Goal: Task Accomplishment & Management: Manage account settings

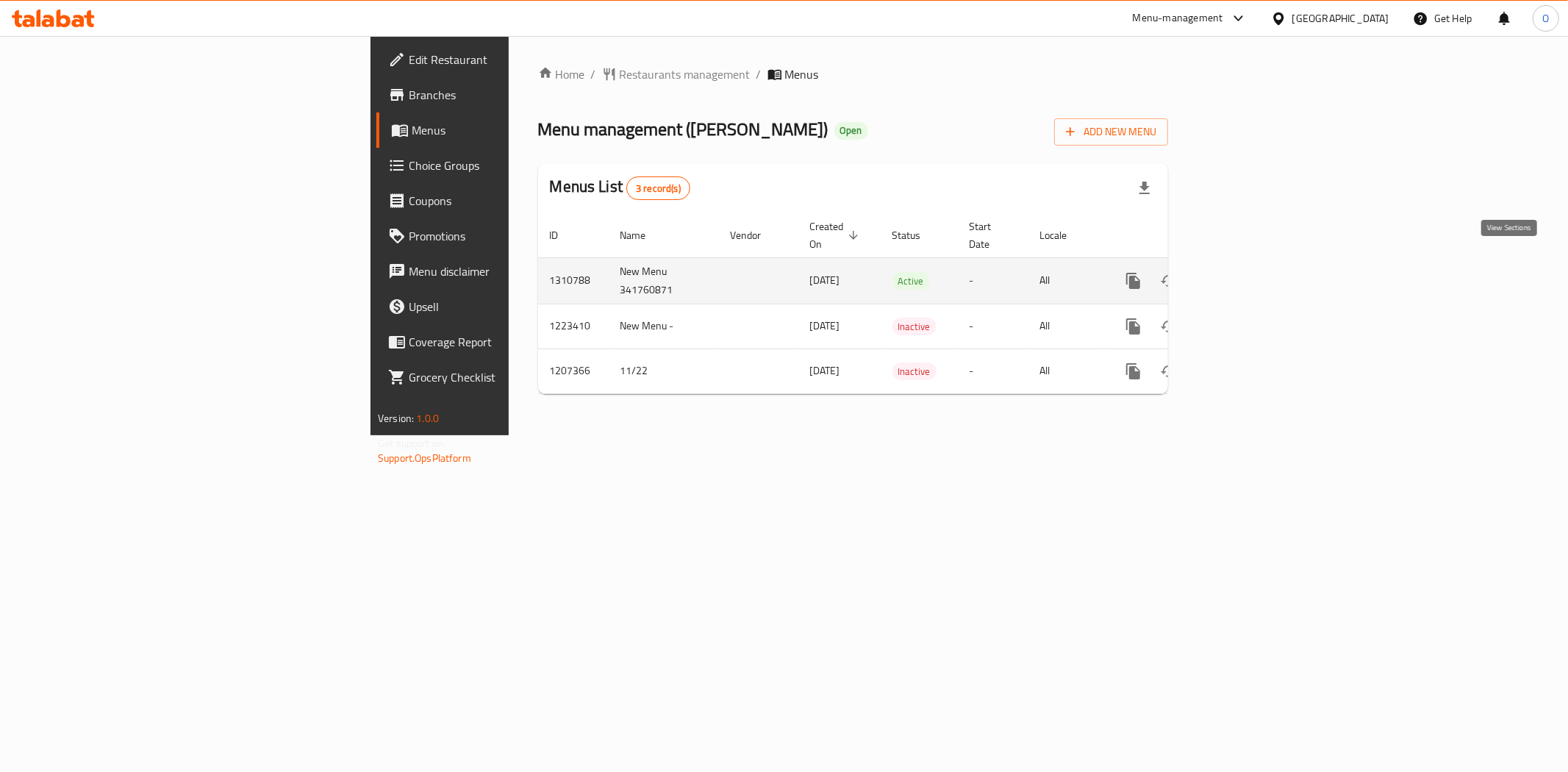
click at [1248, 272] on icon "enhanced table" at bounding box center [1240, 281] width 18 height 18
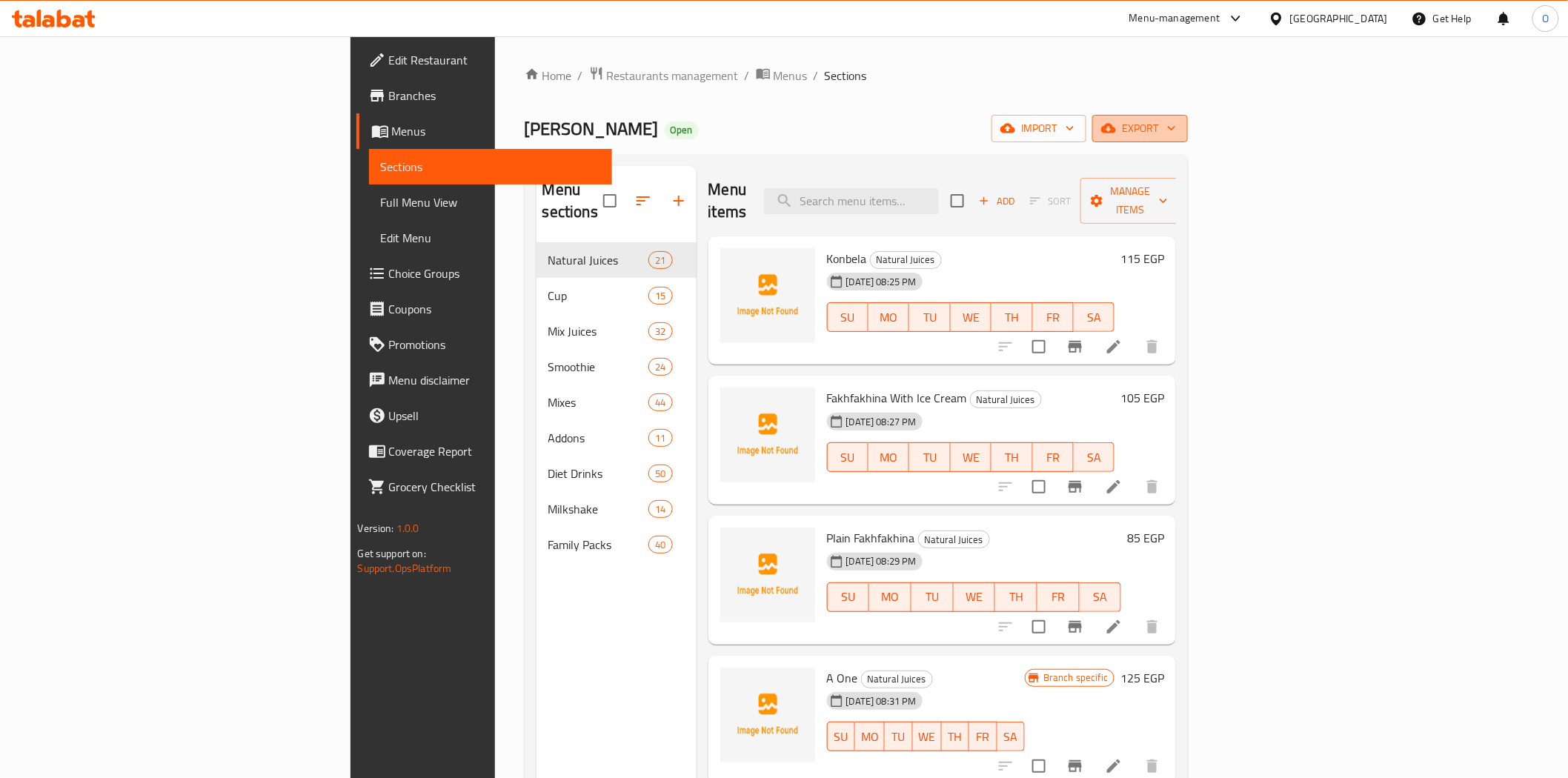
click at [1116, 126] on icon "button" at bounding box center [1109, 128] width 15 height 15
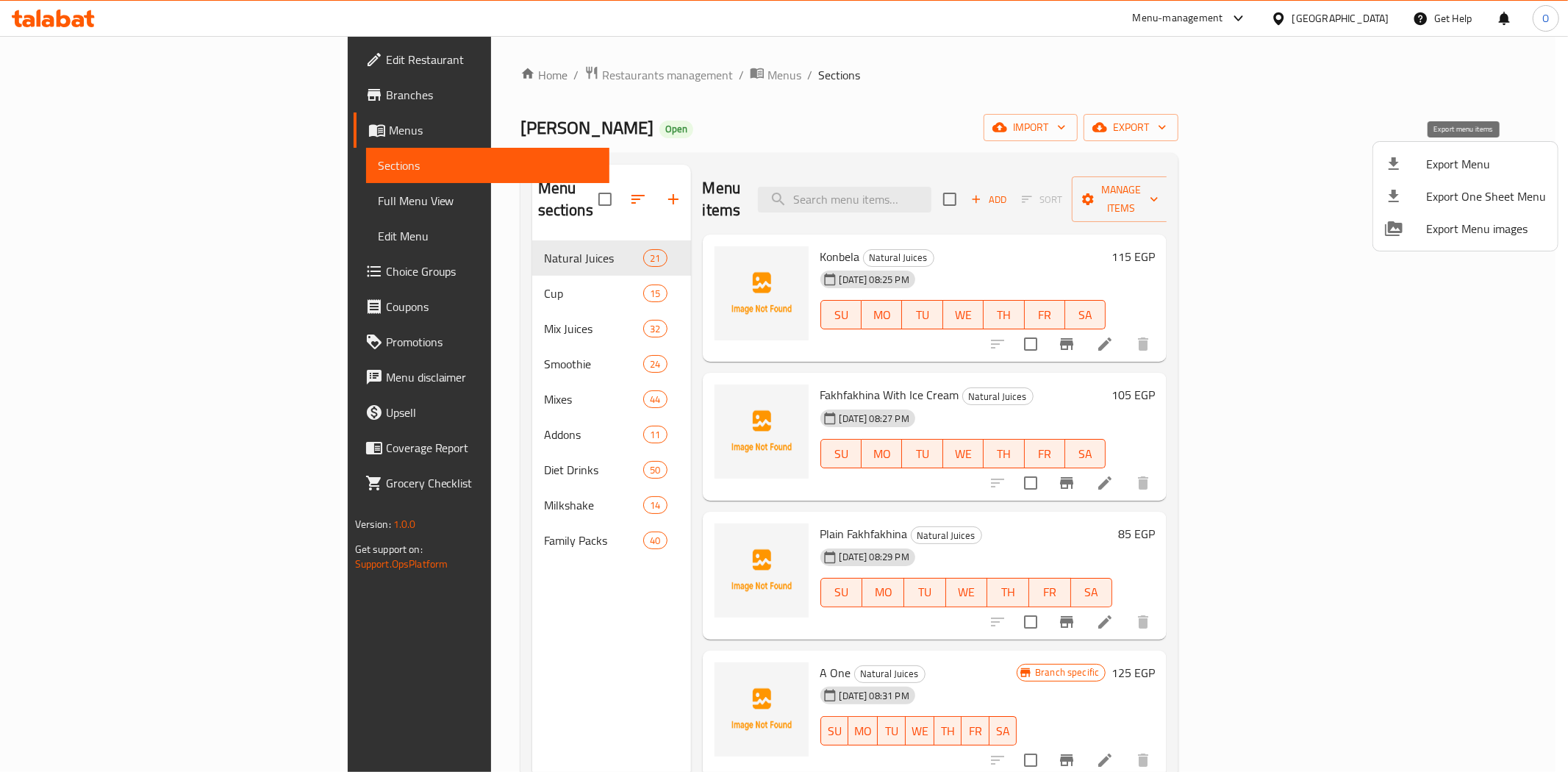
click at [1441, 165] on span "Export Menu" at bounding box center [1486, 164] width 119 height 18
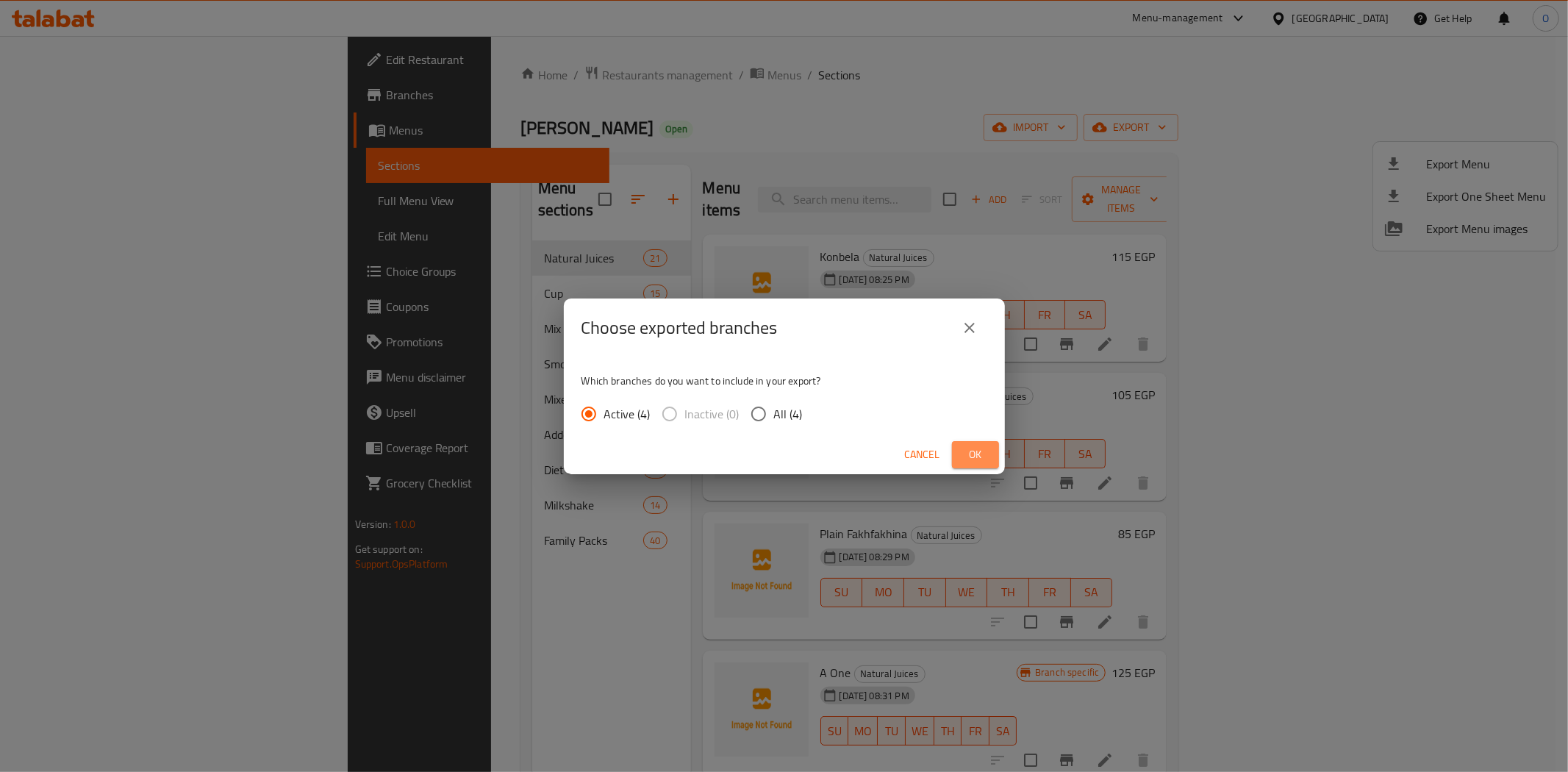
click at [982, 443] on button "Ok" at bounding box center [976, 454] width 47 height 27
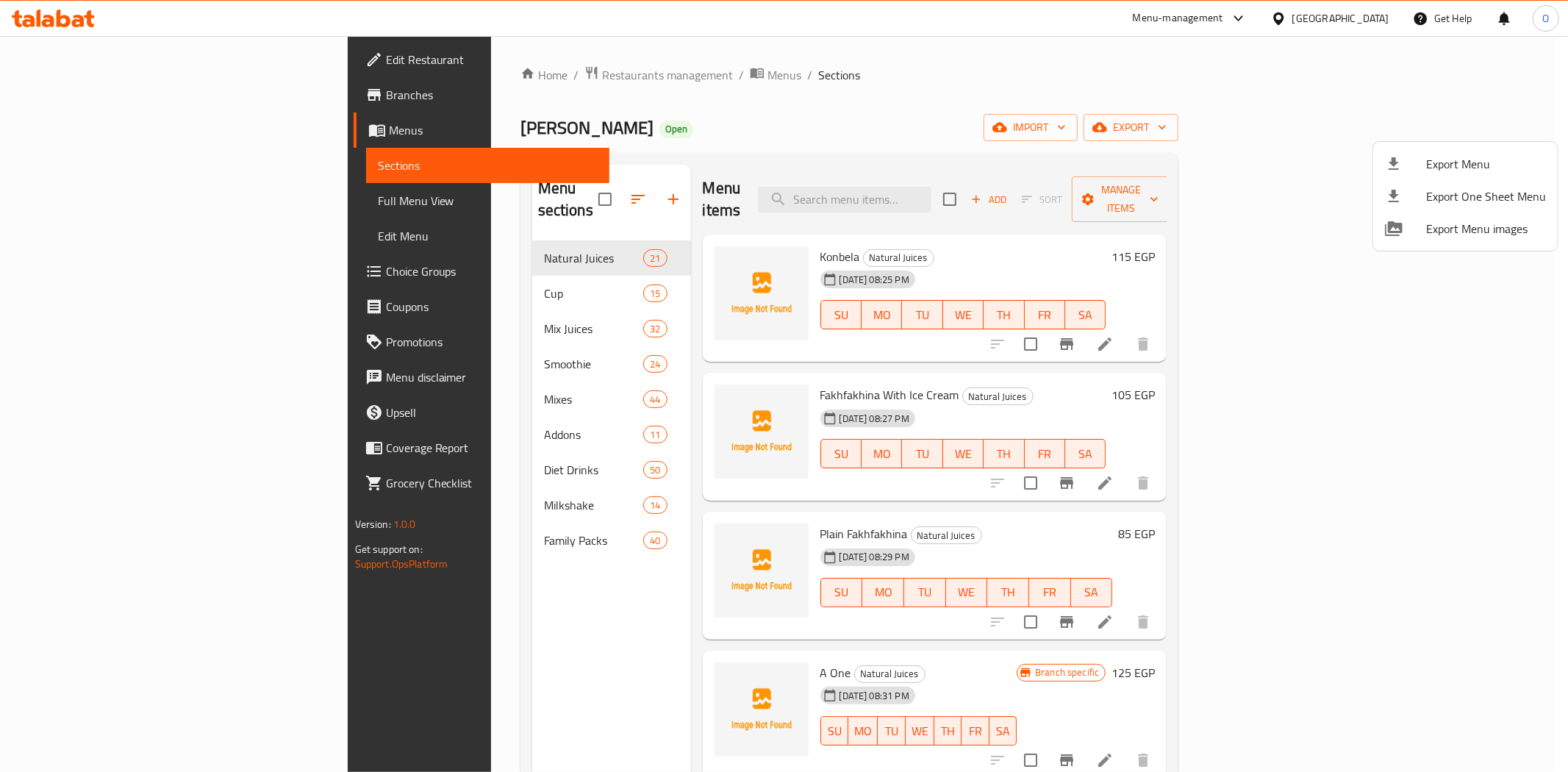
click at [814, 116] on div at bounding box center [784, 386] width 1568 height 772
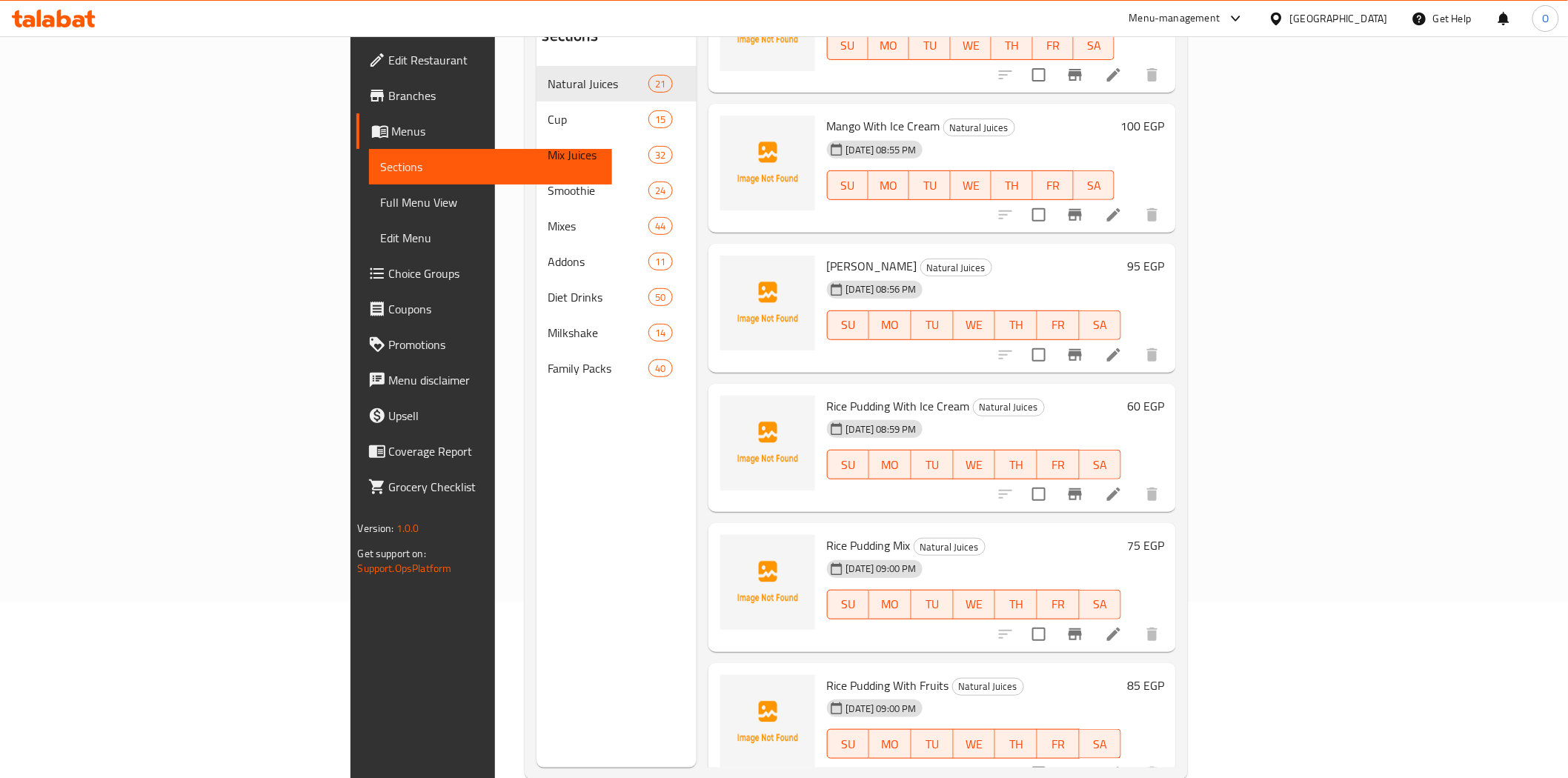
scroll to position [208, 0]
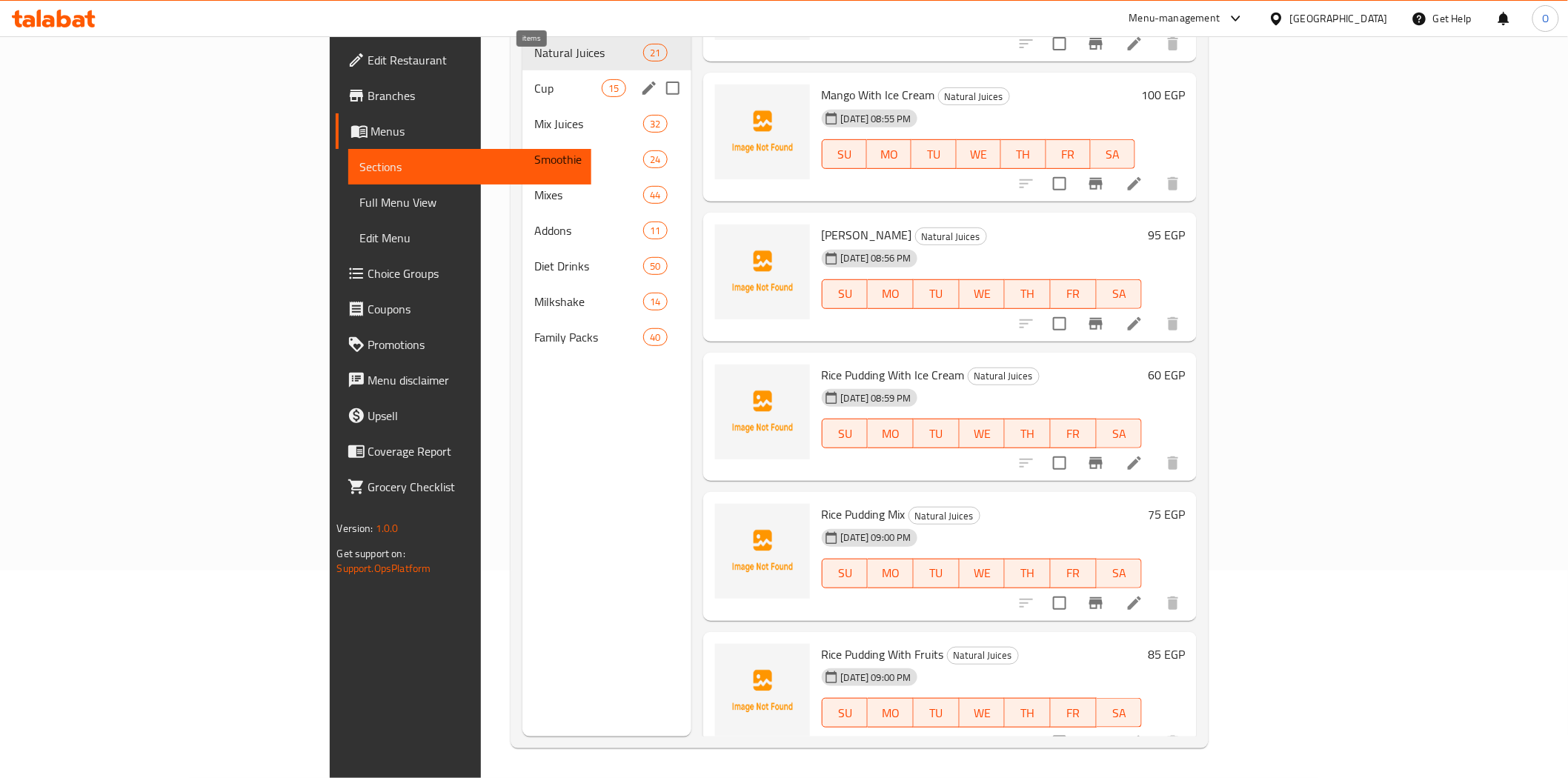
click at [602, 79] on div "15" at bounding box center [613, 88] width 24 height 18
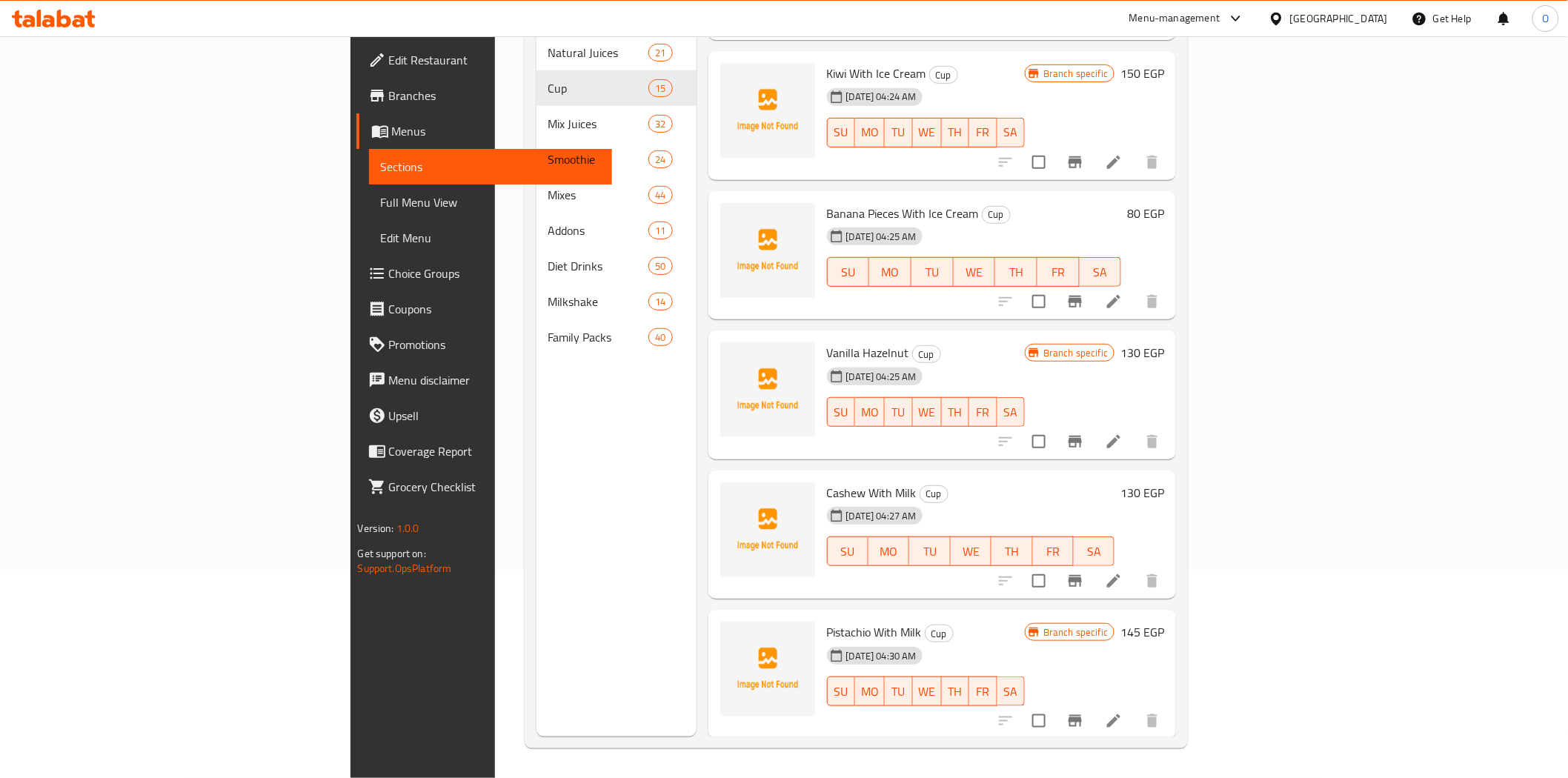
scroll to position [1376, 0]
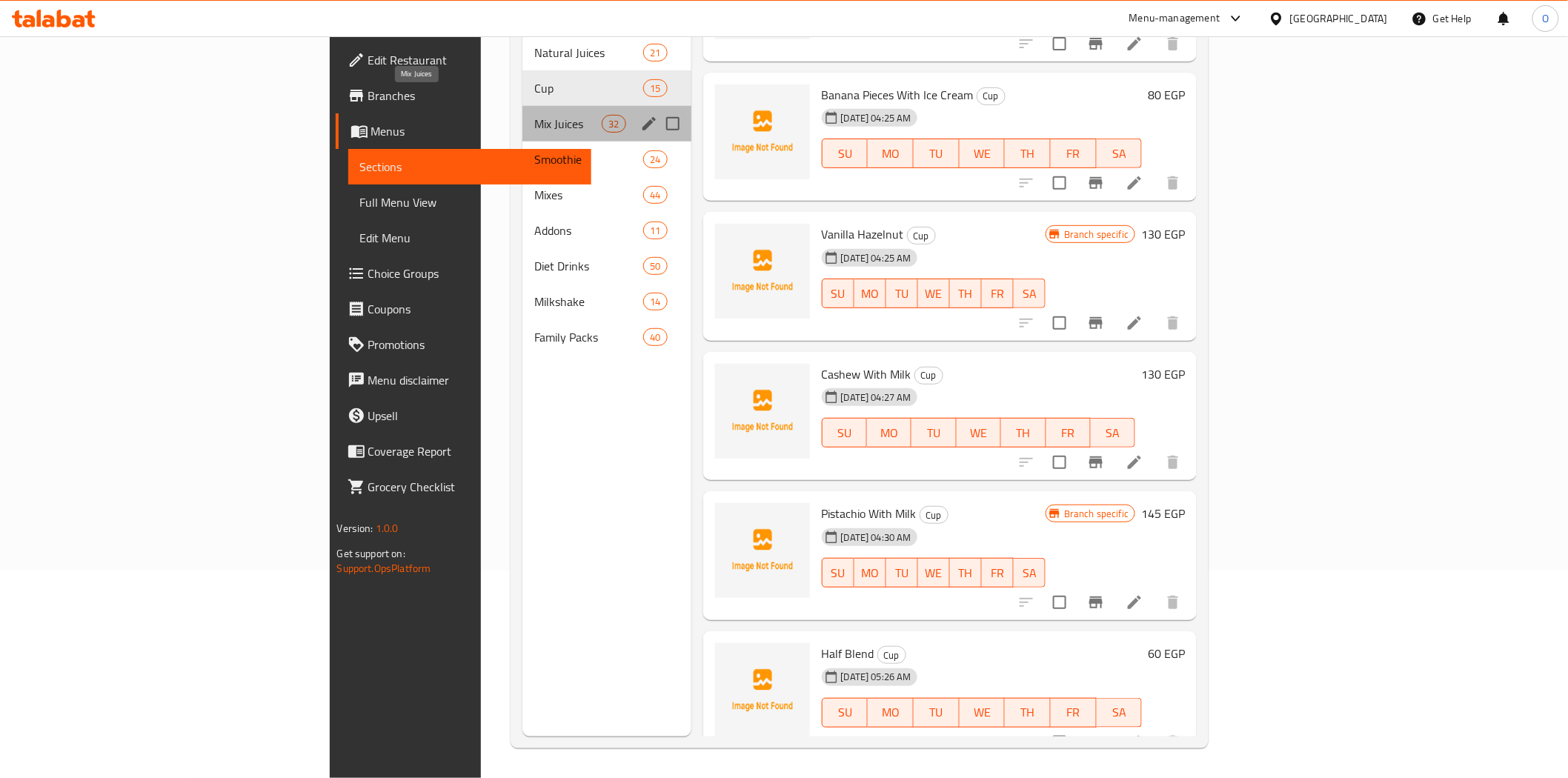
click at [534, 115] on span "Mix Juices" at bounding box center [568, 124] width 68 height 18
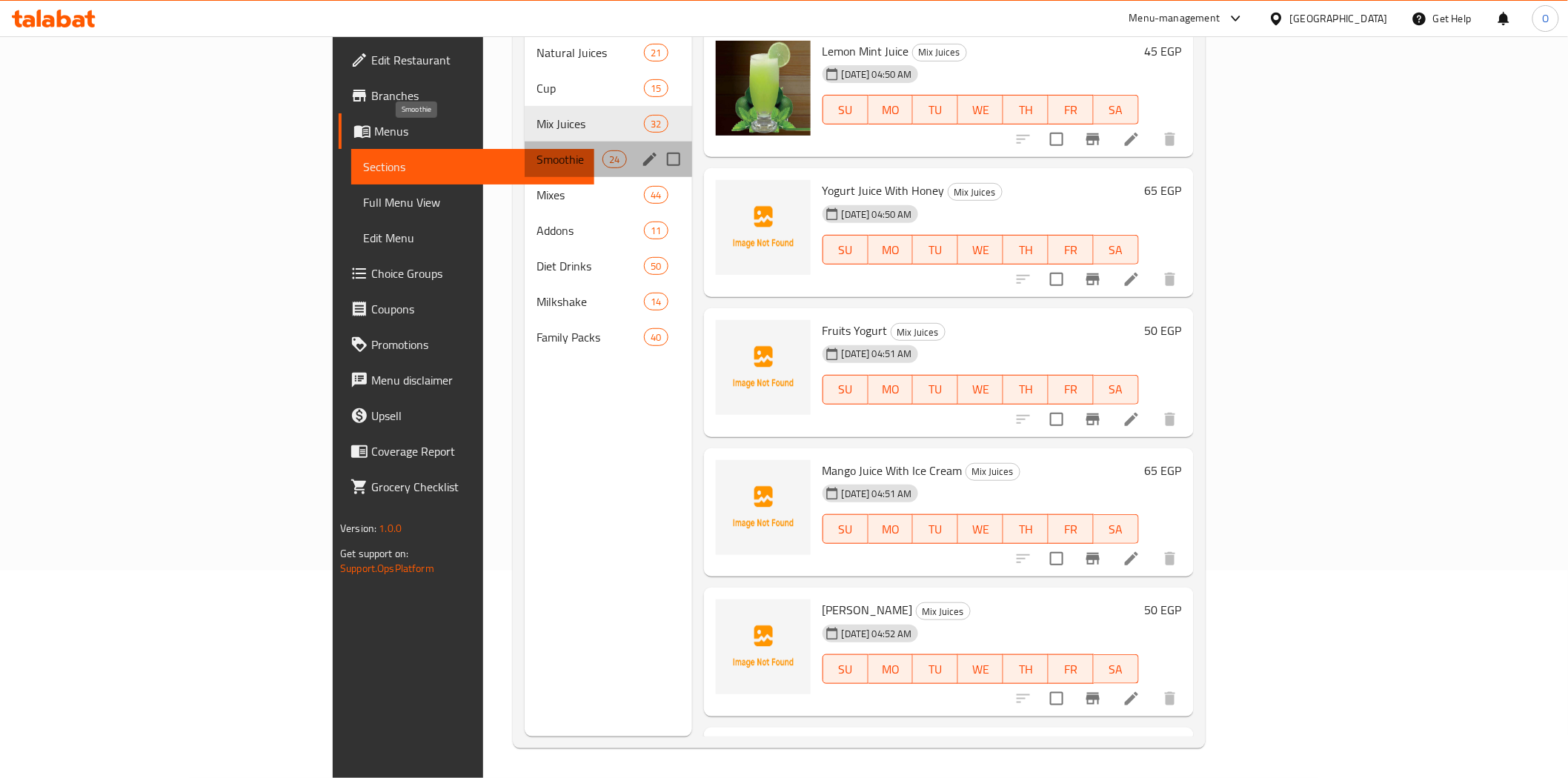
click at [537, 150] on span "Smoothie" at bounding box center [570, 159] width 66 height 18
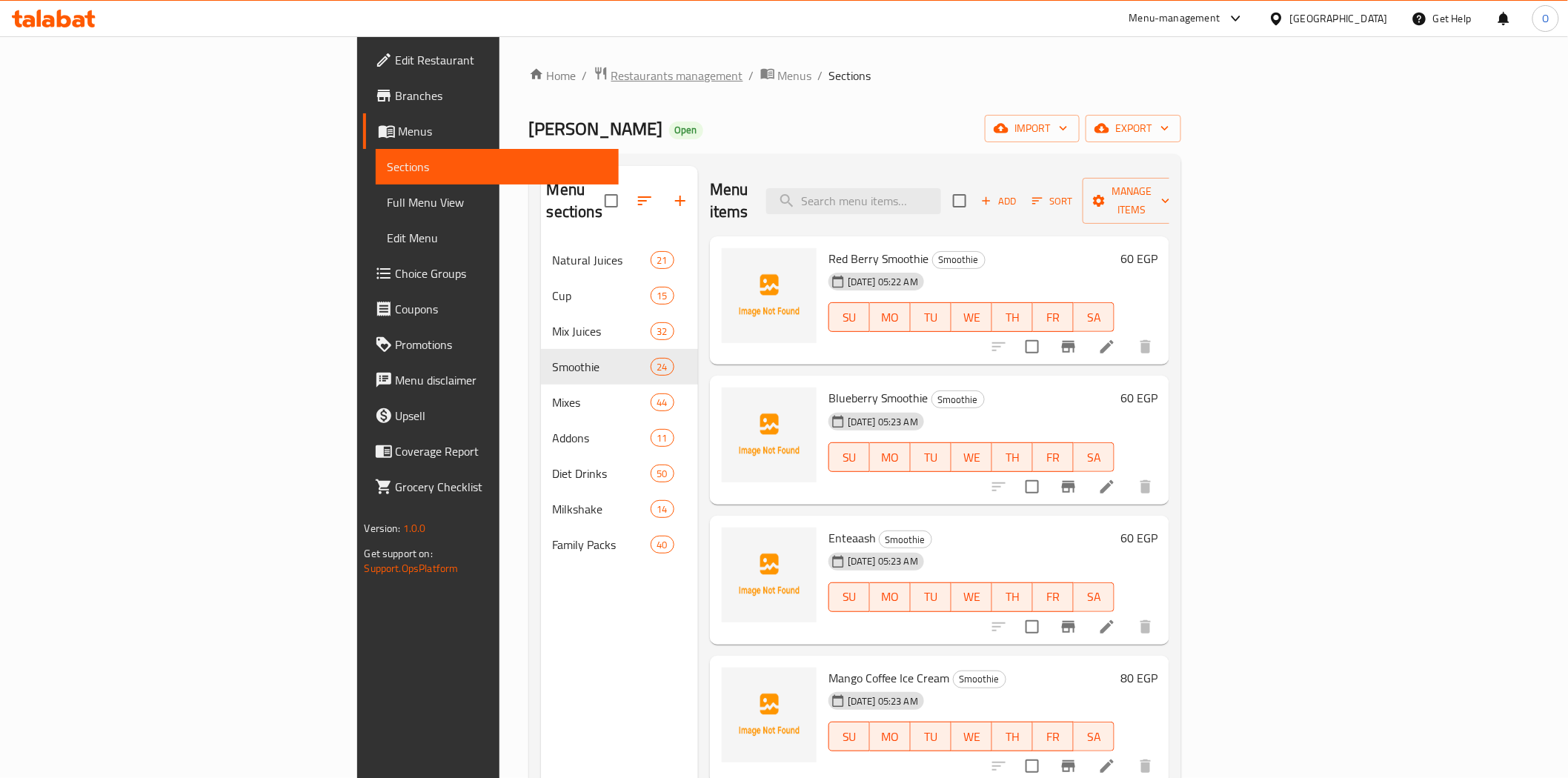
click at [611, 76] on span "Restaurants management" at bounding box center [677, 76] width 132 height 18
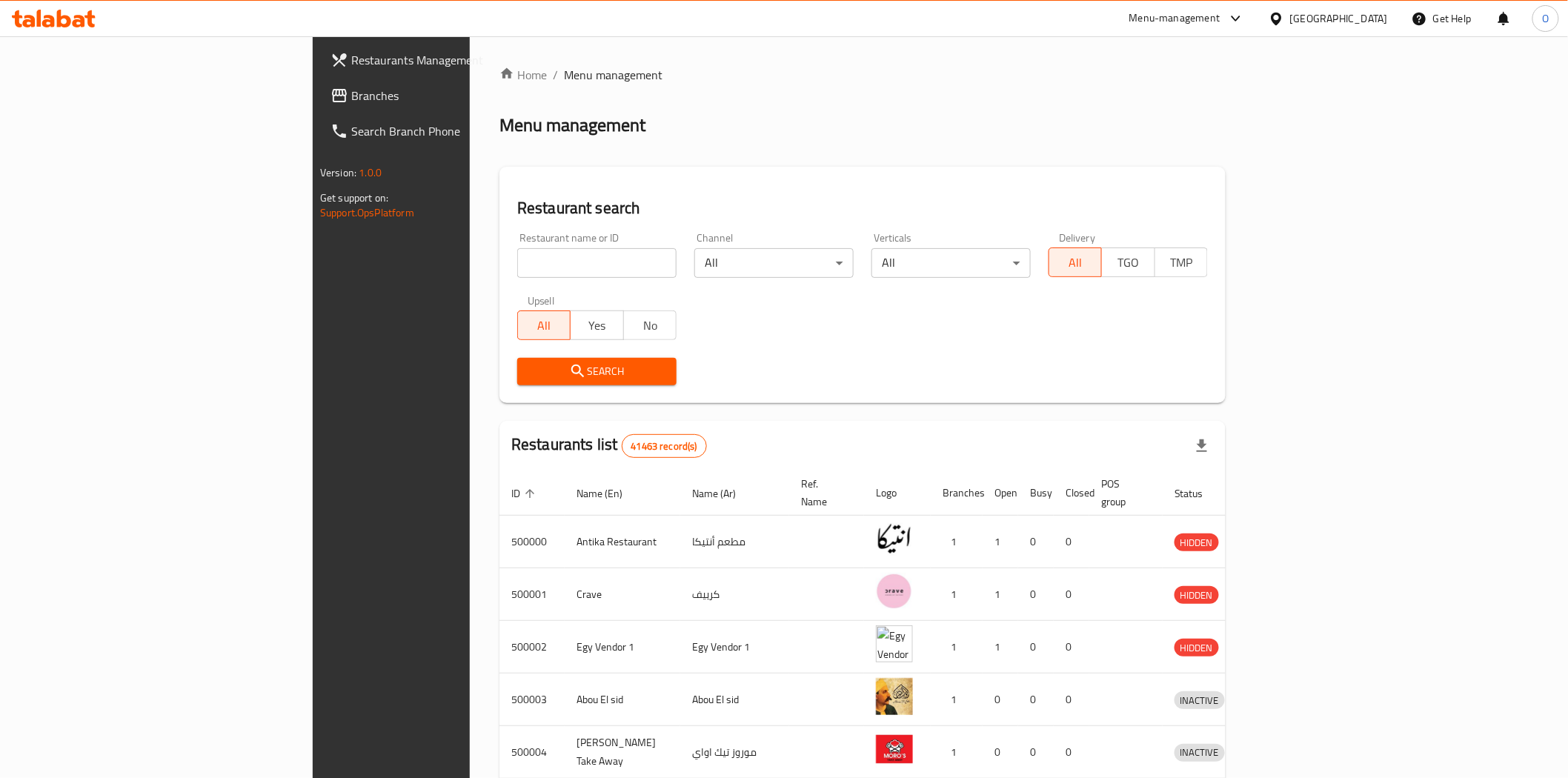
click at [517, 255] on input "search" at bounding box center [596, 263] width 159 height 30
paste input "687917"
type input "687917"
click at [529, 369] on span "Search" at bounding box center [597, 371] width 135 height 18
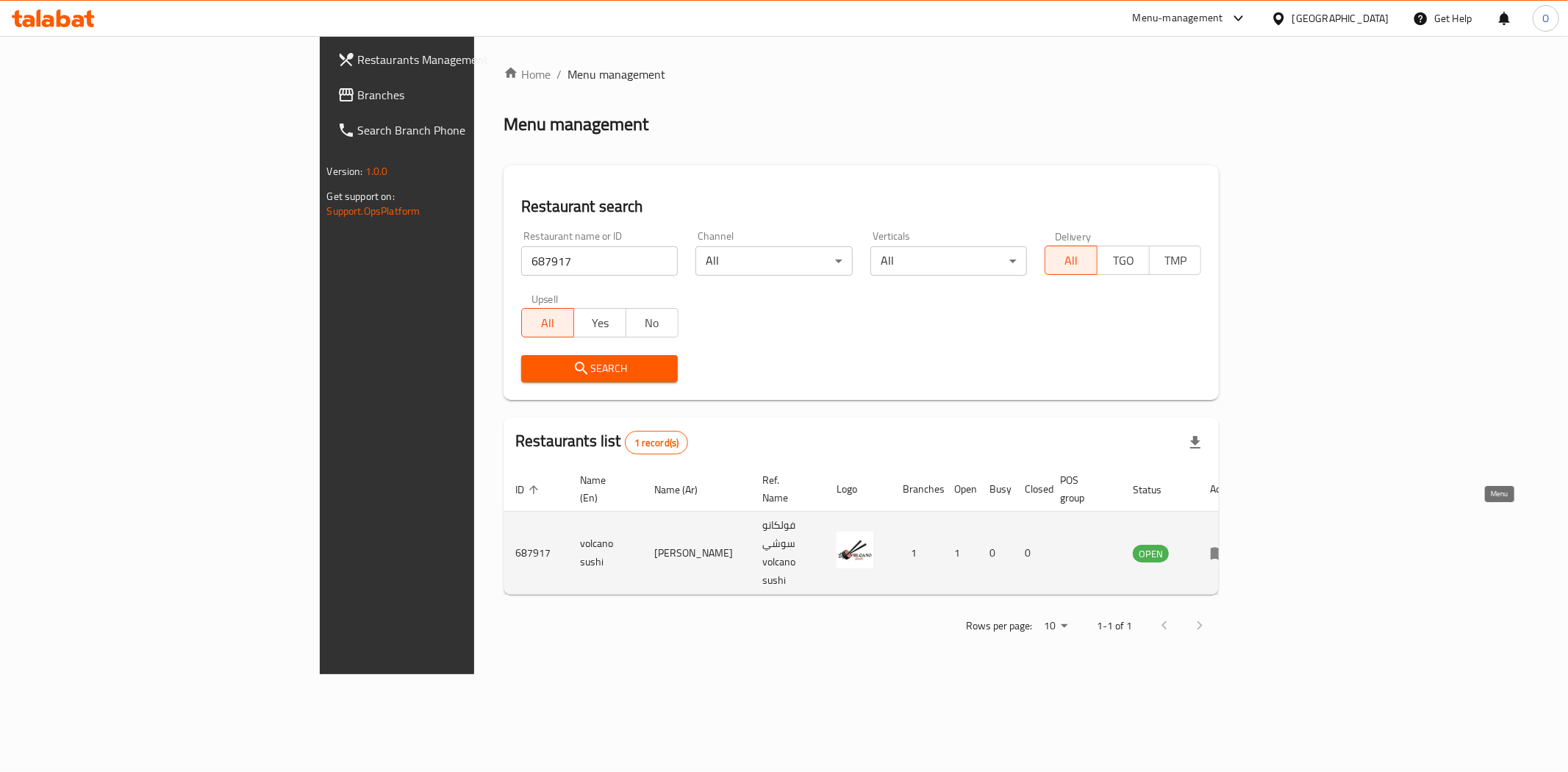
click at [1227, 548] on icon "enhanced table" at bounding box center [1219, 554] width 16 height 12
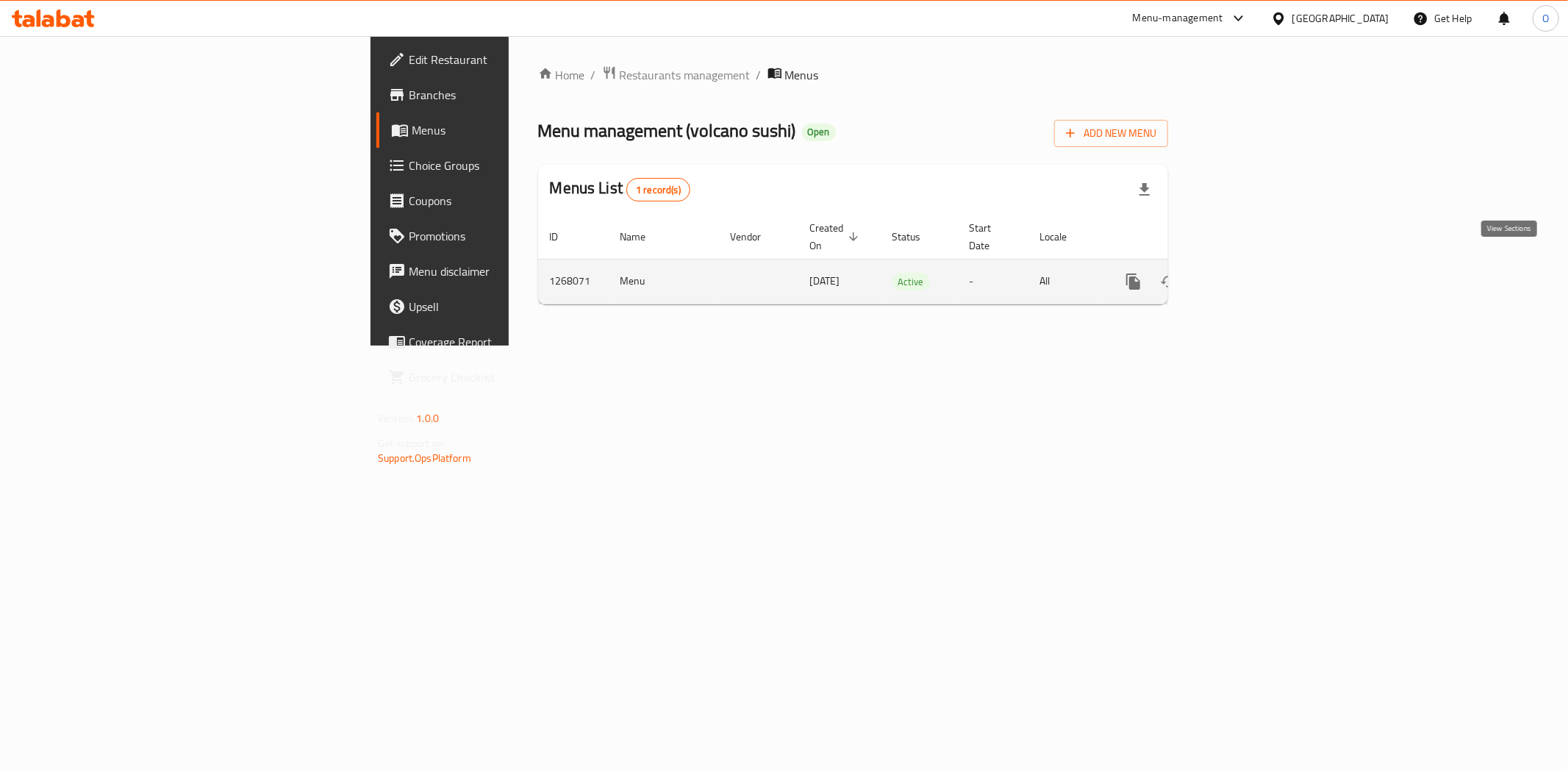
click at [1248, 272] on icon "enhanced table" at bounding box center [1240, 281] width 18 height 18
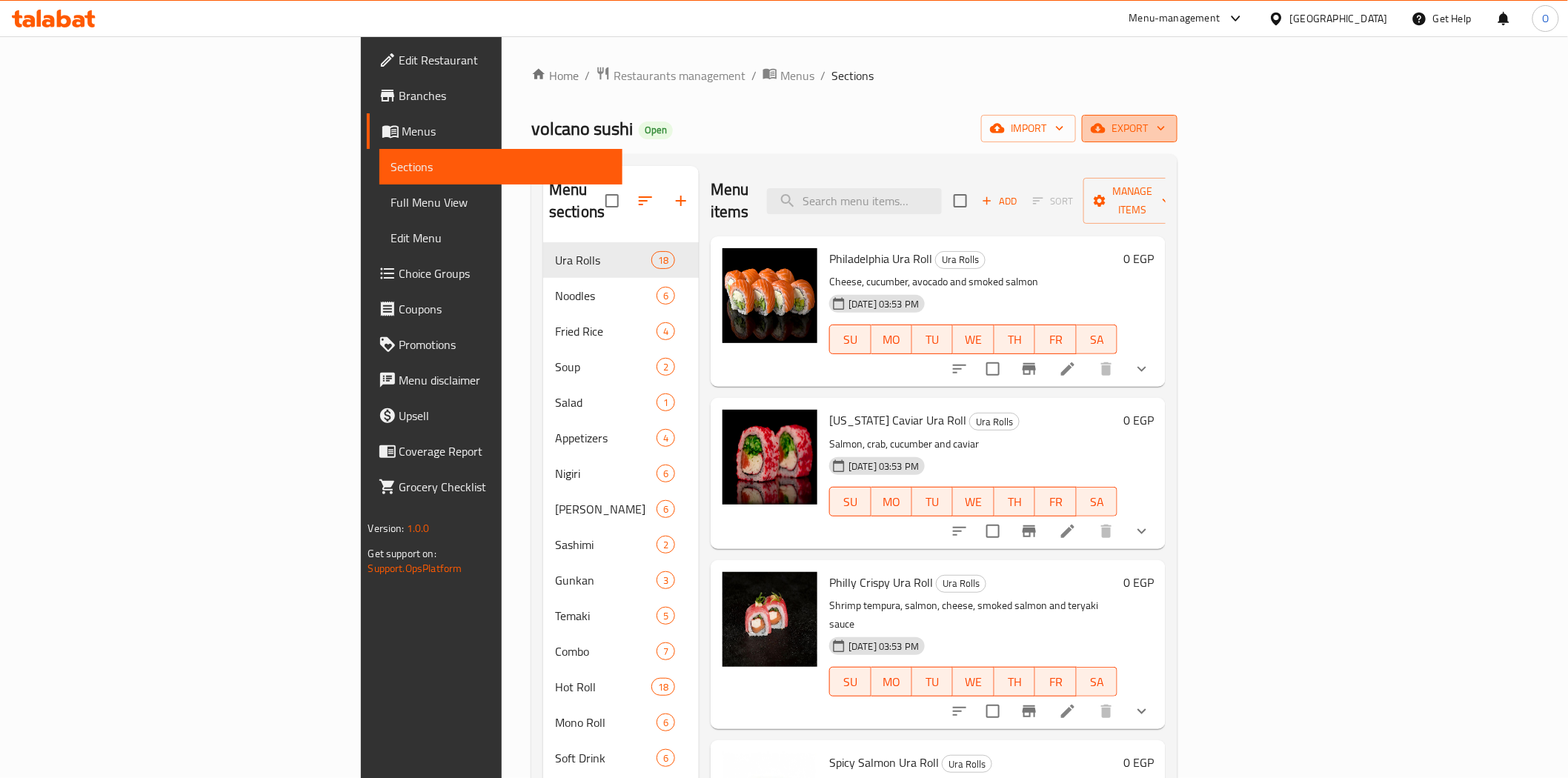
click at [1106, 131] on icon "button" at bounding box center [1098, 129] width 15 height 10
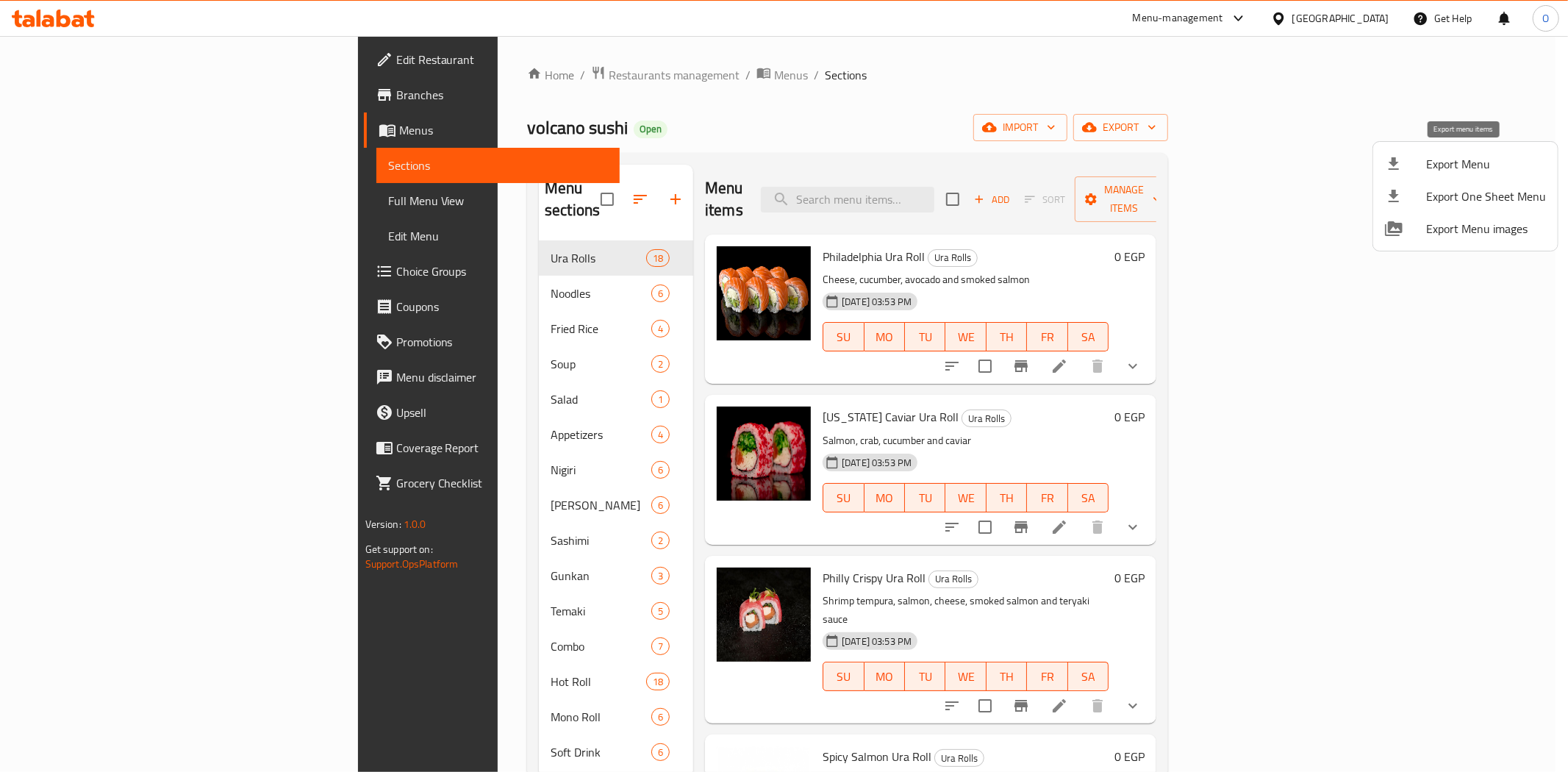
click at [1425, 158] on div at bounding box center [1405, 164] width 41 height 18
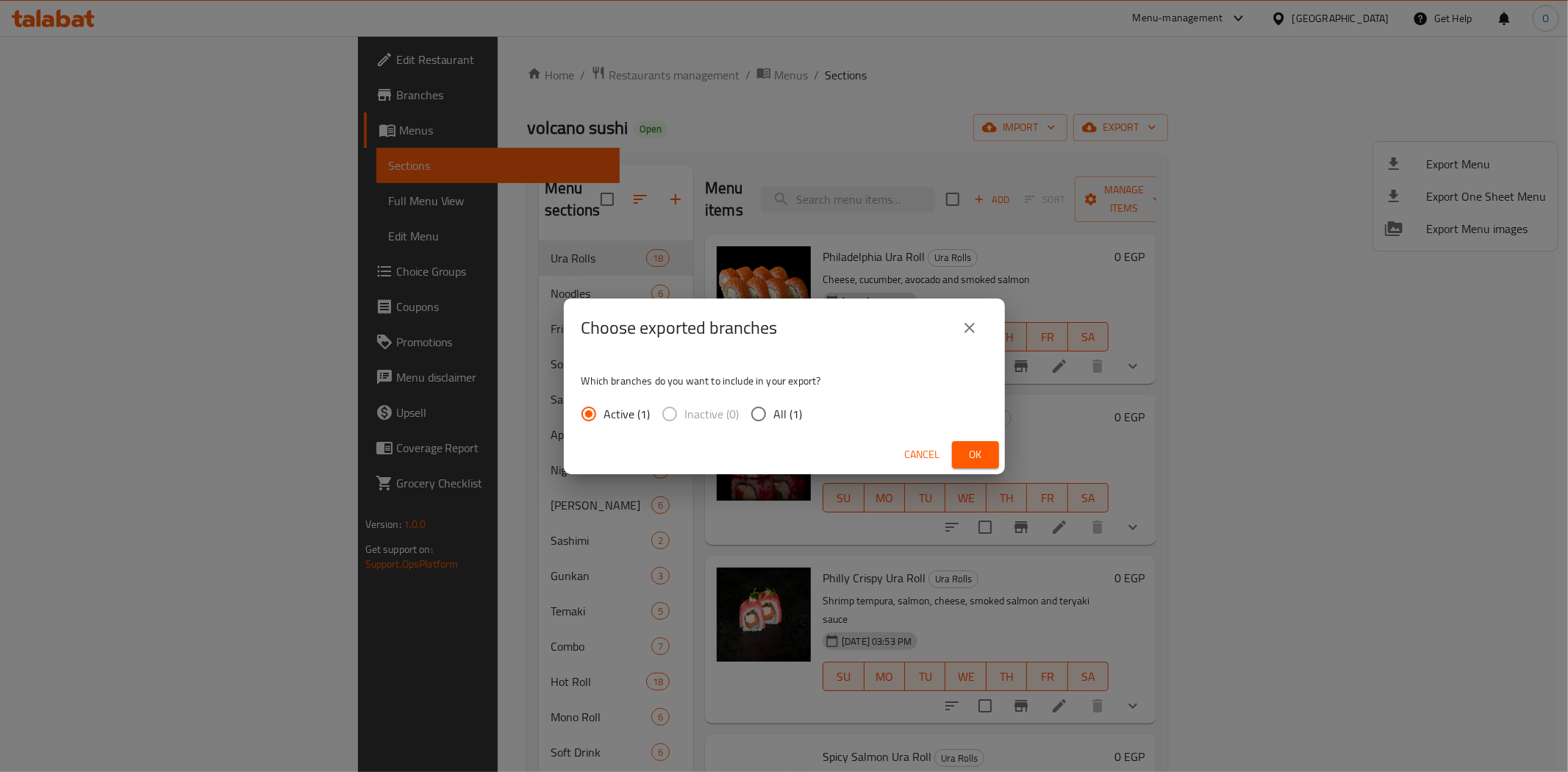
click at [984, 450] on span "Ok" at bounding box center [975, 455] width 24 height 18
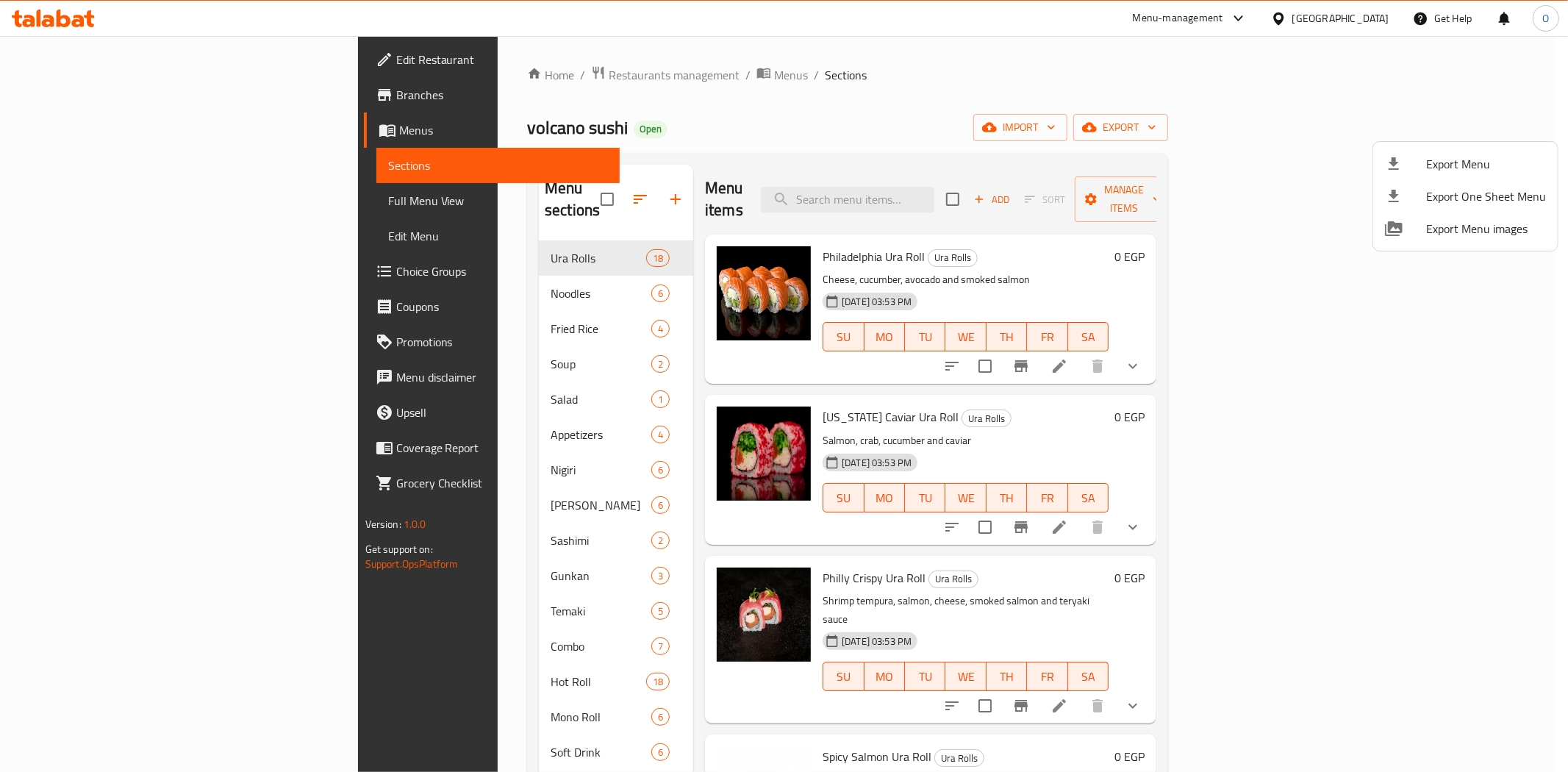
click at [821, 137] on div at bounding box center [784, 386] width 1568 height 772
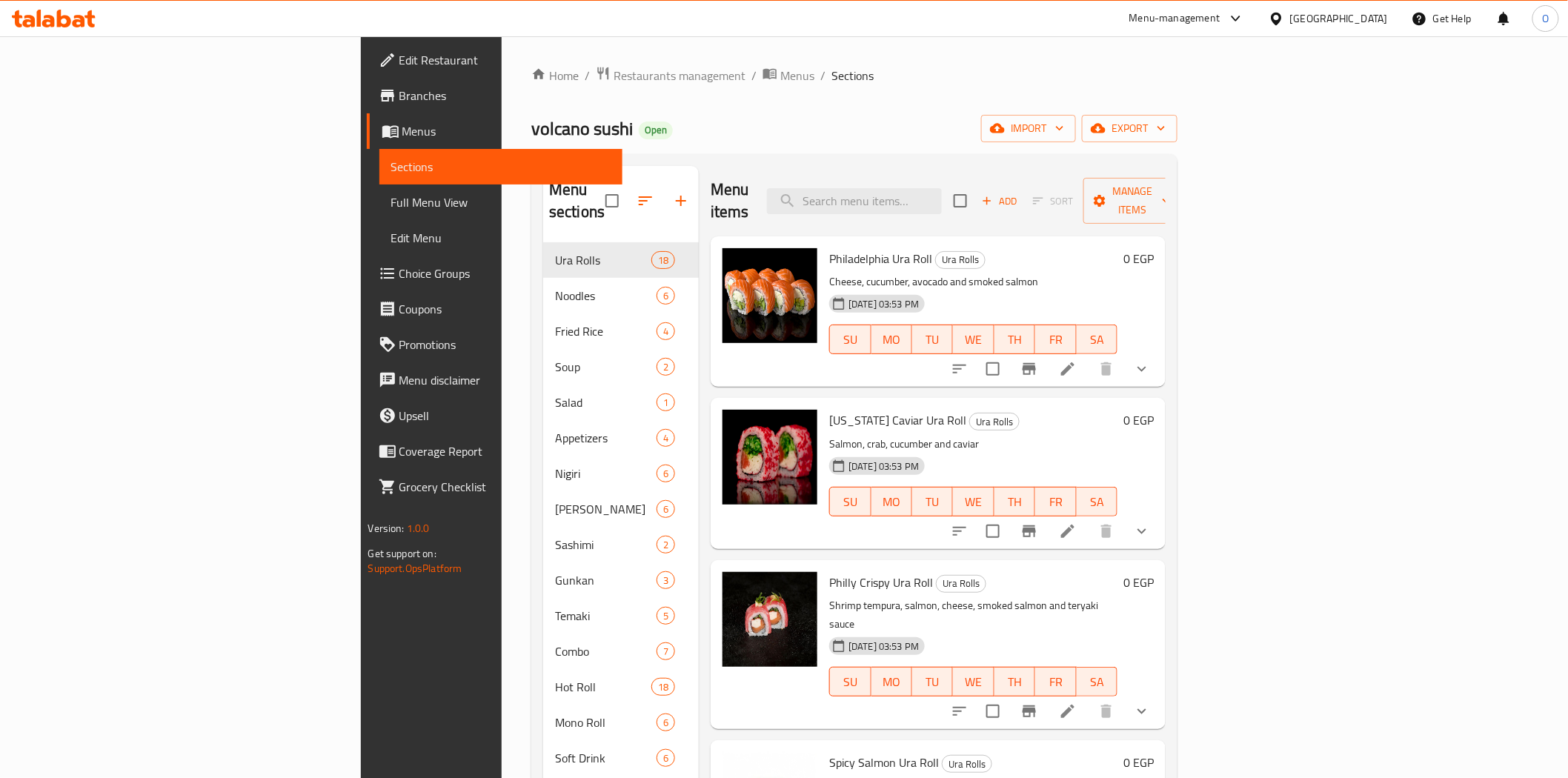
click at [828, 138] on div "volcano sushi Open import export" at bounding box center [854, 128] width 646 height 27
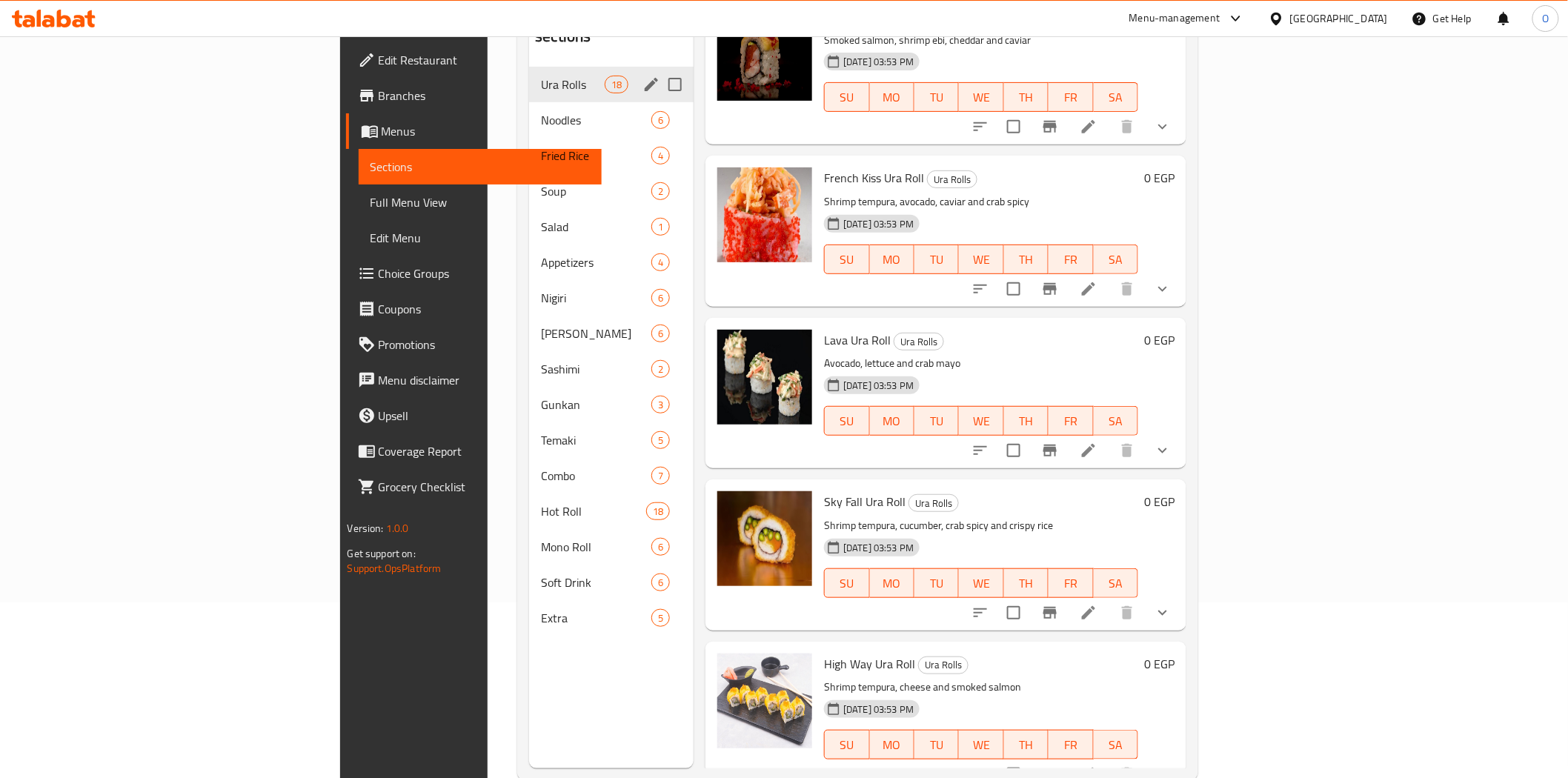
scroll to position [42, 0]
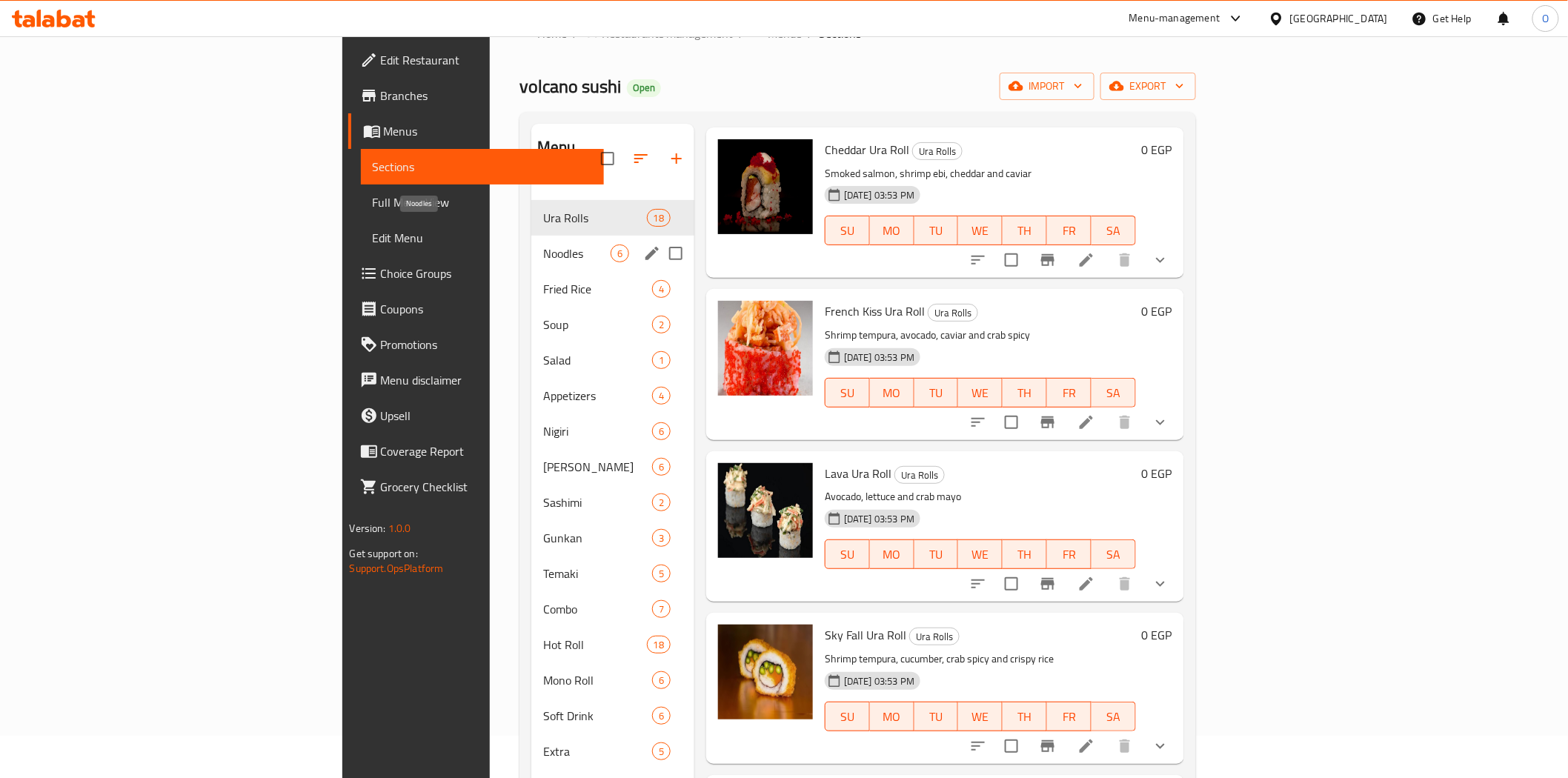
click at [543, 245] on span "Noodles" at bounding box center [577, 254] width 68 height 18
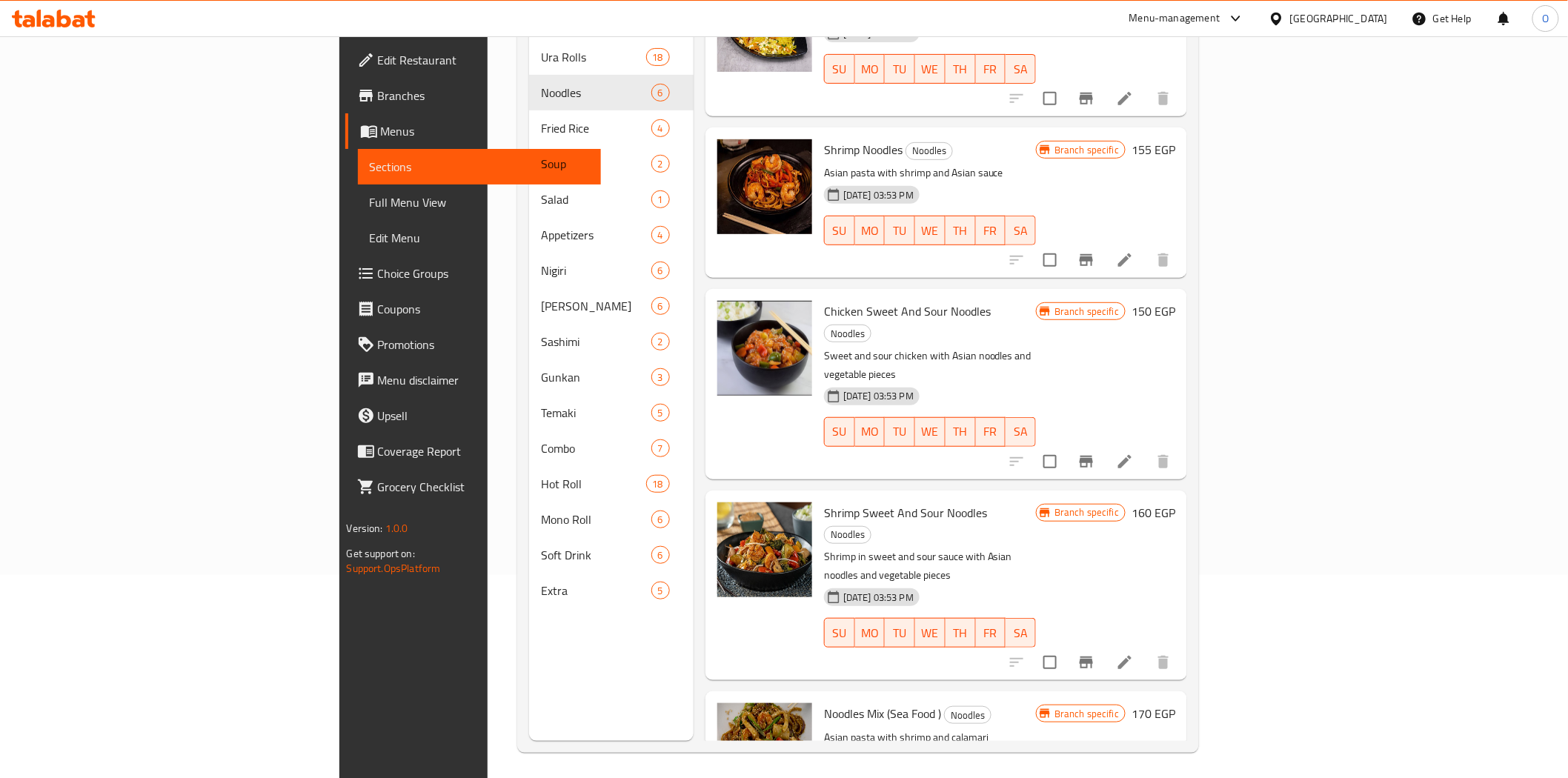
scroll to position [208, 0]
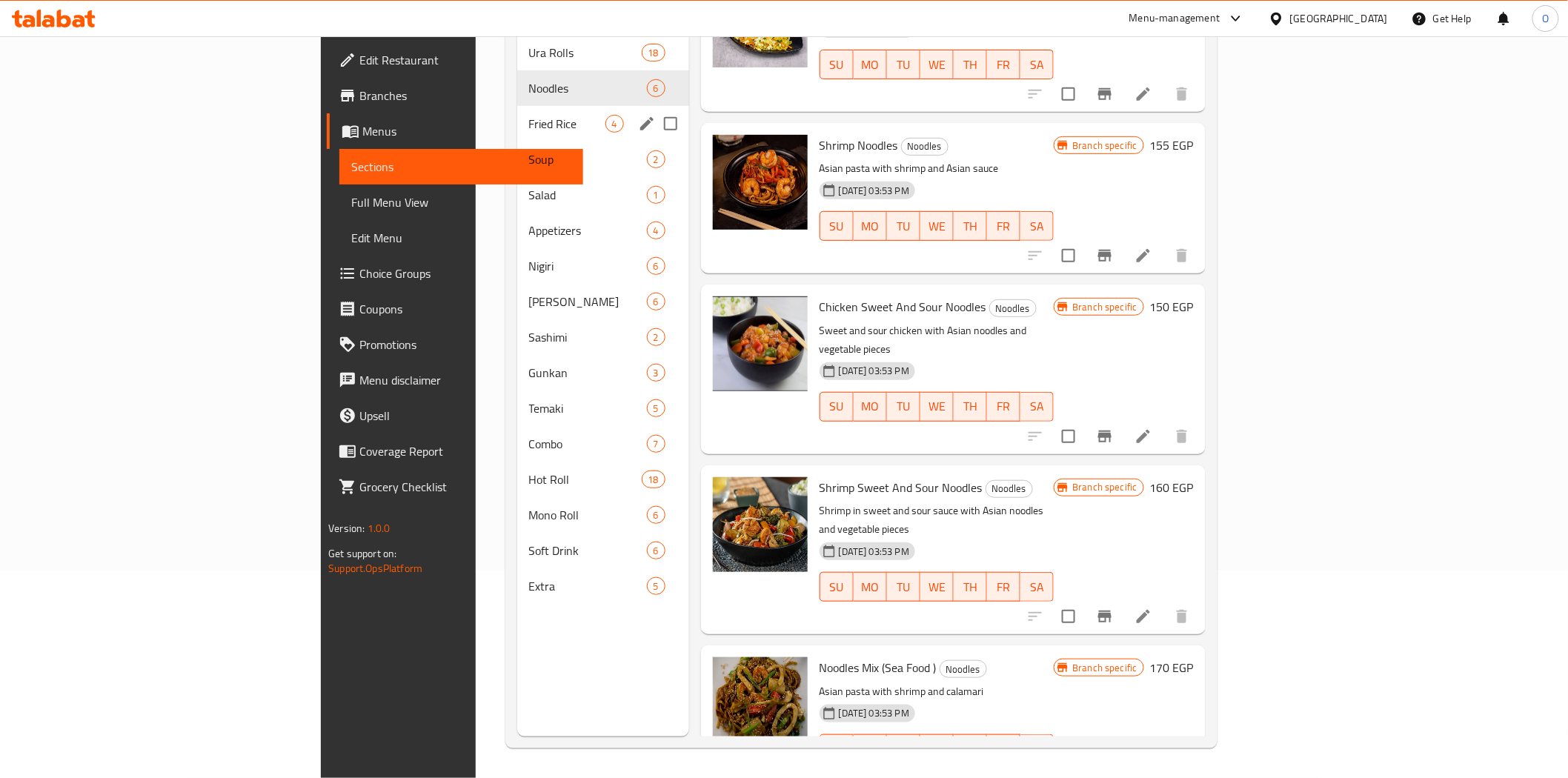
click at [529, 115] on span "Fried Rice" at bounding box center [567, 124] width 77 height 18
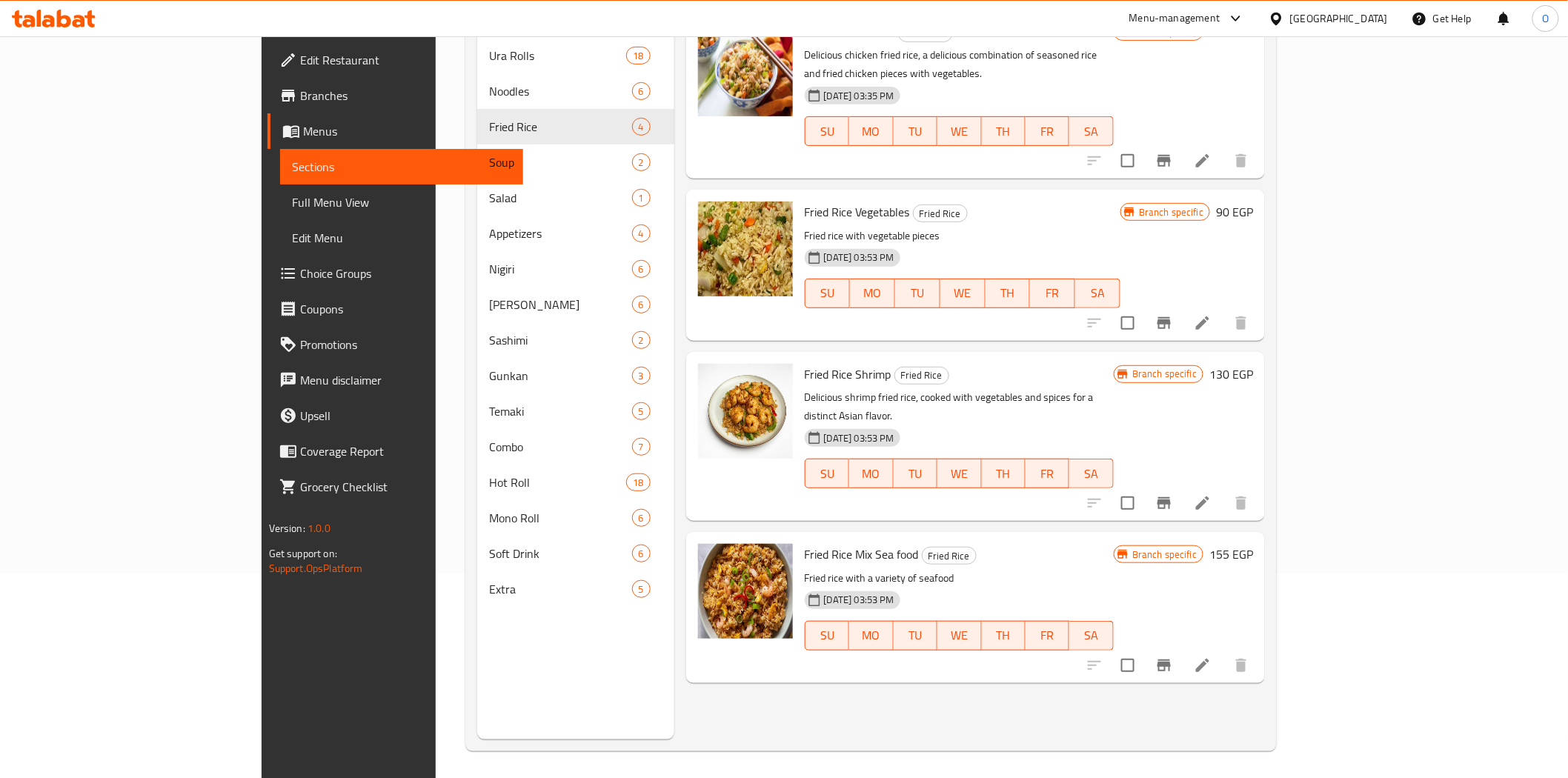
scroll to position [208, 0]
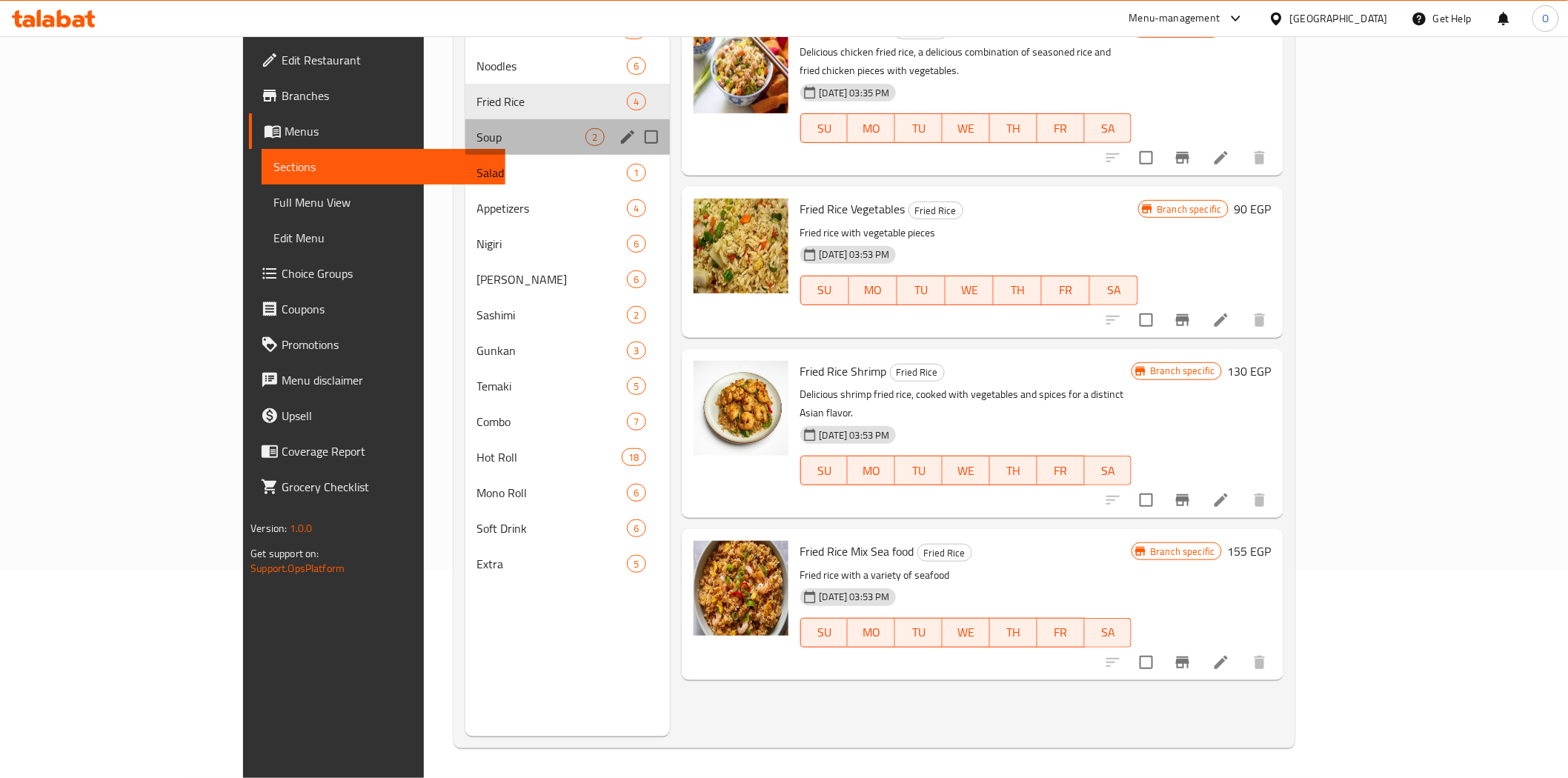
click at [465, 146] on div "Soup 2" at bounding box center [567, 137] width 204 height 35
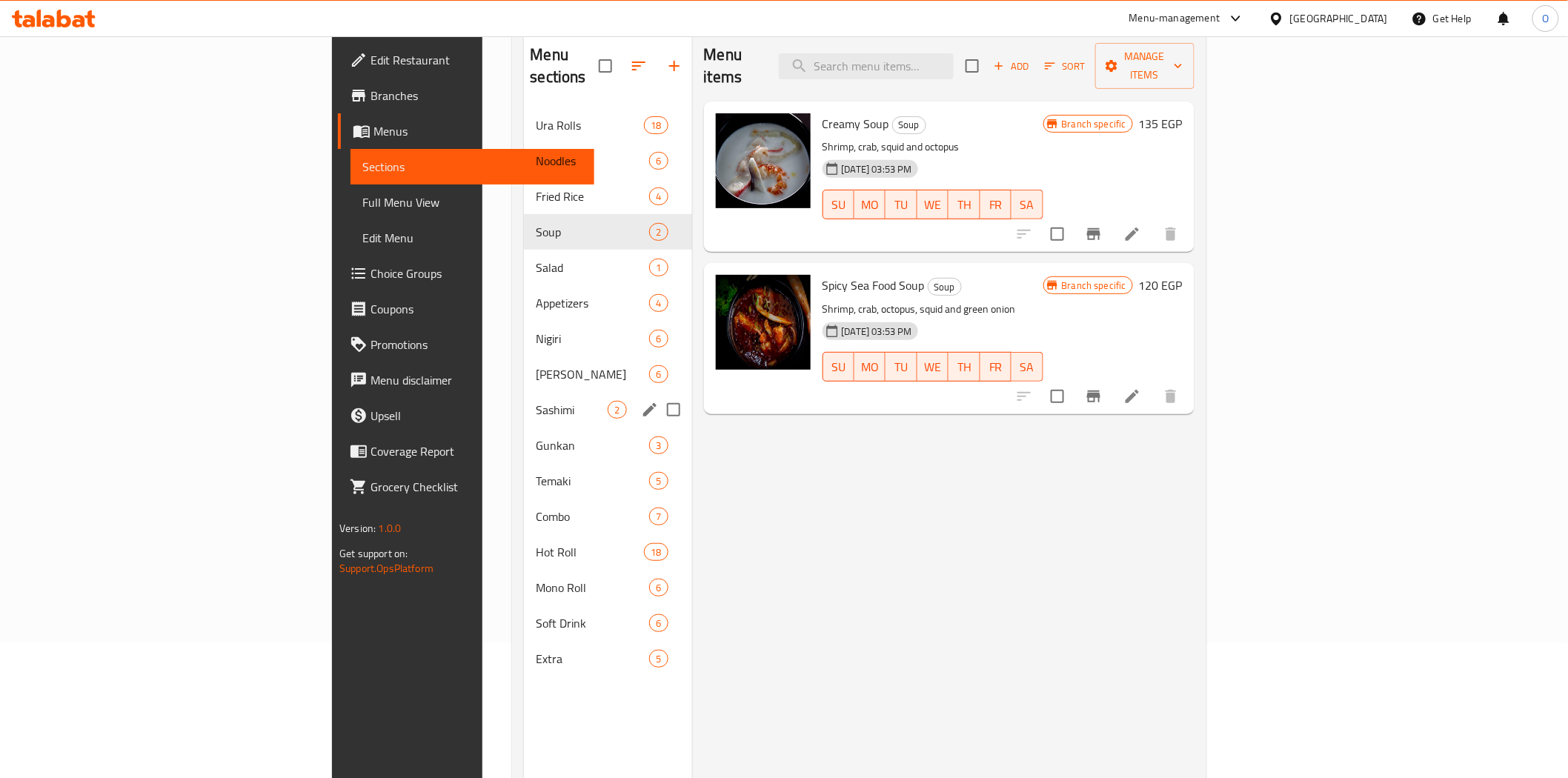
scroll to position [165, 0]
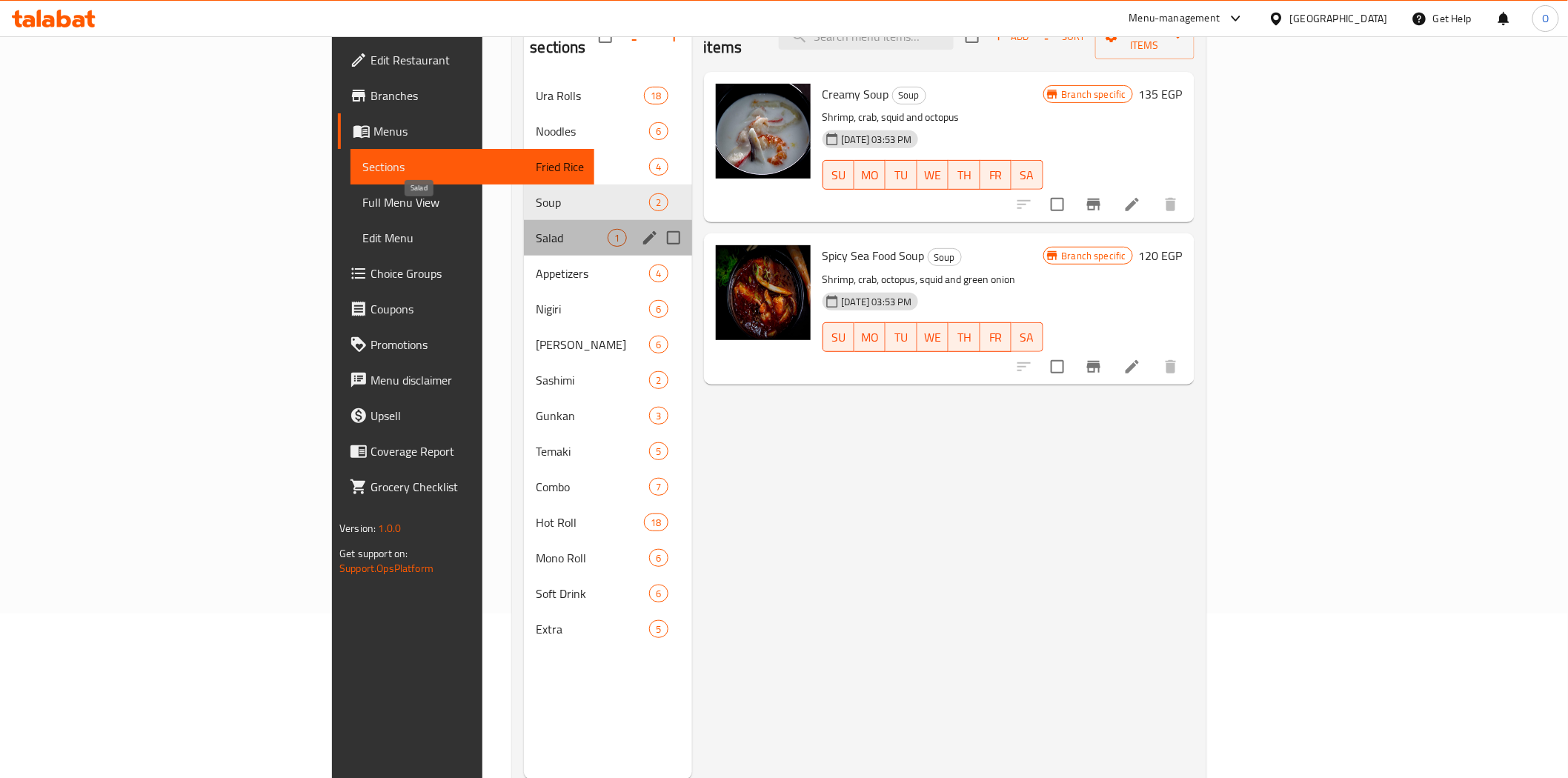
click at [536, 229] on span "Salad" at bounding box center [571, 238] width 72 height 18
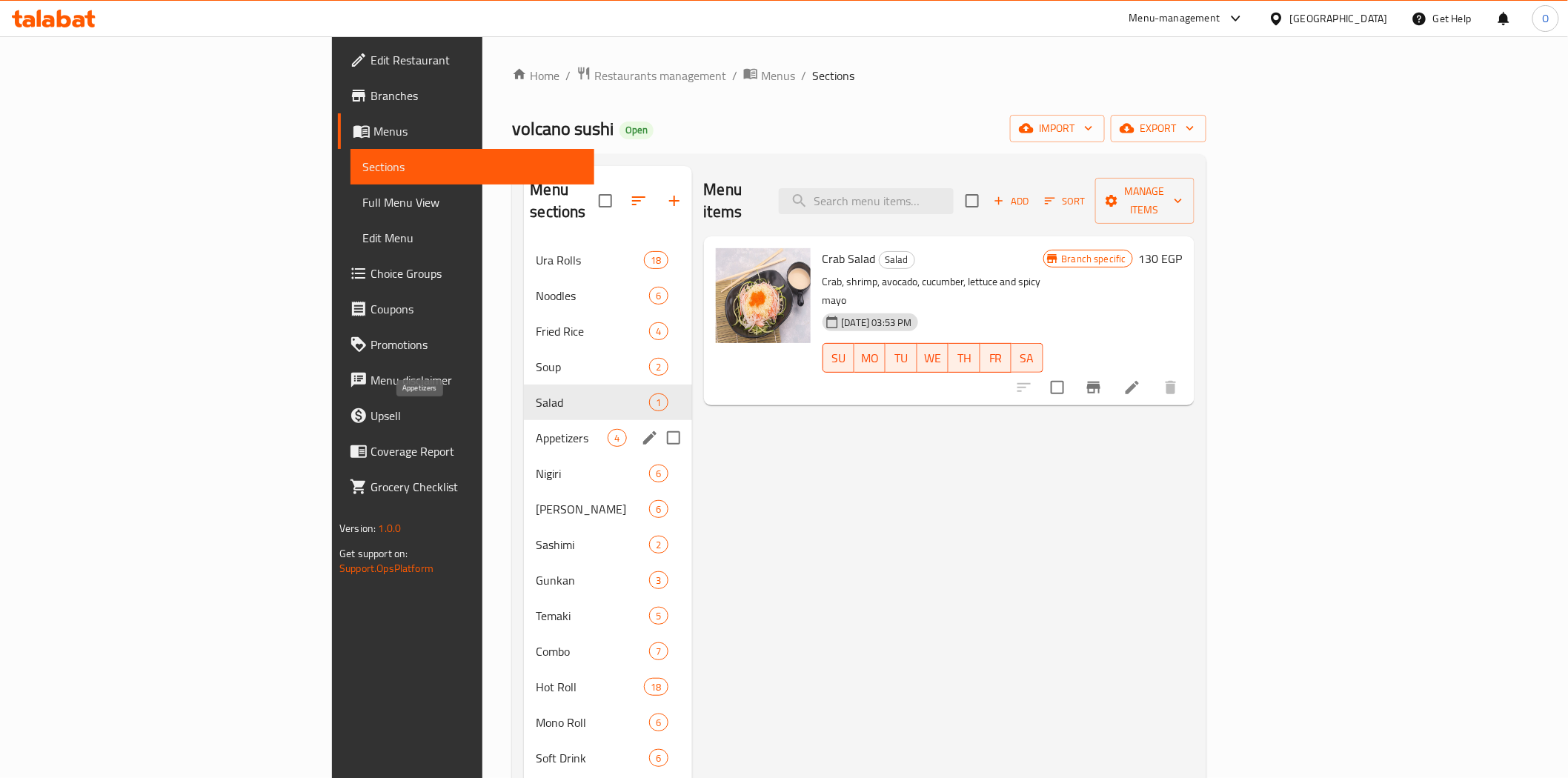
click at [536, 429] on span "Appetizers" at bounding box center [571, 438] width 72 height 18
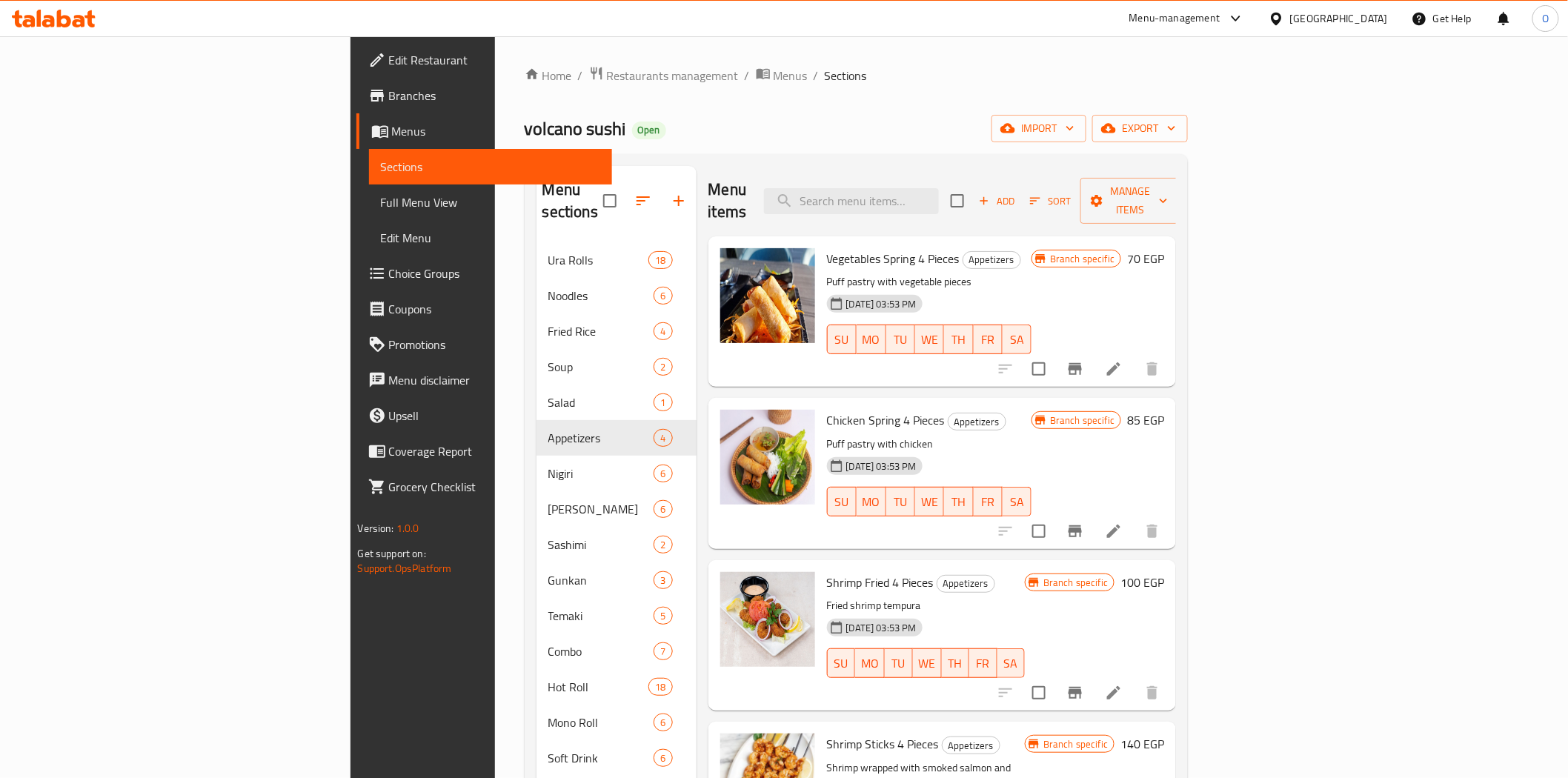
scroll to position [208, 0]
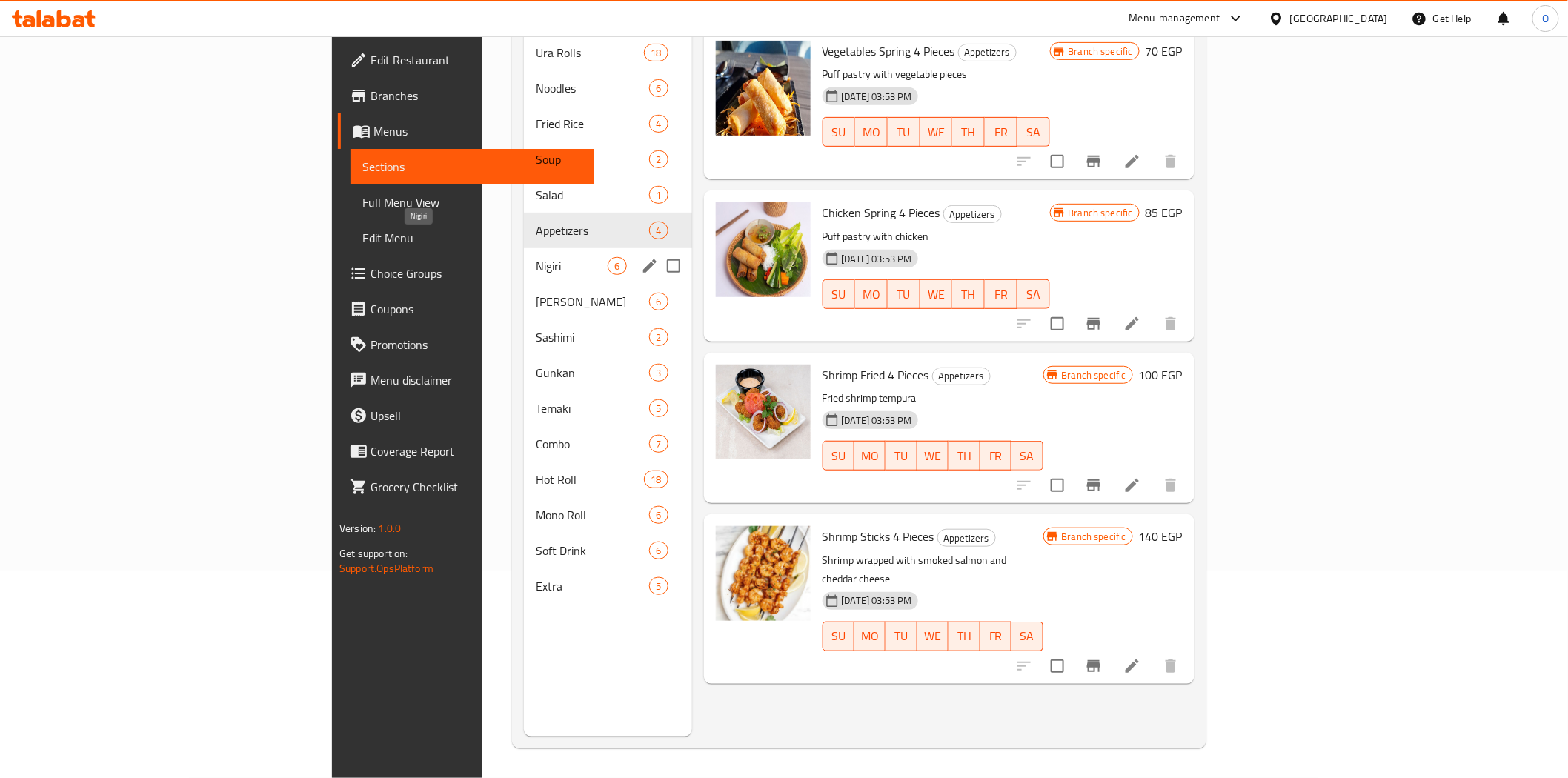
click at [536, 257] on span "Nigiri" at bounding box center [571, 266] width 72 height 18
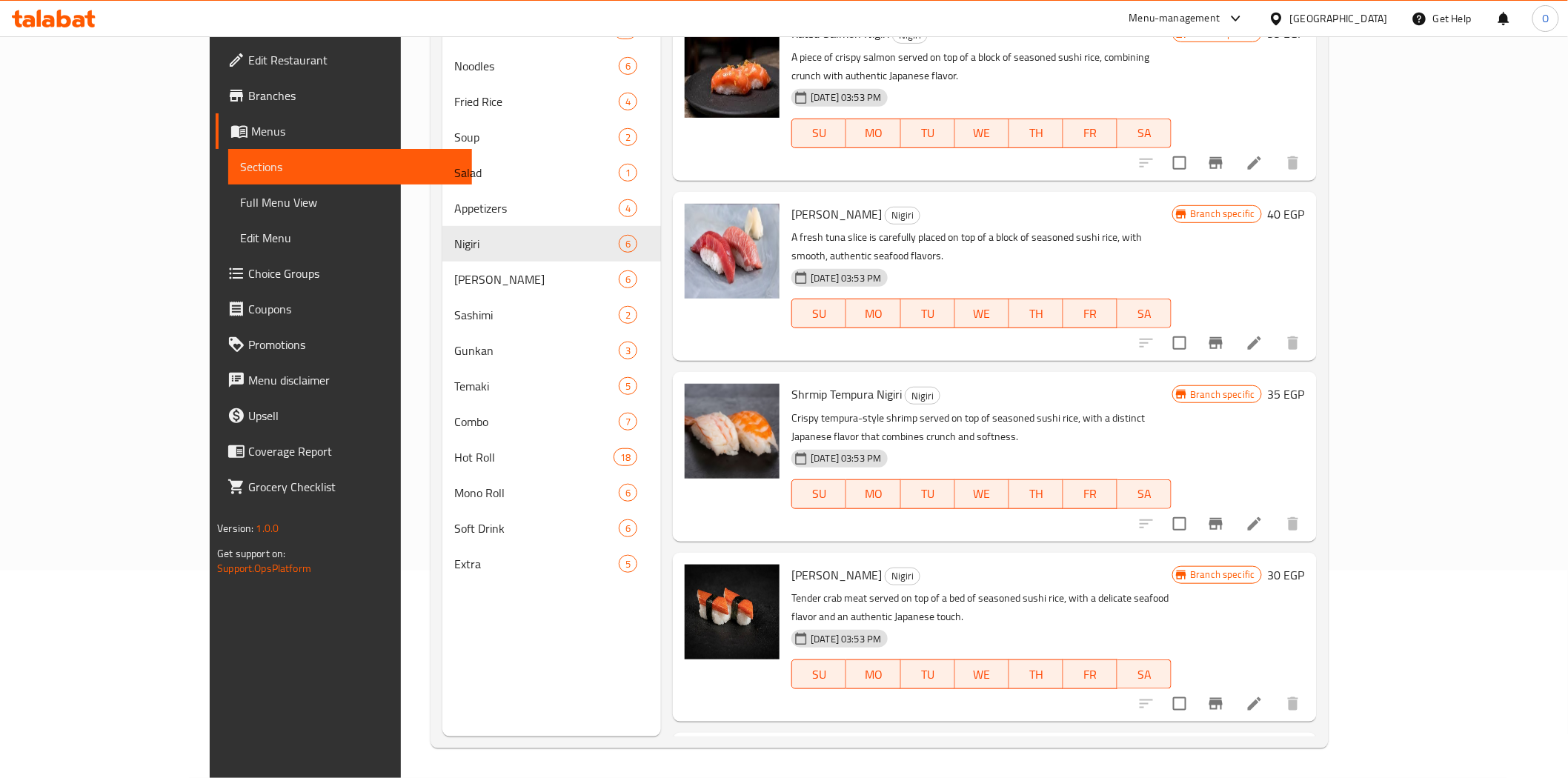
scroll to position [230, 0]
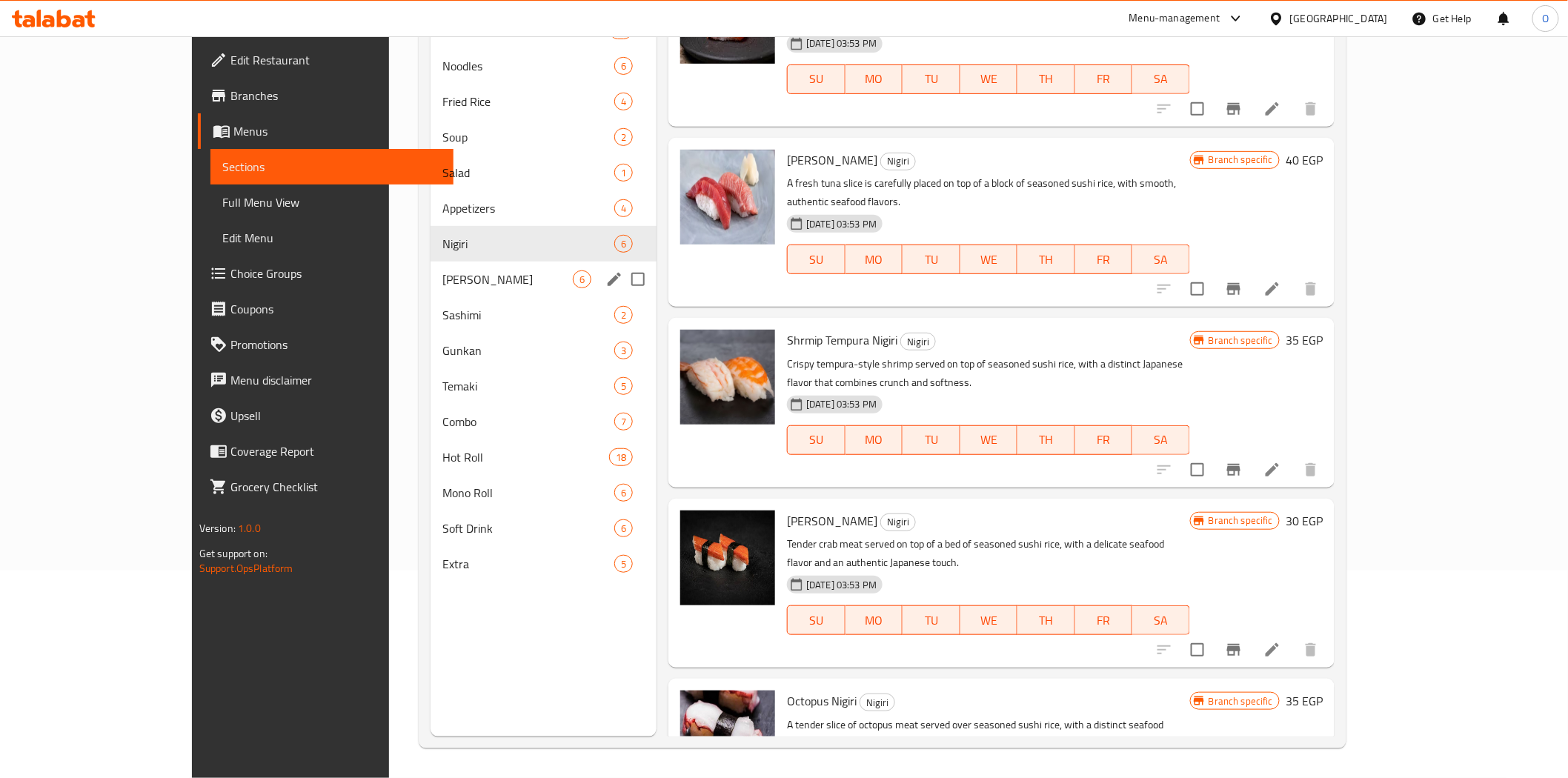
click at [443, 278] on span "[PERSON_NAME]" at bounding box center [508, 279] width 130 height 18
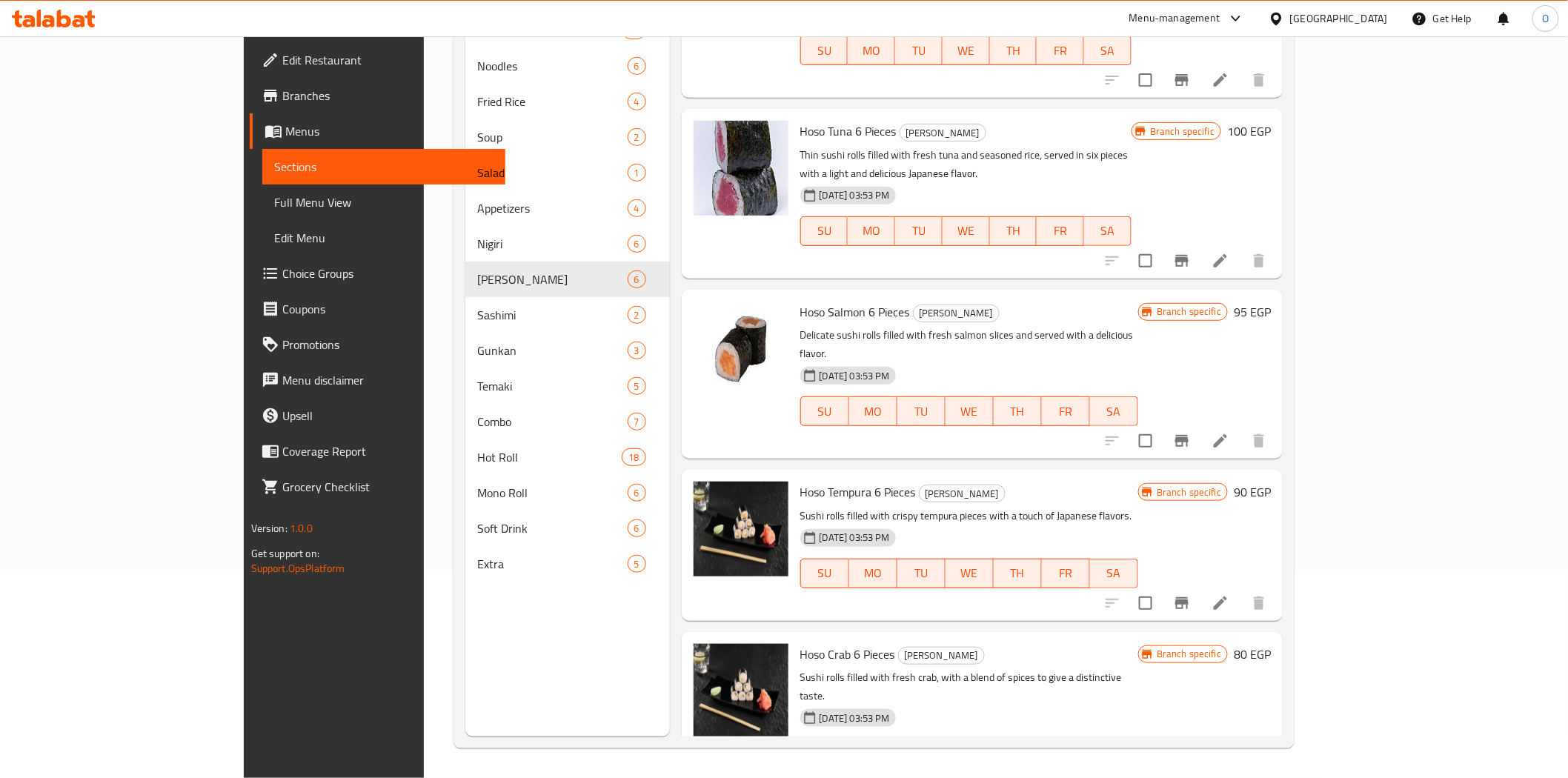
scroll to position [230, 0]
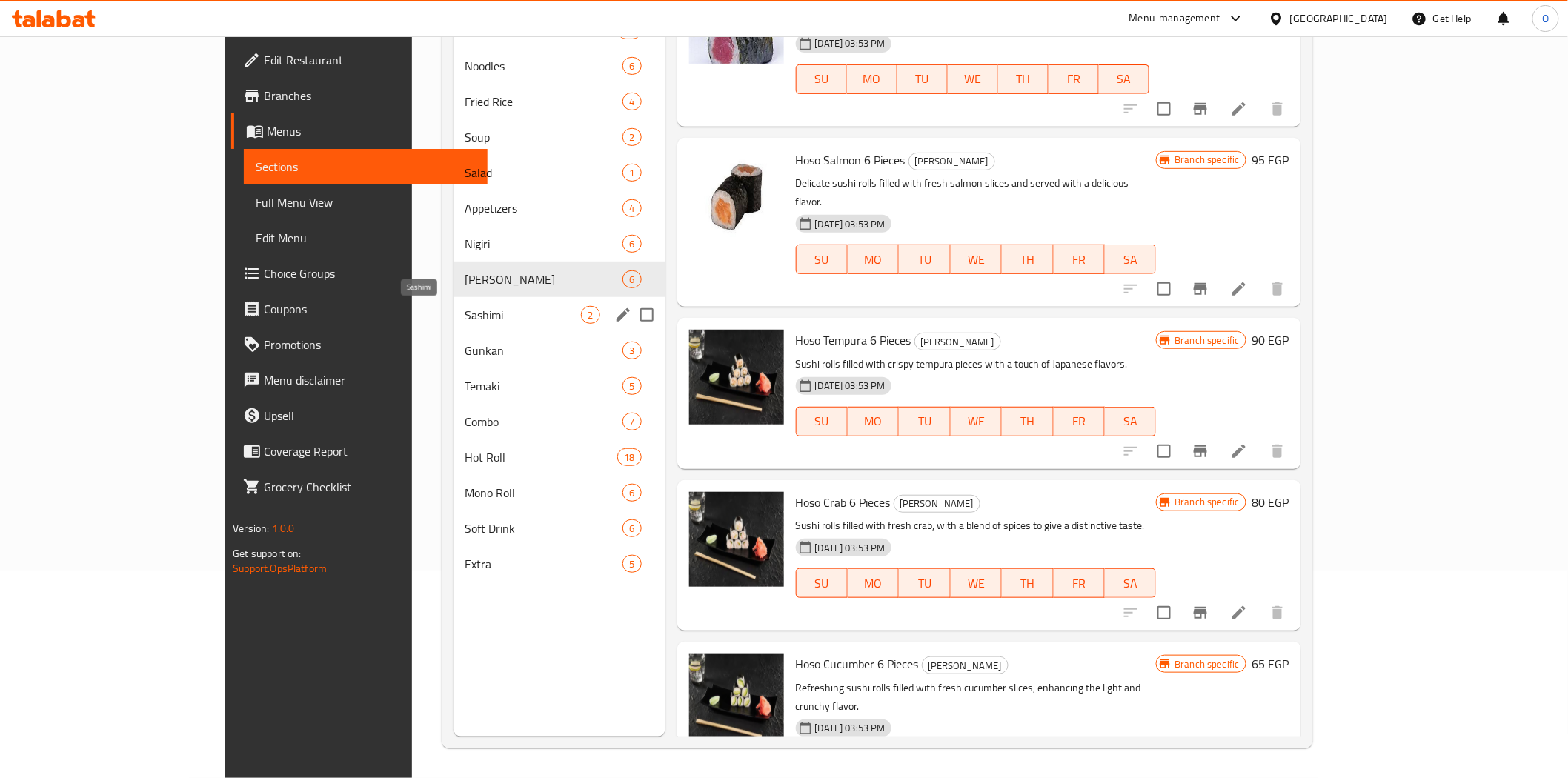
click at [465, 312] on span "Sashimi" at bounding box center [523, 315] width 116 height 18
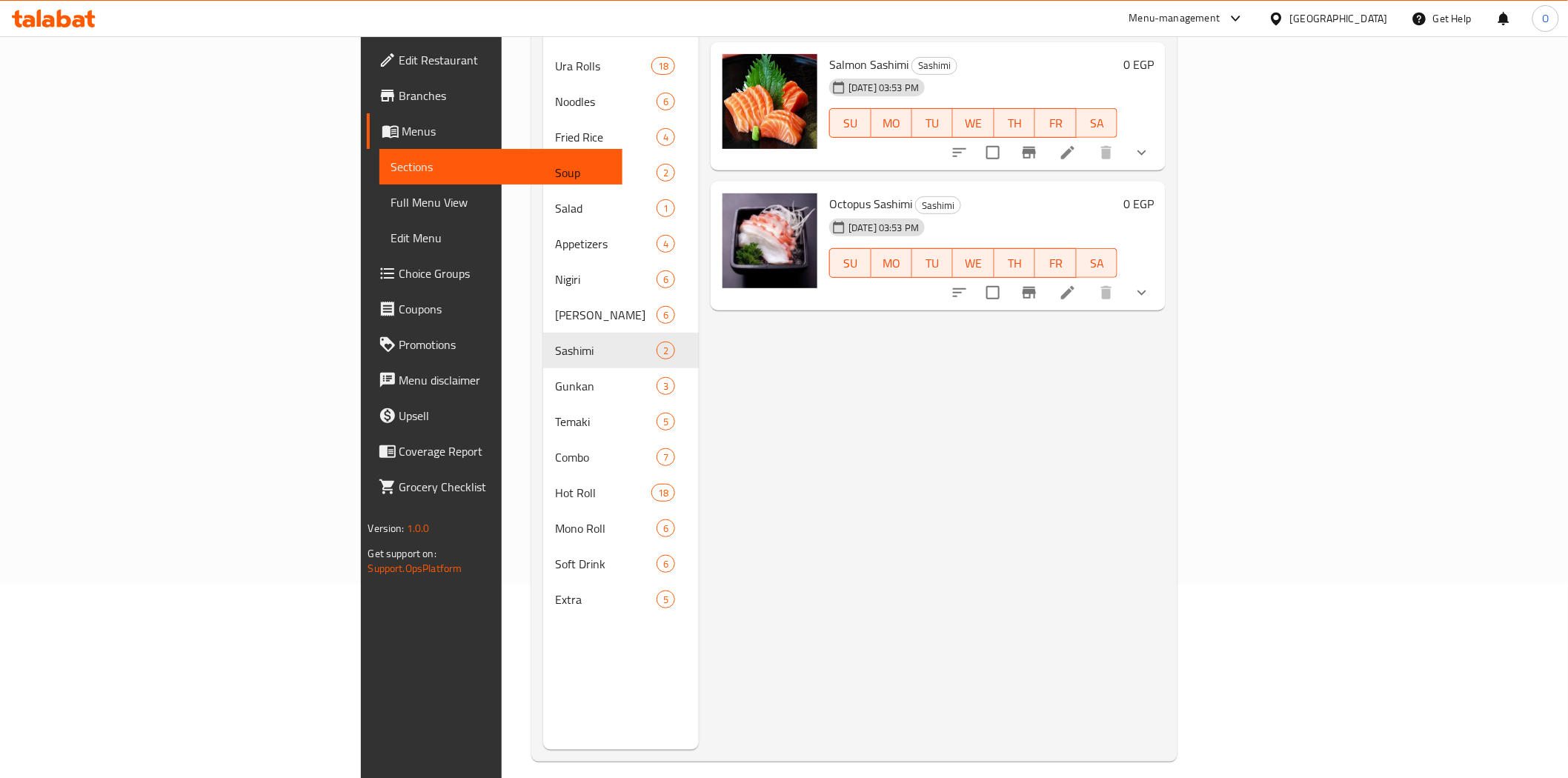
scroll to position [208, 0]
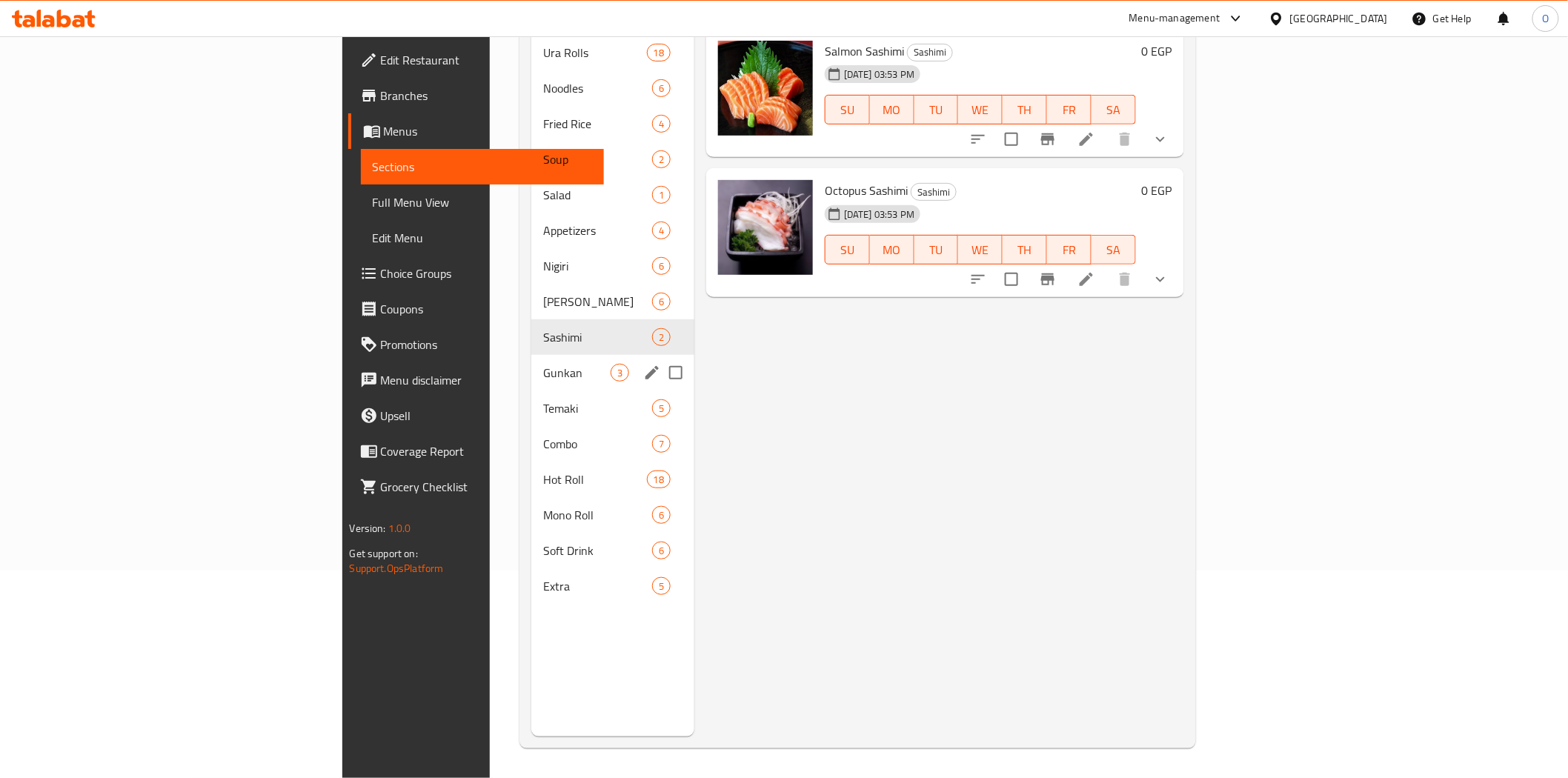
click at [543, 363] on span "Gunkan" at bounding box center [577, 373] width 68 height 18
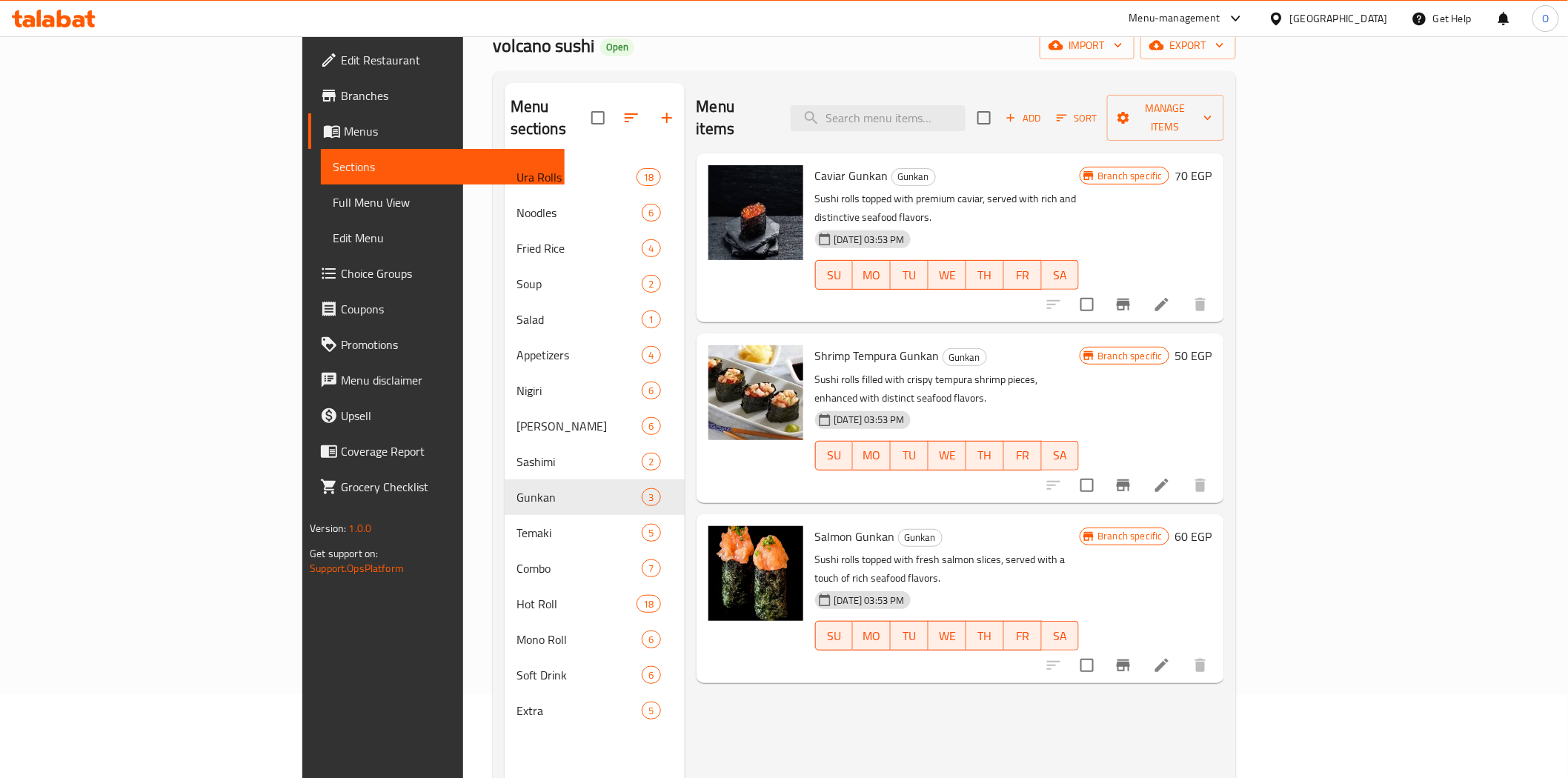
scroll to position [208, 0]
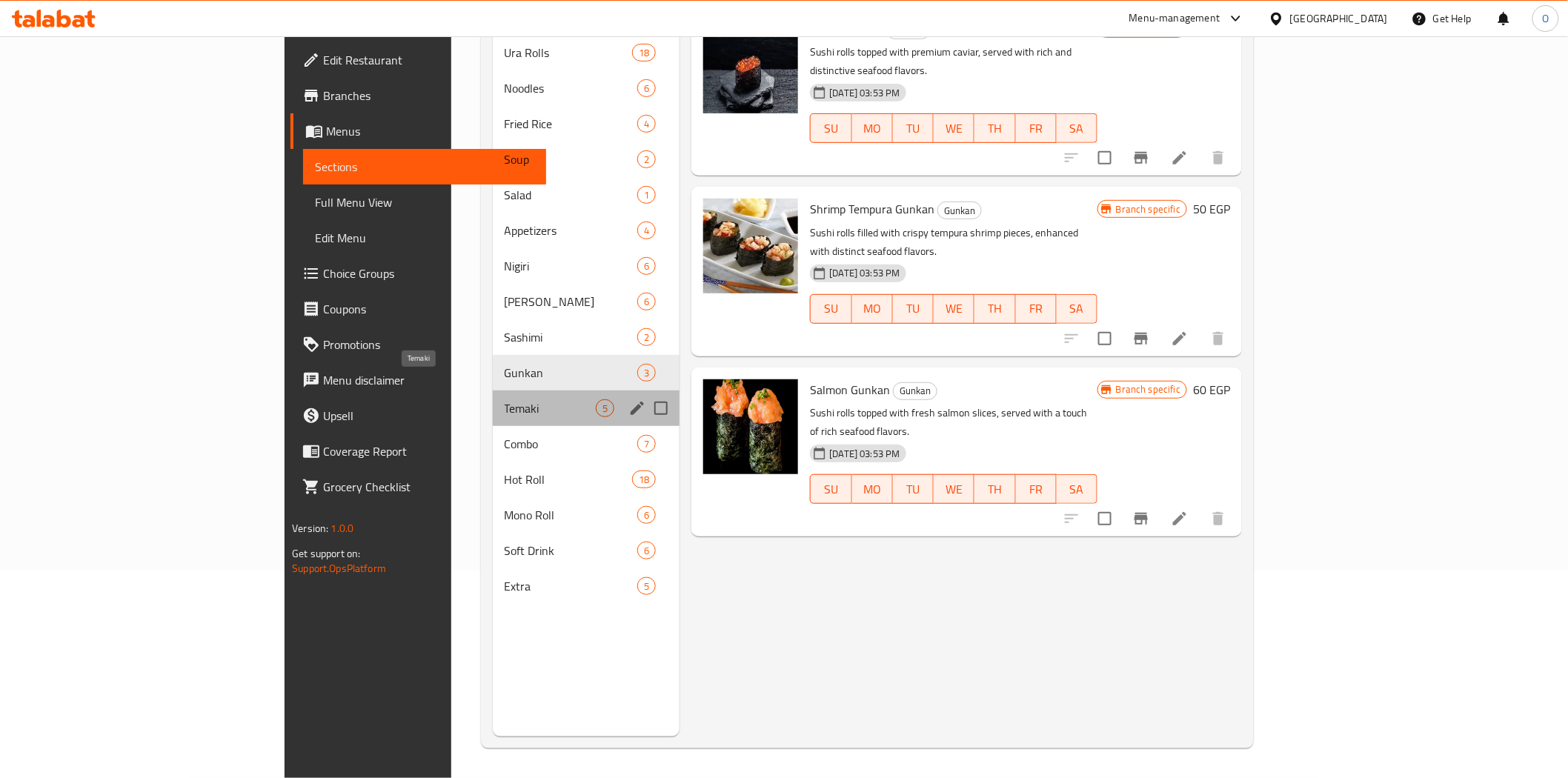
click at [505, 399] on span "Temaki" at bounding box center [550, 408] width 92 height 18
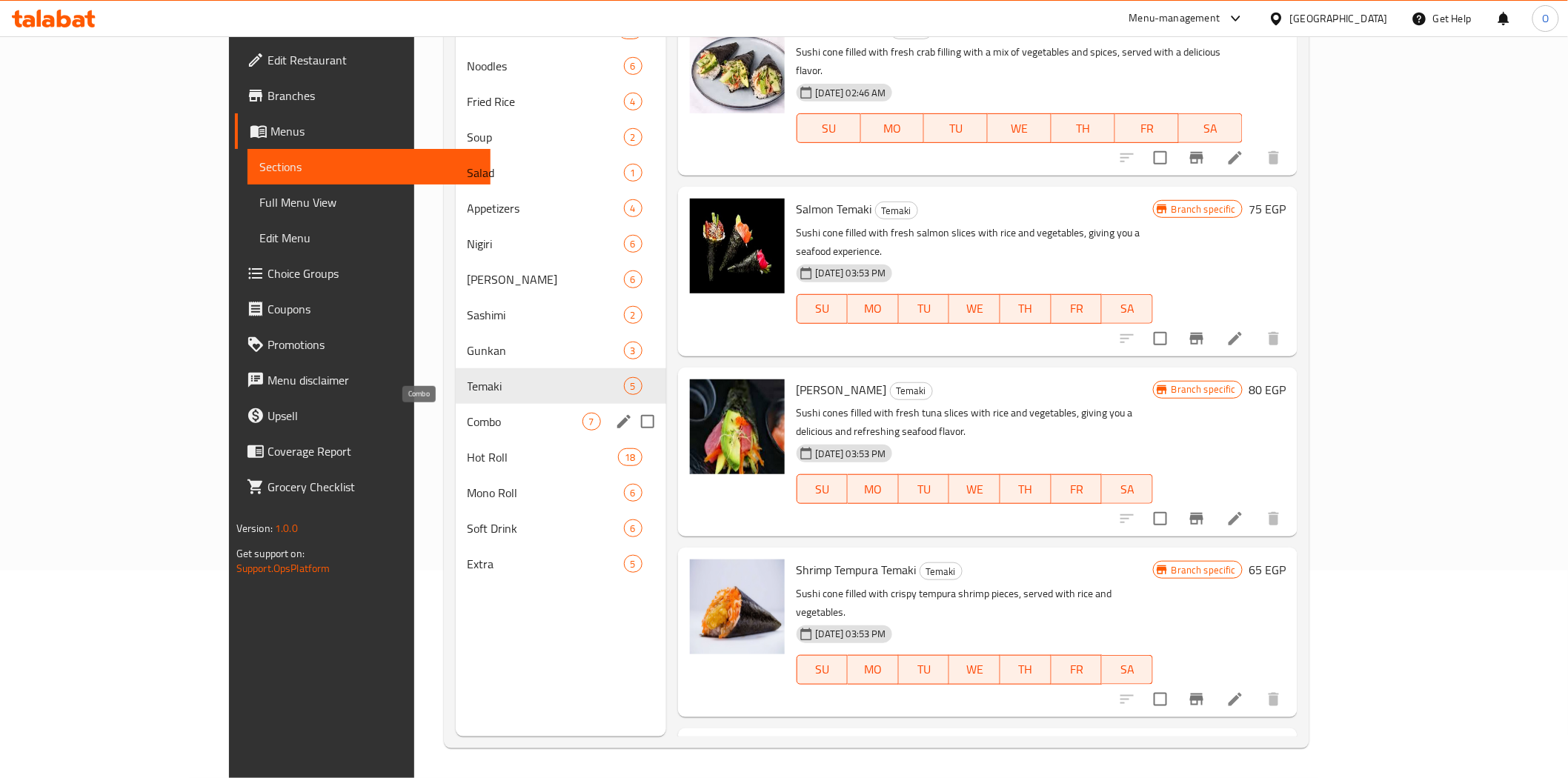
click at [467, 419] on span "Combo" at bounding box center [524, 422] width 115 height 18
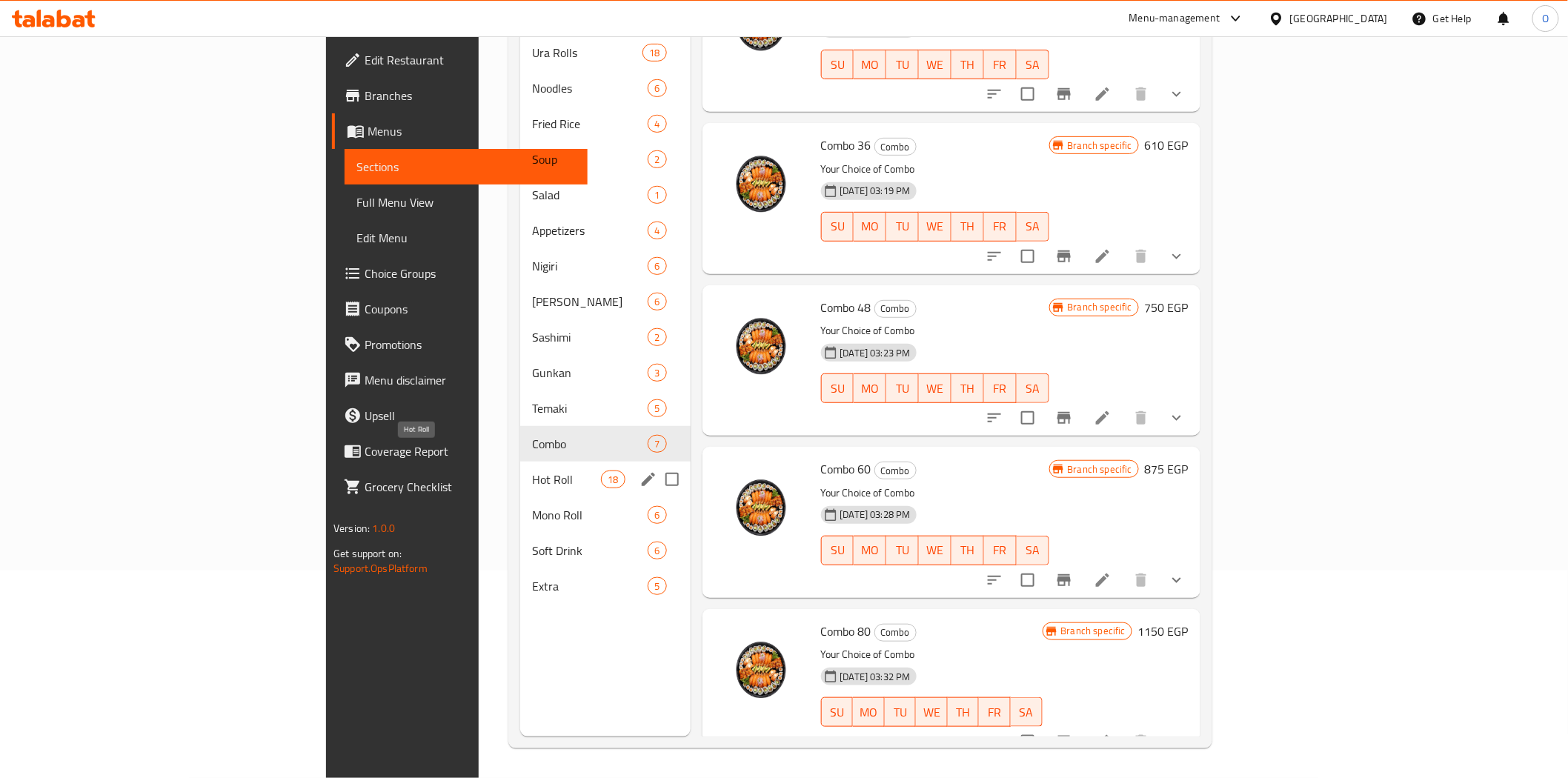
click at [532, 471] on span "Hot Roll" at bounding box center [566, 480] width 69 height 18
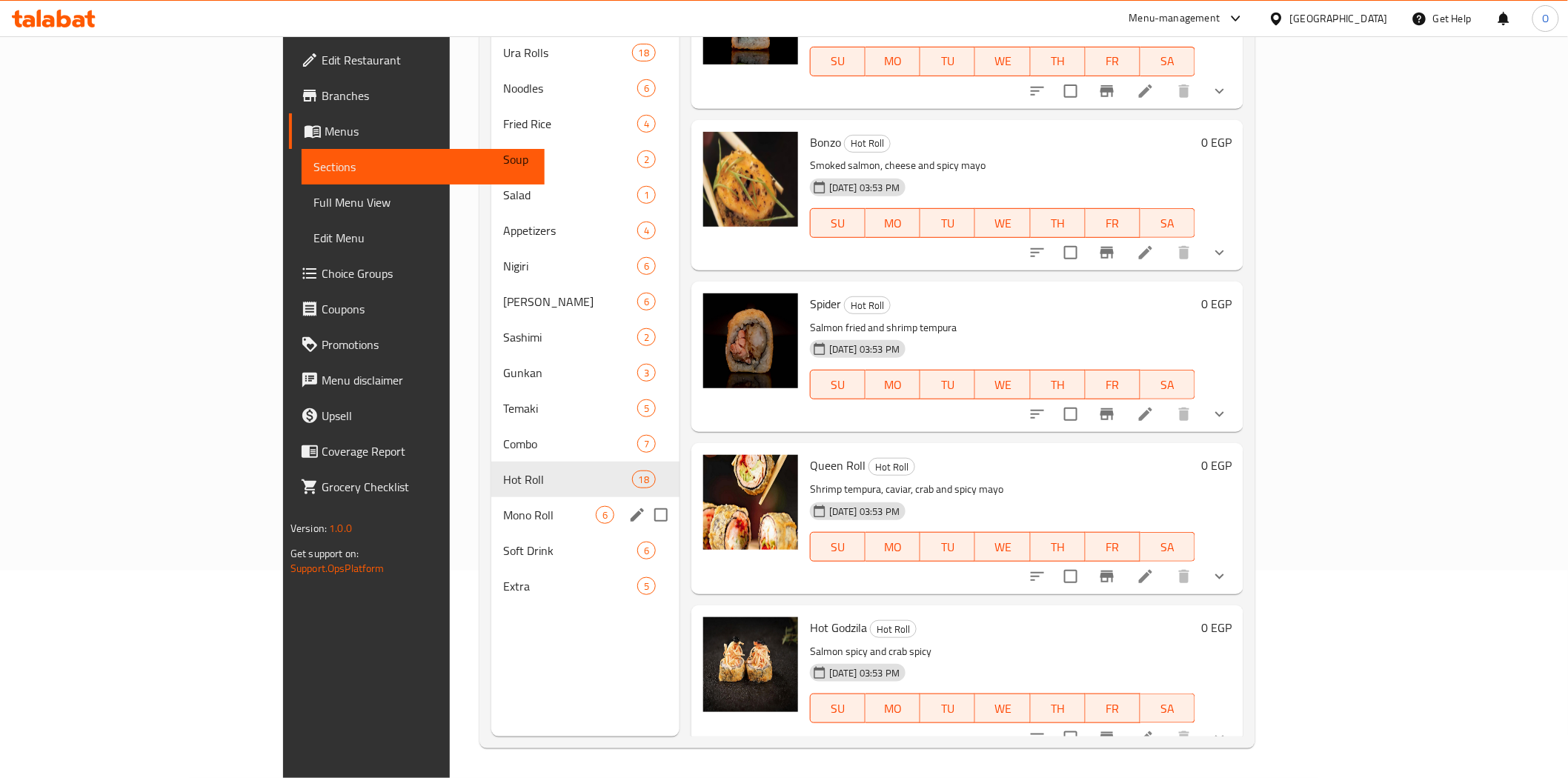
click at [503, 506] on span "Mono Roll" at bounding box center [549, 515] width 92 height 18
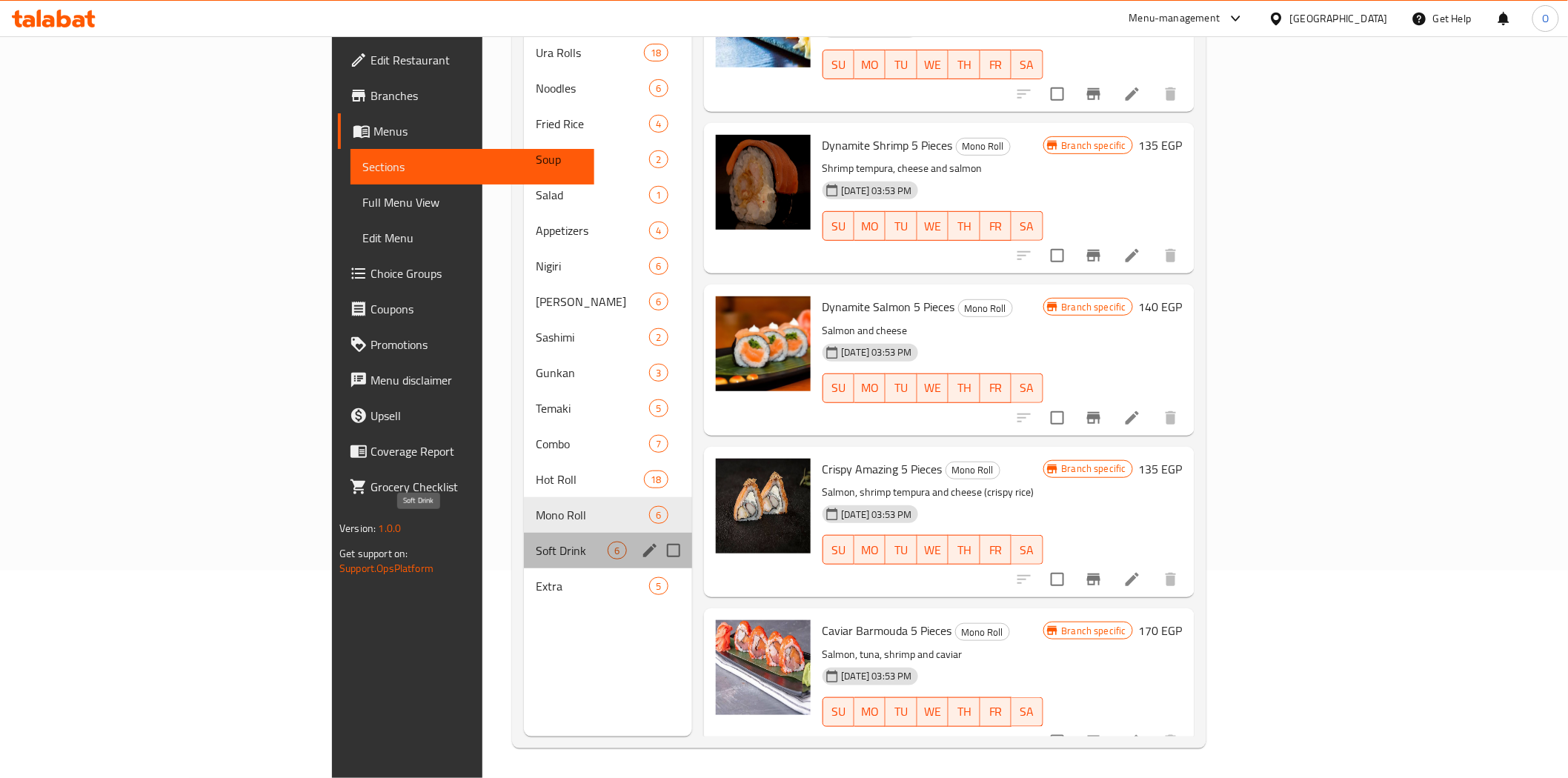
click at [536, 541] on span "Soft Drink" at bounding box center [571, 551] width 72 height 18
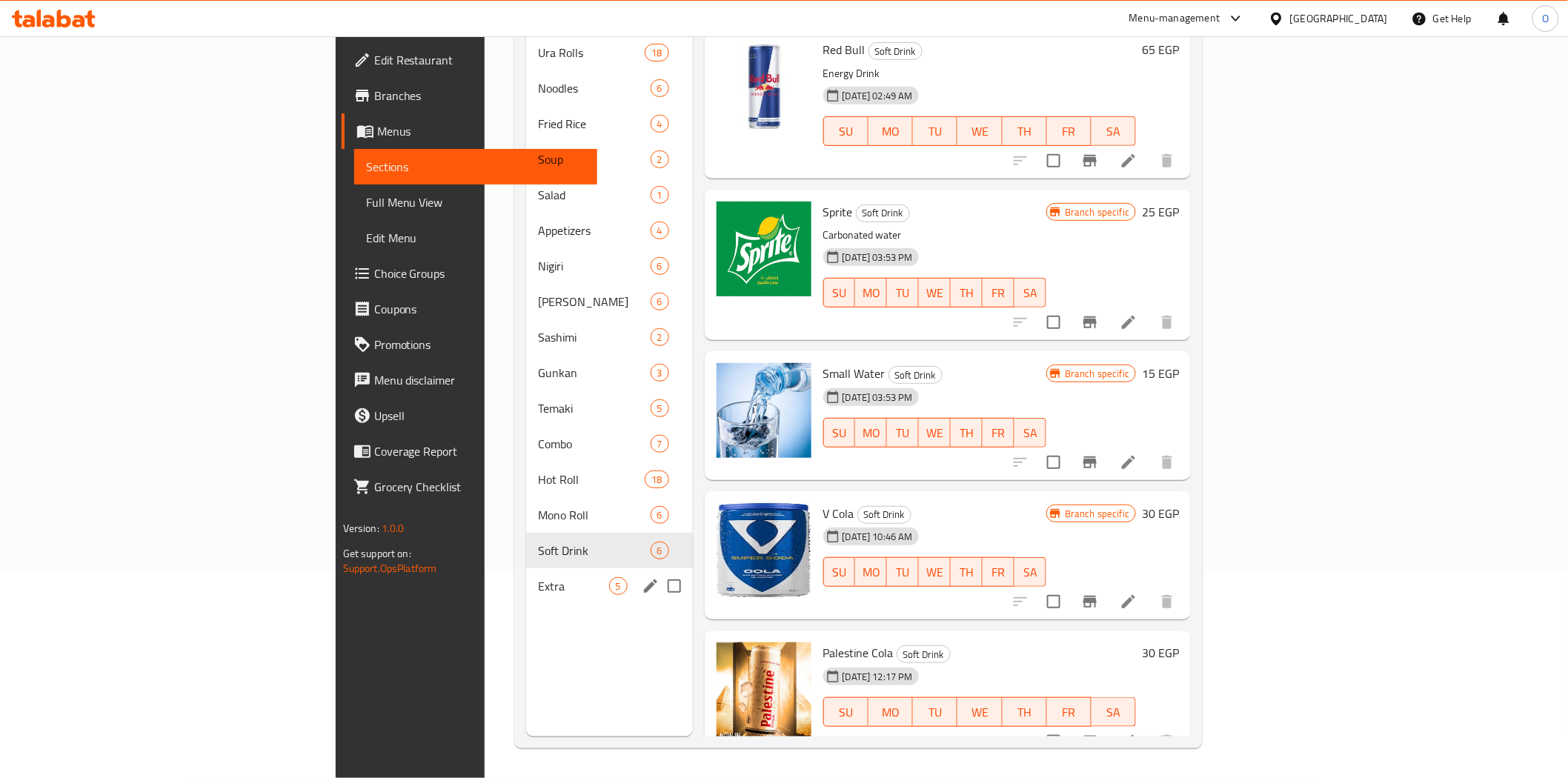
click at [538, 577] on span "Extra" at bounding box center [573, 586] width 70 height 18
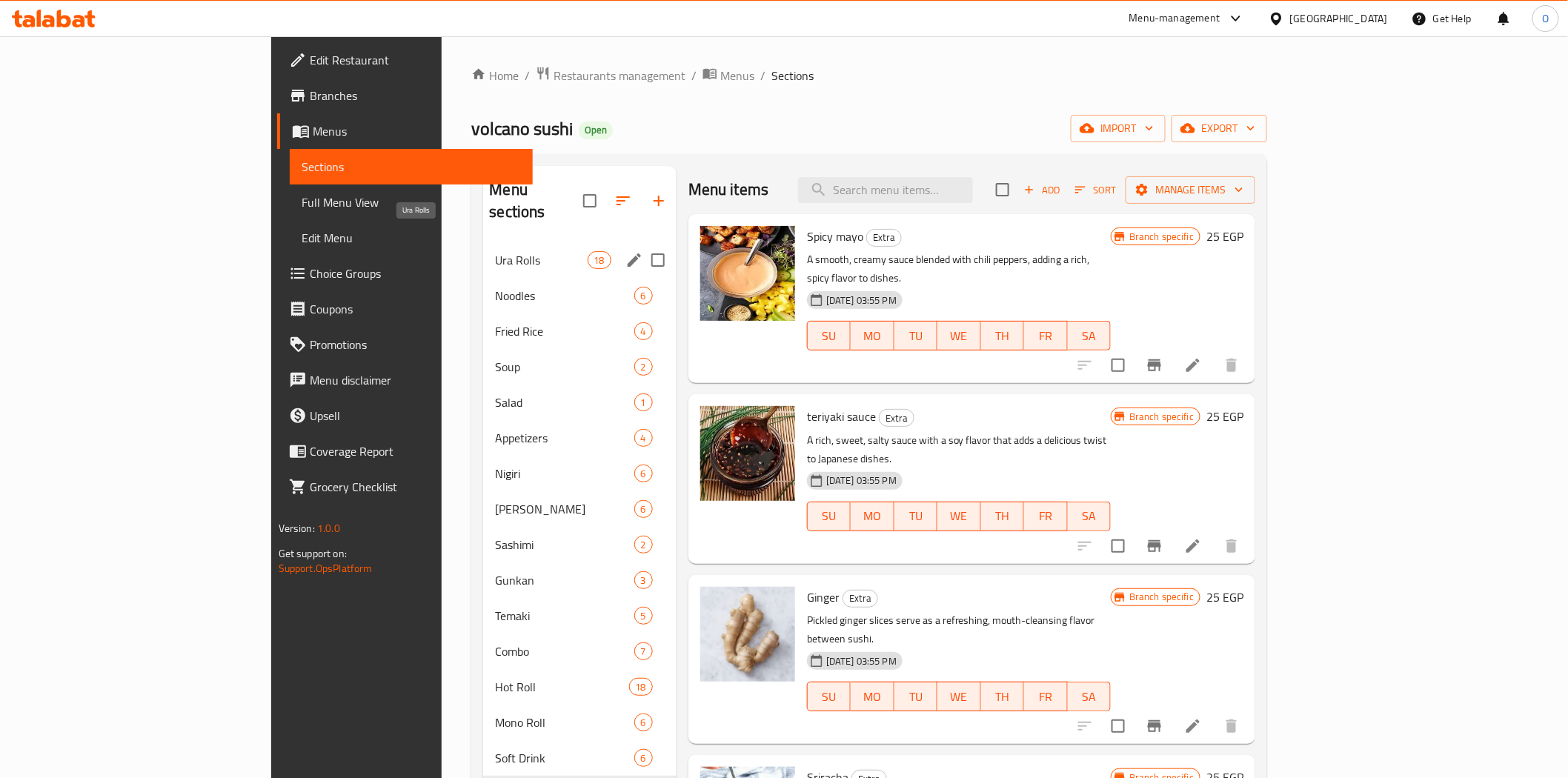
drag, startPoint x: 388, startPoint y: 241, endPoint x: 388, endPoint y: 265, distance: 24.0
click at [495, 251] on span "Ura Rolls" at bounding box center [540, 260] width 92 height 18
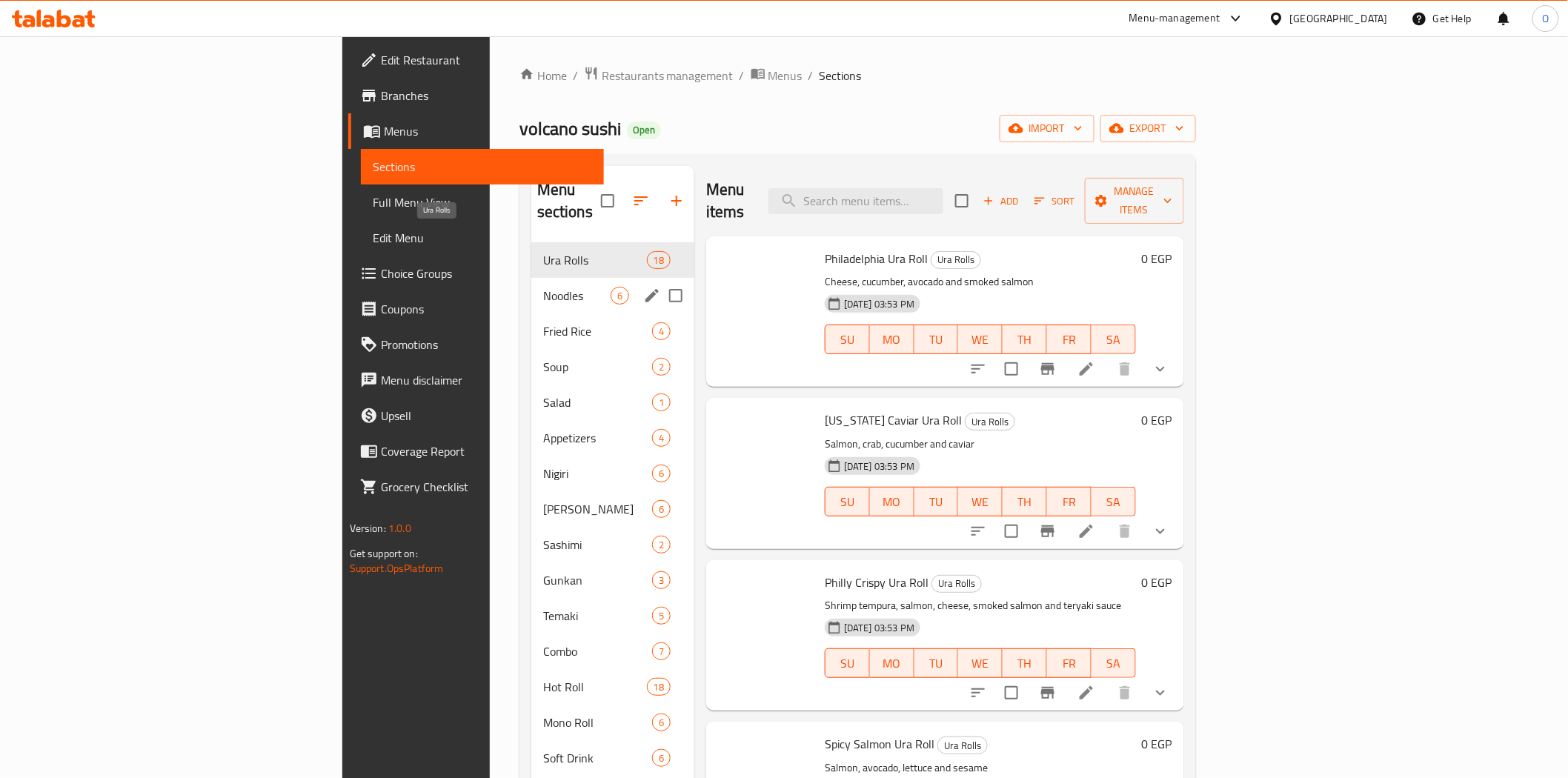
click at [543, 287] on span "Noodles" at bounding box center [577, 296] width 68 height 18
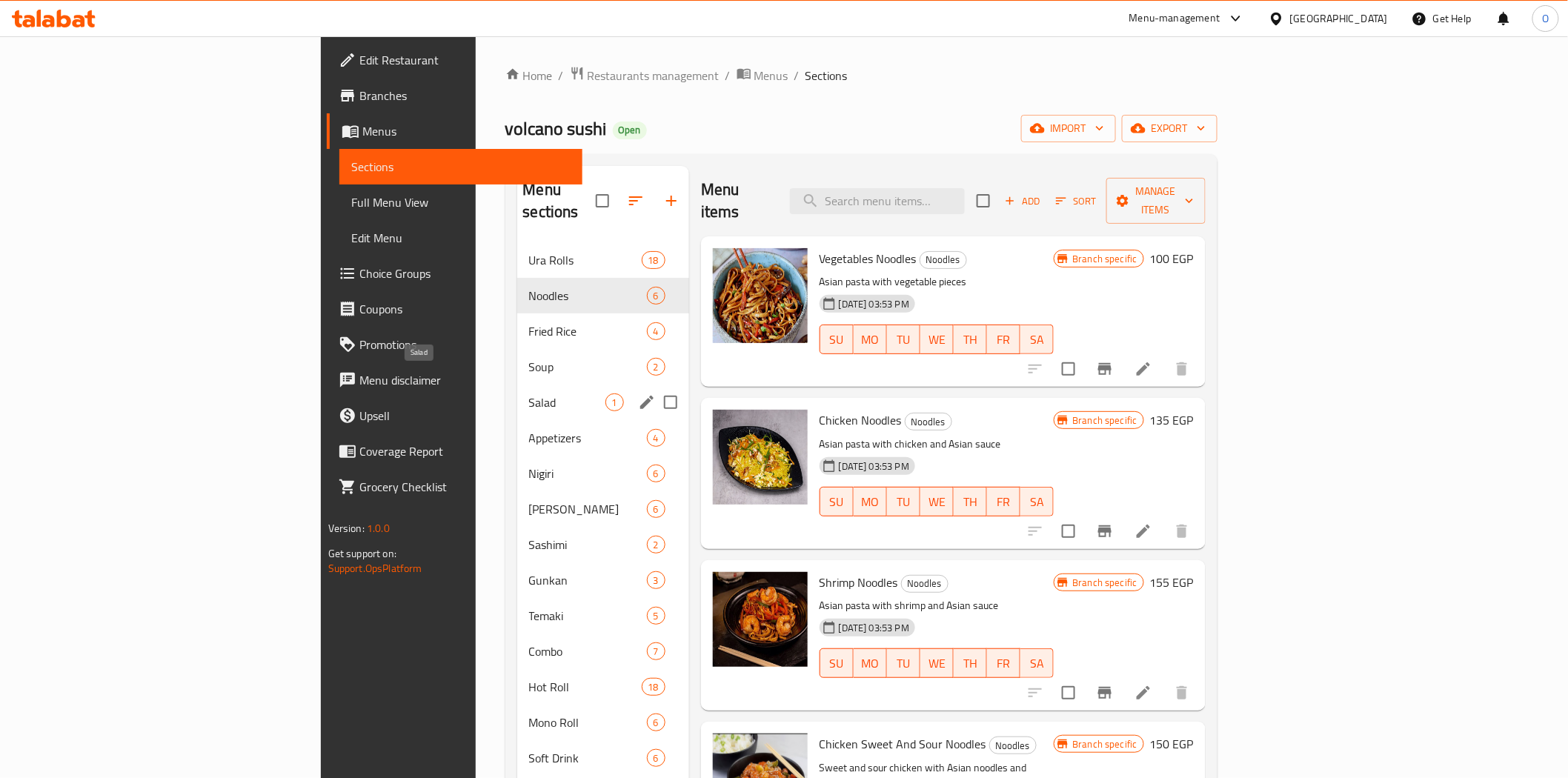
click at [529, 393] on span "Salad" at bounding box center [567, 402] width 77 height 18
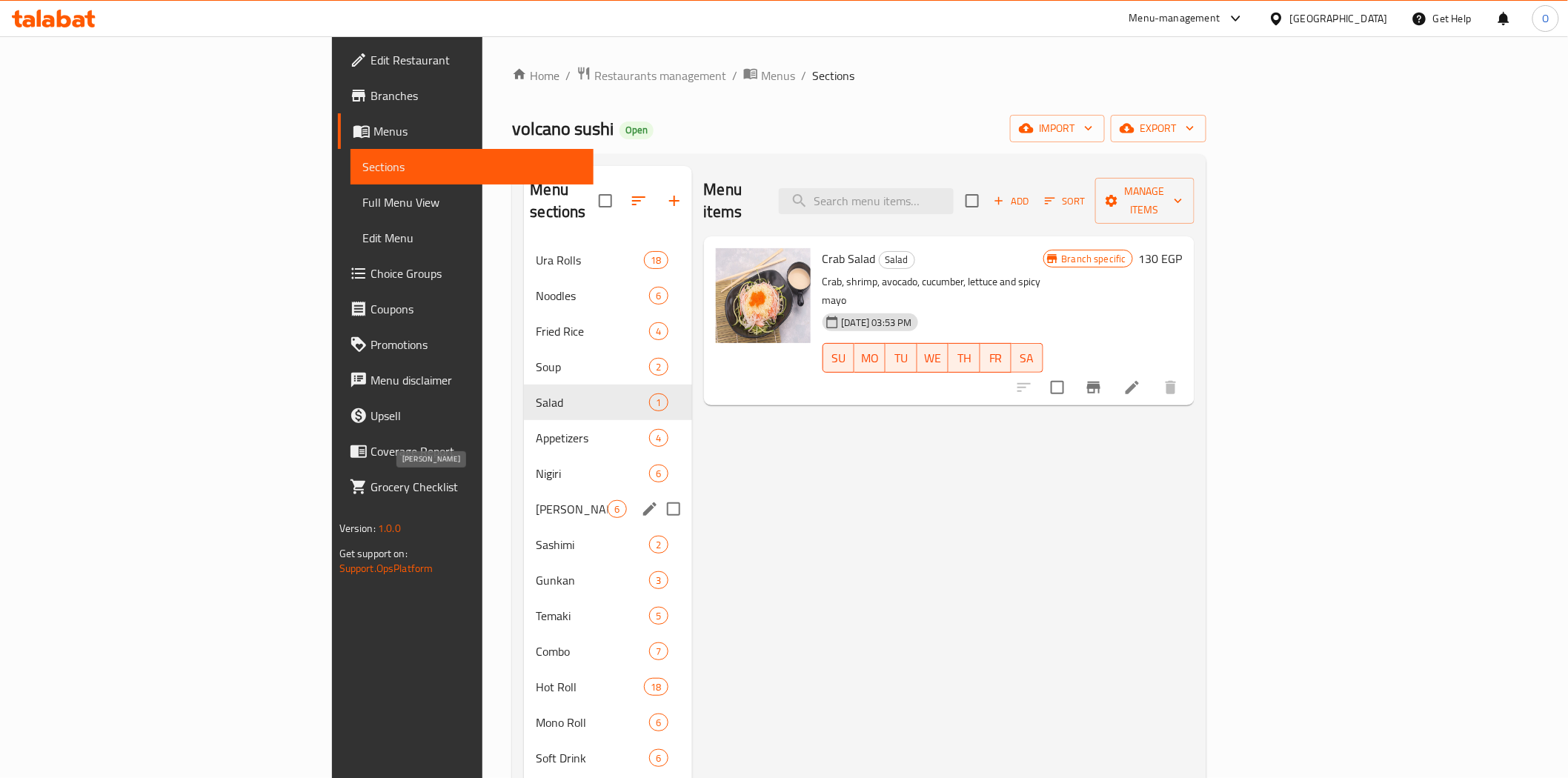
click at [536, 500] on span "[PERSON_NAME]" at bounding box center [571, 509] width 72 height 18
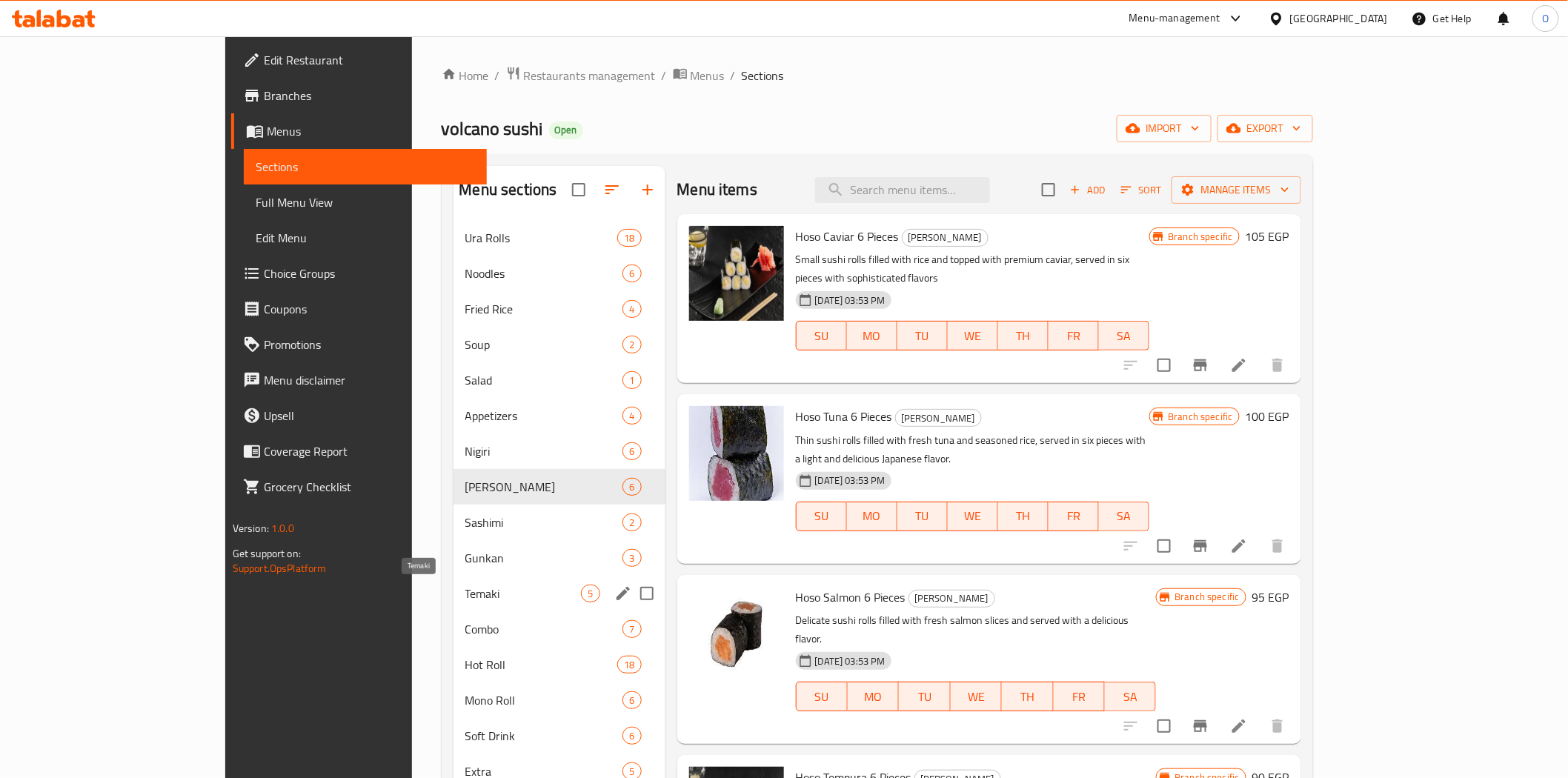
click at [465, 593] on span "Temaki" at bounding box center [523, 593] width 116 height 18
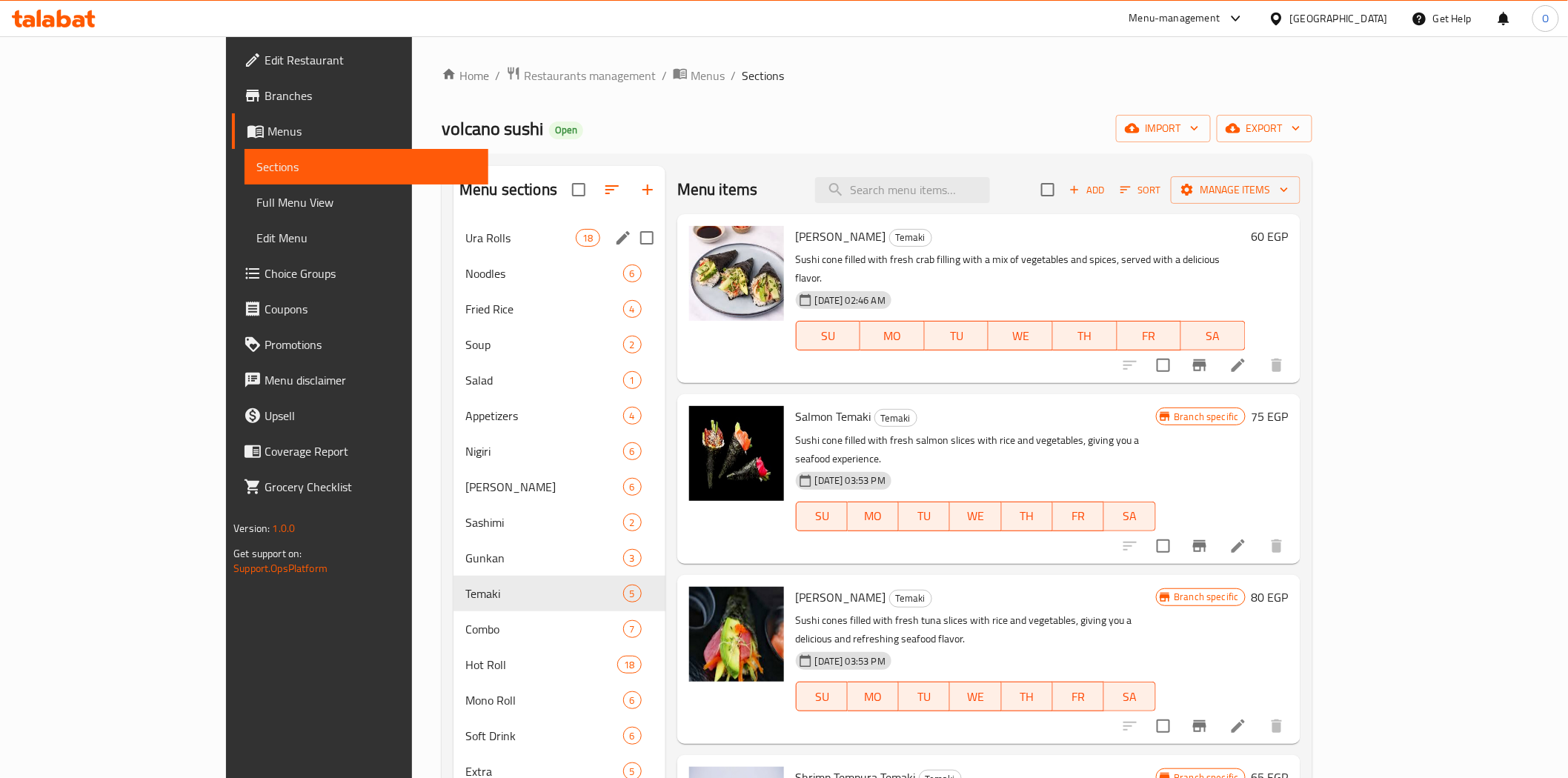
click at [453, 251] on div "Ura Rolls 18" at bounding box center [559, 237] width 212 height 35
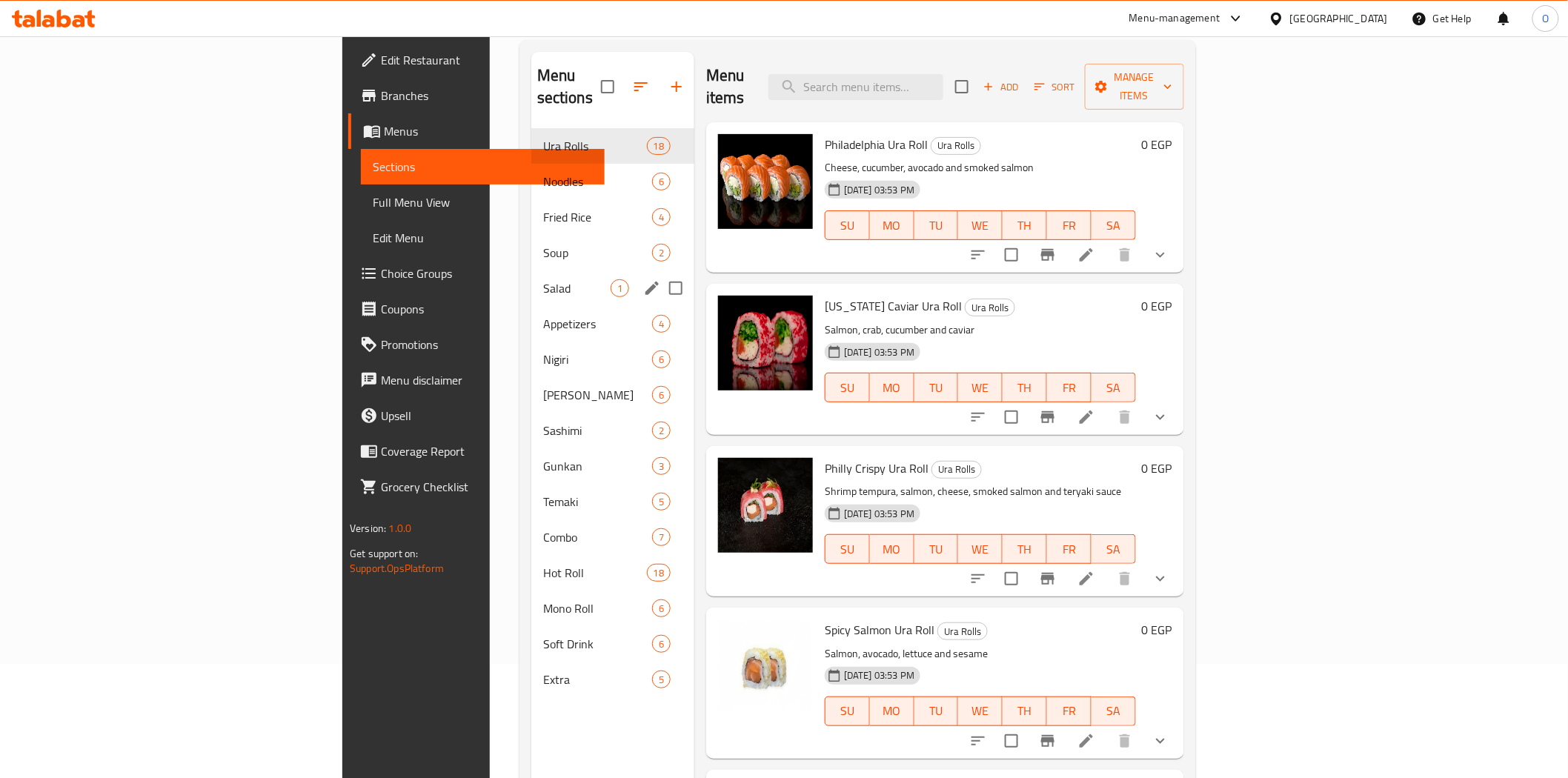
scroll to position [165, 0]
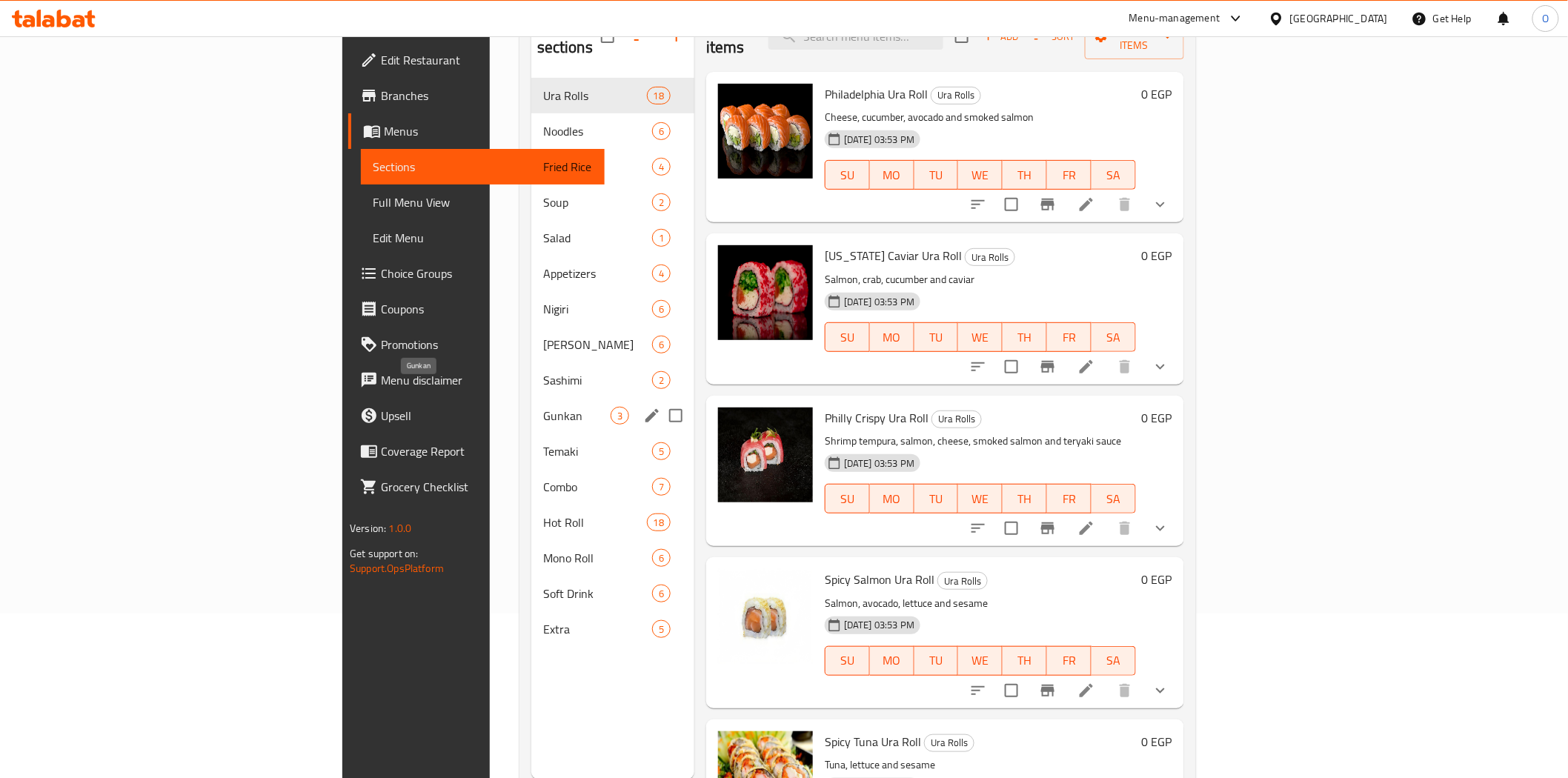
click at [543, 406] on span "Gunkan" at bounding box center [577, 415] width 68 height 18
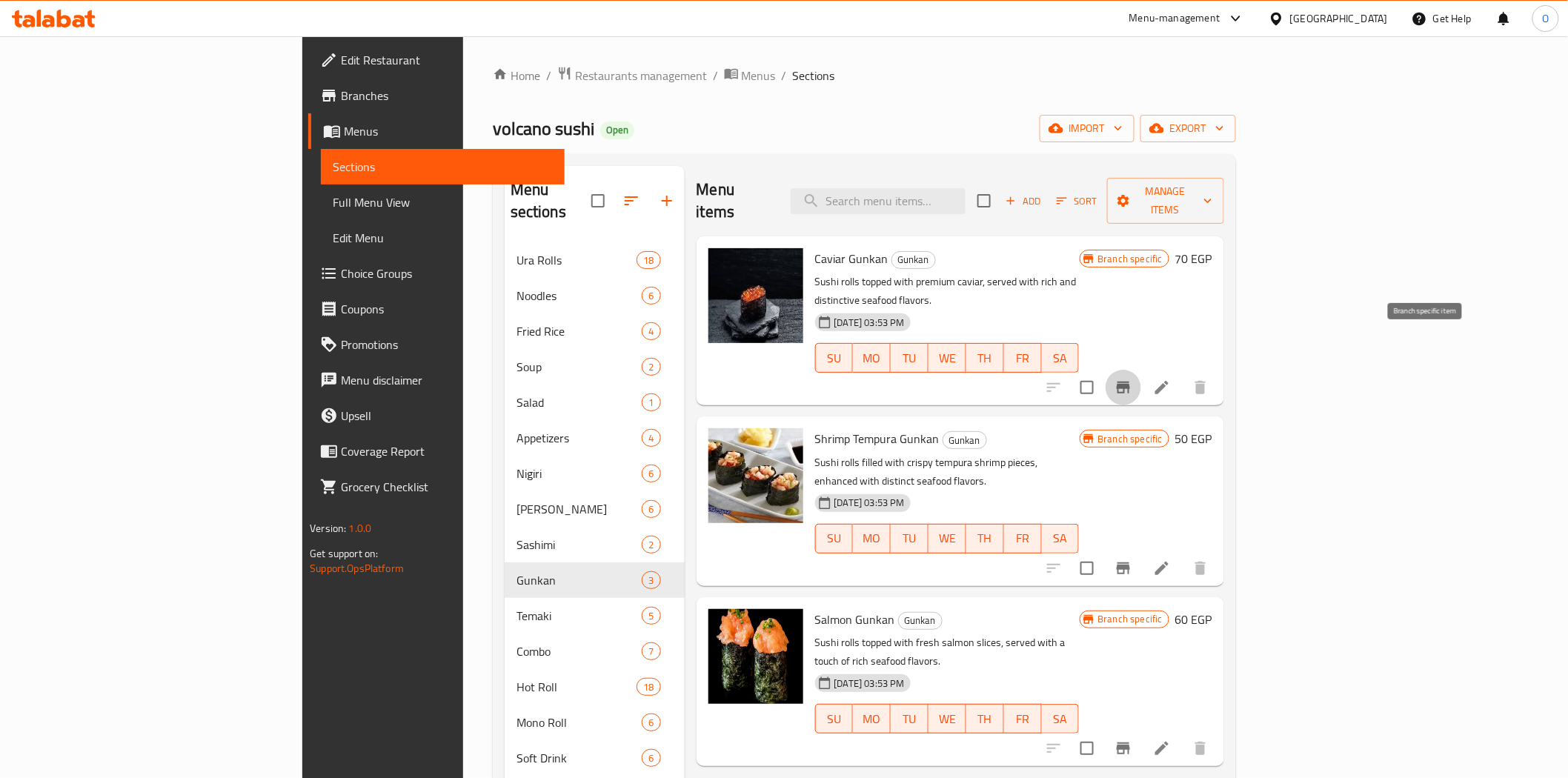
click at [1132, 378] on icon "Branch-specific-item" at bounding box center [1124, 387] width 18 height 18
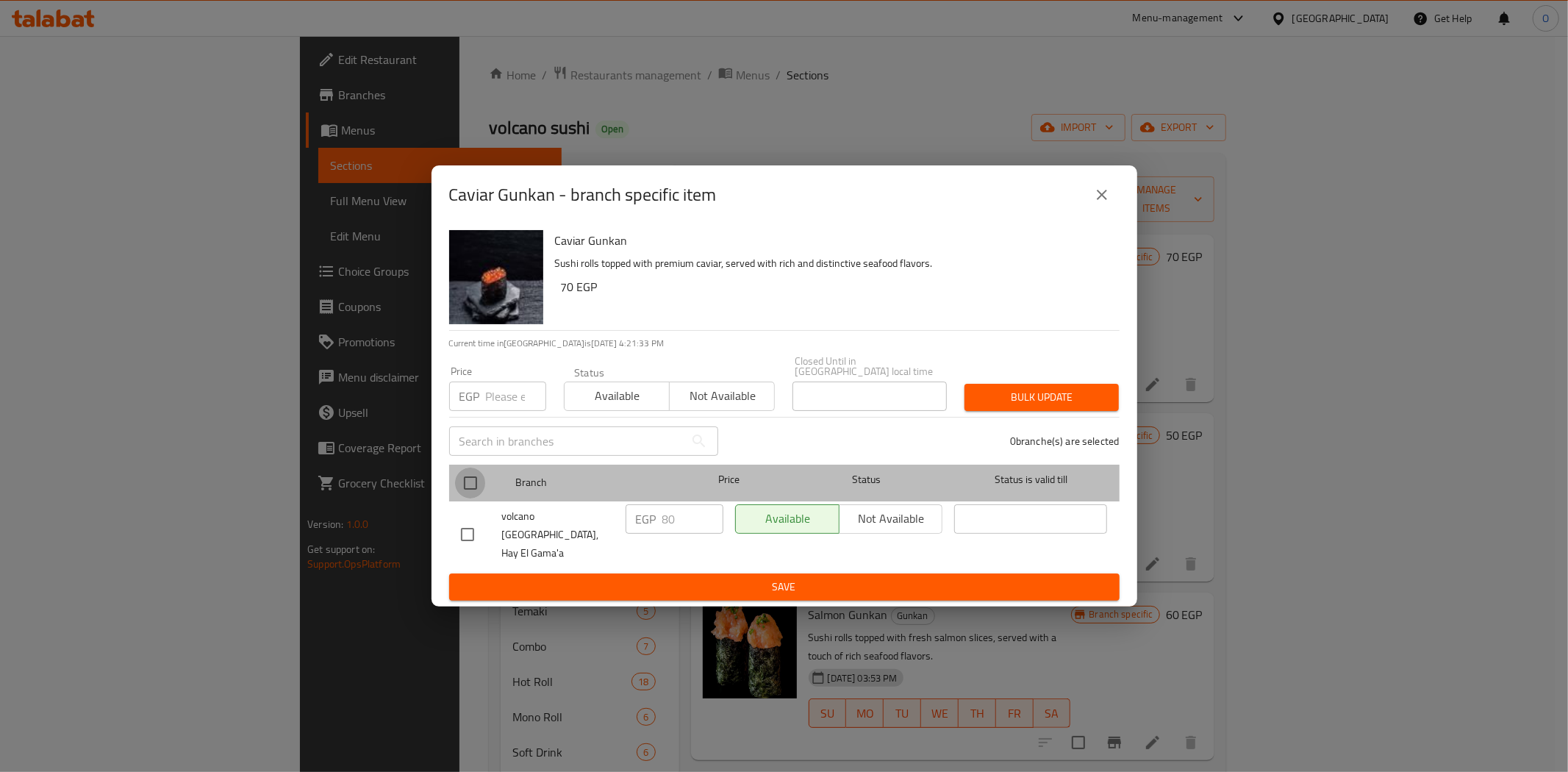
click at [471, 485] on input "checkbox" at bounding box center [470, 483] width 31 height 31
checkbox input "true"
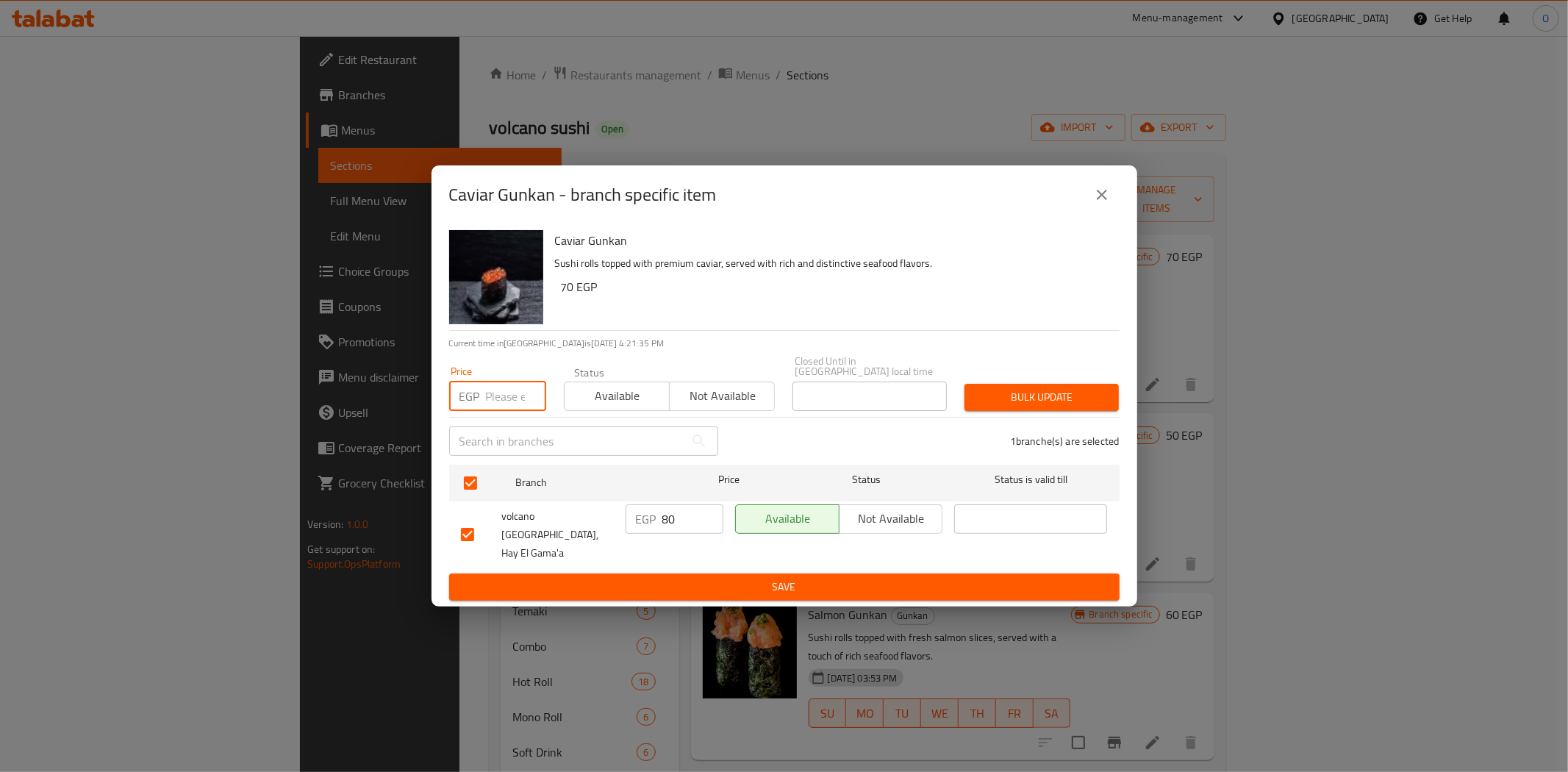
paste input "90"
type input "90"
click at [1045, 390] on button "Bulk update" at bounding box center [1041, 397] width 155 height 27
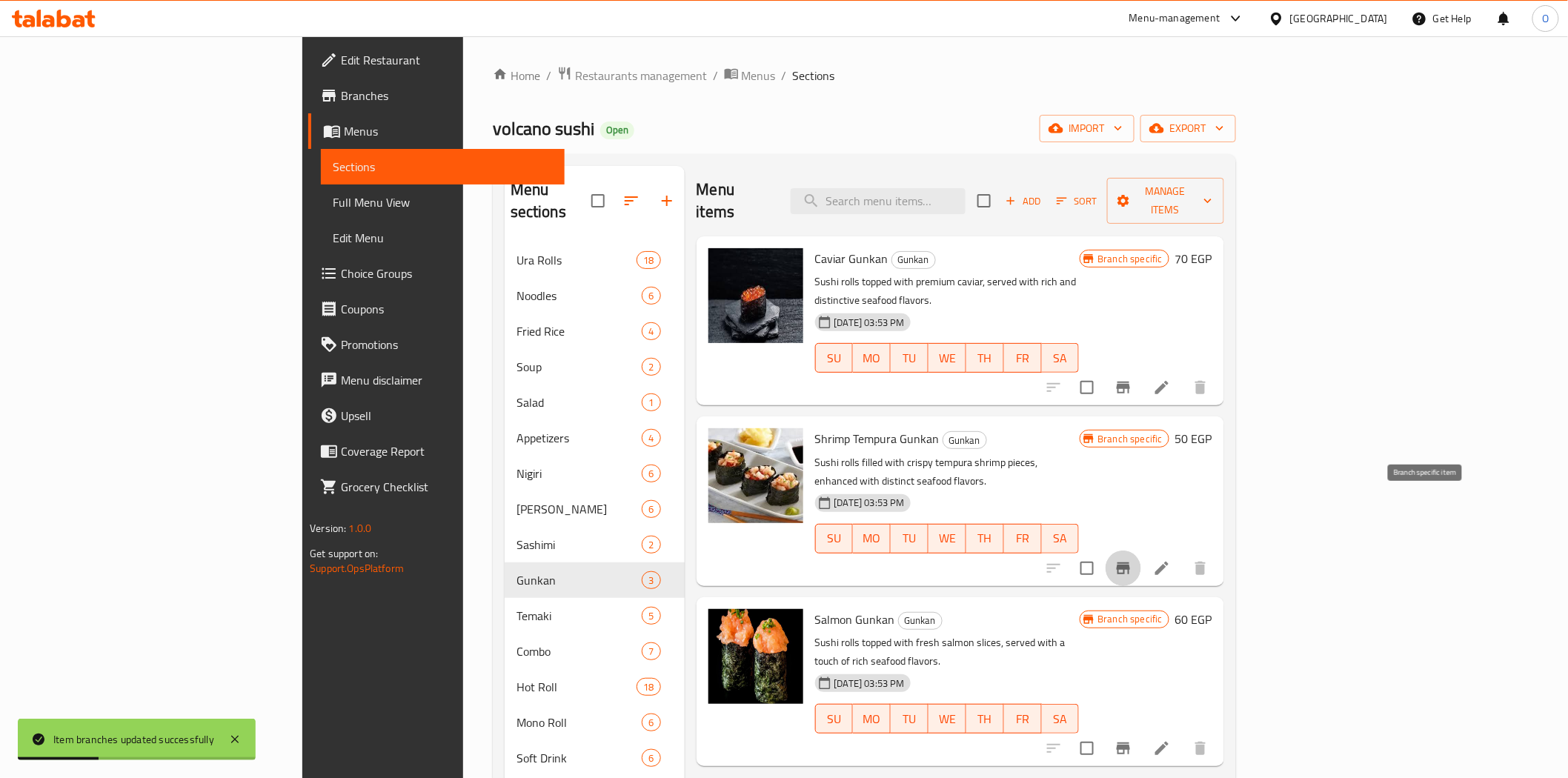
click at [1132, 560] on icon "Branch-specific-item" at bounding box center [1124, 569] width 18 height 18
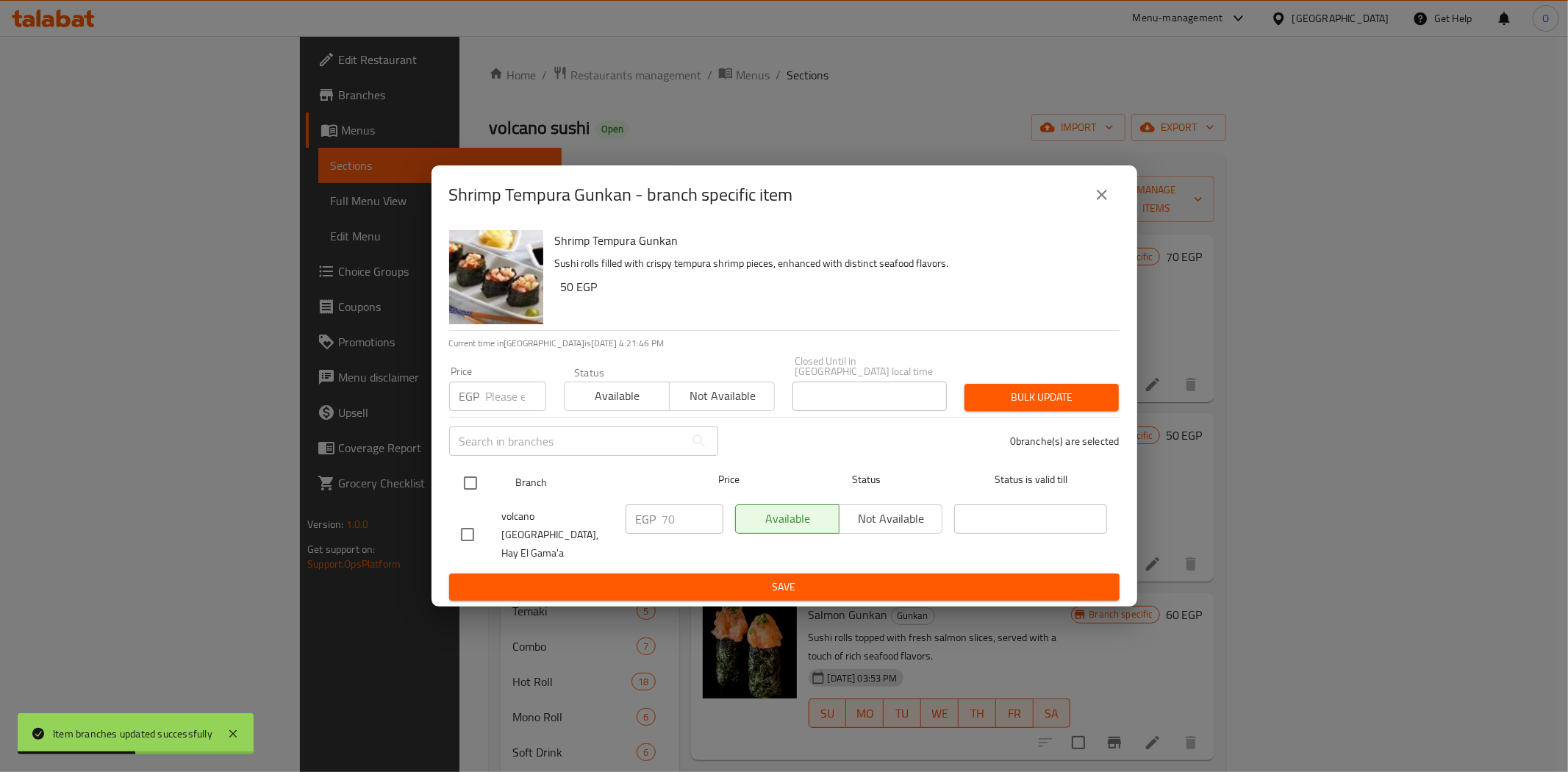
click at [483, 490] on input "checkbox" at bounding box center [470, 483] width 31 height 31
checkbox input "true"
paste input "85"
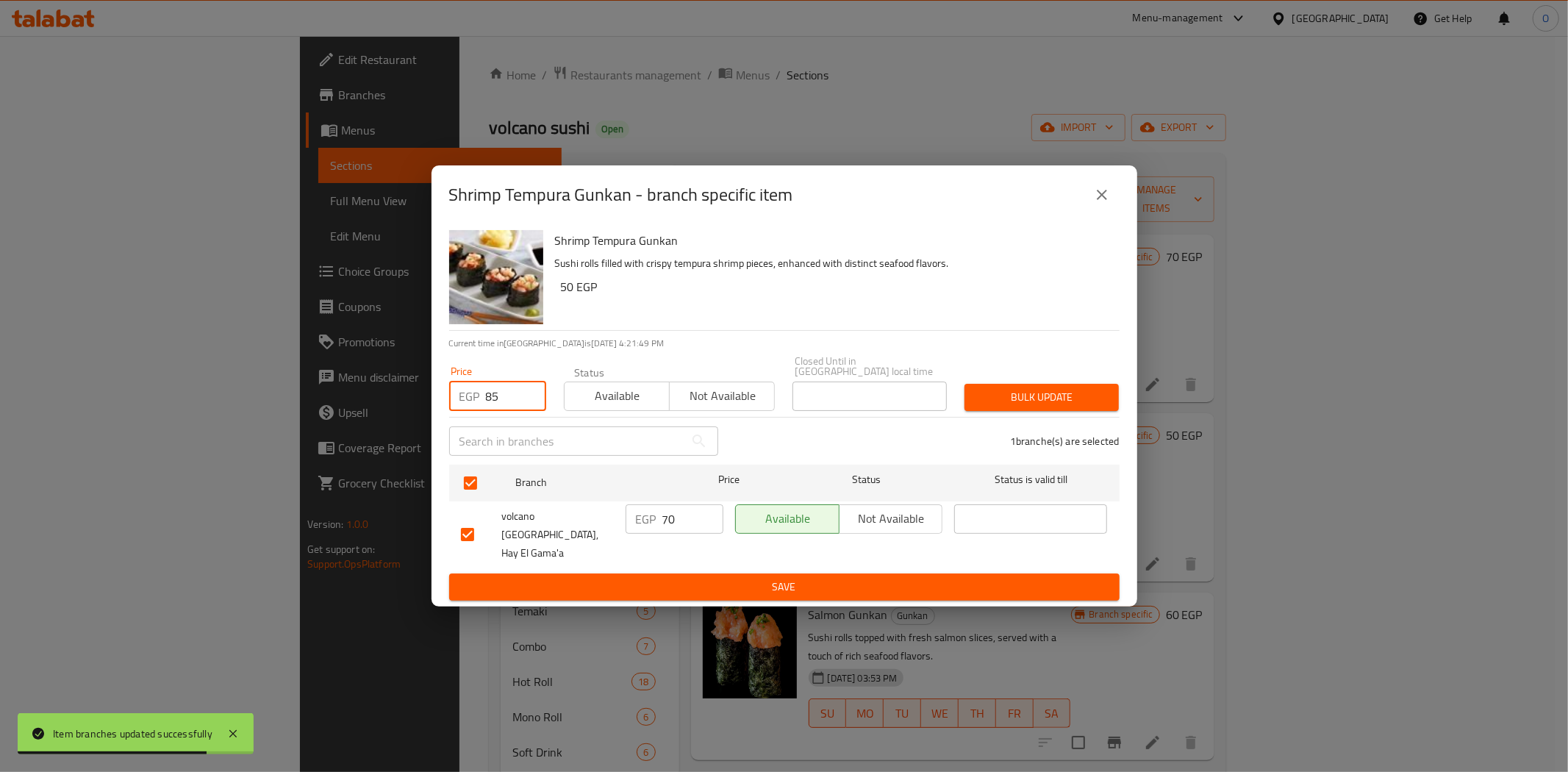
type input "85"
click at [1030, 405] on span "Bulk update" at bounding box center [1042, 397] width 131 height 18
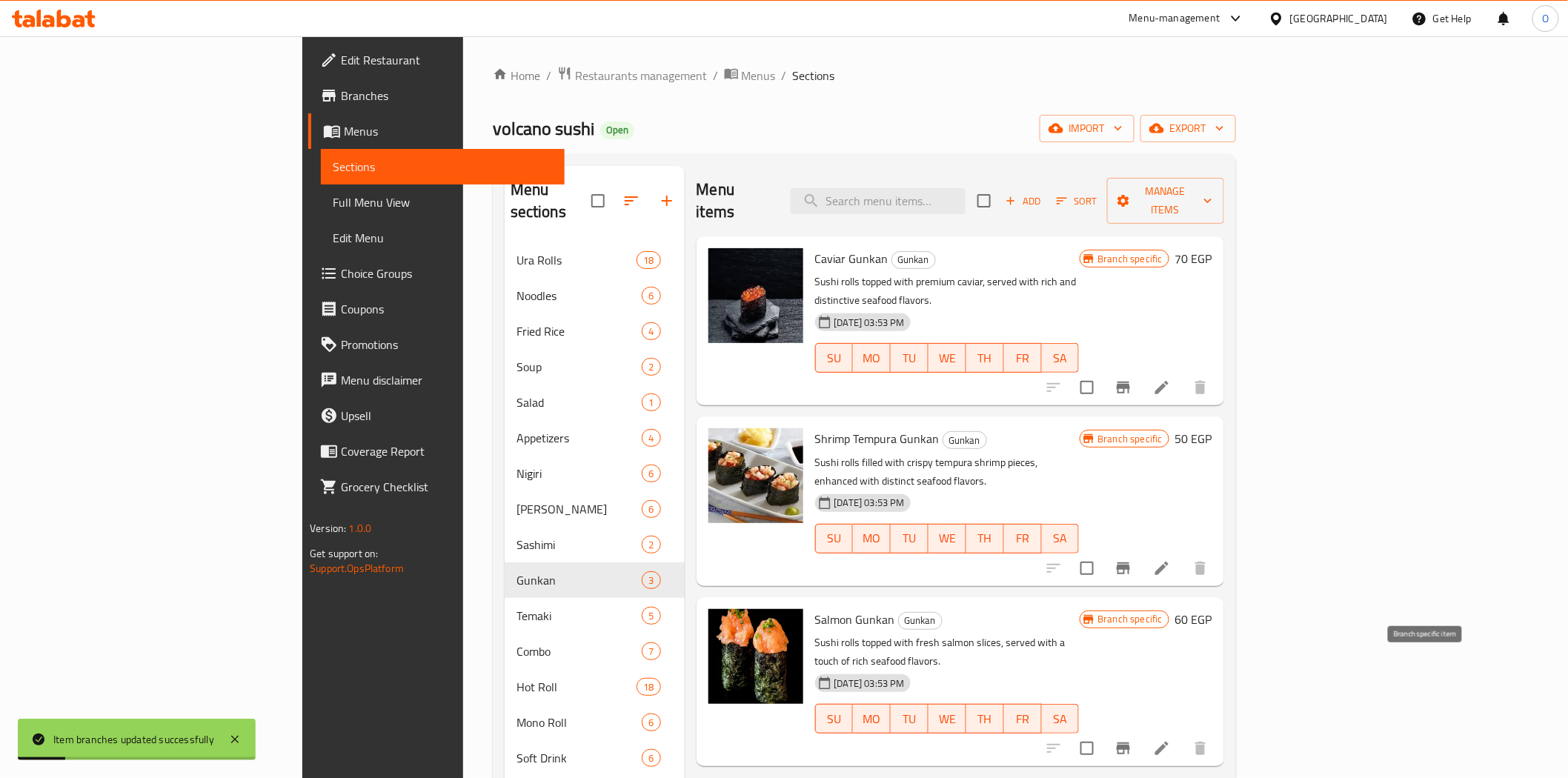
click at [1130, 743] on icon "Branch-specific-item" at bounding box center [1123, 748] width 13 height 12
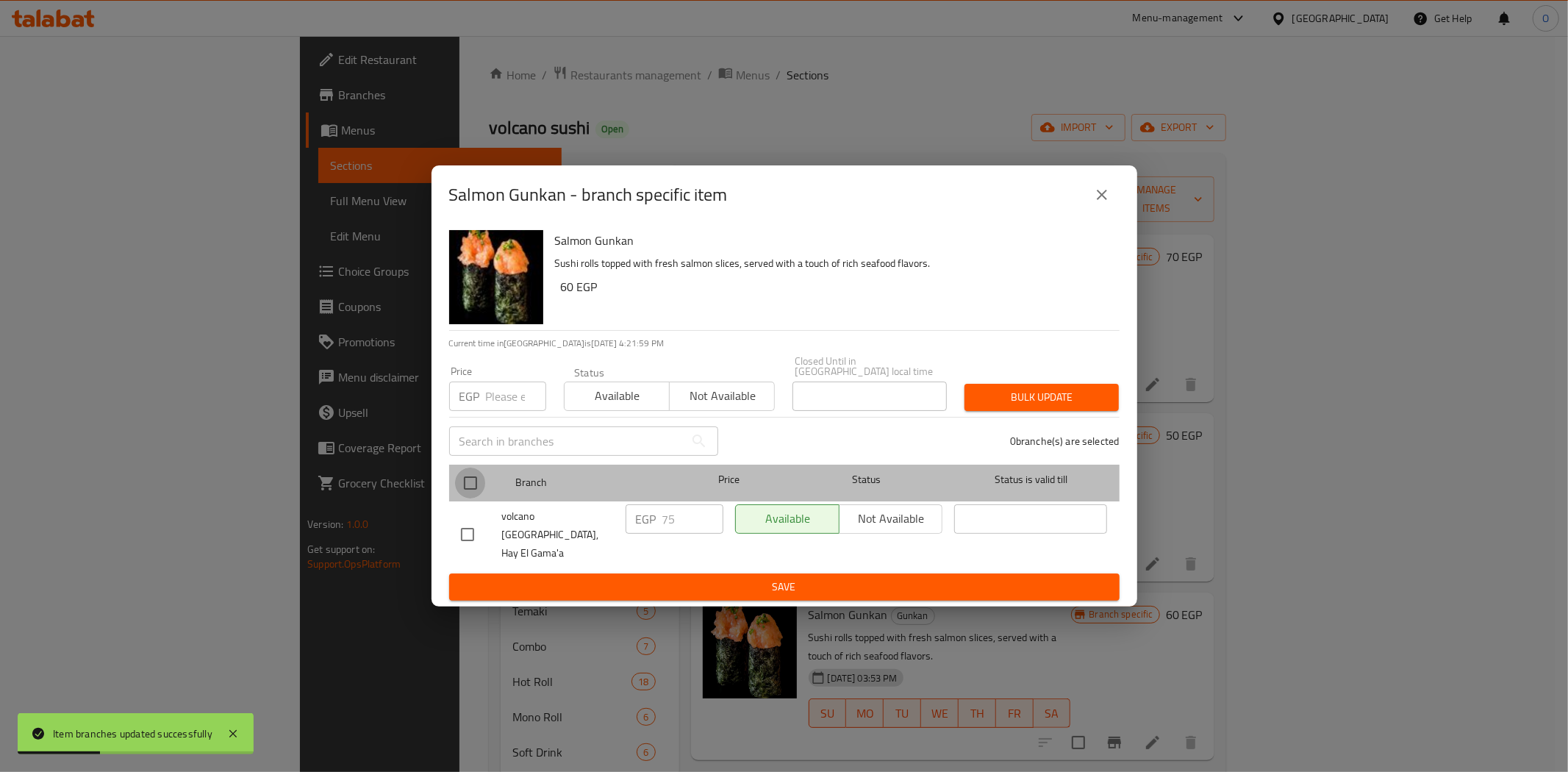
click at [466, 482] on input "checkbox" at bounding box center [470, 483] width 31 height 31
checkbox input "true"
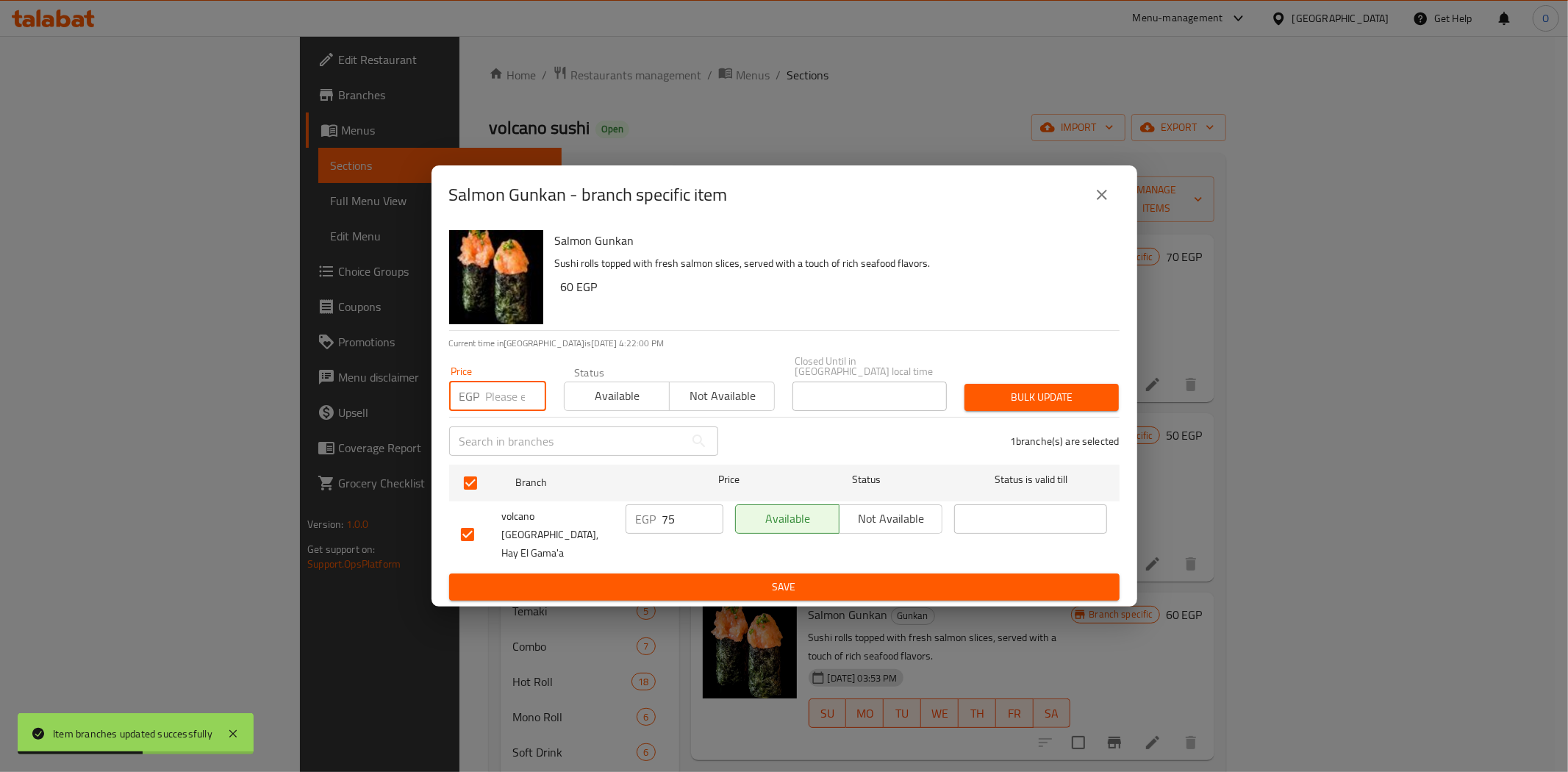
paste input "85"
type input "85"
click at [1067, 398] on span "Bulk update" at bounding box center [1042, 397] width 131 height 18
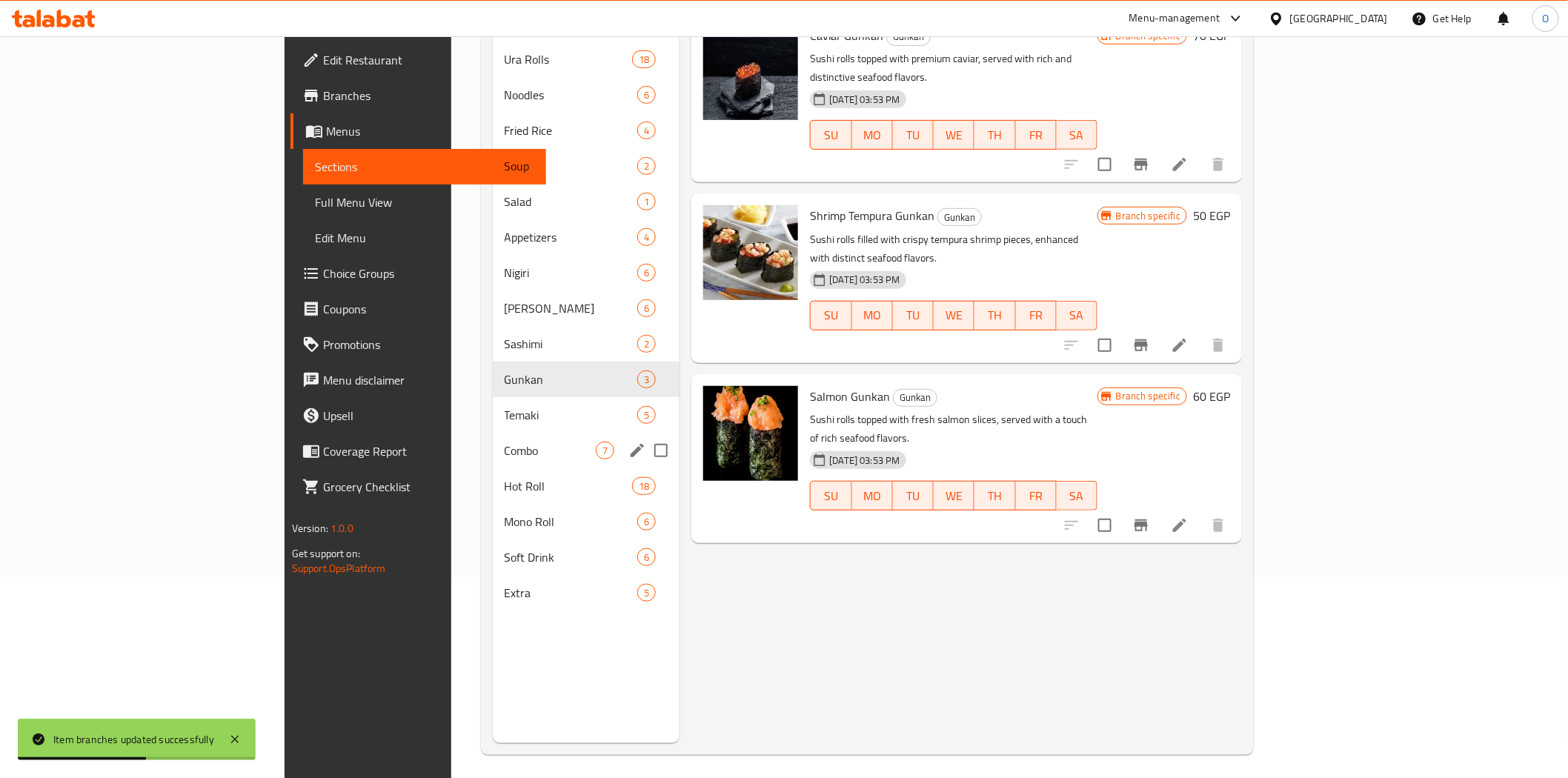
scroll to position [208, 0]
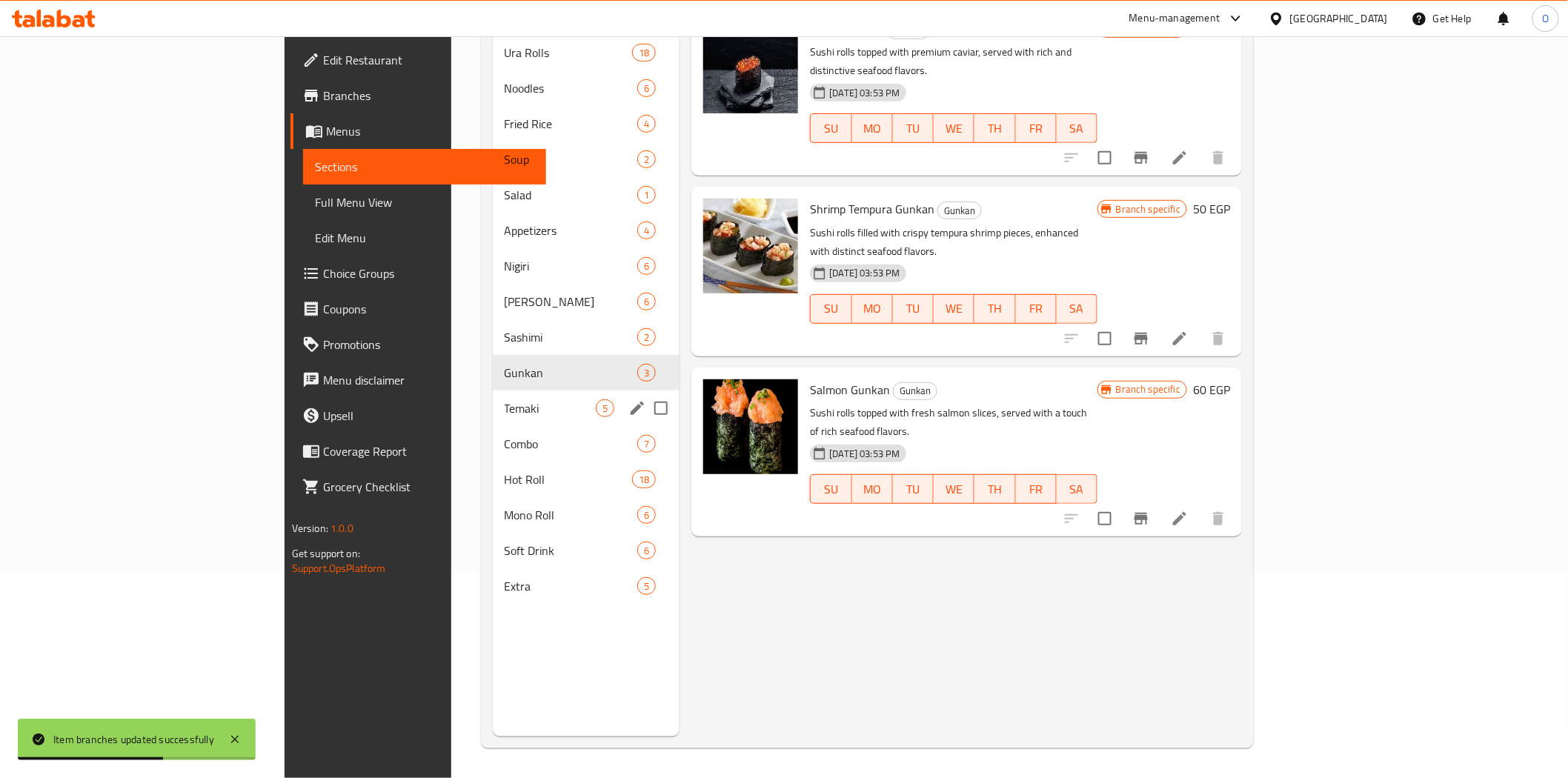
click at [493, 391] on div "Temaki 5" at bounding box center [586, 408] width 187 height 35
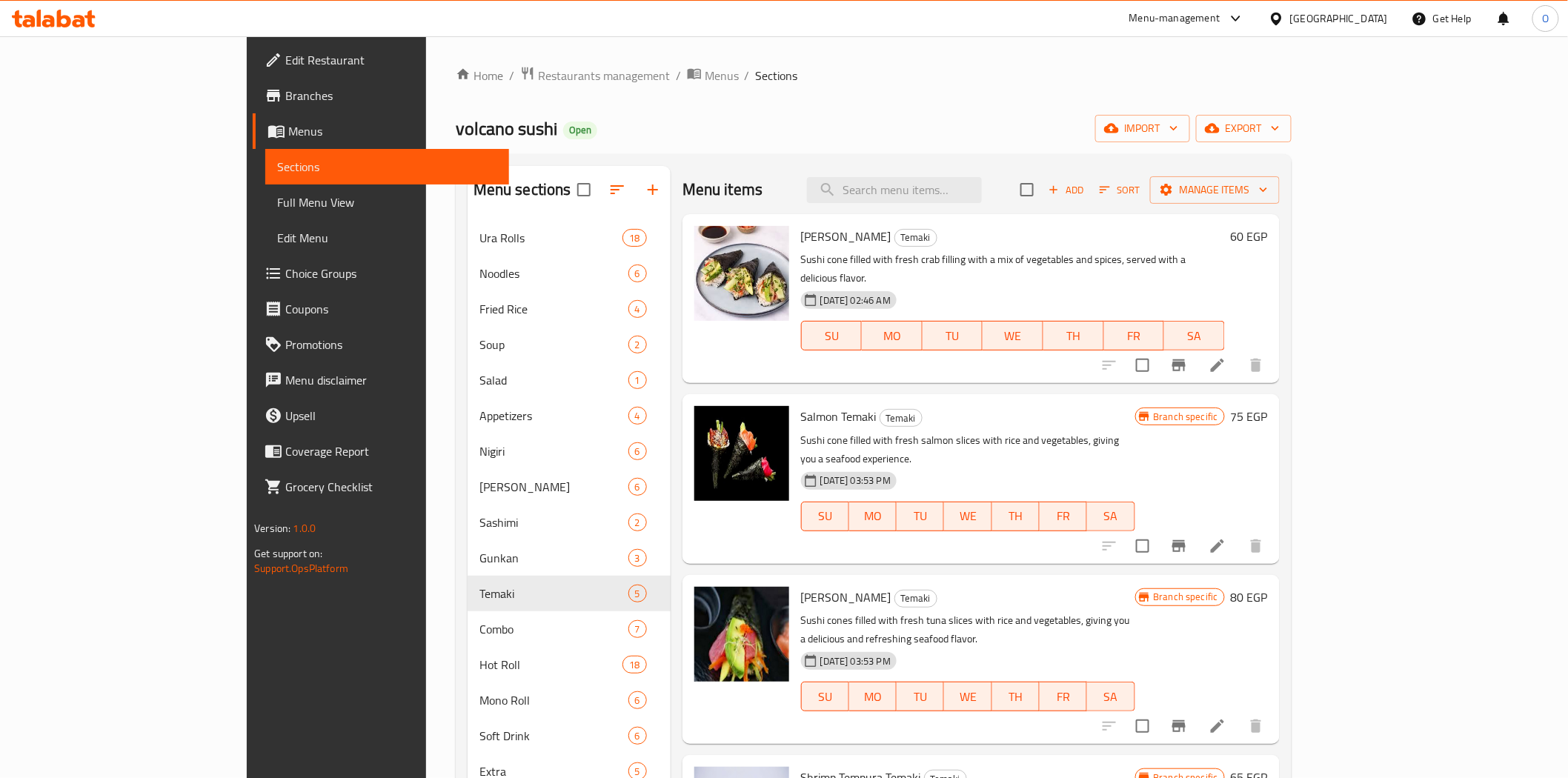
click at [798, 122] on div "volcano sushi Open import export" at bounding box center [874, 128] width 836 height 27
click at [1185, 540] on icon "Branch-specific-item" at bounding box center [1179, 546] width 13 height 12
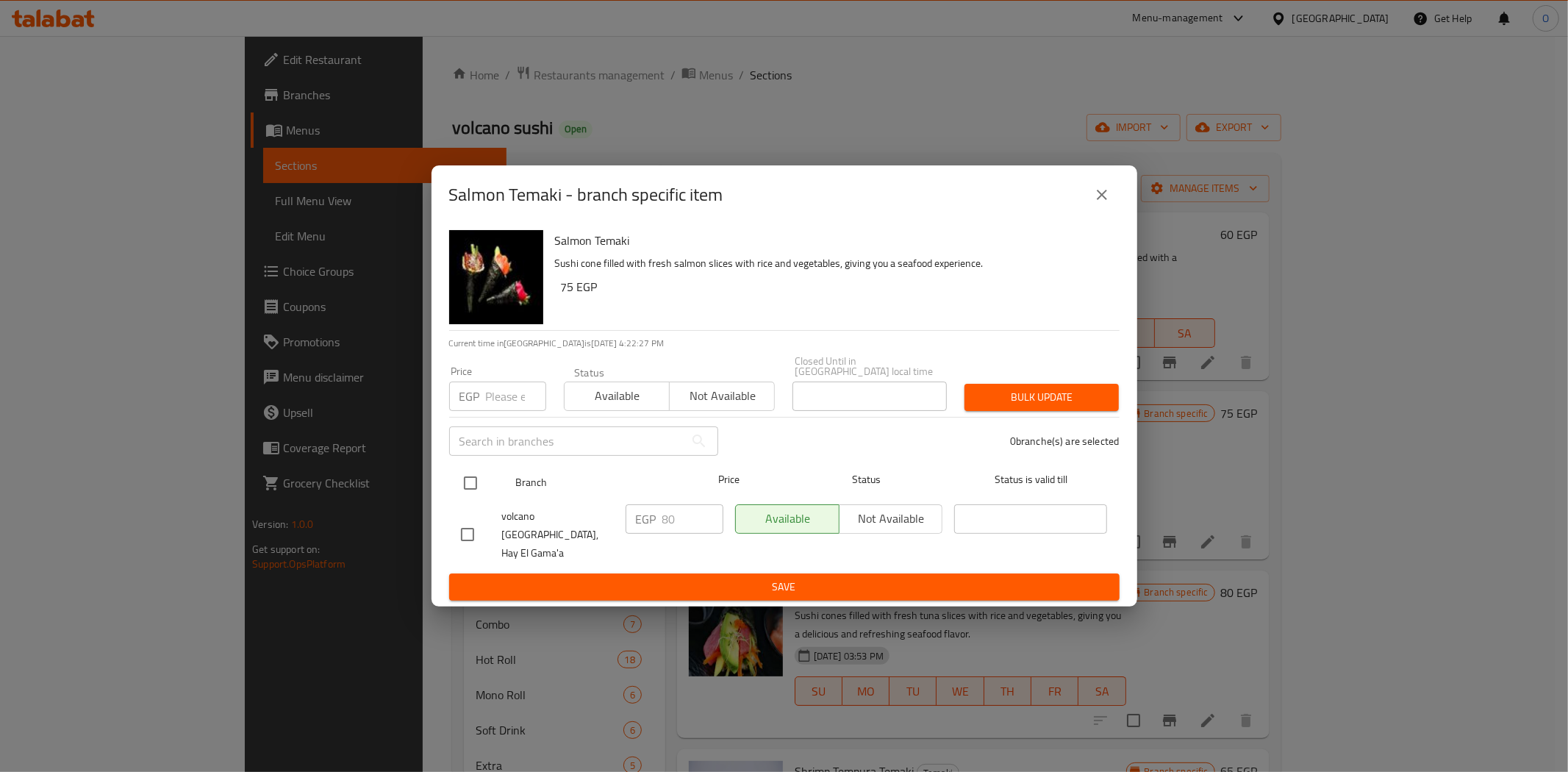
click at [476, 483] on input "checkbox" at bounding box center [470, 483] width 31 height 31
checkbox input "true"
paste input "100"
type input "100"
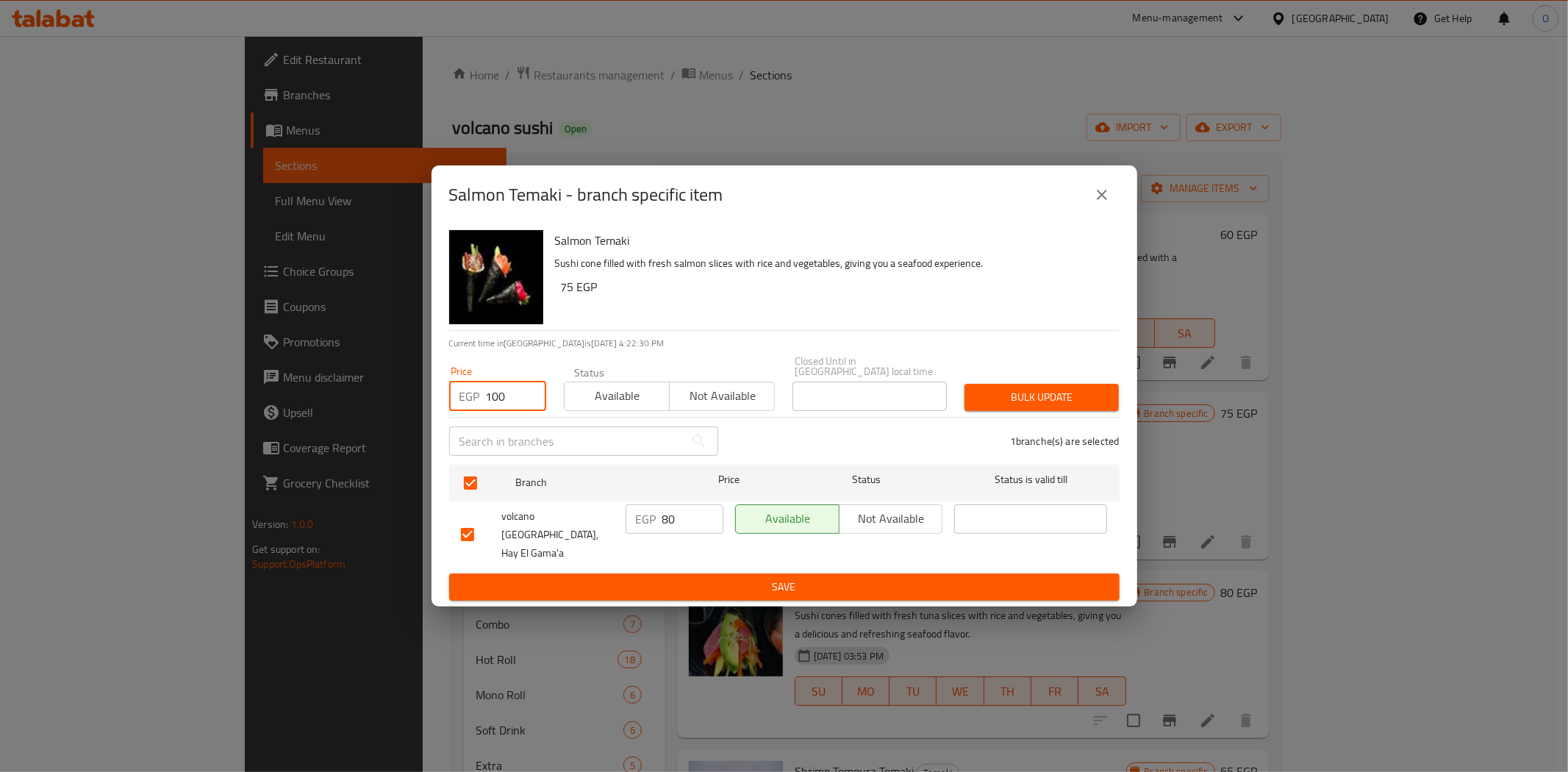
click at [1005, 411] on button "Bulk update" at bounding box center [1041, 397] width 155 height 27
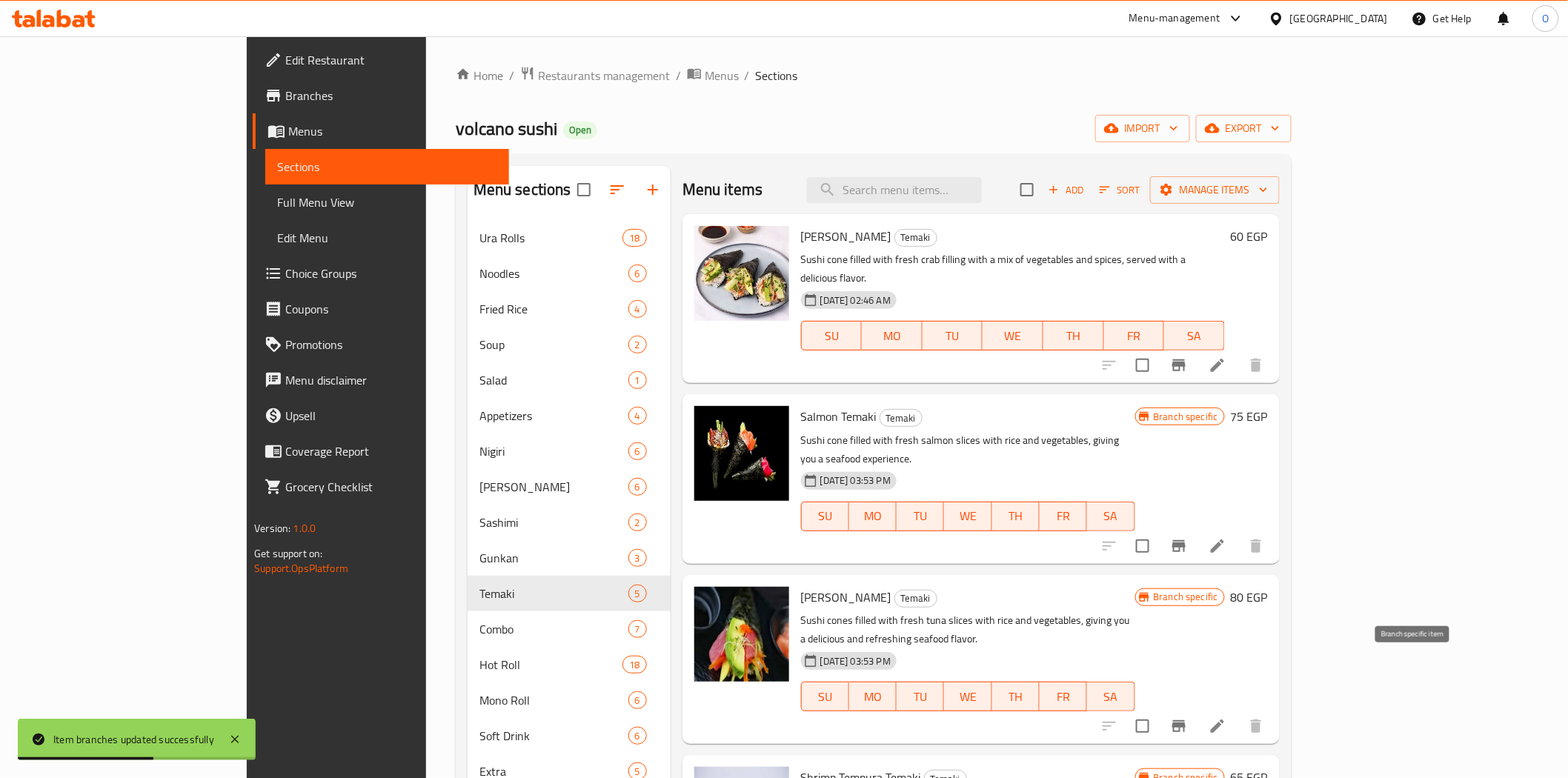
click at [1188, 717] on icon "Branch-specific-item" at bounding box center [1179, 726] width 18 height 18
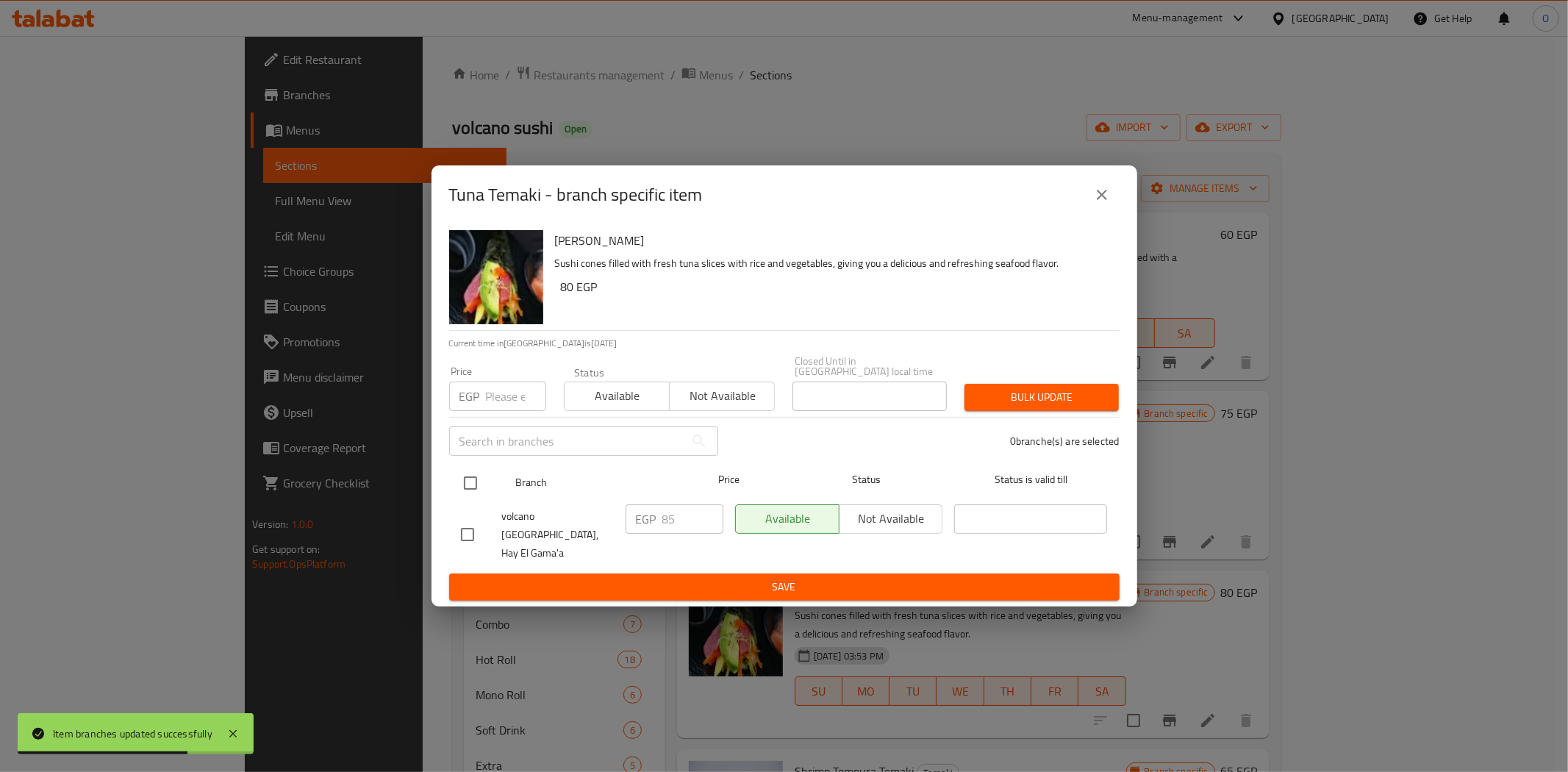
click at [471, 480] on input "checkbox" at bounding box center [470, 483] width 31 height 31
checkbox input "true"
paste input "110"
type input "110"
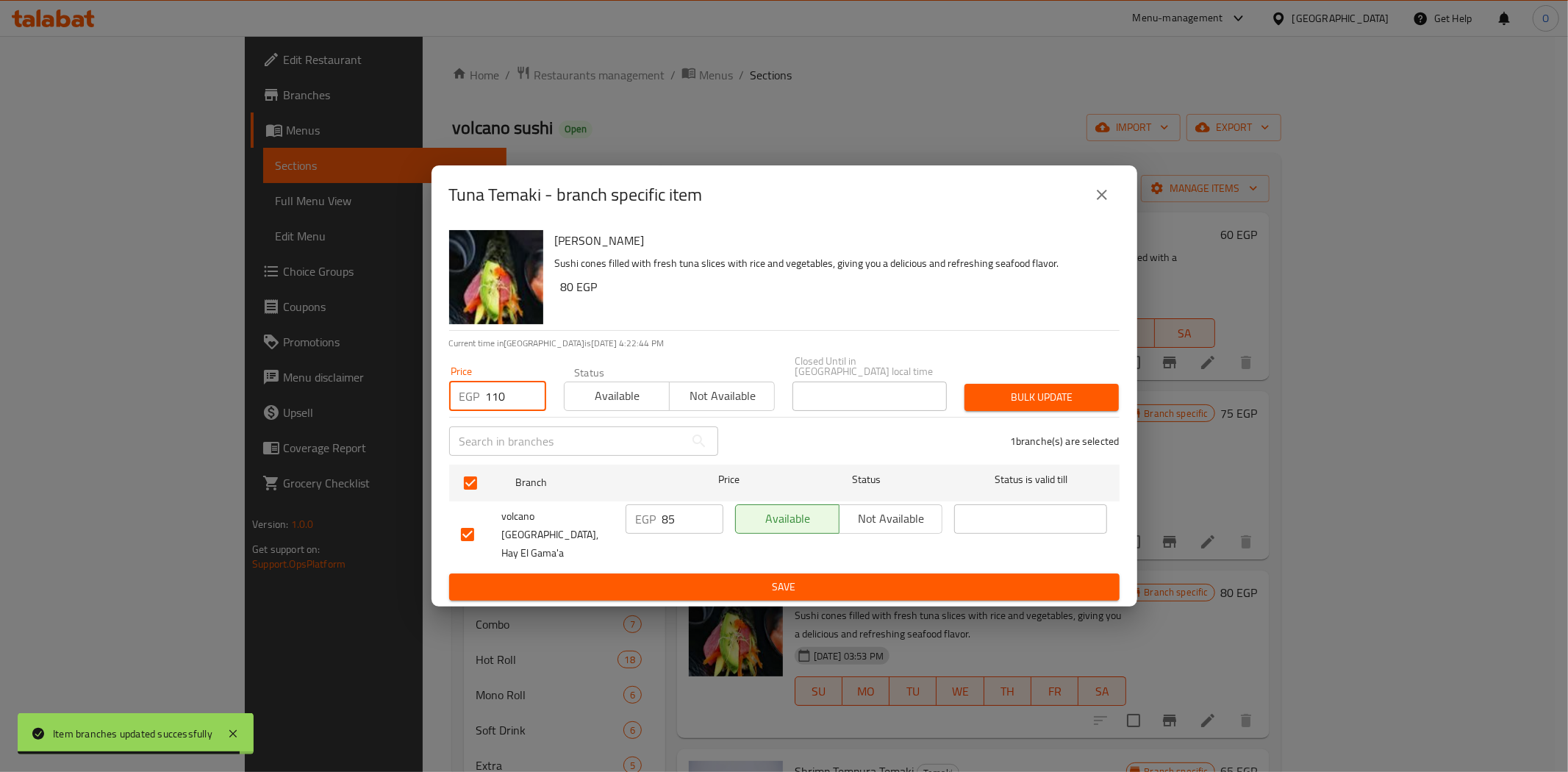
click at [1016, 404] on span "Bulk update" at bounding box center [1042, 397] width 131 height 18
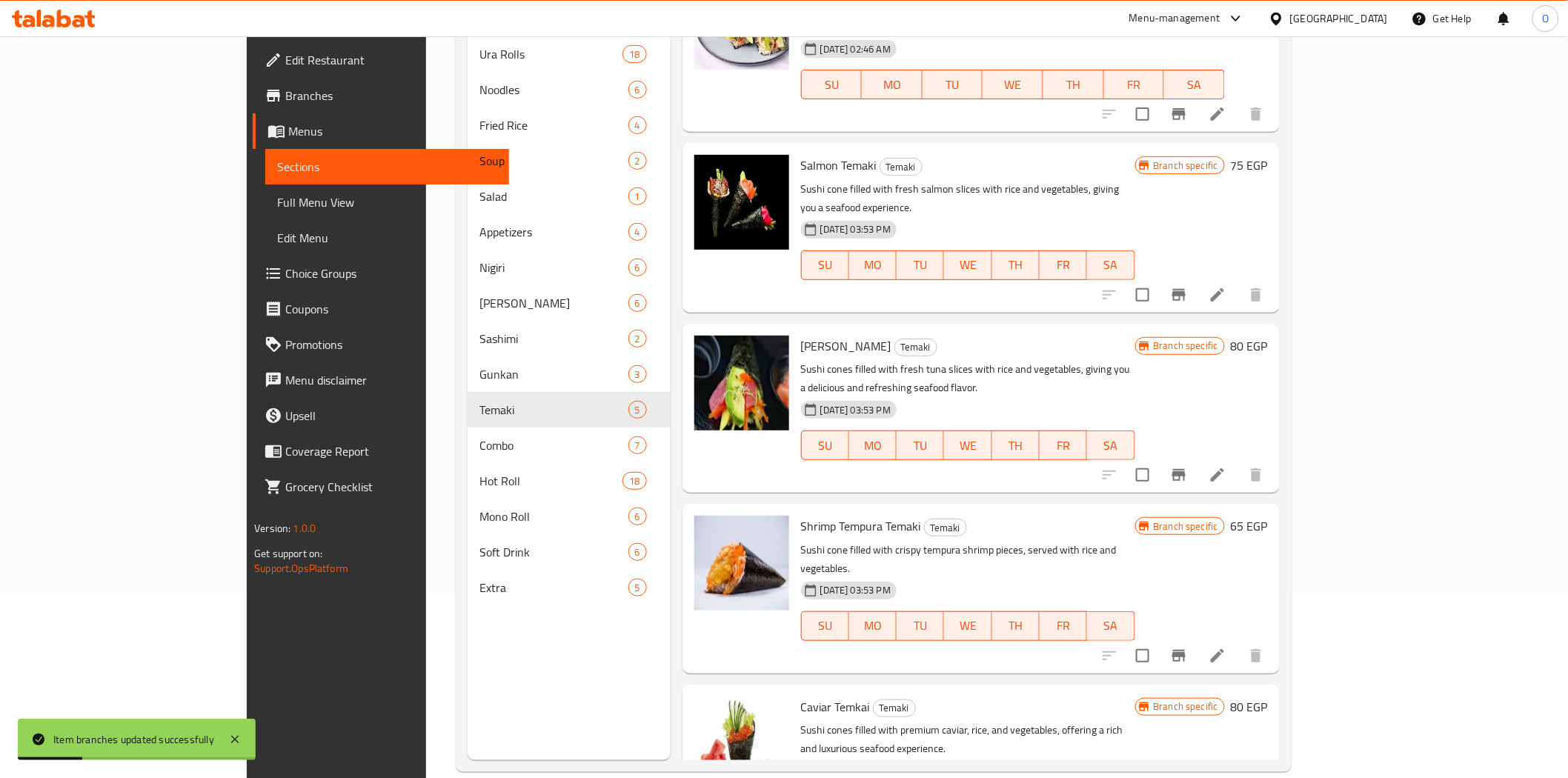
scroll to position [208, 0]
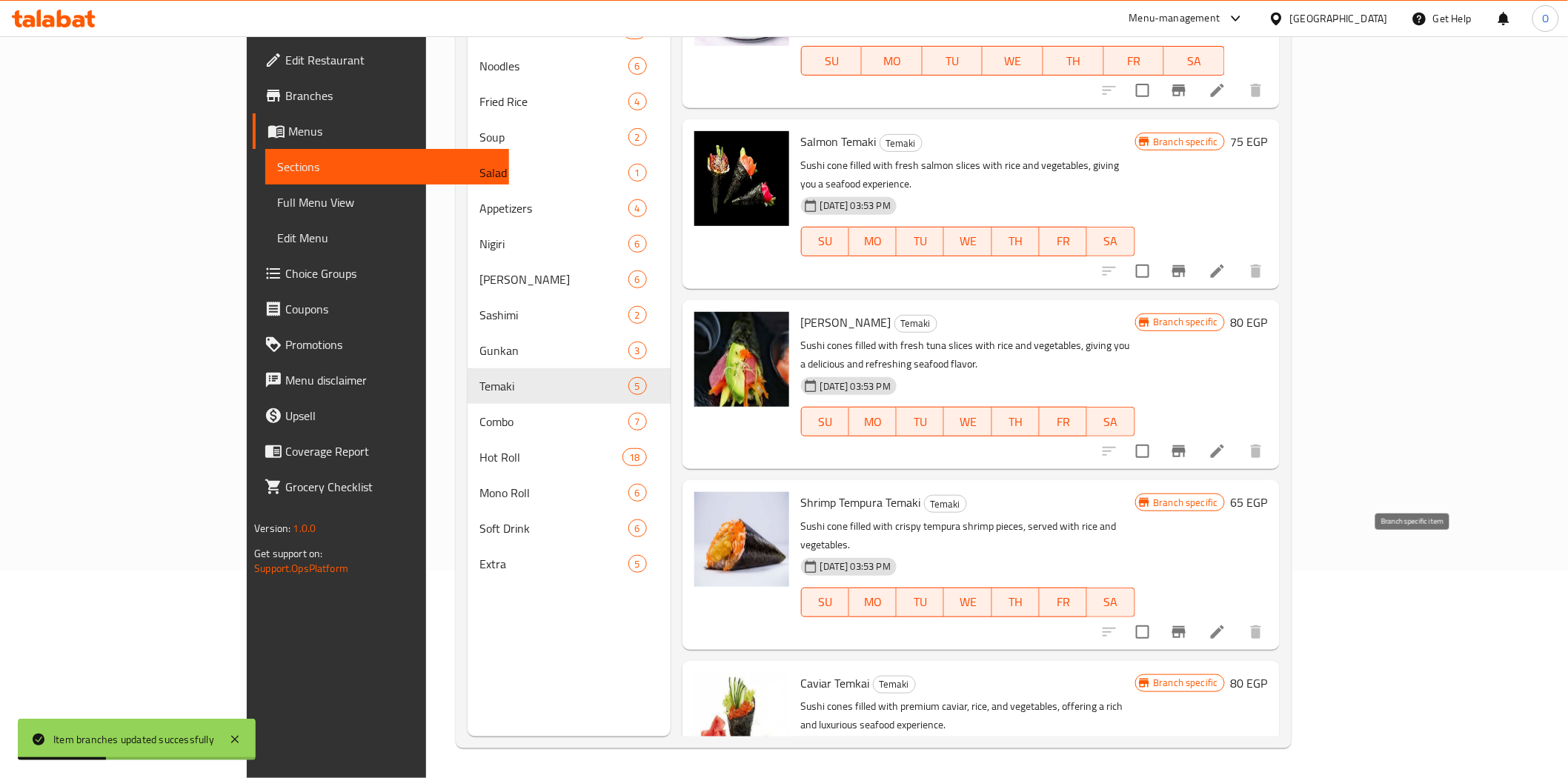
click at [1185, 626] on icon "Branch-specific-item" at bounding box center [1179, 631] width 13 height 12
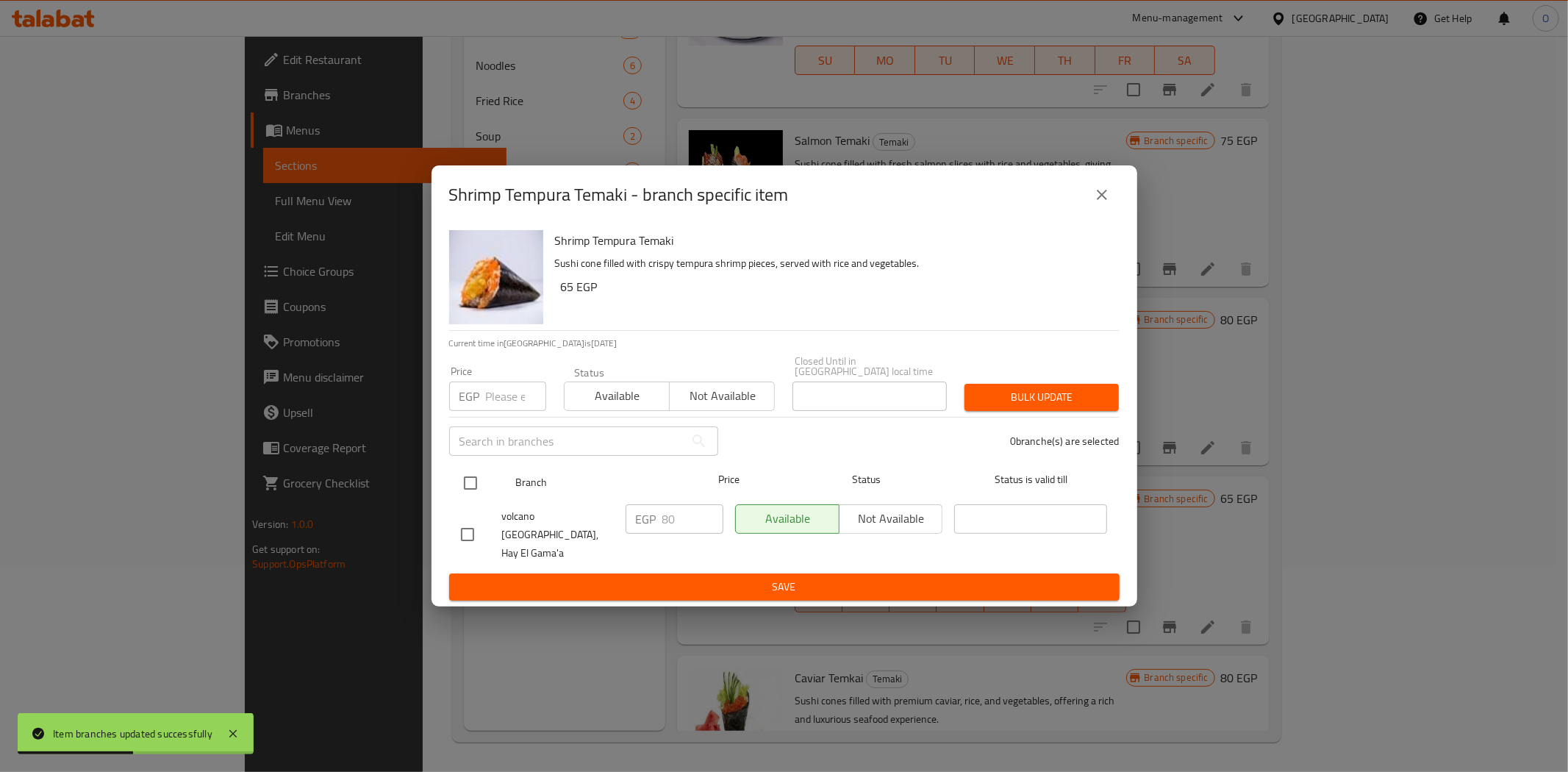
click at [468, 474] on input "checkbox" at bounding box center [470, 483] width 31 height 31
checkbox input "true"
paste input "100"
type input "100"
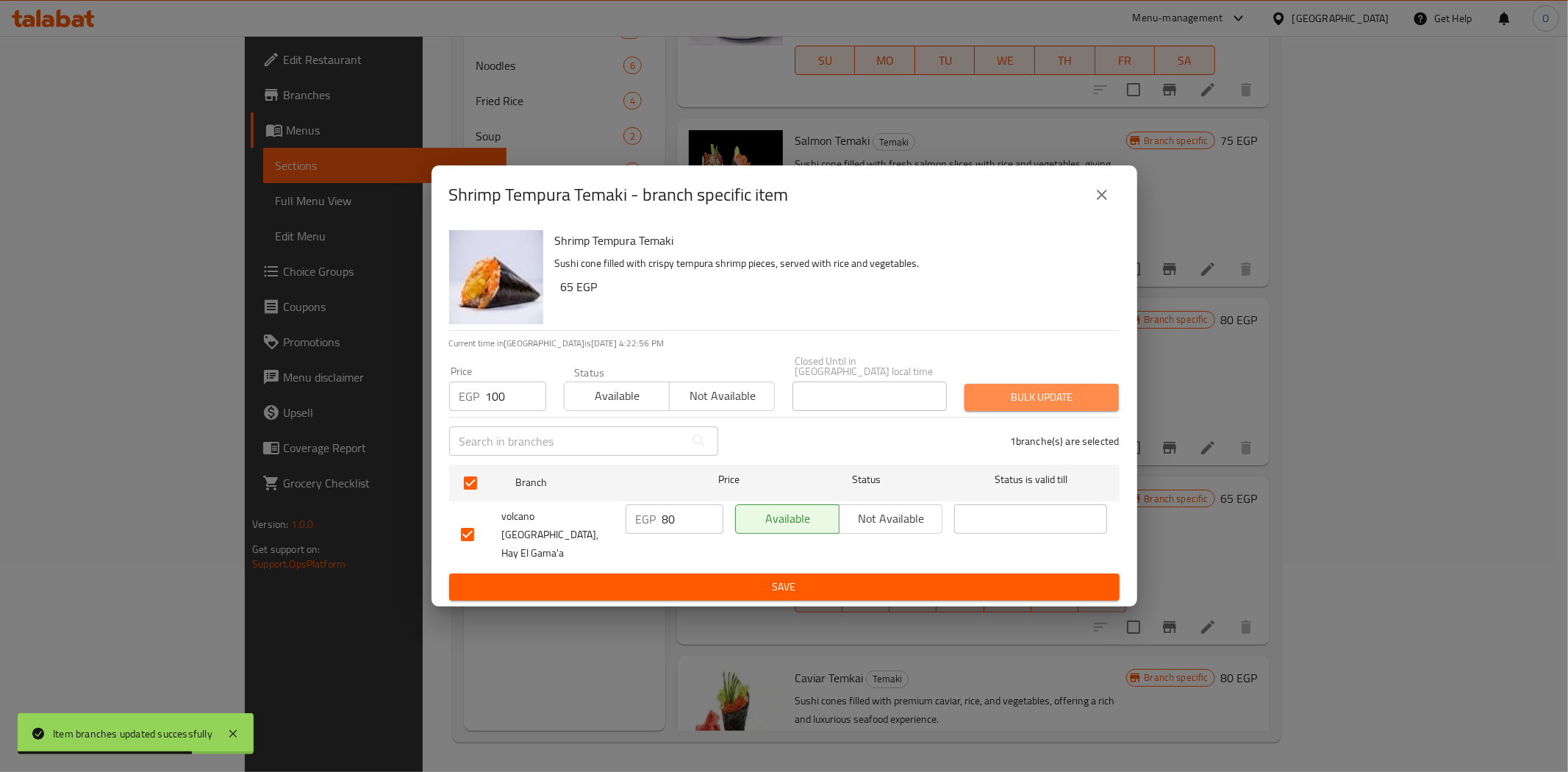
click at [1077, 406] on span "Bulk update" at bounding box center [1042, 397] width 131 height 18
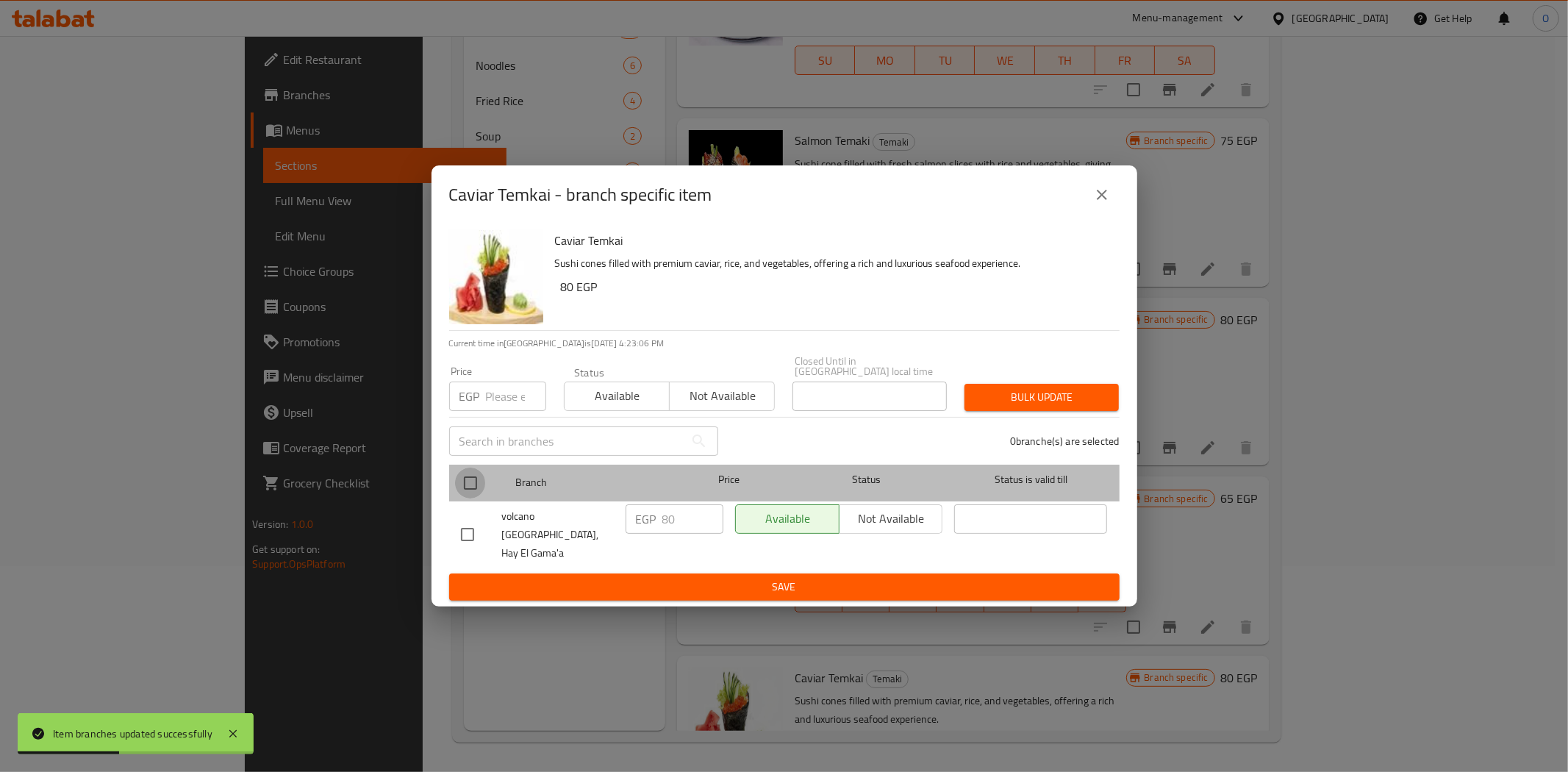
click at [476, 487] on input "checkbox" at bounding box center [470, 483] width 31 height 31
checkbox input "true"
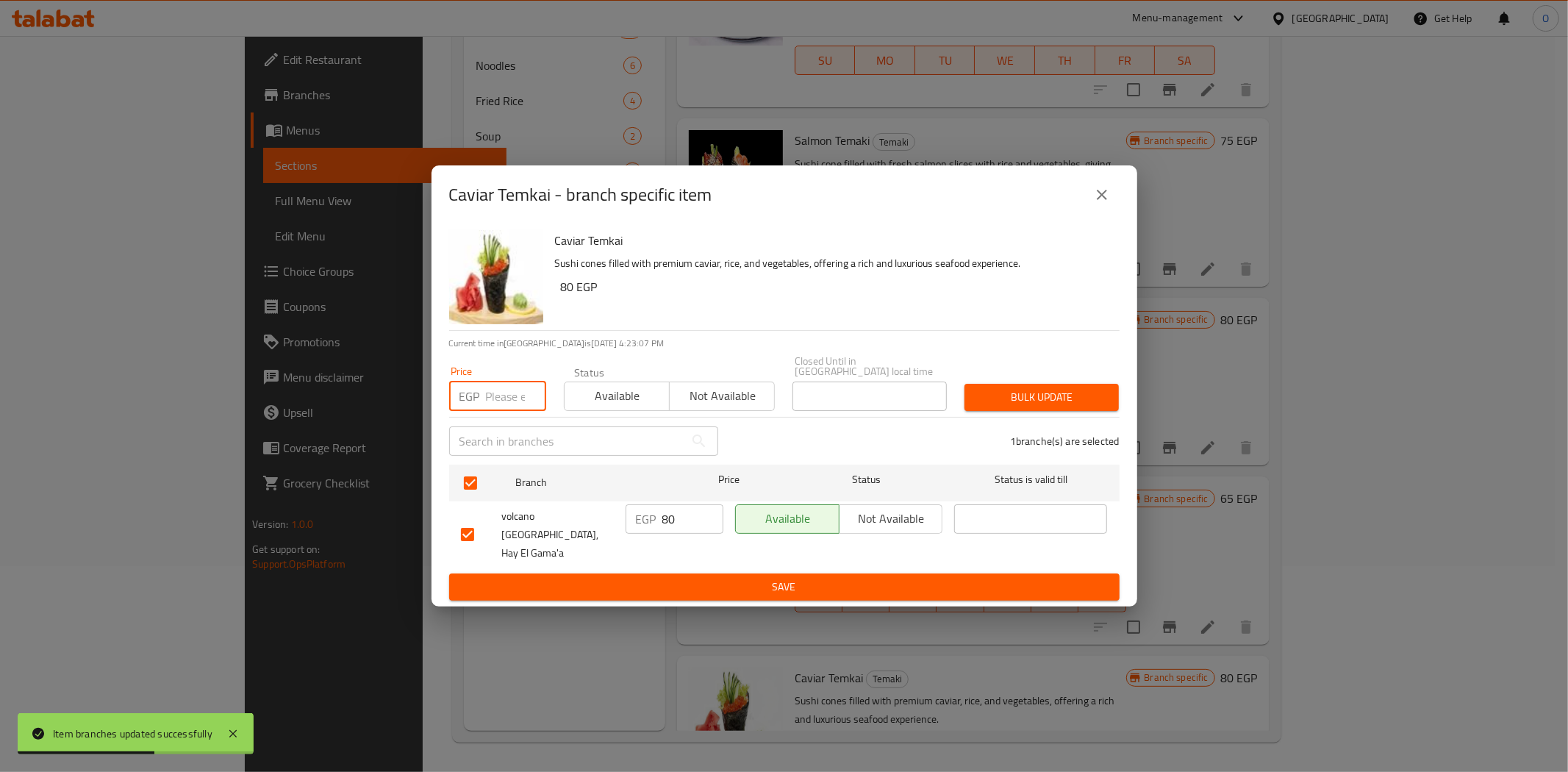
paste input "105"
type input "105"
click at [1094, 392] on span "Bulk update" at bounding box center [1042, 397] width 131 height 18
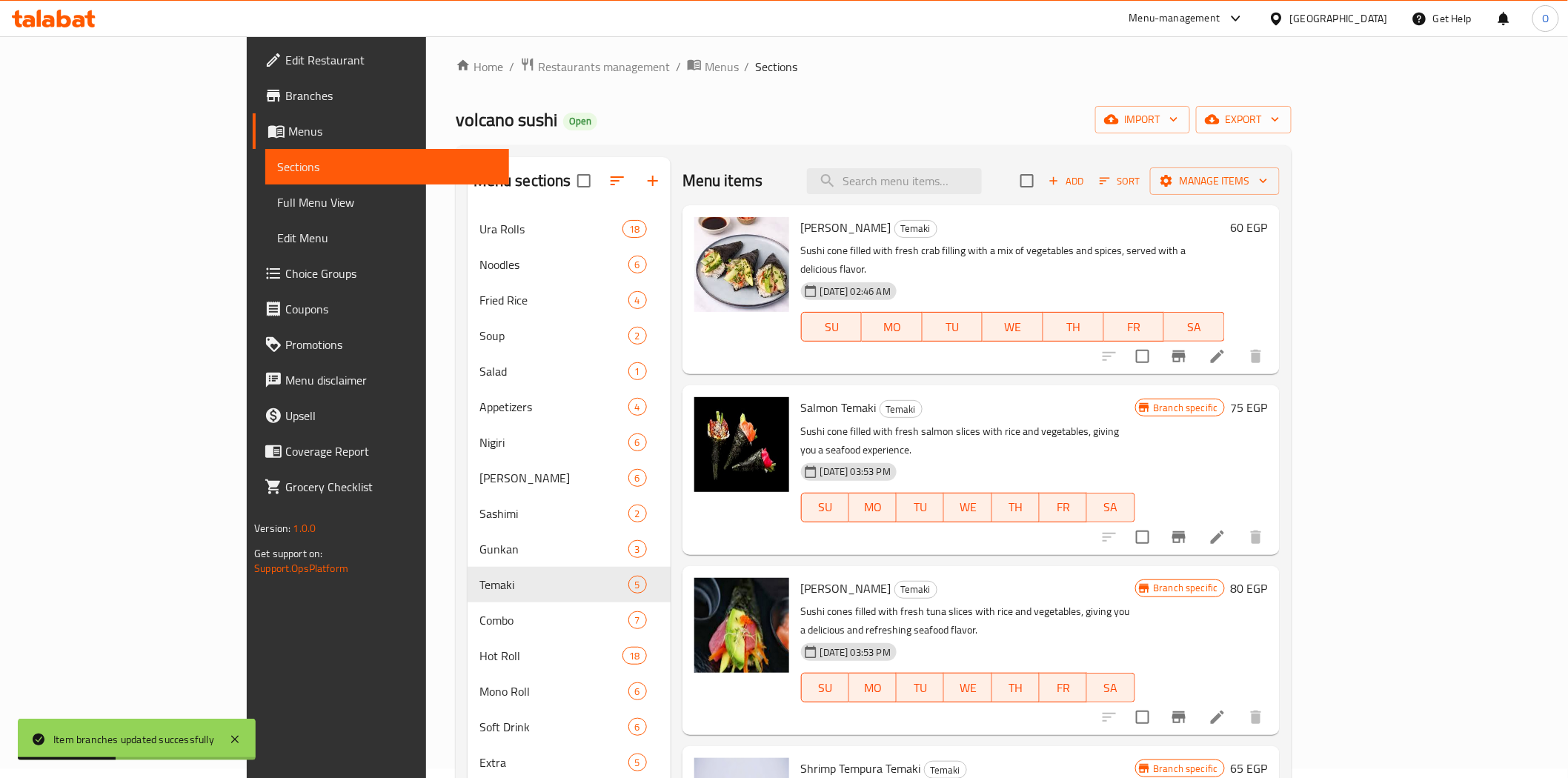
scroll to position [0, 0]
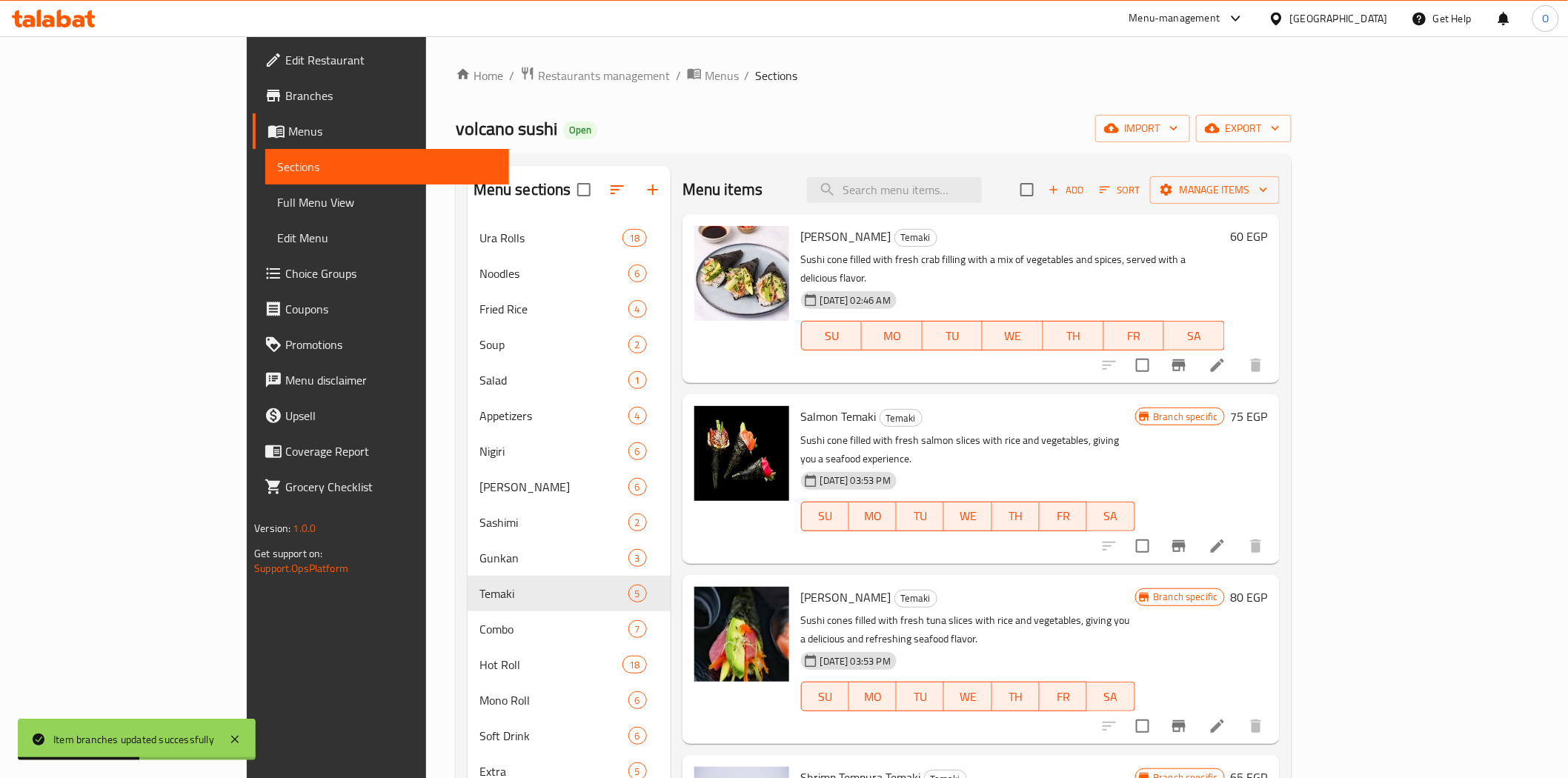
click at [1188, 356] on icon "Branch-specific-item" at bounding box center [1179, 365] width 18 height 18
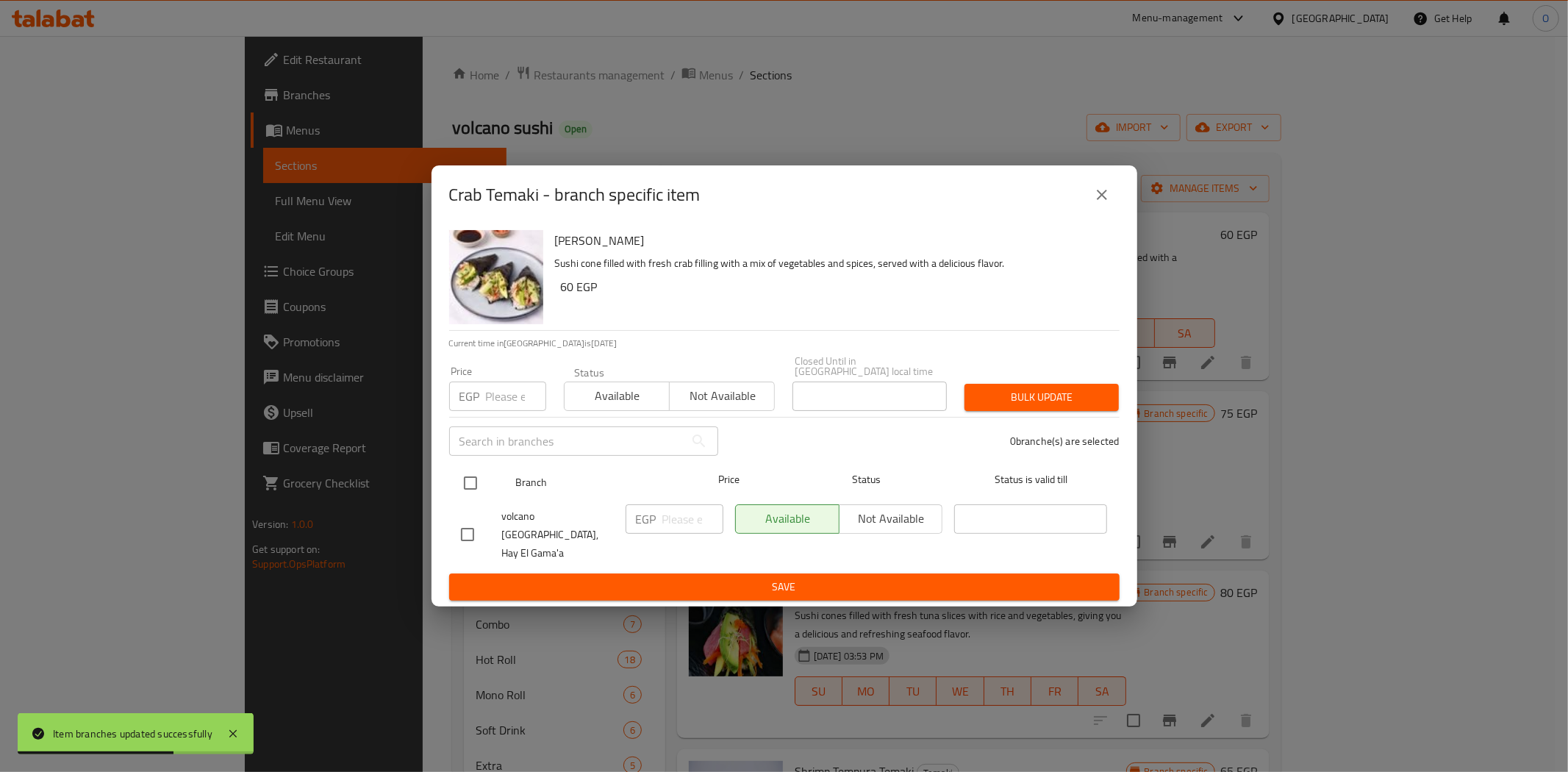
click at [475, 487] on input "checkbox" at bounding box center [470, 483] width 31 height 31
checkbox input "true"
paste input "75"
type input "75"
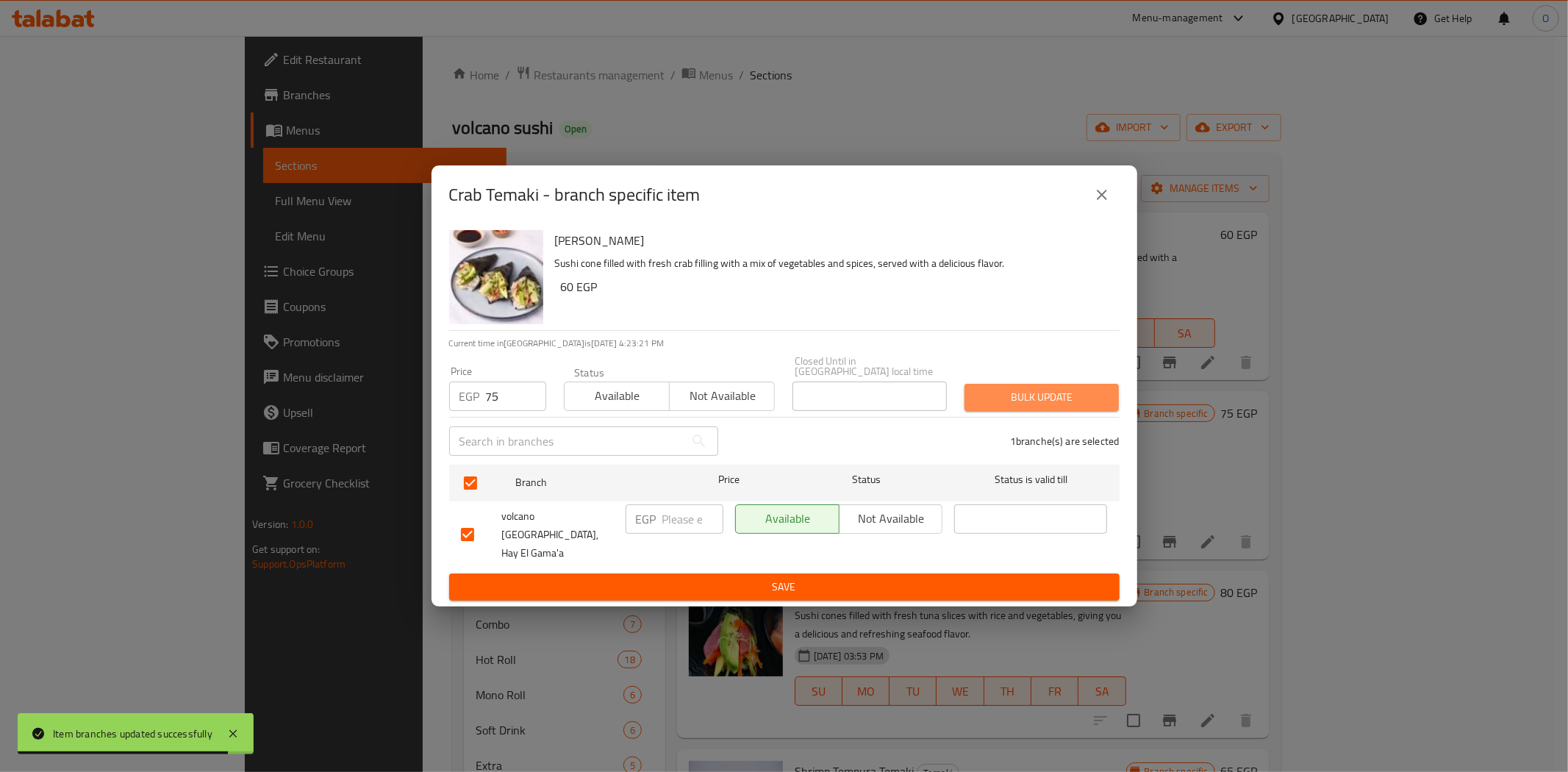
click at [995, 406] on span "Bulk update" at bounding box center [1042, 397] width 131 height 18
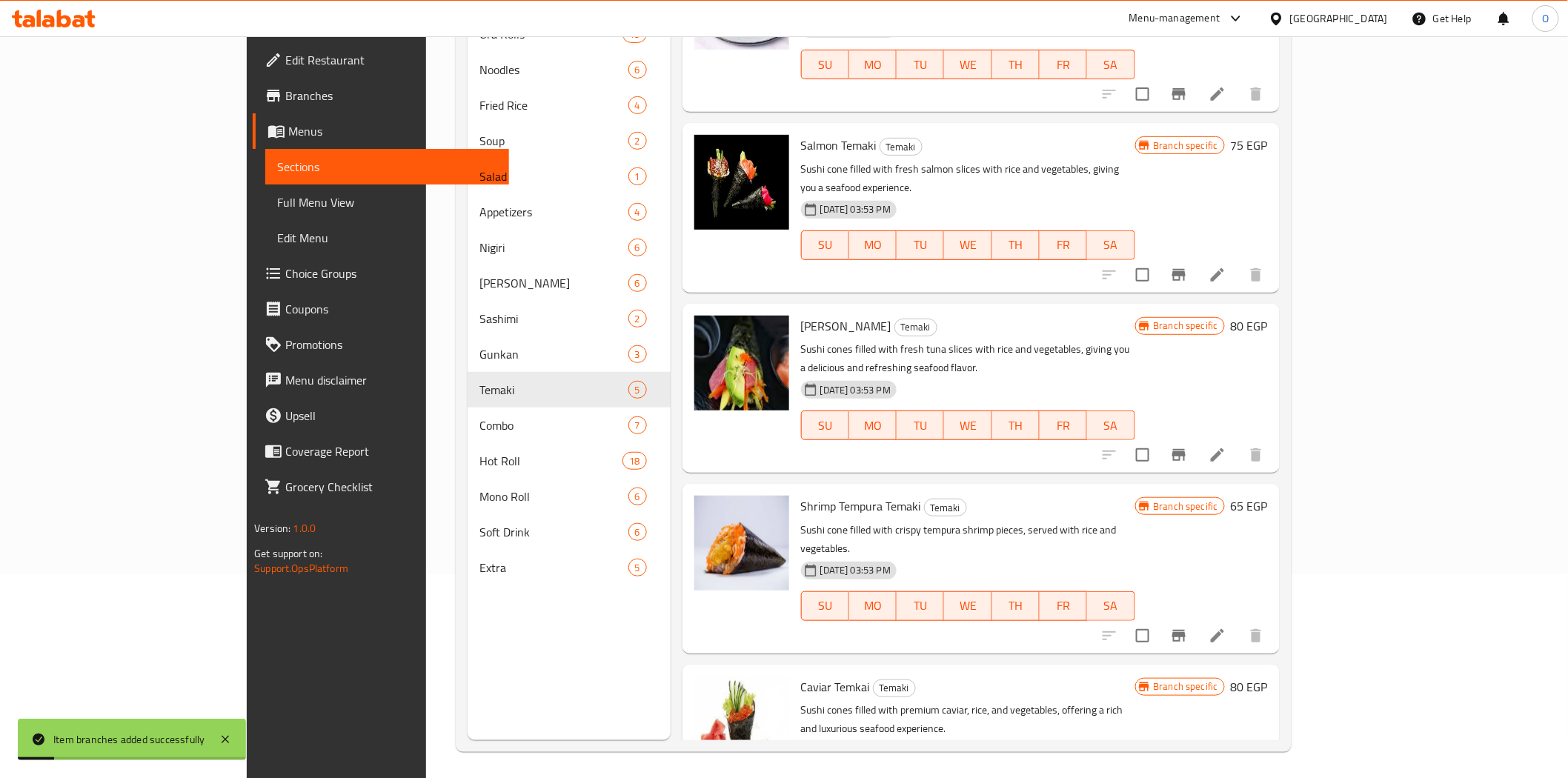
scroll to position [208, 0]
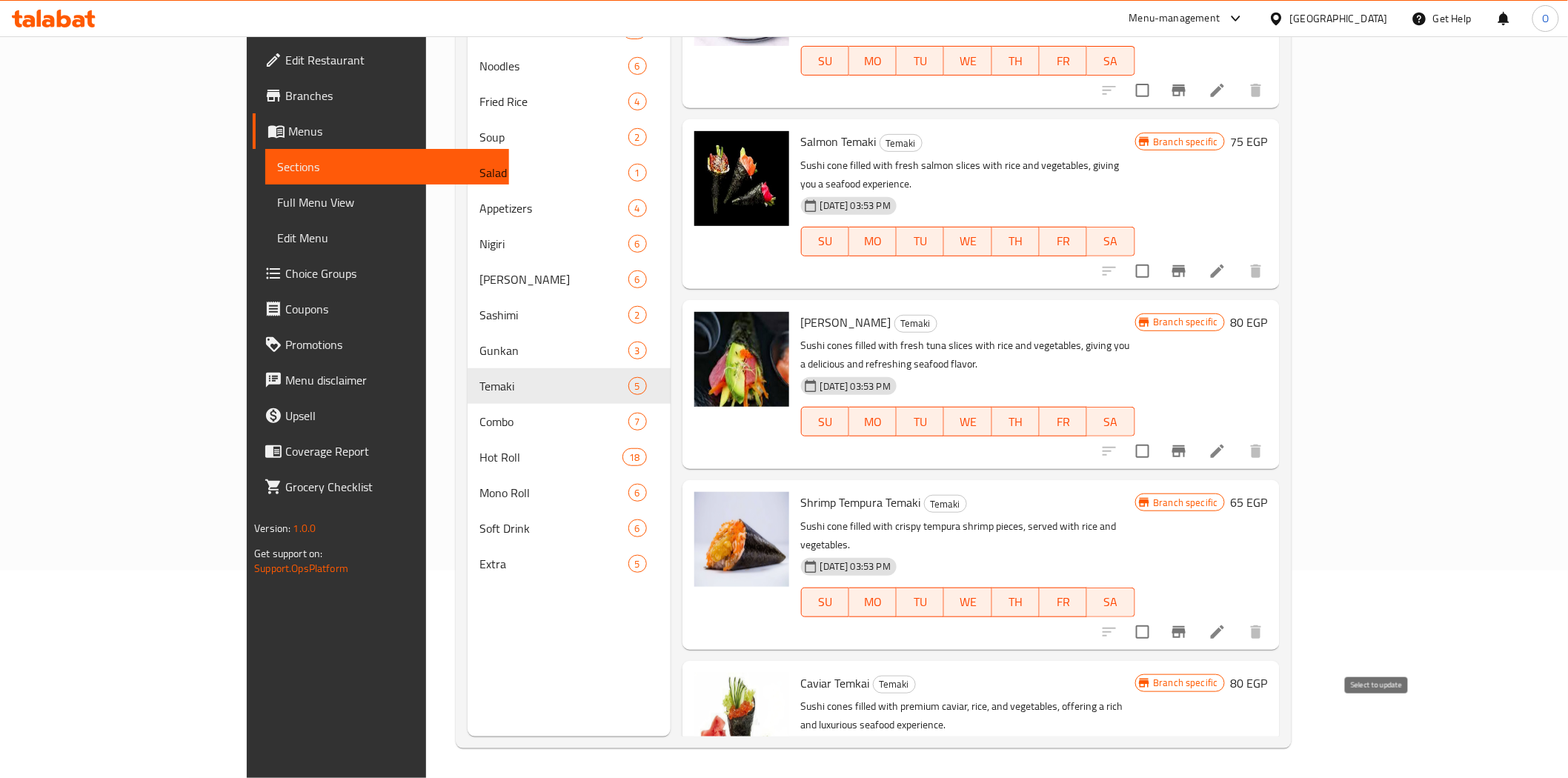
checkbox input "false"
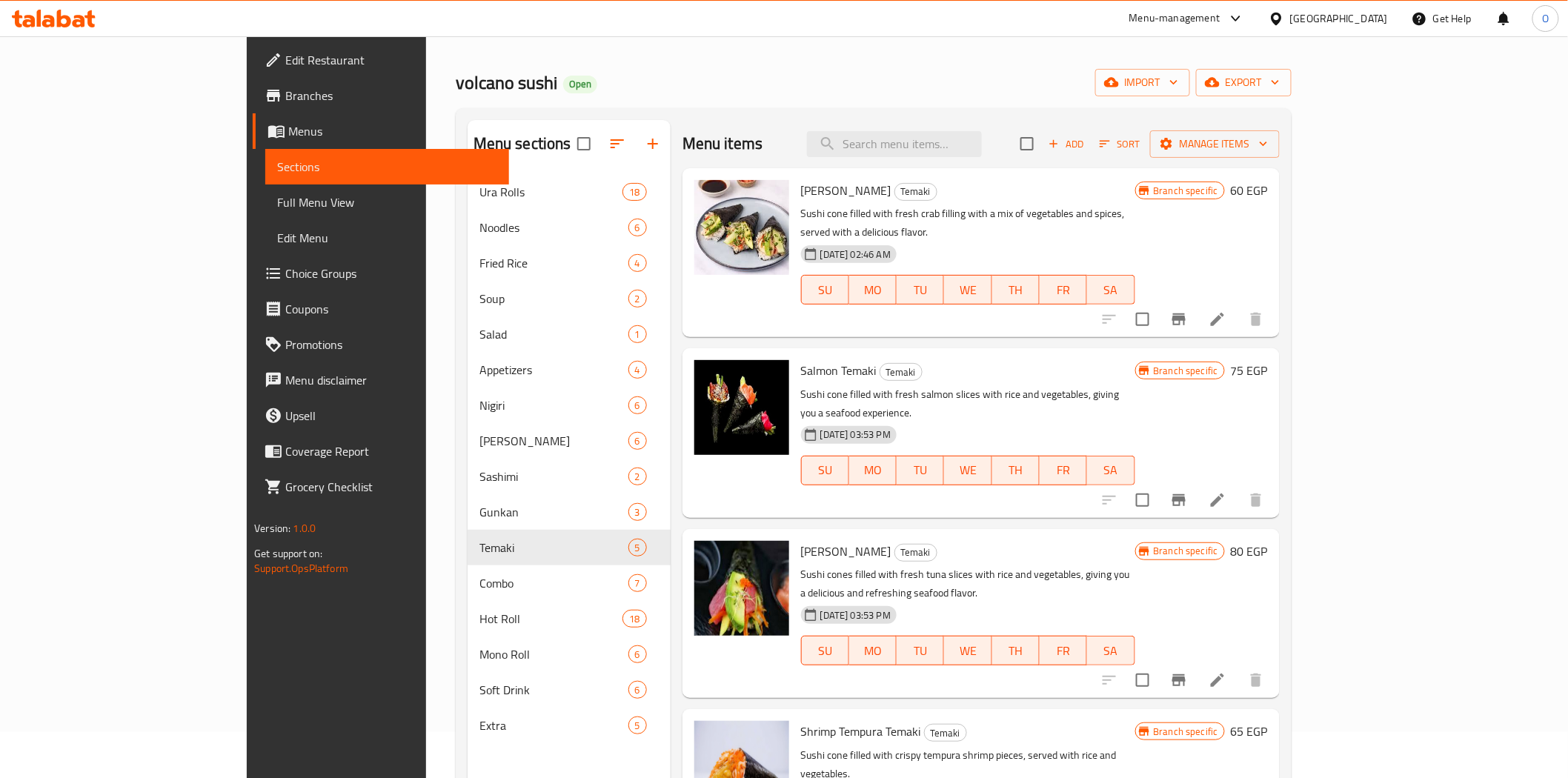
scroll to position [42, 0]
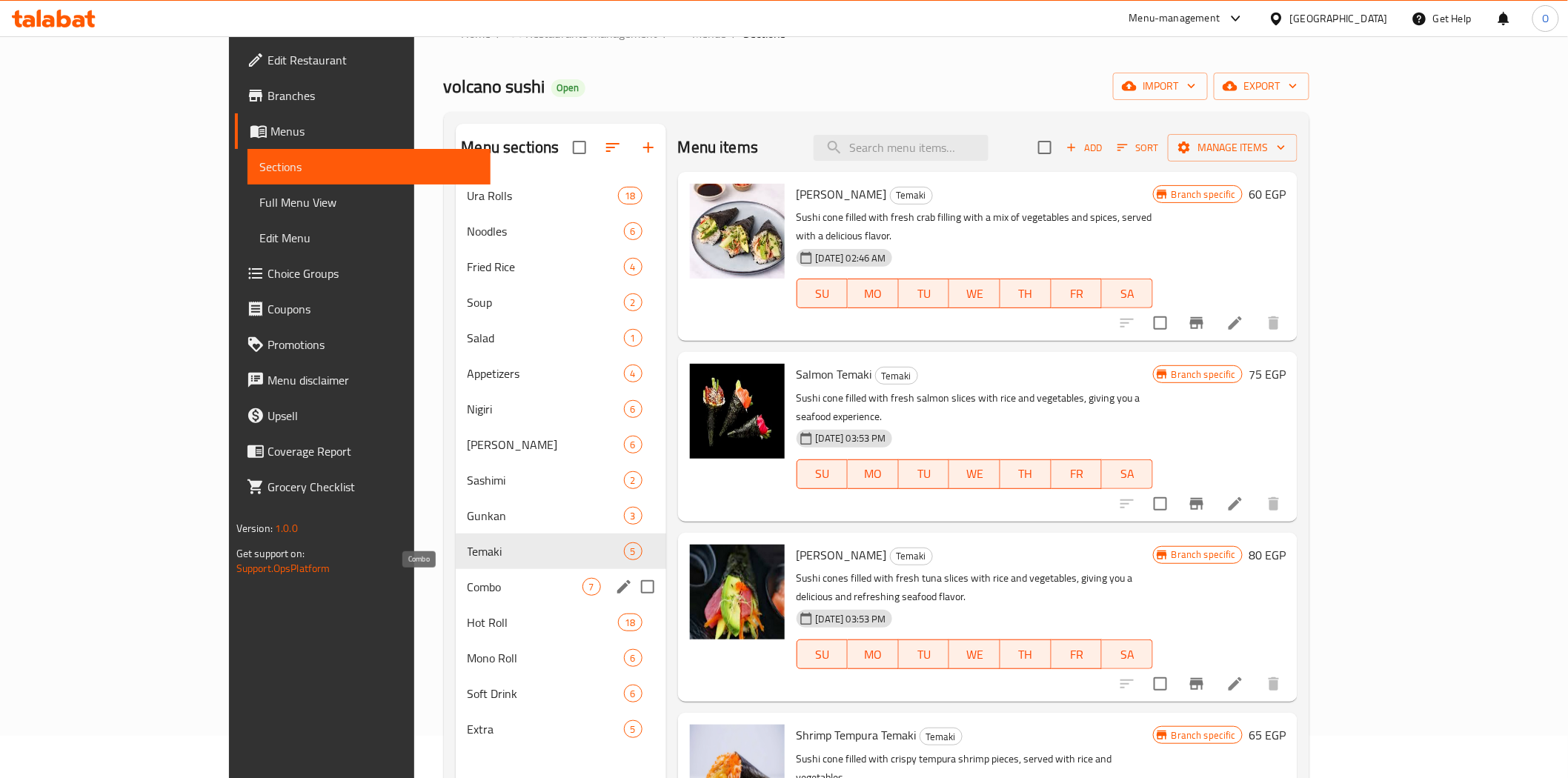
click at [467, 588] on span "Combo" at bounding box center [524, 587] width 115 height 18
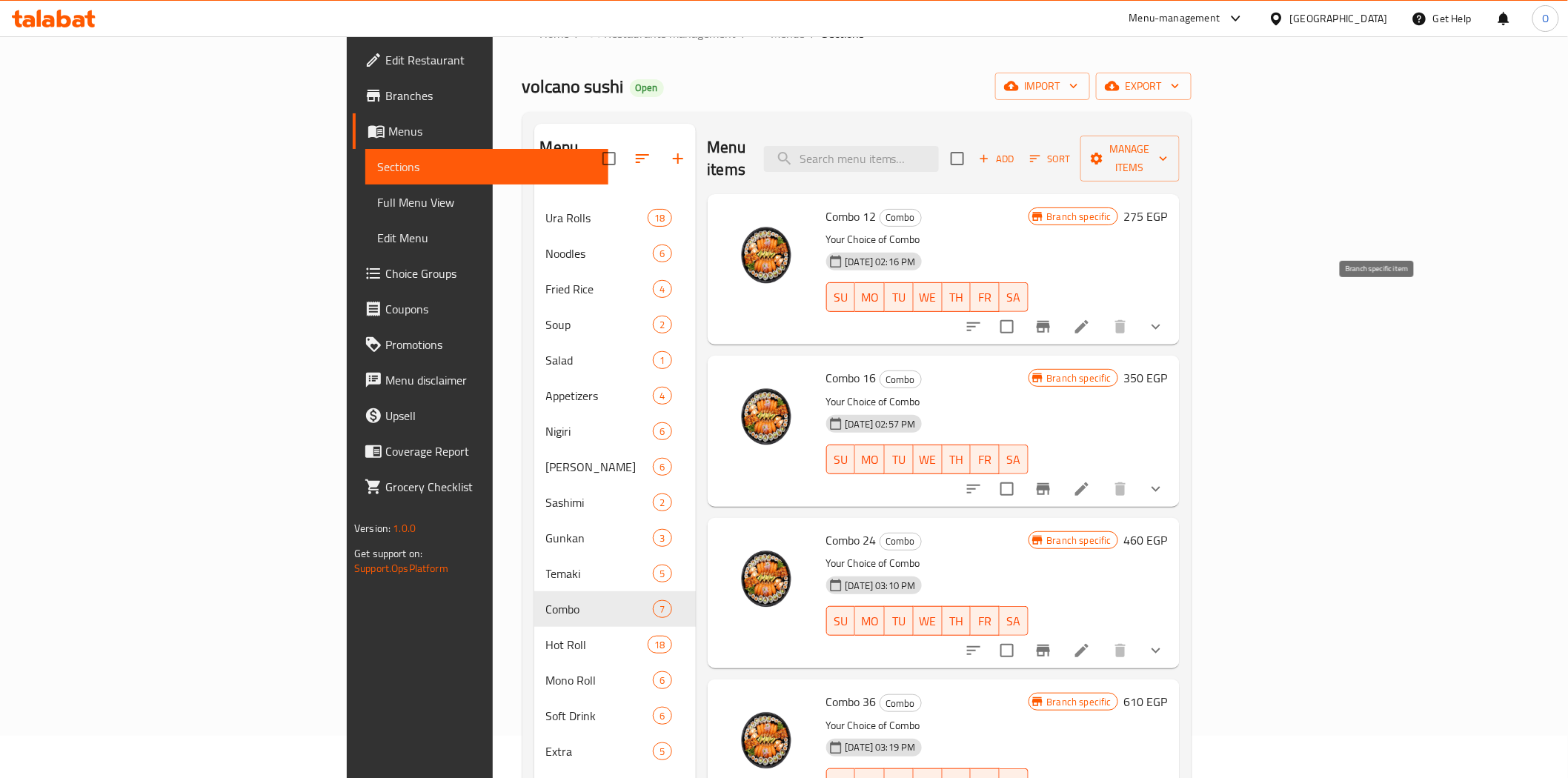
click at [1052, 318] on icon "Branch-specific-item" at bounding box center [1044, 327] width 18 height 18
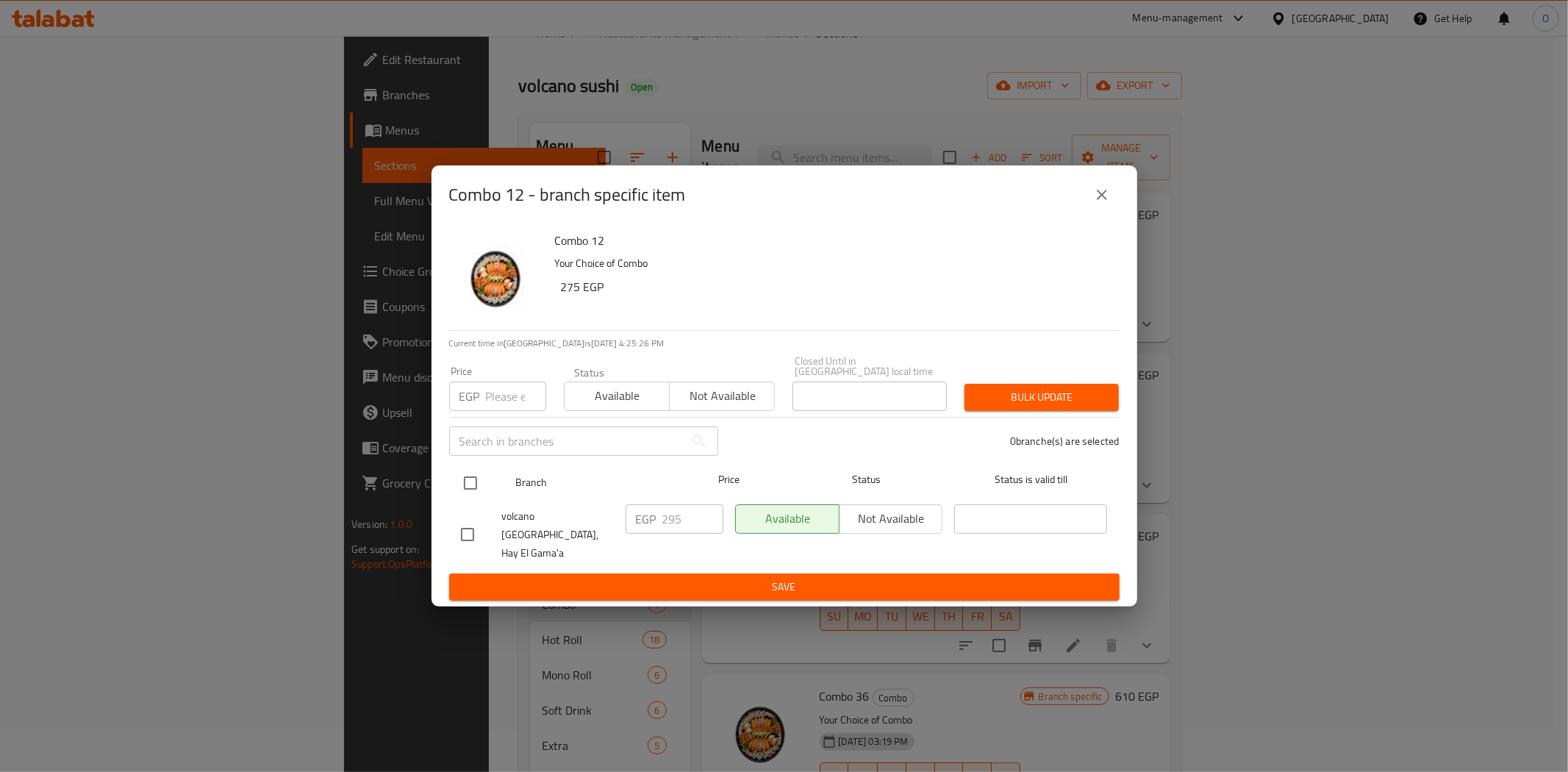
click at [474, 491] on input "checkbox" at bounding box center [470, 483] width 31 height 31
checkbox input "true"
paste input "350"
type input "350"
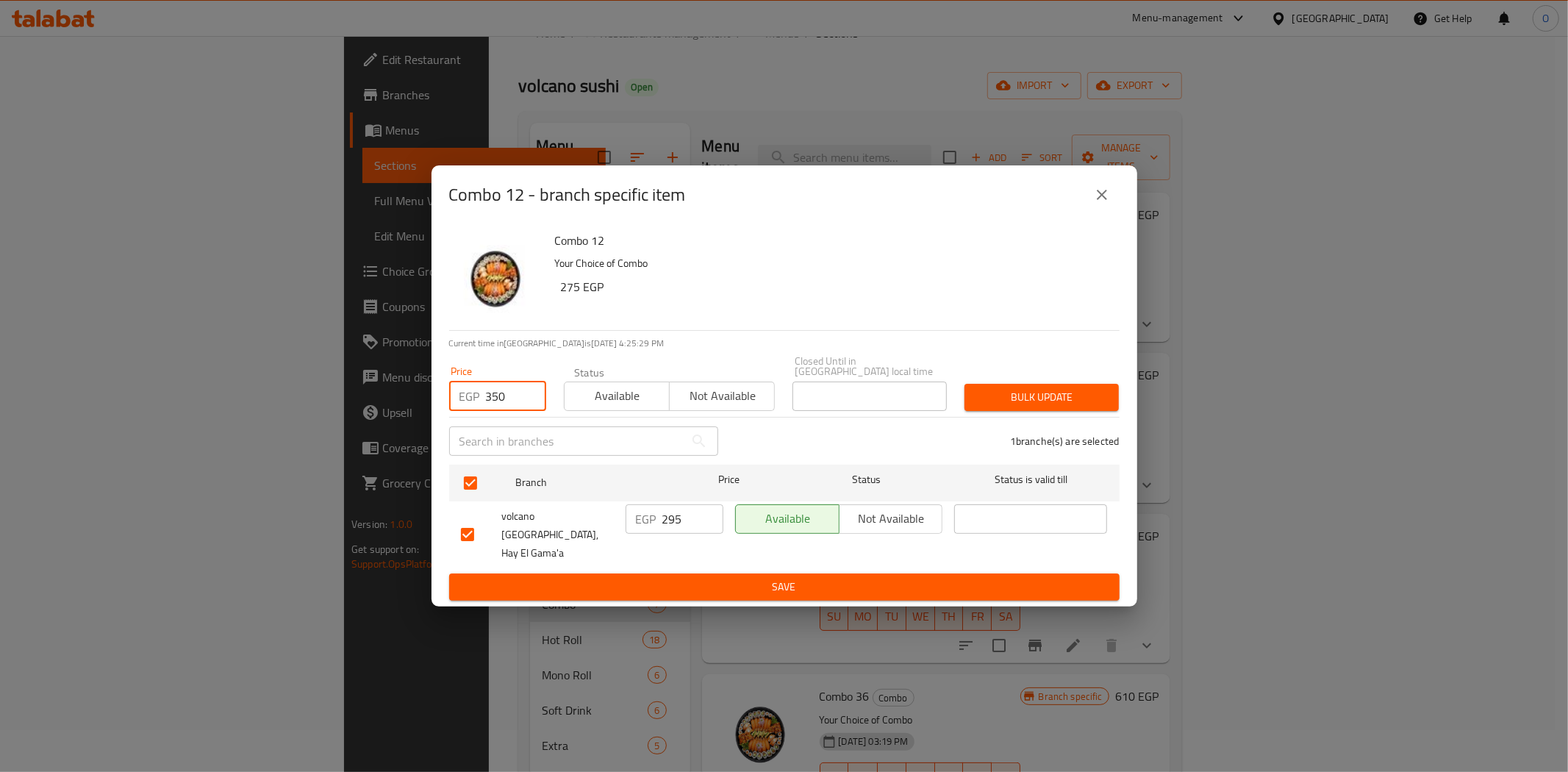
click at [1004, 399] on span "Bulk update" at bounding box center [1042, 397] width 131 height 18
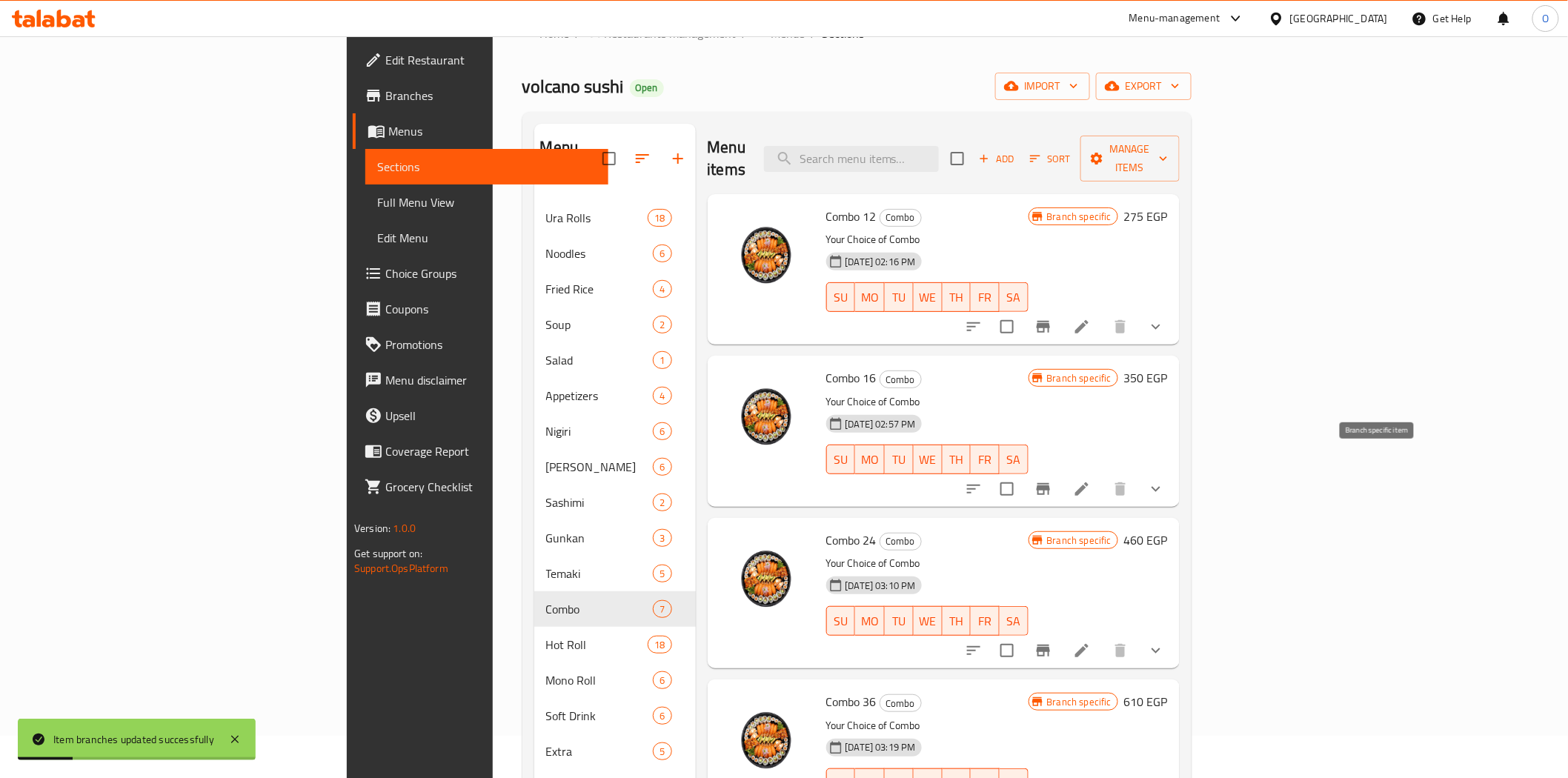
click at [1052, 480] on icon "Branch-specific-item" at bounding box center [1044, 489] width 18 height 18
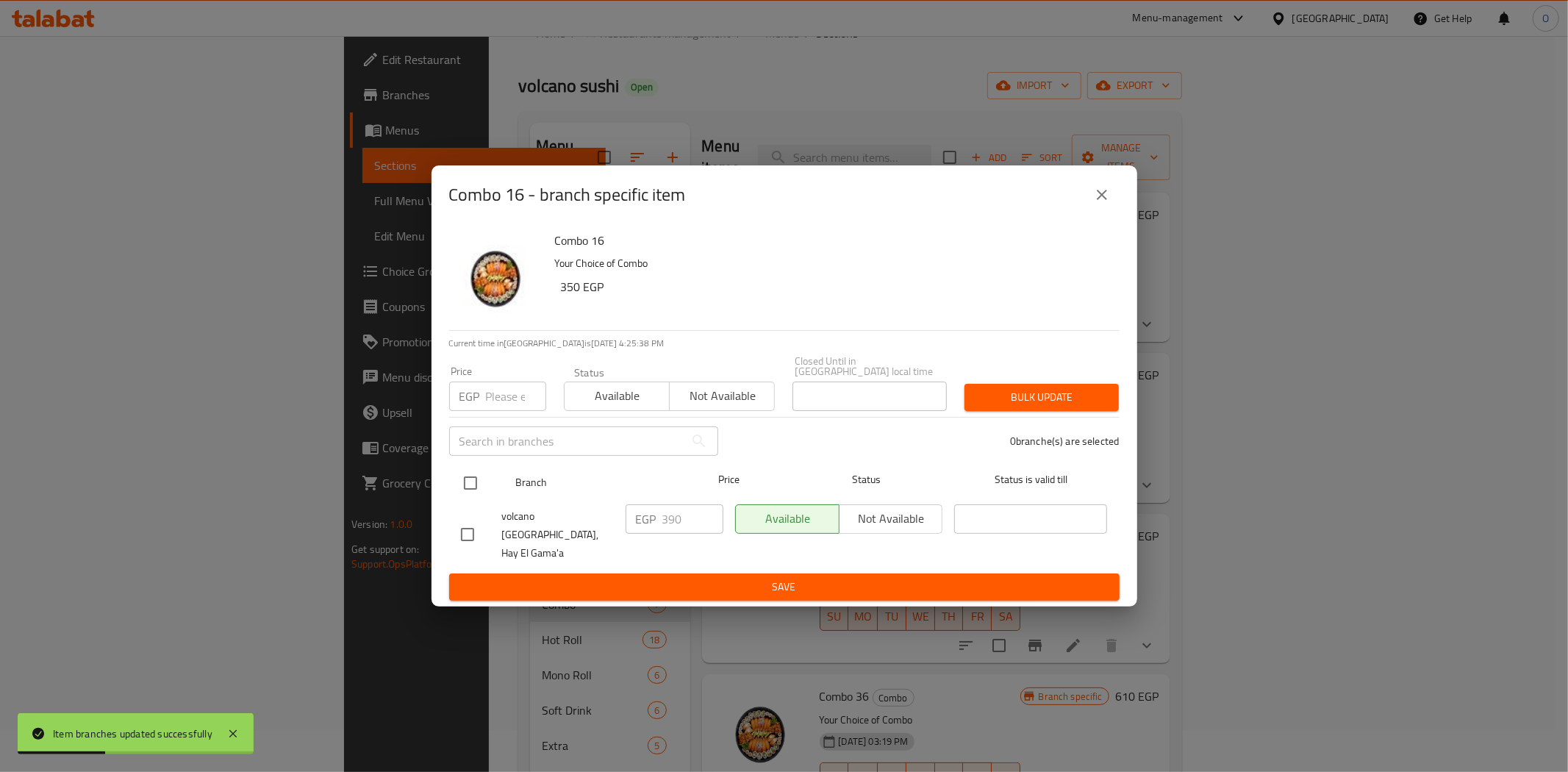
click at [469, 482] on input "checkbox" at bounding box center [470, 483] width 31 height 31
checkbox input "true"
paste input "450"
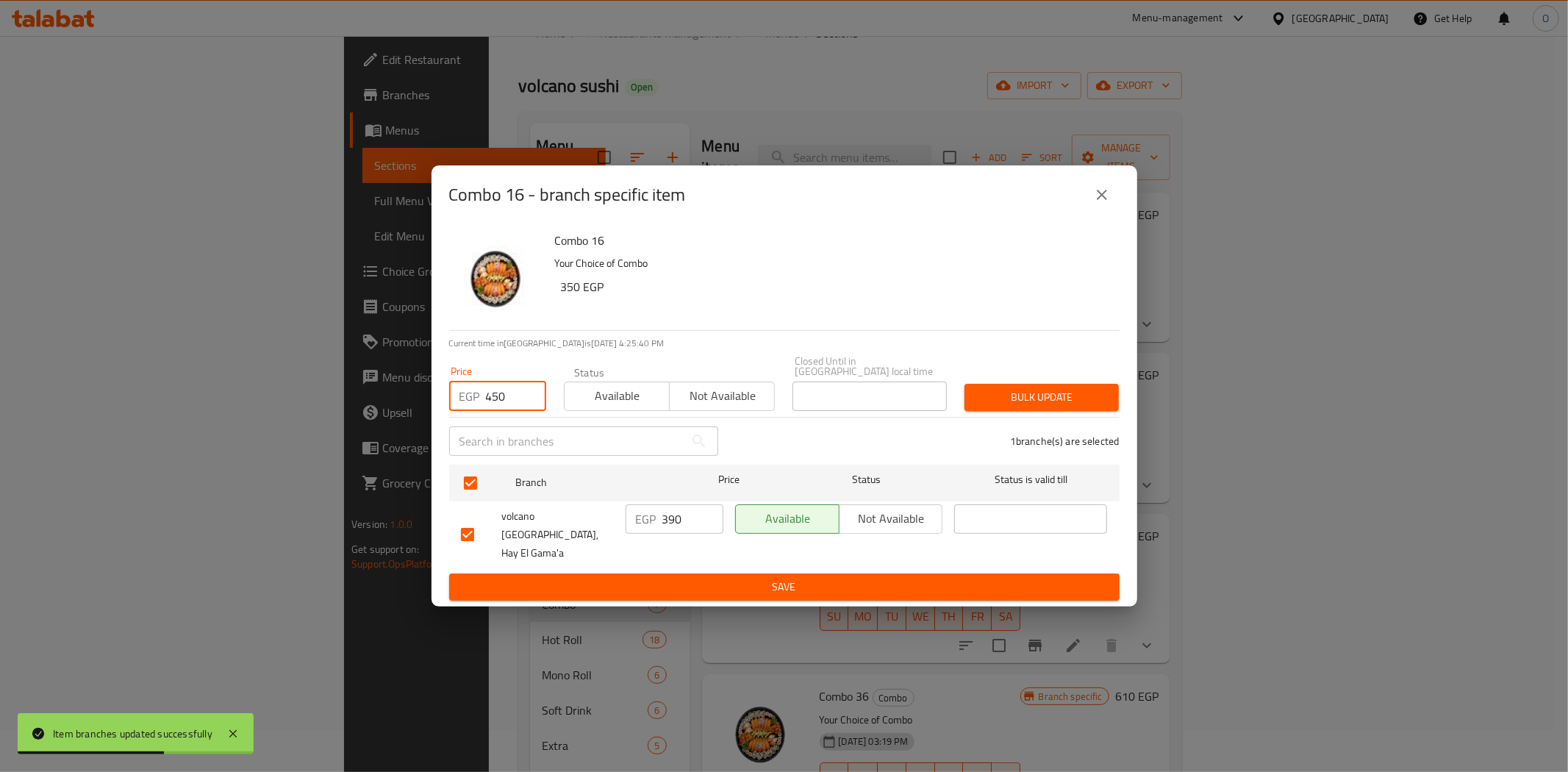
type input "450"
click at [1025, 404] on span "Bulk update" at bounding box center [1042, 397] width 131 height 18
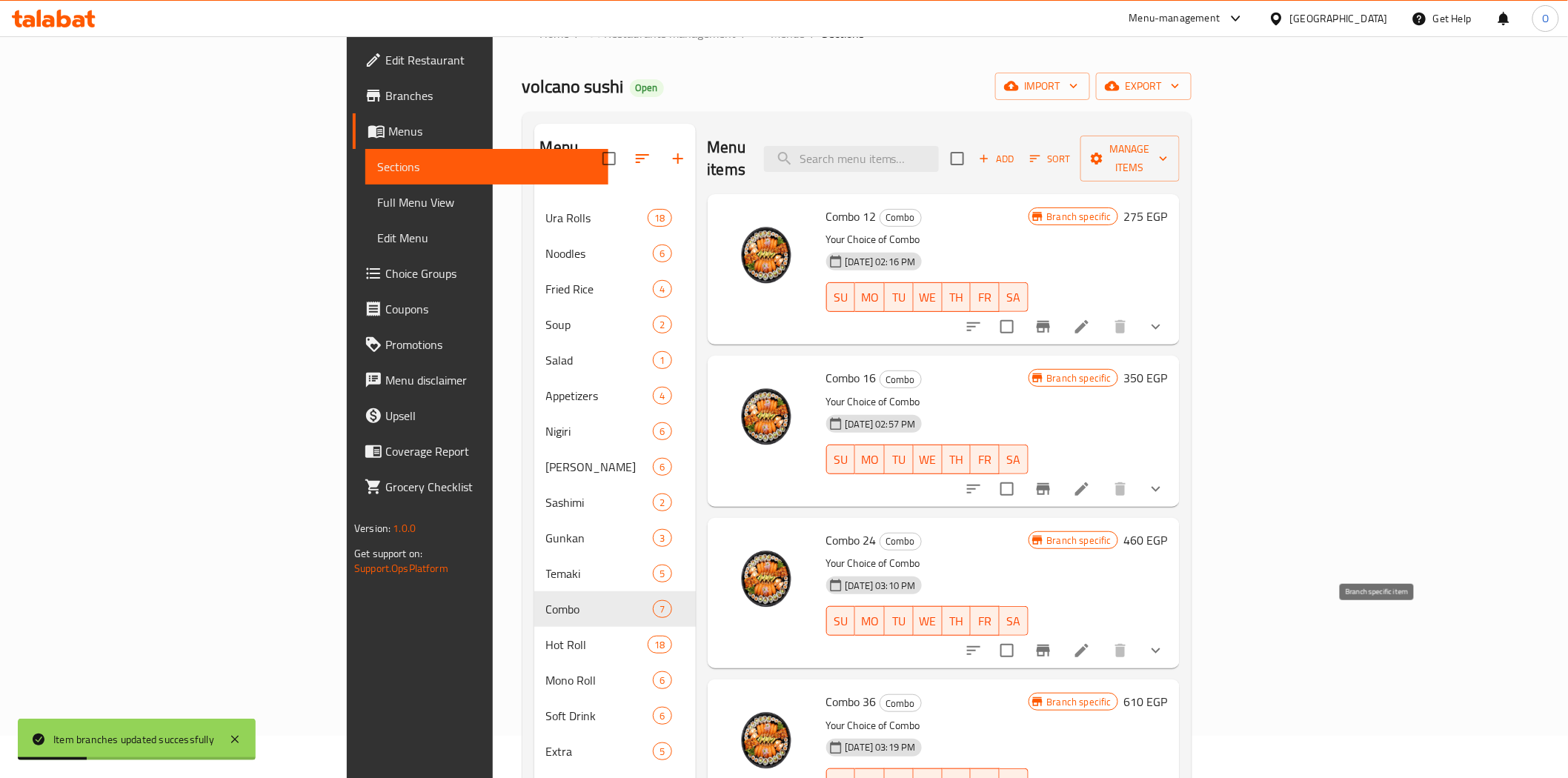
click at [1050, 644] on icon "Branch-specific-item" at bounding box center [1043, 650] width 13 height 12
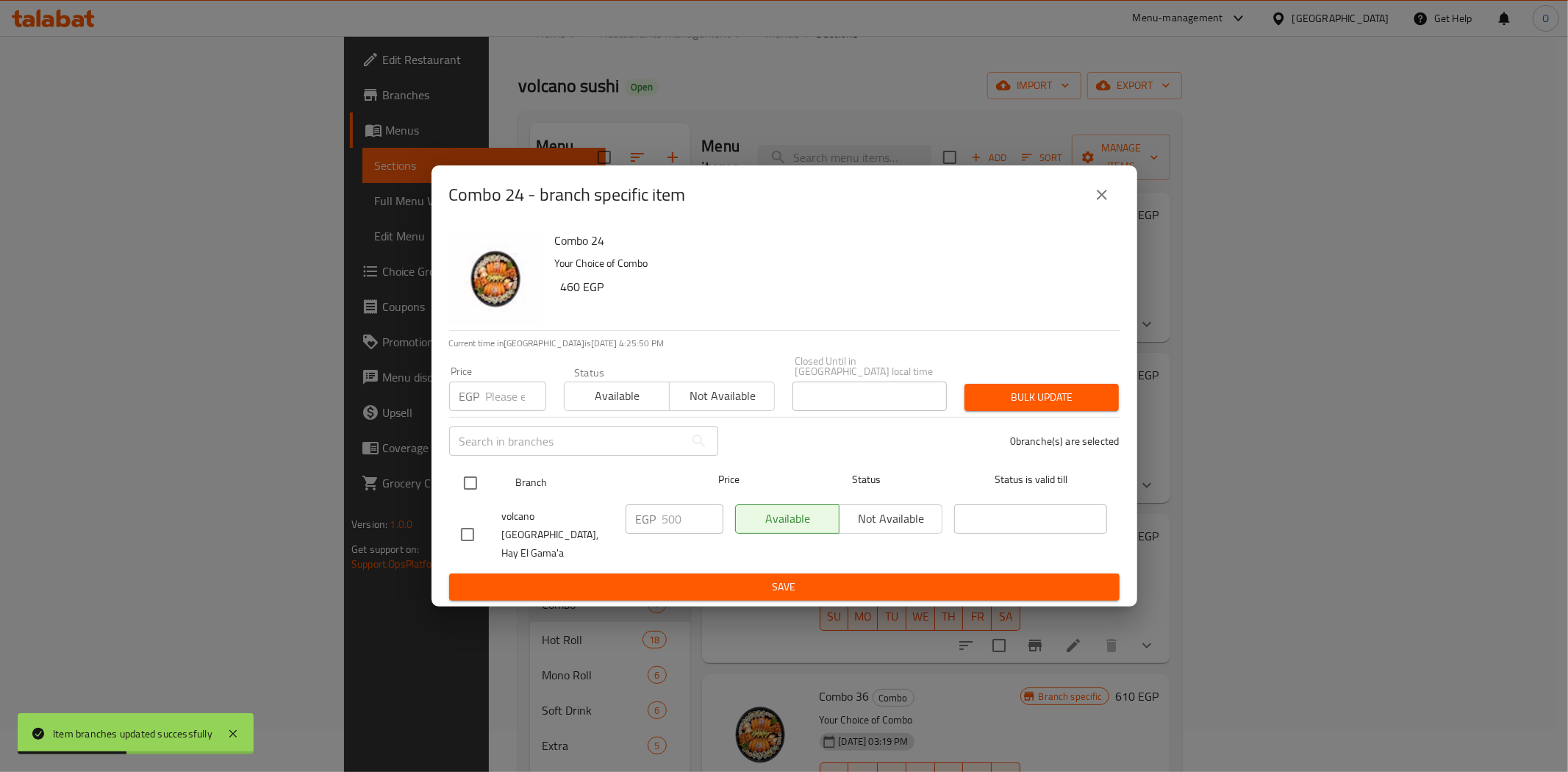
click at [464, 487] on input "checkbox" at bounding box center [470, 483] width 31 height 31
checkbox input "true"
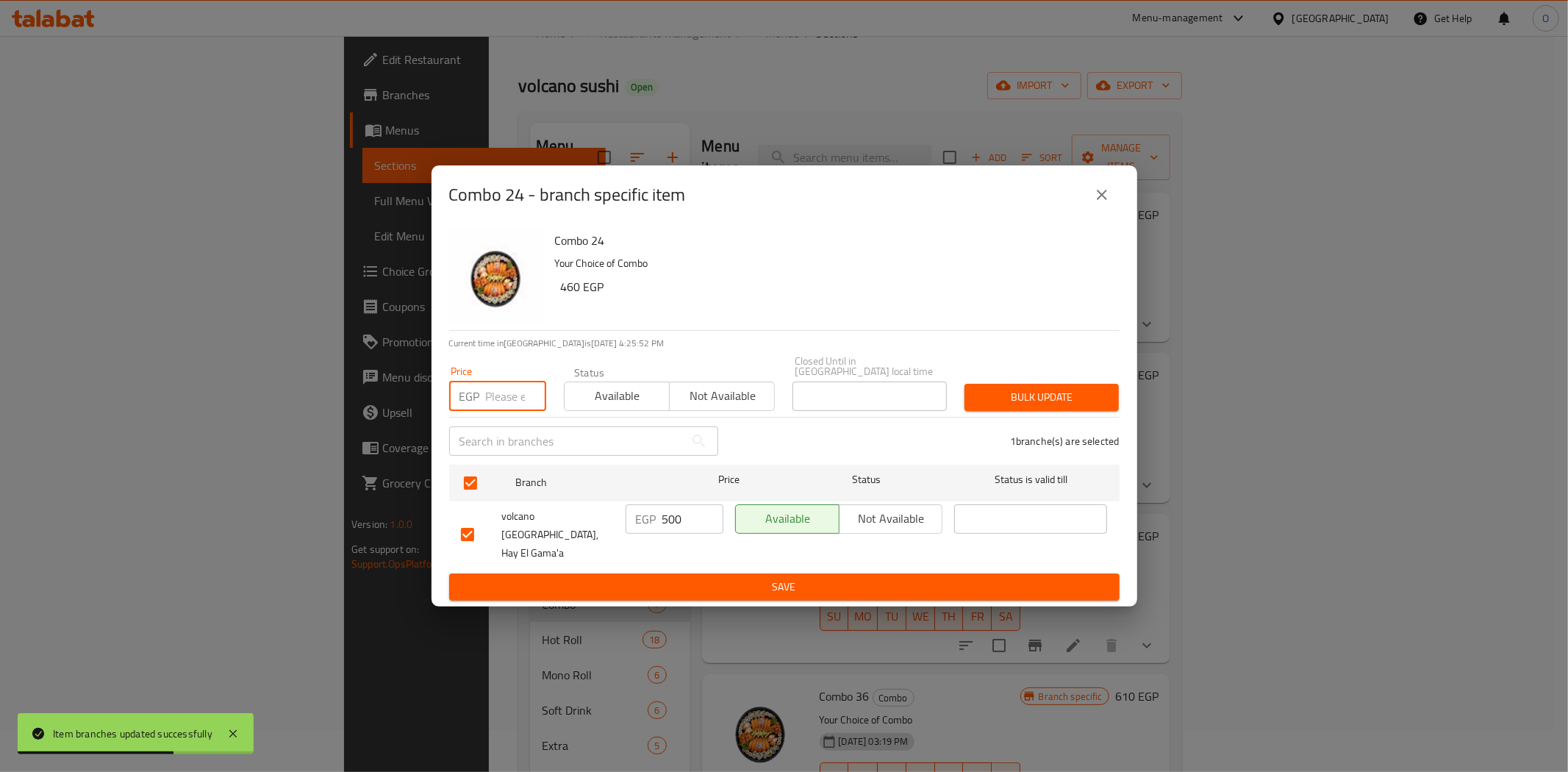
drag, startPoint x: 527, startPoint y: 401, endPoint x: 504, endPoint y: 397, distance: 23.3
click at [504, 397] on input "number" at bounding box center [516, 396] width 61 height 29
paste input "600"
type input "600"
click at [1073, 404] on span "Bulk update" at bounding box center [1042, 397] width 131 height 18
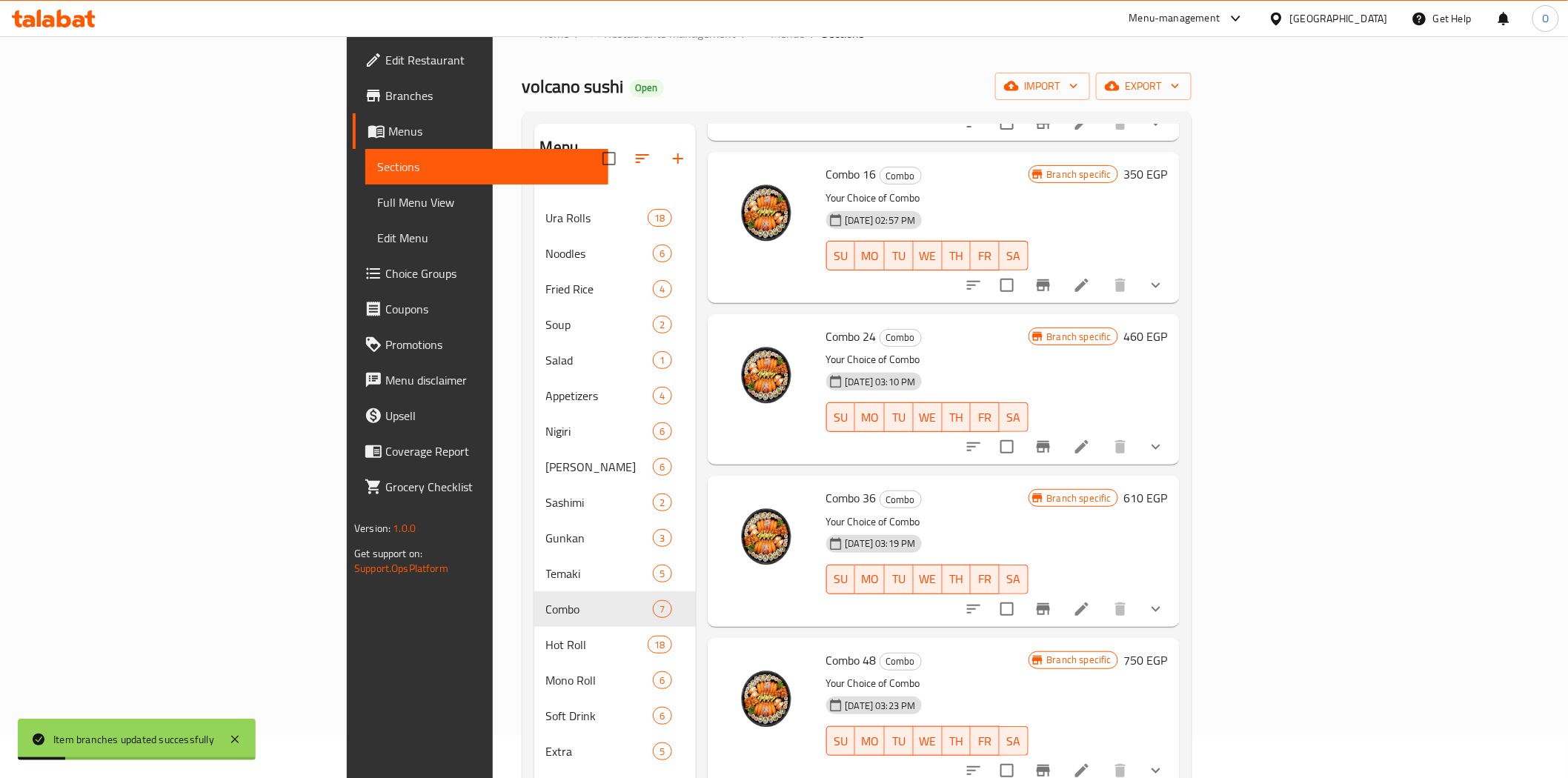
scroll to position [329, 0]
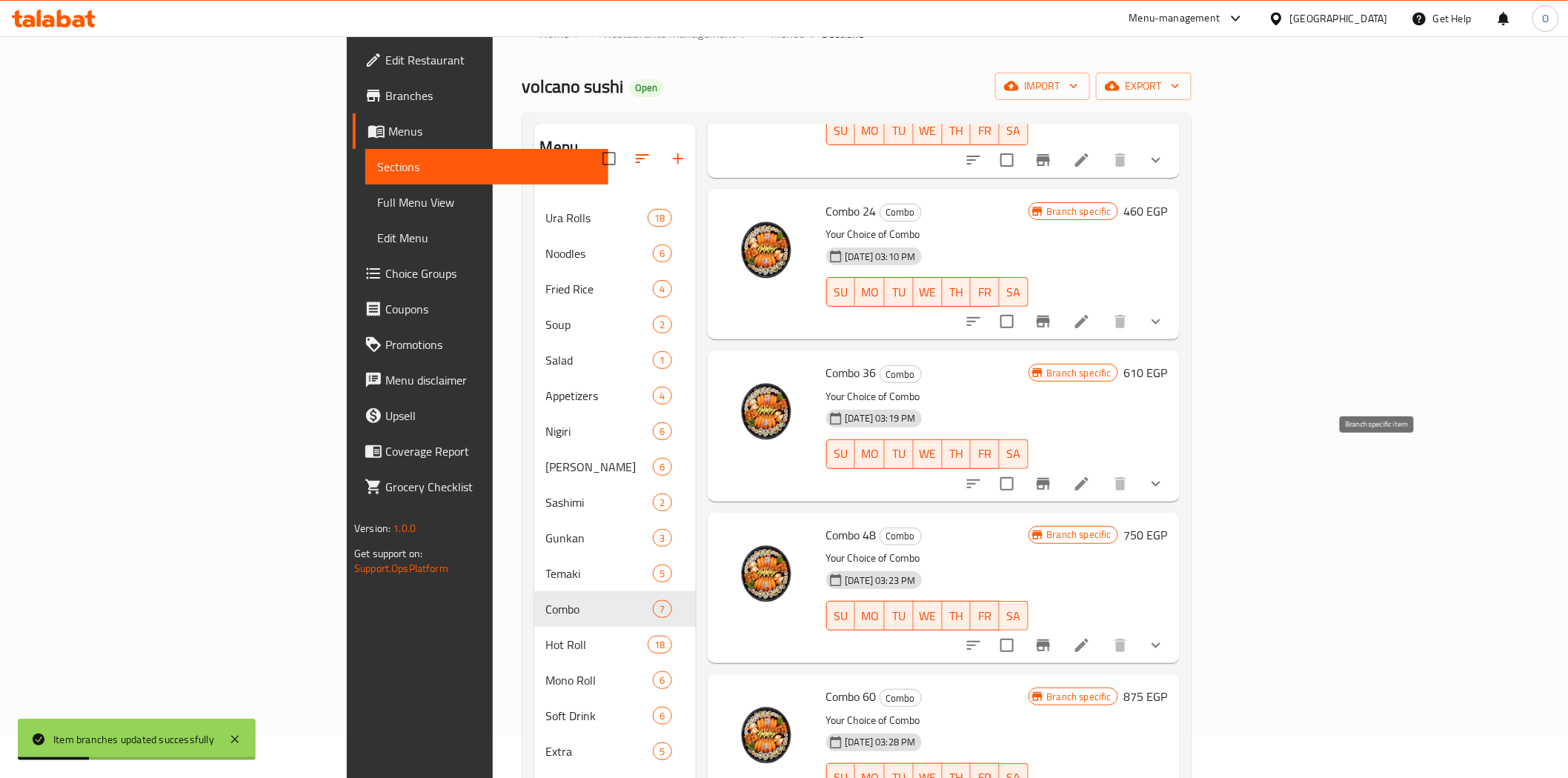
click at [1052, 475] on icon "Branch-specific-item" at bounding box center [1044, 484] width 18 height 18
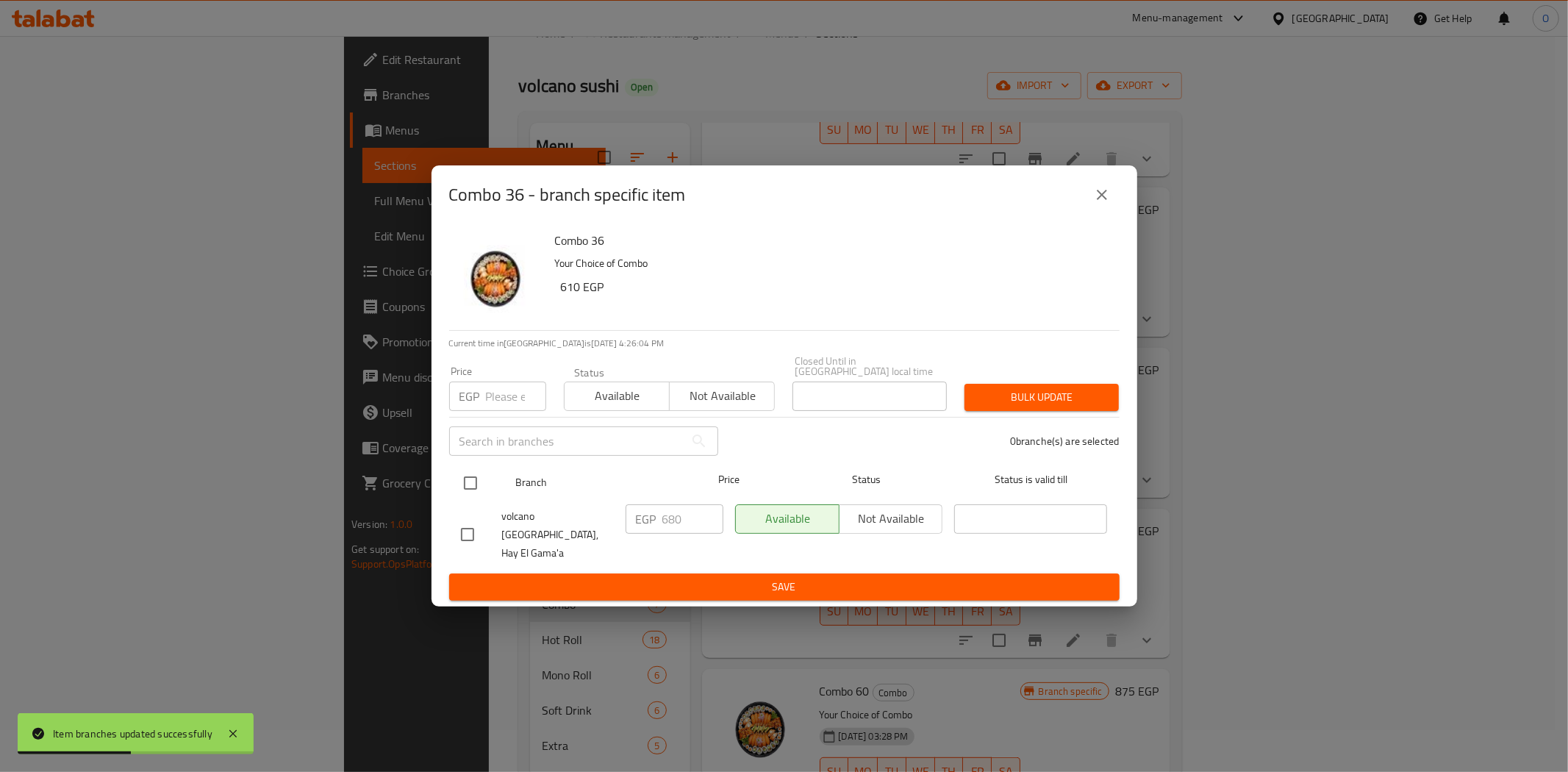
click at [475, 482] on input "checkbox" at bounding box center [470, 483] width 31 height 31
checkbox input "true"
paste input "780"
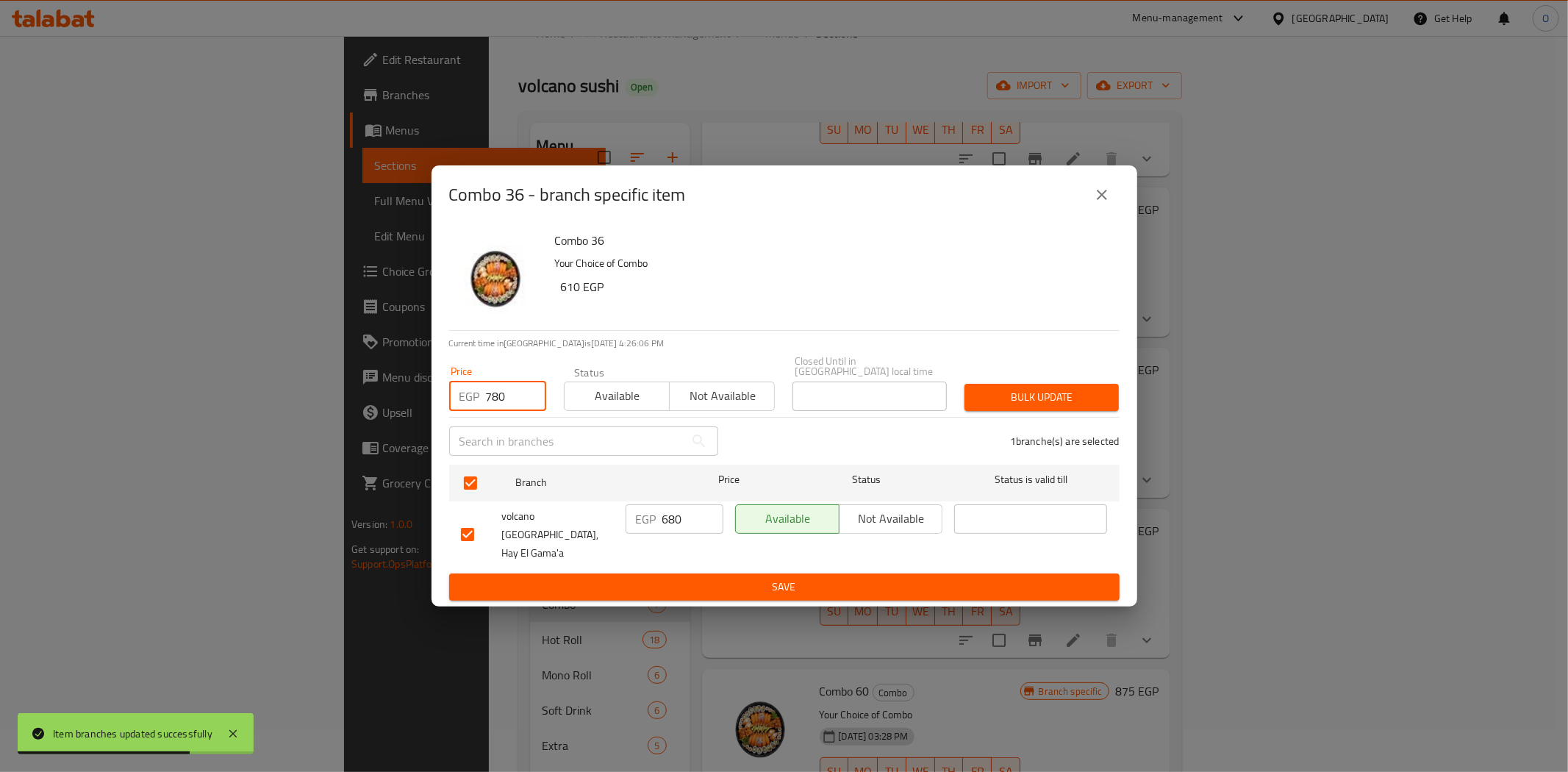
type input "780"
click at [994, 411] on button "Bulk update" at bounding box center [1041, 397] width 155 height 27
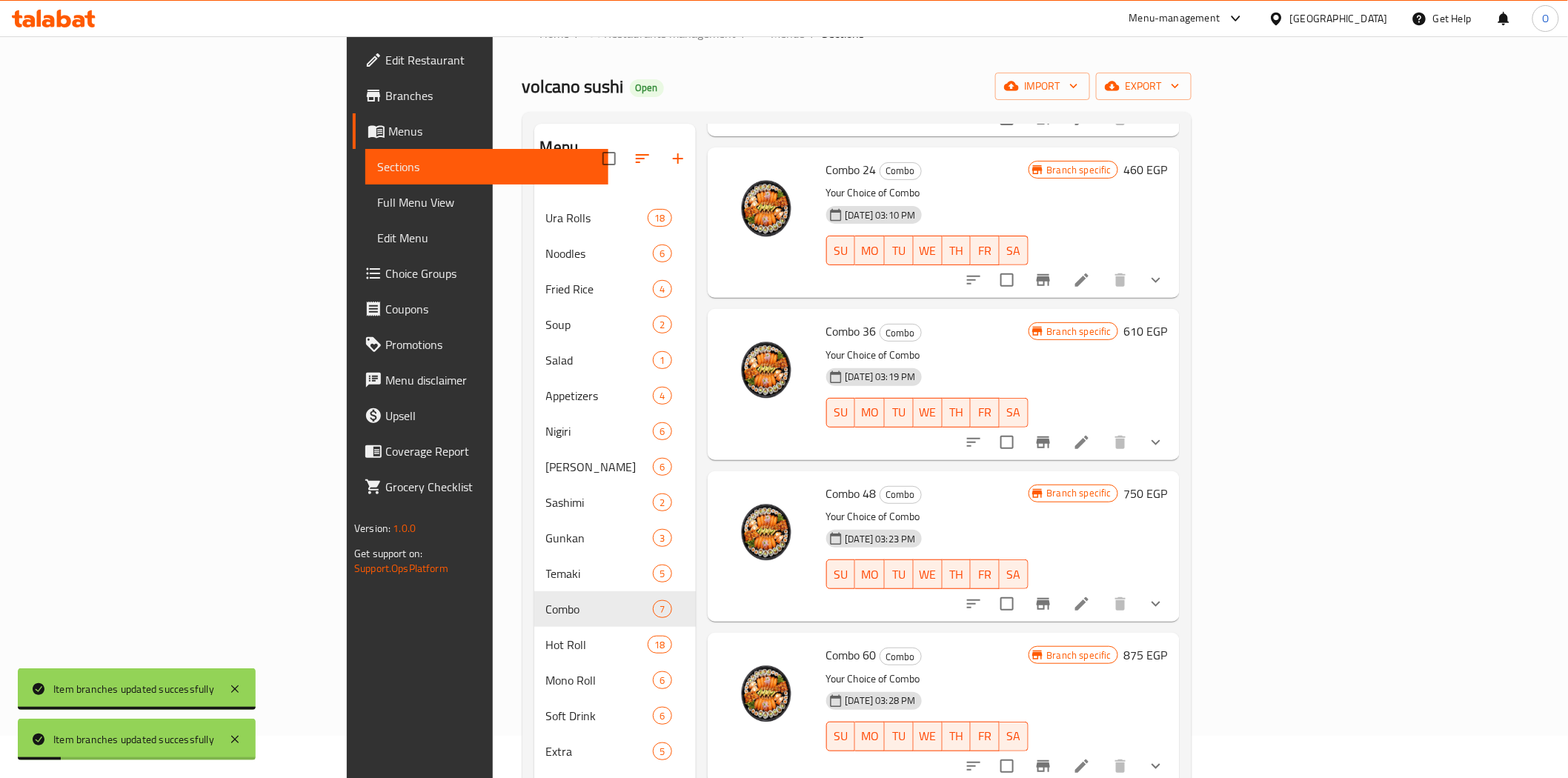
scroll to position [391, 0]
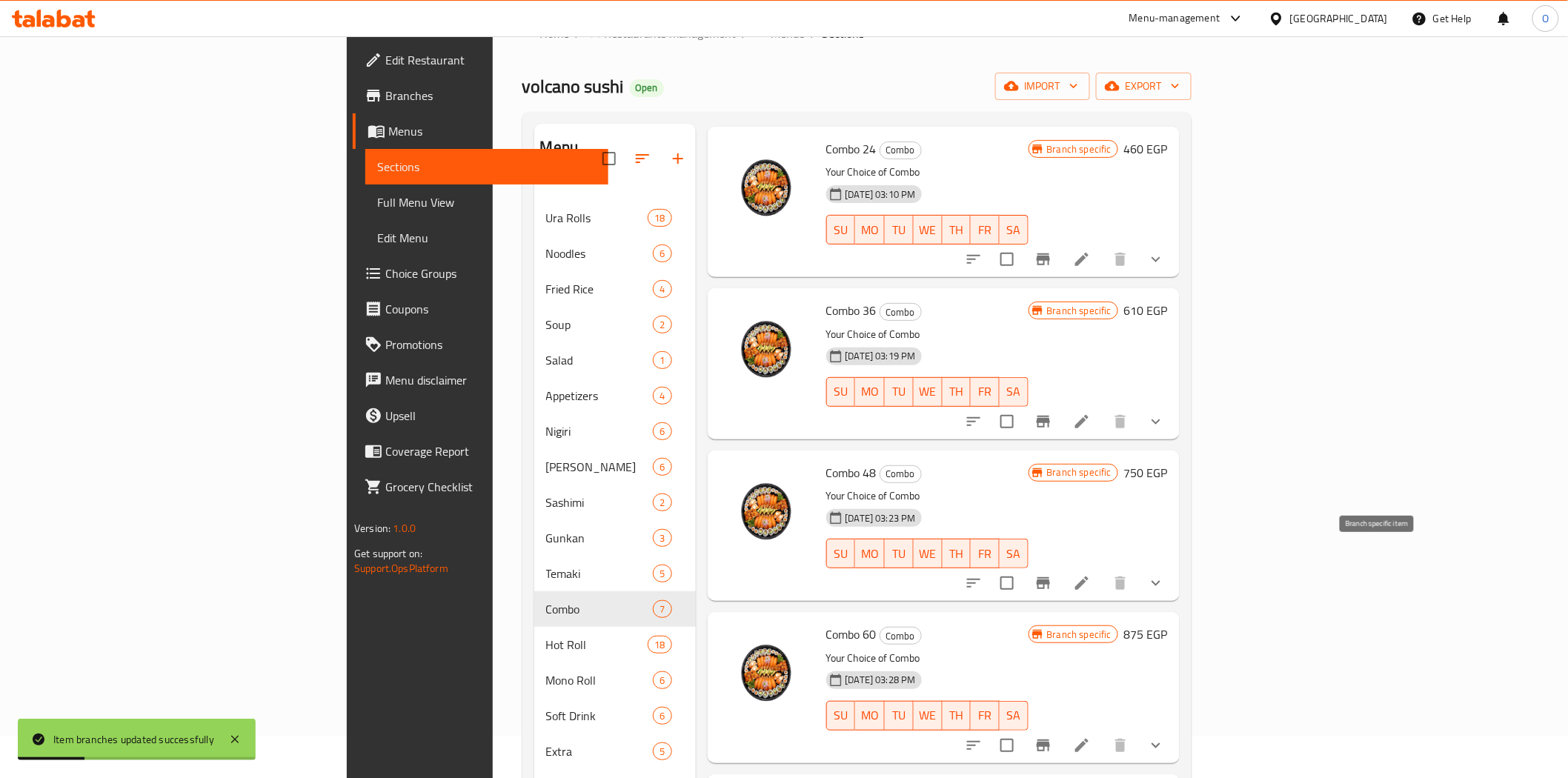
click at [1050, 577] on icon "Branch-specific-item" at bounding box center [1043, 583] width 13 height 12
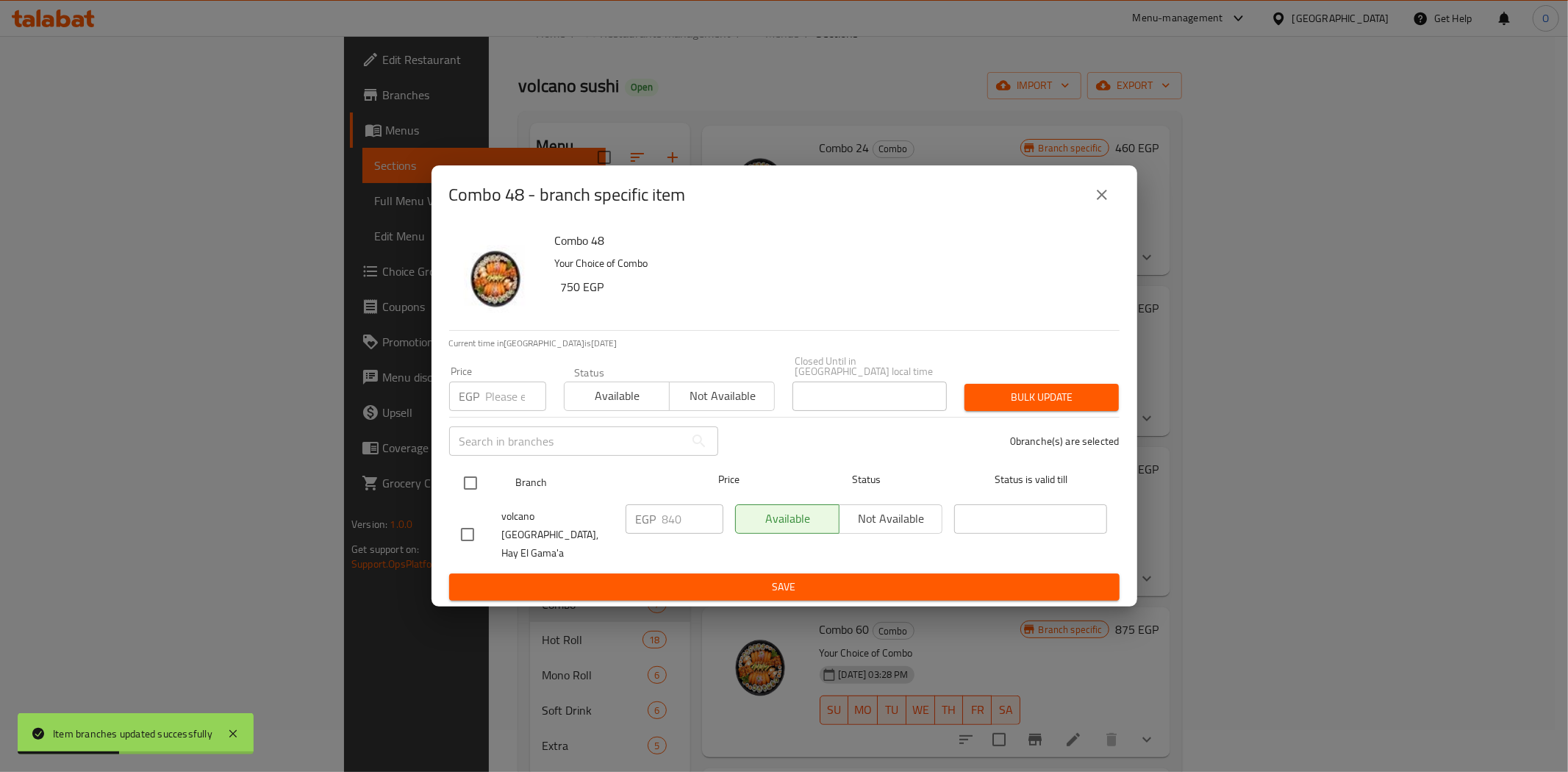
click at [461, 478] on input "checkbox" at bounding box center [470, 483] width 31 height 31
checkbox input "true"
paste input "970"
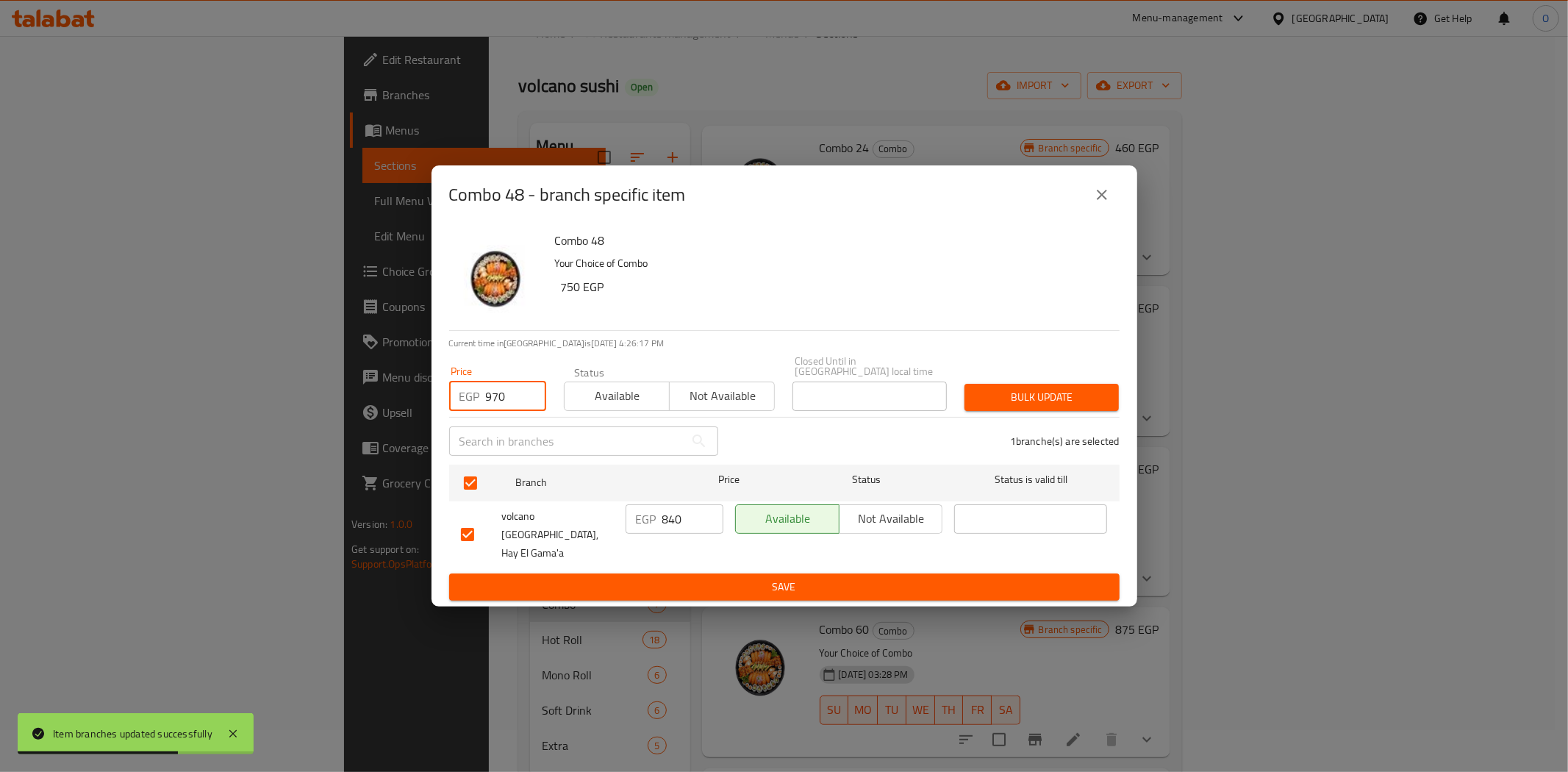
type input "970"
click at [1063, 402] on span "Bulk update" at bounding box center [1042, 397] width 131 height 18
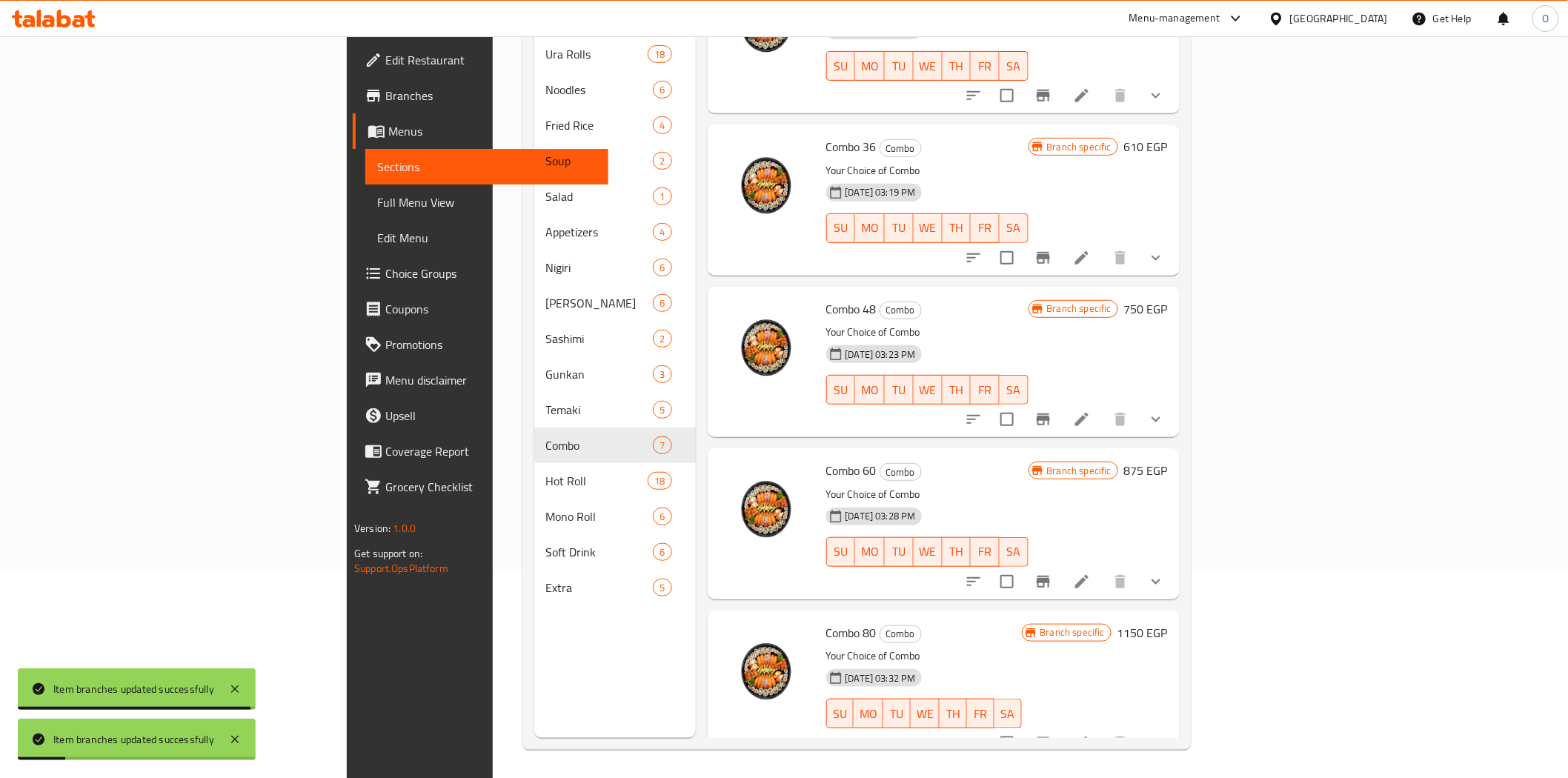
scroll to position [208, 0]
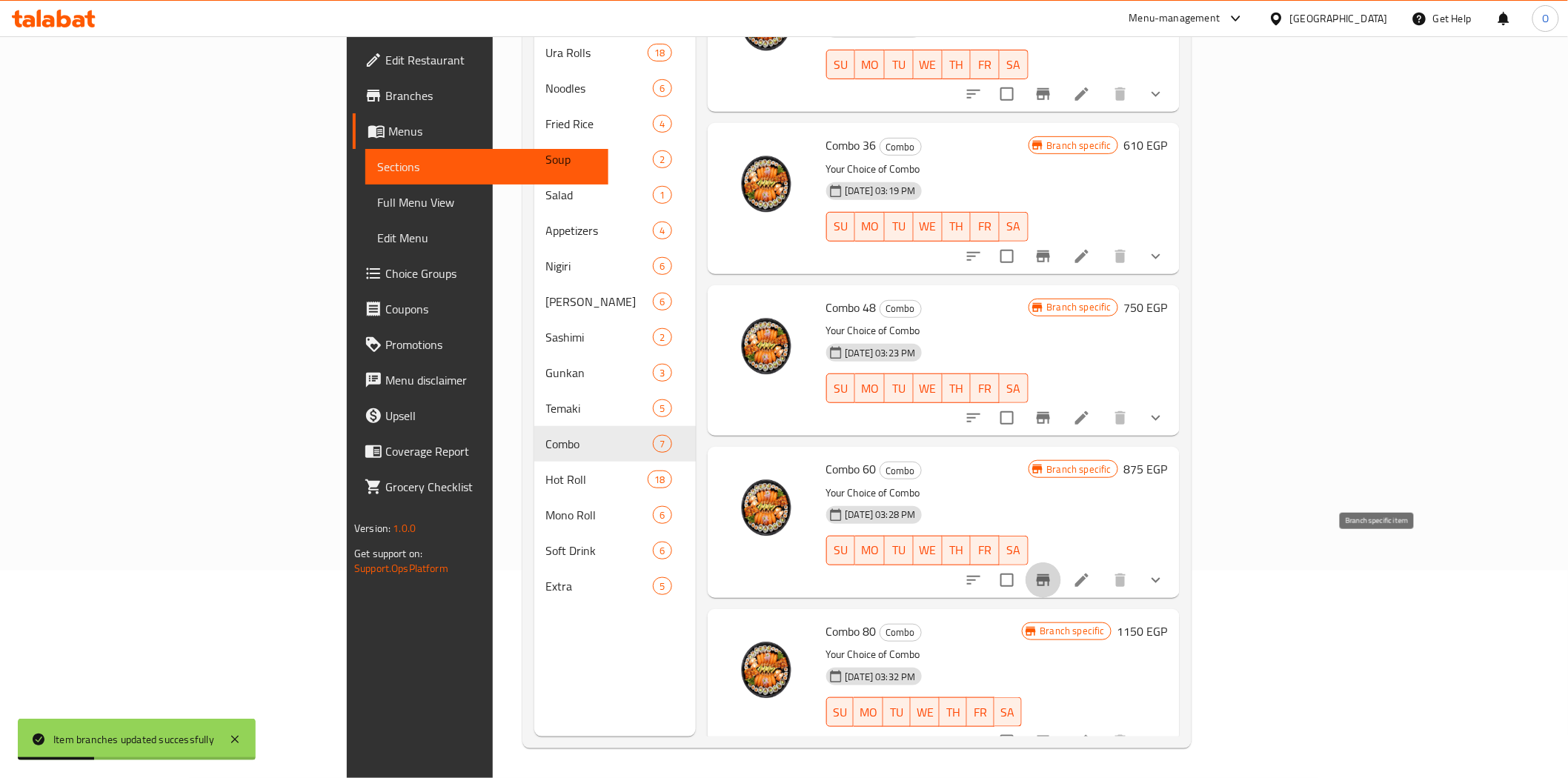
click at [1052, 571] on icon "Branch-specific-item" at bounding box center [1044, 580] width 18 height 18
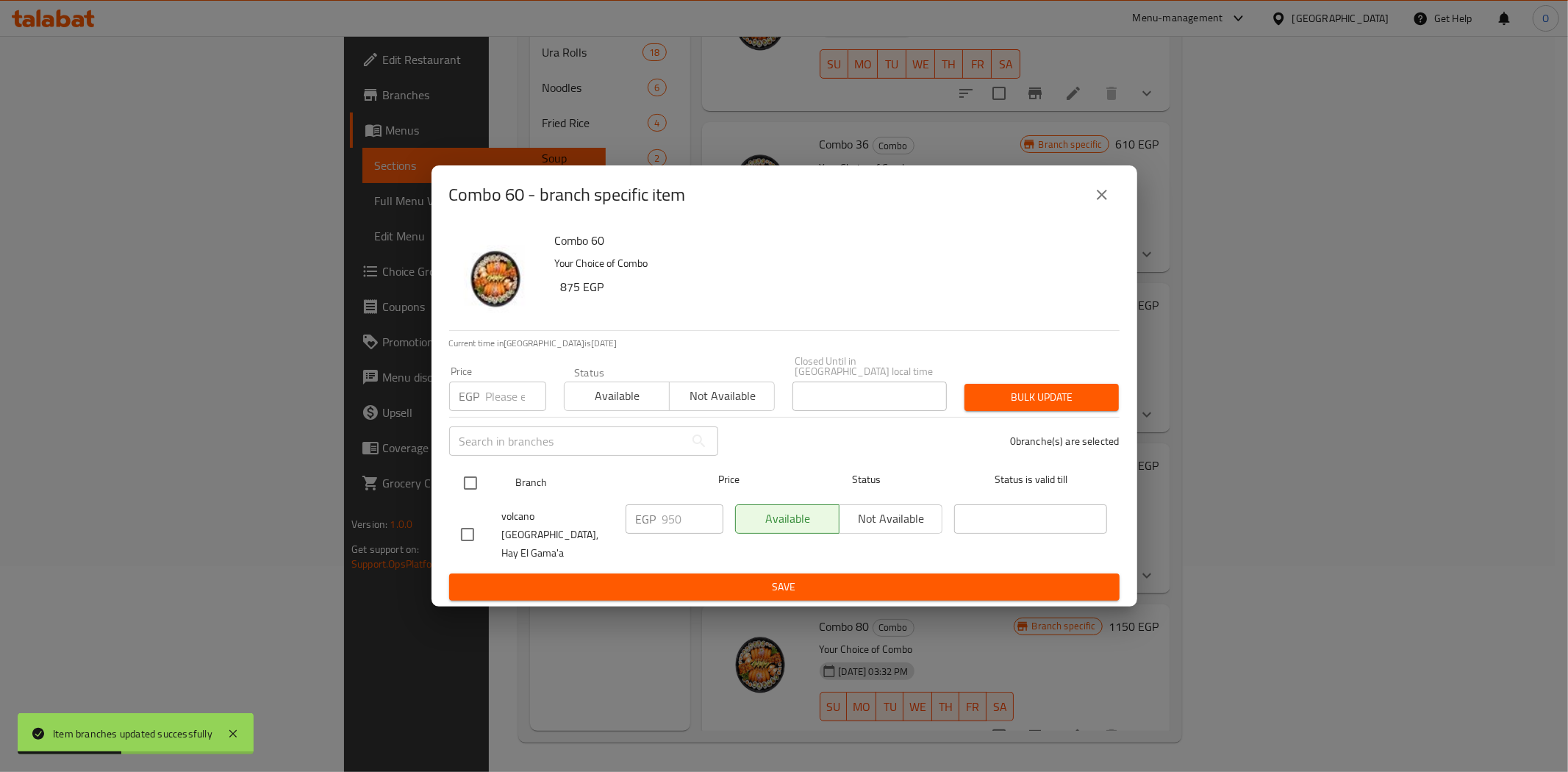
click at [465, 485] on input "checkbox" at bounding box center [470, 483] width 31 height 31
checkbox input "true"
paste input "1150"
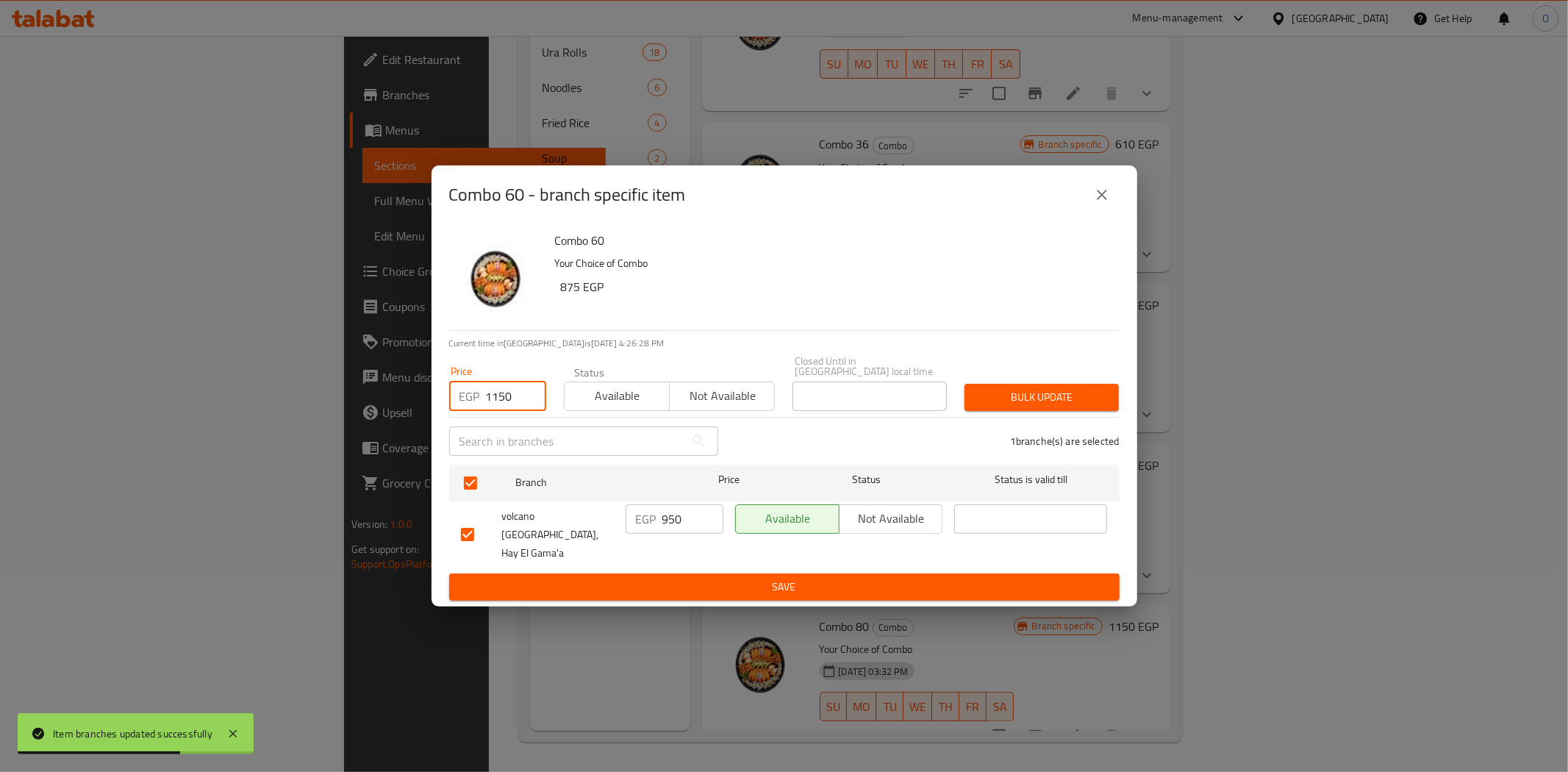
type input "1150"
click at [1031, 417] on div "Bulk update" at bounding box center [1041, 397] width 172 height 45
click at [1033, 406] on span "Bulk update" at bounding box center [1042, 397] width 131 height 18
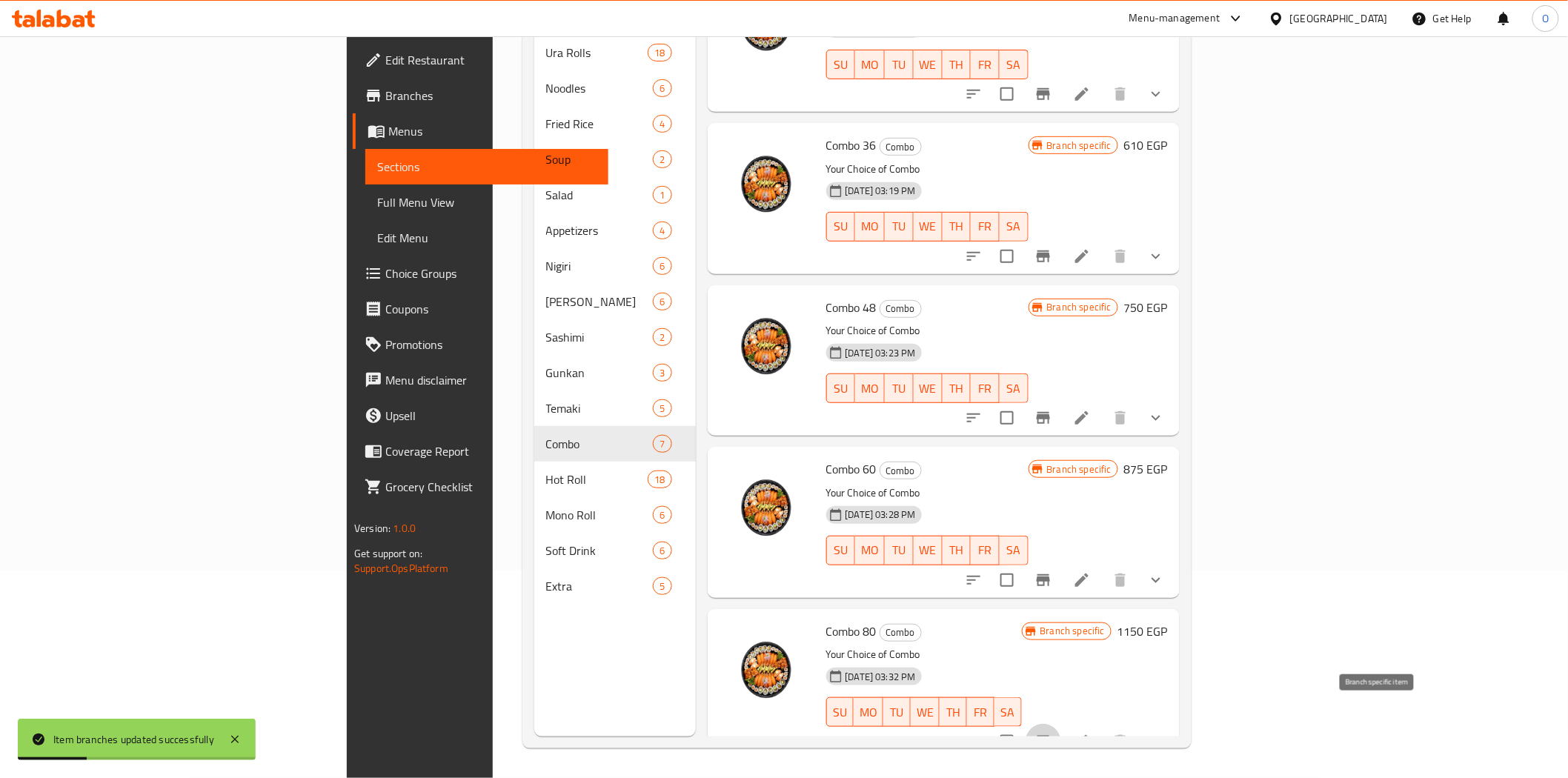
click at [1050, 735] on icon "Branch-specific-item" at bounding box center [1043, 741] width 13 height 12
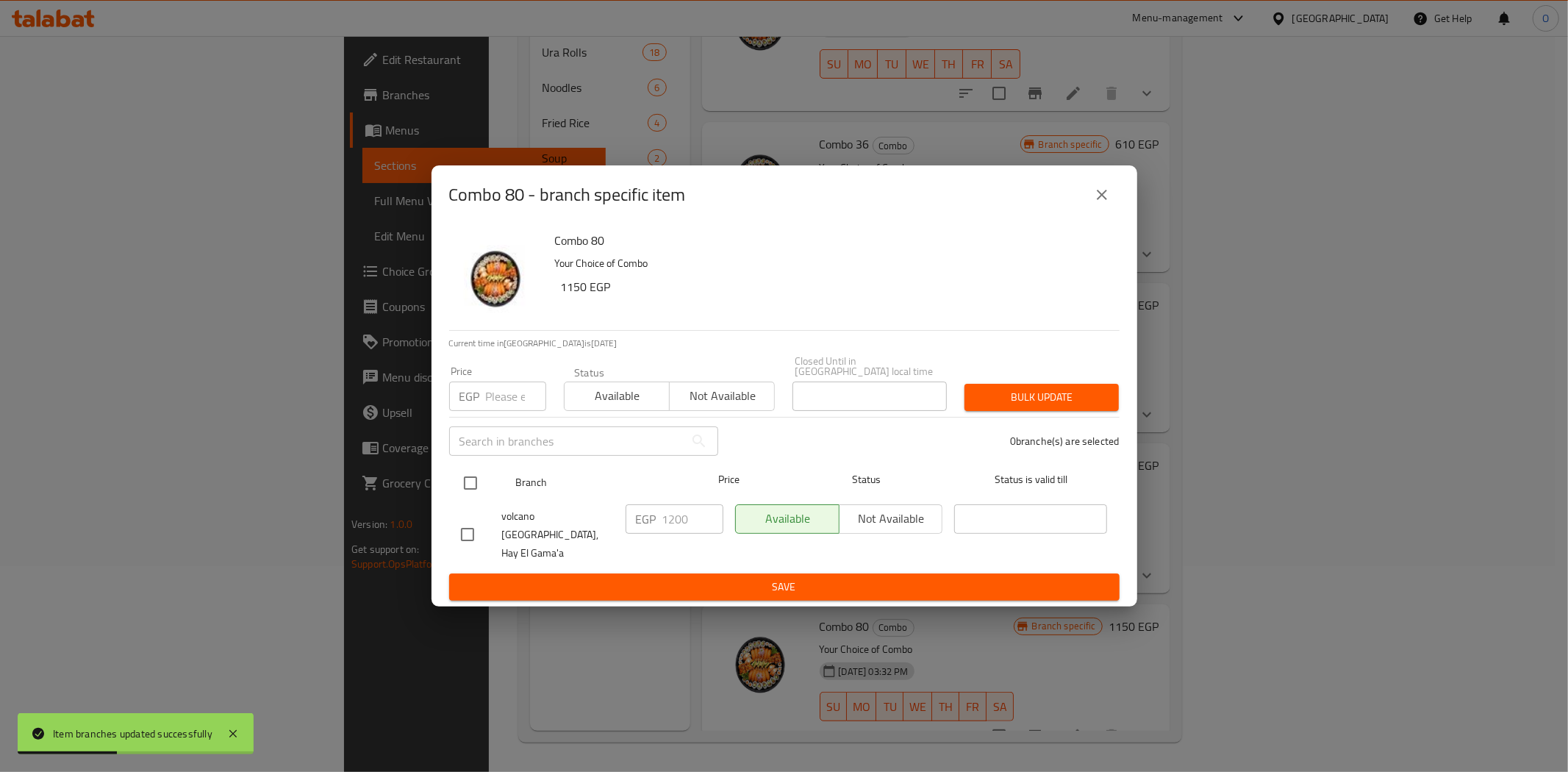
click at [473, 482] on input "checkbox" at bounding box center [470, 483] width 31 height 31
checkbox input "true"
paste input "1450"
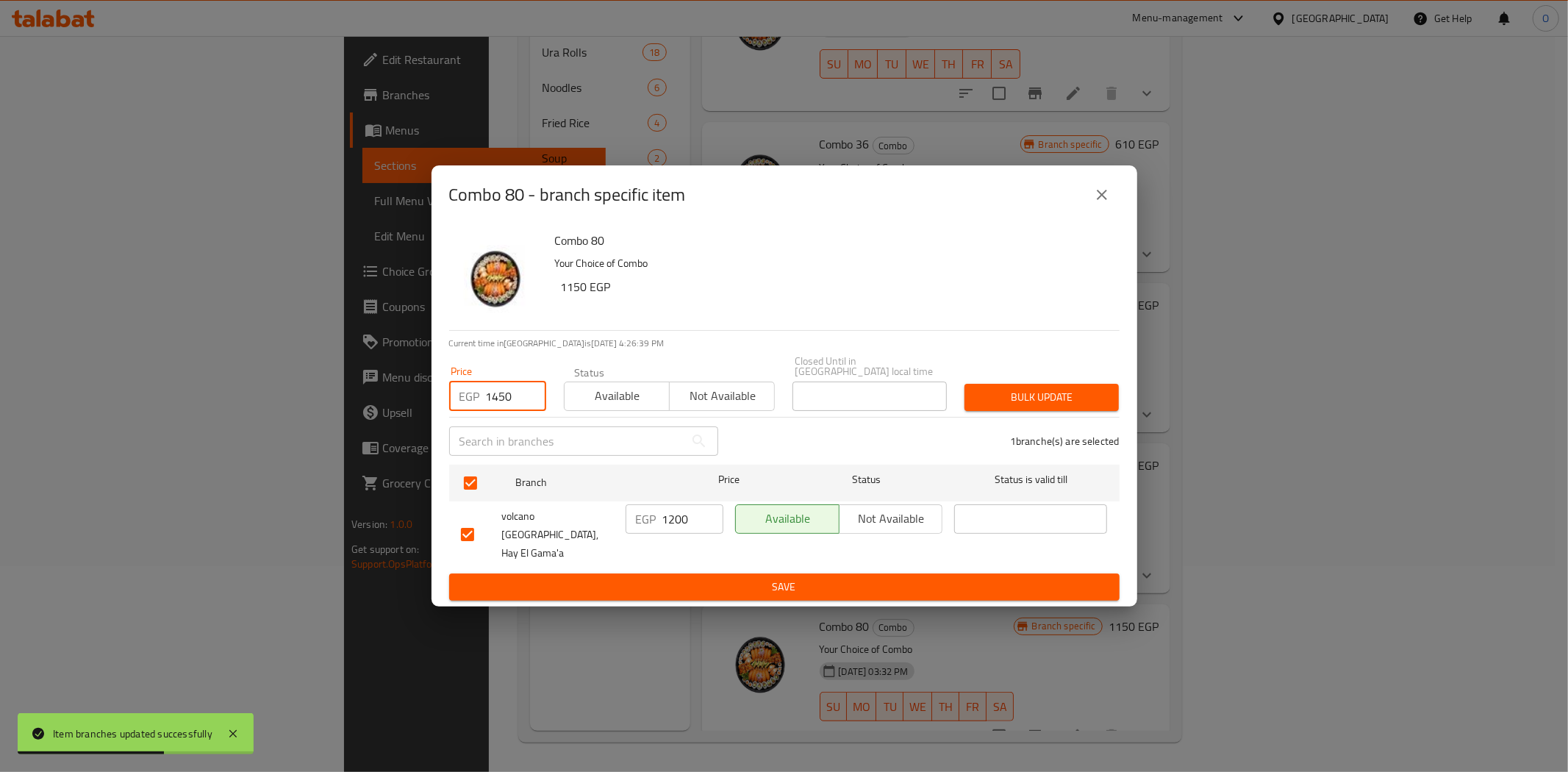
type input "1450"
click at [1079, 406] on span "Bulk update" at bounding box center [1042, 397] width 131 height 18
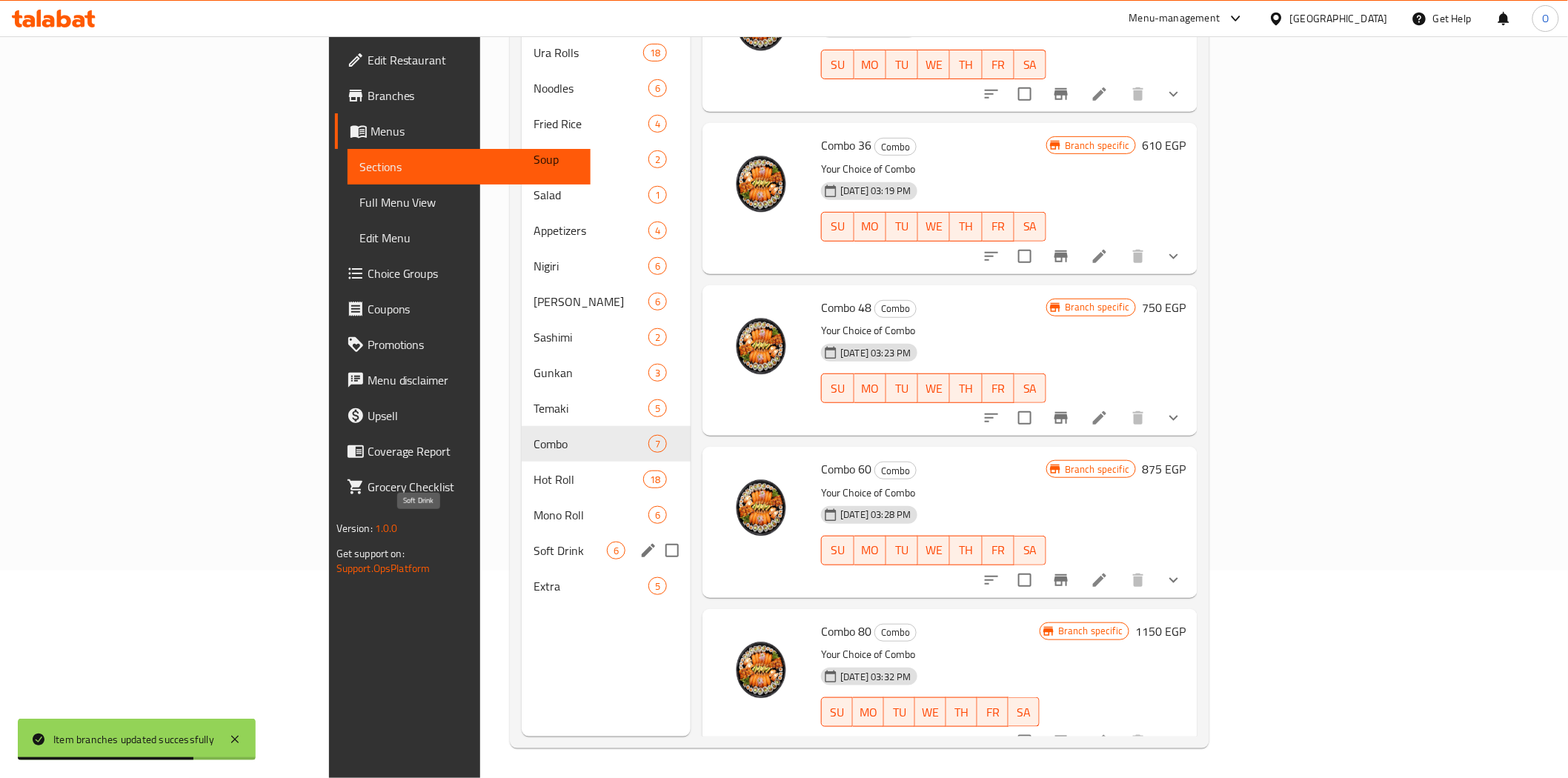
drag, startPoint x: 434, startPoint y: 536, endPoint x: 407, endPoint y: 538, distance: 27.1
click at [533, 541] on span "Soft Drink" at bounding box center [570, 551] width 73 height 18
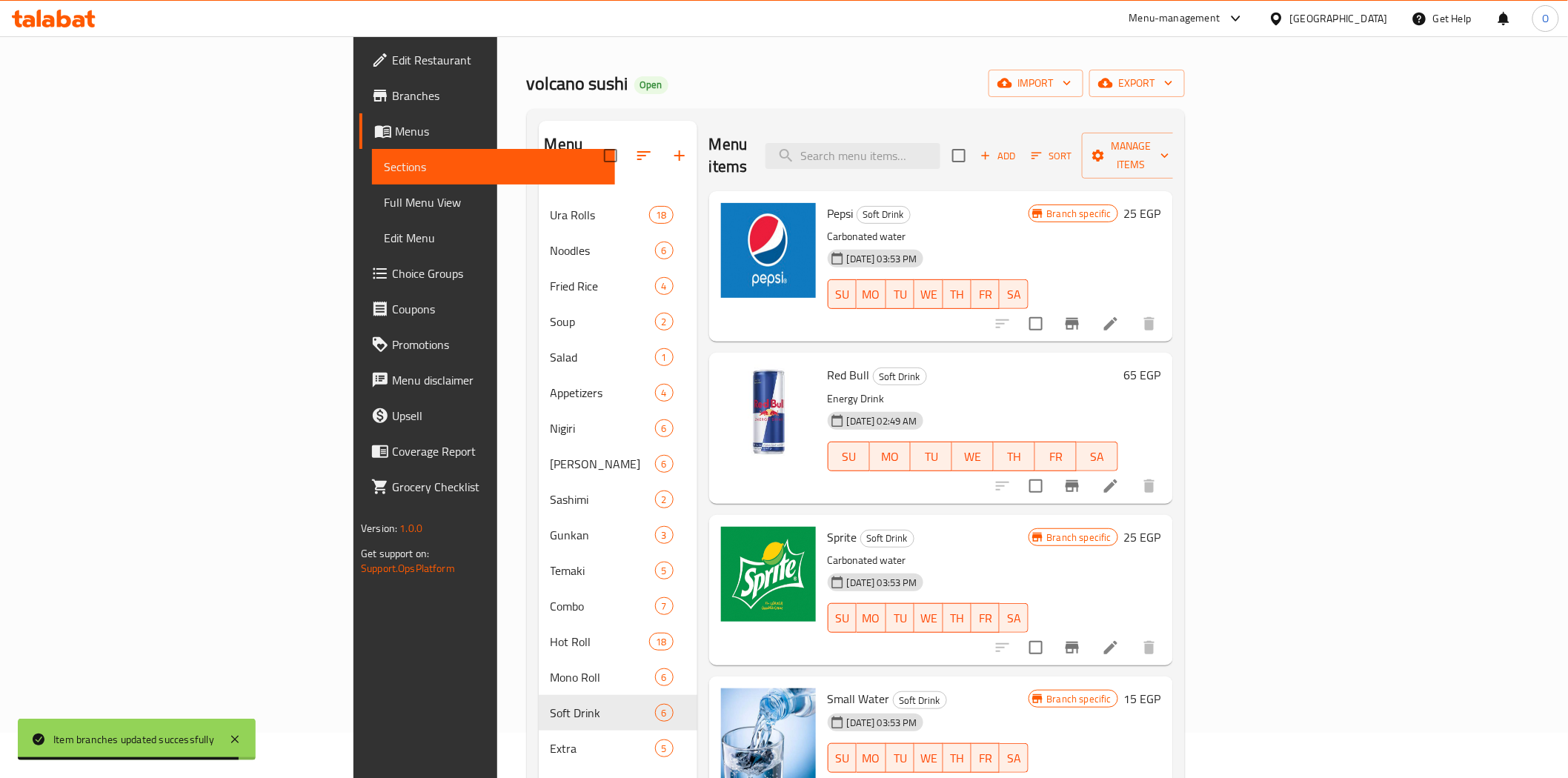
scroll to position [42, 0]
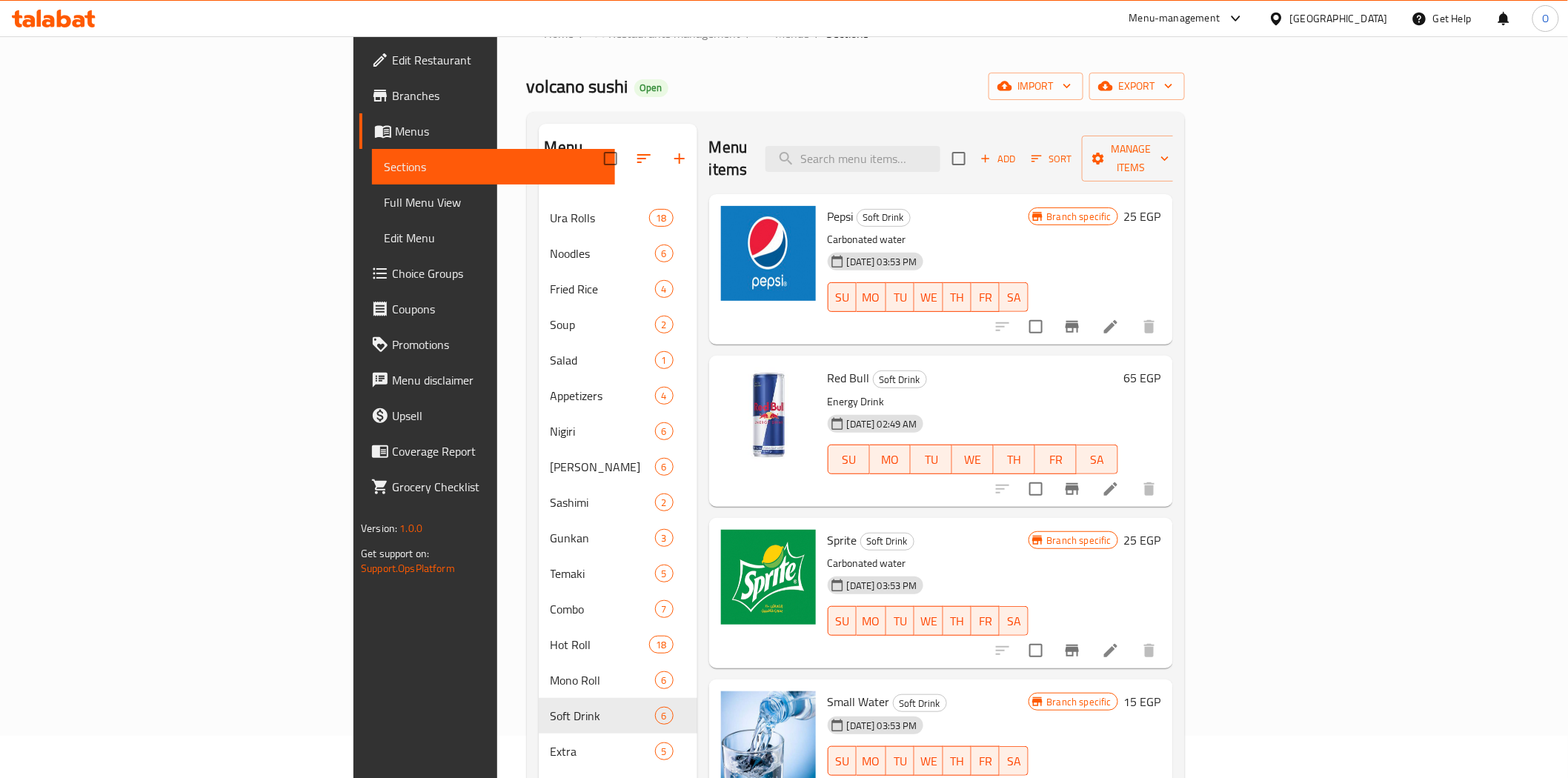
click at [1079, 321] on icon "Branch-specific-item" at bounding box center [1072, 326] width 13 height 12
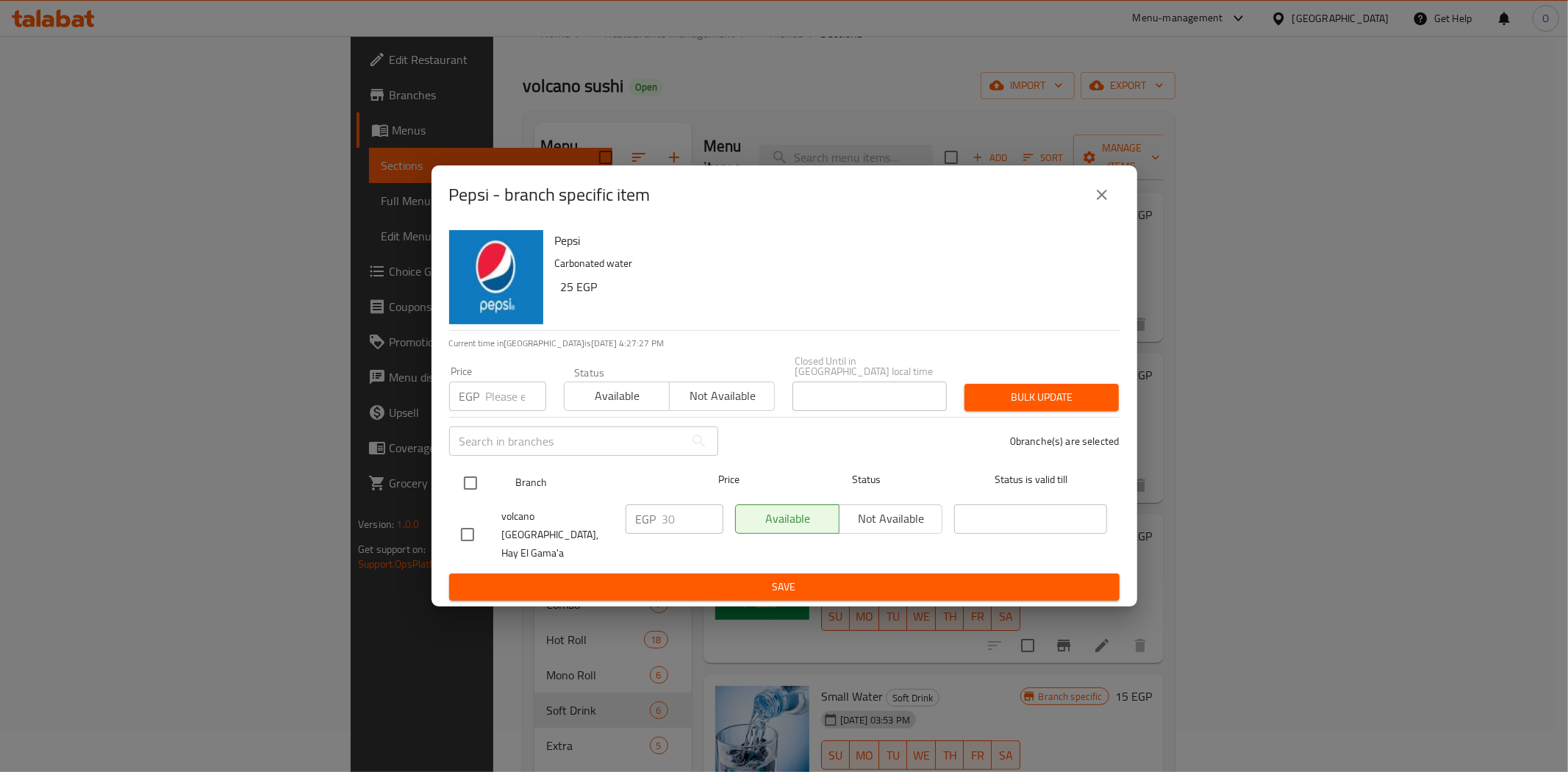
click at [469, 487] on input "checkbox" at bounding box center [470, 483] width 31 height 31
checkbox input "true"
paste input "35"
type input "35"
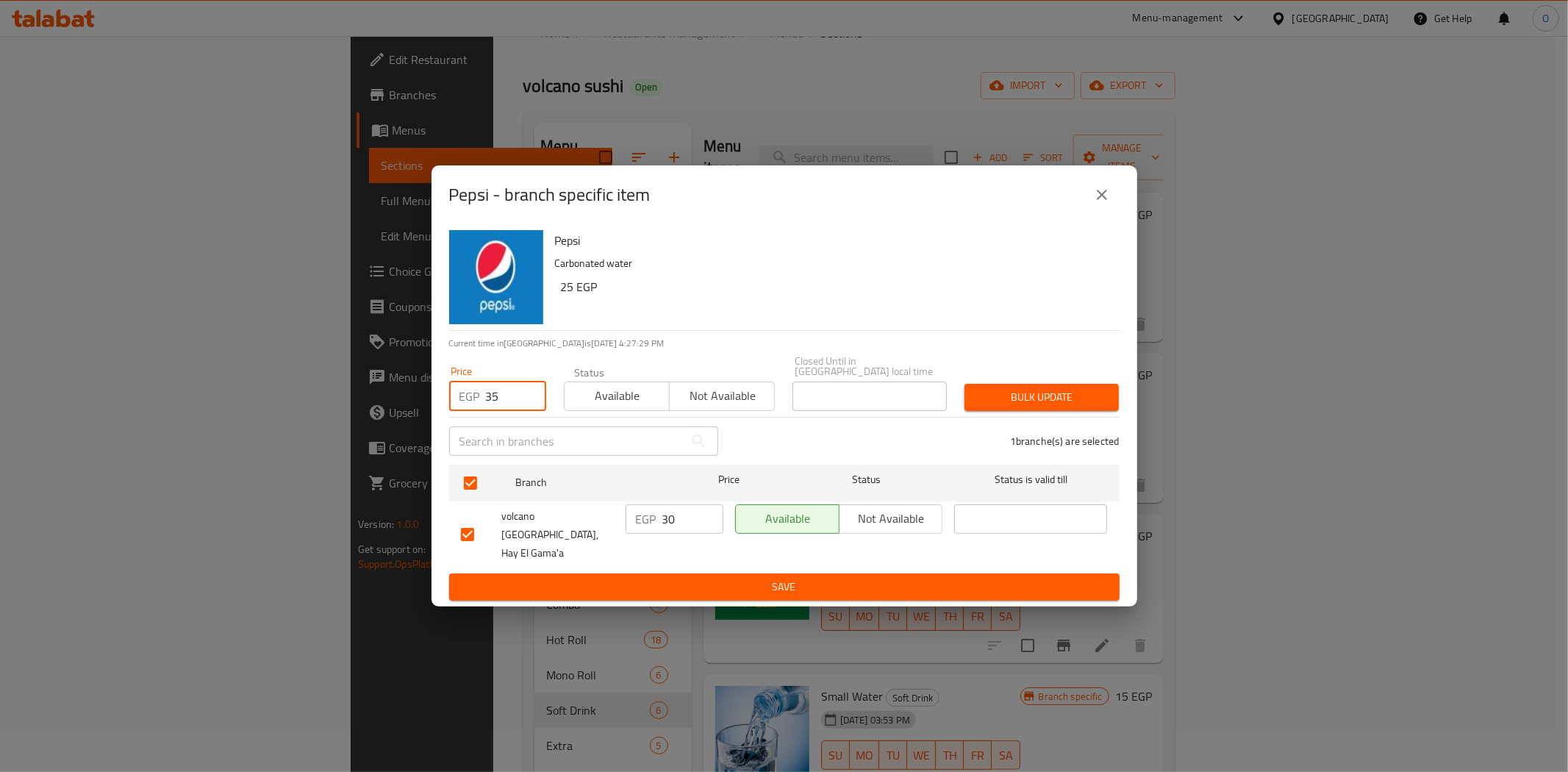
click at [1019, 389] on button "Bulk update" at bounding box center [1041, 397] width 155 height 27
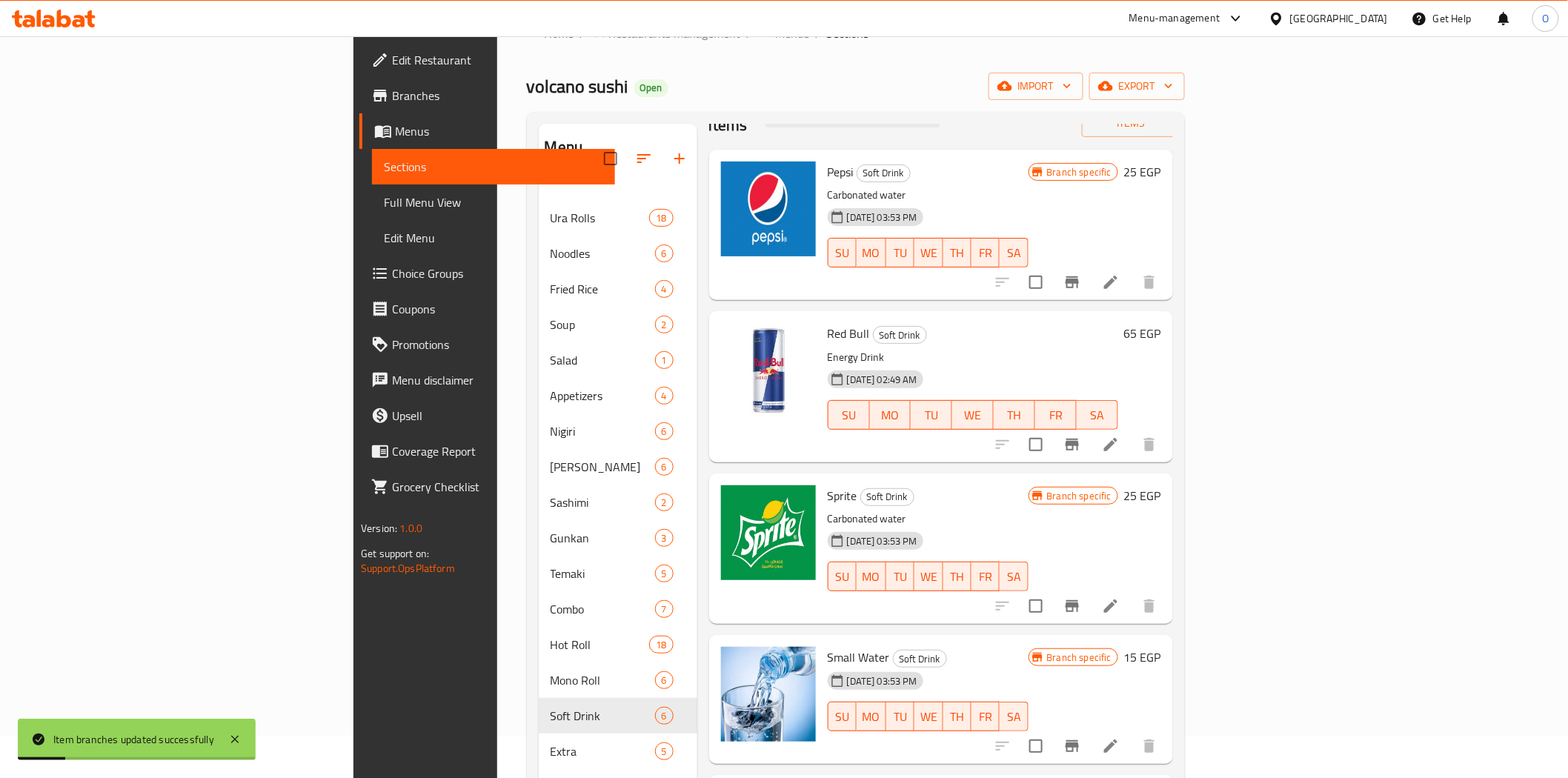
scroll to position [82, 0]
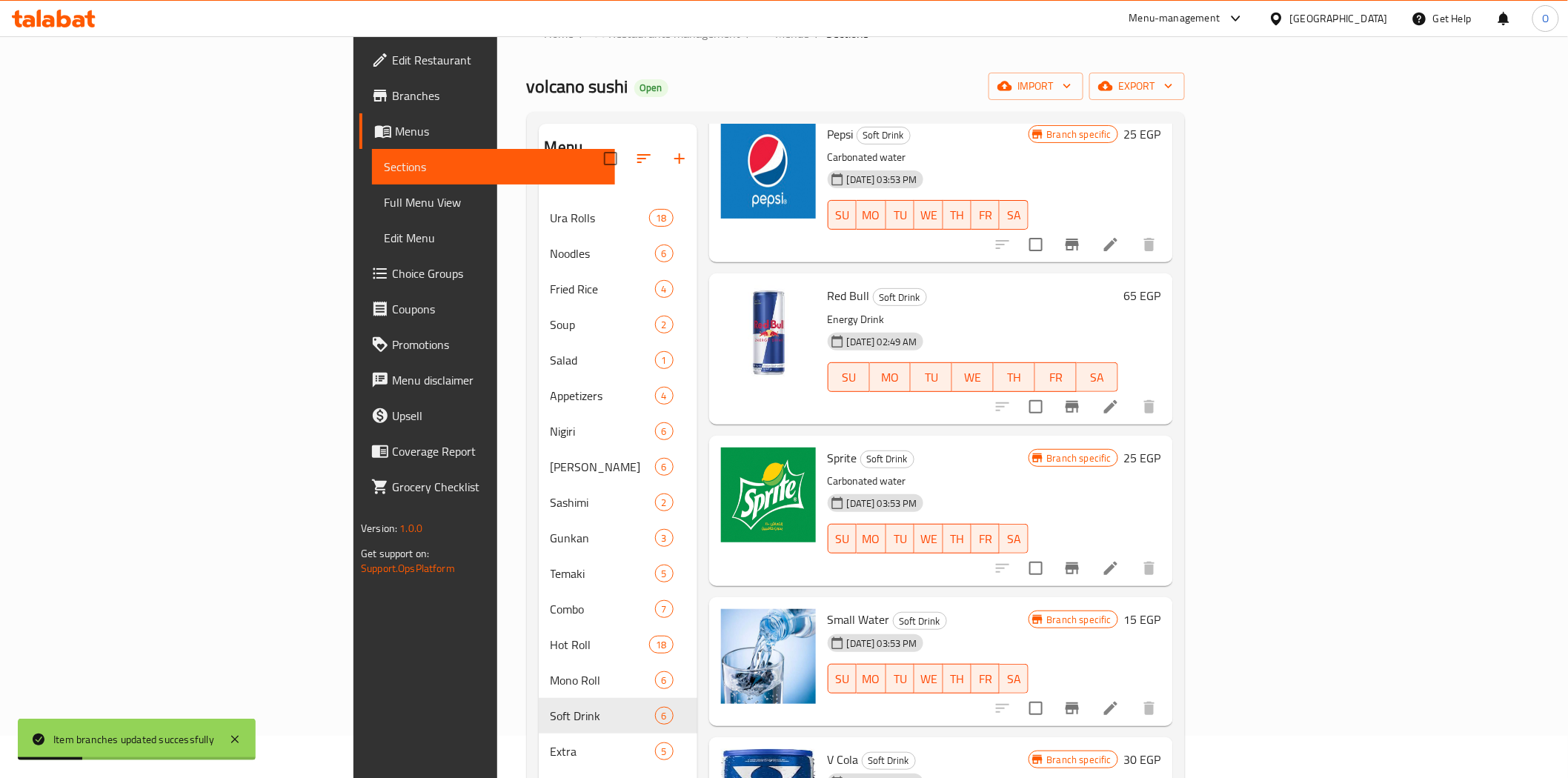
click at [1081, 560] on icon "Branch-specific-item" at bounding box center [1073, 569] width 18 height 18
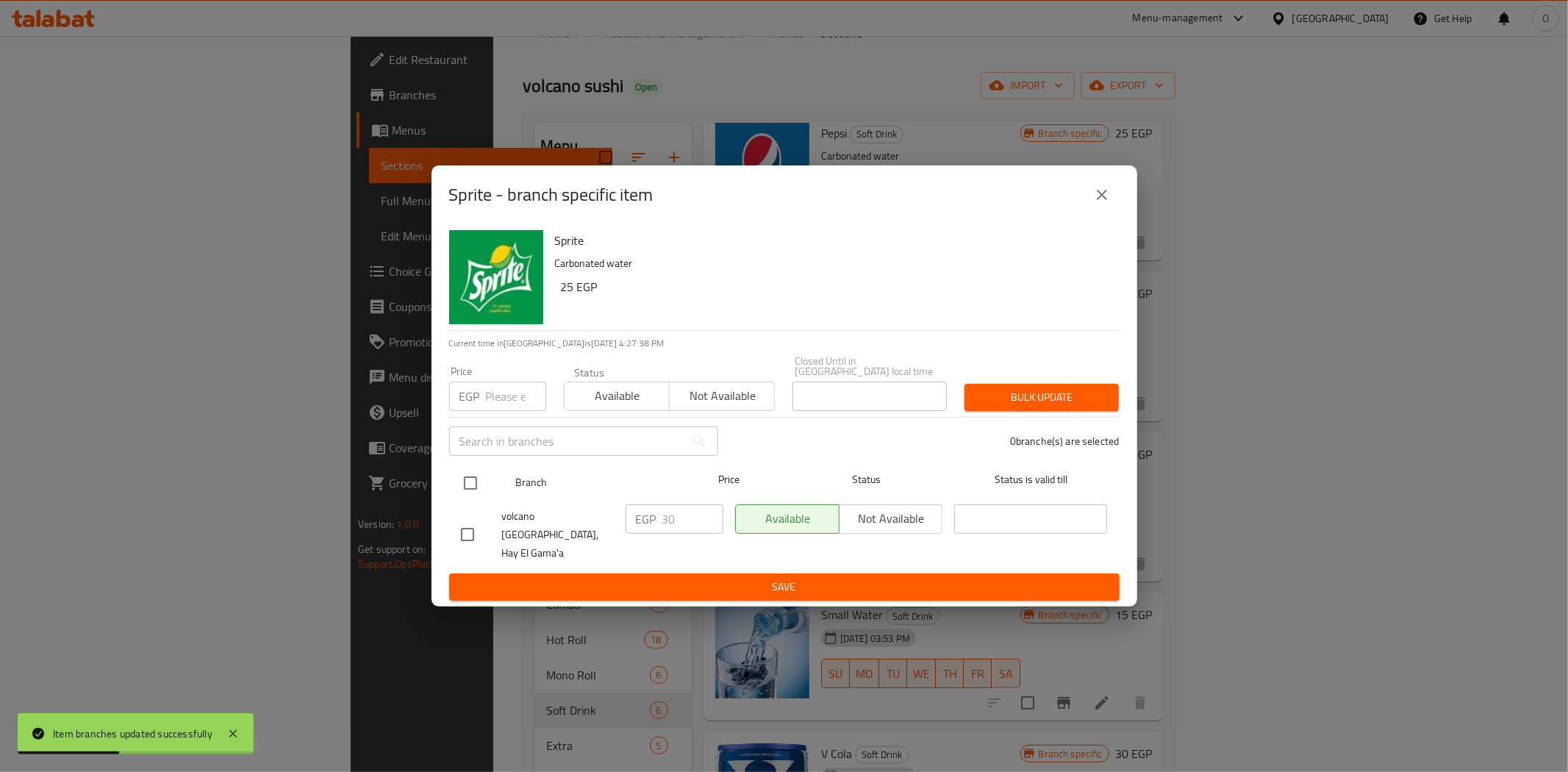
click at [473, 488] on input "checkbox" at bounding box center [470, 483] width 31 height 31
checkbox input "true"
paste input "35"
type input "35"
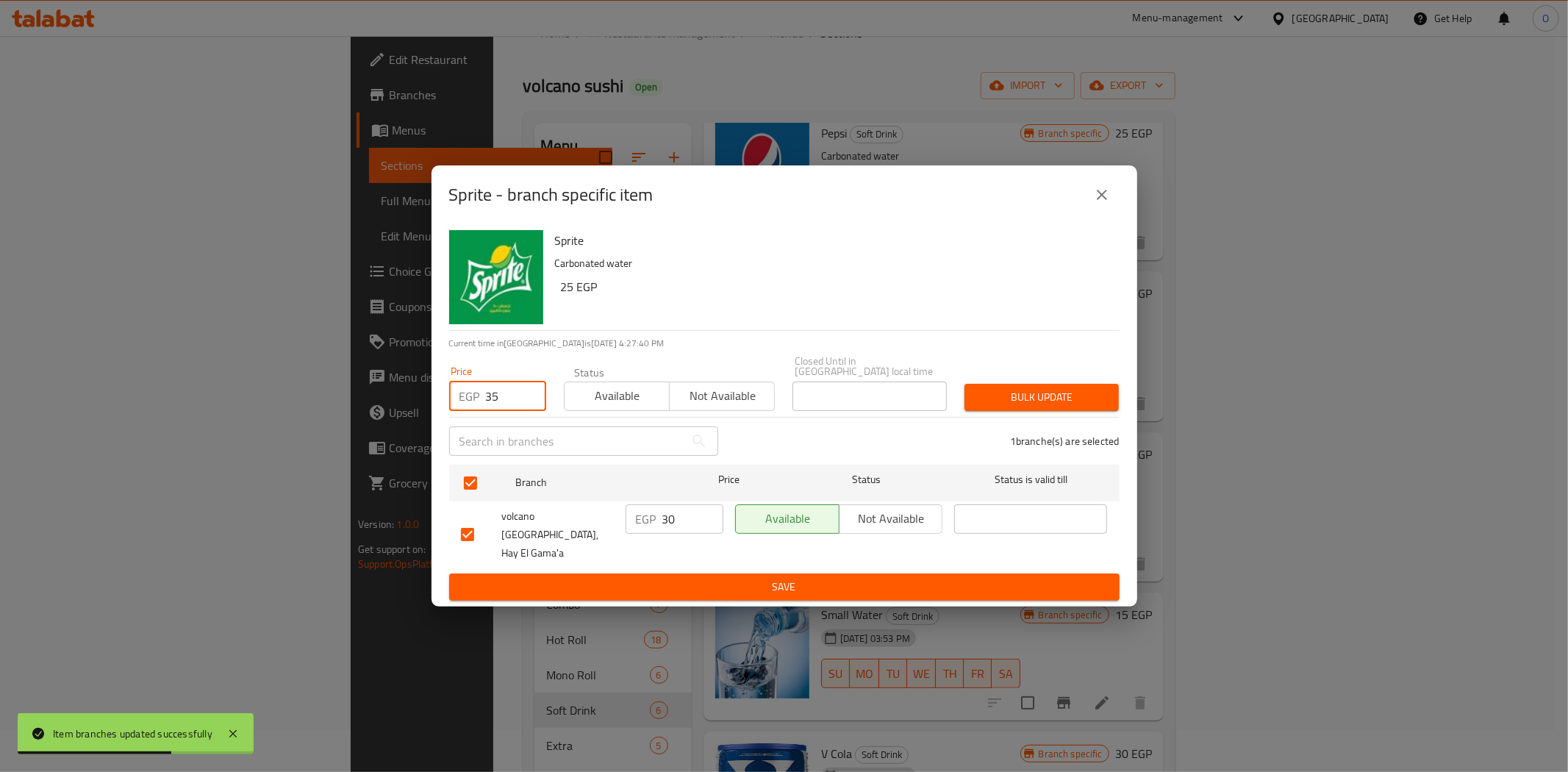
click at [1035, 404] on span "Bulk update" at bounding box center [1042, 397] width 131 height 18
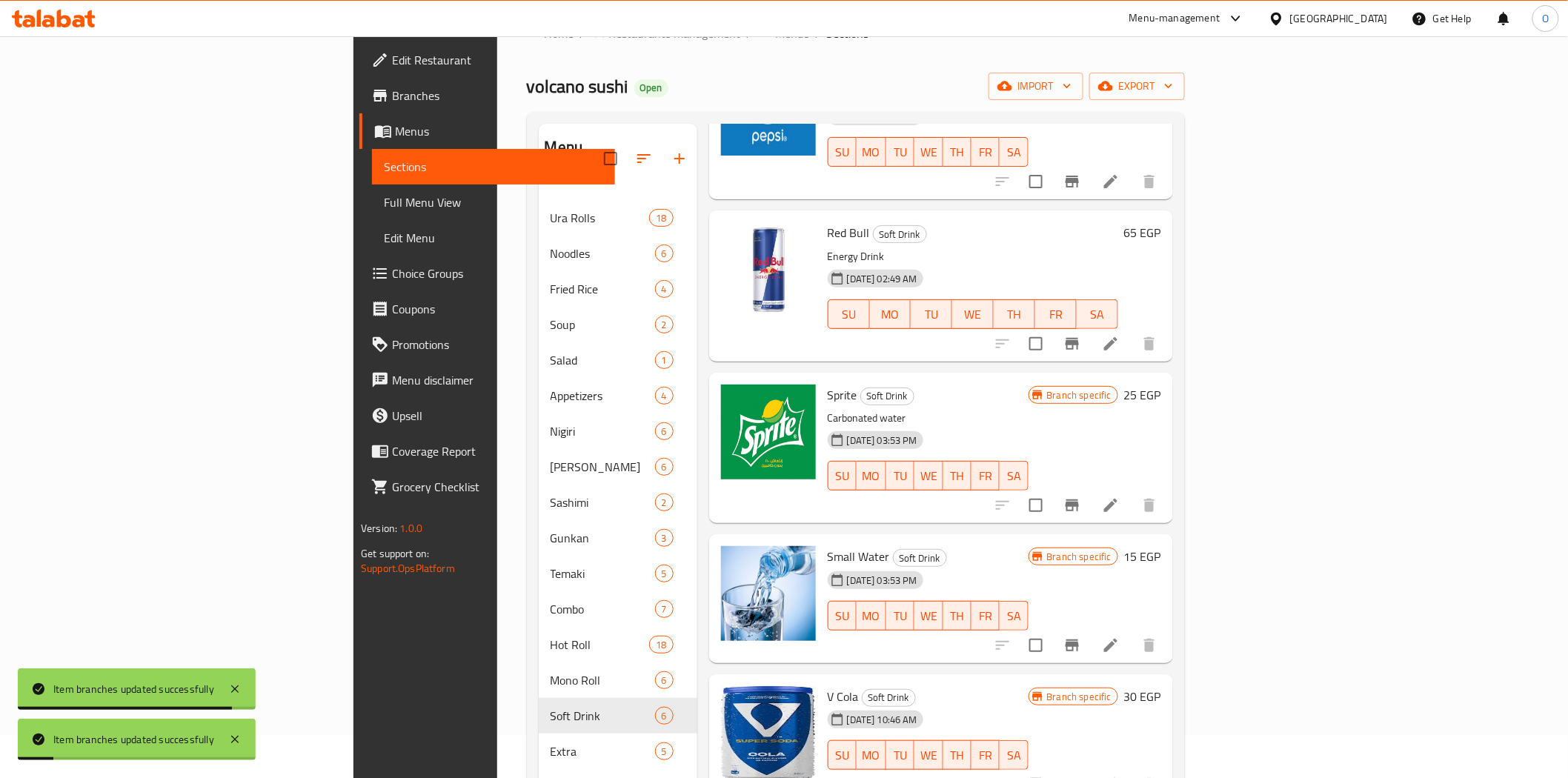
scroll to position [163, 0]
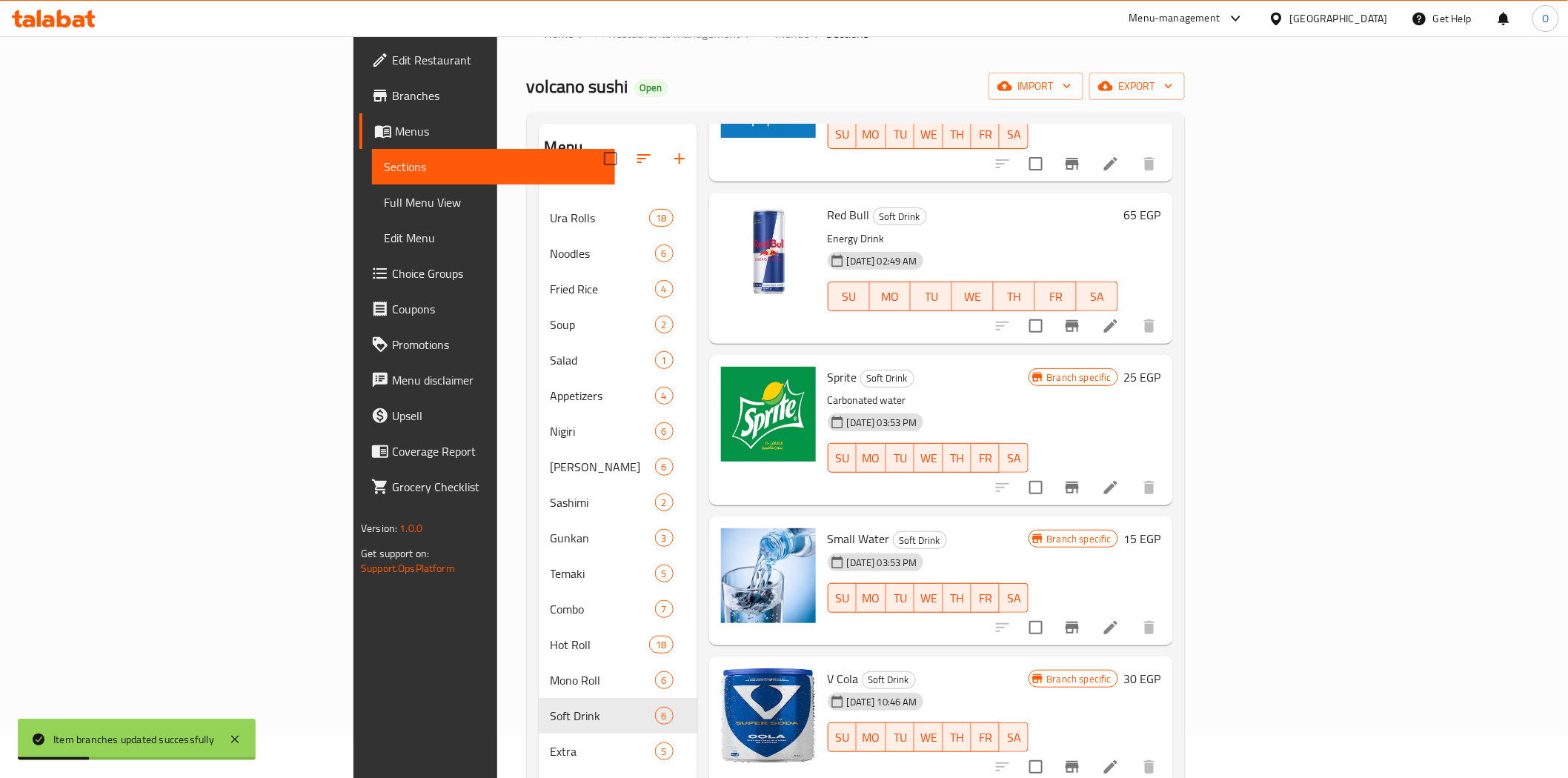
click at [1079, 621] on icon "Branch-specific-item" at bounding box center [1072, 627] width 13 height 12
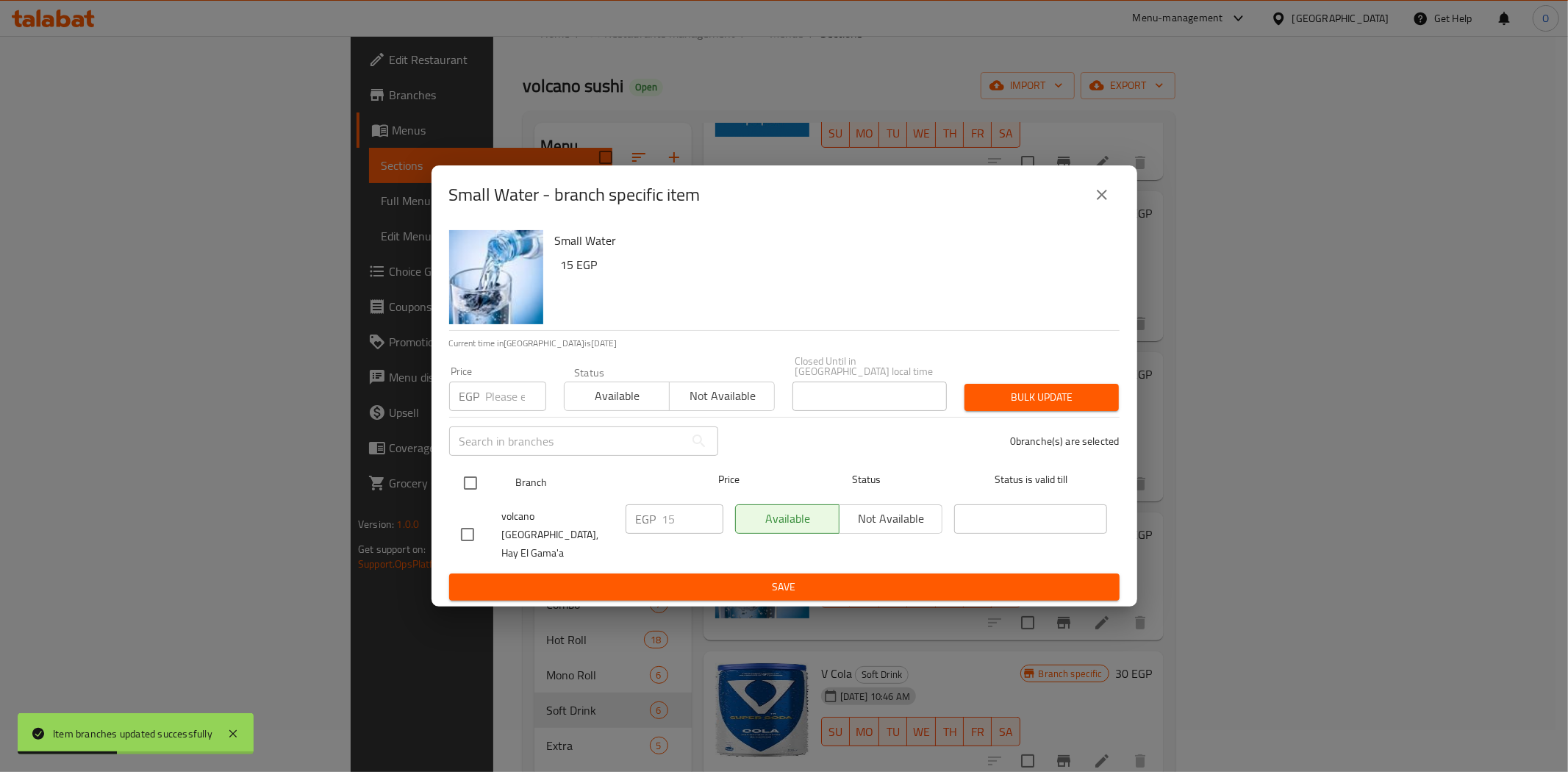
click at [474, 490] on input "checkbox" at bounding box center [470, 483] width 31 height 31
checkbox input "true"
paste input "20"
type input "20"
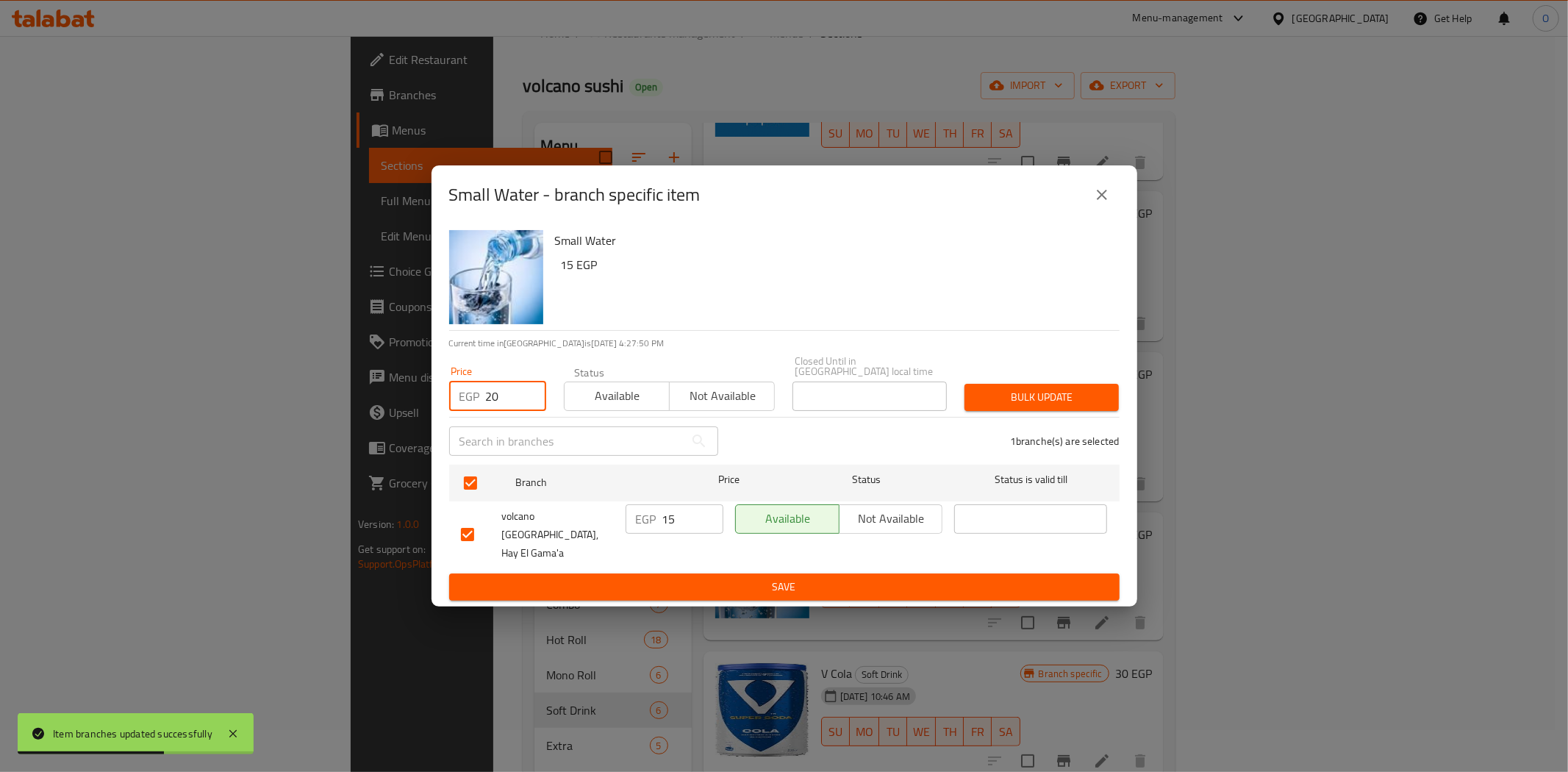
click at [1049, 398] on span "Bulk update" at bounding box center [1042, 397] width 131 height 18
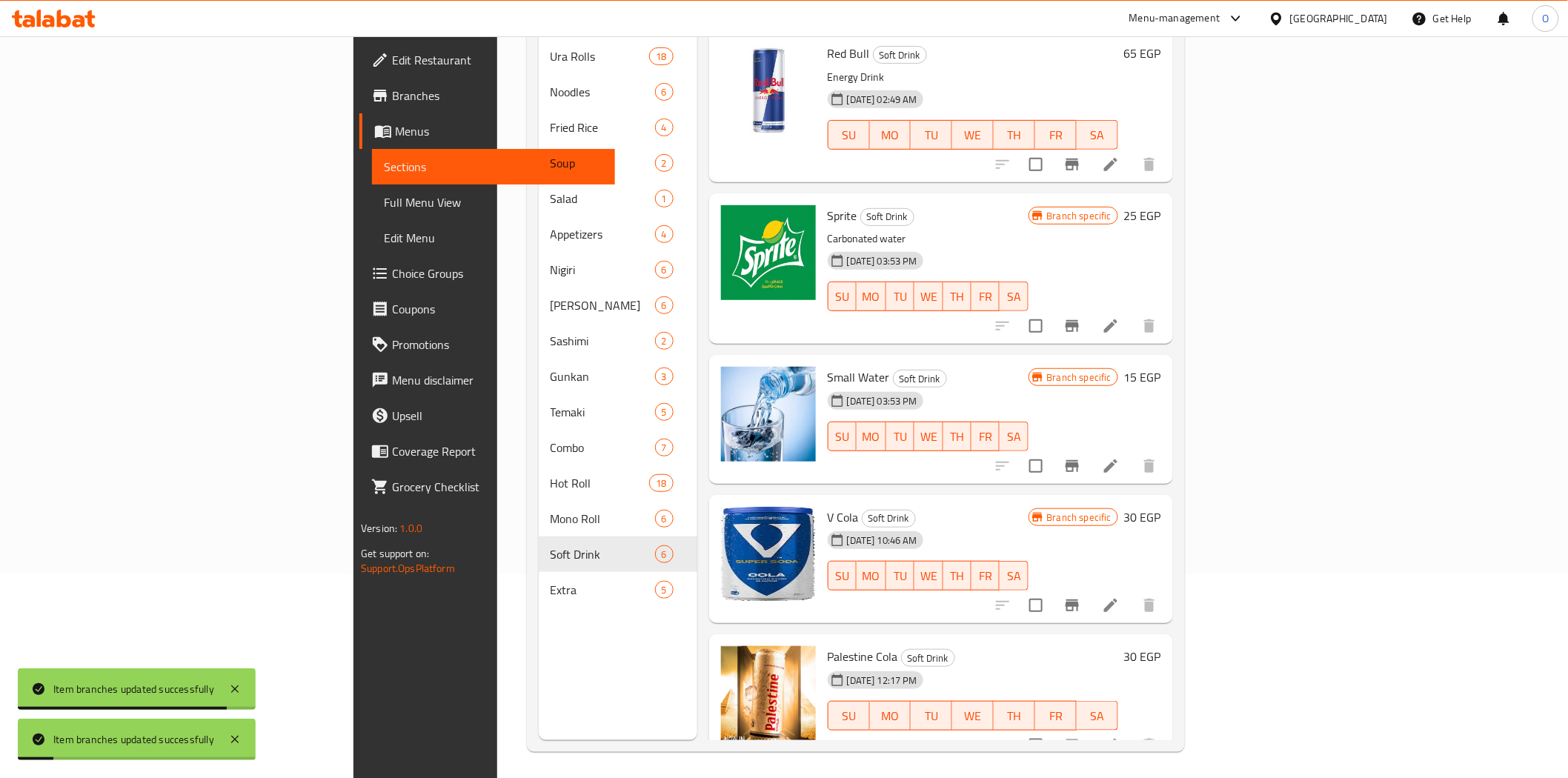
scroll to position [208, 0]
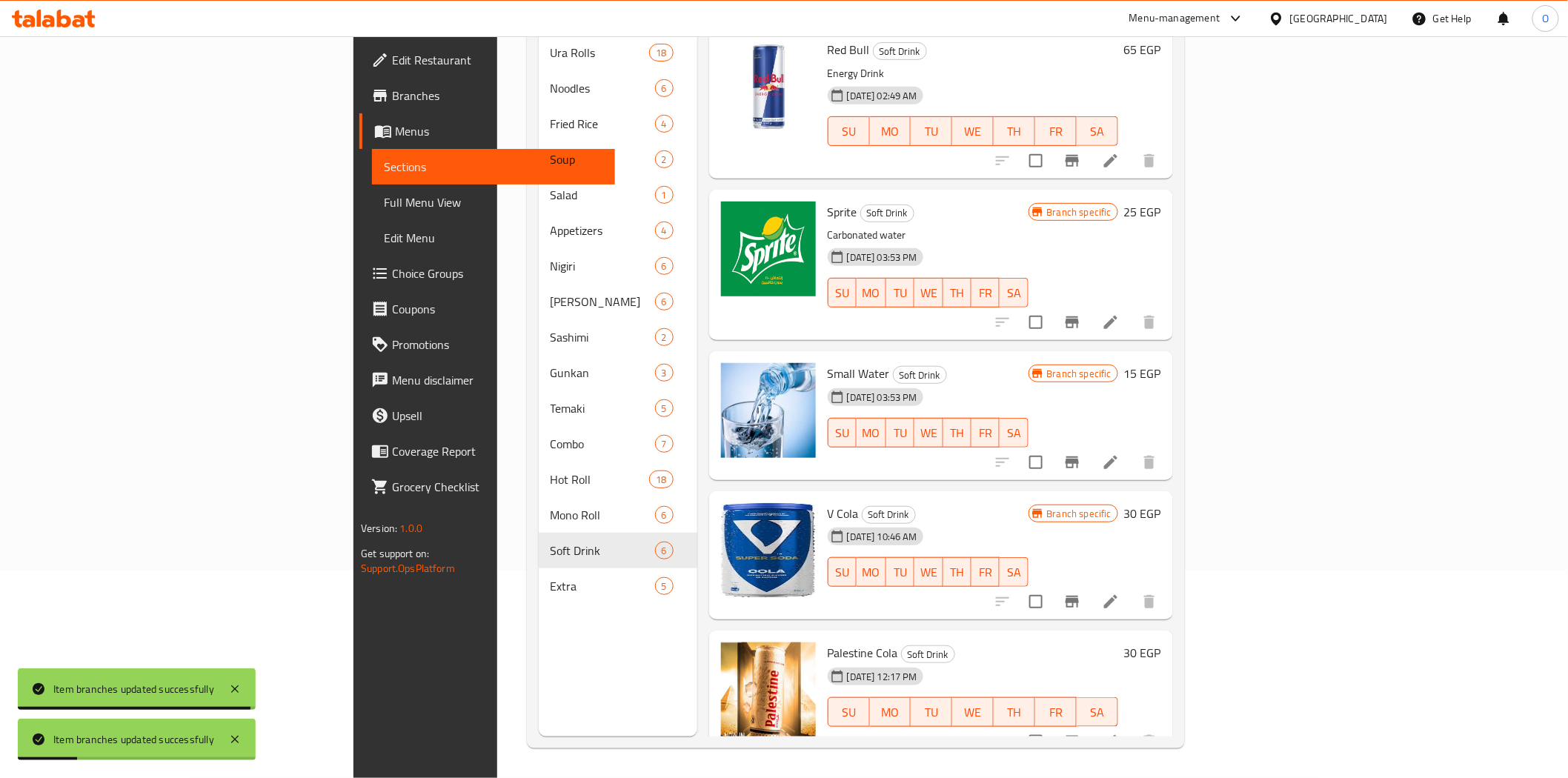
click at [1081, 593] on icon "Branch-specific-item" at bounding box center [1073, 602] width 18 height 18
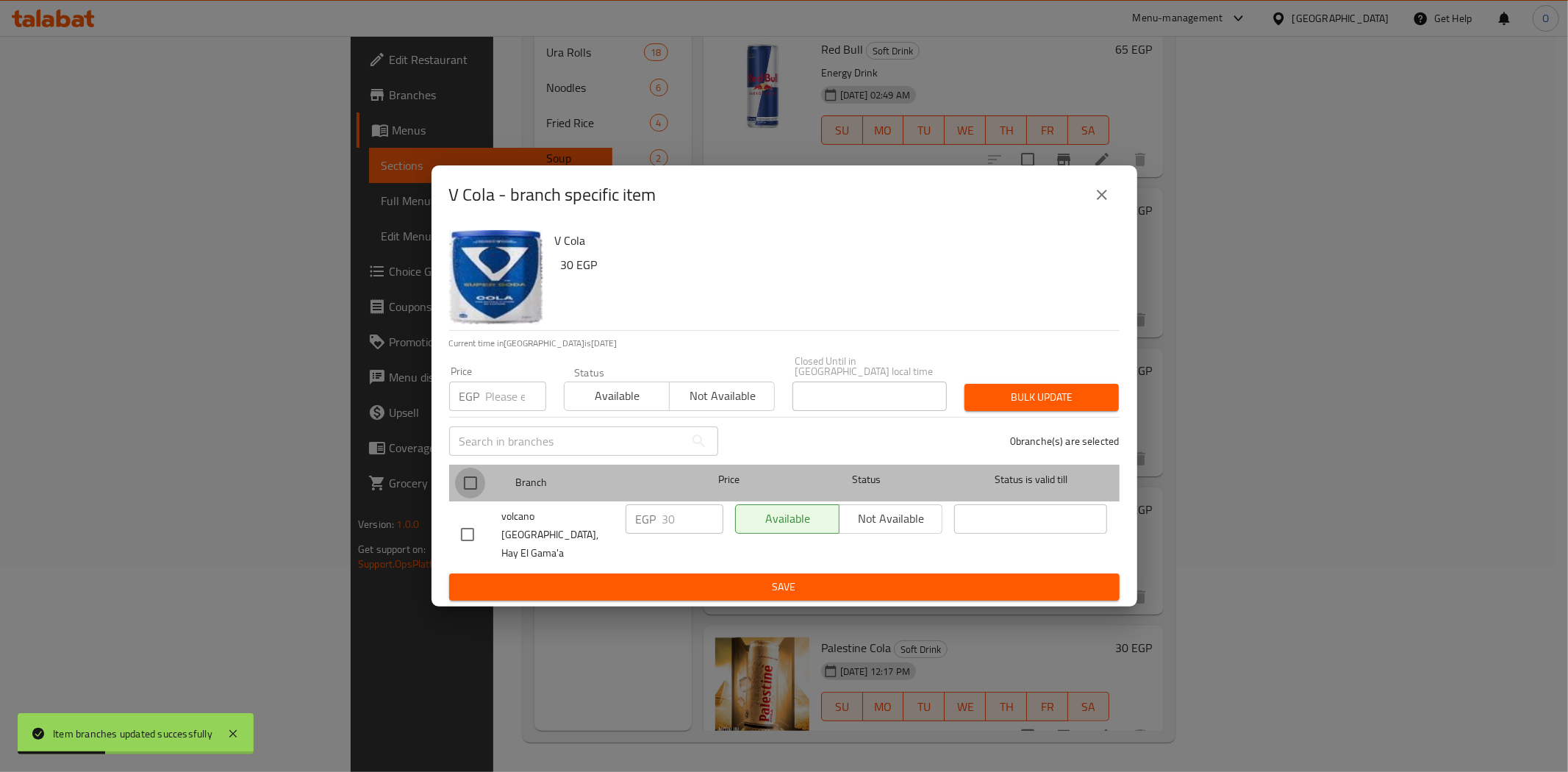
click at [460, 481] on input "checkbox" at bounding box center [470, 483] width 31 height 31
checkbox input "true"
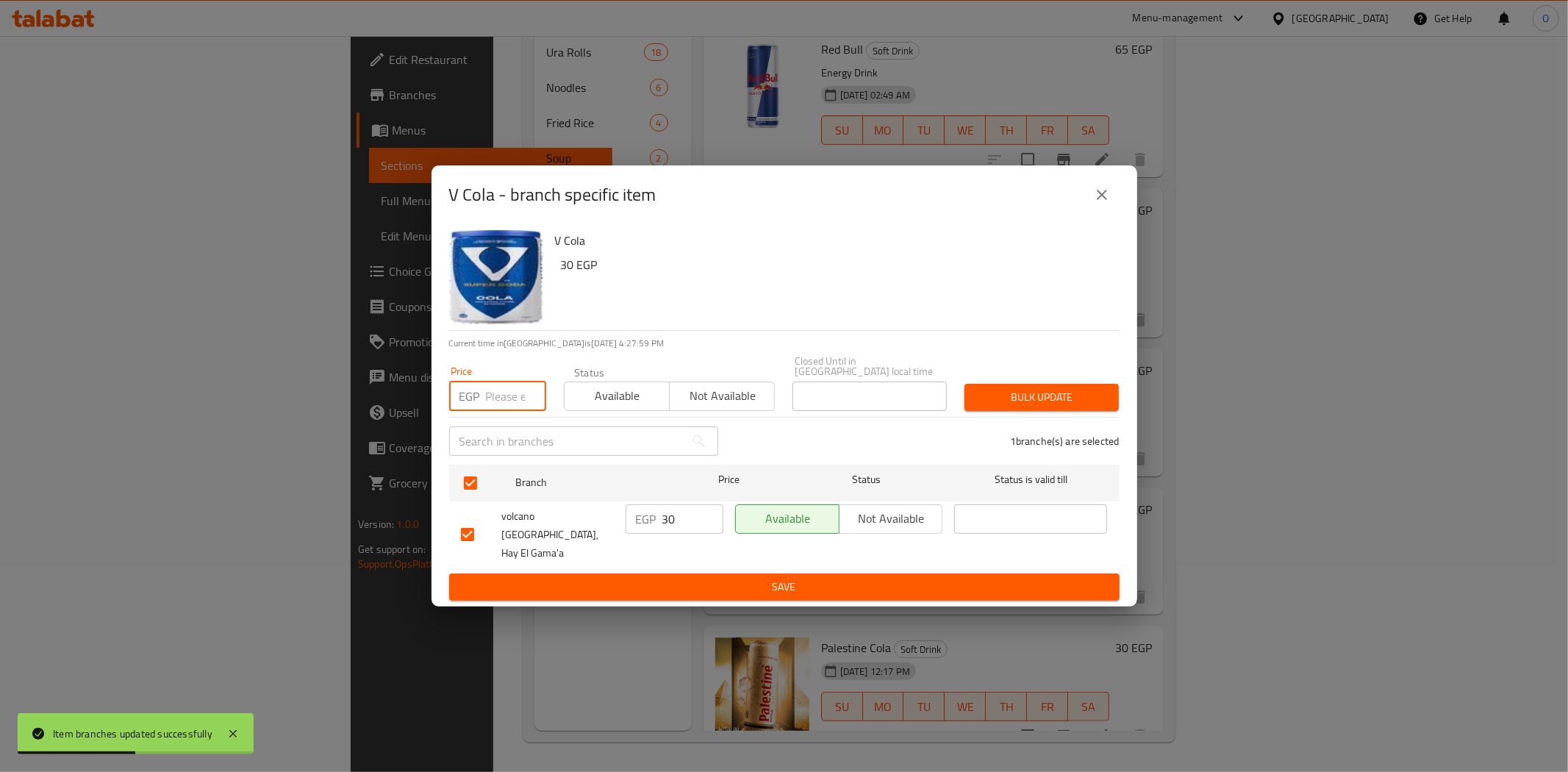
paste input "35"
type input "35"
click at [1057, 389] on button "Bulk update" at bounding box center [1041, 397] width 155 height 27
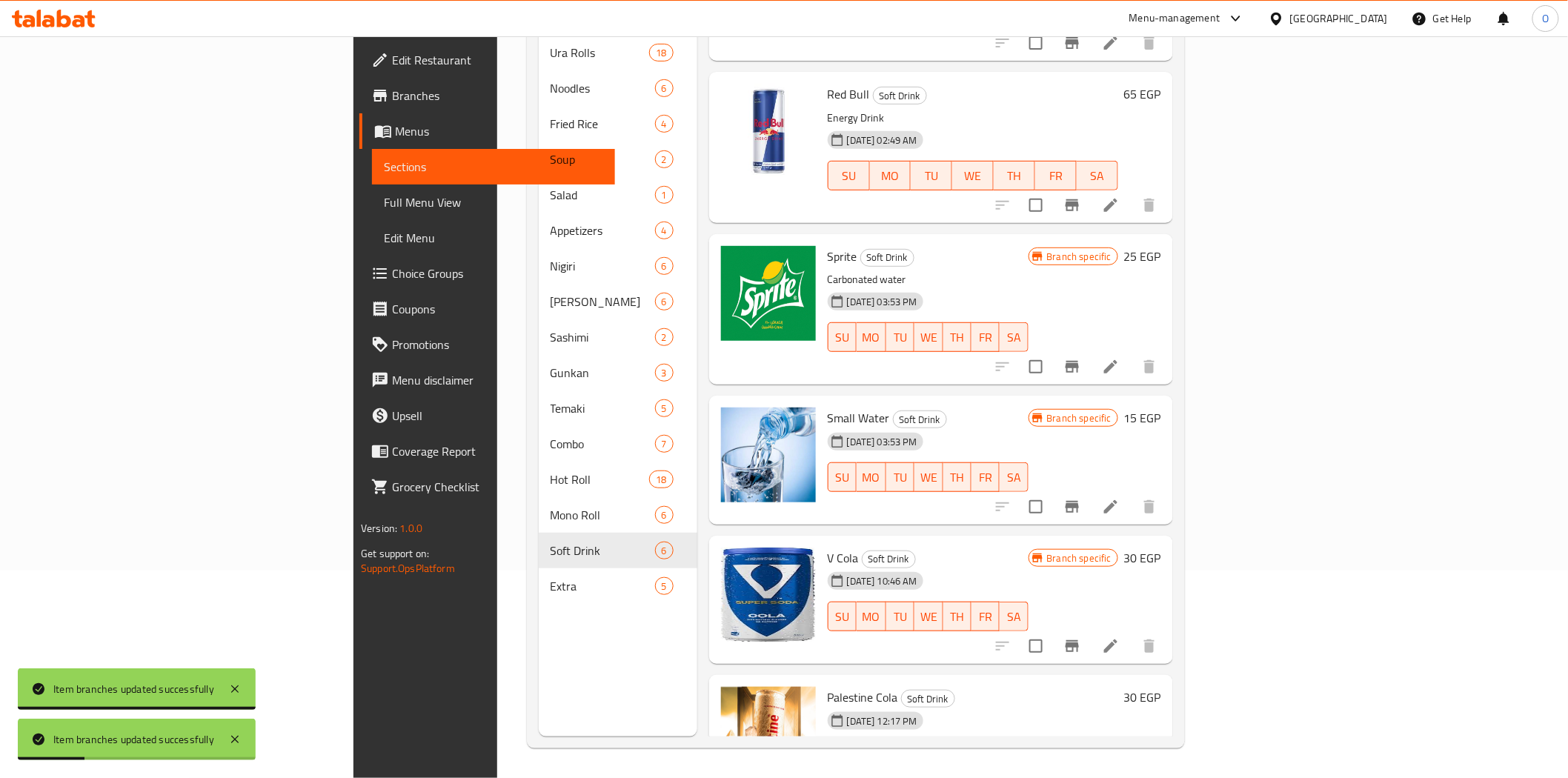
scroll to position [80, 0]
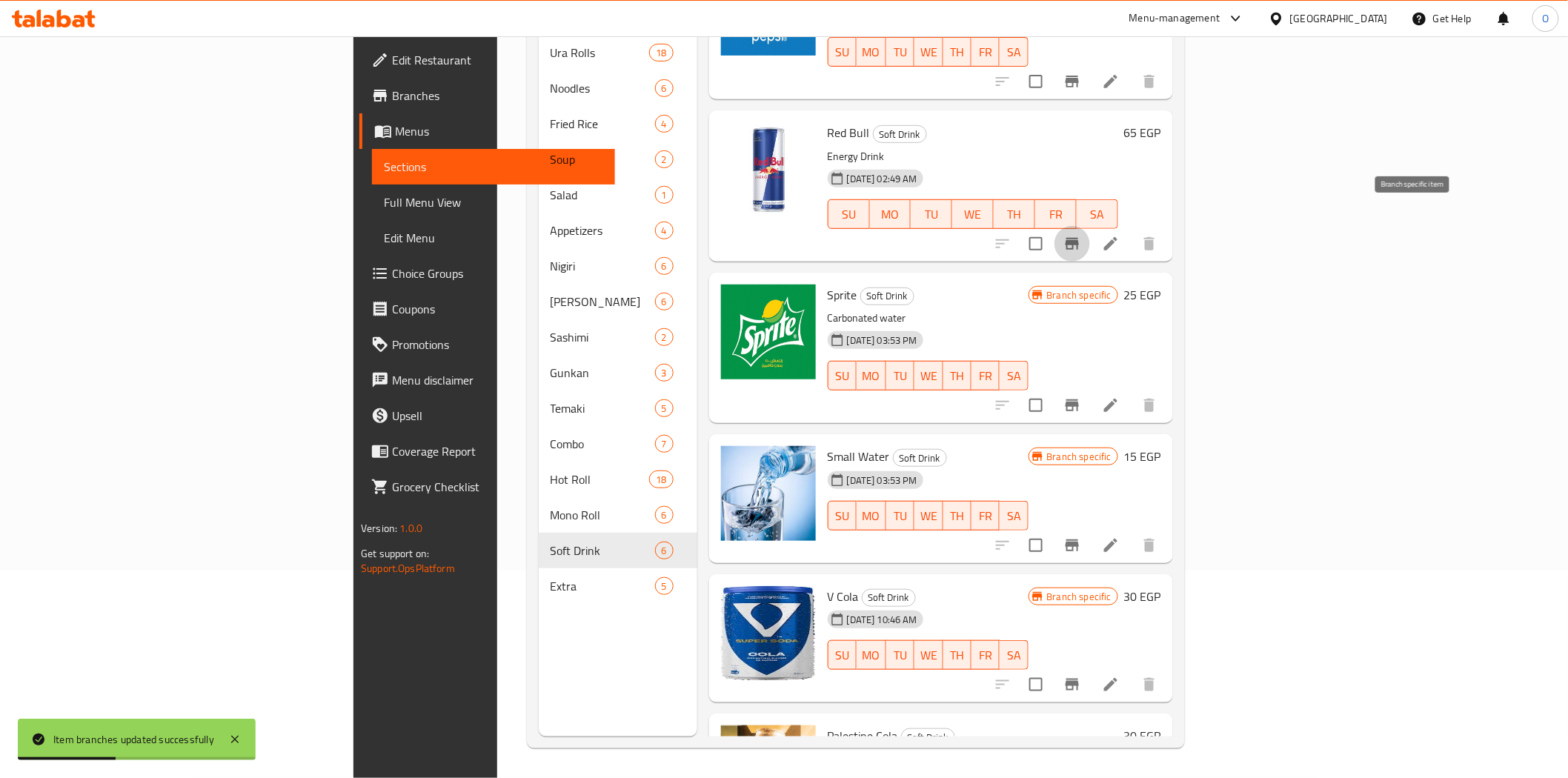
click at [1081, 235] on icon "Branch-specific-item" at bounding box center [1073, 244] width 18 height 18
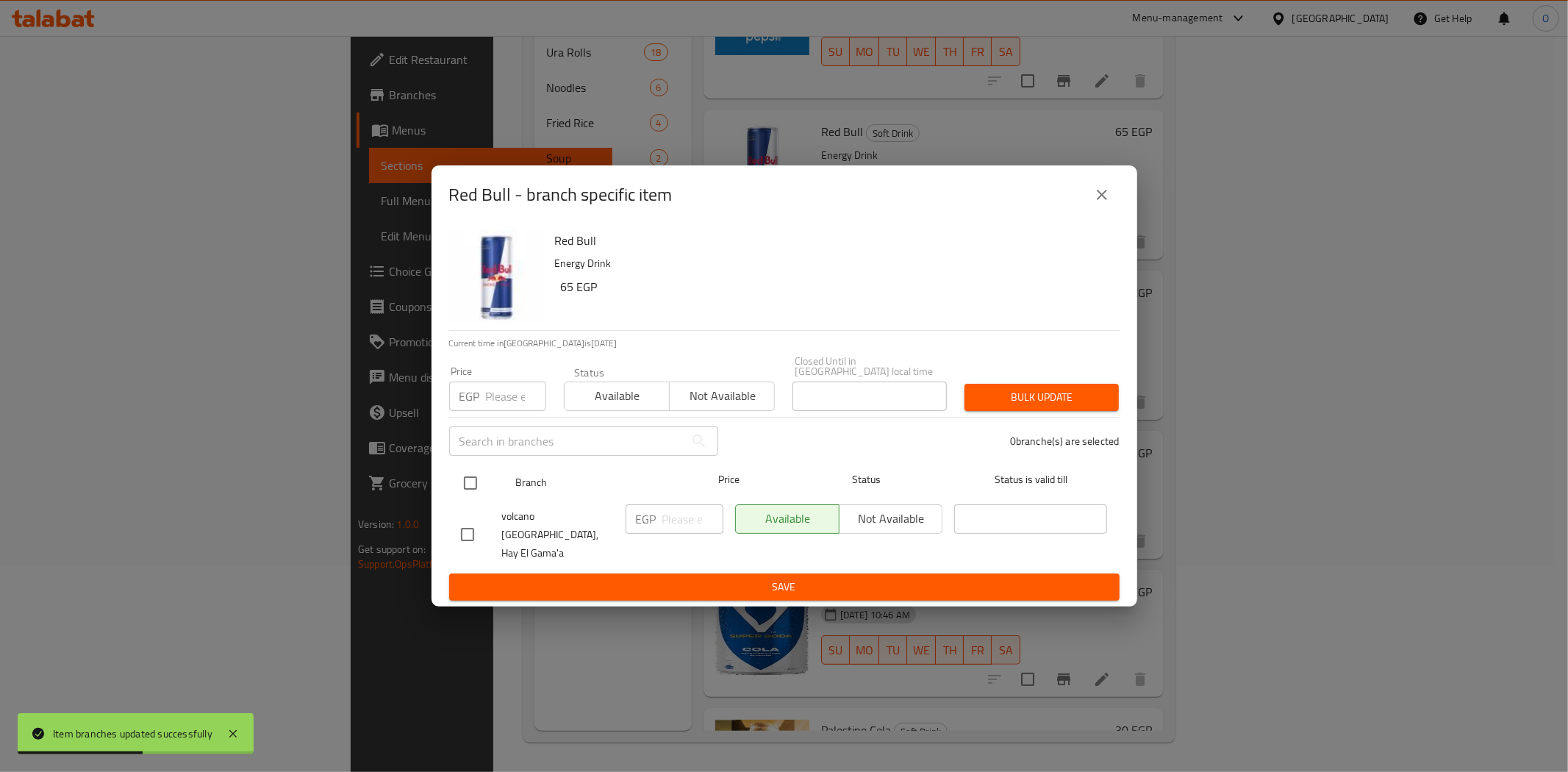
click at [478, 482] on input "checkbox" at bounding box center [470, 483] width 31 height 31
checkbox input "true"
paste input "70"
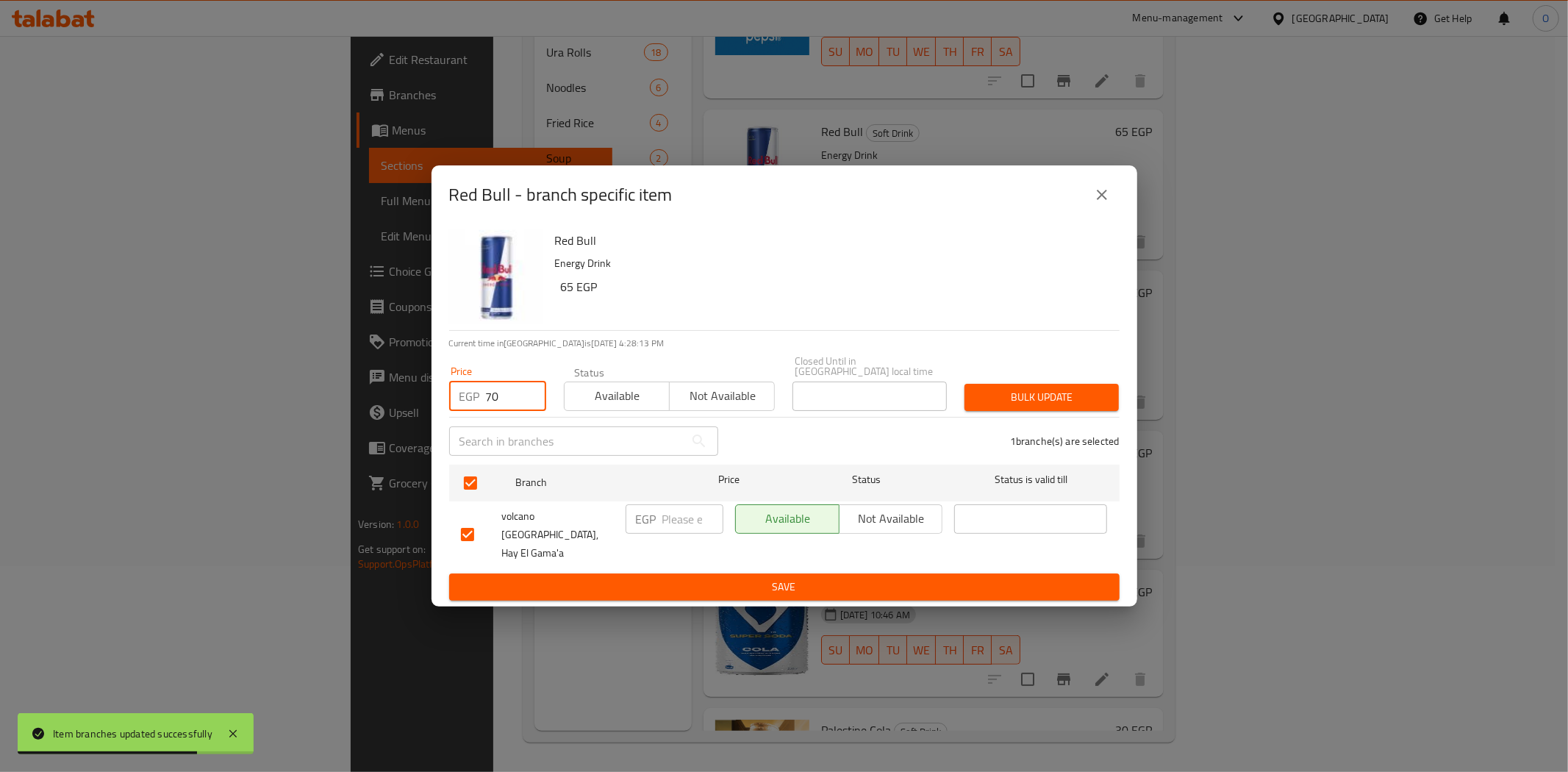
type input "70"
click at [1044, 392] on span "Bulk update" at bounding box center [1042, 397] width 131 height 18
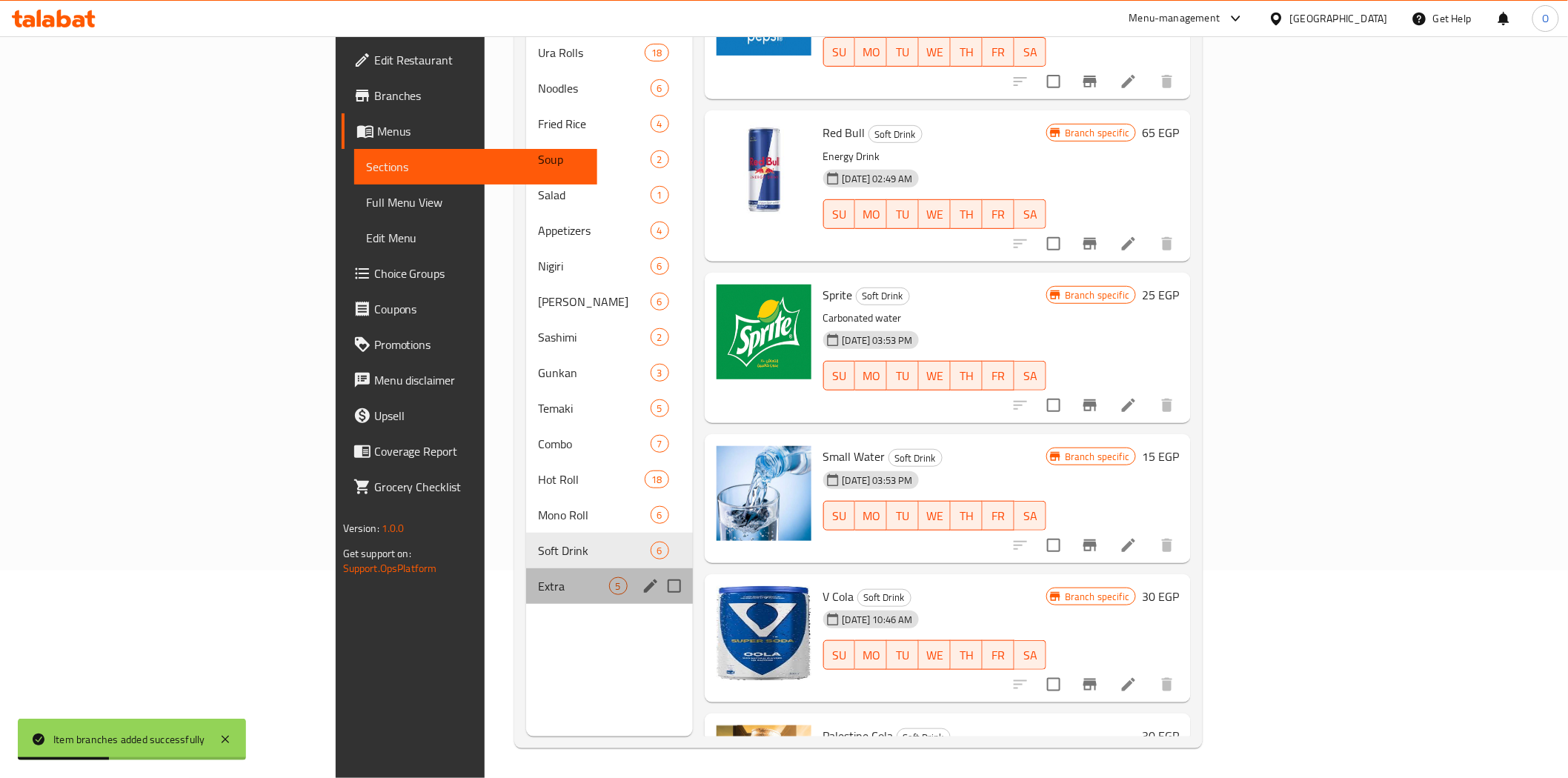
click at [526, 568] on div "Extra 5" at bounding box center [608, 585] width 166 height 35
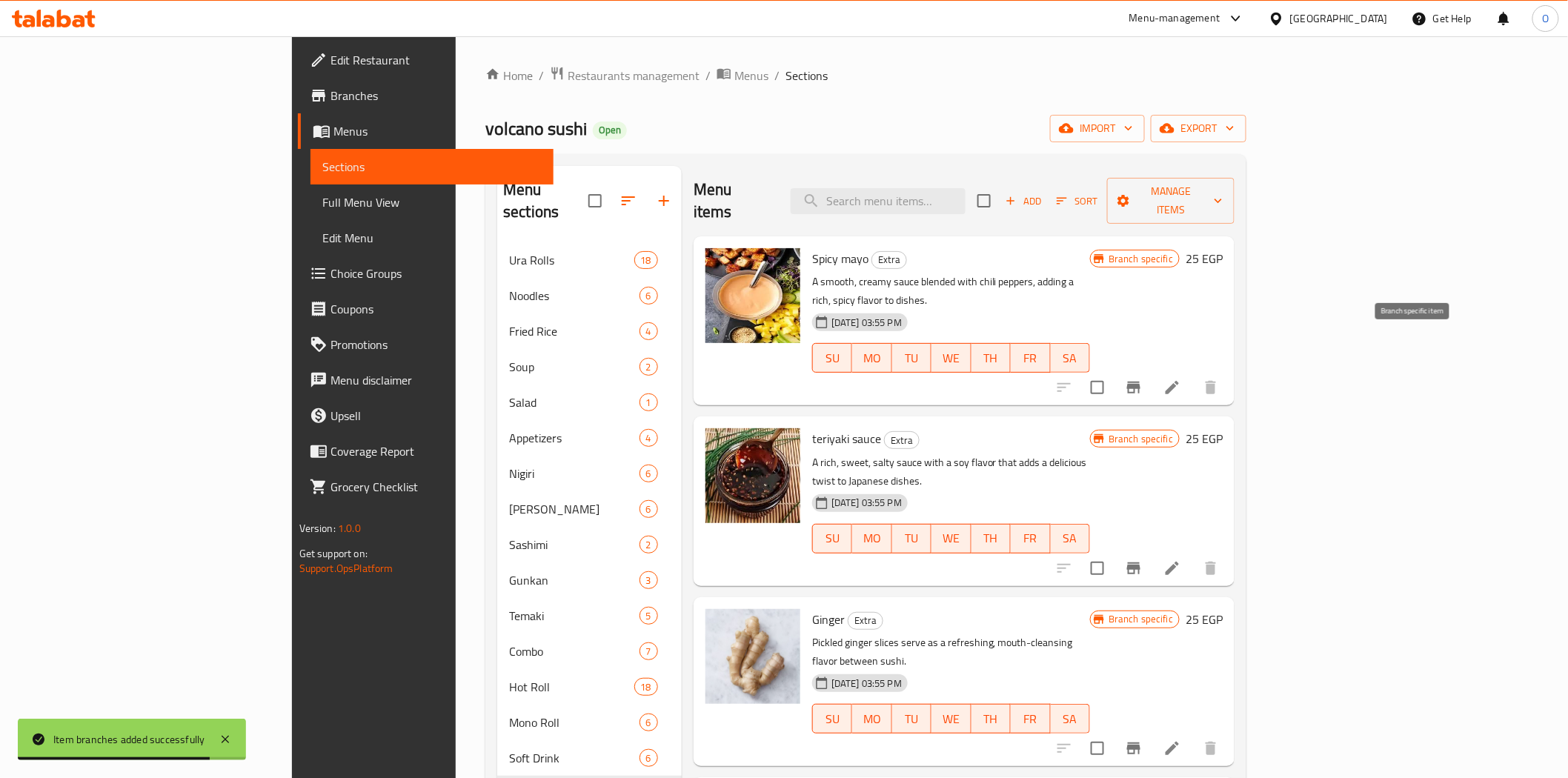
click at [1140, 382] on icon "Branch-specific-item" at bounding box center [1134, 387] width 13 height 12
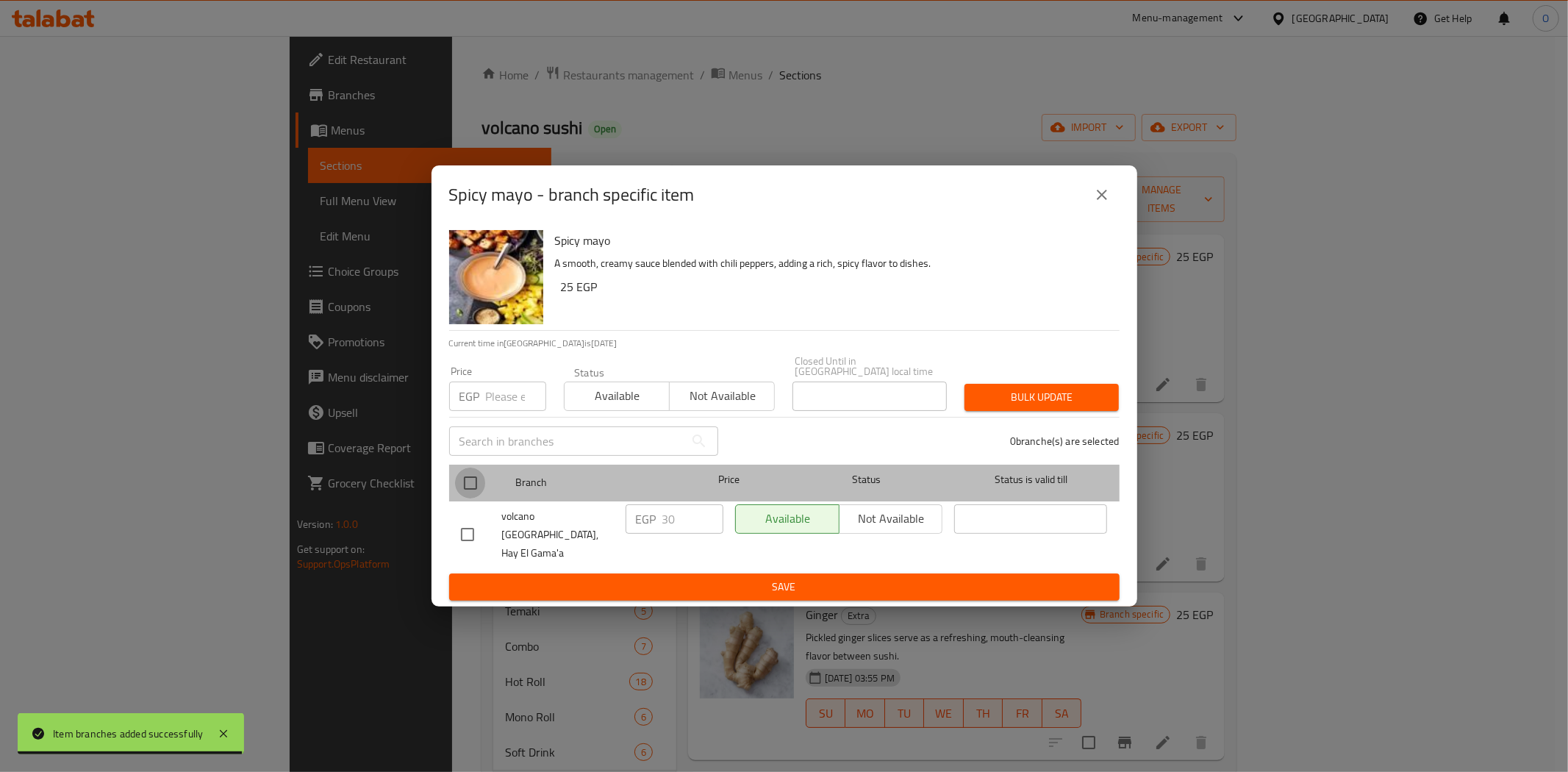
click at [467, 487] on input "checkbox" at bounding box center [470, 483] width 31 height 31
checkbox input "true"
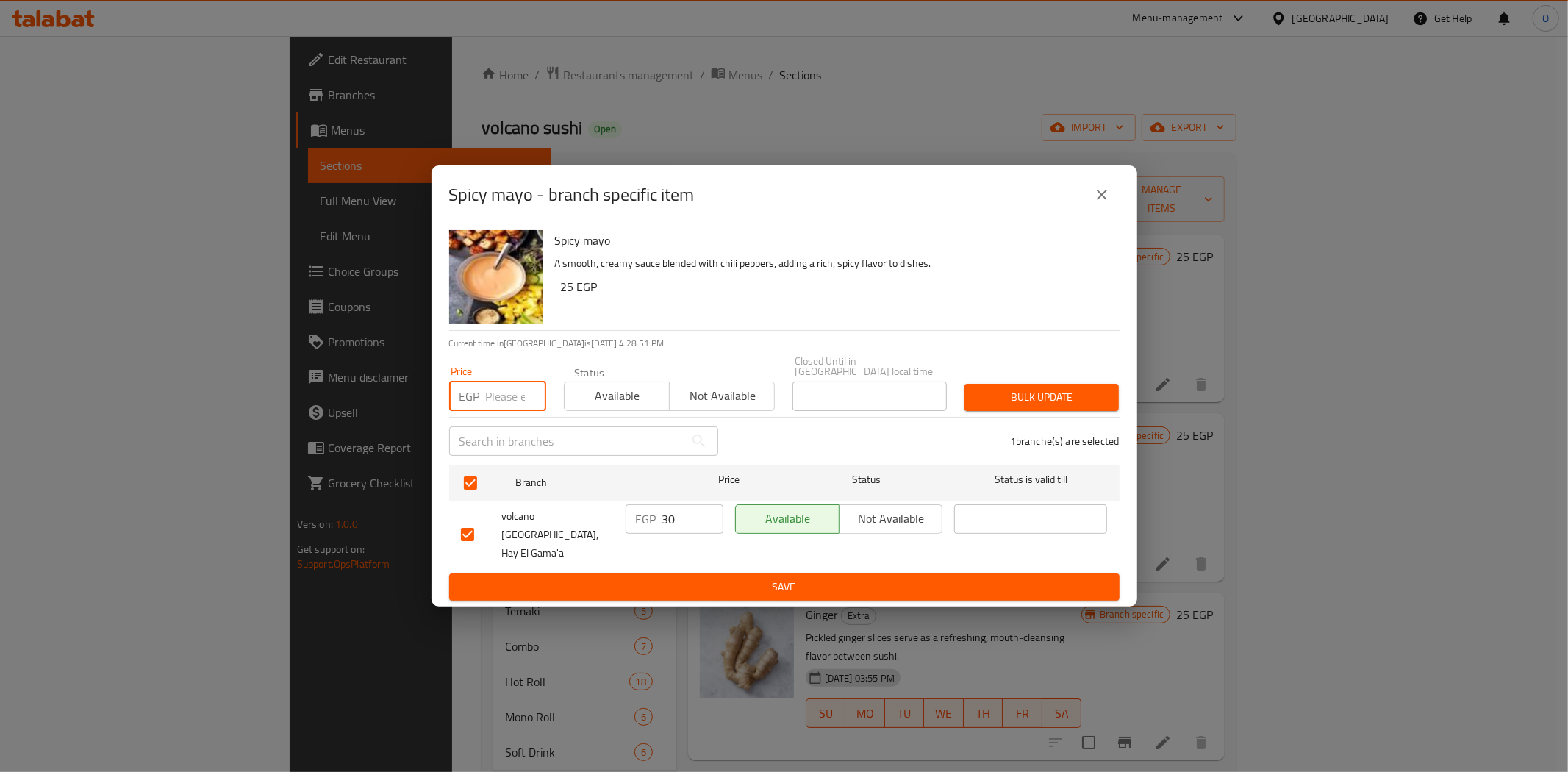
paste input "35"
type input "35"
click at [1044, 397] on span "Bulk update" at bounding box center [1042, 397] width 131 height 18
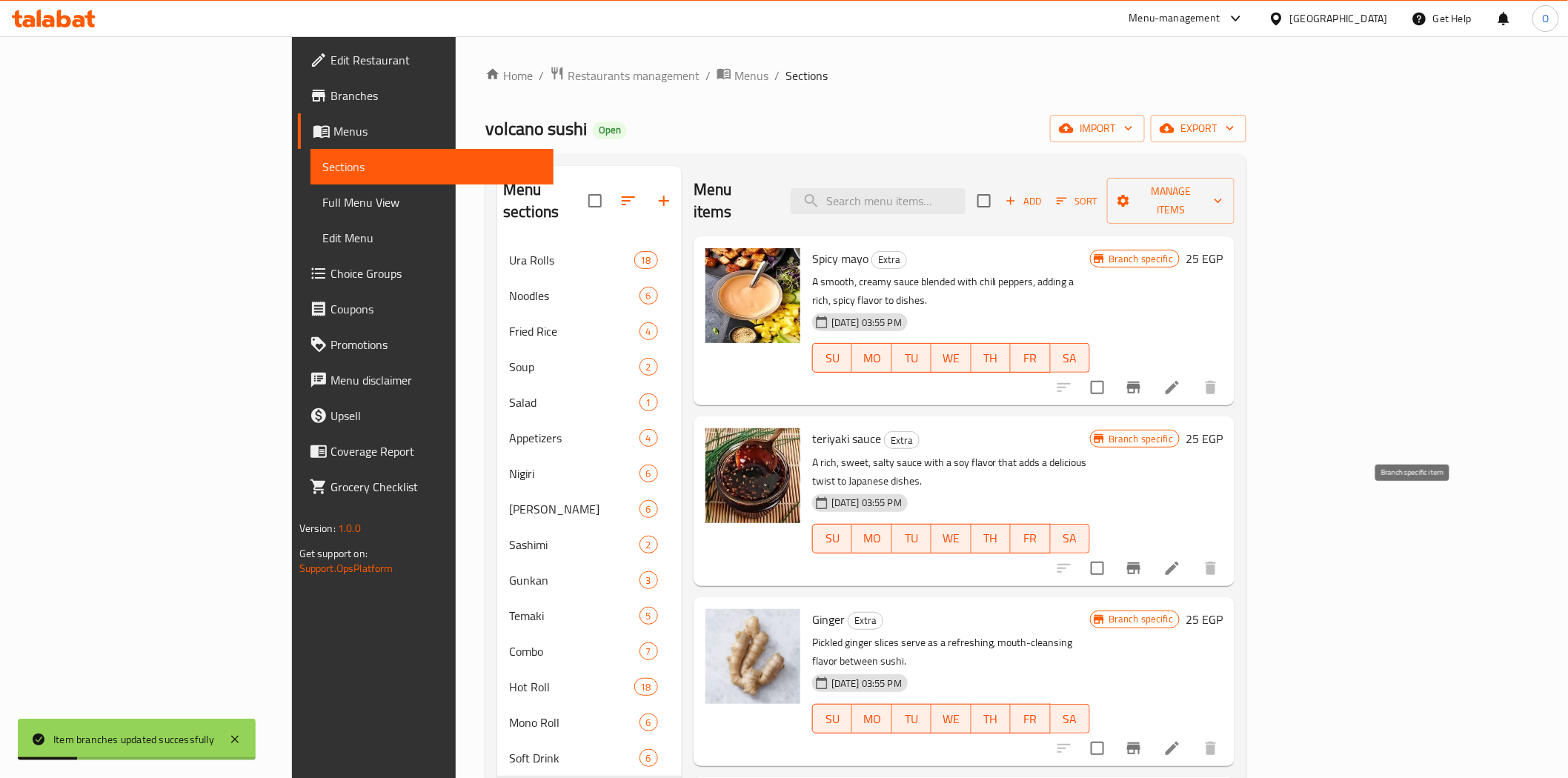
click at [1140, 562] on icon "Branch-specific-item" at bounding box center [1134, 568] width 13 height 12
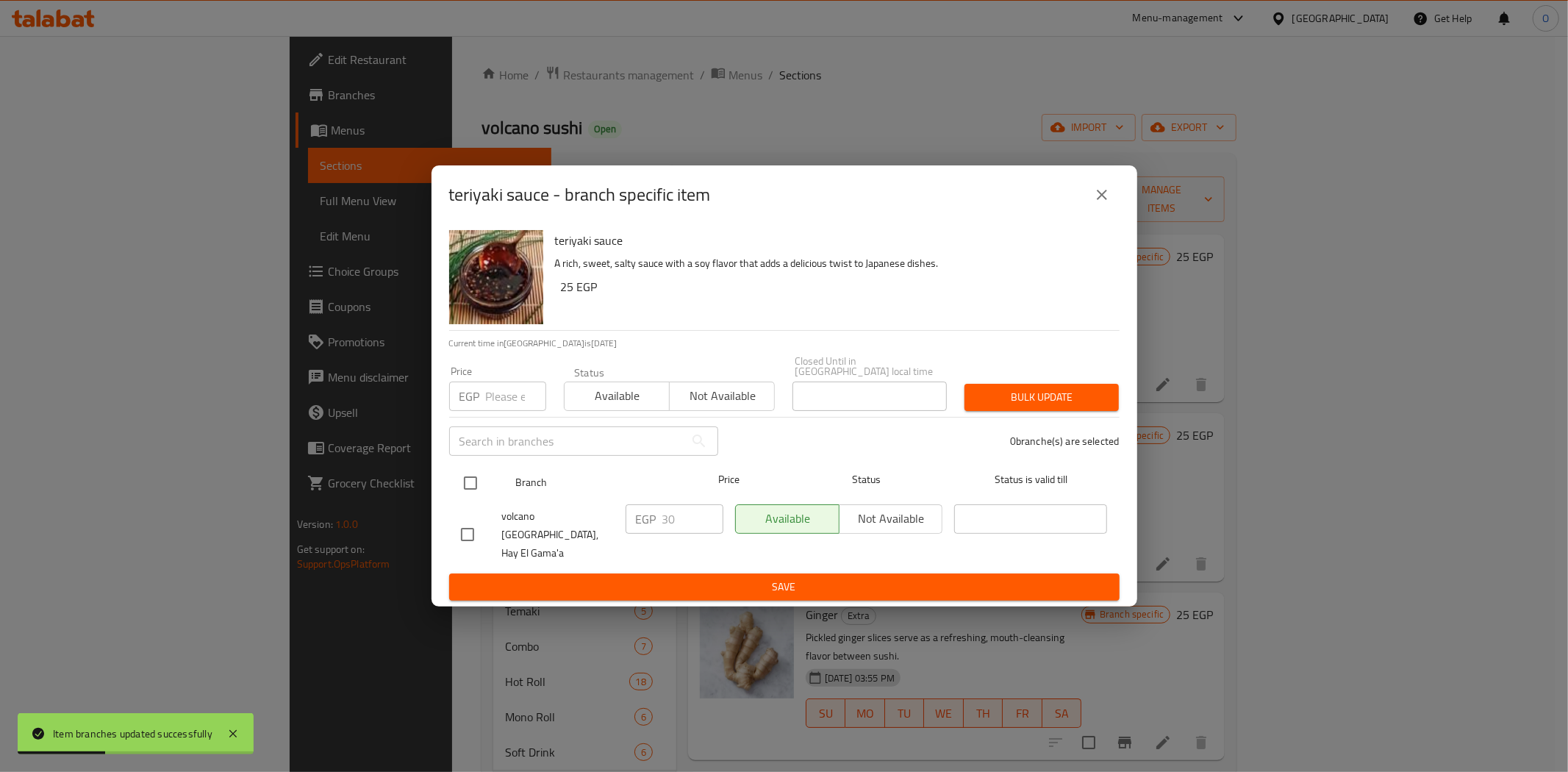
click at [483, 482] on input "checkbox" at bounding box center [470, 483] width 31 height 31
checkbox input "true"
paste input "35"
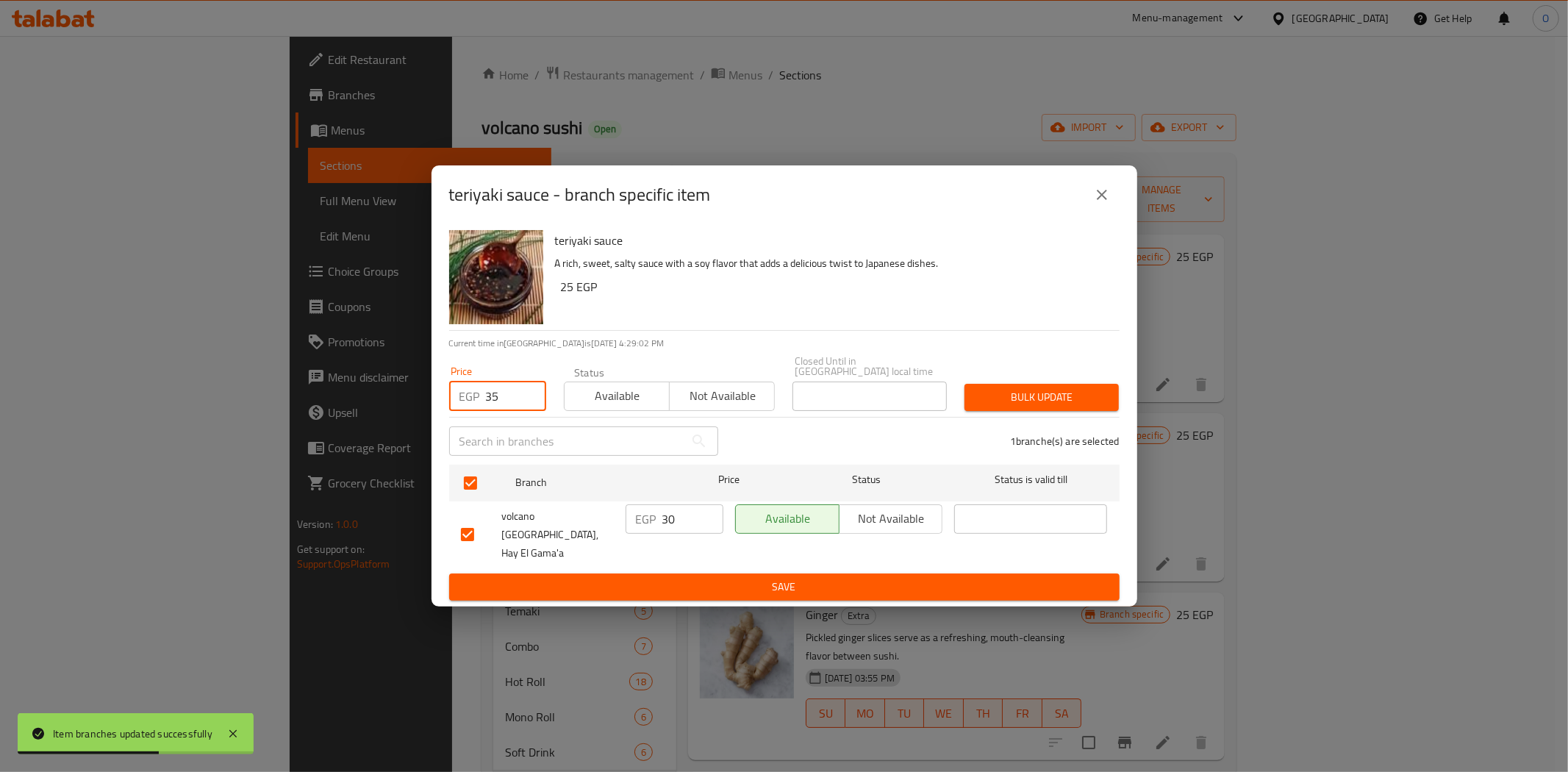
type input "35"
click at [1000, 403] on span "Bulk update" at bounding box center [1042, 397] width 131 height 18
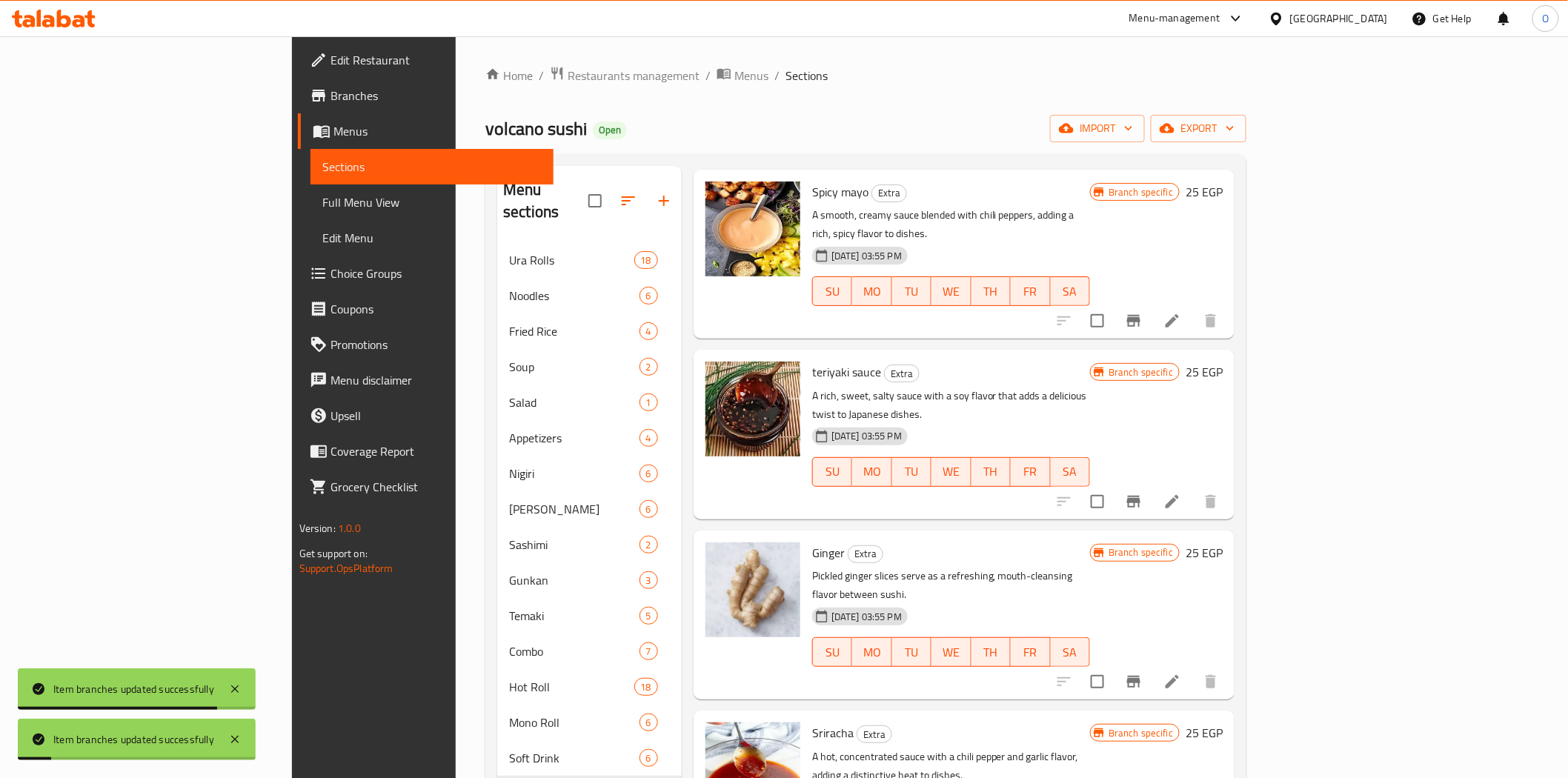
scroll to position [68, 0]
click at [1140, 675] on icon "Branch-specific-item" at bounding box center [1134, 681] width 13 height 12
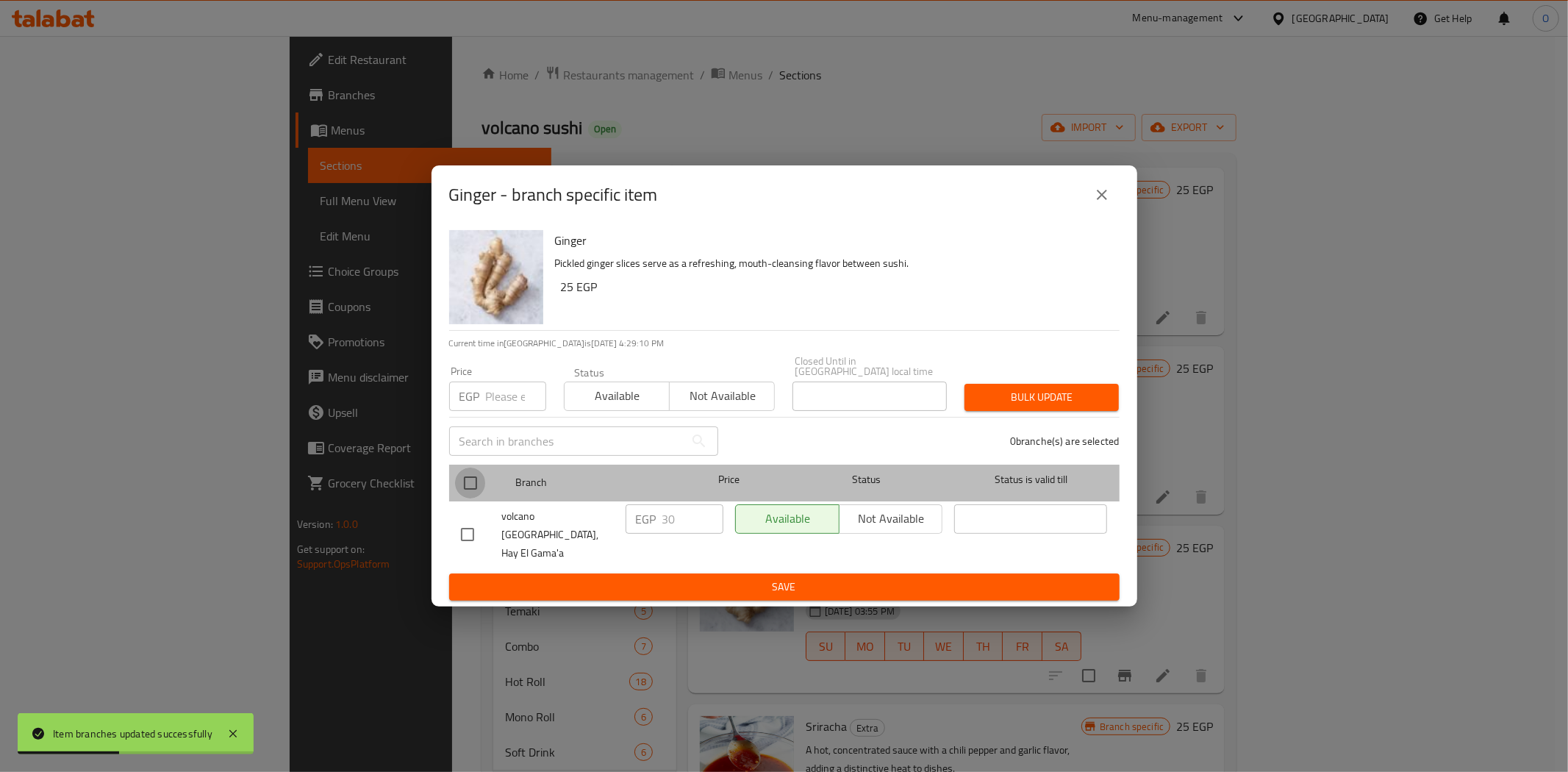
click at [465, 479] on input "checkbox" at bounding box center [470, 483] width 31 height 31
checkbox input "true"
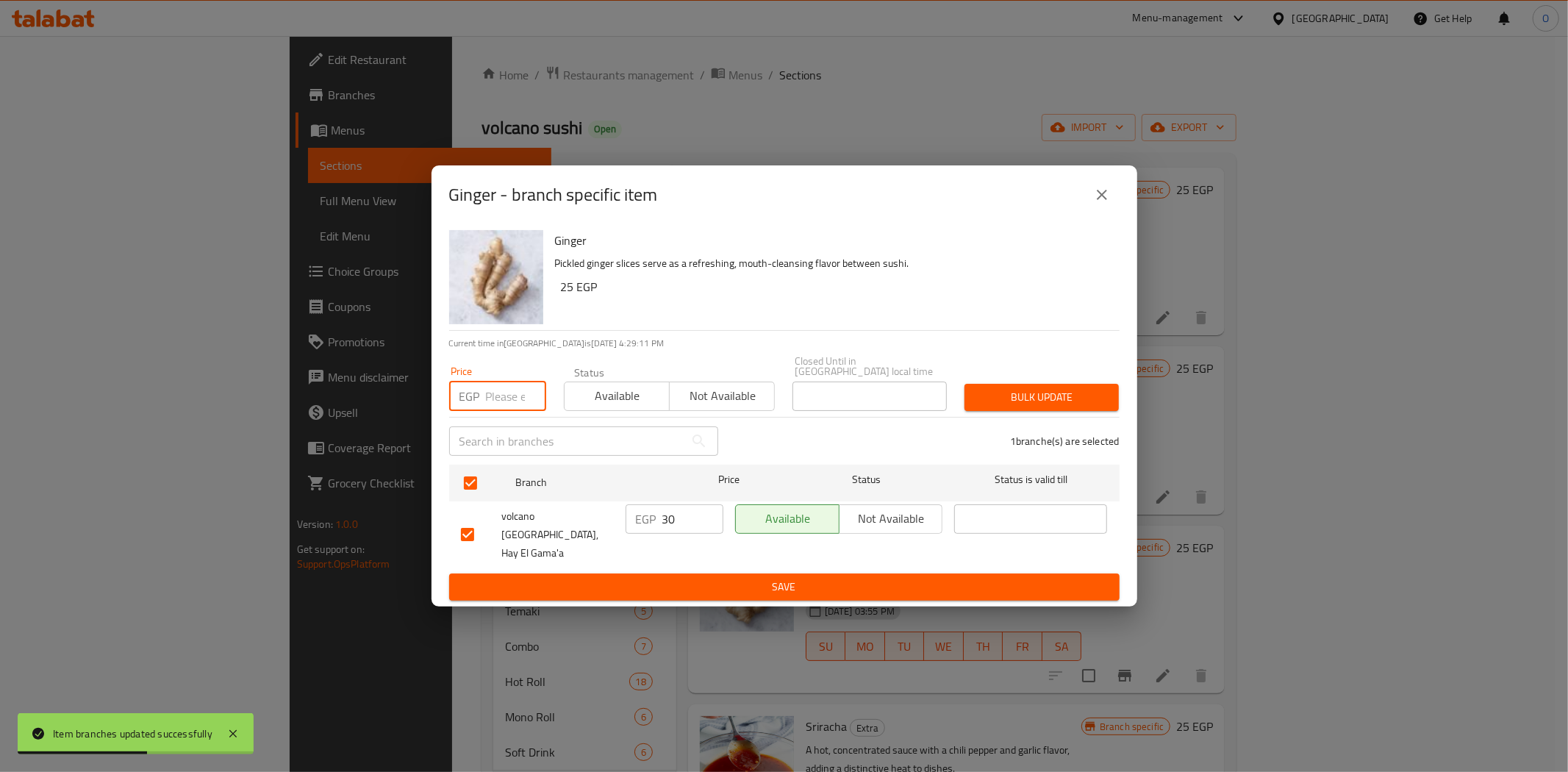
paste input "35"
type input "35"
click at [1016, 396] on span "Bulk update" at bounding box center [1042, 397] width 131 height 18
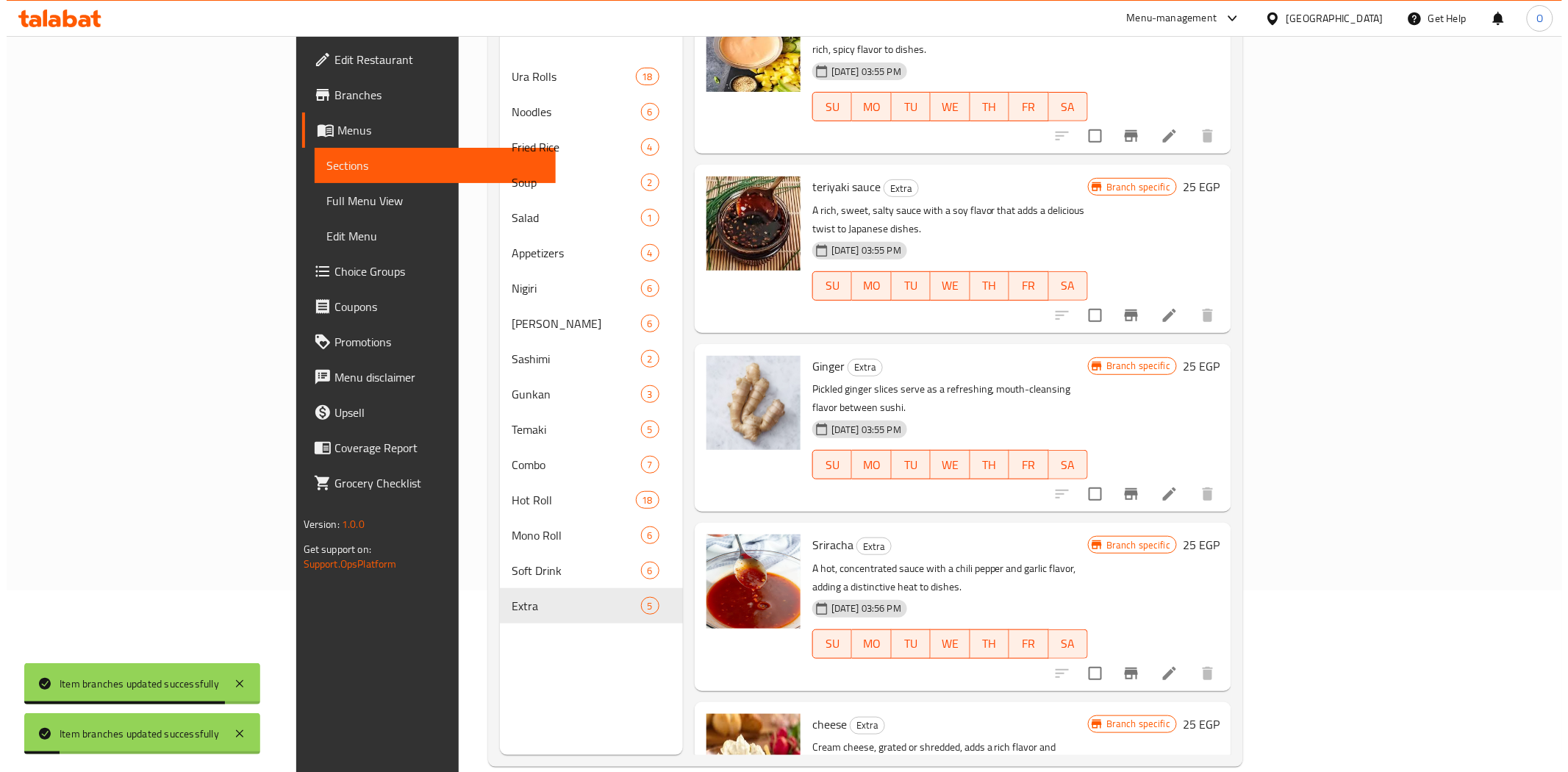
scroll to position [206, 0]
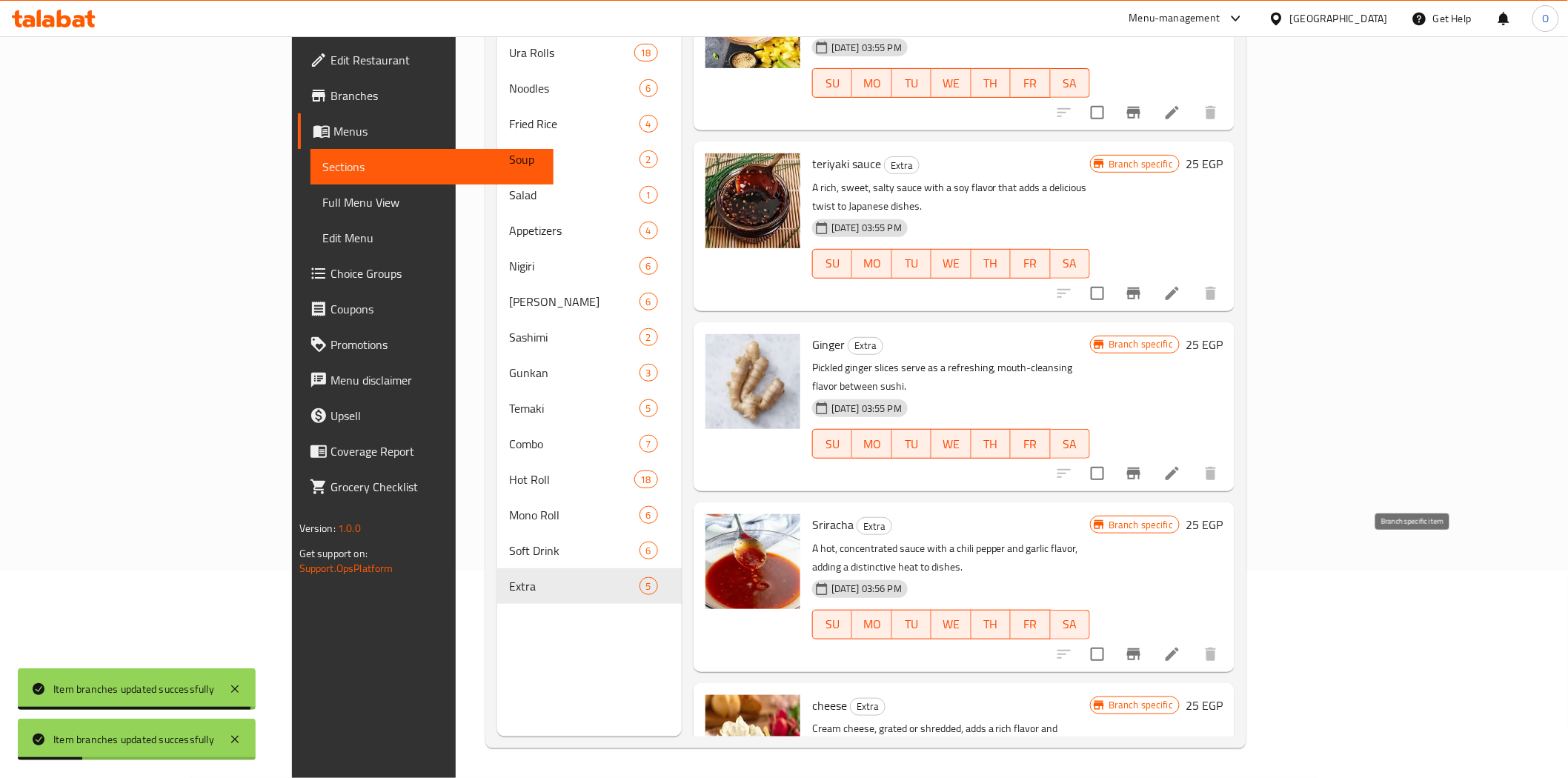
click at [1140, 648] on icon "Branch-specific-item" at bounding box center [1134, 654] width 13 height 12
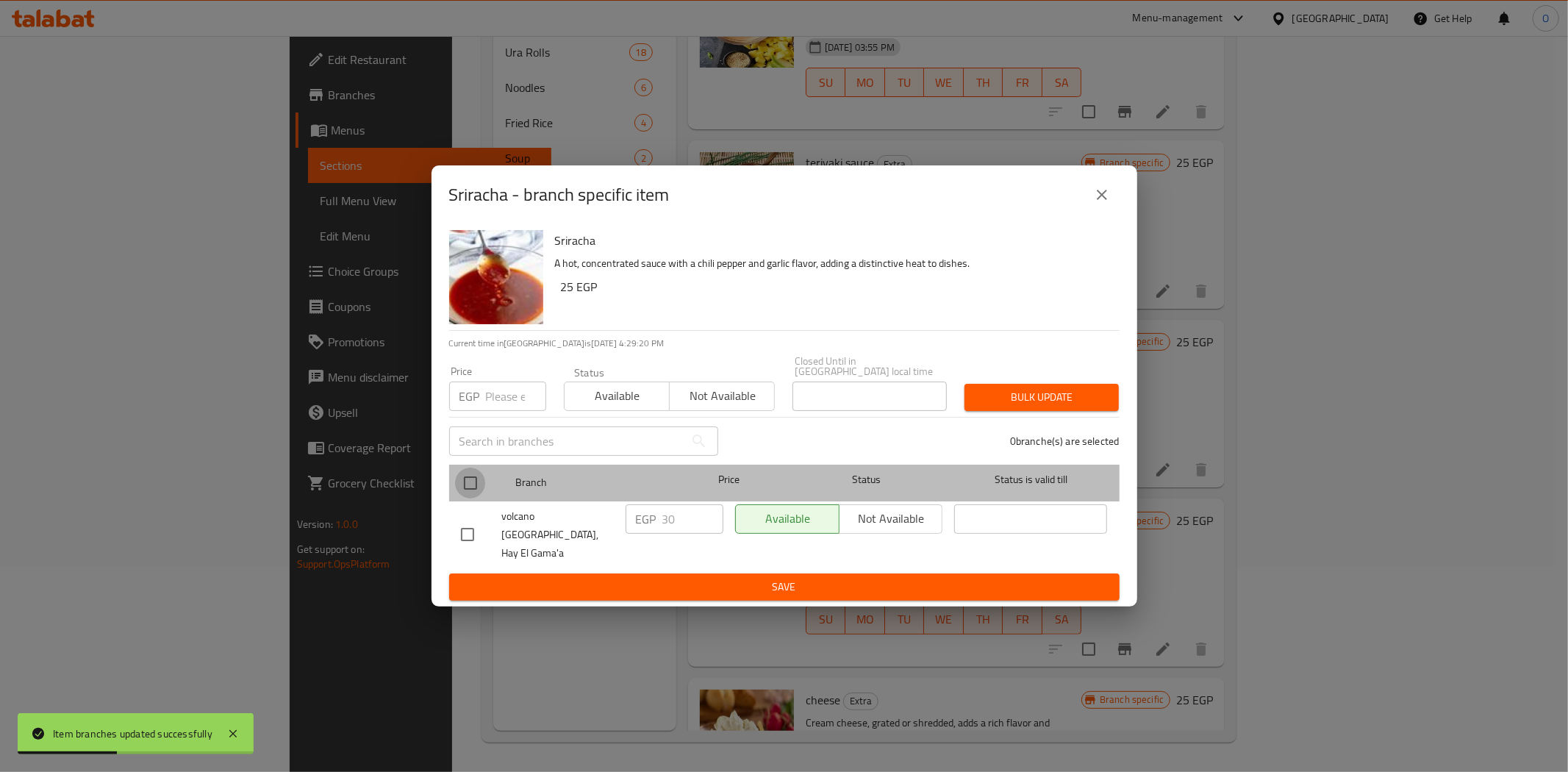
click at [463, 486] on input "checkbox" at bounding box center [470, 483] width 31 height 31
checkbox input "true"
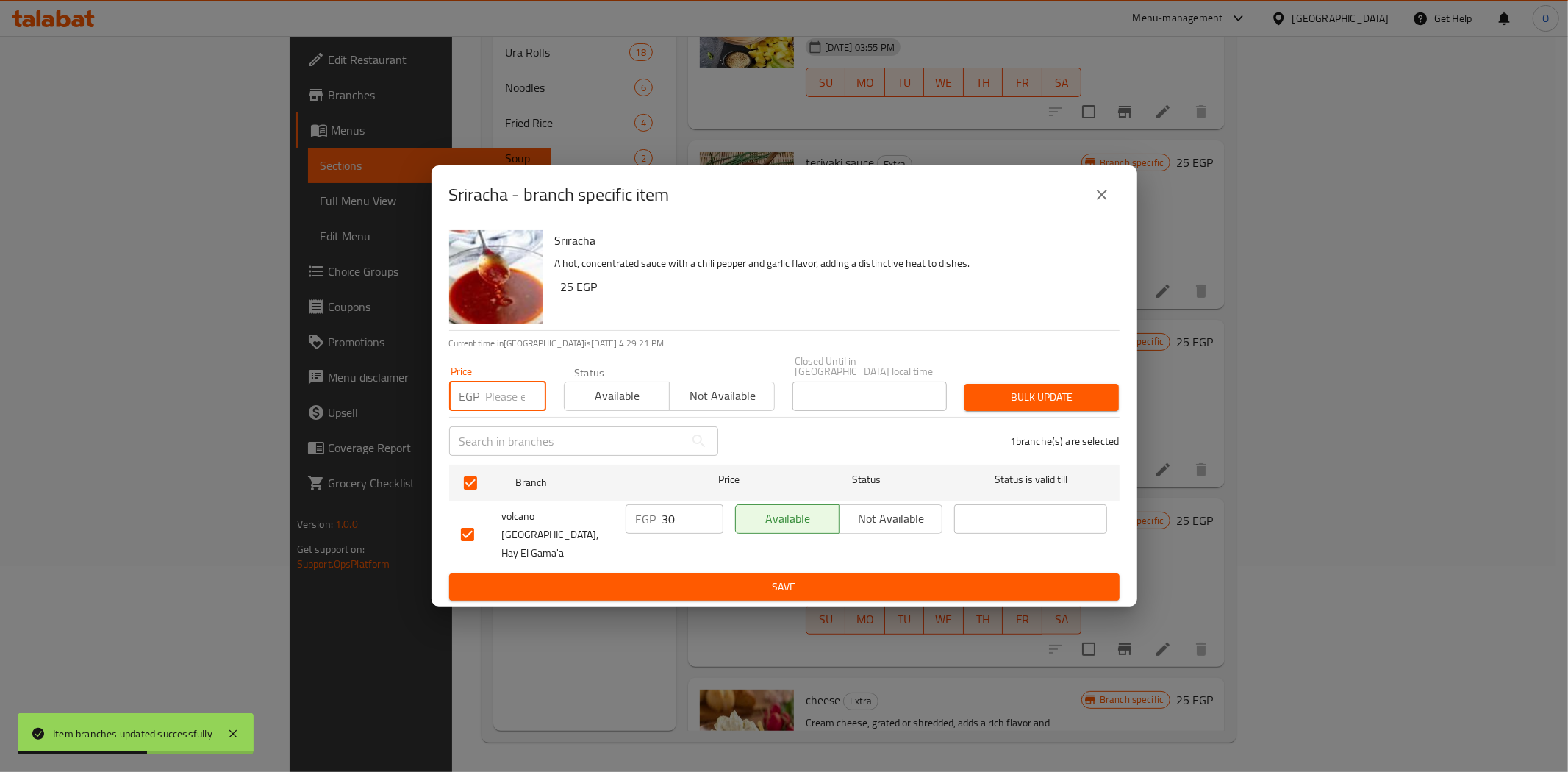
paste input "35"
type input "35"
click at [1012, 404] on span "Bulk update" at bounding box center [1042, 397] width 131 height 18
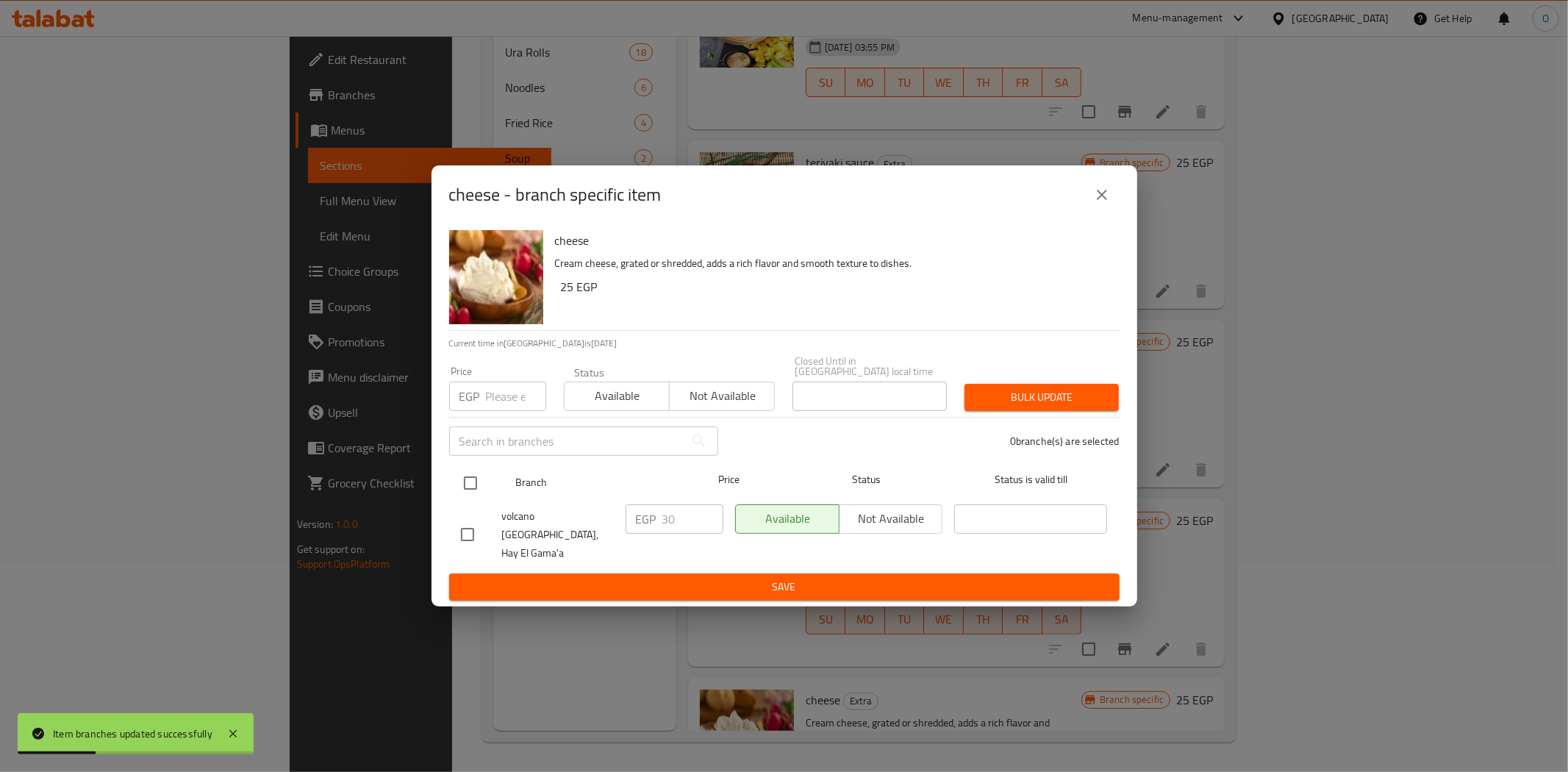
click at [469, 489] on input "checkbox" at bounding box center [470, 483] width 31 height 31
checkbox input "true"
paste input "35"
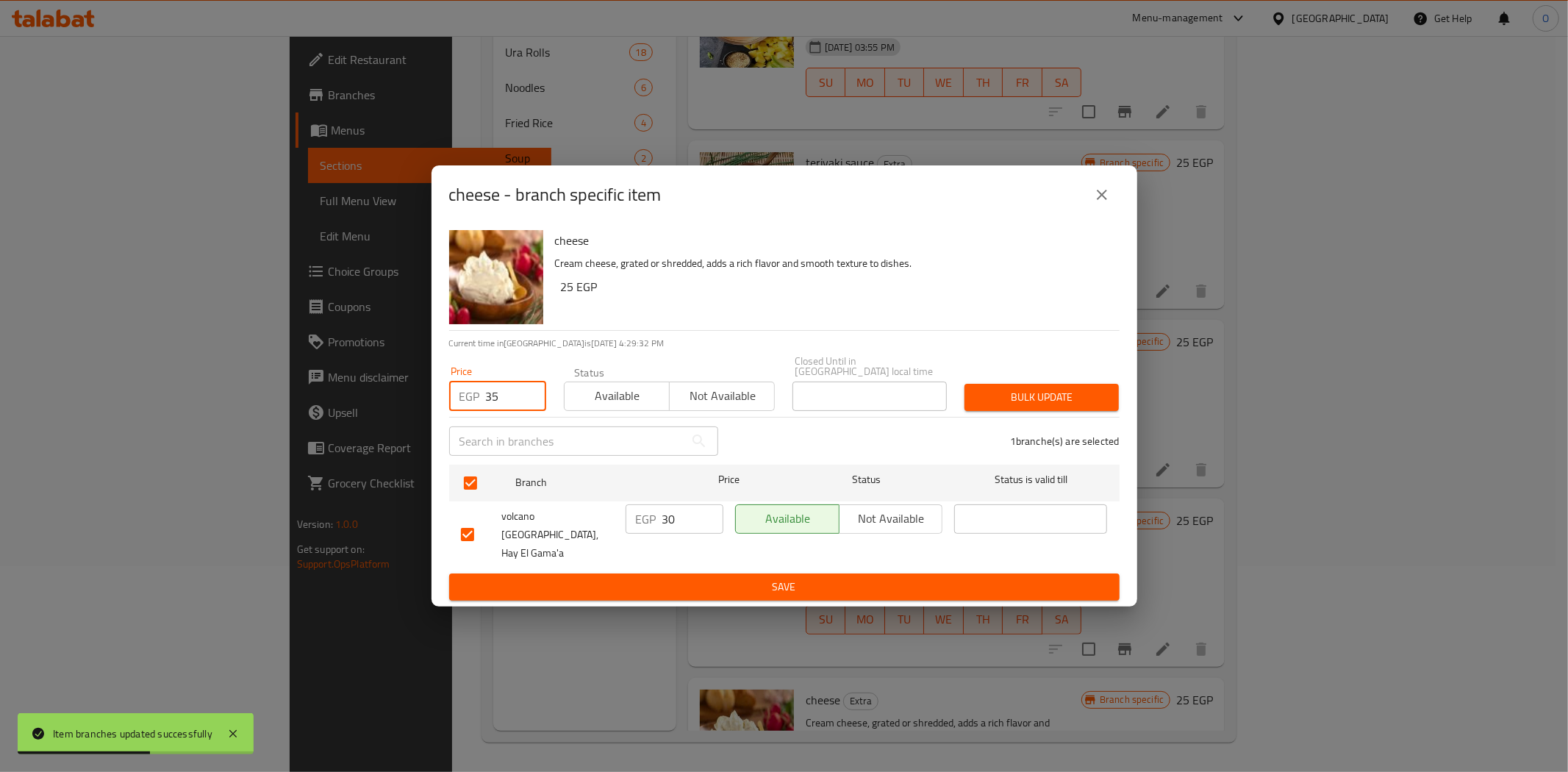
type input "35"
click at [1036, 411] on button "Bulk update" at bounding box center [1041, 397] width 155 height 27
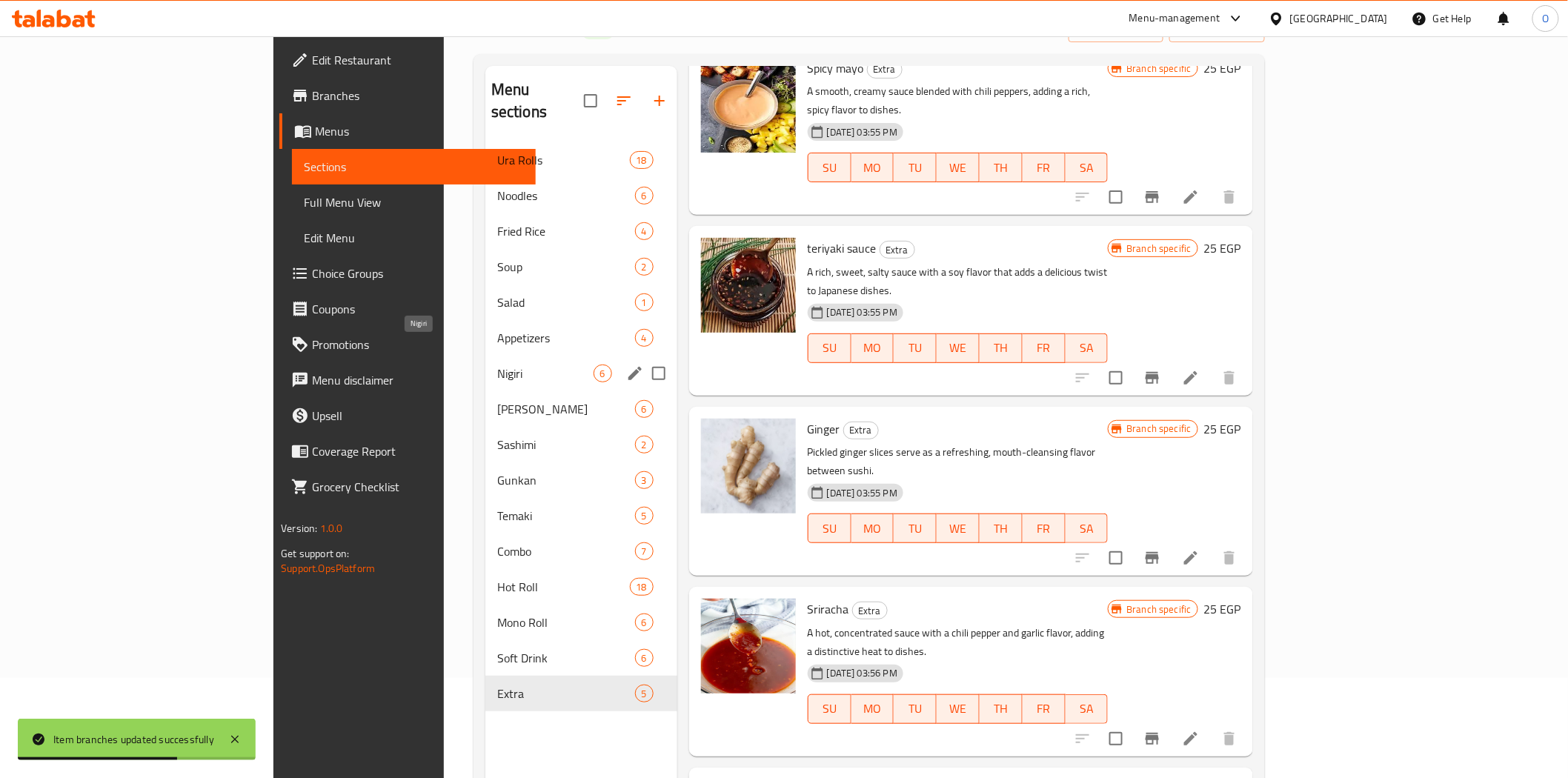
scroll to position [42, 0]
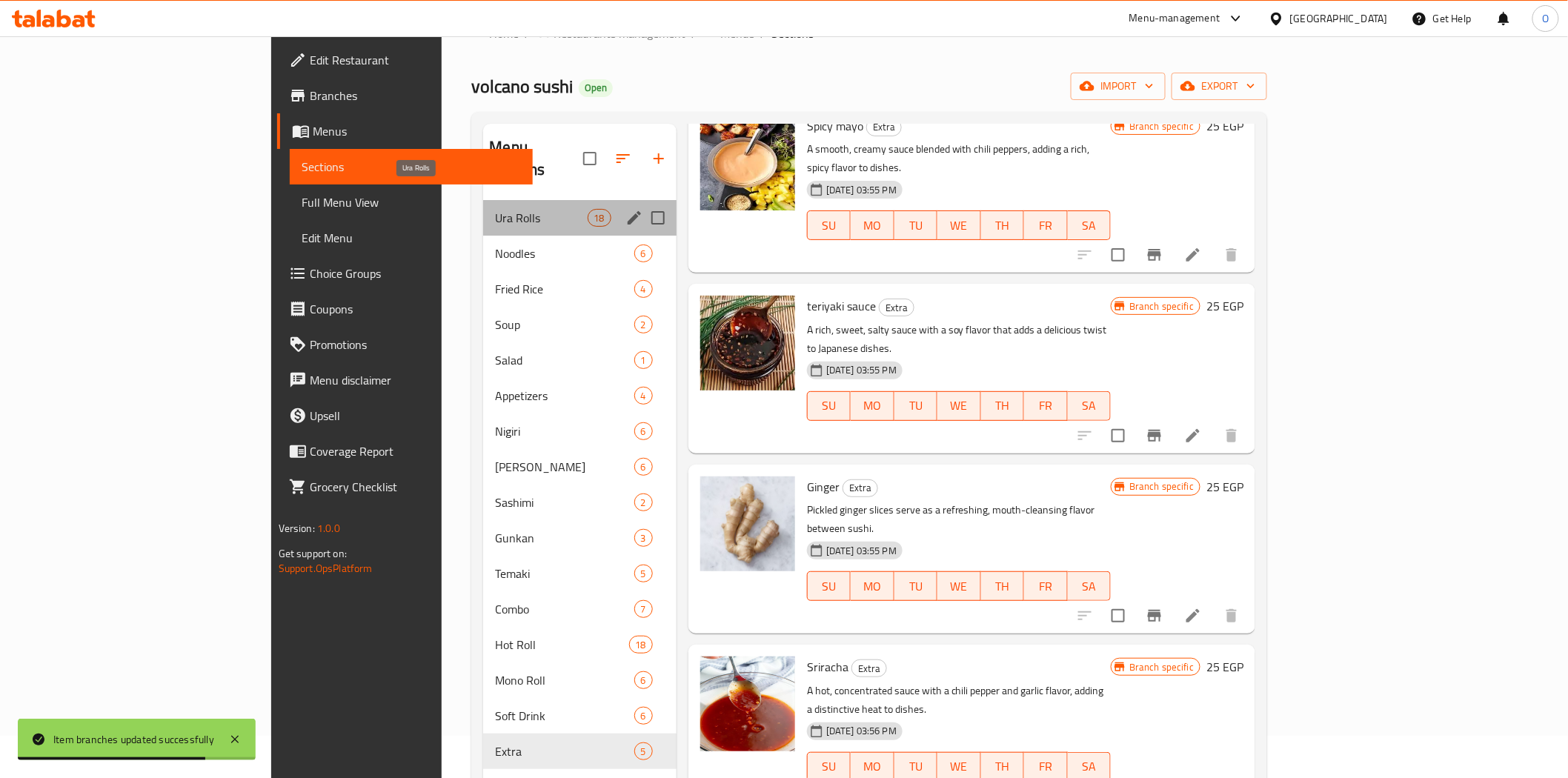
click at [495, 209] on span "Ura Rolls" at bounding box center [540, 218] width 92 height 18
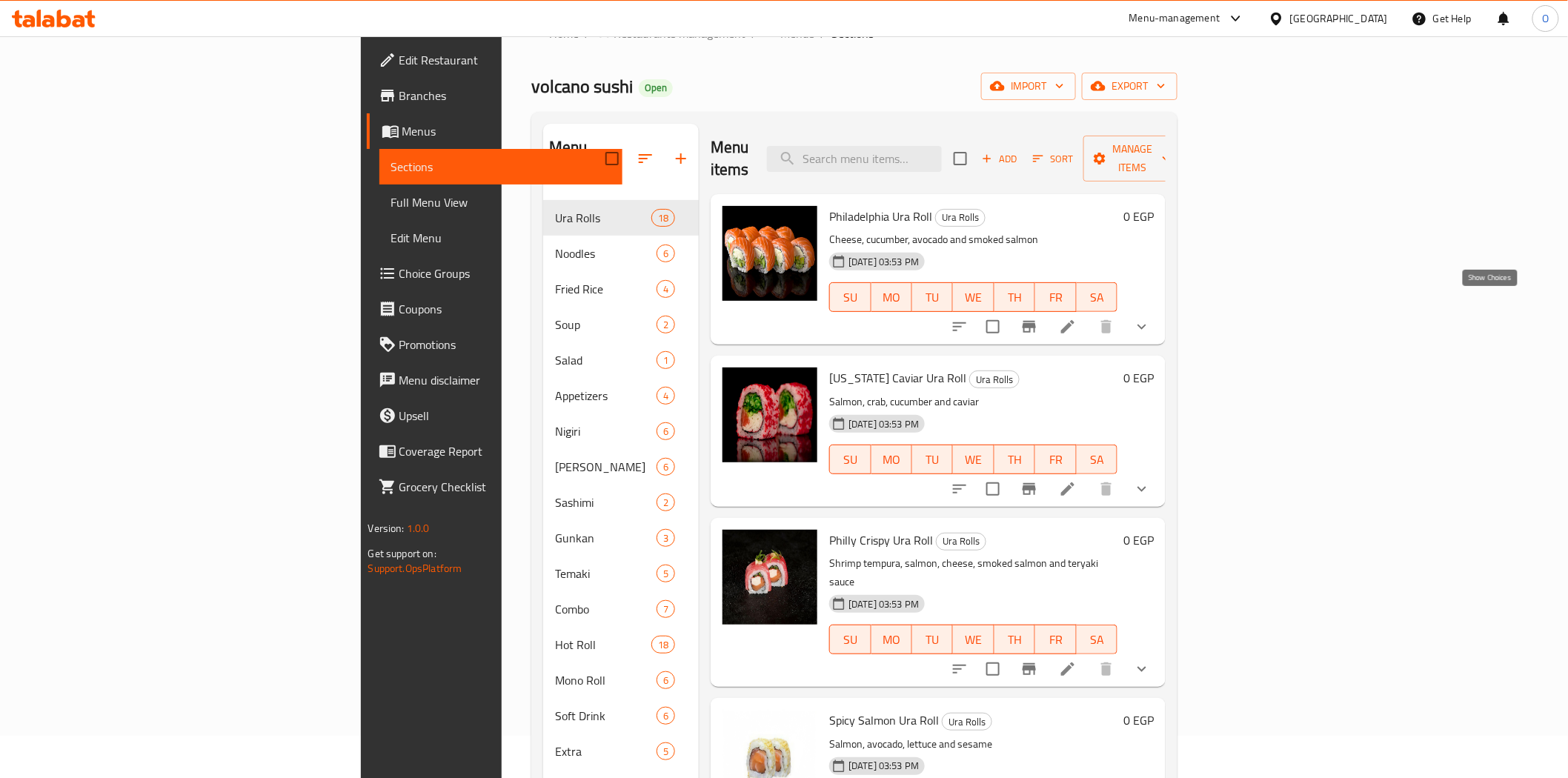
click at [1151, 318] on icon "show more" at bounding box center [1142, 327] width 18 height 18
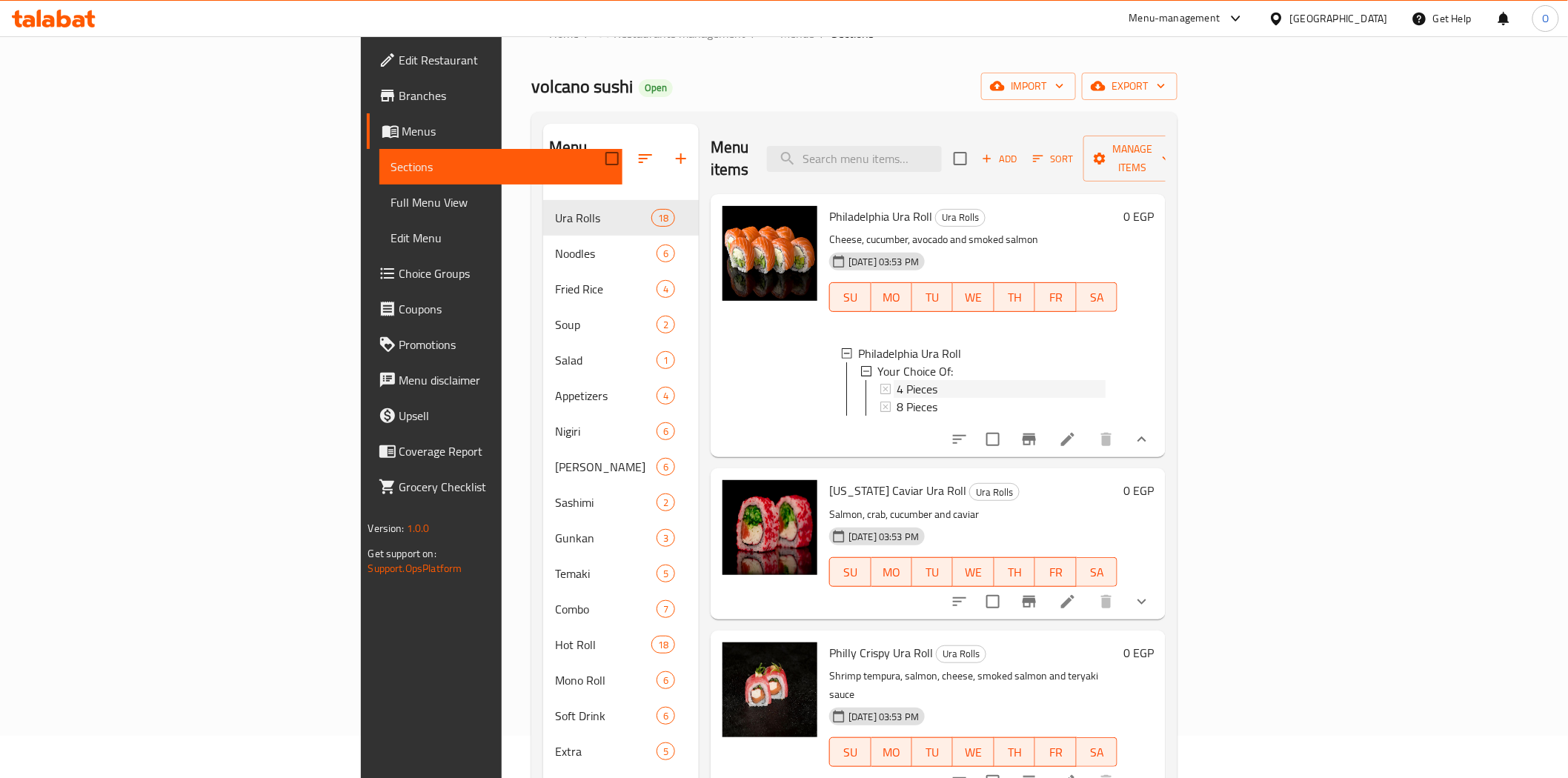
click at [932, 380] on div "4 Pieces" at bounding box center [1001, 389] width 209 height 18
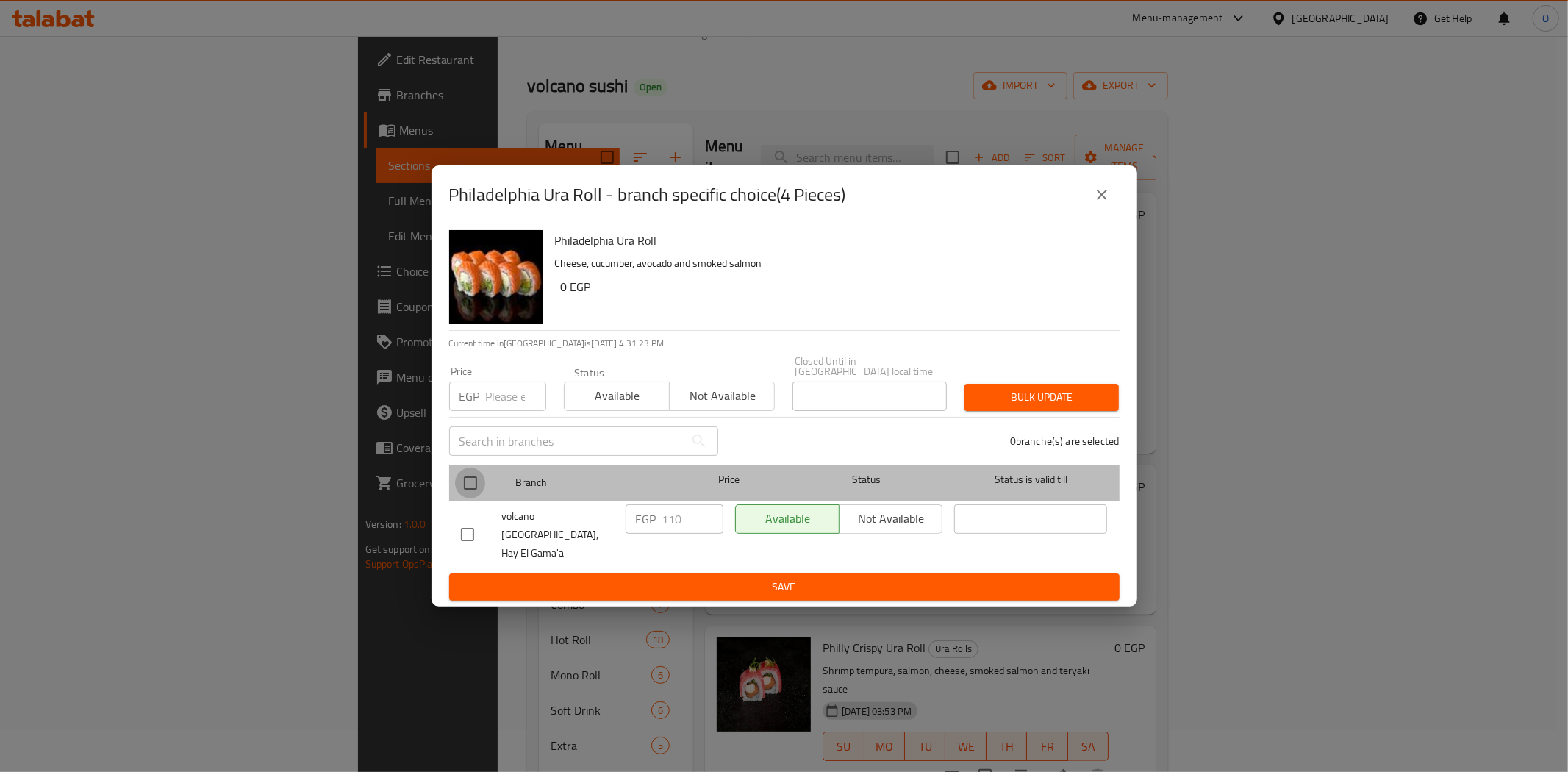
click at [460, 487] on input "checkbox" at bounding box center [470, 483] width 31 height 31
checkbox input "true"
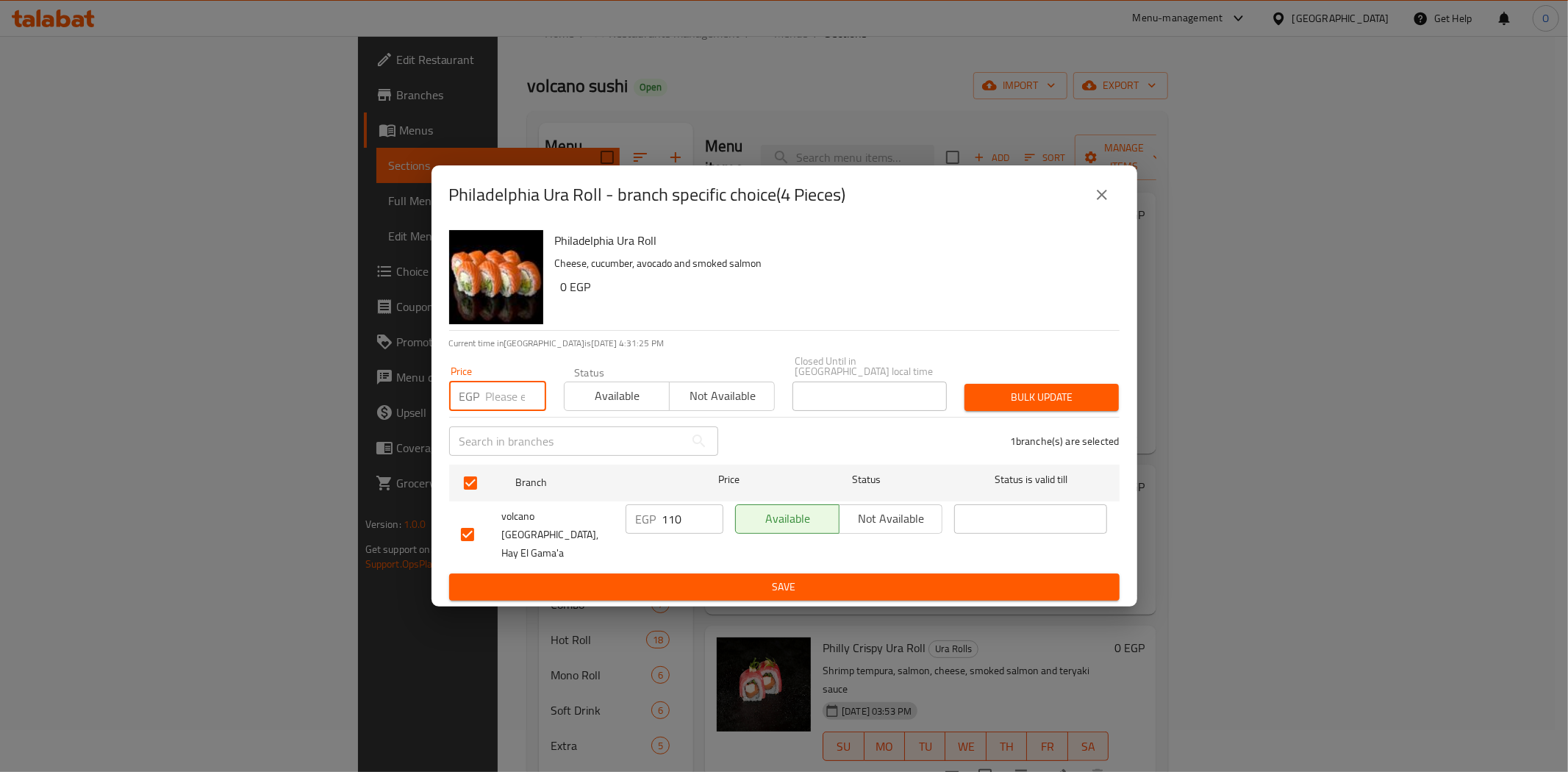
paste input "130"
type input "130"
click at [997, 406] on span "Bulk update" at bounding box center [1042, 397] width 131 height 18
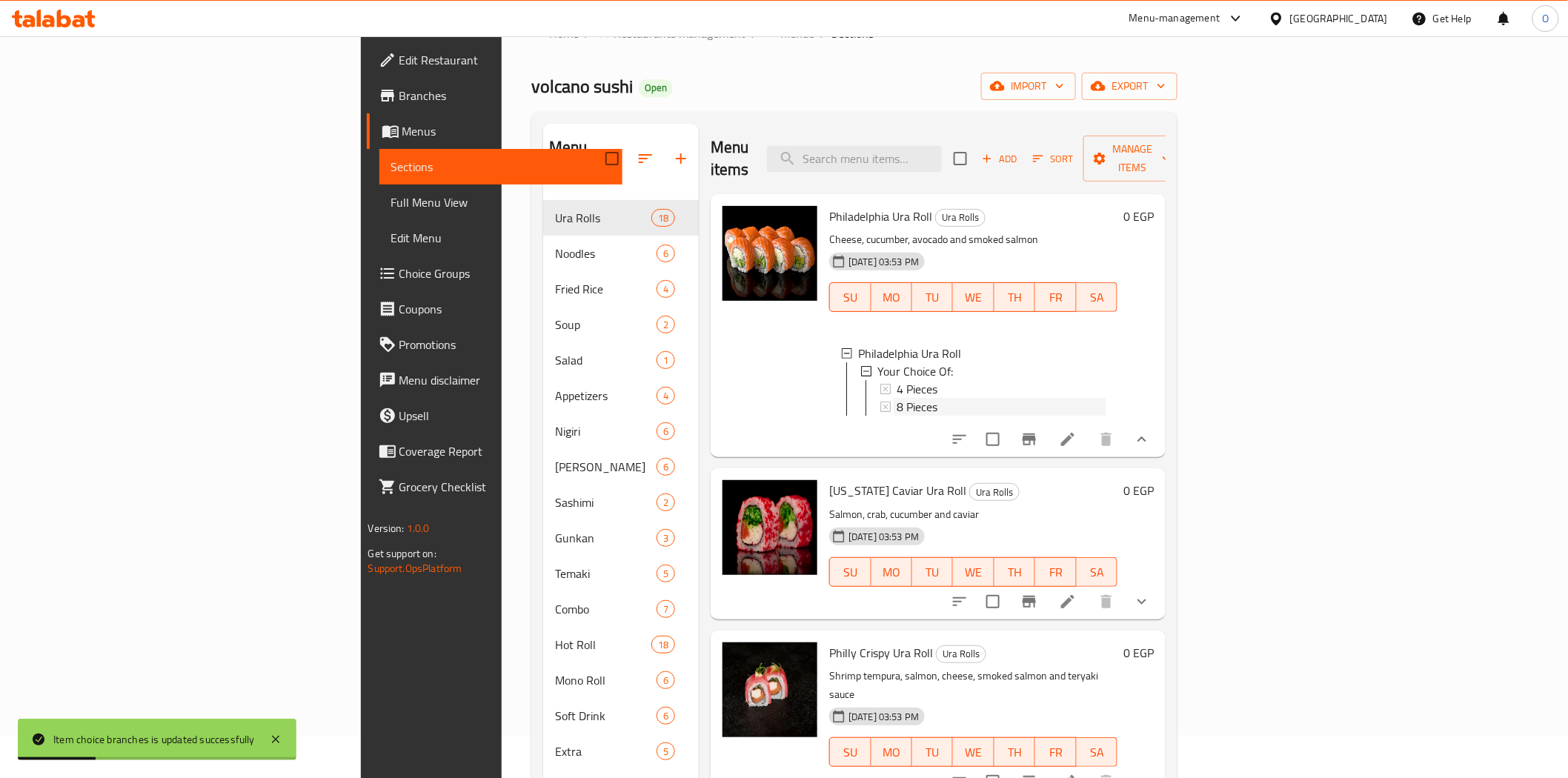
click at [897, 398] on span "8 Pieces" at bounding box center [917, 407] width 40 height 18
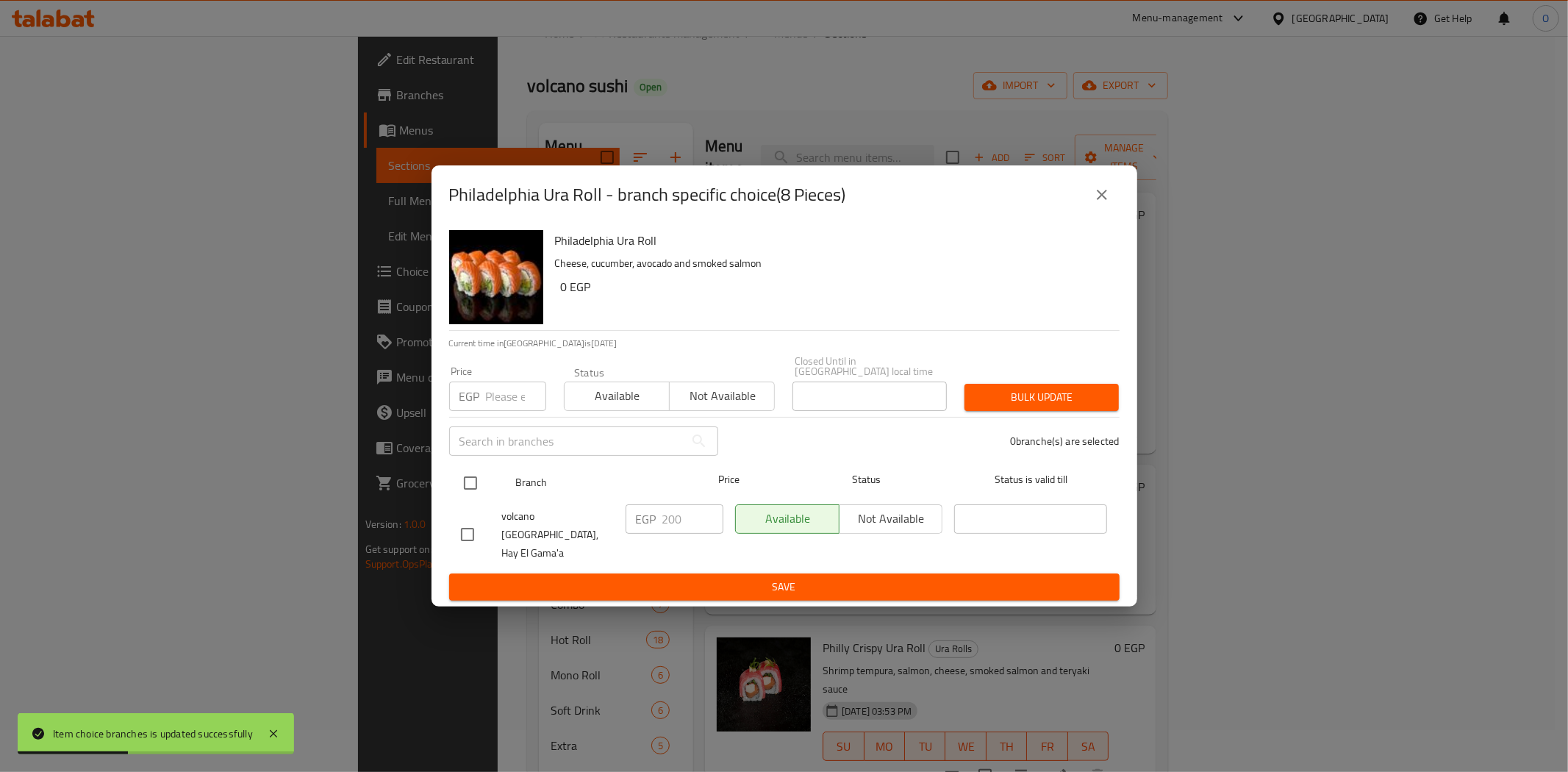
click at [482, 479] on input "checkbox" at bounding box center [470, 483] width 31 height 31
checkbox input "true"
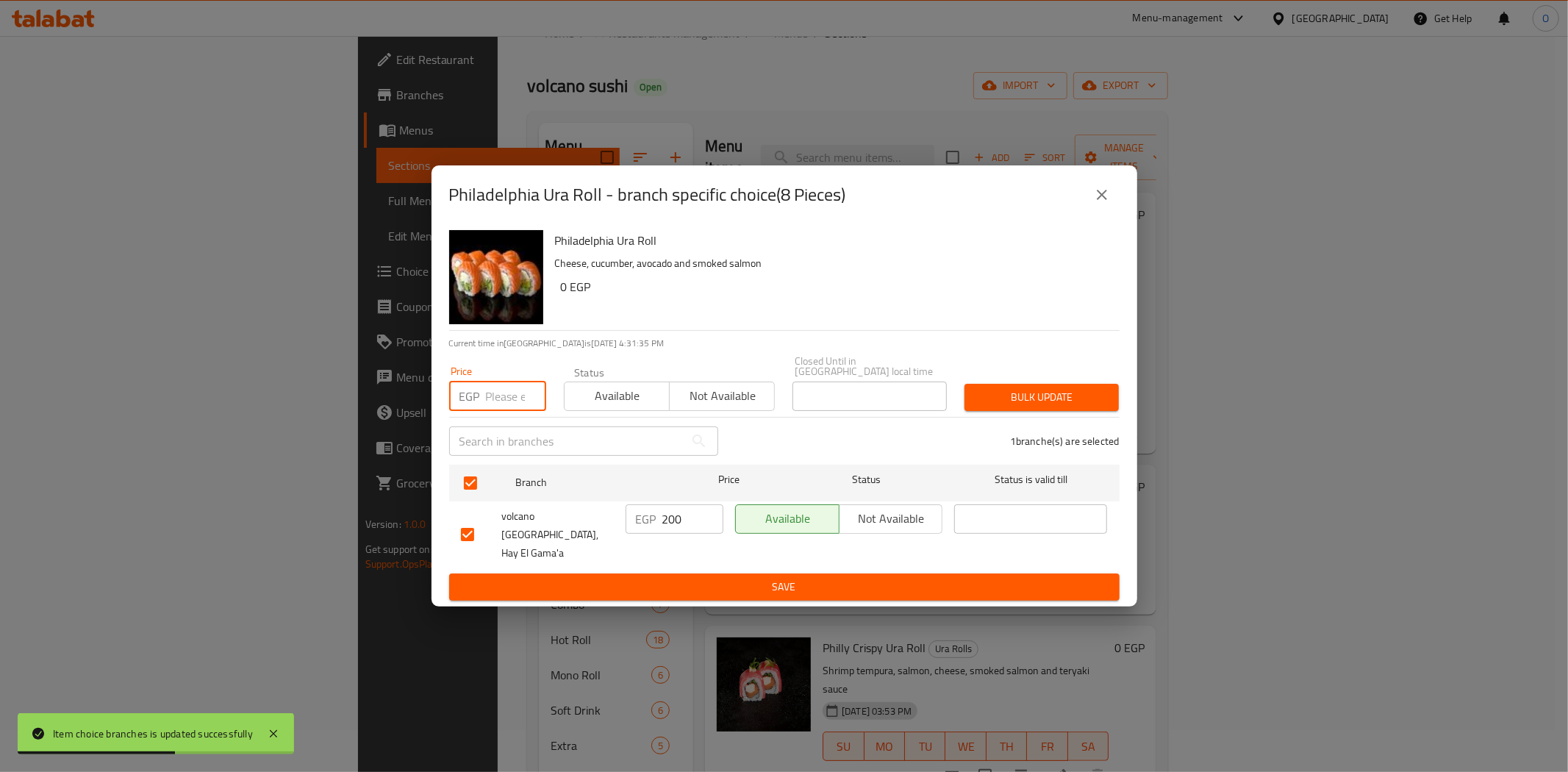
paste input "230"
type input "230"
click at [1017, 405] on span "Bulk update" at bounding box center [1042, 397] width 131 height 18
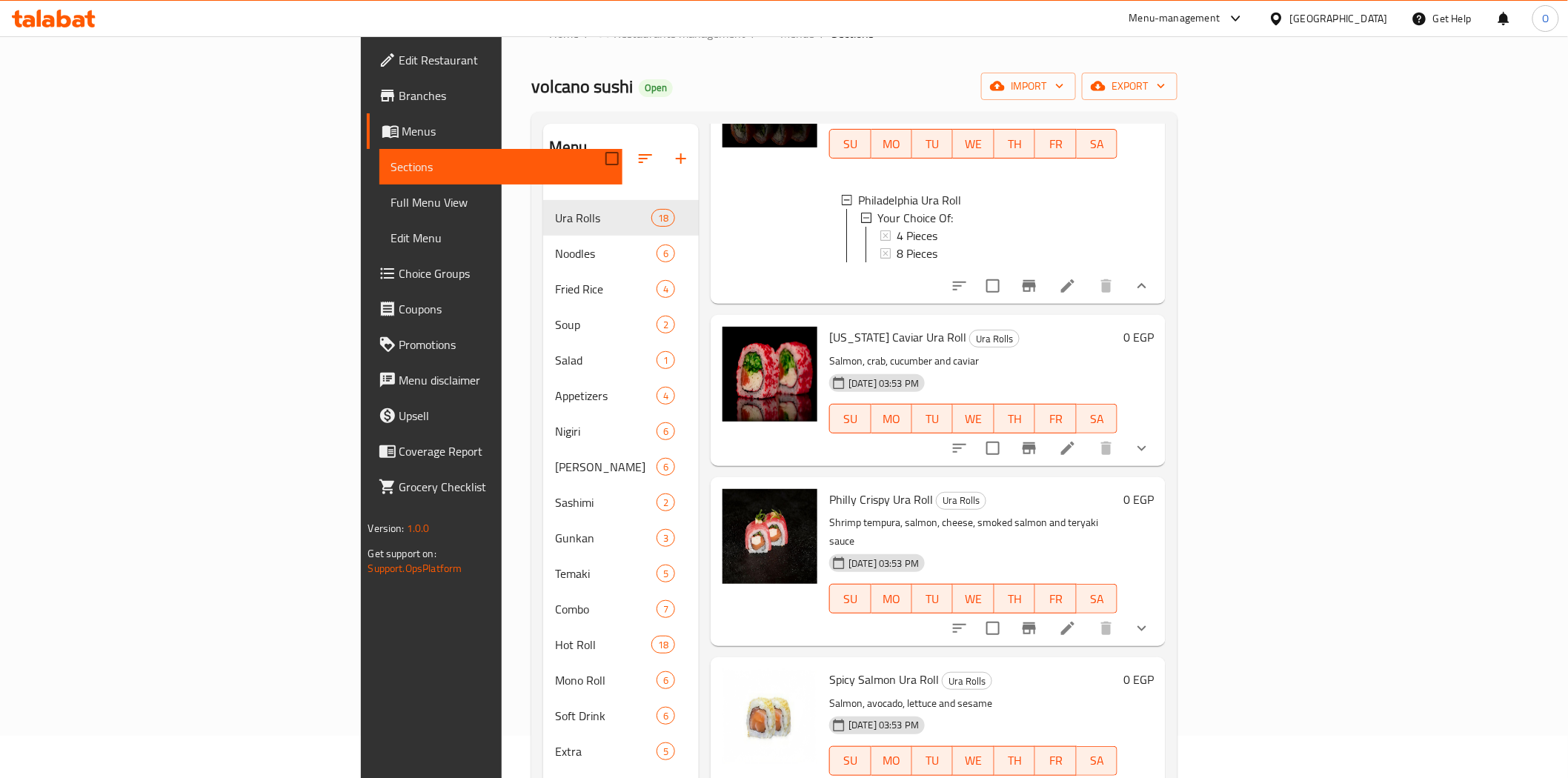
scroll to position [165, 0]
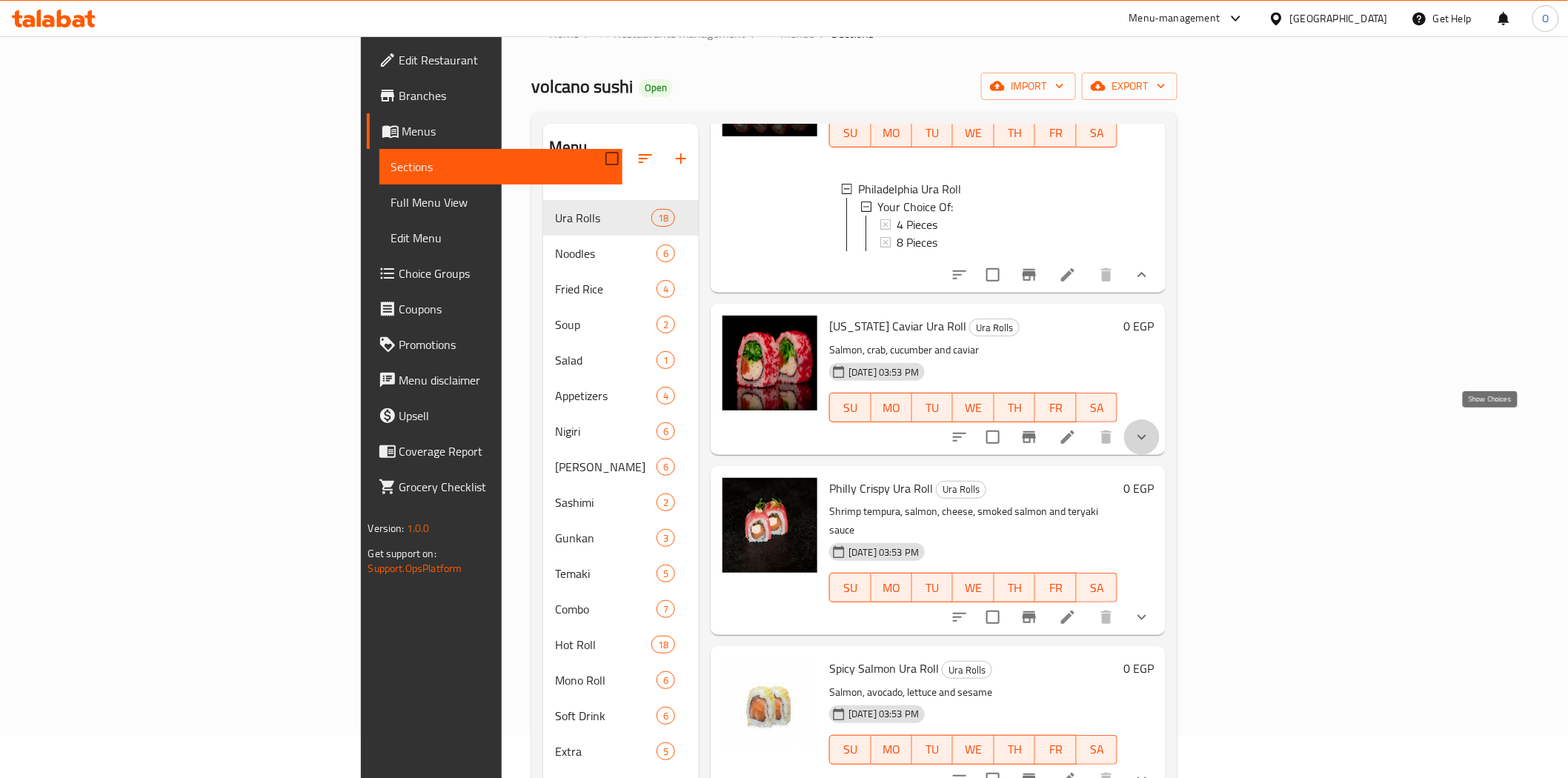
drag, startPoint x: 1490, startPoint y: 434, endPoint x: 1475, endPoint y: 440, distance: 16.2
click at [1151, 434] on icon "show more" at bounding box center [1142, 437] width 18 height 18
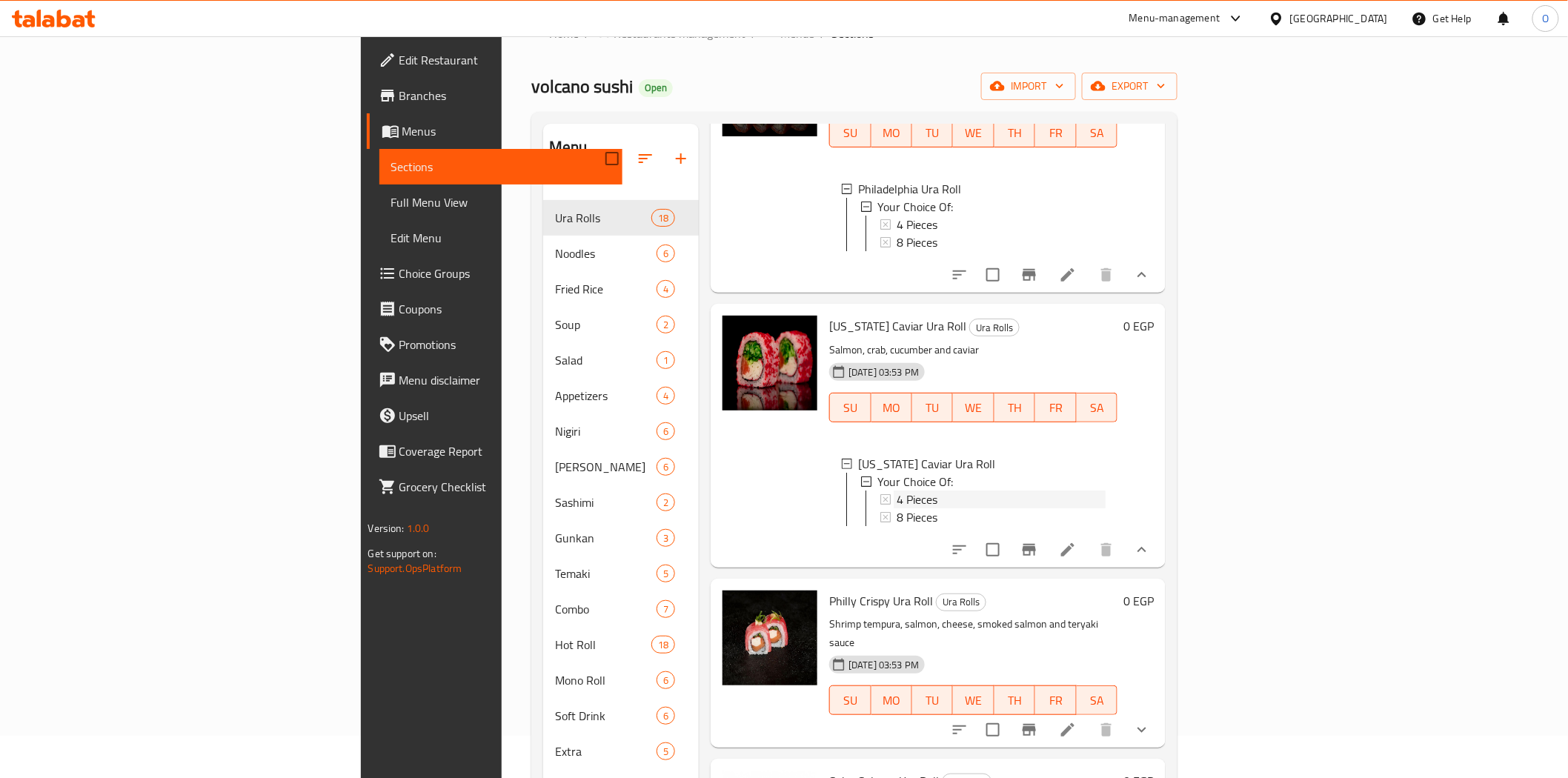
click at [897, 490] on span "4 Pieces" at bounding box center [917, 499] width 40 height 18
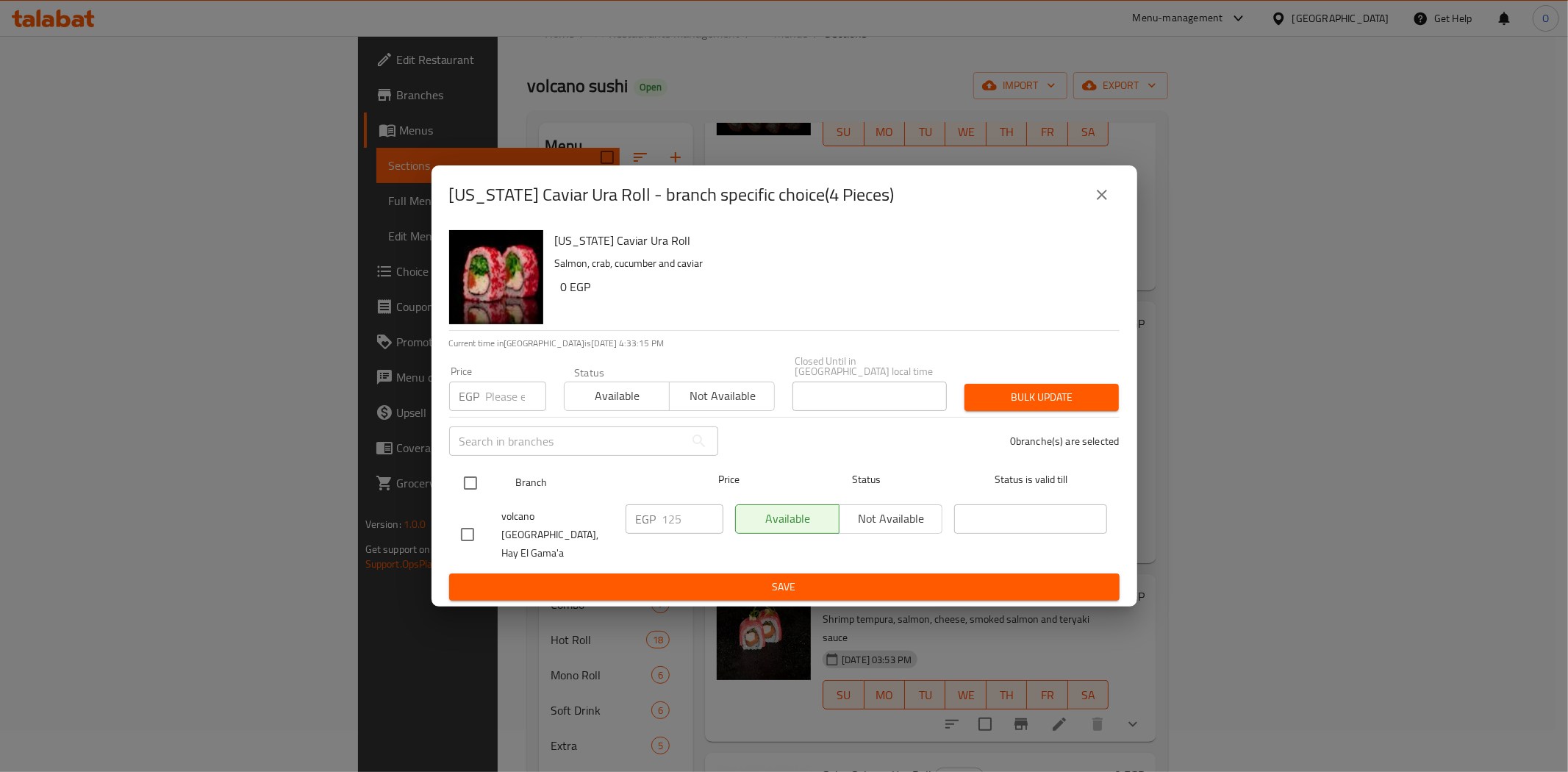
click at [478, 486] on input "checkbox" at bounding box center [470, 483] width 31 height 31
checkbox input "true"
paste input "145"
type input "145"
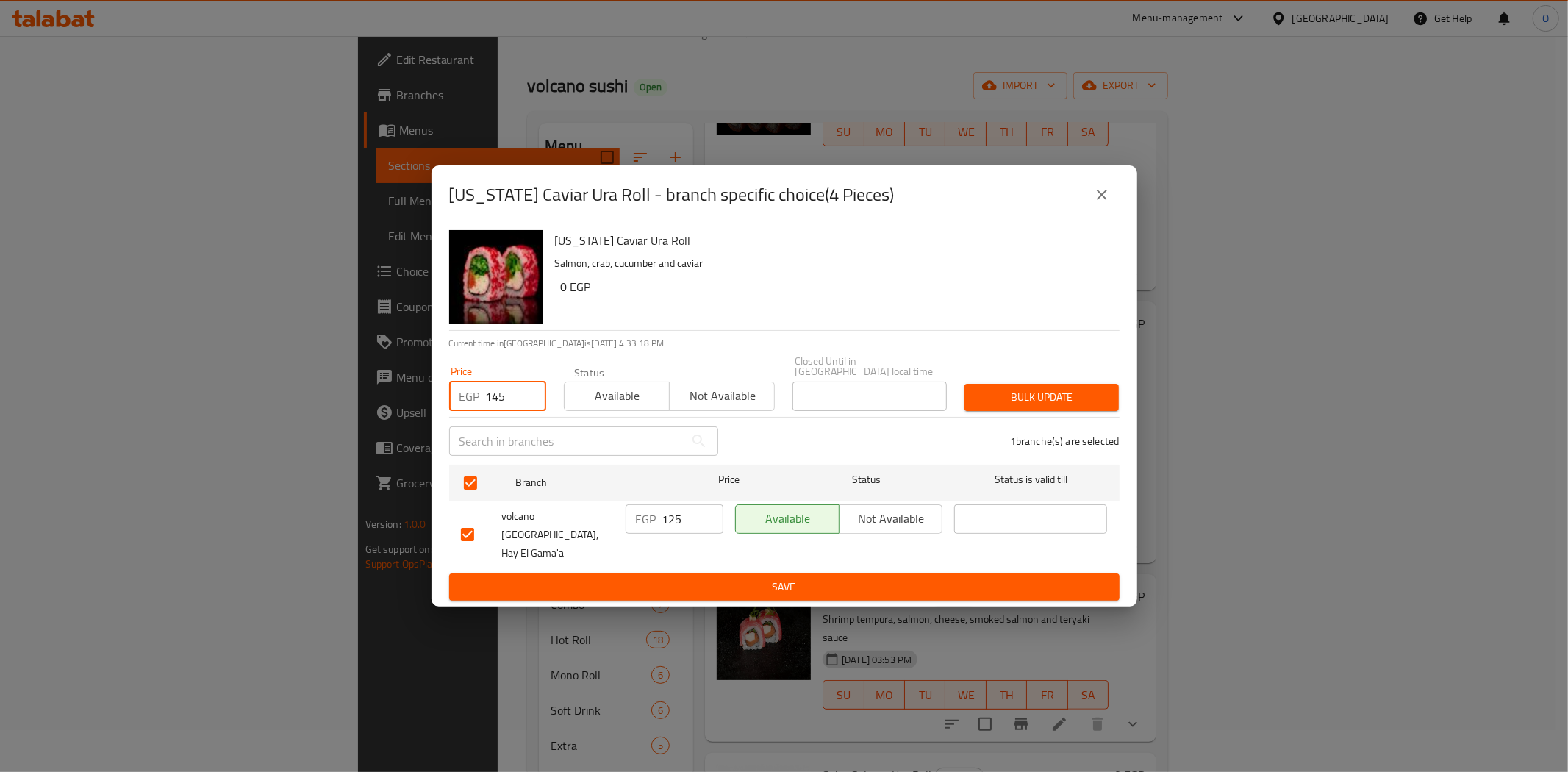
click at [1019, 399] on span "Bulk update" at bounding box center [1042, 397] width 131 height 18
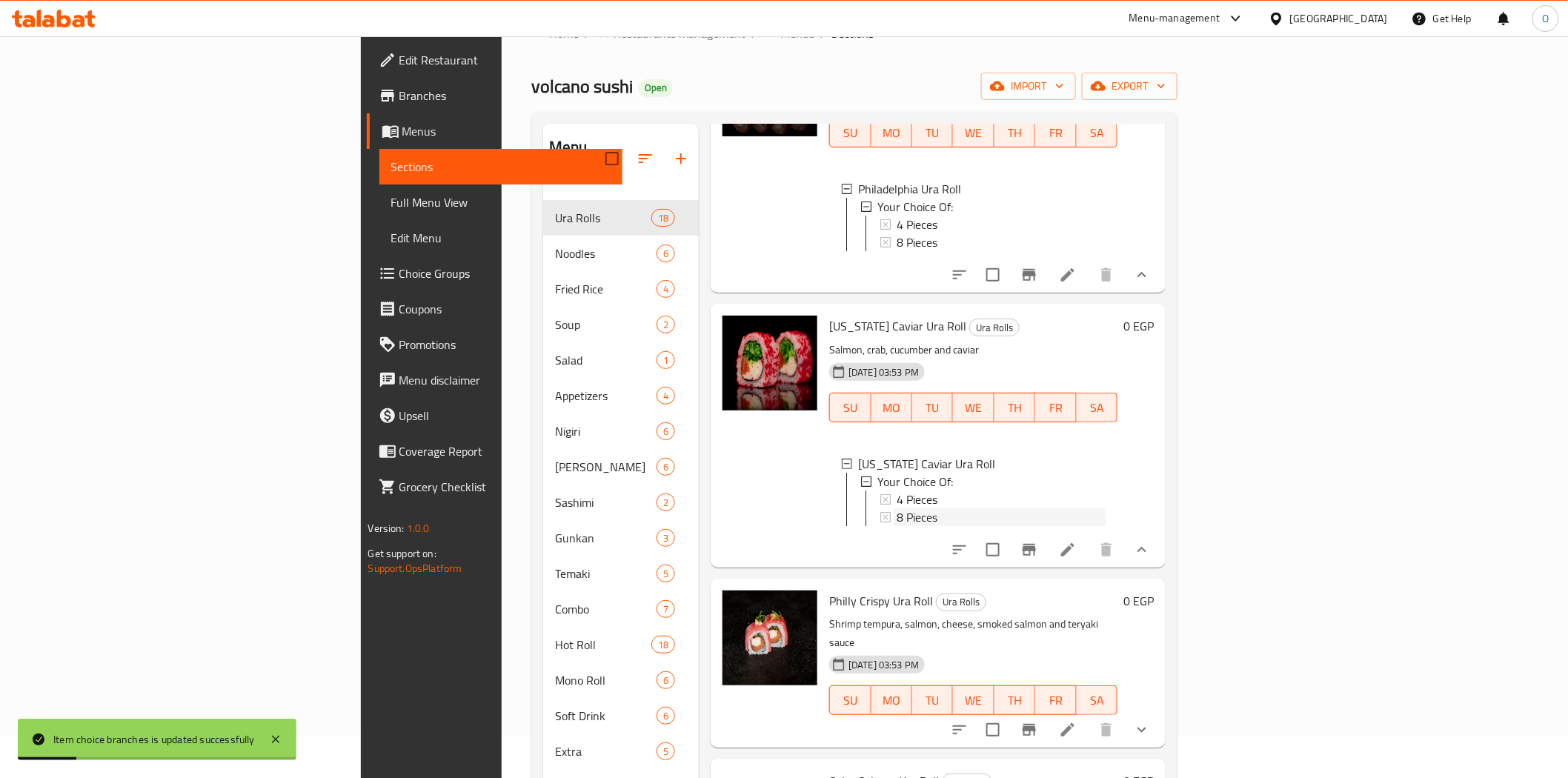
click at [897, 509] on span "8 Pieces" at bounding box center [917, 518] width 40 height 18
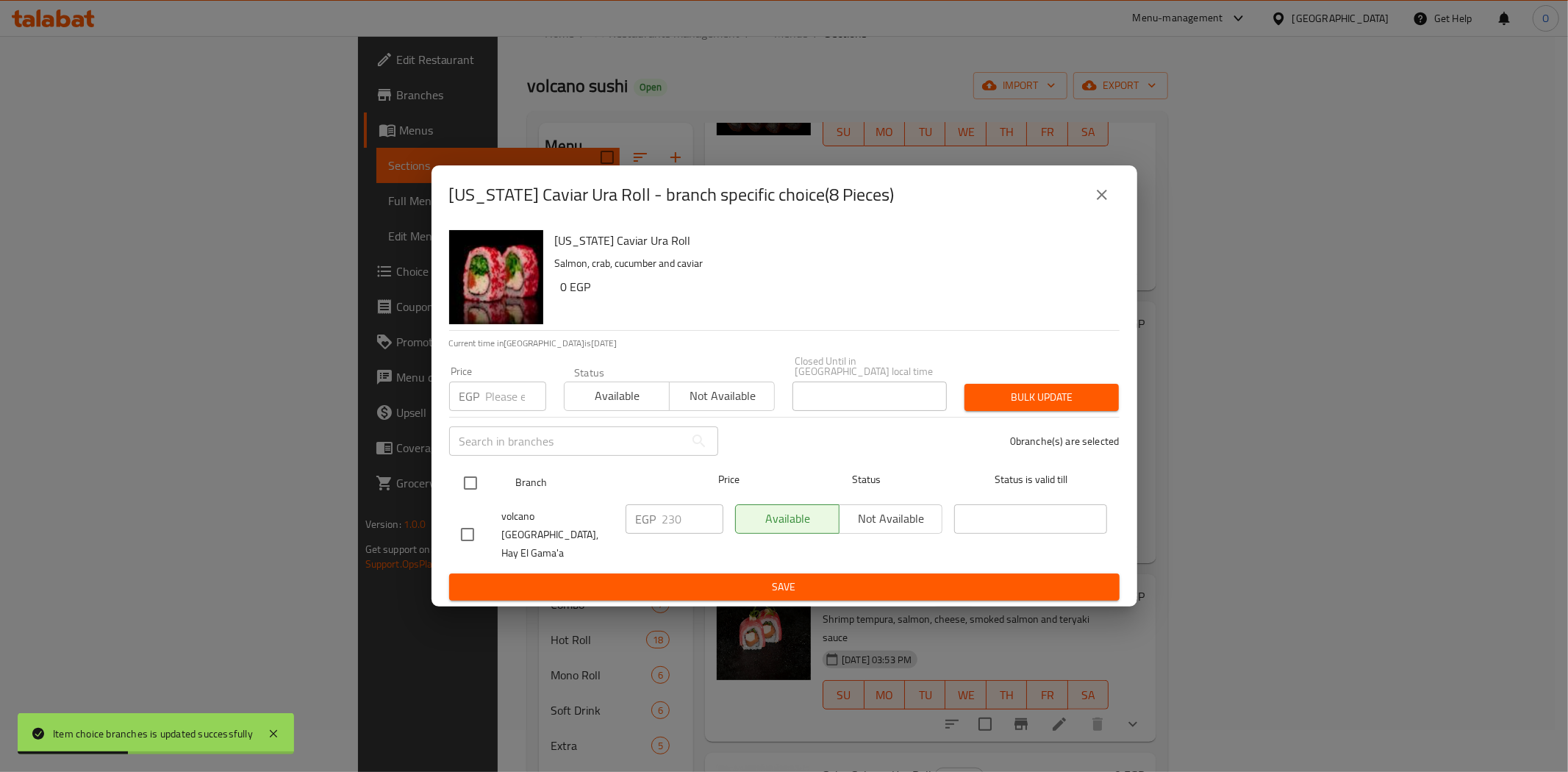
click at [460, 485] on input "checkbox" at bounding box center [470, 483] width 31 height 31
checkbox input "true"
paste input "260"
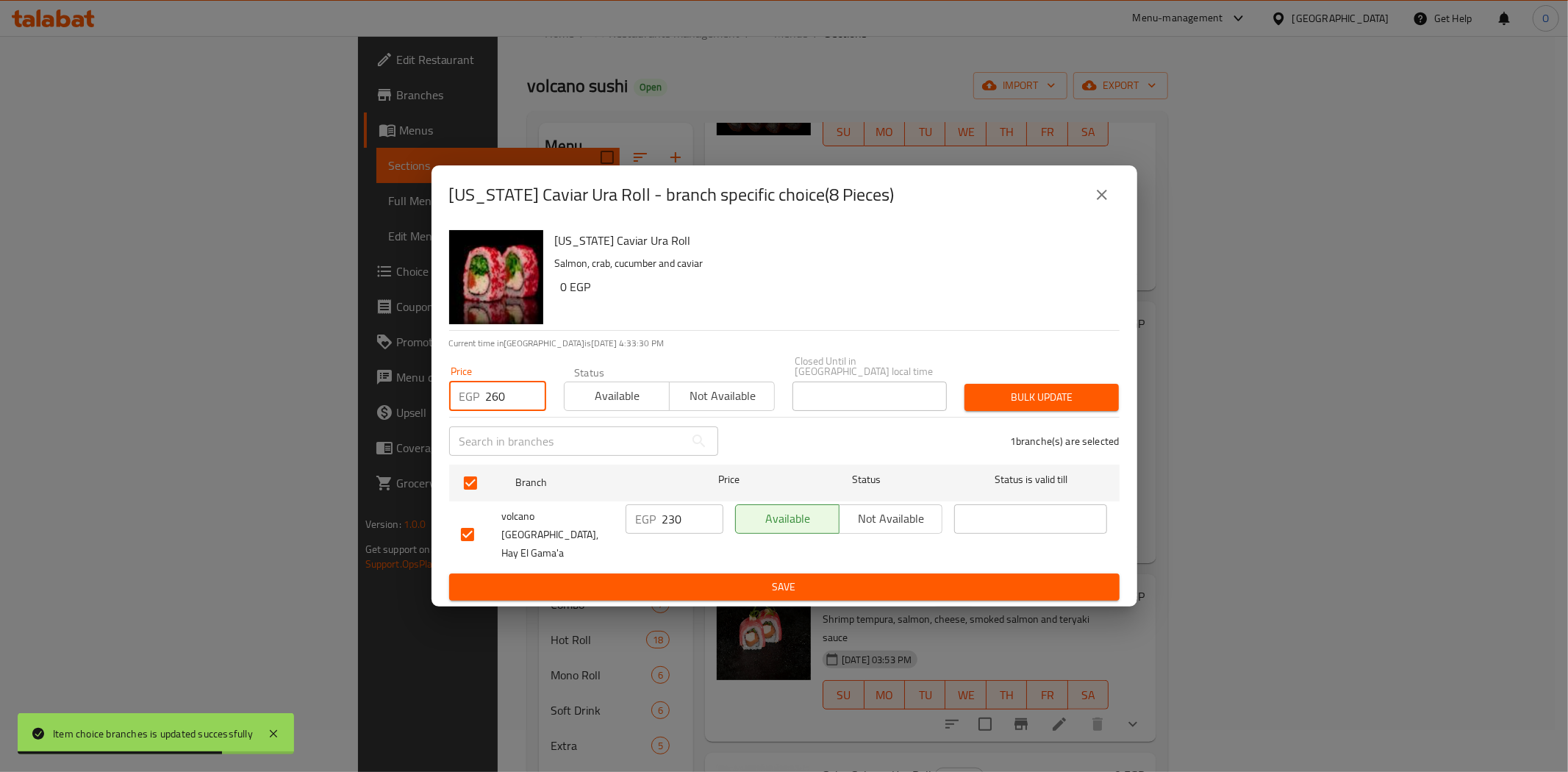
type input "260"
click at [1027, 389] on button "Bulk update" at bounding box center [1041, 397] width 155 height 27
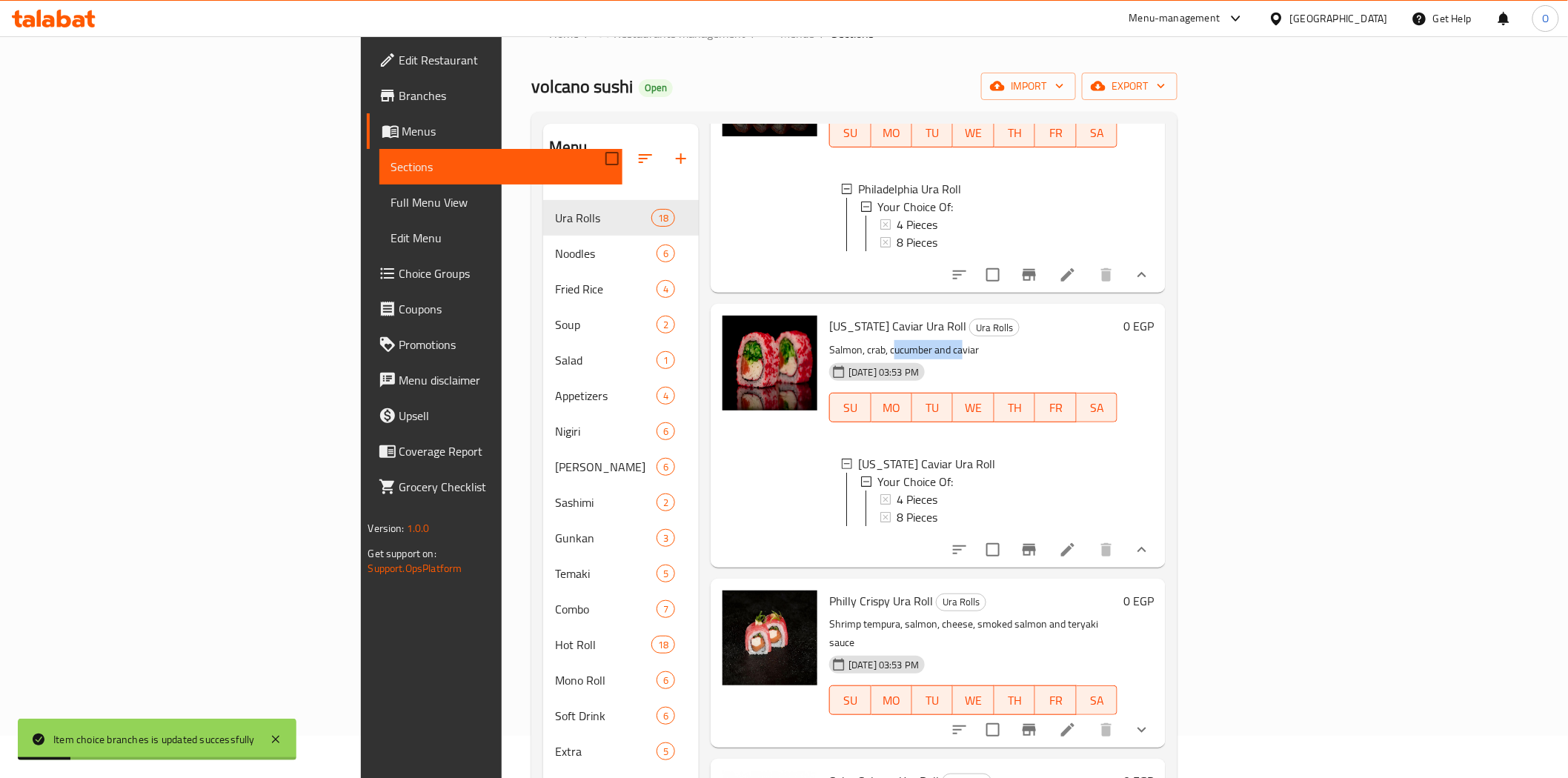
drag, startPoint x: 805, startPoint y: 335, endPoint x: 872, endPoint y: 340, distance: 67.2
click at [872, 340] on p "Salmon, crab, cucumber and caviar" at bounding box center [974, 349] width 289 height 18
drag, startPoint x: 747, startPoint y: 331, endPoint x: 875, endPoint y: 338, distance: 128.2
click at [875, 340] on p "Salmon, crab, cucumber and caviar" at bounding box center [974, 349] width 289 height 18
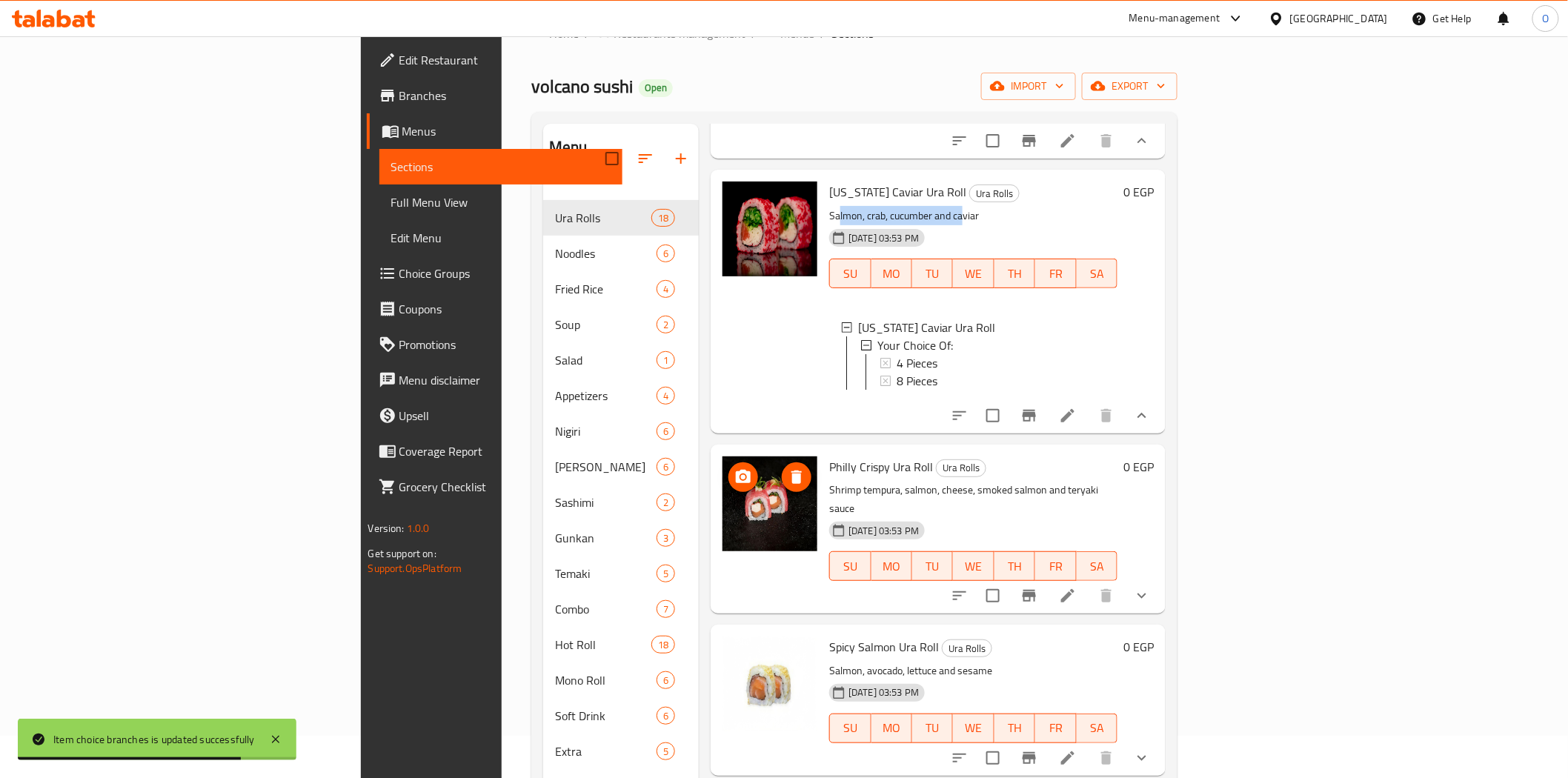
scroll to position [411, 0]
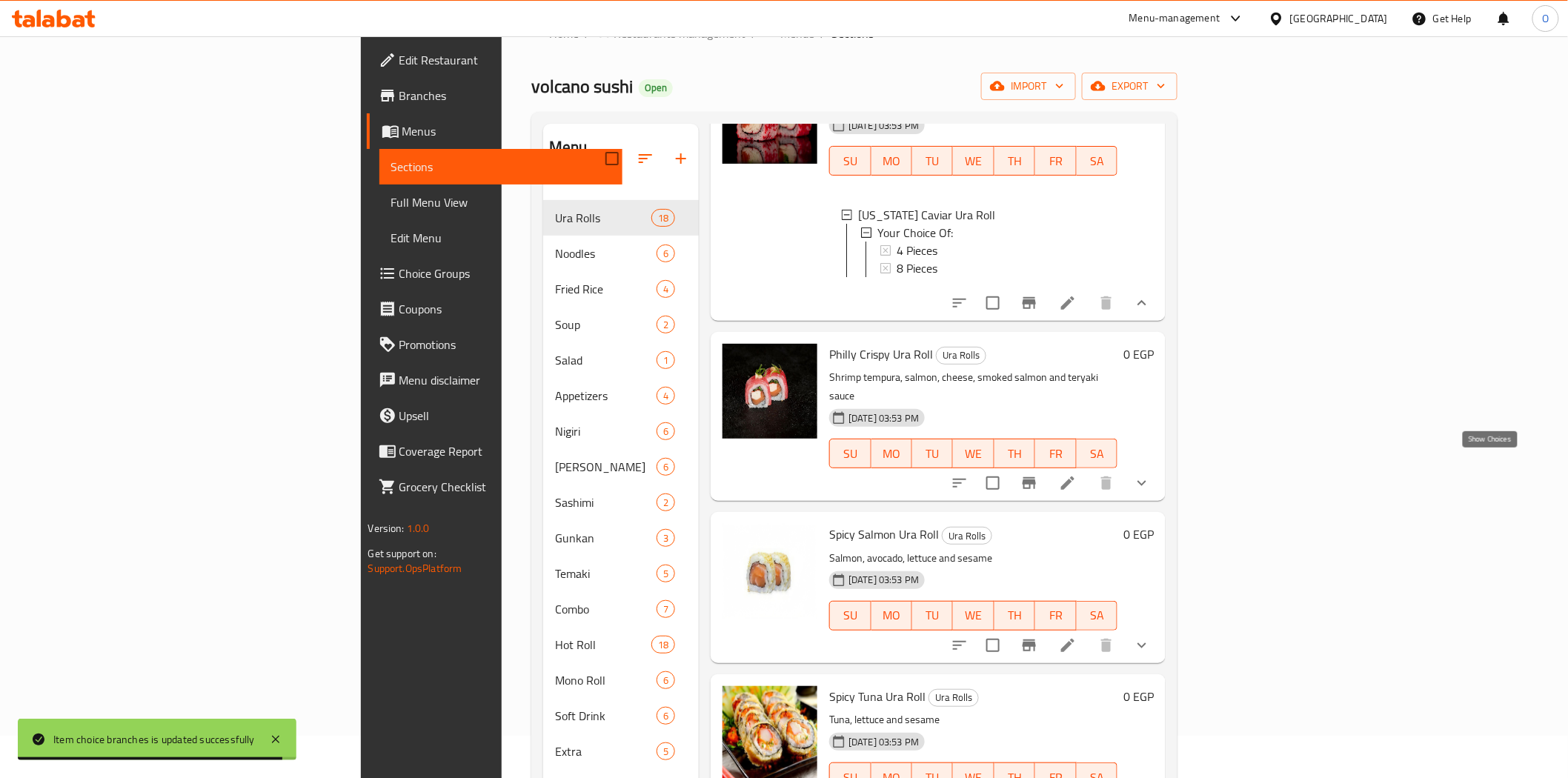
click at [1146, 480] on icon "show more" at bounding box center [1142, 483] width 9 height 5
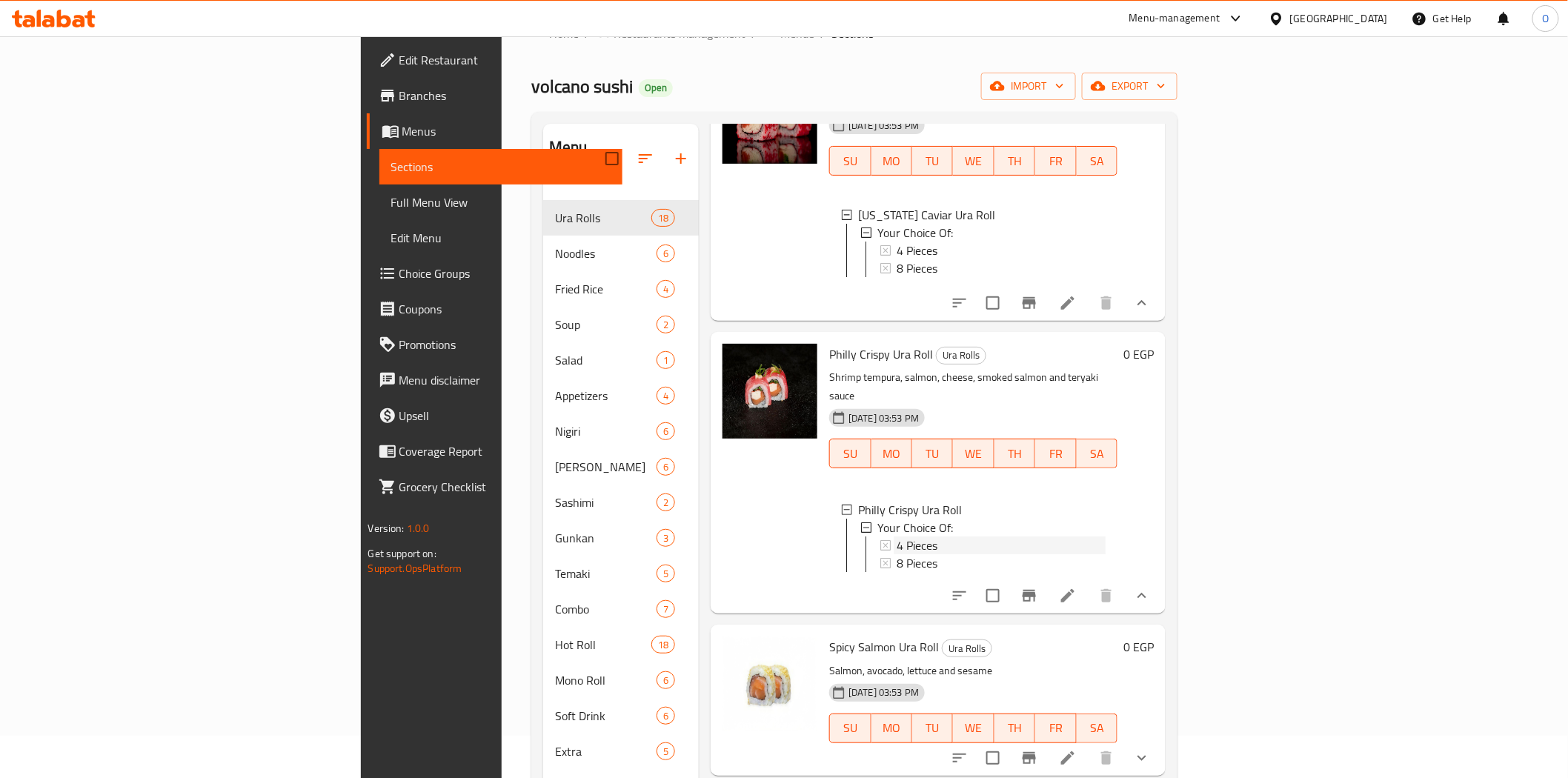
click at [897, 537] on span "4 Pieces" at bounding box center [917, 546] width 40 height 18
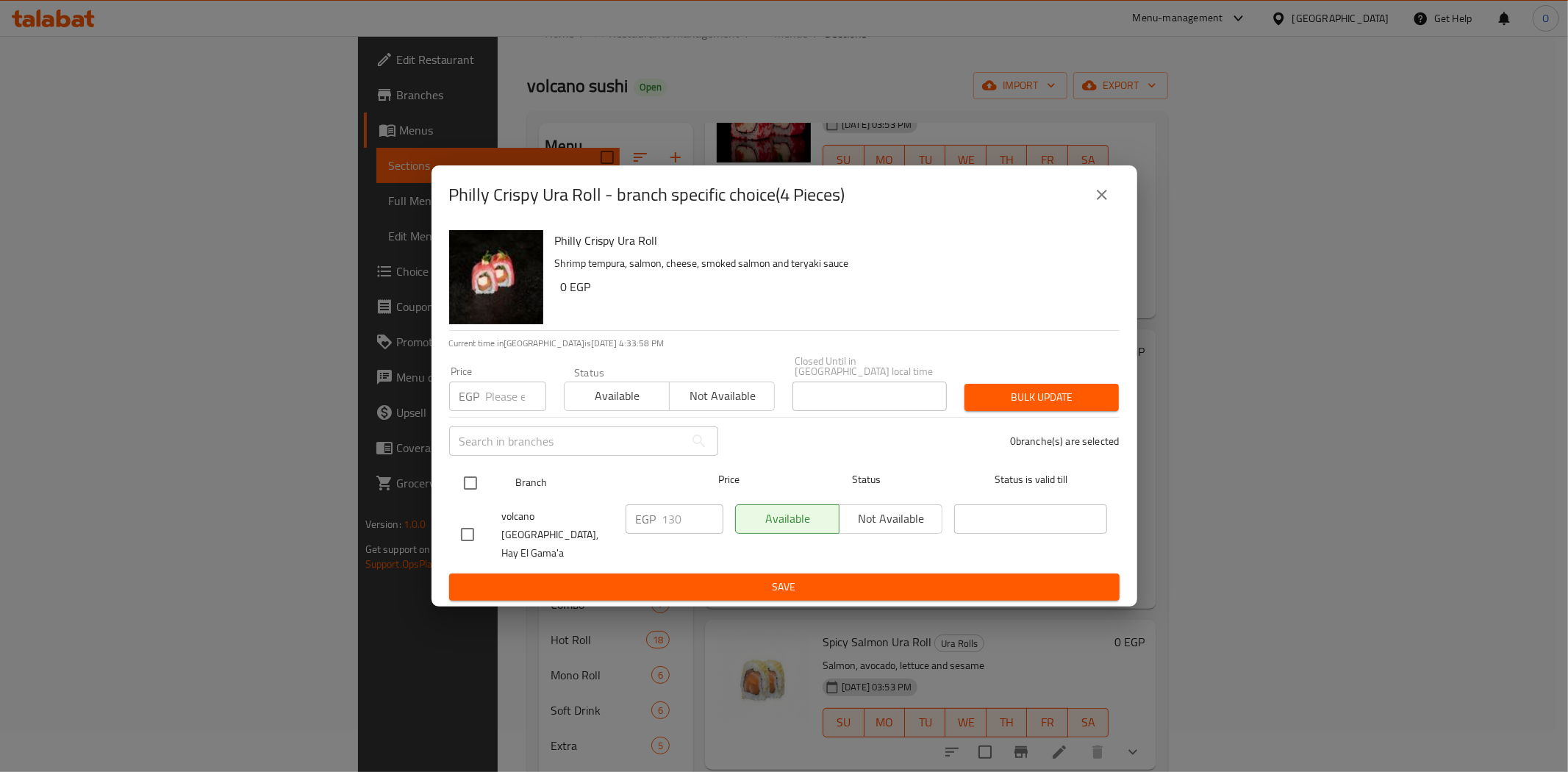
click at [469, 482] on input "checkbox" at bounding box center [470, 483] width 31 height 31
checkbox input "true"
paste input "150"
type input "150"
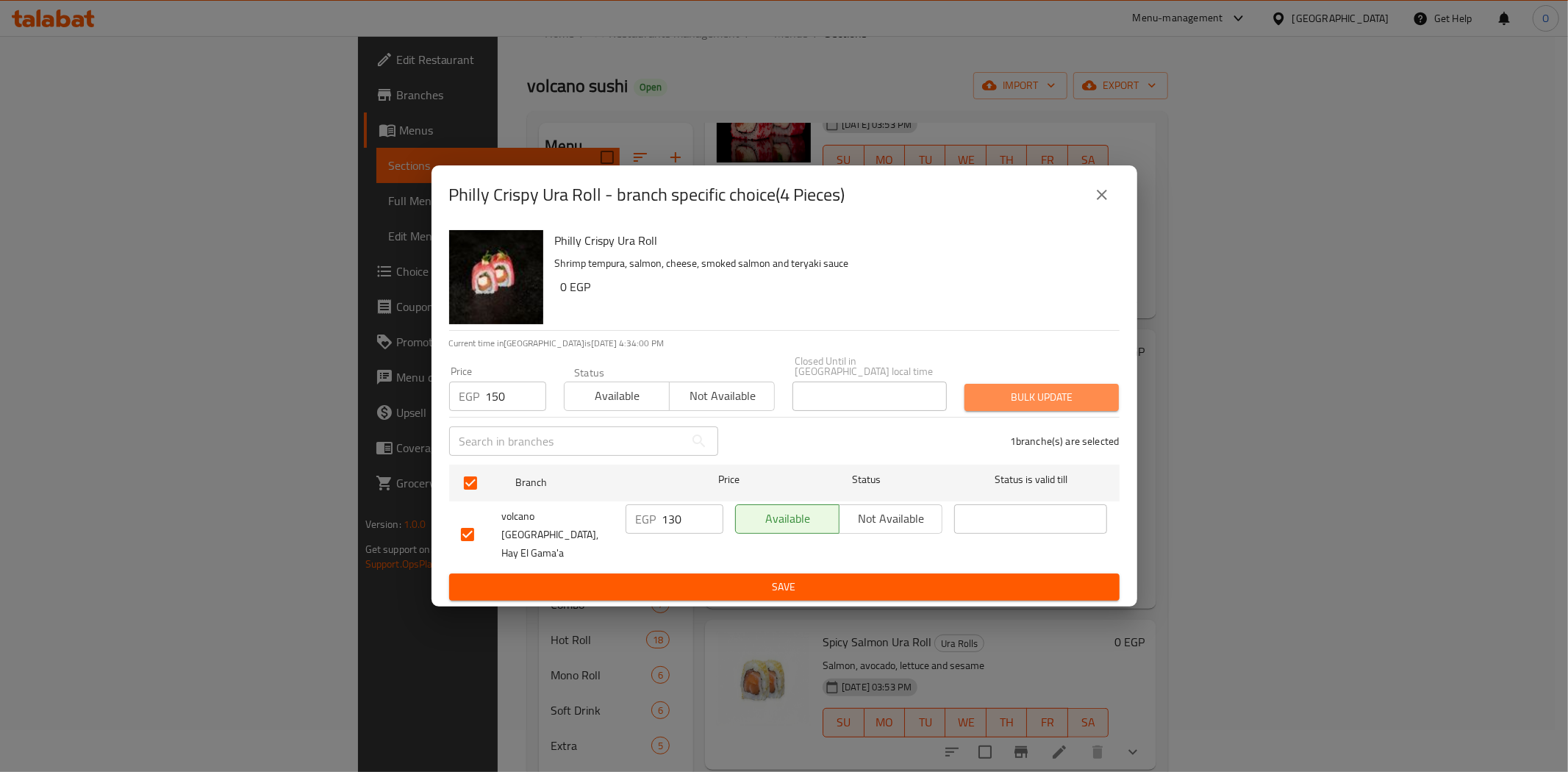
click at [1104, 398] on span "Bulk update" at bounding box center [1042, 397] width 131 height 18
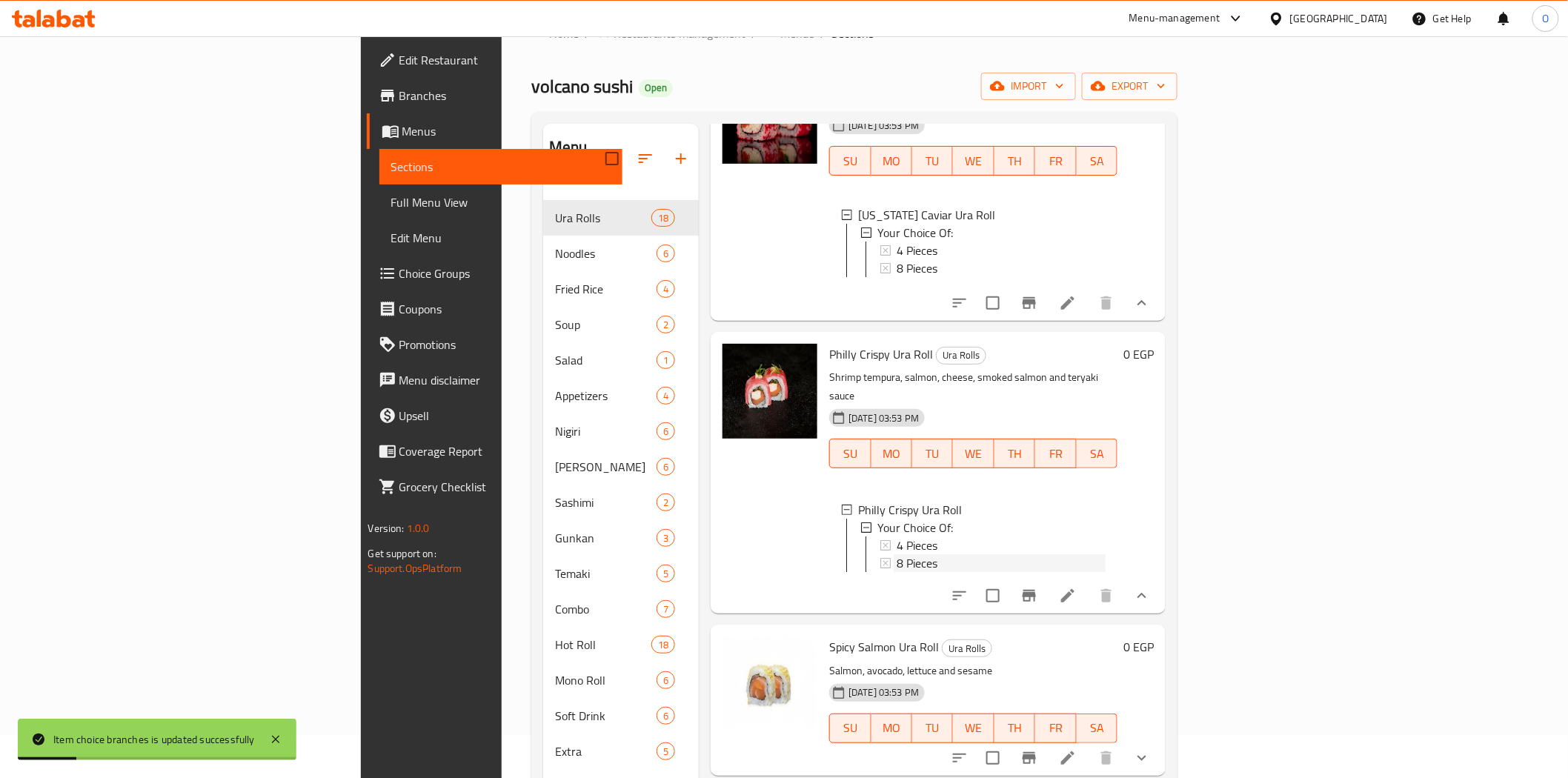
click at [897, 554] on span "8 Pieces" at bounding box center [917, 563] width 40 height 18
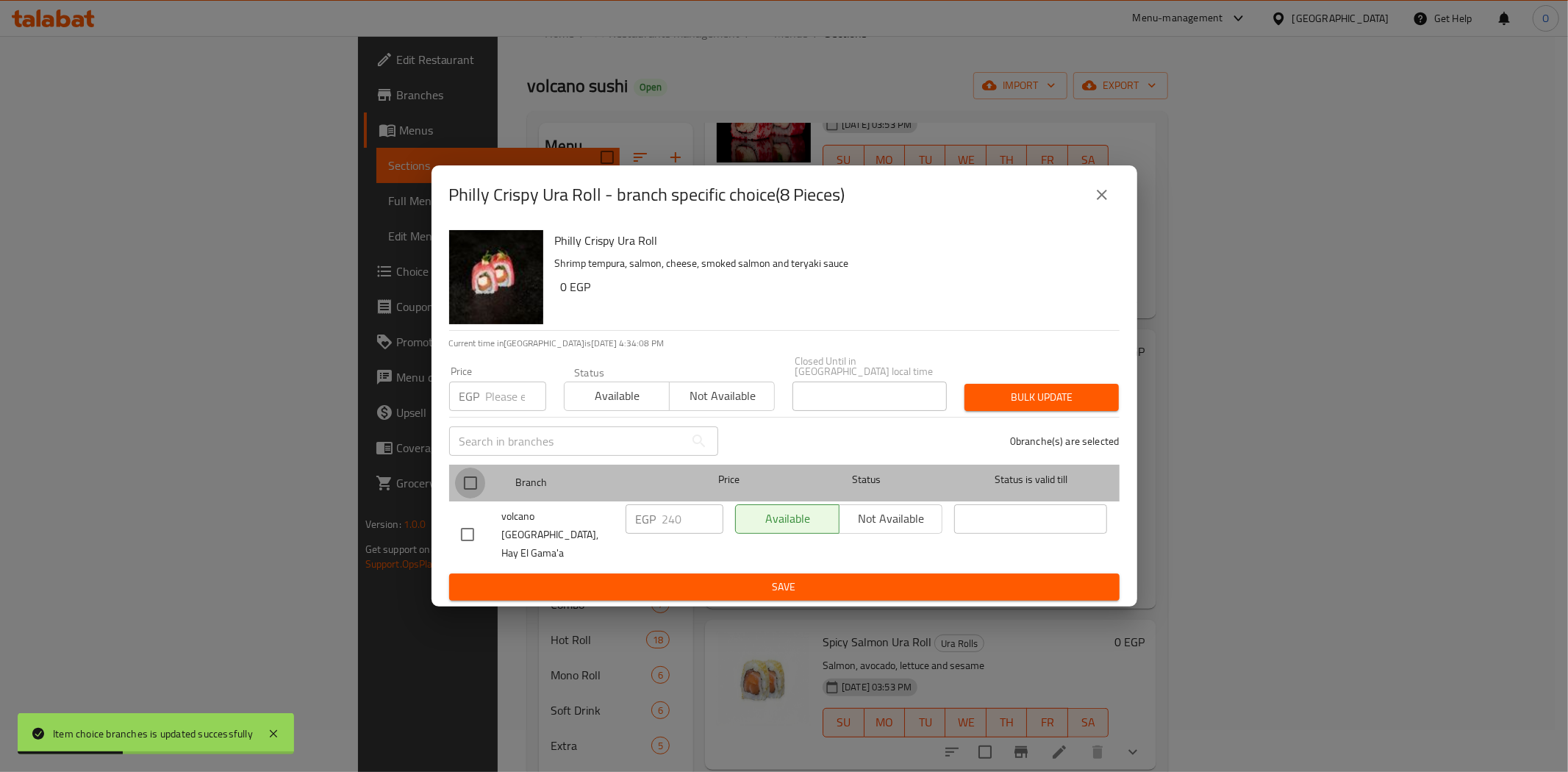
click at [474, 487] on input "checkbox" at bounding box center [470, 483] width 31 height 31
checkbox input "true"
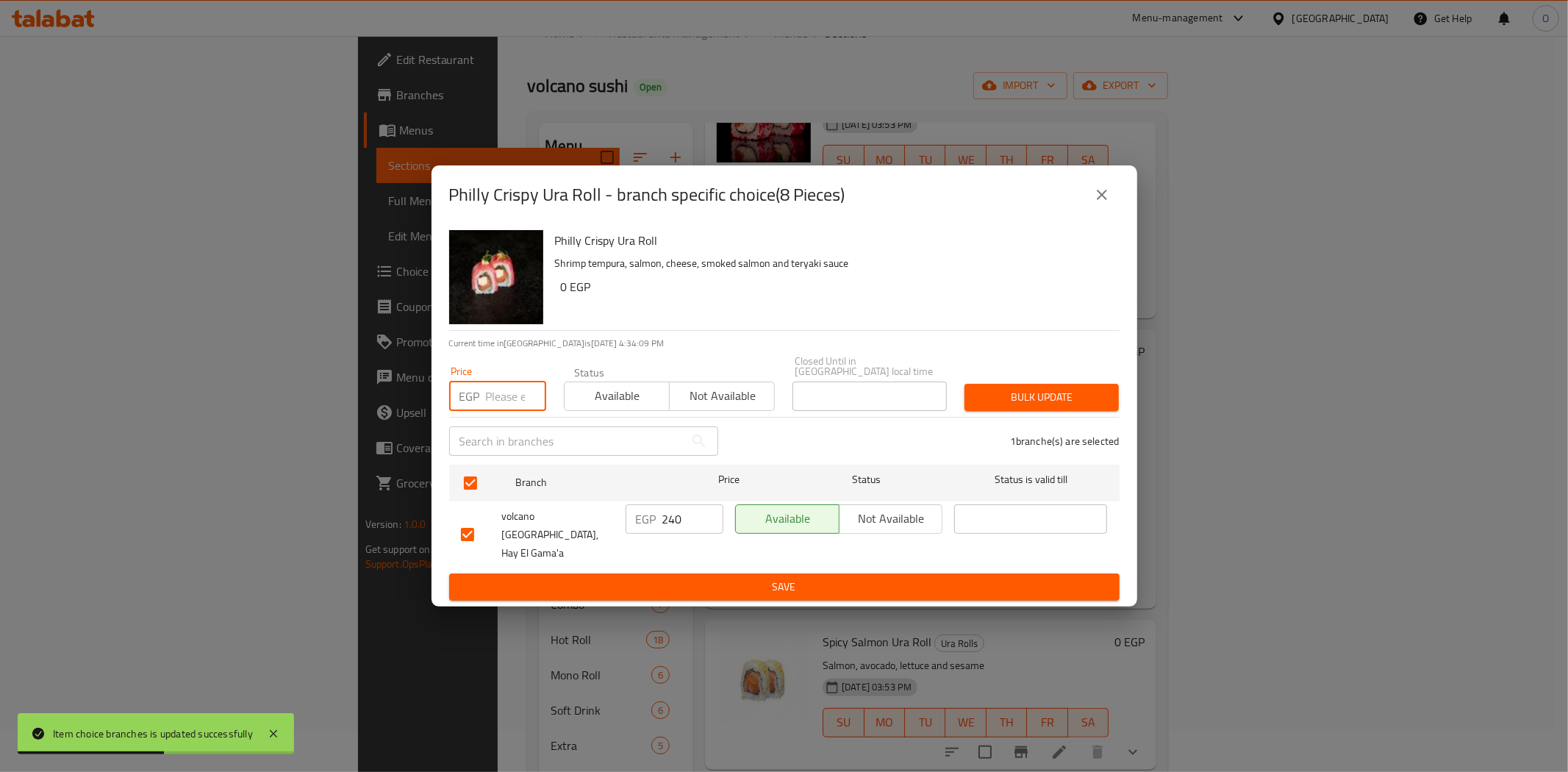
paste input "270"
type input "270"
click at [1007, 402] on span "Bulk update" at bounding box center [1042, 397] width 131 height 18
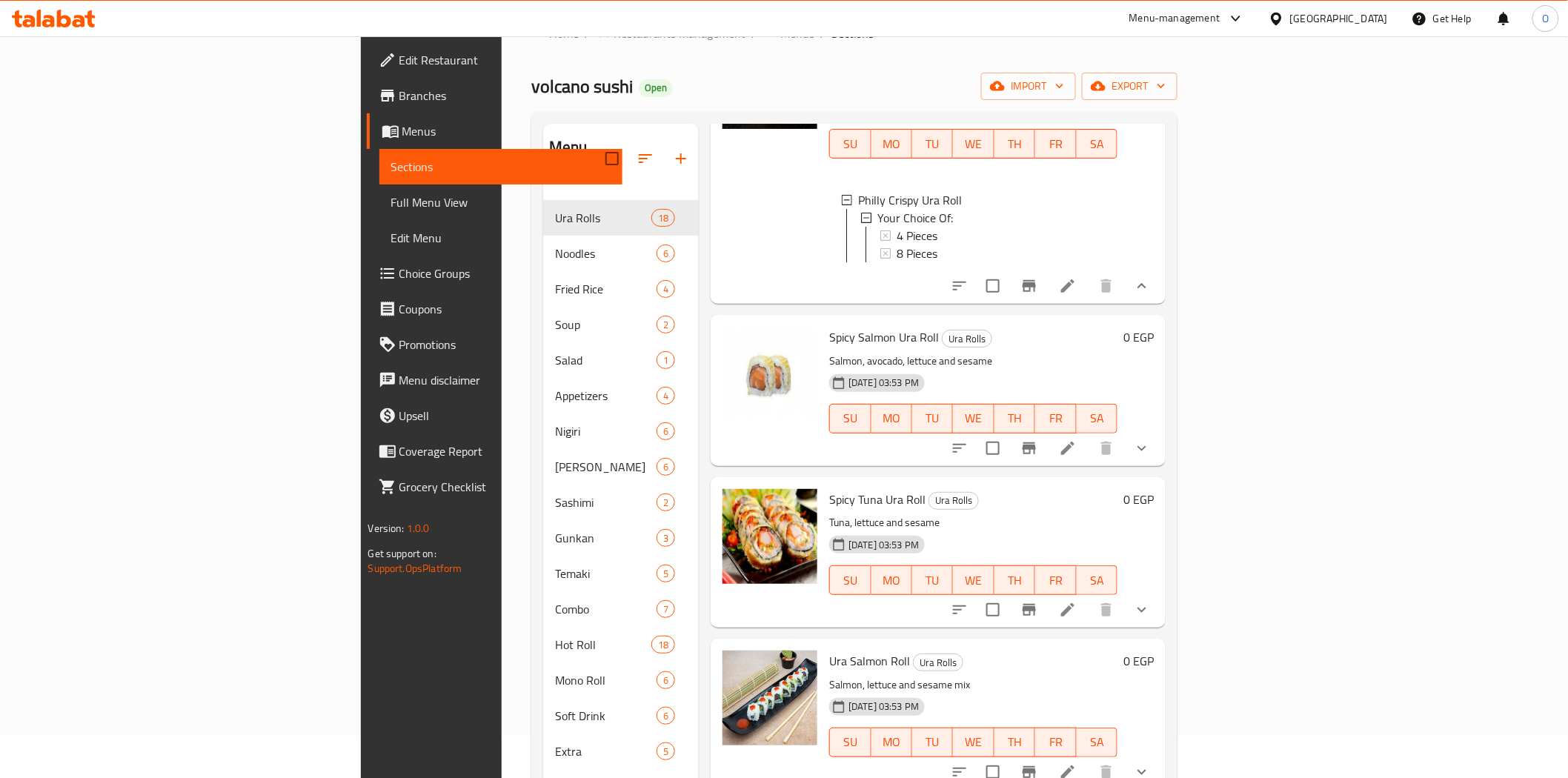
scroll to position [741, 0]
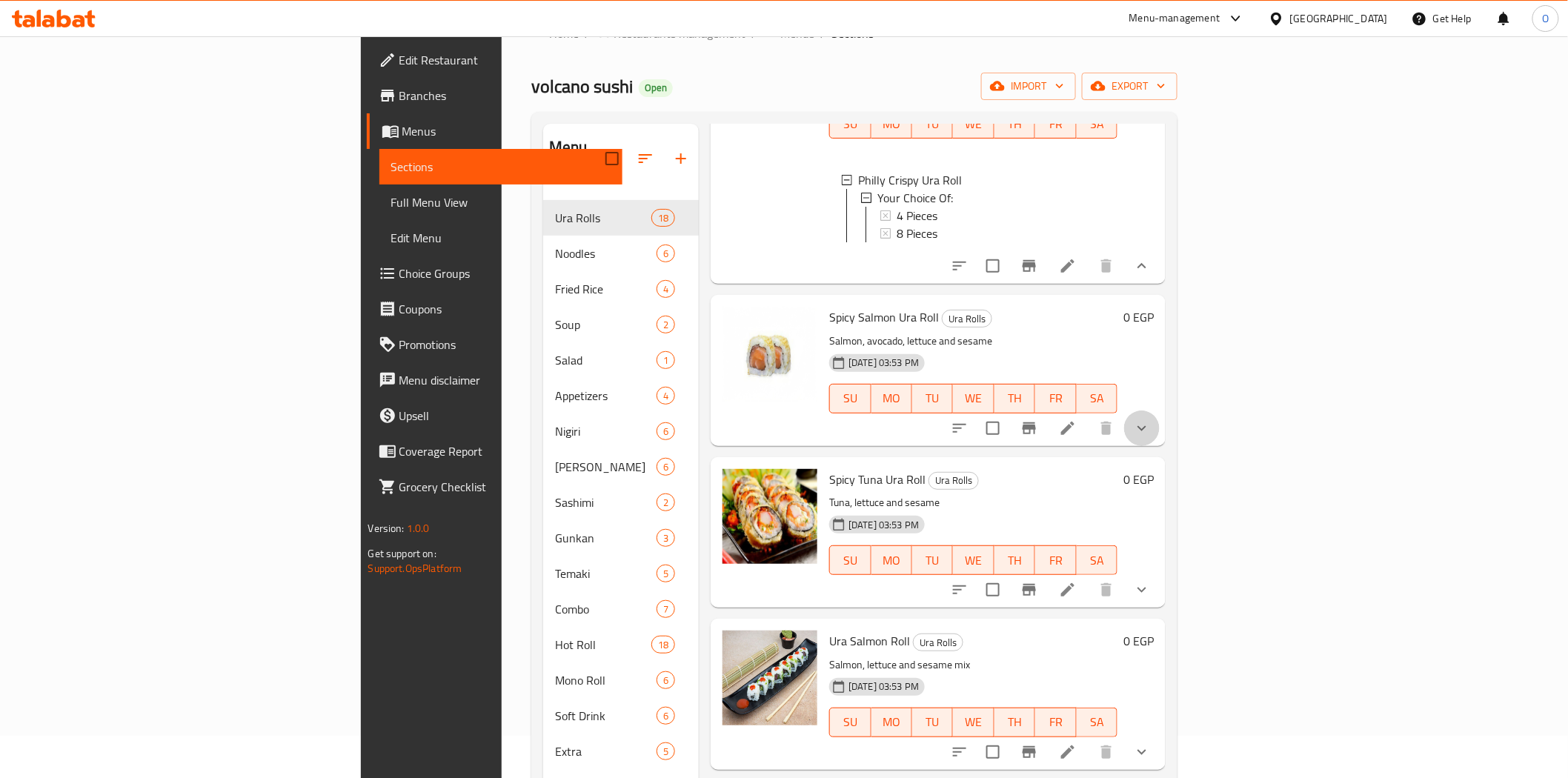
click at [1160, 427] on button "show more" at bounding box center [1141, 428] width 35 height 35
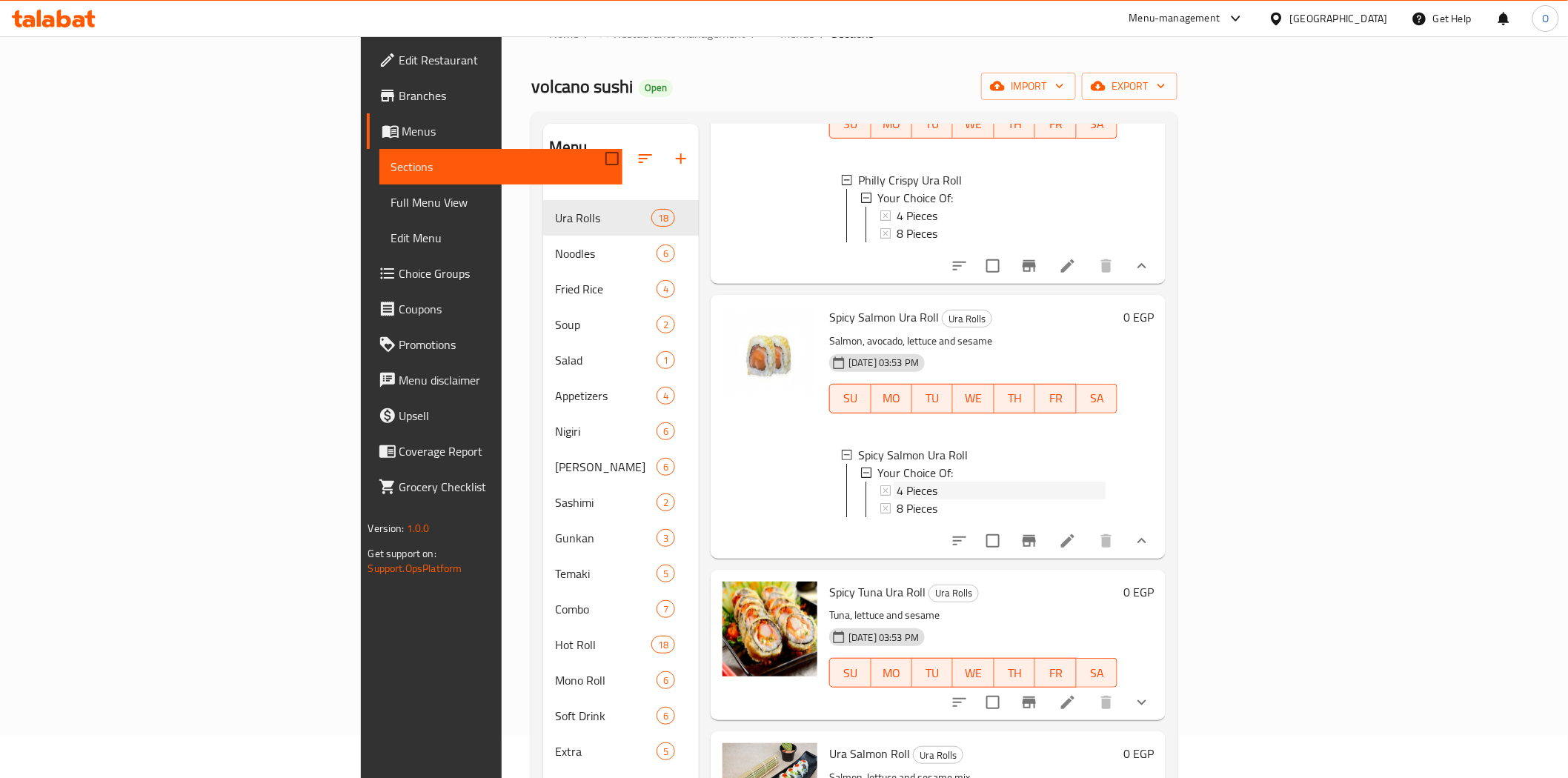
click at [897, 485] on span "4 Pieces" at bounding box center [917, 490] width 40 height 18
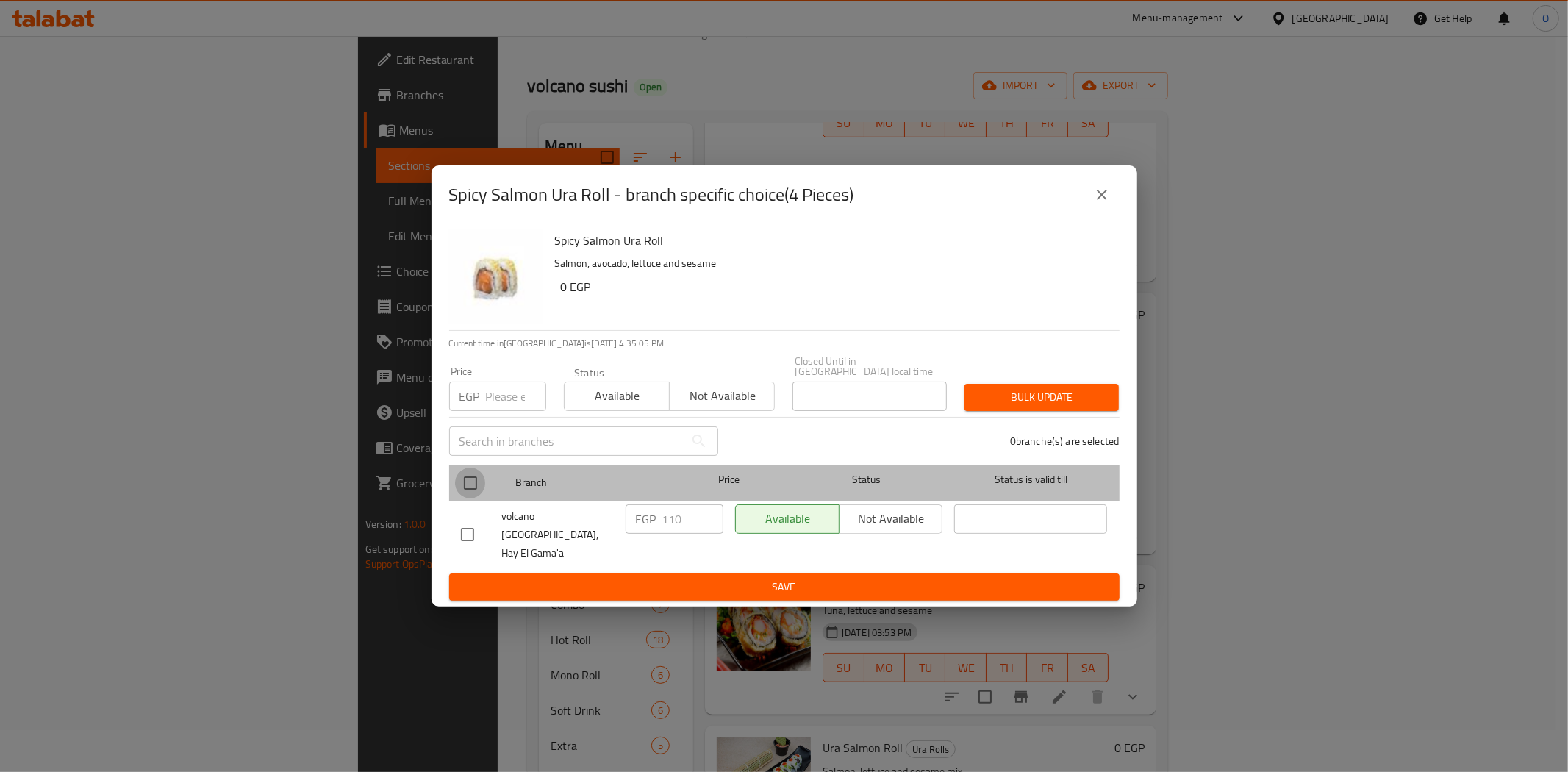
click at [469, 487] on input "checkbox" at bounding box center [470, 483] width 31 height 31
checkbox input "true"
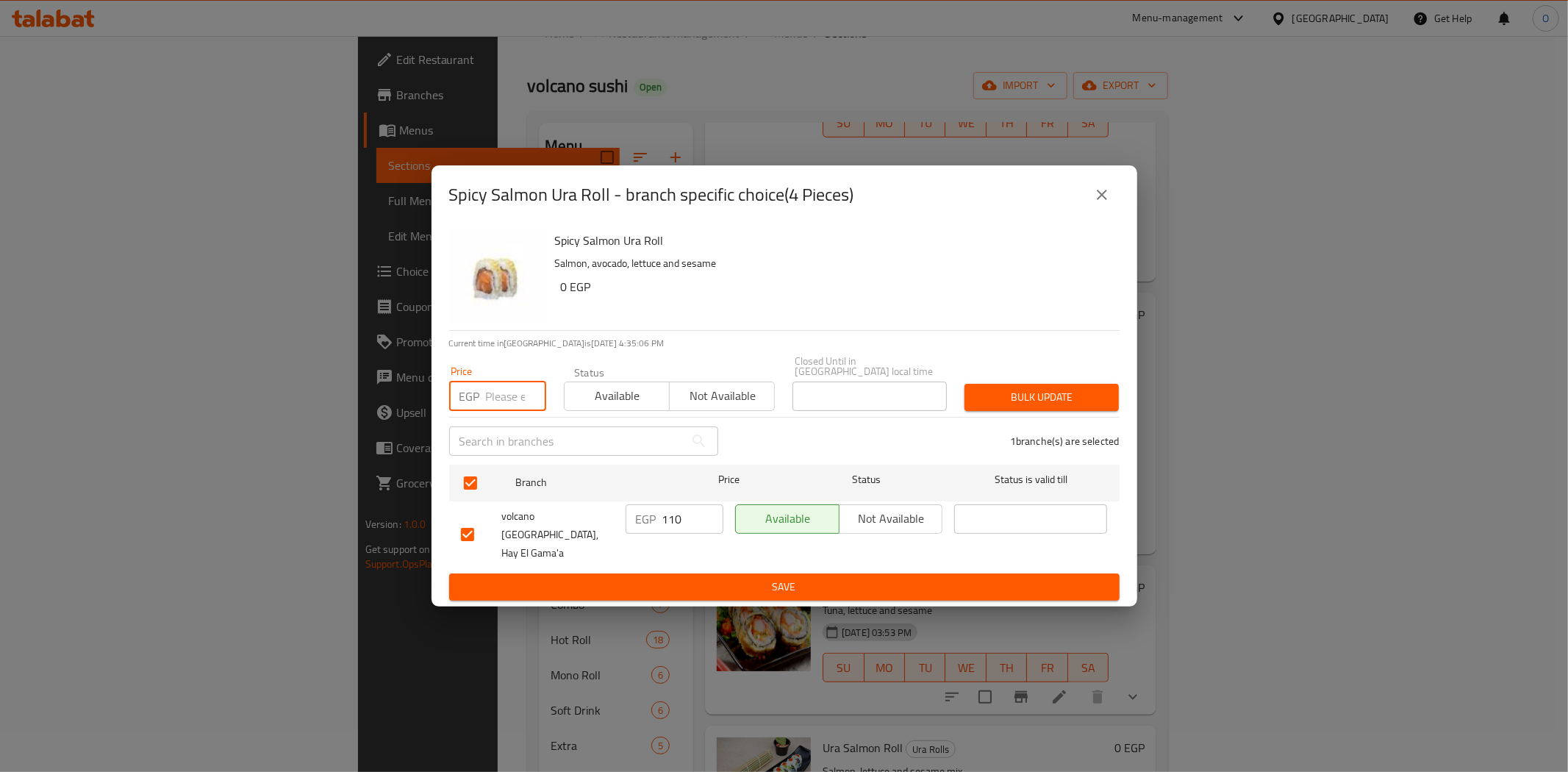
paste input "130"
type input "130"
click at [988, 406] on span "Bulk update" at bounding box center [1042, 397] width 131 height 18
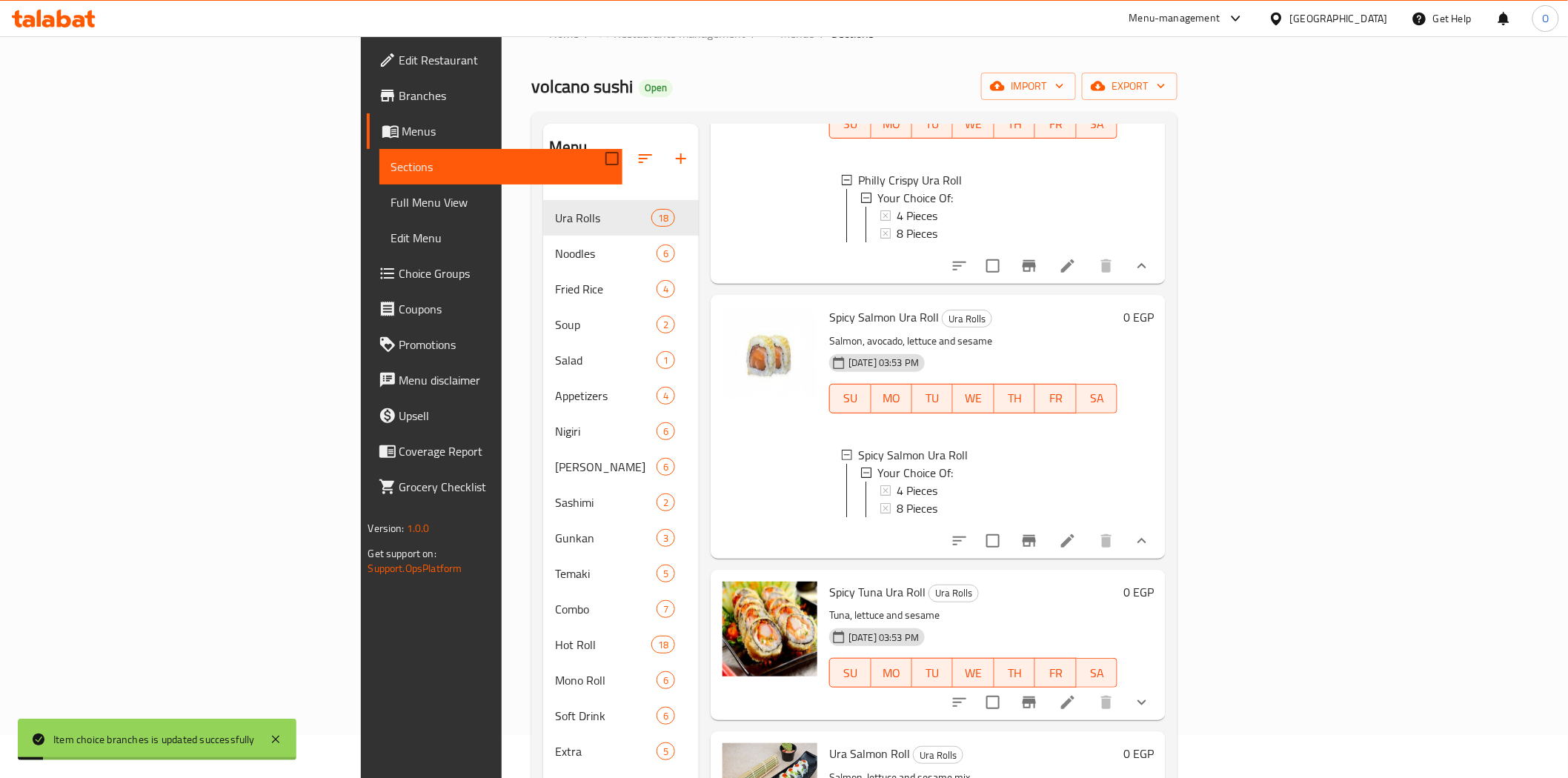
click at [1106, 497] on div "4 Pieces 8 Pieces" at bounding box center [993, 499] width 226 height 35
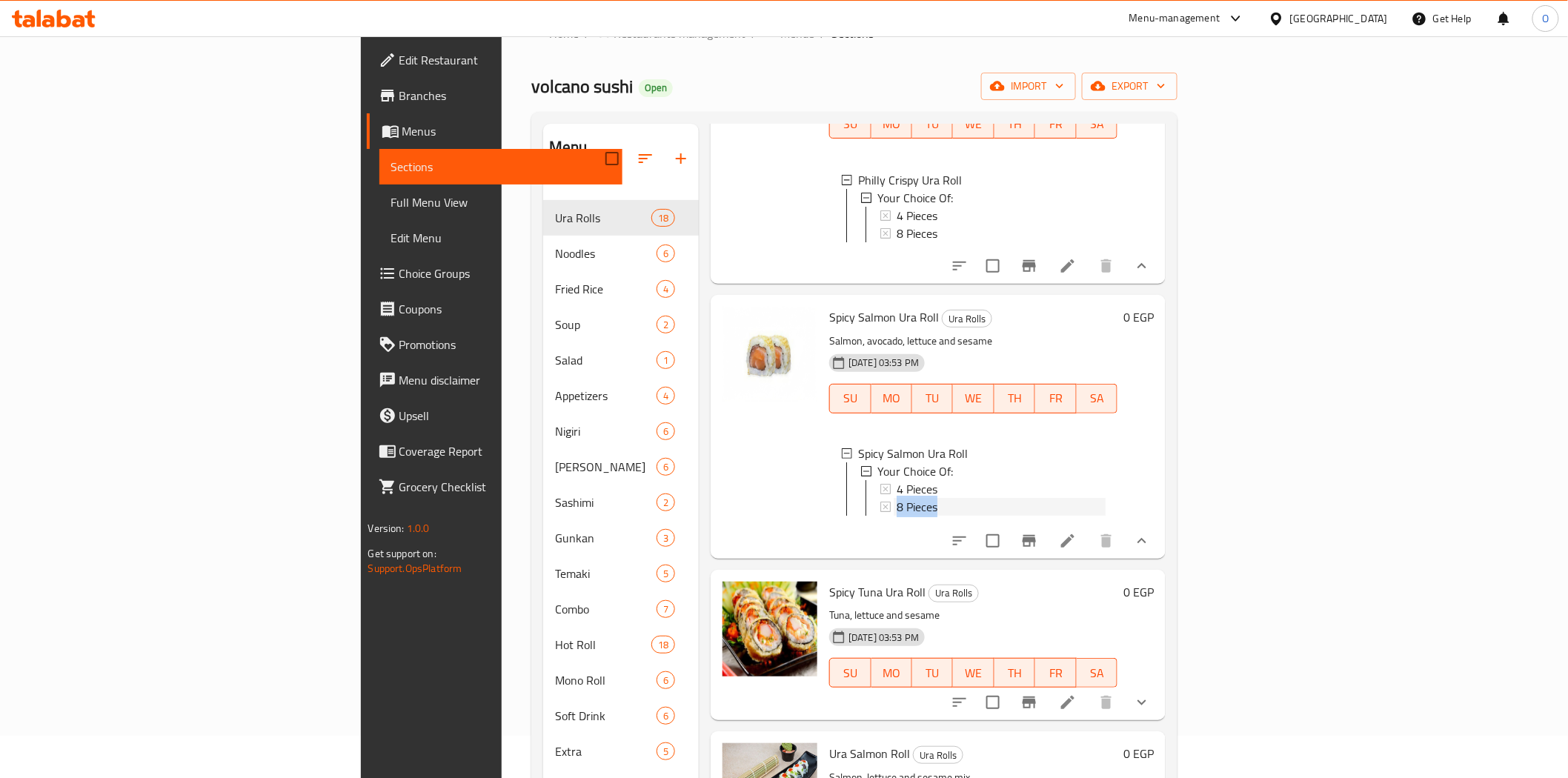
click at [897, 501] on span "8 Pieces" at bounding box center [917, 507] width 40 height 18
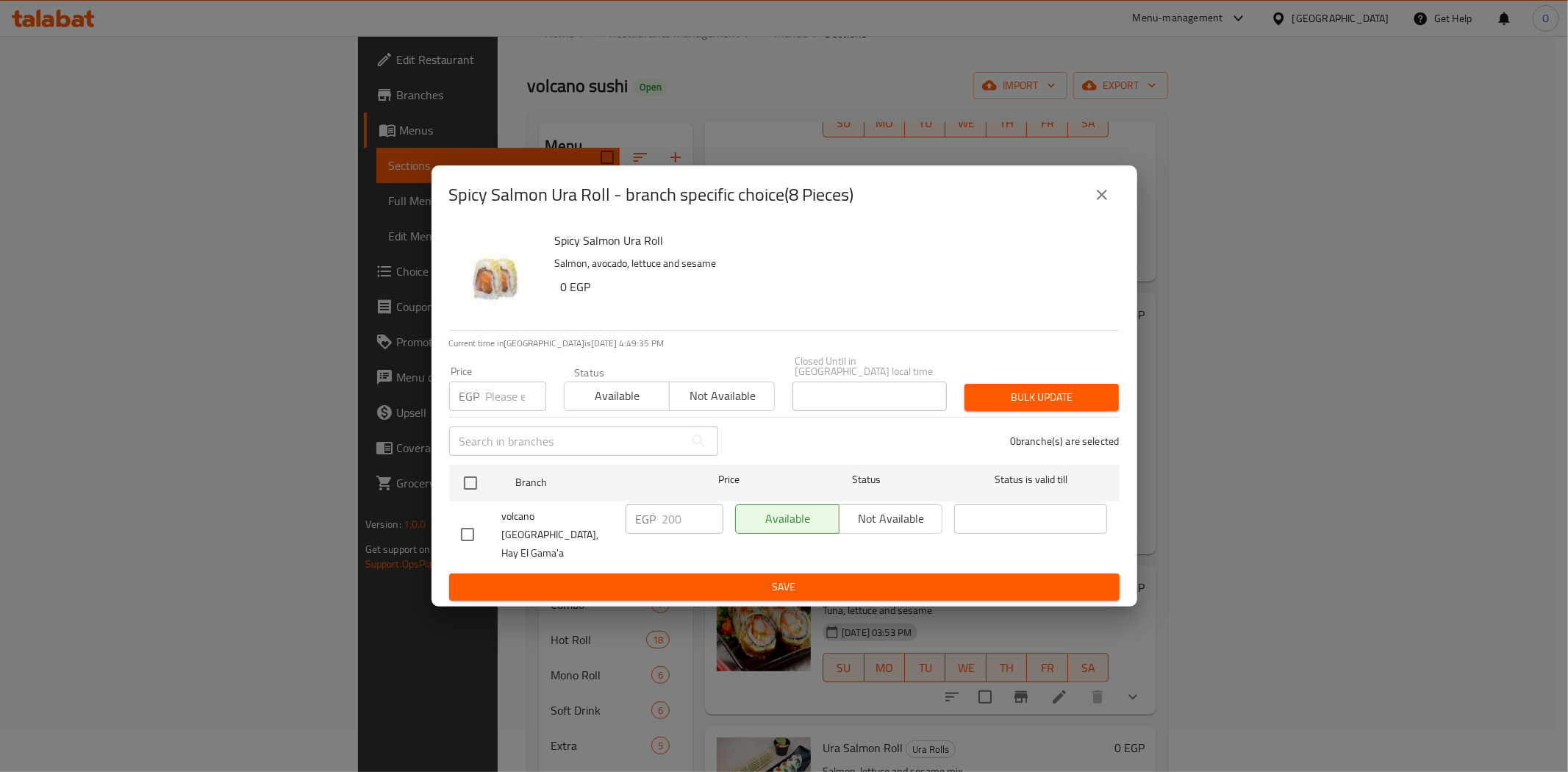
click at [1099, 196] on button "close" at bounding box center [1102, 195] width 35 height 35
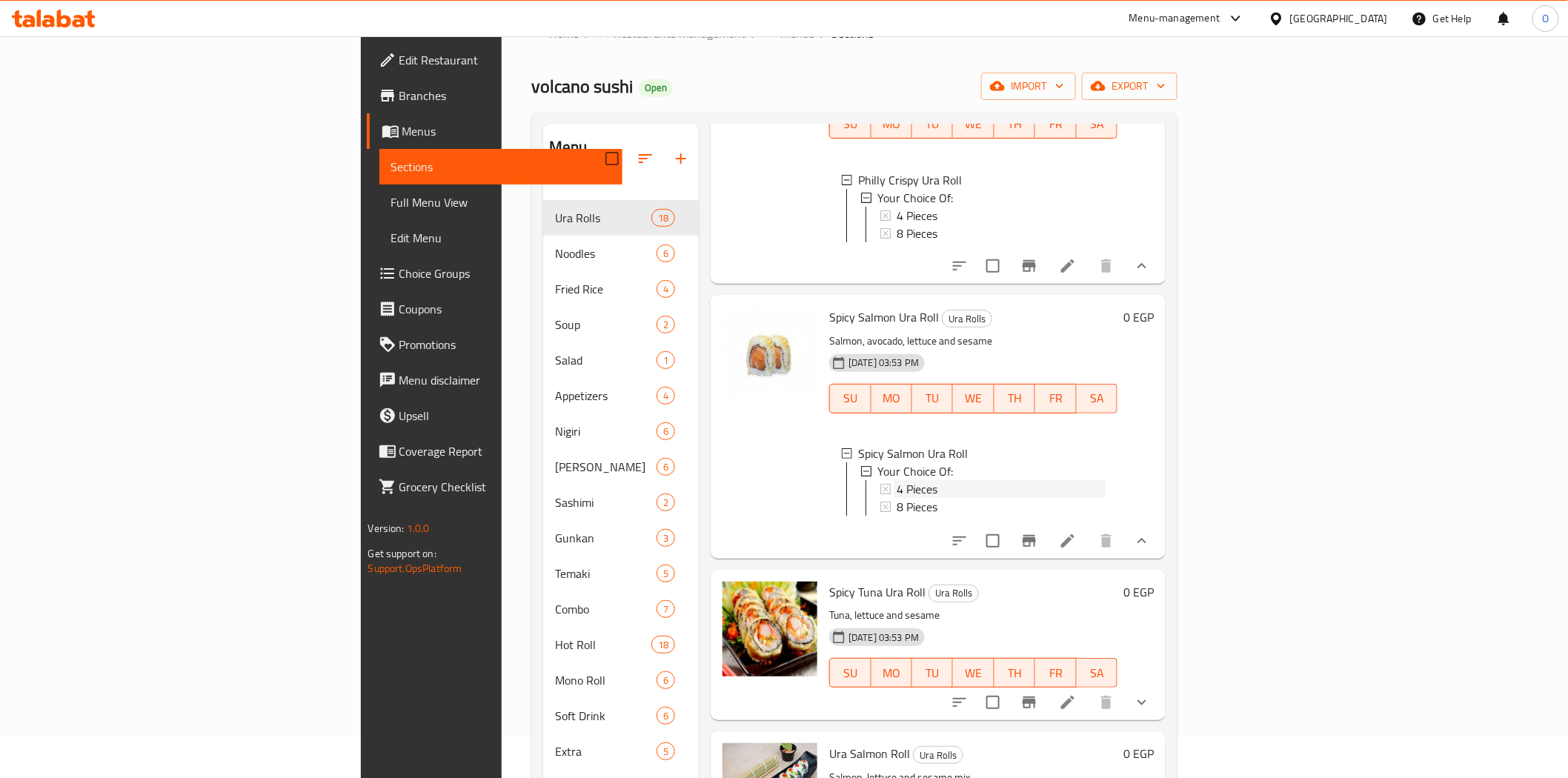
click at [897, 480] on span "4 Pieces" at bounding box center [917, 489] width 40 height 18
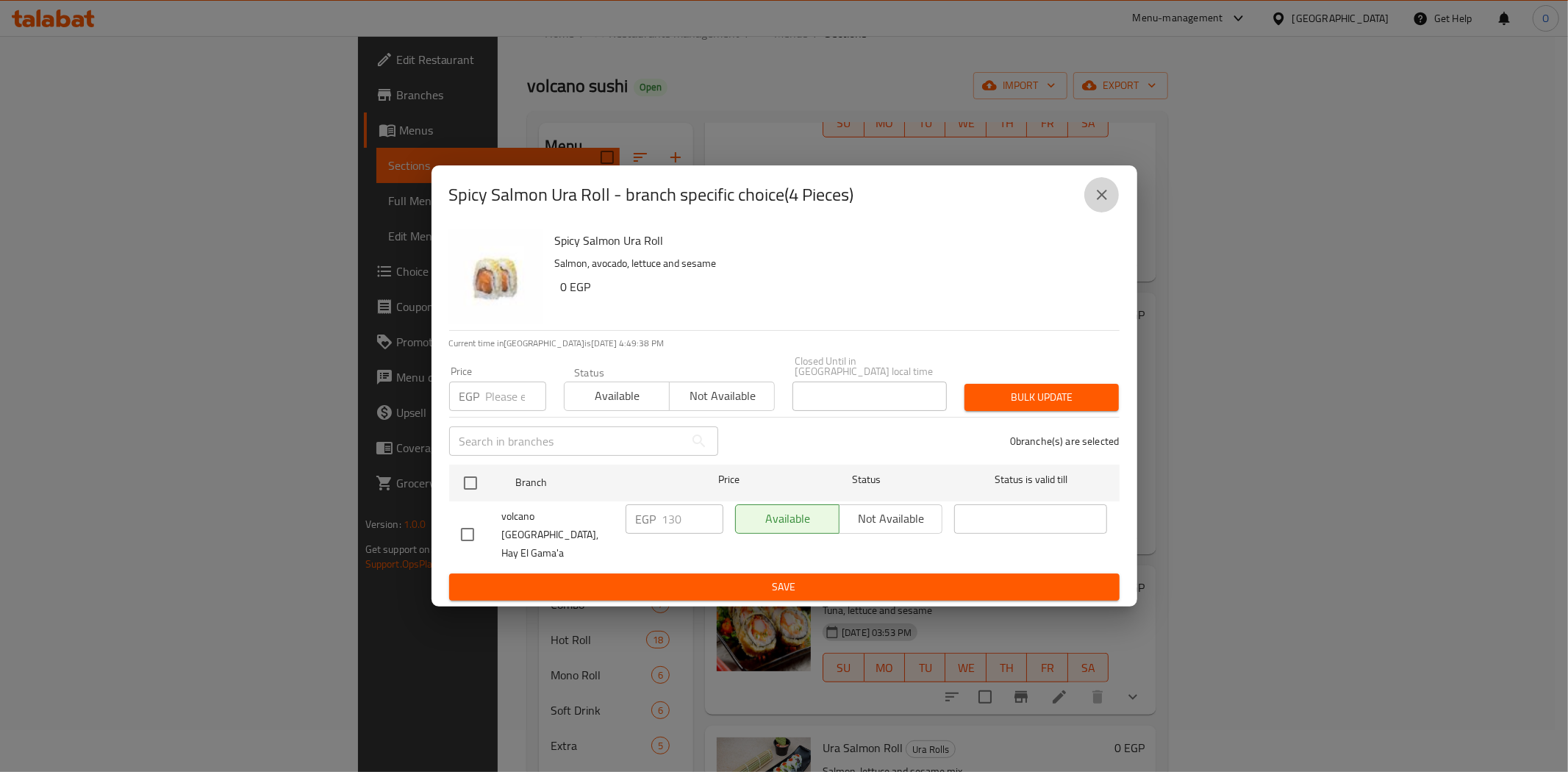
click at [1100, 200] on icon "close" at bounding box center [1102, 195] width 11 height 11
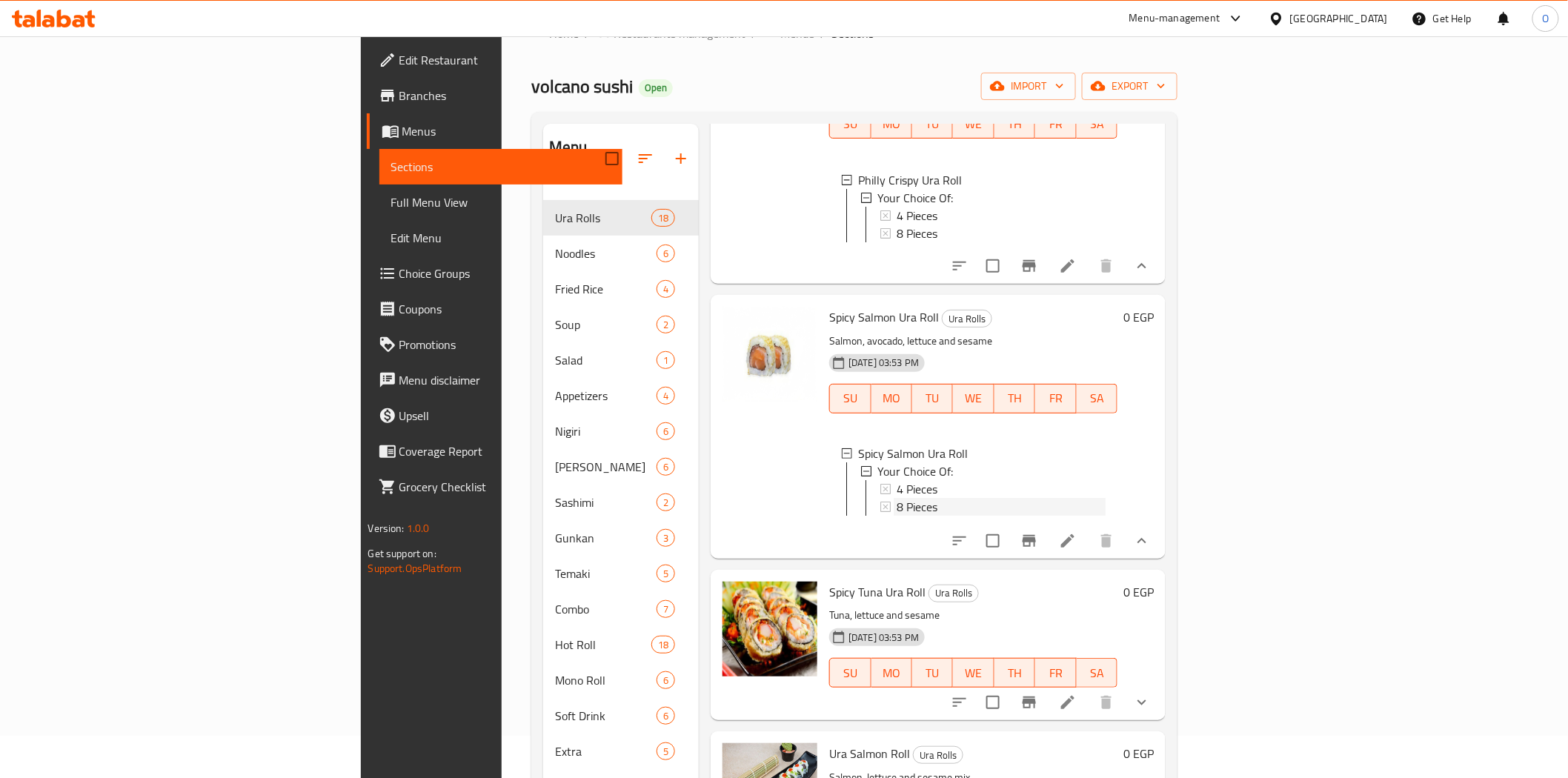
click at [897, 507] on span "8 Pieces" at bounding box center [917, 507] width 40 height 18
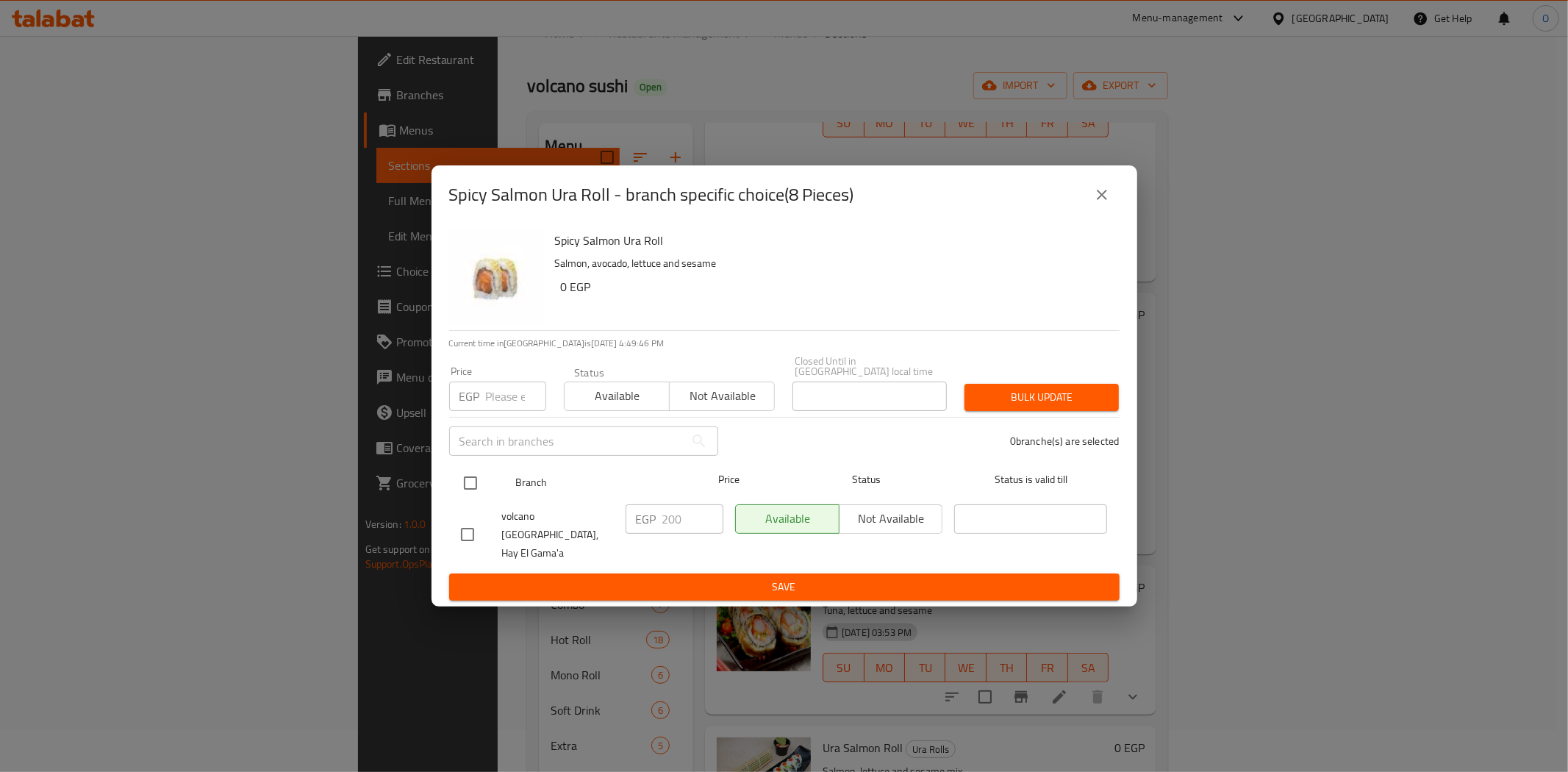
click at [474, 483] on input "checkbox" at bounding box center [470, 483] width 31 height 31
checkbox input "true"
paste input "225"
type input "225"
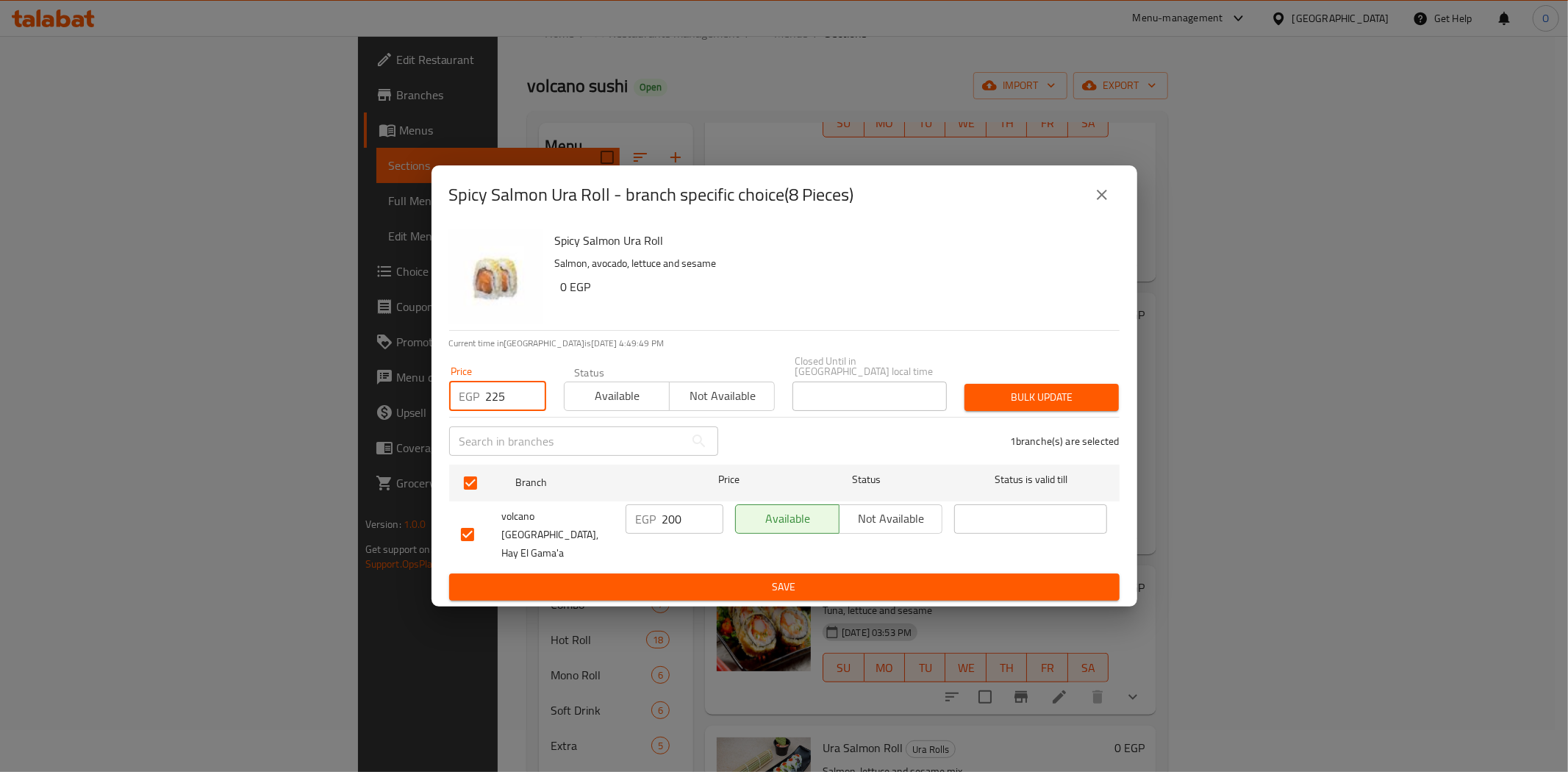
click at [1032, 406] on span "Bulk update" at bounding box center [1042, 397] width 131 height 18
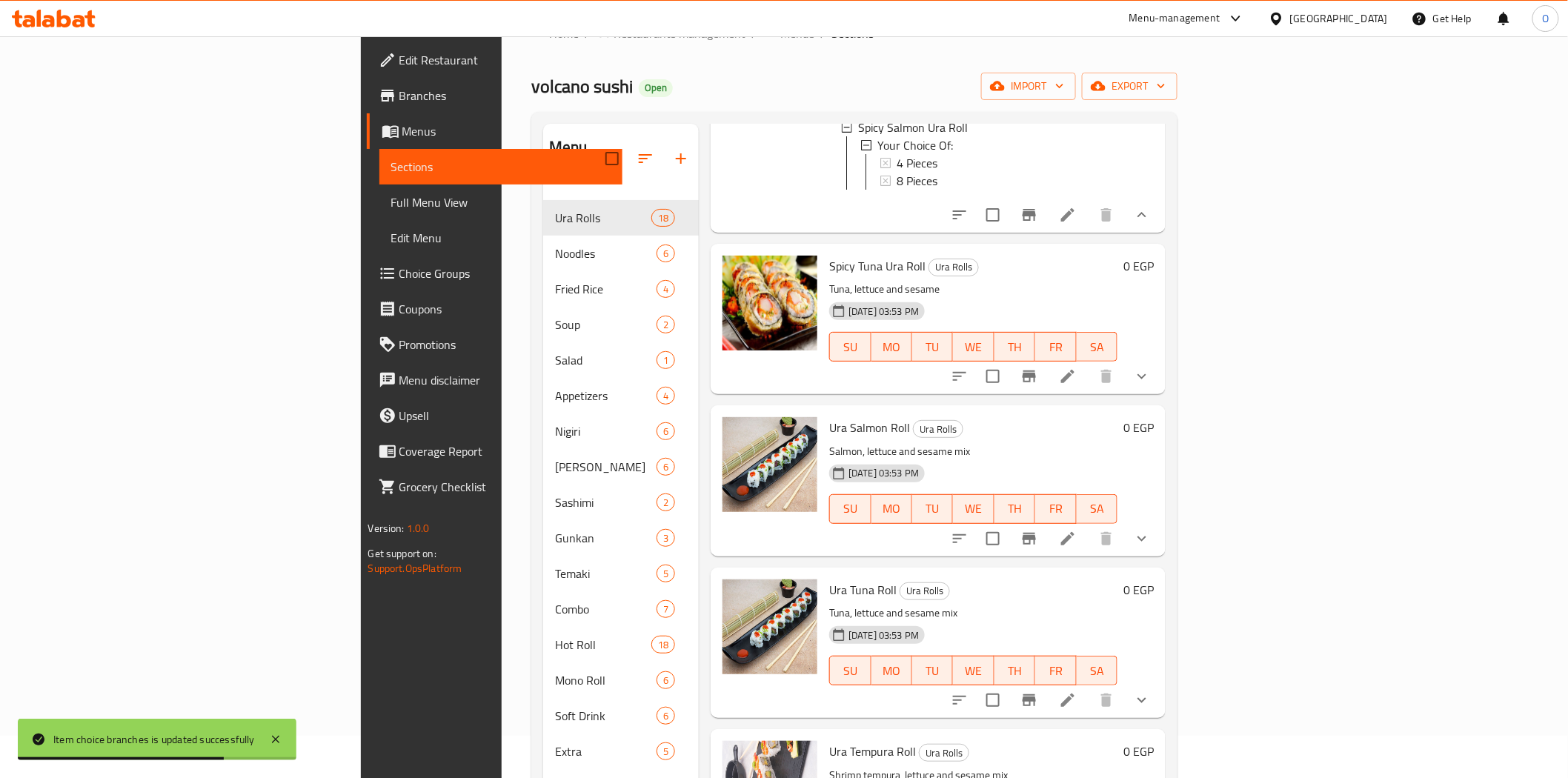
scroll to position [1070, 0]
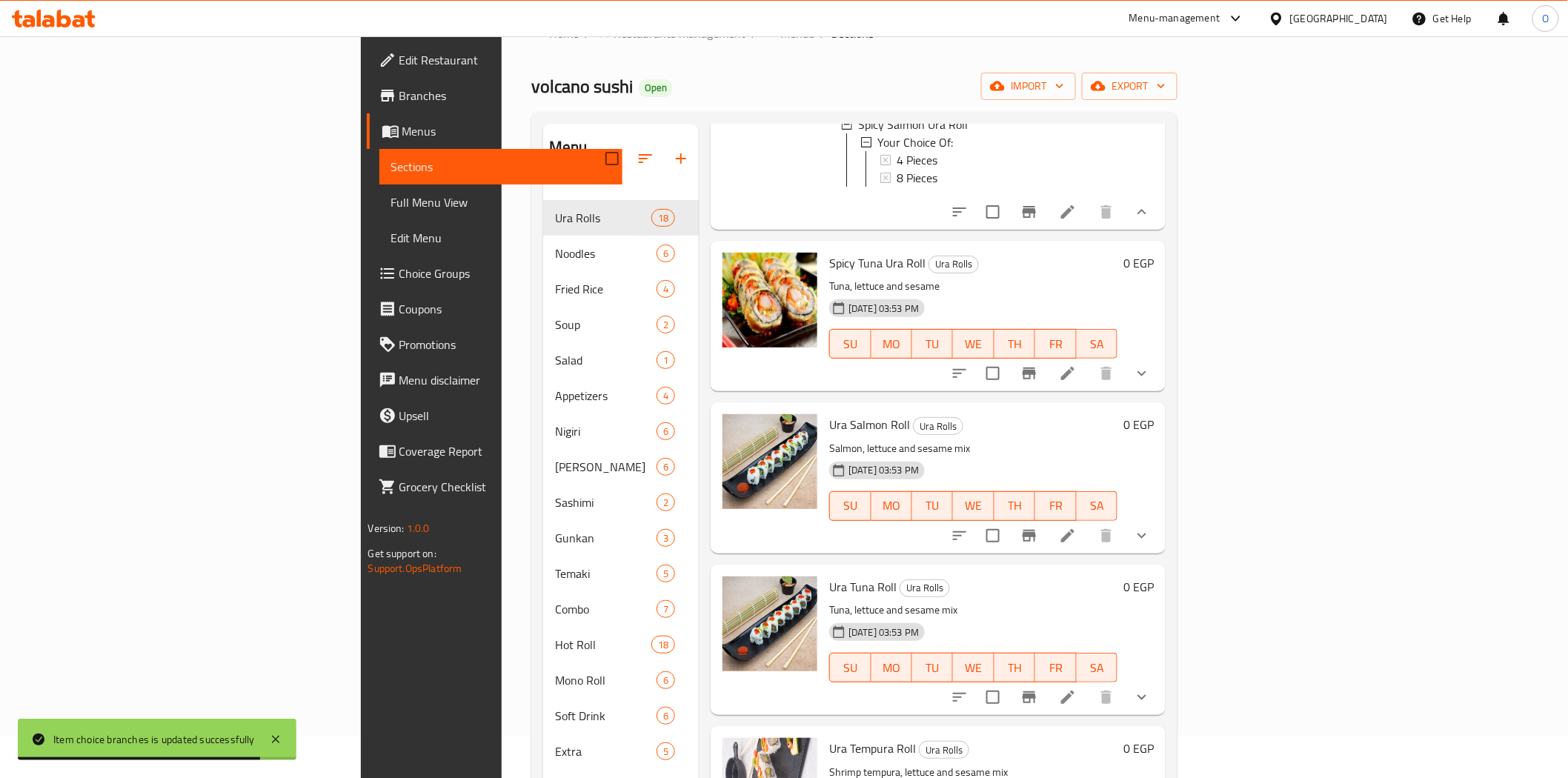
click at [1151, 377] on icon "show more" at bounding box center [1142, 373] width 18 height 18
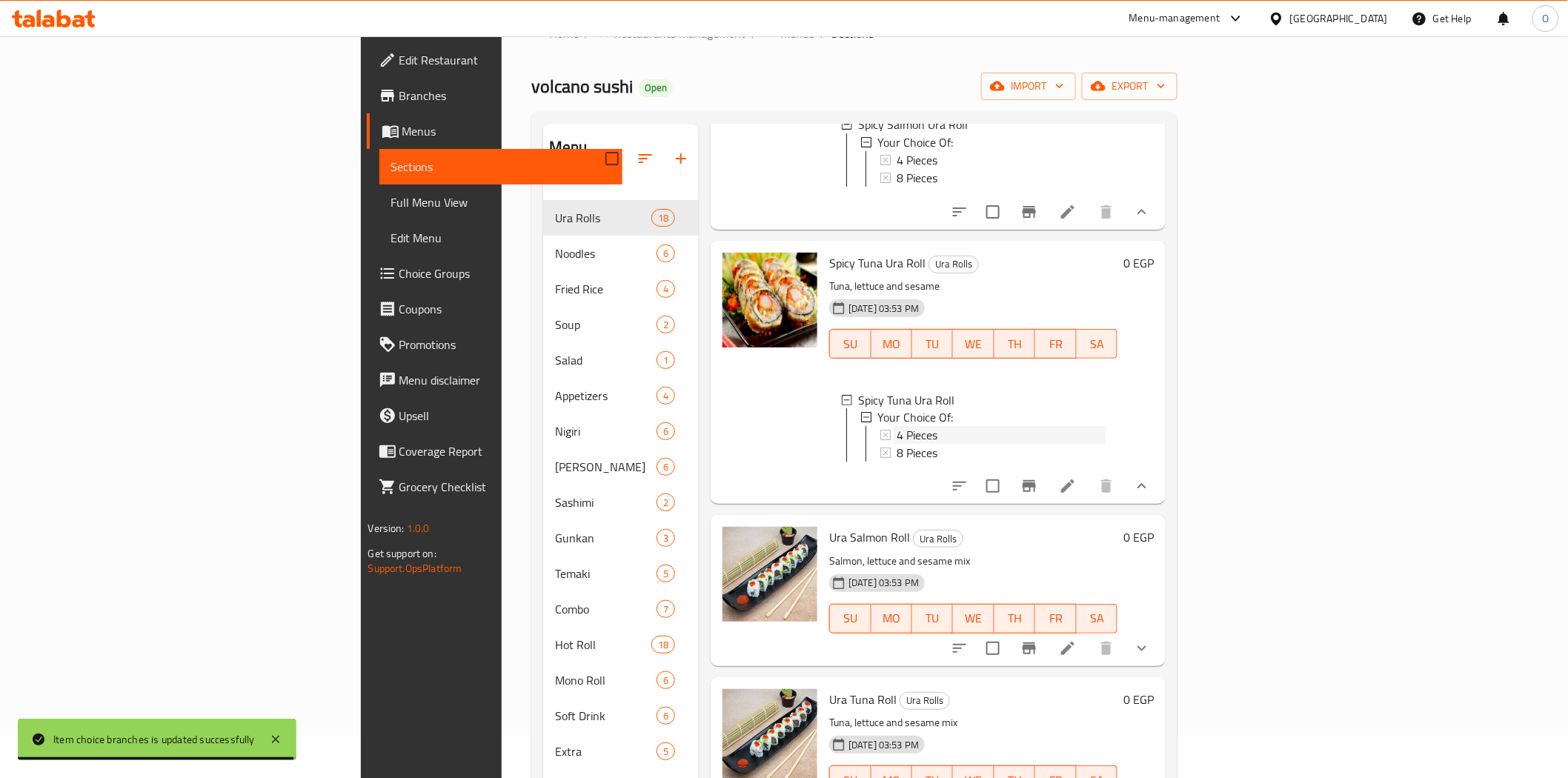
click at [897, 442] on span "4 Pieces" at bounding box center [917, 436] width 40 height 18
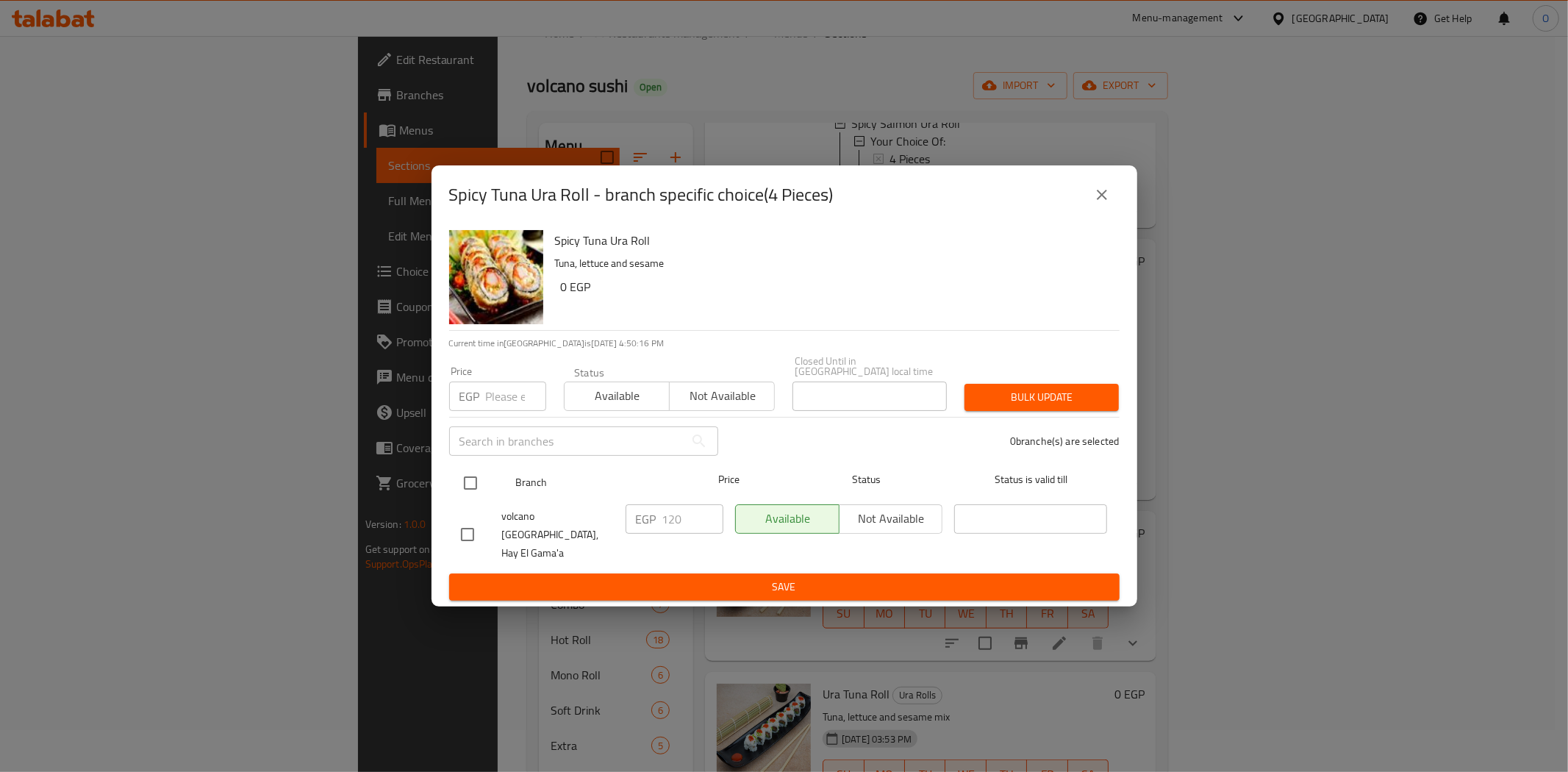
click at [473, 487] on input "checkbox" at bounding box center [470, 483] width 31 height 31
checkbox input "true"
paste input "140"
type input "140"
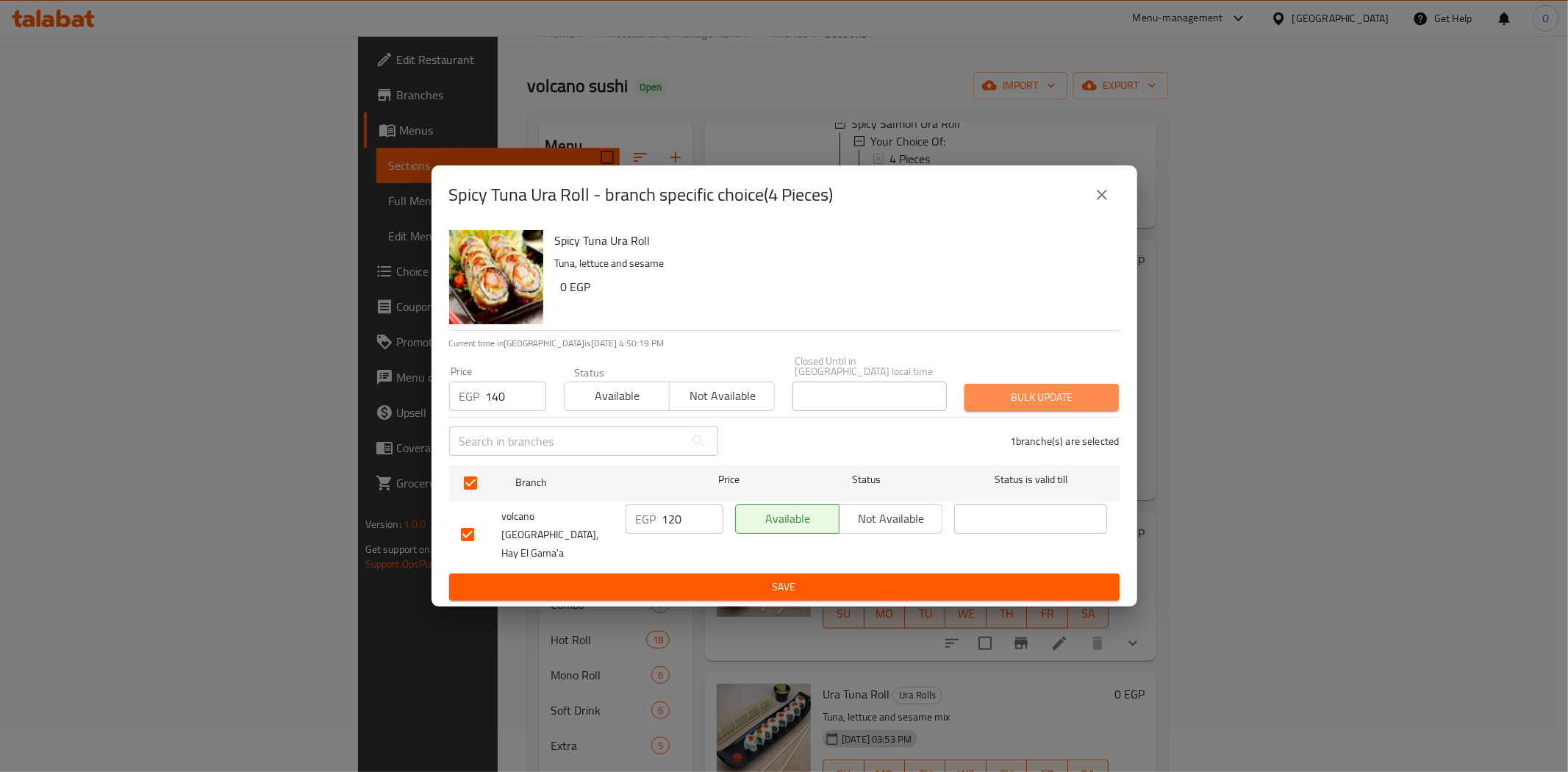
click at [995, 406] on span "Bulk update" at bounding box center [1042, 397] width 131 height 18
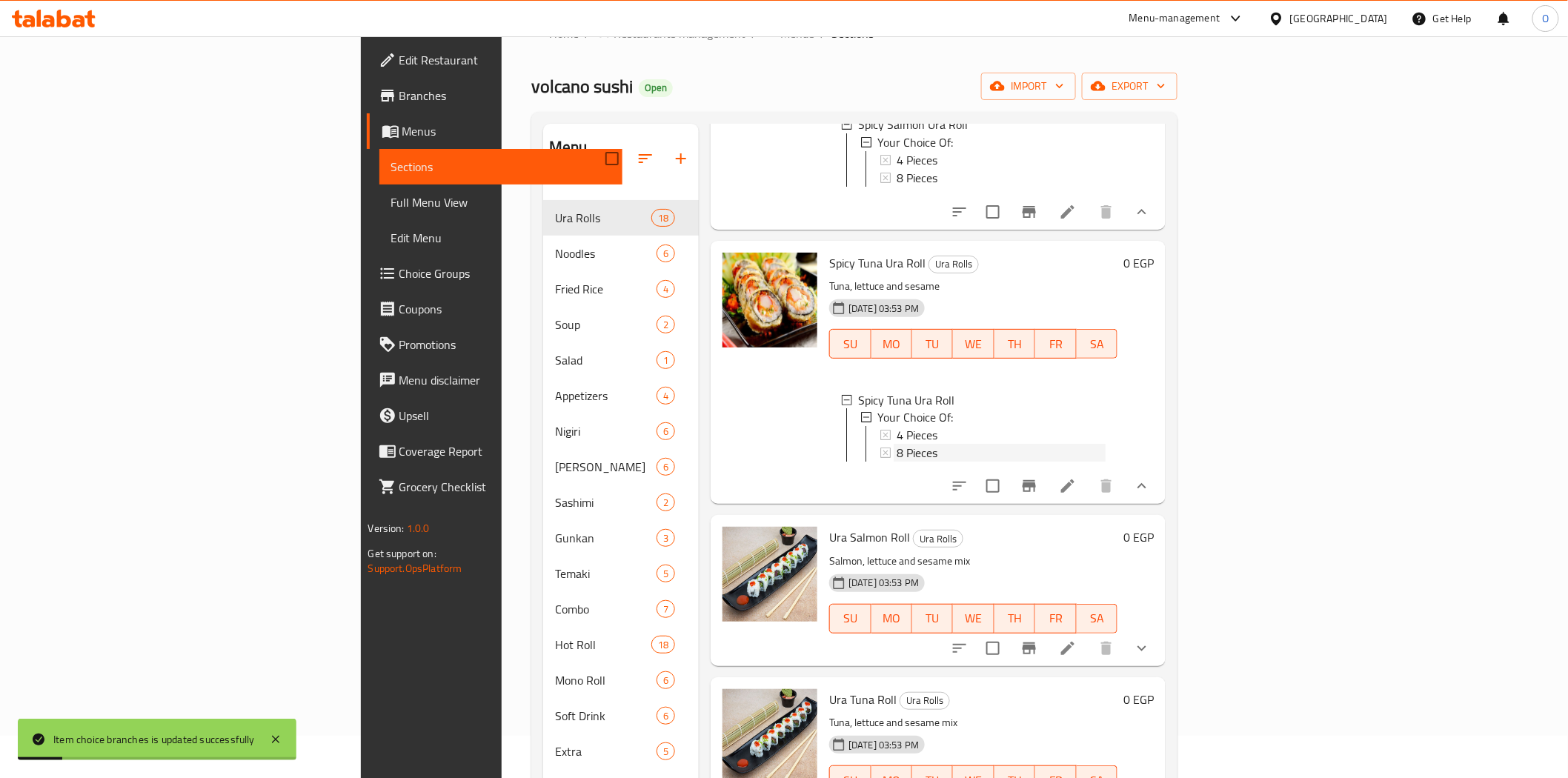
click at [897, 462] on span "8 Pieces" at bounding box center [917, 453] width 40 height 18
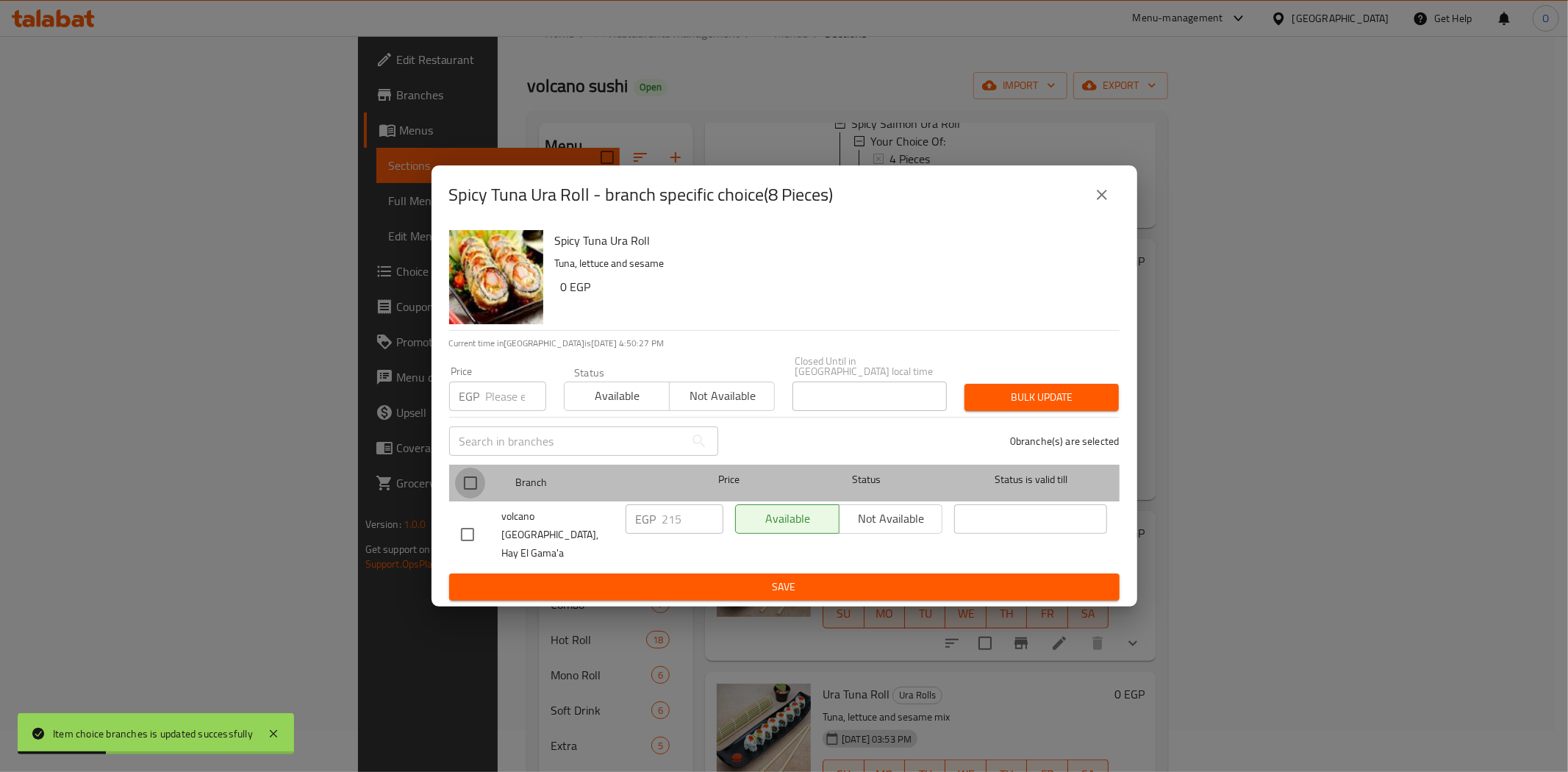
click at [461, 494] on input "checkbox" at bounding box center [470, 483] width 31 height 31
checkbox input "true"
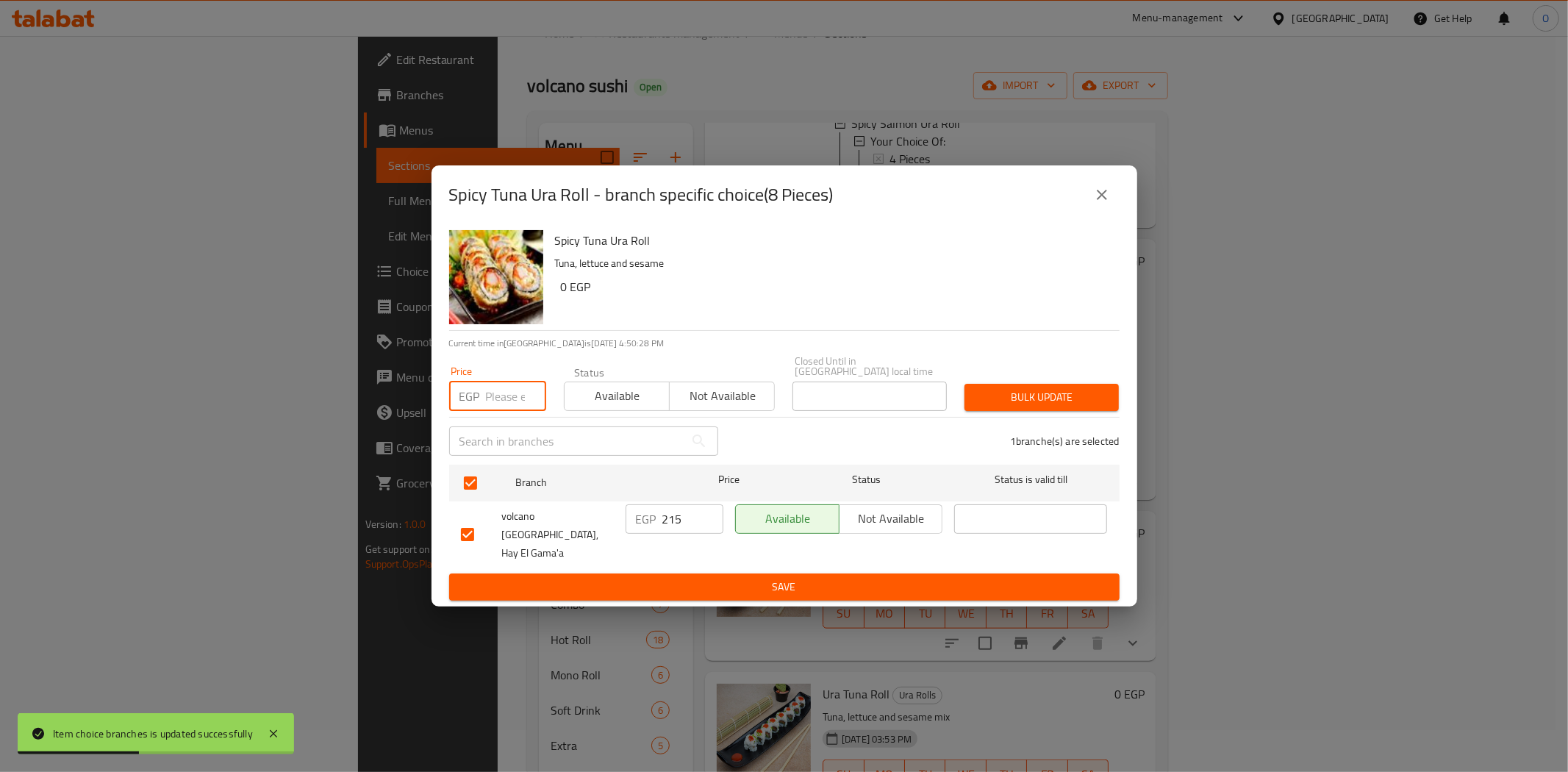
paste input "245"
type input "245"
click at [1097, 406] on span "Bulk update" at bounding box center [1042, 397] width 131 height 18
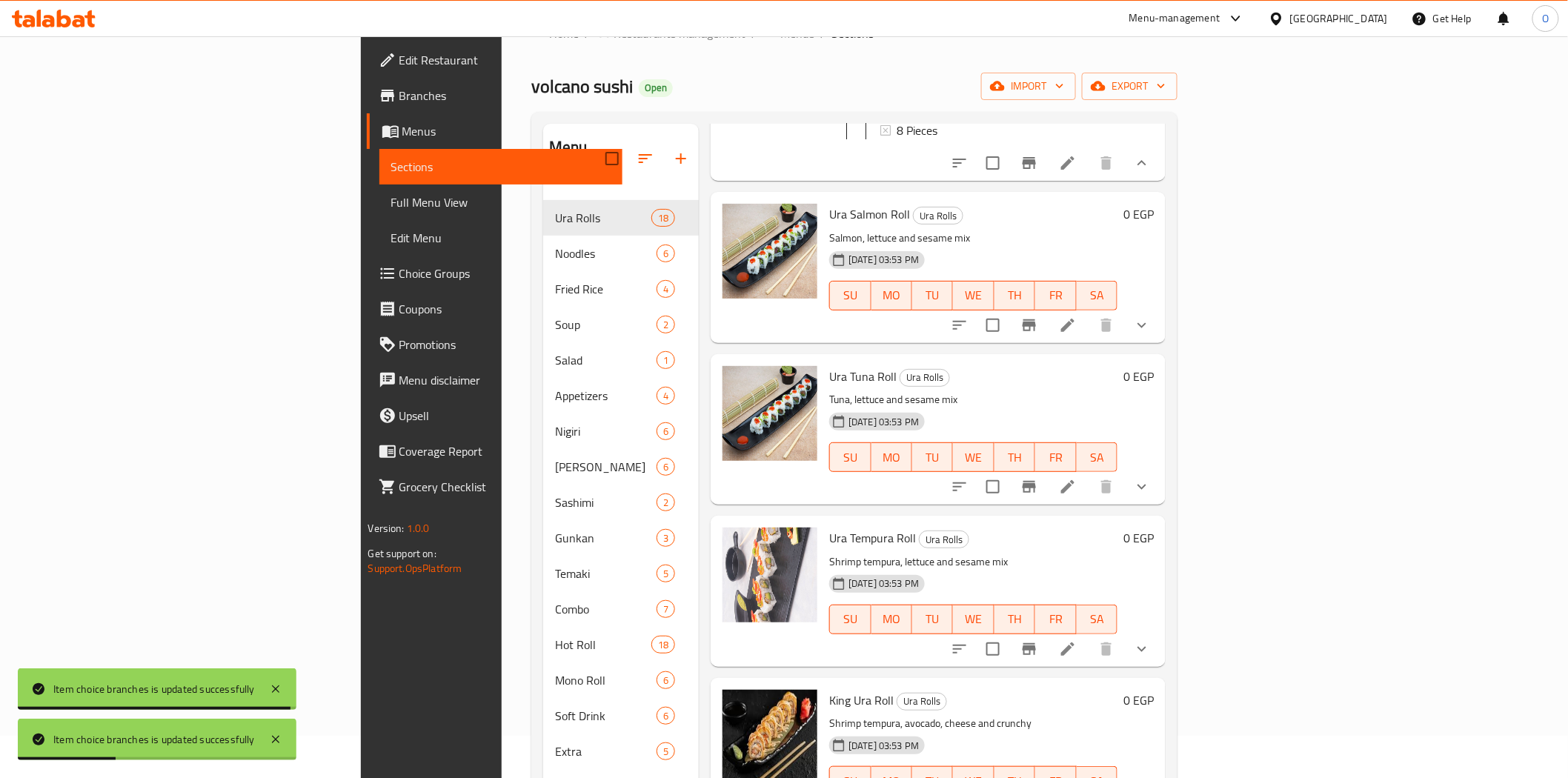
scroll to position [1399, 0]
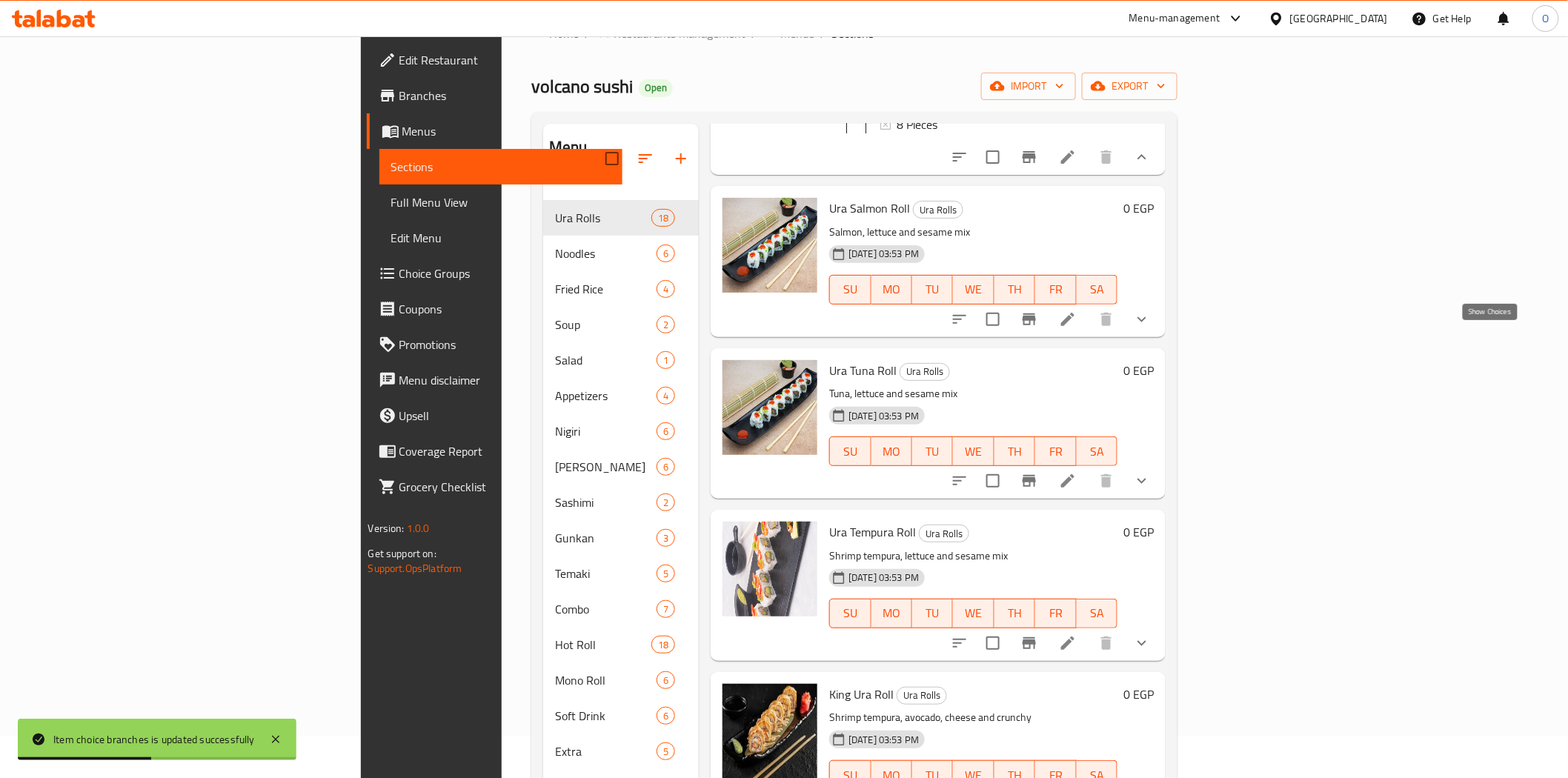
click at [1151, 328] on icon "show more" at bounding box center [1142, 320] width 18 height 18
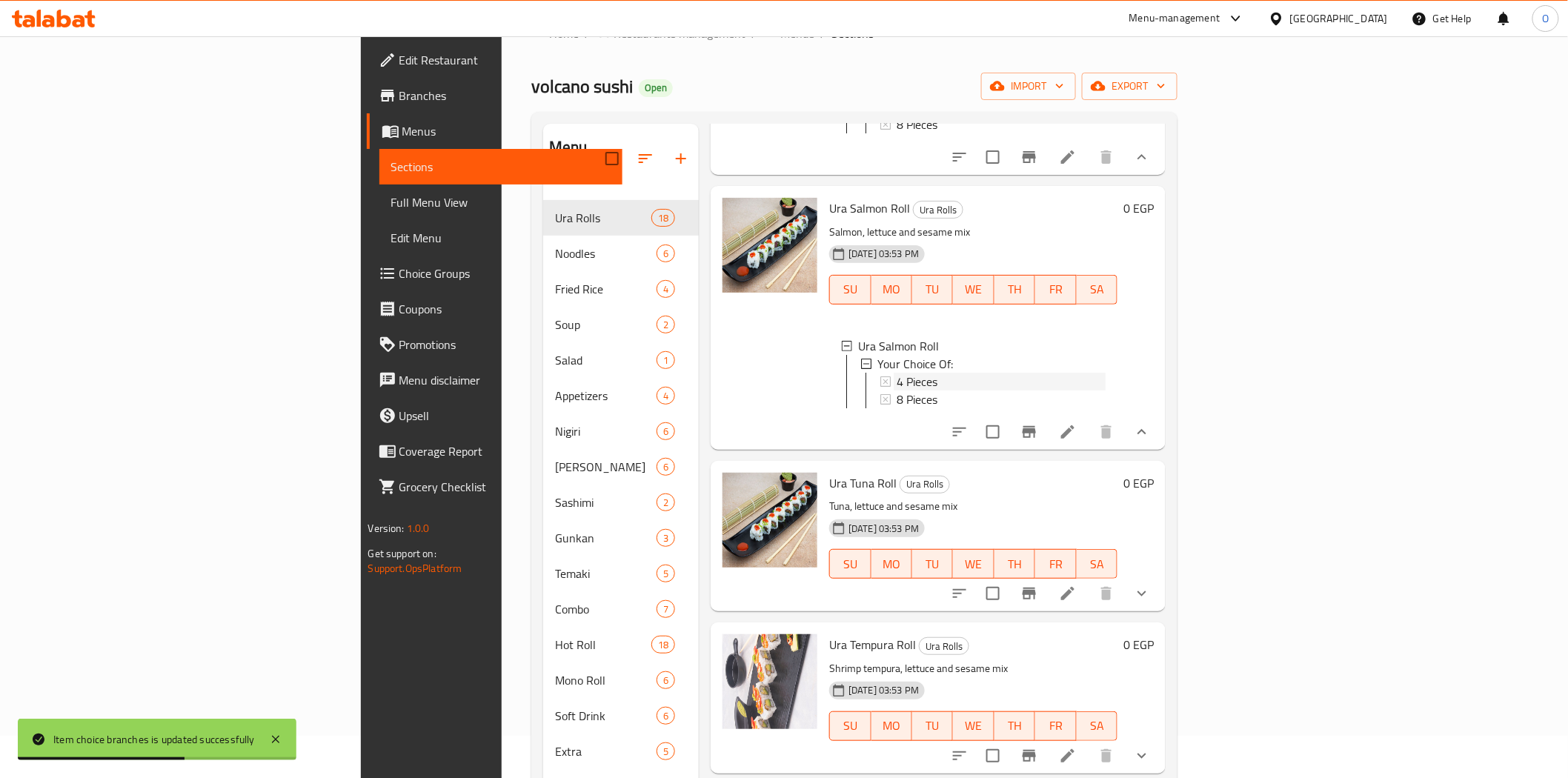
click at [897, 391] on span "4 Pieces" at bounding box center [917, 382] width 40 height 18
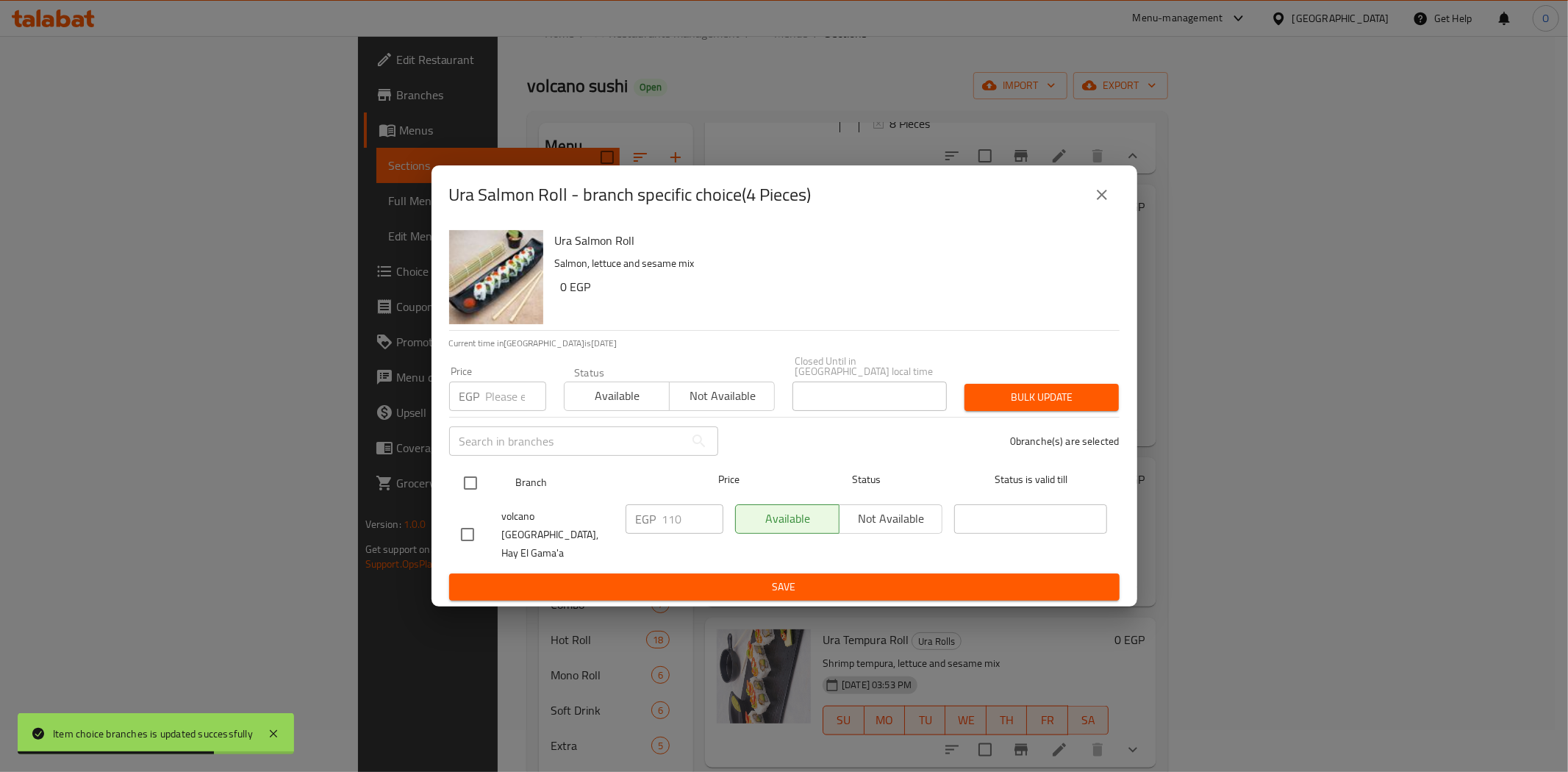
click at [461, 486] on input "checkbox" at bounding box center [470, 483] width 31 height 31
checkbox input "true"
paste input "120"
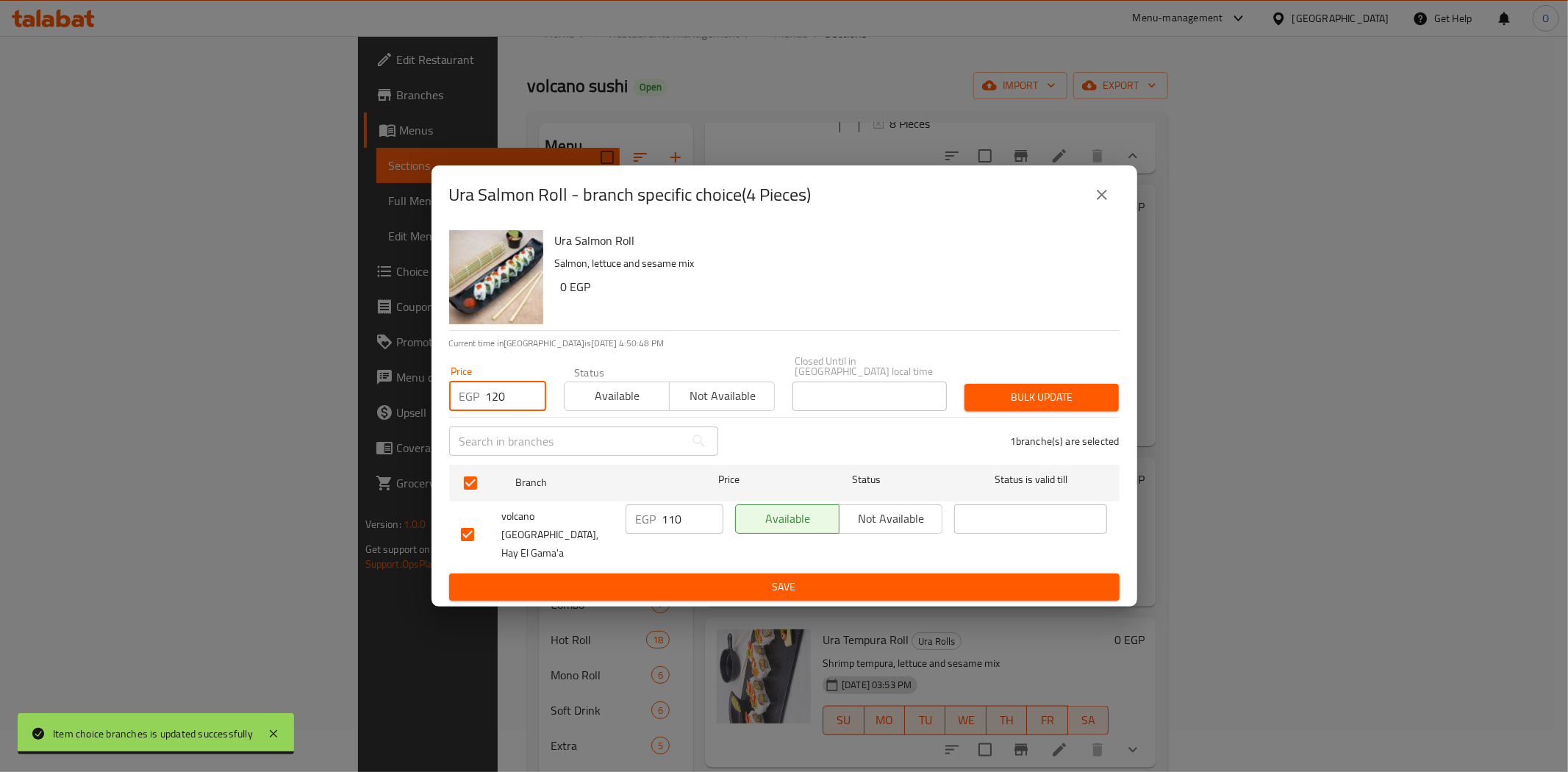
type input "120"
click at [1067, 404] on span "Bulk update" at bounding box center [1042, 397] width 131 height 18
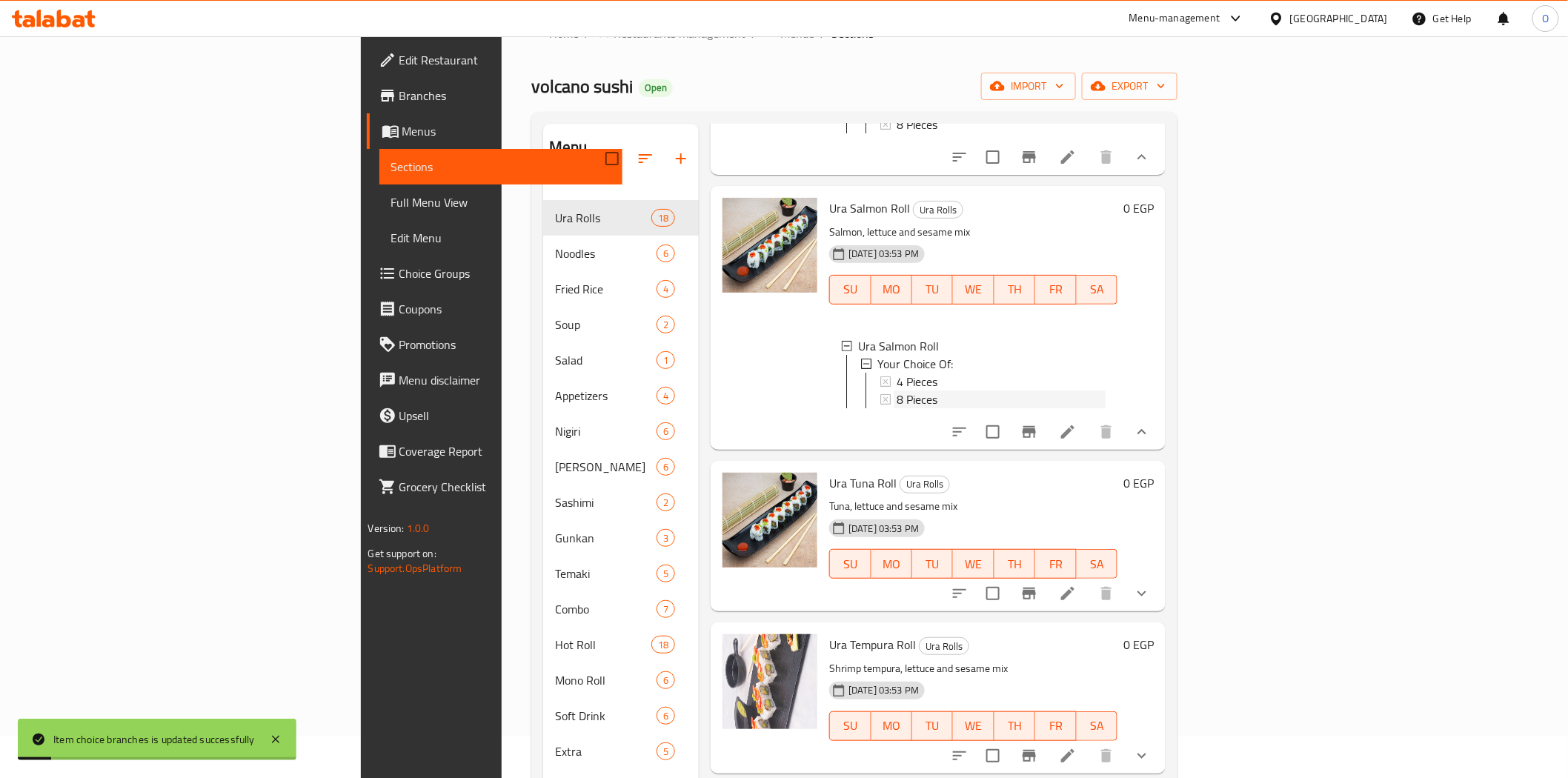
click at [897, 408] on span "8 Pieces" at bounding box center [917, 400] width 40 height 18
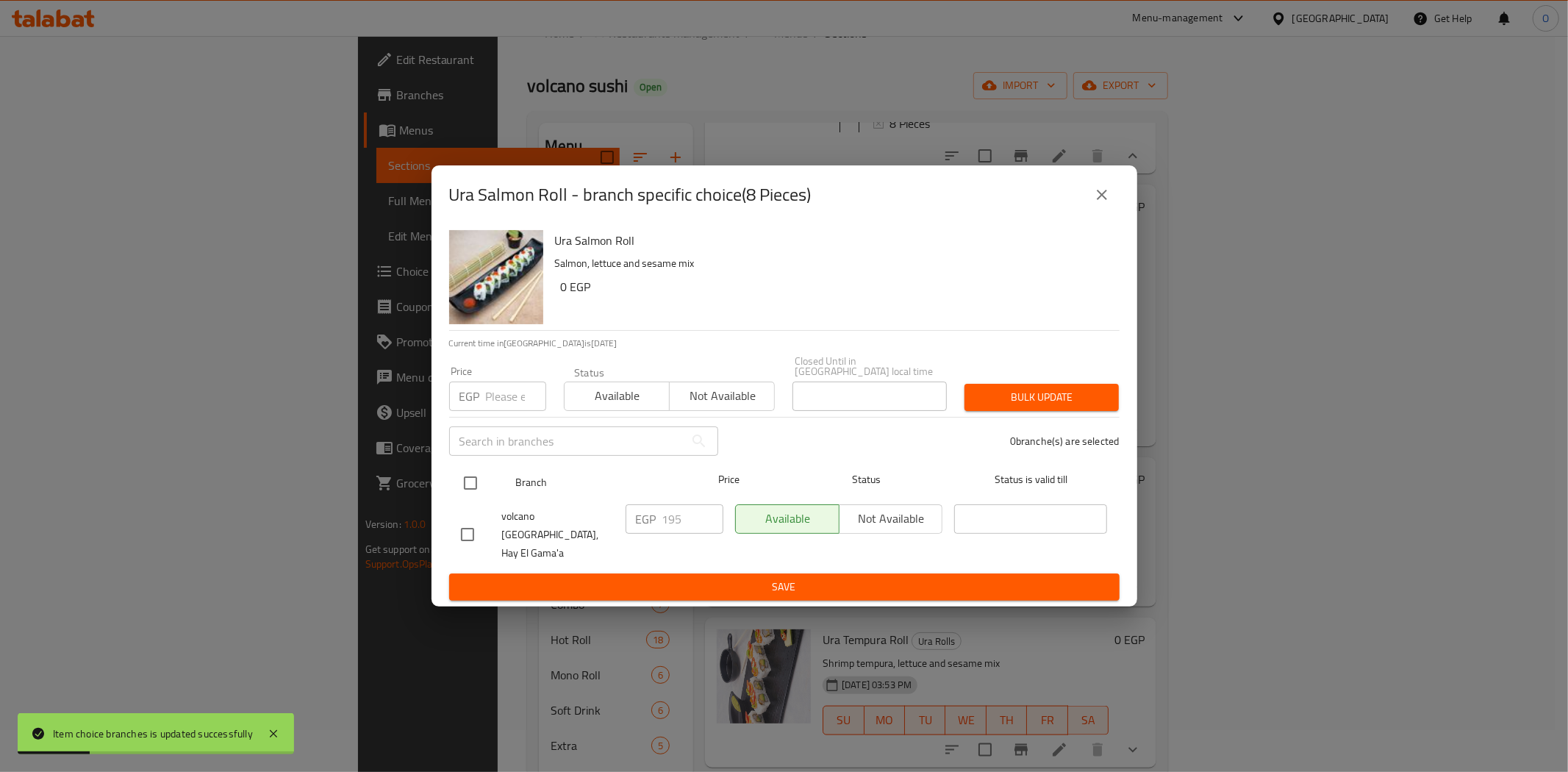
click at [474, 482] on input "checkbox" at bounding box center [470, 483] width 31 height 31
checkbox input "true"
paste input "210"
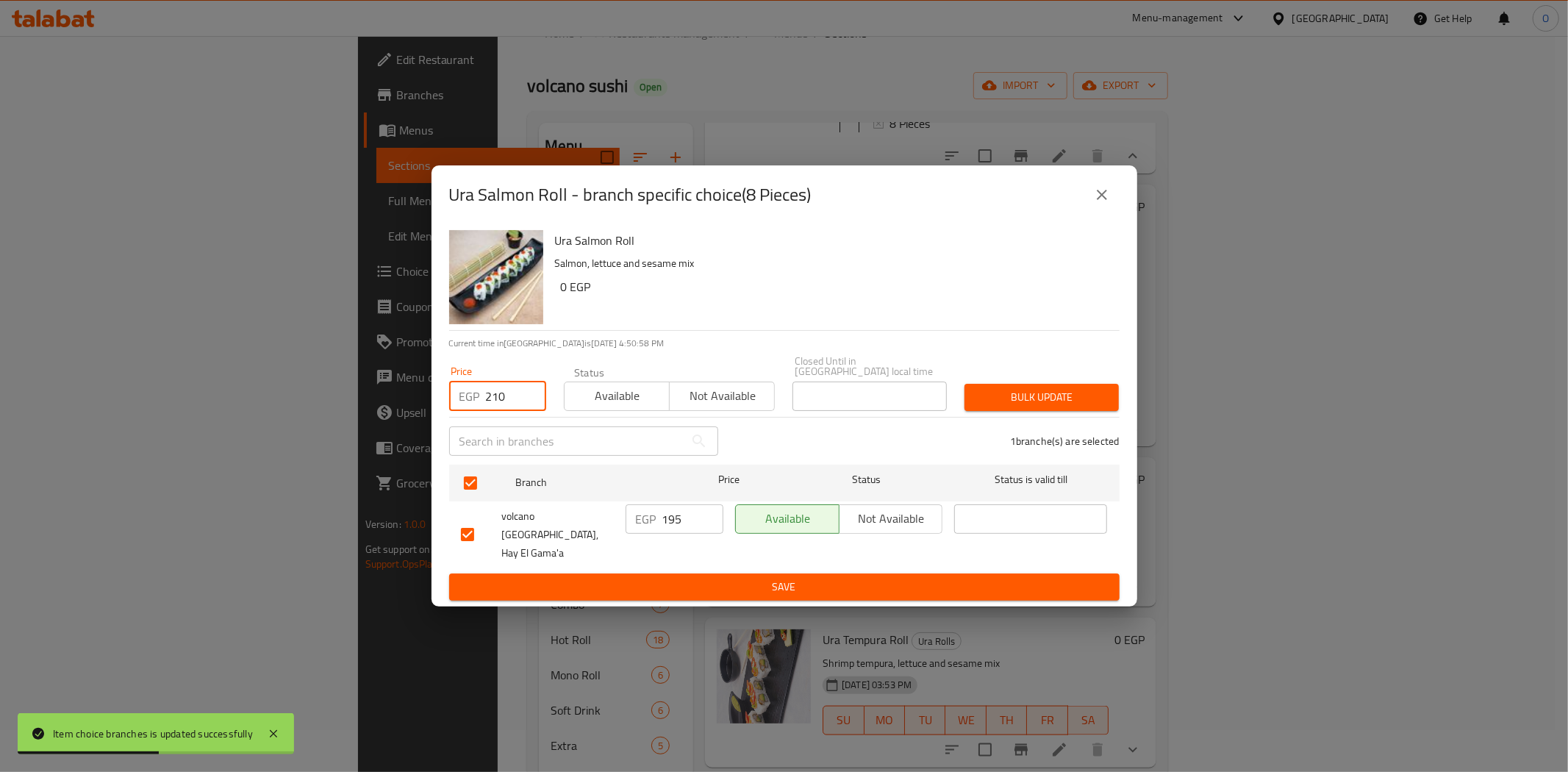
type input "210"
click at [997, 406] on span "Bulk update" at bounding box center [1042, 397] width 131 height 18
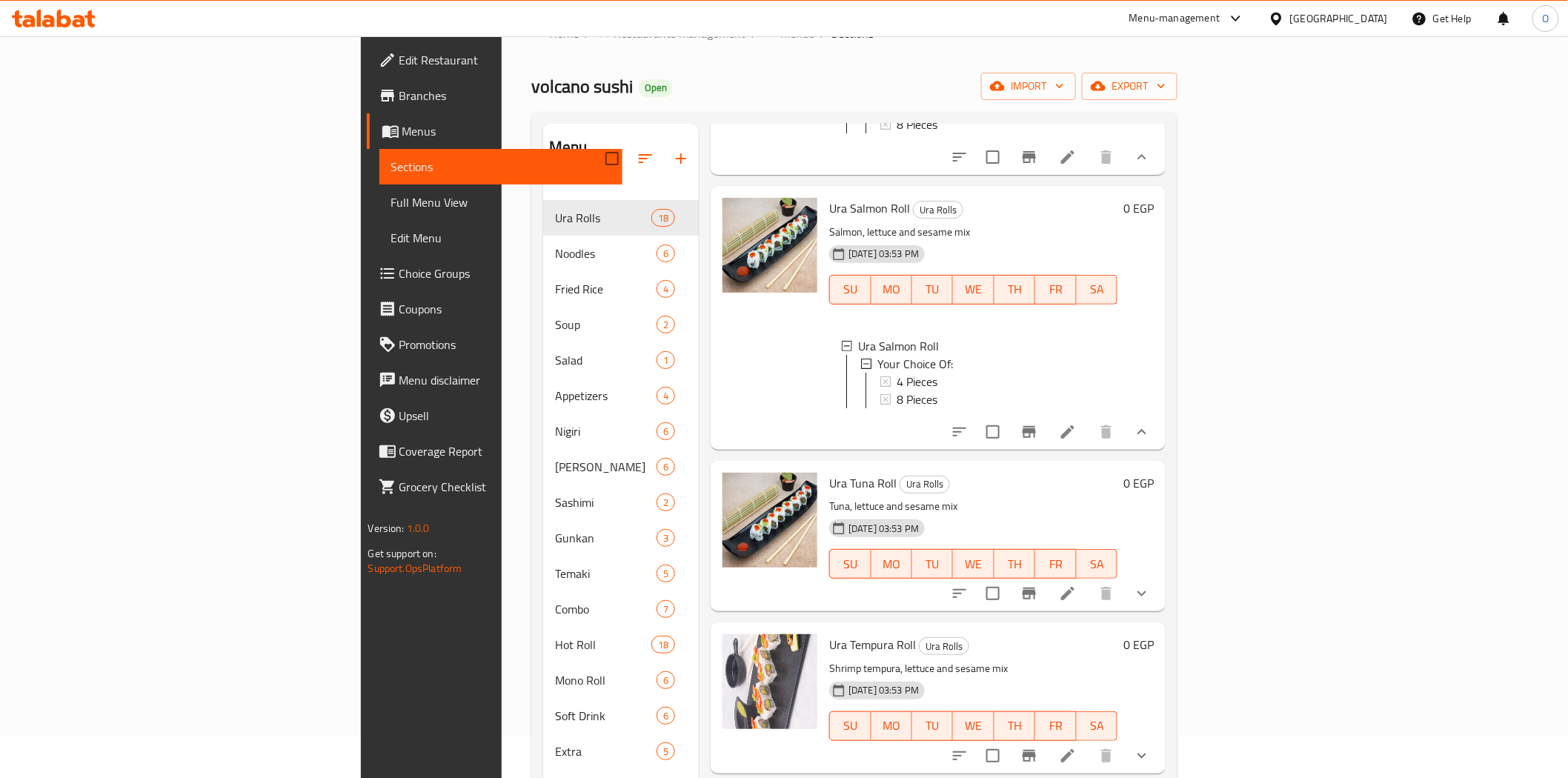
click at [897, 408] on span "8 Pieces" at bounding box center [917, 400] width 40 height 18
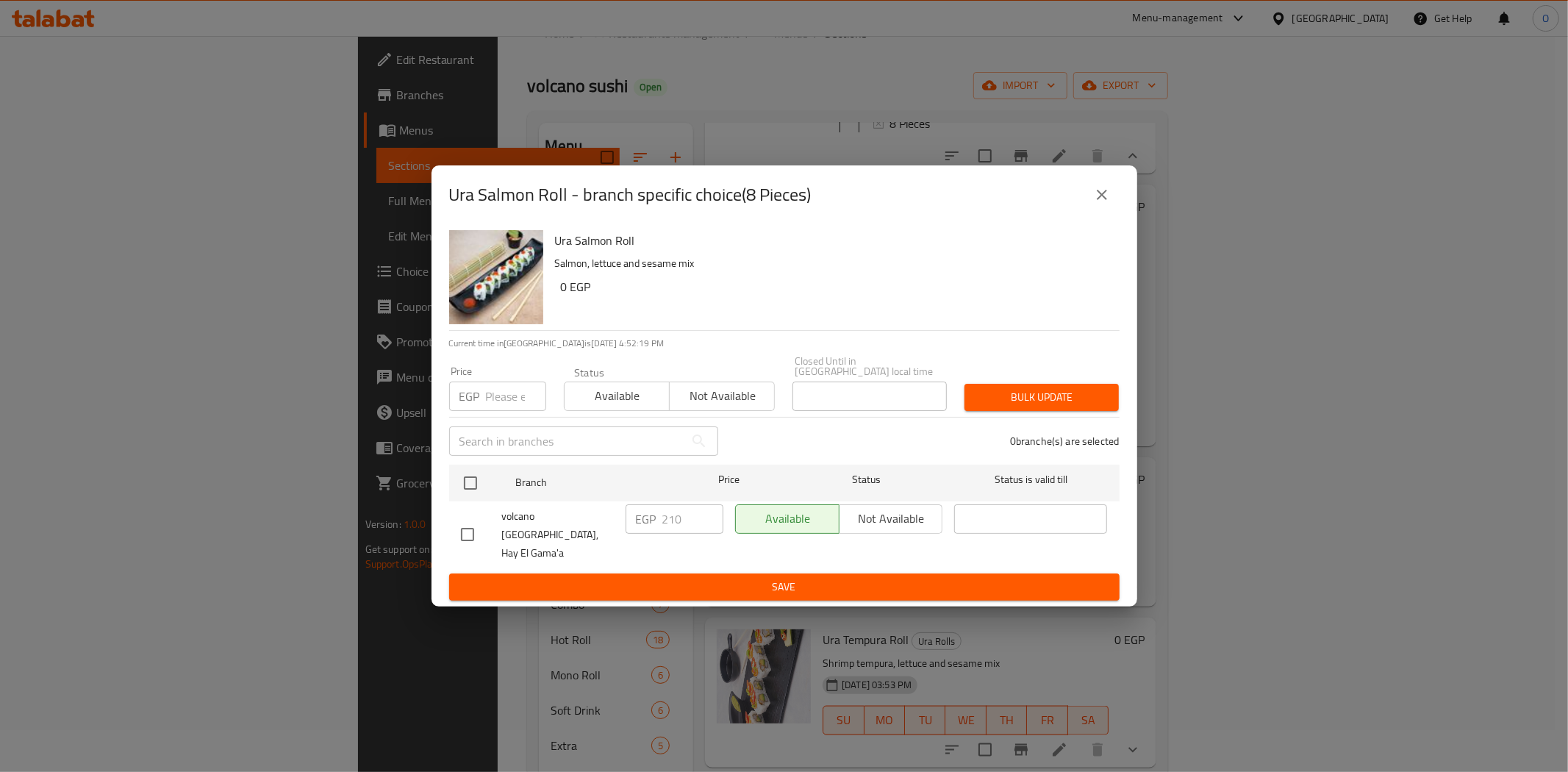
click at [1098, 204] on icon "close" at bounding box center [1102, 195] width 18 height 18
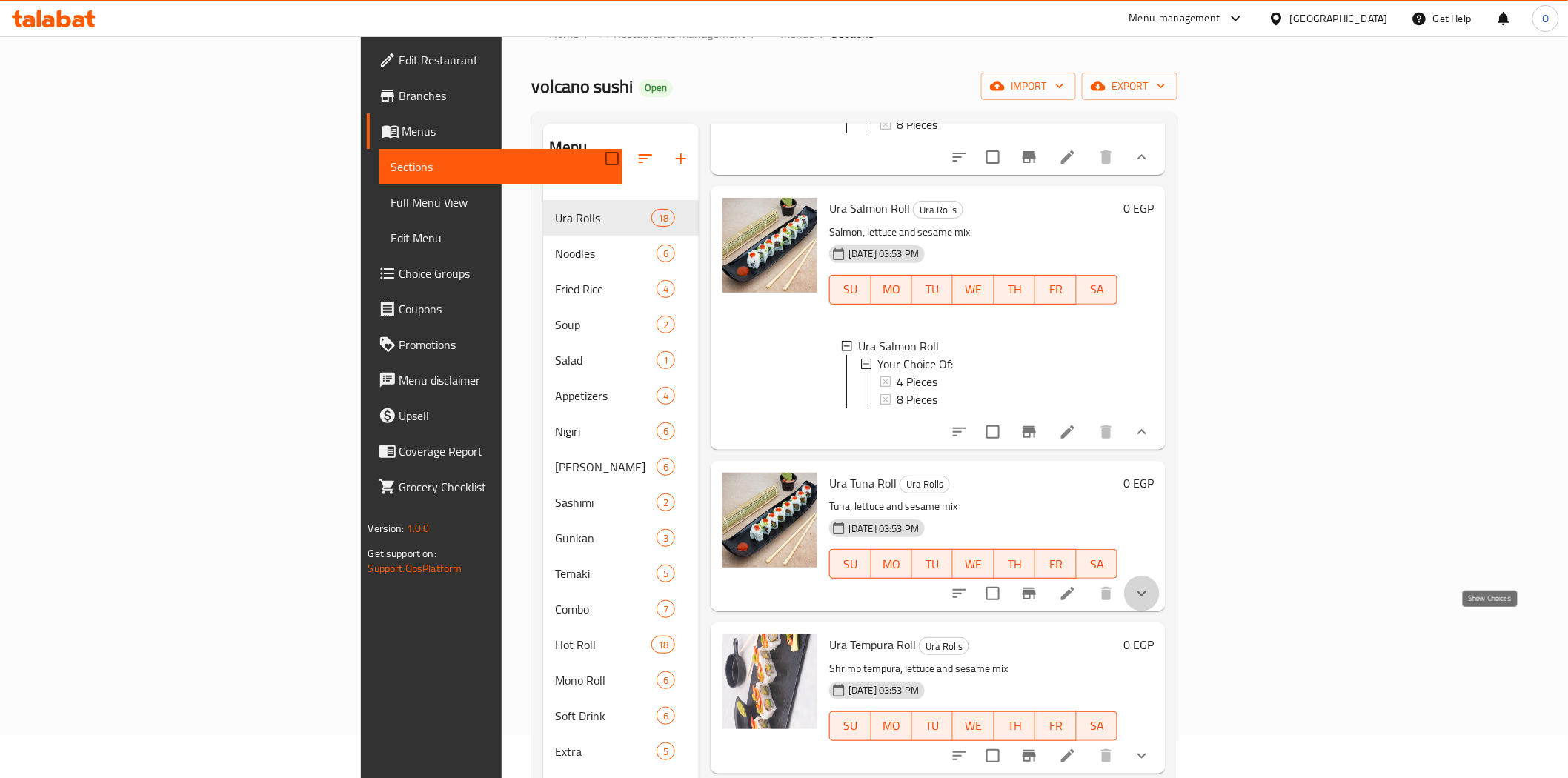
click at [1151, 602] on icon "show more" at bounding box center [1142, 593] width 18 height 18
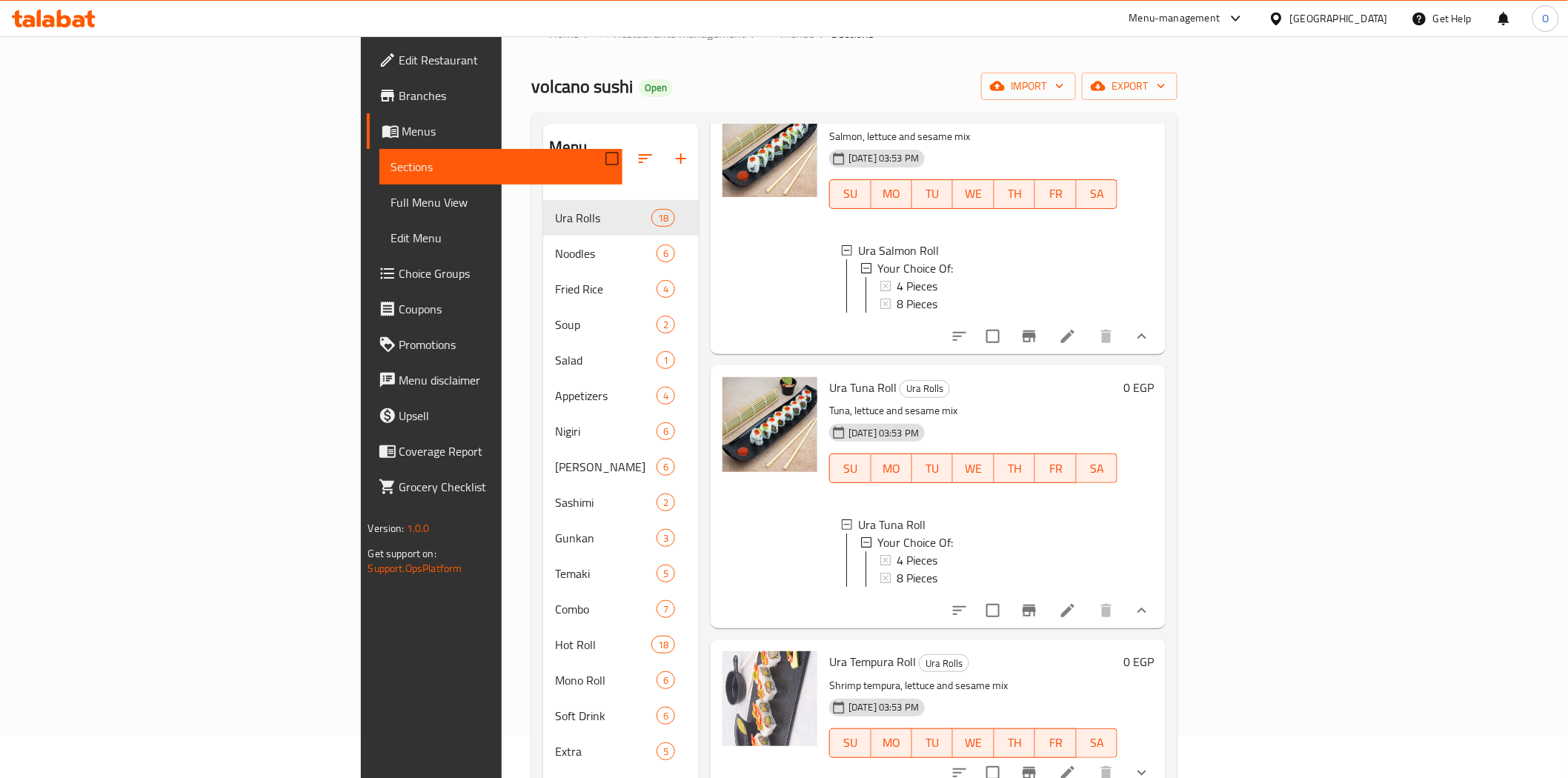
scroll to position [1563, 0]
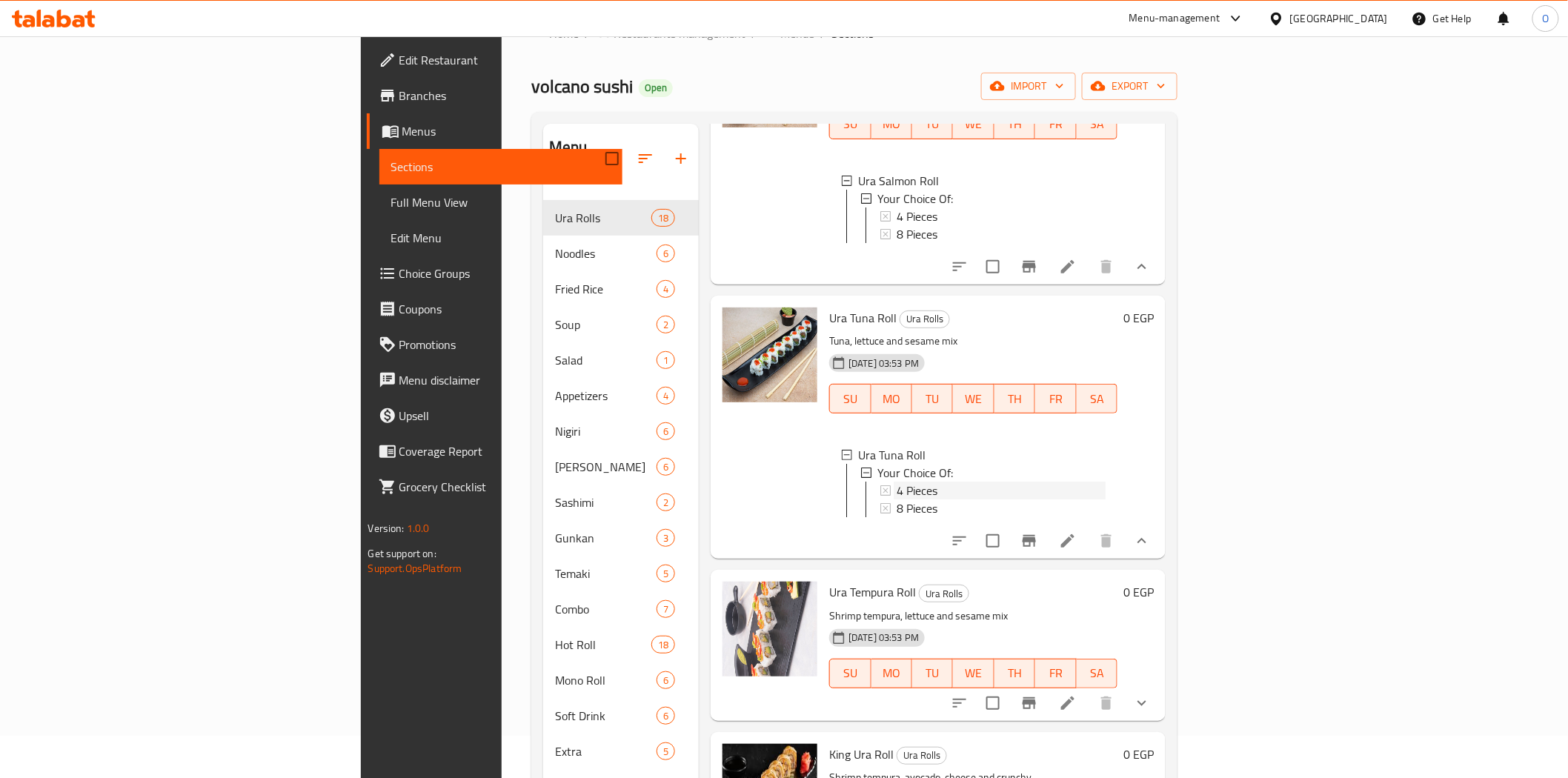
click at [897, 499] on span "4 Pieces" at bounding box center [917, 490] width 40 height 18
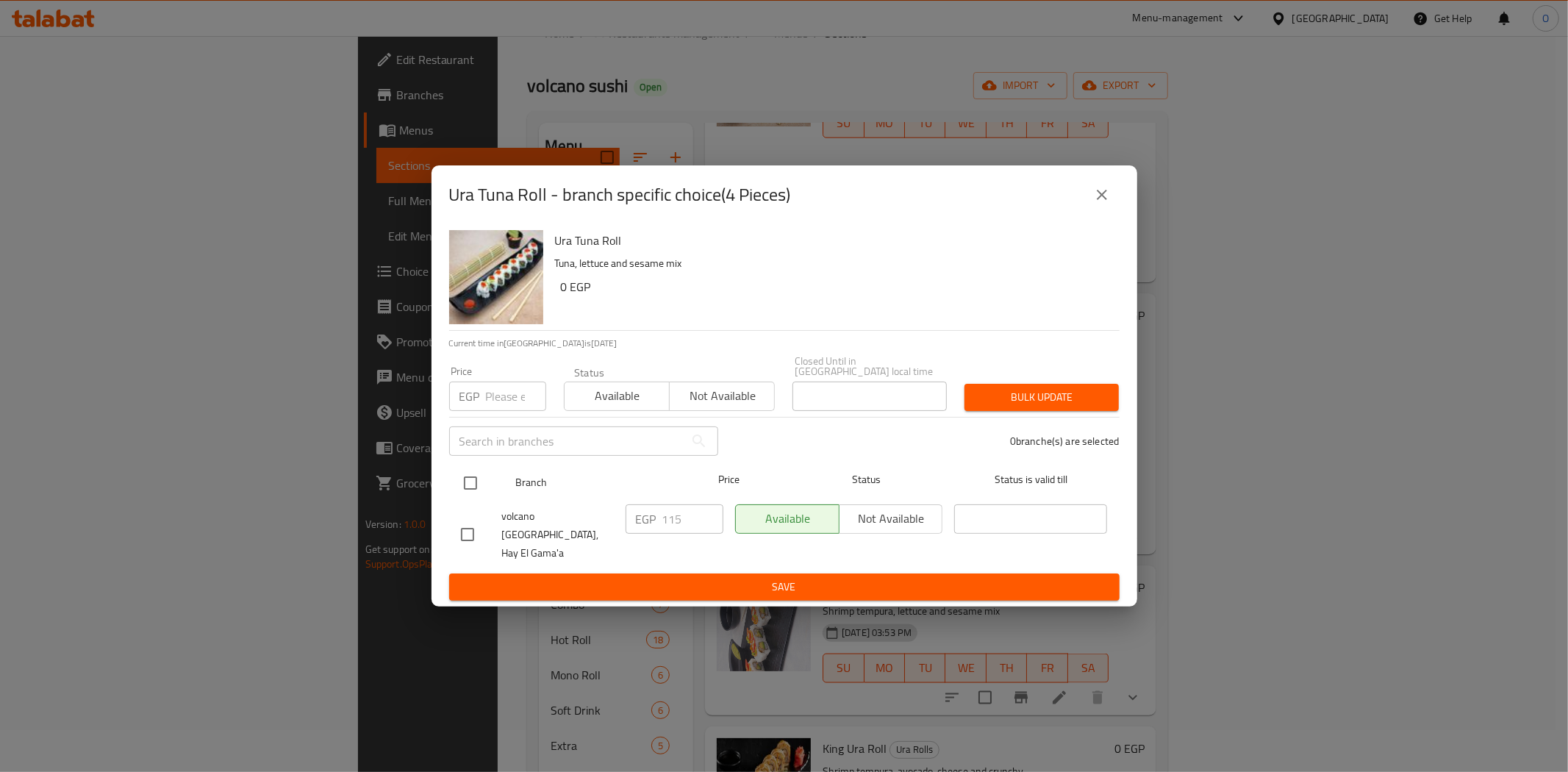
click at [475, 486] on input "checkbox" at bounding box center [470, 483] width 31 height 31
checkbox input "true"
paste input "125"
type input "125"
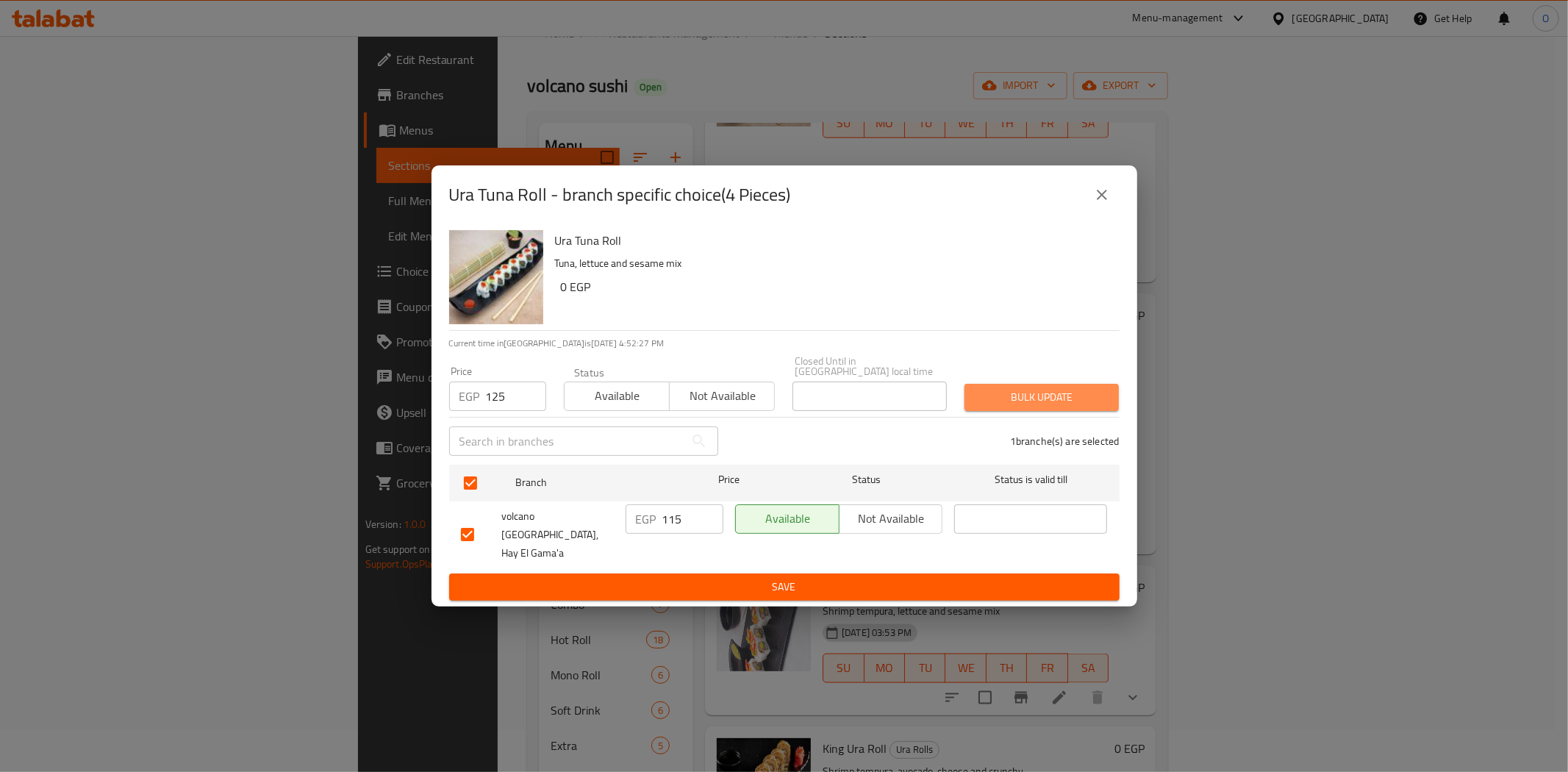
click at [1053, 406] on span "Bulk update" at bounding box center [1042, 397] width 131 height 18
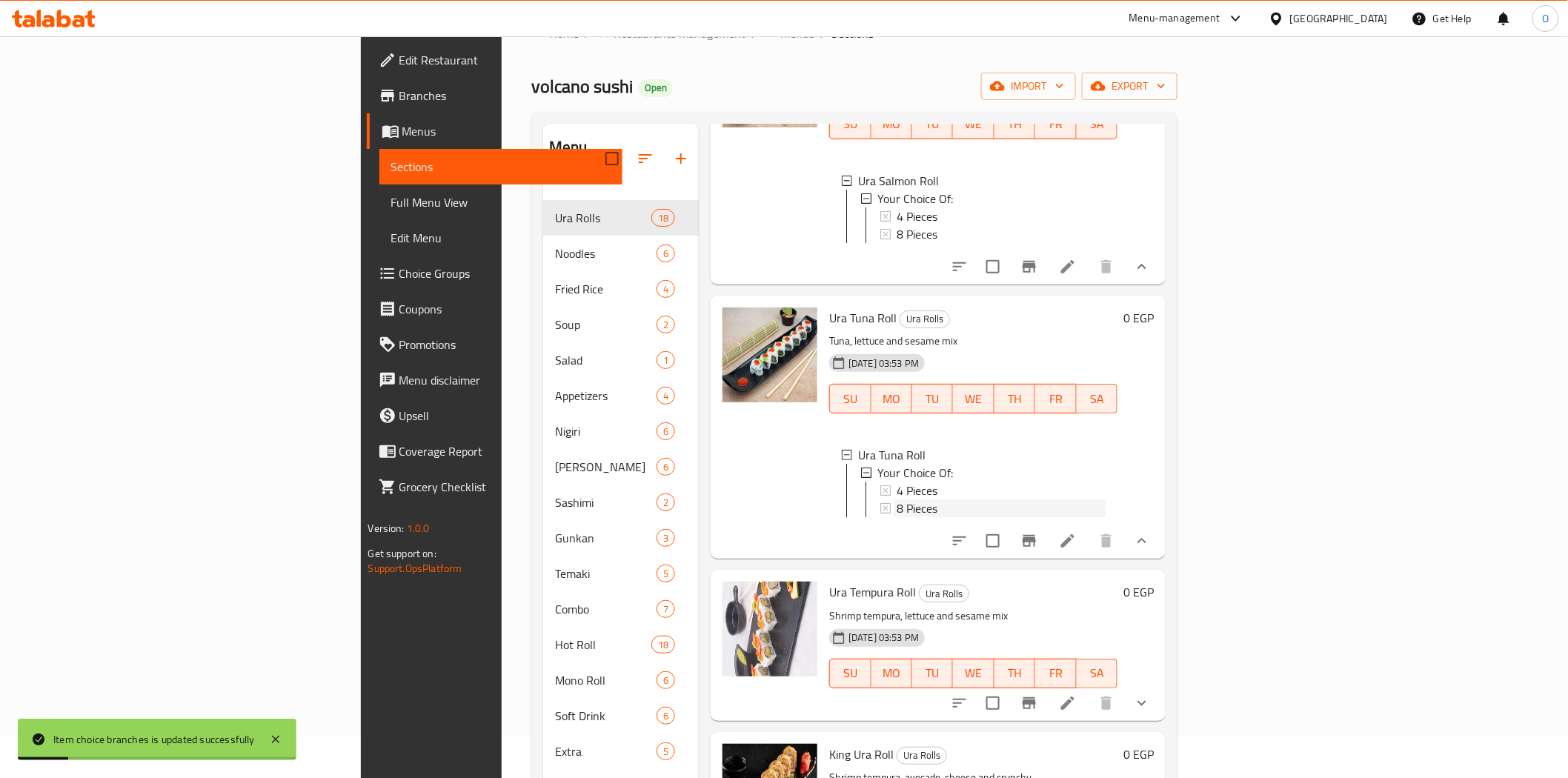
click at [897, 517] on span "8 Pieces" at bounding box center [917, 509] width 40 height 18
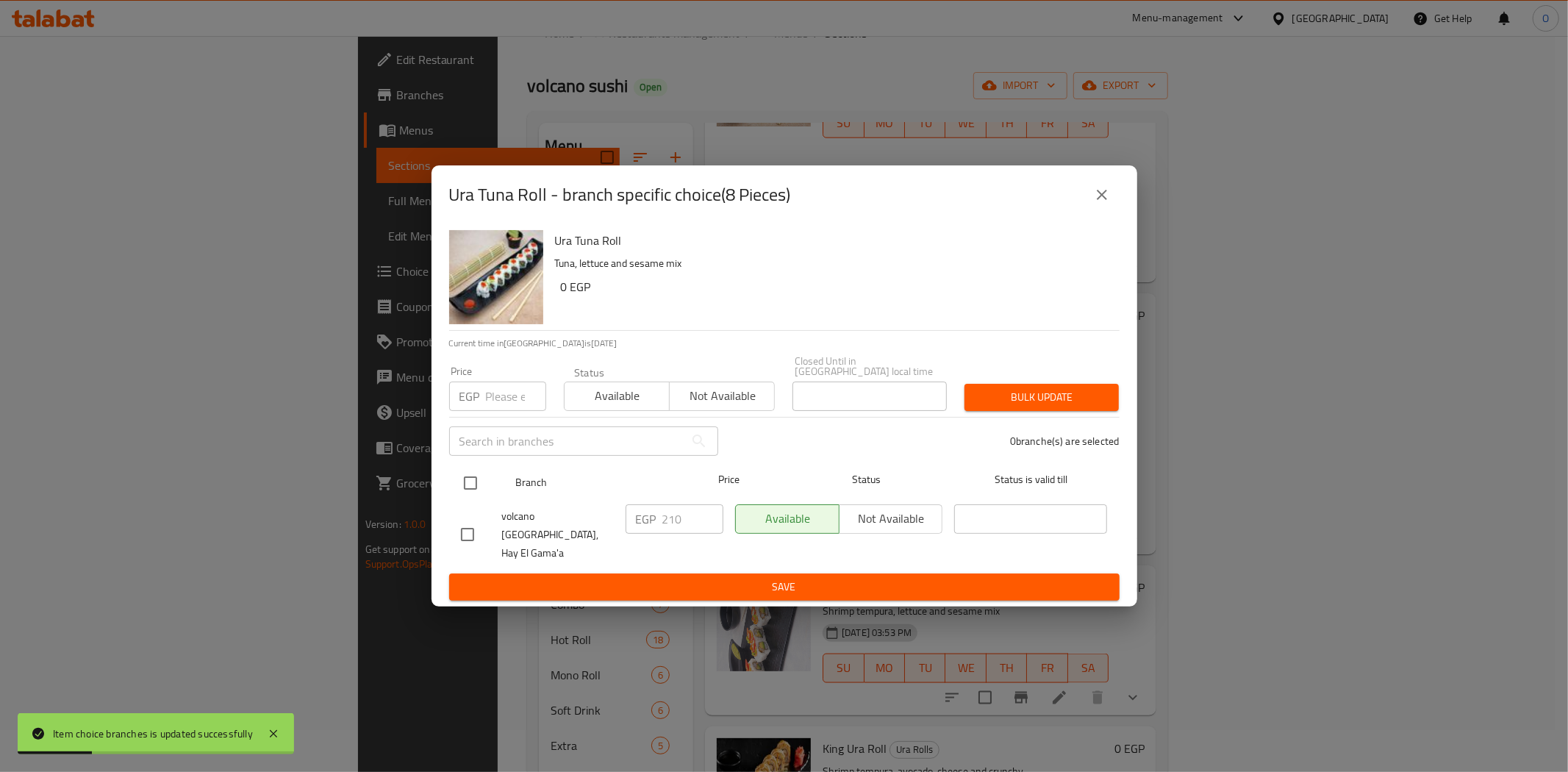
click at [472, 486] on input "checkbox" at bounding box center [470, 483] width 31 height 31
checkbox input "true"
paste input "220"
type input "220"
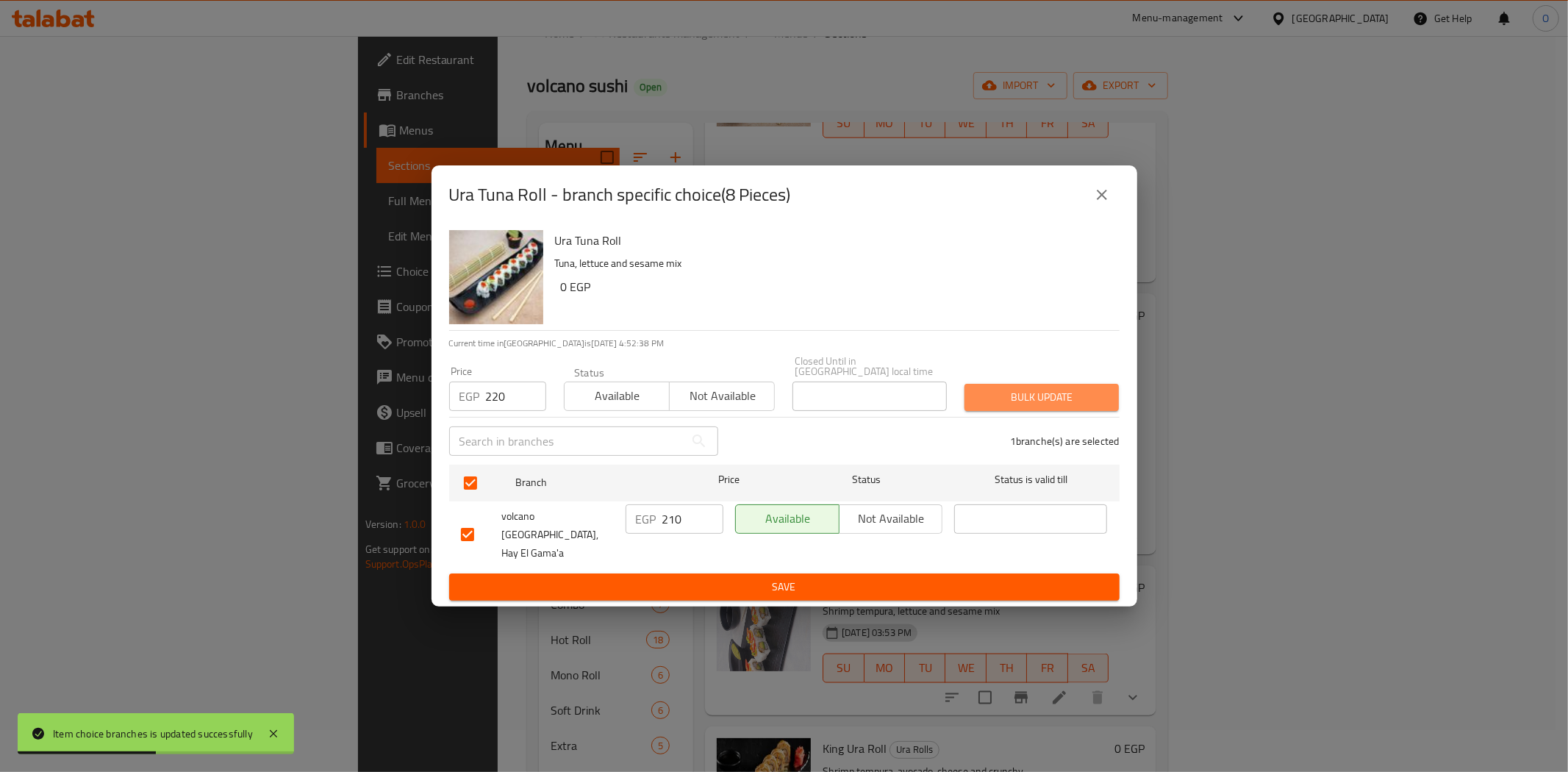
click at [1064, 405] on span "Bulk update" at bounding box center [1042, 397] width 131 height 18
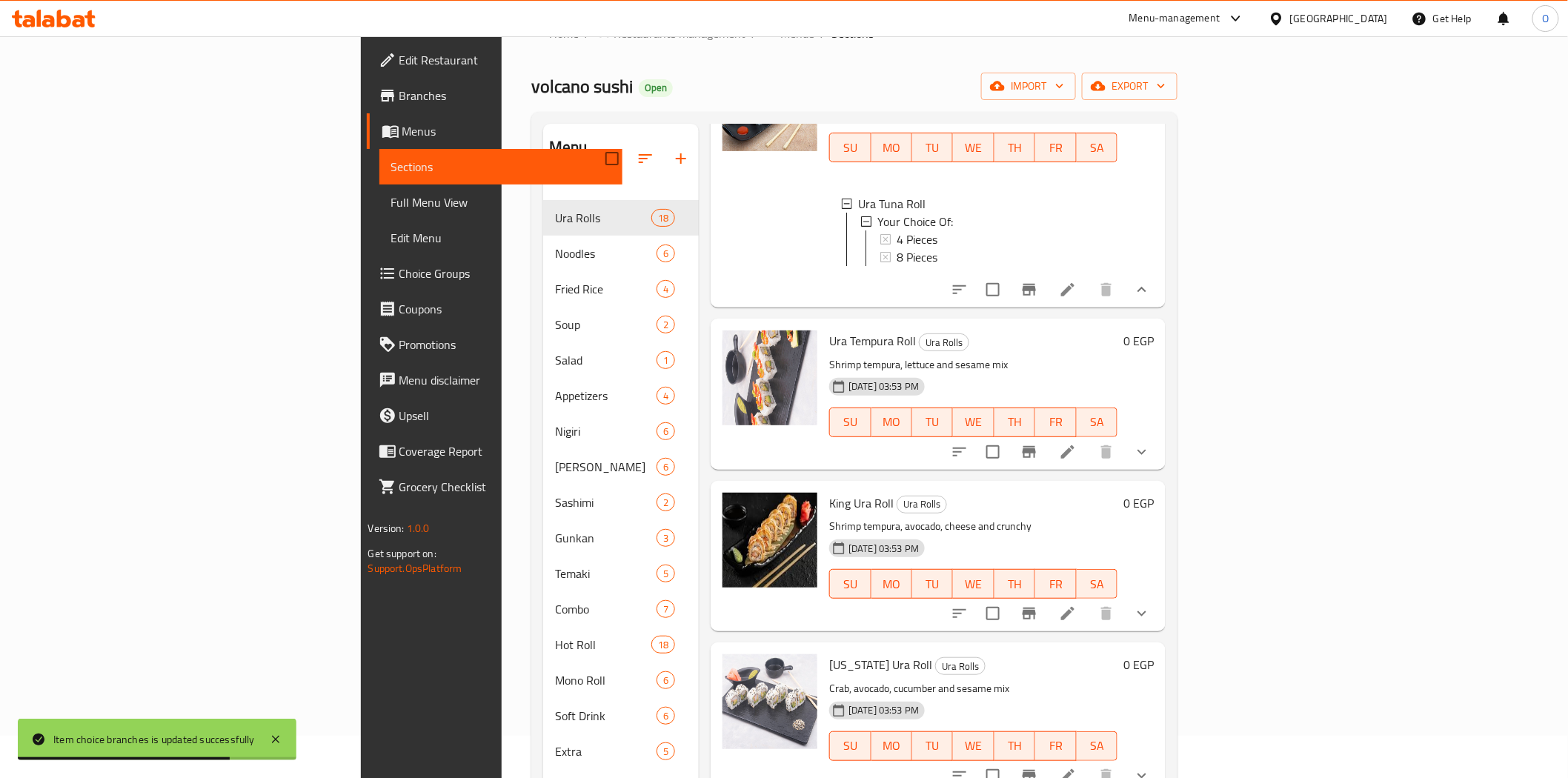
scroll to position [1728, 0]
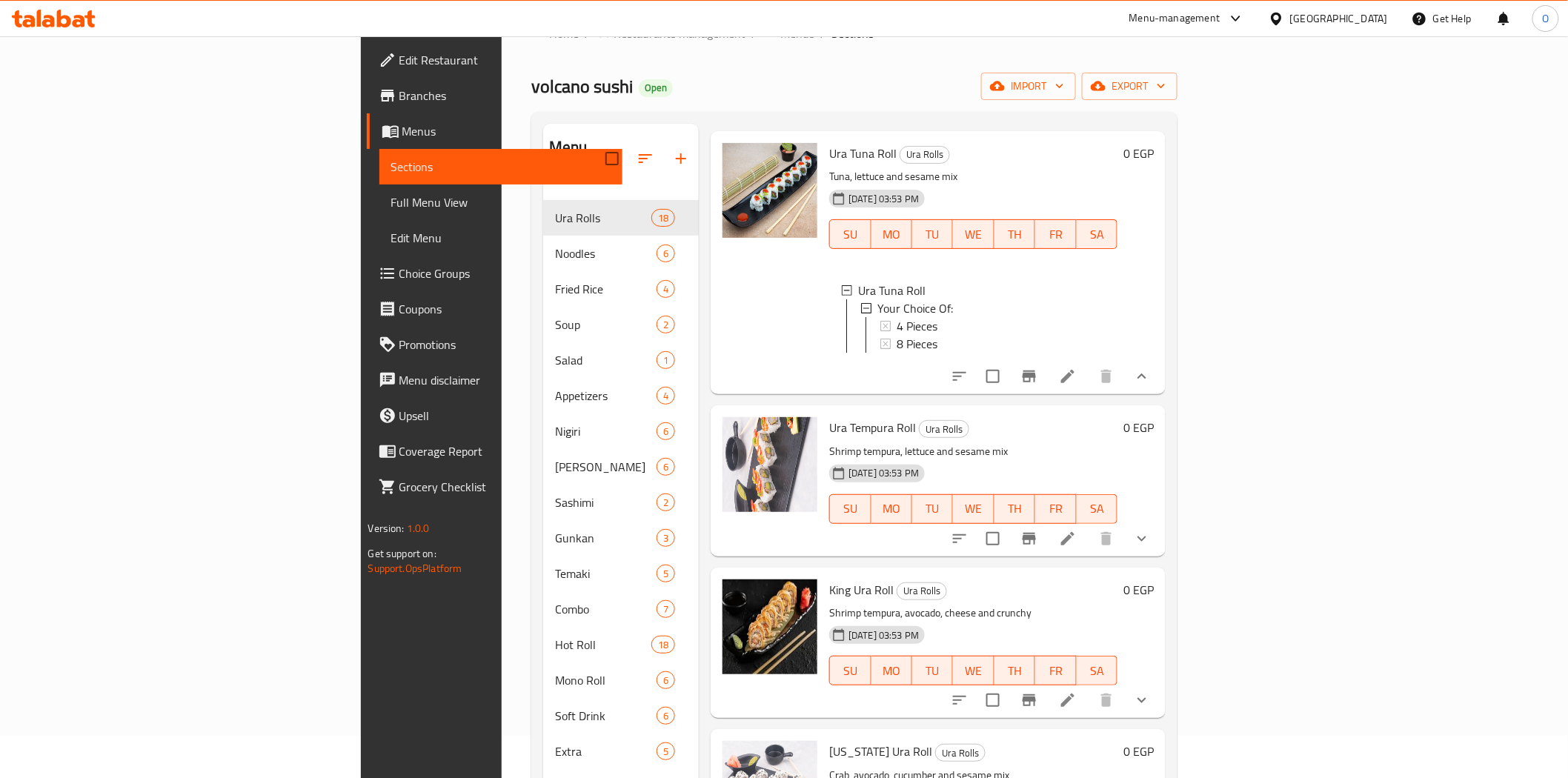
click at [897, 353] on span "8 Pieces" at bounding box center [917, 344] width 40 height 18
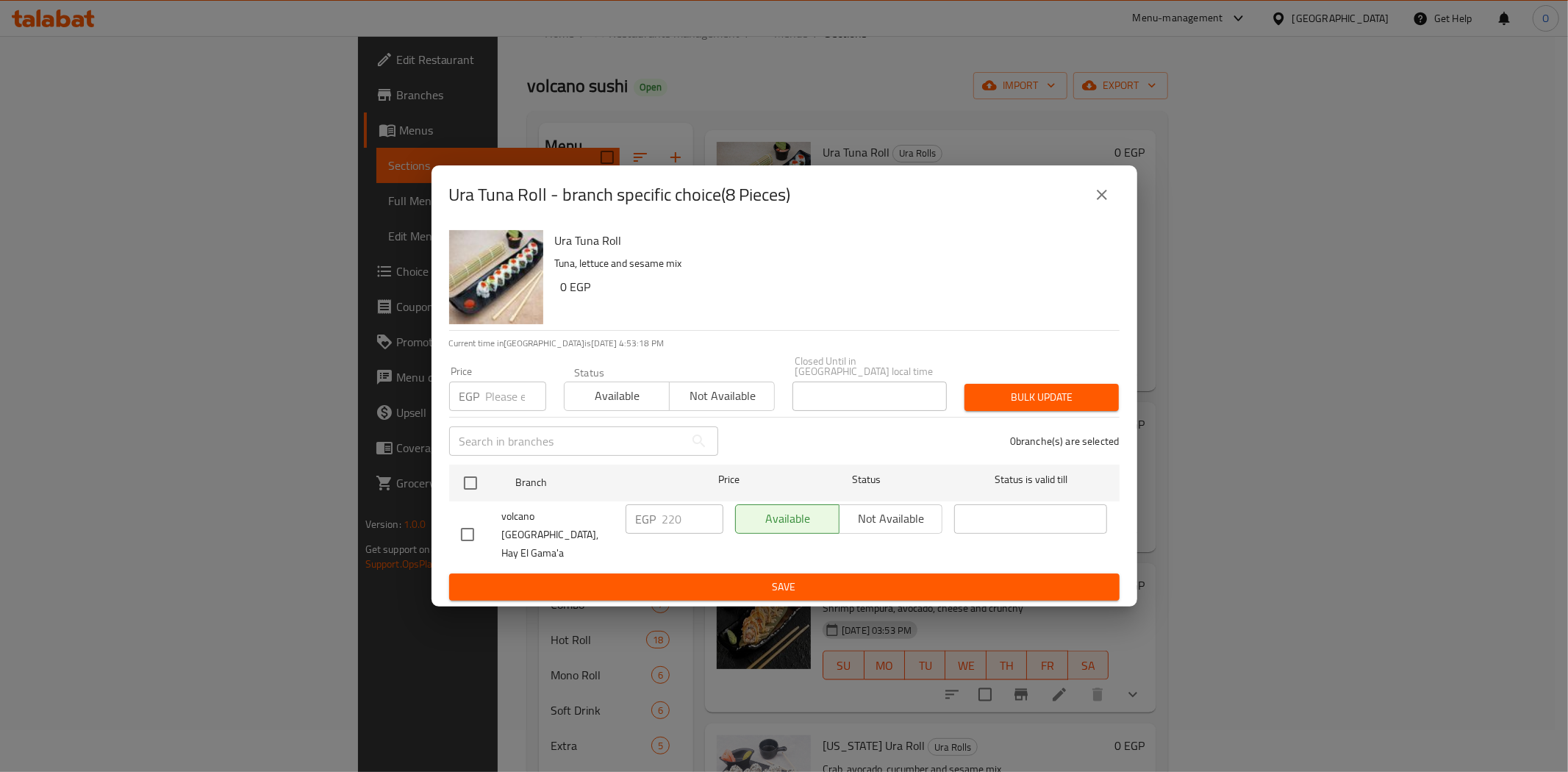
drag, startPoint x: 1099, startPoint y: 200, endPoint x: 1100, endPoint y: 179, distance: 21.0
click at [1098, 200] on icon "close" at bounding box center [1102, 195] width 18 height 18
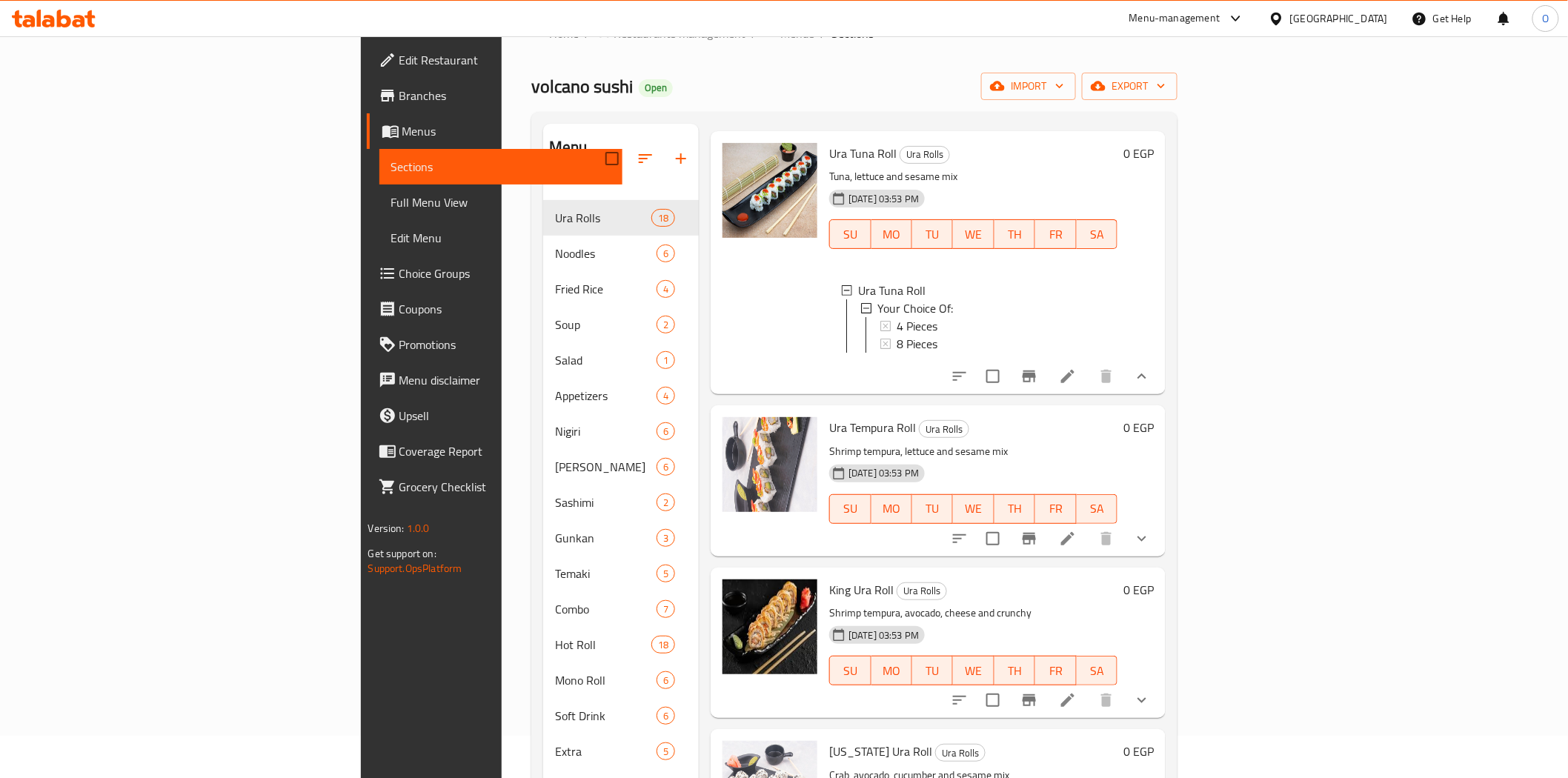
scroll to position [1892, 0]
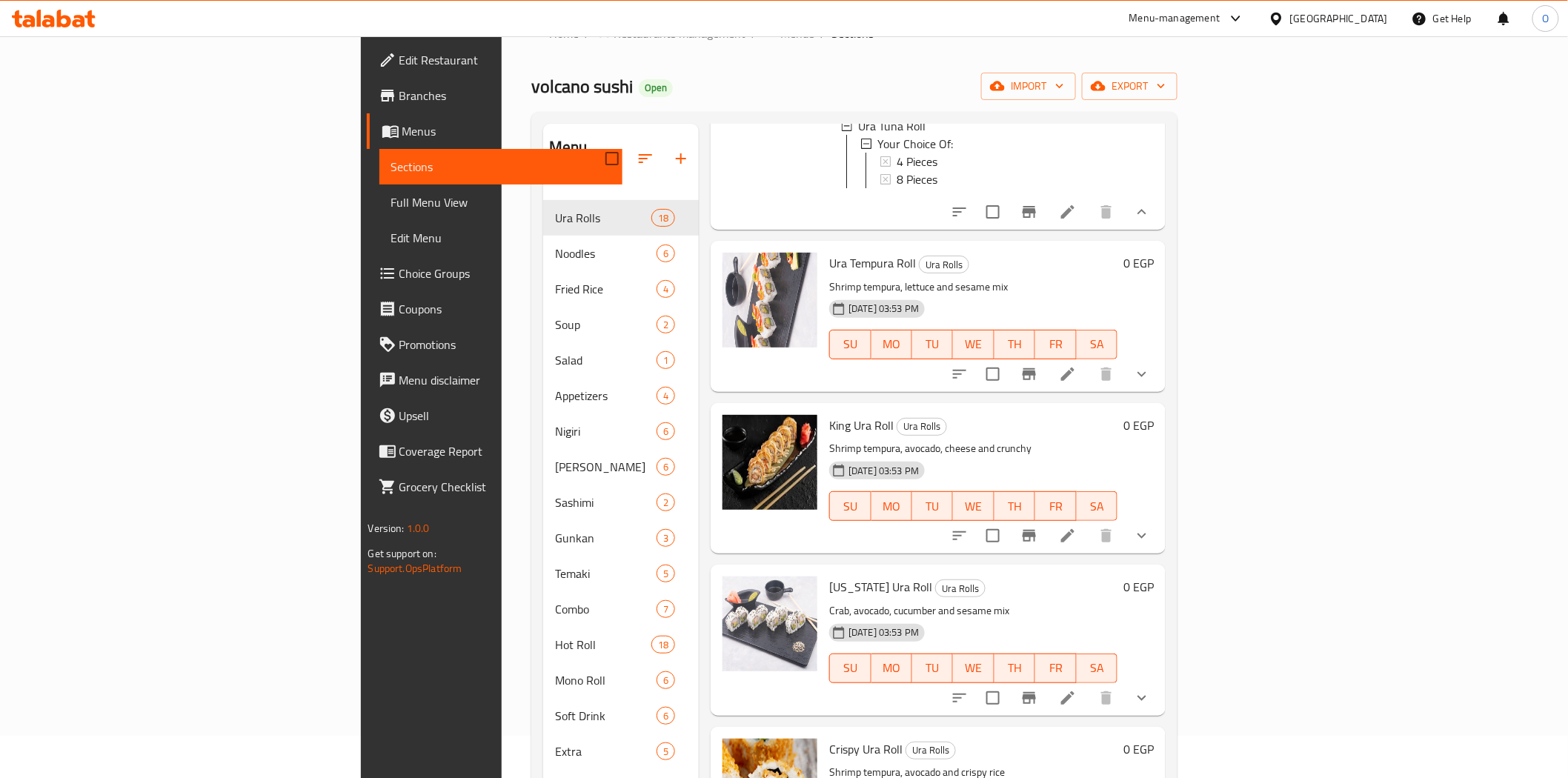
click at [1160, 391] on button "show more" at bounding box center [1141, 373] width 35 height 35
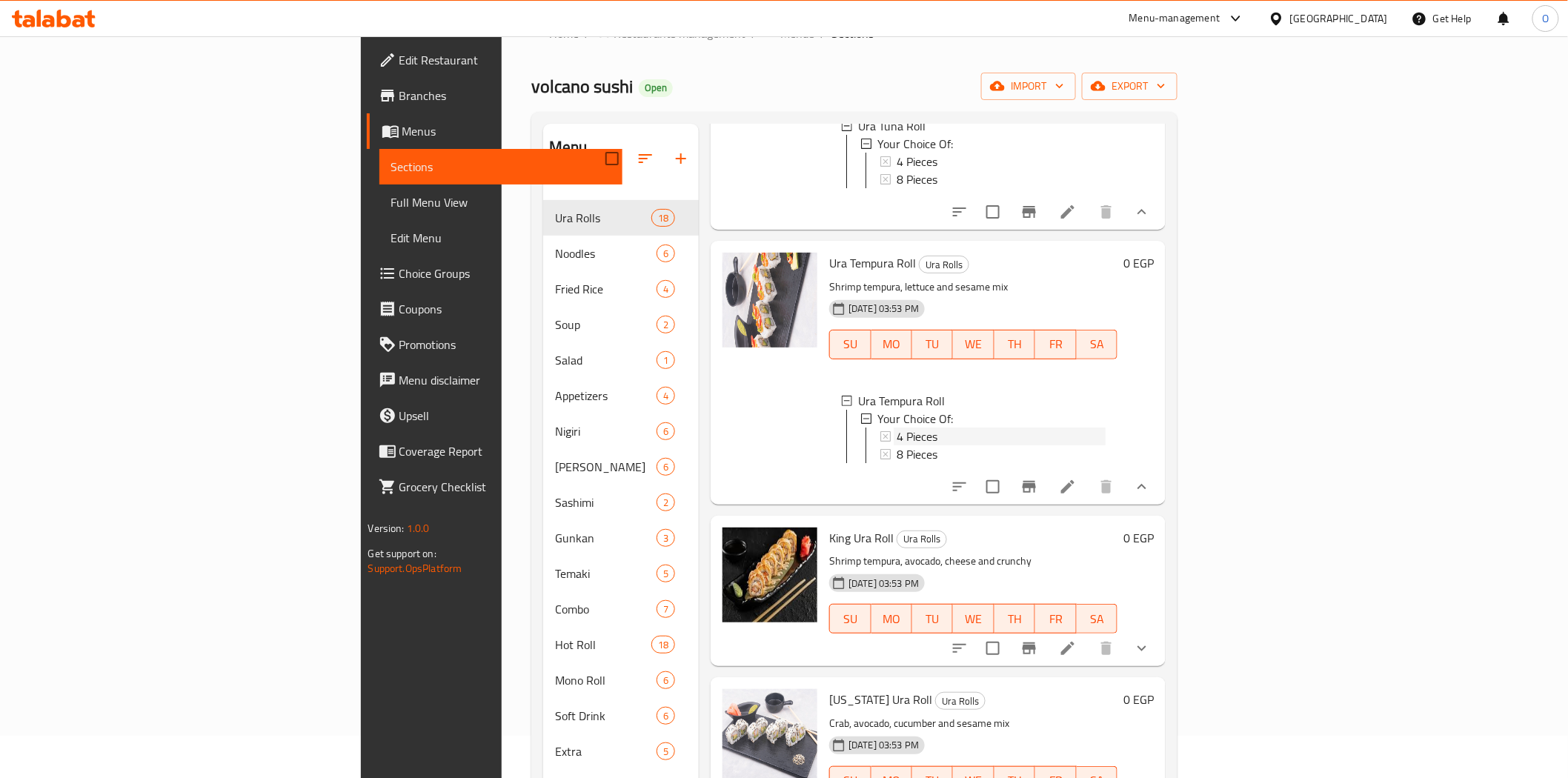
click at [897, 445] on div "4 Pieces" at bounding box center [1001, 437] width 209 height 18
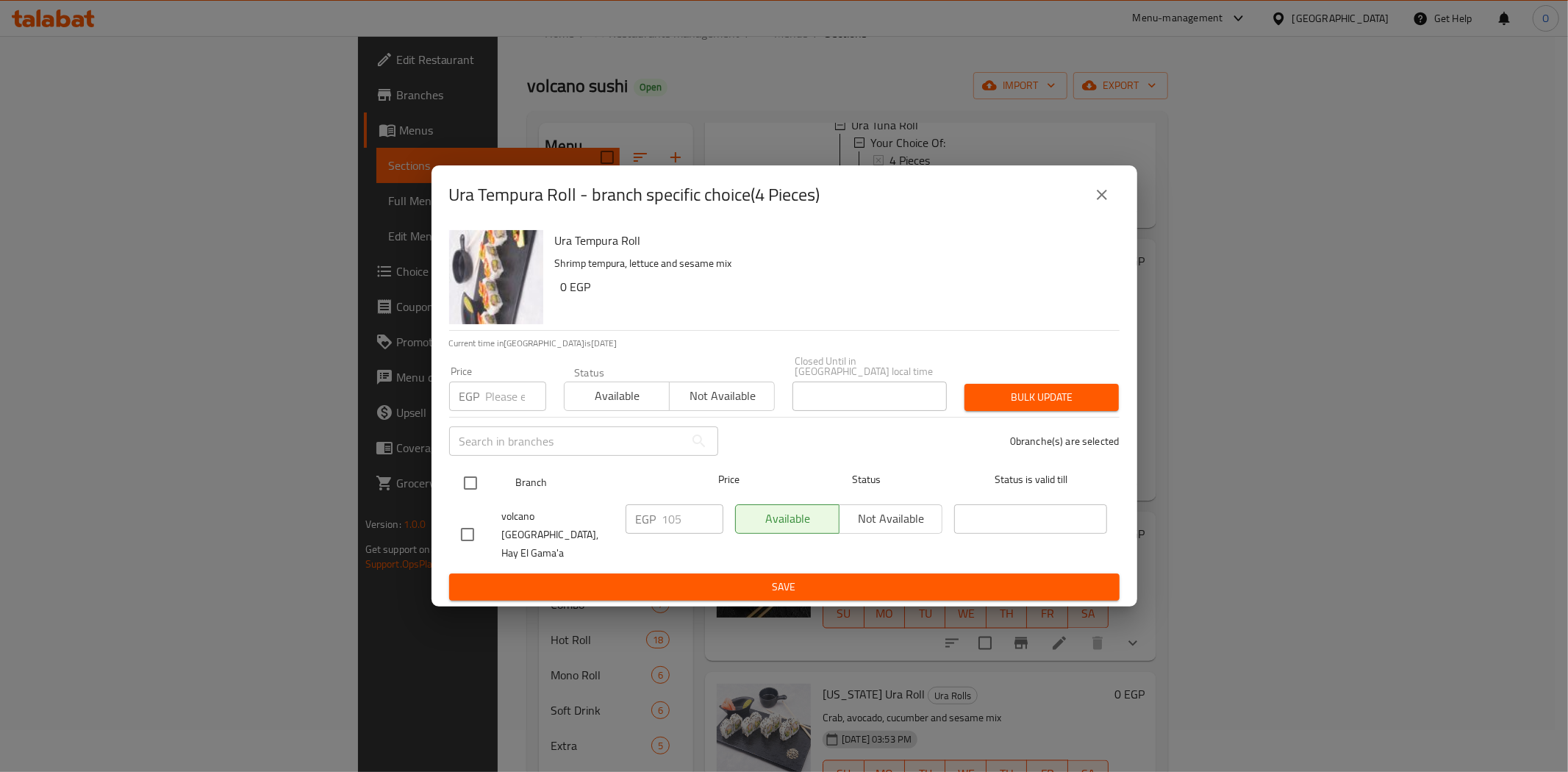
click at [463, 488] on input "checkbox" at bounding box center [470, 483] width 31 height 31
checkbox input "true"
paste input "120"
type input "120"
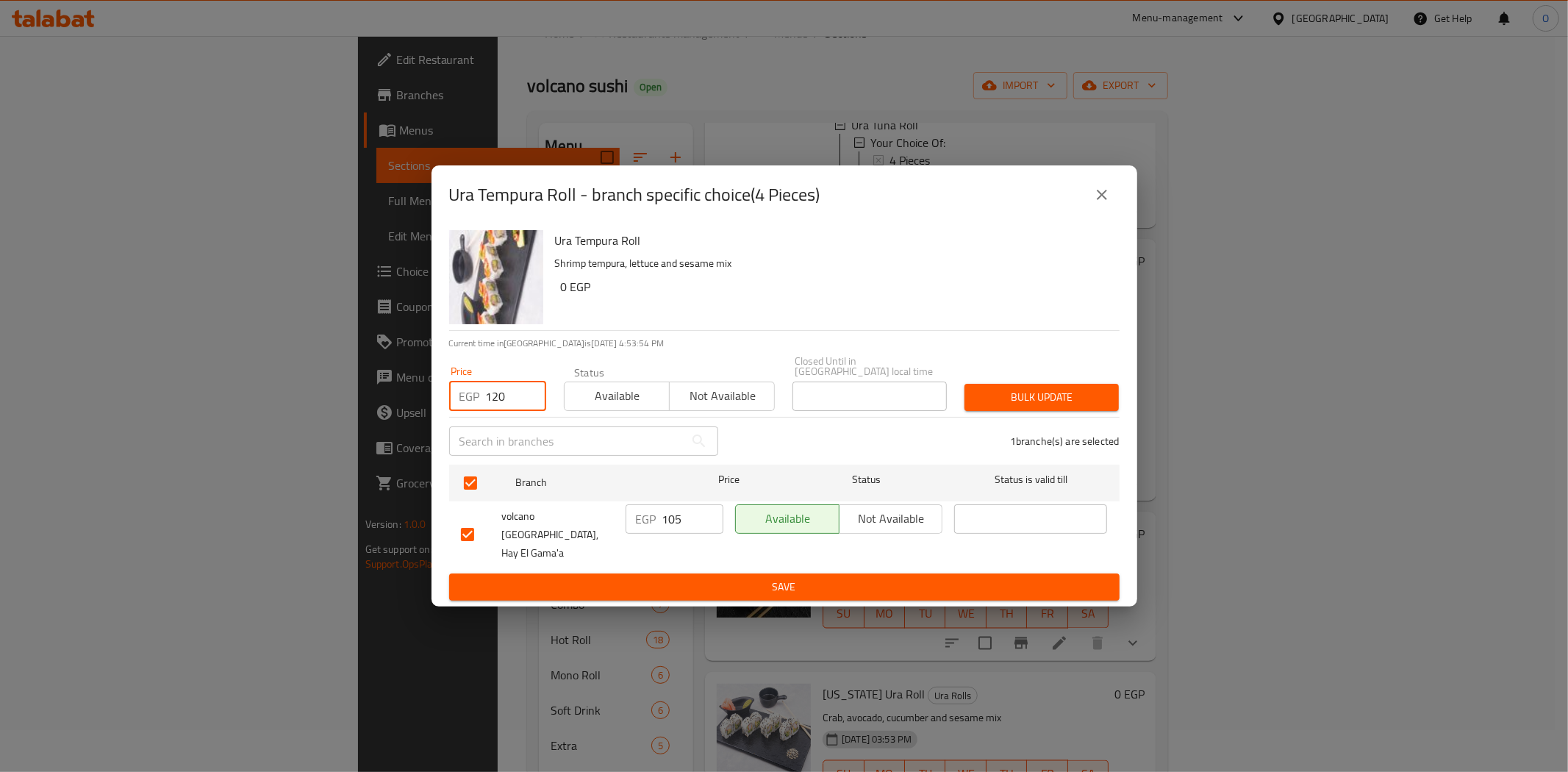
click at [1023, 402] on span "Bulk update" at bounding box center [1042, 397] width 131 height 18
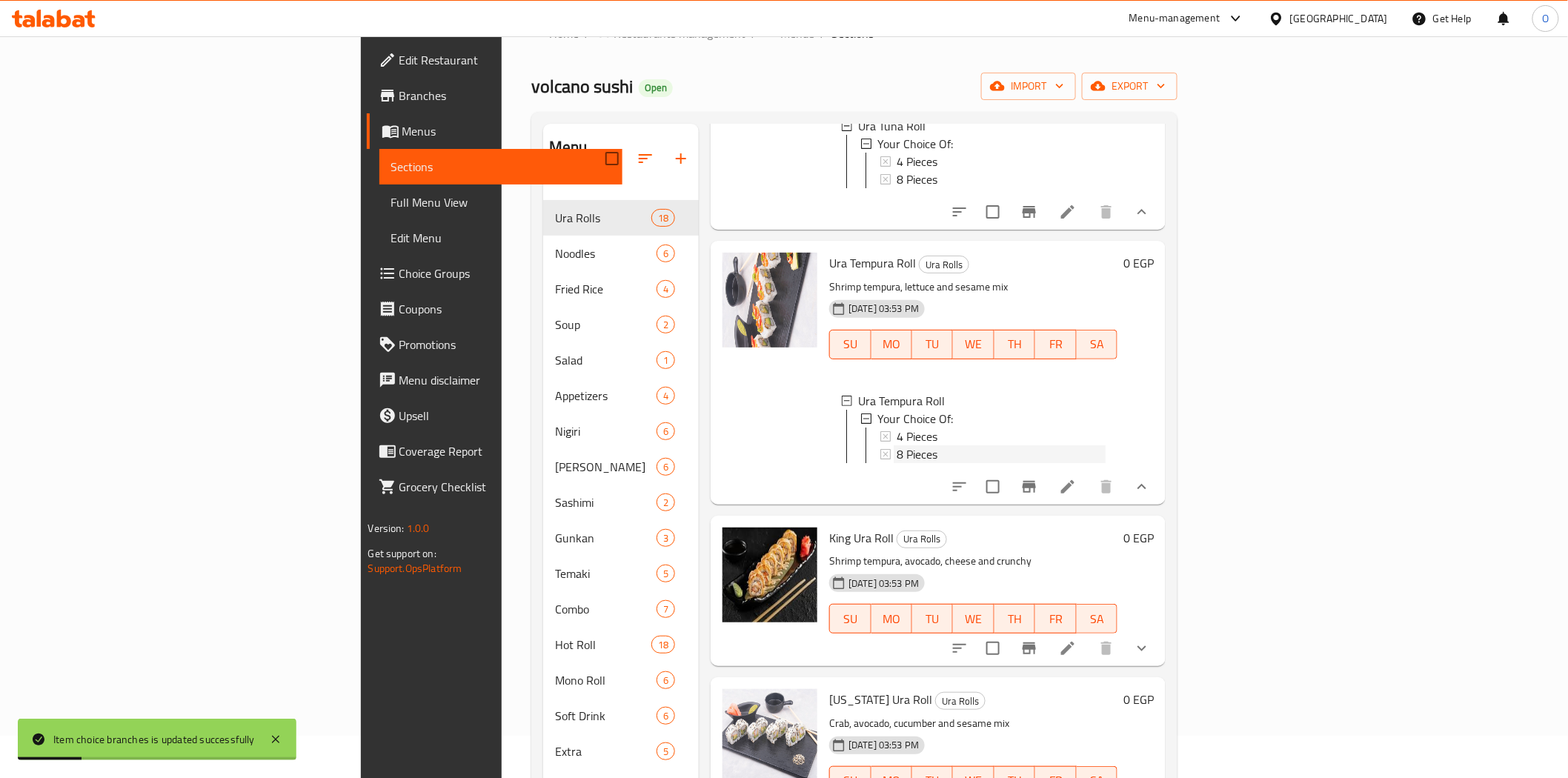
click at [897, 463] on span "8 Pieces" at bounding box center [917, 454] width 40 height 18
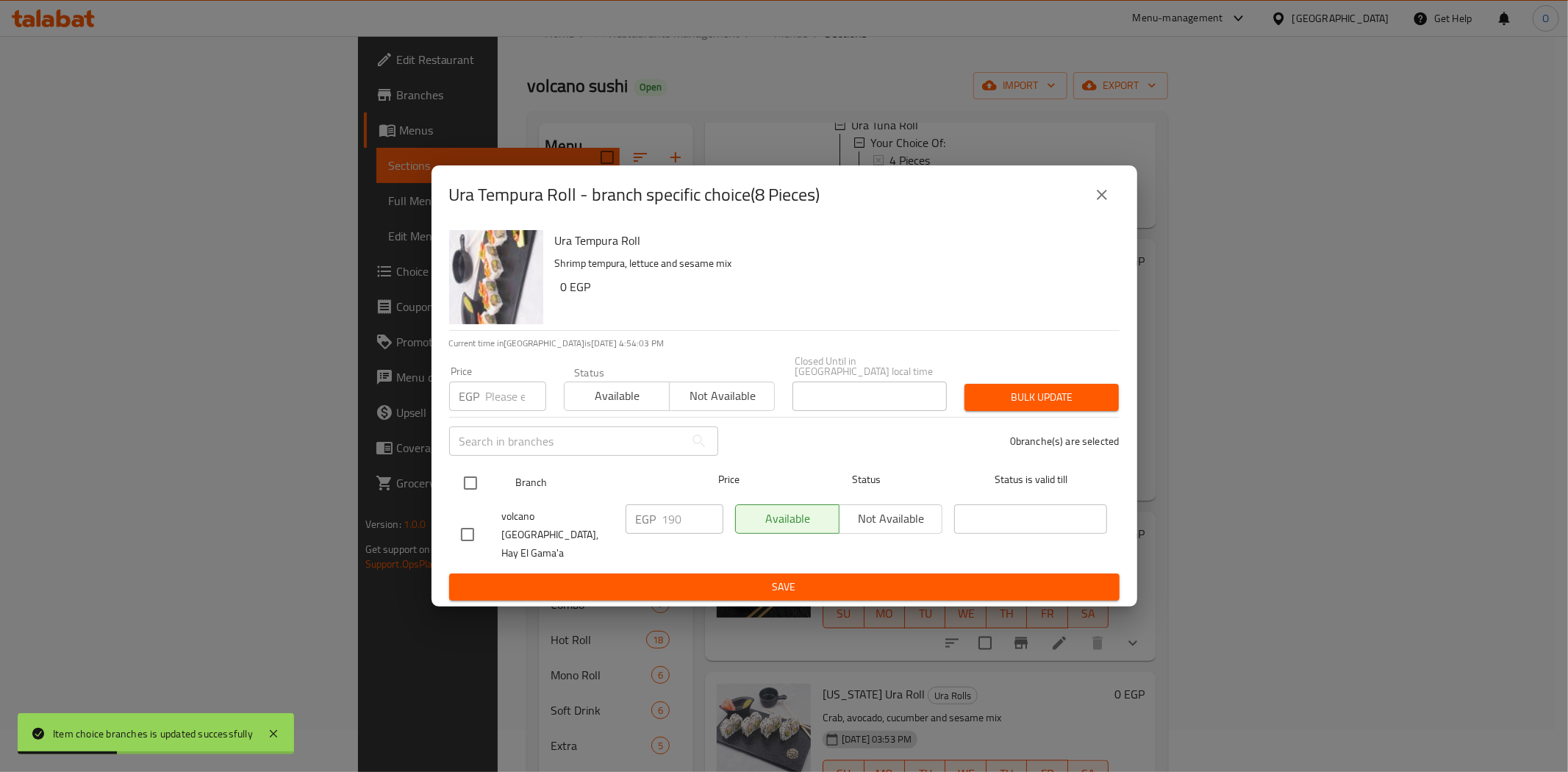
click at [468, 483] on input "checkbox" at bounding box center [470, 483] width 31 height 31
checkbox input "true"
paste input "215"
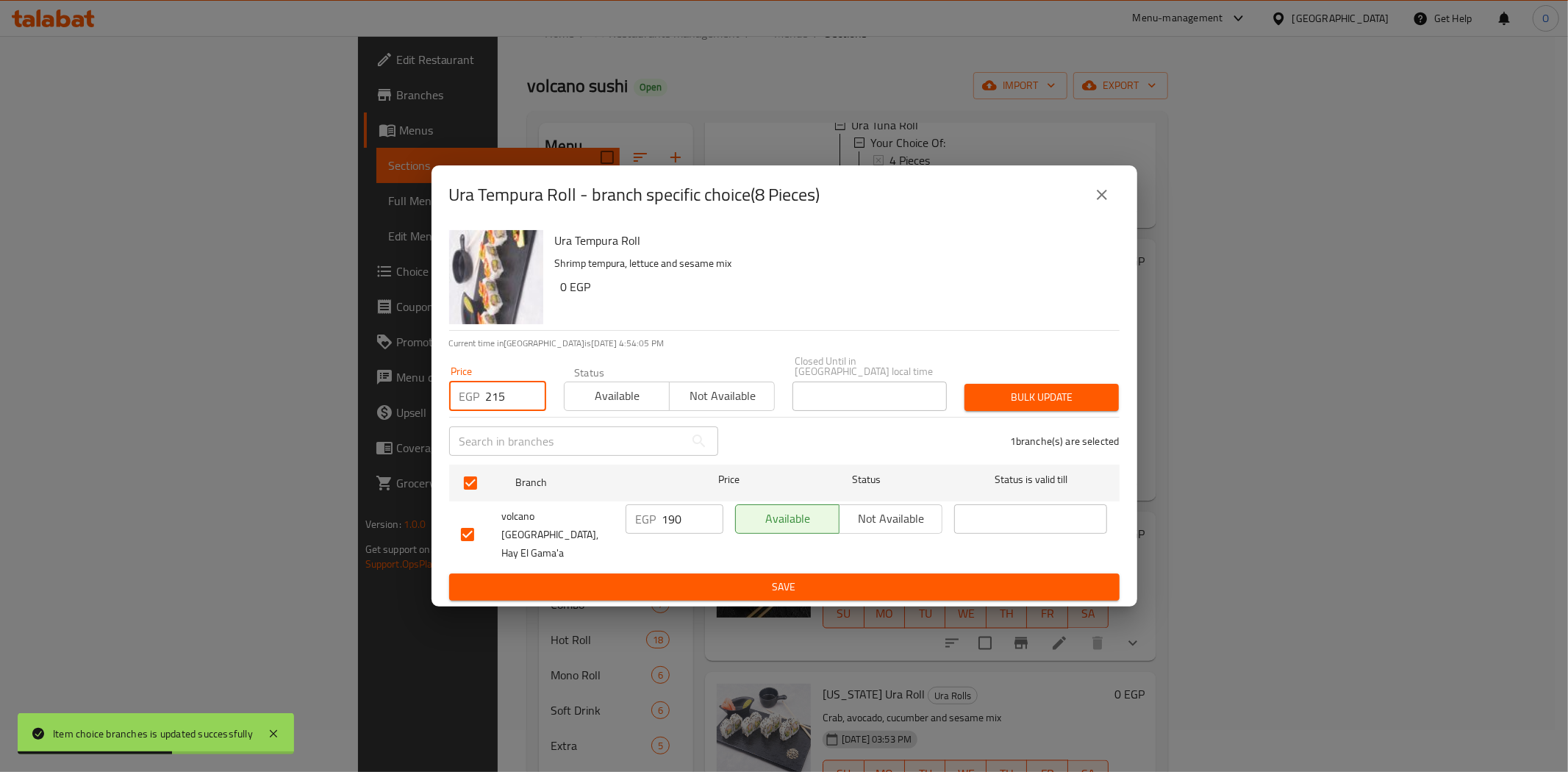
type input "215"
click at [1082, 395] on span "Bulk update" at bounding box center [1042, 397] width 131 height 18
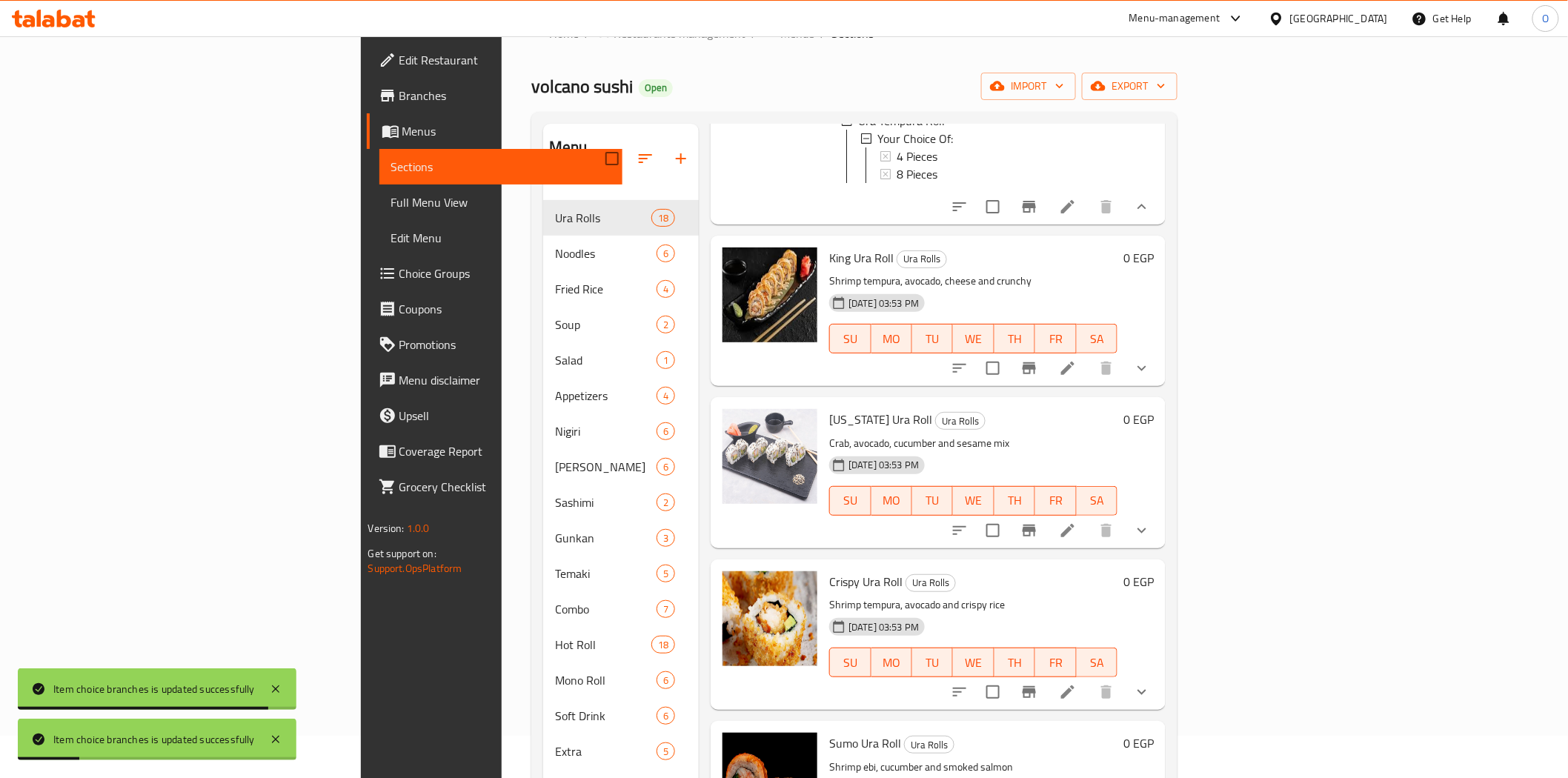
scroll to position [2304, 0]
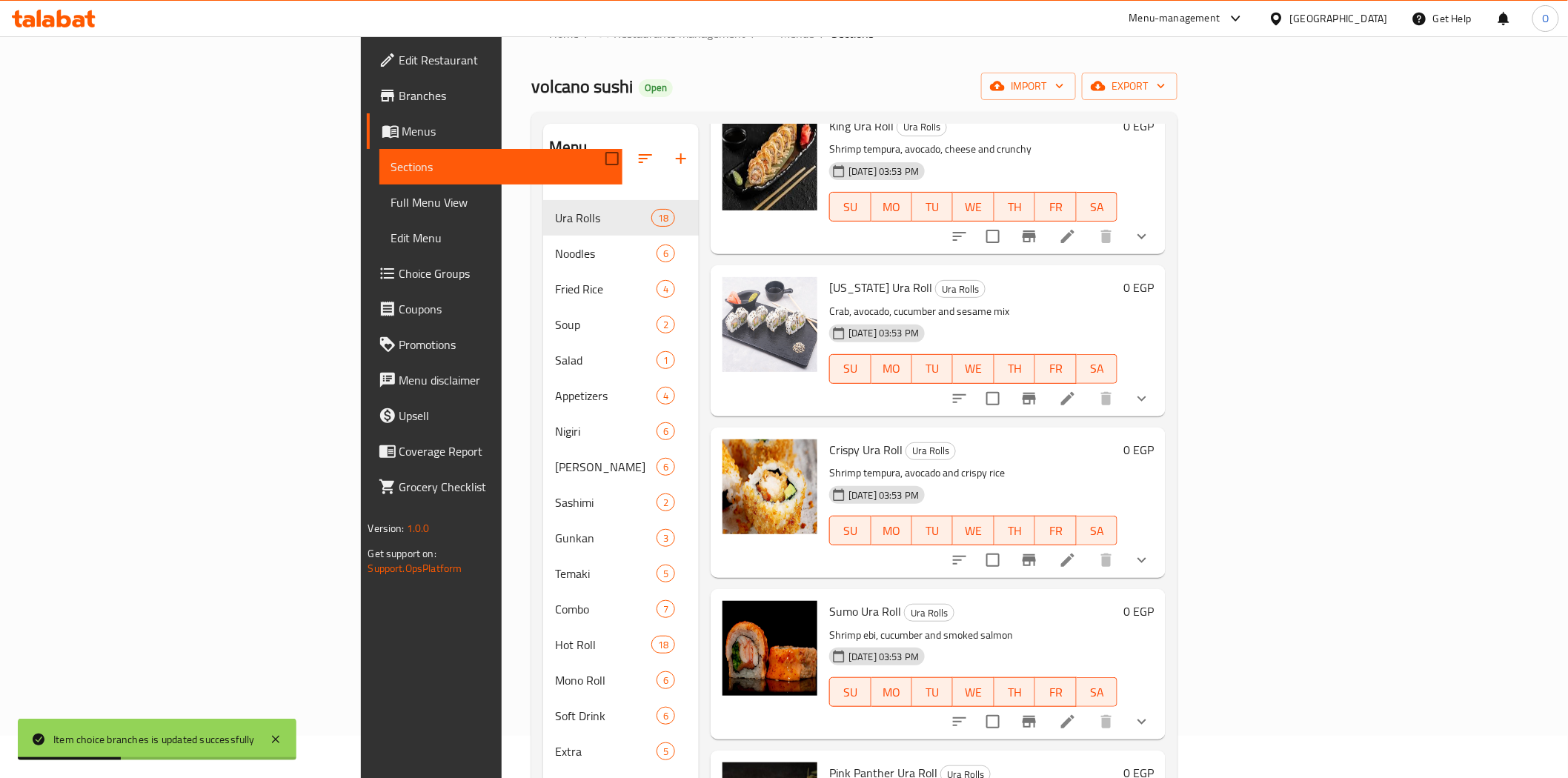
click at [1160, 254] on button "show more" at bounding box center [1141, 236] width 35 height 35
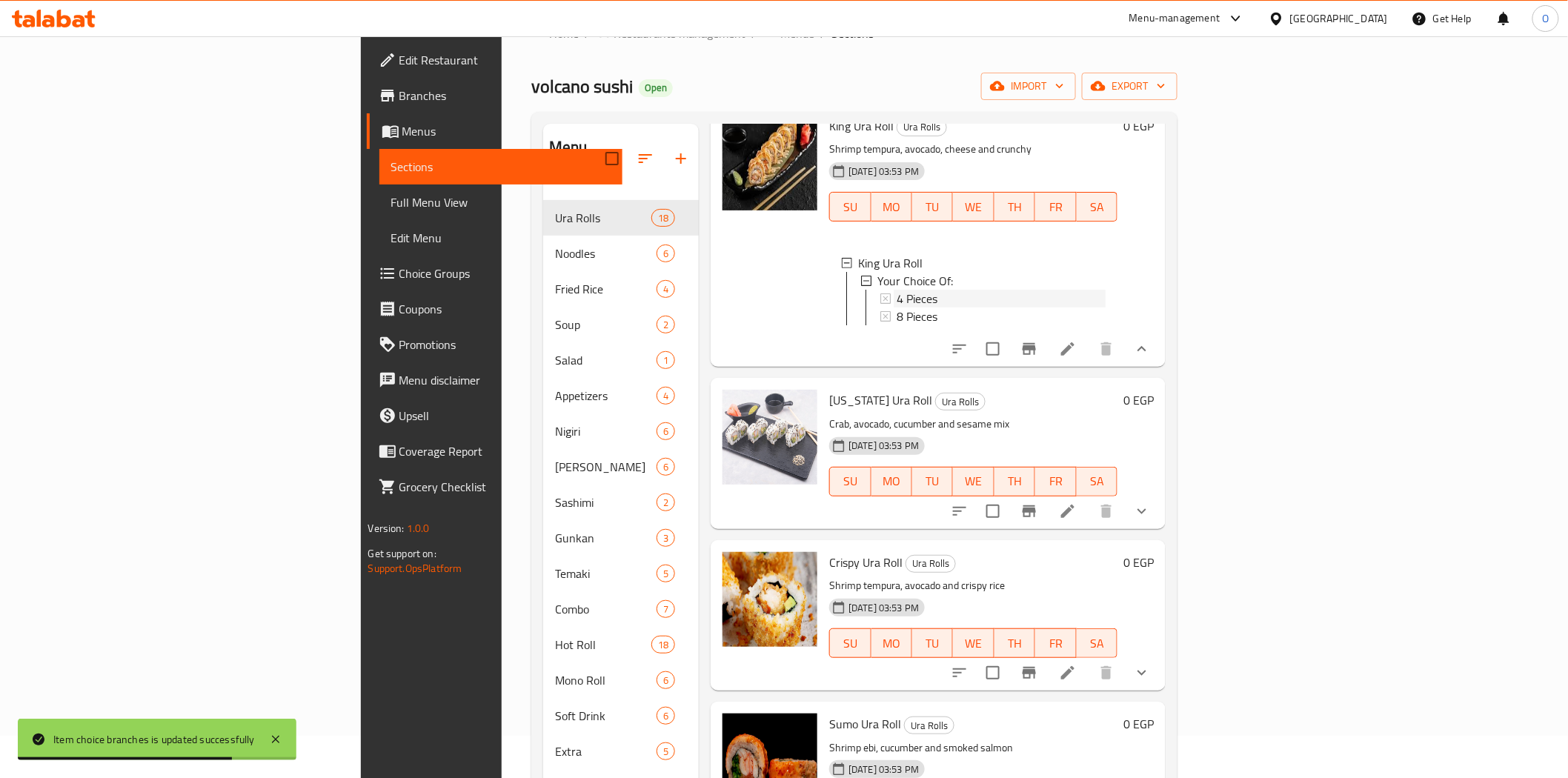
click at [897, 307] on span "4 Pieces" at bounding box center [917, 298] width 40 height 18
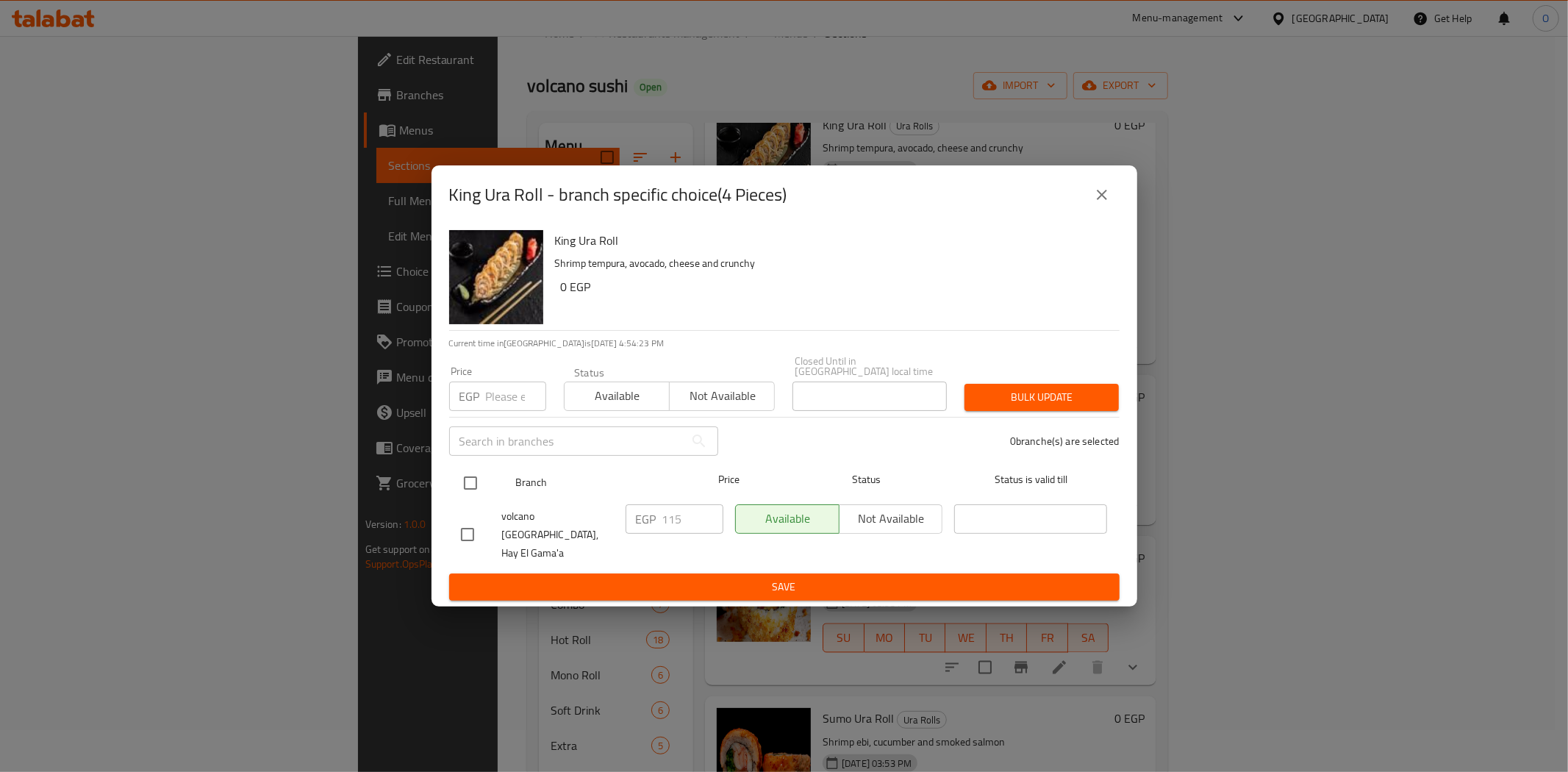
click at [475, 481] on input "checkbox" at bounding box center [470, 483] width 31 height 31
checkbox input "true"
paste input "135240"
type input "135240"
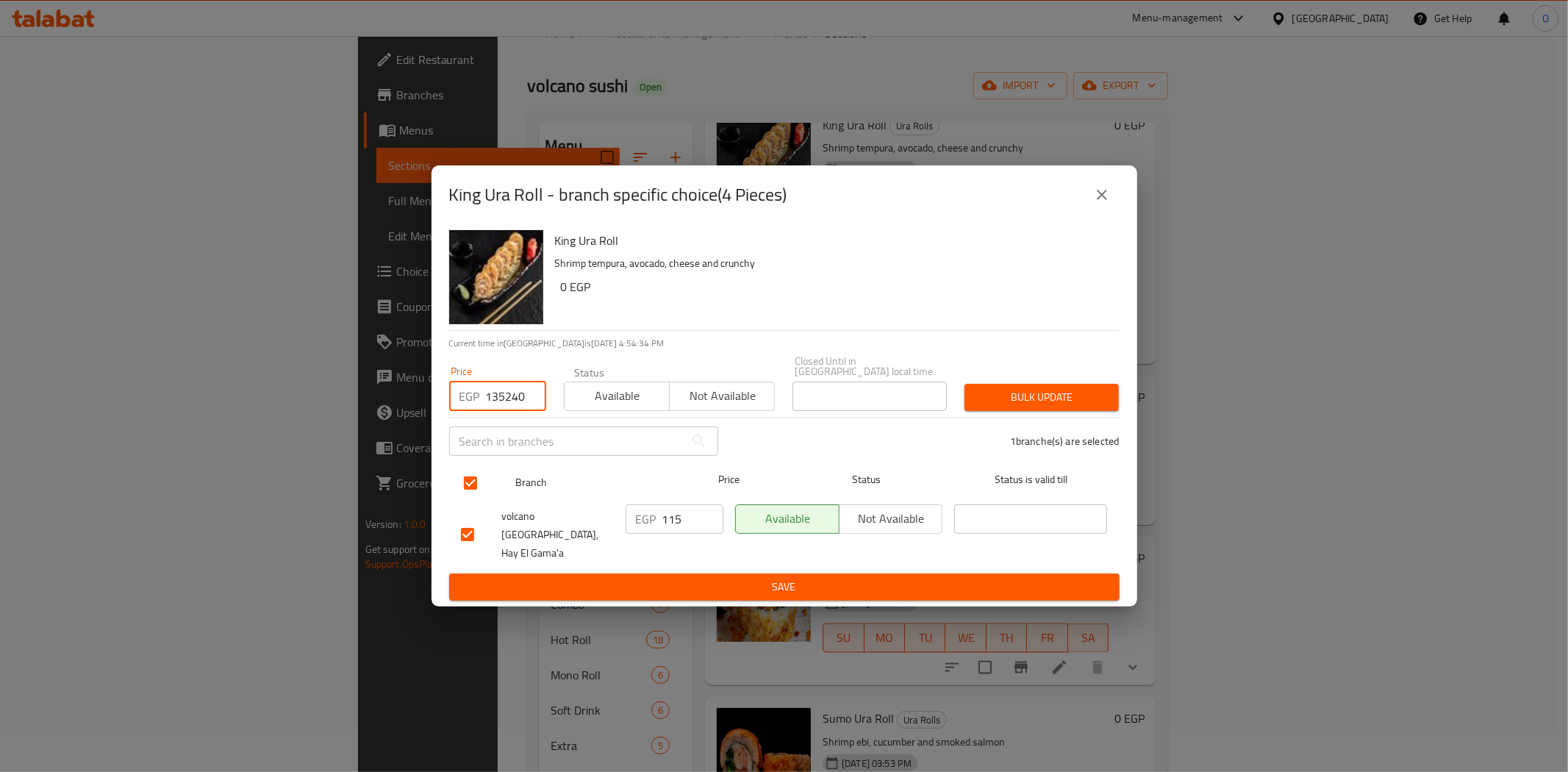
click at [471, 480] on input "checkbox" at bounding box center [470, 483] width 31 height 31
checkbox input "false"
click at [472, 473] on input "checkbox" at bounding box center [470, 483] width 31 height 31
checkbox input "true"
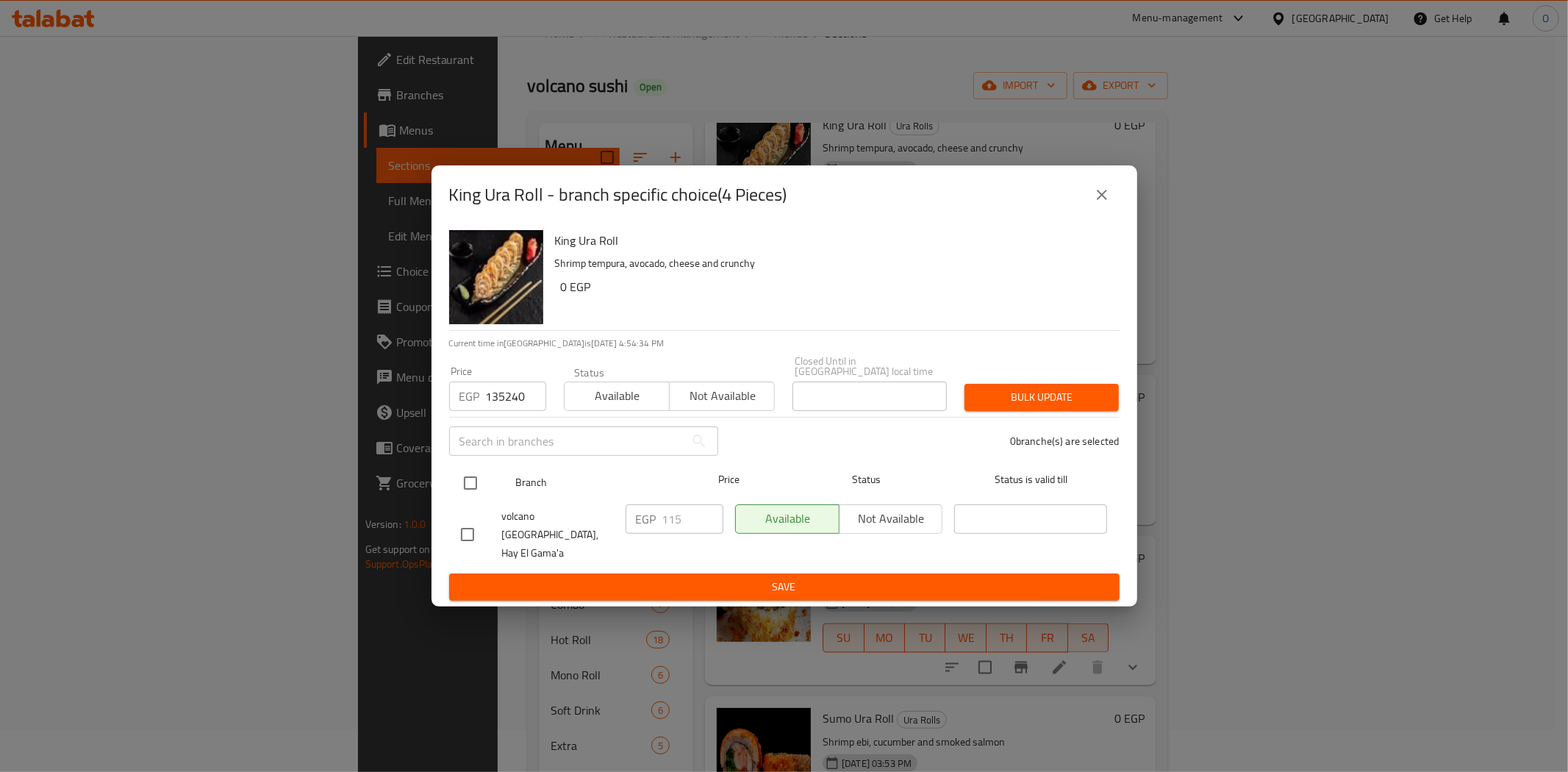
checkbox input "true"
click at [497, 406] on input "135240" at bounding box center [516, 396] width 61 height 29
paste input "number"
type input "135"
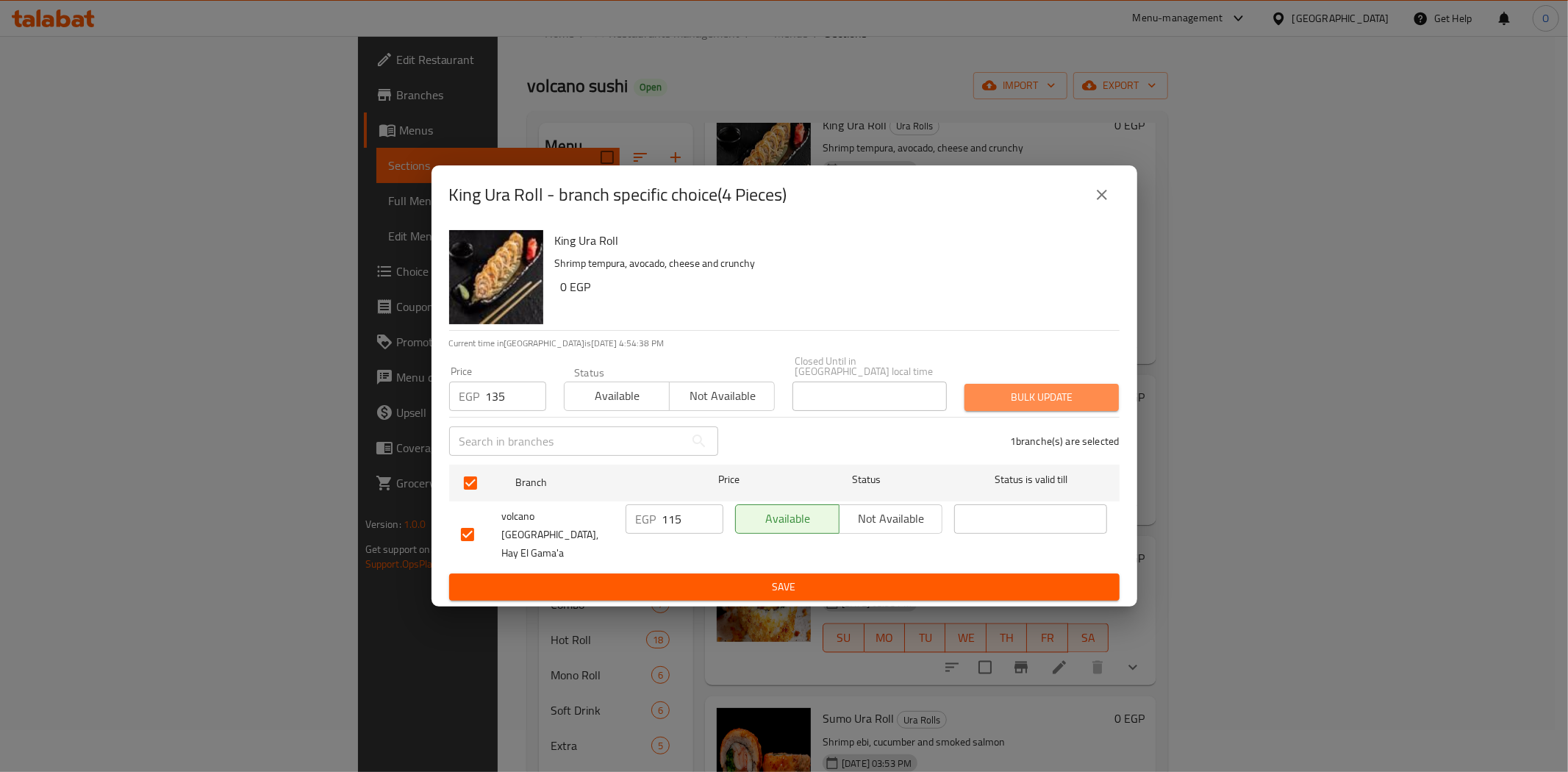
click at [1060, 400] on span "Bulk update" at bounding box center [1042, 397] width 131 height 18
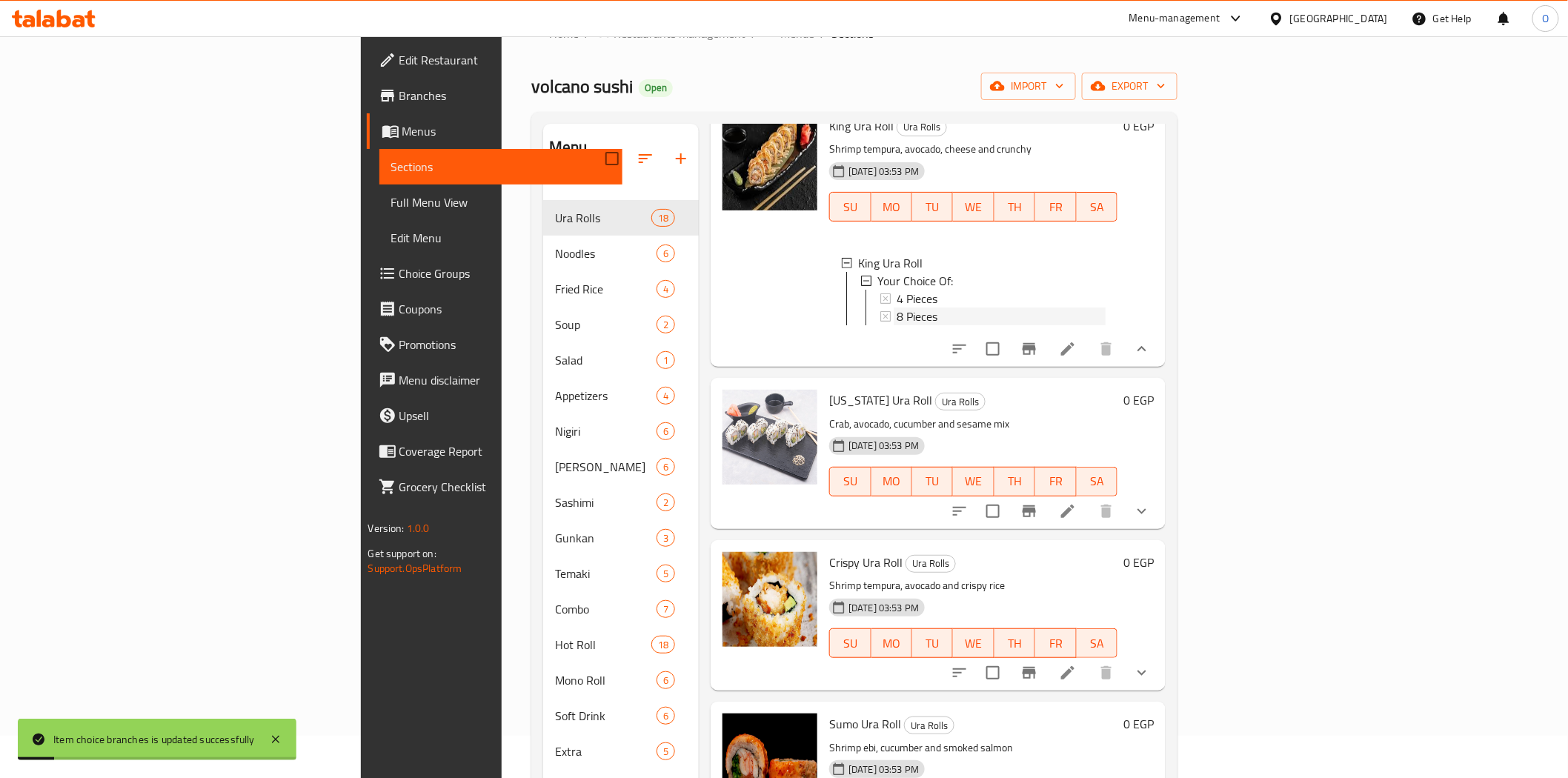
click at [897, 326] on span "8 Pieces" at bounding box center [917, 316] width 40 height 18
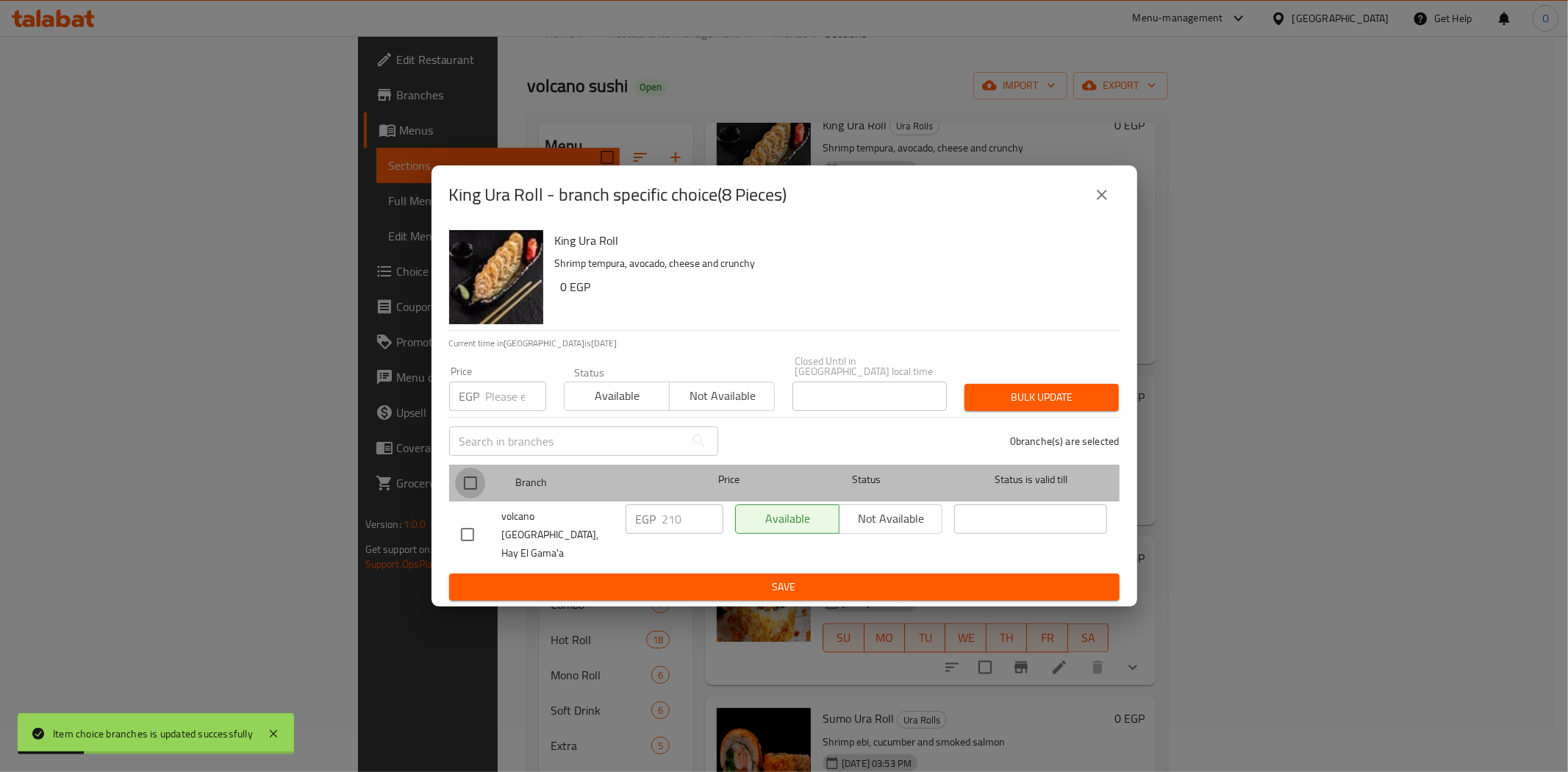
click at [474, 482] on input "checkbox" at bounding box center [470, 483] width 31 height 31
checkbox input "true"
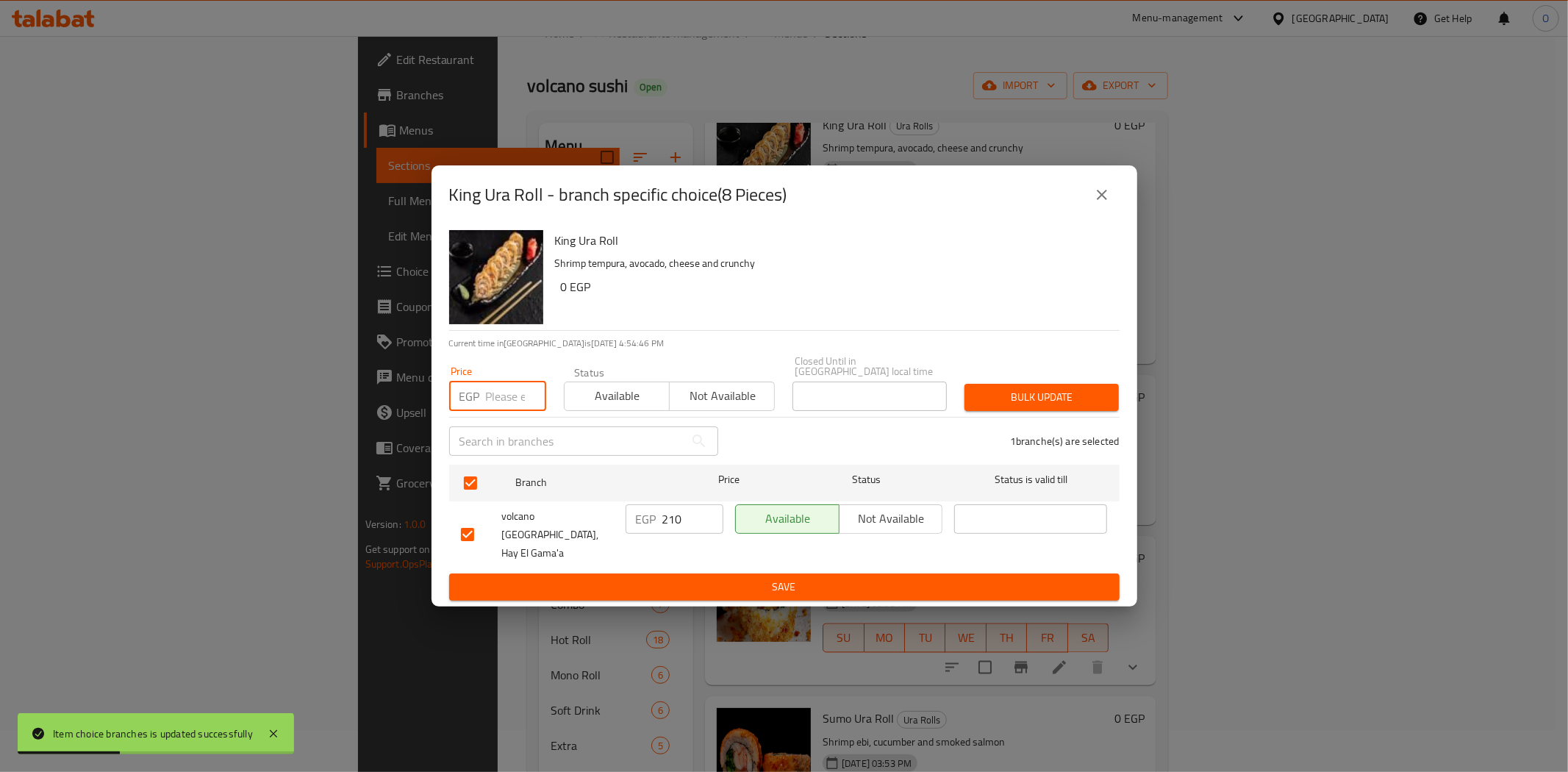
paste input "240"
type input "240"
click at [1047, 390] on button "Bulk update" at bounding box center [1041, 397] width 155 height 27
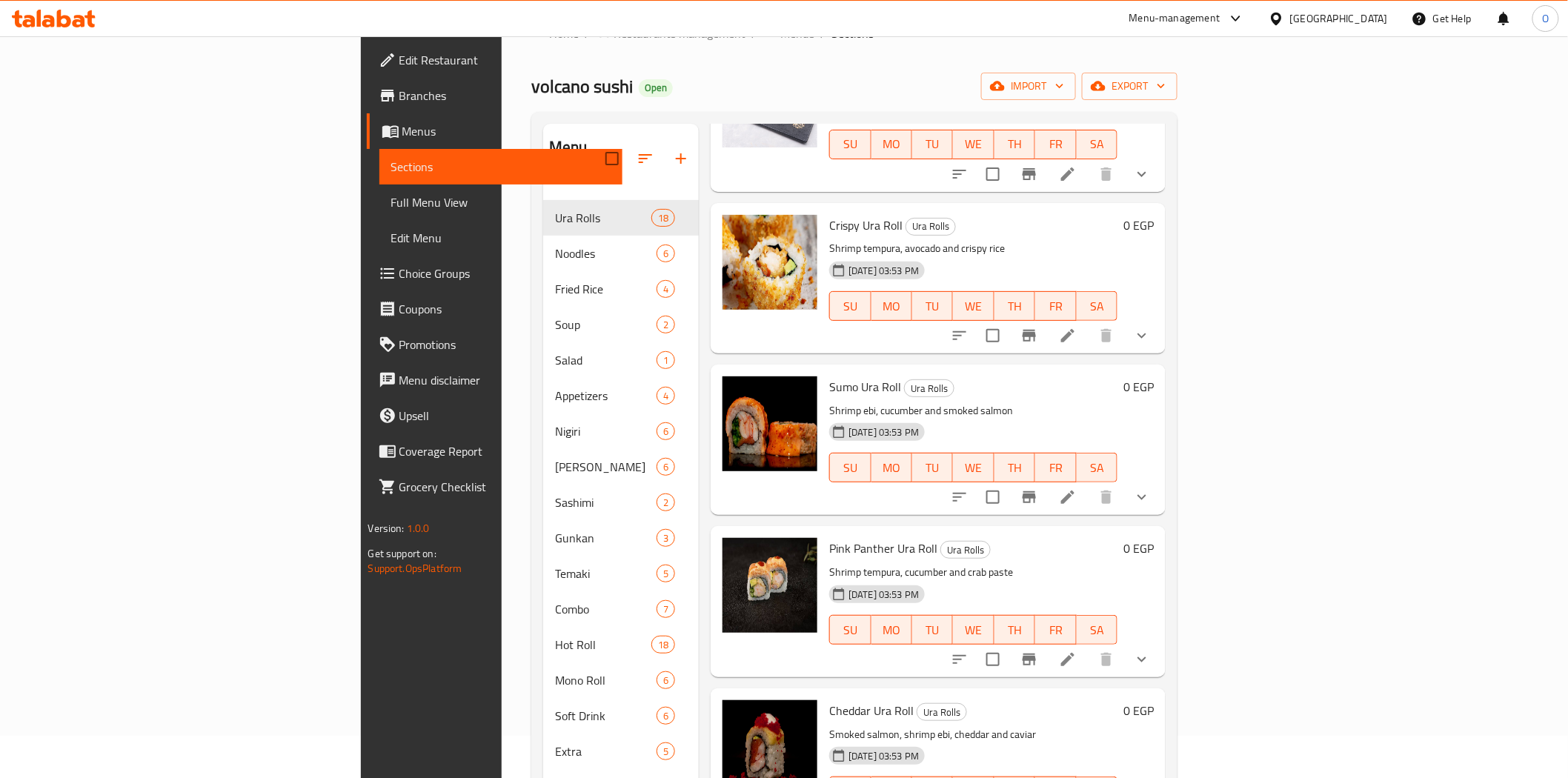
scroll to position [2719, 0]
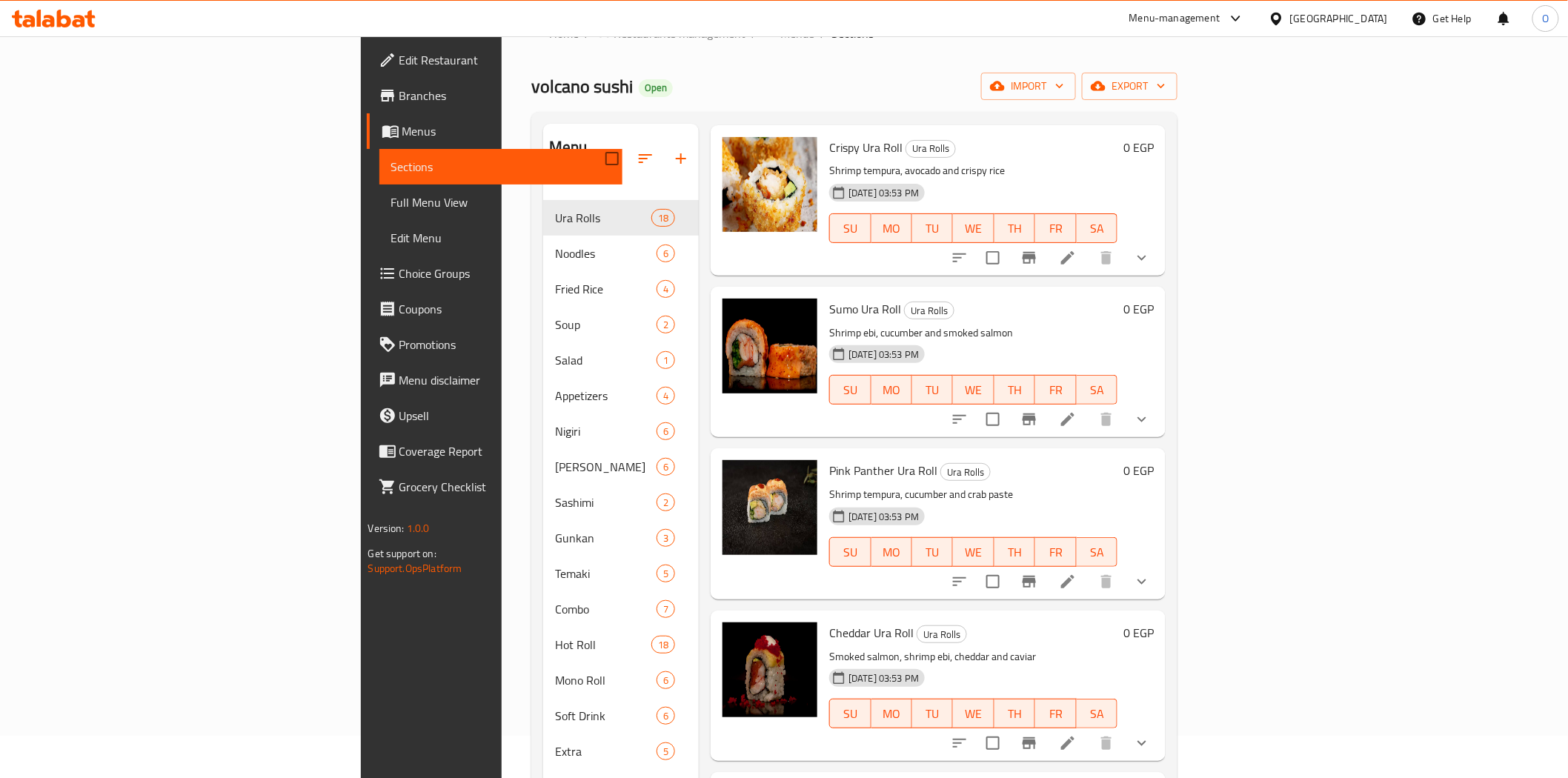
click at [1160, 437] on button "show more" at bounding box center [1141, 419] width 35 height 35
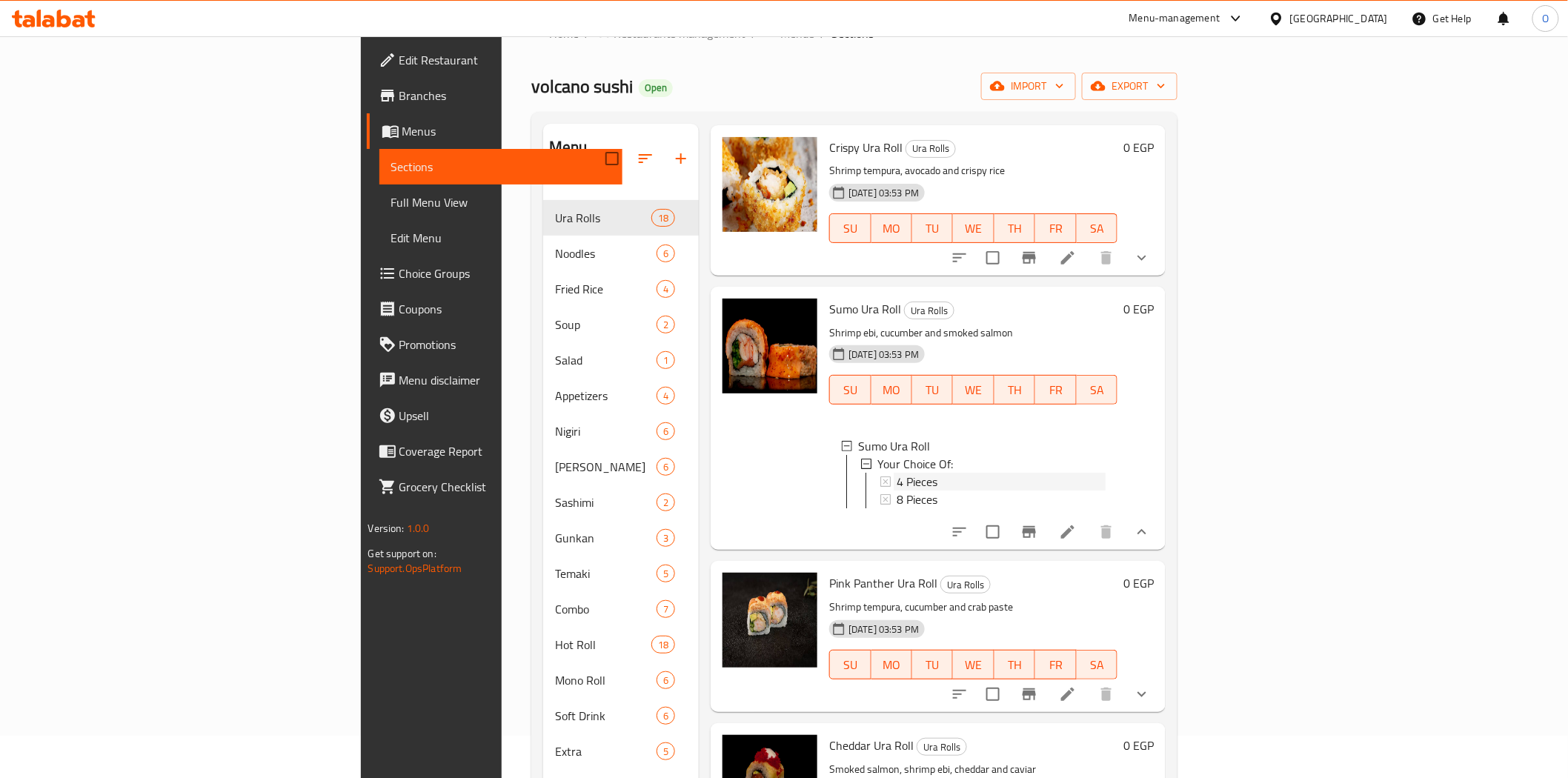
click at [897, 490] on span "4 Pieces" at bounding box center [917, 481] width 40 height 18
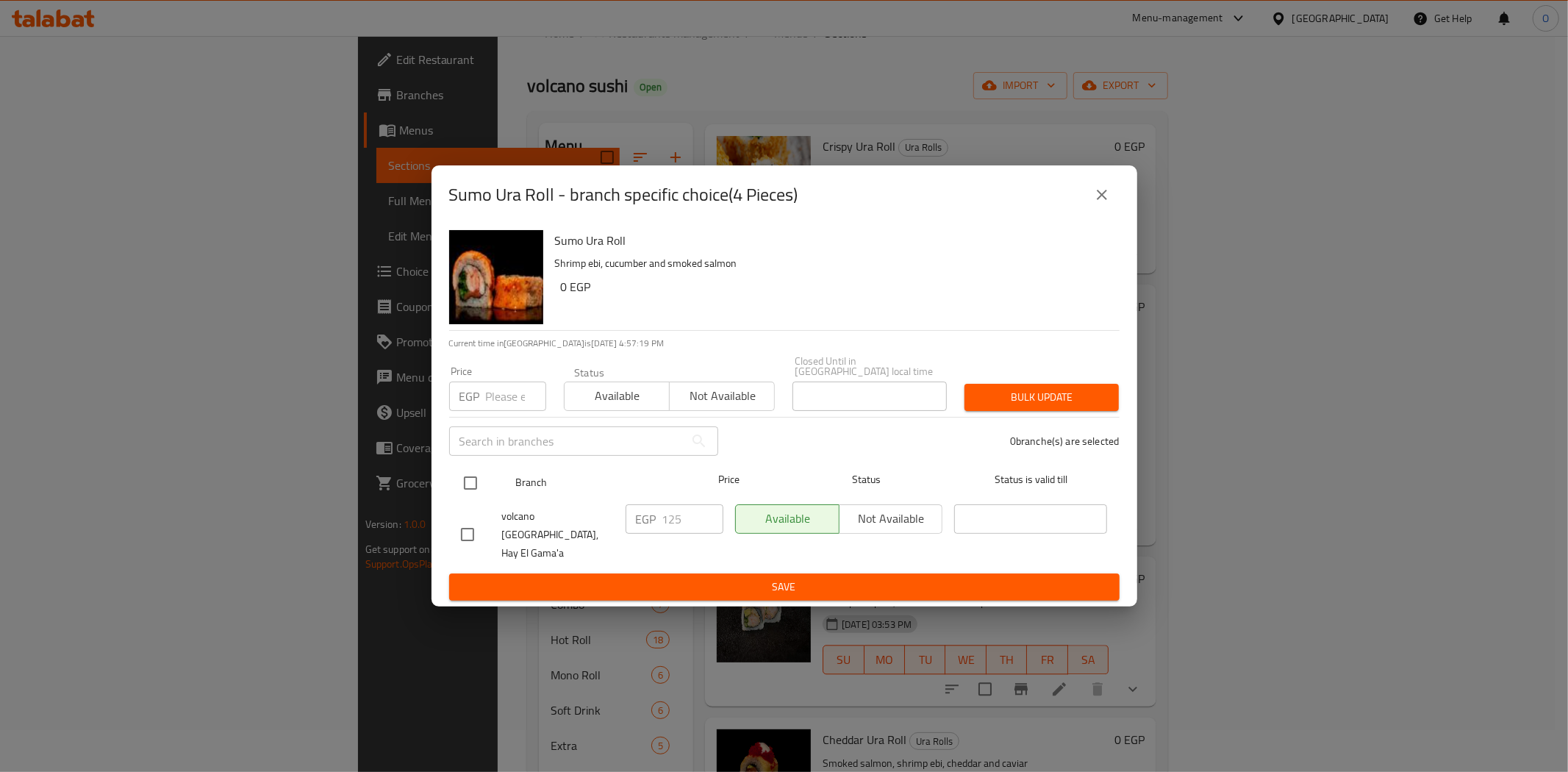
click at [465, 482] on input "checkbox" at bounding box center [470, 483] width 31 height 31
checkbox input "true"
paste input "140"
type input "140"
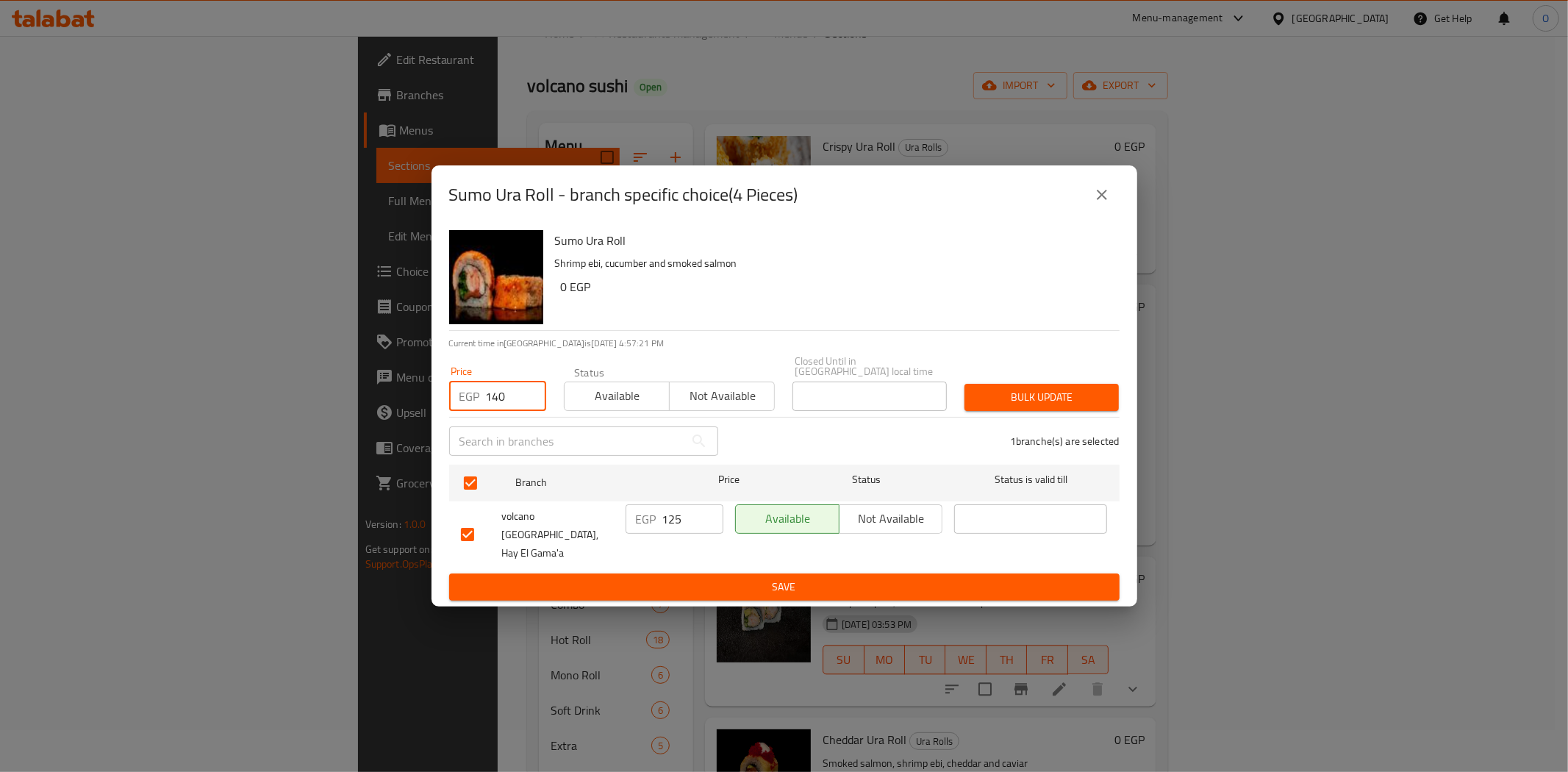
click at [1023, 402] on span "Bulk update" at bounding box center [1042, 397] width 131 height 18
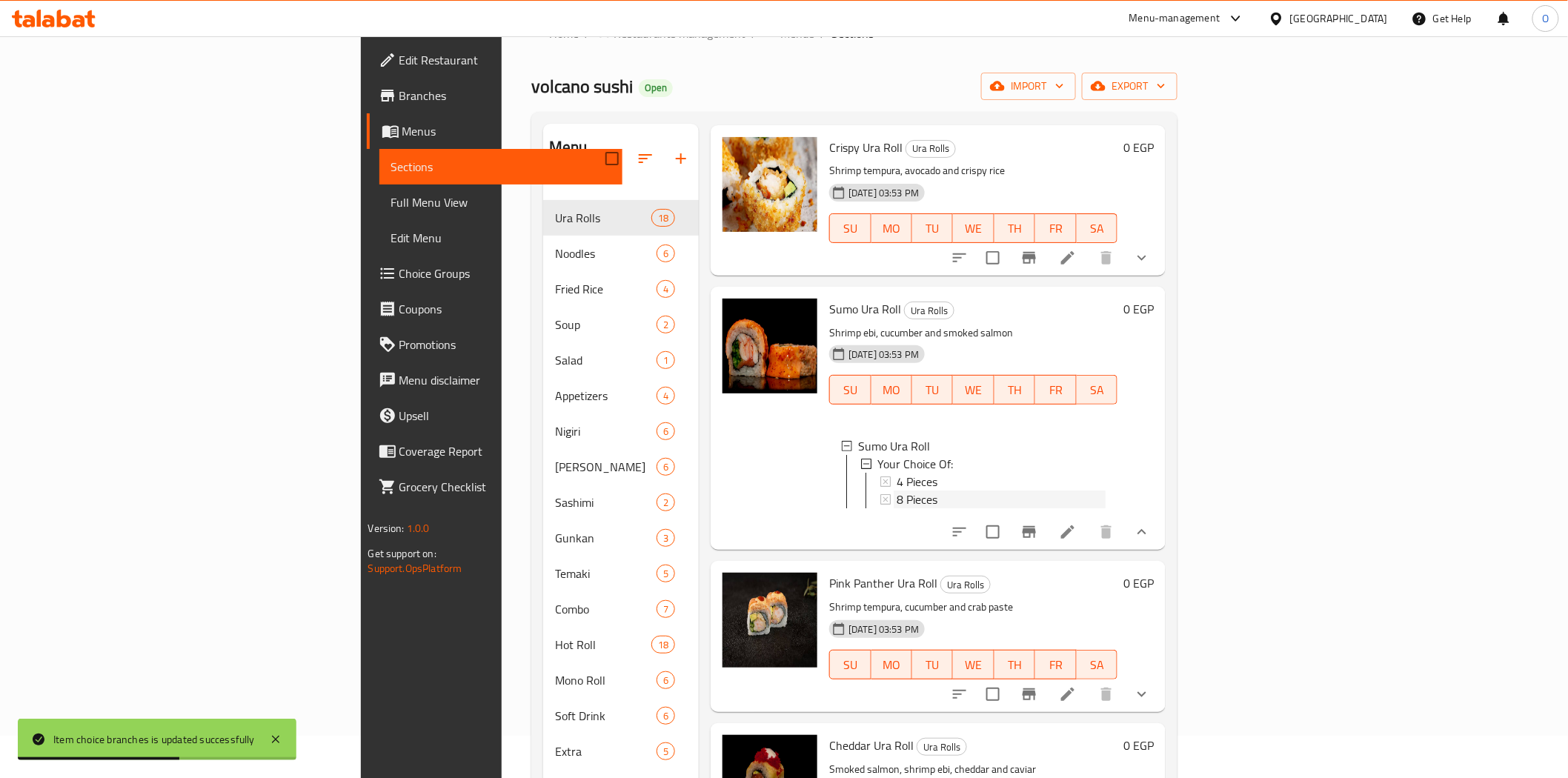
click at [897, 509] on span "8 Pieces" at bounding box center [917, 499] width 40 height 18
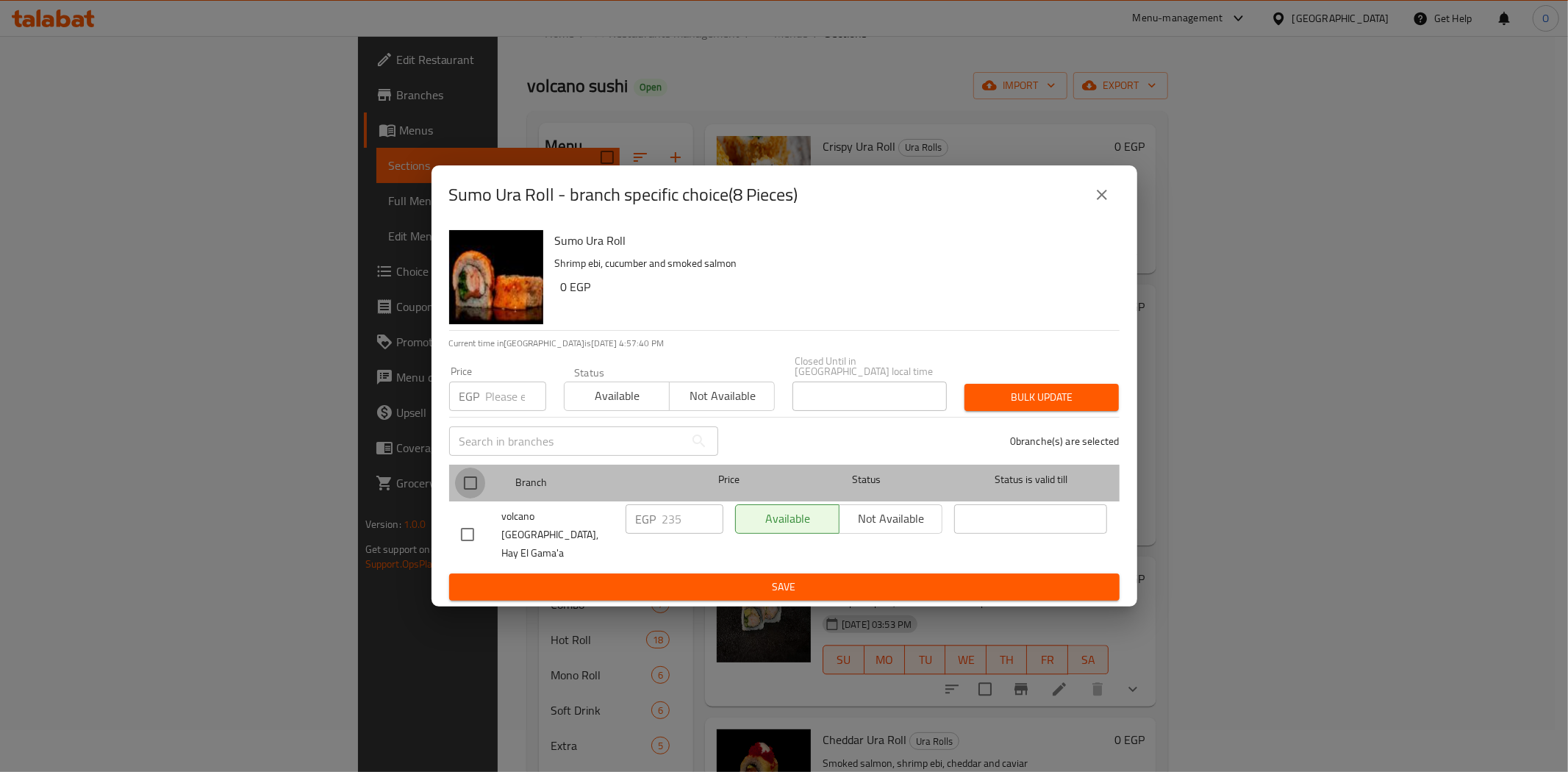
click at [473, 482] on input "checkbox" at bounding box center [470, 483] width 31 height 31
checkbox input "true"
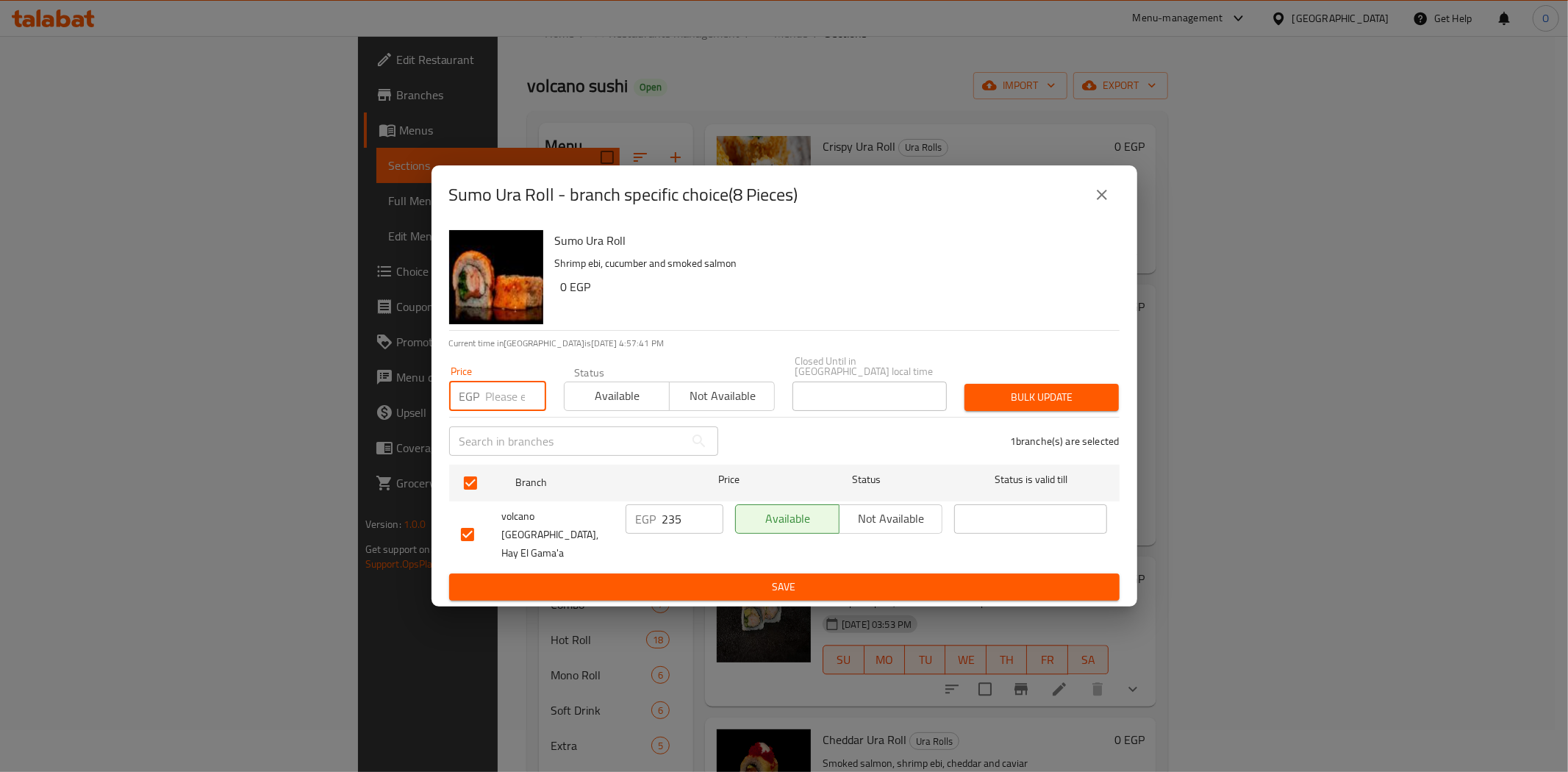
paste input "250"
type input "250"
click at [1041, 397] on span "Bulk update" at bounding box center [1042, 397] width 131 height 18
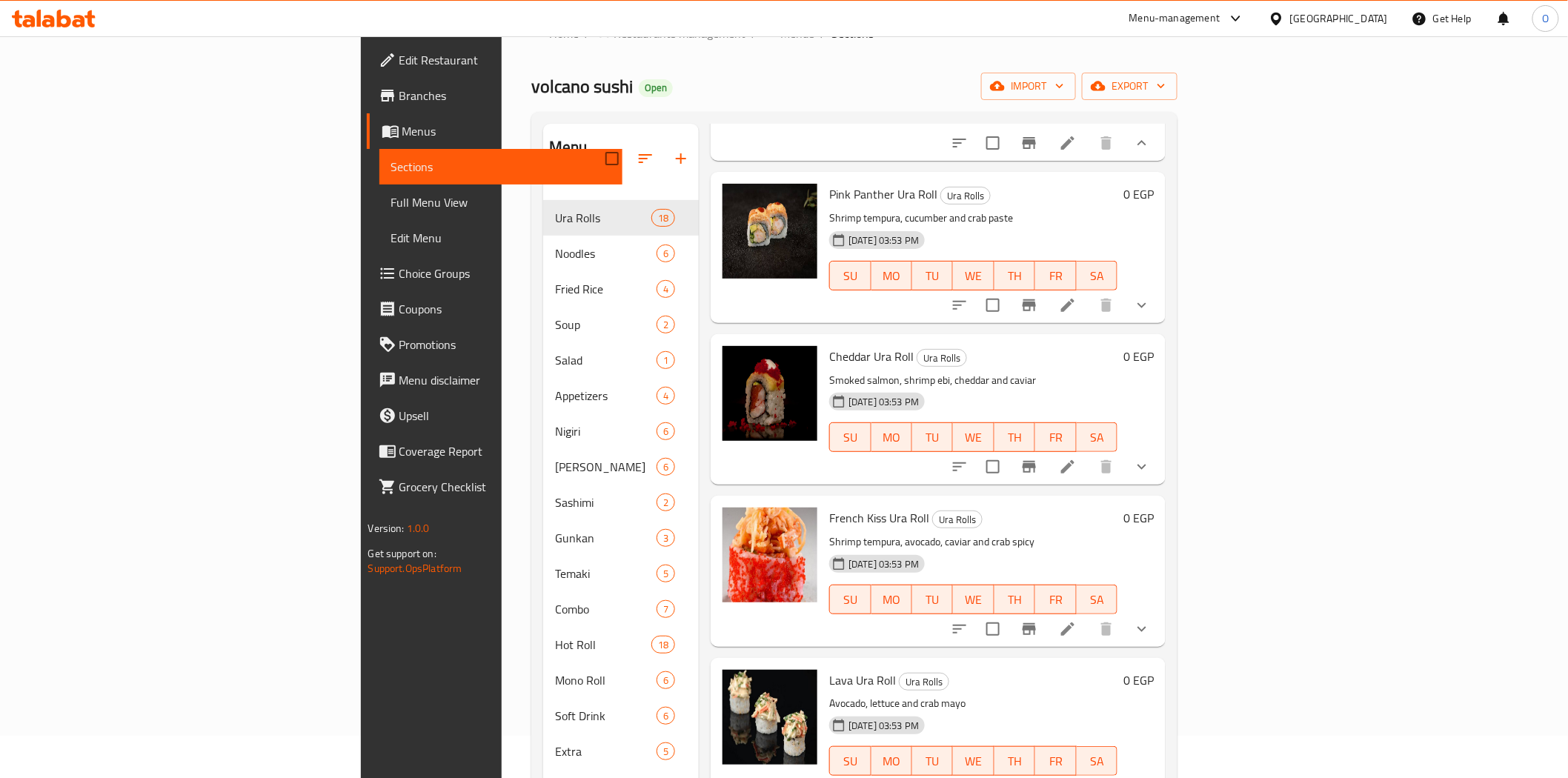
scroll to position [3130, 0]
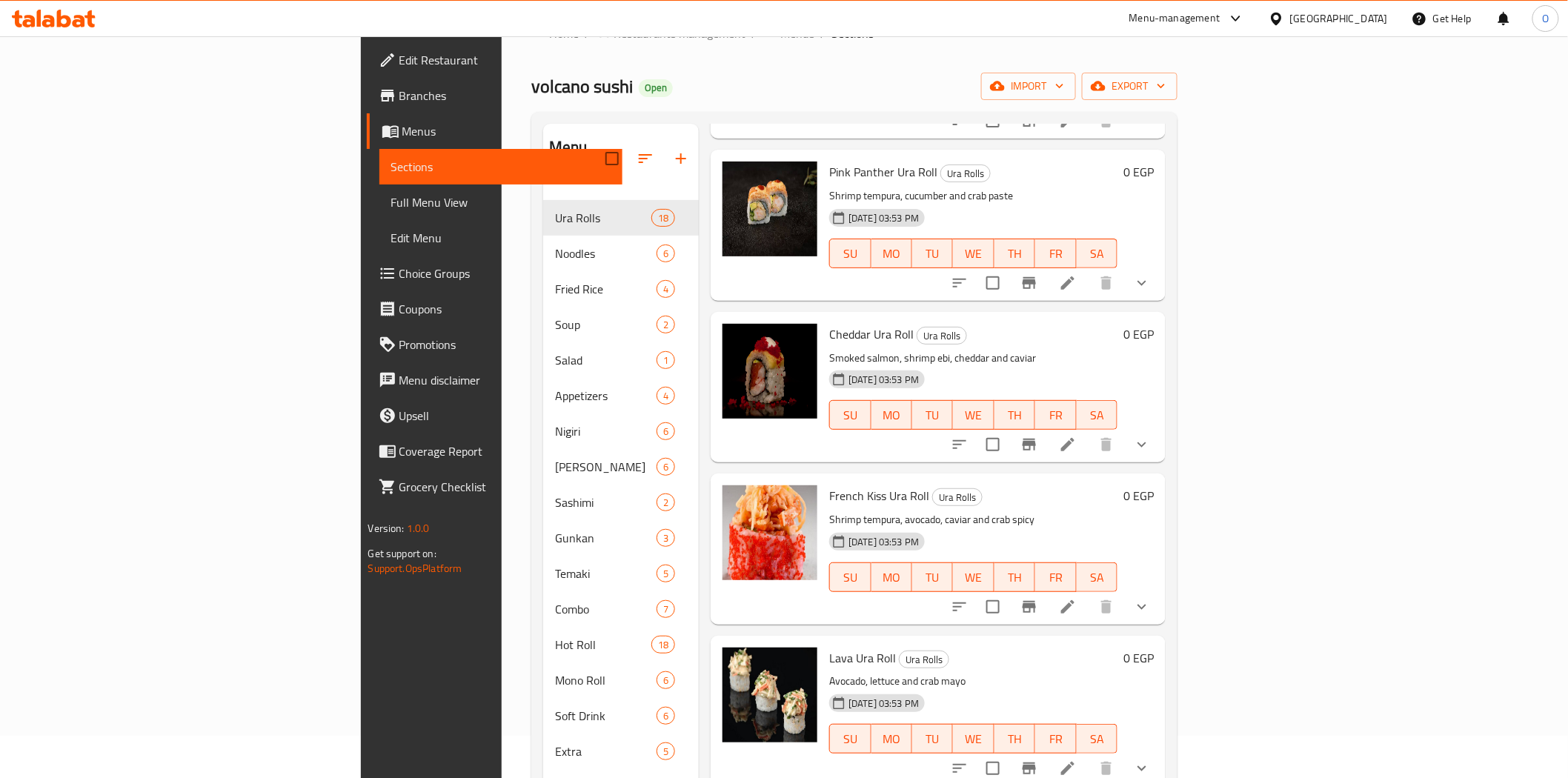
click at [1166, 300] on div "Pink Panther Ura Roll Ura Rolls Shrimp tempura, cucumber and crab paste 09-12-2…" at bounding box center [938, 225] width 455 height 150
click at [1160, 301] on button "show more" at bounding box center [1141, 283] width 35 height 35
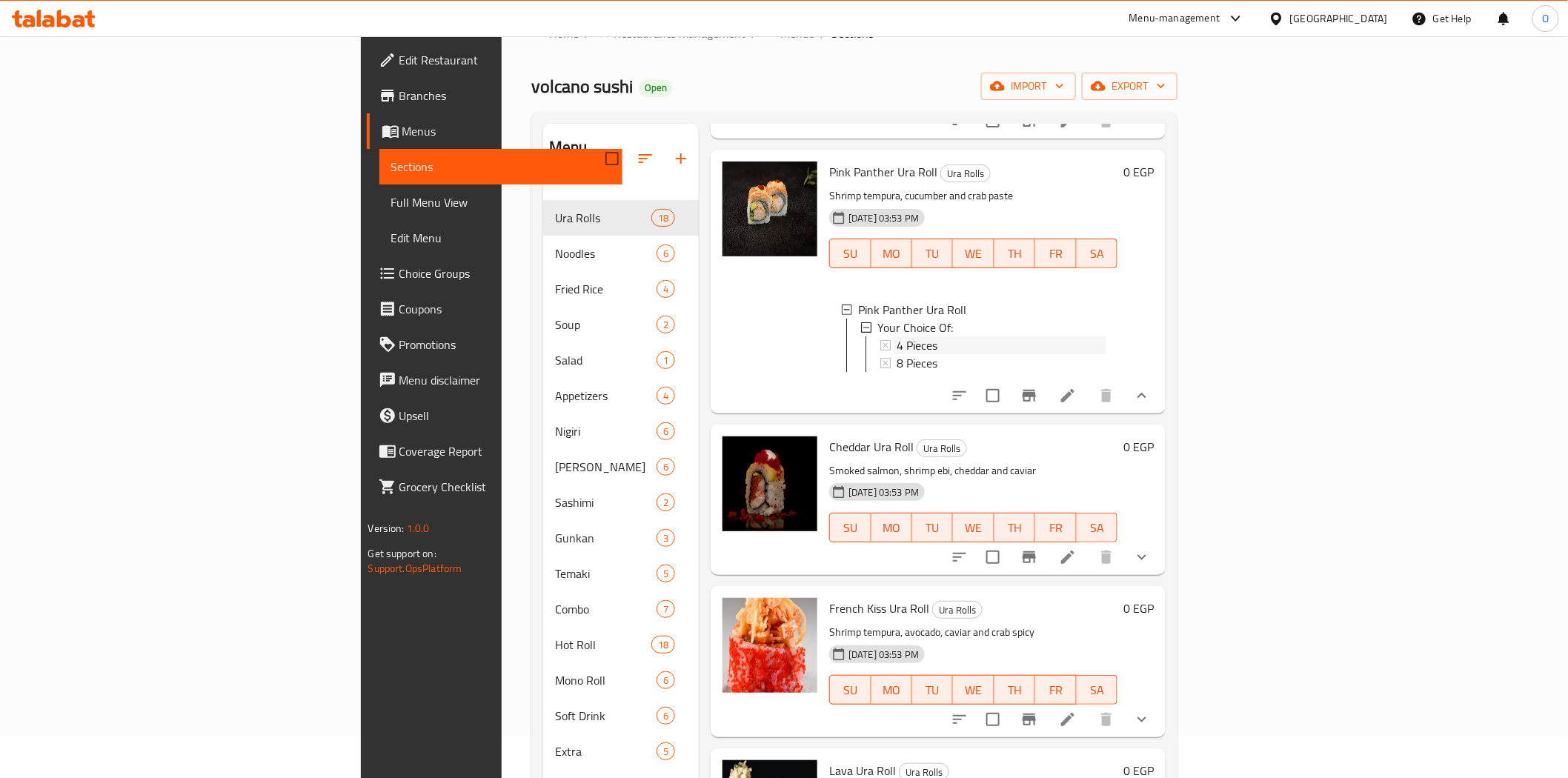
click at [897, 354] on span "4 Pieces" at bounding box center [917, 345] width 40 height 18
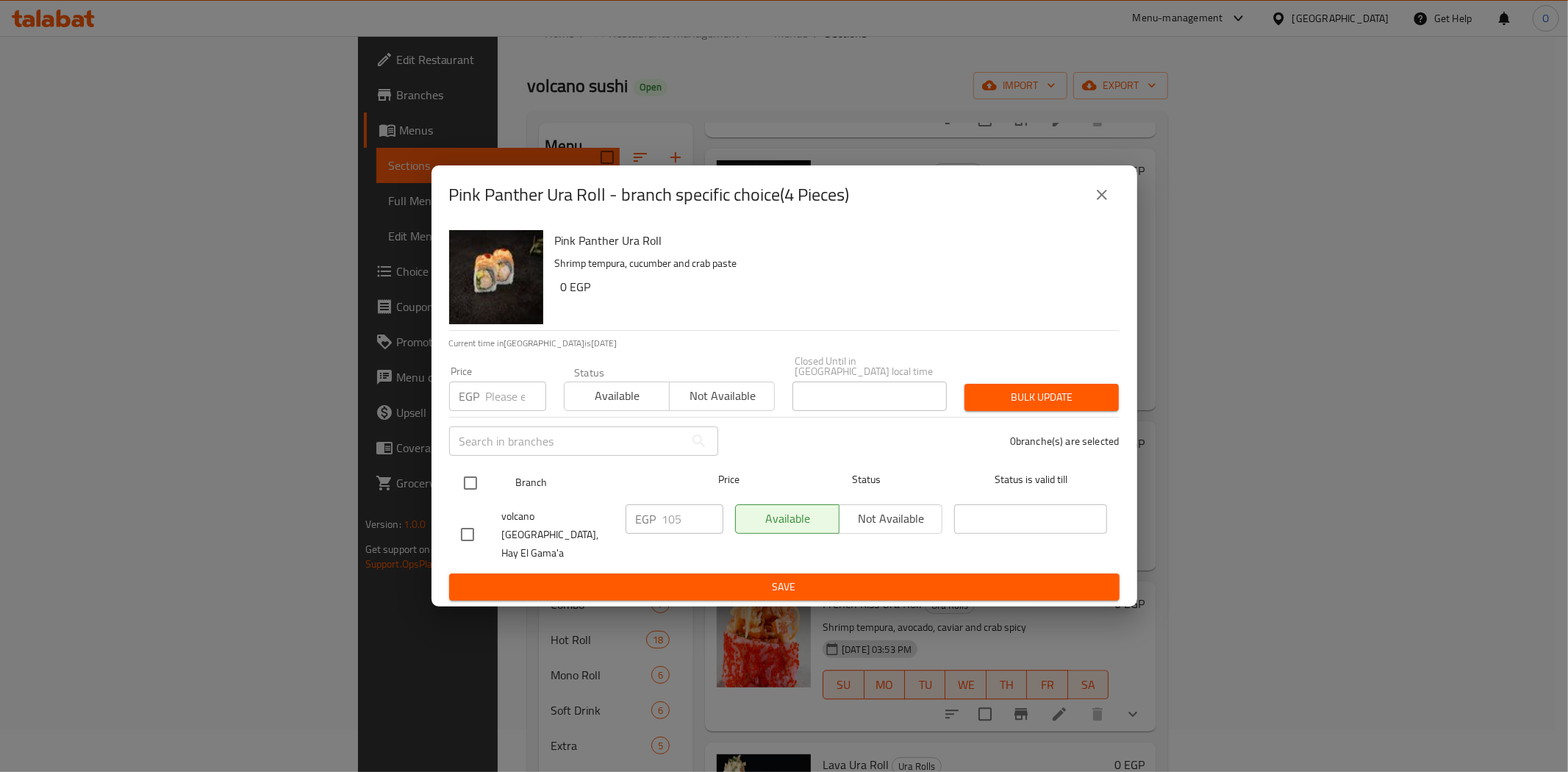
click at [472, 489] on input "checkbox" at bounding box center [470, 483] width 31 height 31
checkbox input "true"
paste input "125"
type input "125"
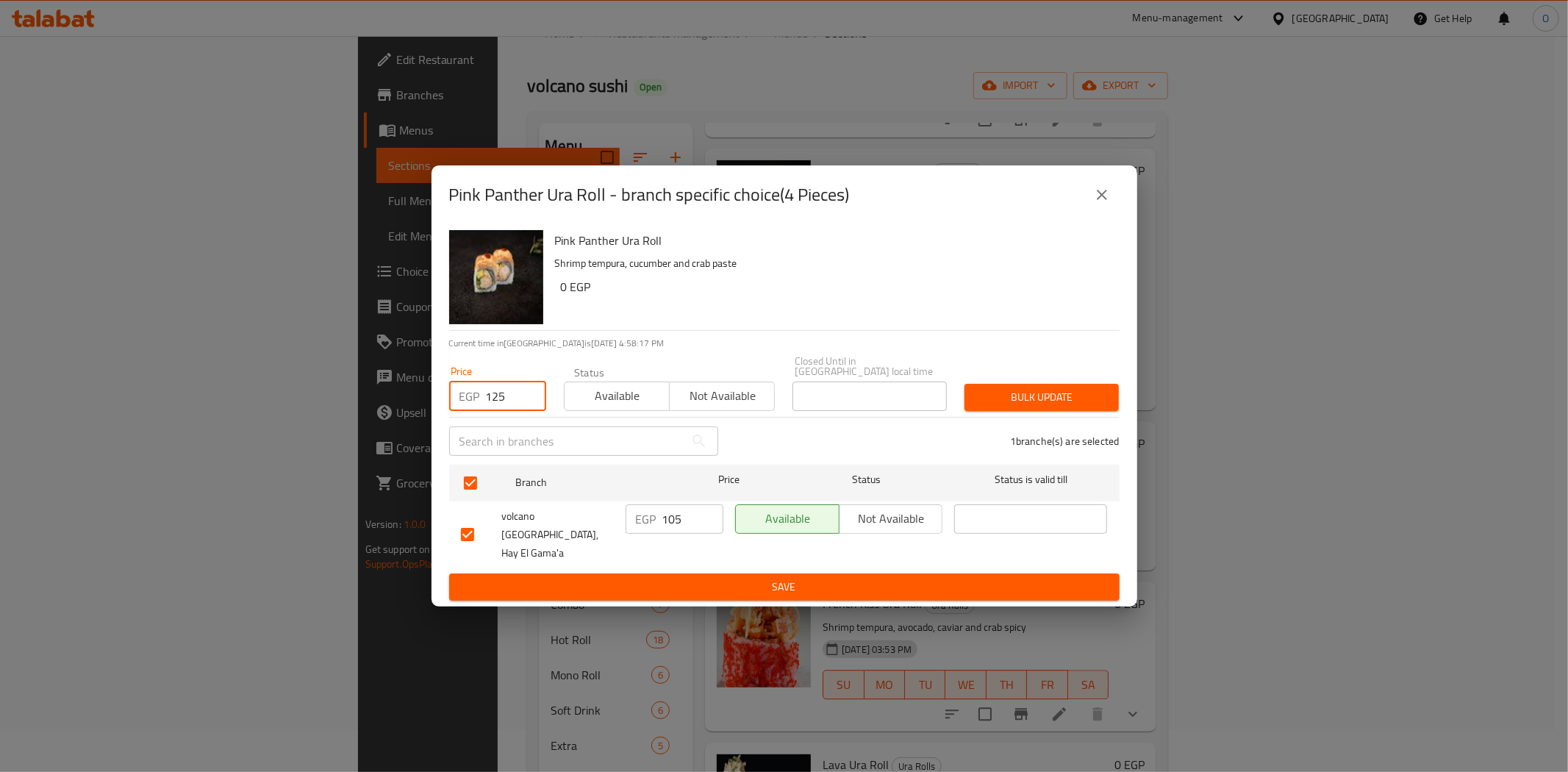
click at [1002, 398] on span "Bulk update" at bounding box center [1042, 397] width 131 height 18
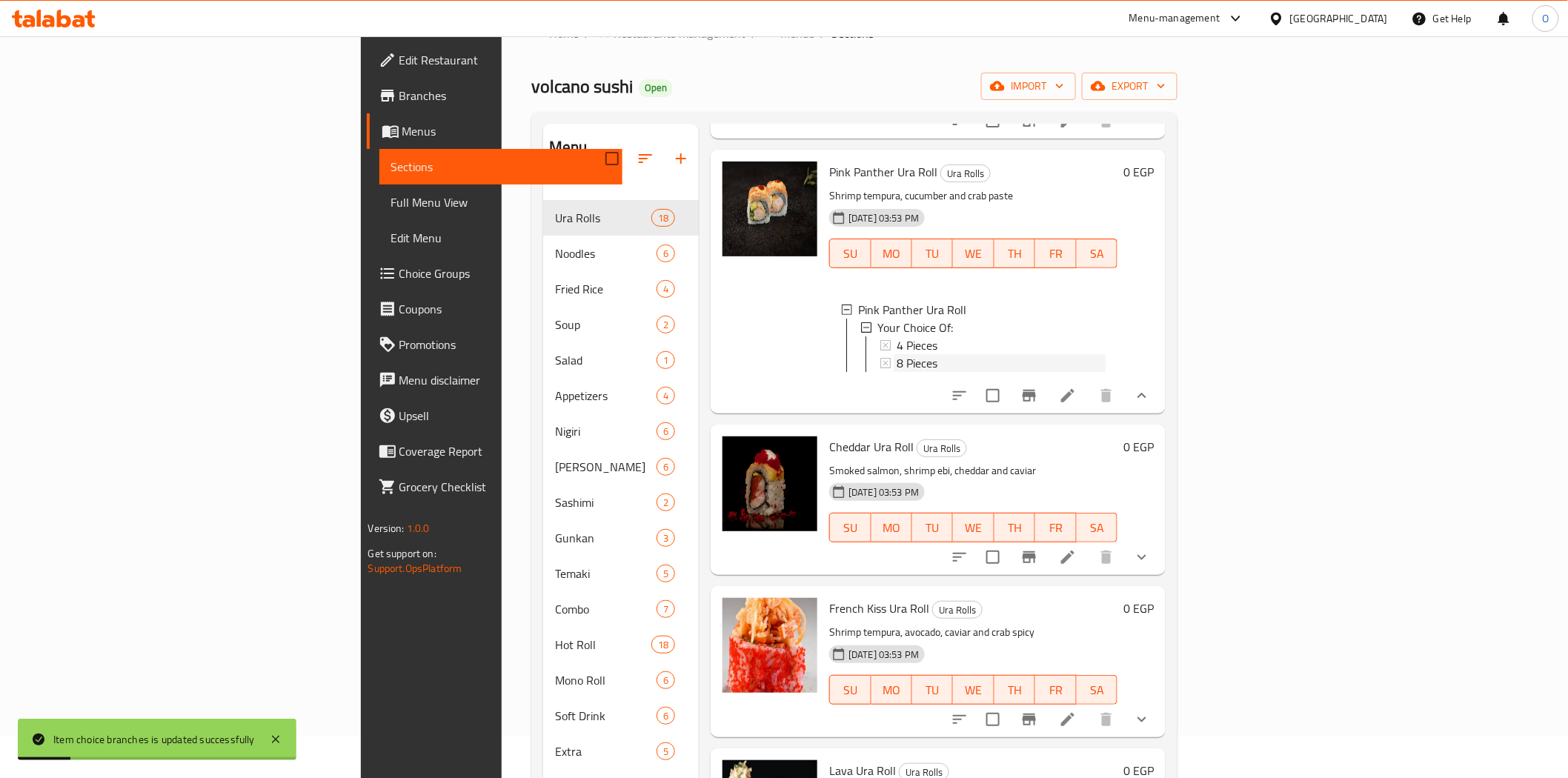
click at [897, 372] on span "8 Pieces" at bounding box center [917, 363] width 40 height 18
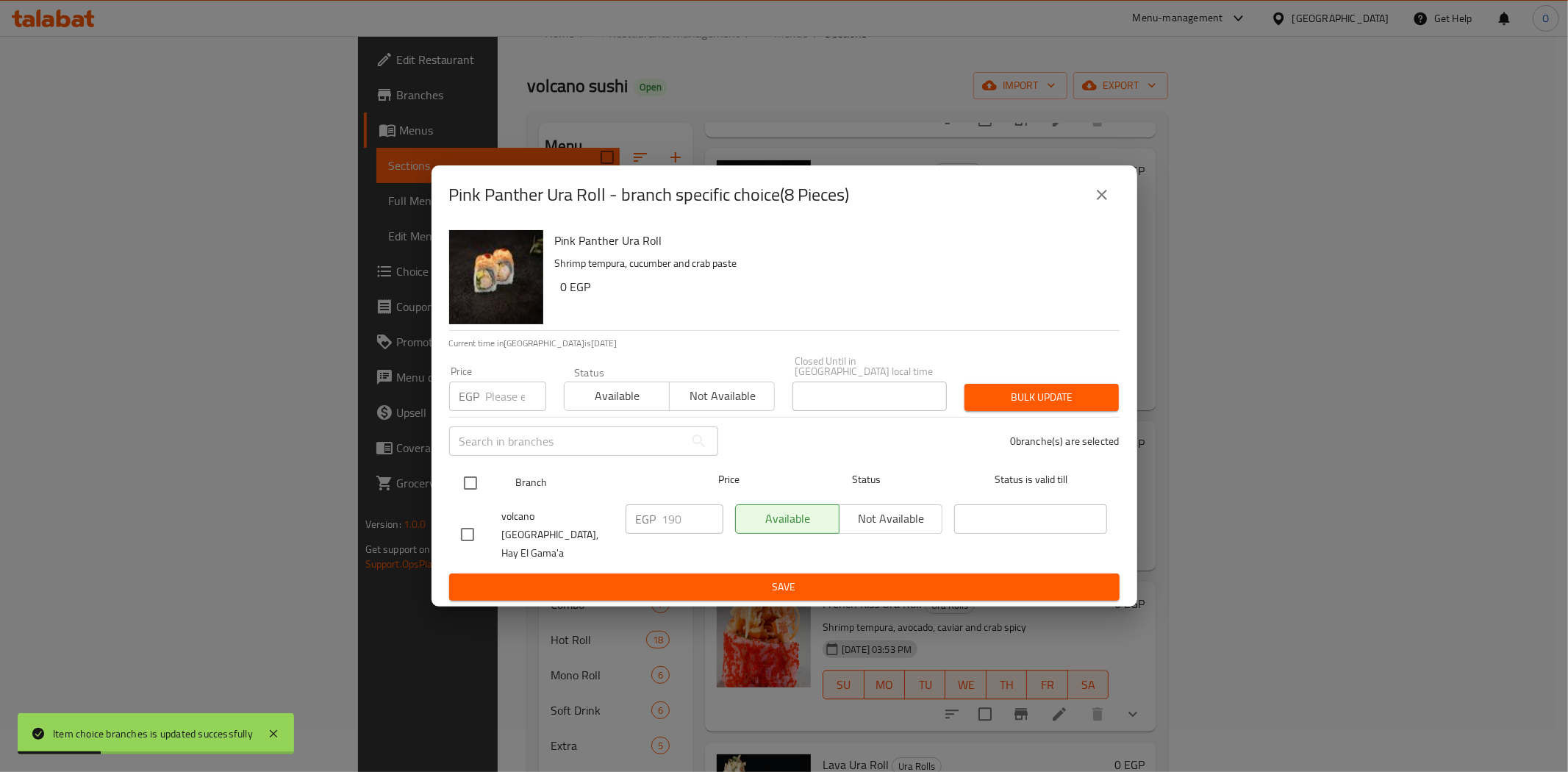
click at [478, 488] on input "checkbox" at bounding box center [470, 483] width 31 height 31
checkbox input "true"
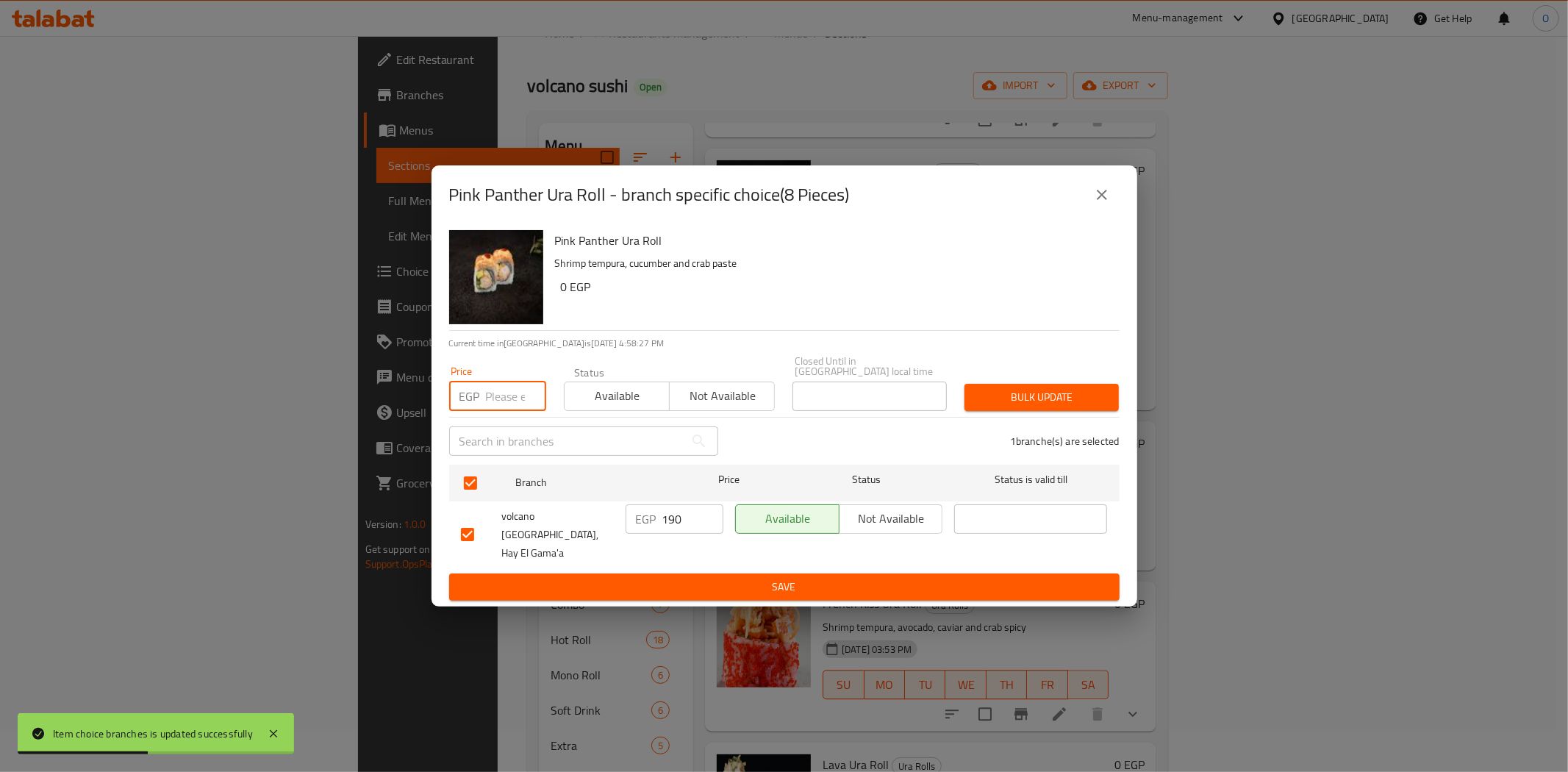
paste input "220"
type input "220"
click at [992, 406] on span "Bulk update" at bounding box center [1042, 397] width 131 height 18
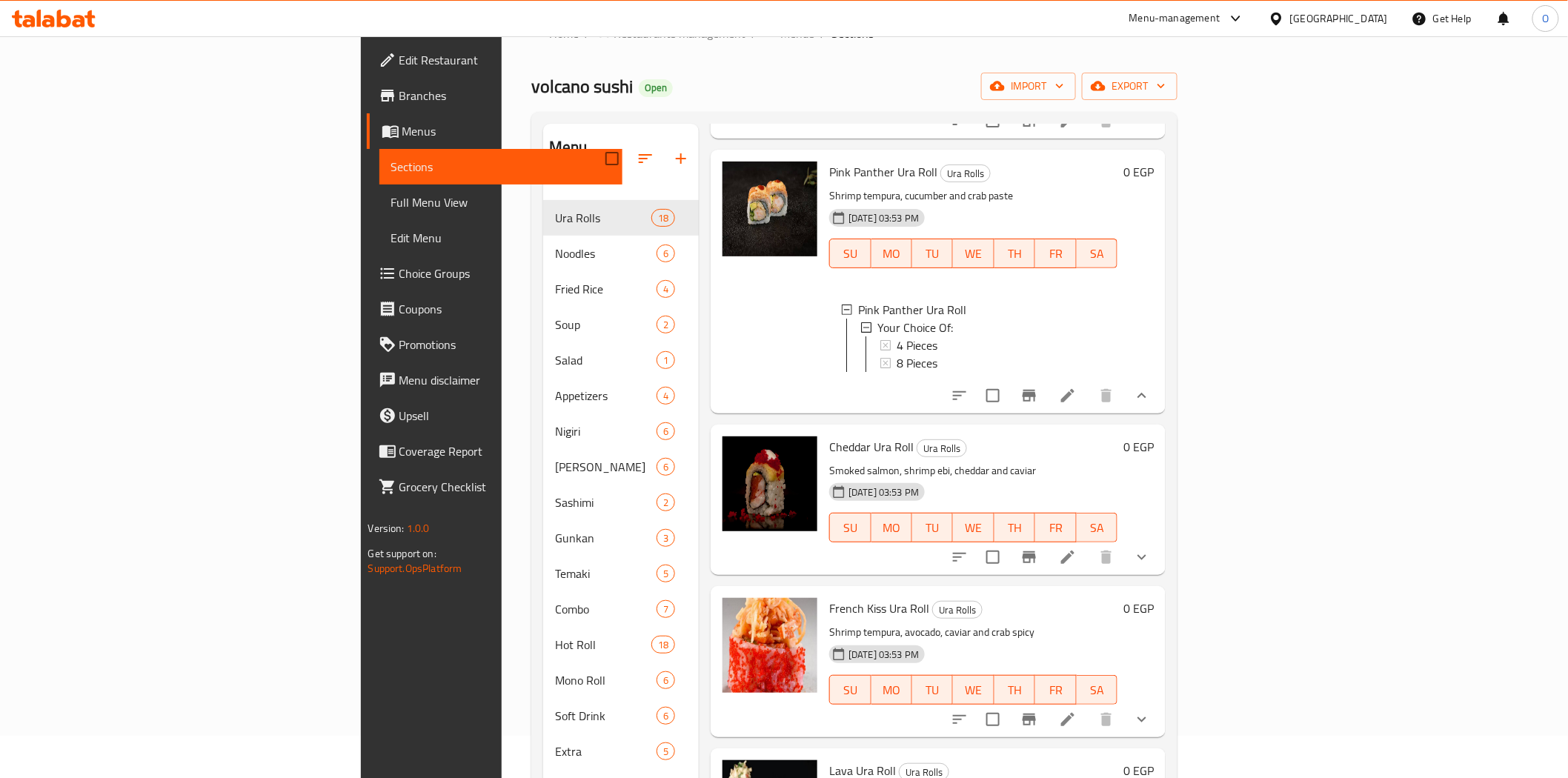
click at [897, 372] on div "8 Pieces" at bounding box center [1001, 363] width 209 height 18
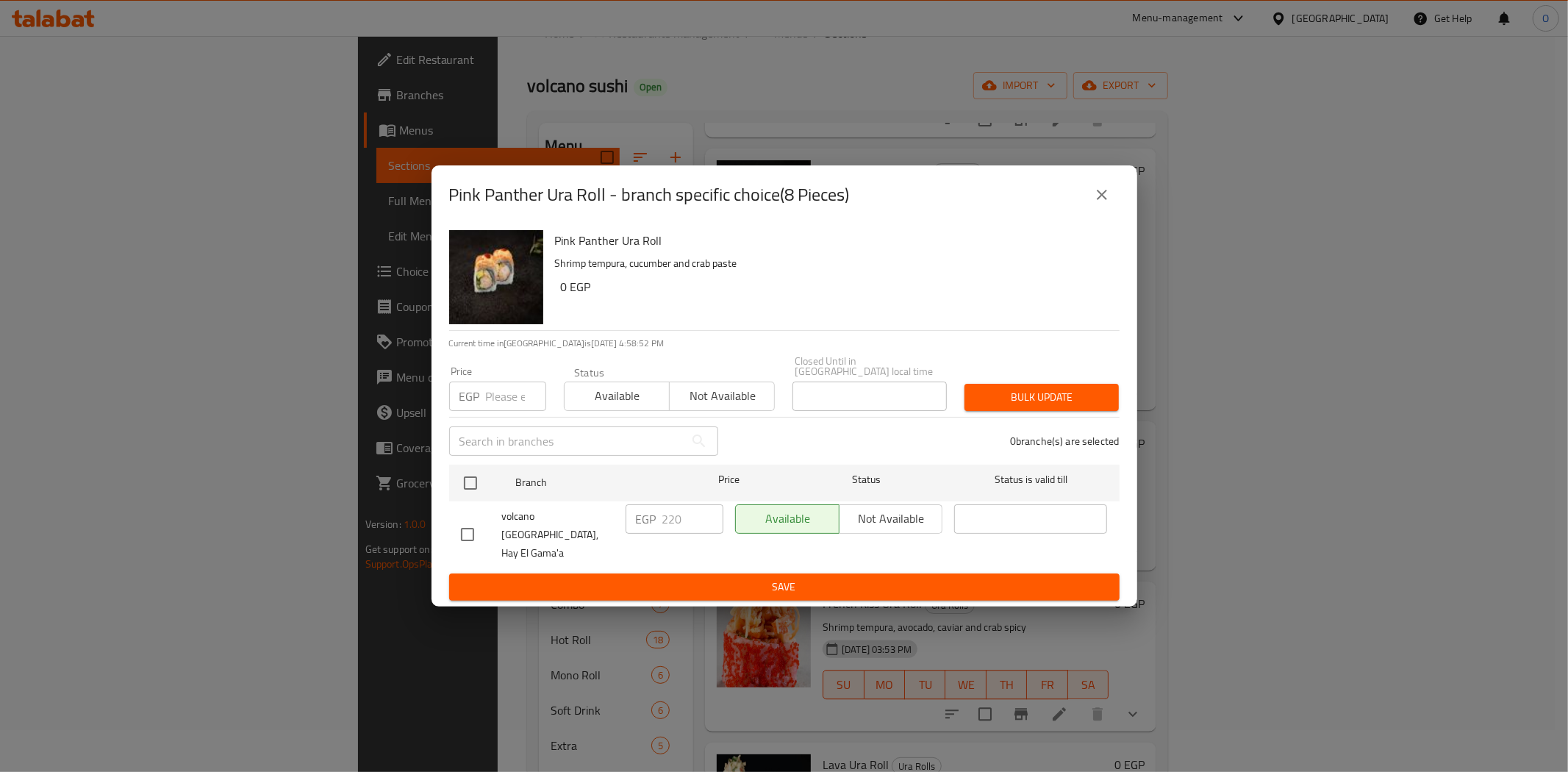
click at [1090, 213] on button "close" at bounding box center [1102, 195] width 35 height 35
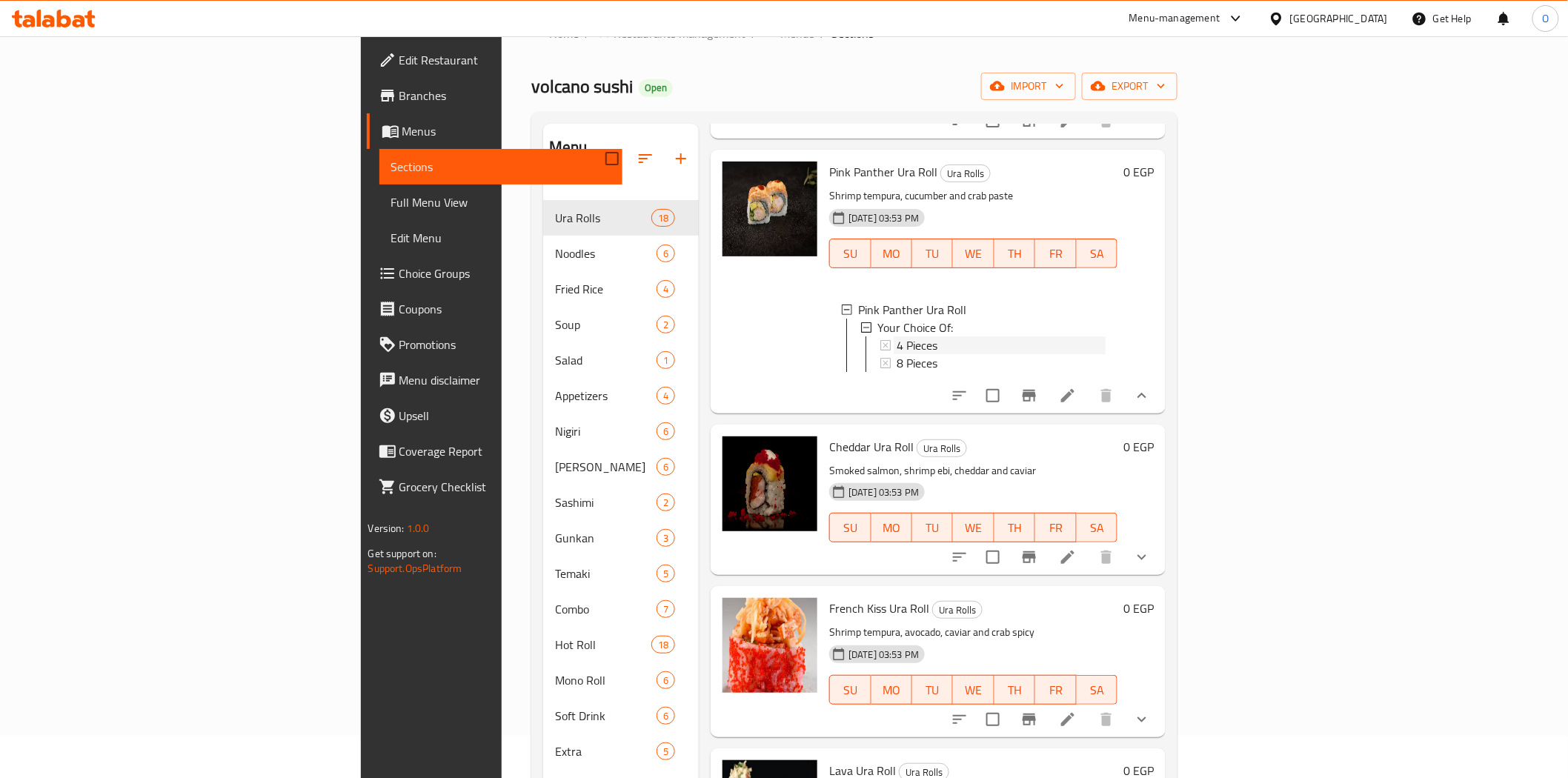
click at [897, 354] on div "4 Pieces" at bounding box center [1001, 345] width 209 height 18
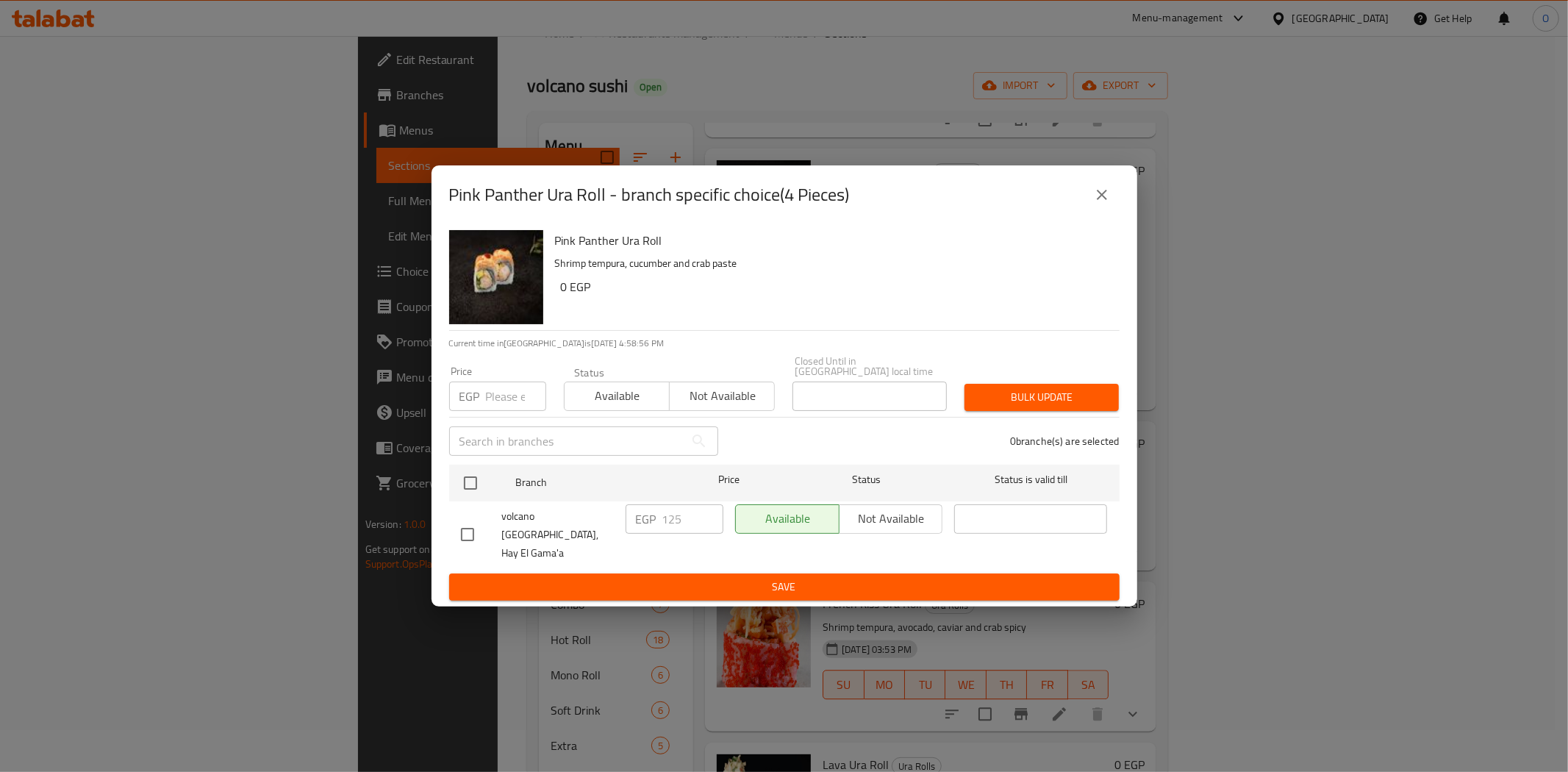
click at [1110, 213] on button "close" at bounding box center [1102, 195] width 35 height 35
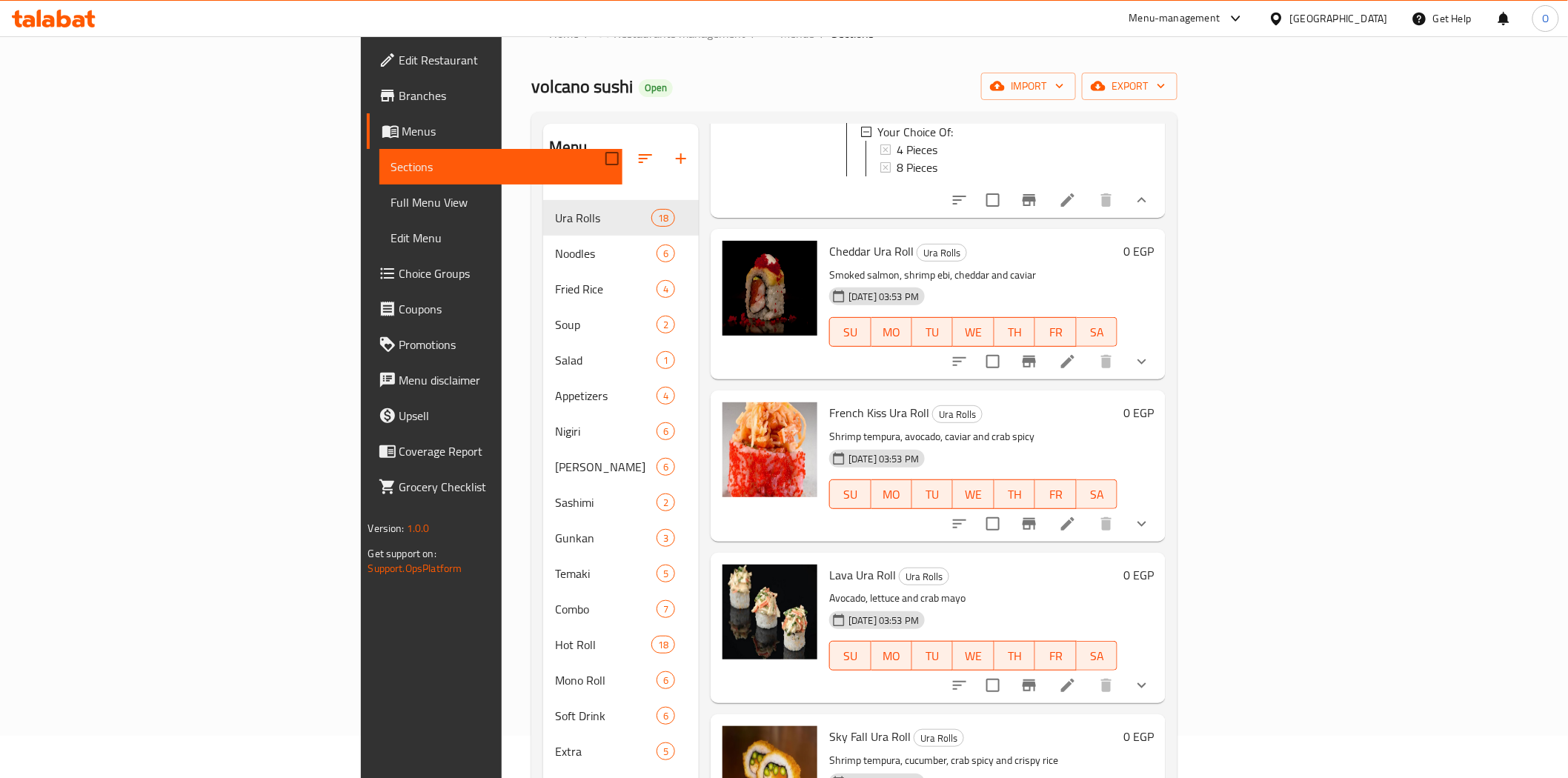
scroll to position [3377, 0]
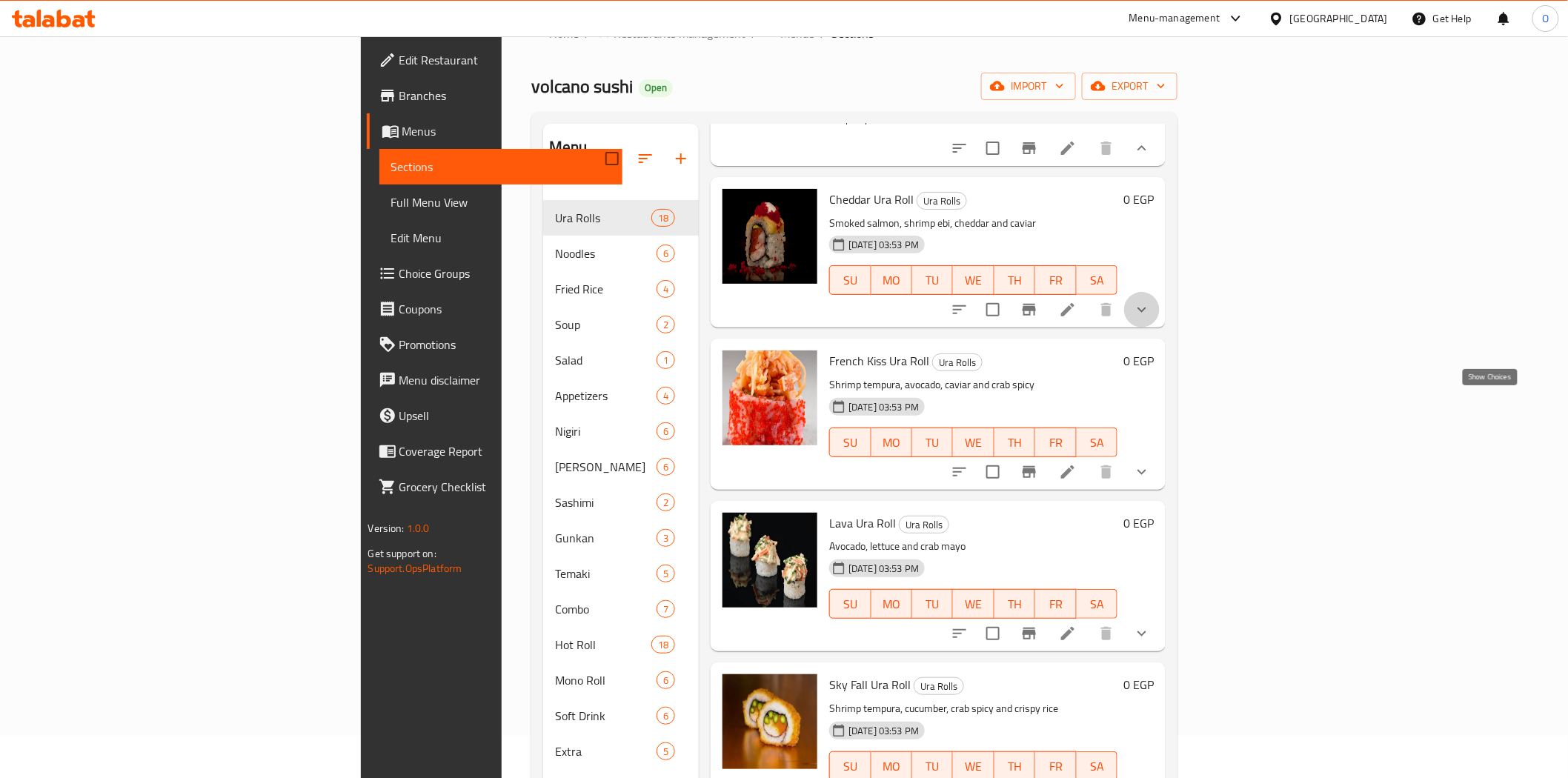
click at [1151, 318] on icon "show more" at bounding box center [1142, 310] width 18 height 18
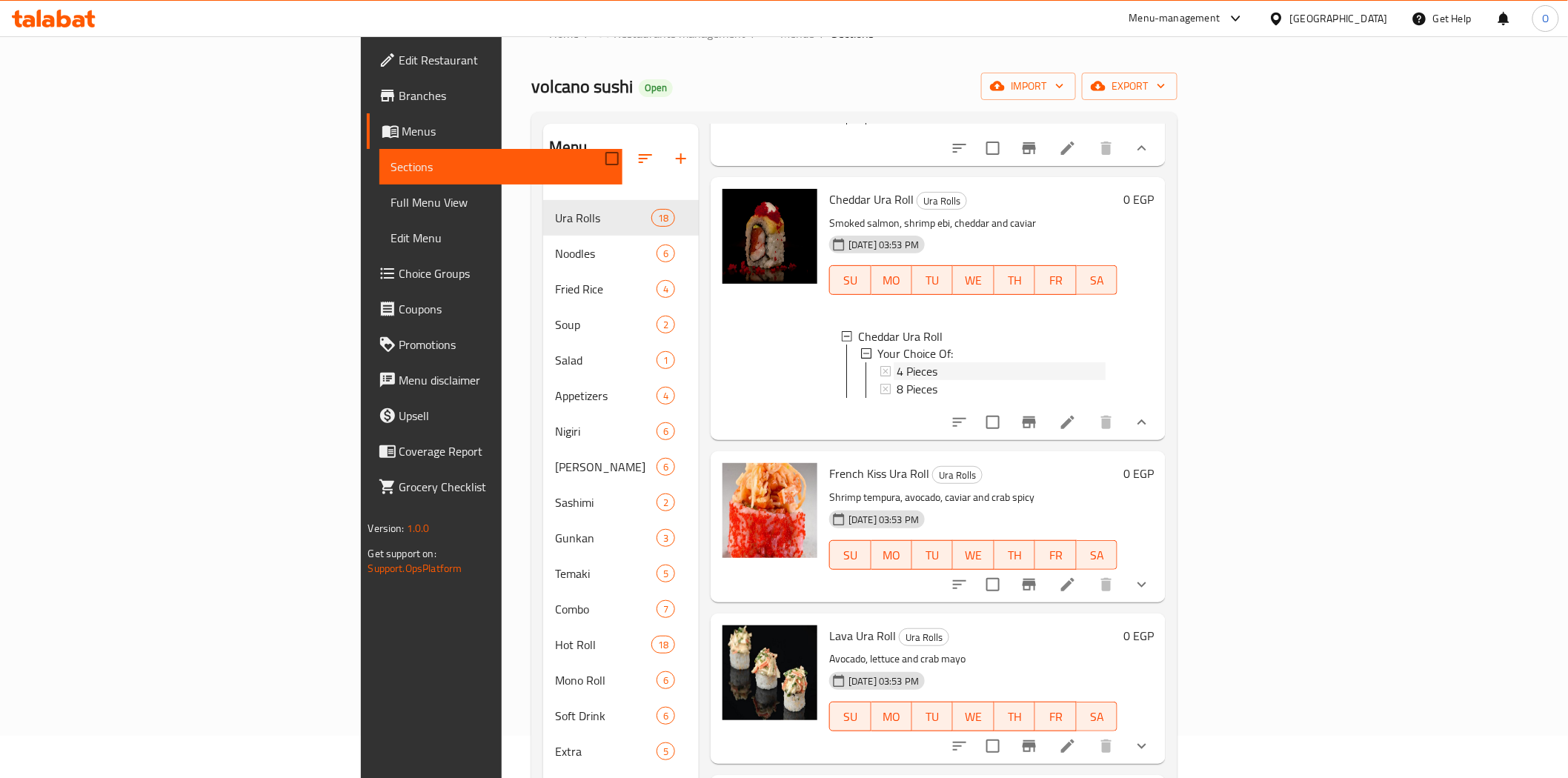
click at [897, 381] on span "4 Pieces" at bounding box center [917, 372] width 40 height 18
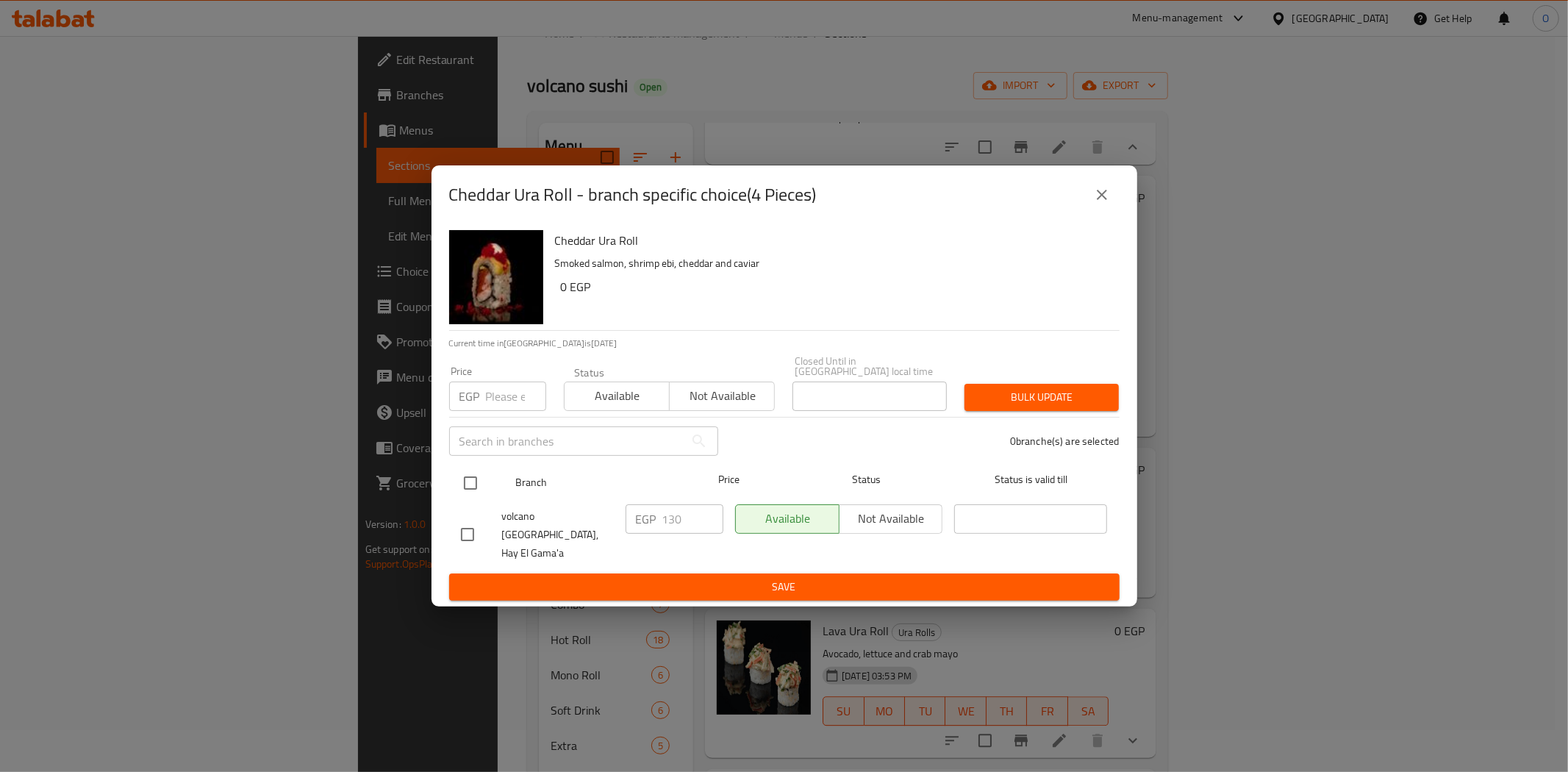
click at [483, 497] on input "checkbox" at bounding box center [470, 483] width 31 height 31
checkbox input "true"
paste input "145"
type input "145"
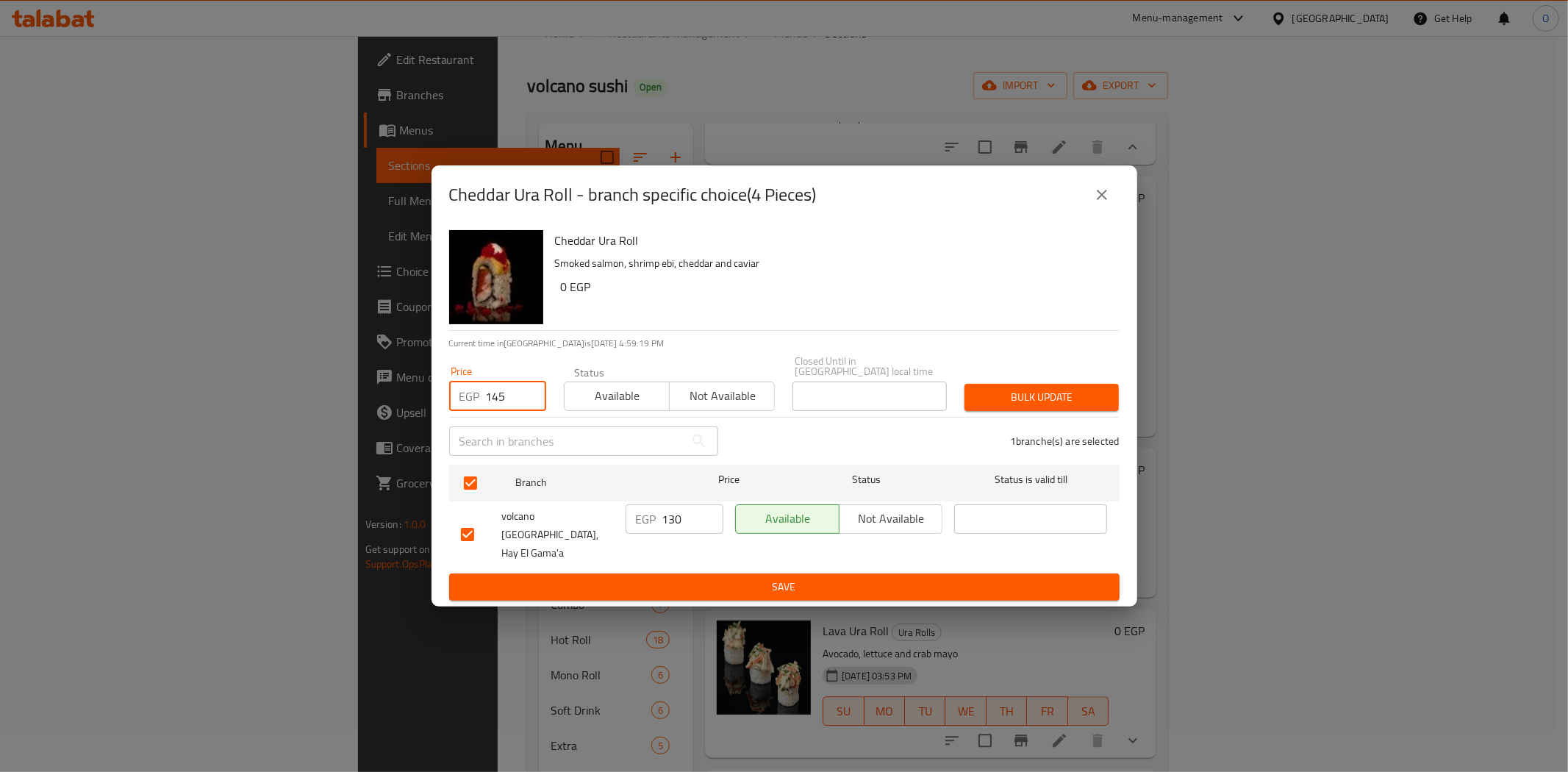
click at [1017, 401] on span "Bulk update" at bounding box center [1042, 397] width 131 height 18
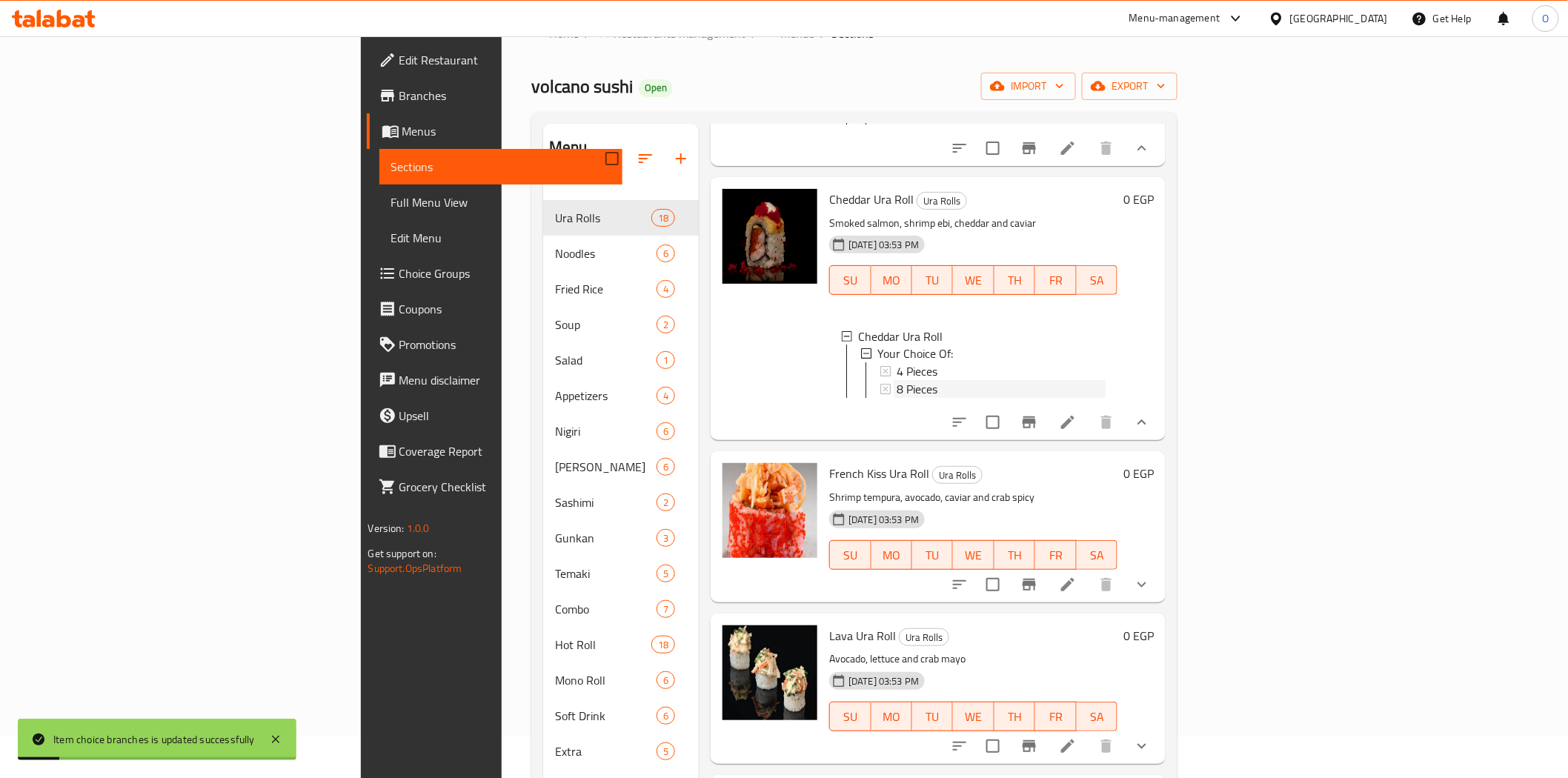
click at [897, 399] on span "8 Pieces" at bounding box center [917, 390] width 40 height 18
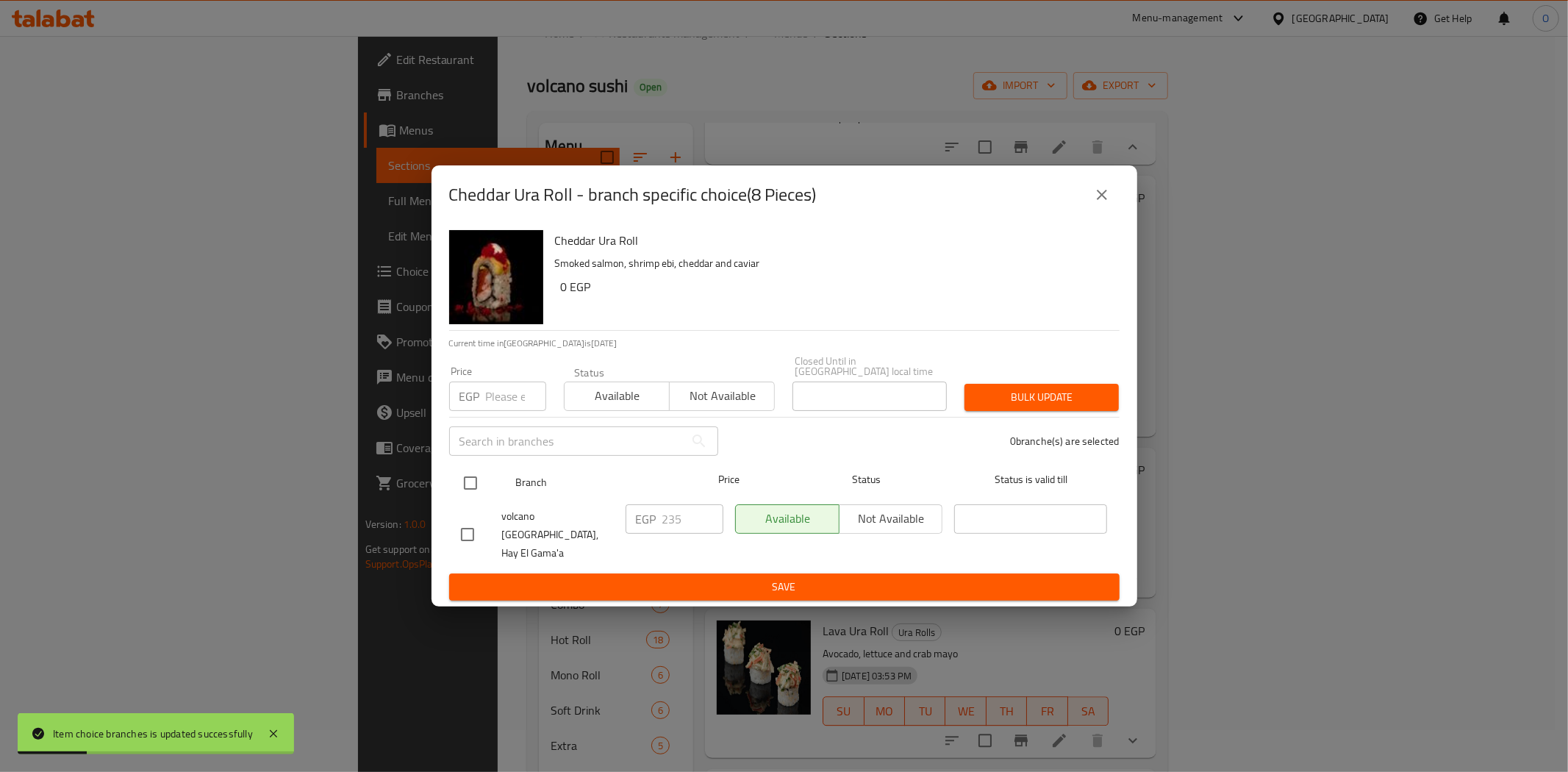
click at [471, 485] on input "checkbox" at bounding box center [470, 483] width 31 height 31
checkbox input "true"
paste input "255"
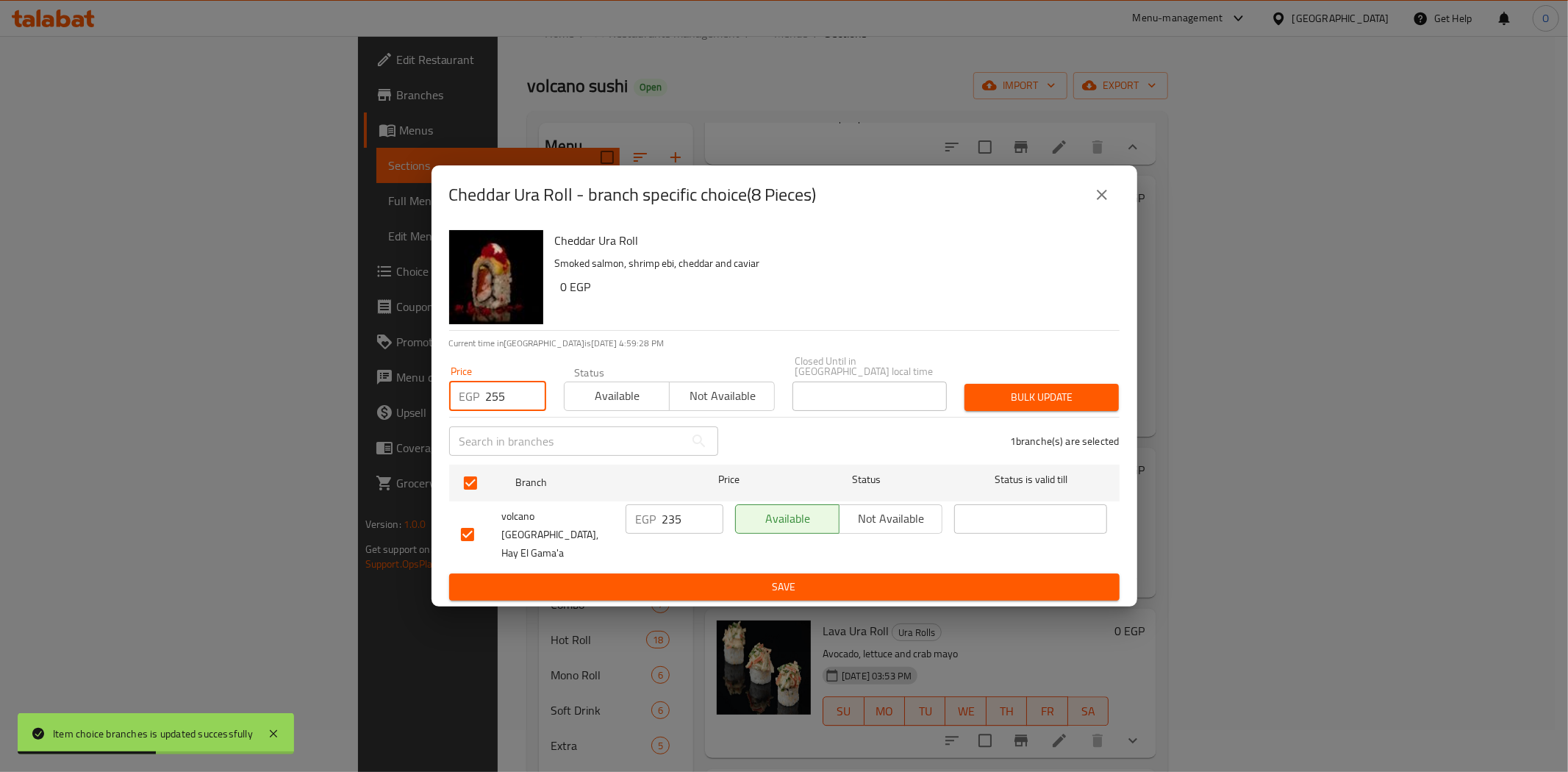
type input "255"
click at [1114, 402] on button "Bulk update" at bounding box center [1041, 397] width 155 height 27
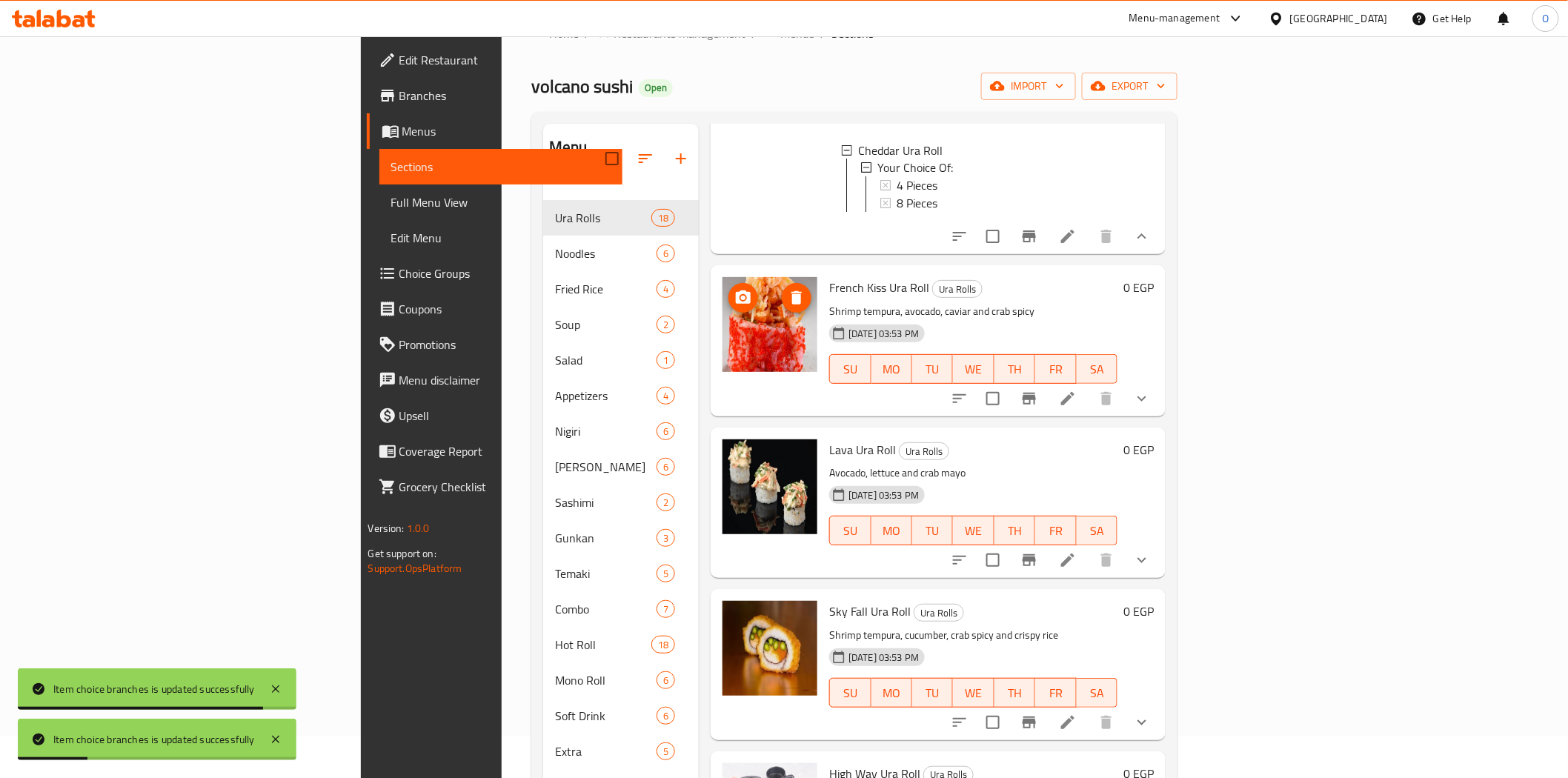
scroll to position [3625, 0]
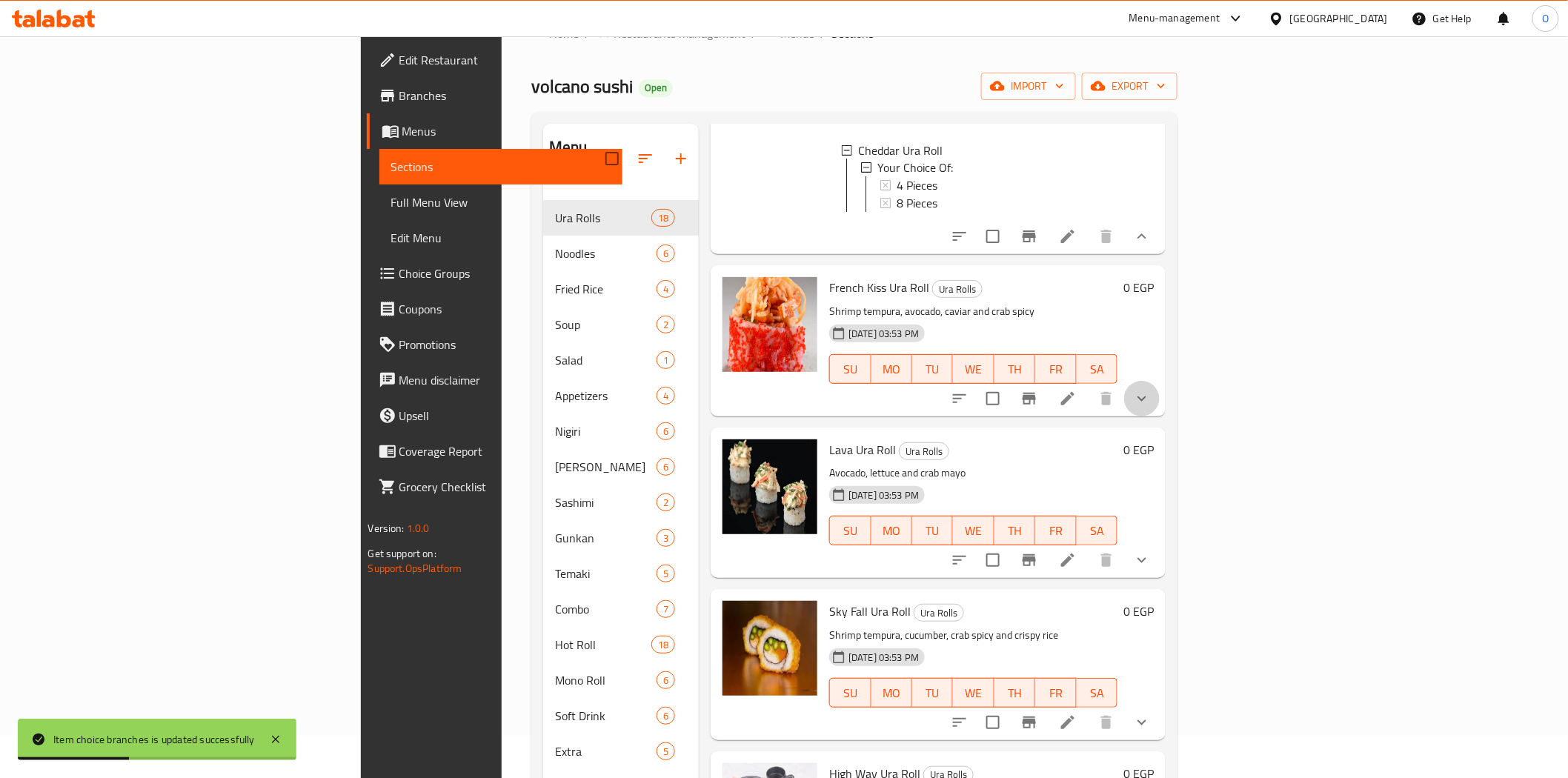
click at [1160, 416] on button "show more" at bounding box center [1141, 398] width 35 height 35
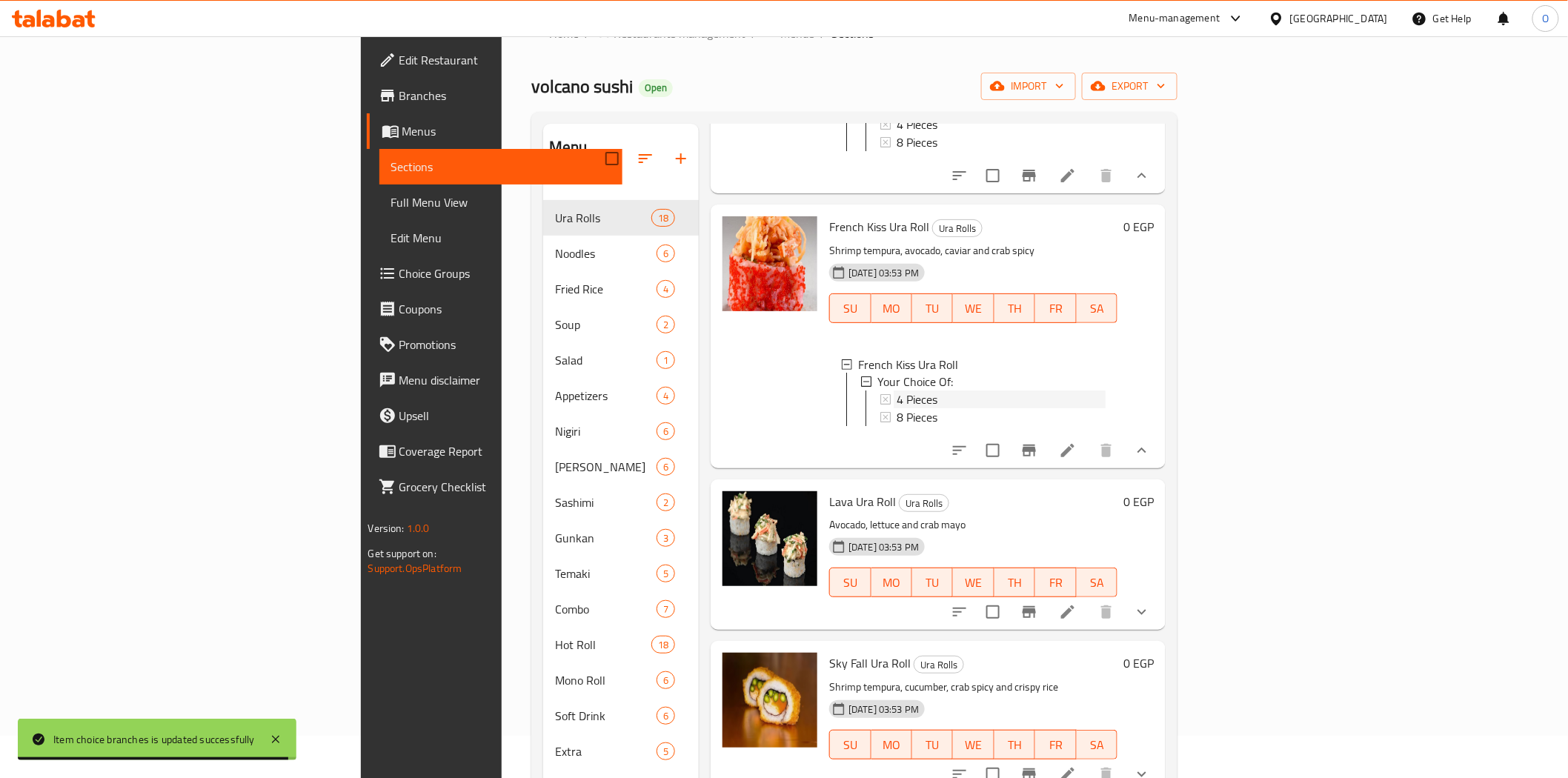
click at [897, 409] on span "4 Pieces" at bounding box center [917, 401] width 40 height 18
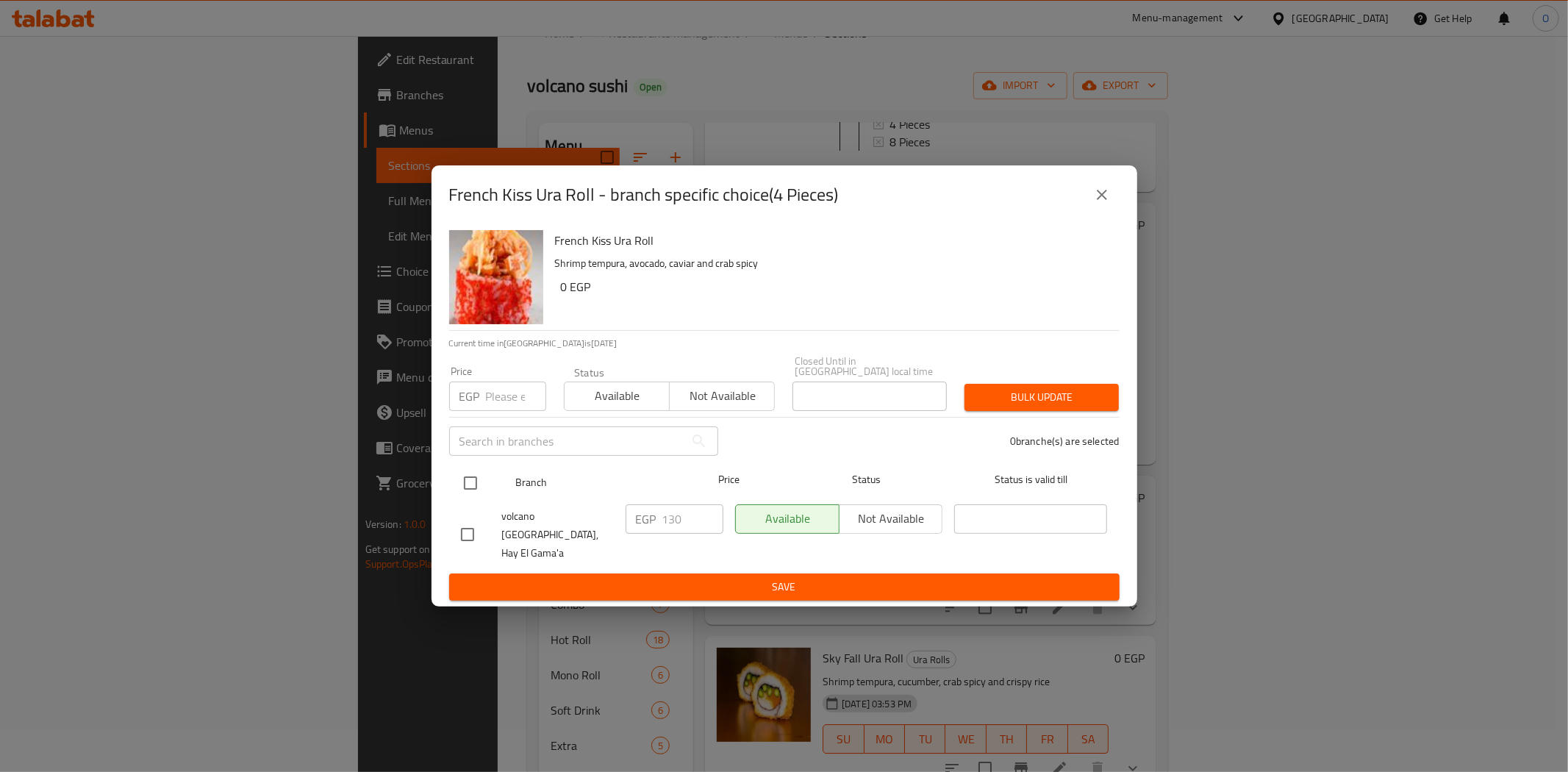
click at [471, 483] on input "checkbox" at bounding box center [470, 483] width 31 height 31
checkbox input "true"
paste input "150"
type input "150"
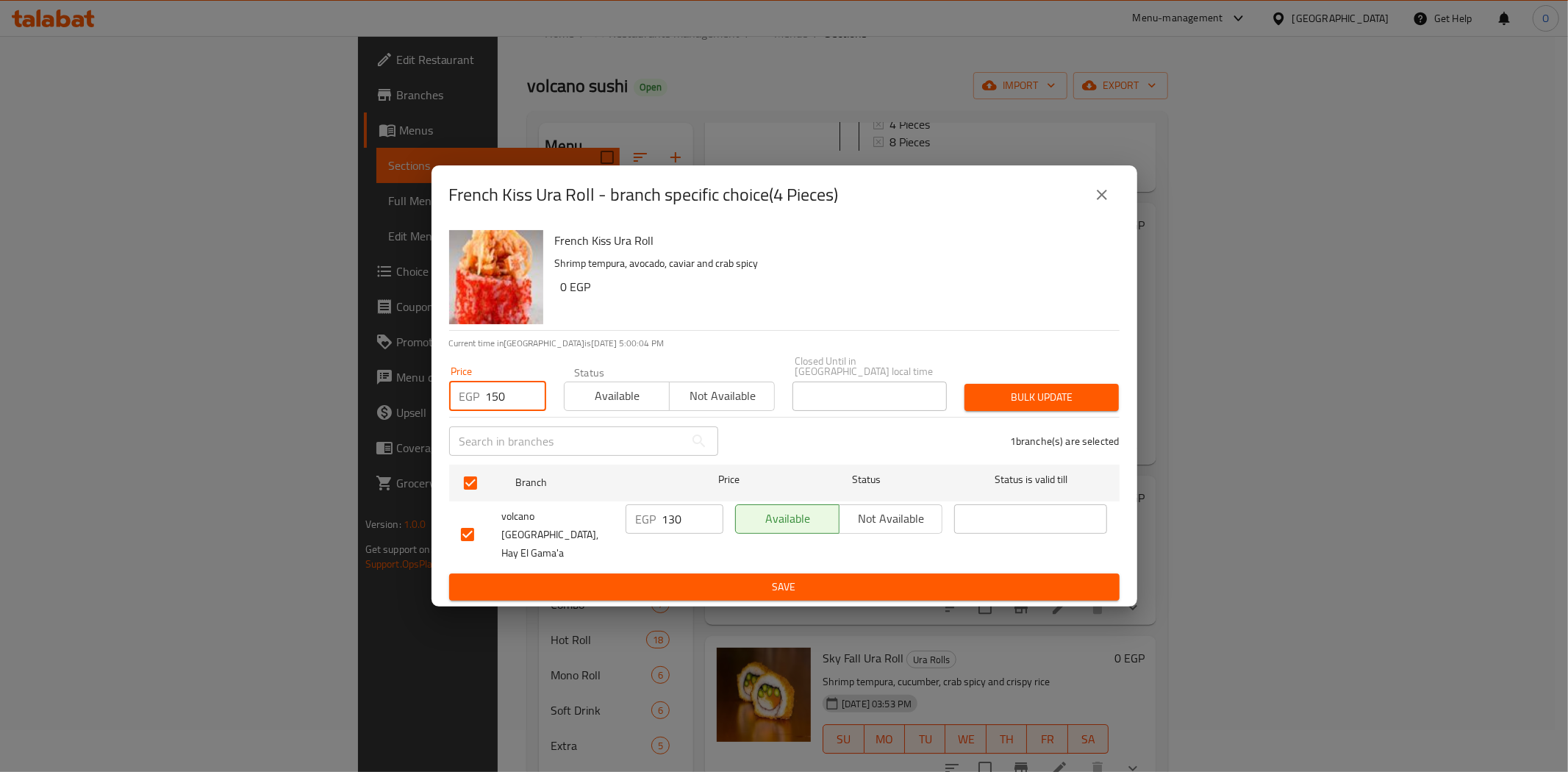
click at [1017, 405] on span "Bulk update" at bounding box center [1042, 397] width 131 height 18
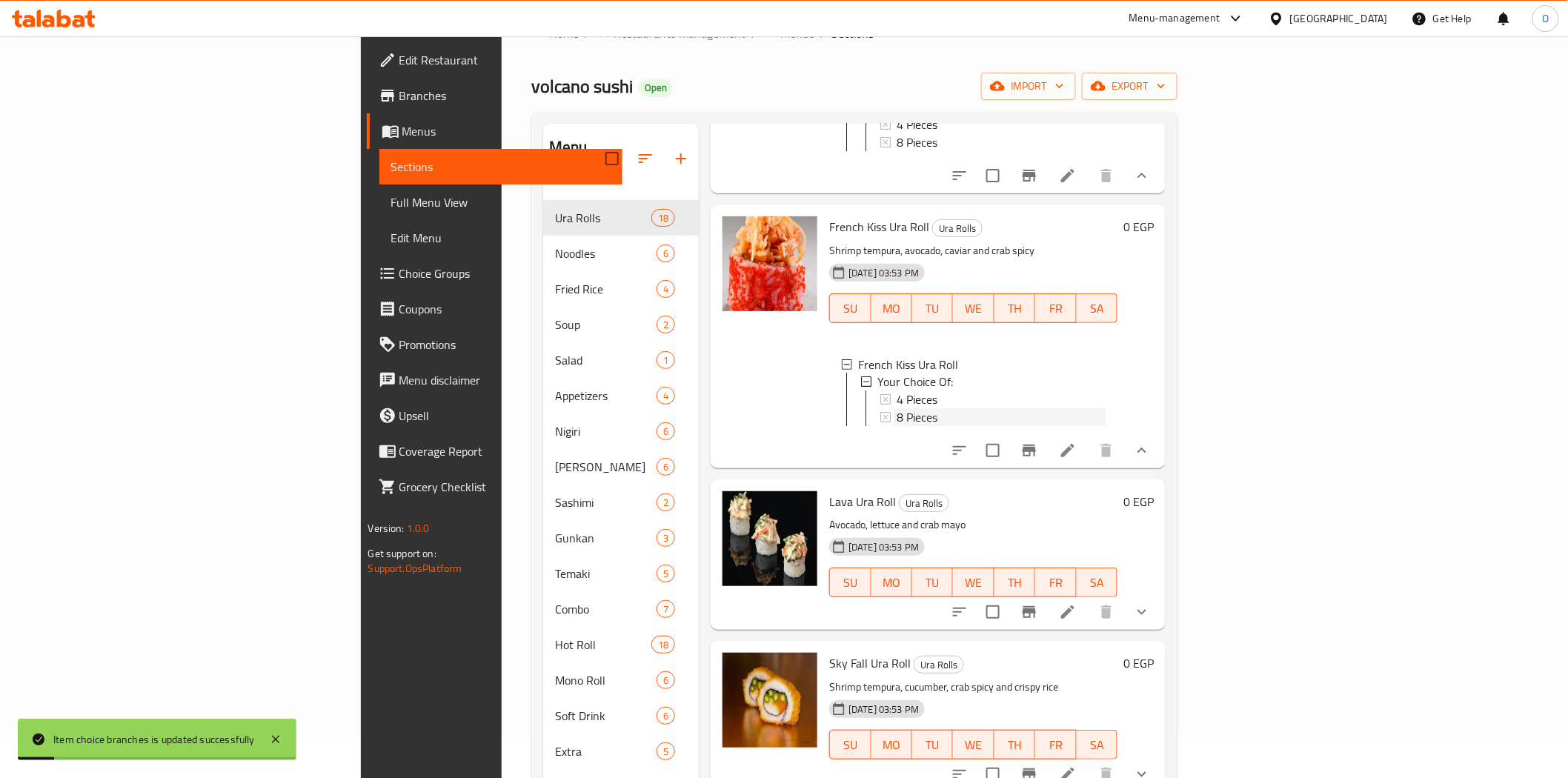
click at [897, 427] on span "8 Pieces" at bounding box center [917, 418] width 40 height 18
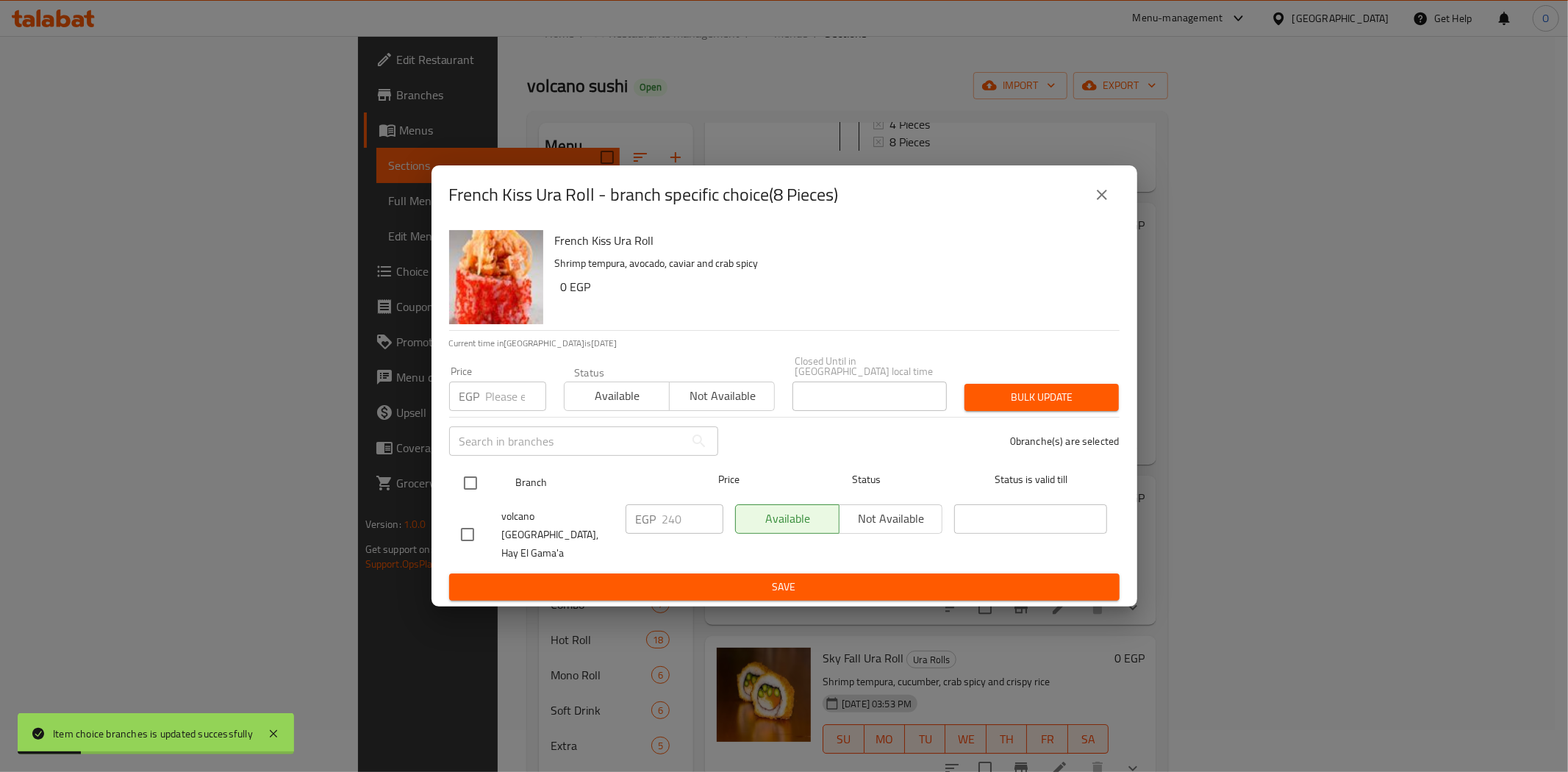
click at [468, 490] on input "checkbox" at bounding box center [470, 483] width 31 height 31
checkbox input "true"
paste input "260"
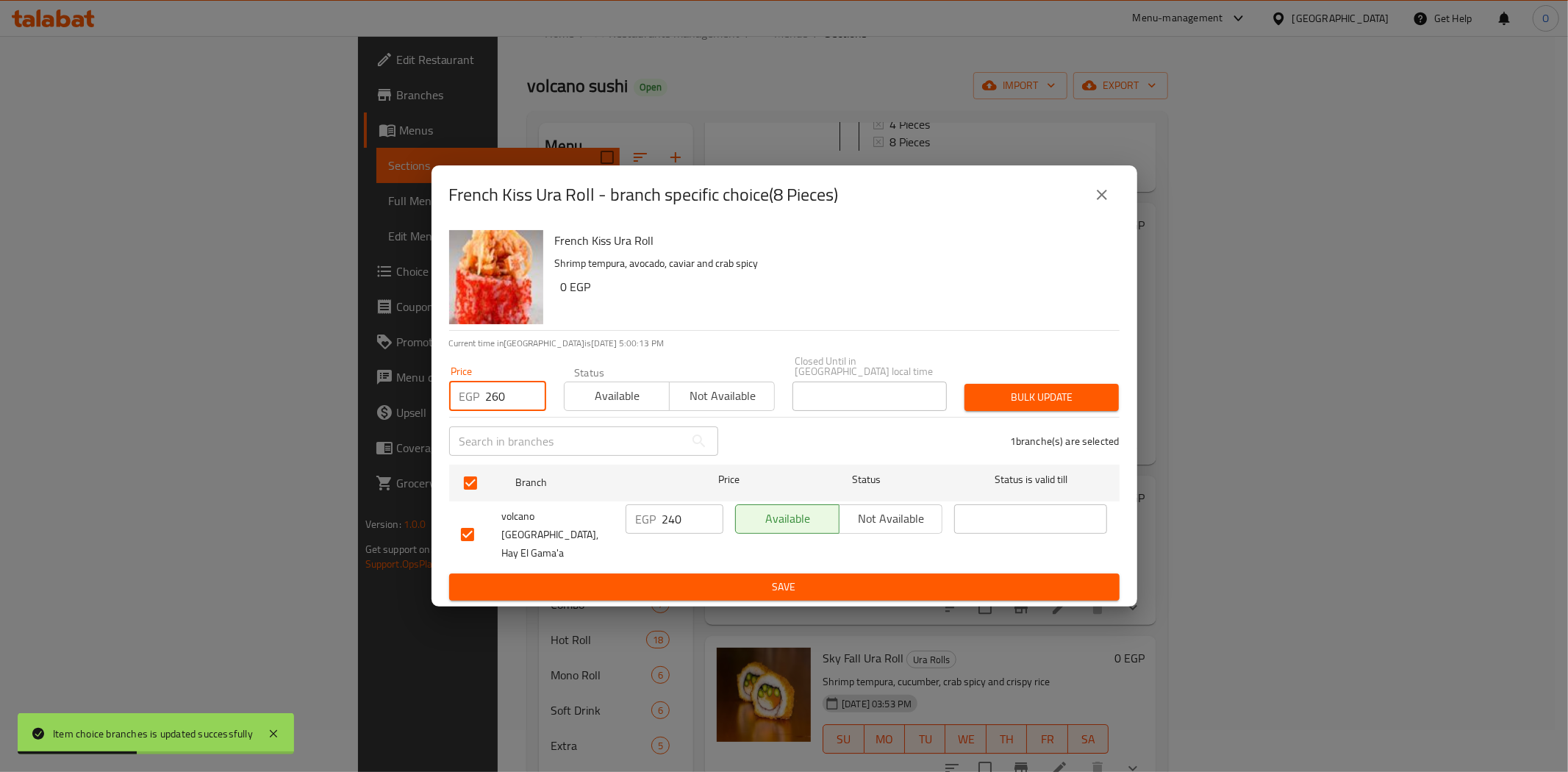
type input "260"
click at [1017, 405] on span "Bulk update" at bounding box center [1042, 397] width 131 height 18
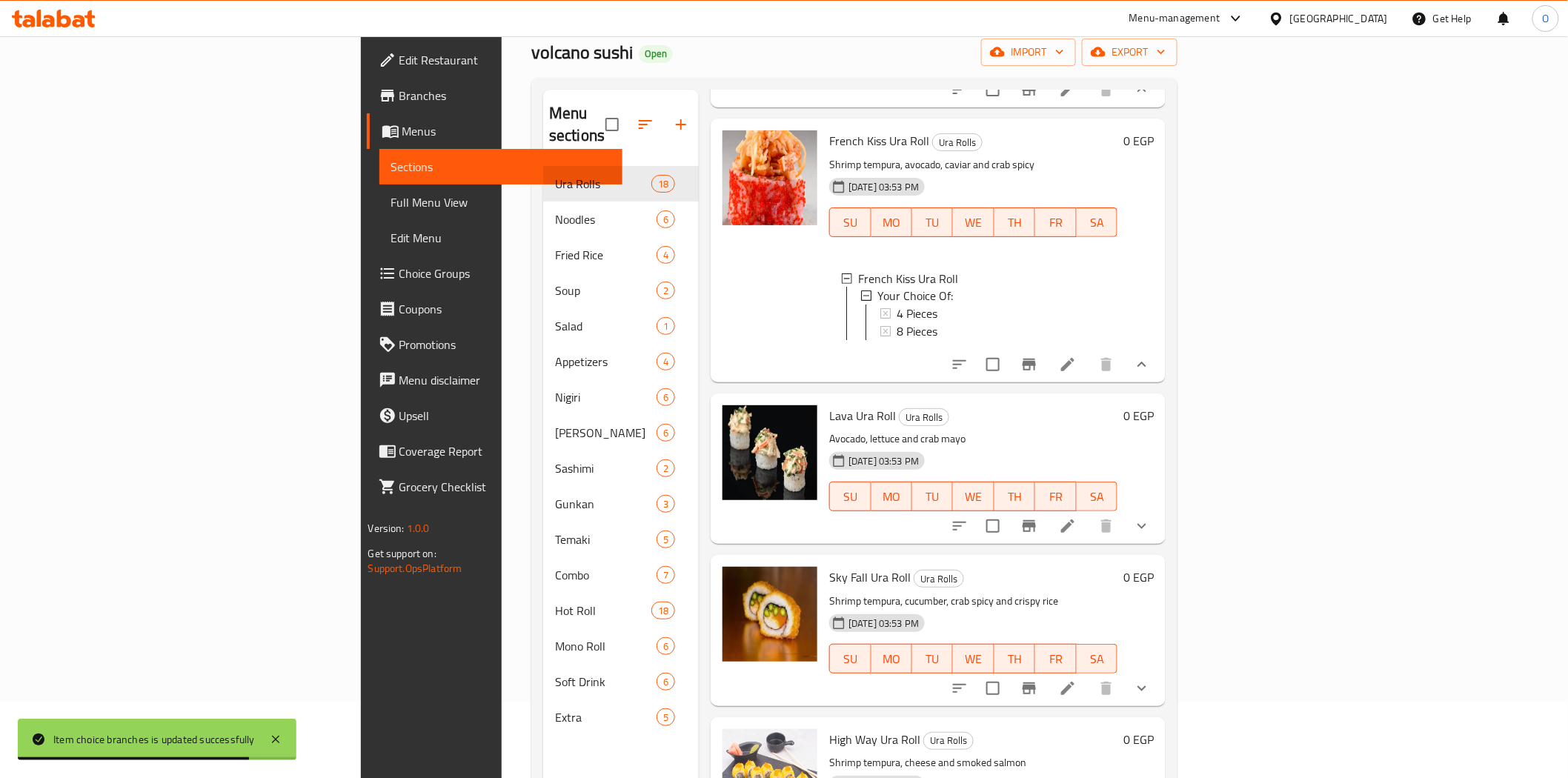
scroll to position [208, 0]
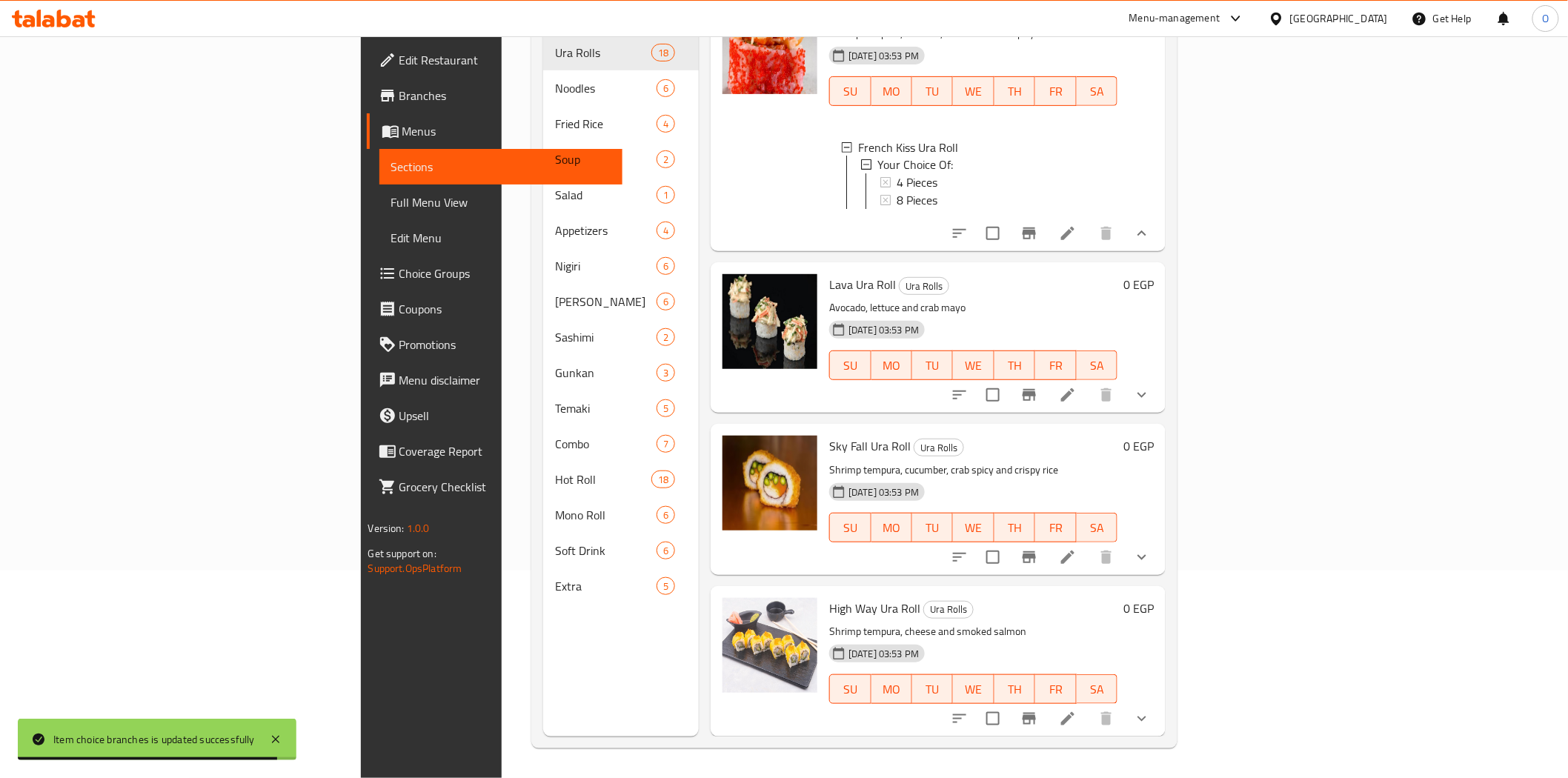
click at [1160, 406] on button "show more" at bounding box center [1141, 394] width 35 height 35
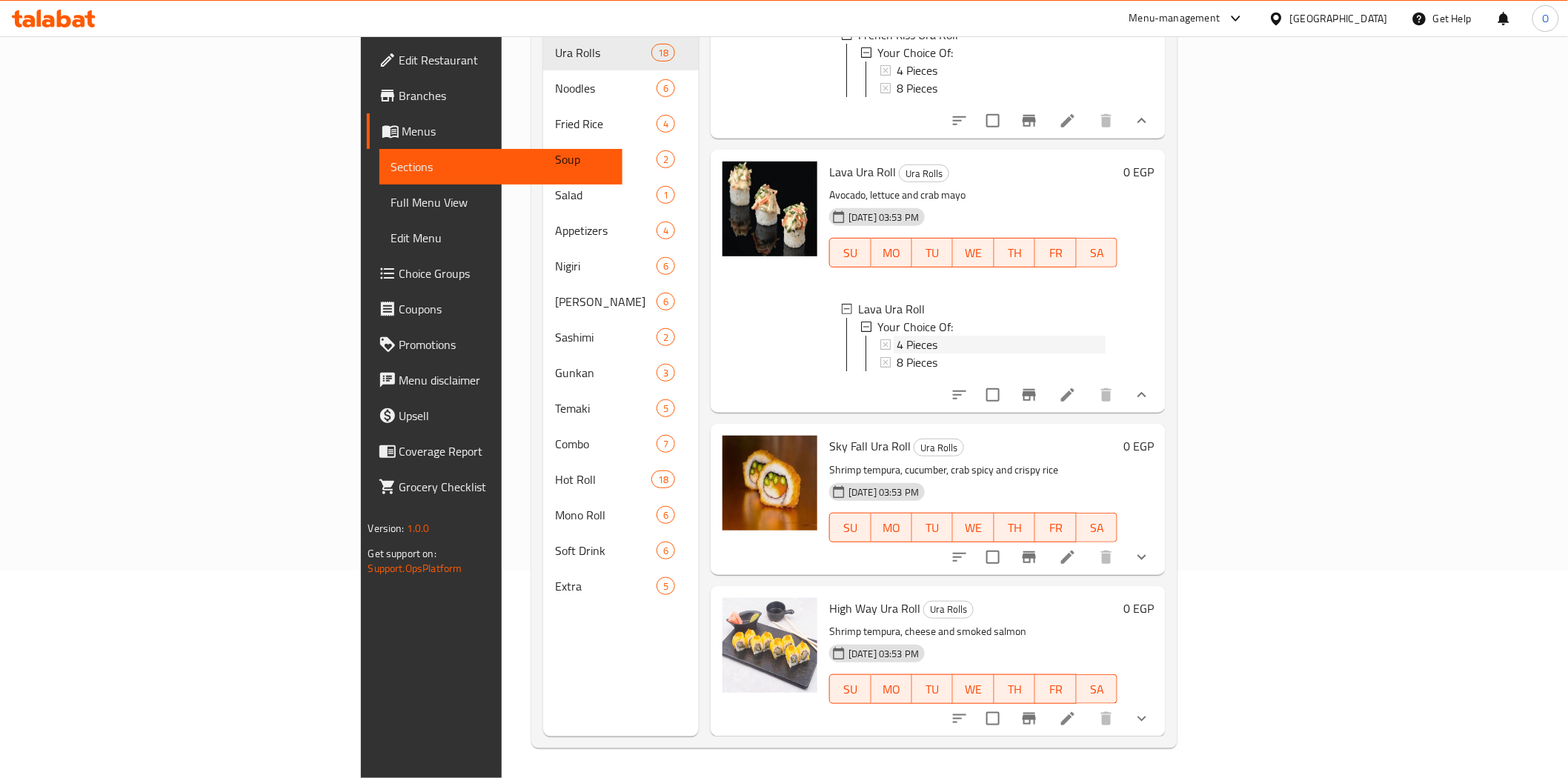
click at [897, 354] on span "4 Pieces" at bounding box center [917, 344] width 40 height 18
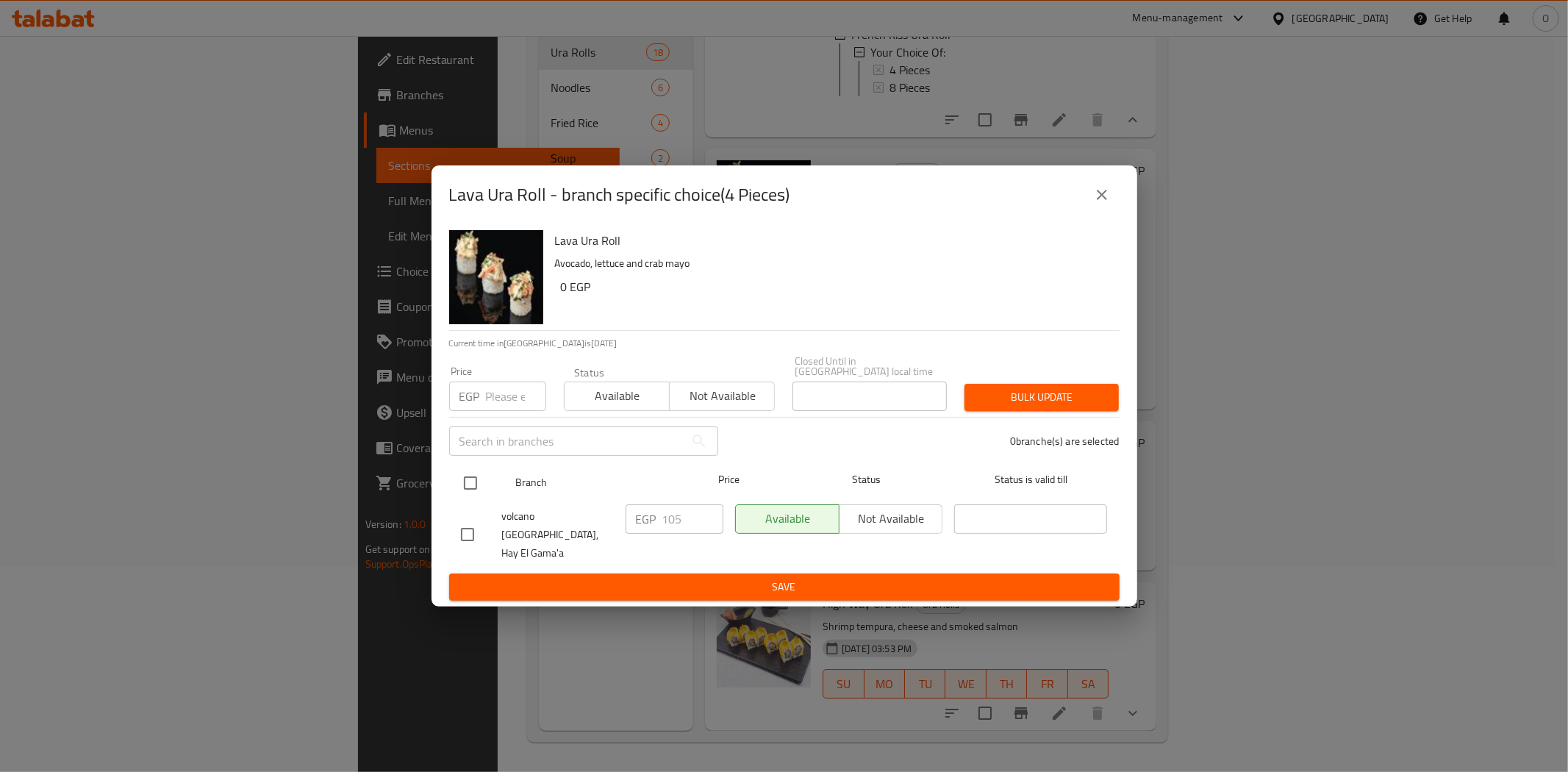
click at [475, 481] on input "checkbox" at bounding box center [470, 483] width 31 height 31
checkbox input "true"
paste input "115"
type input "115"
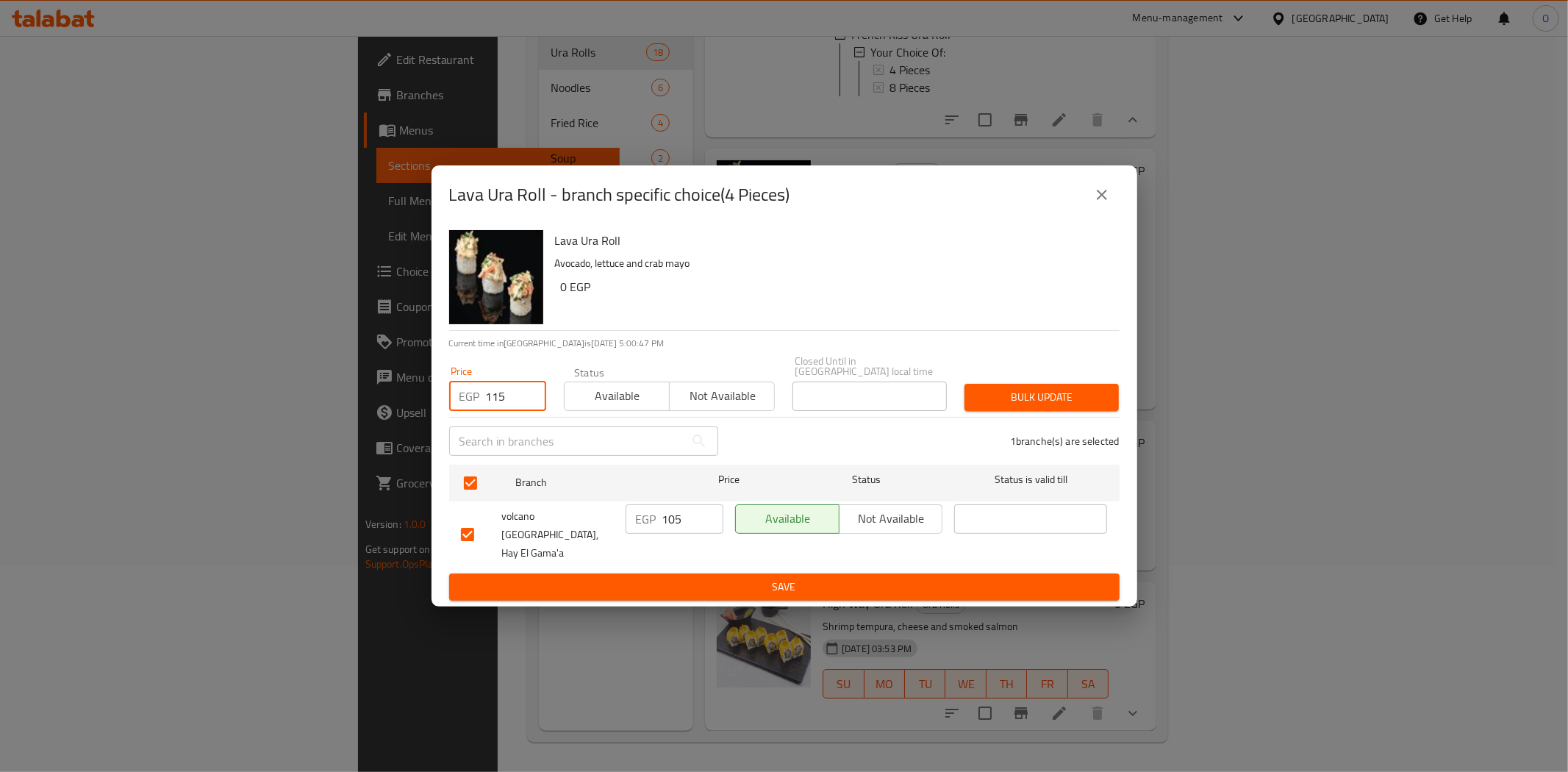
click at [992, 393] on span "Bulk update" at bounding box center [1042, 397] width 131 height 18
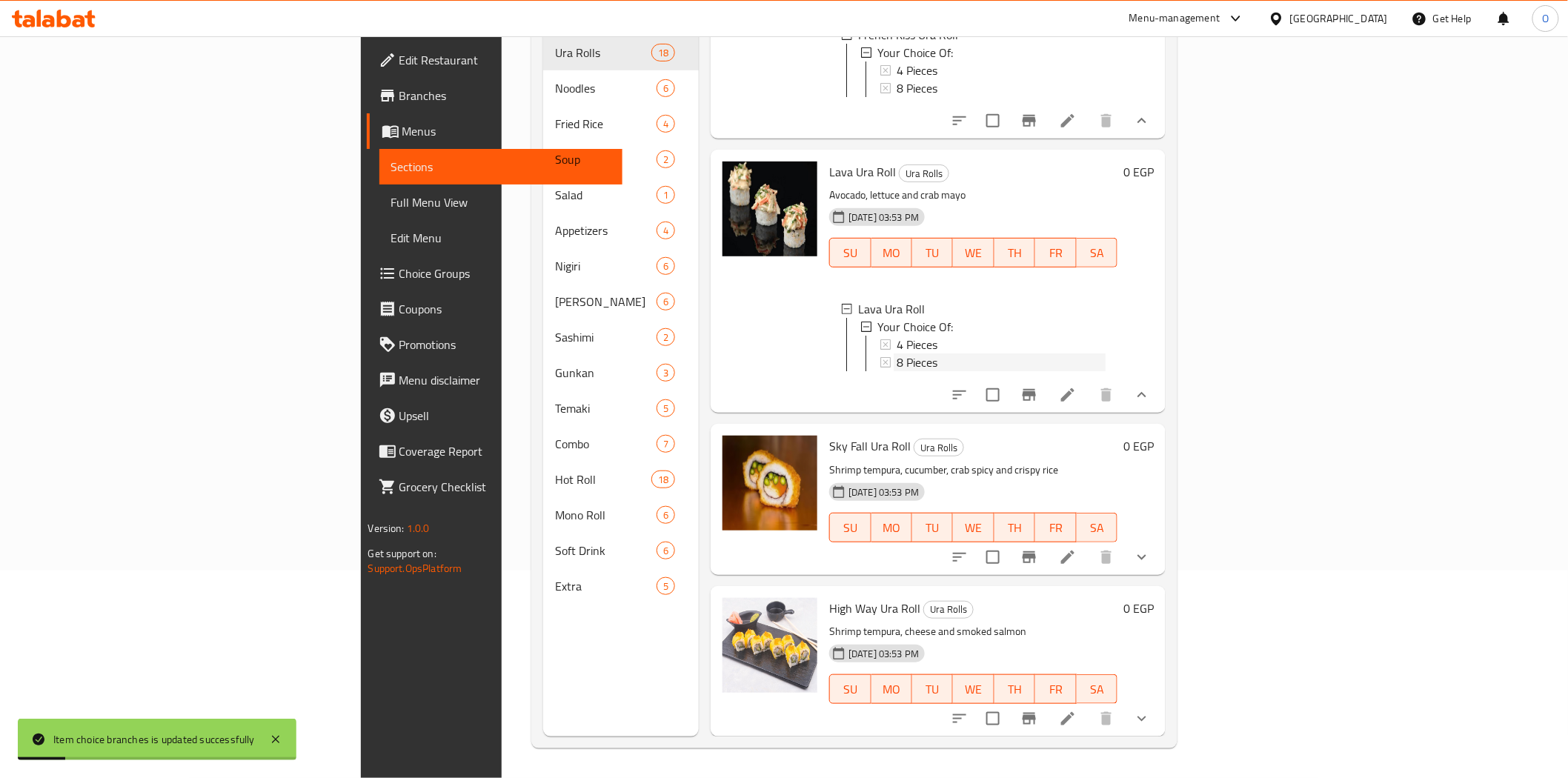
click at [897, 371] on span "8 Pieces" at bounding box center [917, 363] width 40 height 18
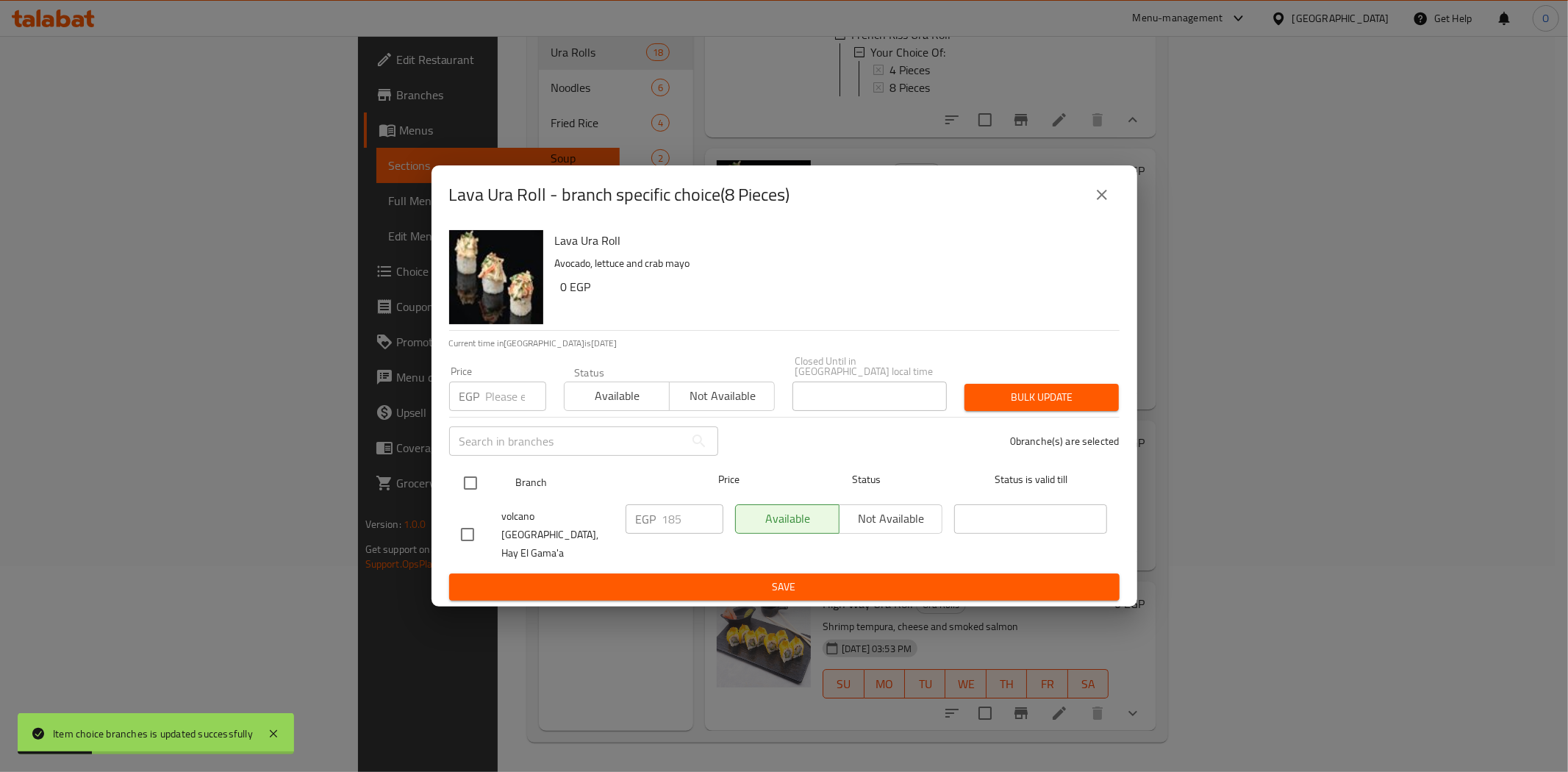
click at [474, 478] on input "checkbox" at bounding box center [470, 483] width 31 height 31
checkbox input "true"
paste input "210"
type input "210"
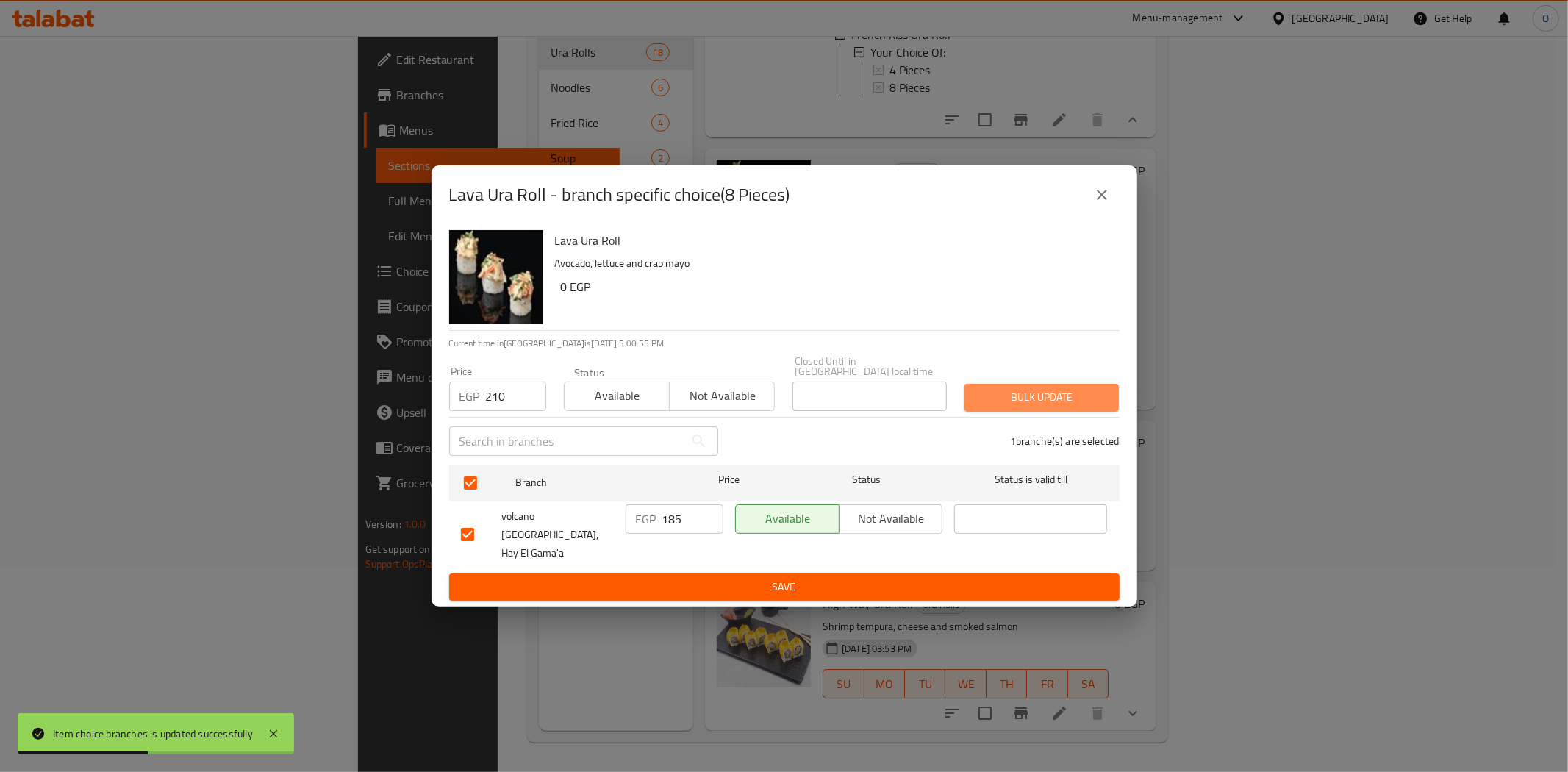
click at [1018, 397] on span "Bulk update" at bounding box center [1042, 397] width 131 height 18
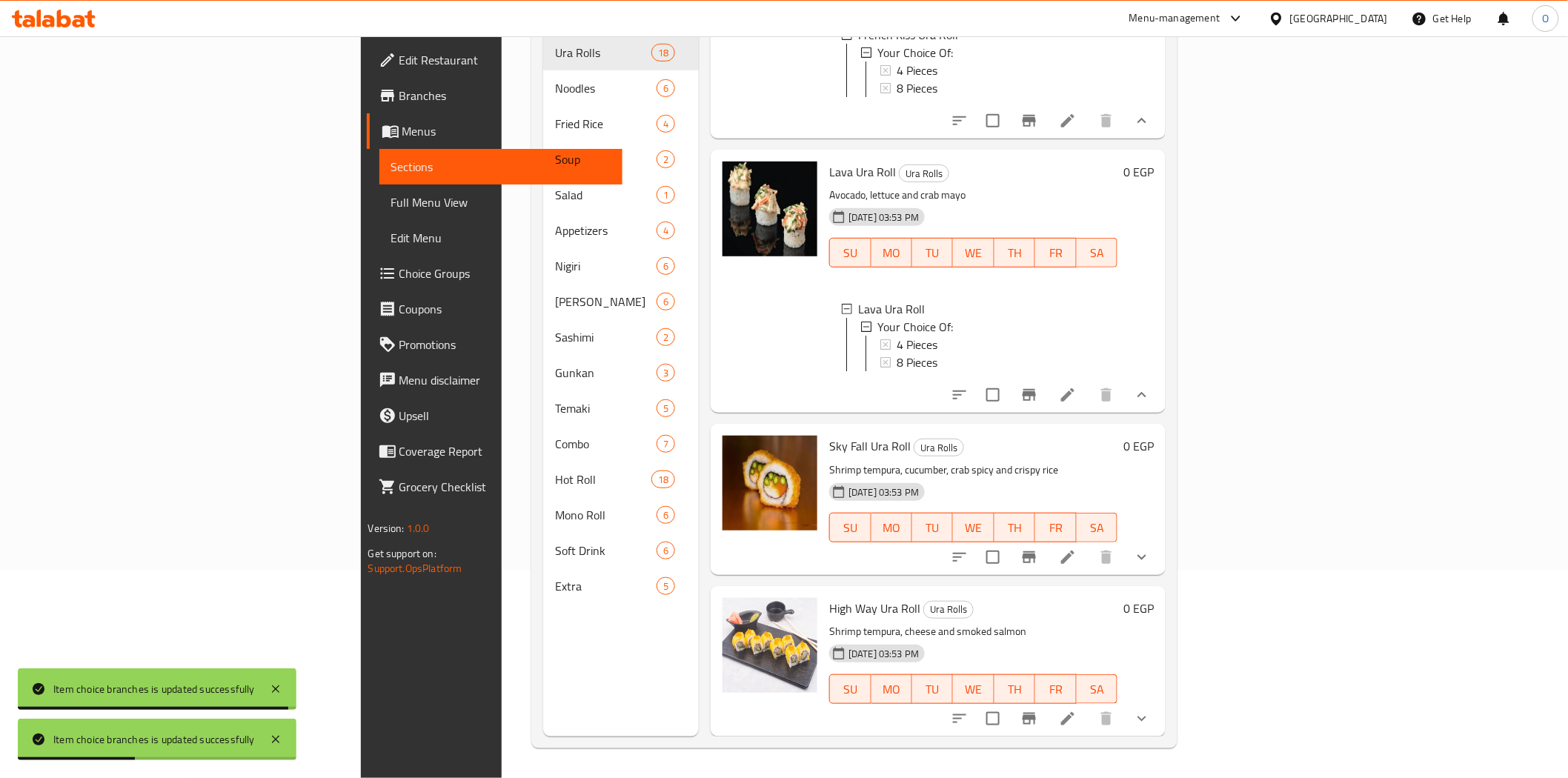
scroll to position [3920, 0]
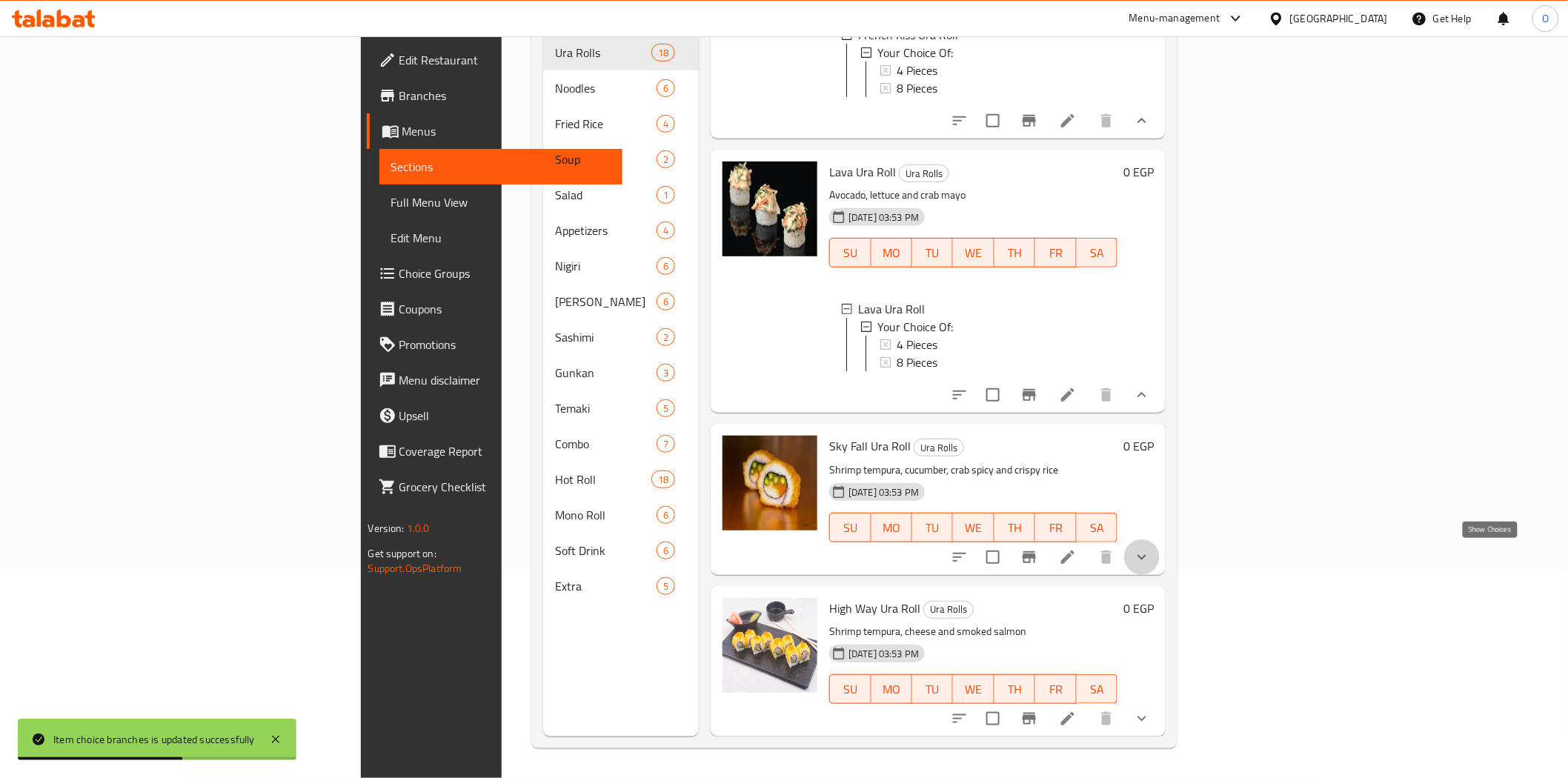
click at [1151, 560] on icon "show more" at bounding box center [1142, 557] width 18 height 18
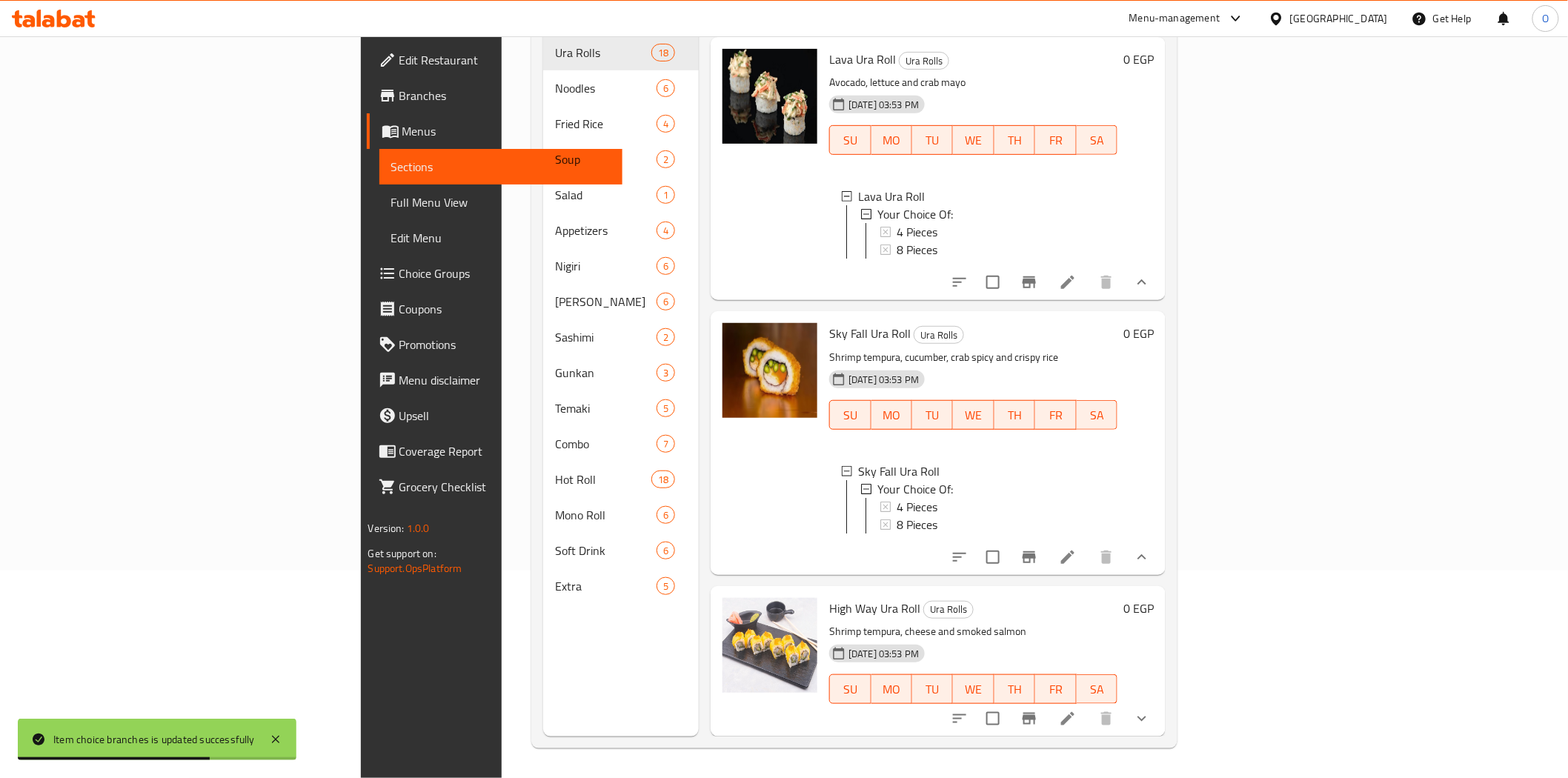
scroll to position [4045, 0]
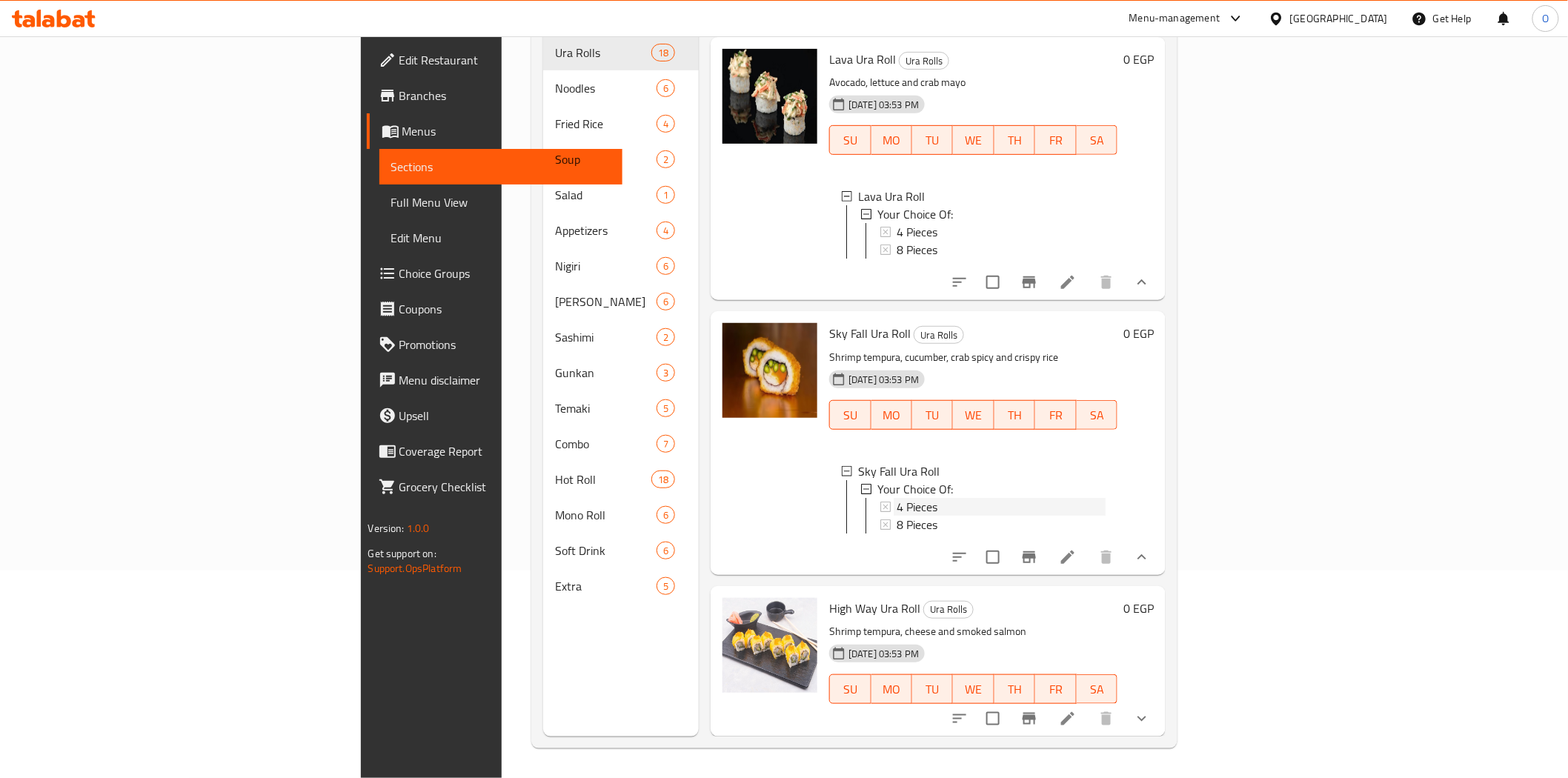
click at [897, 498] on span "4 Pieces" at bounding box center [917, 507] width 40 height 18
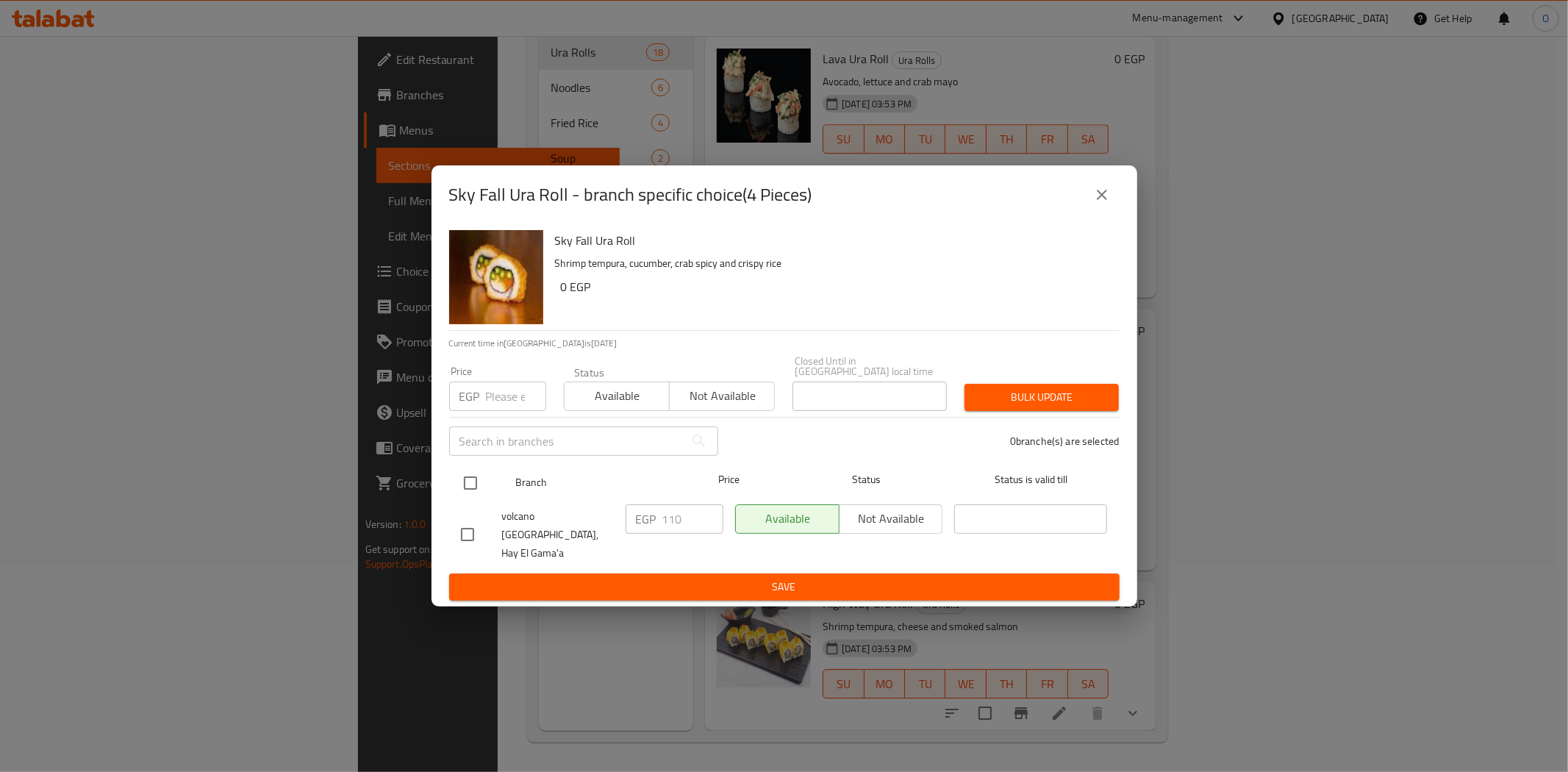
click at [474, 488] on input "checkbox" at bounding box center [470, 483] width 31 height 31
checkbox input "true"
paste input "130"
type input "130"
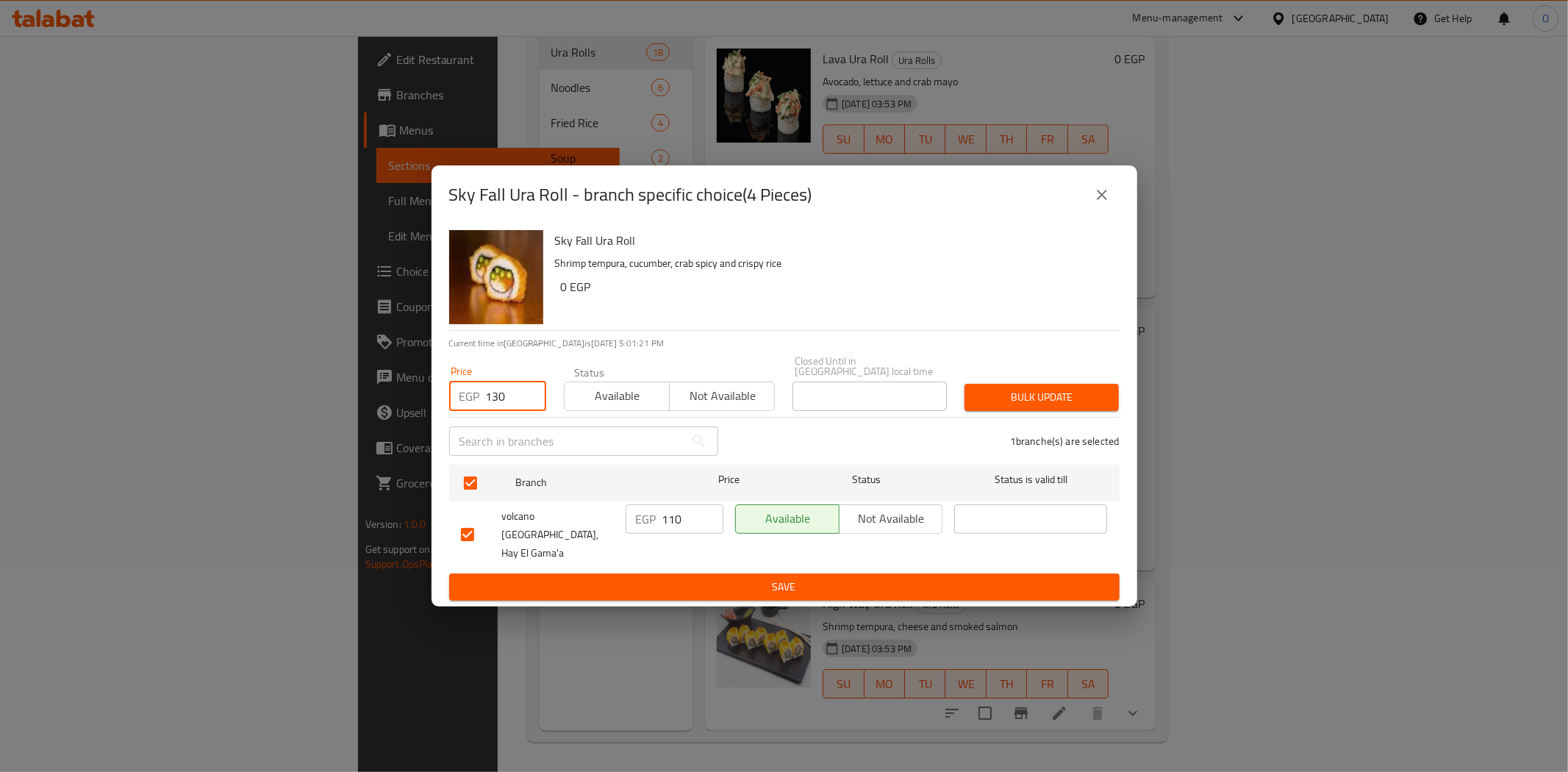
click at [986, 404] on span "Bulk update" at bounding box center [1042, 397] width 131 height 18
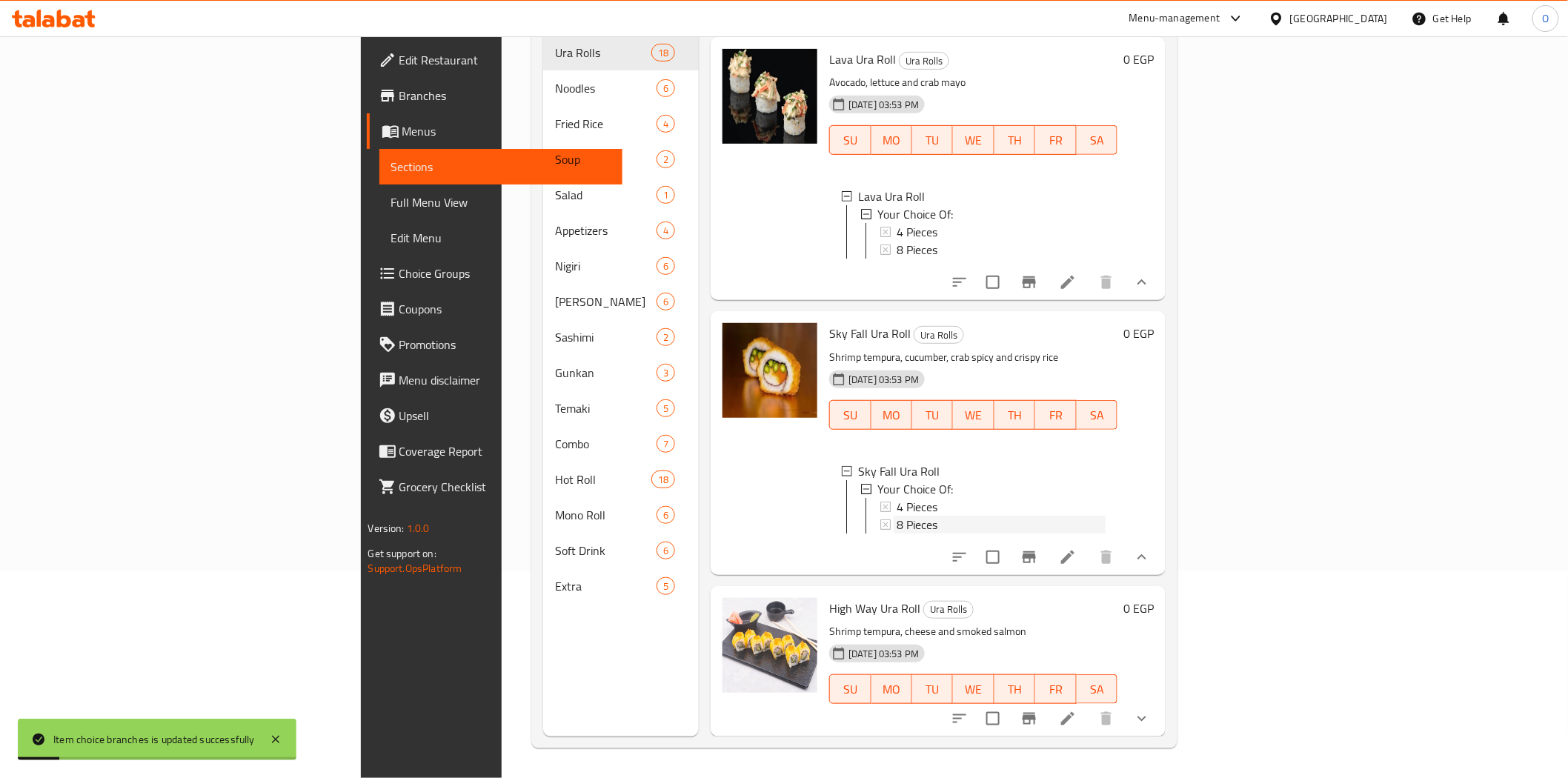
click at [897, 516] on span "8 Pieces" at bounding box center [917, 525] width 40 height 18
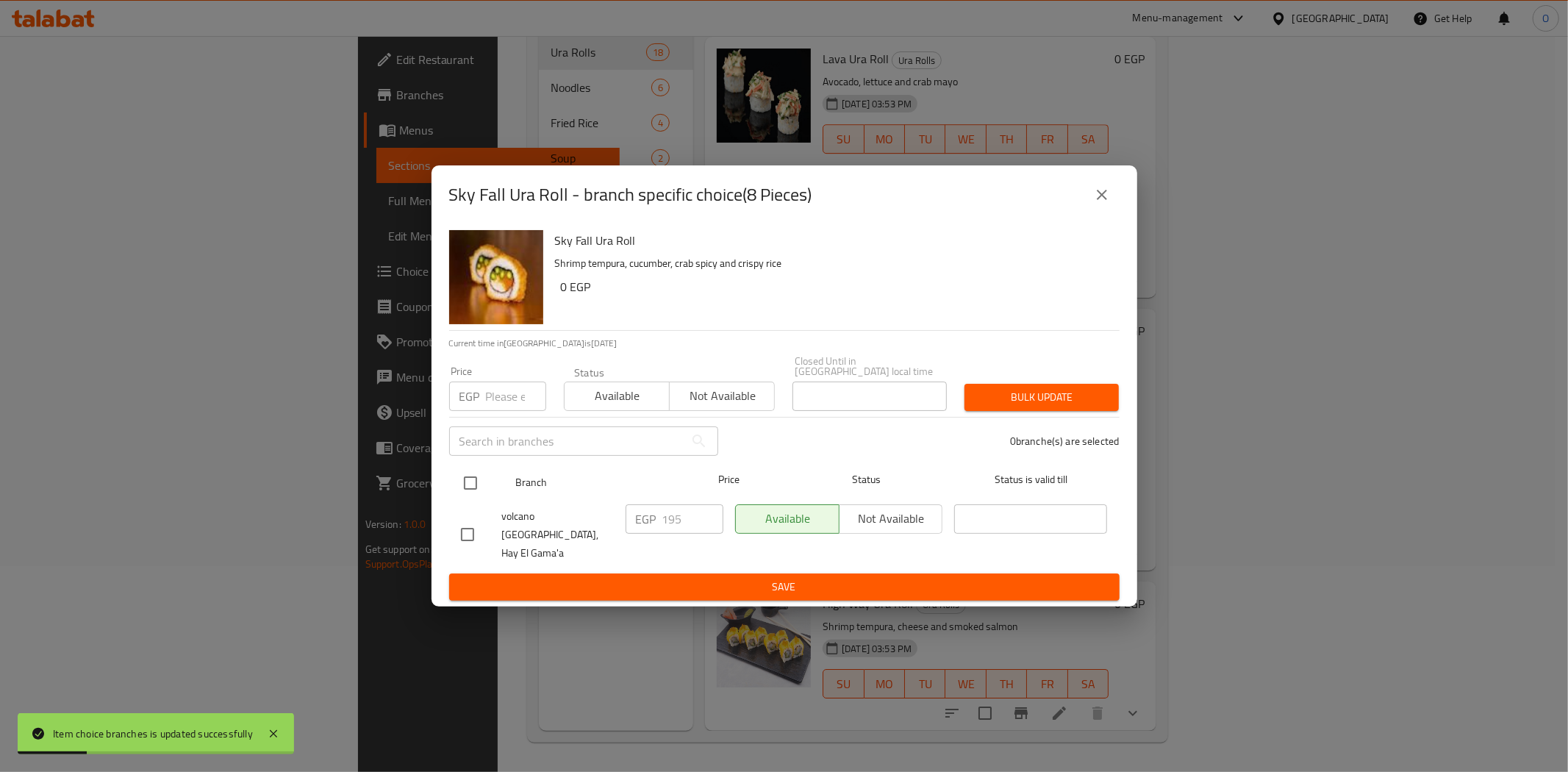
click at [474, 504] on div "volcano [GEOGRAPHIC_DATA], Hay El Gama'a" at bounding box center [537, 534] width 164 height 73
click at [474, 487] on input "checkbox" at bounding box center [470, 483] width 31 height 31
checkbox input "true"
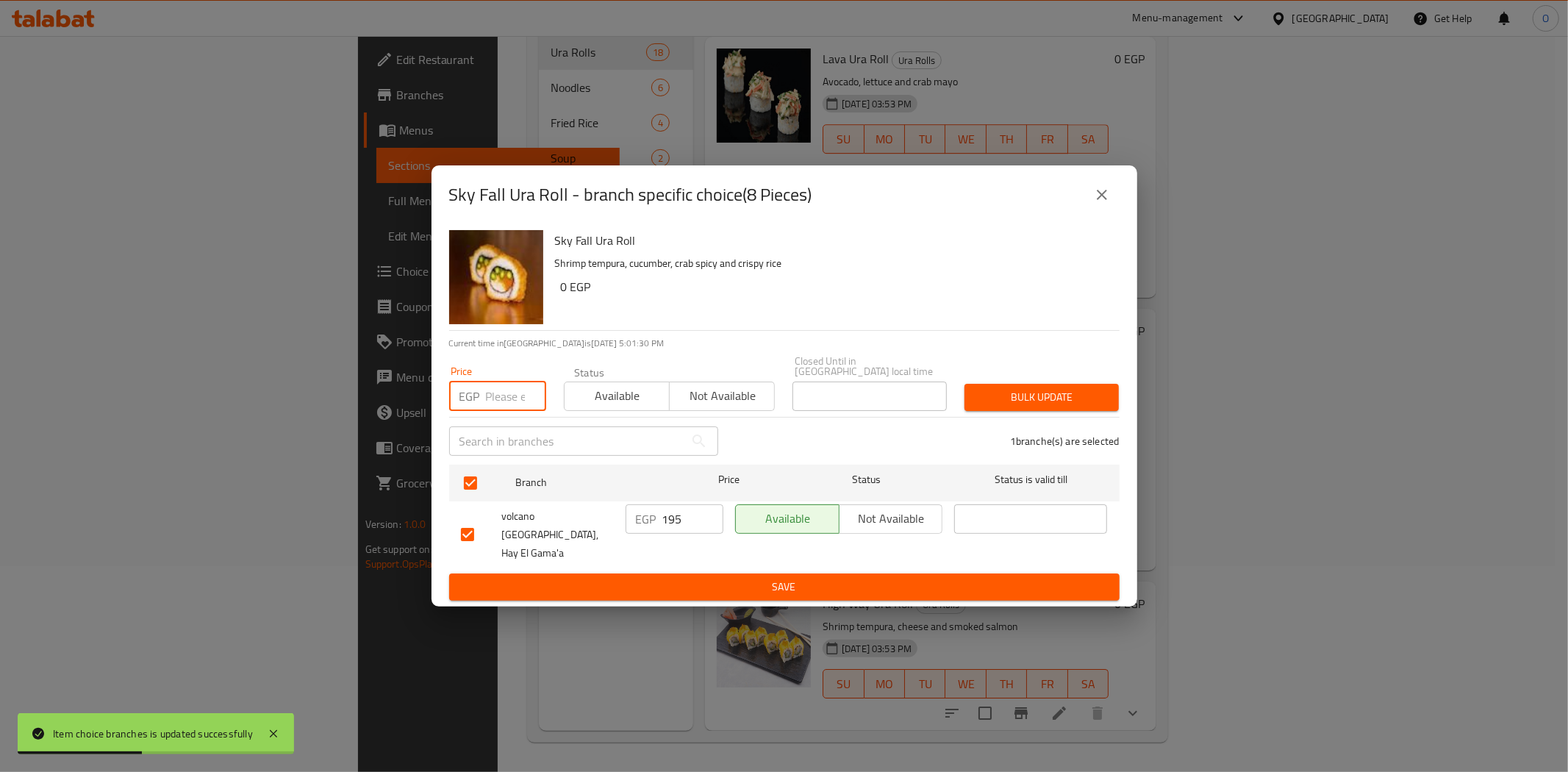
paste input "230"
type input "230"
click at [1090, 406] on span "Bulk update" at bounding box center [1042, 397] width 131 height 18
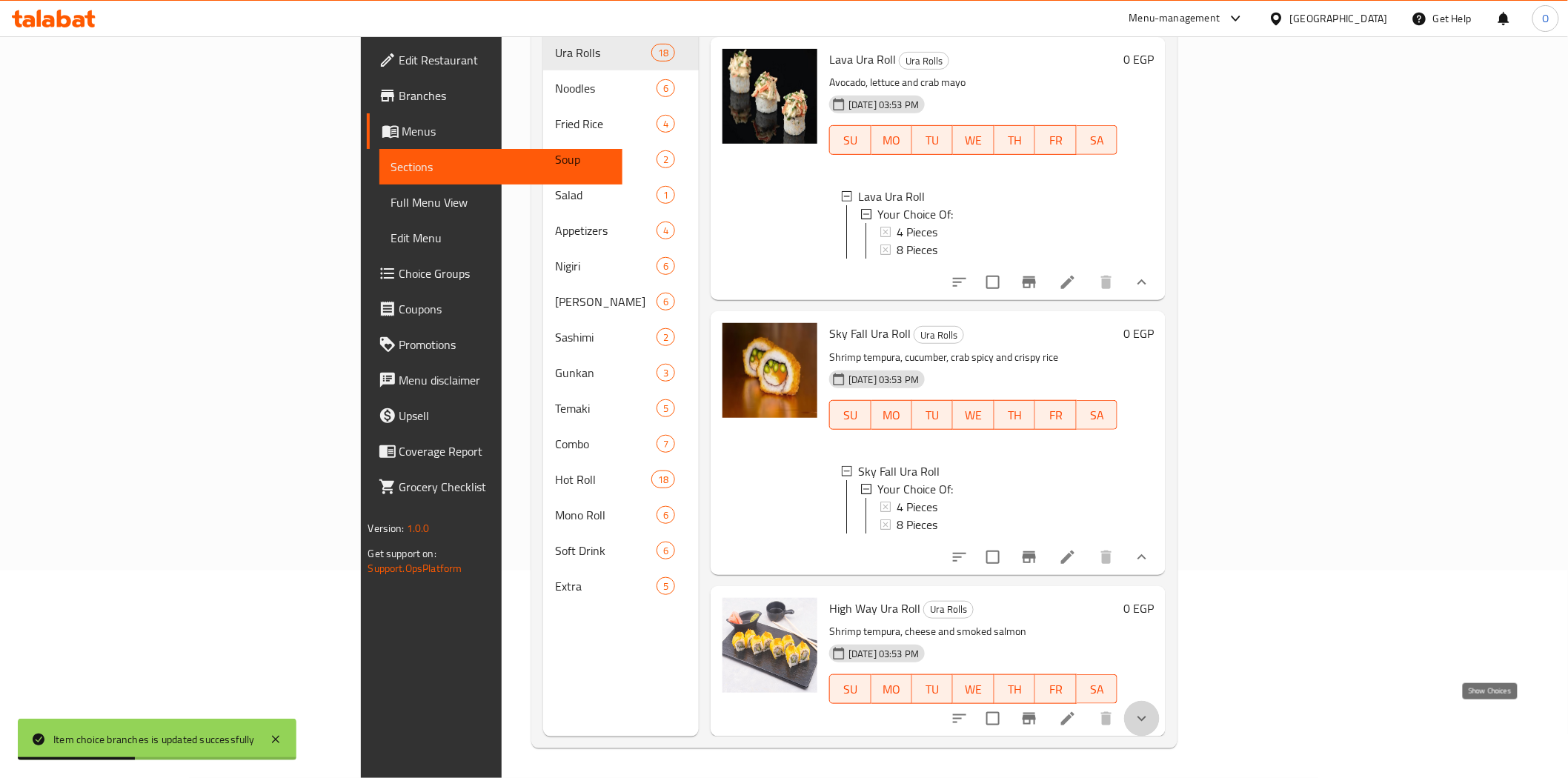
click at [1151, 715] on icon "show more" at bounding box center [1142, 719] width 18 height 18
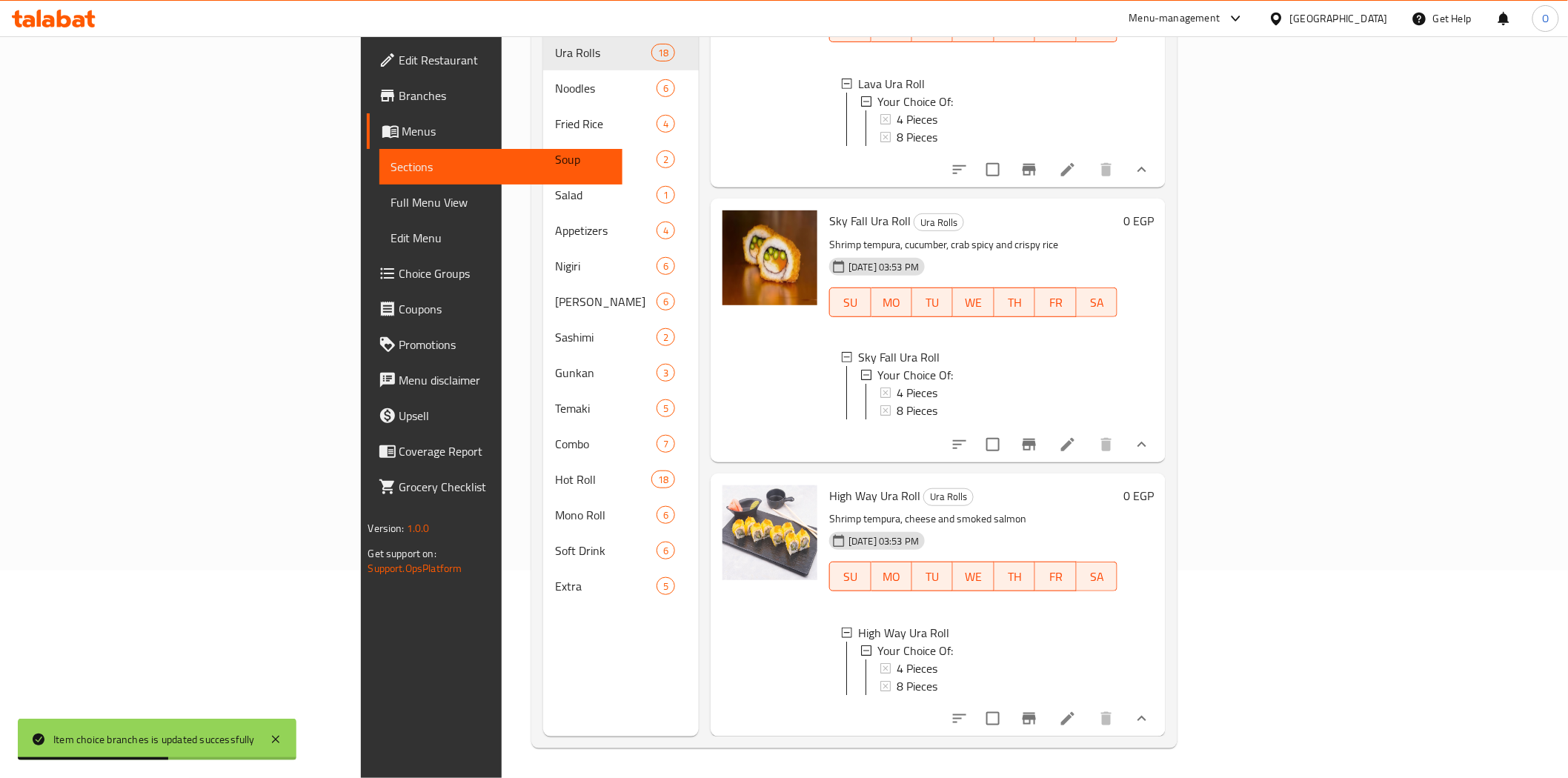
scroll to position [4169, 0]
click at [897, 659] on span "4 Pieces" at bounding box center [917, 668] width 40 height 18
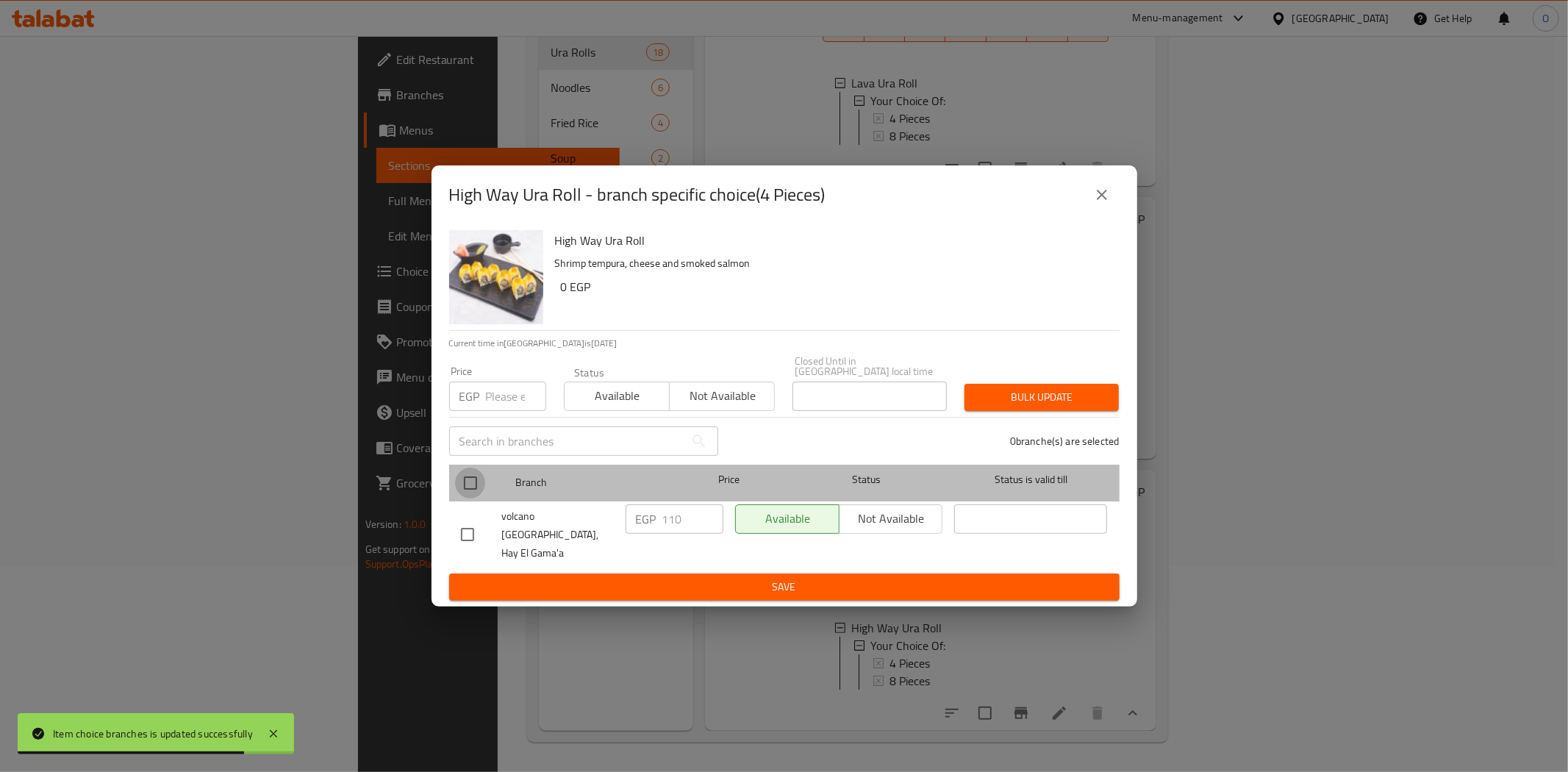
click at [468, 480] on input "checkbox" at bounding box center [470, 483] width 31 height 31
checkbox input "true"
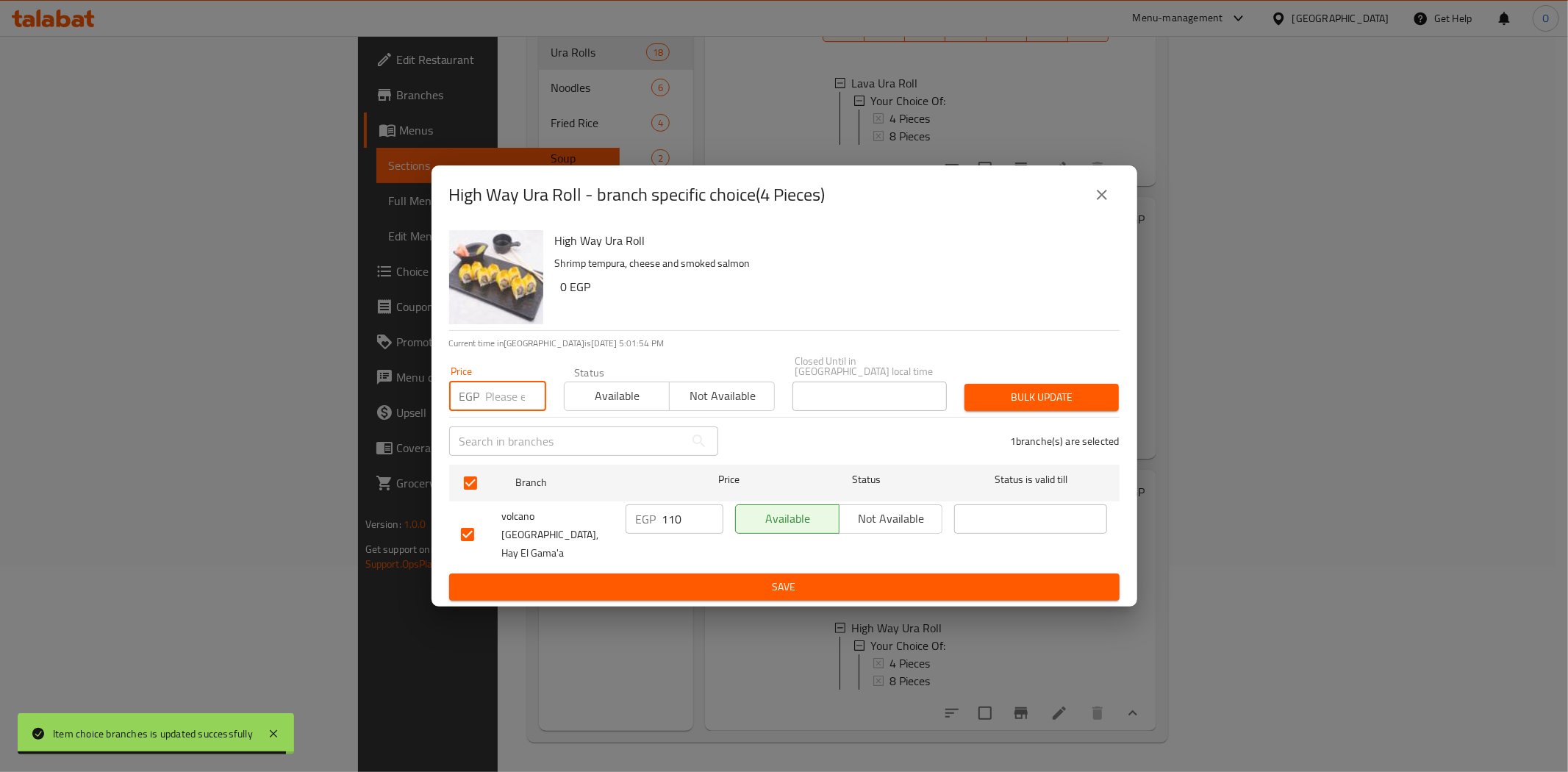
paste input "130"
type input "130"
click at [1023, 384] on div "Bulk update" at bounding box center [1041, 397] width 172 height 45
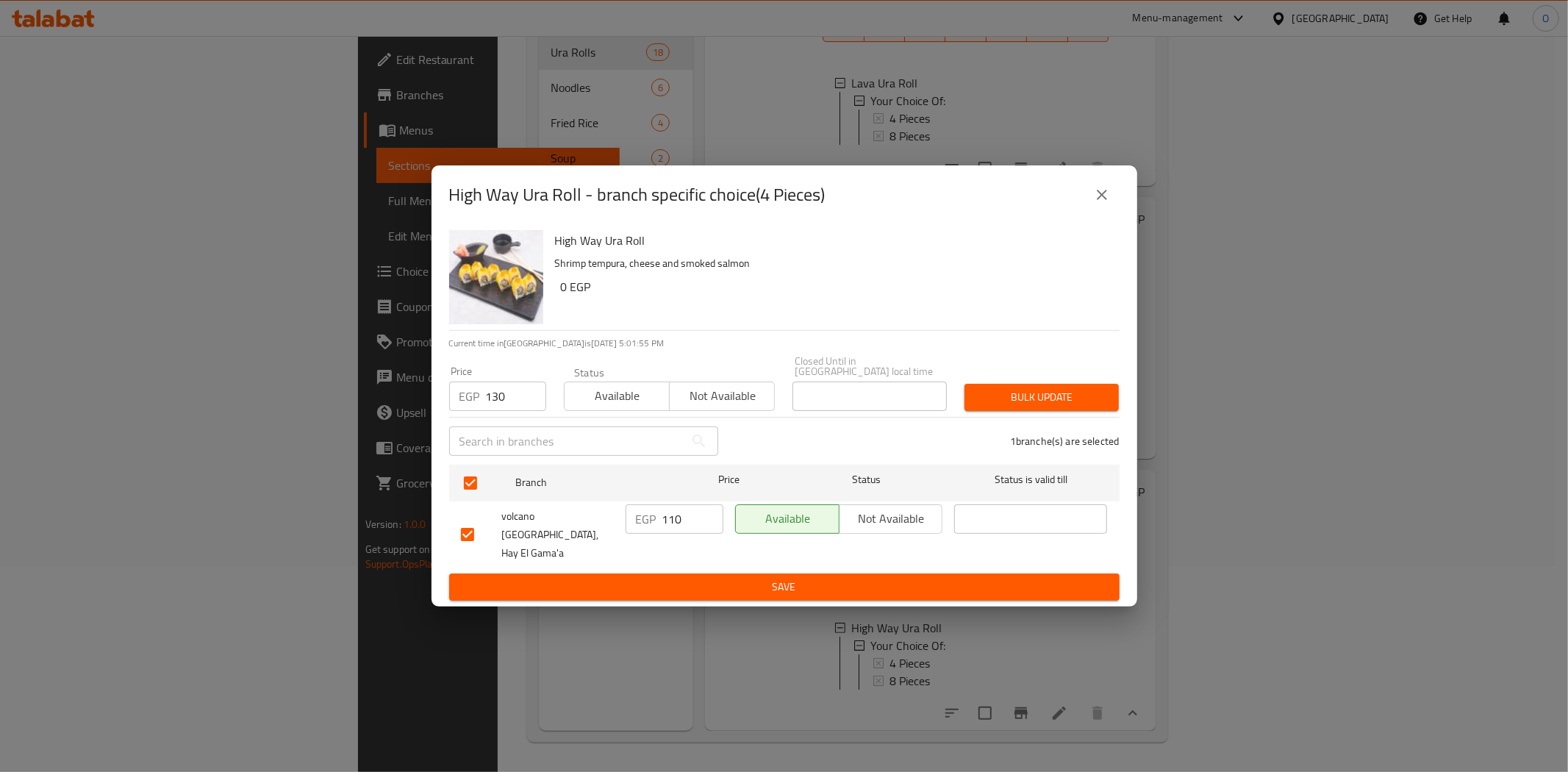
click at [1010, 401] on span "Bulk update" at bounding box center [1042, 397] width 131 height 18
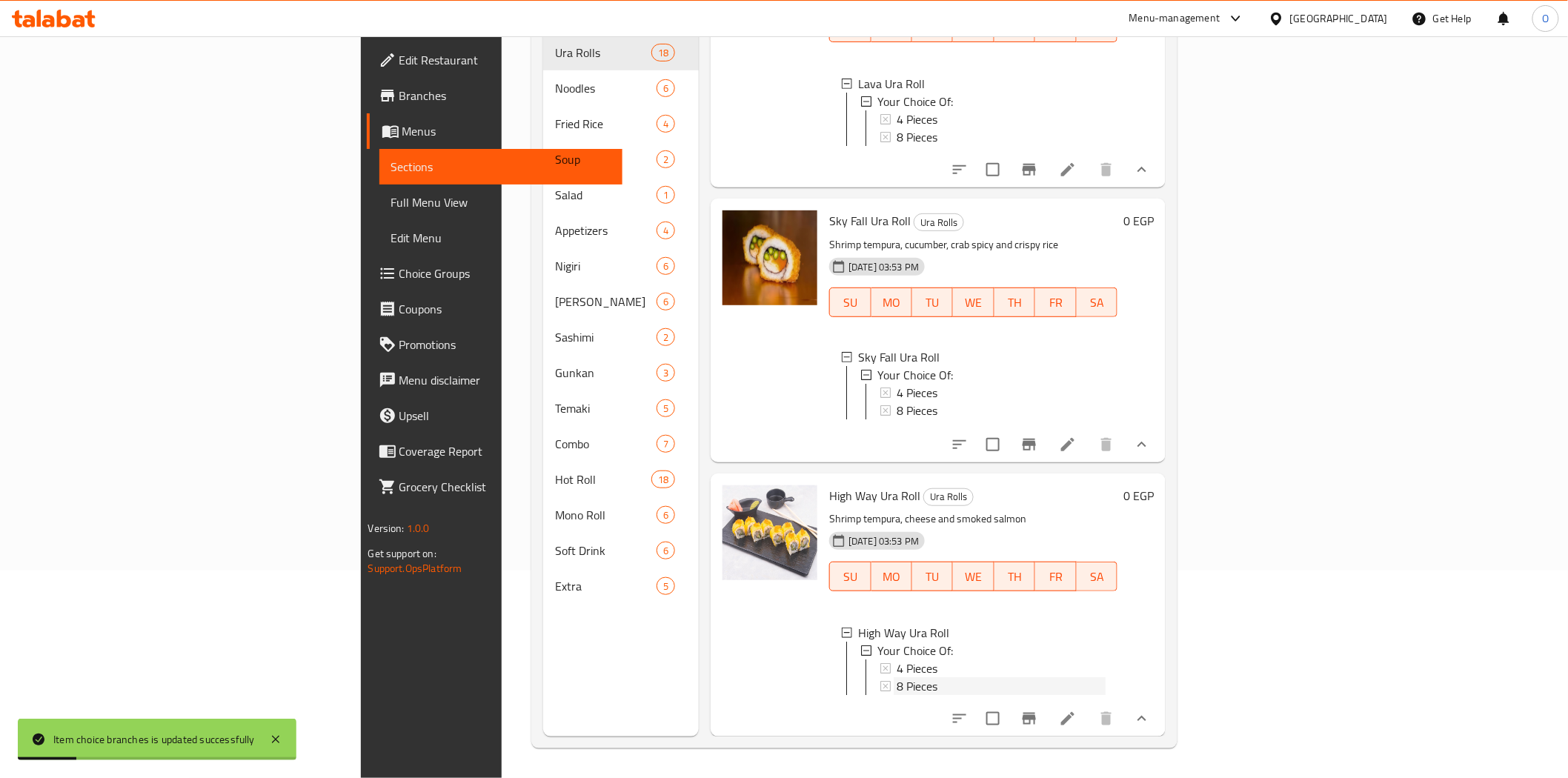
click at [897, 678] on span "8 Pieces" at bounding box center [917, 686] width 40 height 18
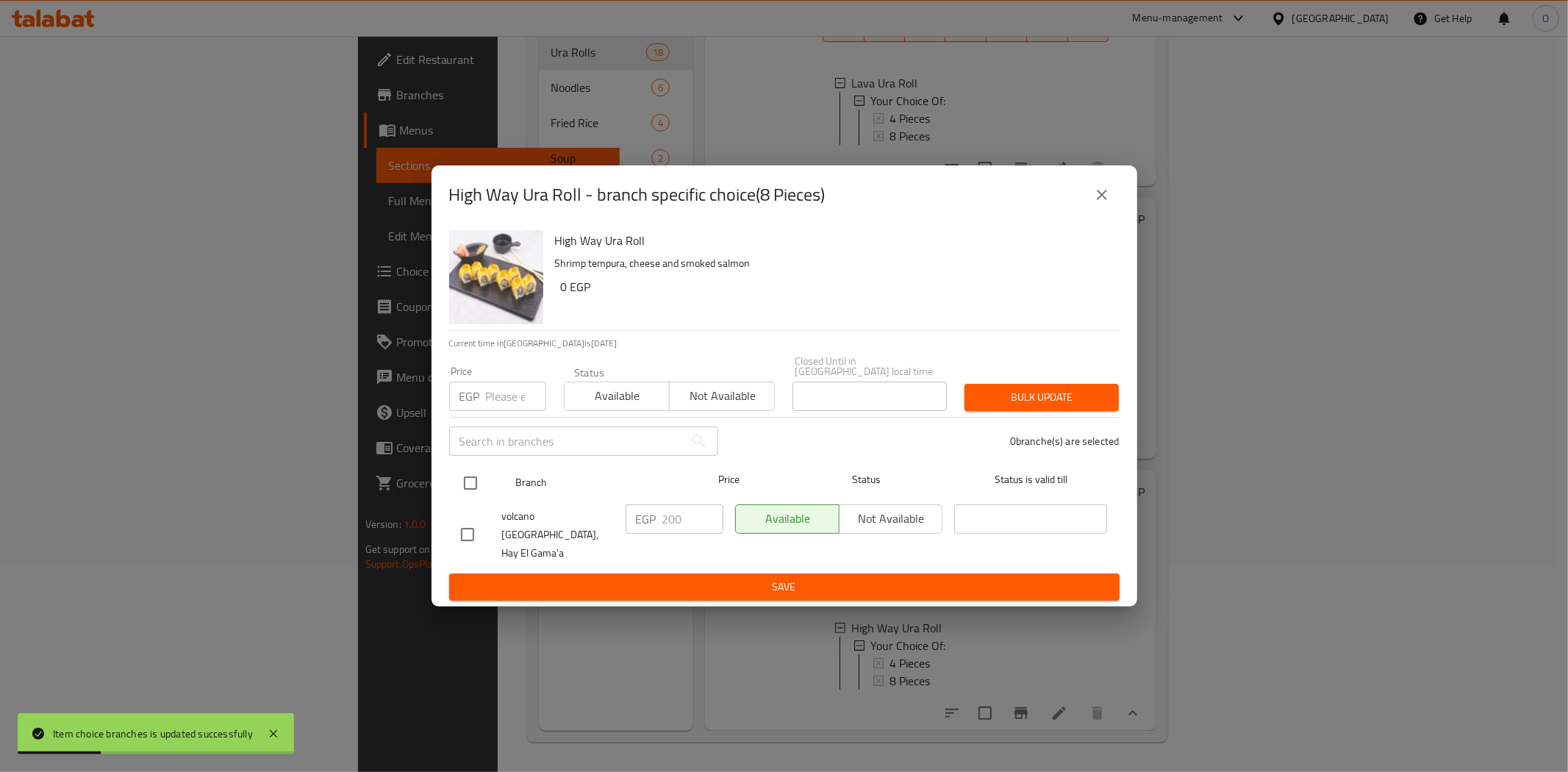
click at [469, 489] on input "checkbox" at bounding box center [470, 483] width 31 height 31
checkbox input "true"
paste input "235"
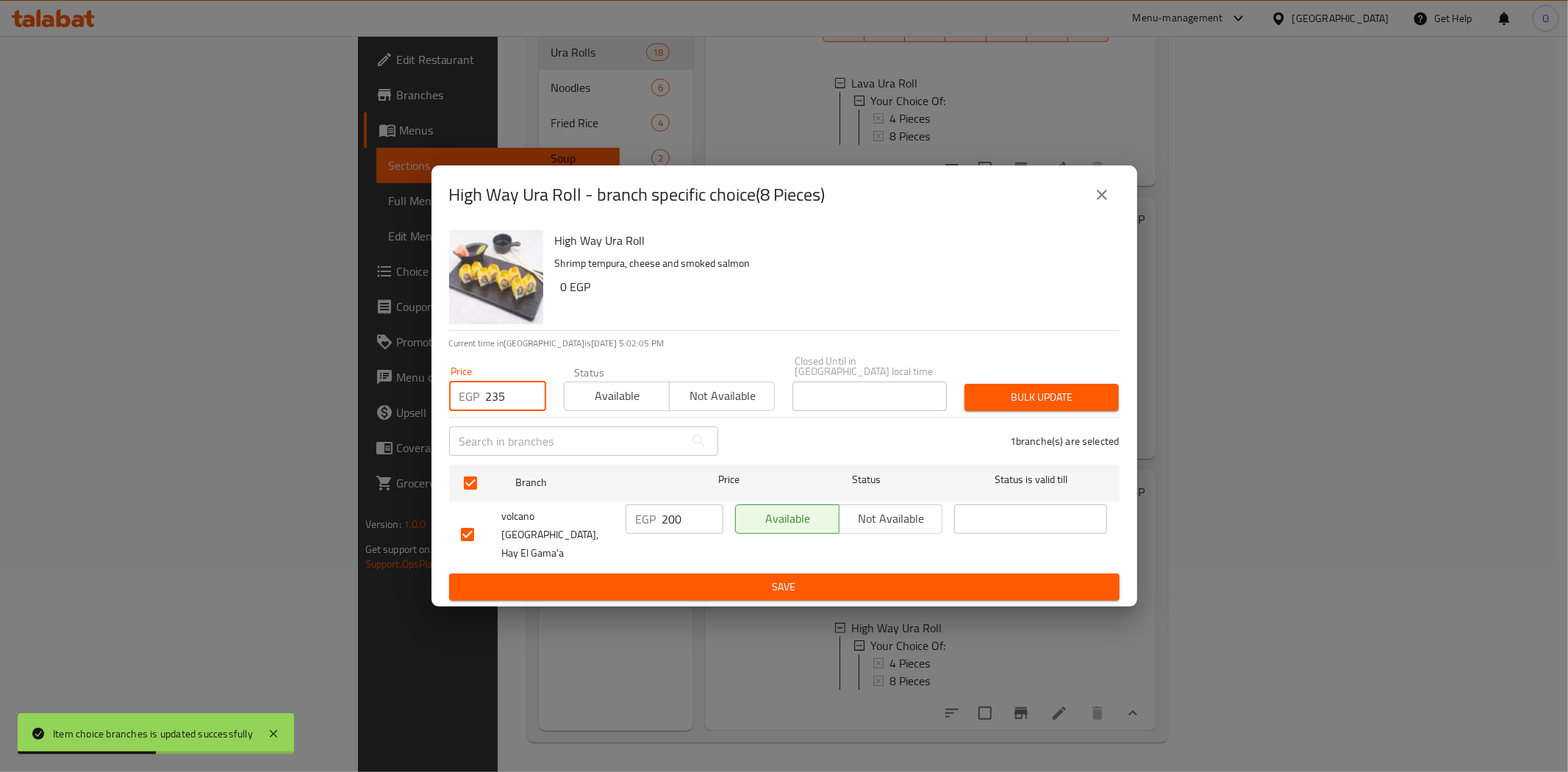
type input "235"
click at [1014, 406] on span "Bulk update" at bounding box center [1042, 397] width 131 height 18
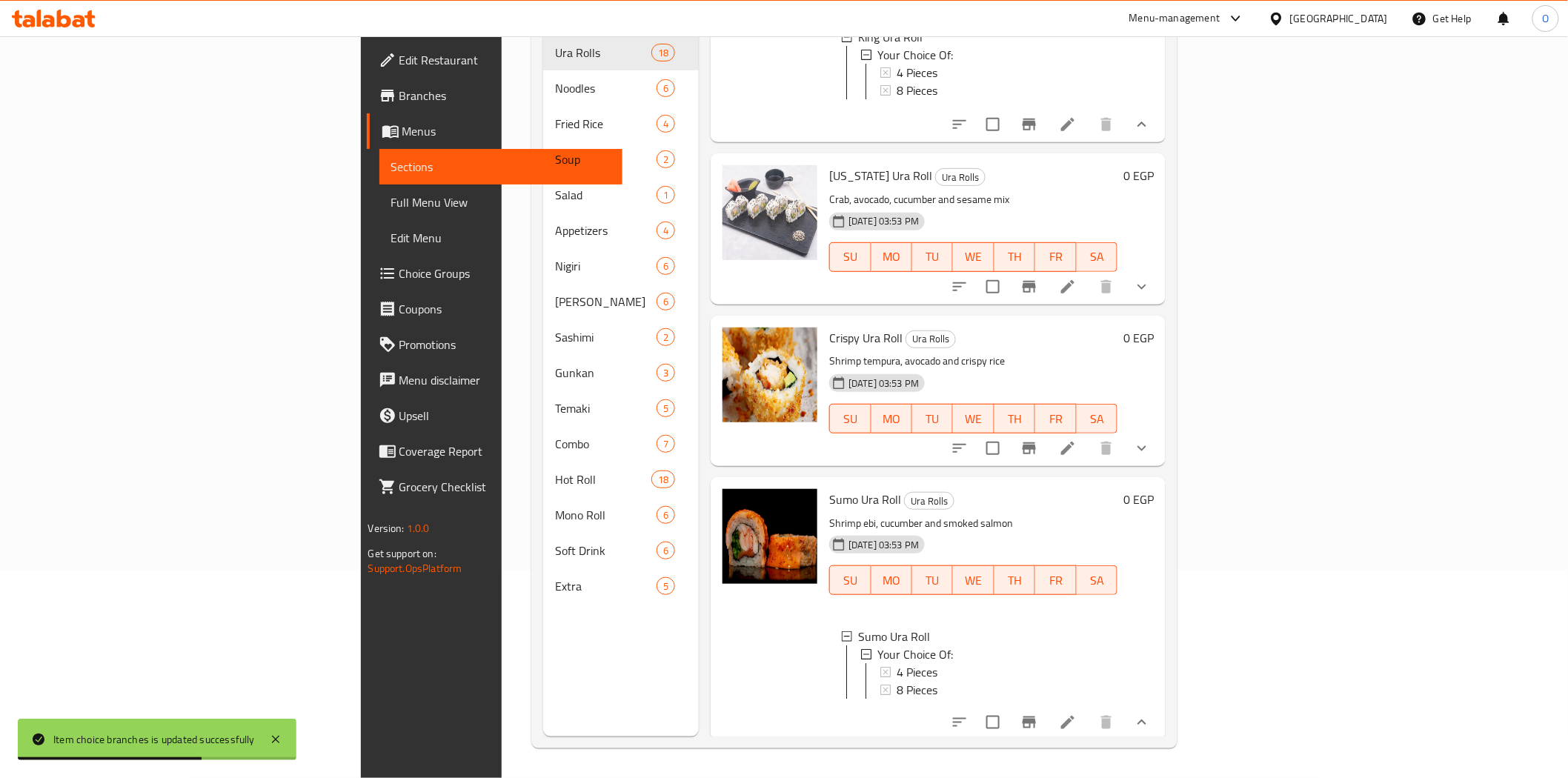
scroll to position [2359, 0]
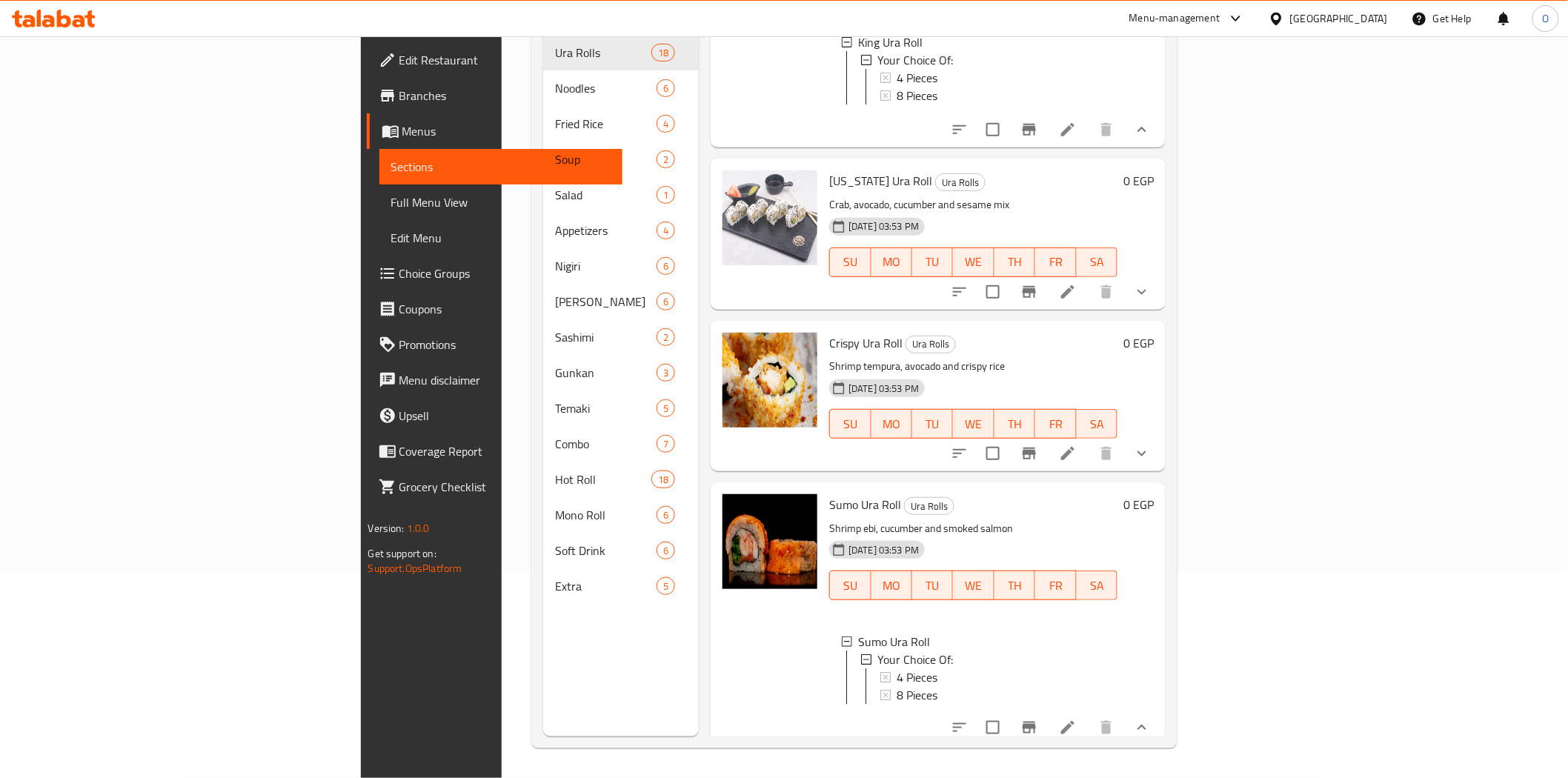
click at [1146, 294] on icon "show more" at bounding box center [1142, 292] width 9 height 5
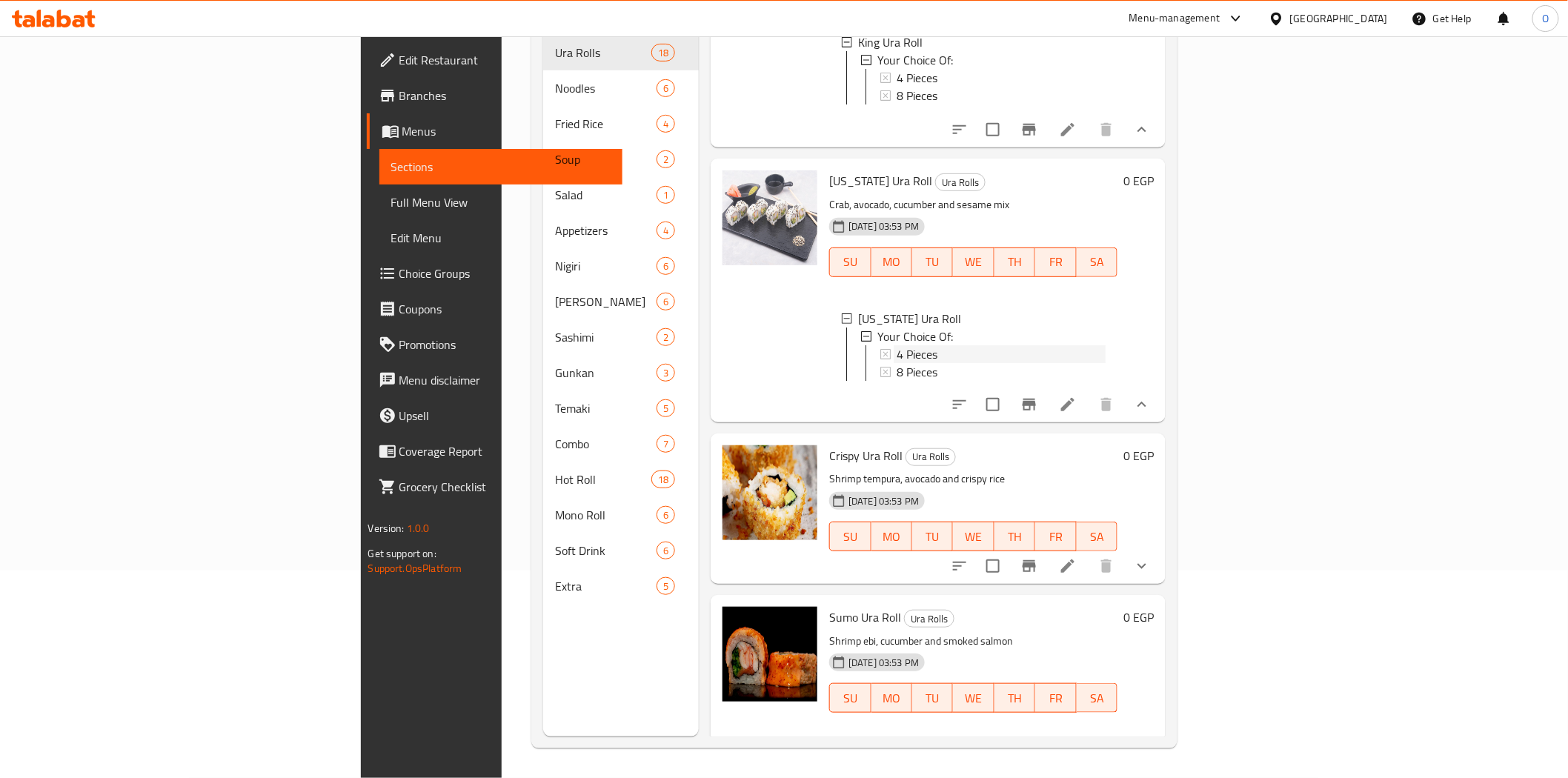
click at [897, 363] on span "4 Pieces" at bounding box center [917, 354] width 40 height 18
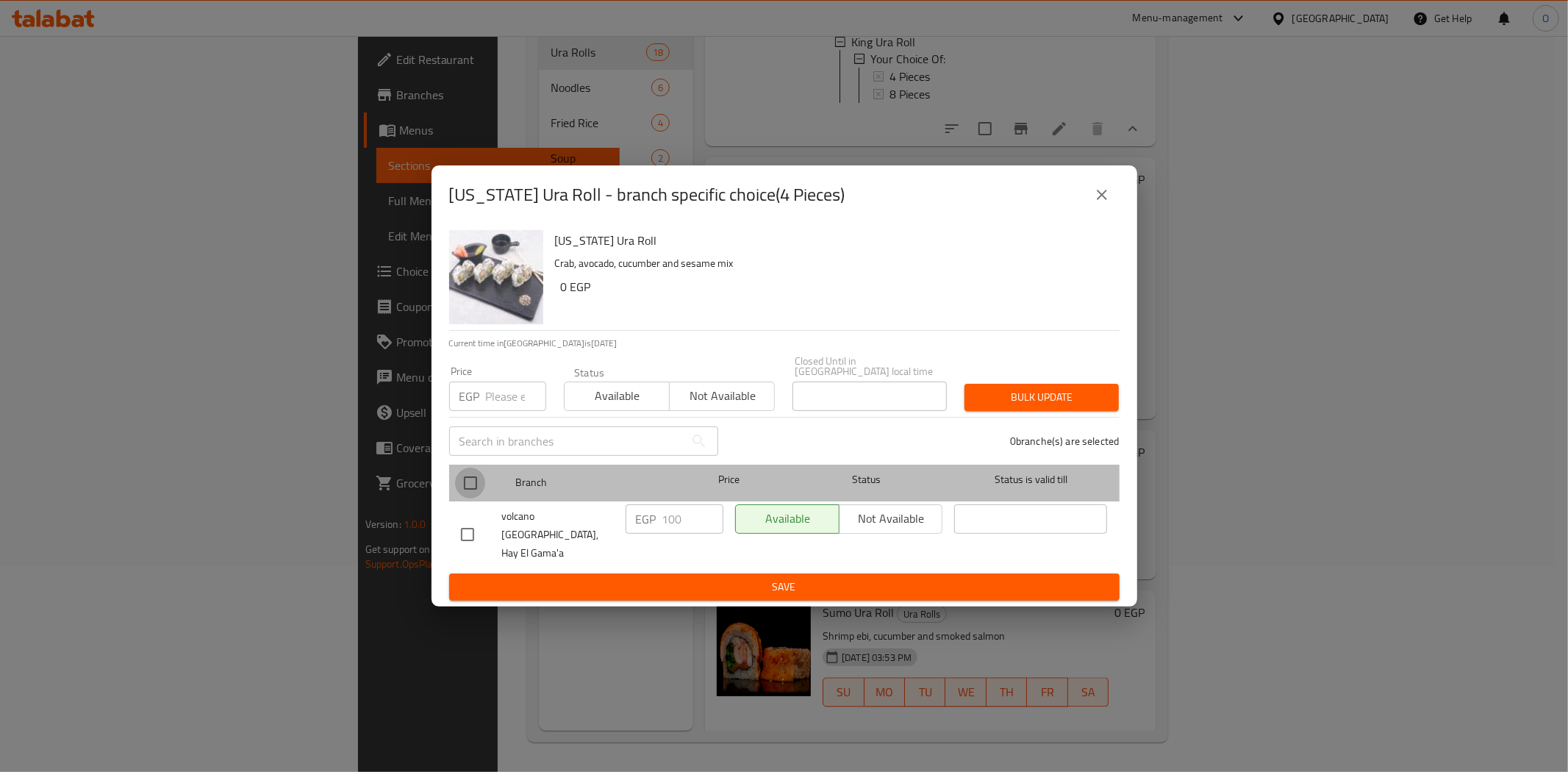
click at [474, 485] on input "checkbox" at bounding box center [470, 483] width 31 height 31
checkbox input "true"
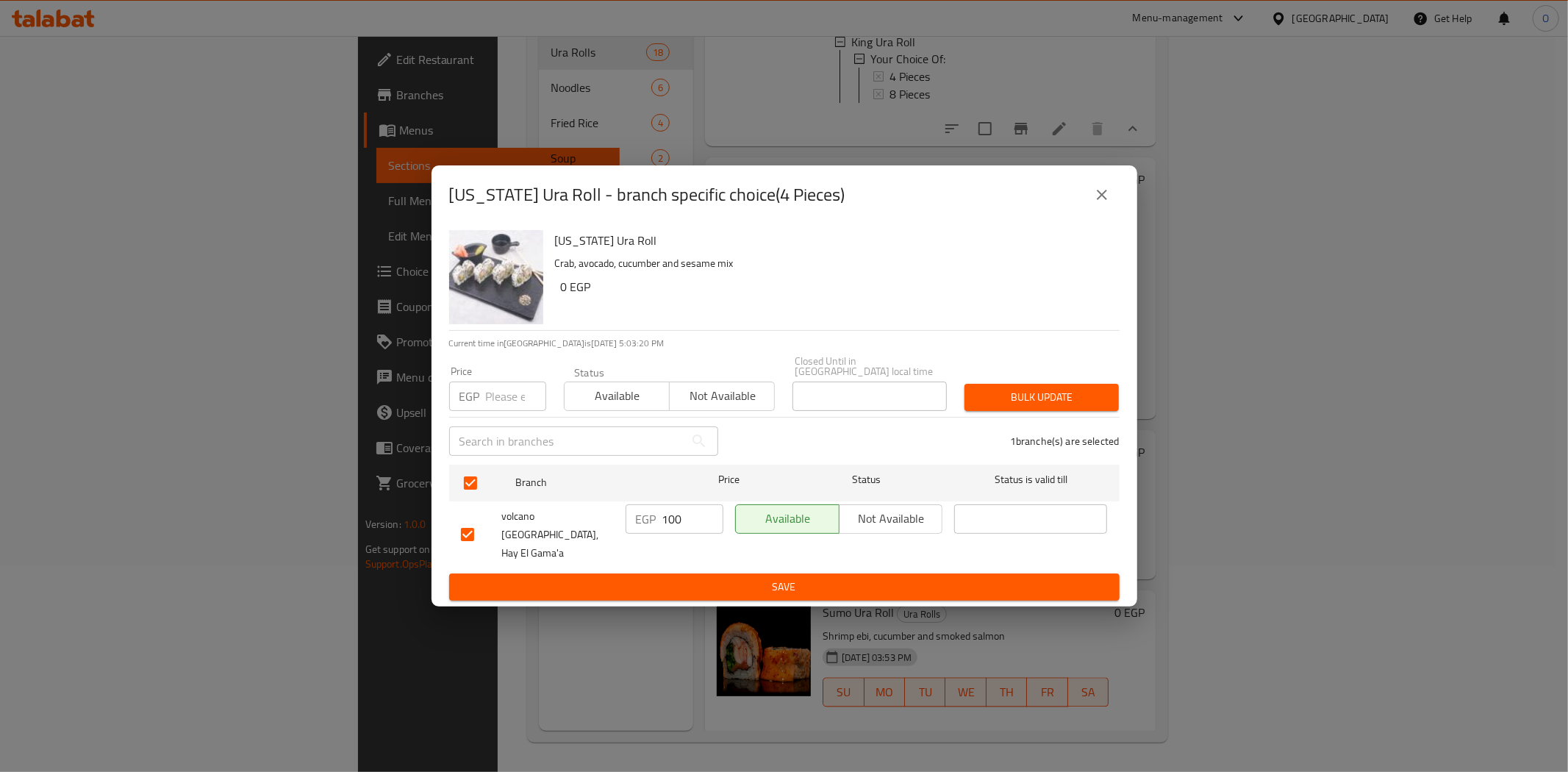
click at [516, 393] on input "number" at bounding box center [516, 396] width 61 height 29
paste input "115"
type input "115"
click at [1003, 411] on button "Bulk update" at bounding box center [1041, 397] width 155 height 27
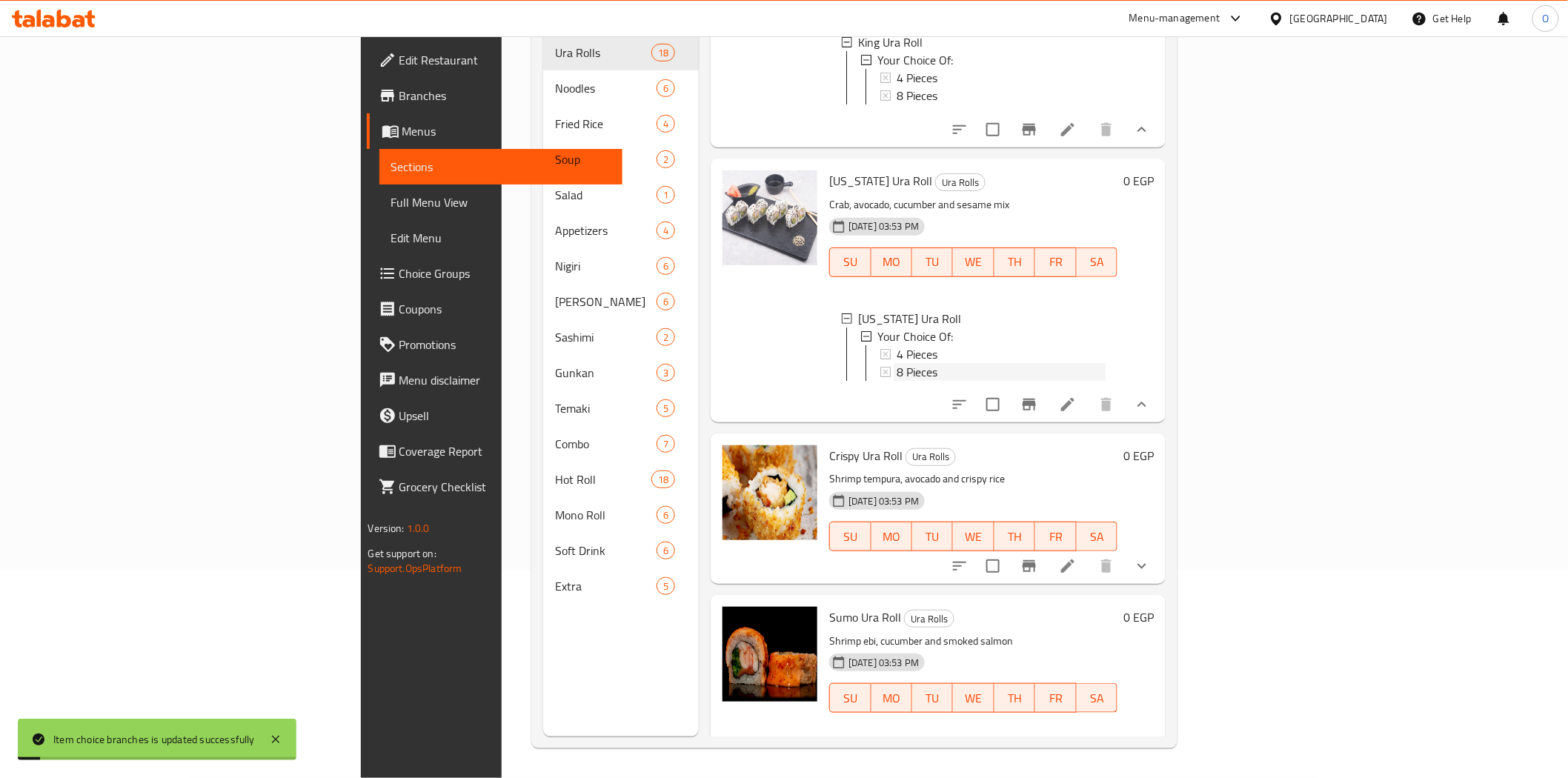
click at [897, 381] on span "8 Pieces" at bounding box center [917, 372] width 40 height 18
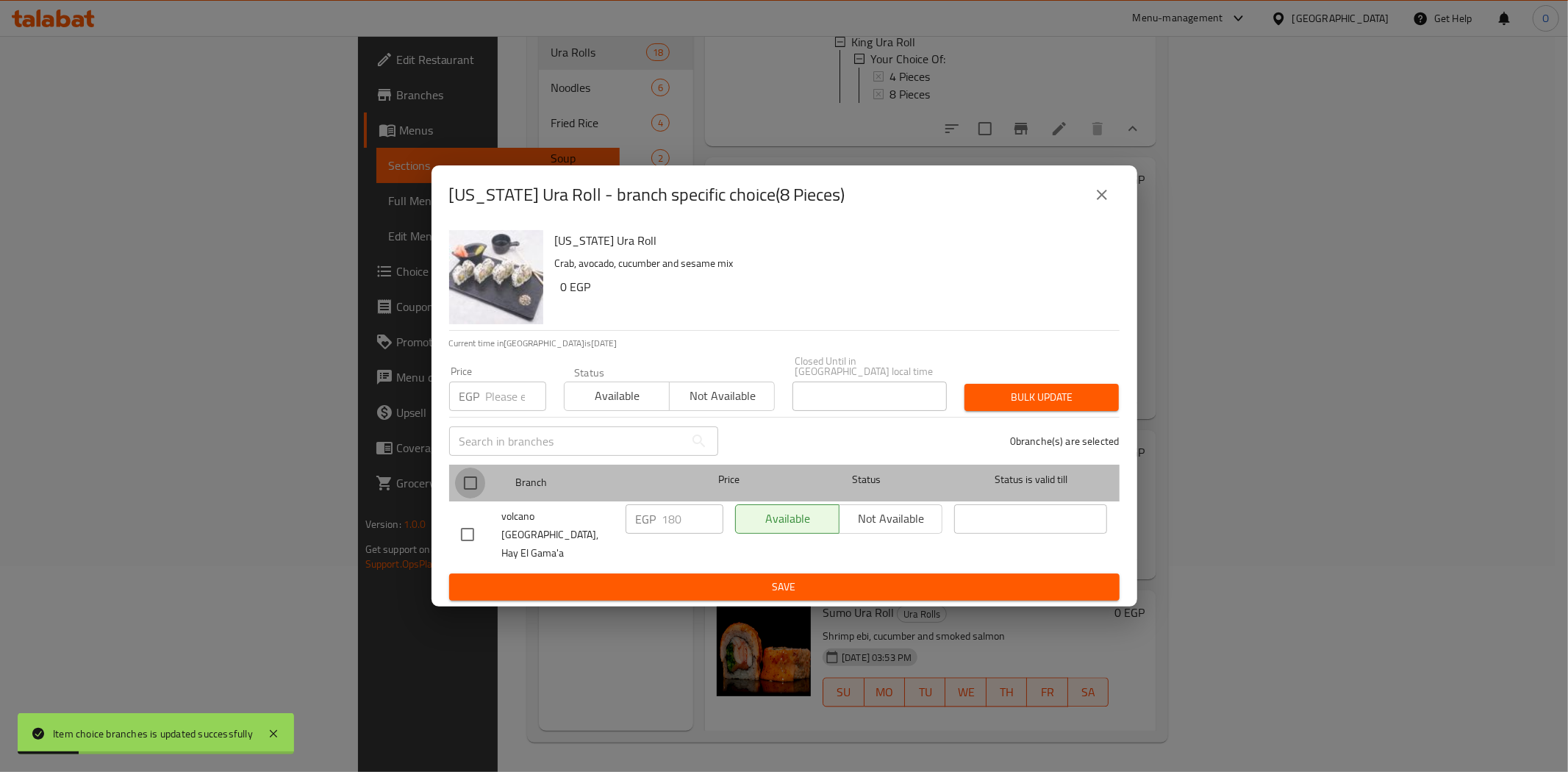
click at [461, 485] on input "checkbox" at bounding box center [470, 483] width 31 height 31
checkbox input "true"
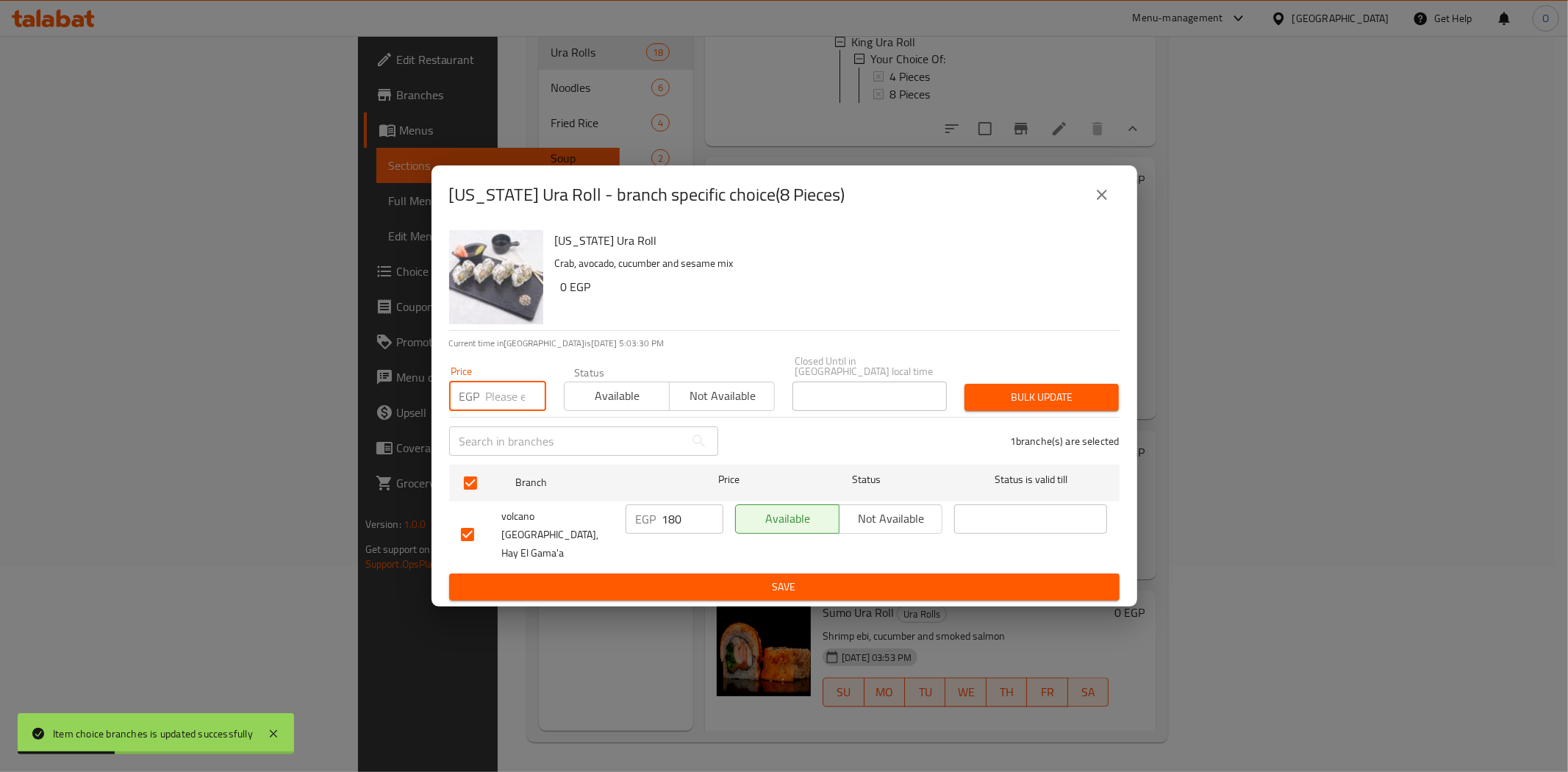
paste input "200"
type input "200"
click at [993, 406] on span "Bulk update" at bounding box center [1042, 397] width 131 height 18
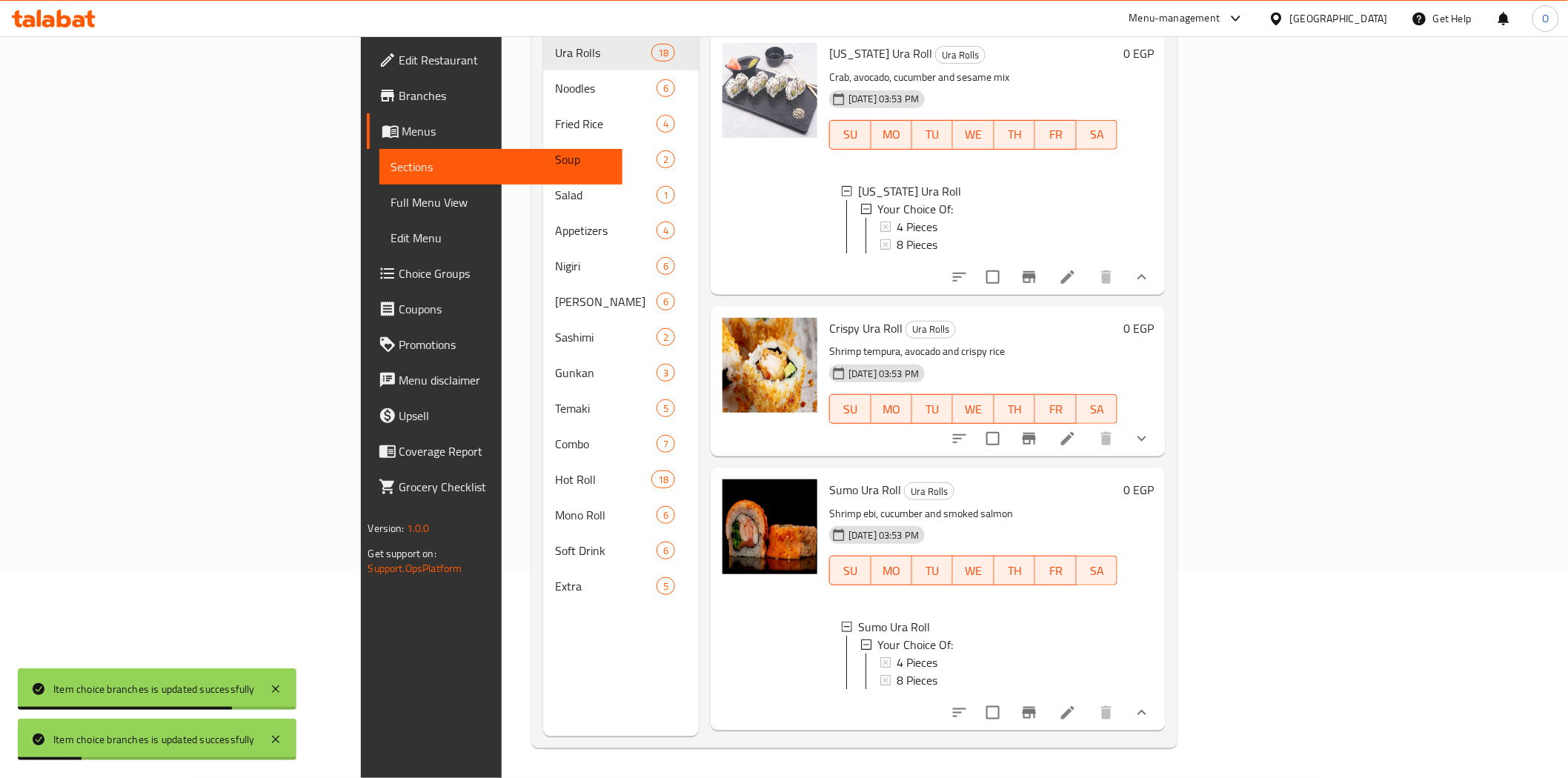
scroll to position [2523, 0]
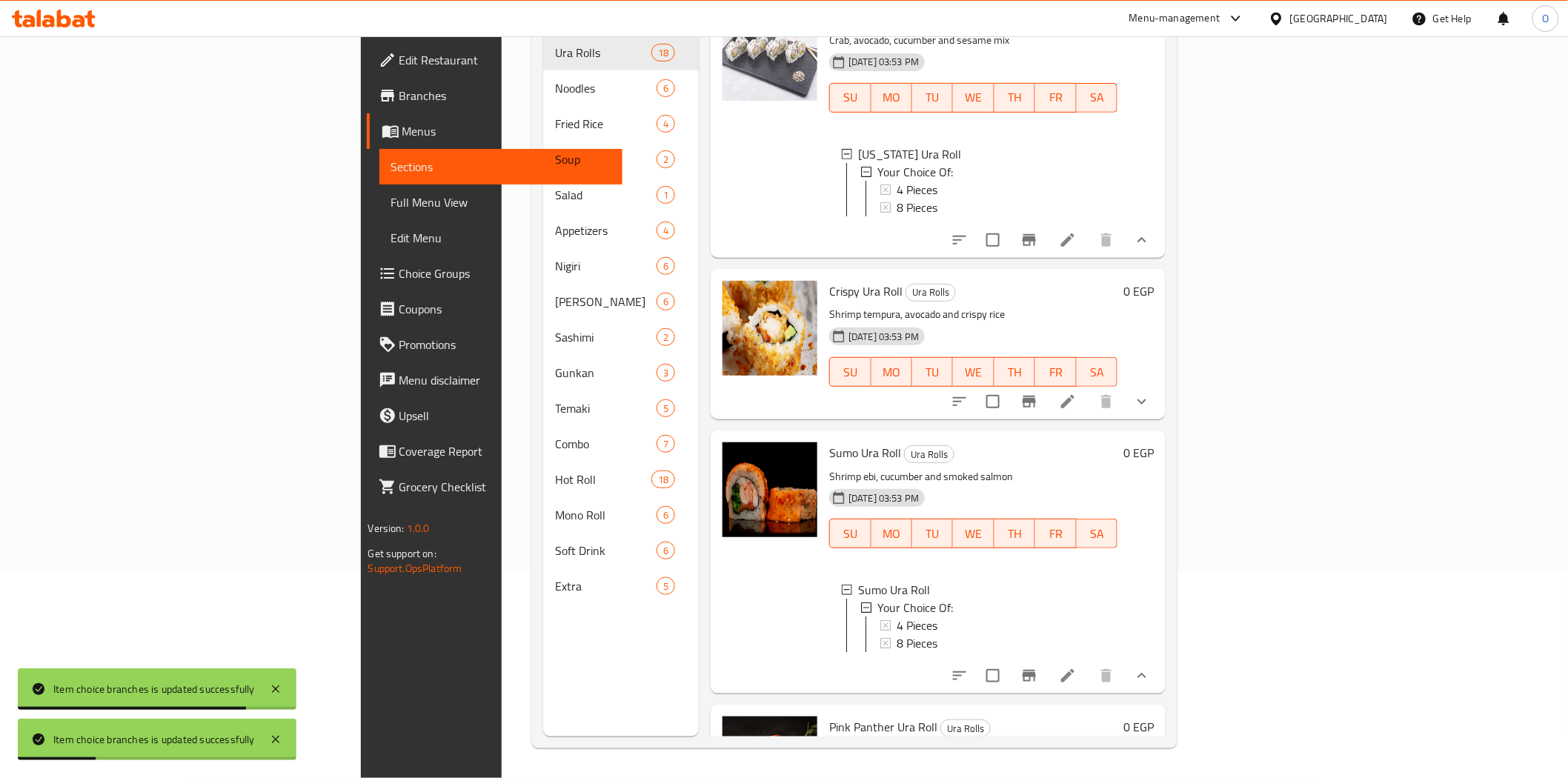
click at [1151, 410] on icon "show more" at bounding box center [1142, 401] width 18 height 18
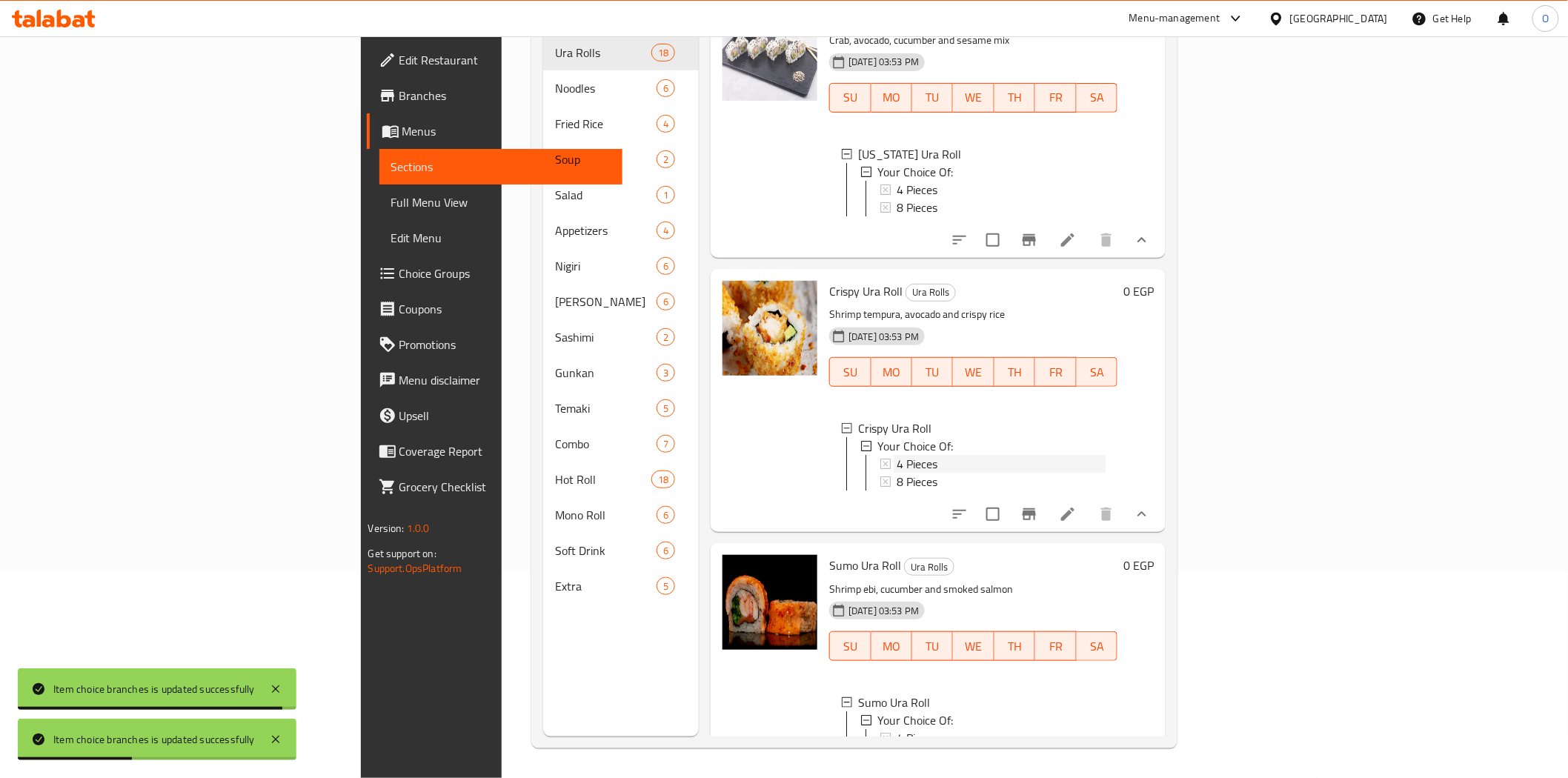
click at [897, 472] on div "4 Pieces" at bounding box center [1001, 464] width 209 height 18
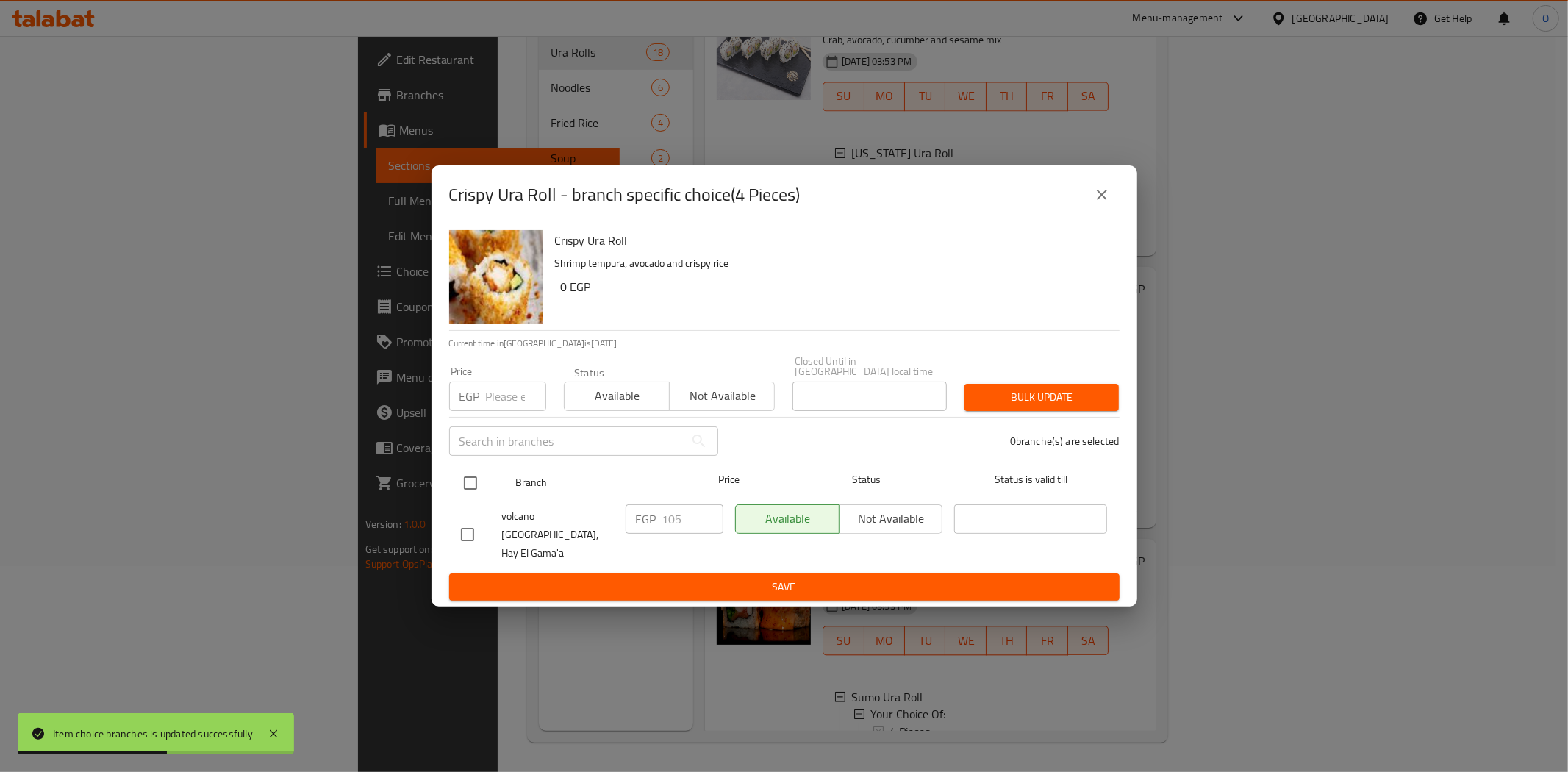
click at [464, 488] on input "checkbox" at bounding box center [470, 483] width 31 height 31
checkbox input "true"
paste input "120"
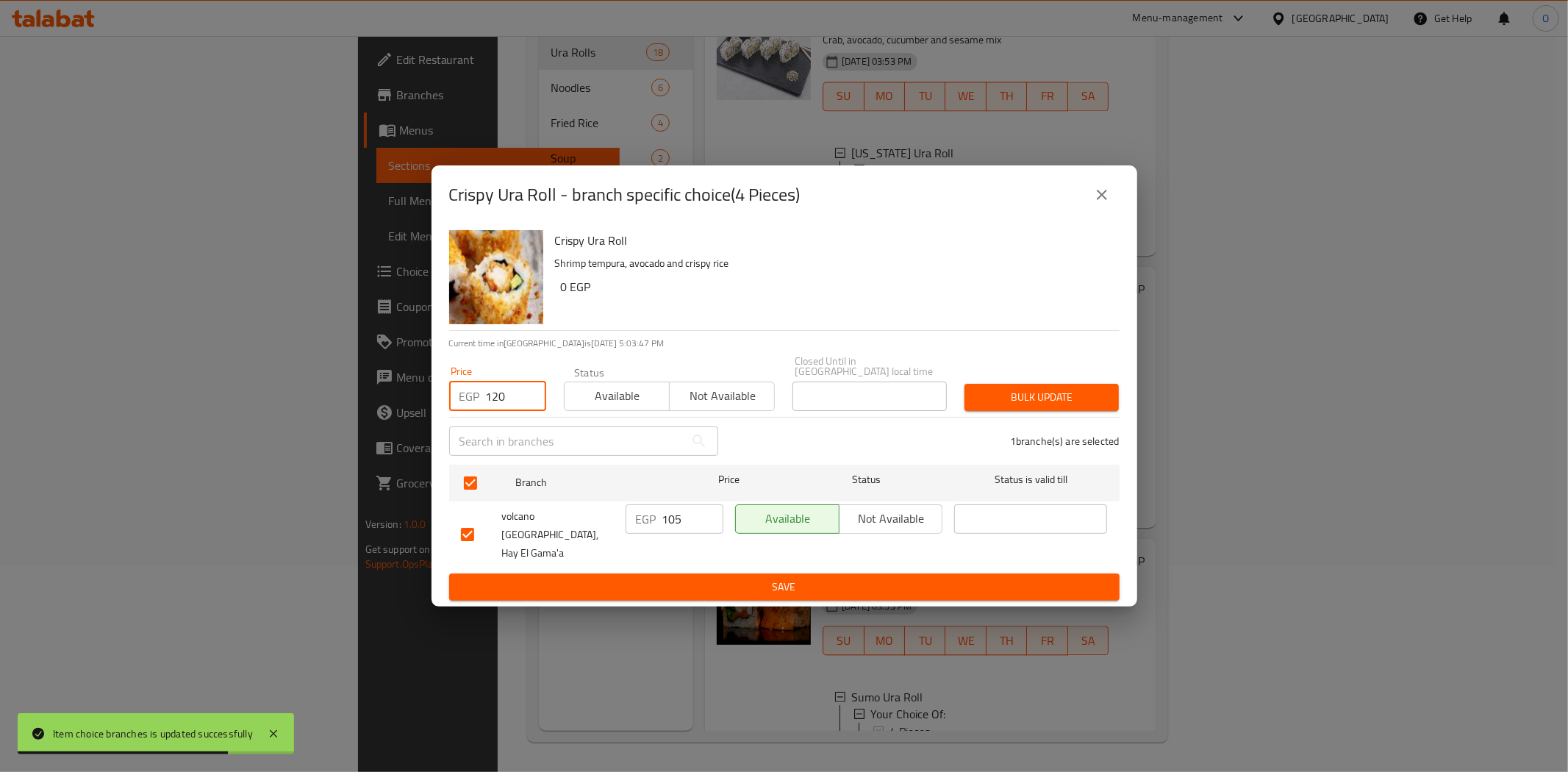
type input "120"
click at [1031, 397] on span "Bulk update" at bounding box center [1042, 397] width 131 height 18
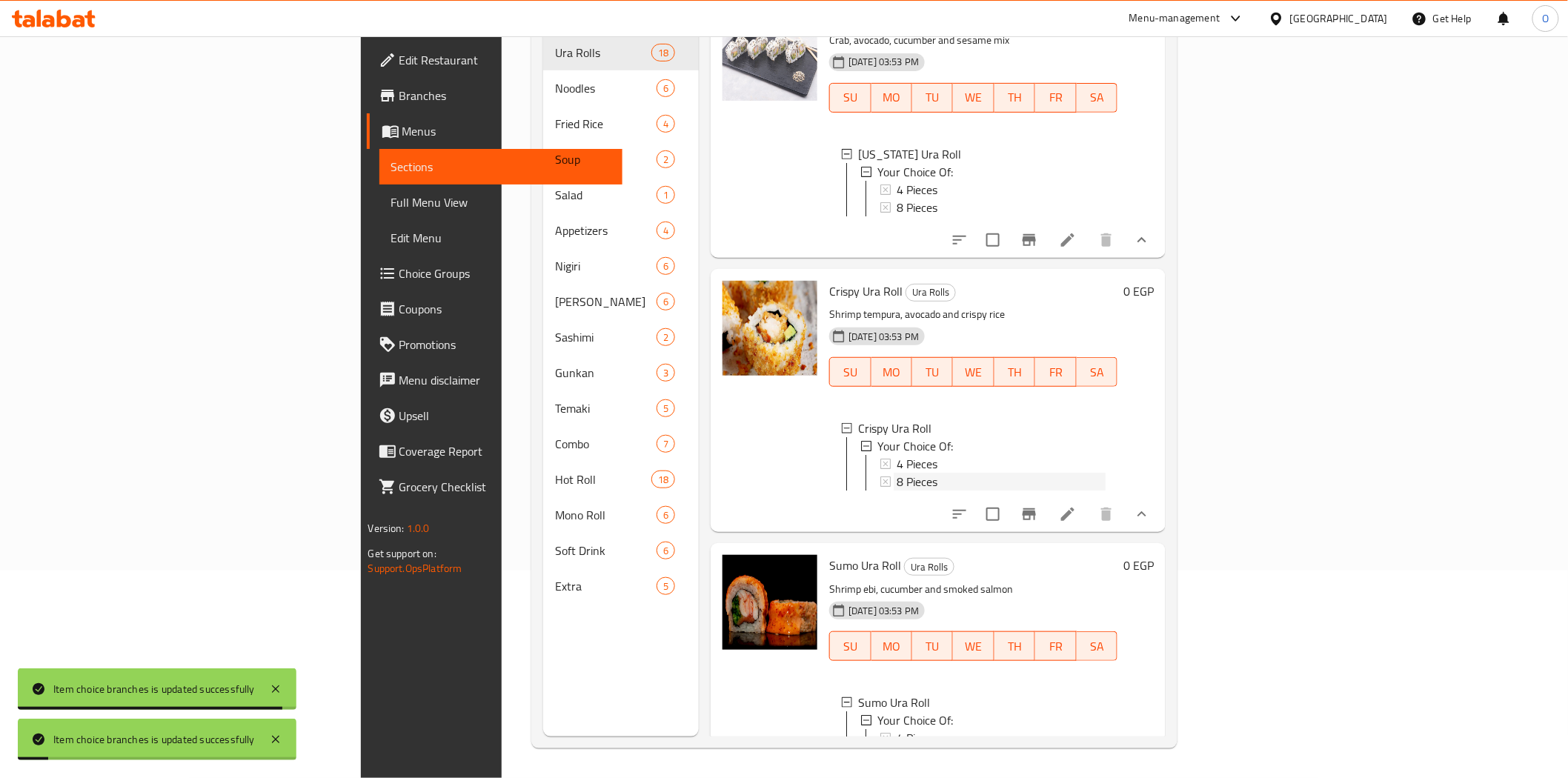
click at [897, 490] on span "8 Pieces" at bounding box center [917, 481] width 40 height 18
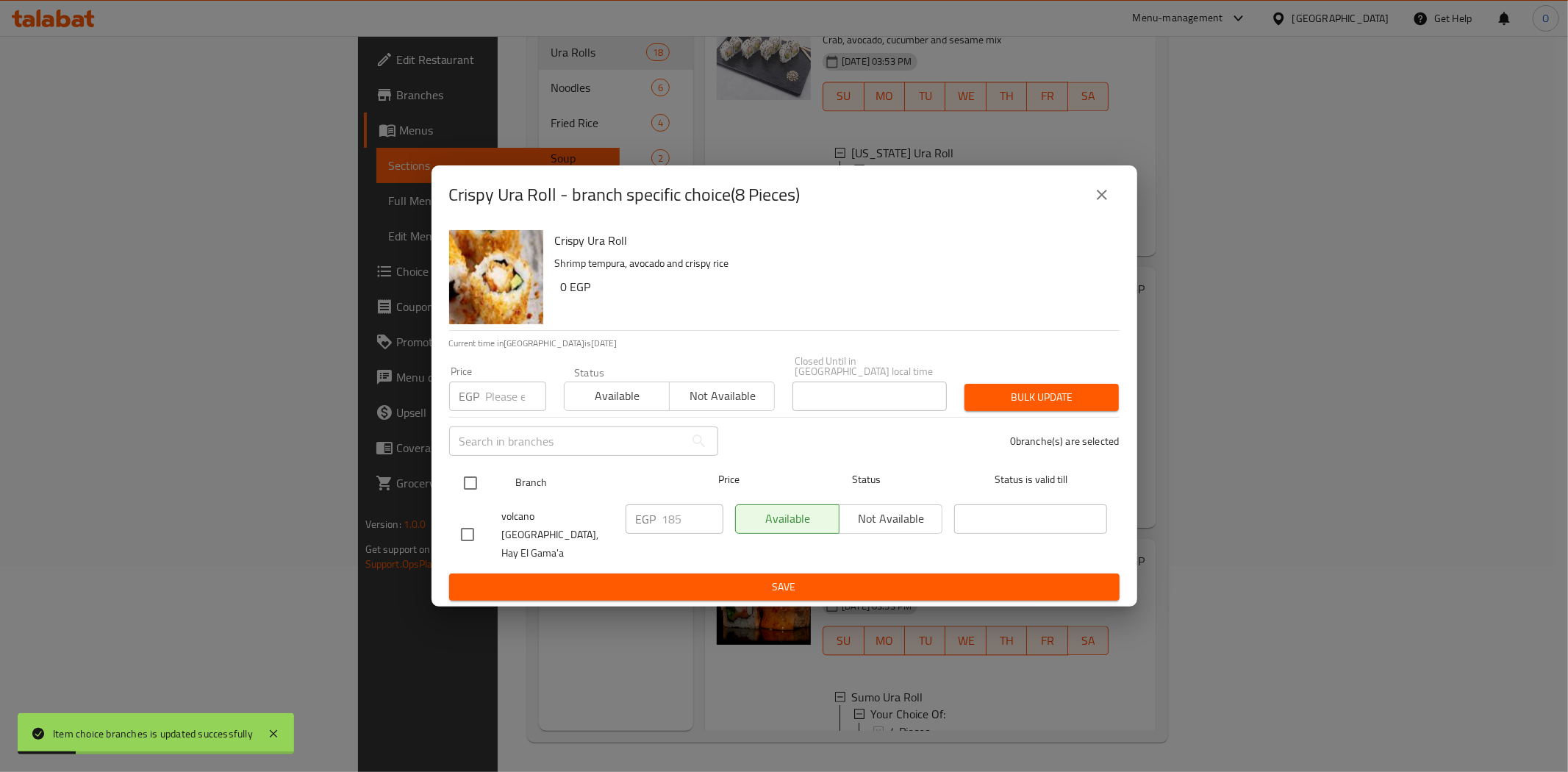
click at [478, 490] on input "checkbox" at bounding box center [470, 483] width 31 height 31
checkbox input "true"
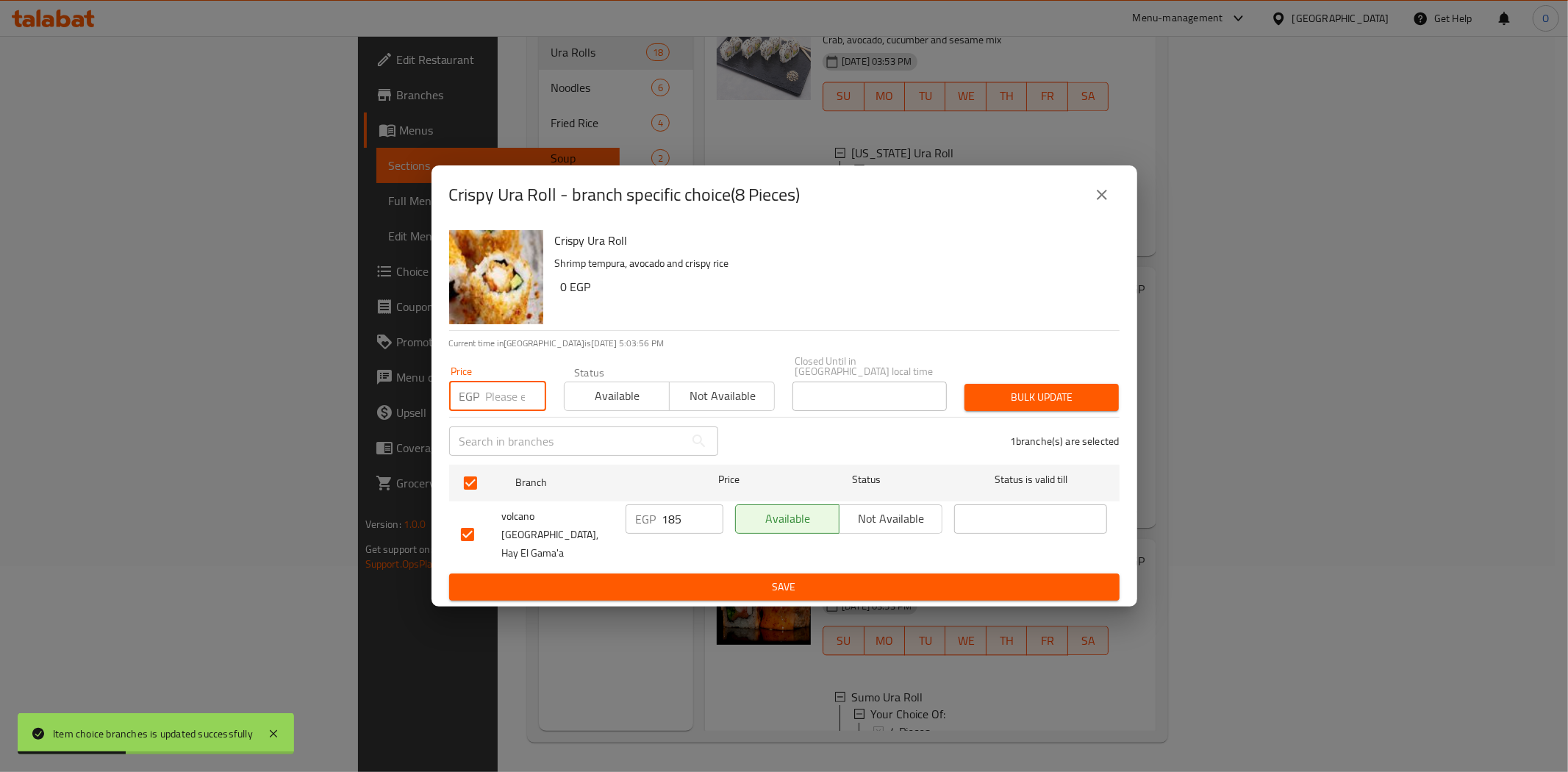
paste input "215"
type input "215"
click at [1045, 402] on span "Bulk update" at bounding box center [1042, 397] width 131 height 18
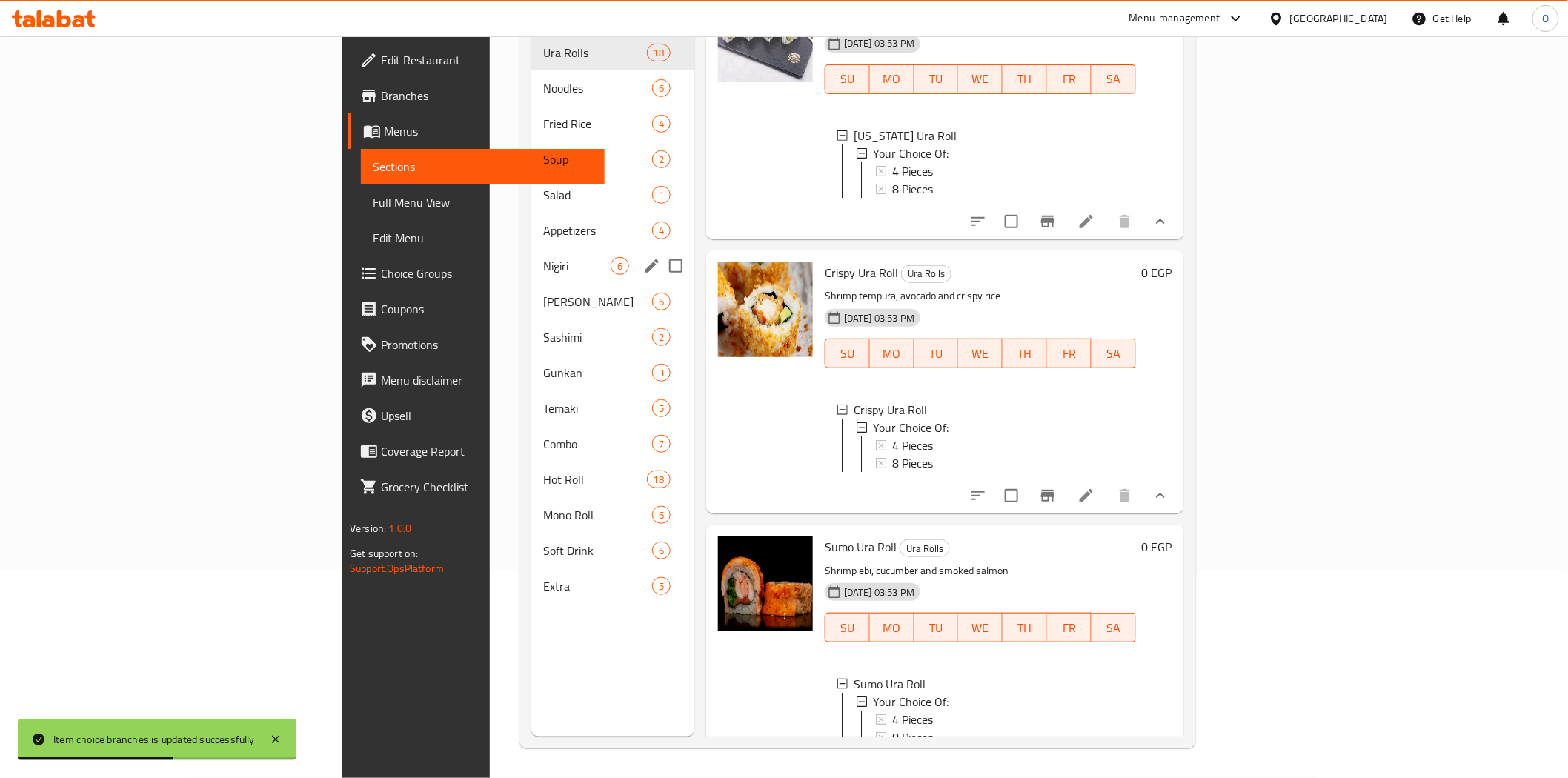
click at [543, 257] on span "Nigiri" at bounding box center [577, 266] width 68 height 18
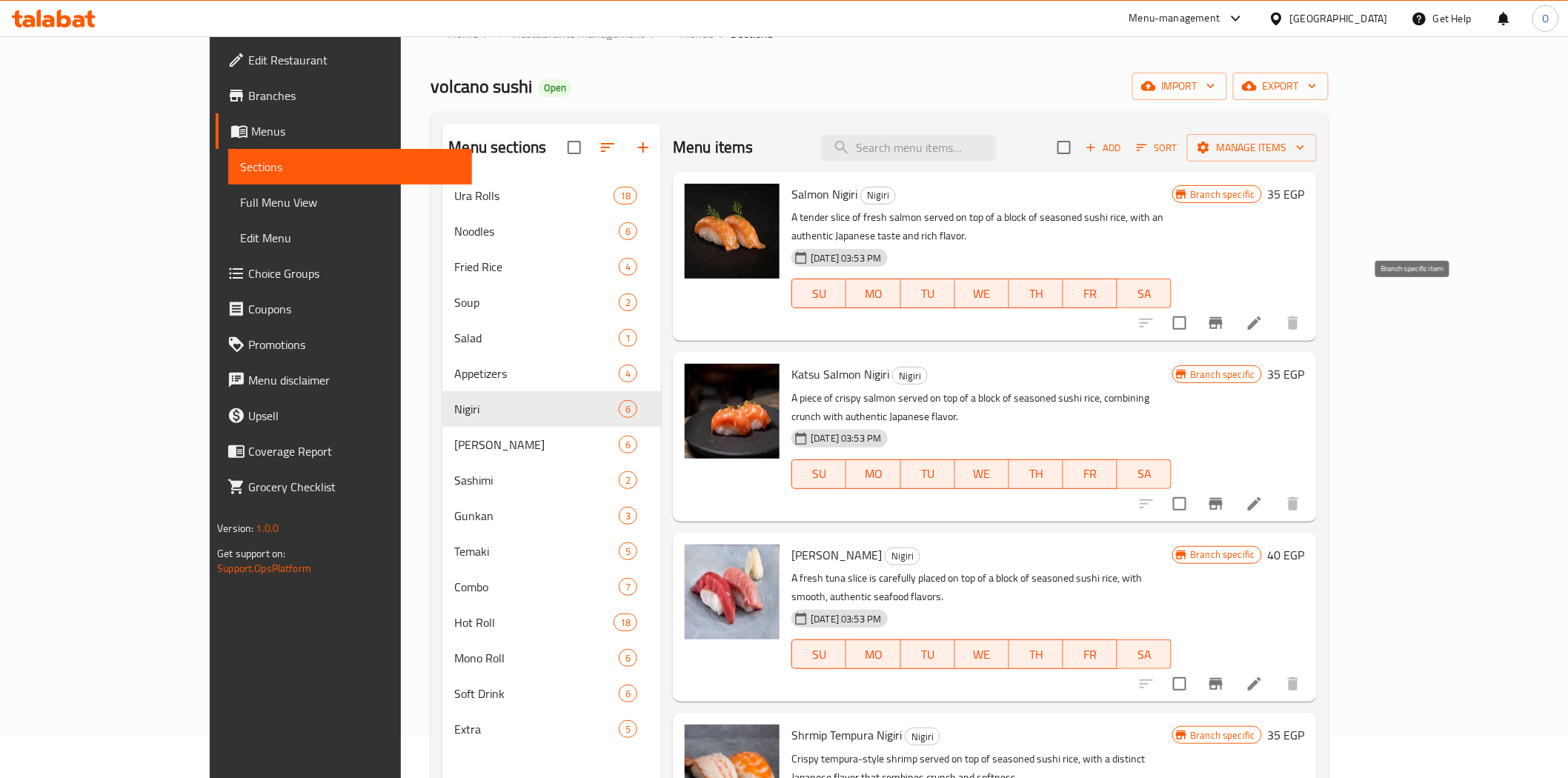
click at [1225, 314] on icon "Branch-specific-item" at bounding box center [1216, 323] width 18 height 18
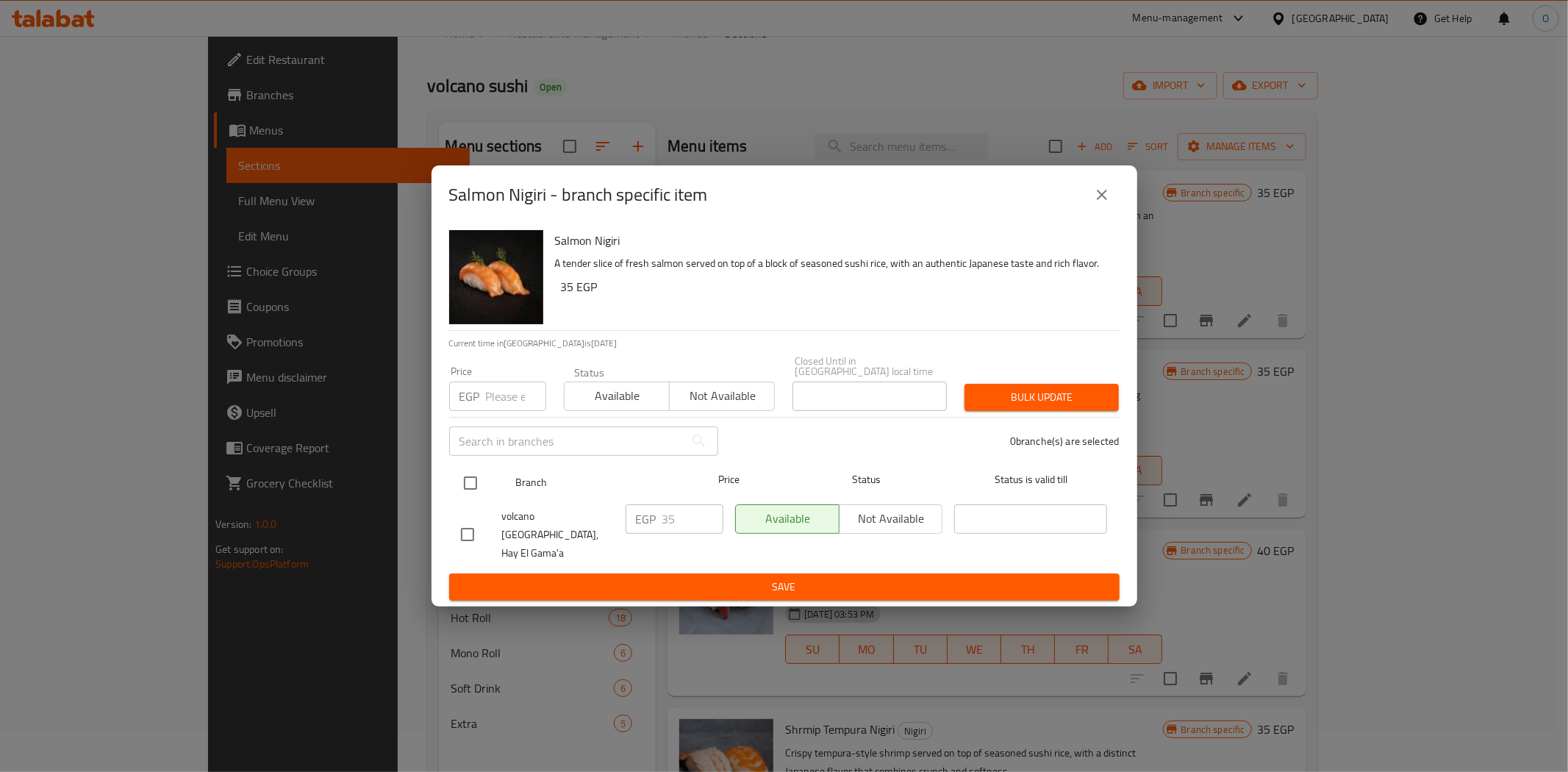
click at [467, 487] on input "checkbox" at bounding box center [470, 483] width 31 height 31
checkbox input "true"
paste input "45"
type input "45"
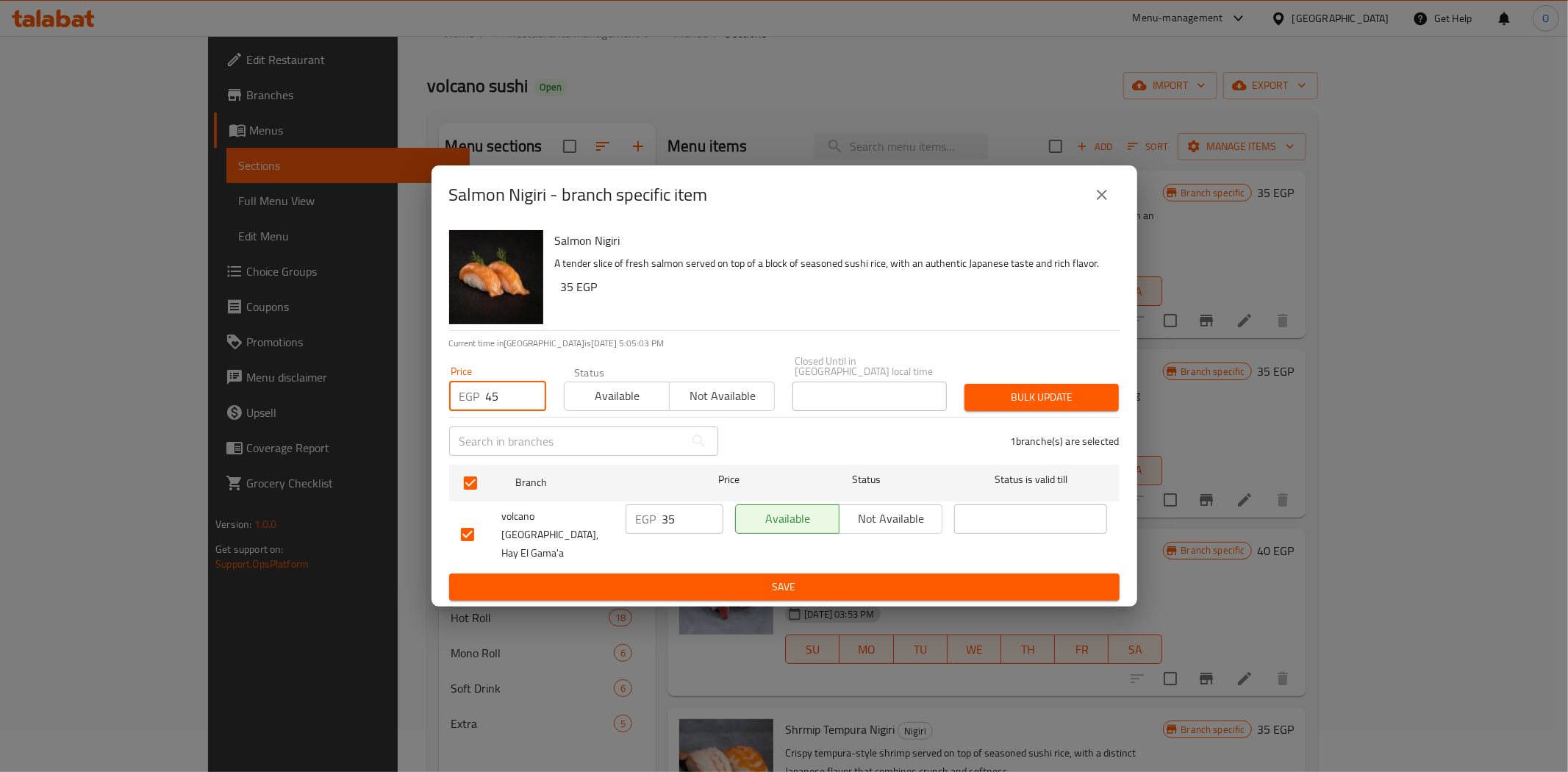
click at [1006, 403] on span "Bulk update" at bounding box center [1042, 397] width 131 height 18
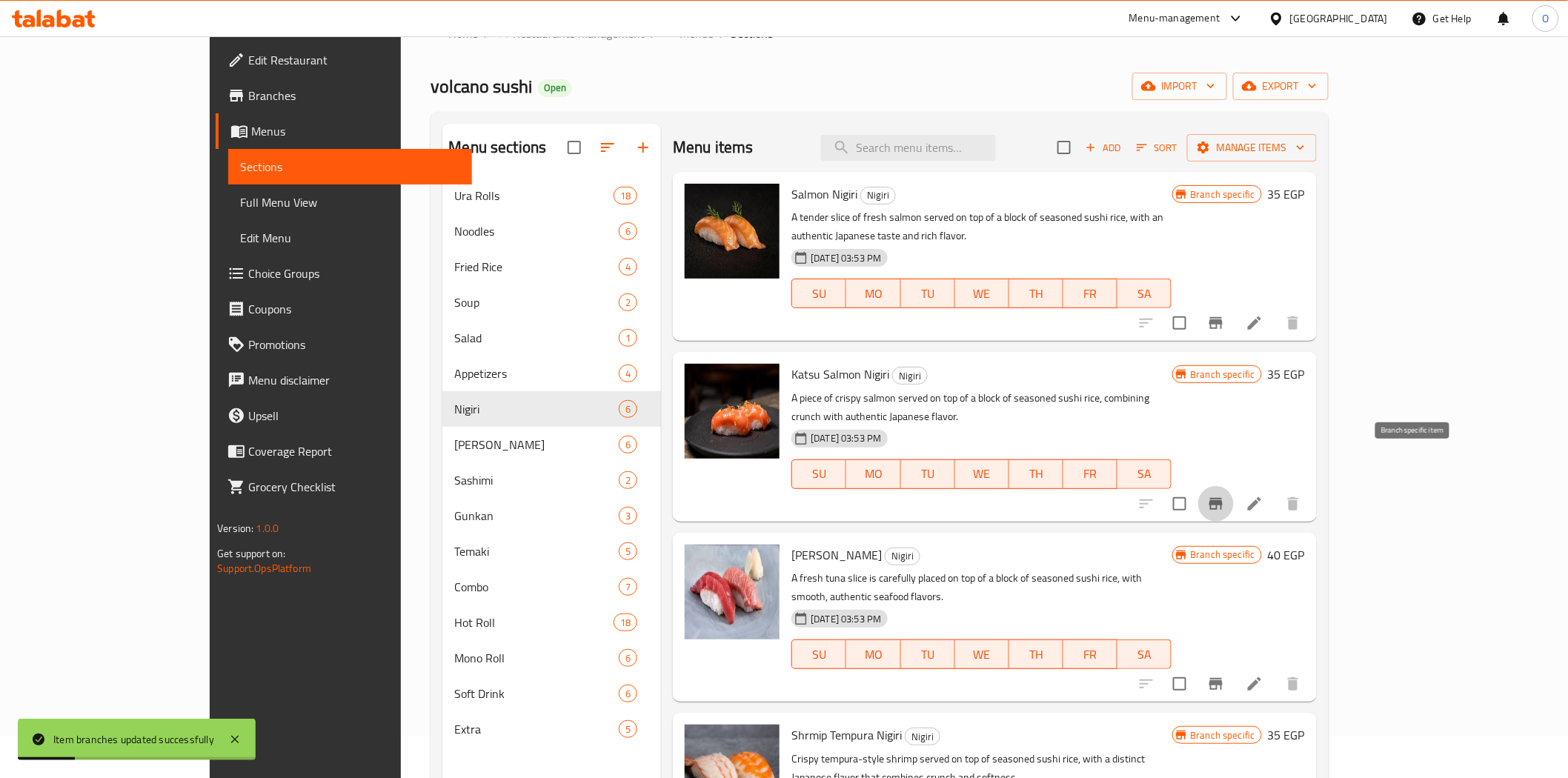
click at [1223, 498] on icon "Branch-specific-item" at bounding box center [1216, 504] width 13 height 12
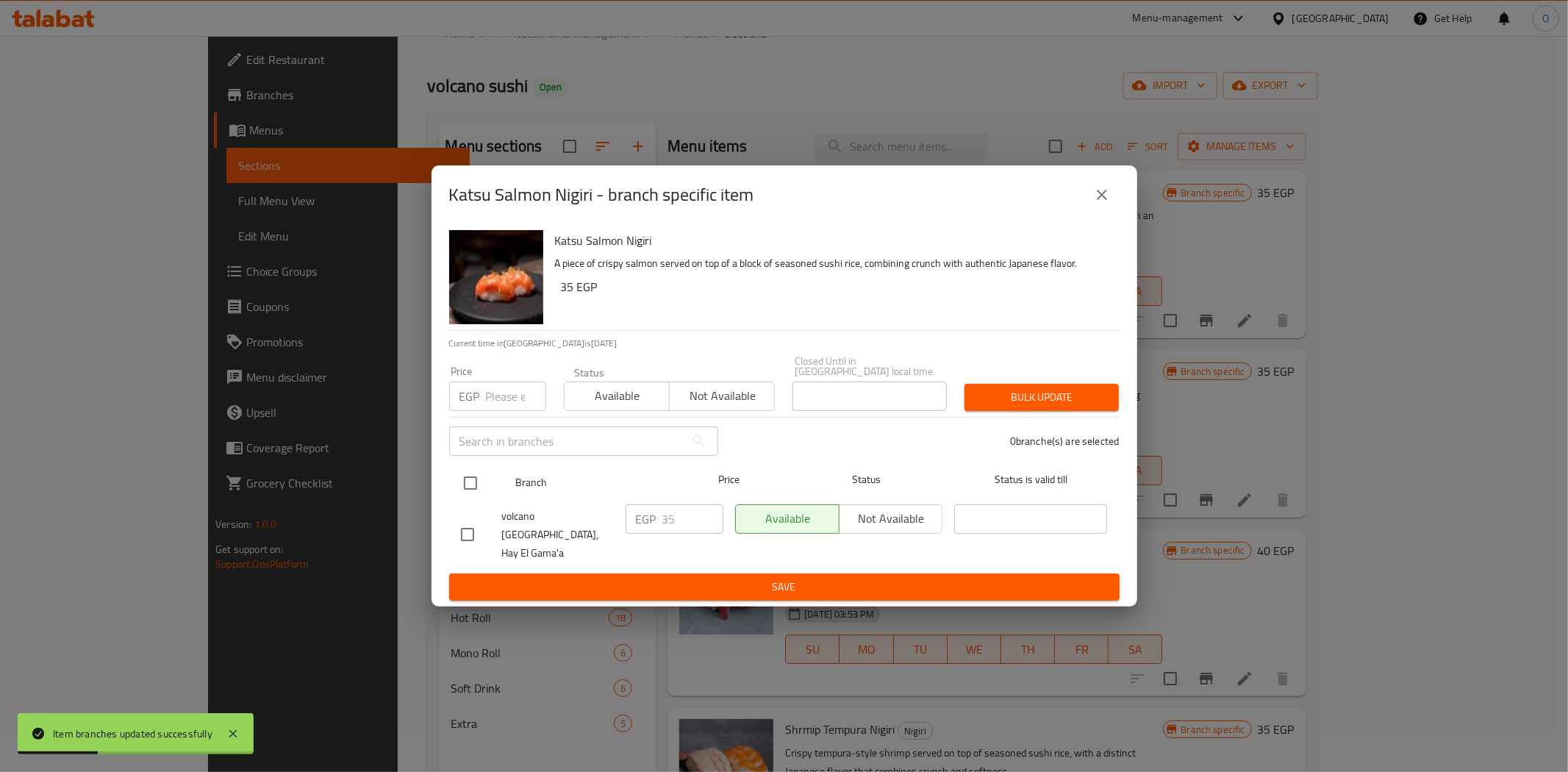
click at [458, 496] on input "checkbox" at bounding box center [470, 483] width 31 height 31
checkbox input "true"
paste input "45"
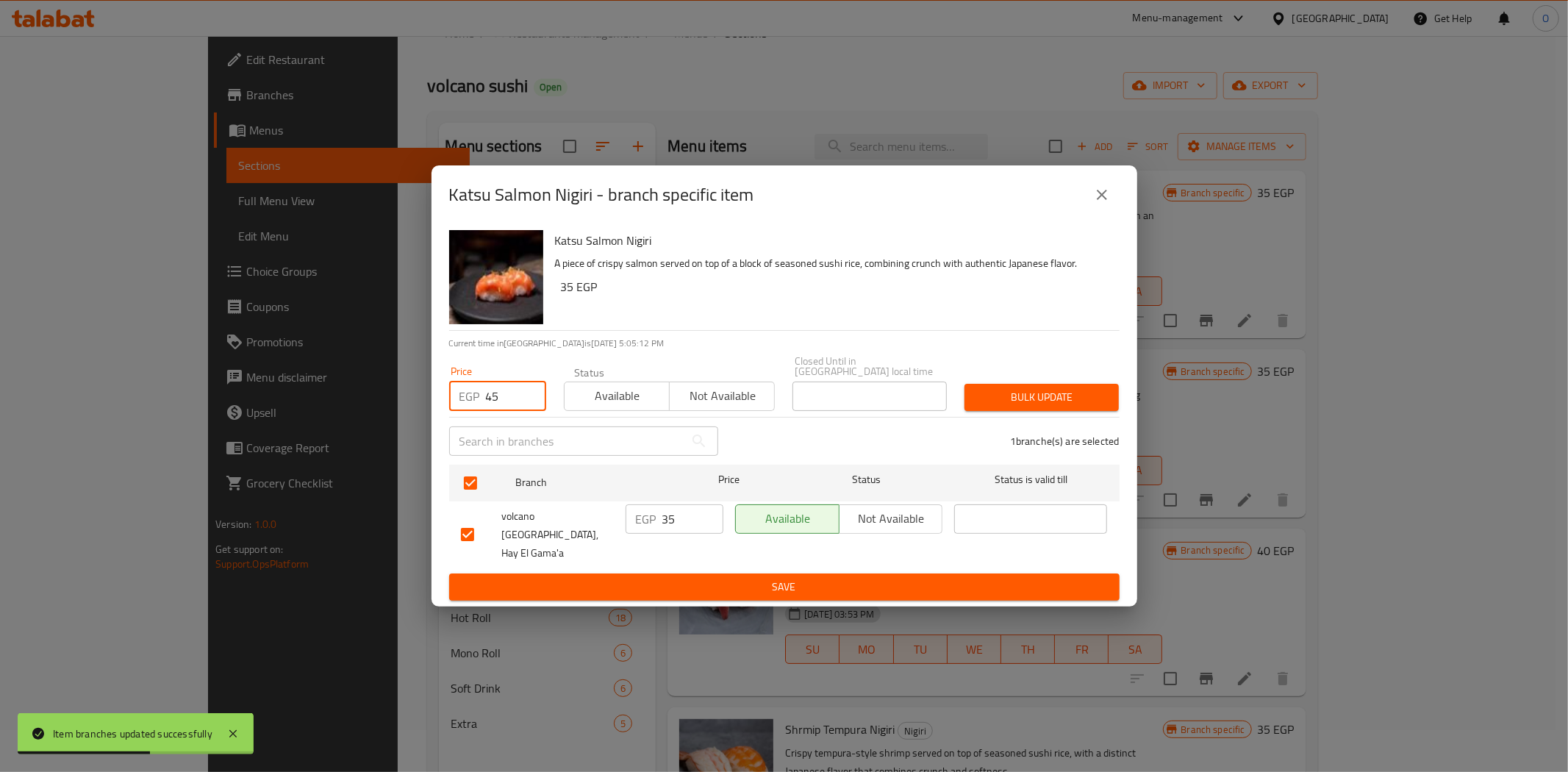
type input "45"
click at [1040, 406] on span "Bulk update" at bounding box center [1042, 397] width 131 height 18
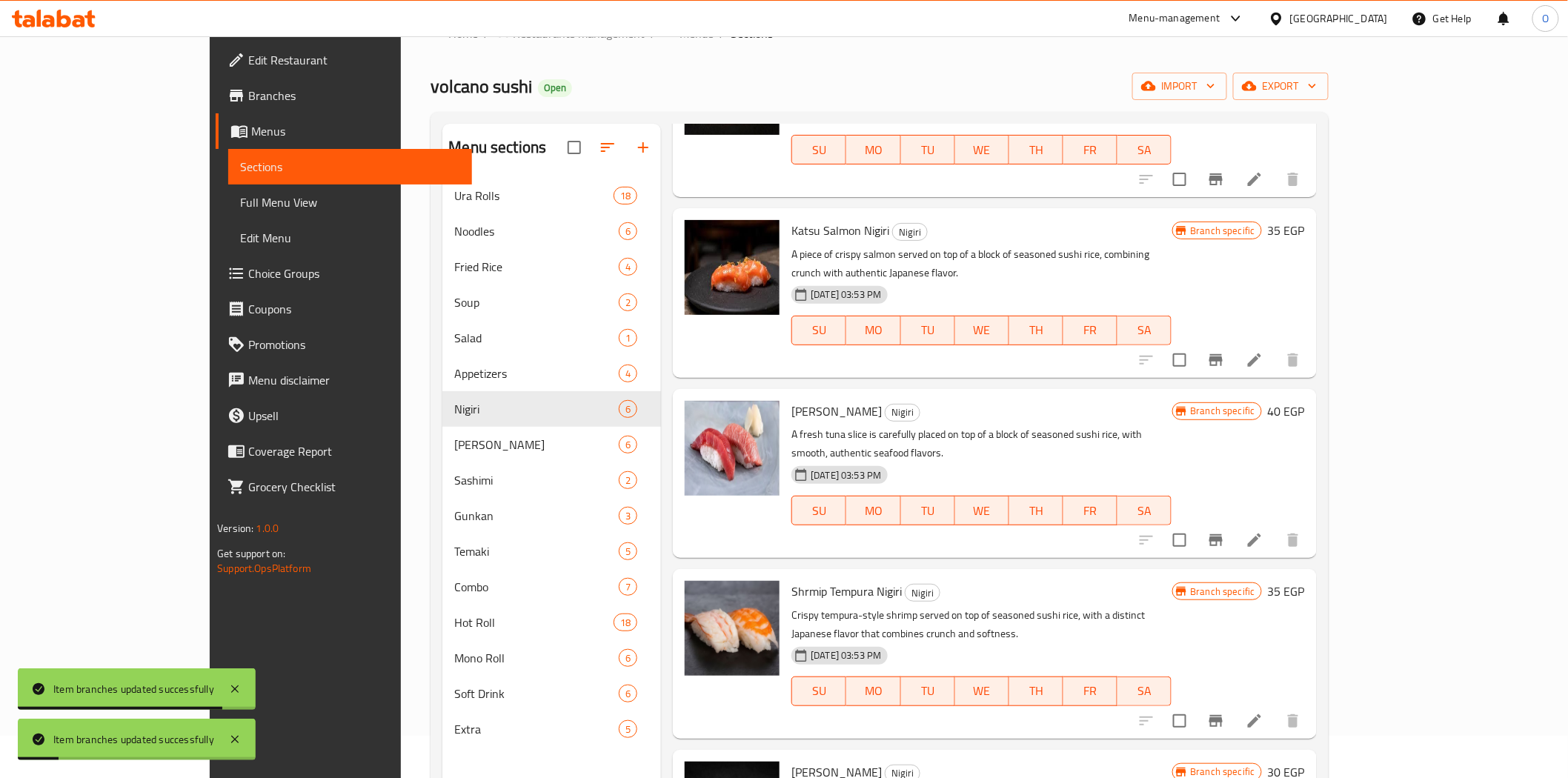
scroll to position [165, 0]
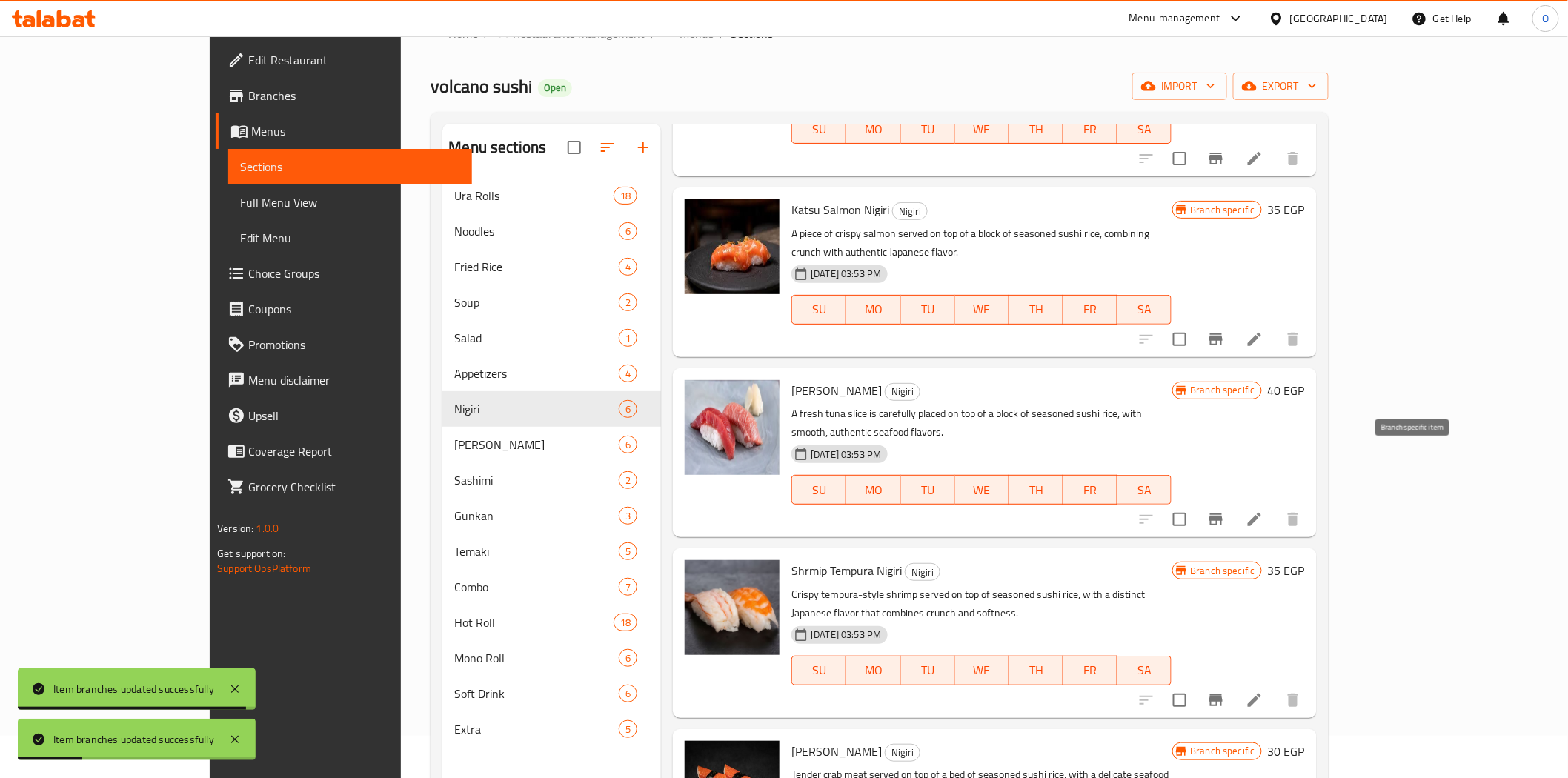
click at [1225, 510] on icon "Branch-specific-item" at bounding box center [1216, 519] width 18 height 18
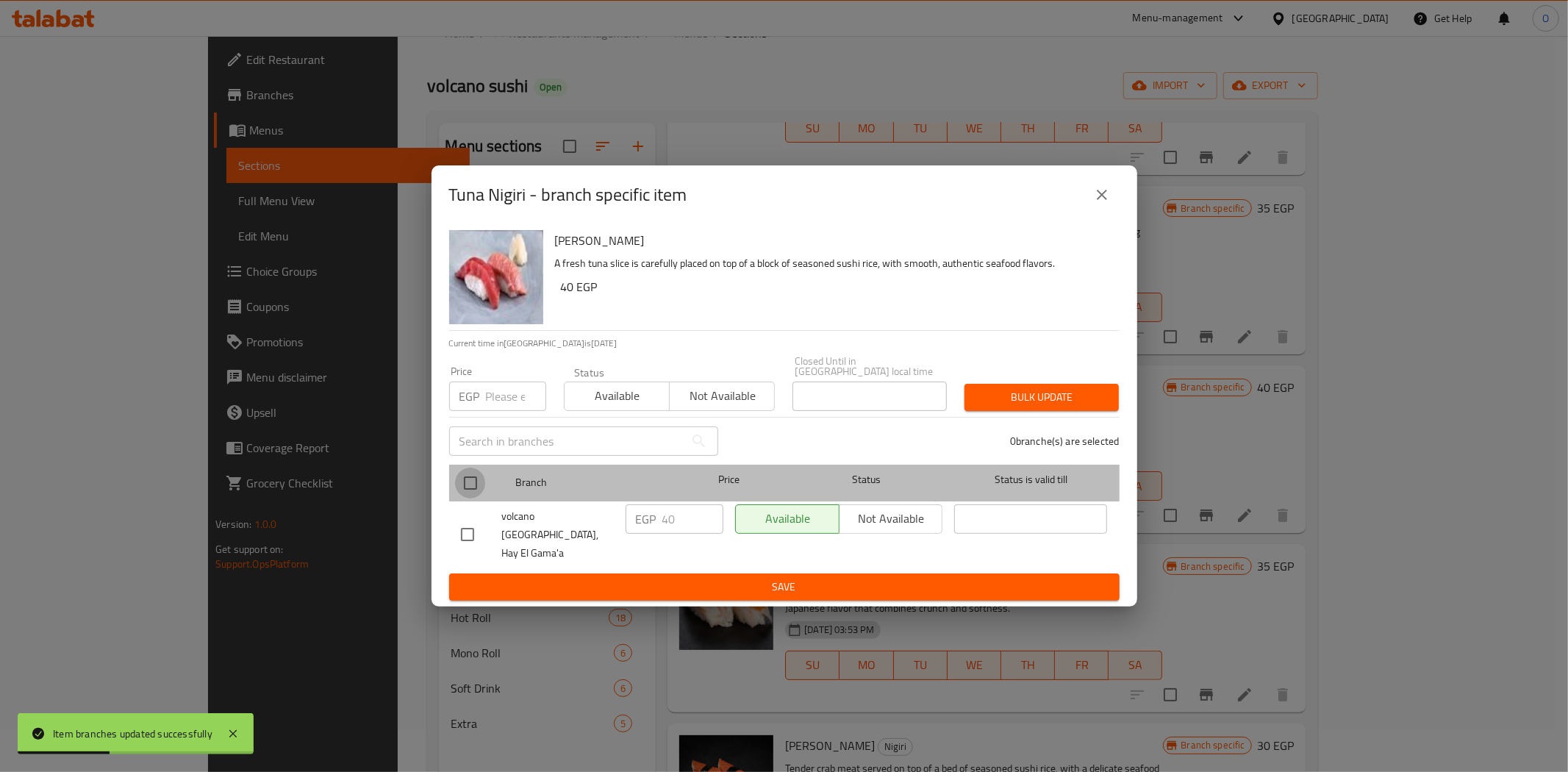
click at [475, 488] on input "checkbox" at bounding box center [470, 483] width 31 height 31
checkbox input "true"
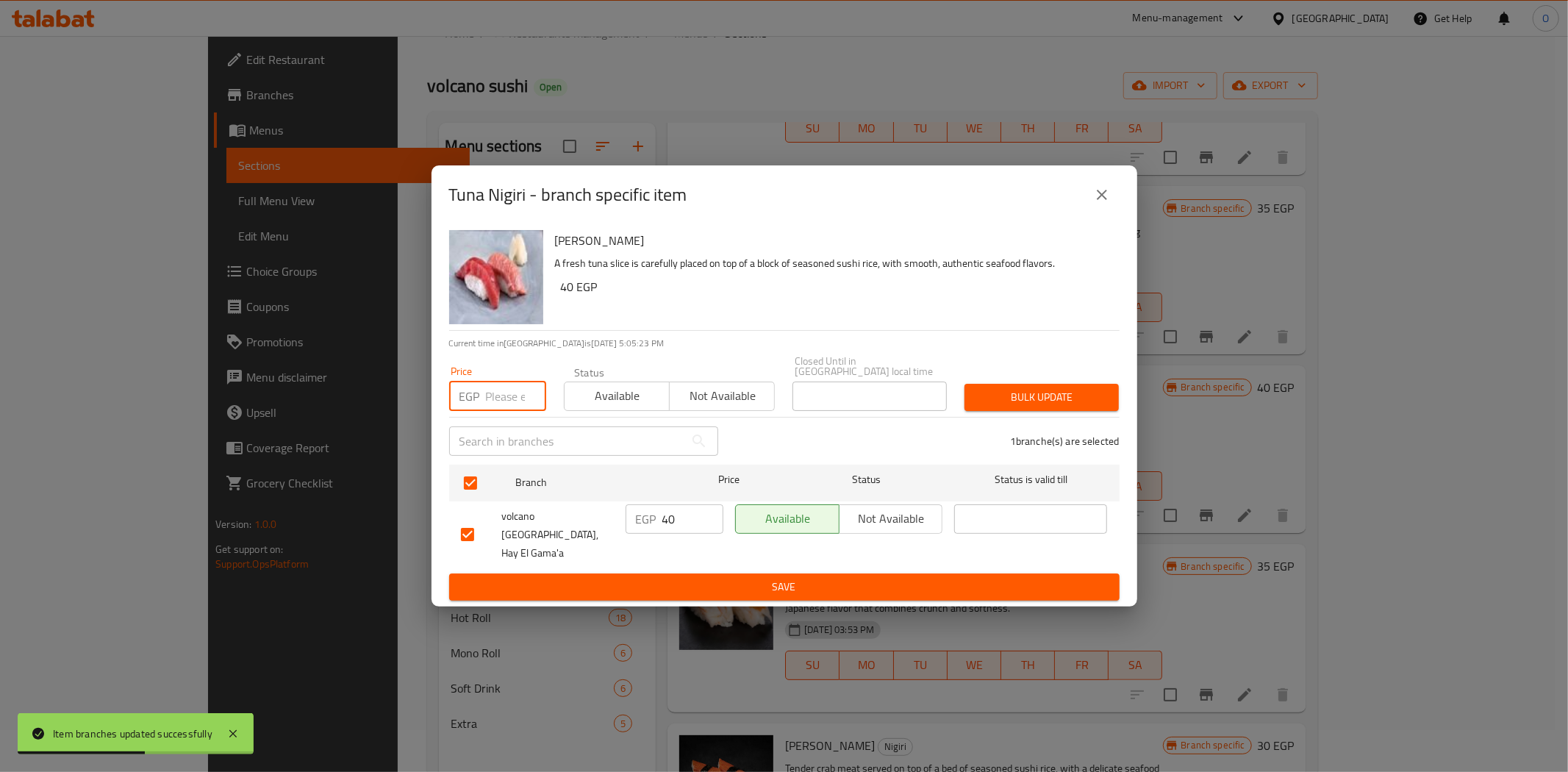
paste input "45"
type input "45"
click at [1044, 397] on span "Bulk update" at bounding box center [1042, 397] width 131 height 18
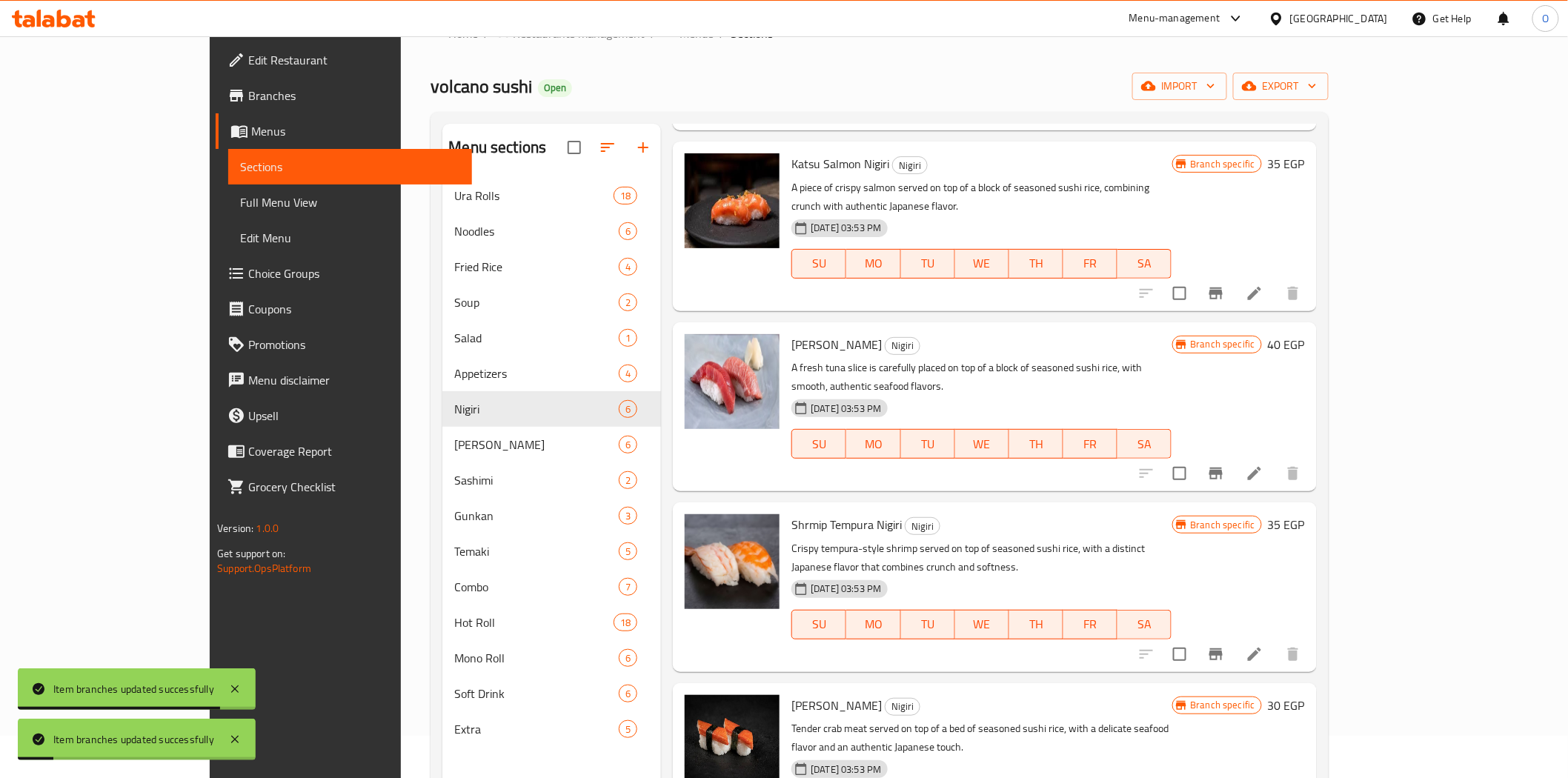
scroll to position [230, 0]
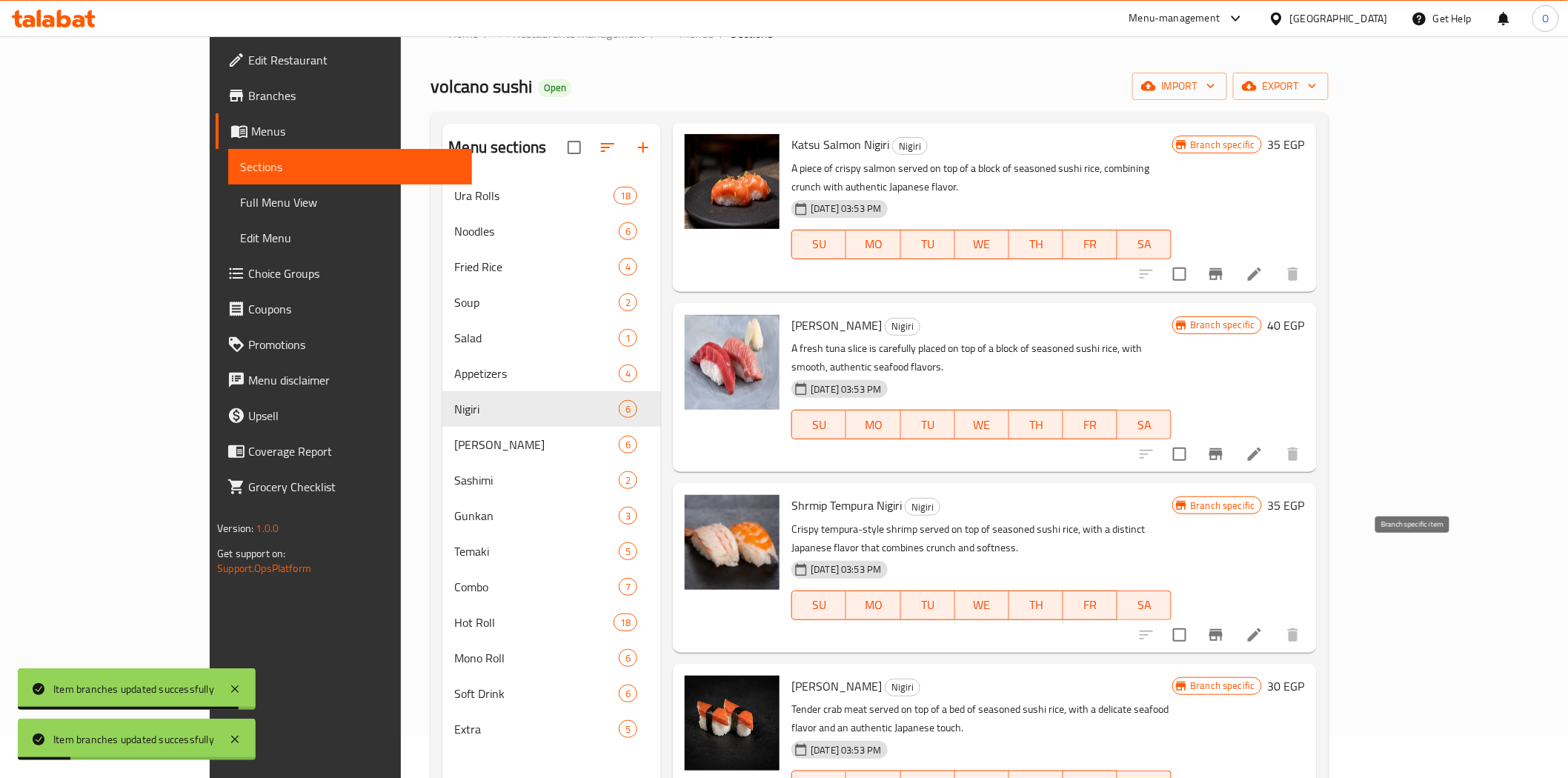
click at [1225, 626] on icon "Branch-specific-item" at bounding box center [1216, 635] width 18 height 18
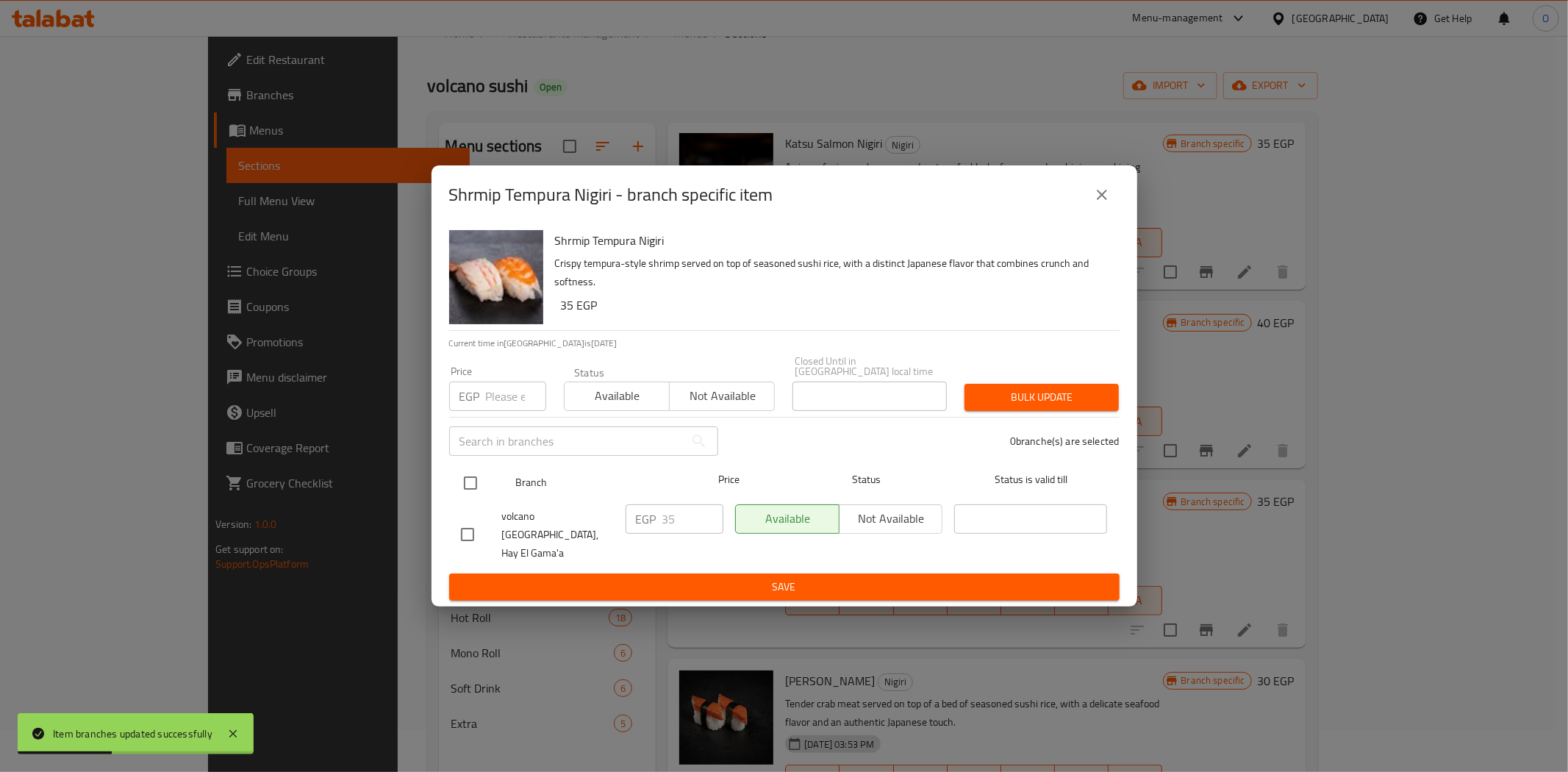
click at [474, 482] on input "checkbox" at bounding box center [470, 483] width 31 height 31
checkbox input "true"
paste input "50"
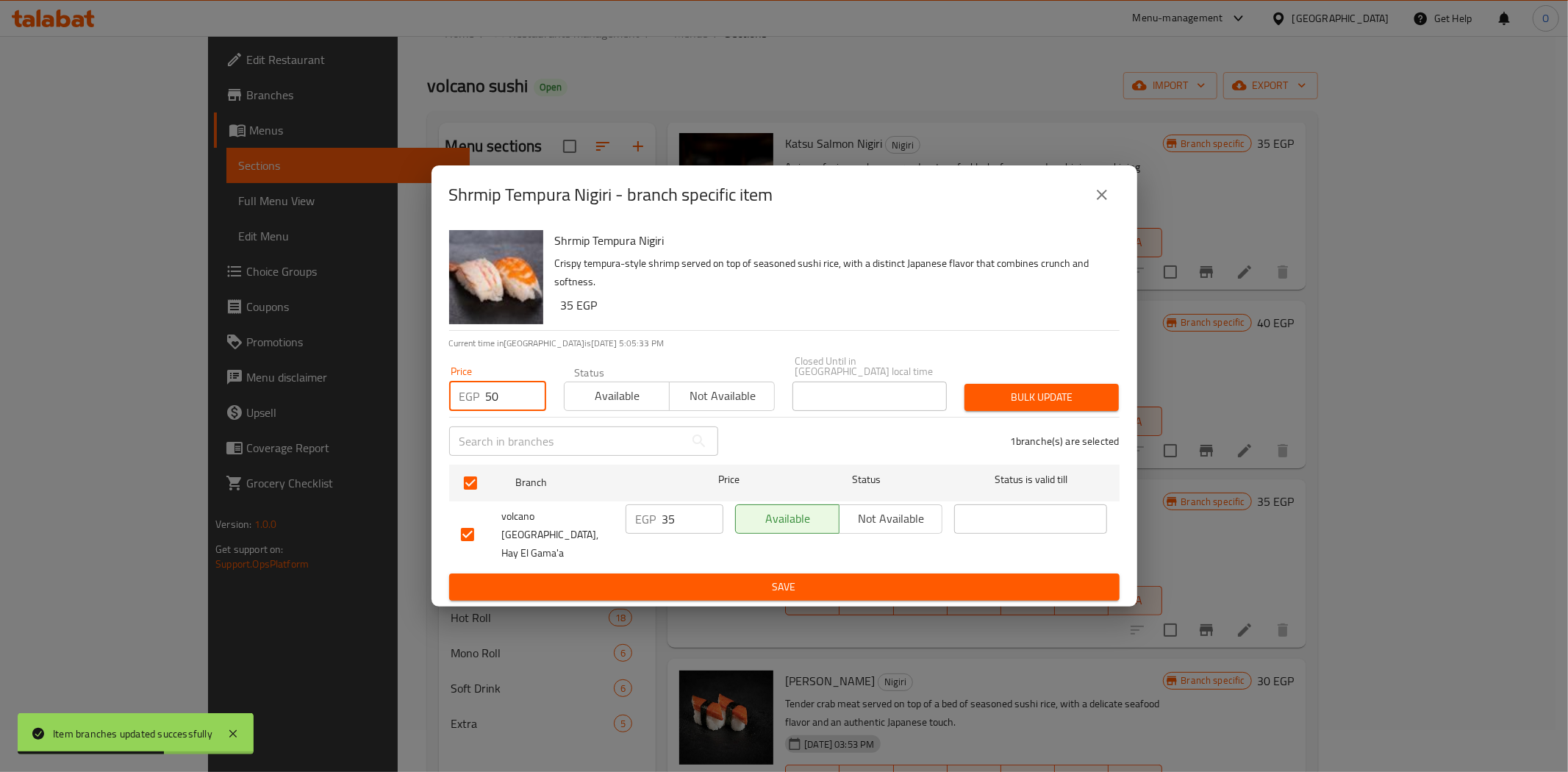
click at [1013, 406] on span "Bulk update" at bounding box center [1042, 397] width 131 height 18
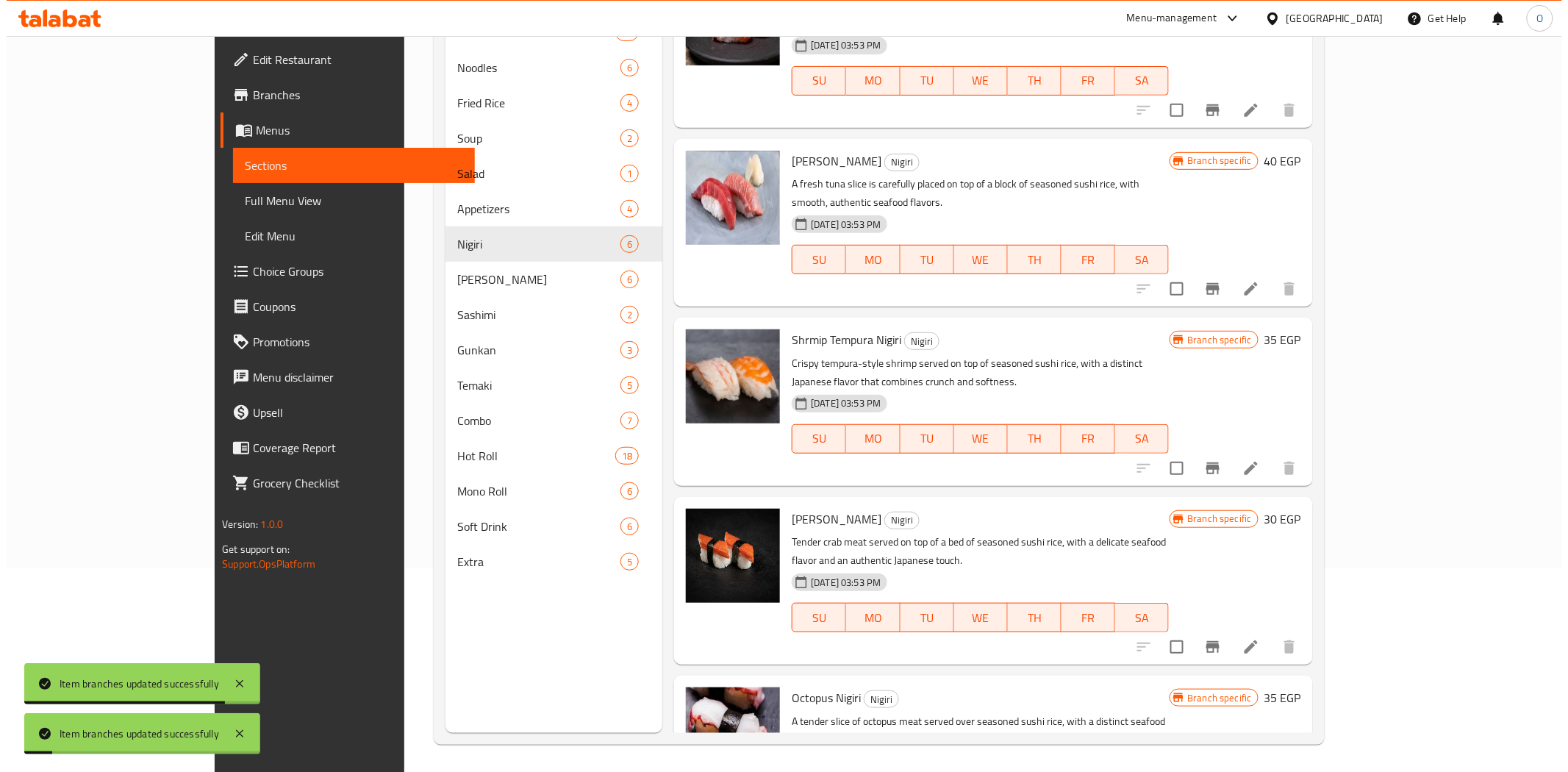
scroll to position [206, 0]
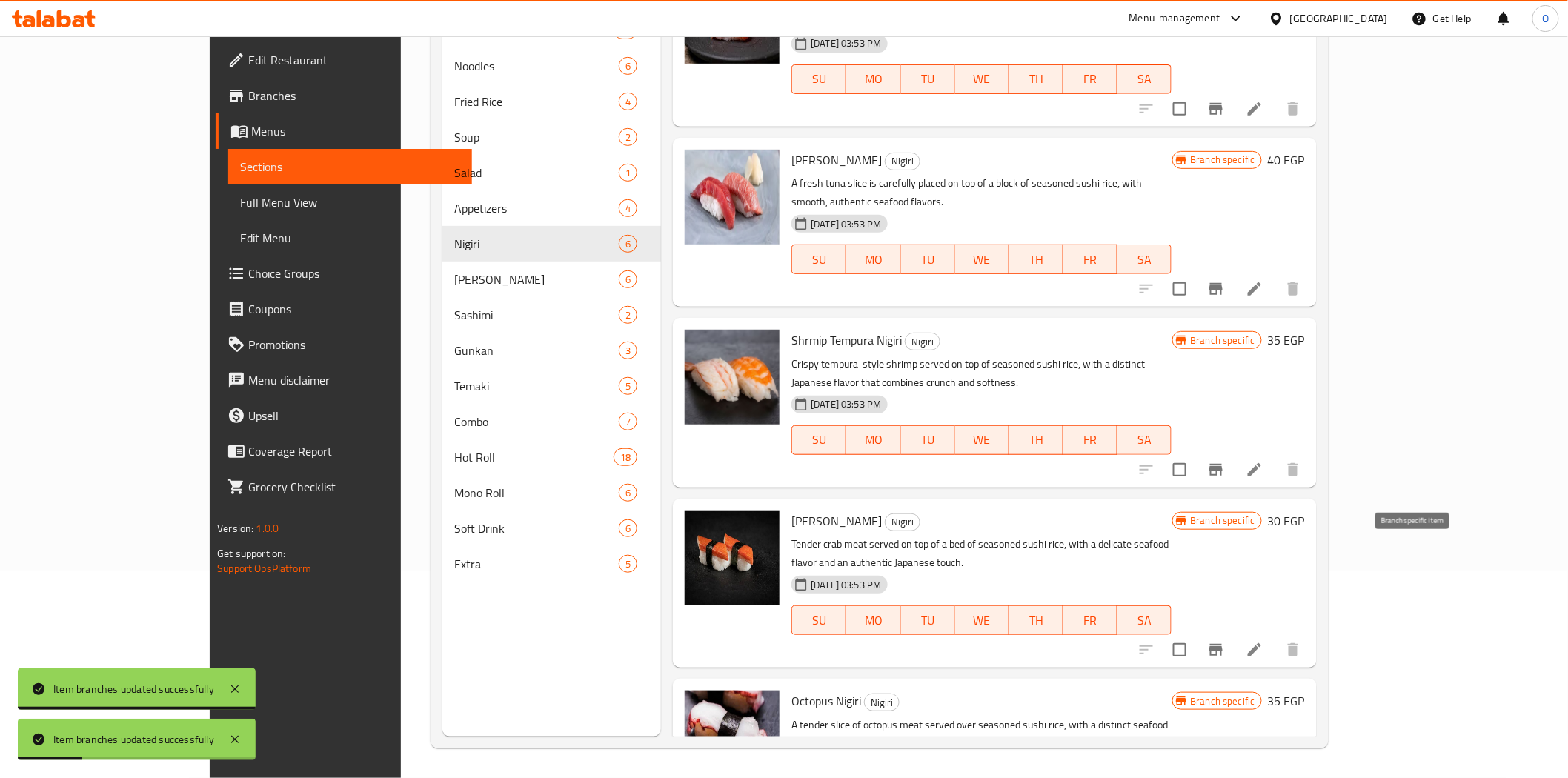
click at [1225, 640] on icon "Branch-specific-item" at bounding box center [1216, 649] width 18 height 18
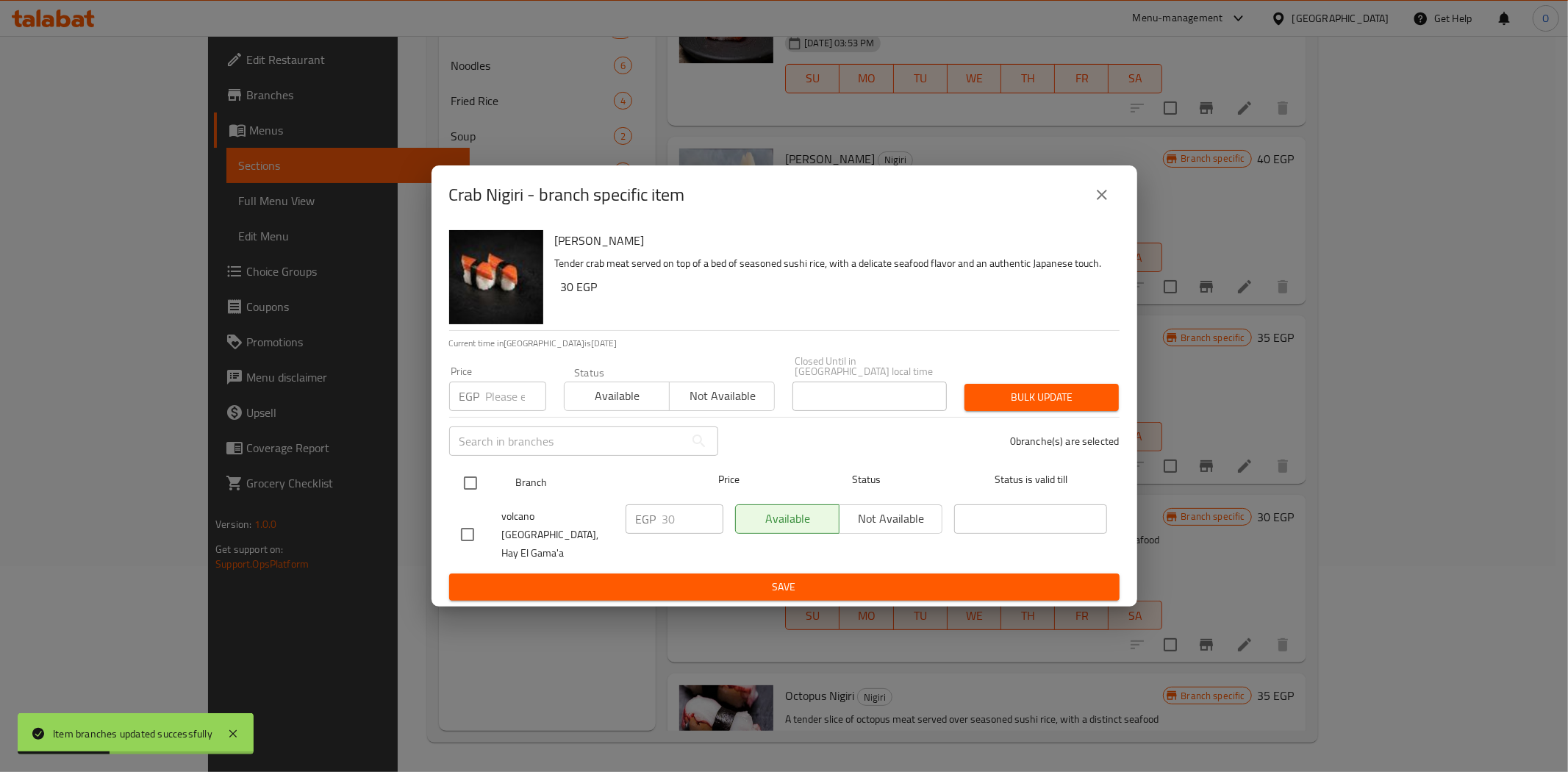
click at [474, 479] on input "checkbox" at bounding box center [470, 483] width 31 height 31
paste input "40"
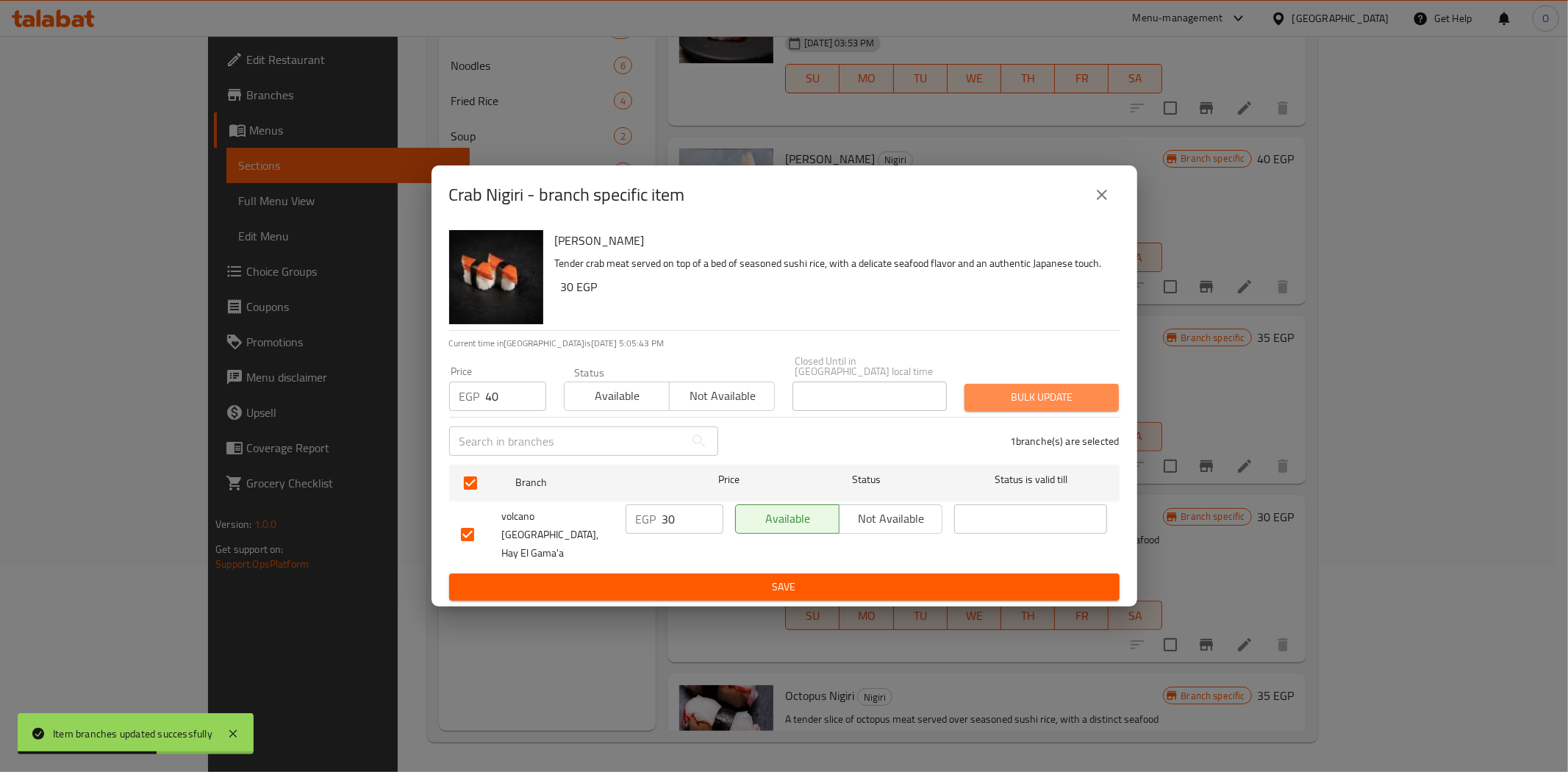
click at [1052, 397] on span "Bulk update" at bounding box center [1042, 397] width 131 height 18
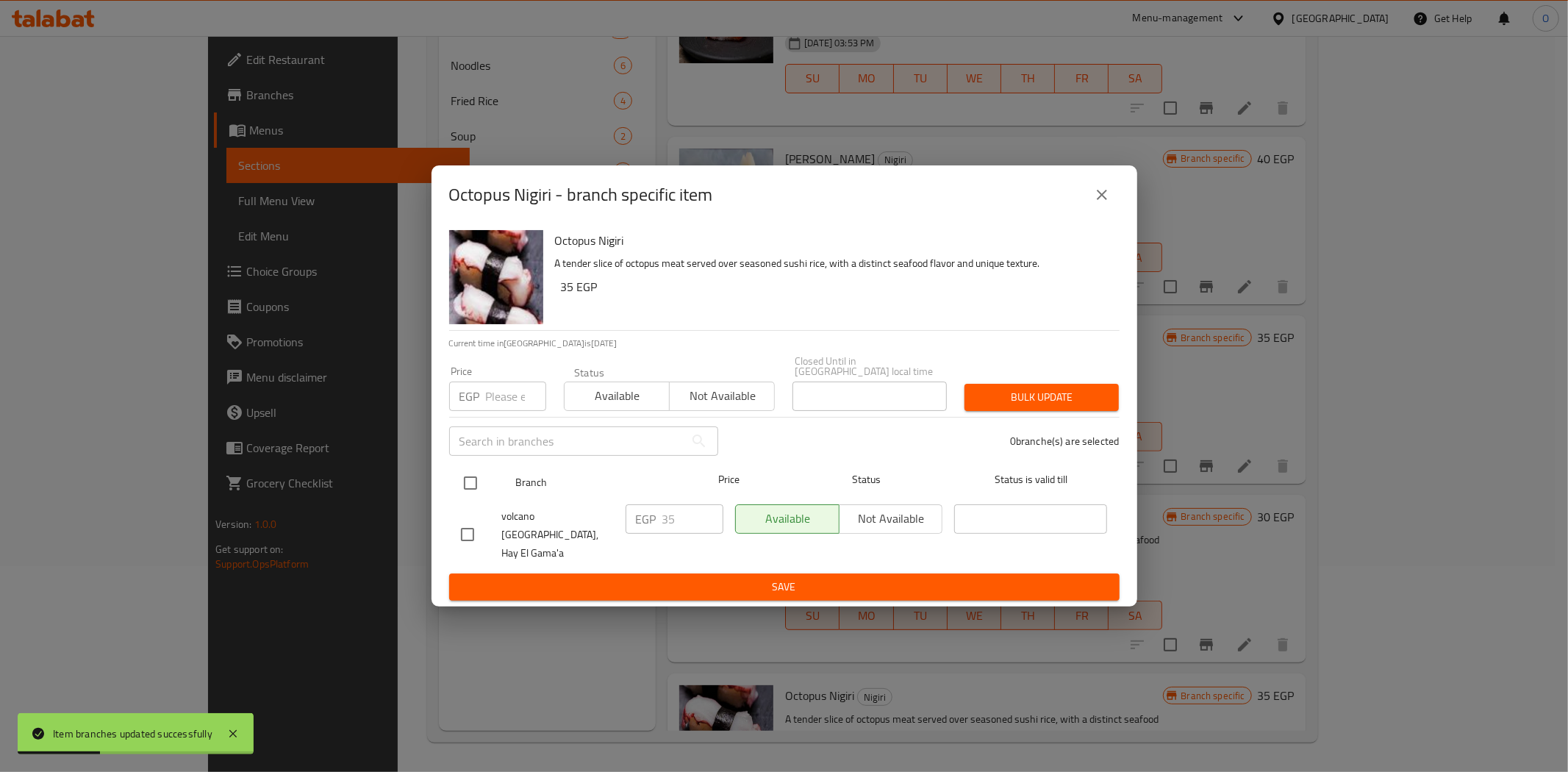
click at [475, 489] on input "checkbox" at bounding box center [470, 483] width 31 height 31
paste input "45"
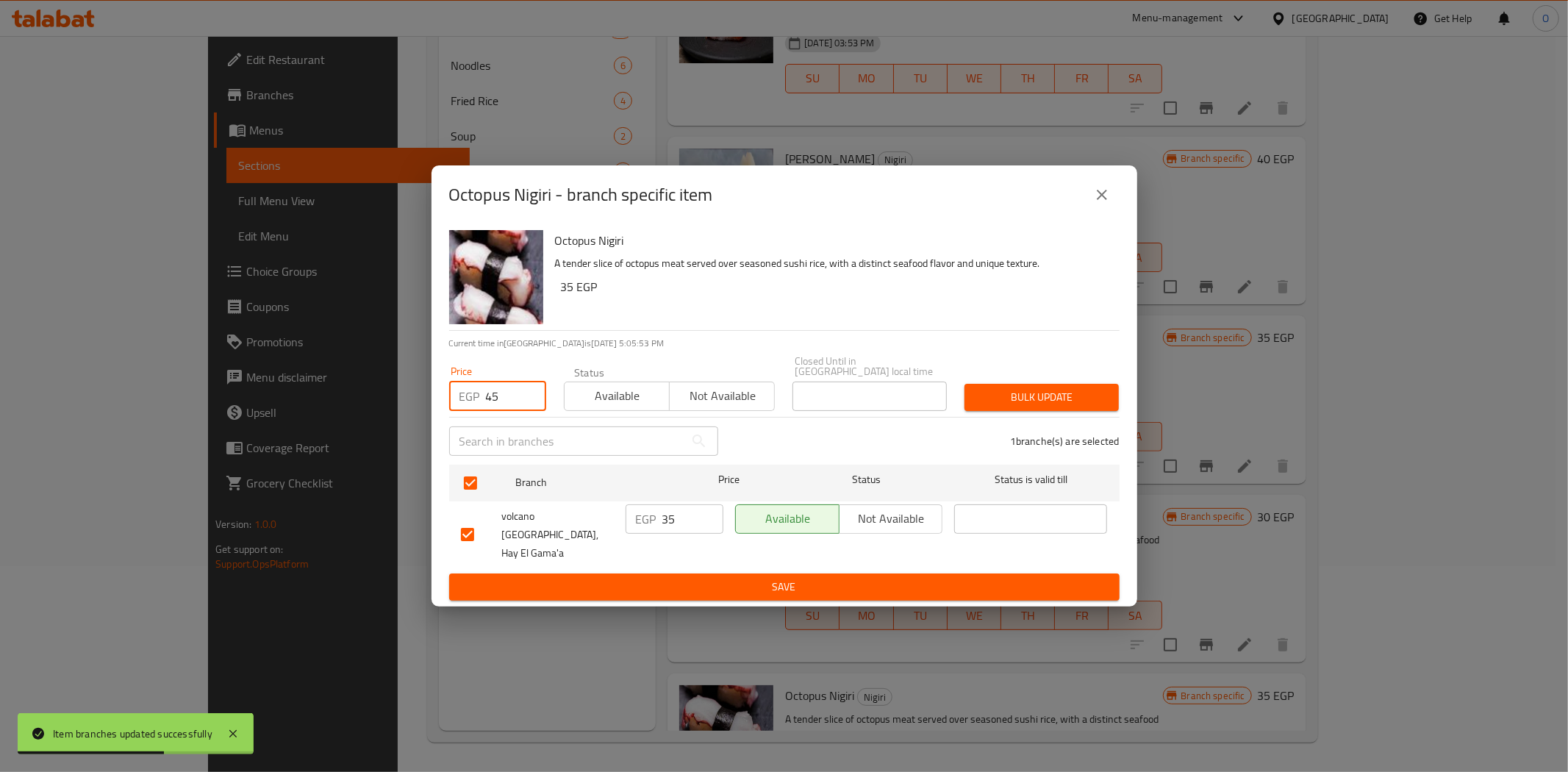
click at [993, 406] on span "Bulk update" at bounding box center [1042, 397] width 131 height 18
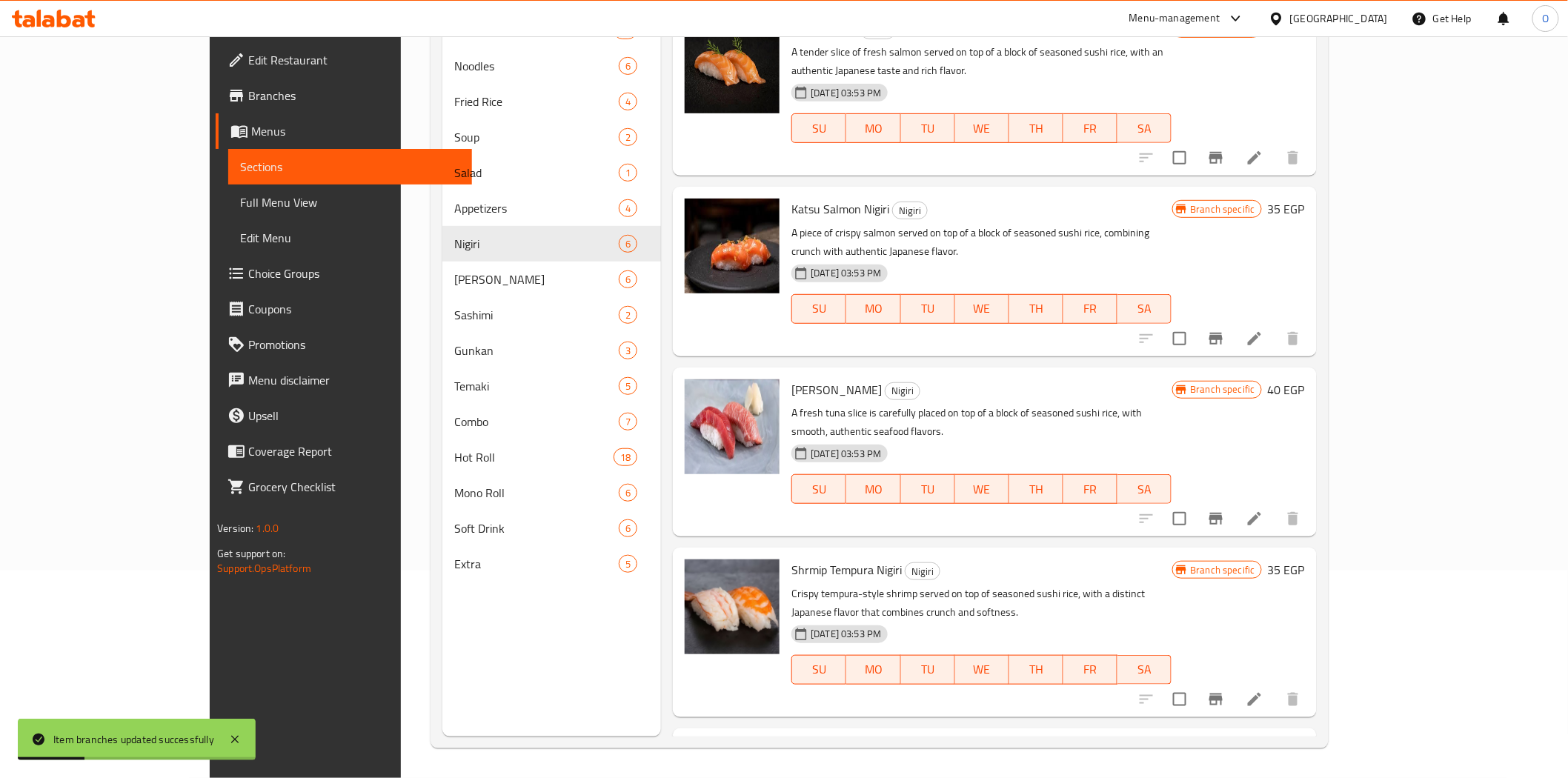
scroll to position [230, 0]
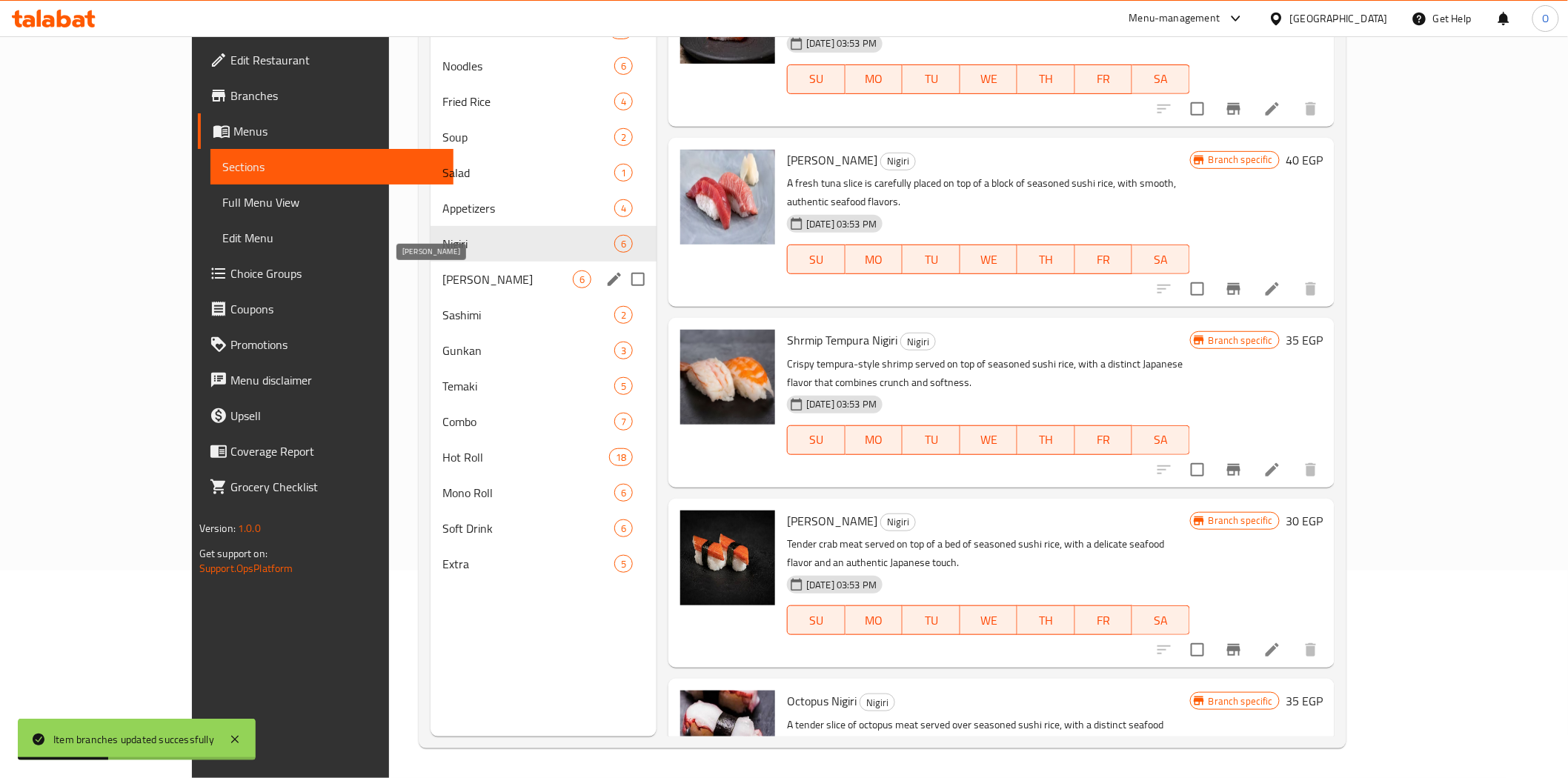
drag, startPoint x: 419, startPoint y: 274, endPoint x: 411, endPoint y: 278, distance: 8.9
click at [443, 274] on span "[PERSON_NAME]" at bounding box center [508, 279] width 130 height 18
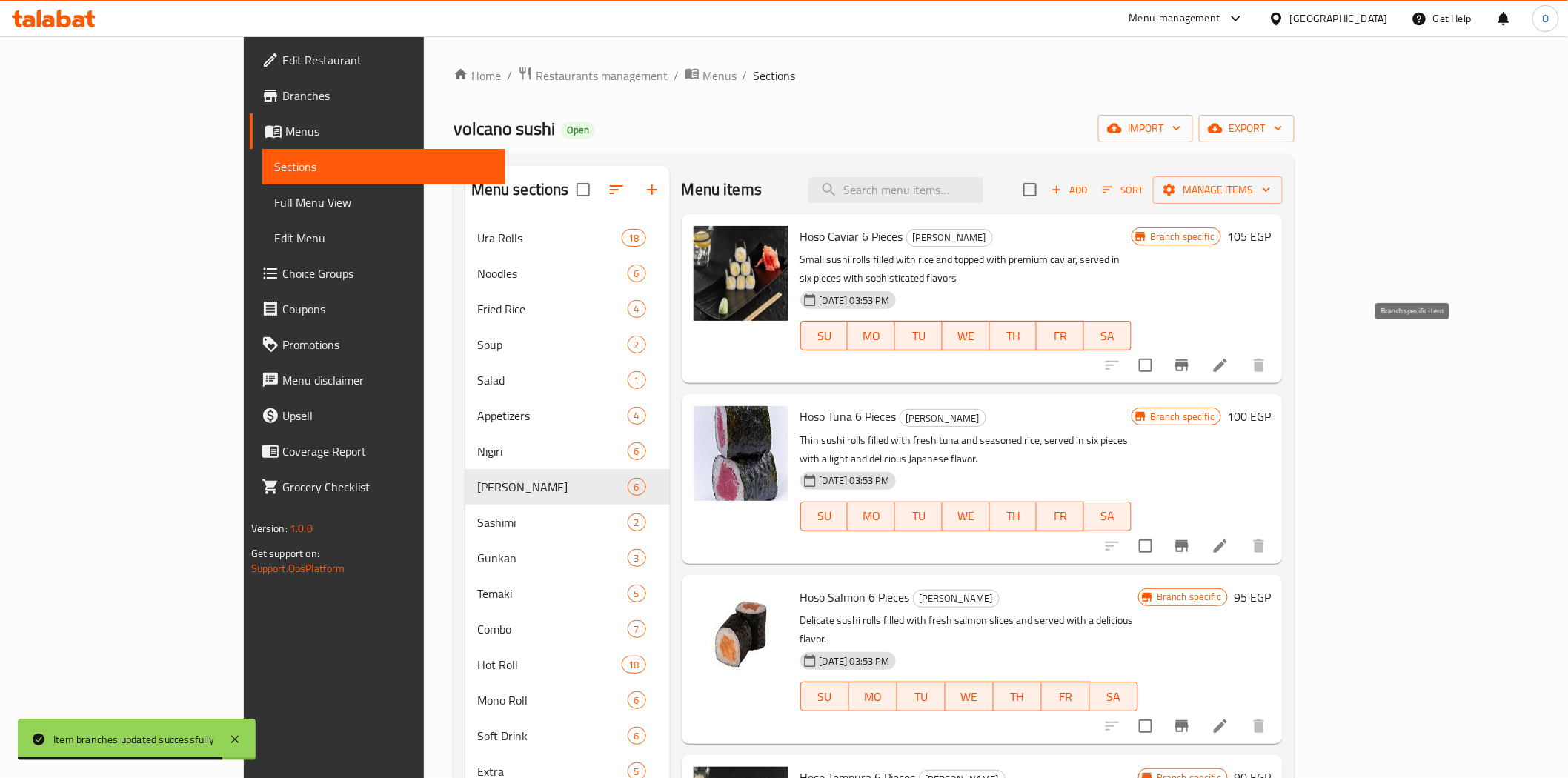
click at [1190, 356] on icon "Branch-specific-item" at bounding box center [1182, 365] width 18 height 18
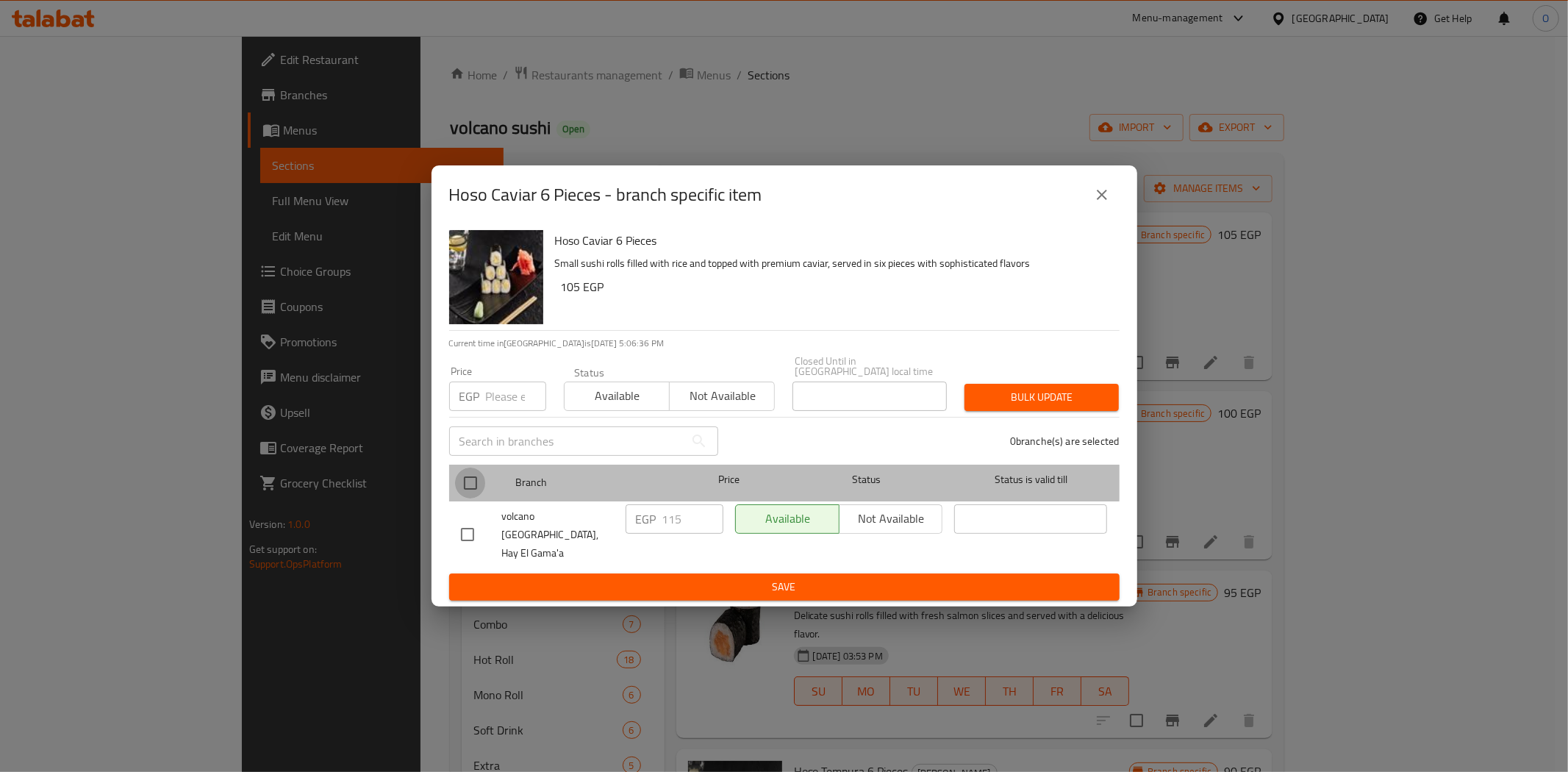
click at [470, 475] on input "checkbox" at bounding box center [470, 483] width 31 height 31
checkbox input "true"
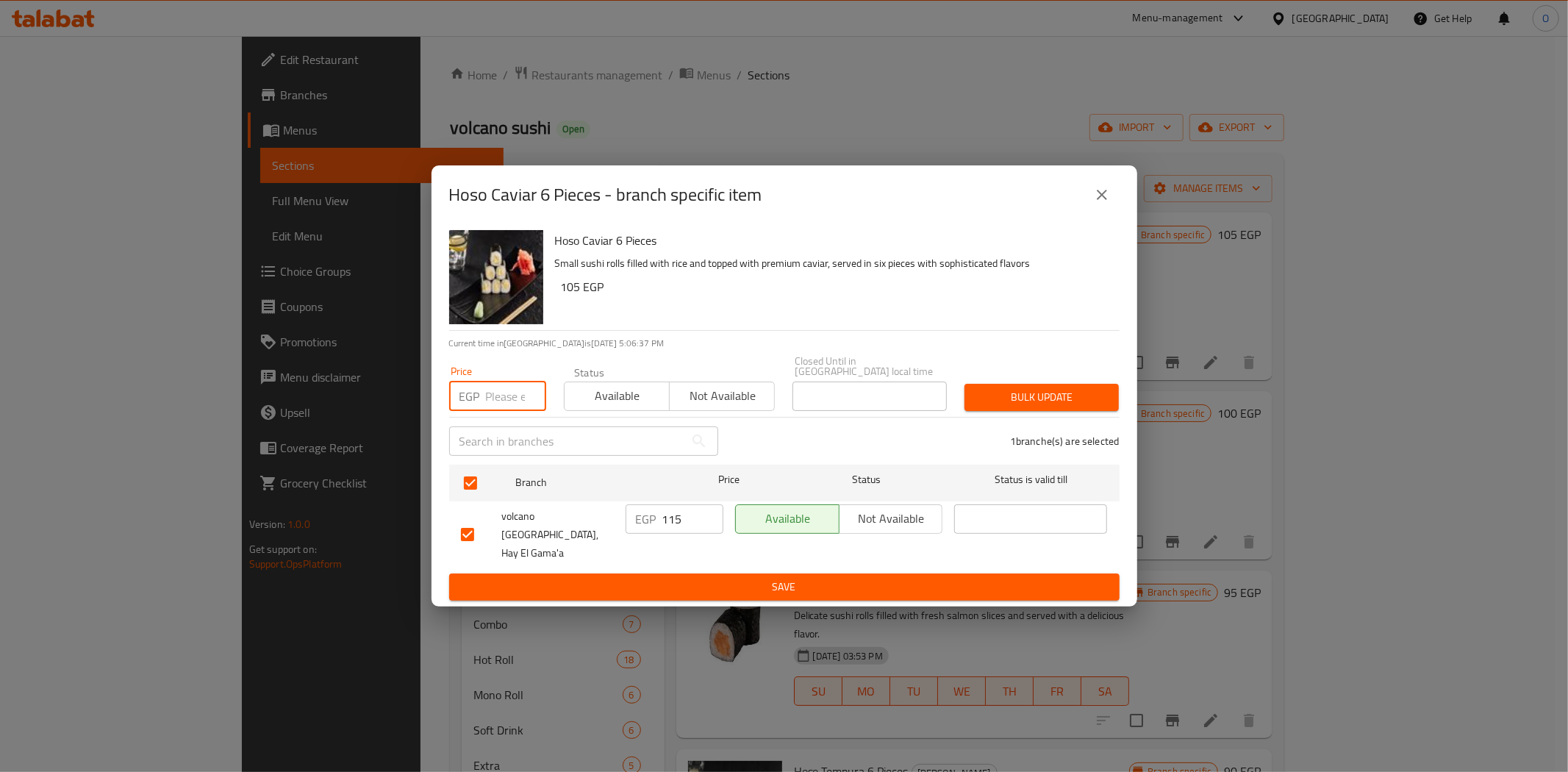
paste input "125"
type input "125"
click at [1016, 401] on span "Bulk update" at bounding box center [1042, 397] width 131 height 18
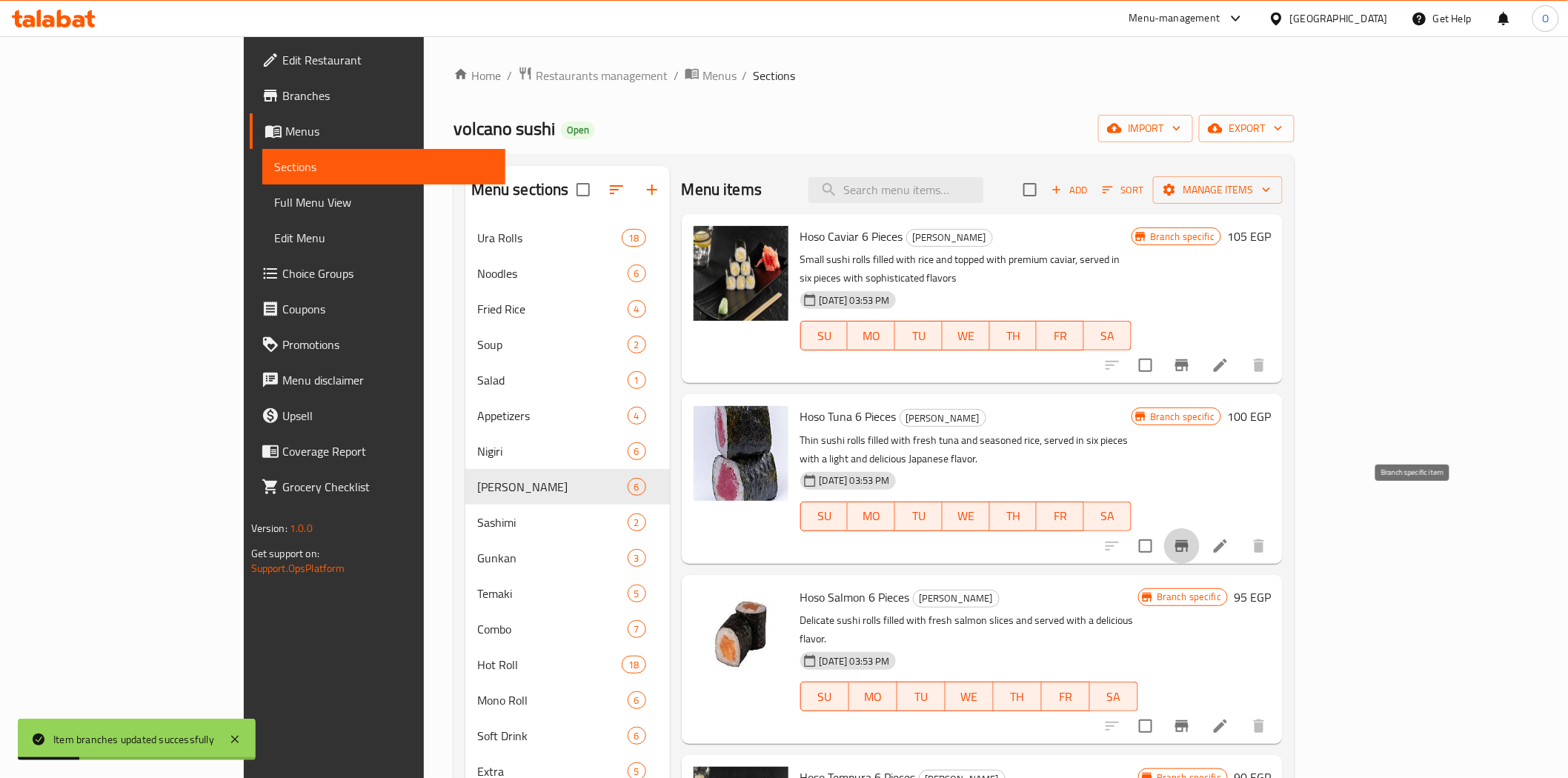
click at [1189, 540] on icon "Branch-specific-item" at bounding box center [1181, 546] width 13 height 12
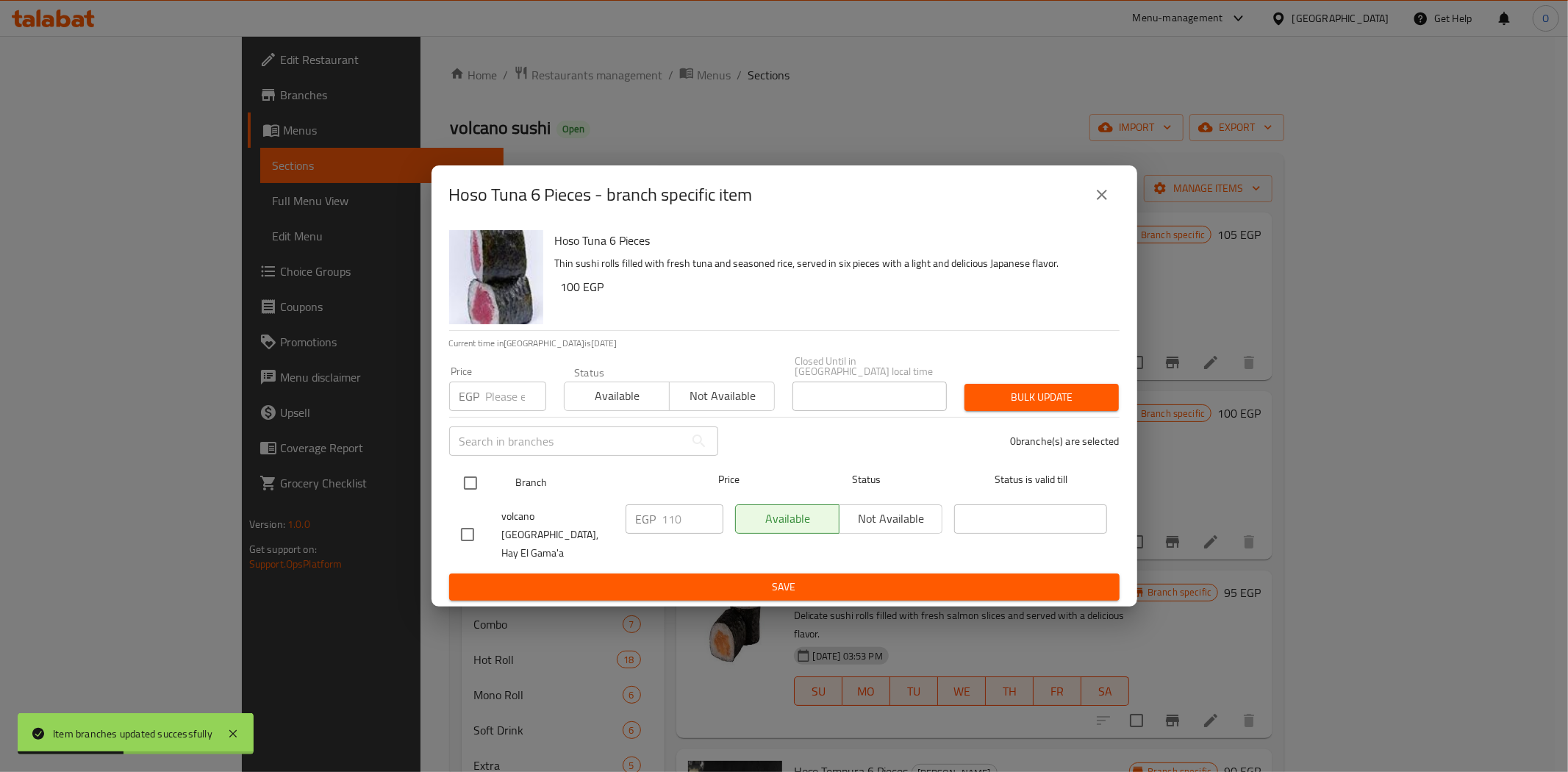
click at [475, 487] on input "checkbox" at bounding box center [470, 483] width 31 height 31
checkbox input "true"
paste input "120"
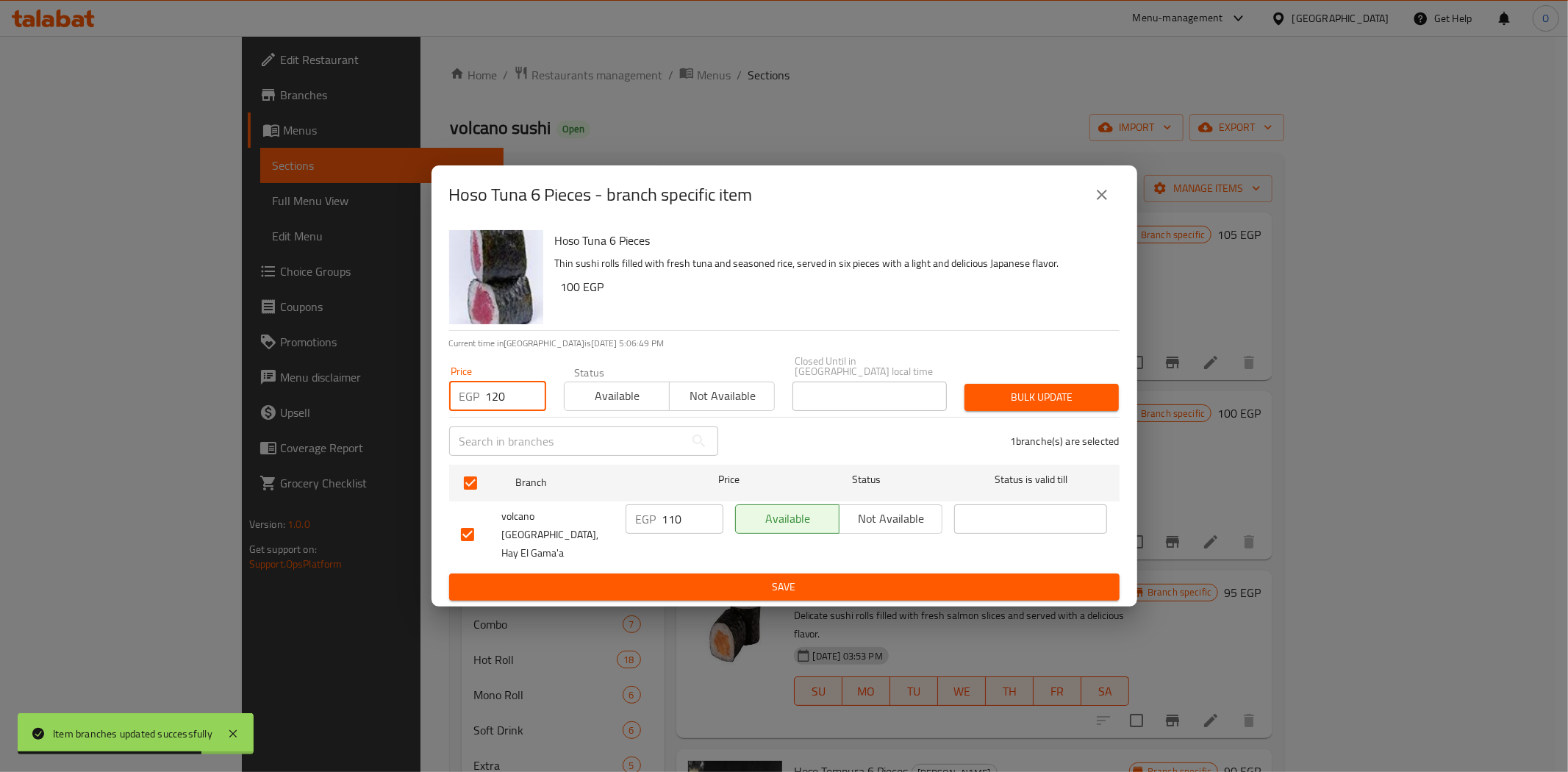
type input "120"
click at [1097, 400] on span "Bulk update" at bounding box center [1042, 397] width 131 height 18
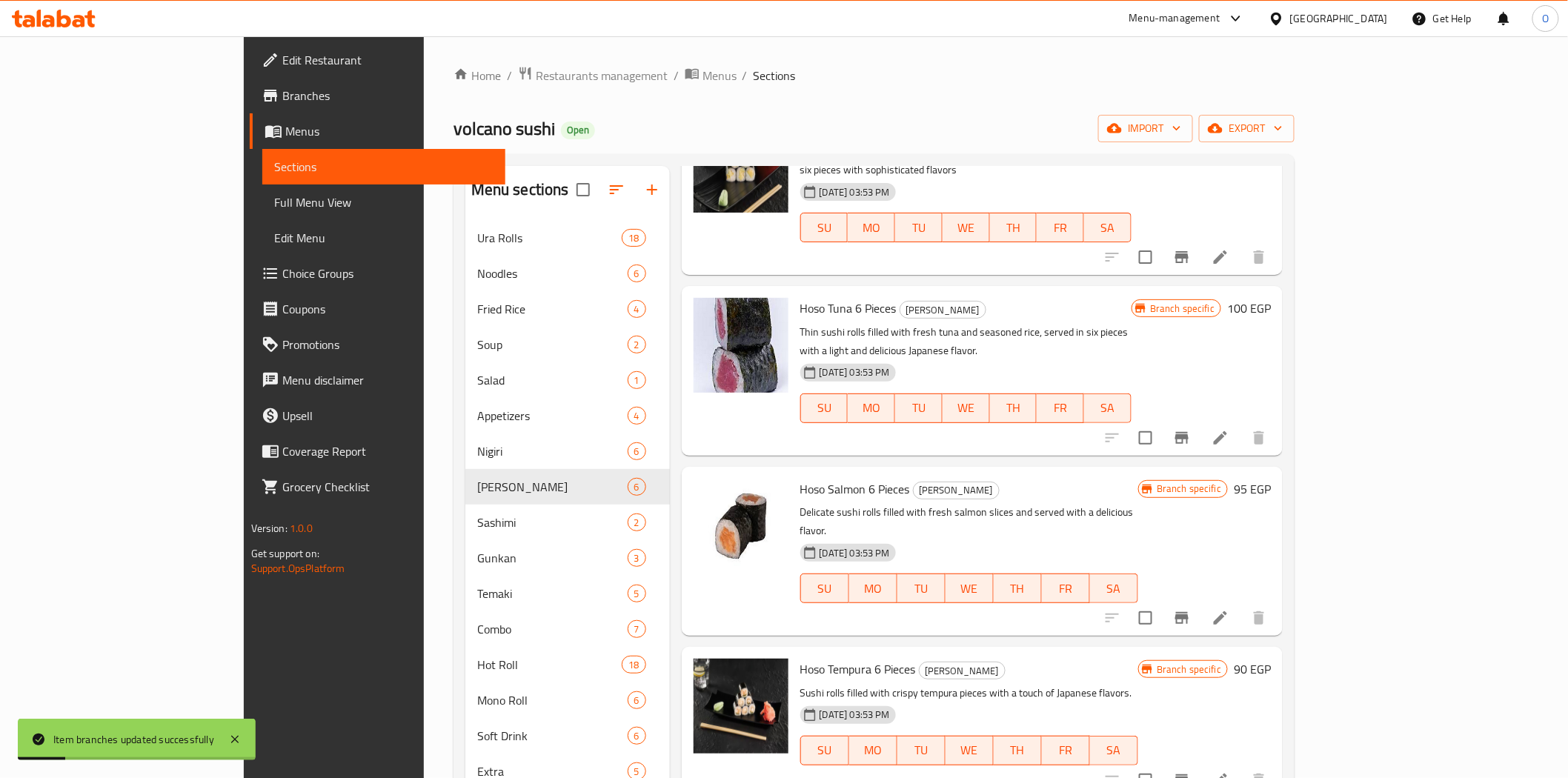
scroll to position [165, 0]
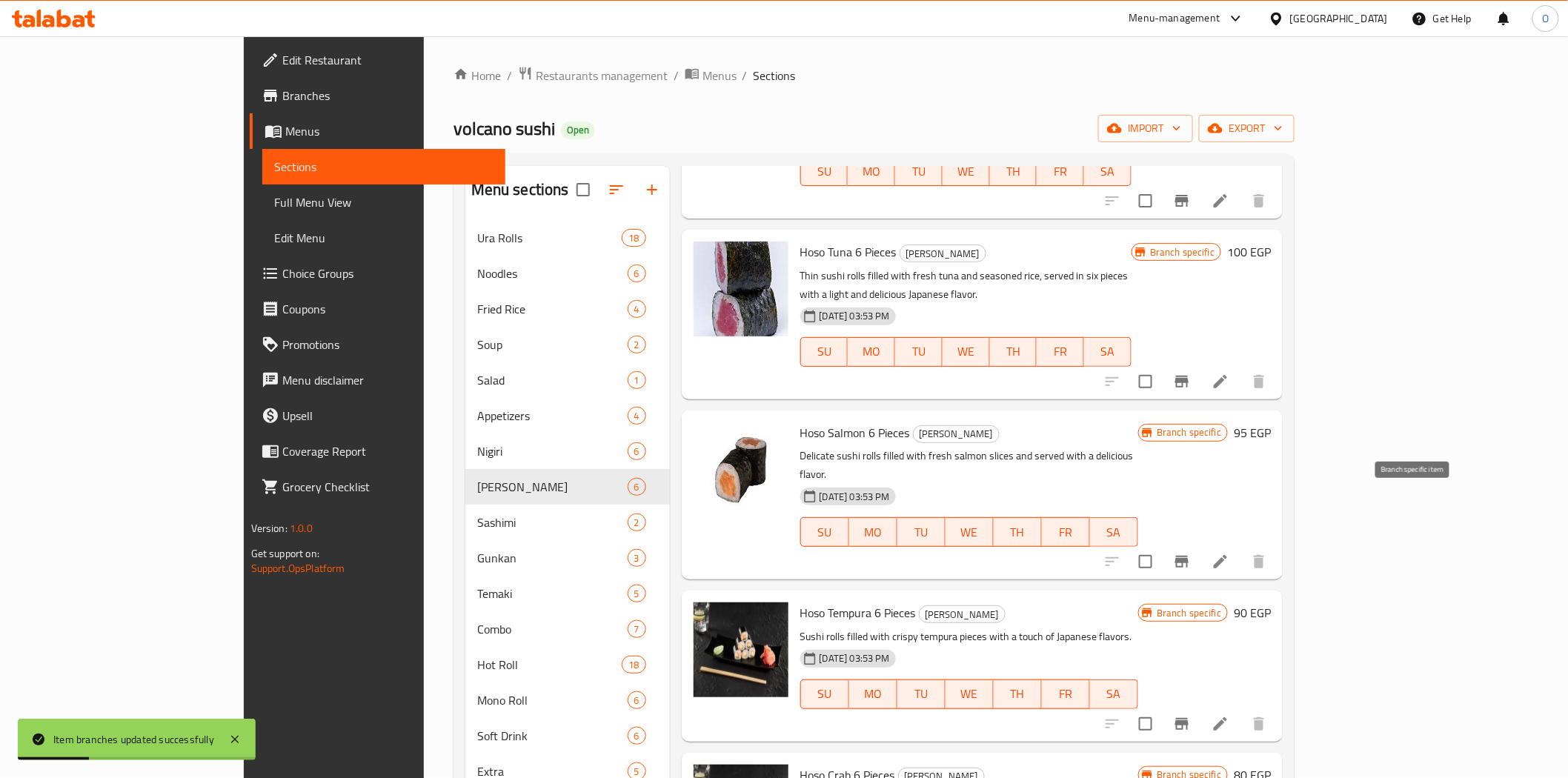
click at [1189, 555] on icon "Branch-specific-item" at bounding box center [1181, 561] width 13 height 12
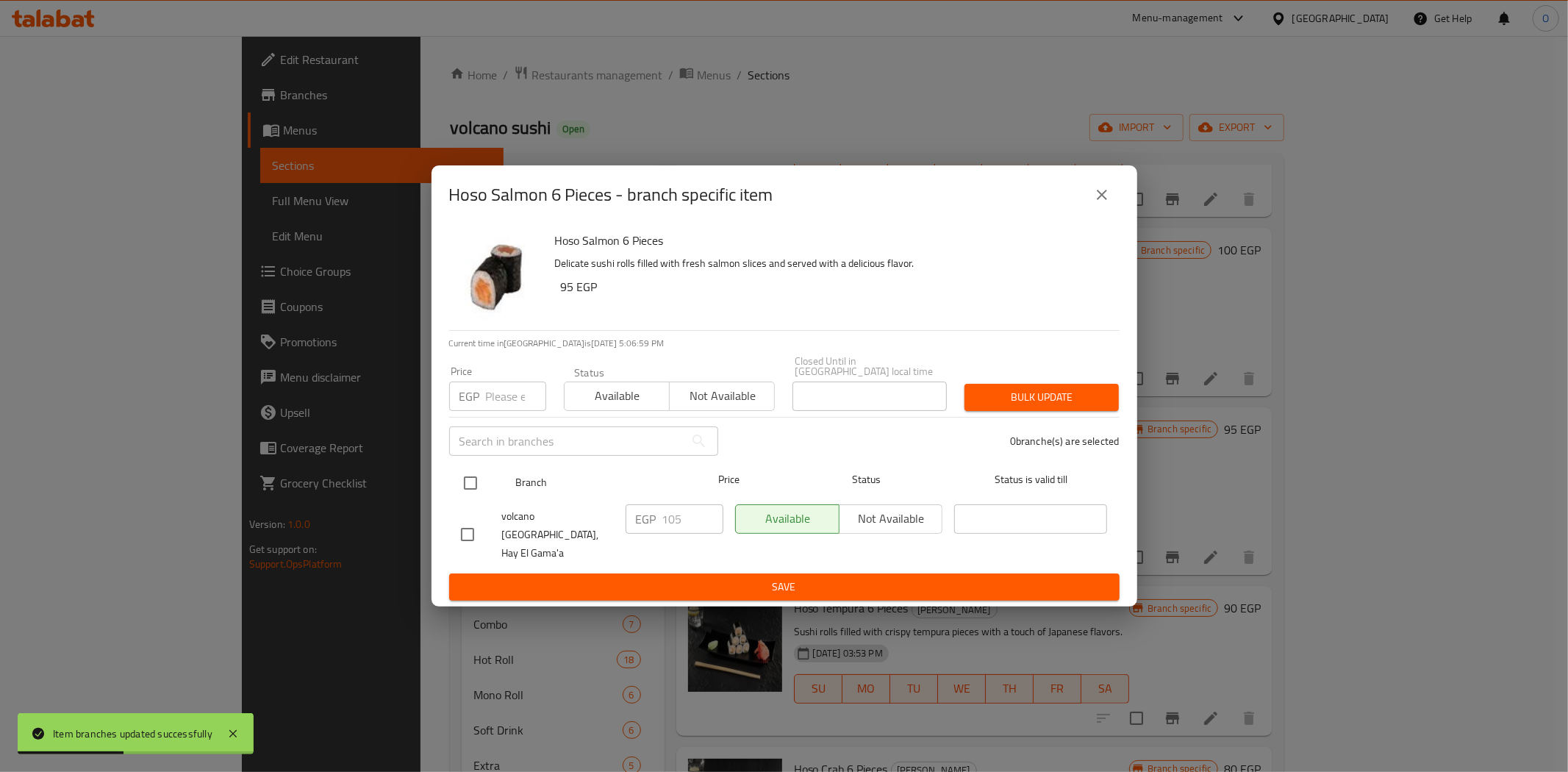
click at [479, 490] on input "checkbox" at bounding box center [470, 483] width 31 height 31
checkbox input "true"
paste input "115"
type input "115"
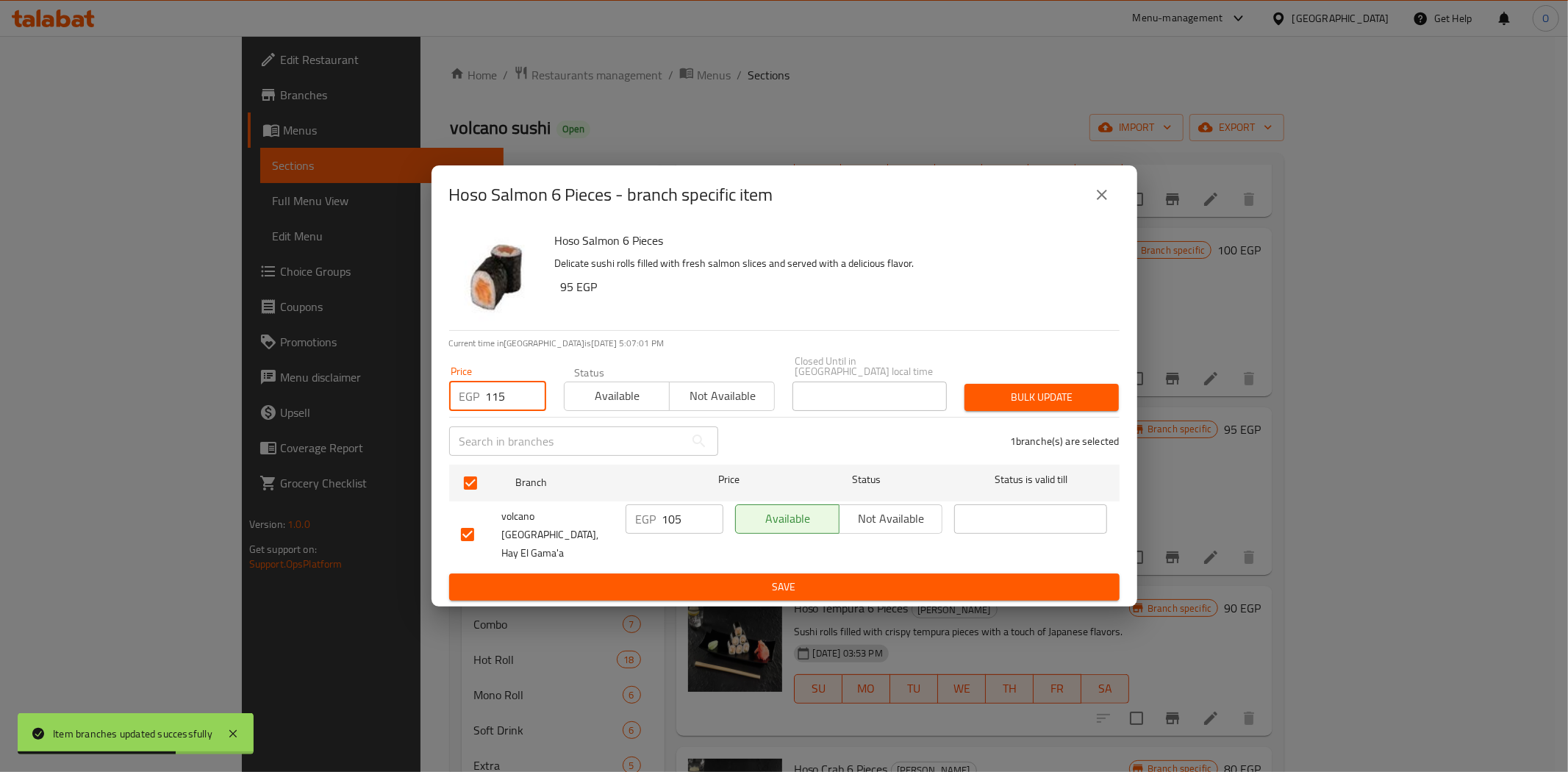
click at [985, 405] on span "Bulk update" at bounding box center [1042, 397] width 131 height 18
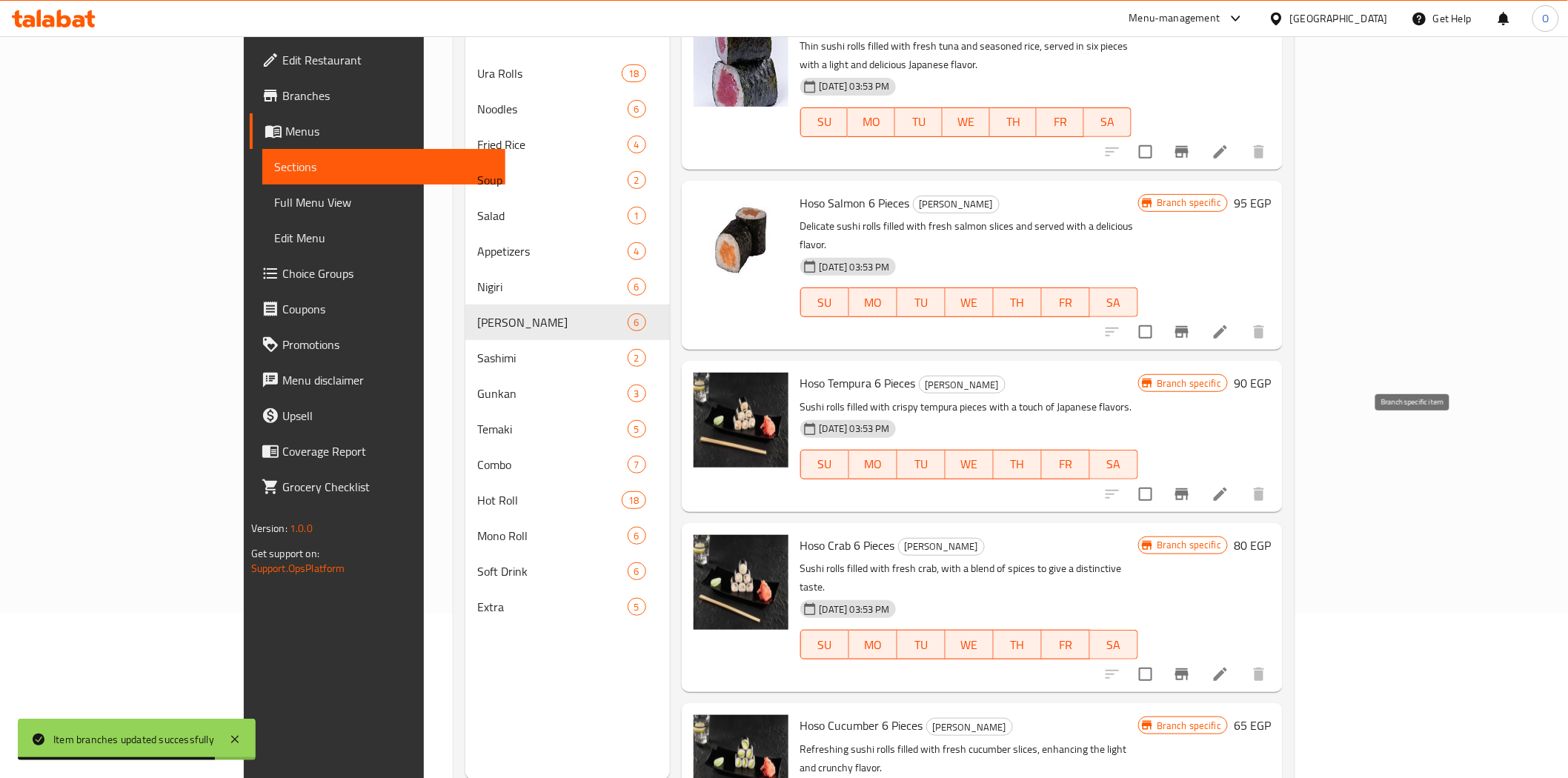
click at [1199, 476] on button "Branch-specific-item" at bounding box center [1181, 494] width 35 height 35
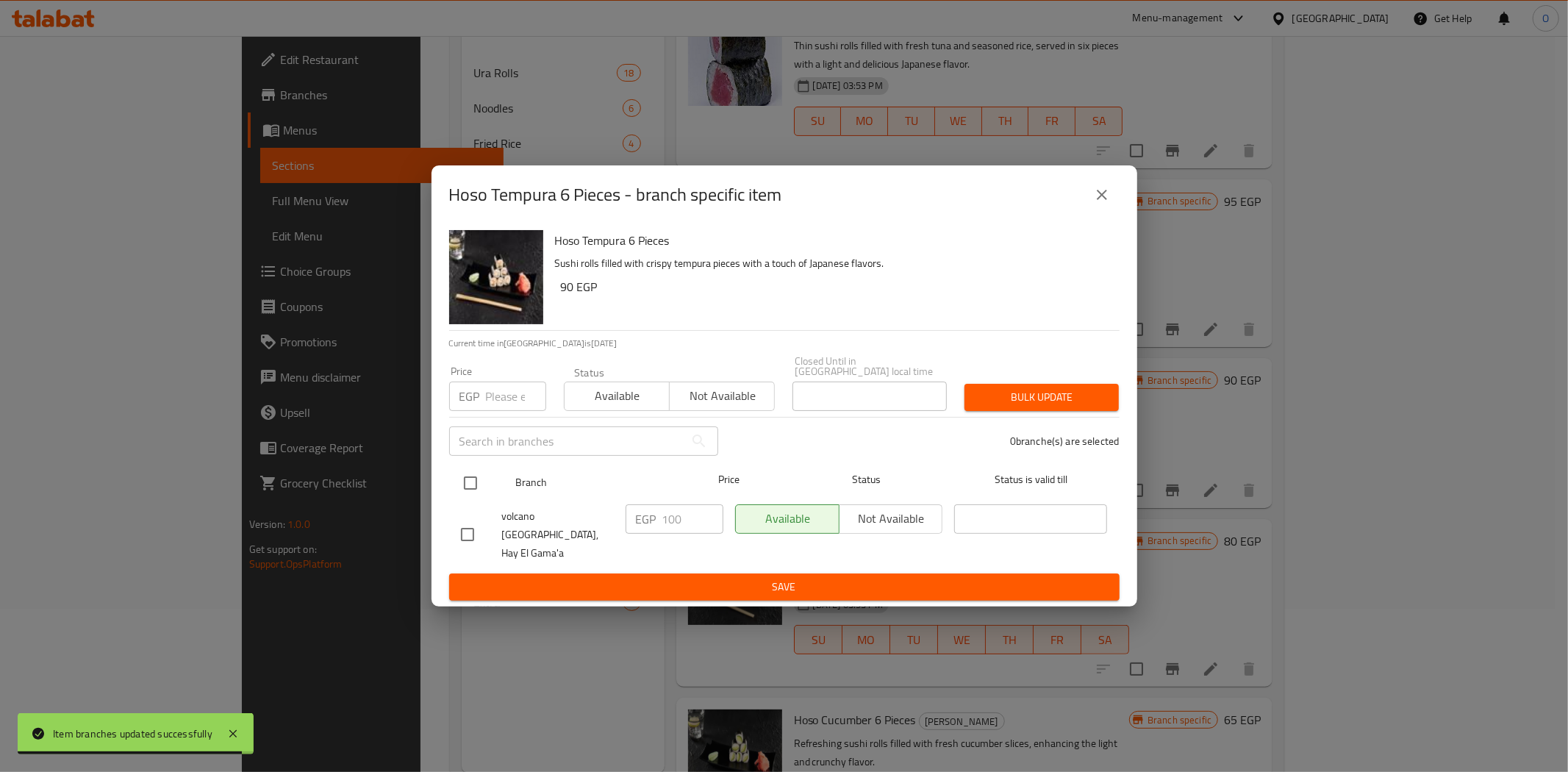
drag, startPoint x: 487, startPoint y: 478, endPoint x: 478, endPoint y: 482, distance: 9.8
click at [486, 478] on div at bounding box center [482, 482] width 55 height 43
click at [472, 485] on input "checkbox" at bounding box center [470, 483] width 31 height 31
checkbox input "true"
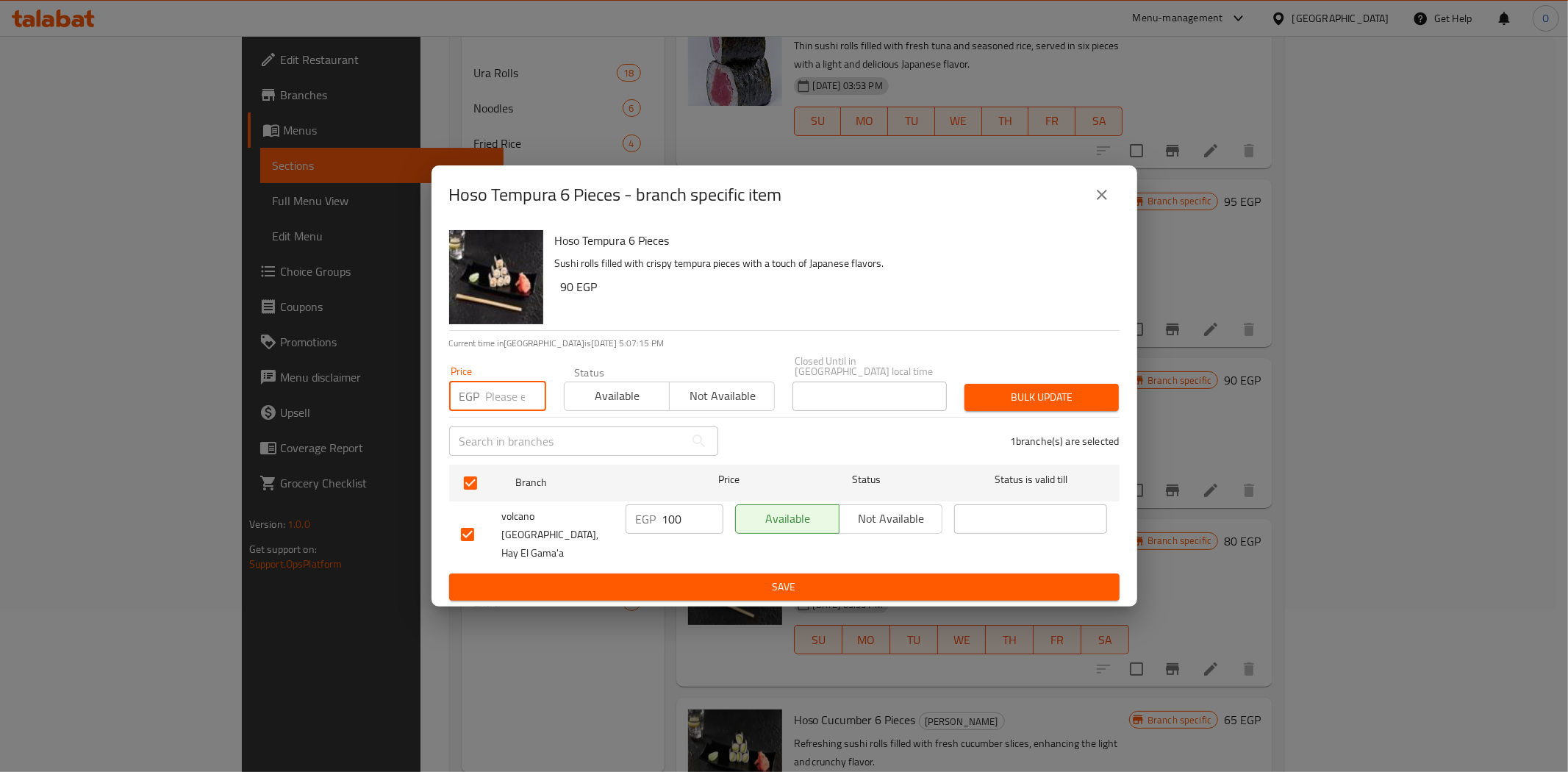
paste input "120"
type input "120"
click at [1024, 402] on span "Bulk update" at bounding box center [1042, 397] width 131 height 18
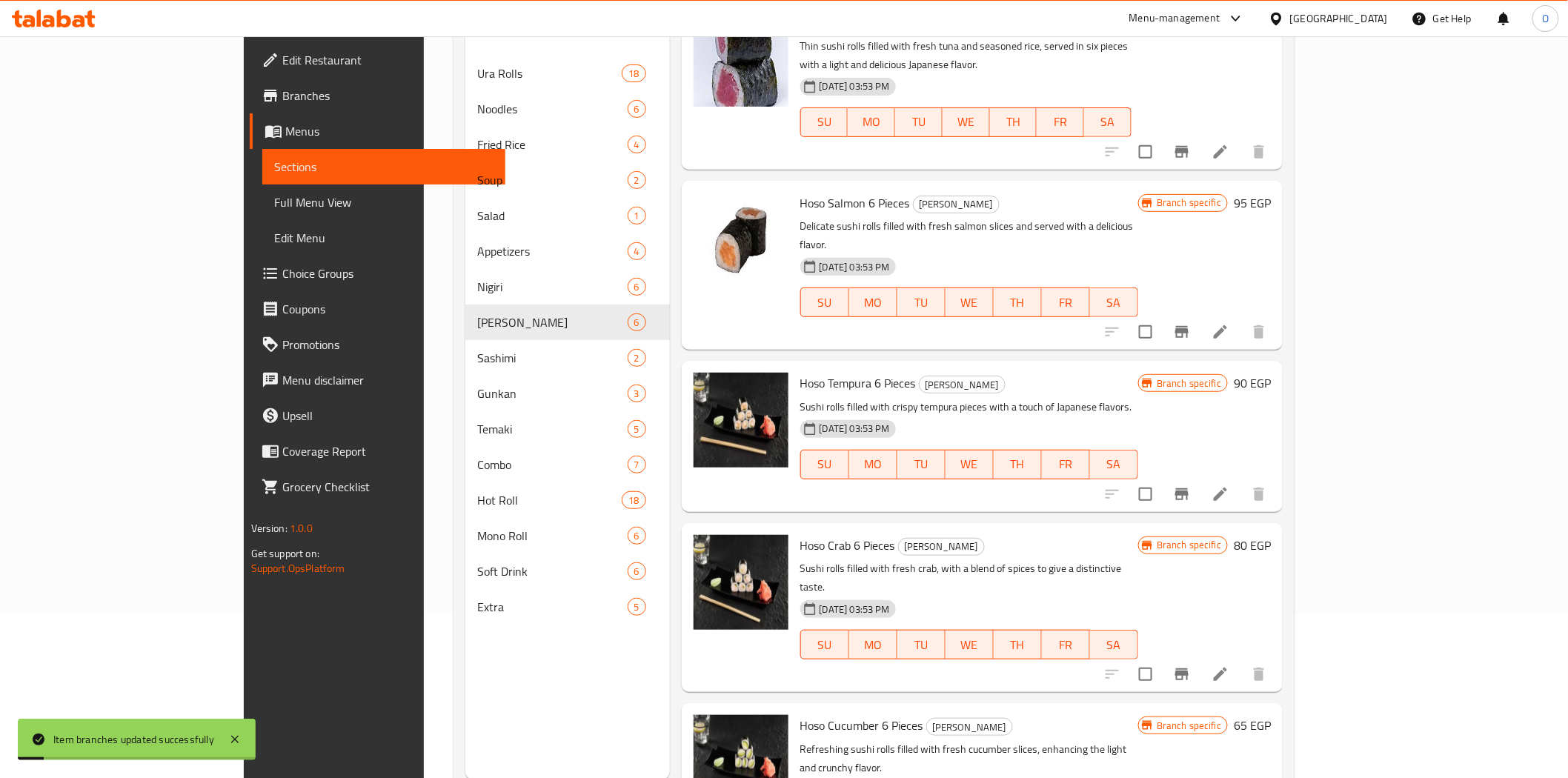
scroll to position [208, 0]
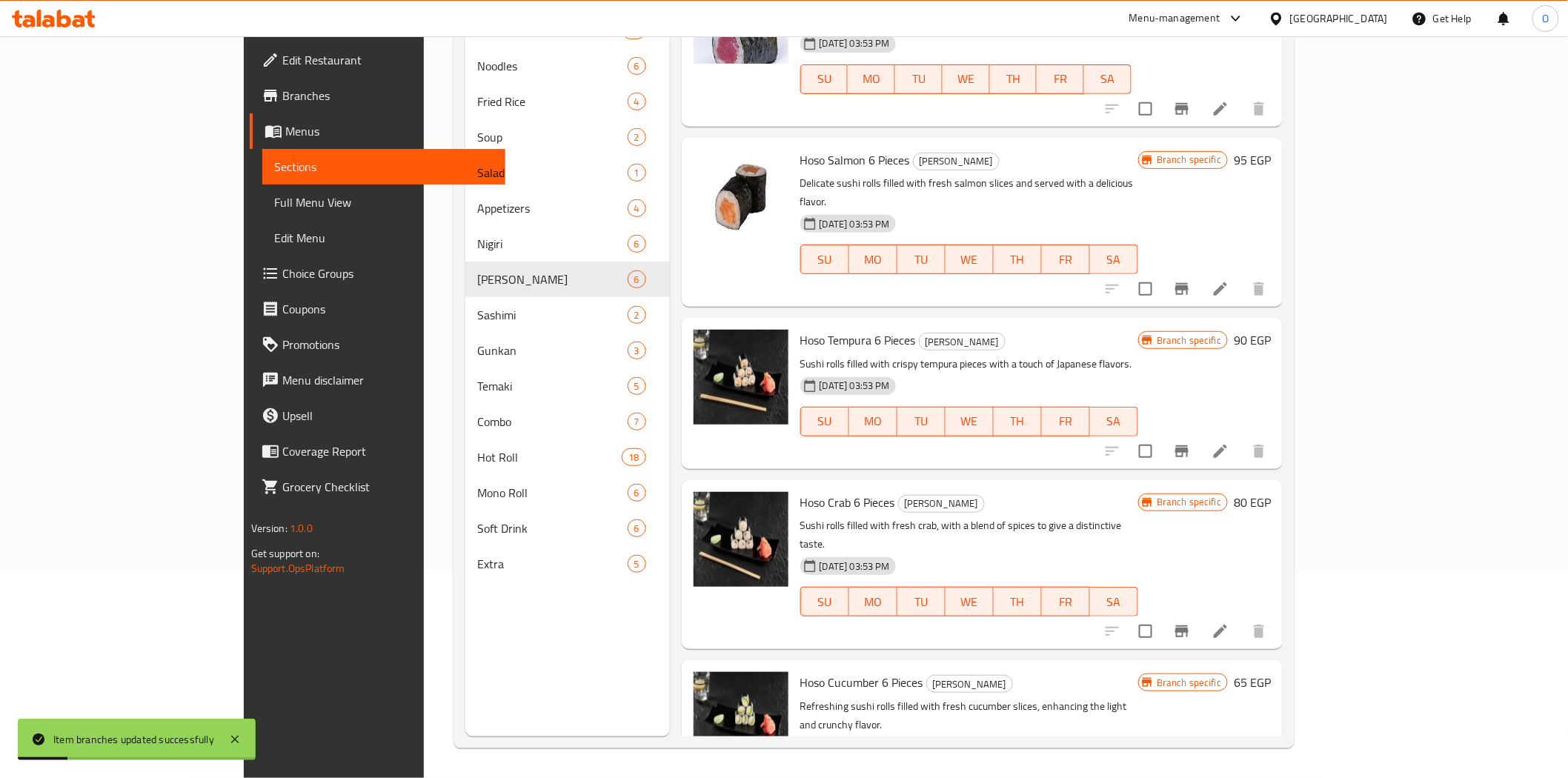
click at [1190, 622] on icon "Branch-specific-item" at bounding box center [1182, 631] width 18 height 18
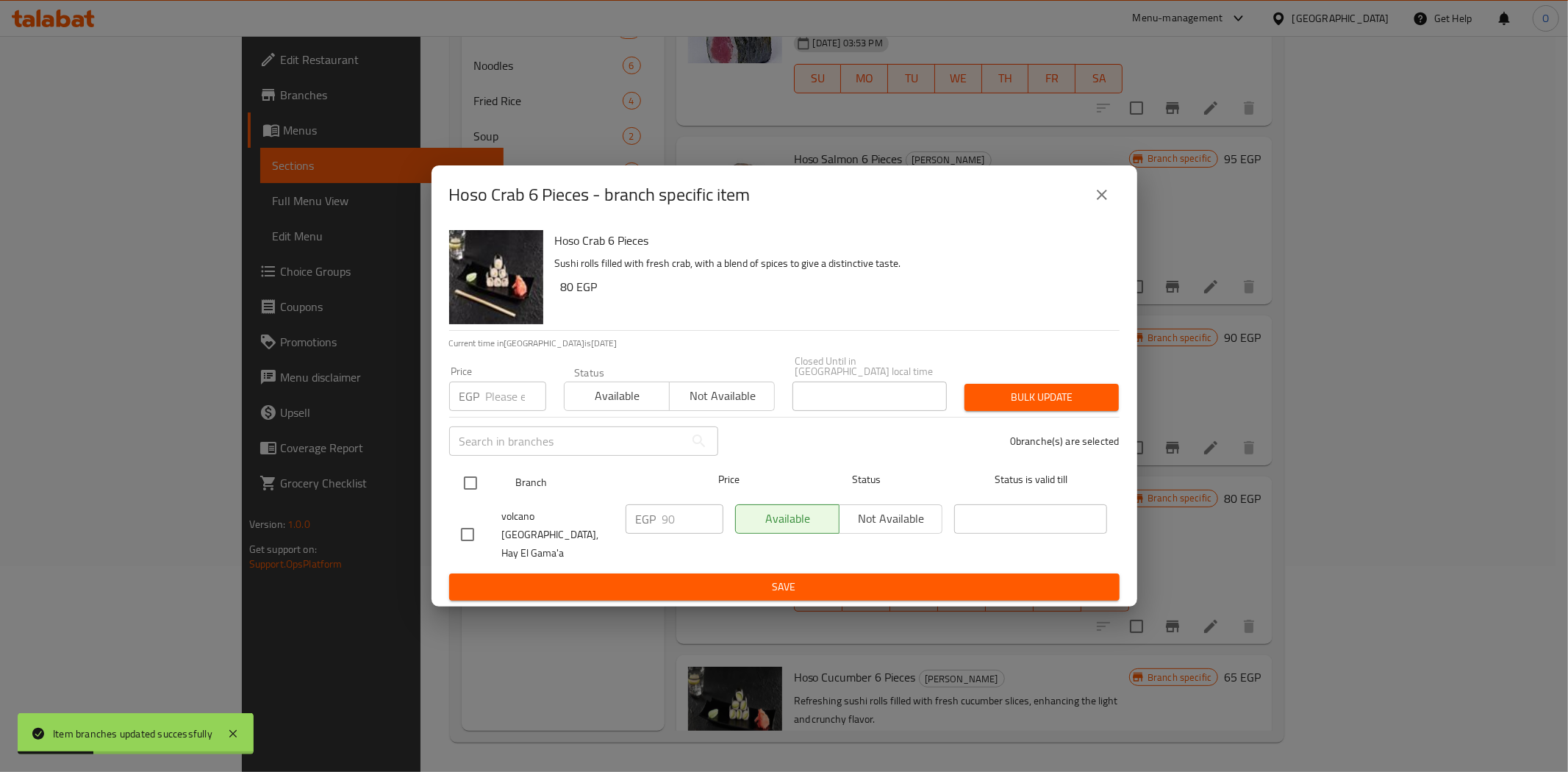
click at [469, 479] on input "checkbox" at bounding box center [470, 483] width 31 height 31
checkbox input "true"
paste input "95"
type input "95"
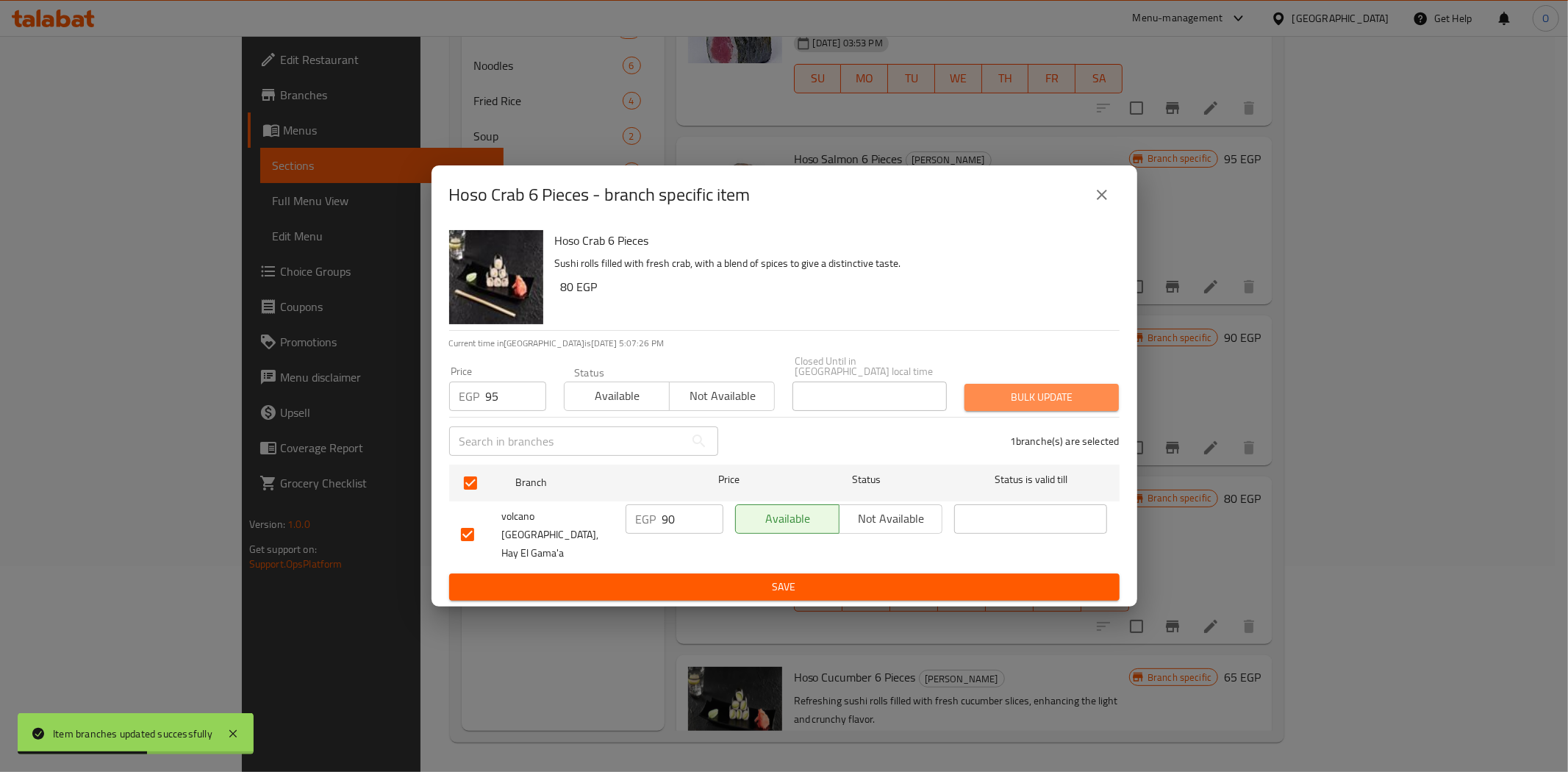
click at [1055, 393] on span "Bulk update" at bounding box center [1042, 397] width 131 height 18
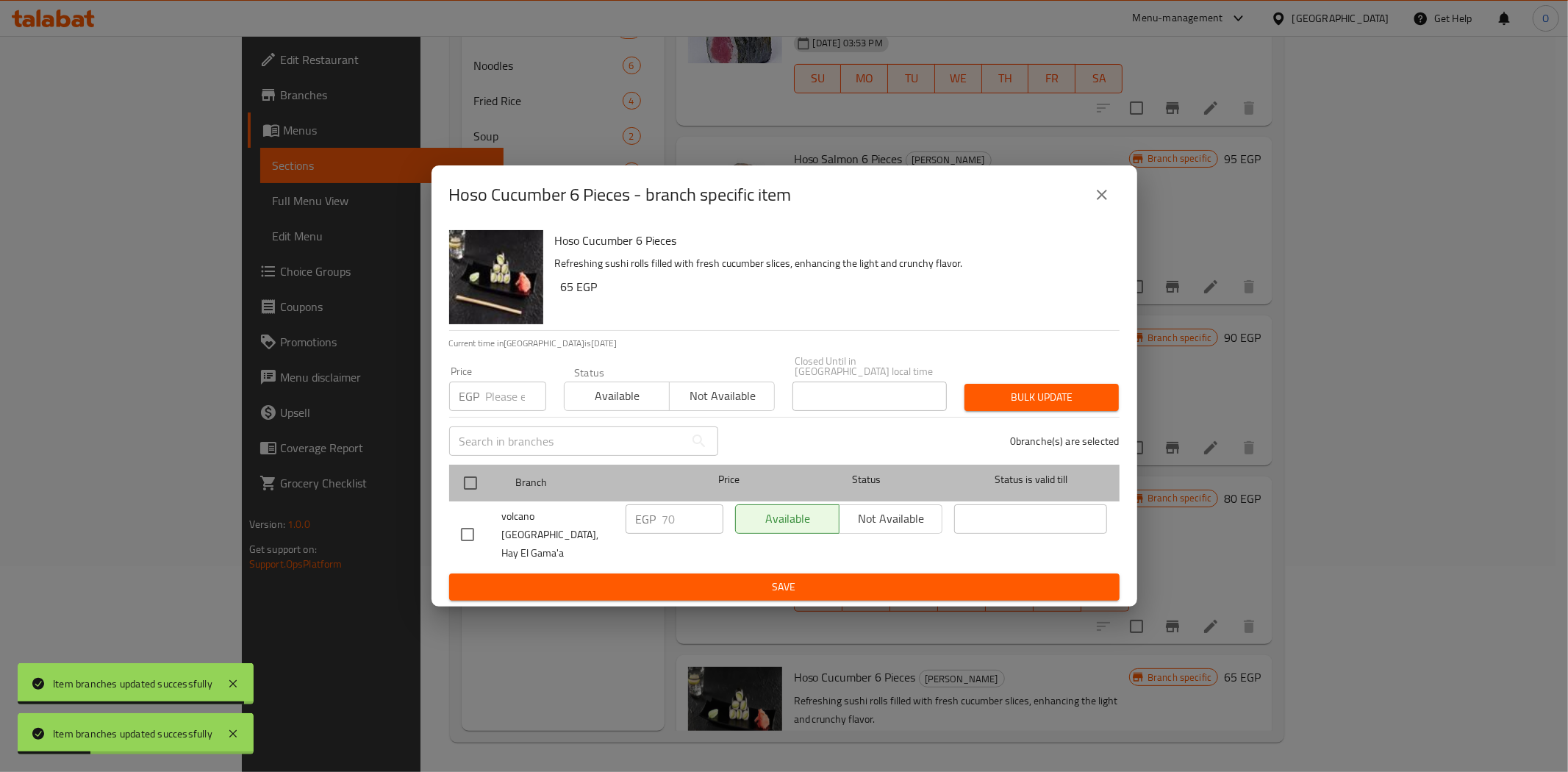
click at [471, 469] on div at bounding box center [482, 482] width 55 height 43
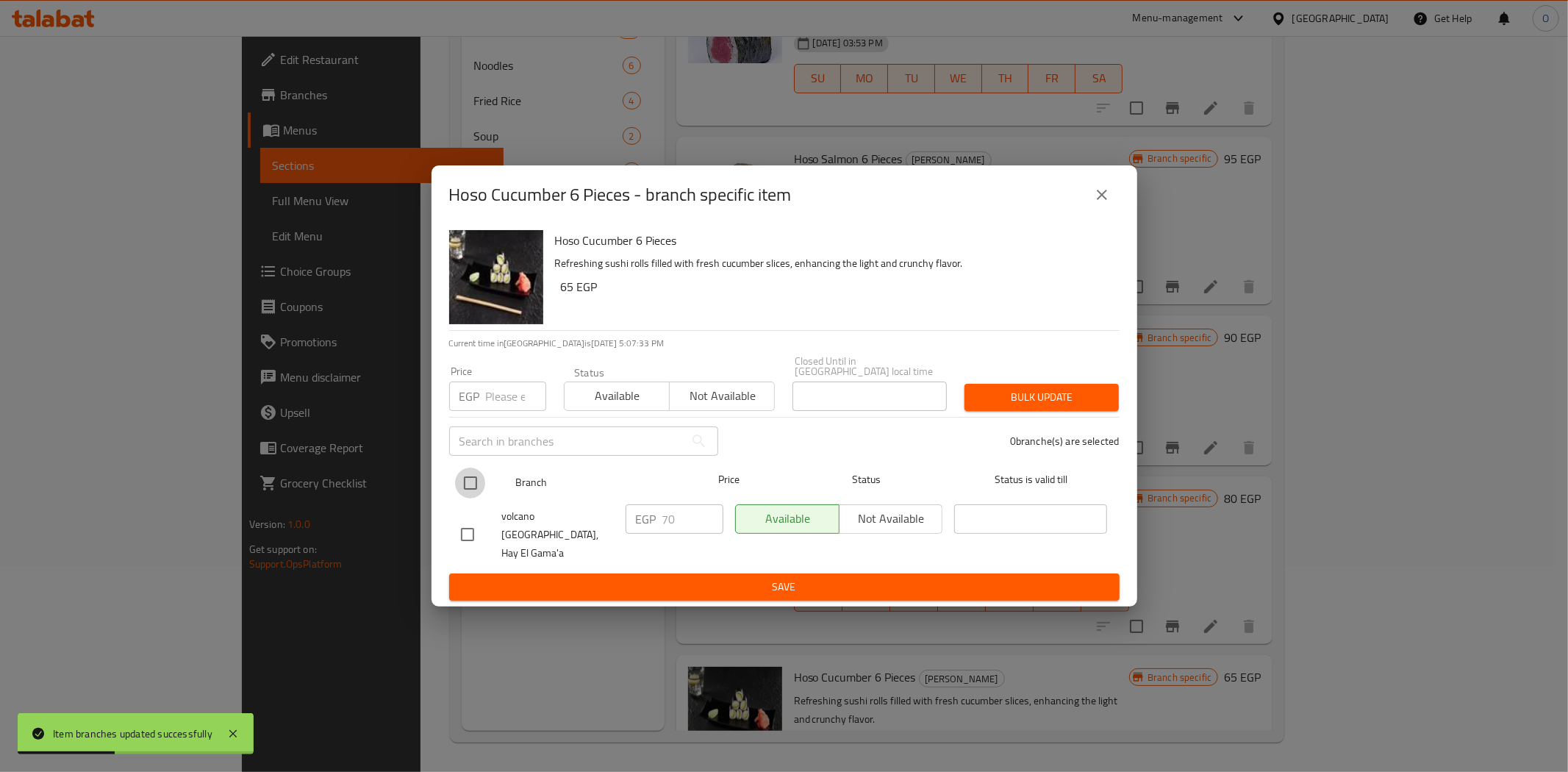
click at [475, 490] on input "checkbox" at bounding box center [470, 483] width 31 height 31
checkbox input "true"
paste input "75"
type input "75"
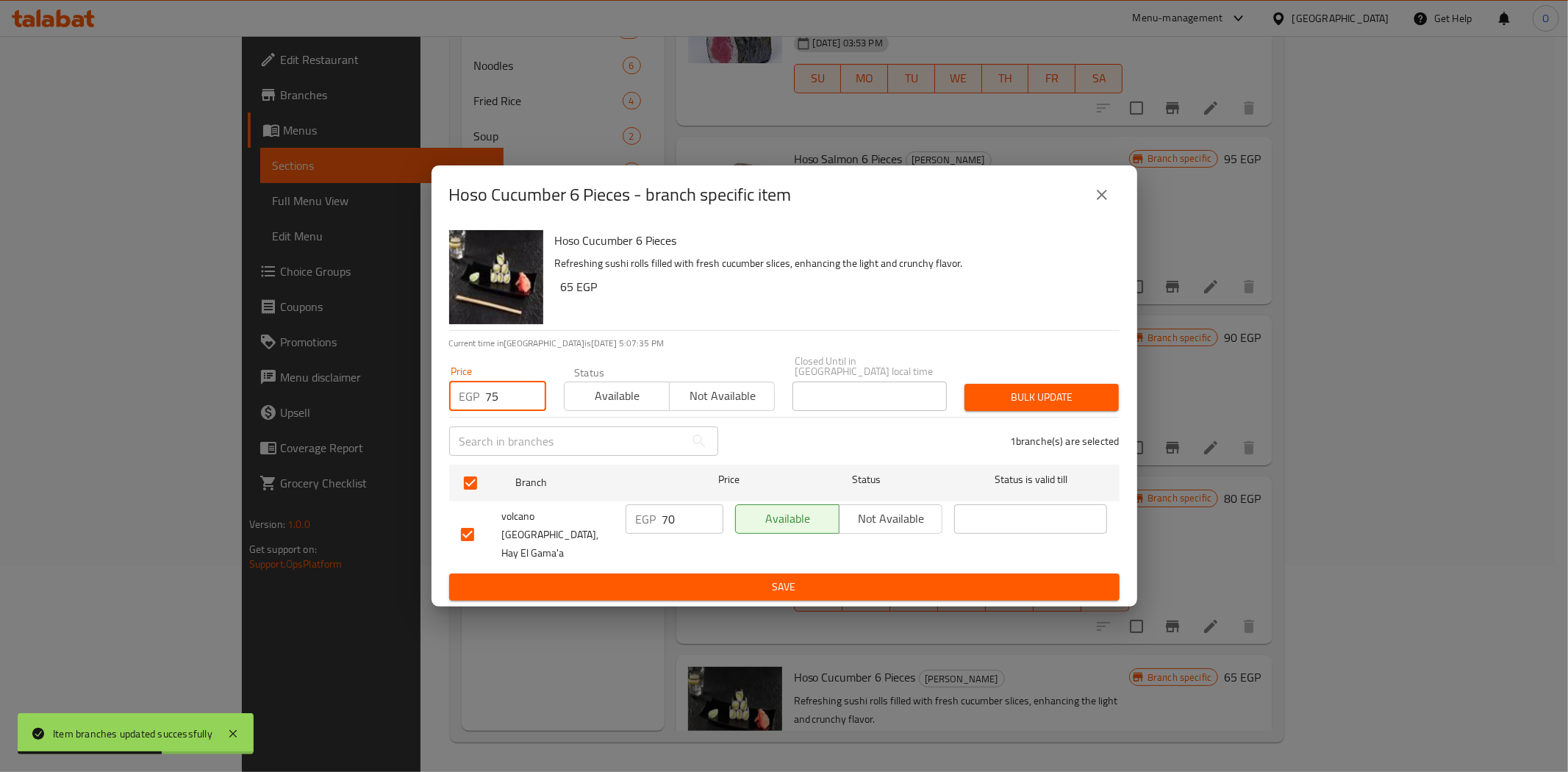
click at [1015, 378] on div "Bulk update" at bounding box center [1041, 397] width 172 height 45
click at [1008, 400] on span "Bulk update" at bounding box center [1042, 397] width 131 height 18
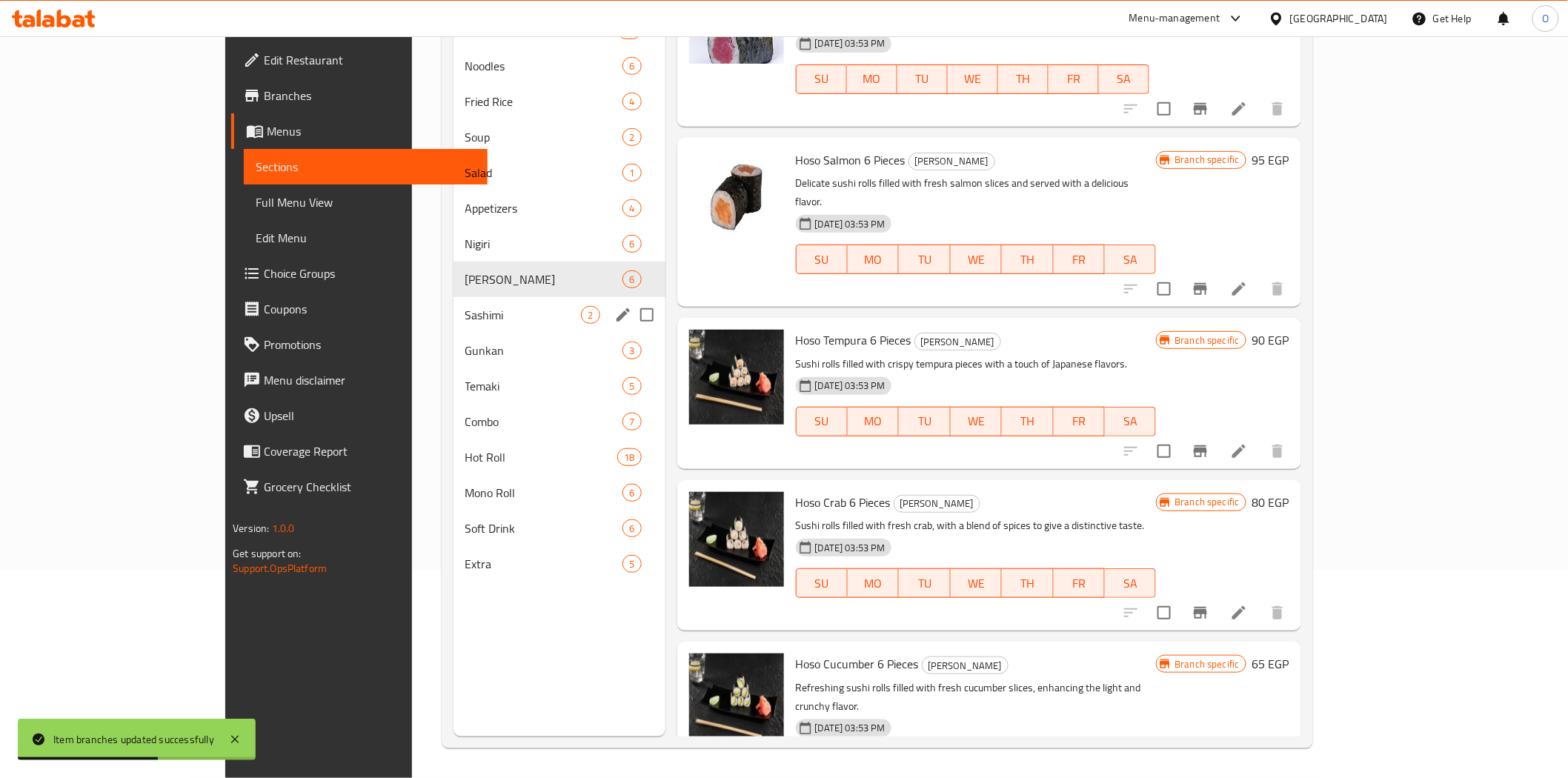
click at [453, 302] on div "Sashimi 2" at bounding box center [559, 314] width 212 height 35
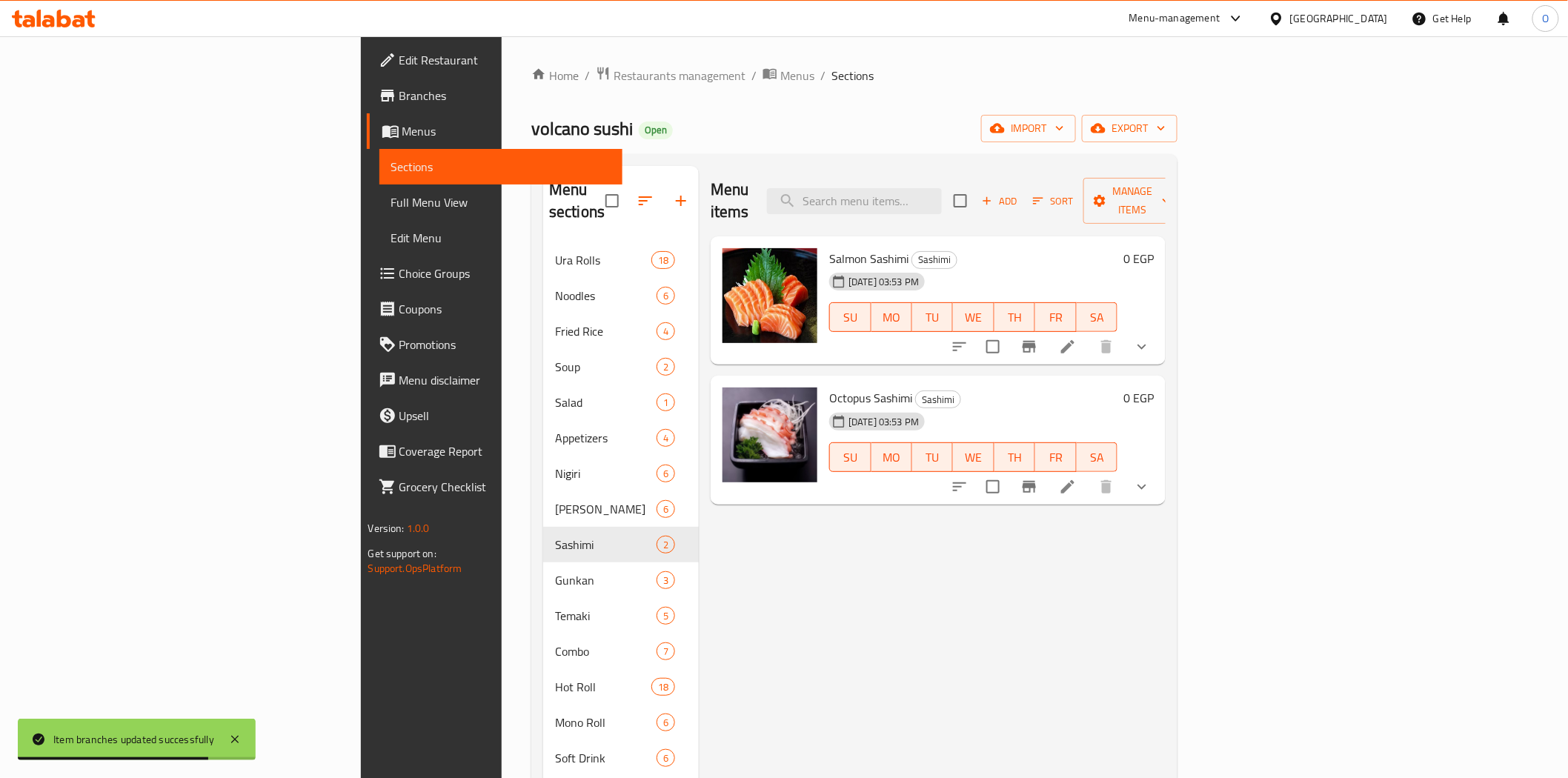
click at [1151, 338] on icon "show more" at bounding box center [1142, 347] width 18 height 18
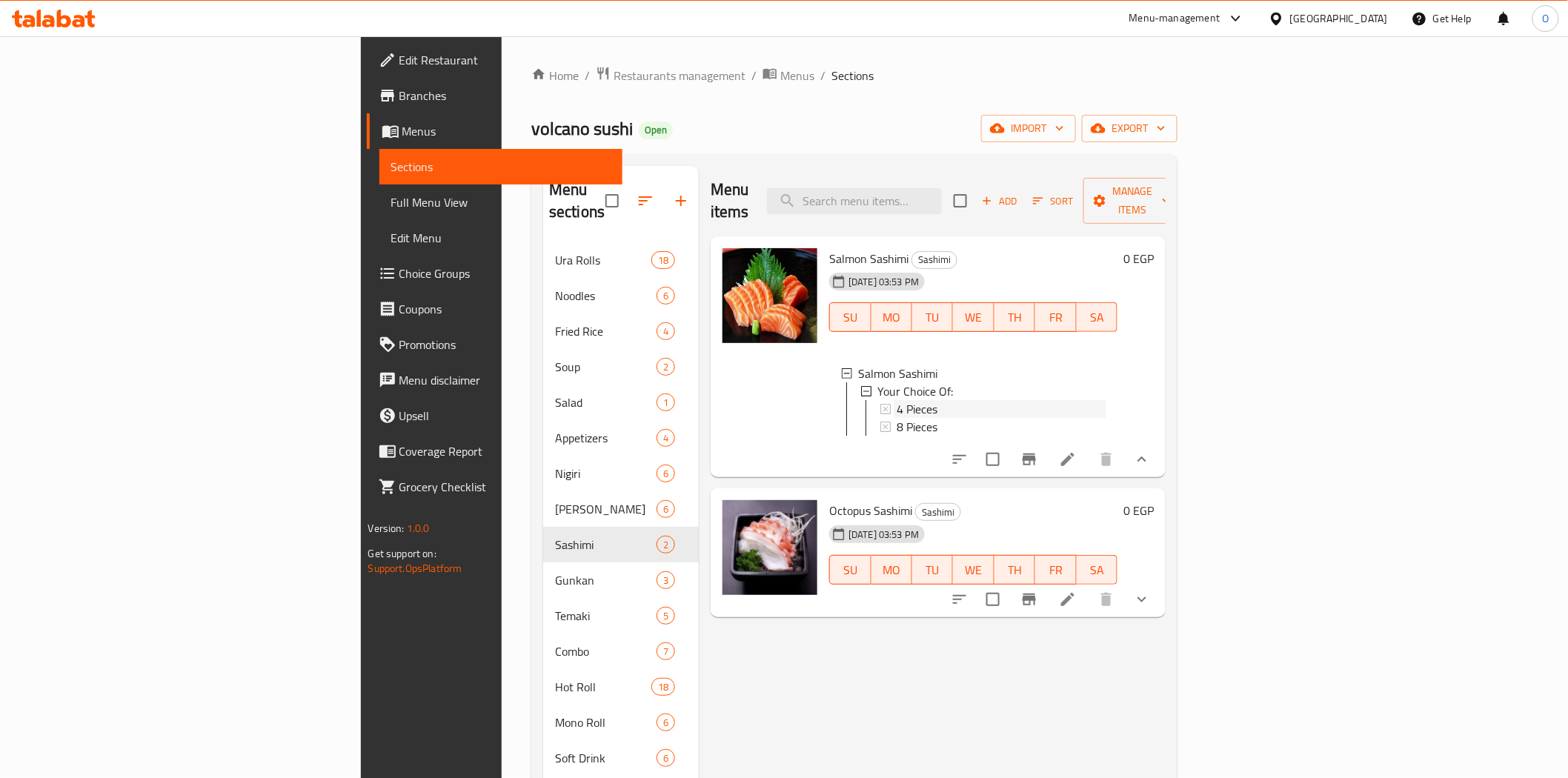
click at [897, 400] on span "4 Pieces" at bounding box center [917, 409] width 40 height 18
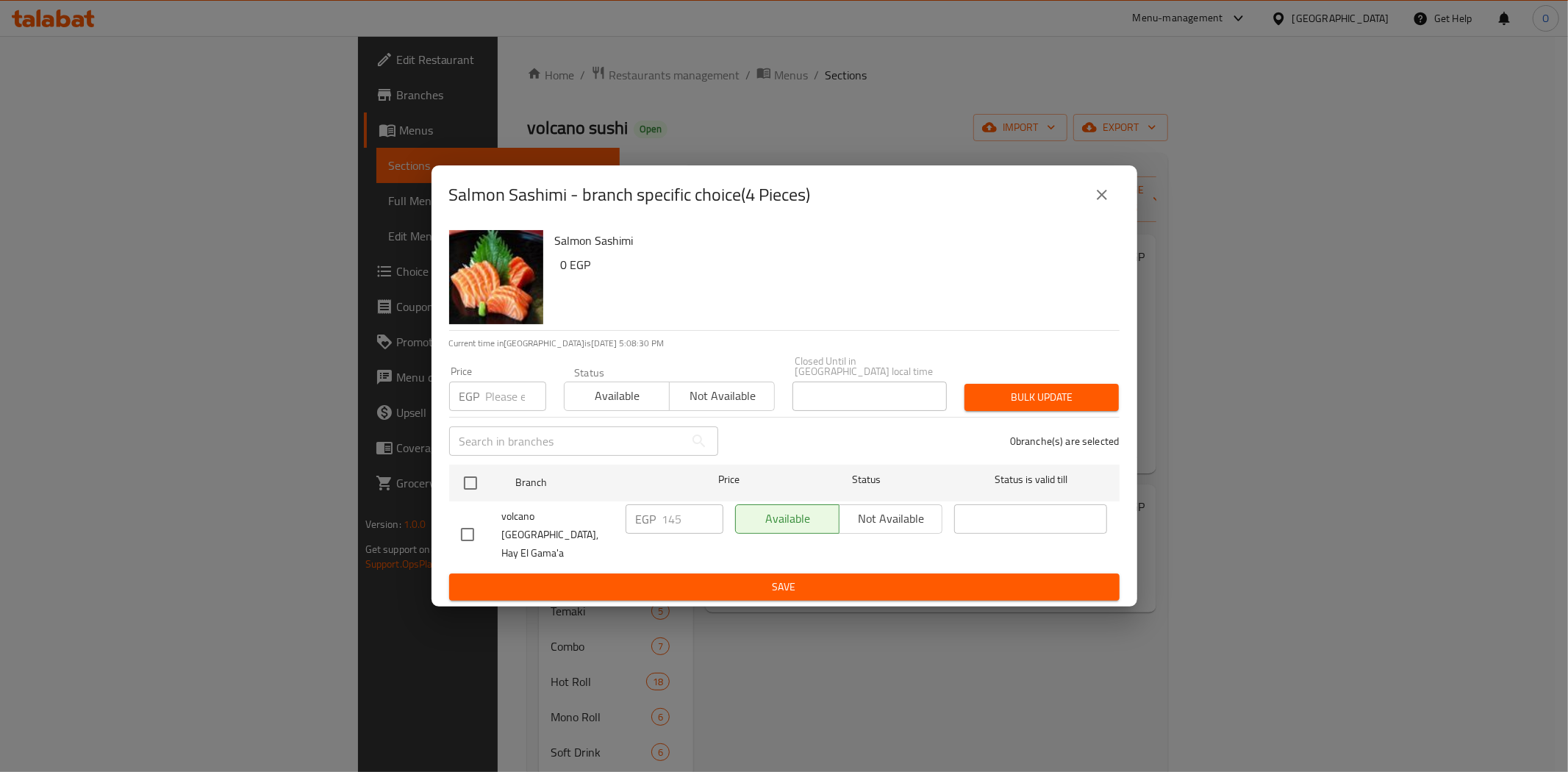
click at [474, 481] on input "checkbox" at bounding box center [470, 483] width 31 height 31
checkbox input "true"
click at [490, 384] on div "Price EGP Price" at bounding box center [497, 388] width 97 height 45
click at [510, 402] on input "number" at bounding box center [516, 396] width 61 height 29
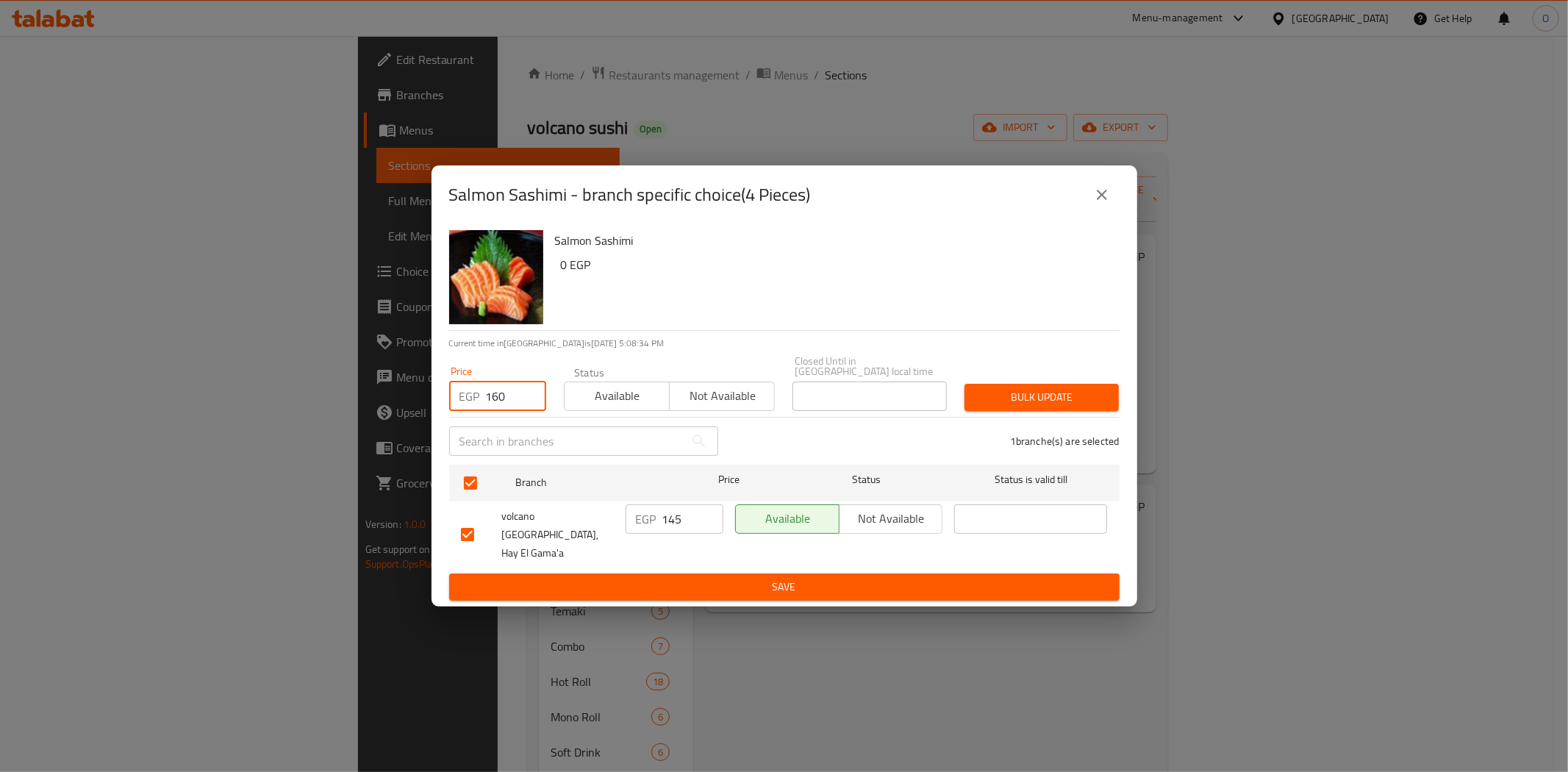
type input "160"
click at [991, 396] on span "Bulk update" at bounding box center [1042, 397] width 131 height 18
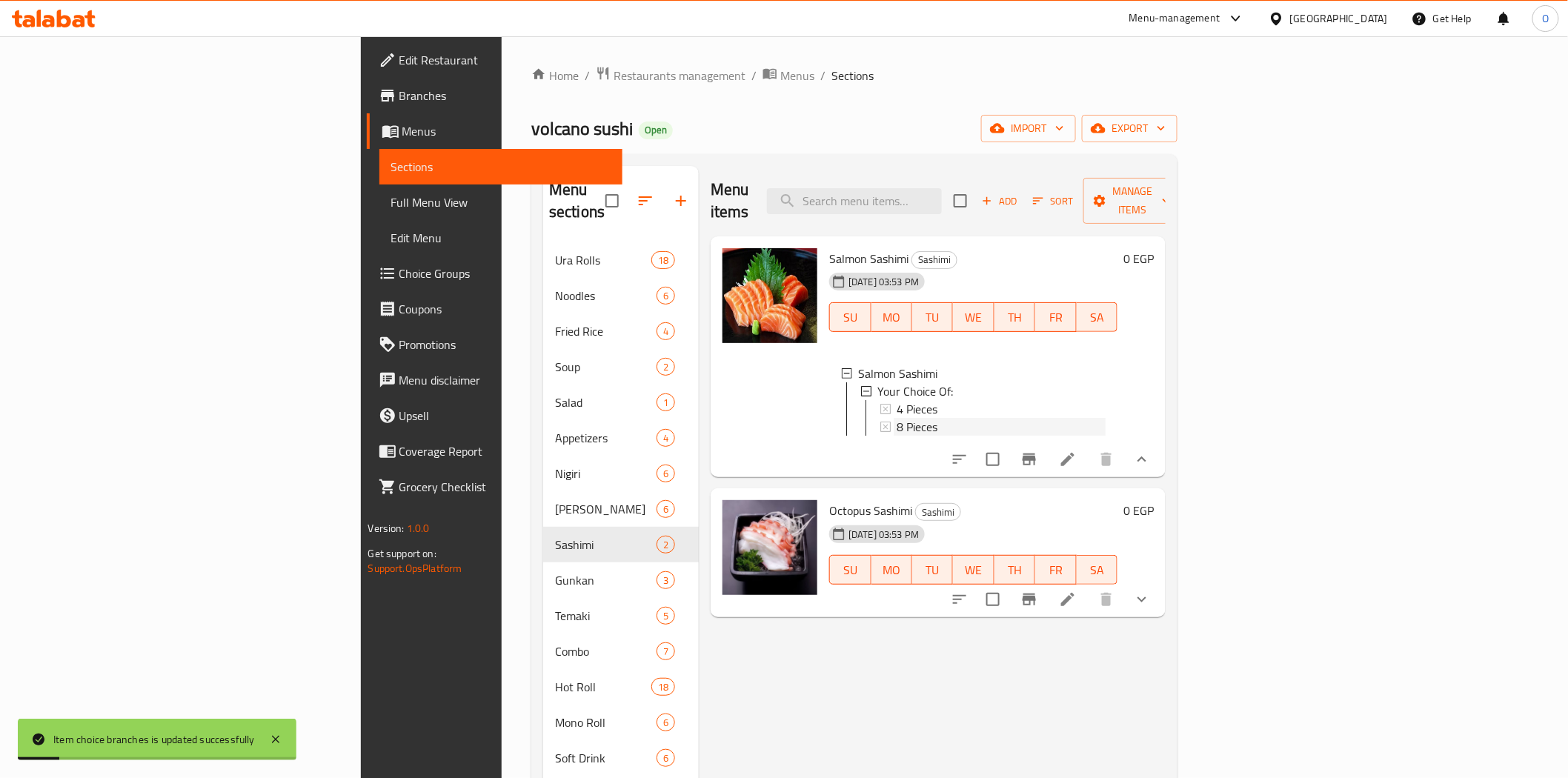
click at [897, 418] on div "8 Pieces" at bounding box center [1001, 427] width 209 height 18
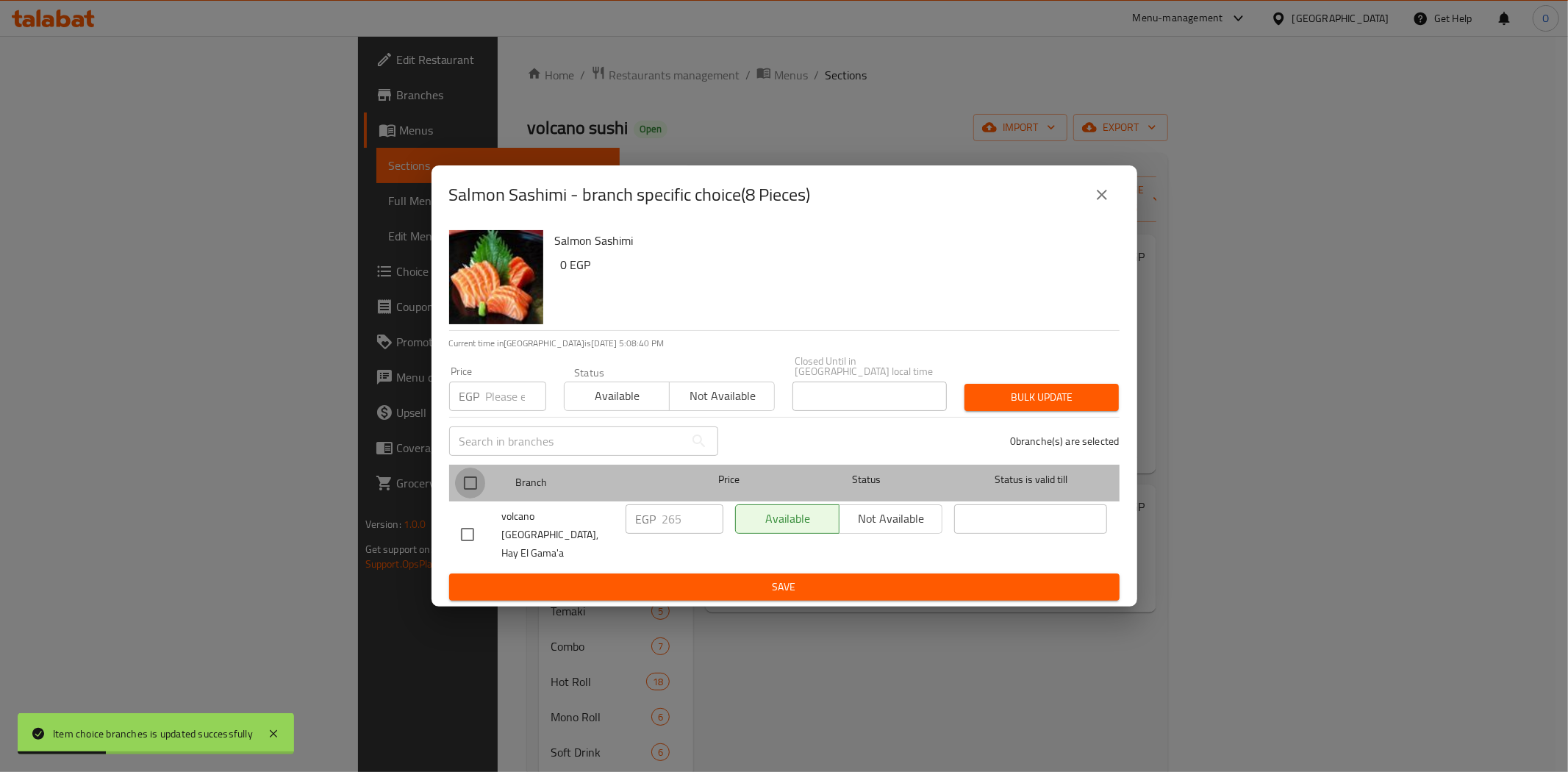
click at [473, 482] on input "checkbox" at bounding box center [470, 483] width 31 height 31
checkbox input "true"
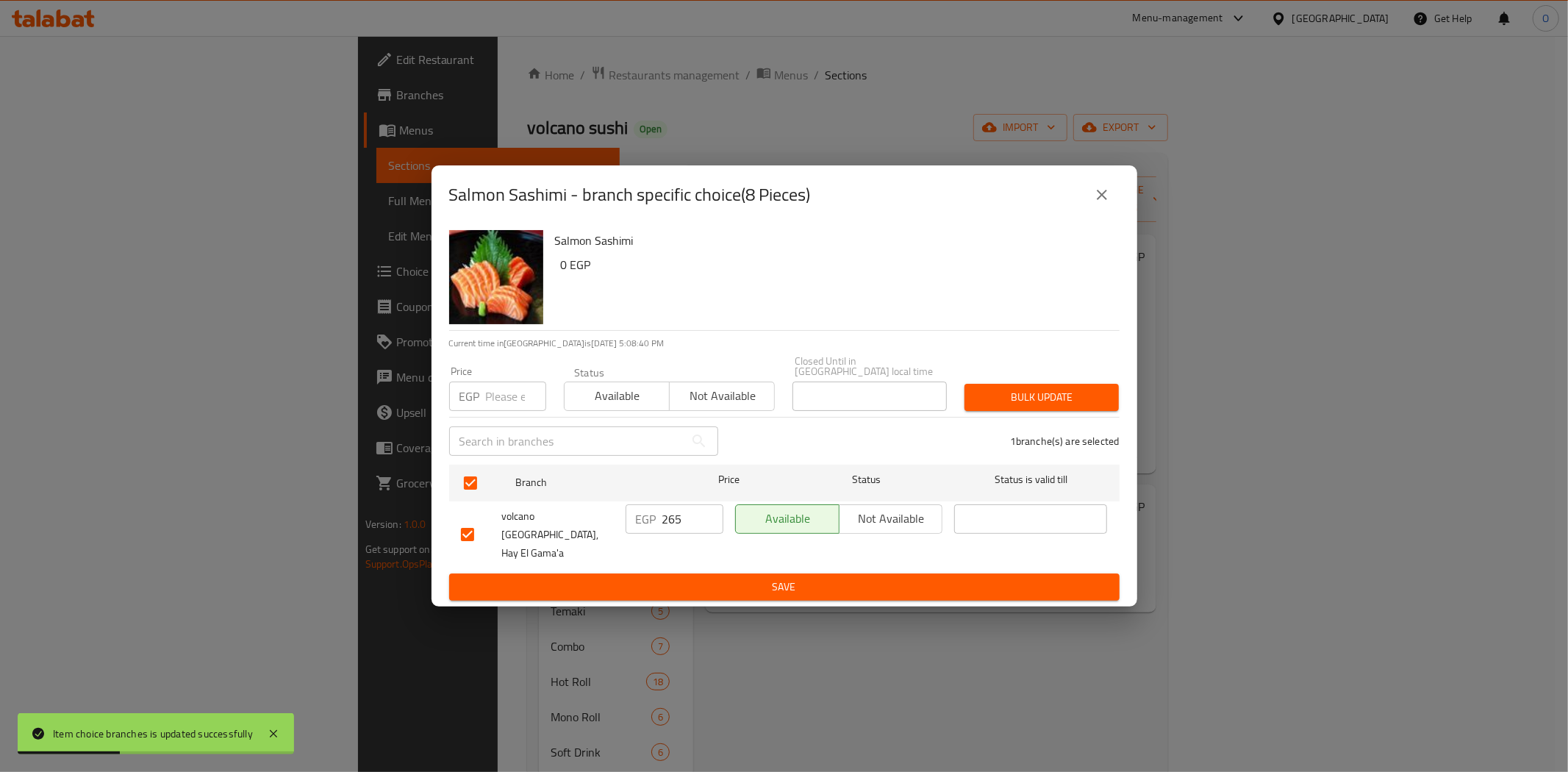
click at [495, 402] on input "number" at bounding box center [516, 396] width 61 height 29
type input "300"
click at [1072, 405] on span "Bulk update" at bounding box center [1042, 397] width 131 height 18
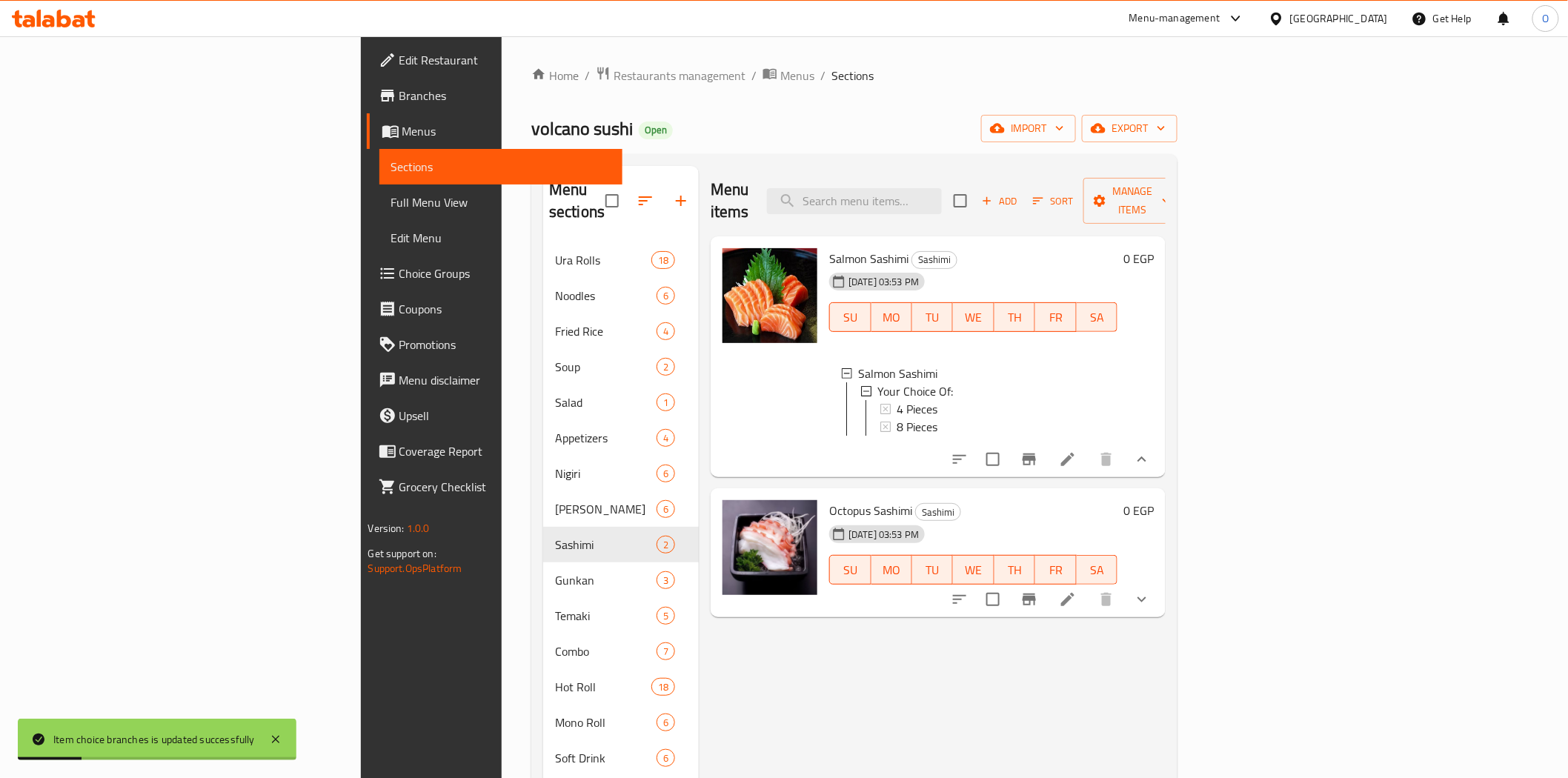
click at [1151, 590] on icon "show more" at bounding box center [1142, 599] width 18 height 18
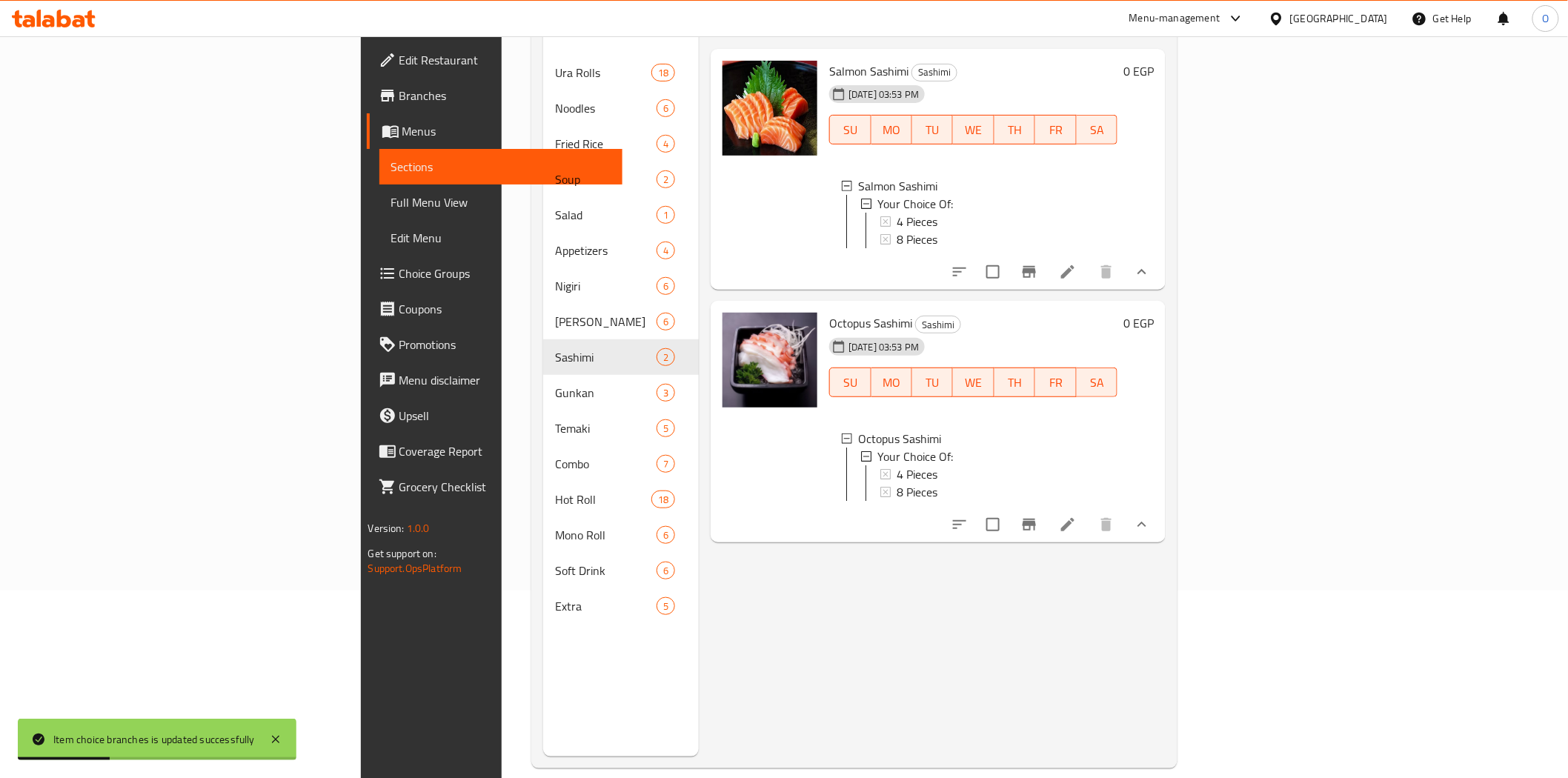
scroll to position [208, 0]
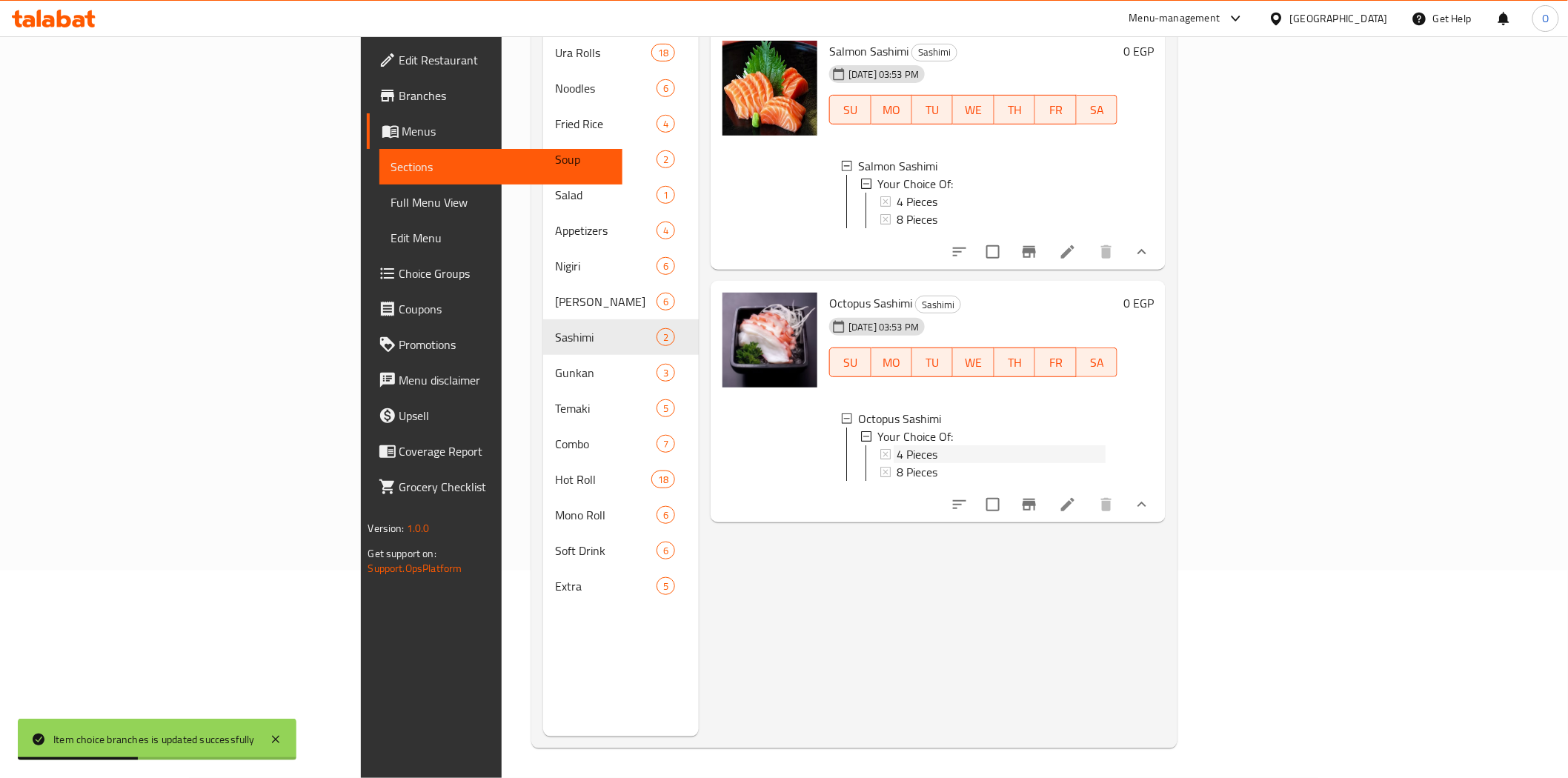
click at [897, 445] on span "4 Pieces" at bounding box center [917, 454] width 40 height 18
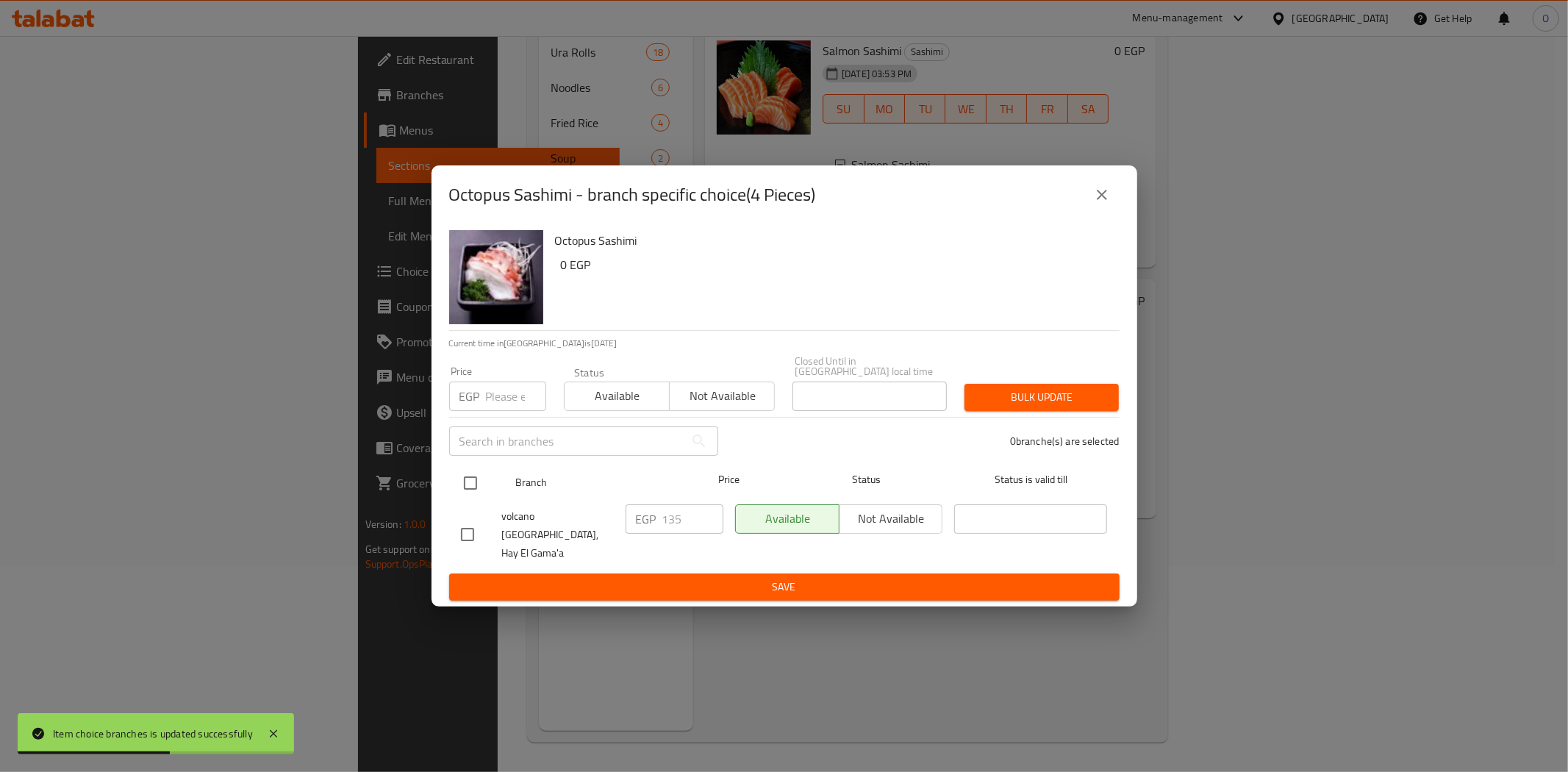
click at [469, 482] on input "checkbox" at bounding box center [470, 483] width 31 height 31
checkbox input "true"
click at [516, 384] on input "number" at bounding box center [516, 396] width 61 height 29
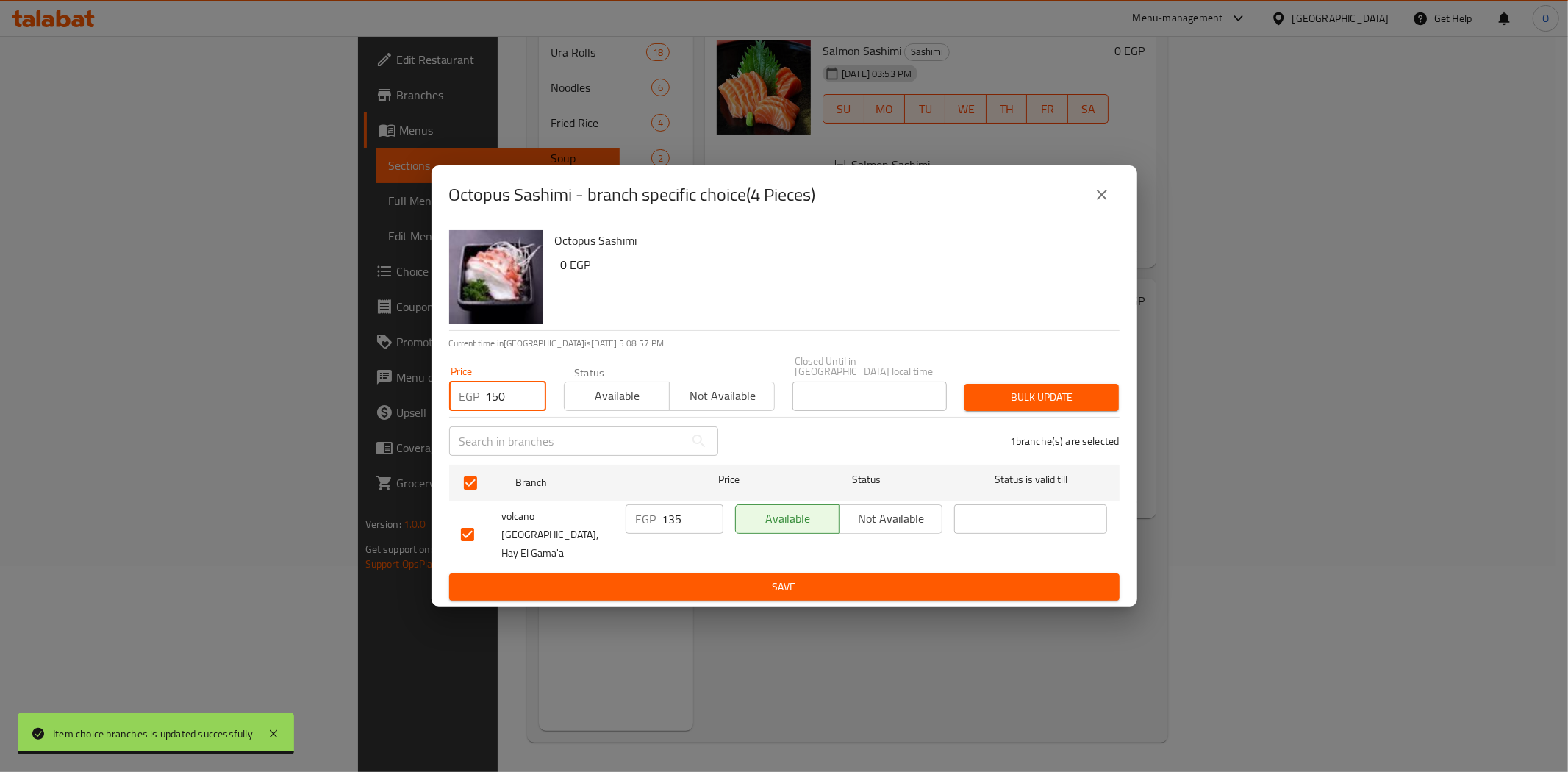
type input "150"
click at [1035, 406] on span "Bulk update" at bounding box center [1042, 397] width 131 height 18
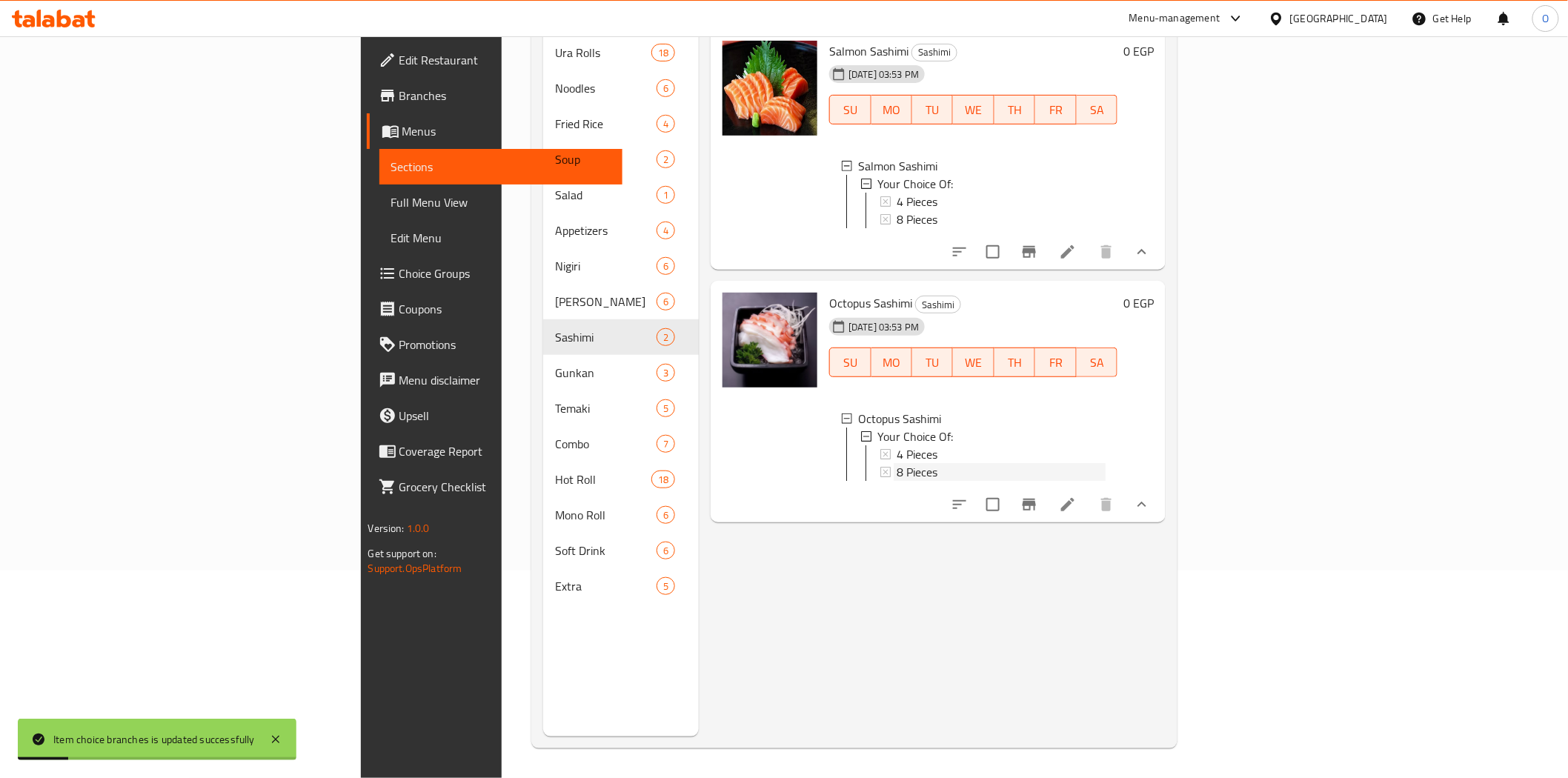
click at [897, 464] on span "8 Pieces" at bounding box center [917, 472] width 40 height 18
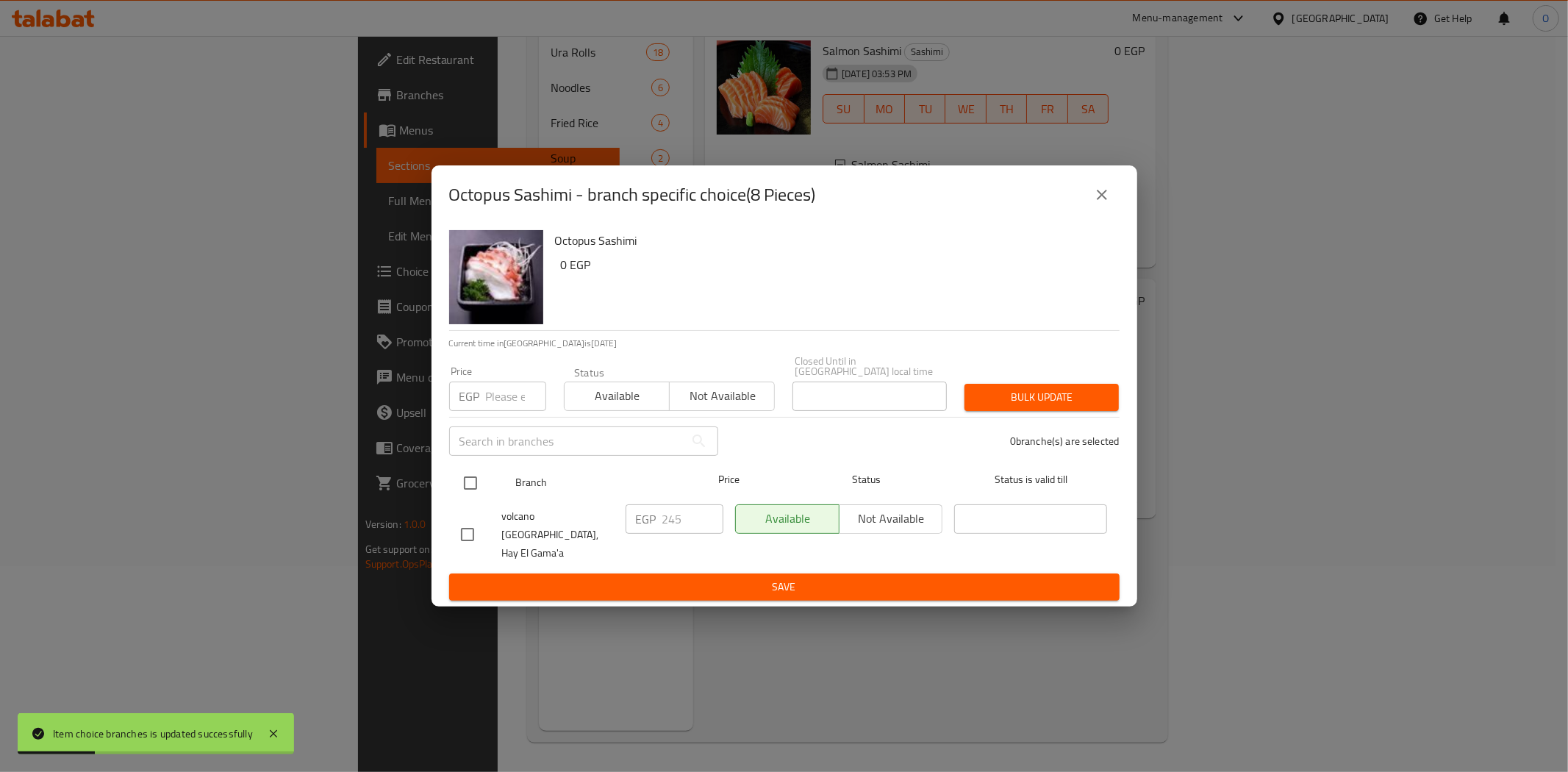
click at [461, 493] on input "checkbox" at bounding box center [470, 483] width 31 height 31
checkbox input "true"
click at [500, 401] on input "number" at bounding box center [516, 396] width 61 height 29
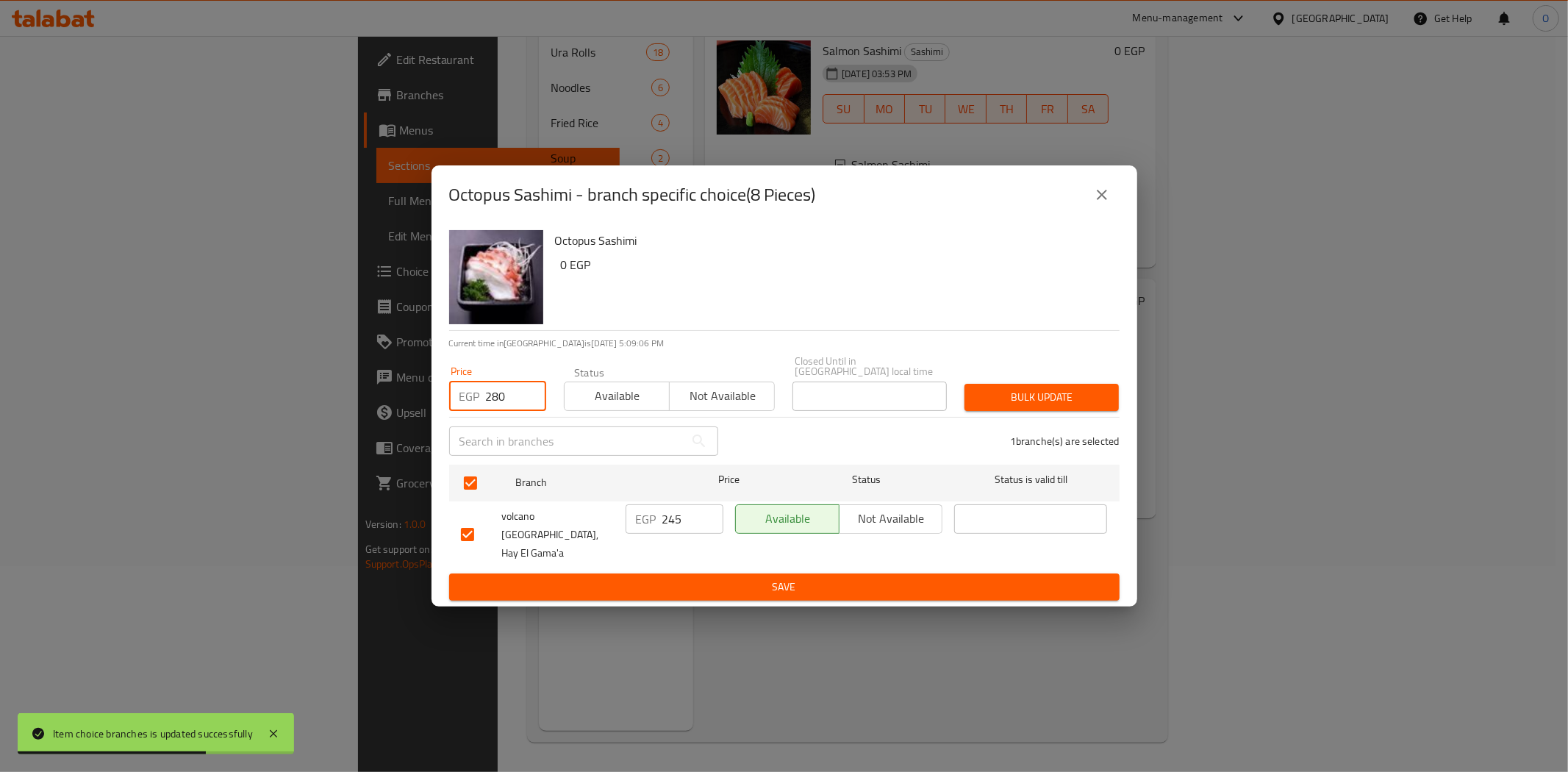
type input "280"
click at [1023, 406] on span "Bulk update" at bounding box center [1042, 397] width 131 height 18
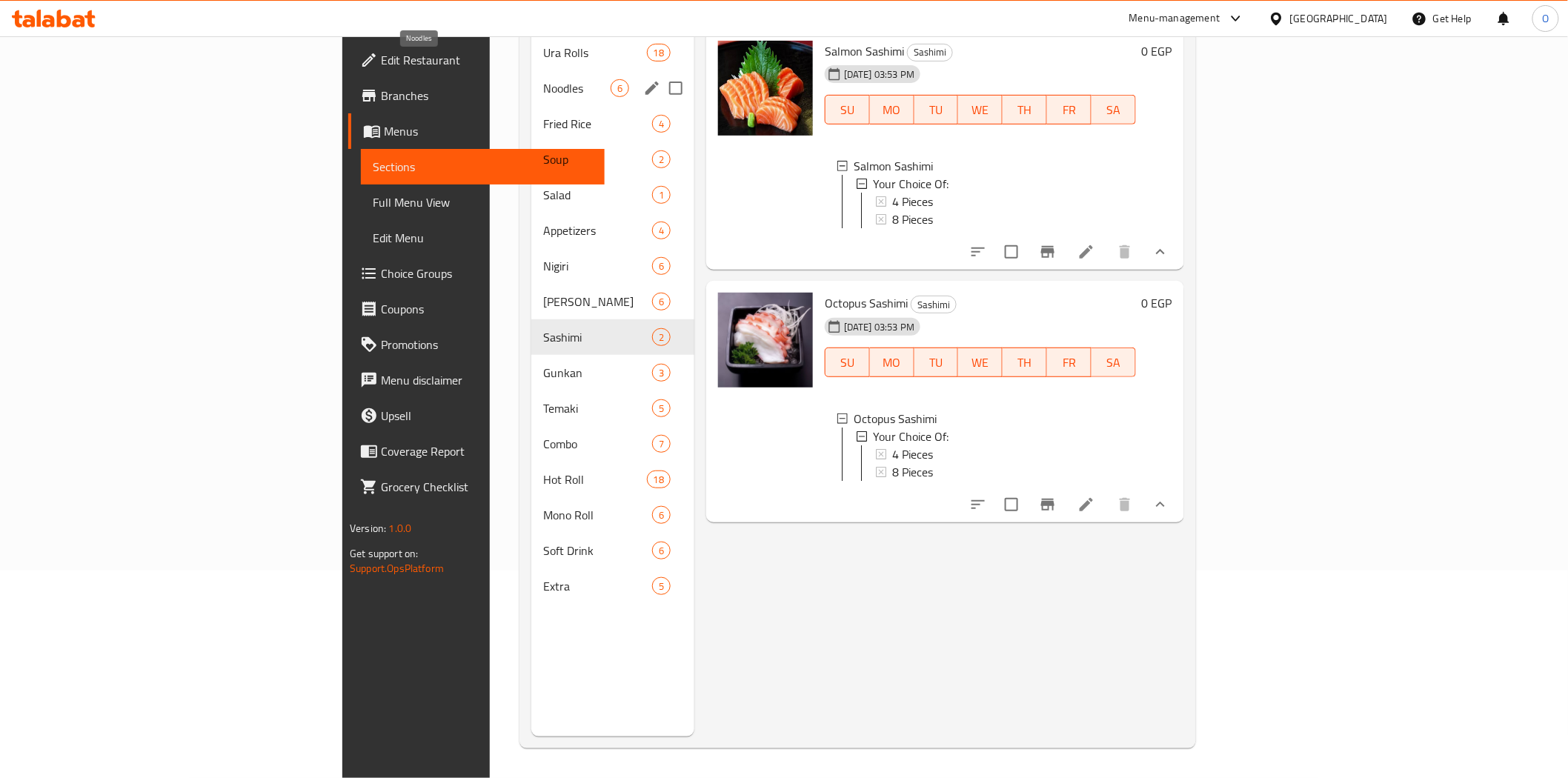
click at [543, 79] on span "Noodles" at bounding box center [577, 88] width 68 height 18
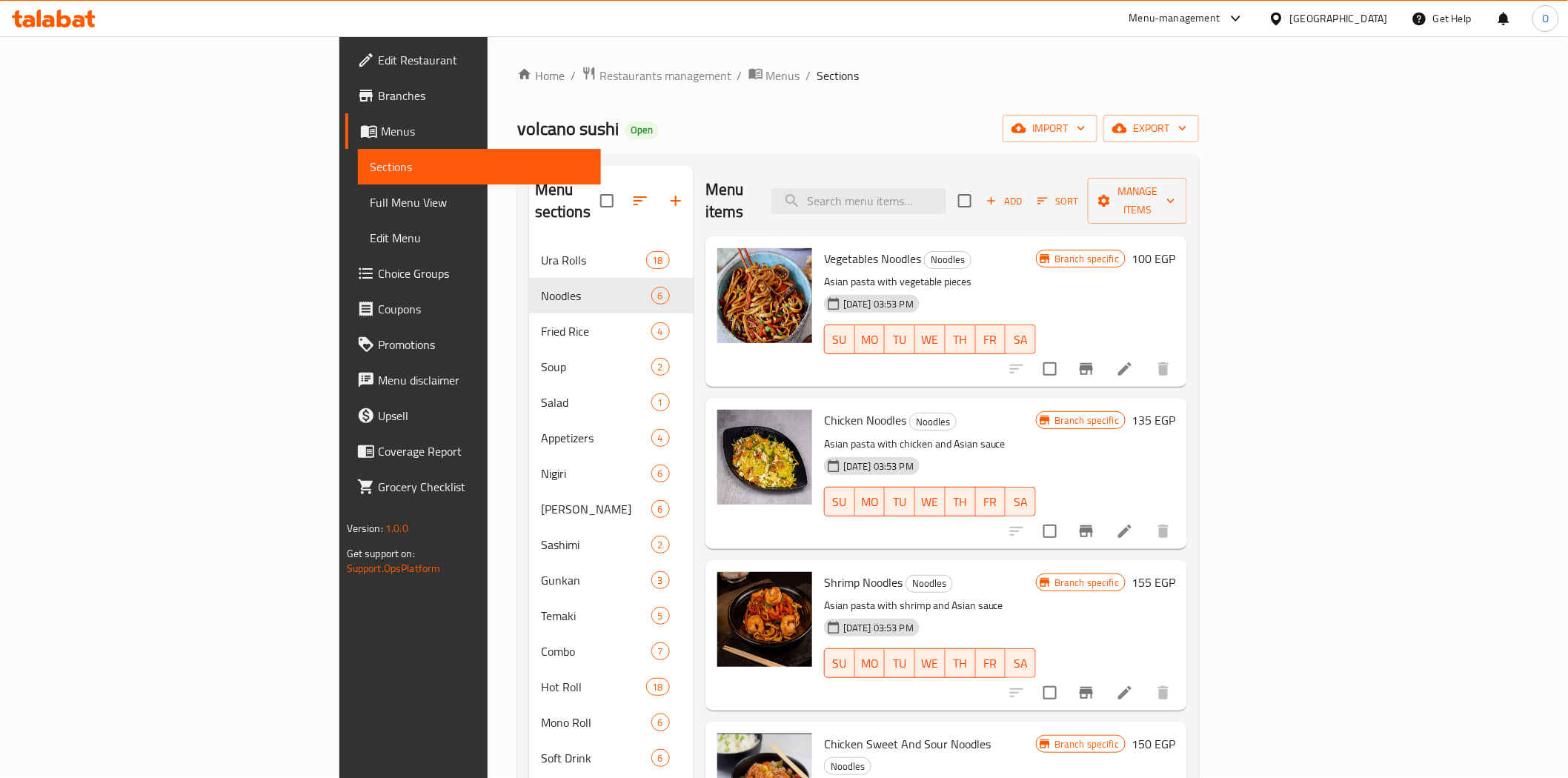
click at [1095, 360] on icon "Branch-specific-item" at bounding box center [1087, 369] width 18 height 18
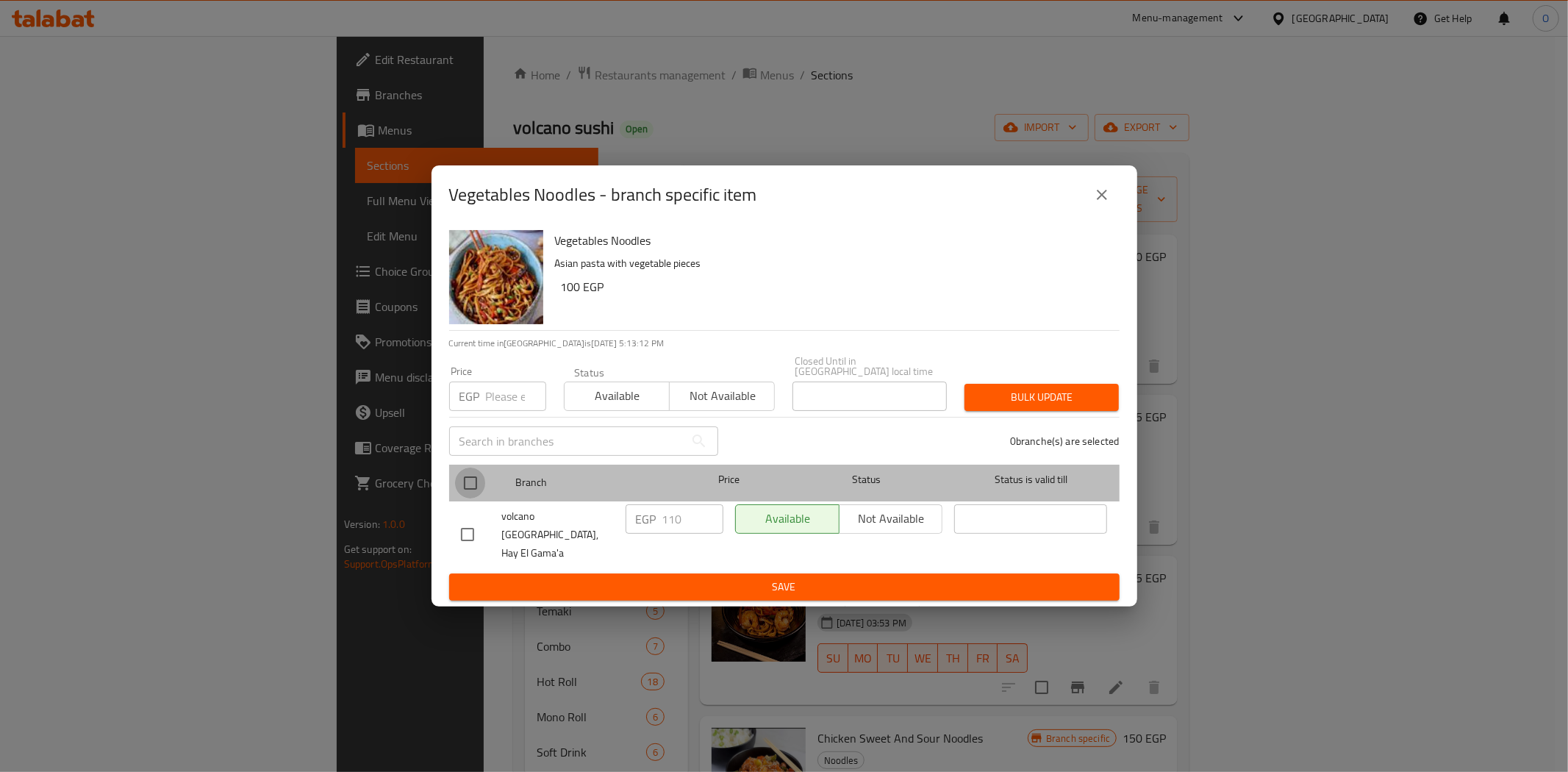
click at [465, 487] on input "checkbox" at bounding box center [470, 483] width 31 height 31
checkbox input "true"
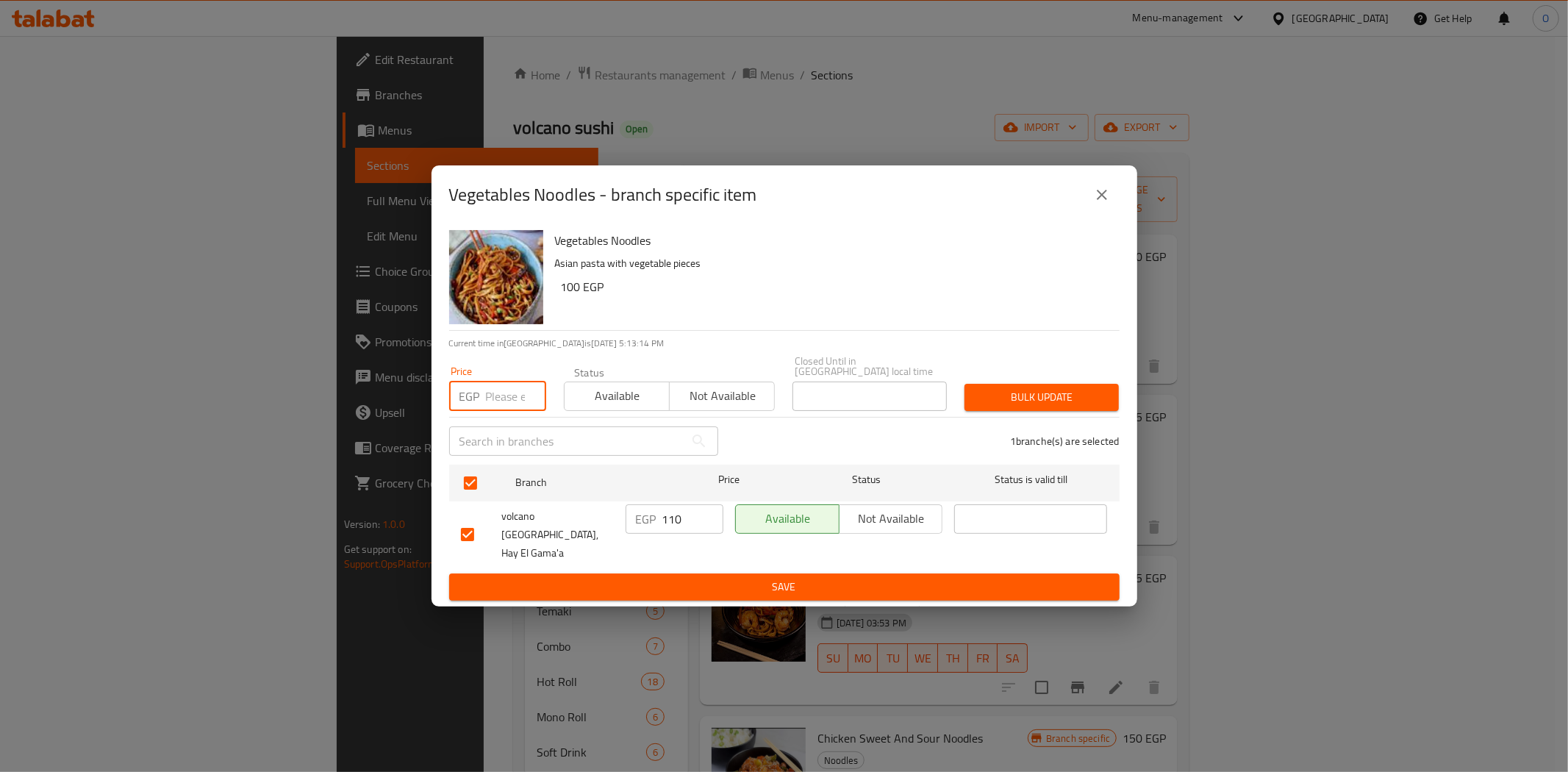
paste input "130"
type input "130"
click at [1031, 402] on span "Bulk update" at bounding box center [1042, 397] width 131 height 18
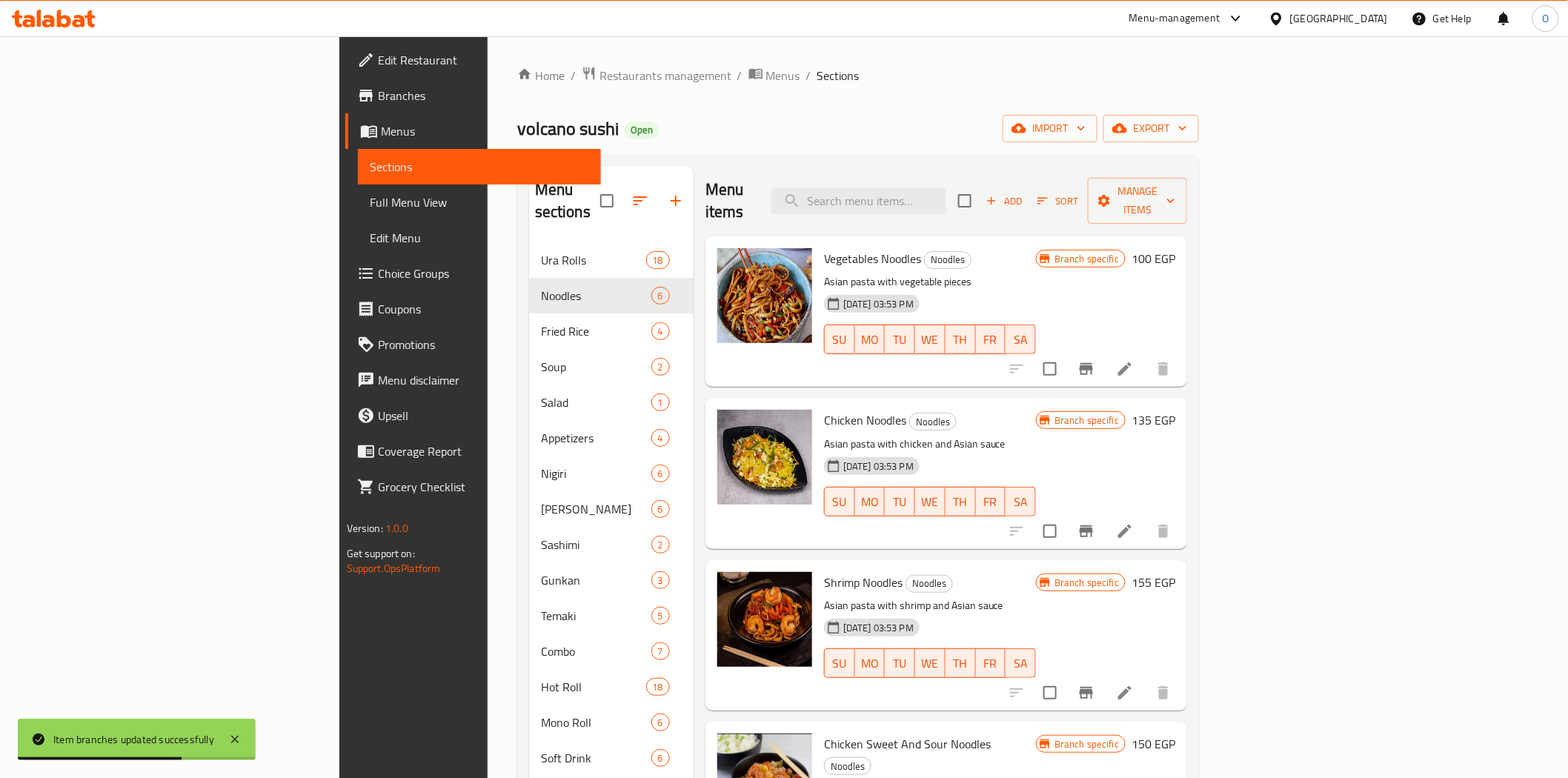
click at [1095, 523] on icon "Branch-specific-item" at bounding box center [1087, 532] width 18 height 18
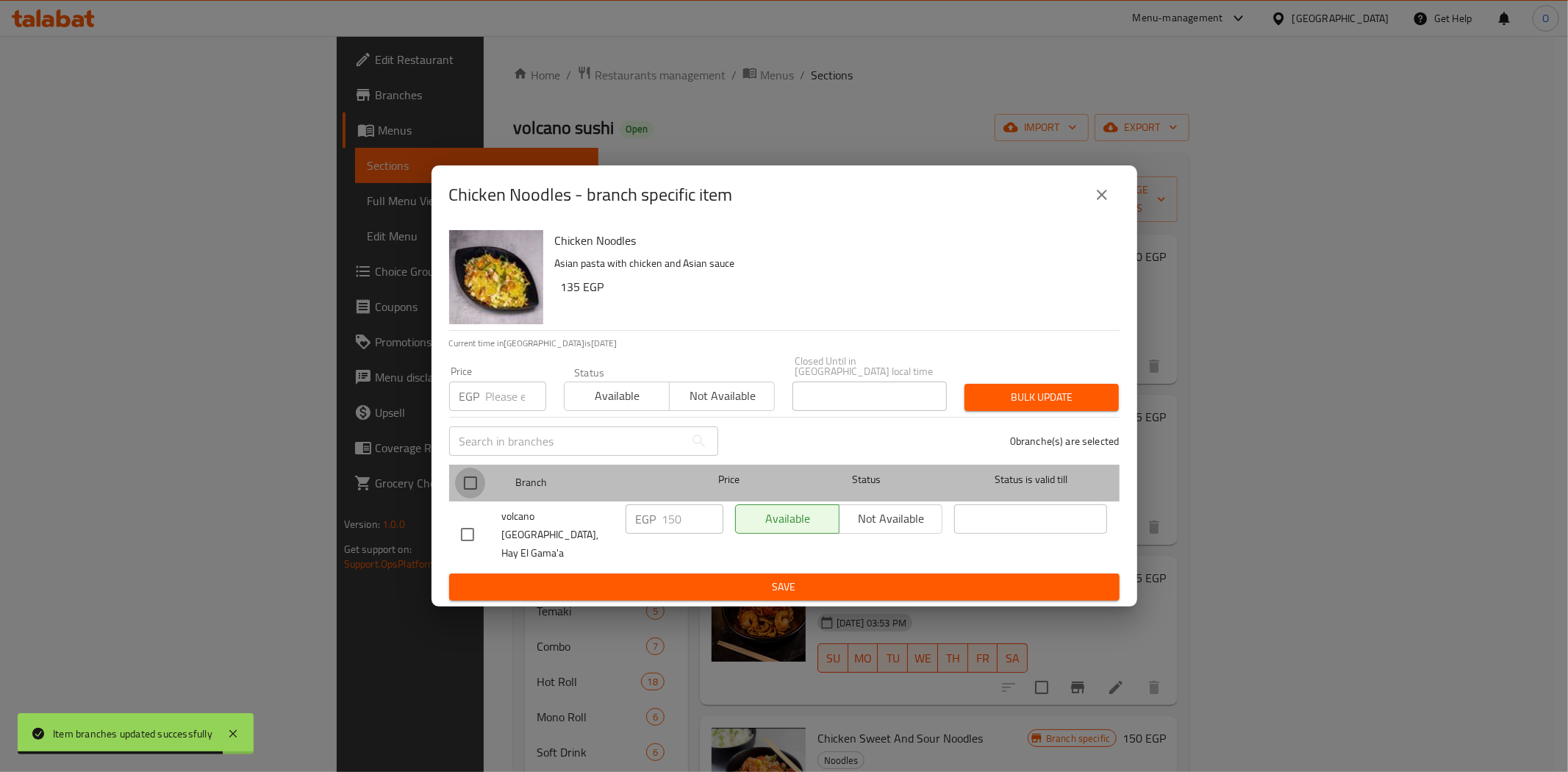
click at [472, 478] on input "checkbox" at bounding box center [470, 483] width 31 height 31
checkbox input "true"
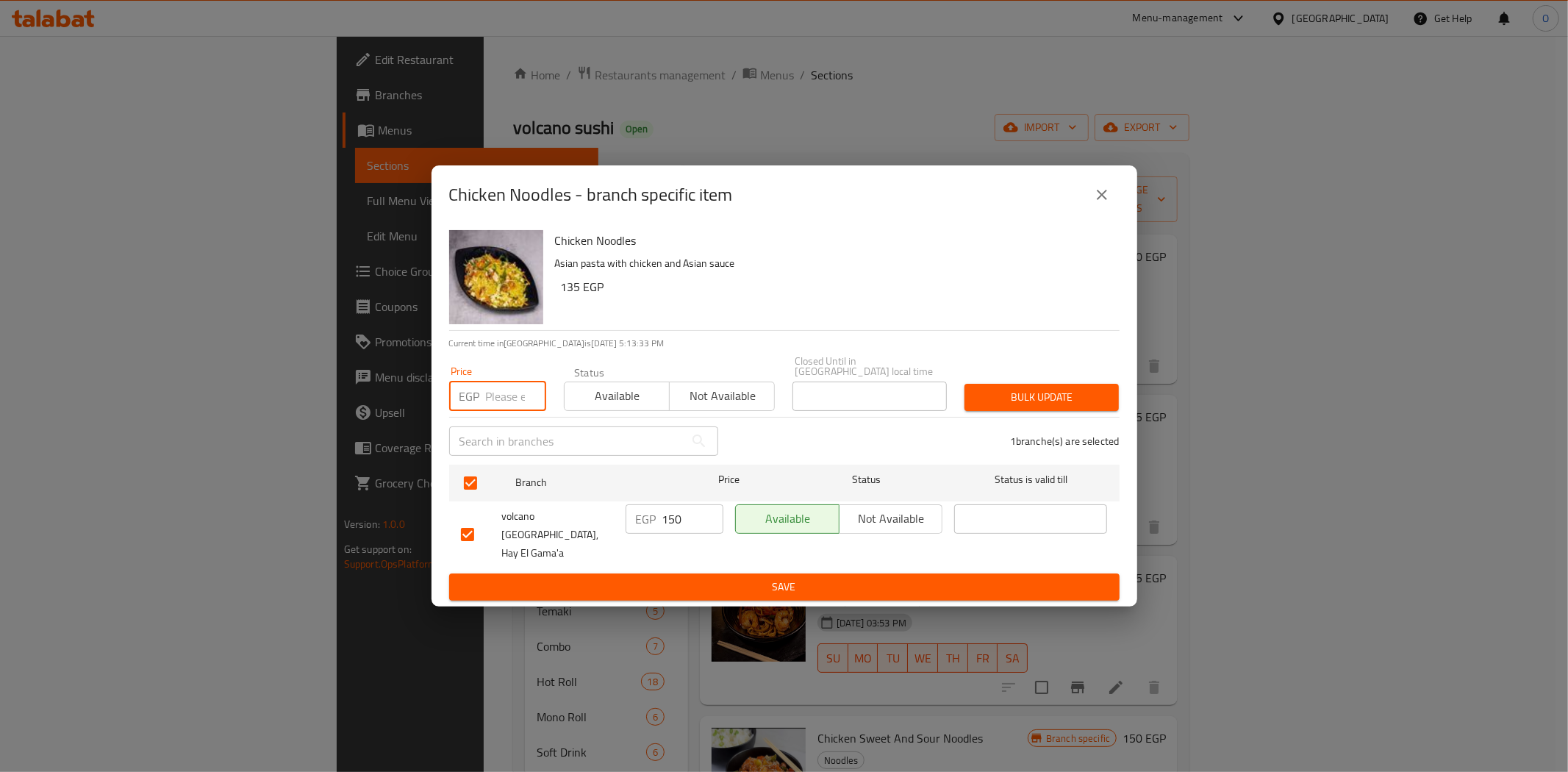
paste input "170"
type input "170"
click at [1018, 405] on span "Bulk update" at bounding box center [1042, 397] width 131 height 18
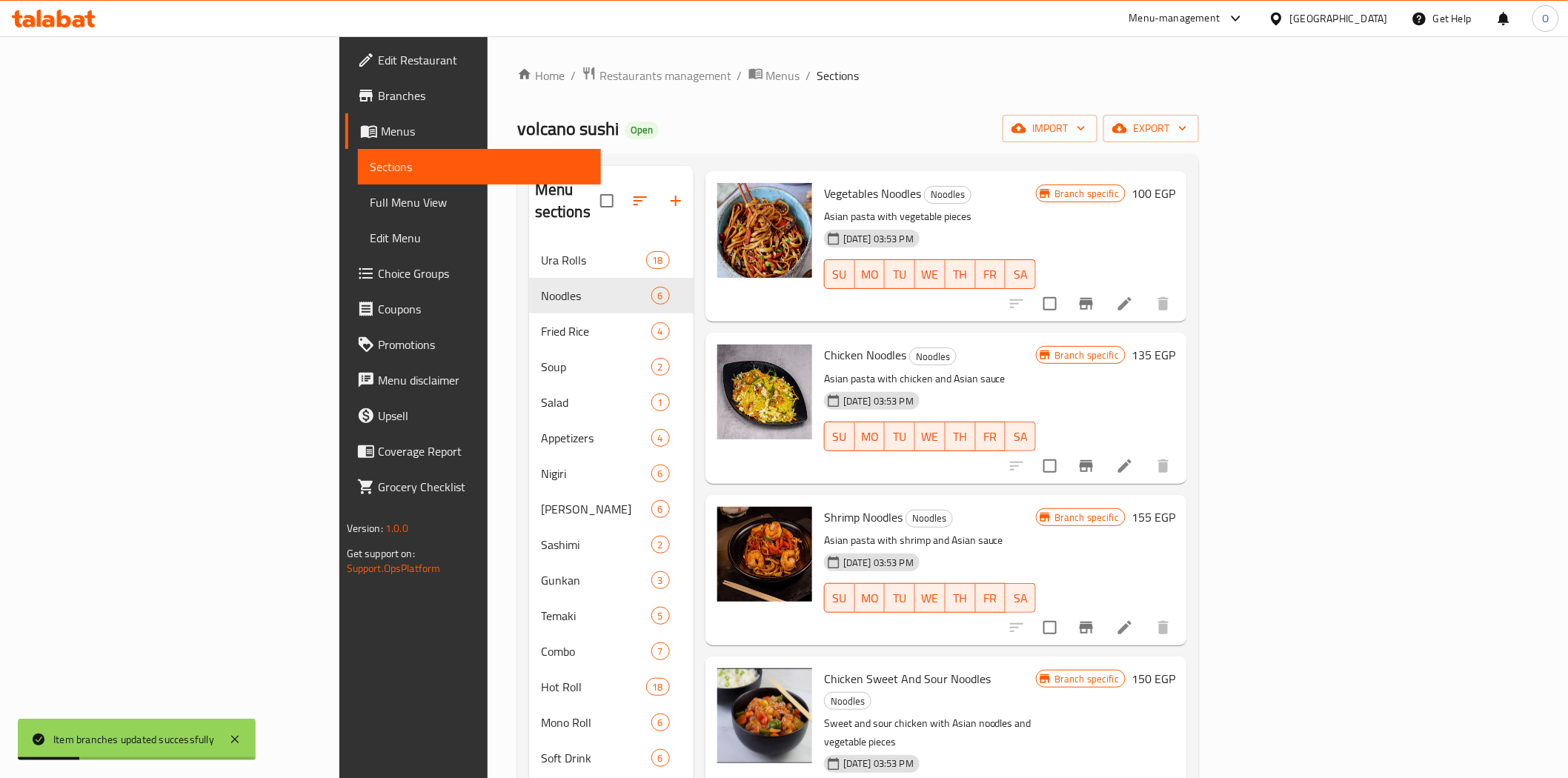
scroll to position [230, 0]
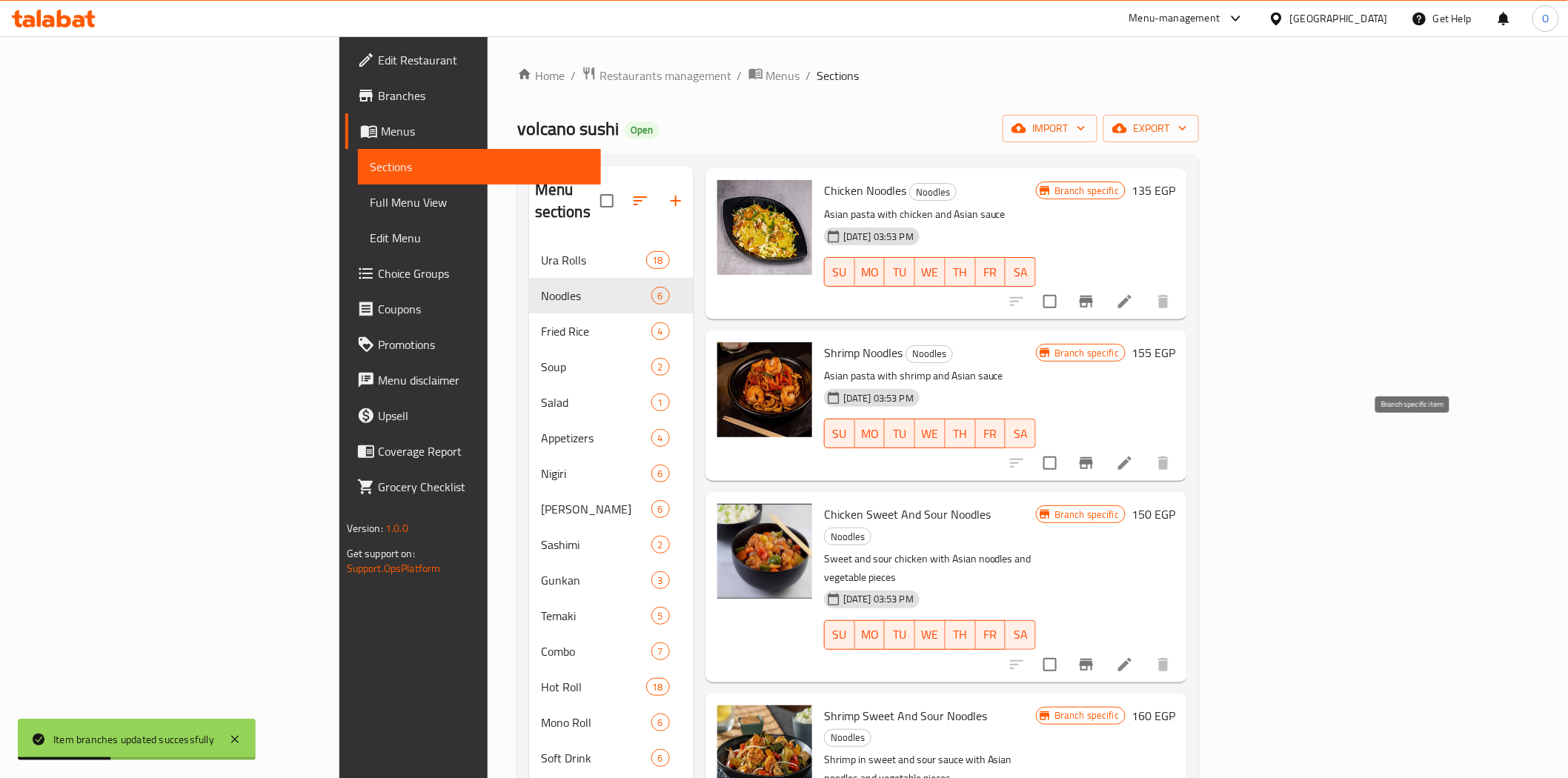
click at [1095, 454] on icon "Branch-specific-item" at bounding box center [1087, 463] width 18 height 18
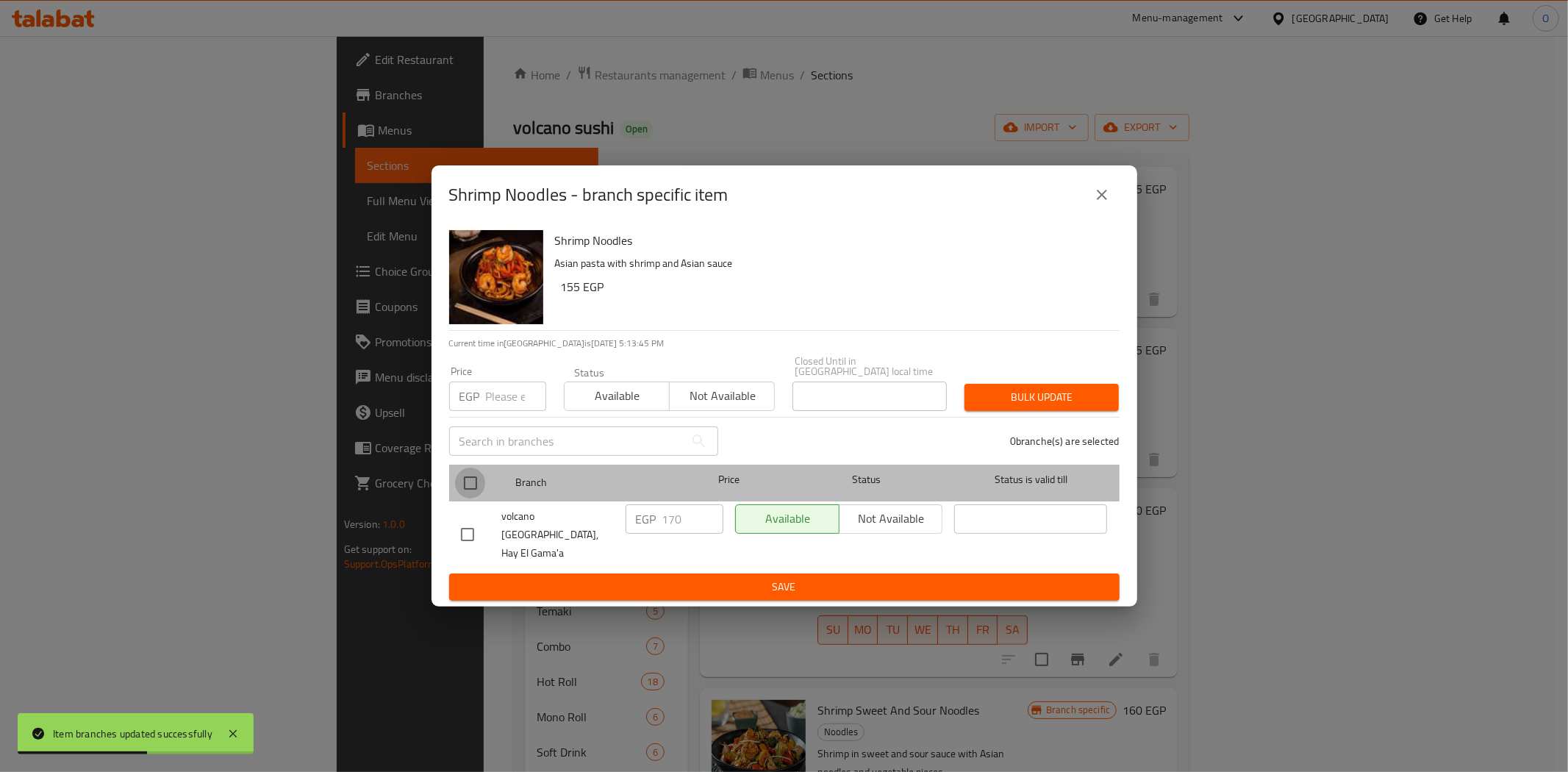
click at [471, 490] on input "checkbox" at bounding box center [470, 483] width 31 height 31
checkbox input "true"
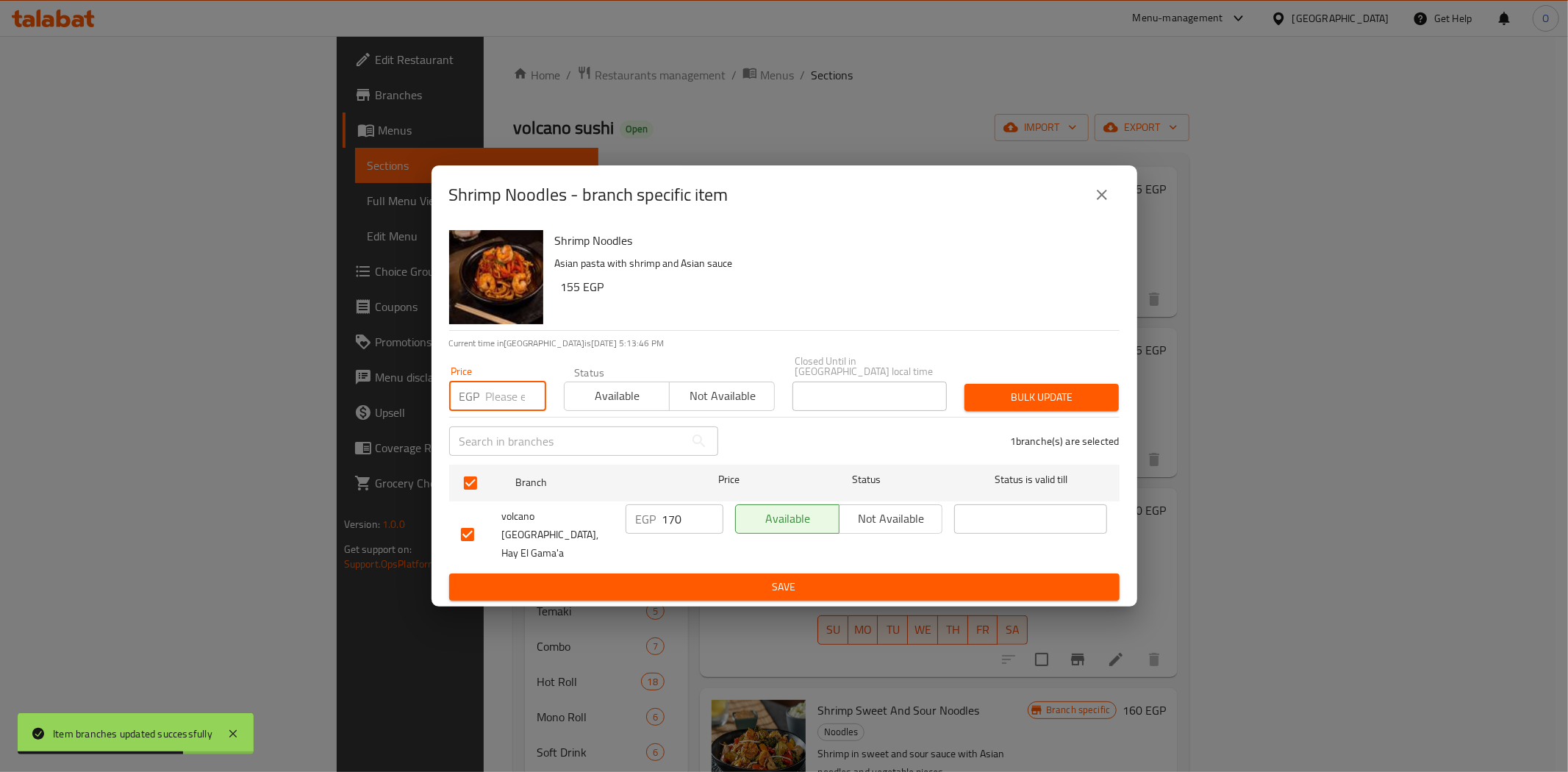
paste input "190"
type input "190"
click at [991, 399] on span "Bulk update" at bounding box center [1042, 397] width 131 height 18
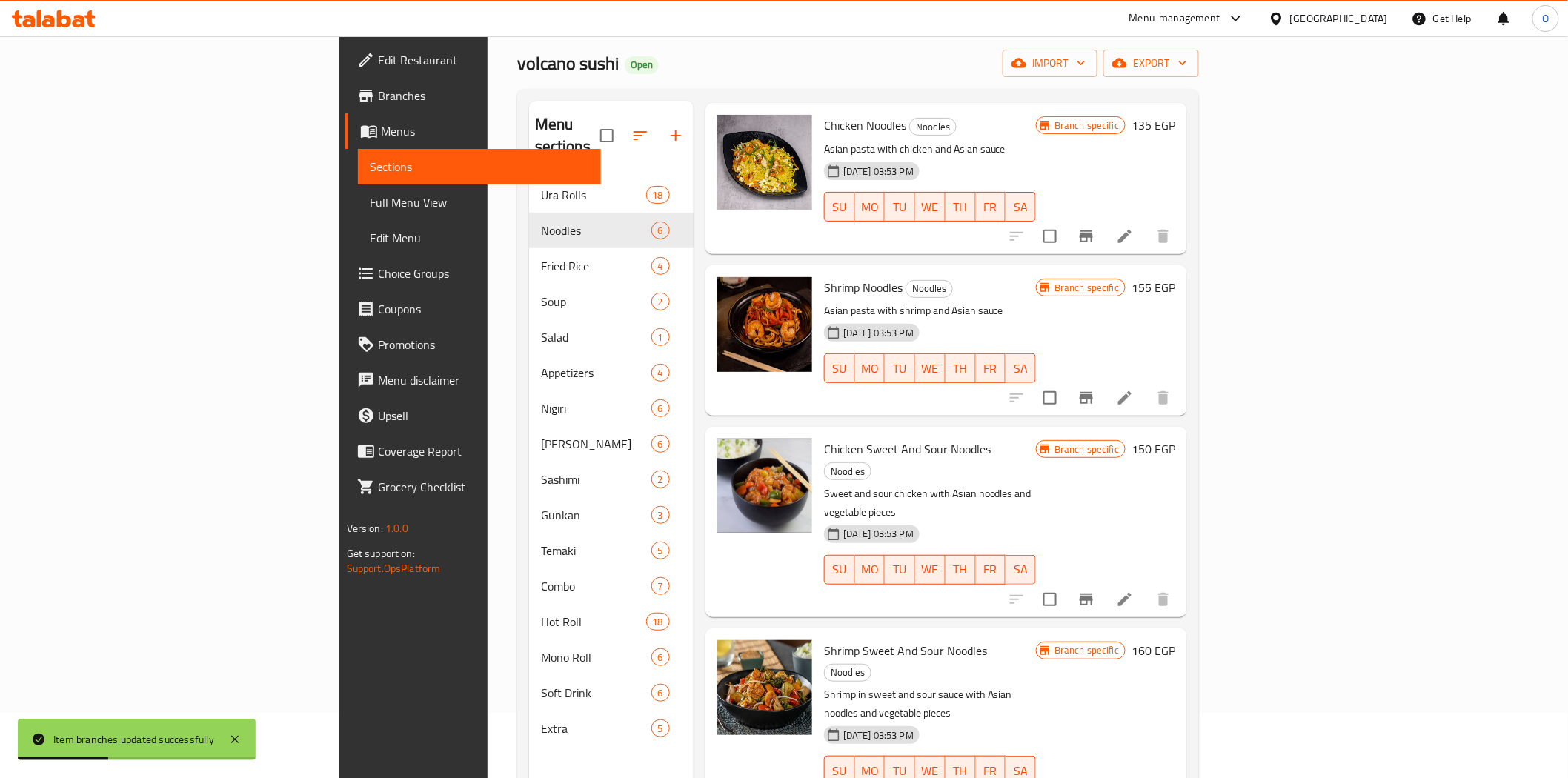
scroll to position [82, 0]
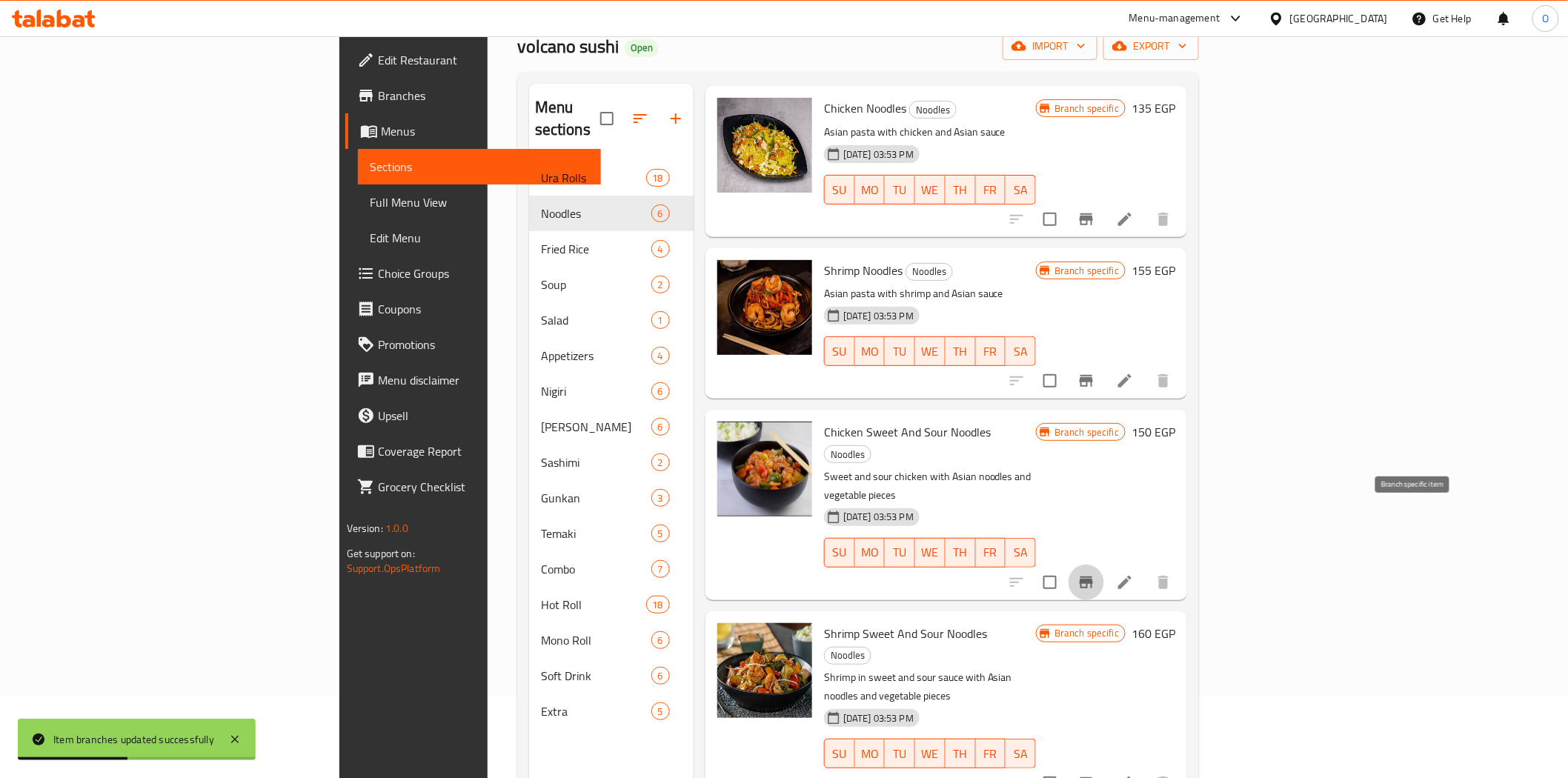
click at [1093, 576] on icon "Branch-specific-item" at bounding box center [1086, 582] width 13 height 12
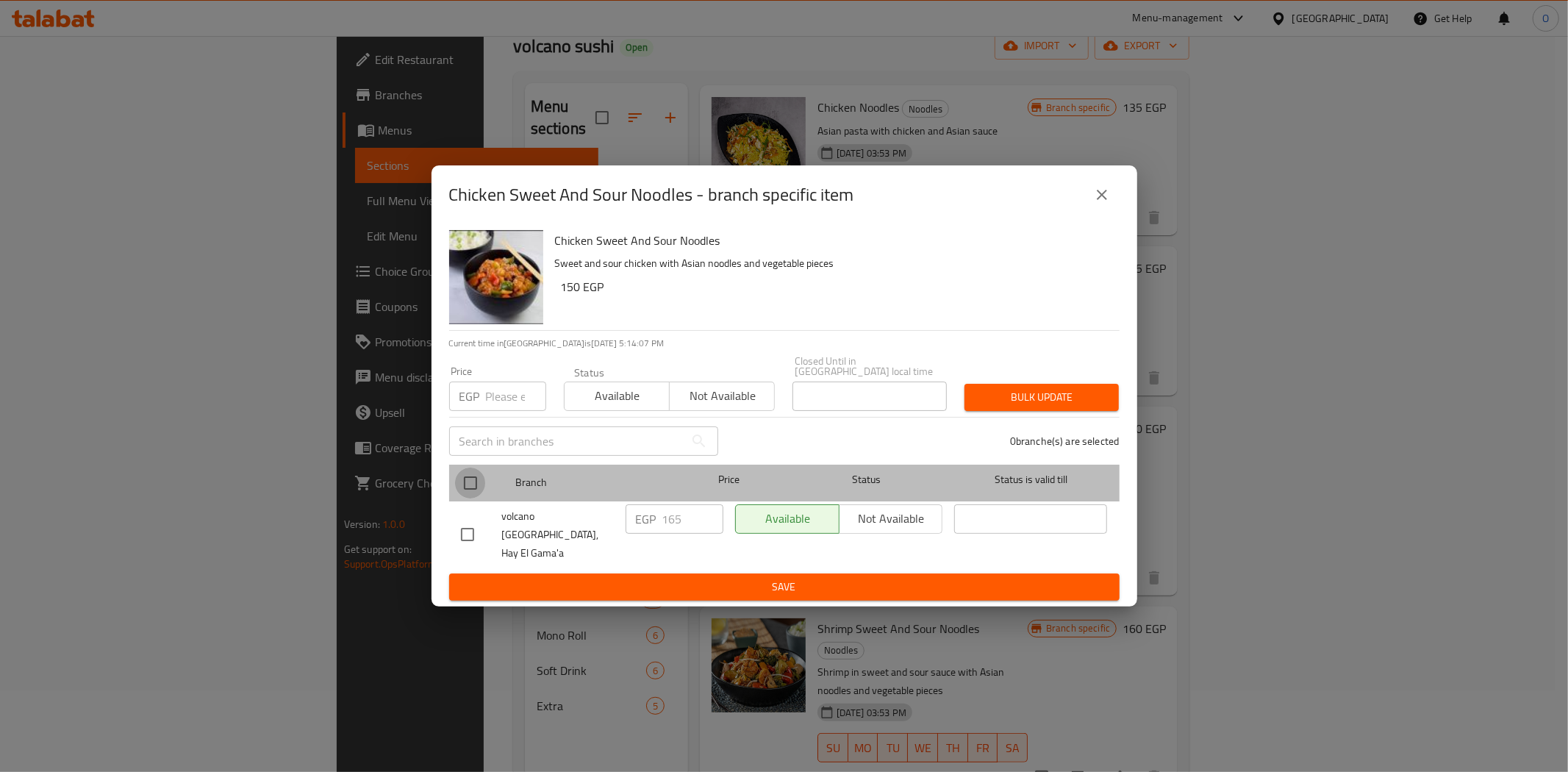
click at [475, 479] on input "checkbox" at bounding box center [470, 483] width 31 height 31
checkbox input "true"
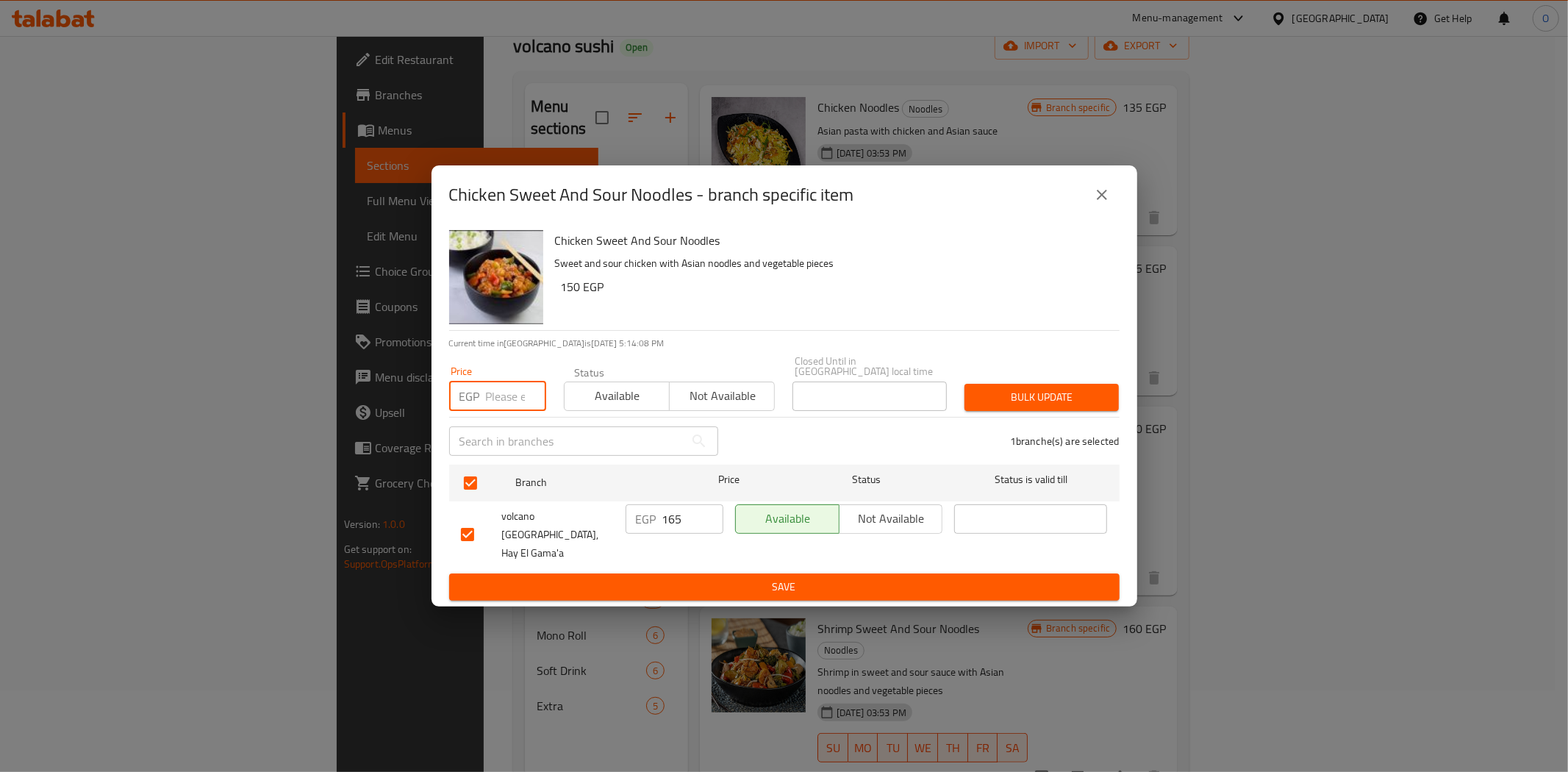
paste input "190"
type input "190"
click at [1057, 406] on span "Bulk update" at bounding box center [1042, 397] width 131 height 18
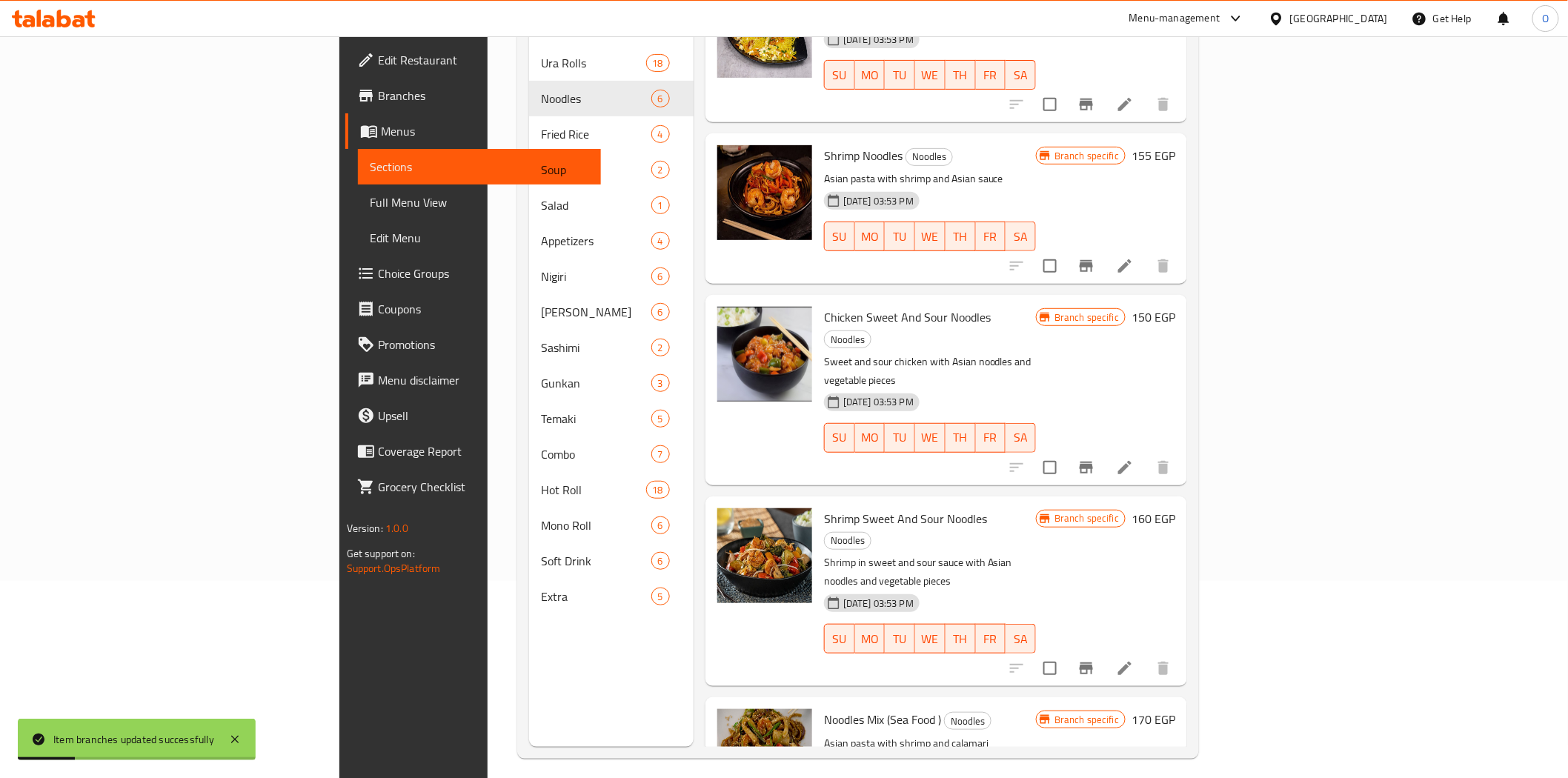
scroll to position [208, 0]
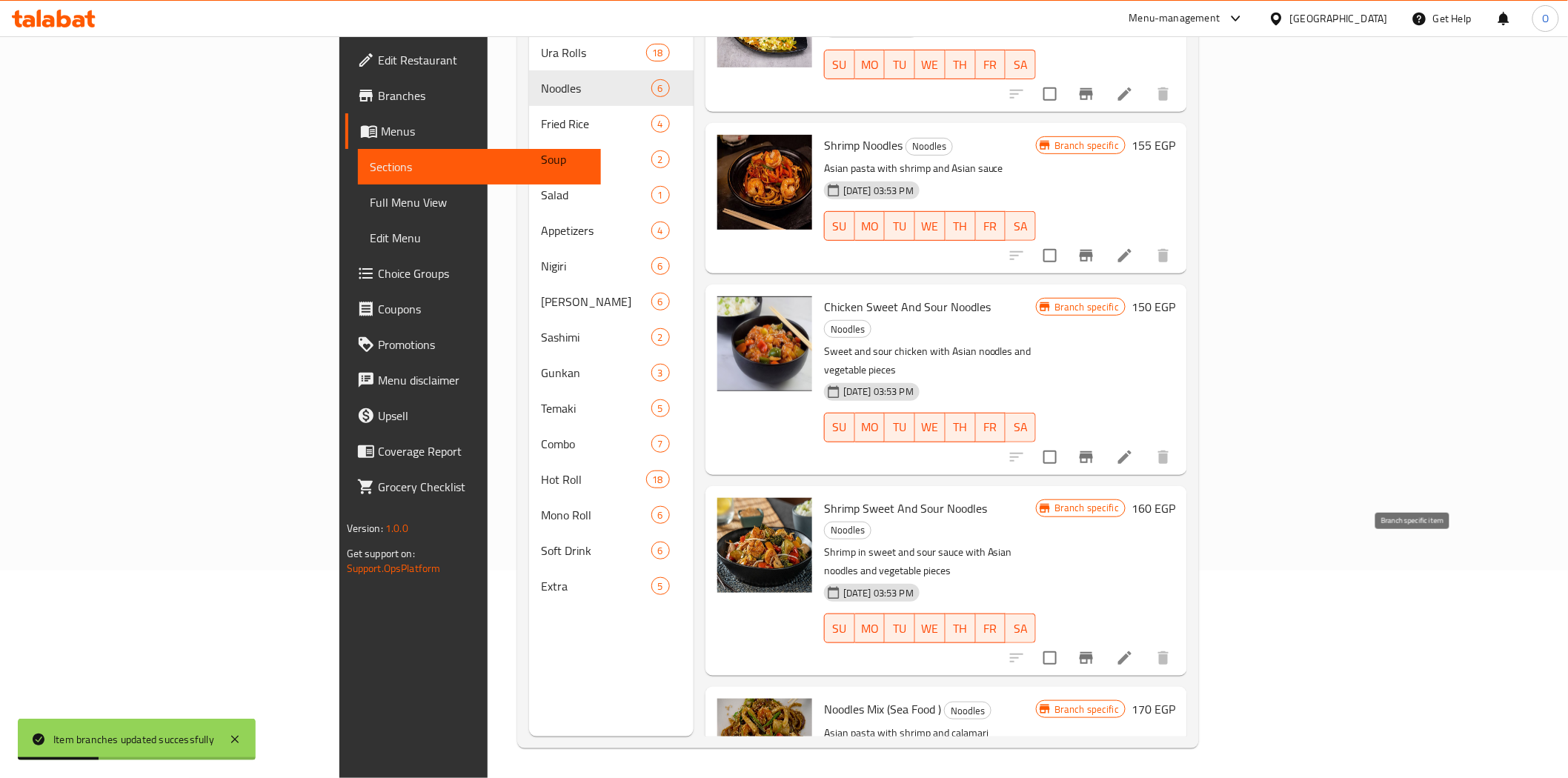
click at [1104, 640] on button "Branch-specific-item" at bounding box center [1086, 658] width 35 height 35
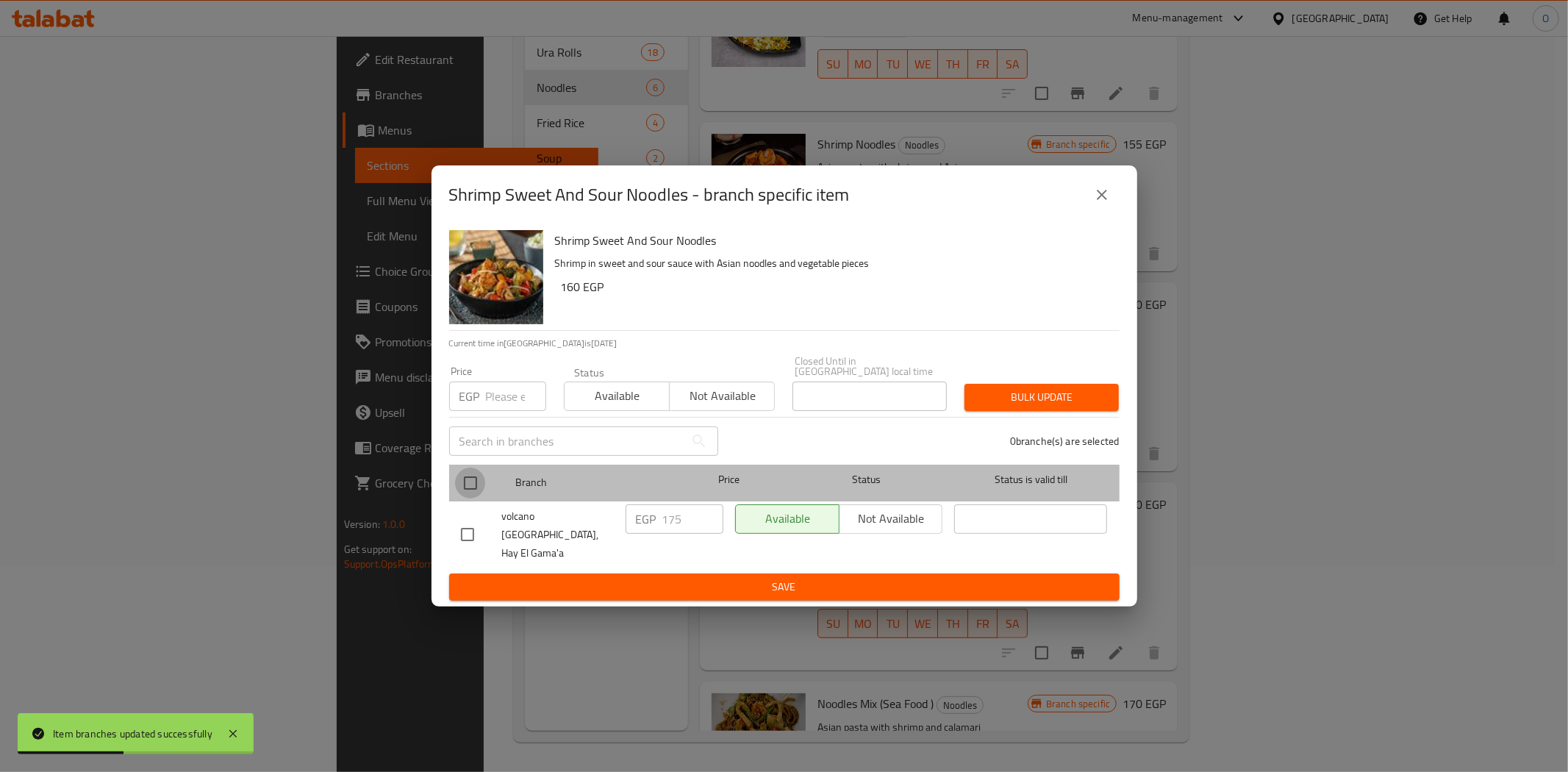
drag, startPoint x: 473, startPoint y: 482, endPoint x: 498, endPoint y: 429, distance: 58.6
click at [473, 481] on input "checkbox" at bounding box center [470, 483] width 31 height 31
checkbox input "true"
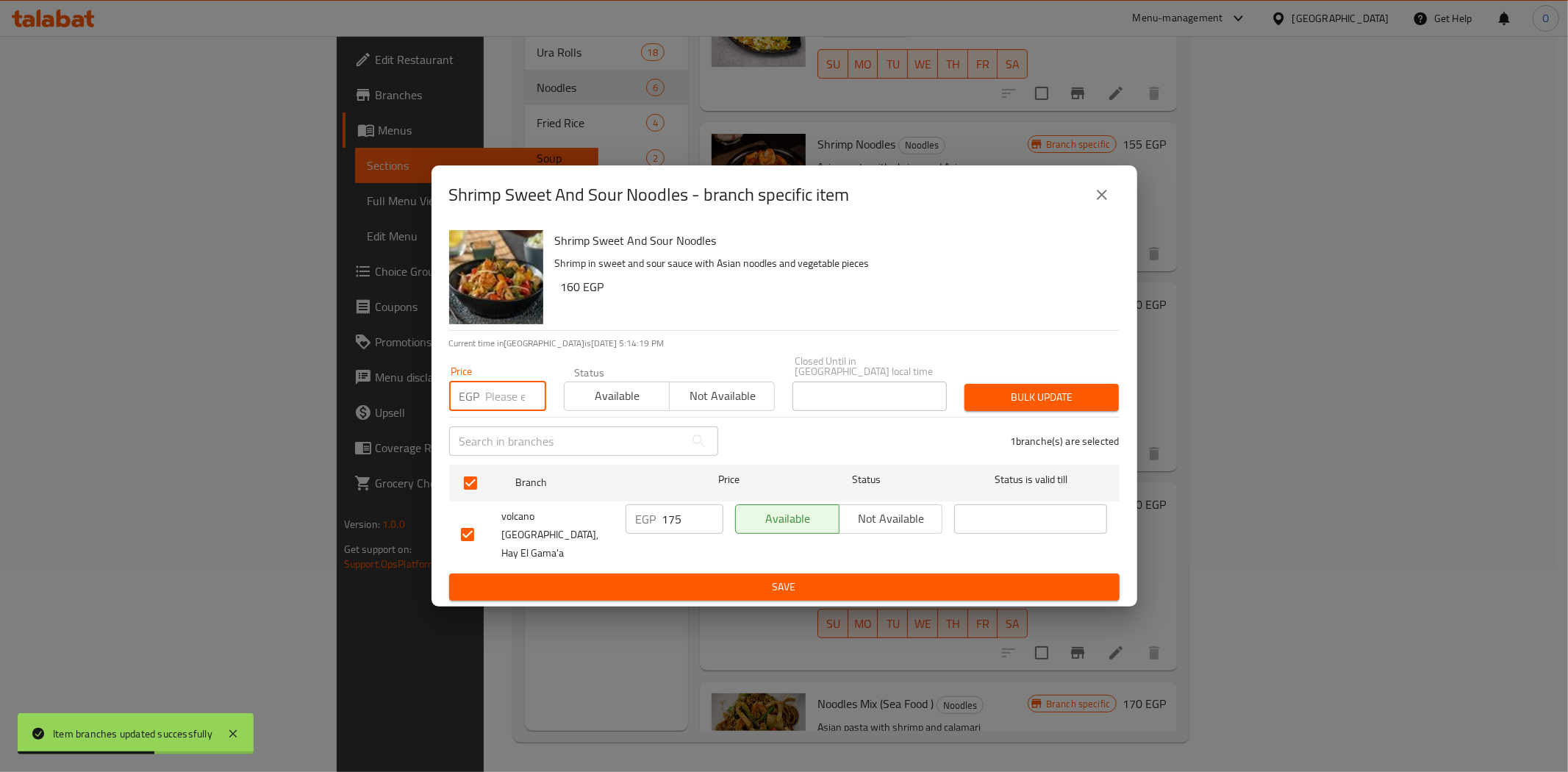
paste input "200"
type input "200"
click at [1020, 399] on span "Bulk update" at bounding box center [1042, 397] width 131 height 18
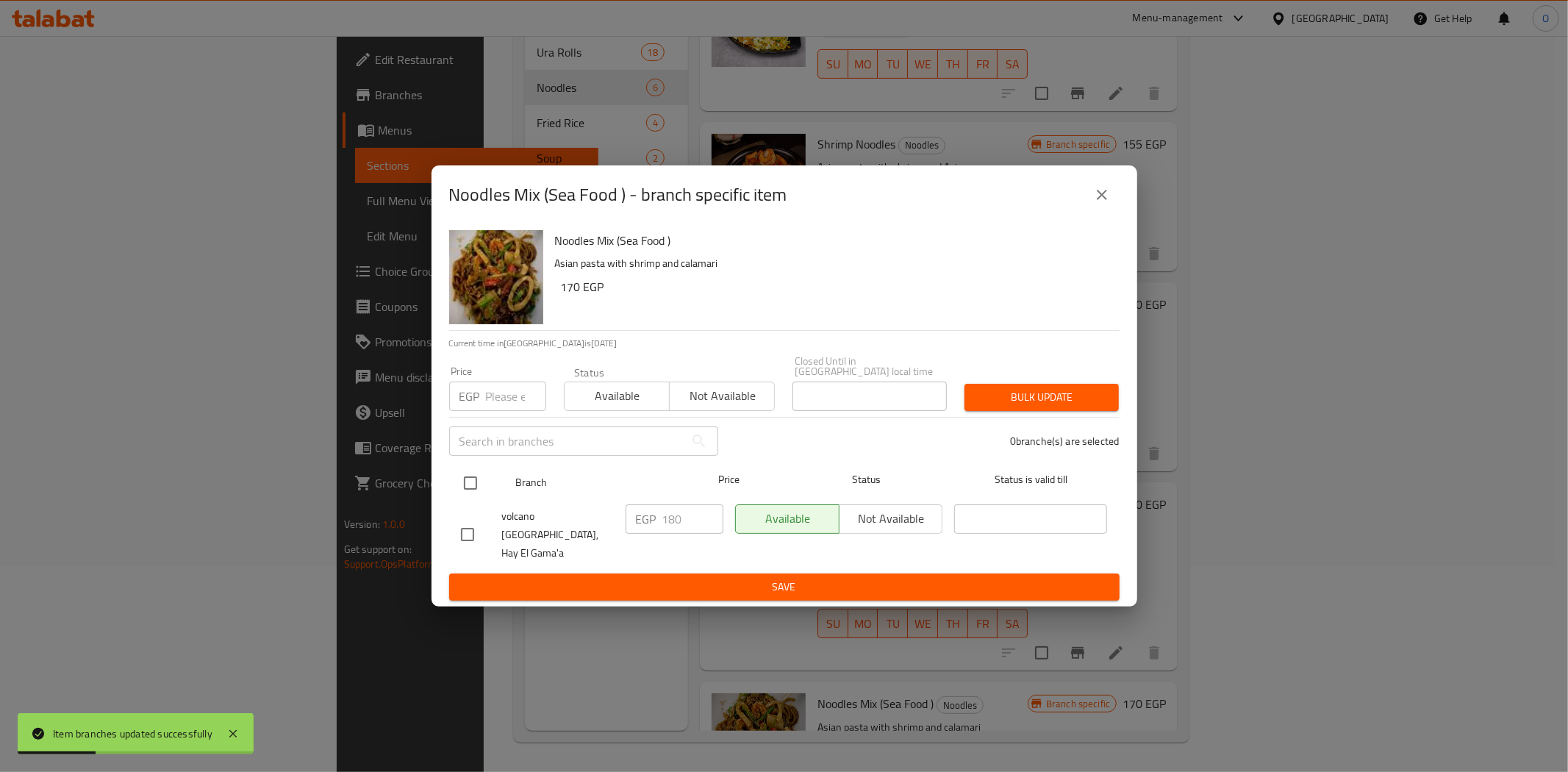
click at [476, 482] on input "checkbox" at bounding box center [470, 483] width 31 height 31
checkbox input "true"
paste input "210"
type input "210"
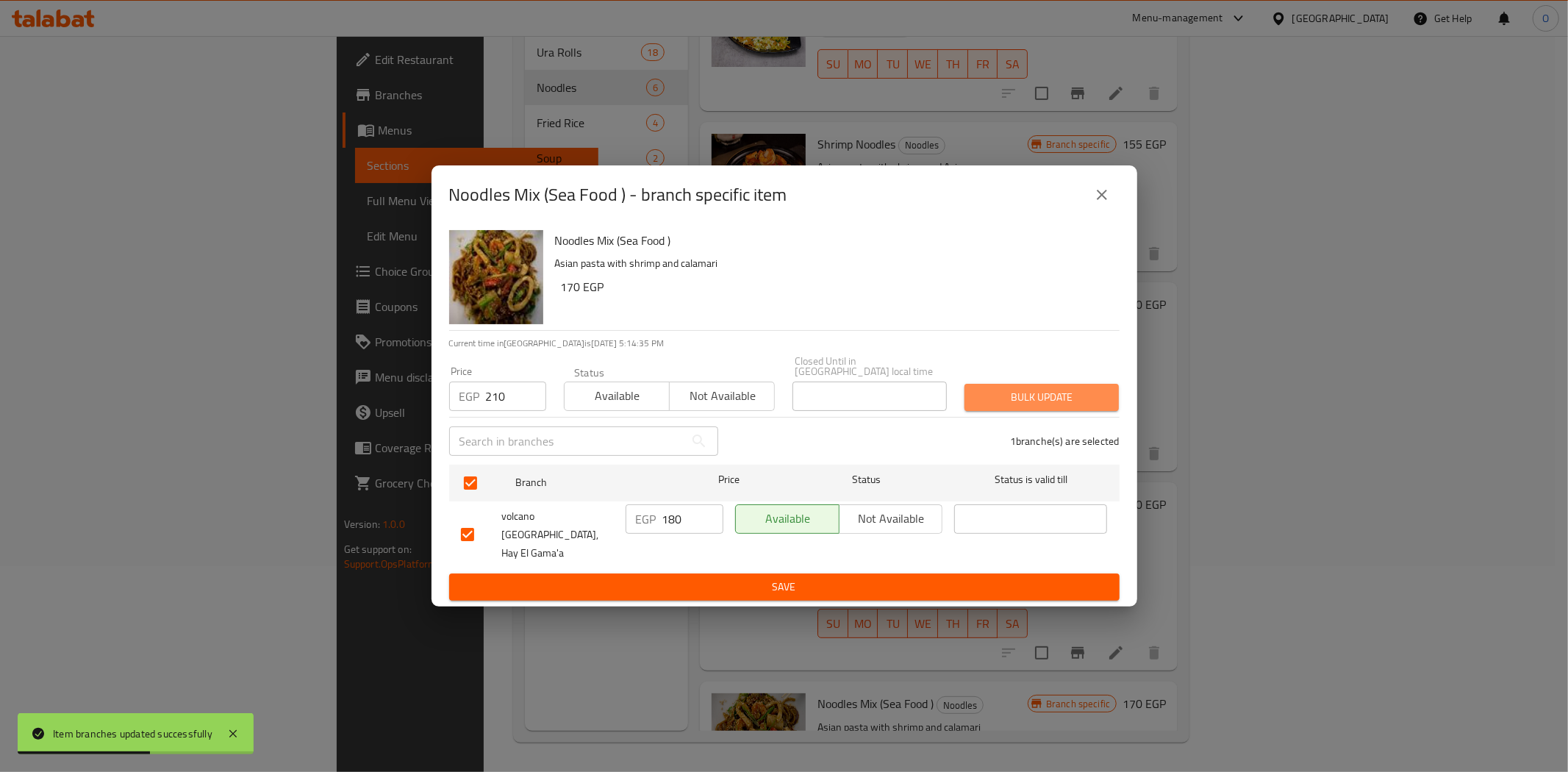
click at [1013, 406] on span "Bulk update" at bounding box center [1042, 397] width 131 height 18
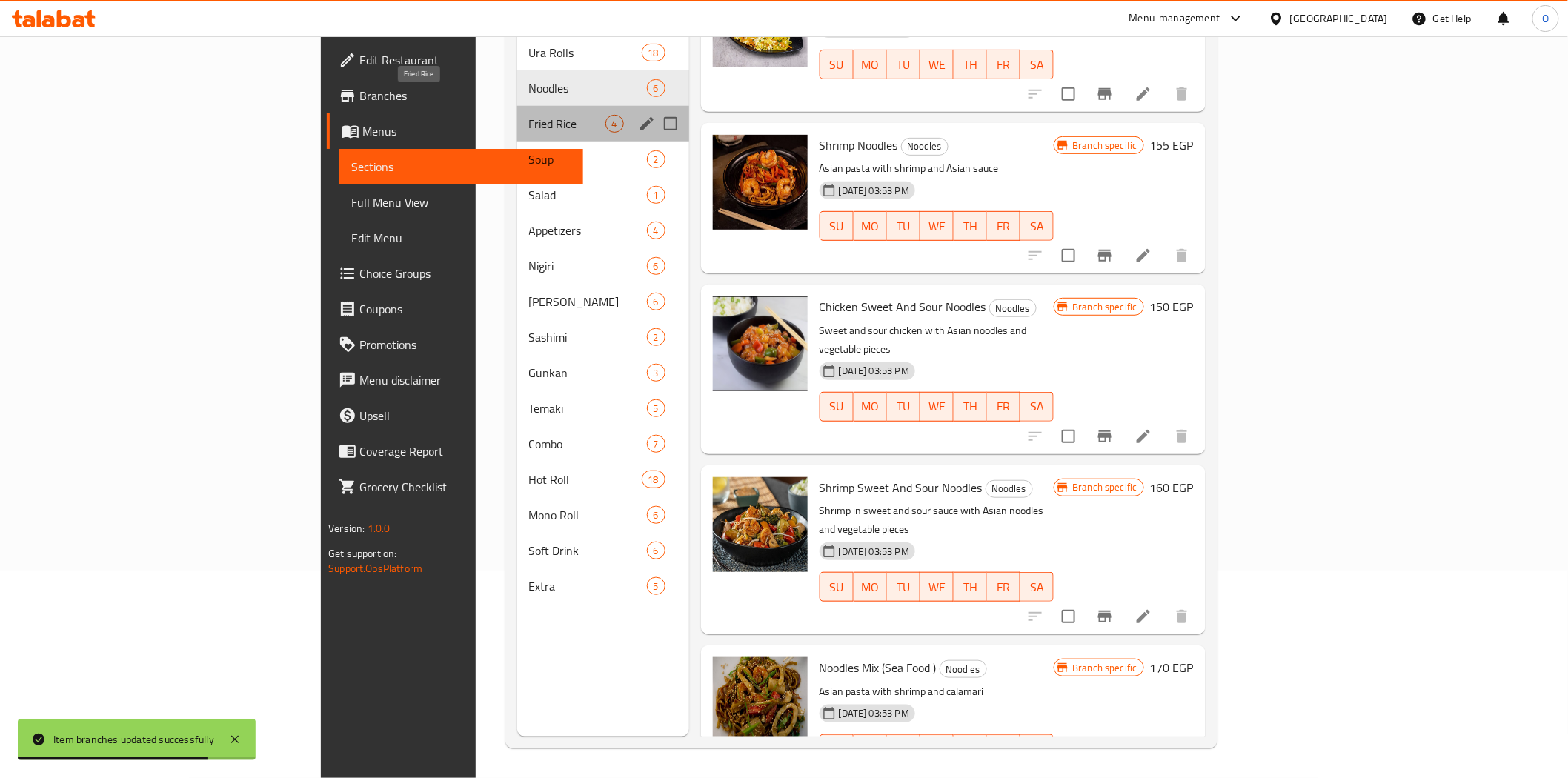
click at [529, 115] on span "Fried Rice" at bounding box center [567, 124] width 77 height 18
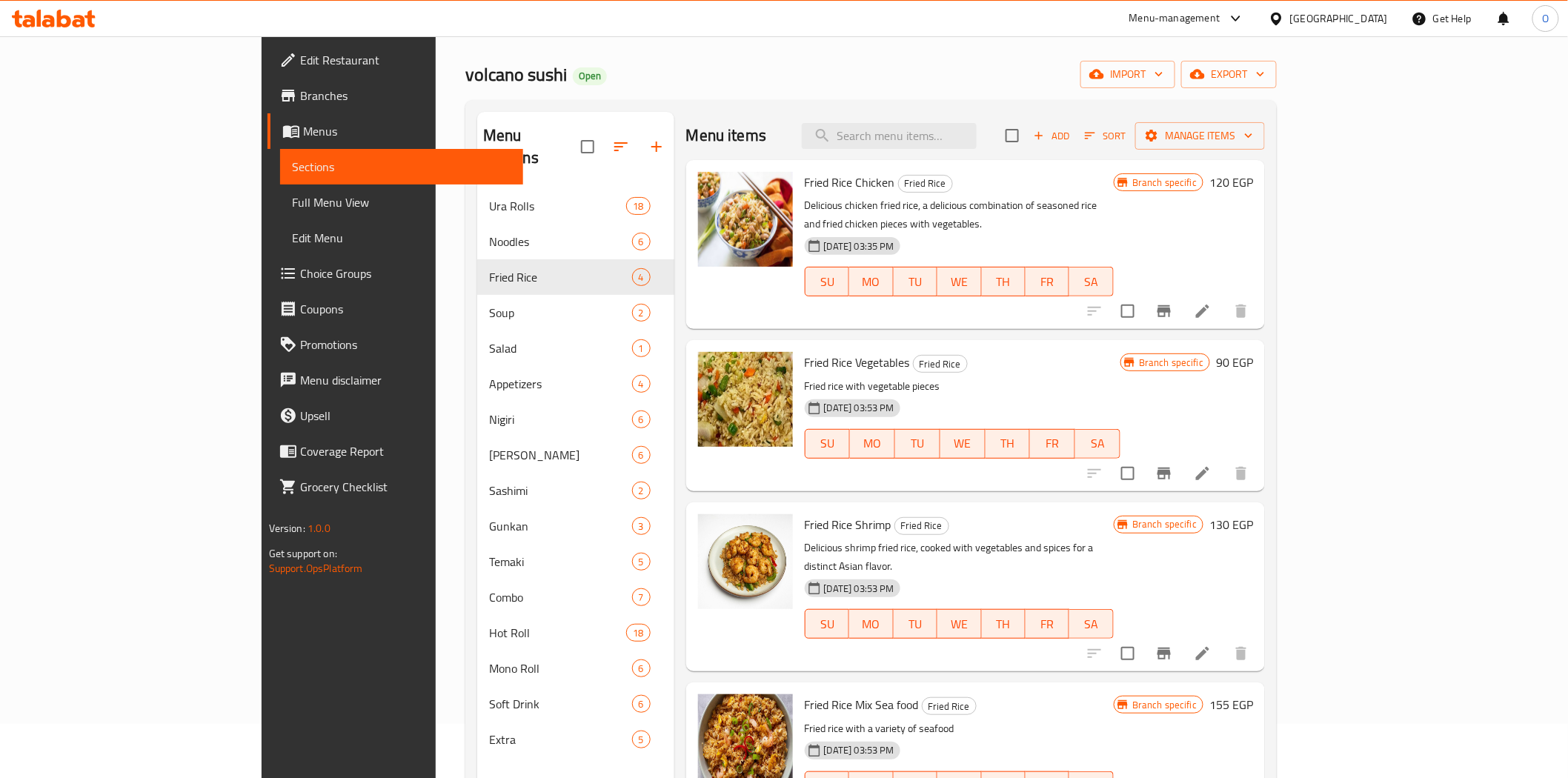
scroll to position [82, 0]
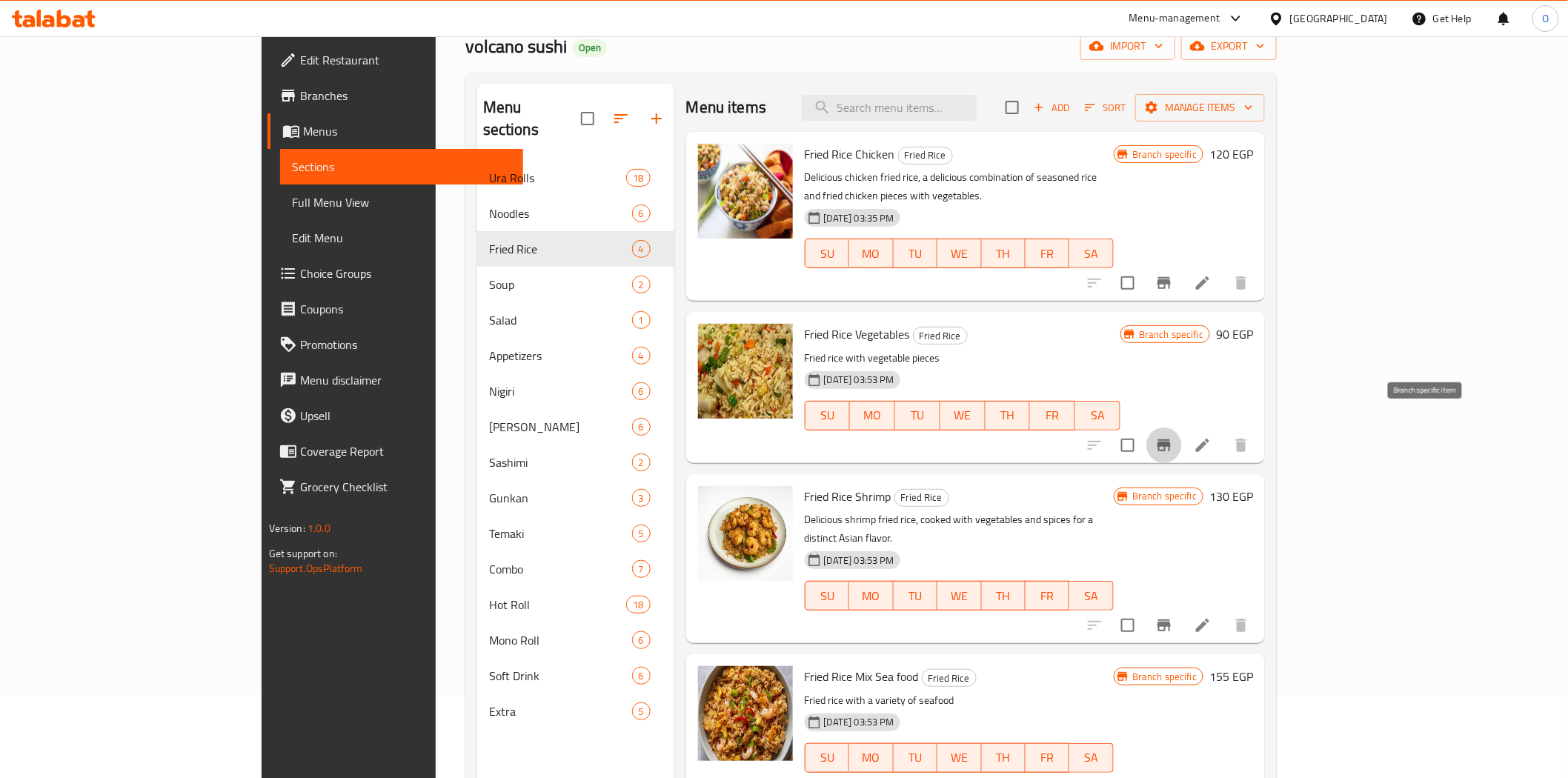
click at [1171, 439] on icon "Branch-specific-item" at bounding box center [1164, 445] width 13 height 12
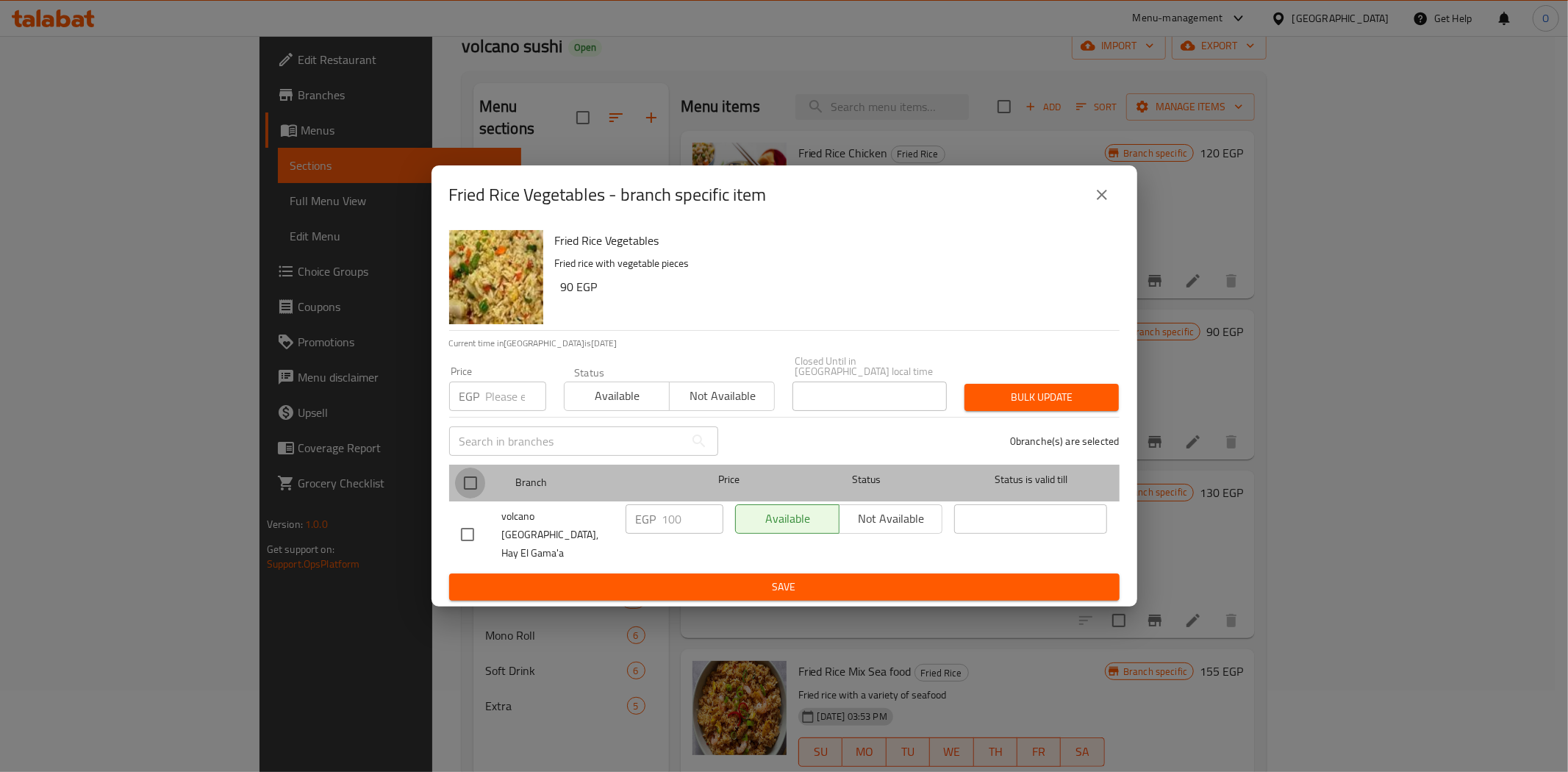
click at [479, 492] on input "checkbox" at bounding box center [470, 483] width 31 height 31
checkbox input "true"
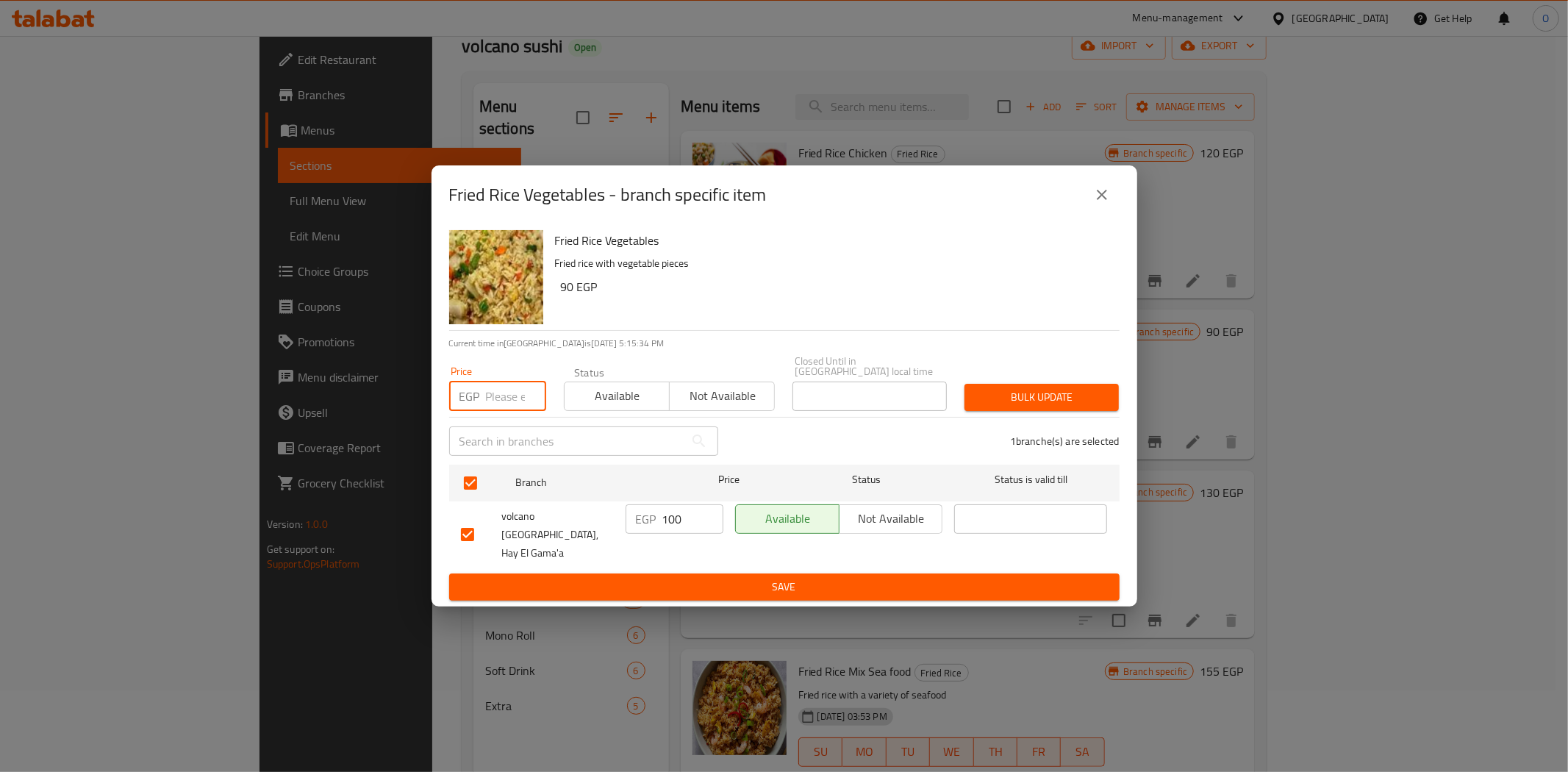
paste input "120"
type input "120"
click at [1015, 406] on span "Bulk update" at bounding box center [1042, 397] width 131 height 18
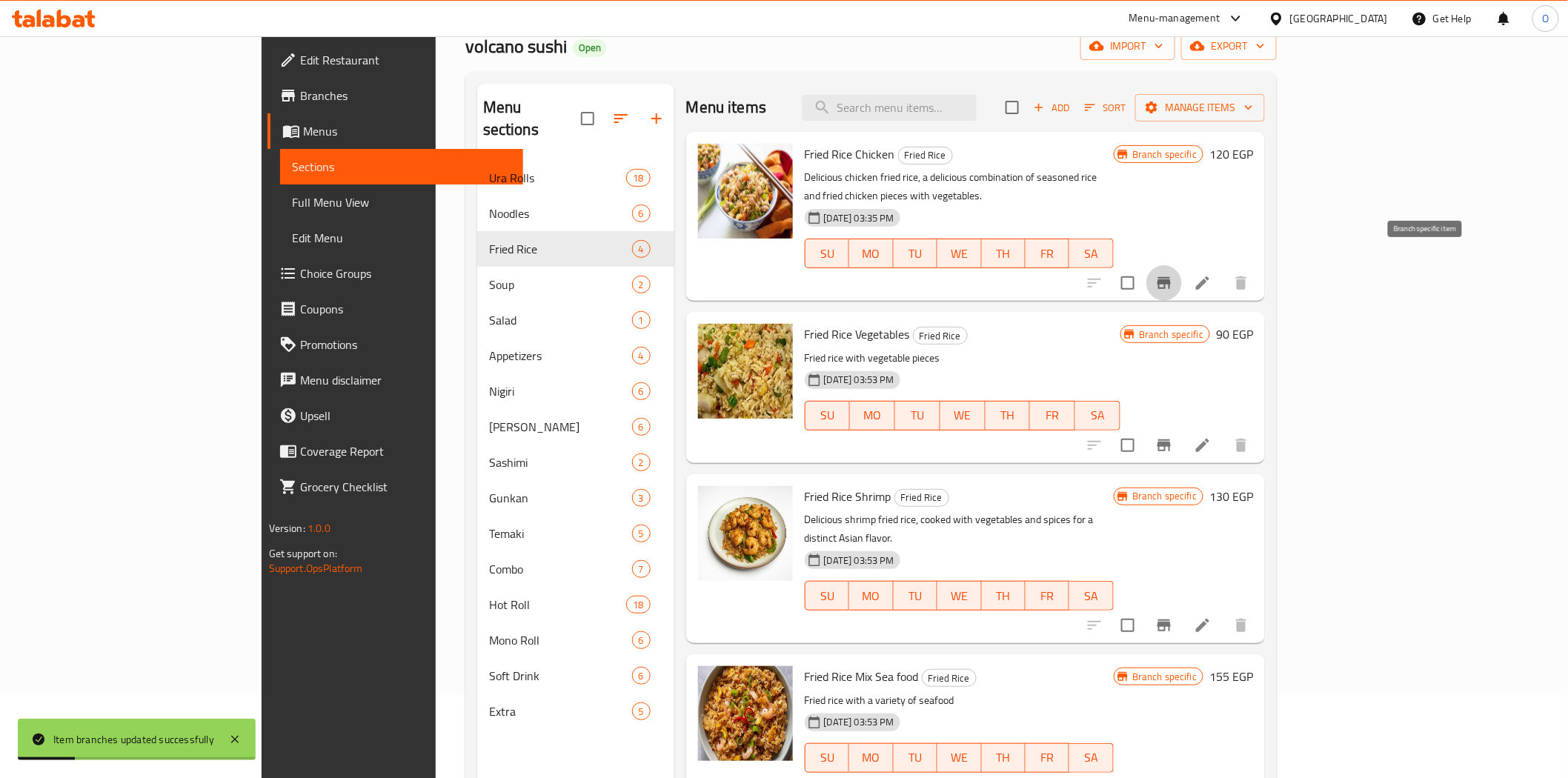
click at [1171, 277] on icon "Branch-specific-item" at bounding box center [1164, 283] width 13 height 12
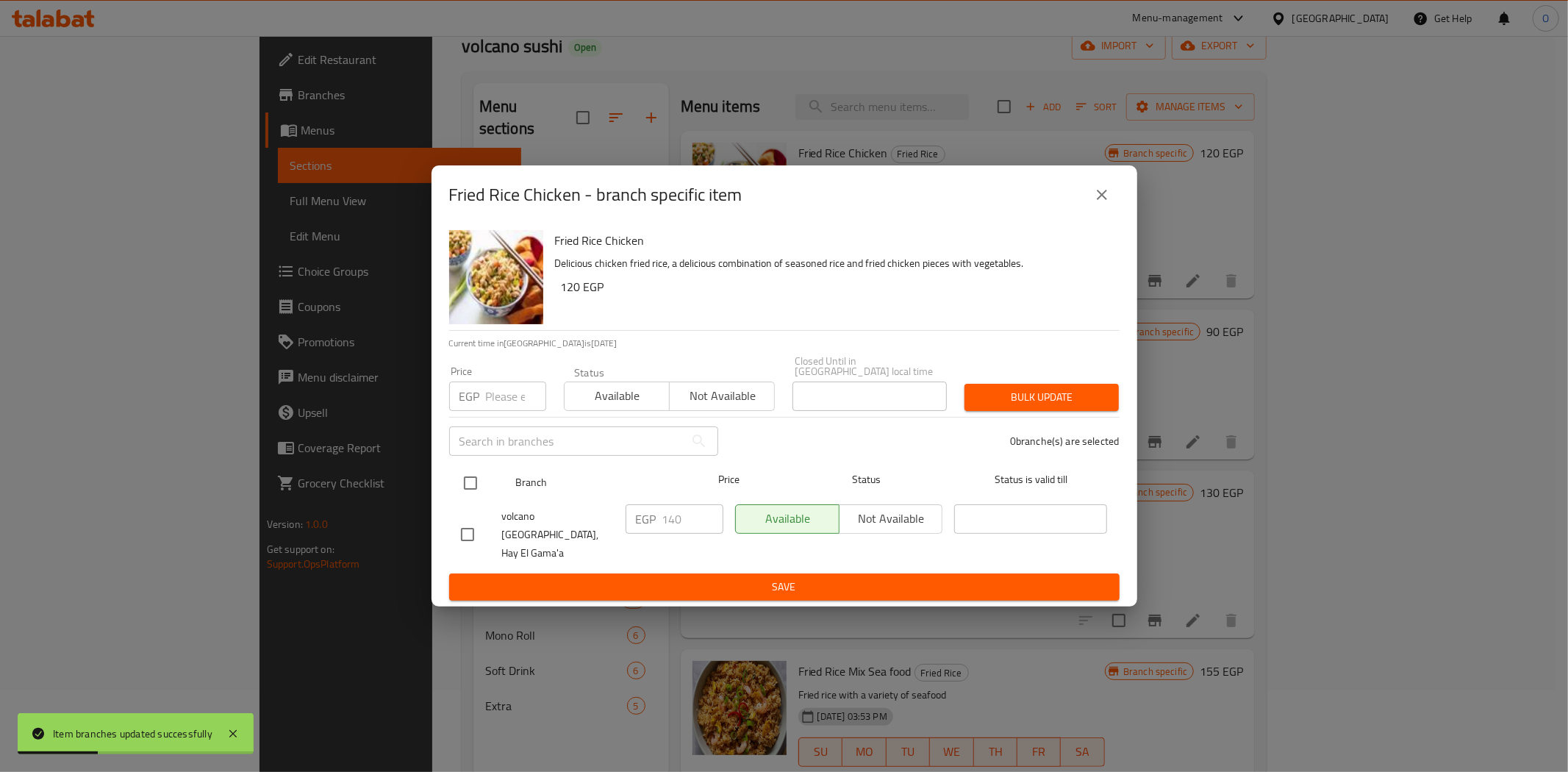
click at [459, 481] on input "checkbox" at bounding box center [470, 483] width 31 height 31
checkbox input "true"
paste input "160"
type input "160"
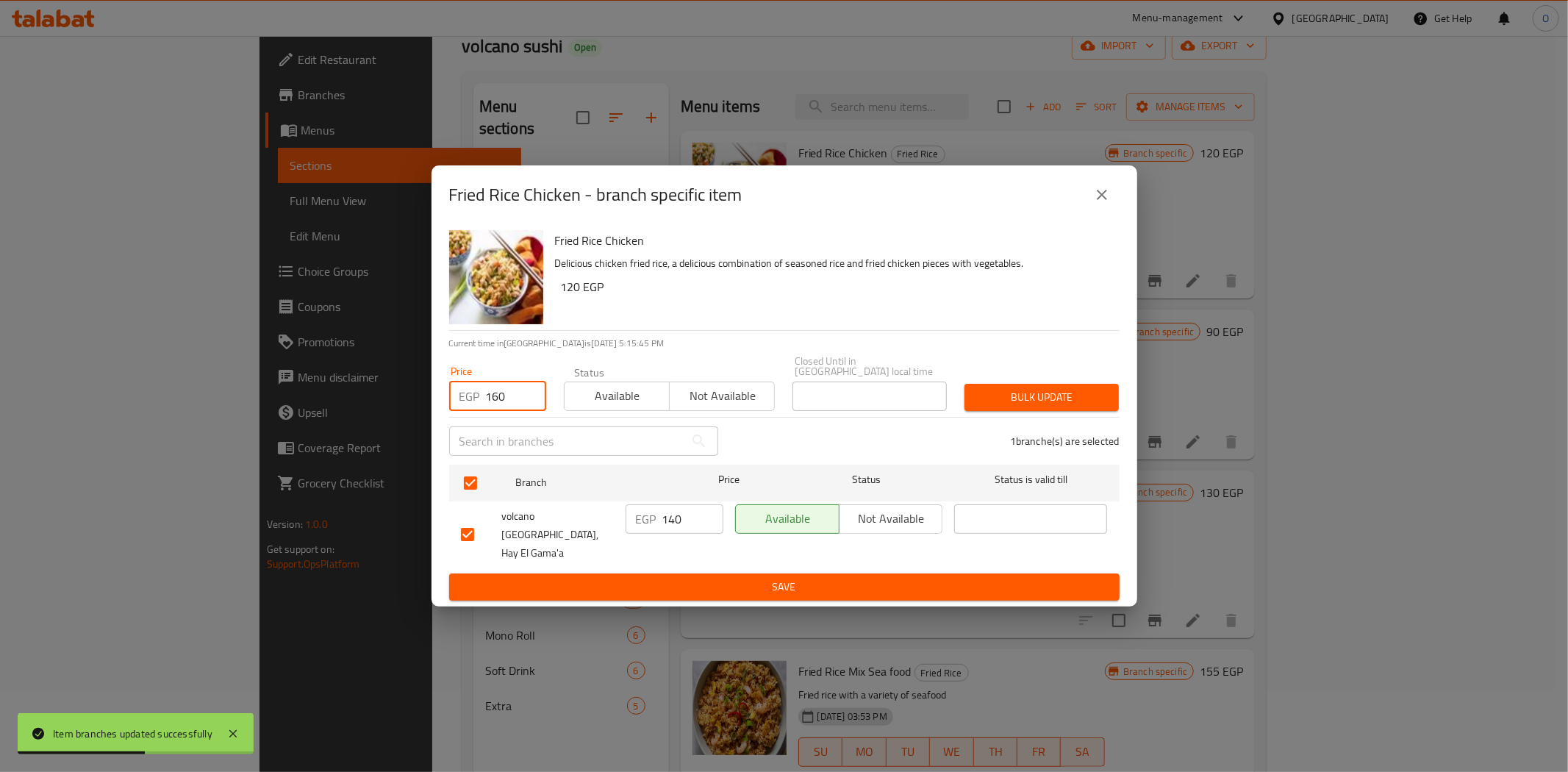
click at [1062, 406] on span "Bulk update" at bounding box center [1042, 397] width 131 height 18
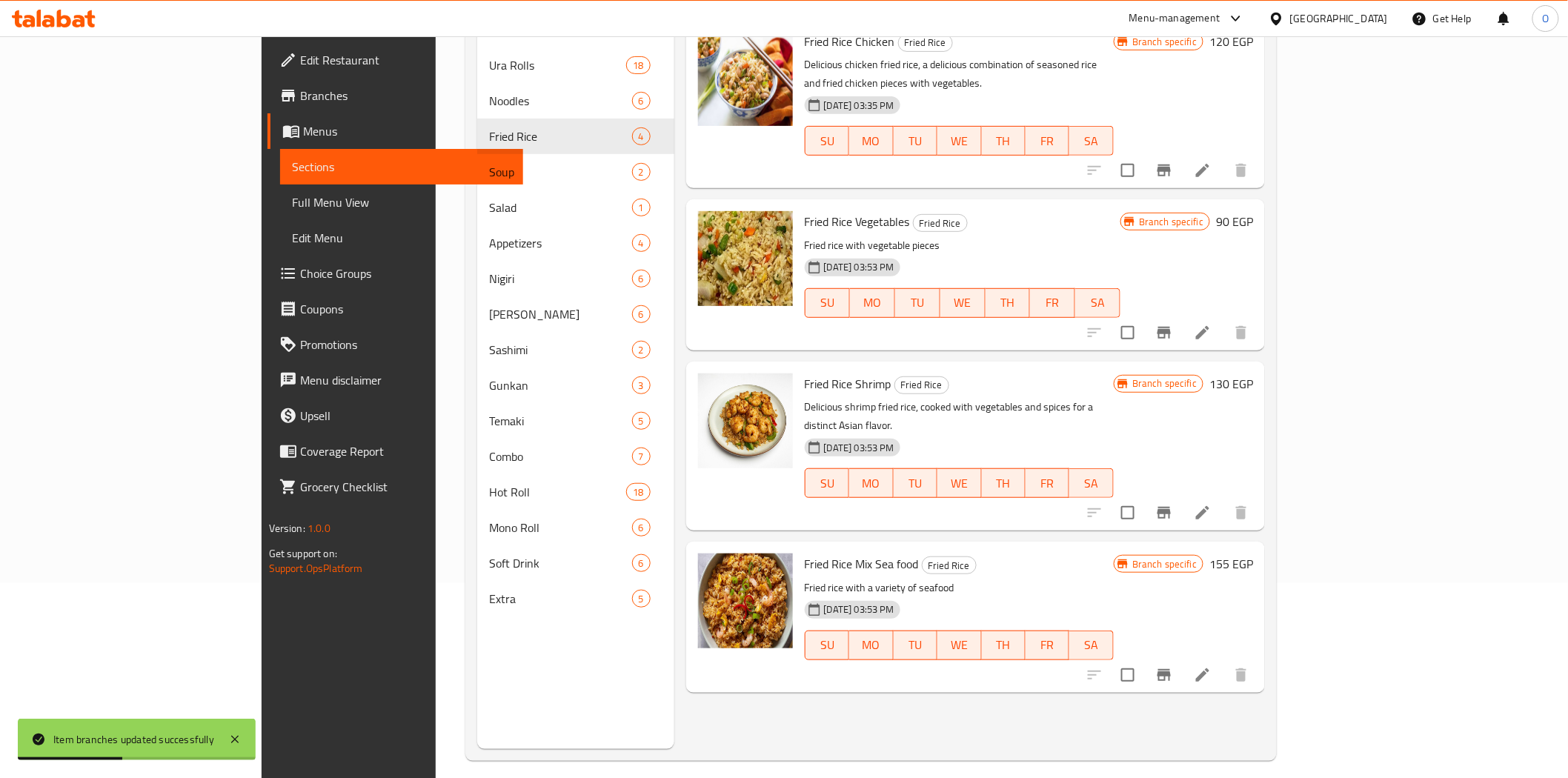
scroll to position [208, 0]
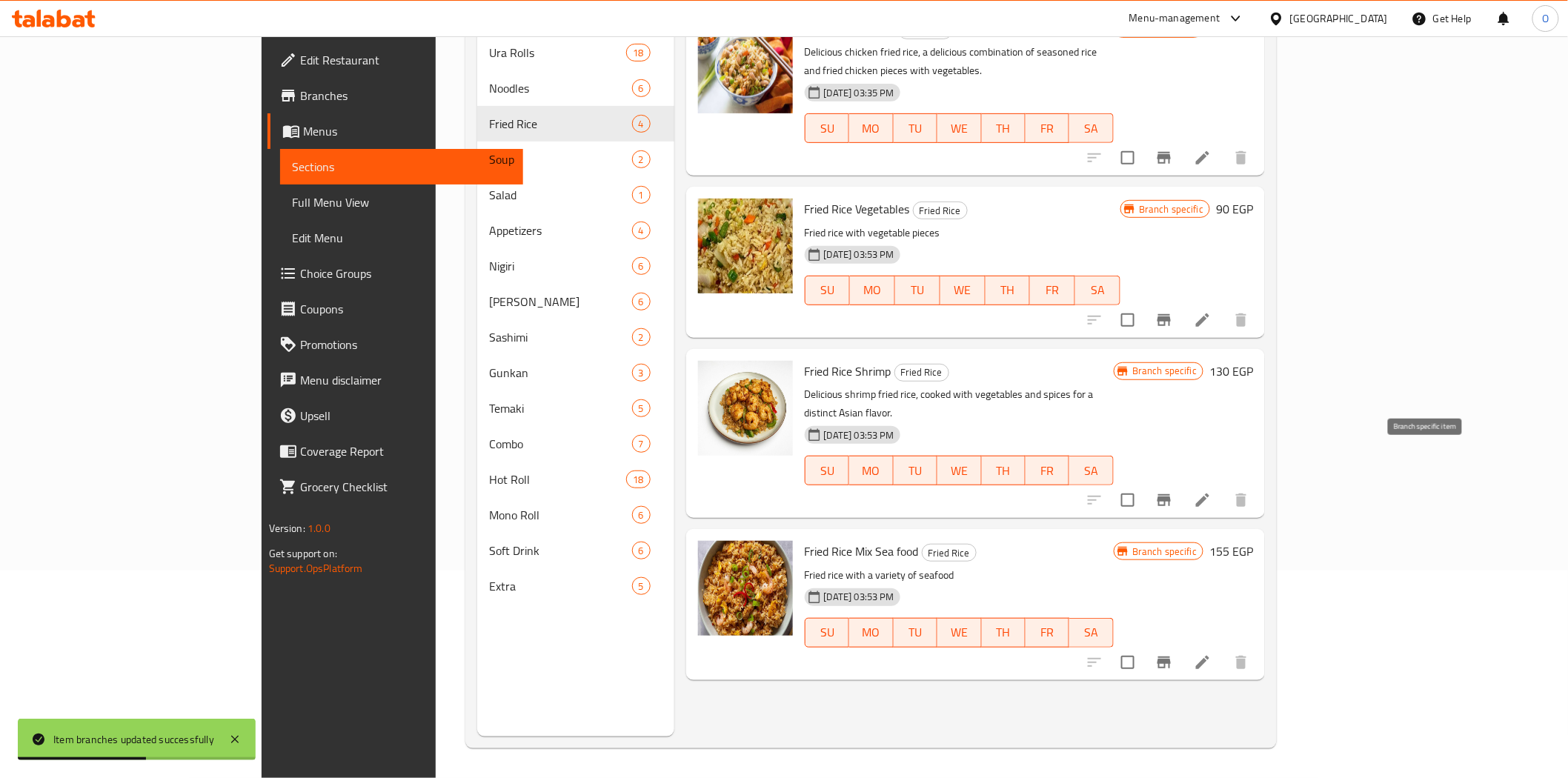
click at [1171, 494] on icon "Branch-specific-item" at bounding box center [1164, 499] width 13 height 12
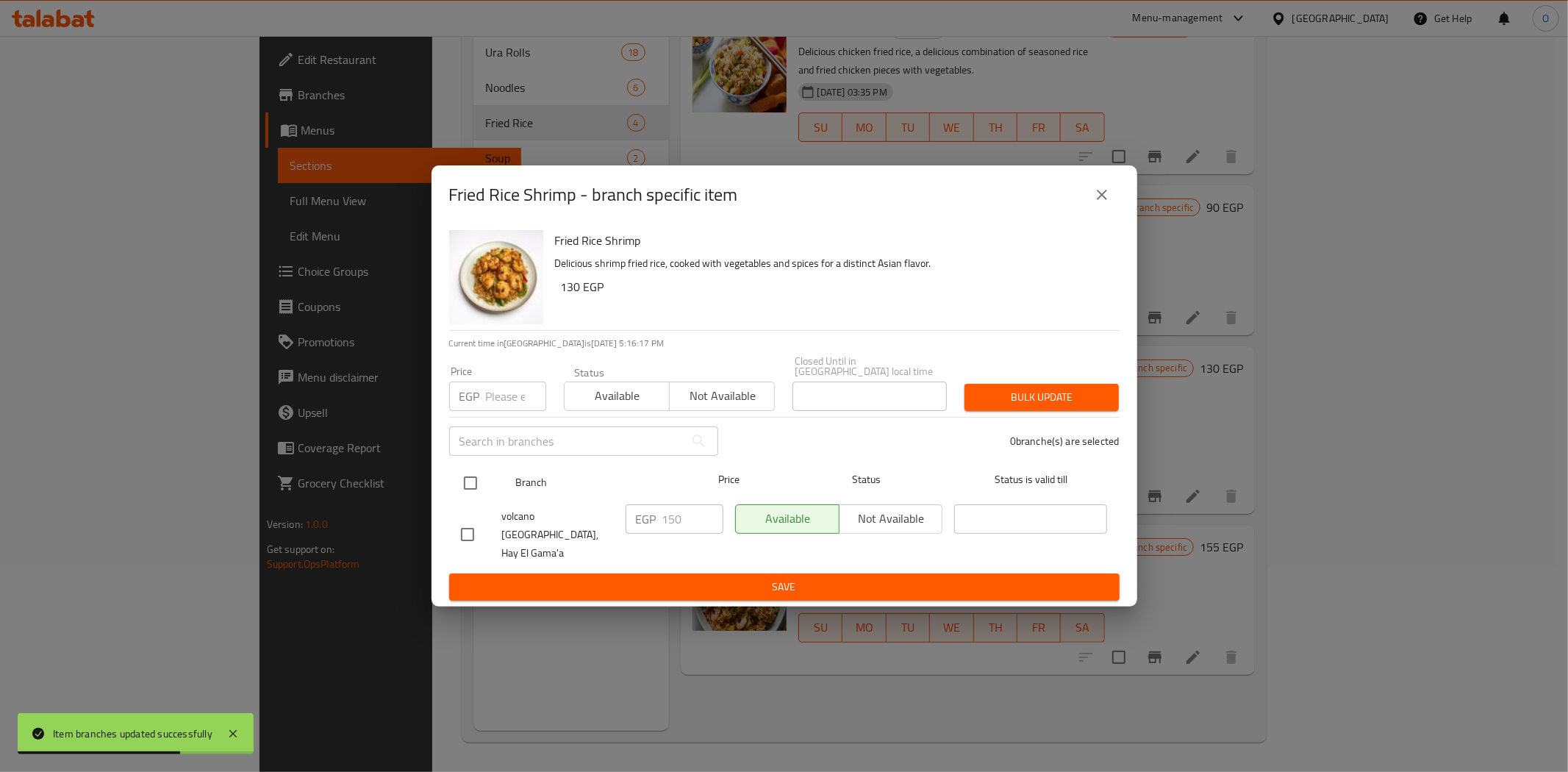
click at [473, 489] on input "checkbox" at bounding box center [470, 483] width 31 height 31
checkbox input "true"
paste input "180"
type input "180"
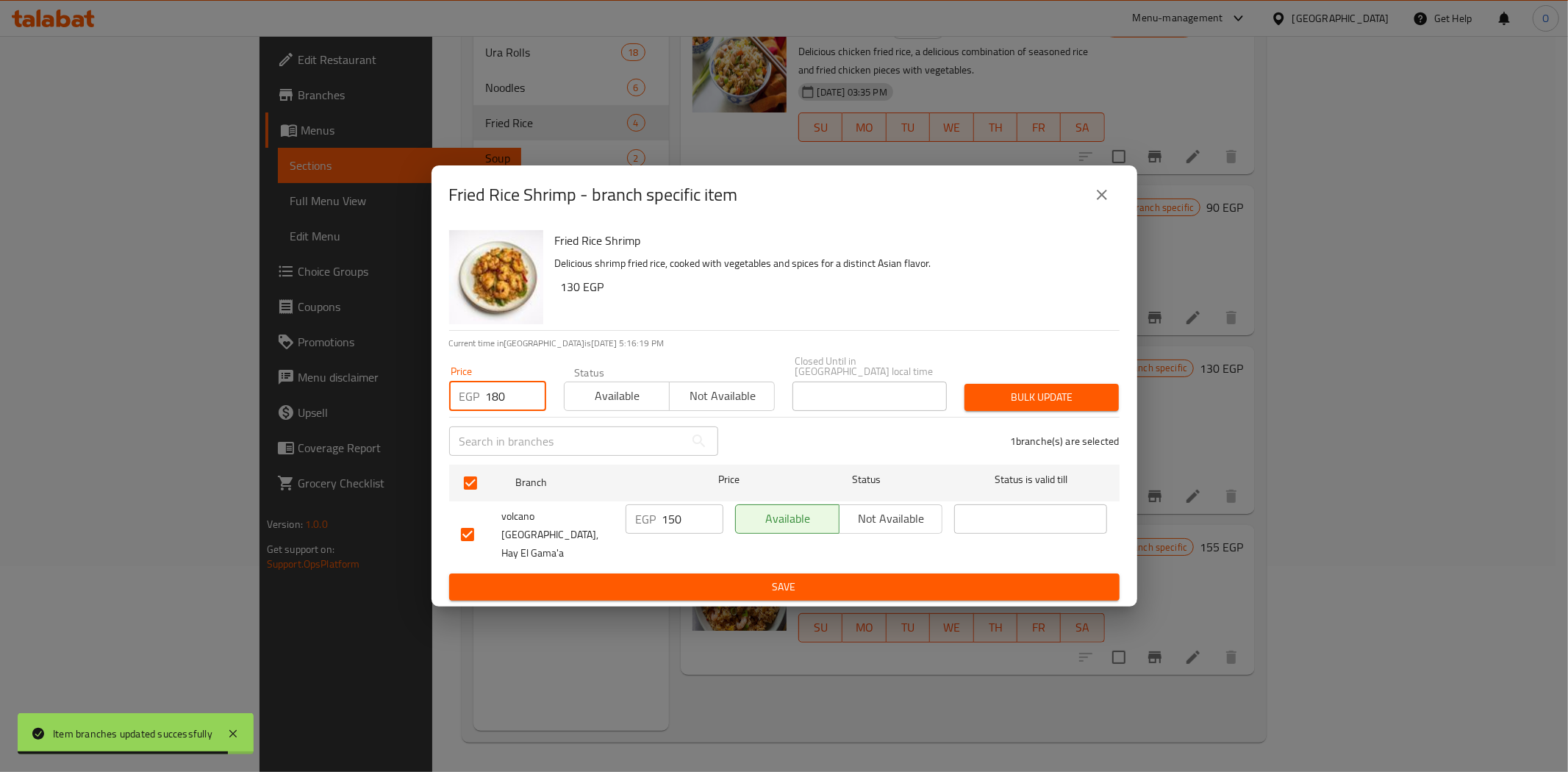
click at [1011, 404] on span "Bulk update" at bounding box center [1042, 397] width 131 height 18
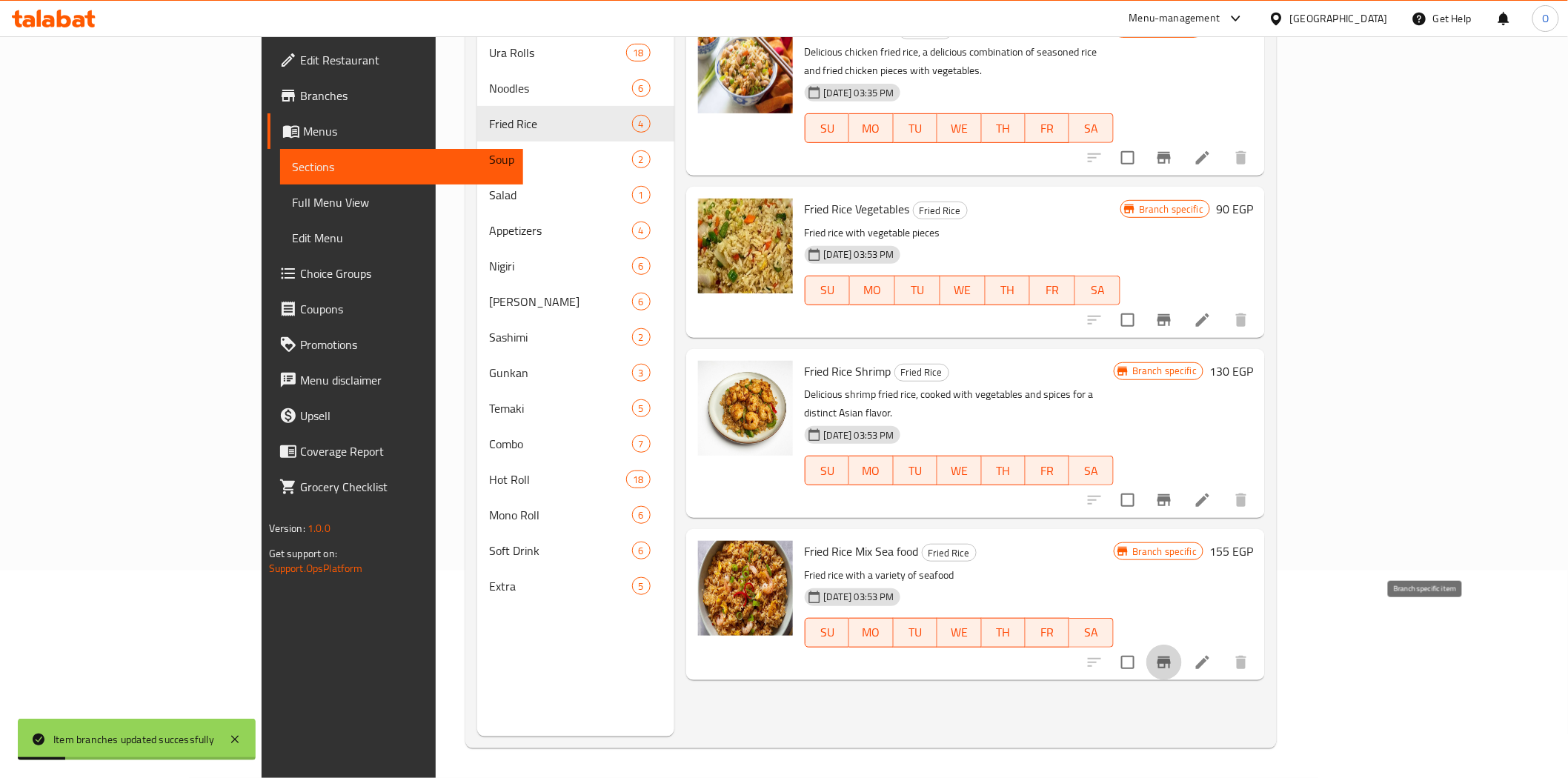
click at [1171, 656] on icon "Branch-specific-item" at bounding box center [1164, 662] width 13 height 12
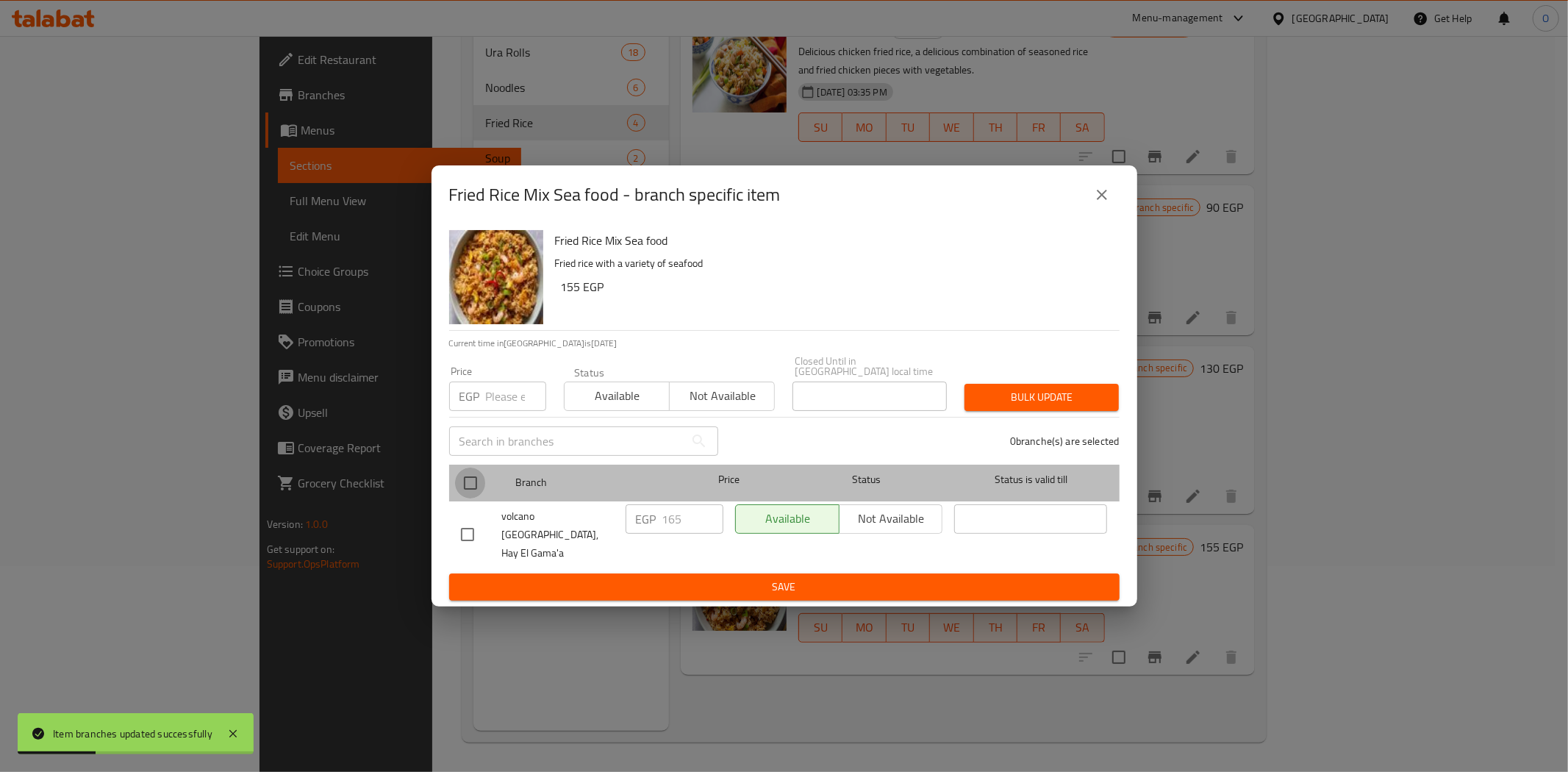
click at [464, 487] on input "checkbox" at bounding box center [470, 483] width 31 height 31
checkbox input "true"
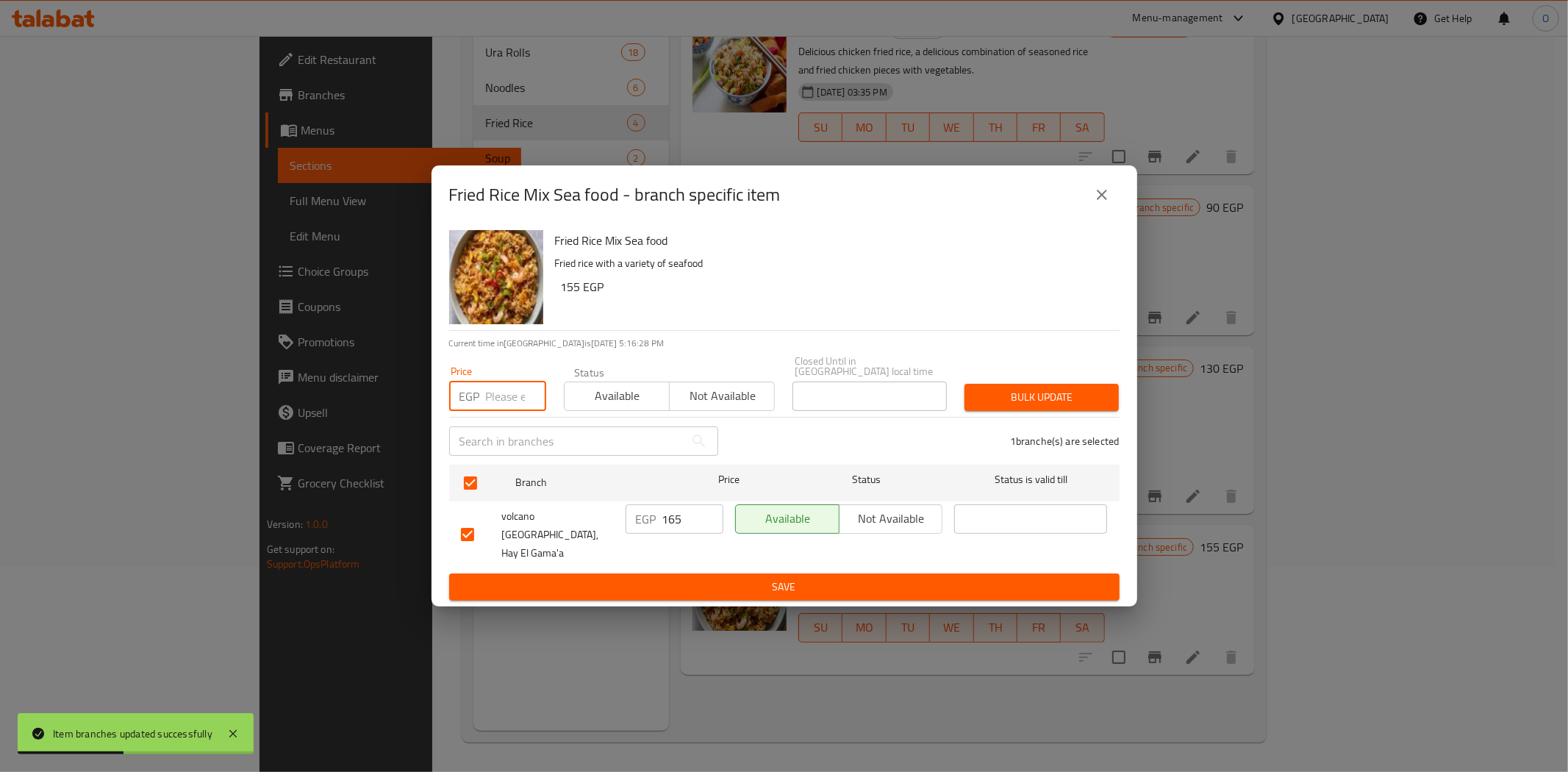
paste input "190"
type input "190"
click at [980, 406] on span "Bulk update" at bounding box center [1042, 397] width 131 height 18
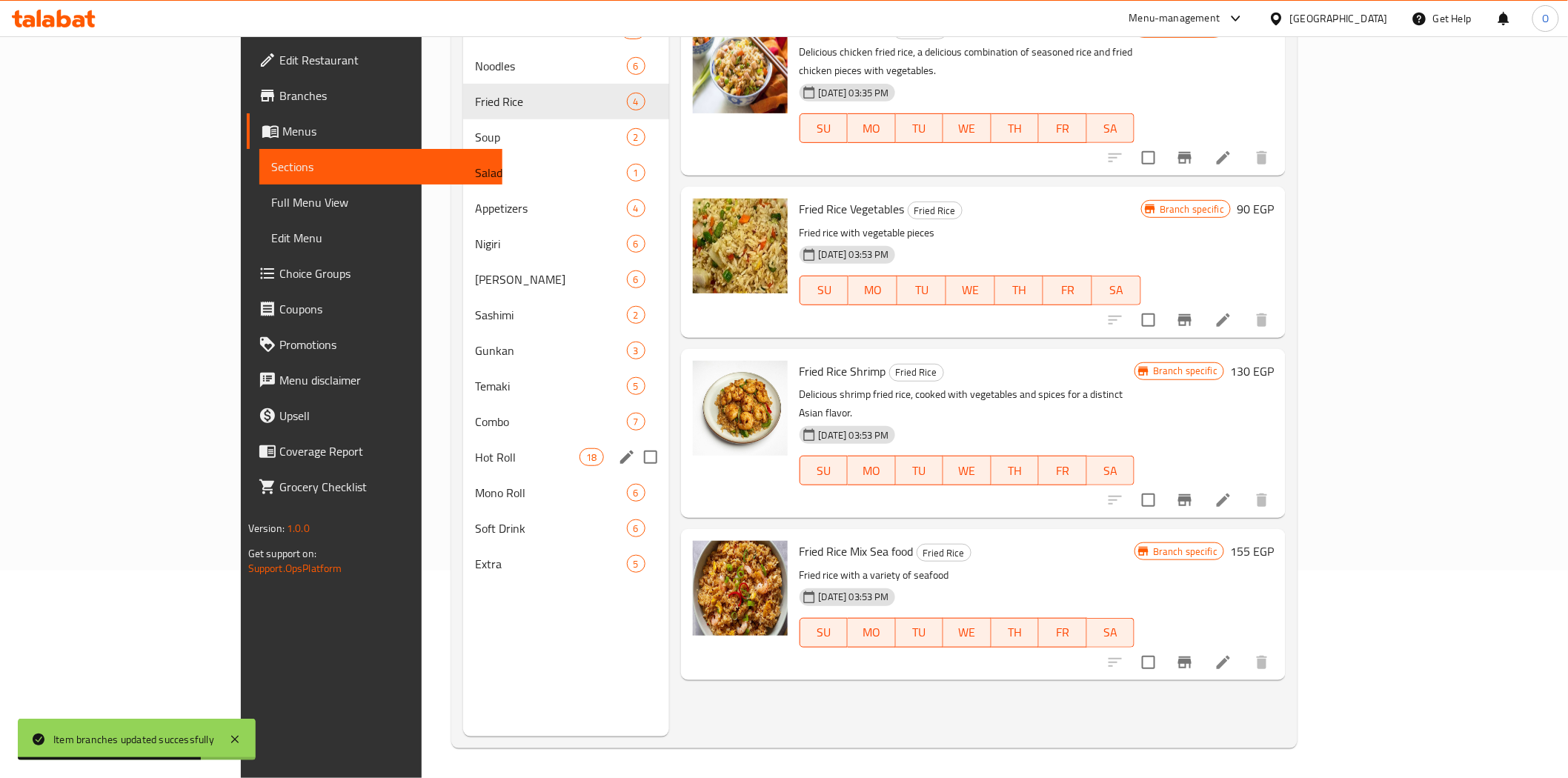
click at [475, 453] on span "Hot Roll" at bounding box center [527, 457] width 105 height 18
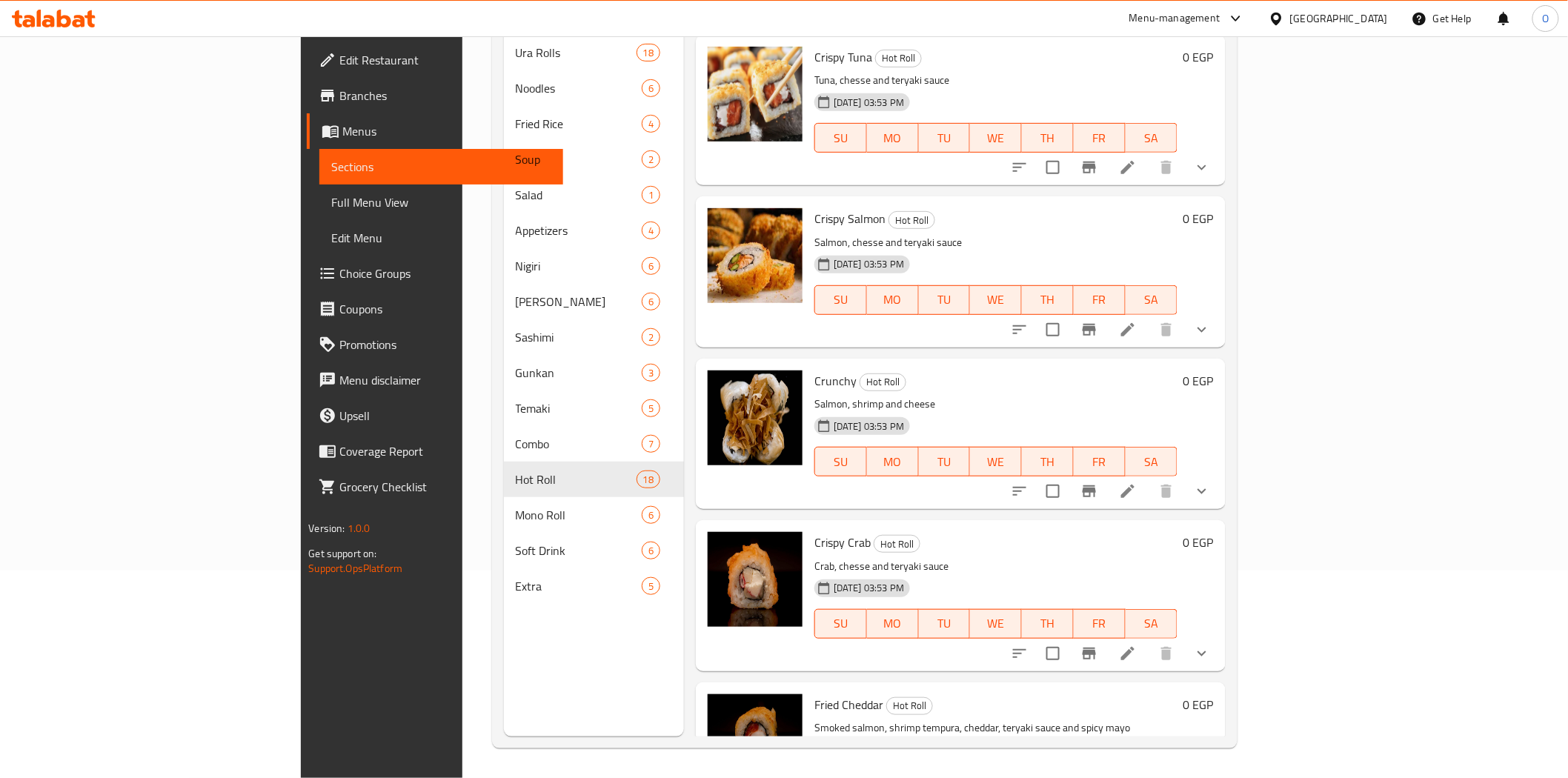
scroll to position [1316, 0]
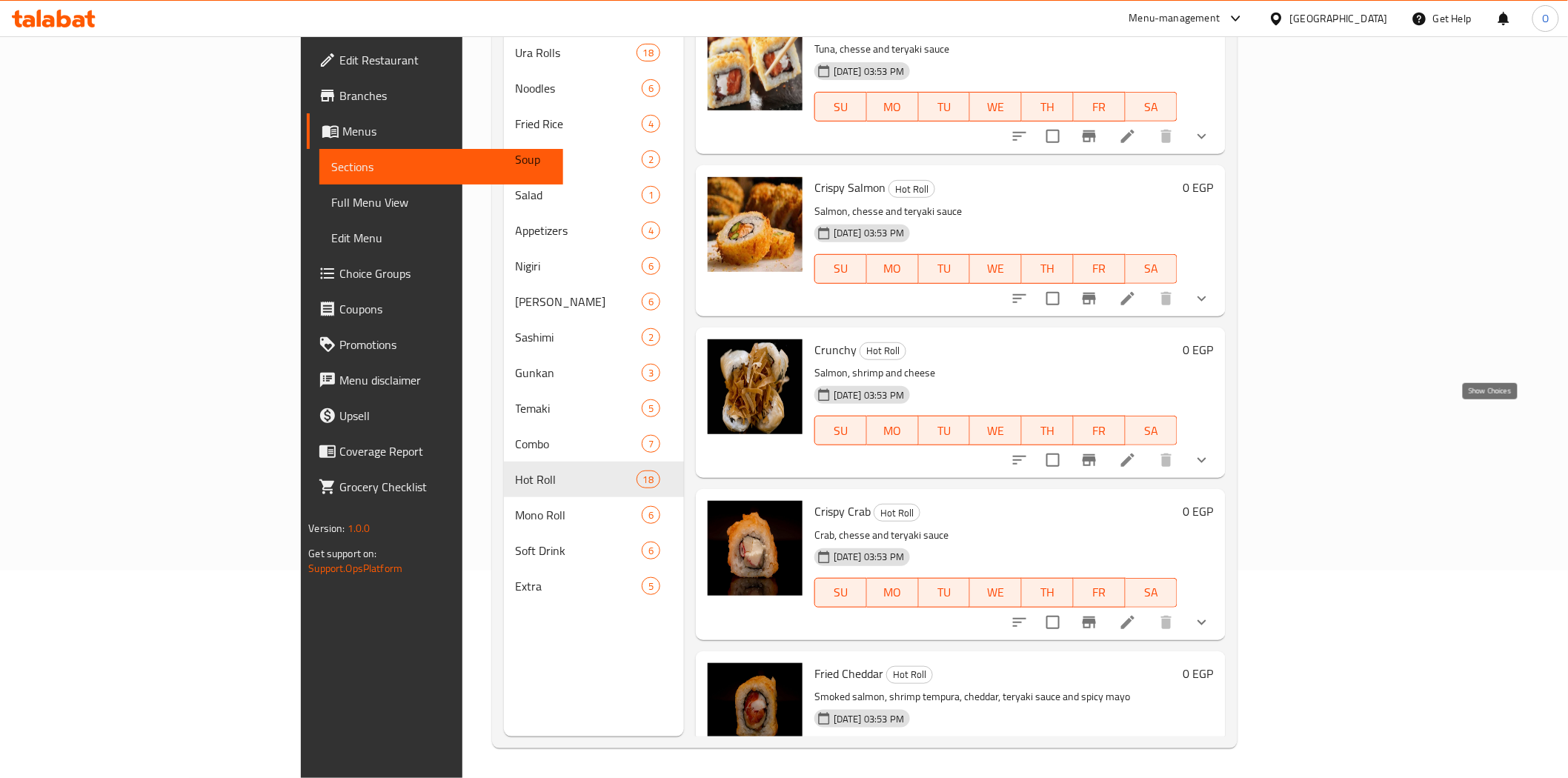
click at [1211, 451] on icon "show more" at bounding box center [1202, 460] width 18 height 18
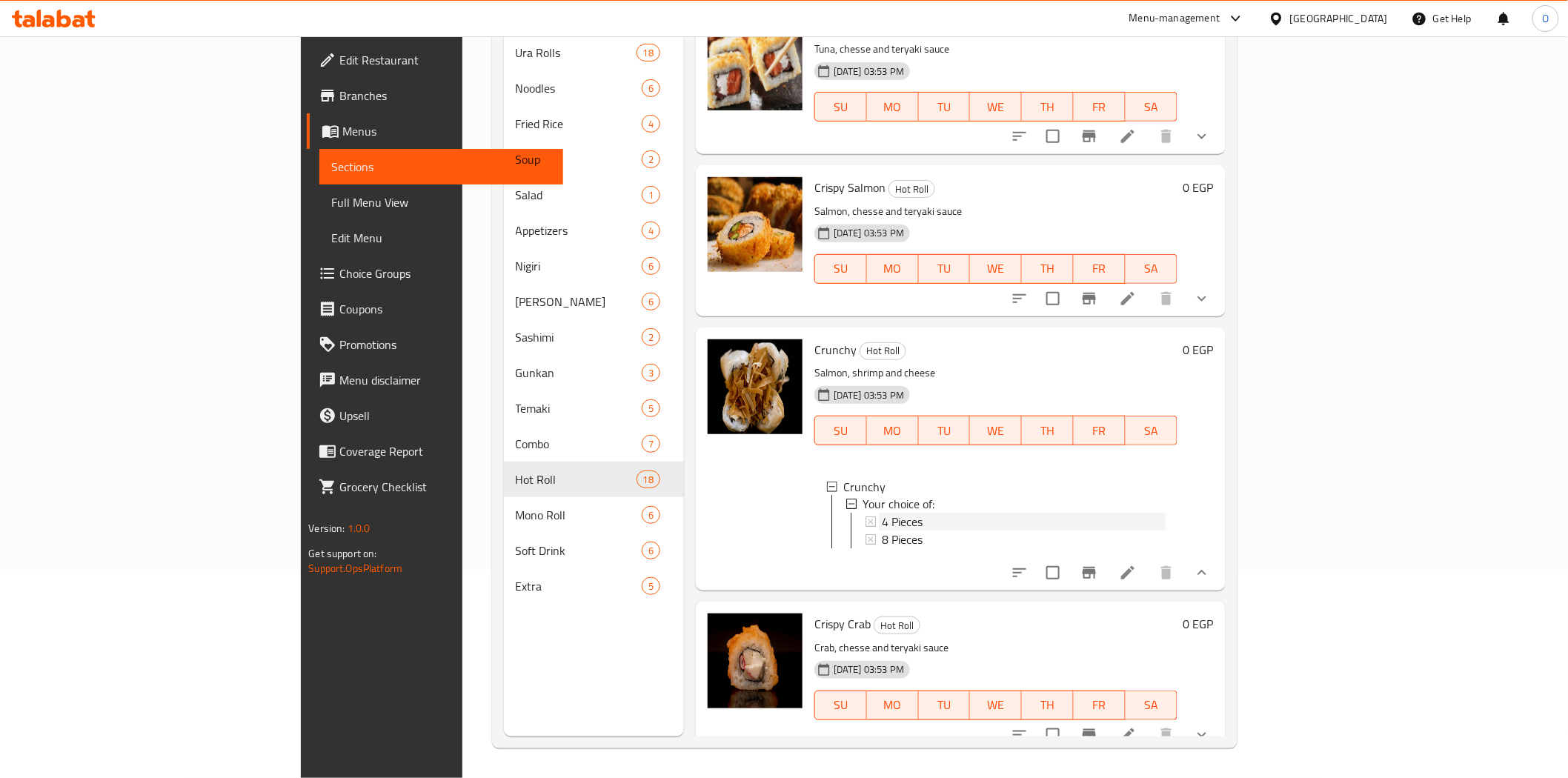
click at [882, 513] on div "4 Pieces" at bounding box center [1024, 523] width 284 height 18
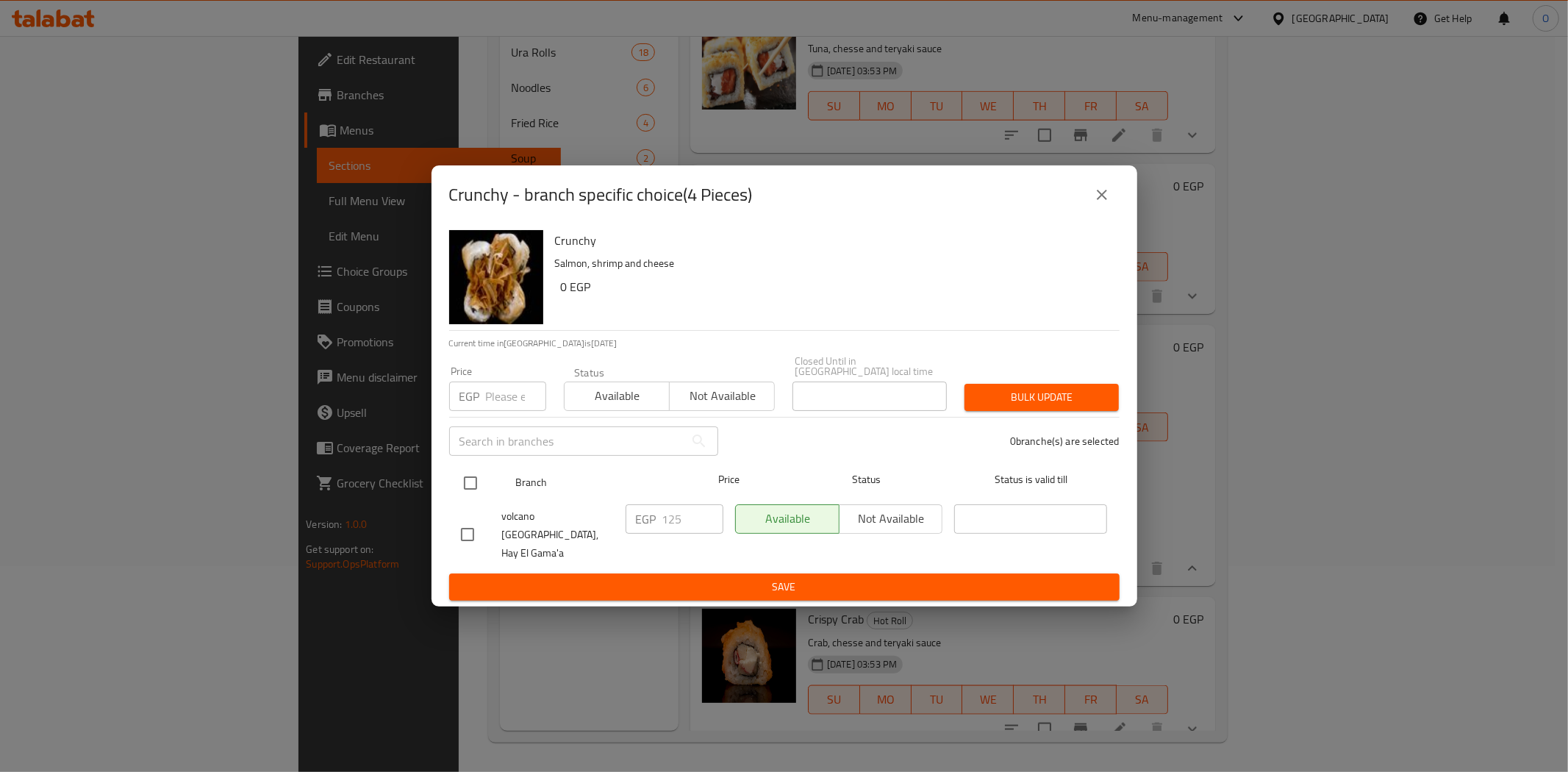
click at [465, 475] on input "checkbox" at bounding box center [470, 483] width 31 height 31
checkbox input "true"
paste input "135"
type input "135"
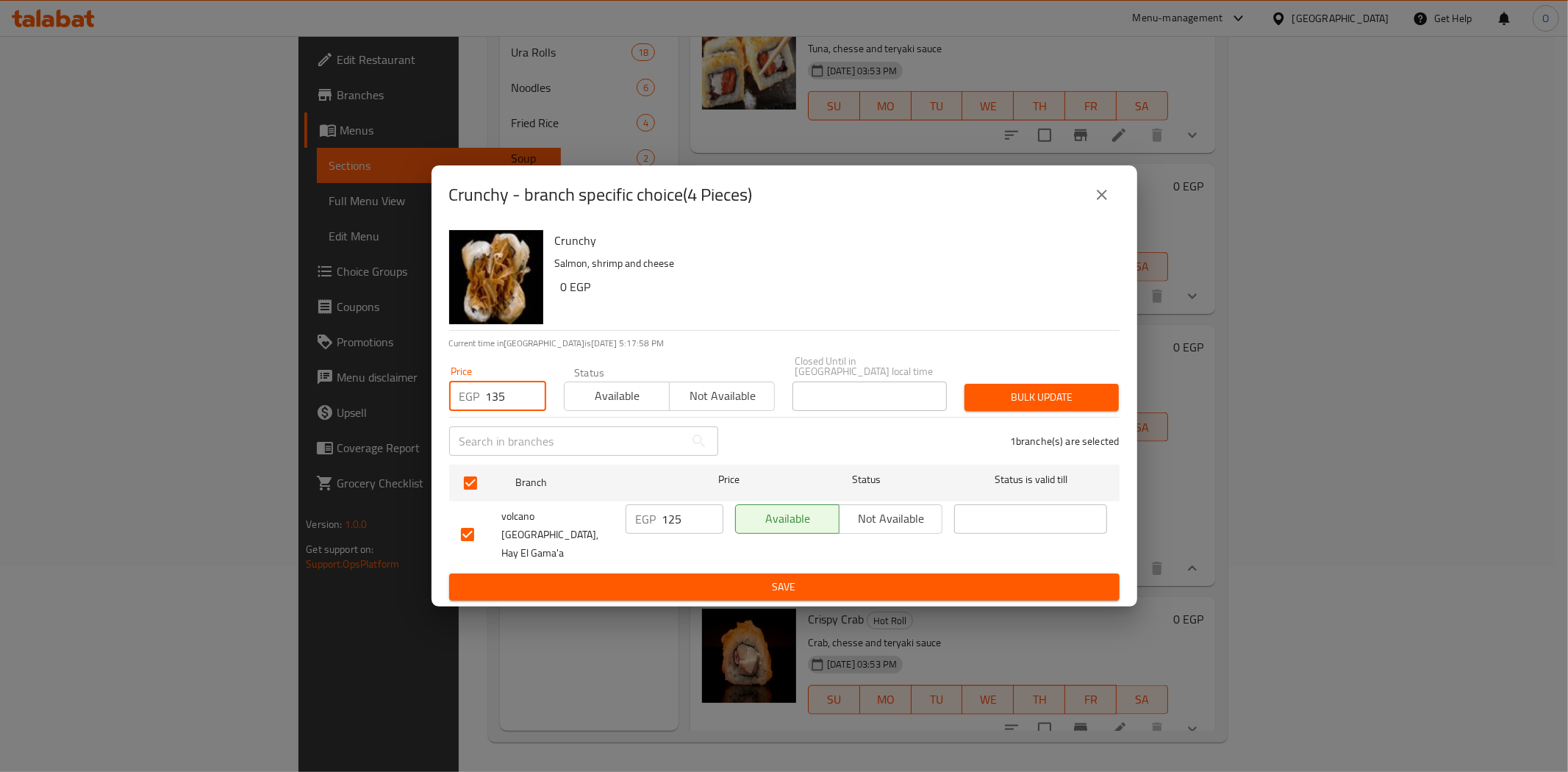
click at [995, 399] on span "Bulk update" at bounding box center [1042, 397] width 131 height 18
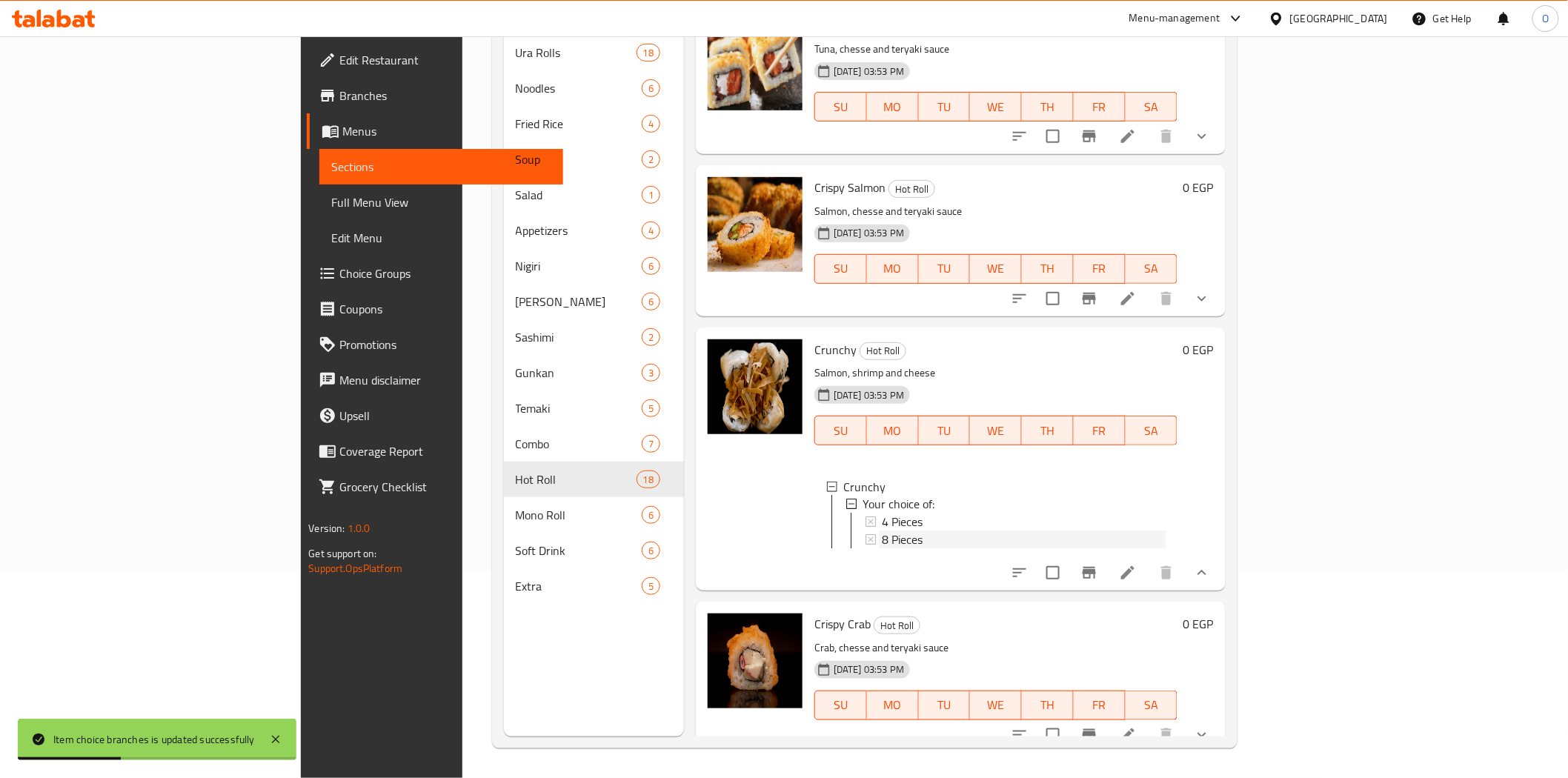
click at [882, 531] on span "8 Pieces" at bounding box center [902, 540] width 40 height 18
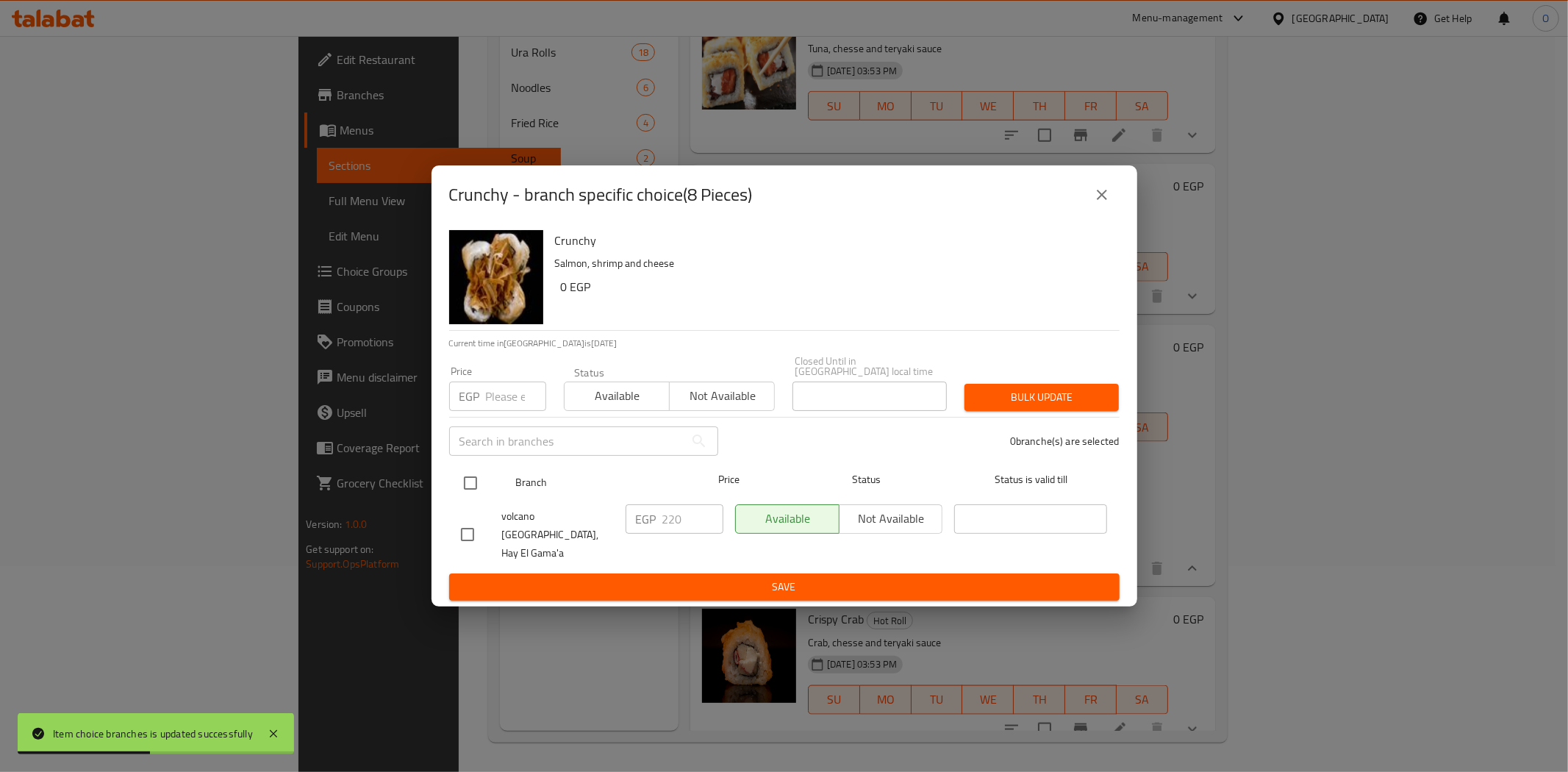
click at [475, 482] on input "checkbox" at bounding box center [470, 483] width 31 height 31
checkbox input "true"
paste input "245"
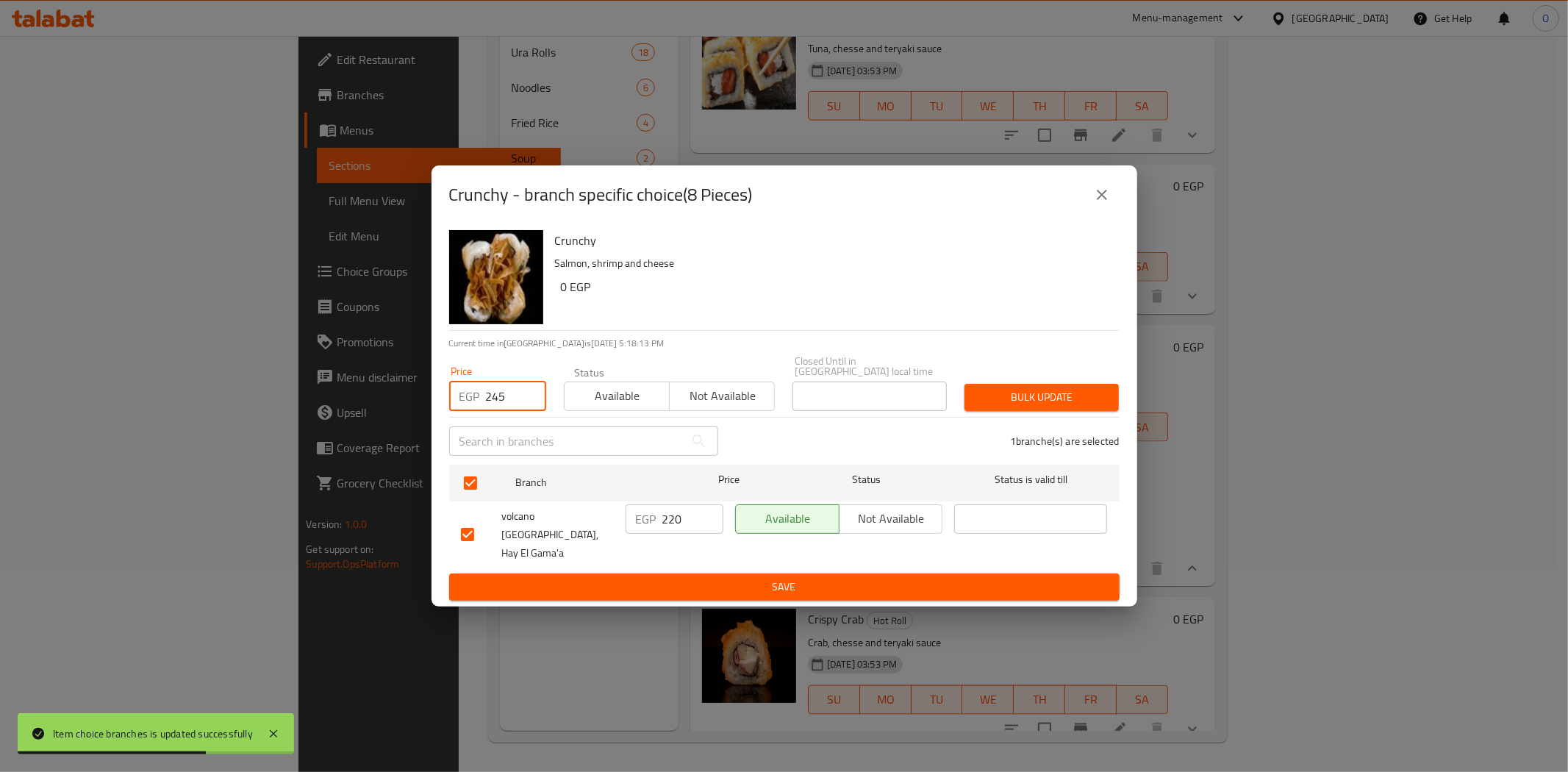
type input "245"
click at [1078, 401] on span "Bulk update" at bounding box center [1042, 397] width 131 height 18
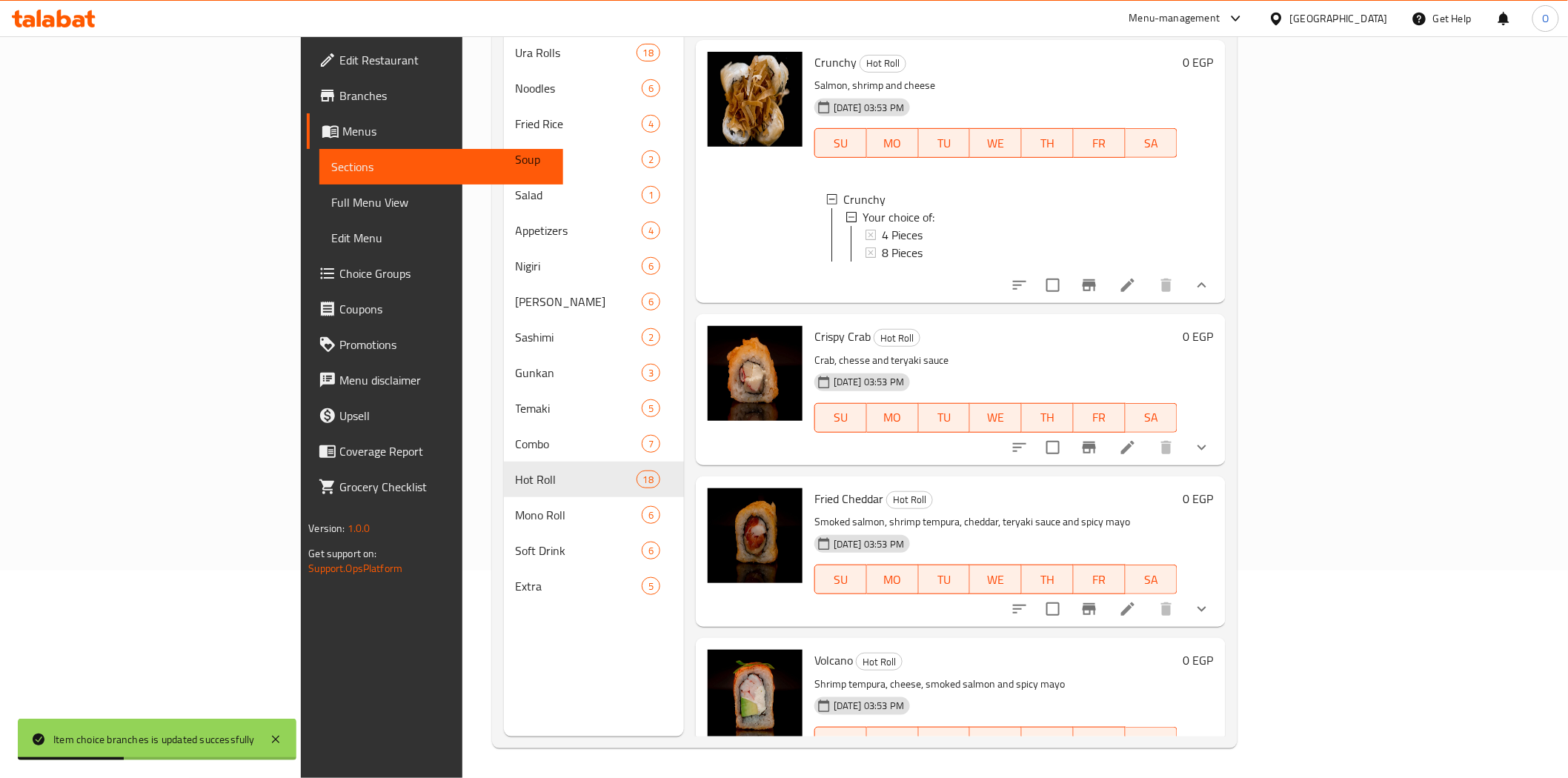
scroll to position [1646, 0]
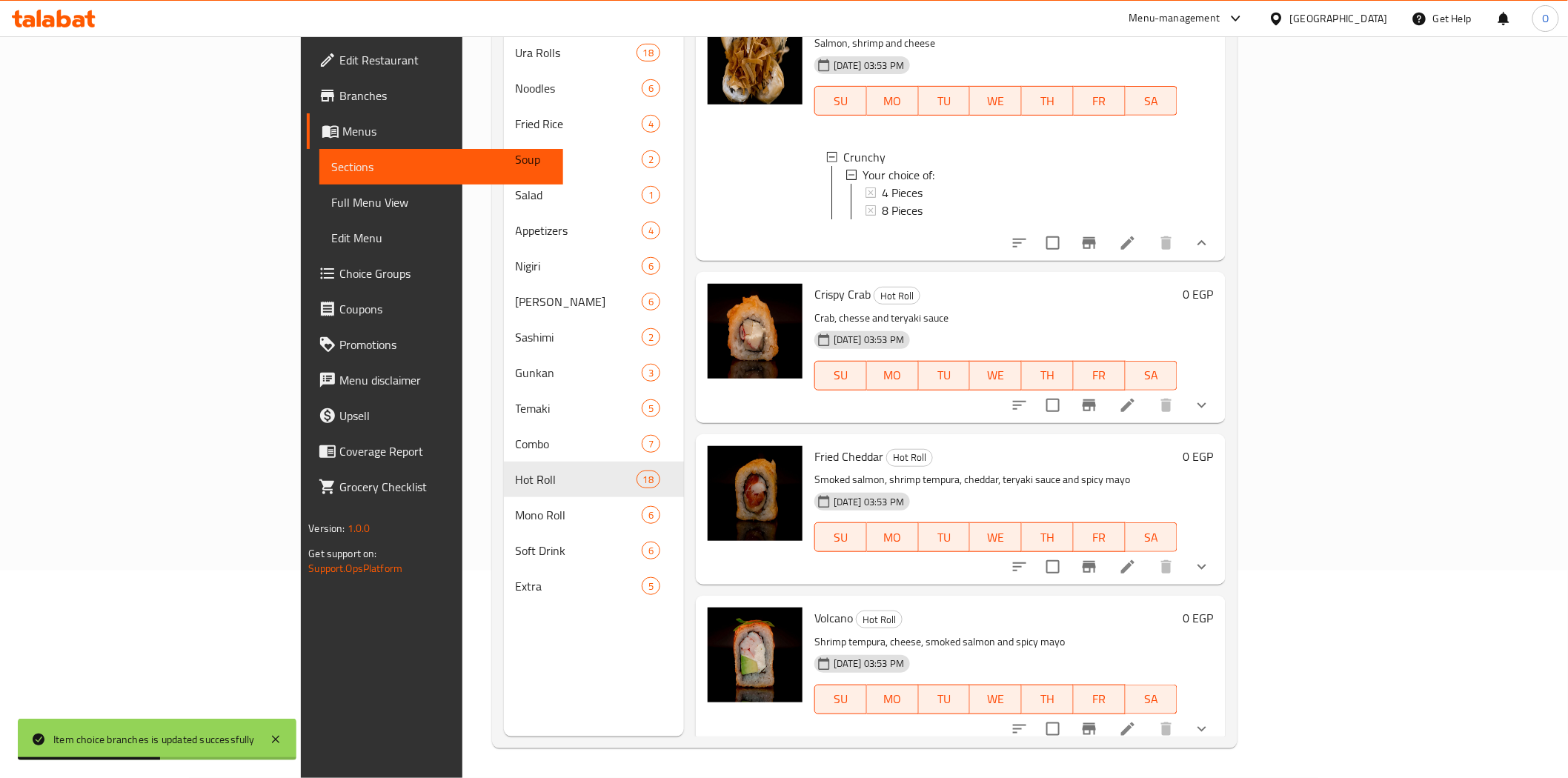
click at [1219, 387] on button "show more" at bounding box center [1201, 405] width 35 height 35
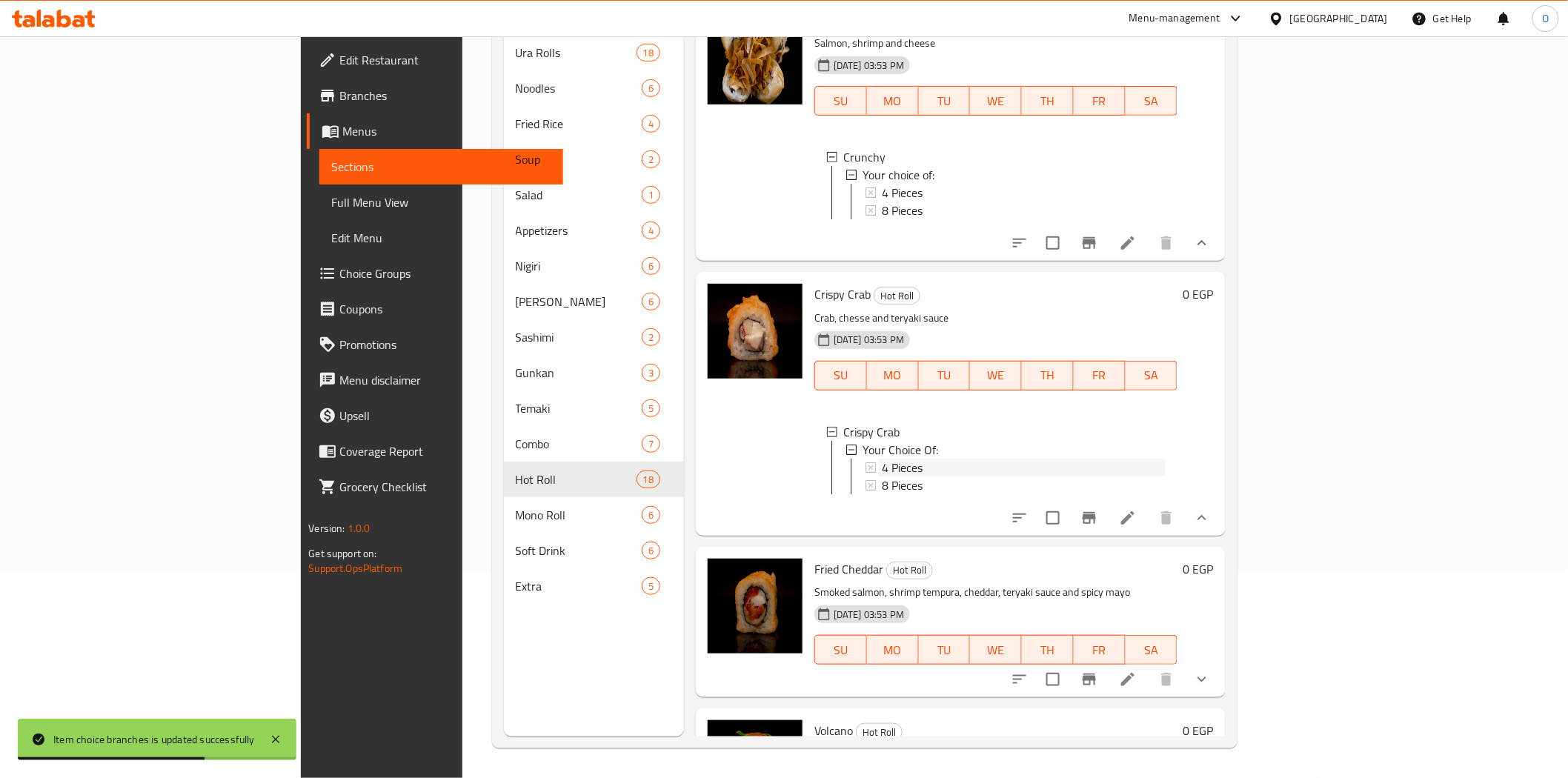
click at [882, 458] on span "4 Pieces" at bounding box center [902, 467] width 40 height 18
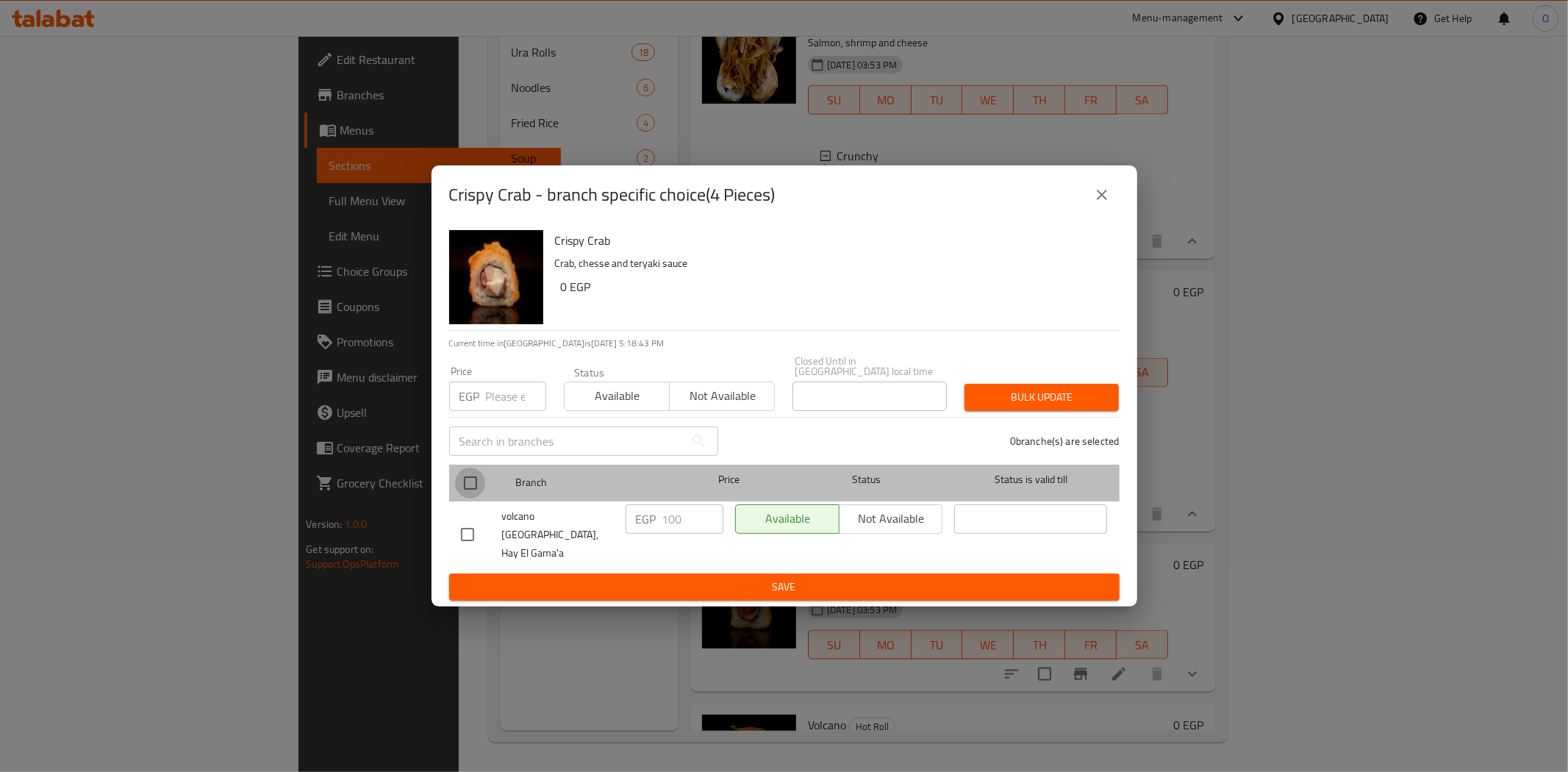
click at [476, 495] on input "checkbox" at bounding box center [470, 483] width 31 height 31
checkbox input "true"
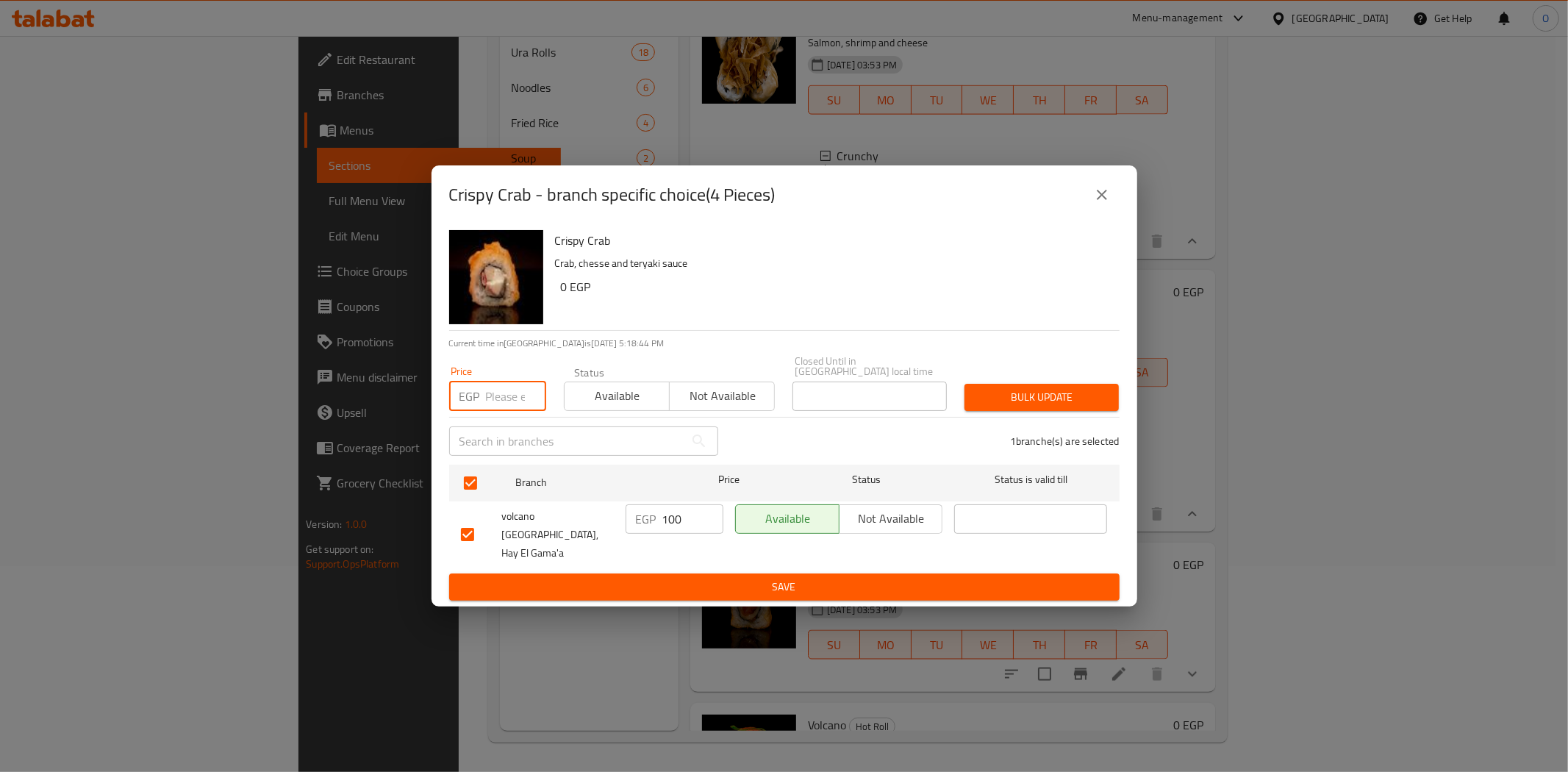
paste input "120"
type input "120"
click at [994, 406] on span "Bulk update" at bounding box center [1042, 397] width 131 height 18
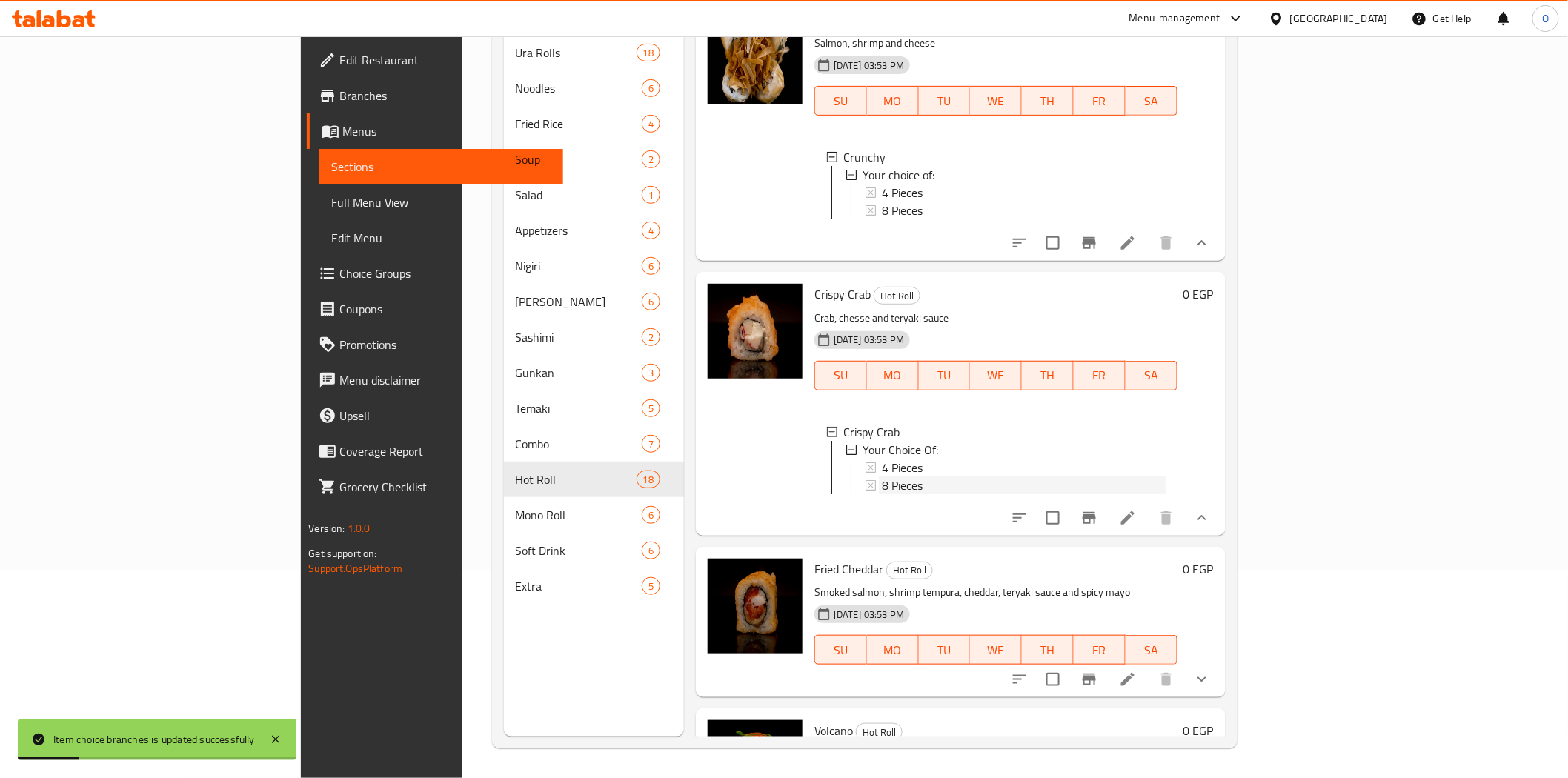
click at [882, 476] on span "8 Pieces" at bounding box center [902, 485] width 40 height 18
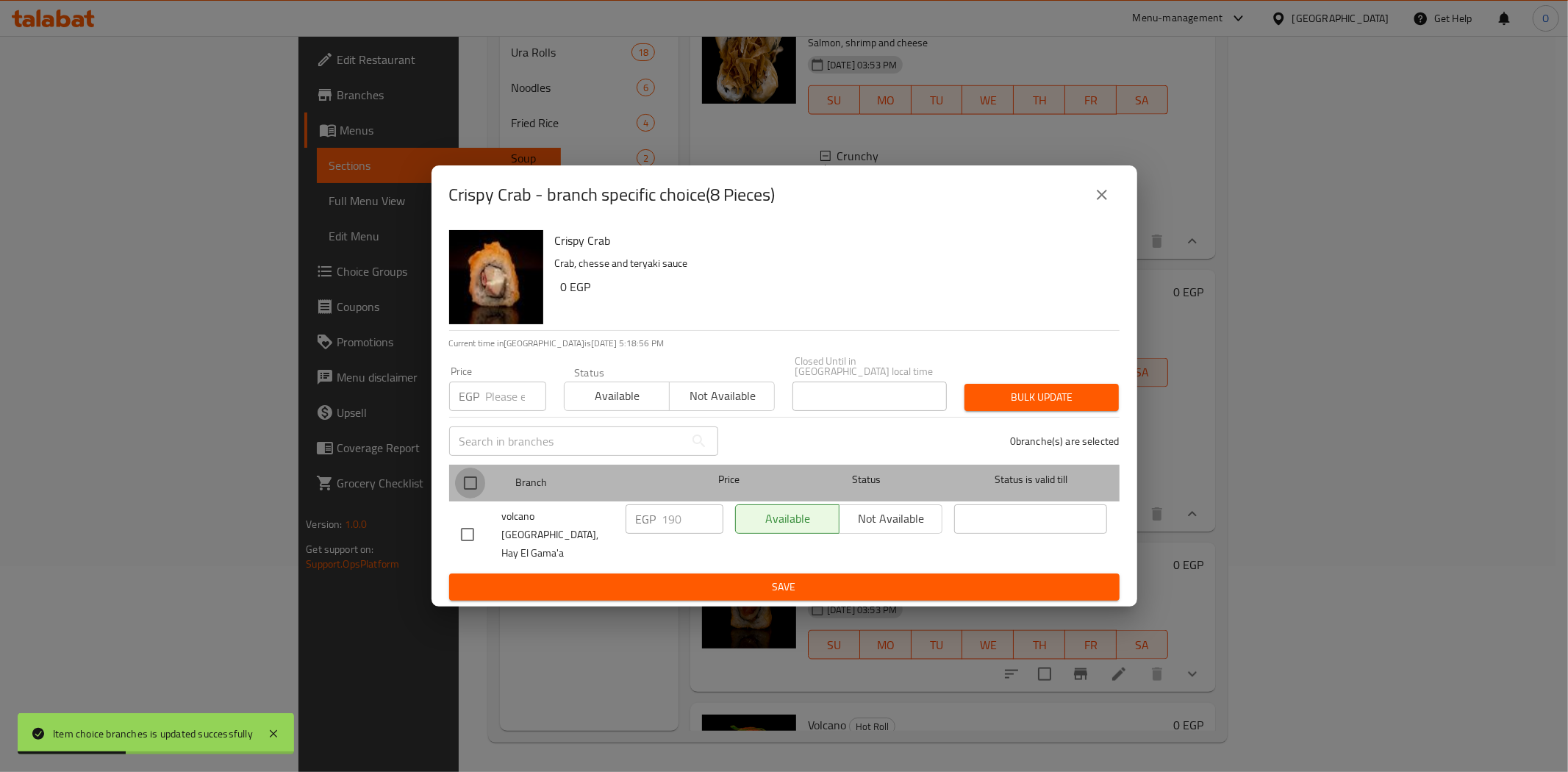
drag, startPoint x: 463, startPoint y: 485, endPoint x: 465, endPoint y: 452, distance: 33.1
click at [464, 485] on input "checkbox" at bounding box center [470, 483] width 31 height 31
checkbox input "true"
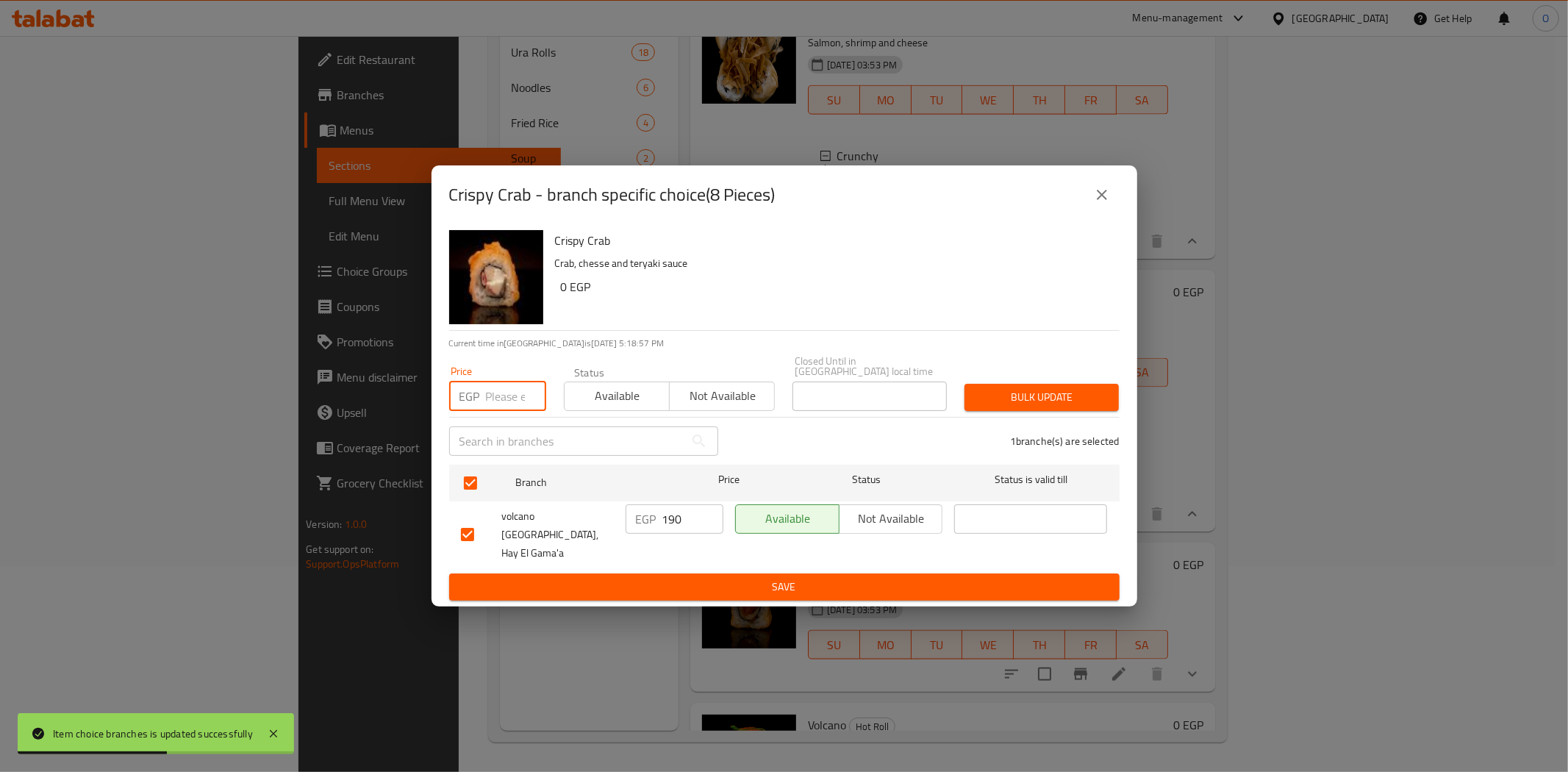
paste input "210"
type input "210"
click at [1017, 397] on span "Bulk update" at bounding box center [1042, 397] width 131 height 18
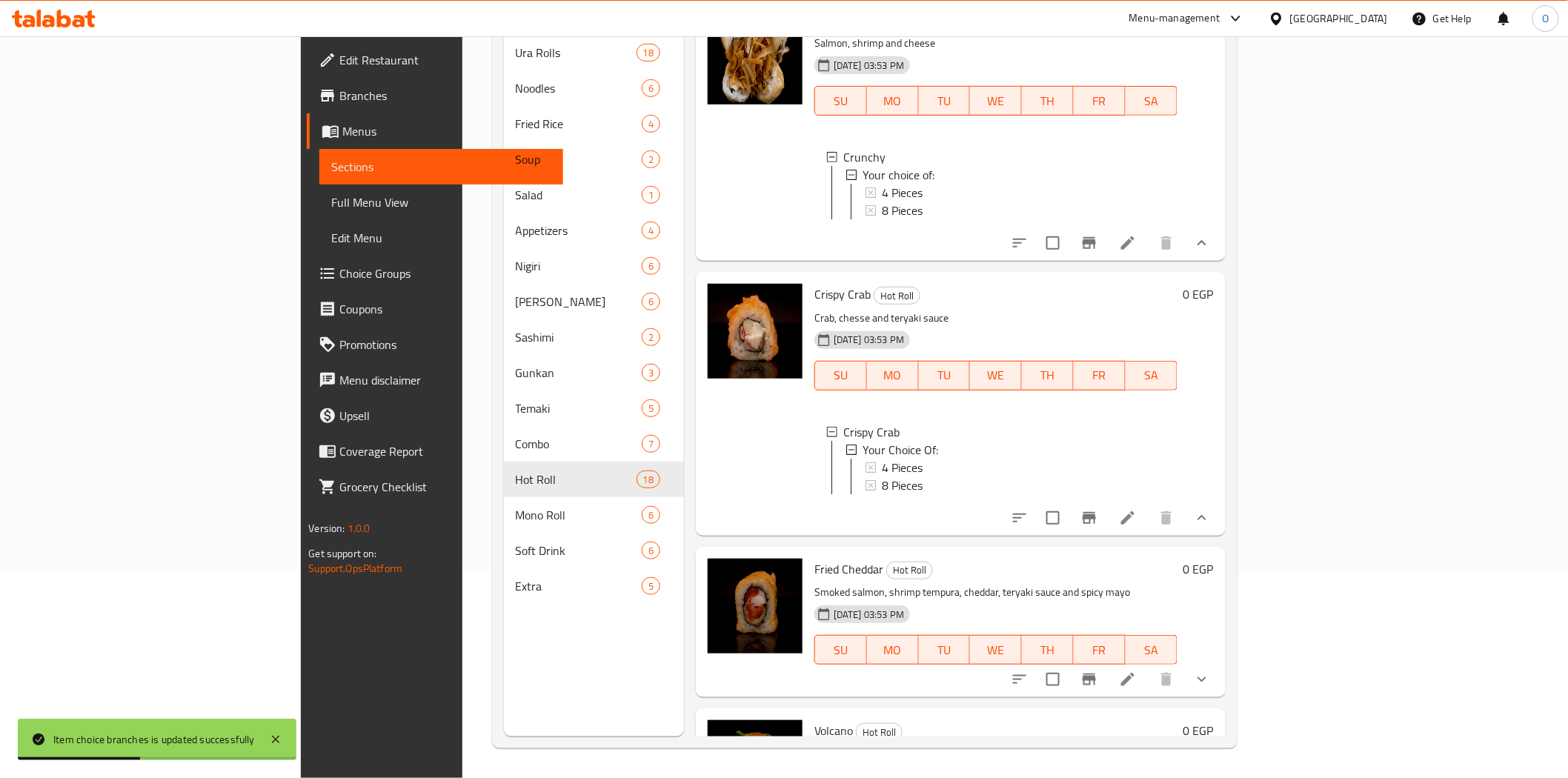
scroll to position [2, 0]
click at [1219, 662] on button "show more" at bounding box center [1201, 679] width 35 height 35
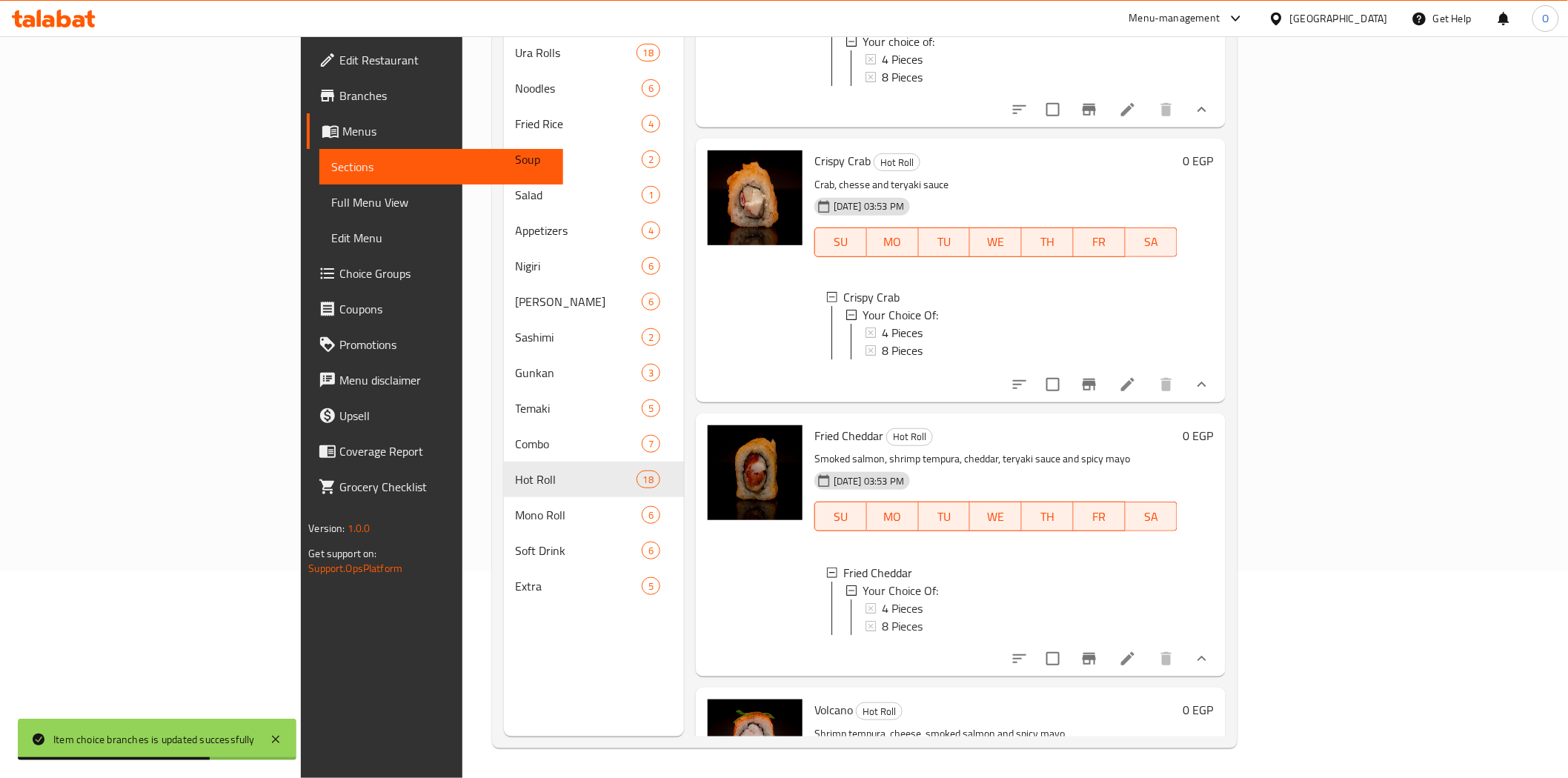
scroll to position [1892, 0]
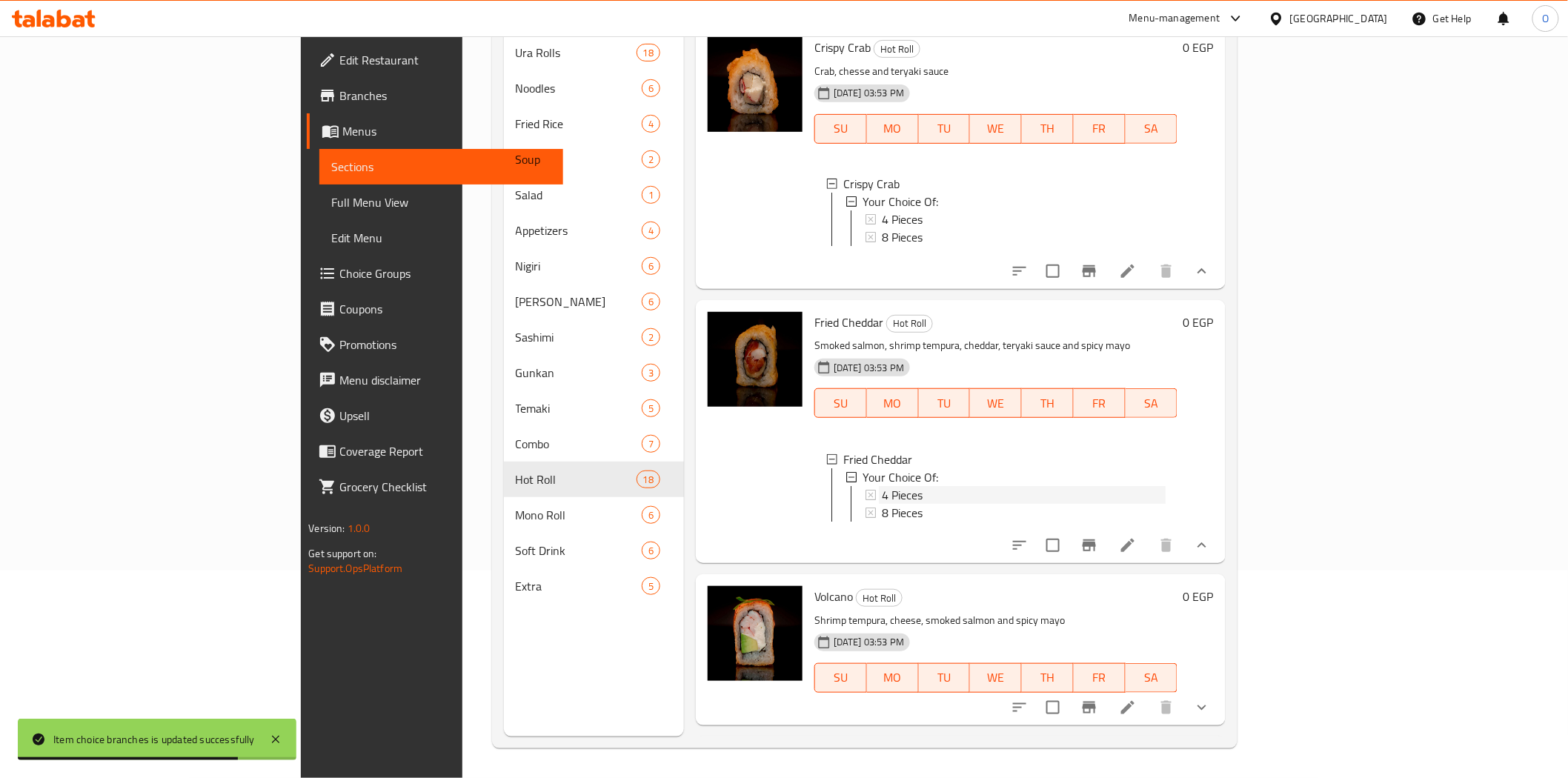
click at [882, 486] on span "4 Pieces" at bounding box center [902, 495] width 40 height 18
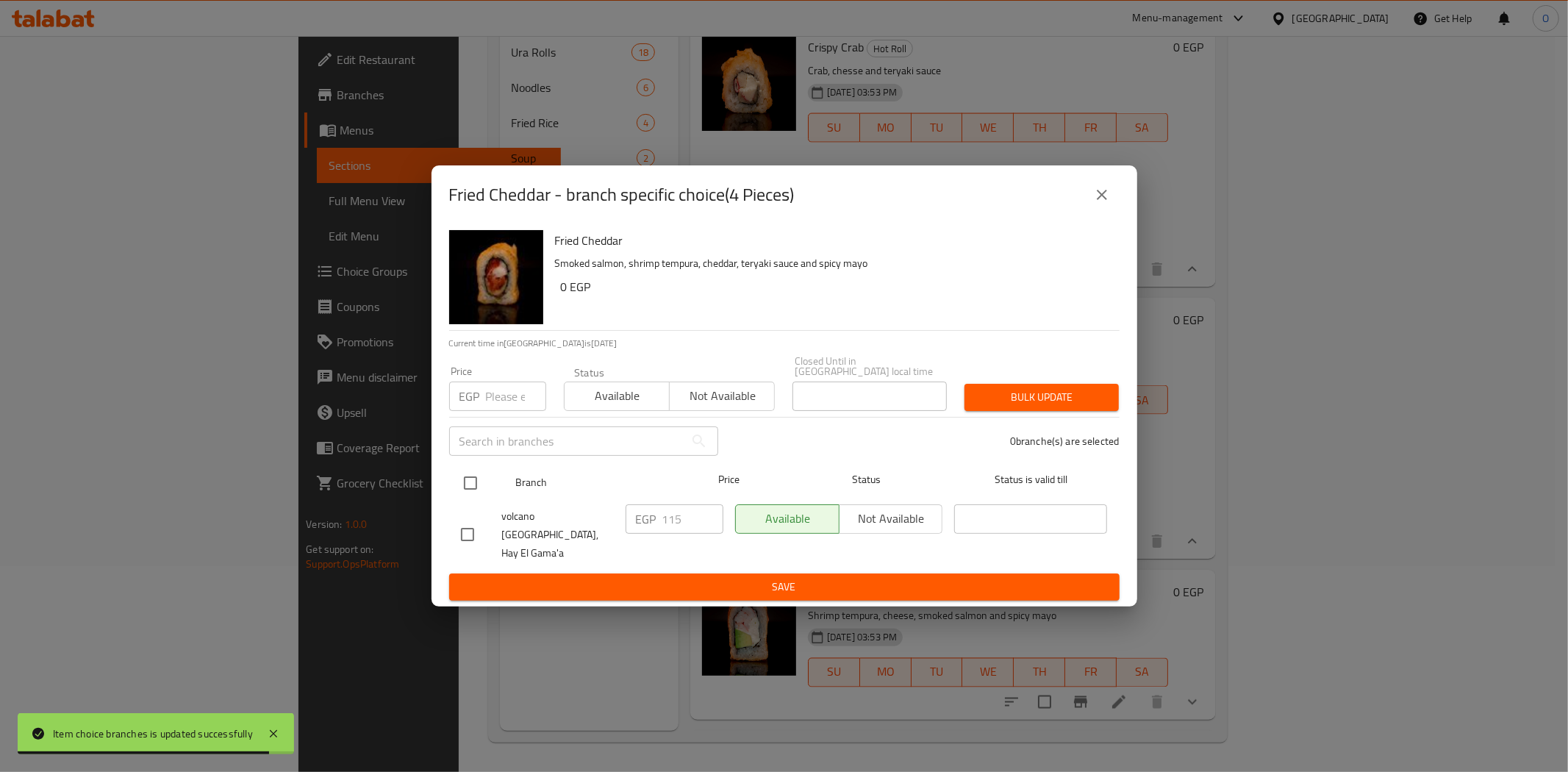
click at [472, 481] on input "checkbox" at bounding box center [470, 483] width 31 height 31
checkbox input "true"
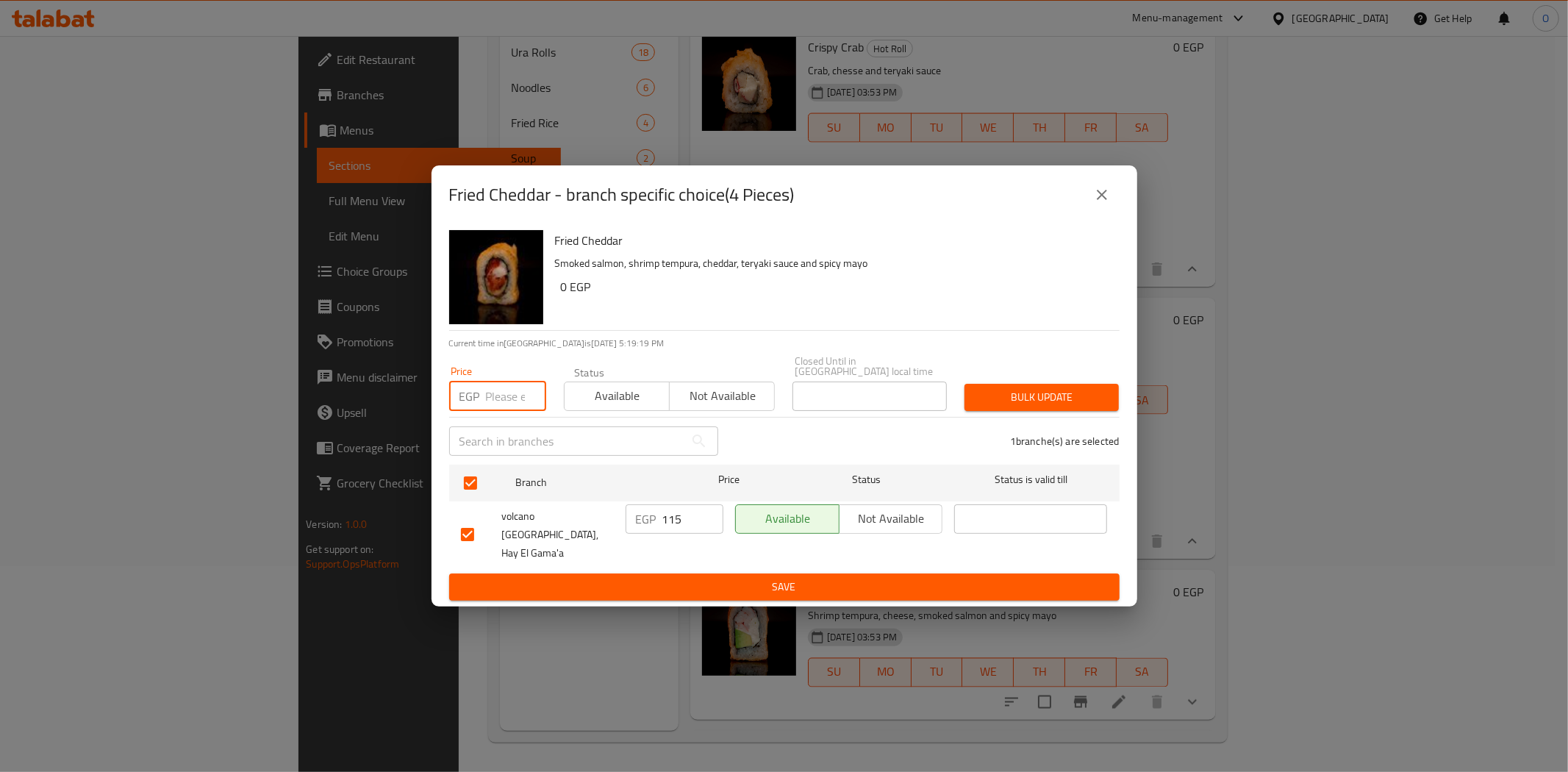
paste input "135"
type input "135"
click at [996, 402] on span "Bulk update" at bounding box center [1042, 397] width 131 height 18
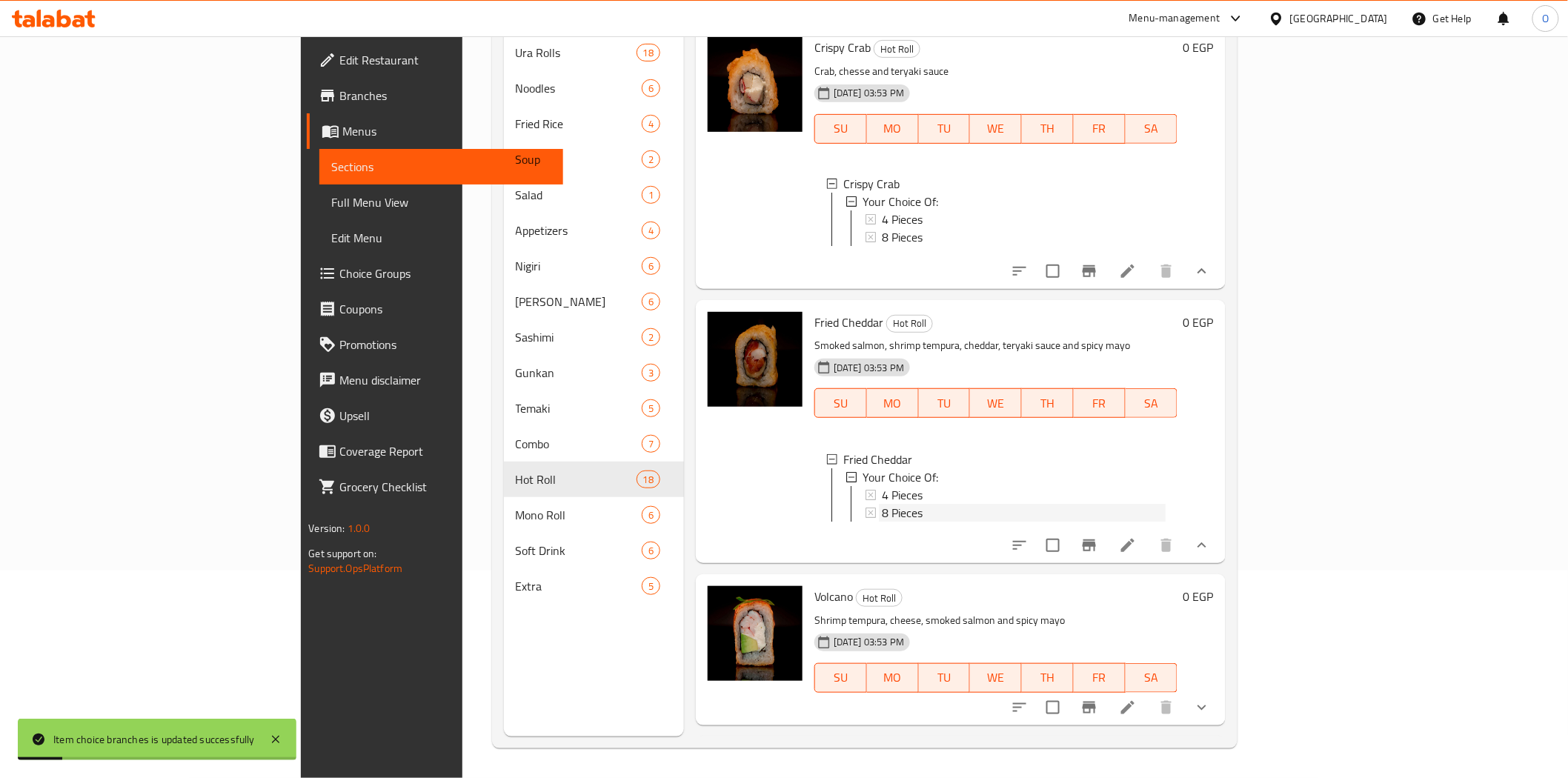
click at [882, 504] on span "8 Pieces" at bounding box center [902, 513] width 40 height 18
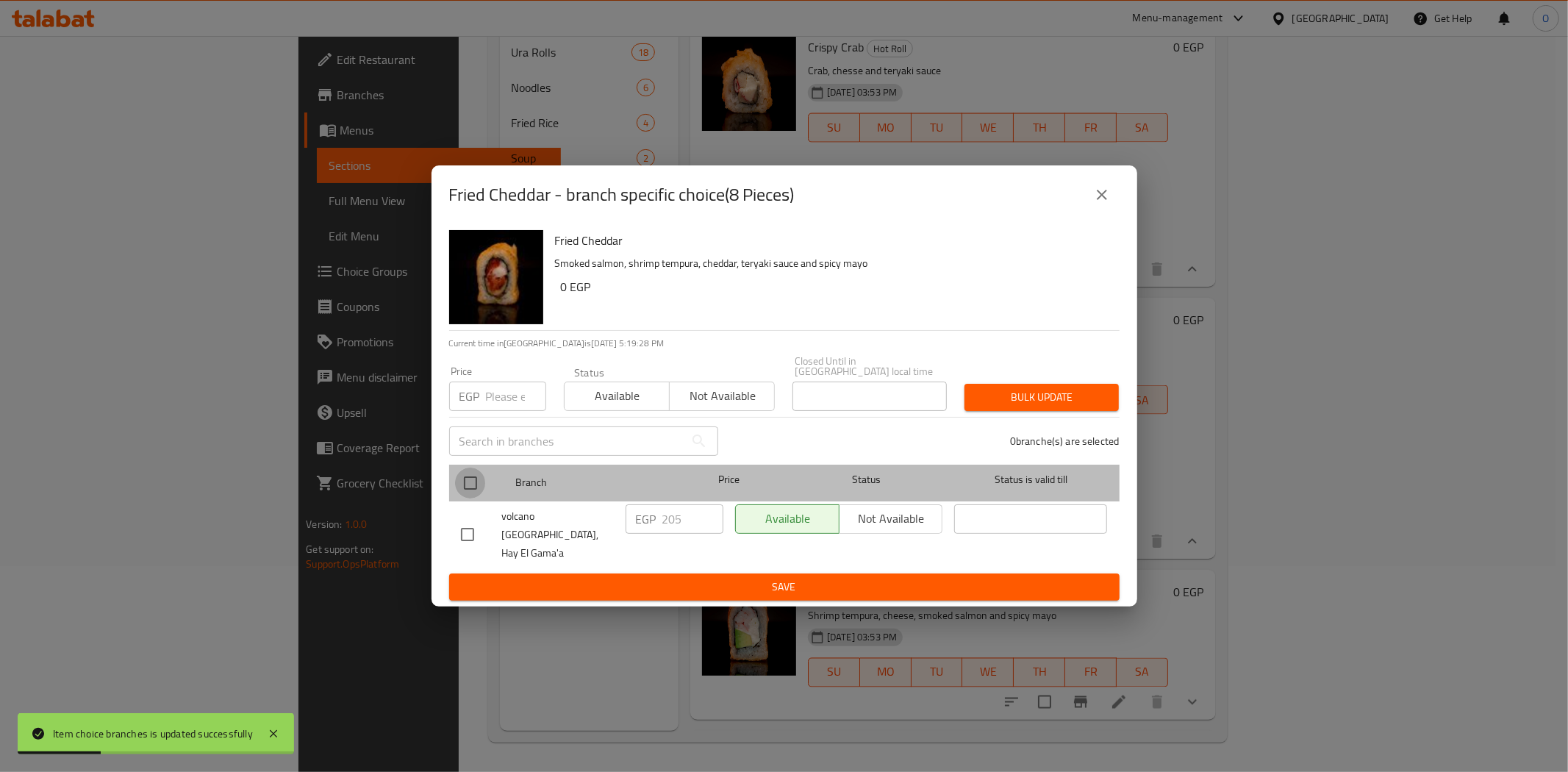
click at [463, 485] on input "checkbox" at bounding box center [470, 483] width 31 height 31
checkbox input "true"
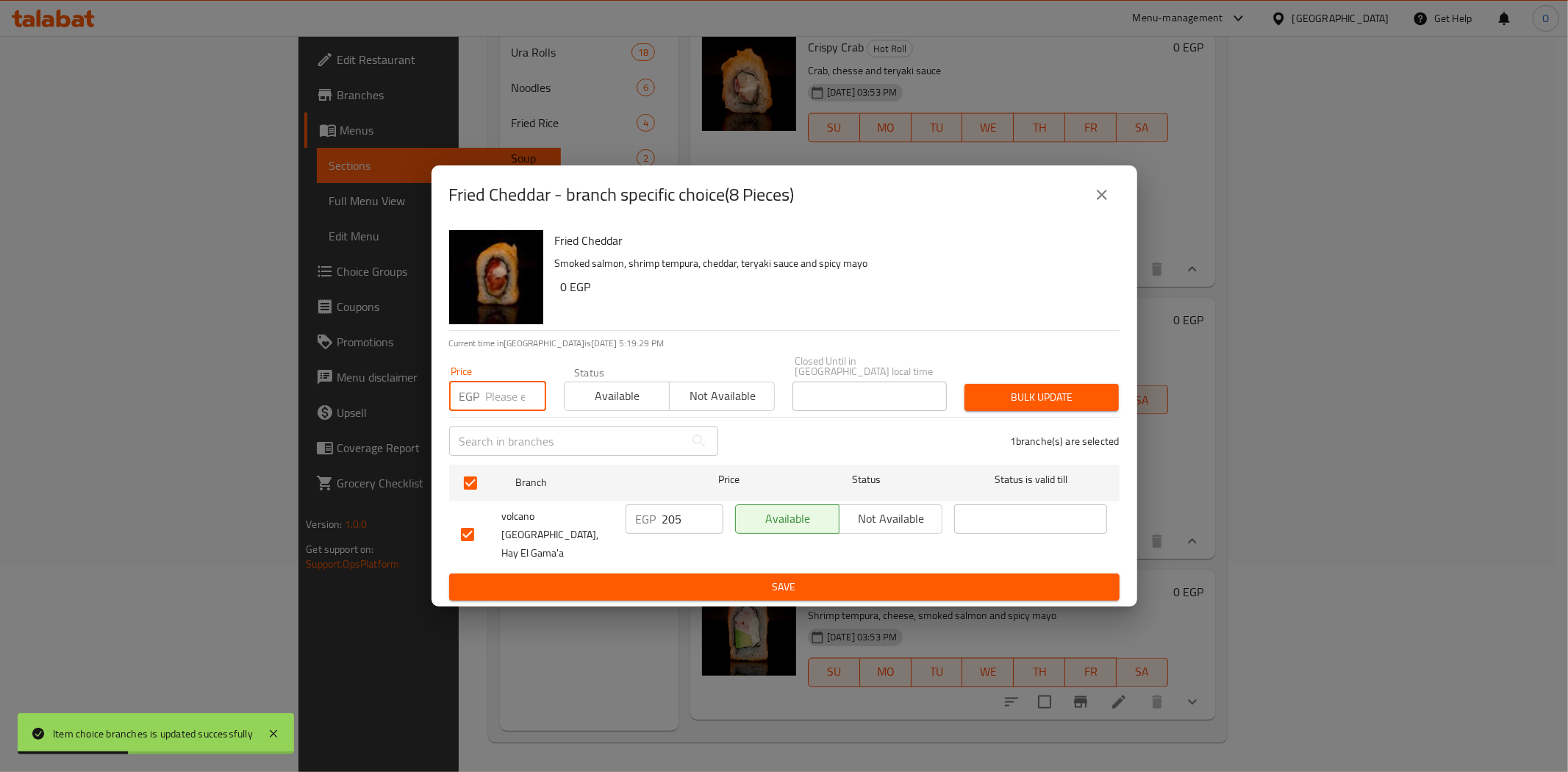
paste input "240"
type input "240"
click at [1002, 404] on span "Bulk update" at bounding box center [1042, 397] width 131 height 18
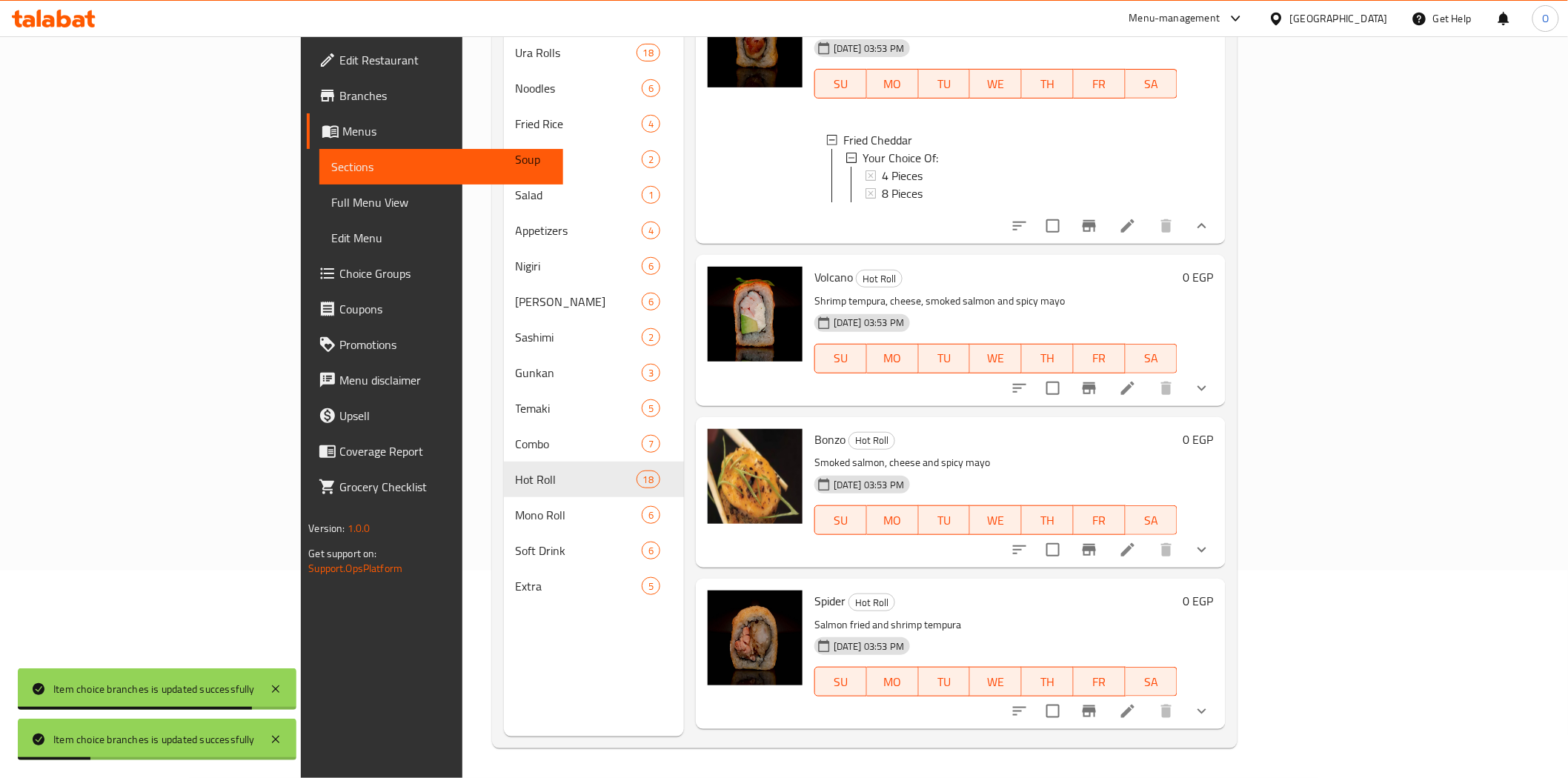
scroll to position [2222, 0]
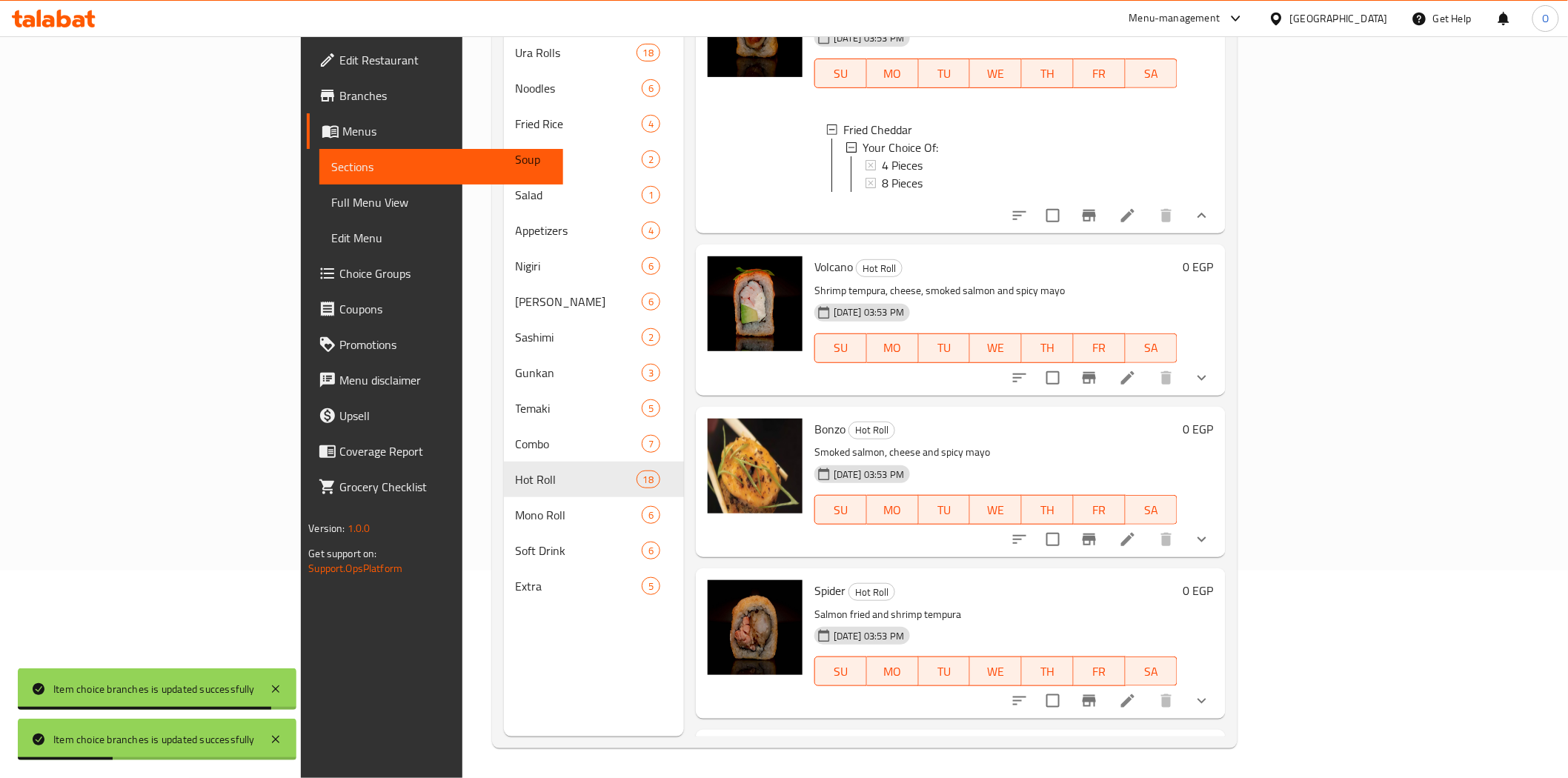
click at [1206, 375] on icon "show more" at bounding box center [1201, 377] width 9 height 5
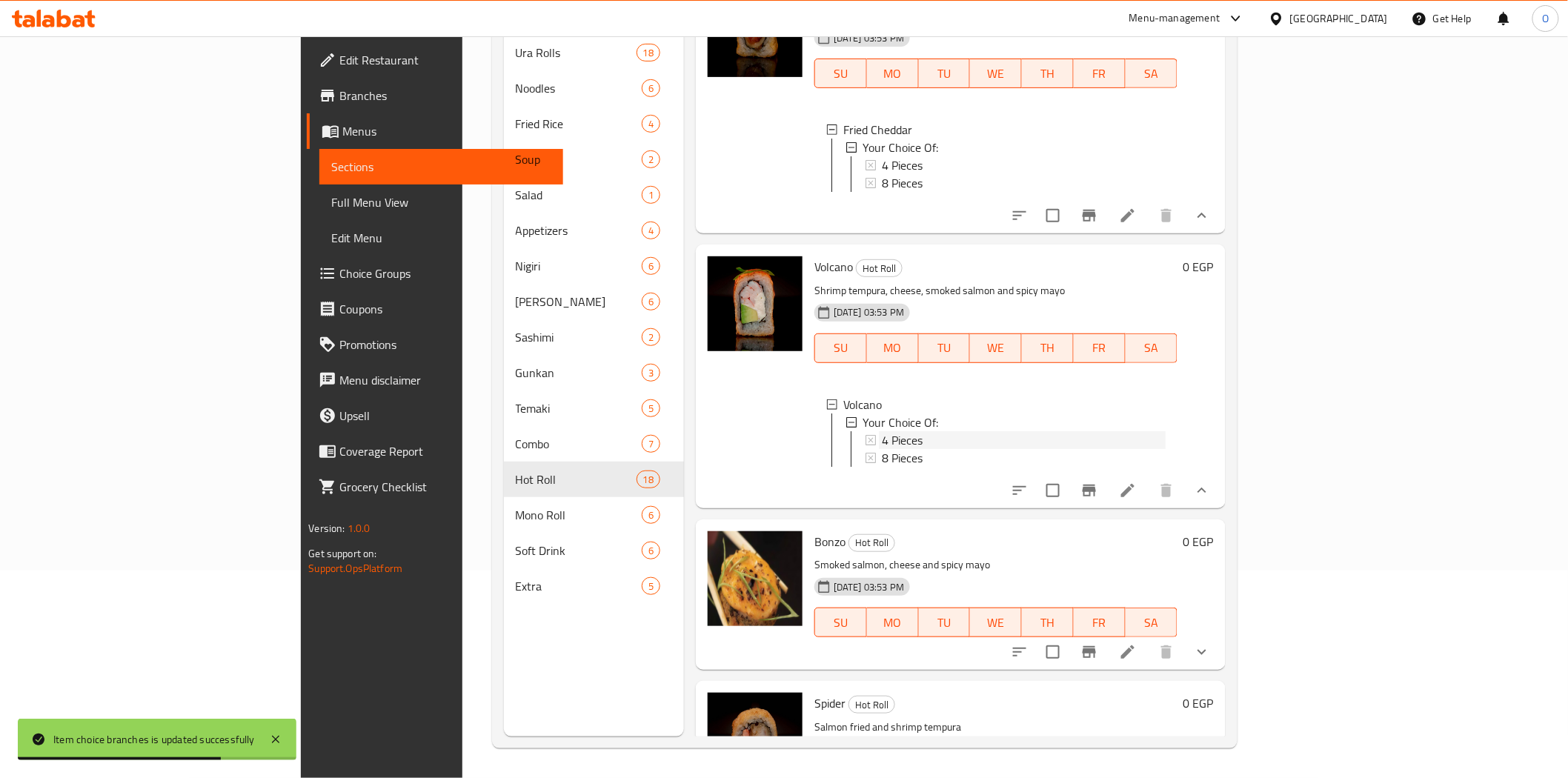
click at [882, 431] on div "4 Pieces" at bounding box center [1024, 440] width 284 height 18
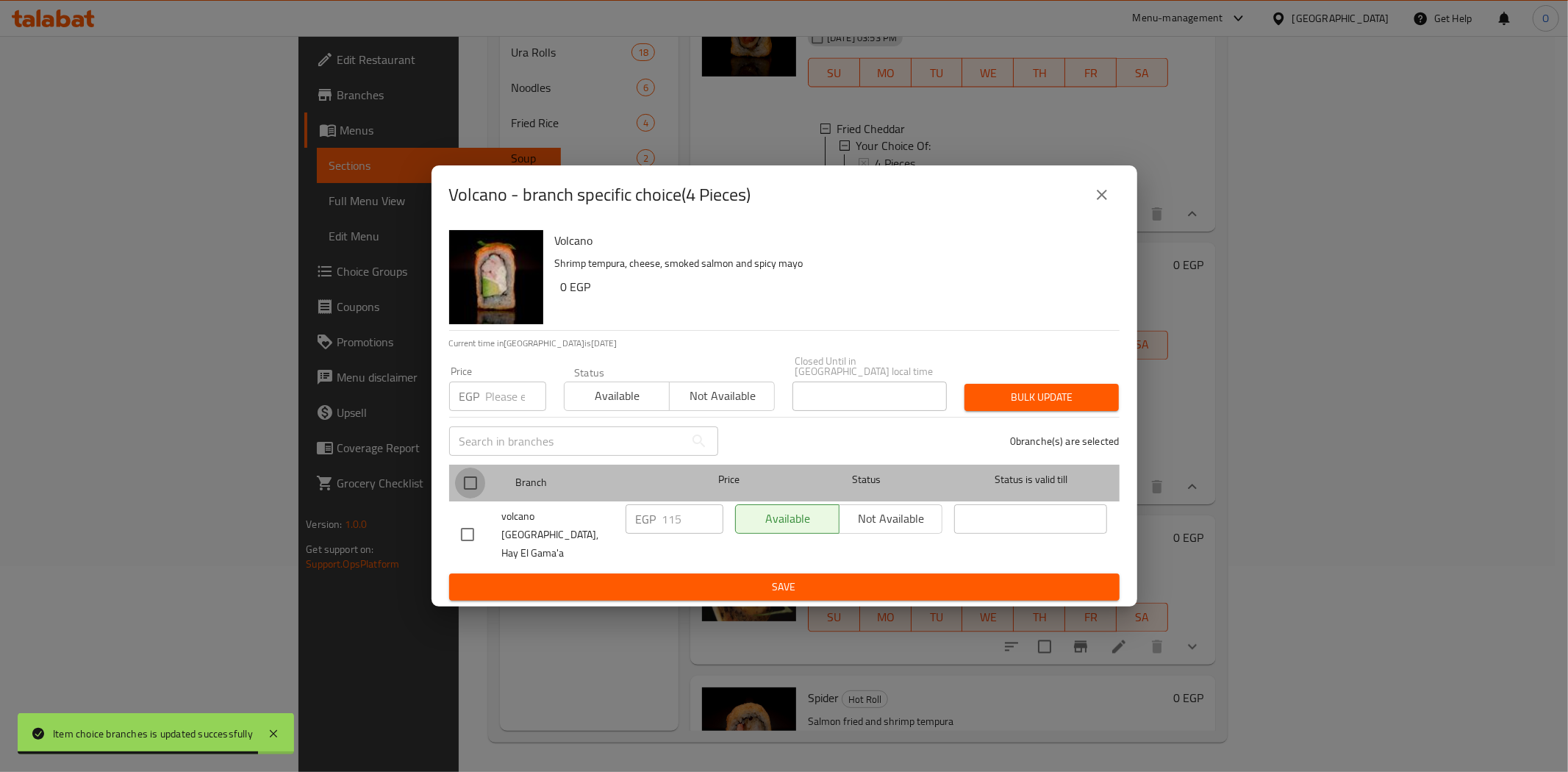
click at [481, 482] on input "checkbox" at bounding box center [470, 483] width 31 height 31
checkbox input "true"
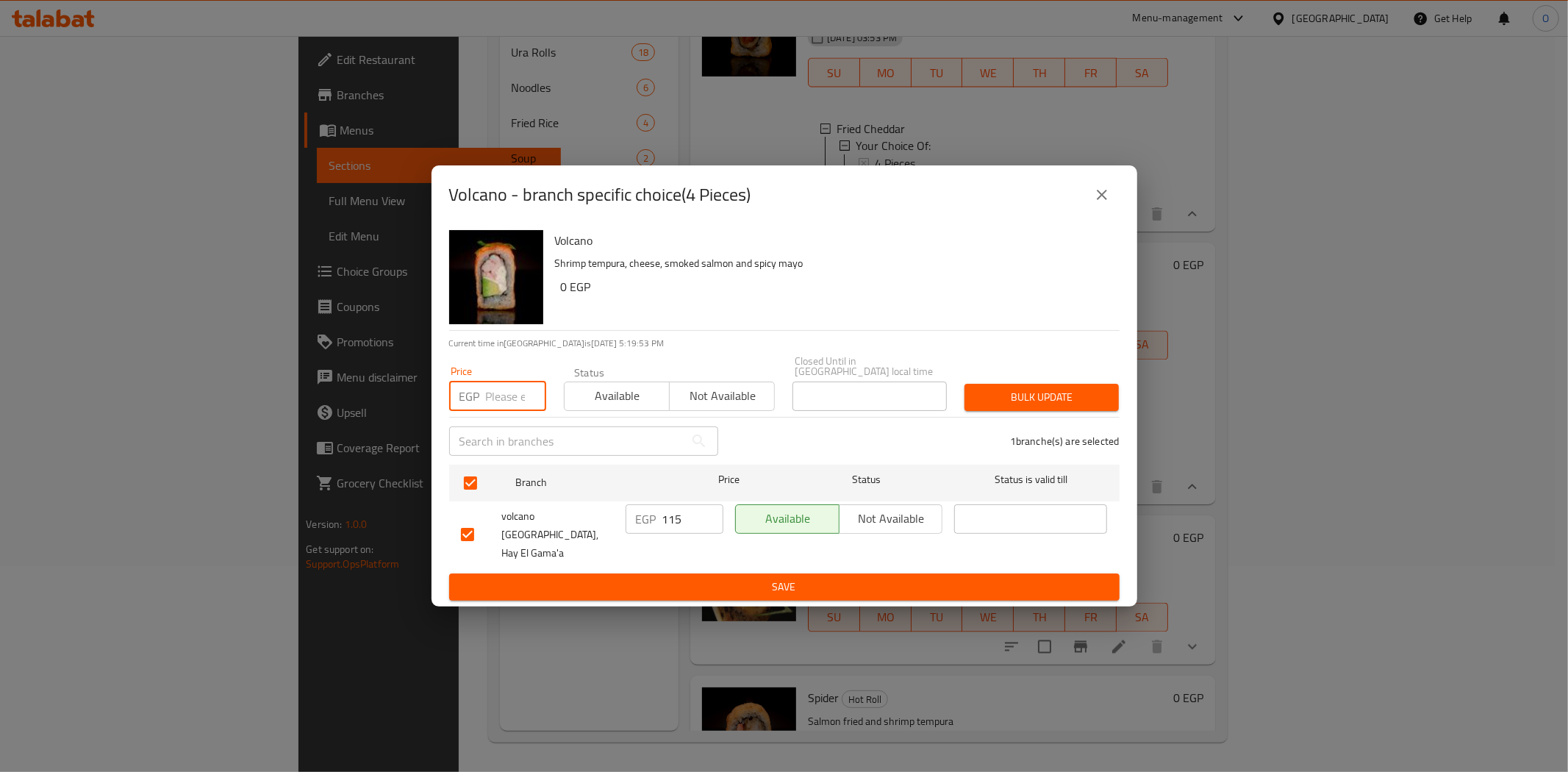
paste input "135"
type input "135"
click at [1064, 399] on span "Bulk update" at bounding box center [1042, 397] width 131 height 18
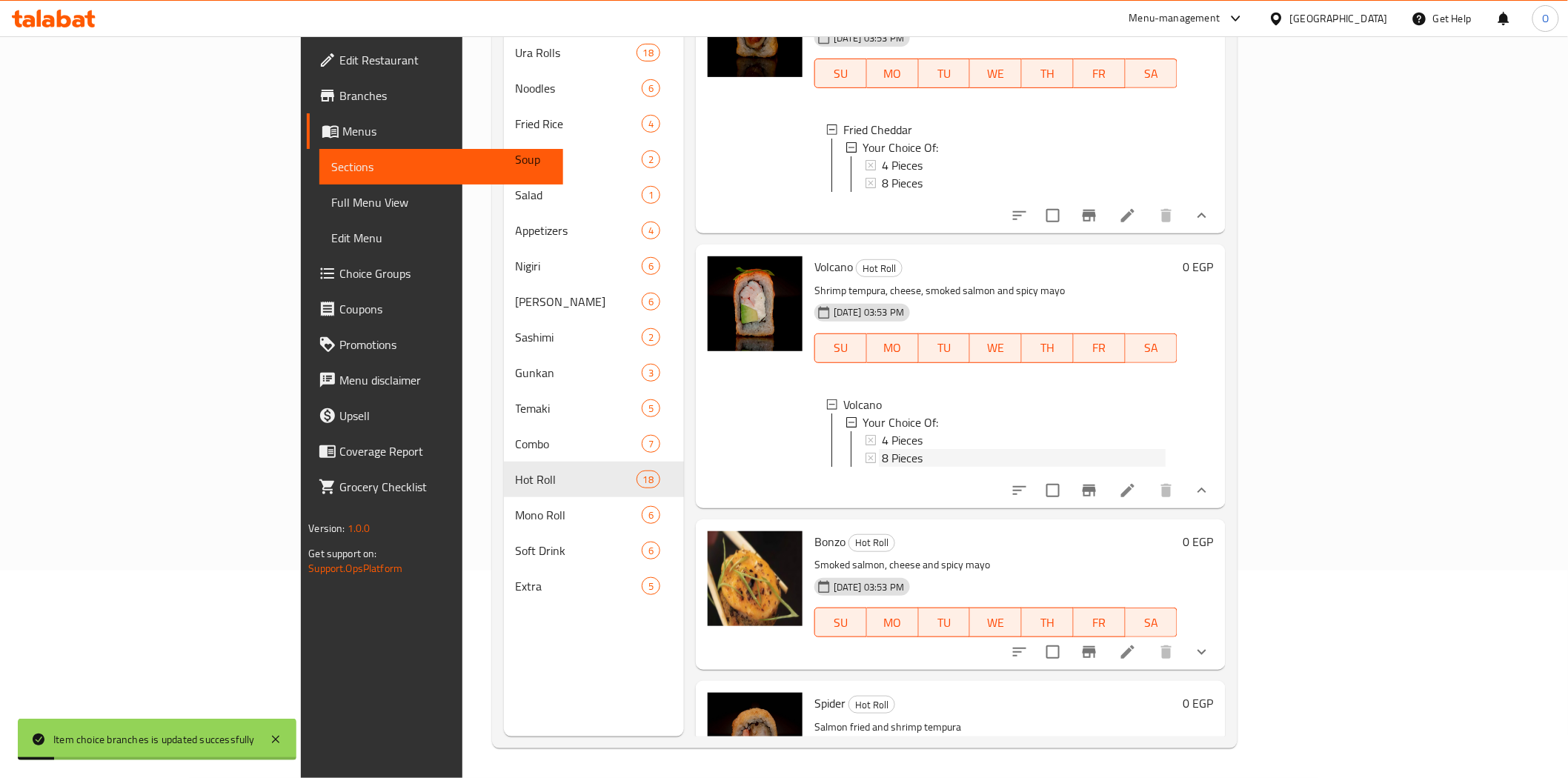
click at [882, 449] on span "8 Pieces" at bounding box center [902, 458] width 40 height 18
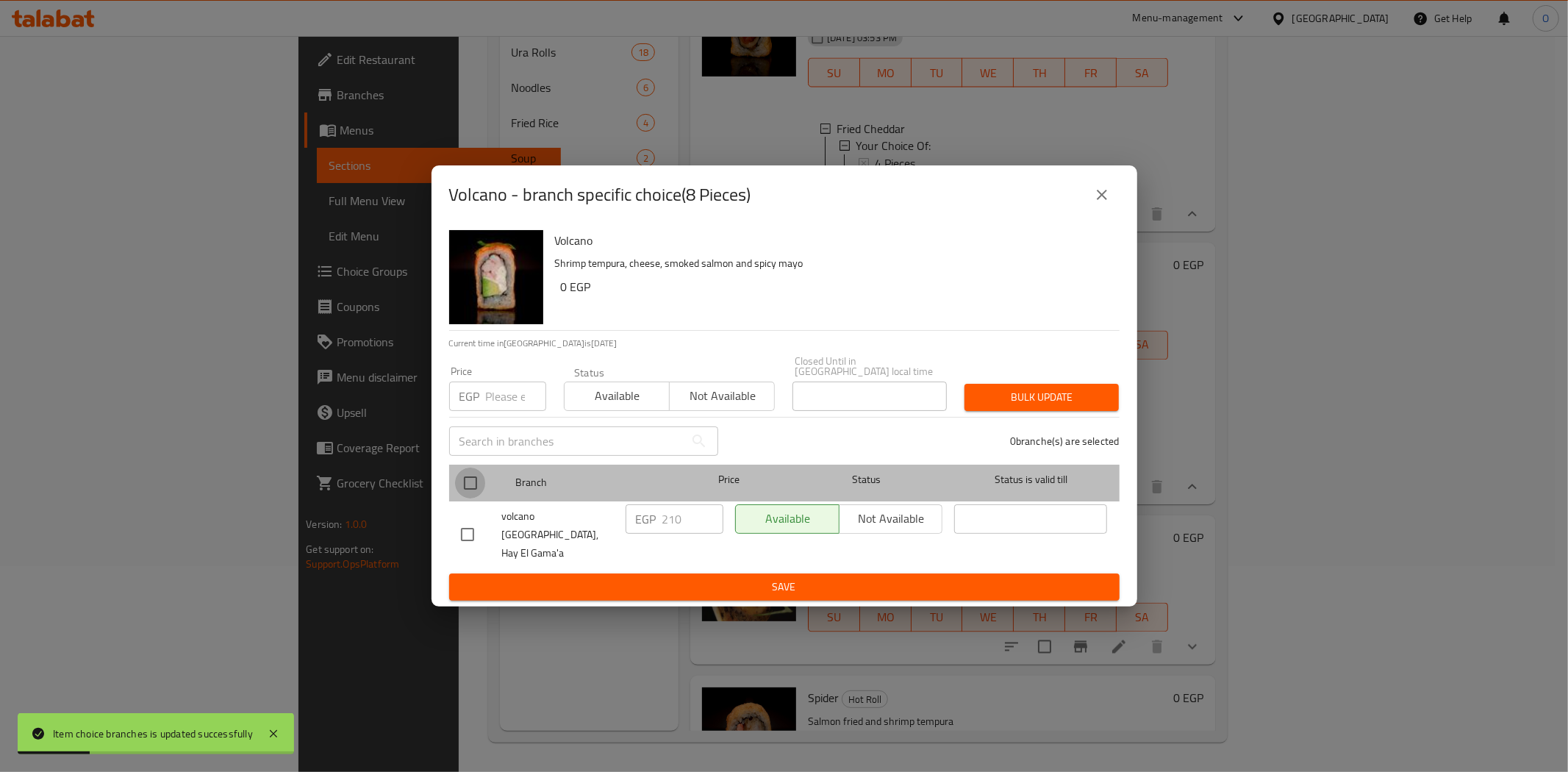
click at [458, 487] on input "checkbox" at bounding box center [470, 483] width 31 height 31
checkbox input "true"
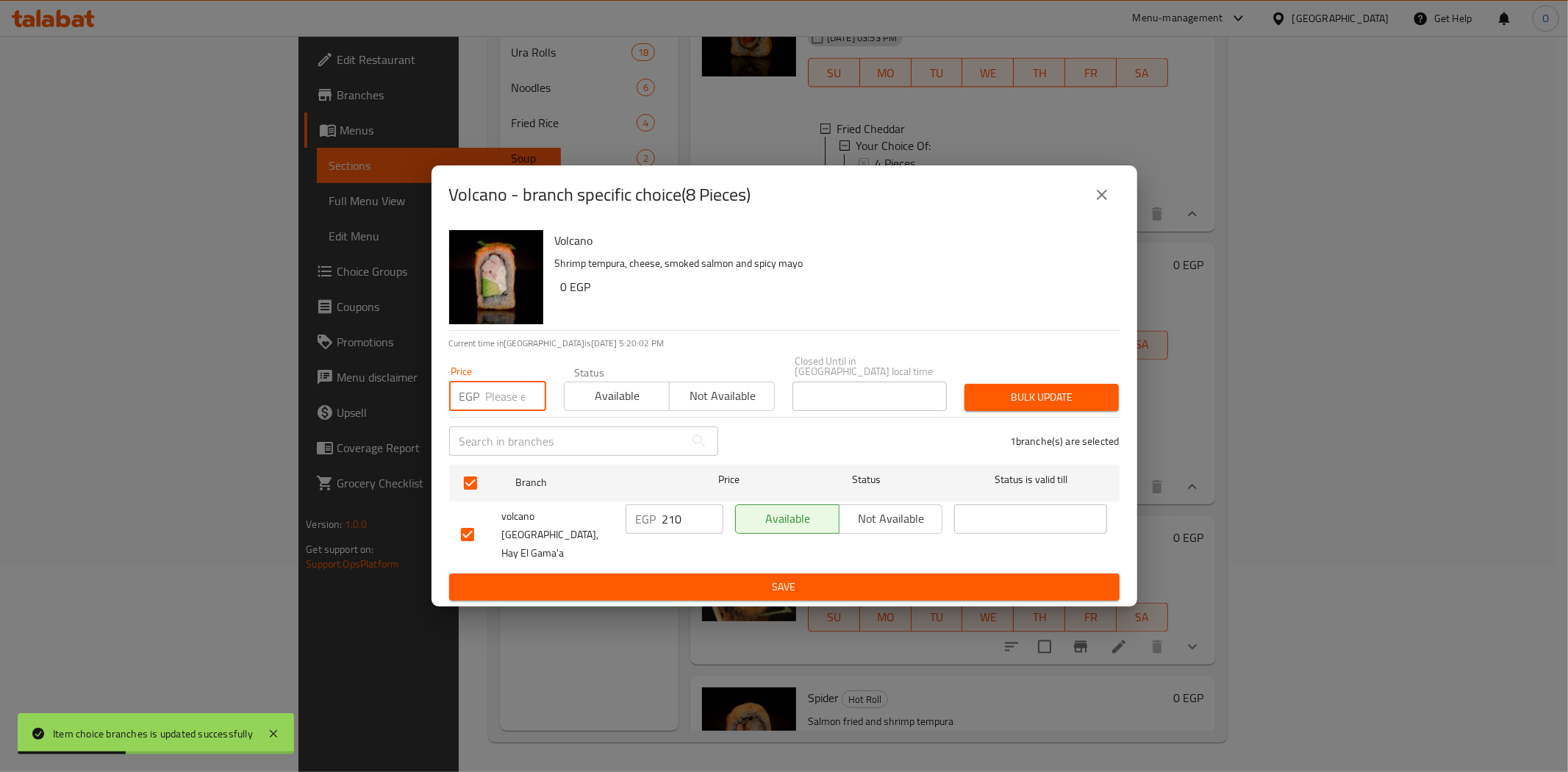
paste input "240"
type input "240"
click at [1072, 401] on span "Bulk update" at bounding box center [1042, 397] width 131 height 18
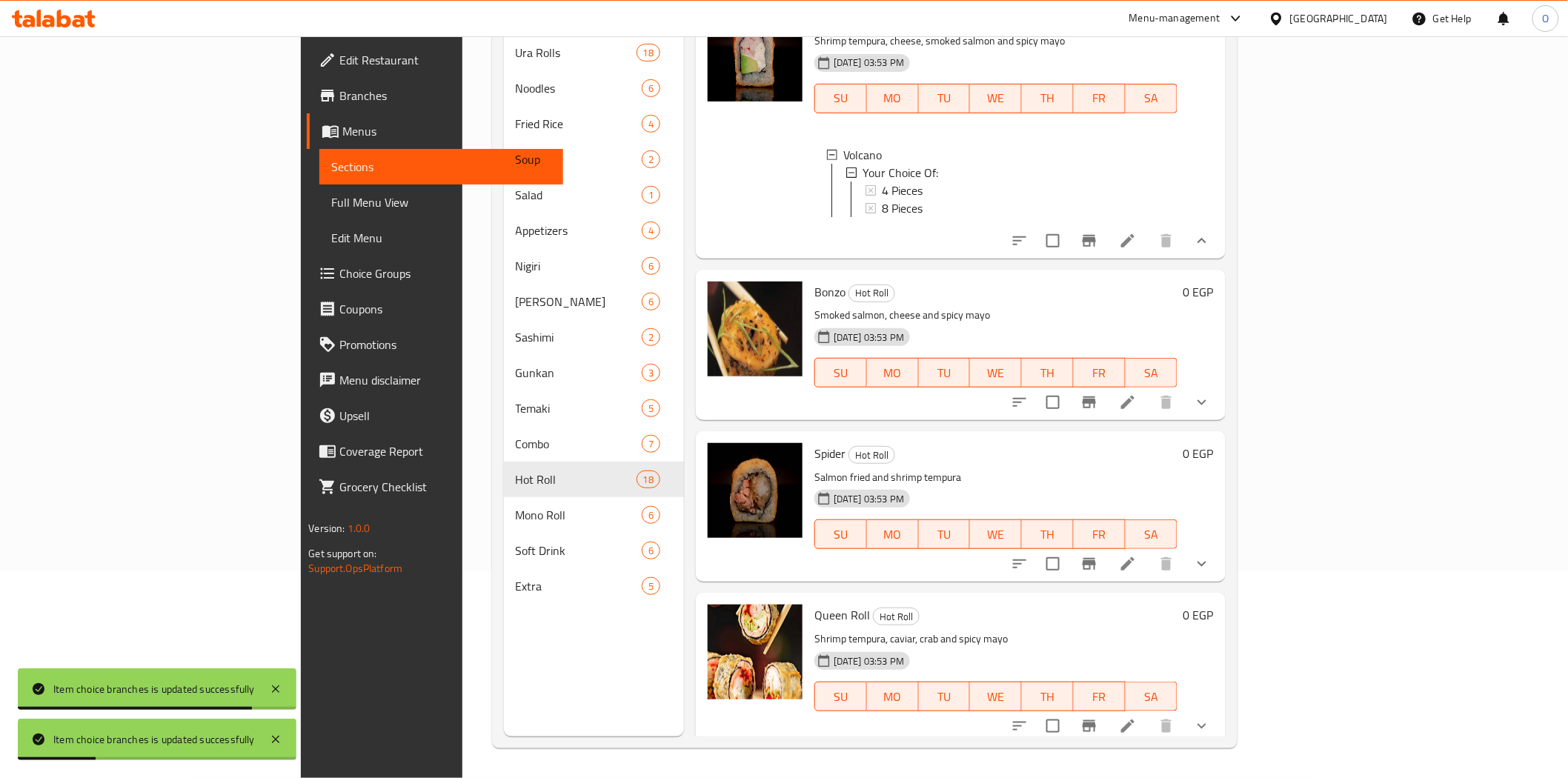
scroll to position [2551, 0]
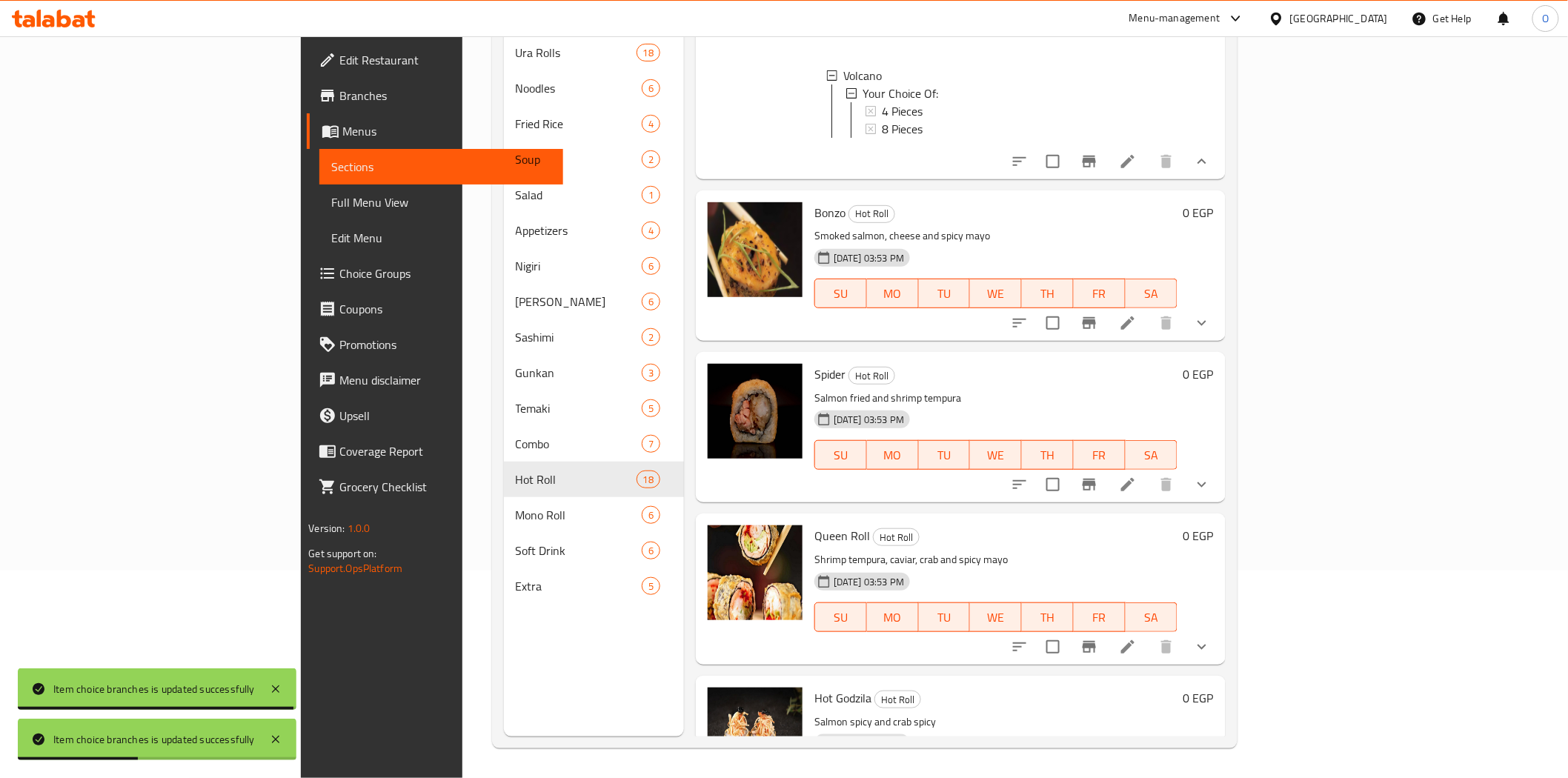
click at [1219, 326] on button "show more" at bounding box center [1201, 322] width 35 height 35
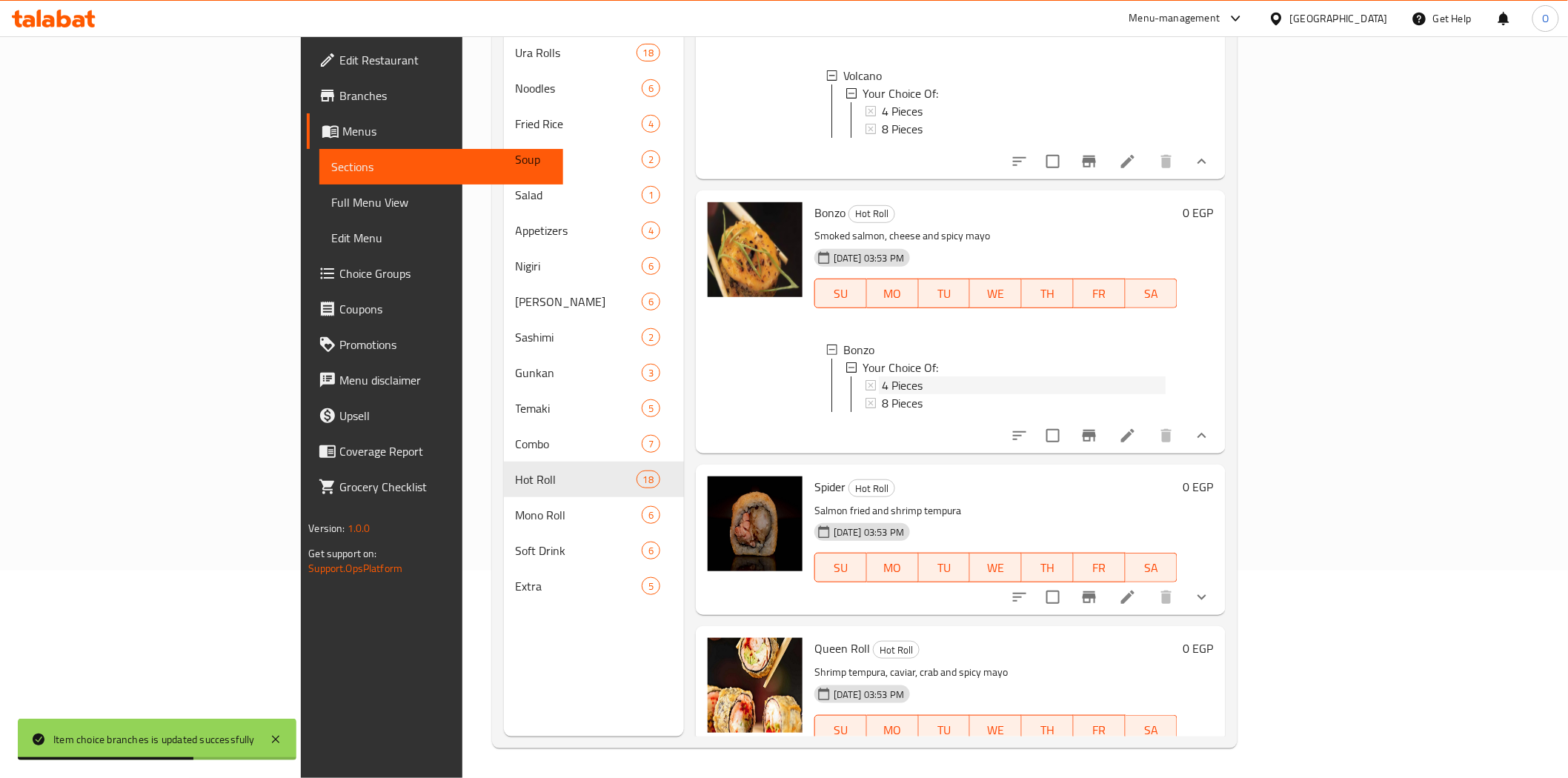
click at [882, 387] on span "4 Pieces" at bounding box center [902, 386] width 40 height 18
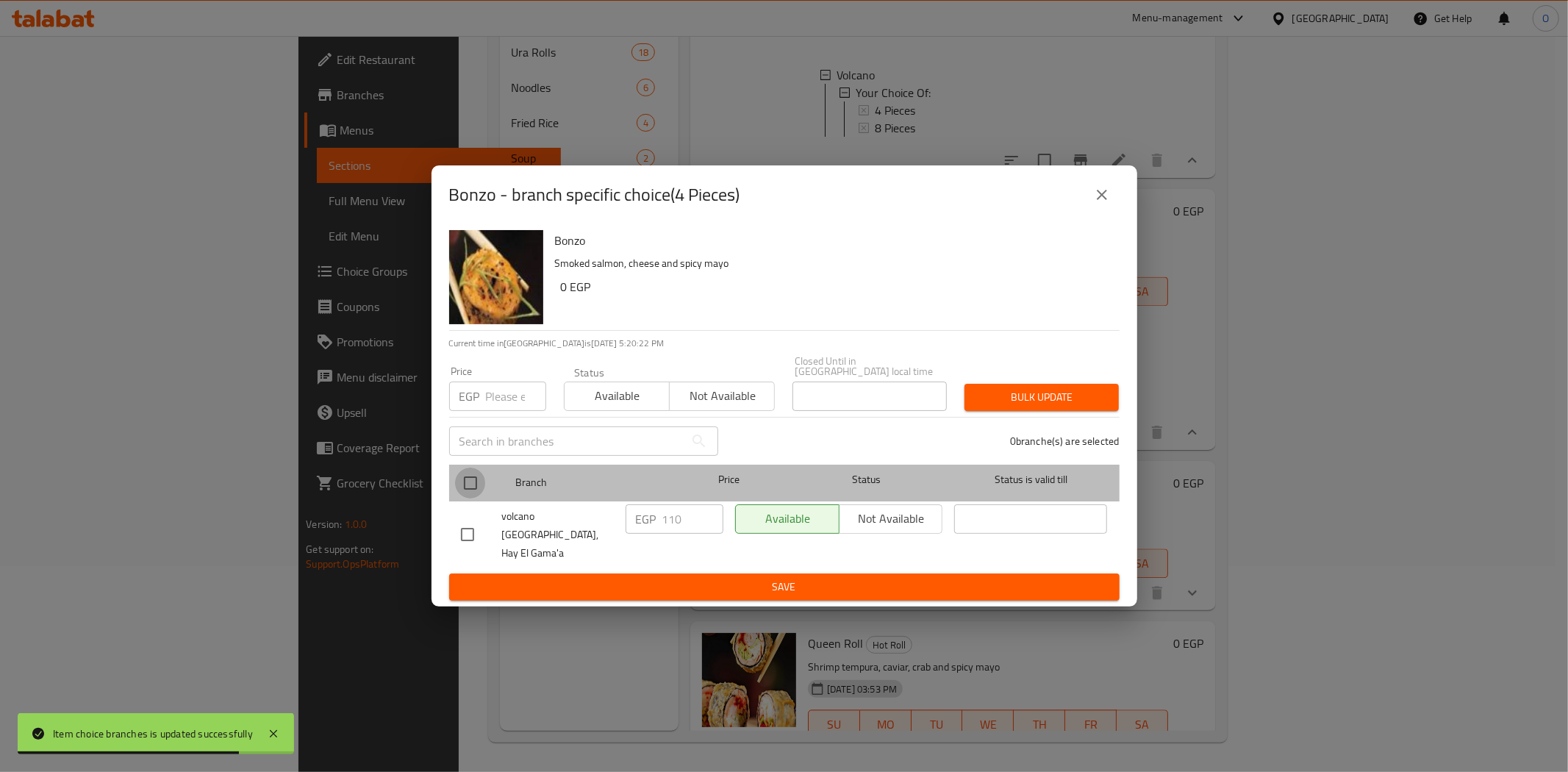
click at [469, 485] on input "checkbox" at bounding box center [470, 483] width 31 height 31
checkbox input "true"
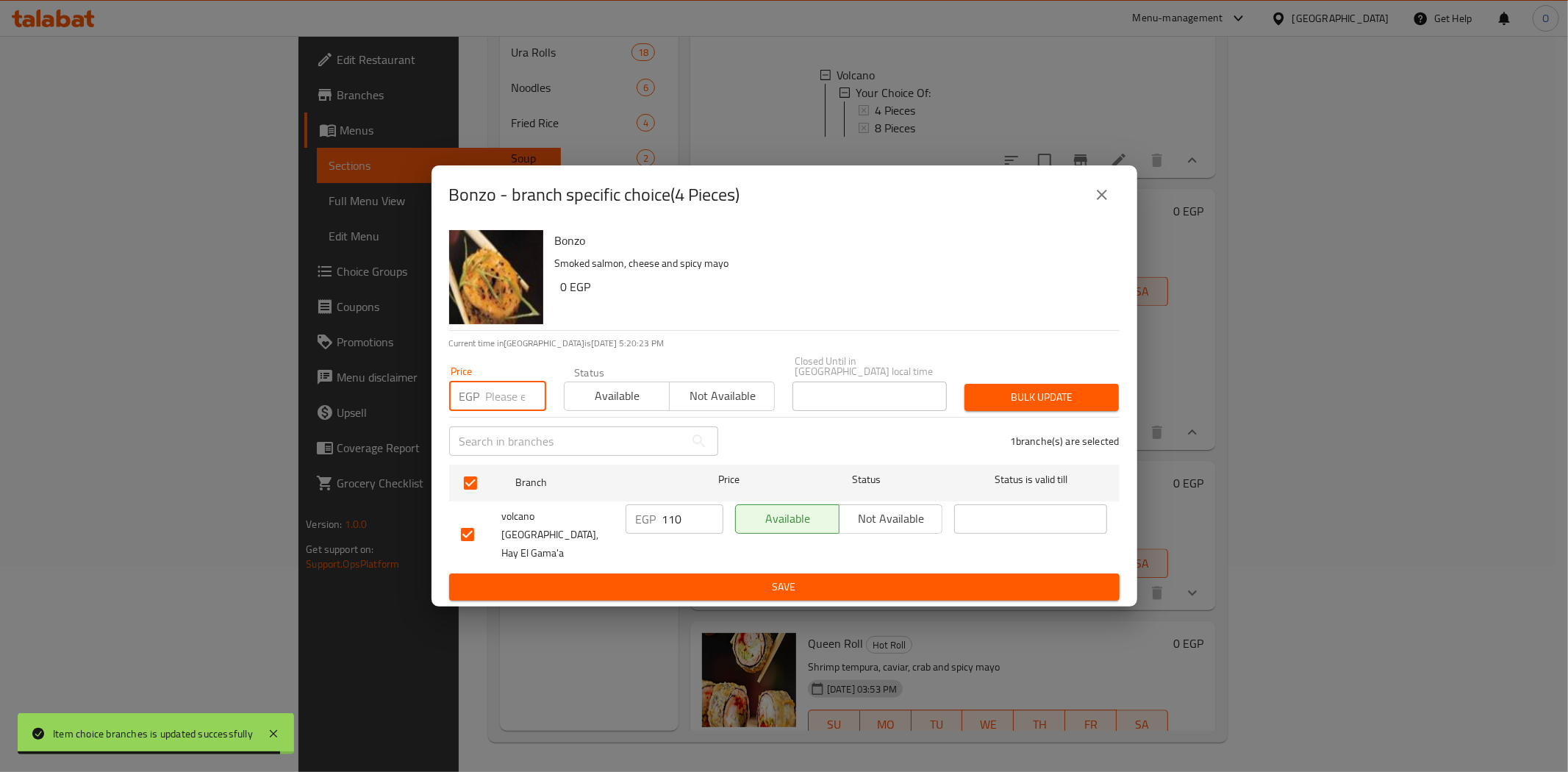
paste input "135"
type input "135"
click at [1040, 393] on span "Bulk update" at bounding box center [1042, 397] width 131 height 18
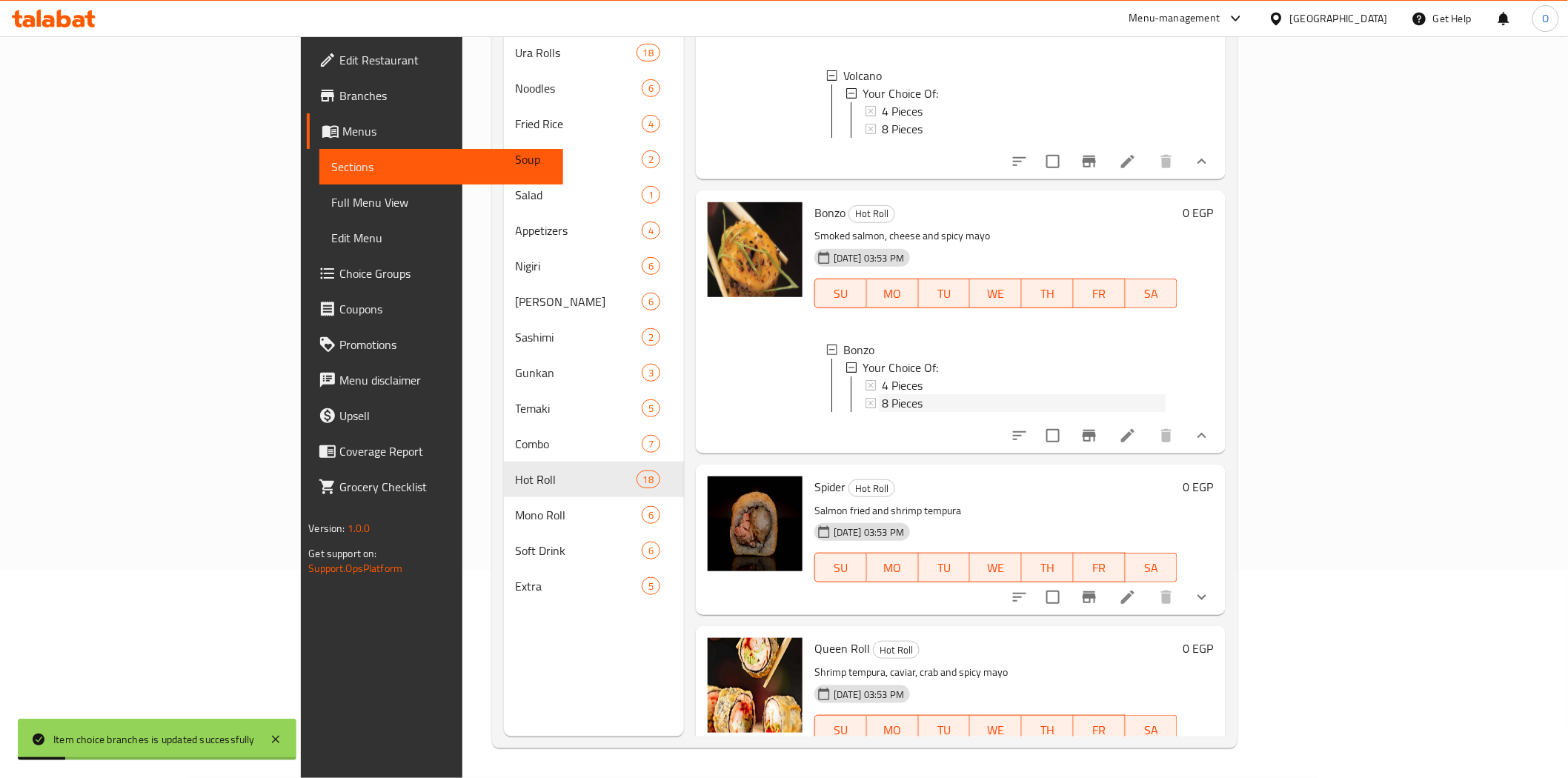
click at [882, 411] on span "8 Pieces" at bounding box center [902, 403] width 40 height 18
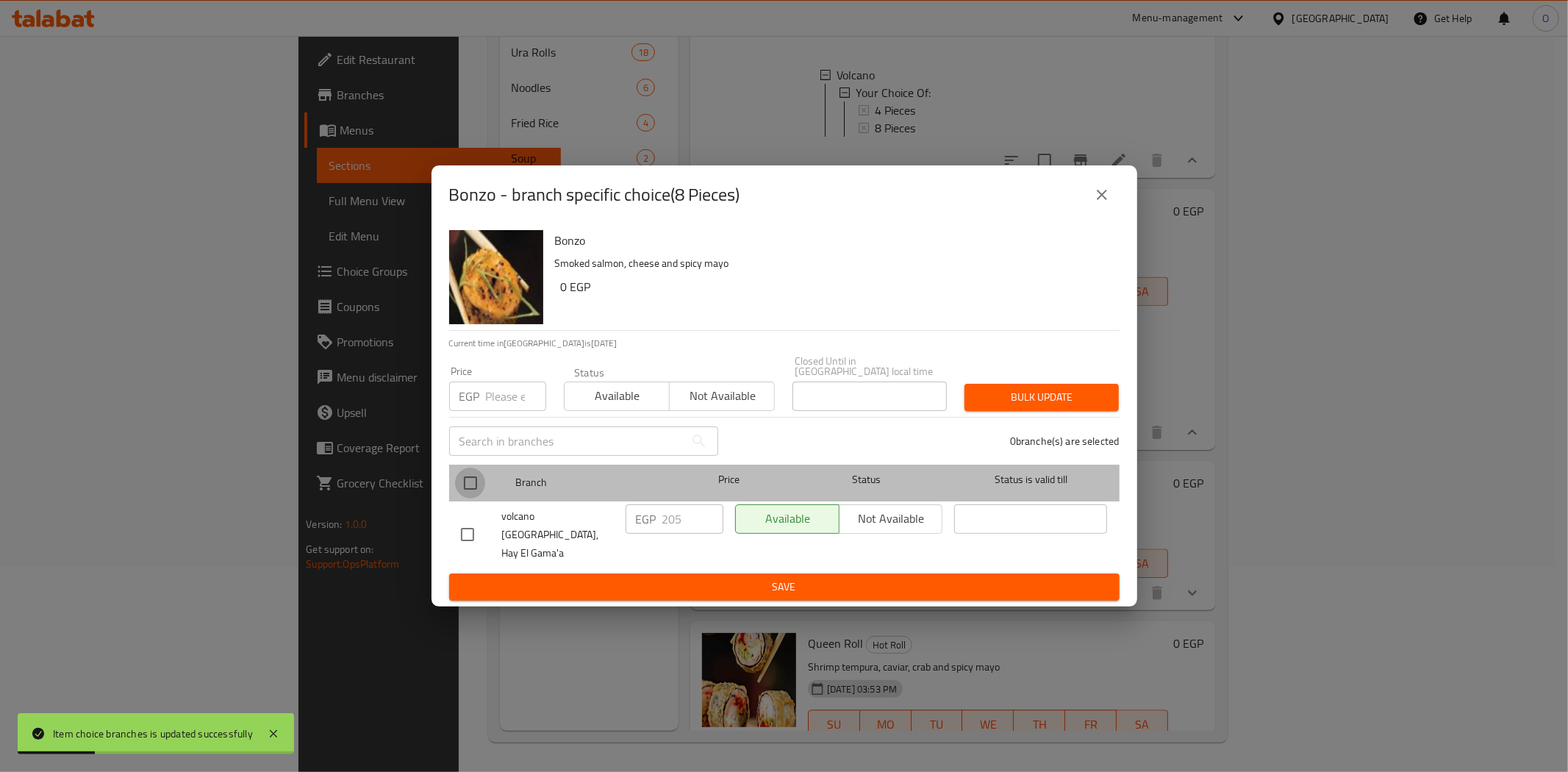
click at [466, 483] on input "checkbox" at bounding box center [470, 483] width 31 height 31
checkbox input "true"
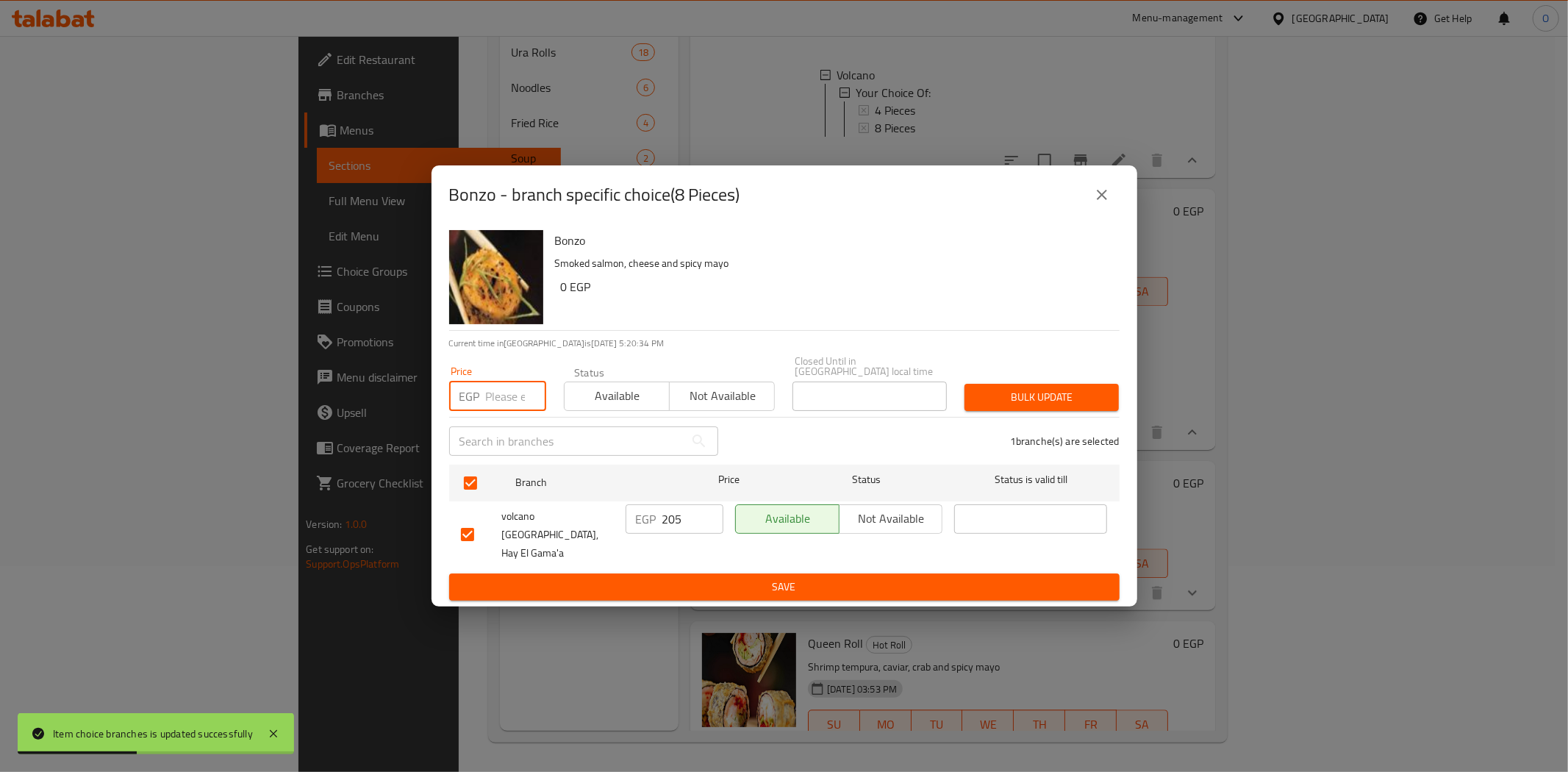
paste input "235"
type input "235"
click at [1007, 402] on span "Bulk update" at bounding box center [1042, 397] width 131 height 18
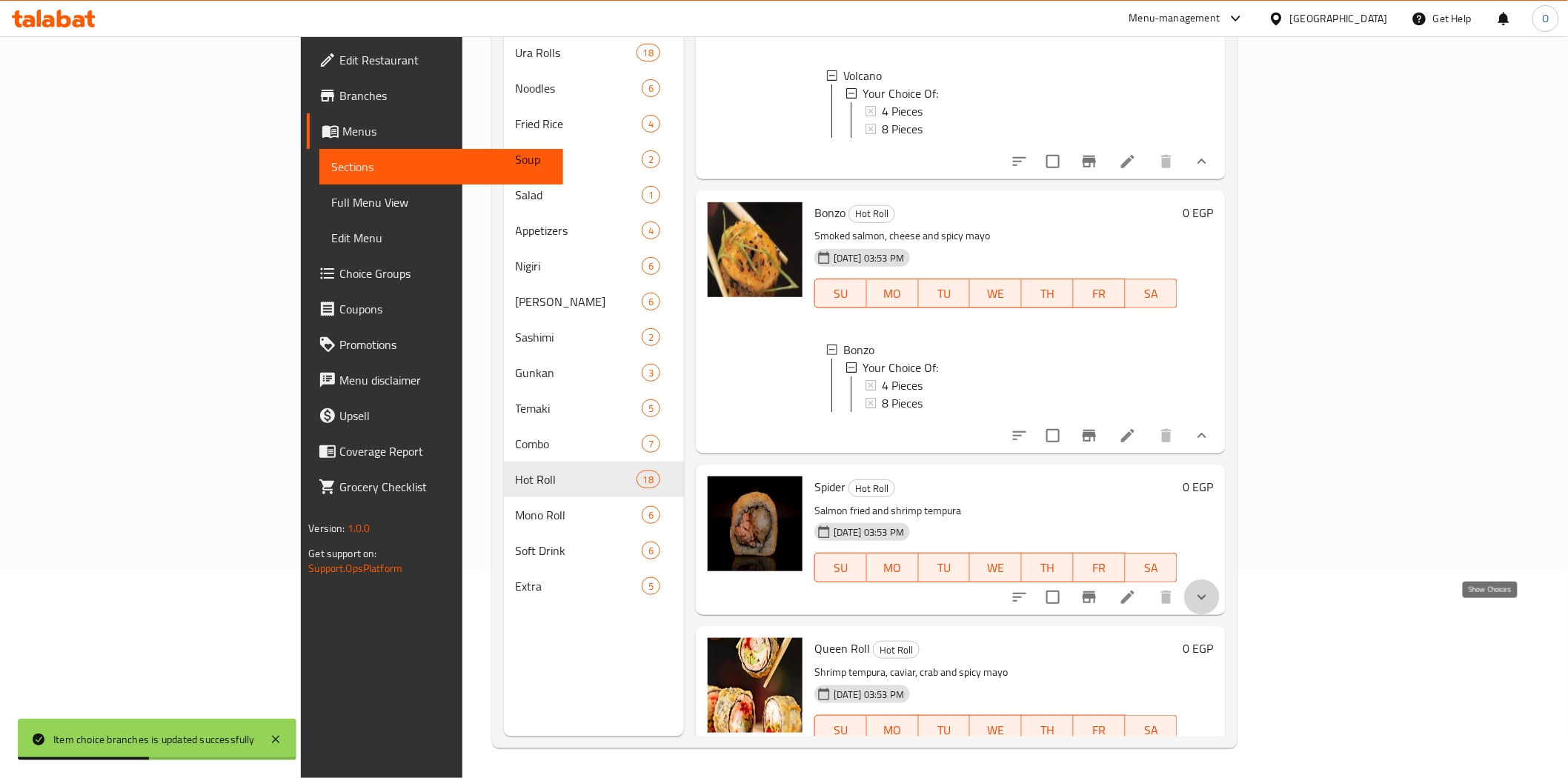
click at [1211, 606] on icon "show more" at bounding box center [1202, 598] width 18 height 18
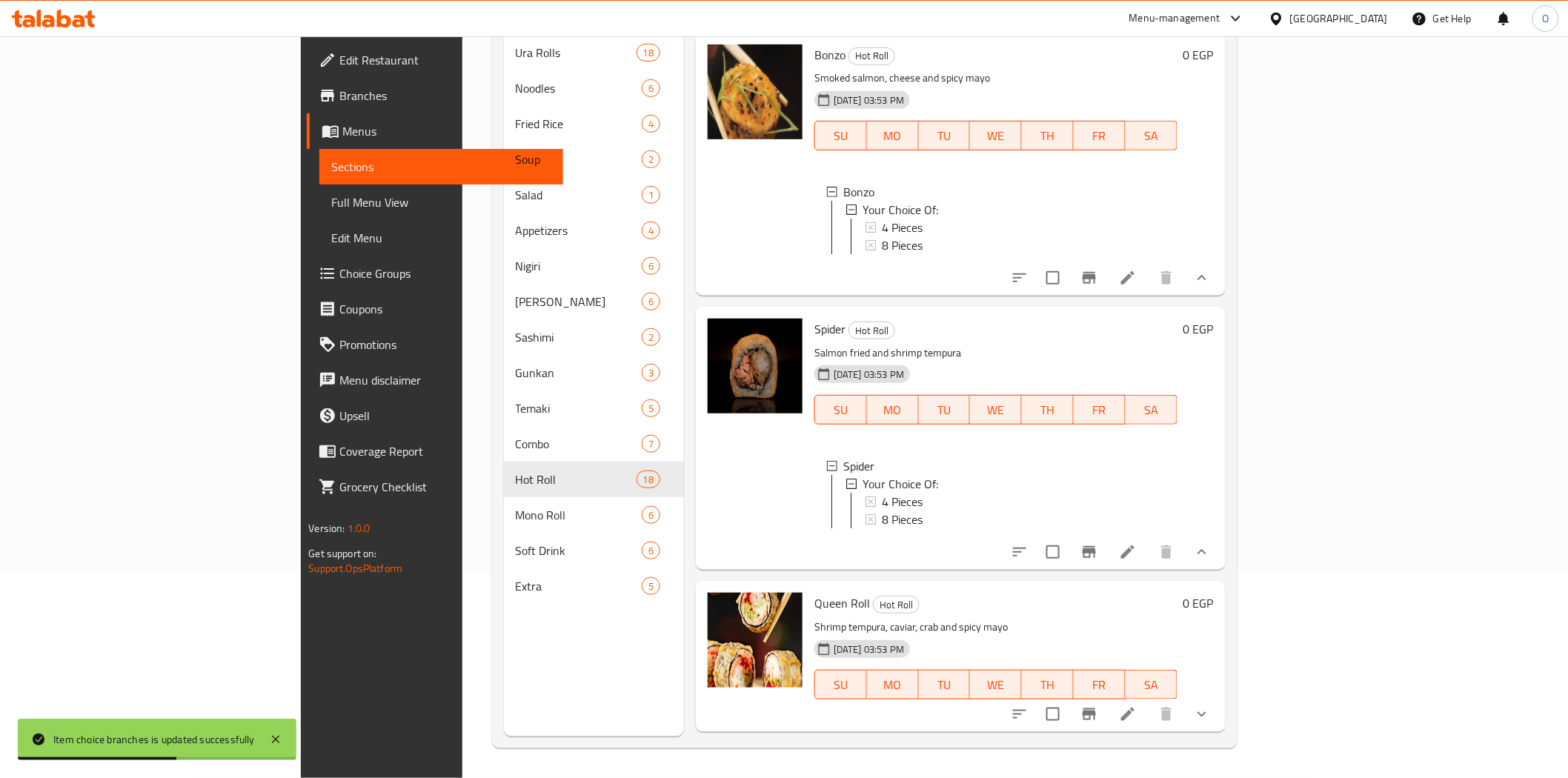
scroll to position [2716, 0]
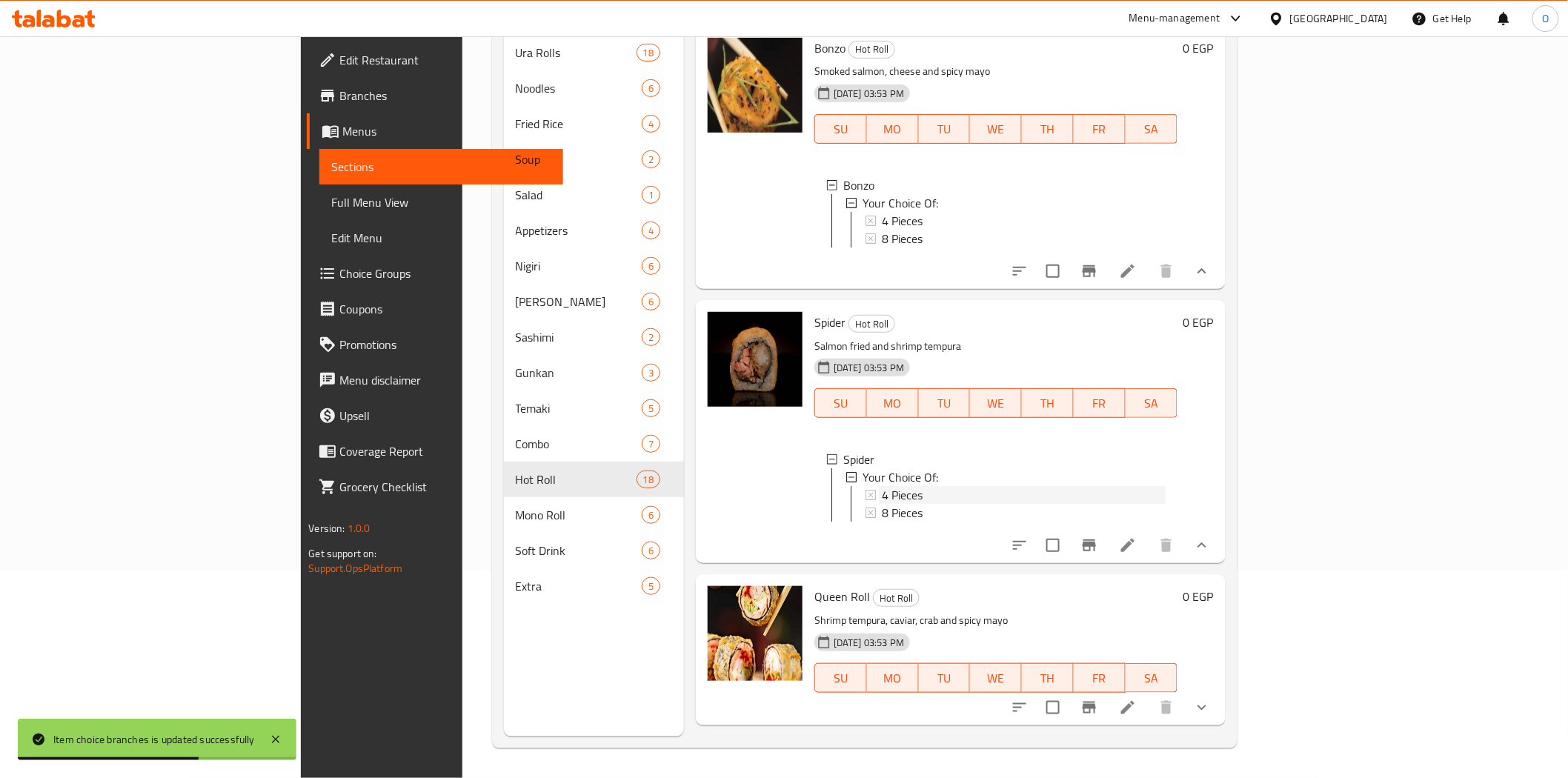
click at [882, 504] on span "4 Pieces" at bounding box center [902, 495] width 40 height 18
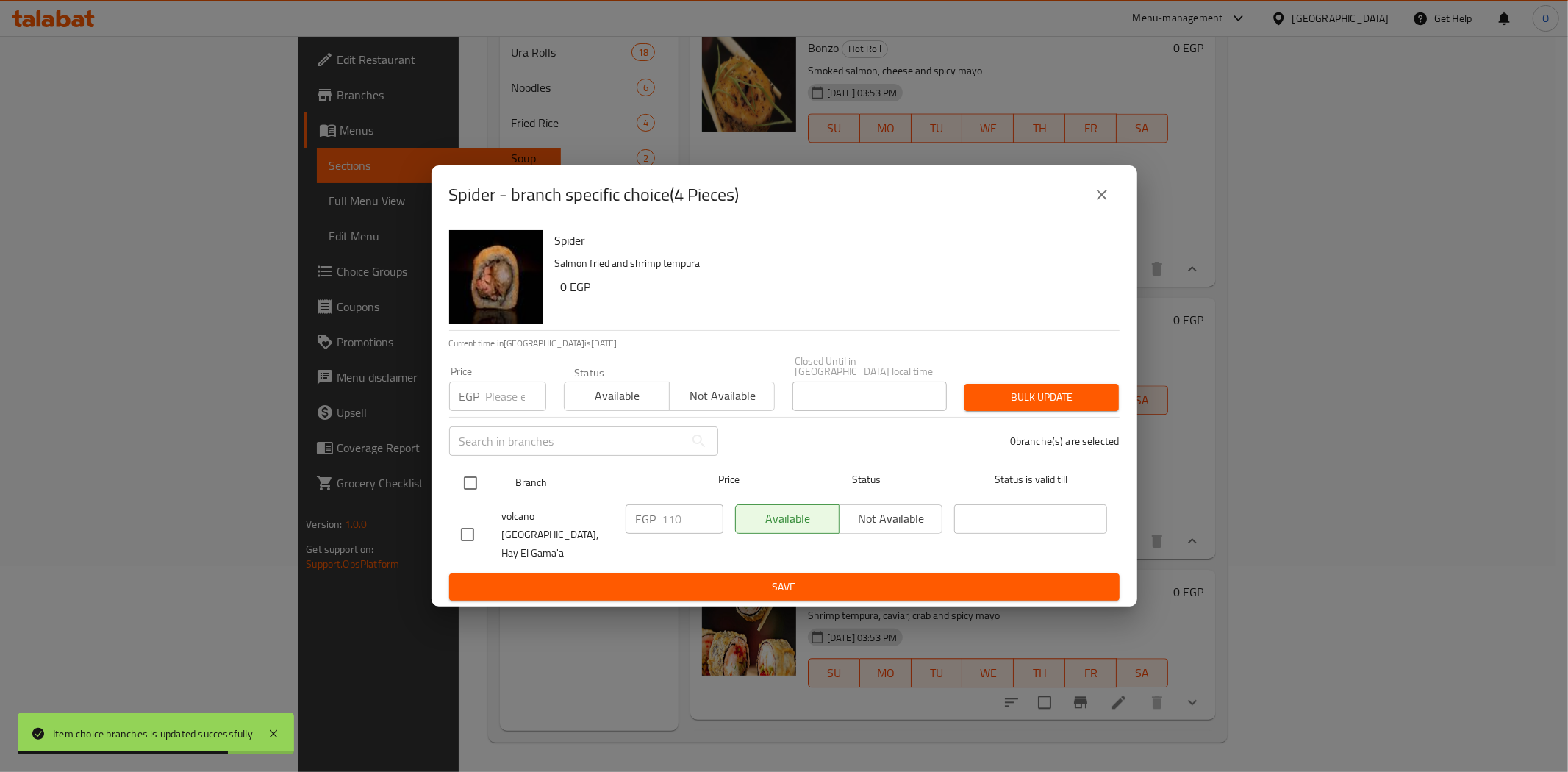
click at [464, 475] on input "checkbox" at bounding box center [470, 483] width 31 height 31
checkbox input "true"
paste input "130"
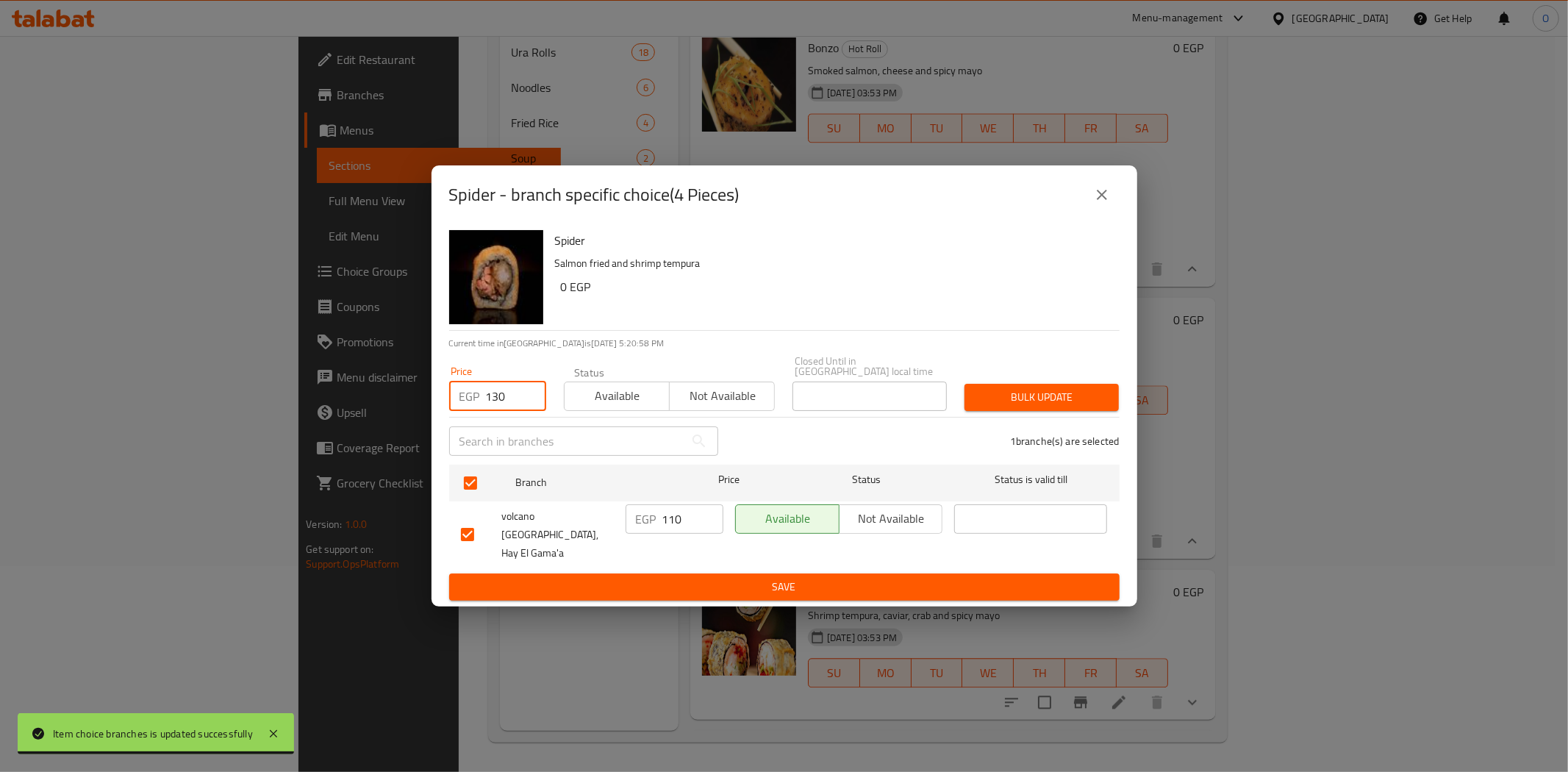
type input "130"
click at [1022, 397] on span "Bulk update" at bounding box center [1042, 397] width 131 height 18
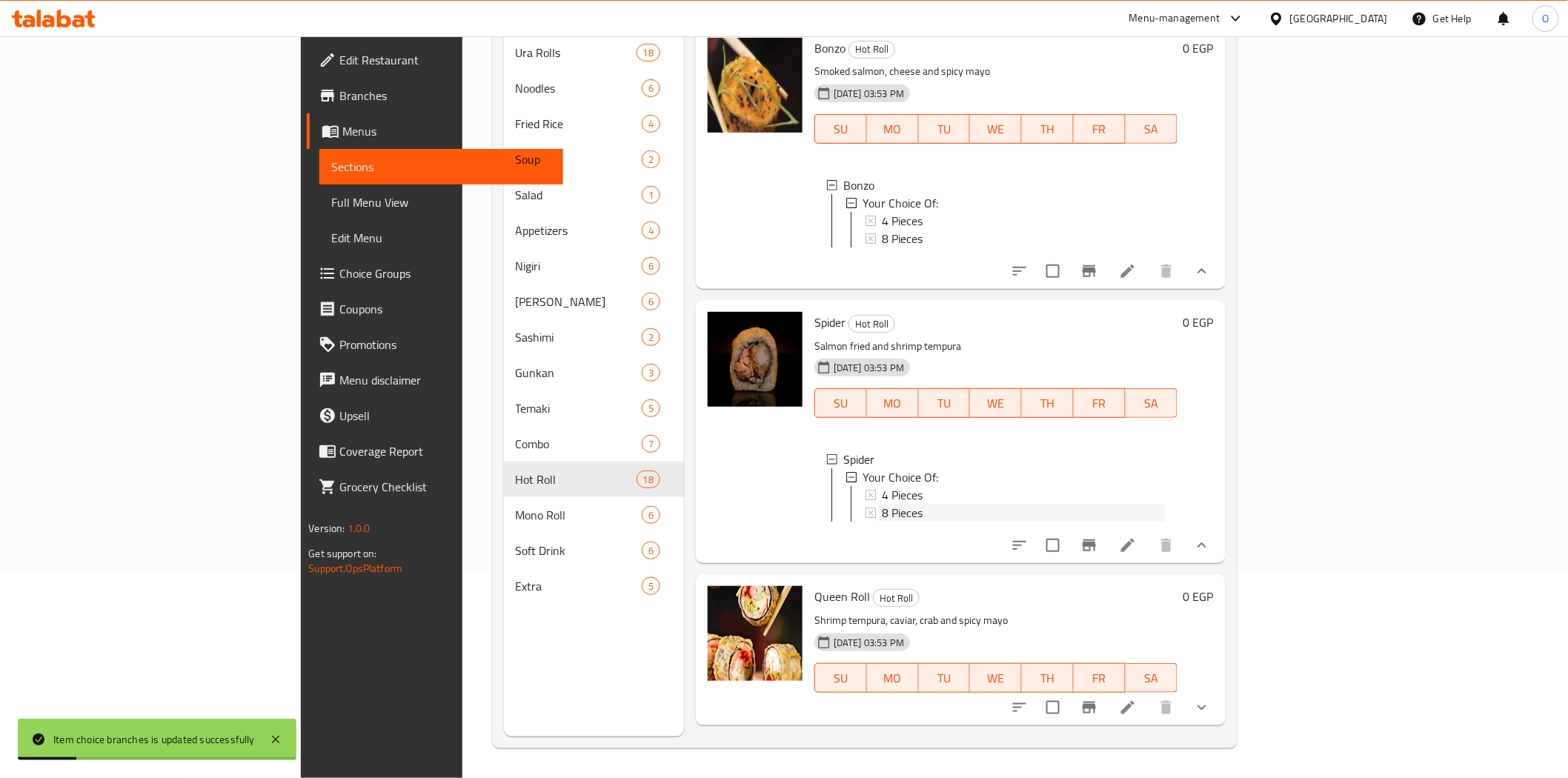
click at [882, 522] on span "8 Pieces" at bounding box center [902, 513] width 40 height 18
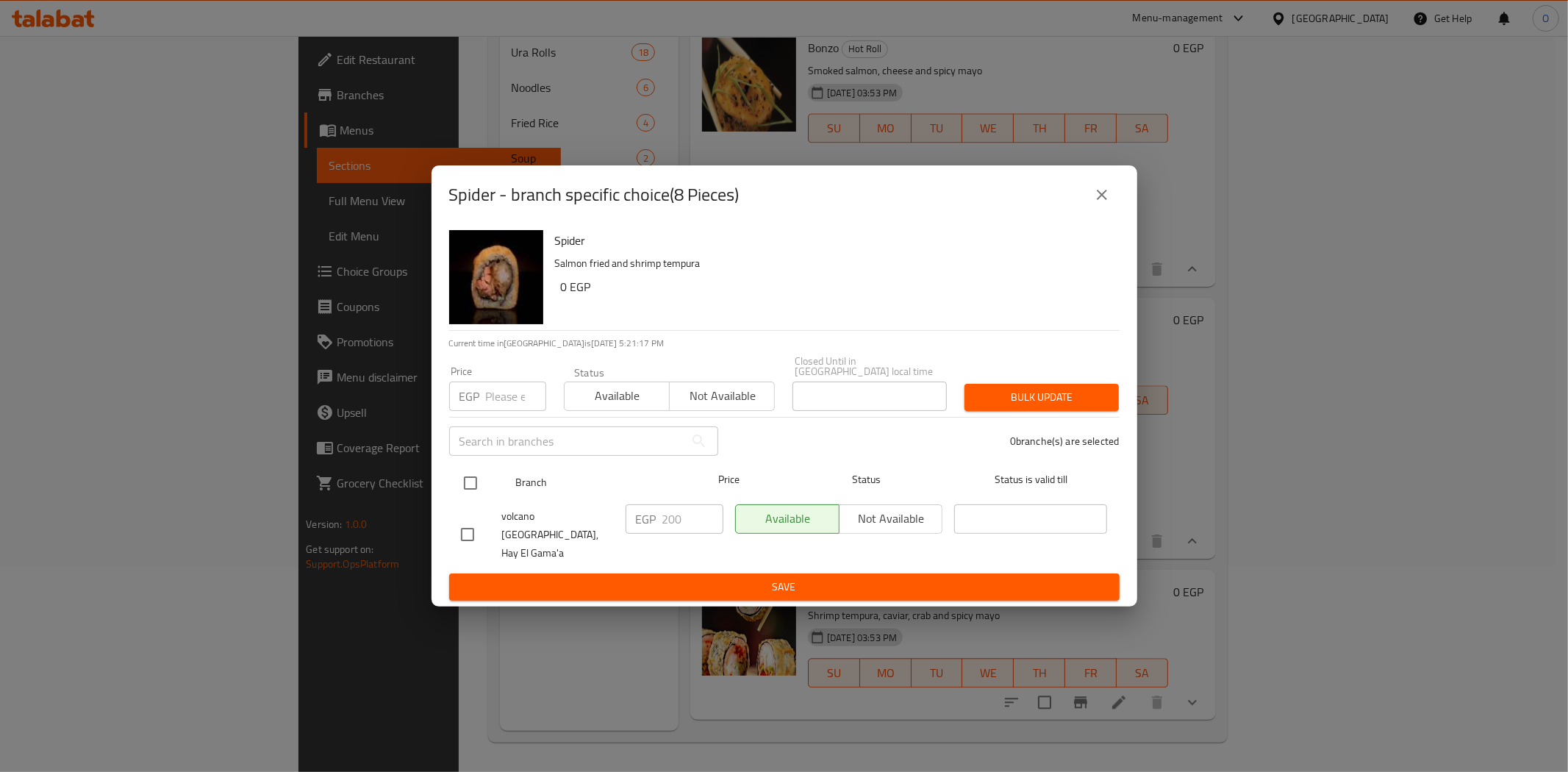
click at [469, 496] on input "checkbox" at bounding box center [470, 483] width 31 height 31
checkbox input "true"
paste input "230"
type input "230"
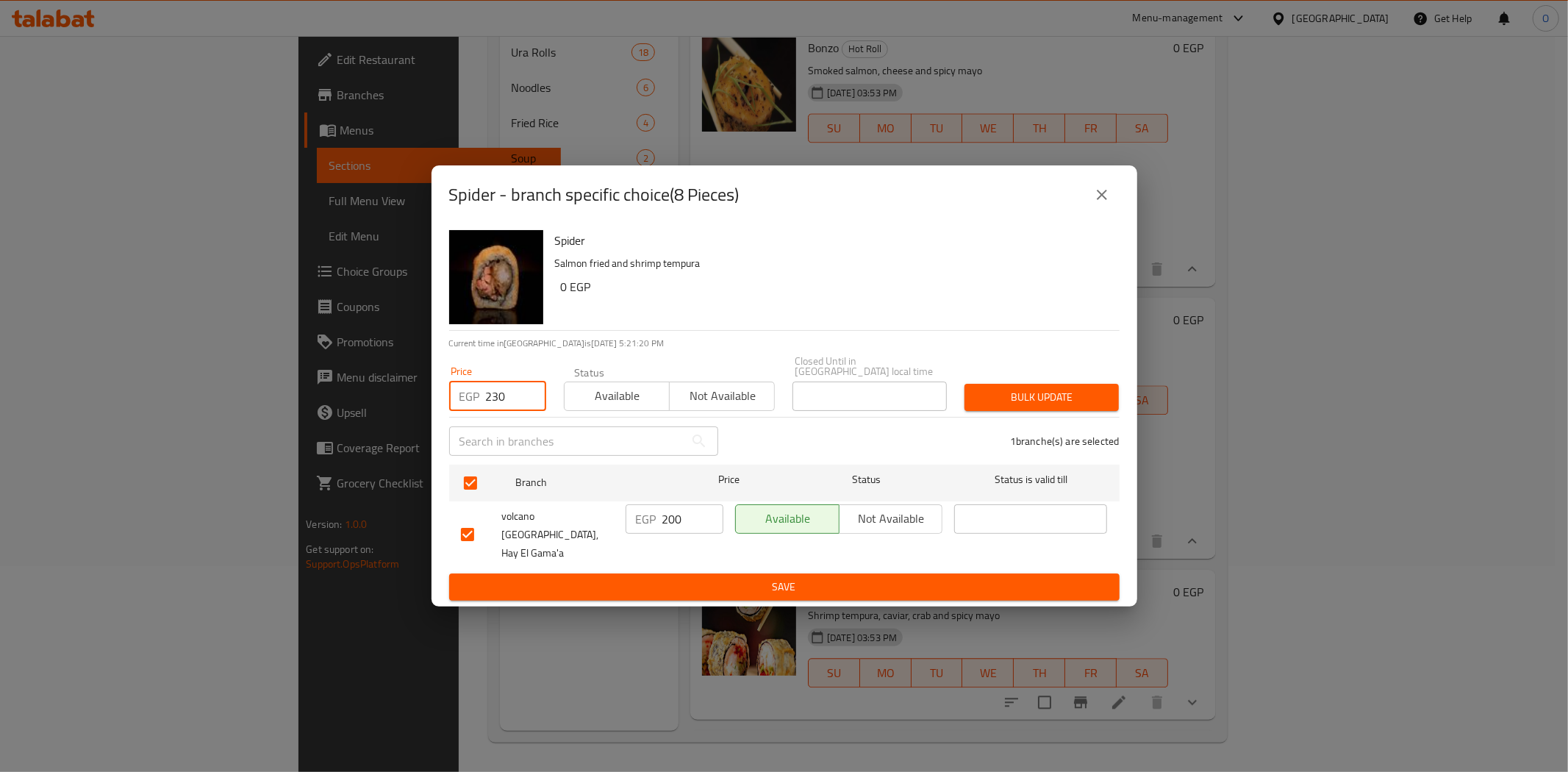
click at [987, 415] on div "Bulk update" at bounding box center [1041, 397] width 172 height 45
click at [989, 405] on span "Bulk update" at bounding box center [1042, 397] width 131 height 18
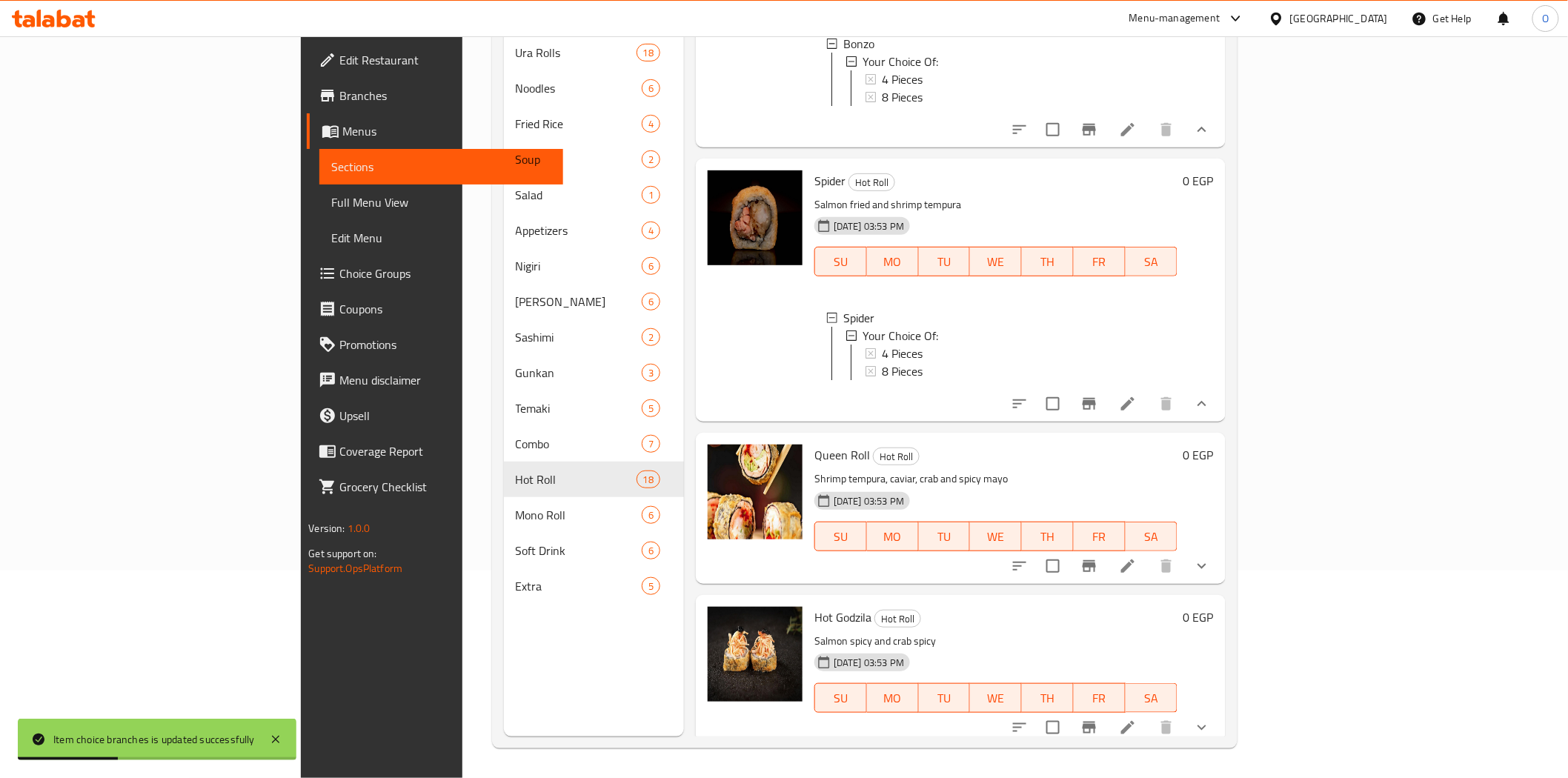
scroll to position [2898, 0]
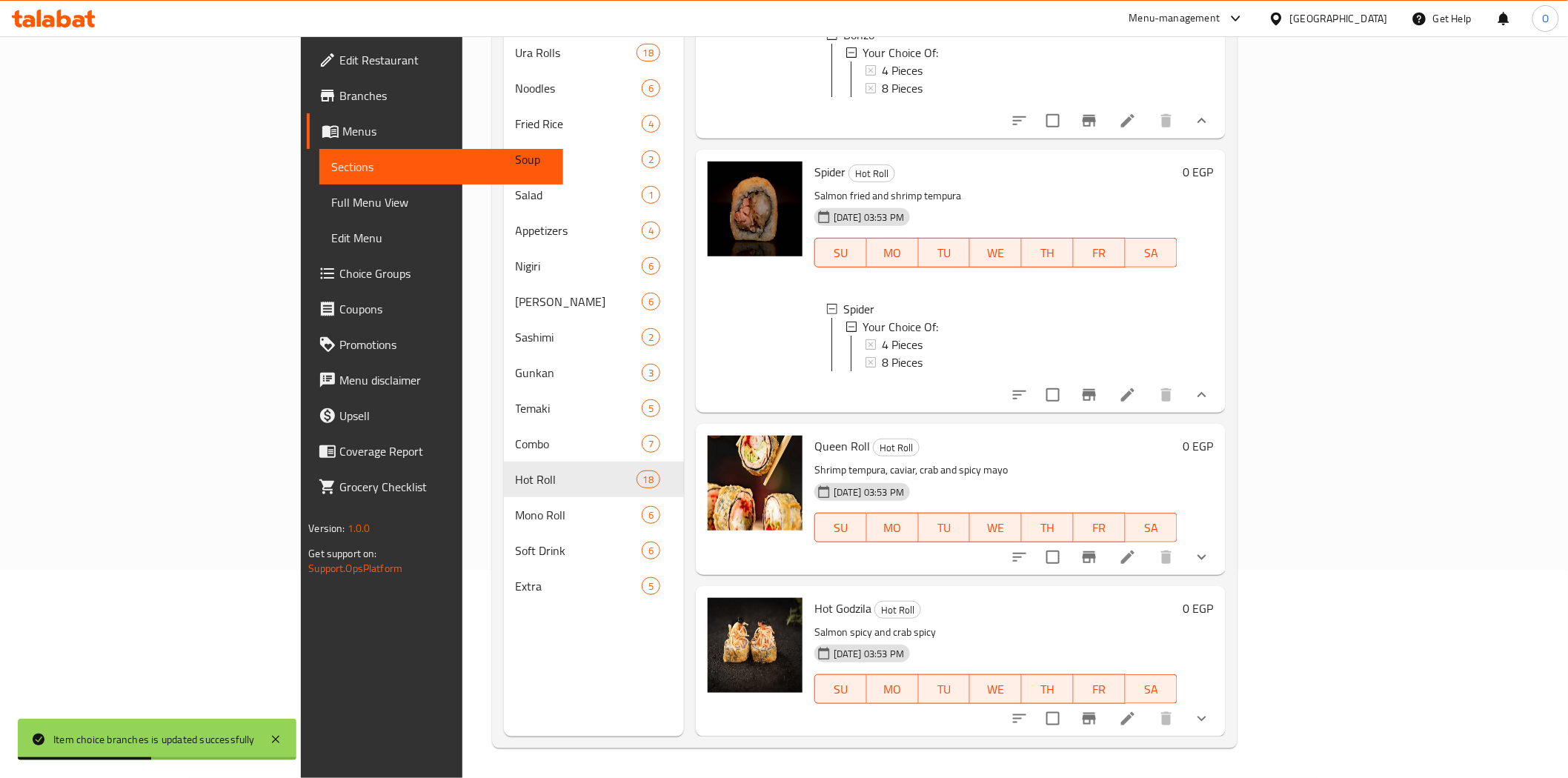
click at [1211, 556] on icon "show more" at bounding box center [1202, 557] width 18 height 18
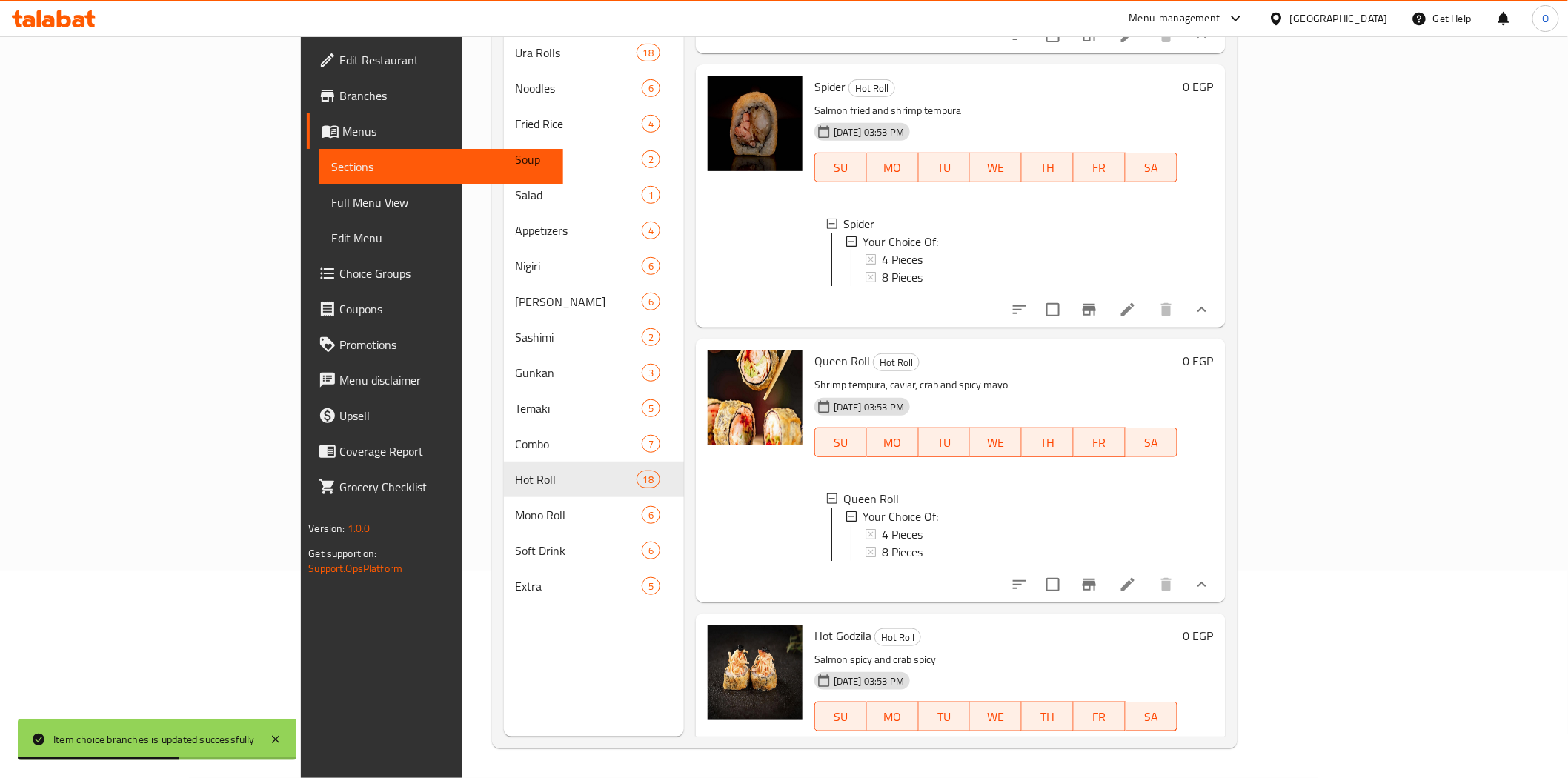
scroll to position [3023, 0]
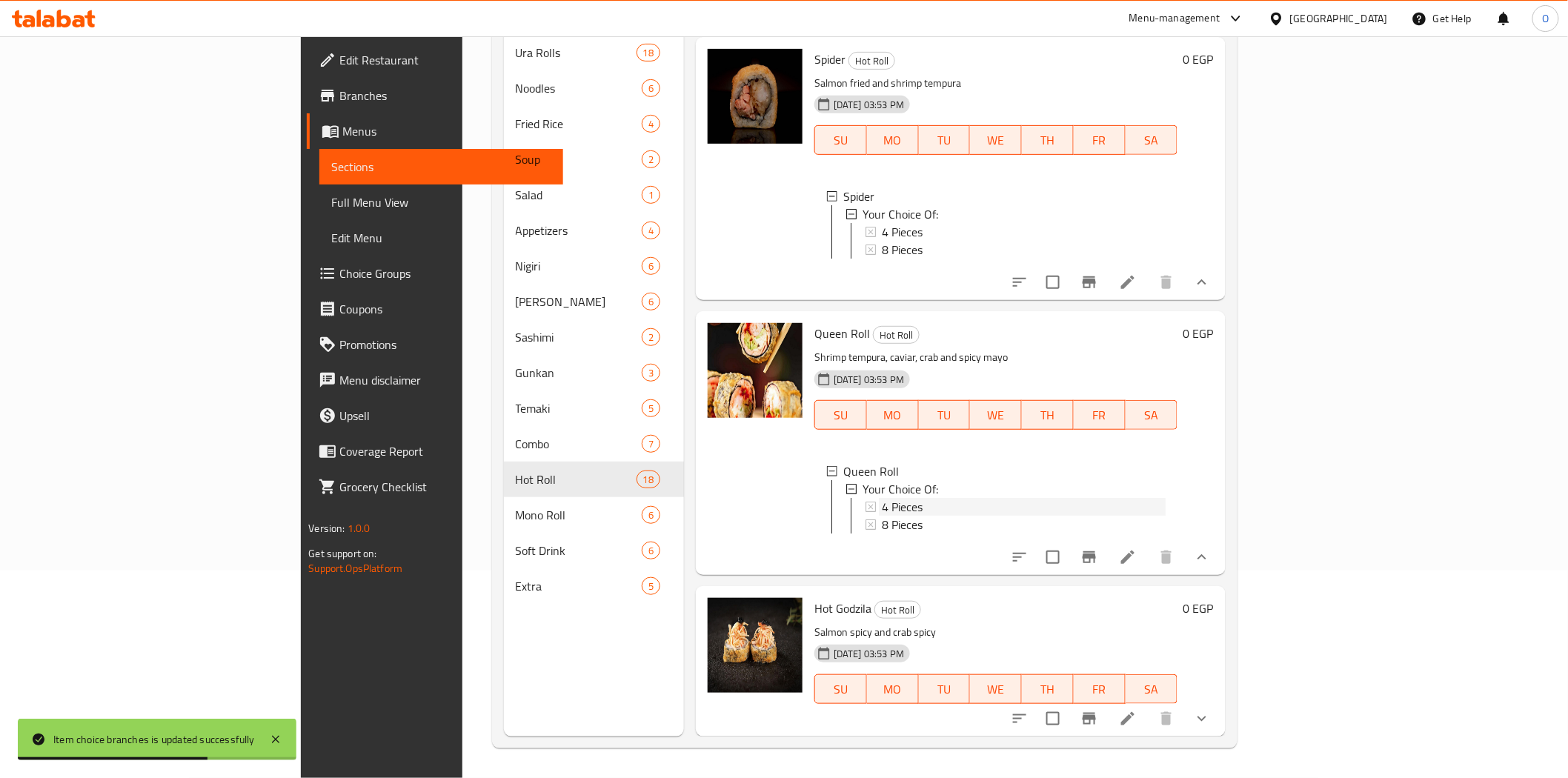
click at [882, 498] on div "4 Pieces" at bounding box center [1024, 507] width 284 height 18
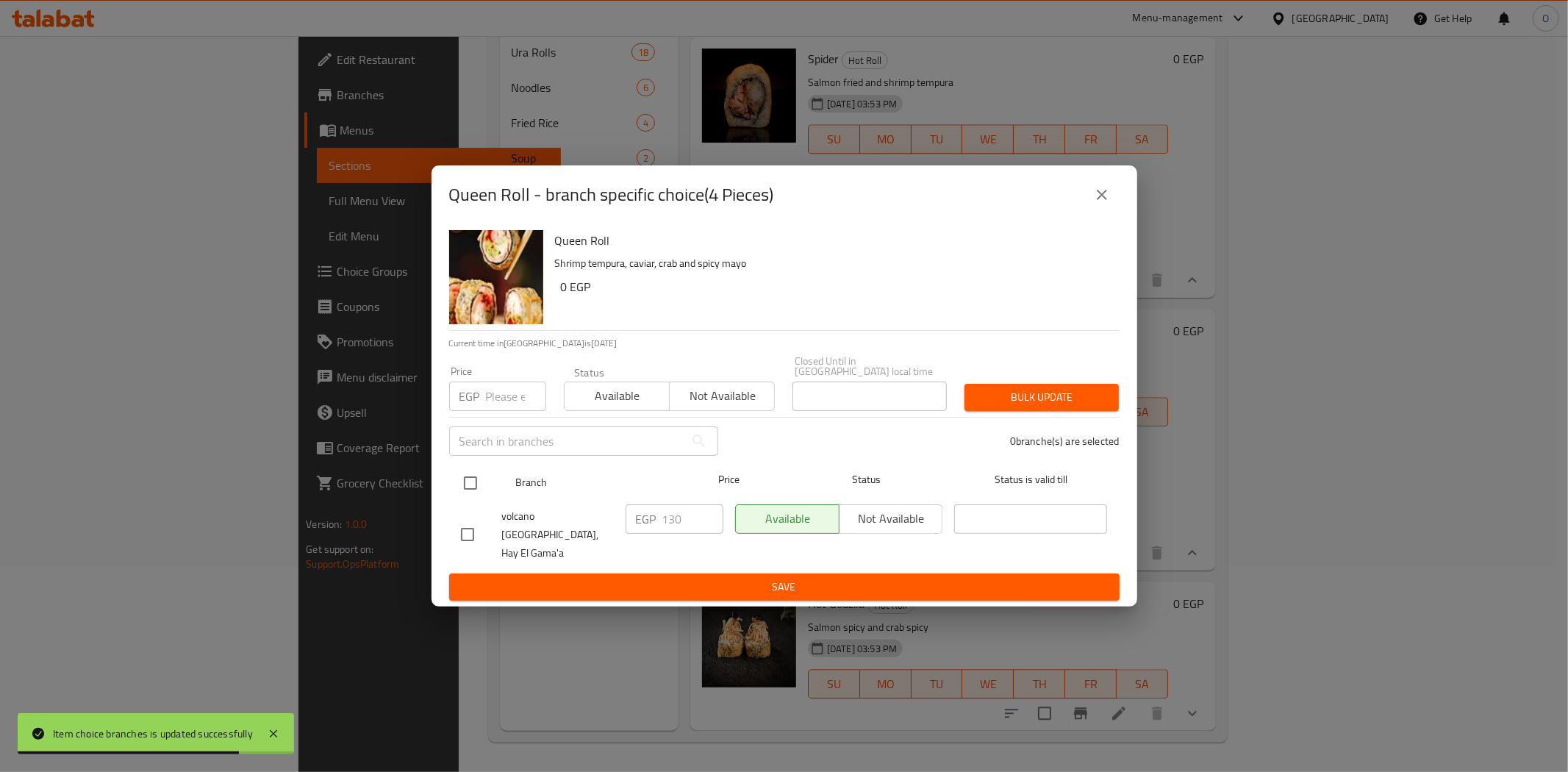
click at [467, 480] on input "checkbox" at bounding box center [470, 483] width 31 height 31
checkbox input "true"
paste input "145"
type input "145"
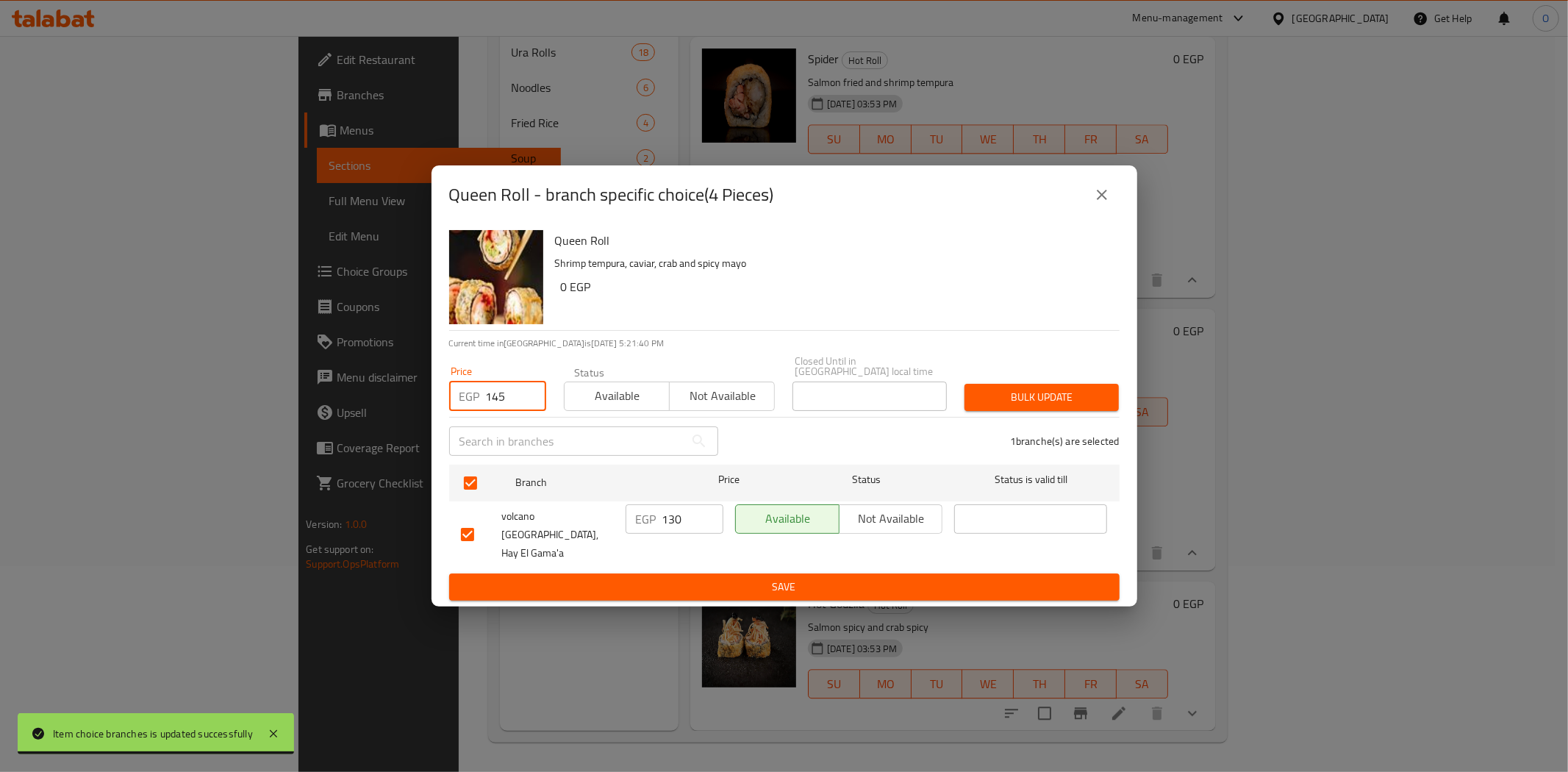
click at [1001, 401] on span "Bulk update" at bounding box center [1042, 397] width 131 height 18
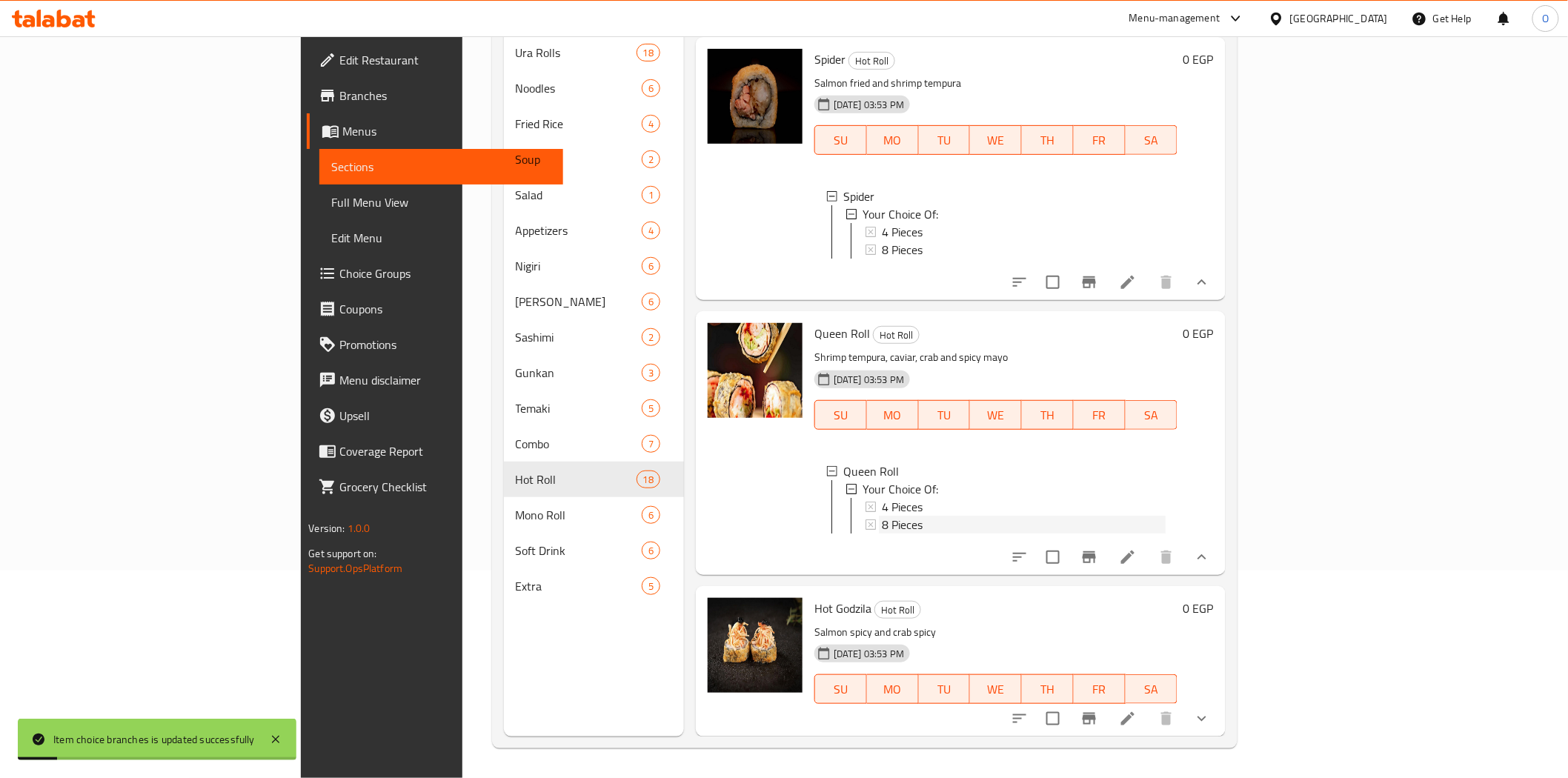
click at [882, 516] on span "8 Pieces" at bounding box center [902, 525] width 40 height 18
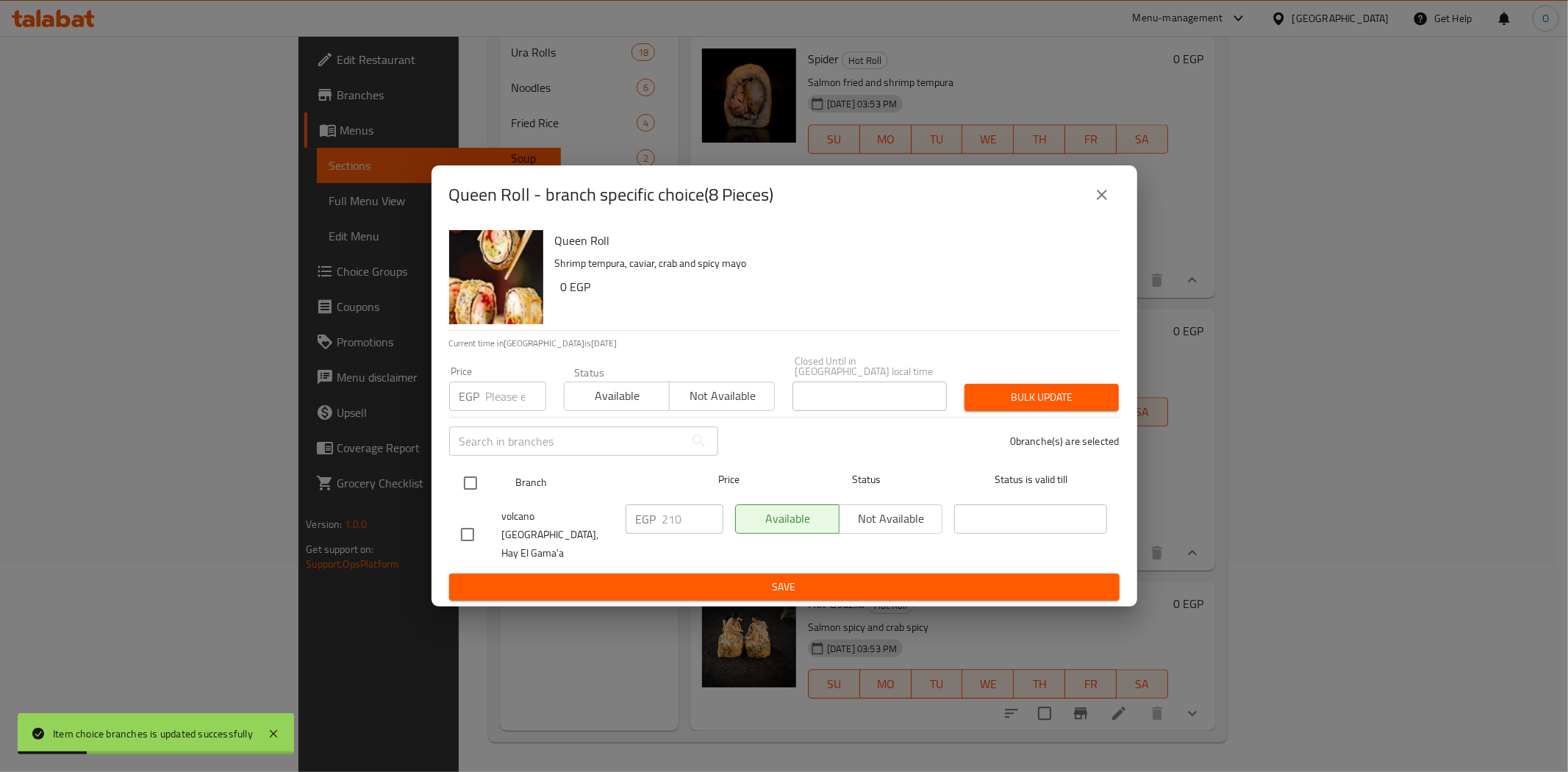
click at [465, 491] on input "checkbox" at bounding box center [470, 483] width 31 height 31
checkbox input "true"
paste input "250"
type input "250"
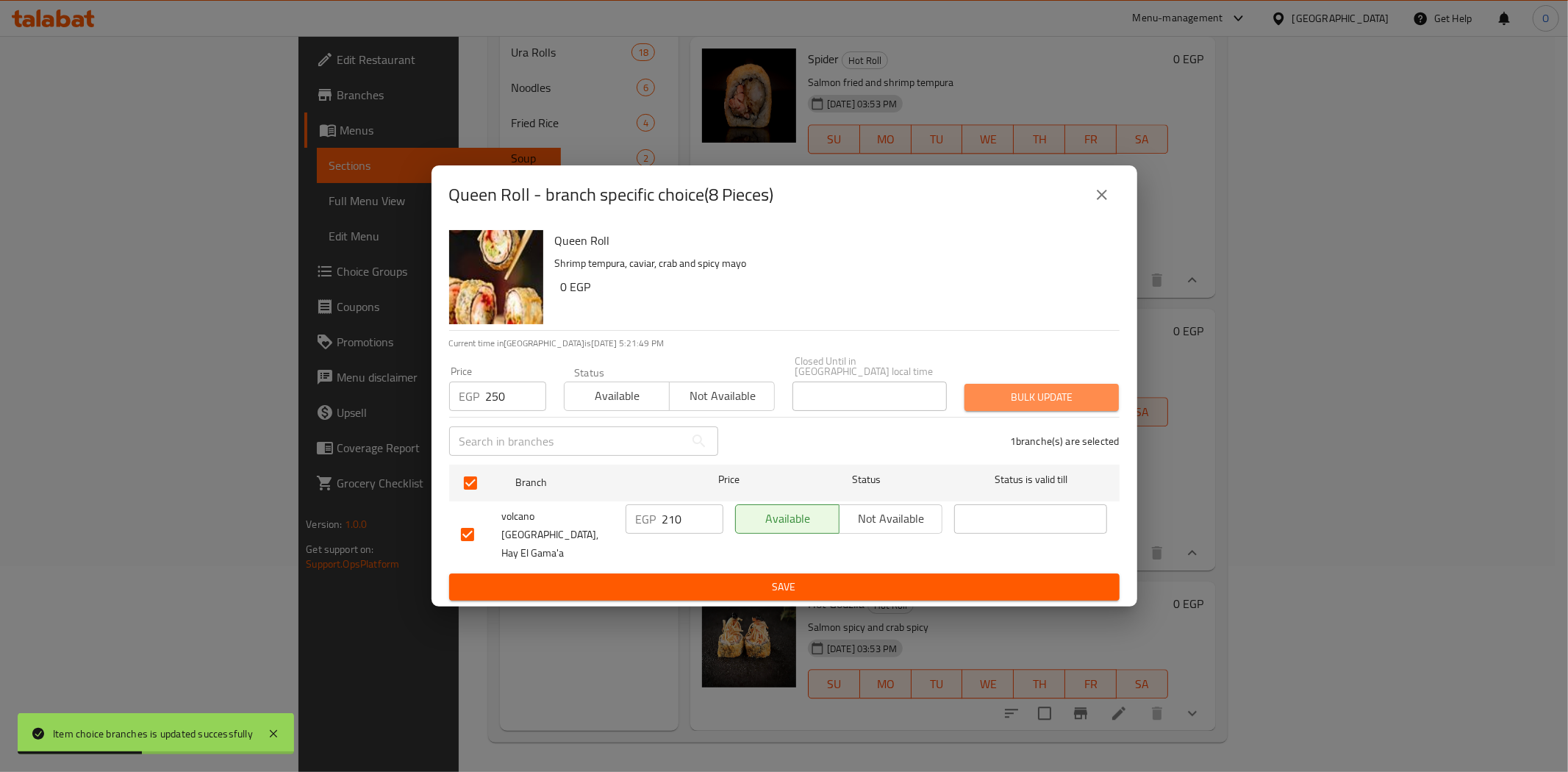
click at [1004, 406] on span "Bulk update" at bounding box center [1042, 397] width 131 height 18
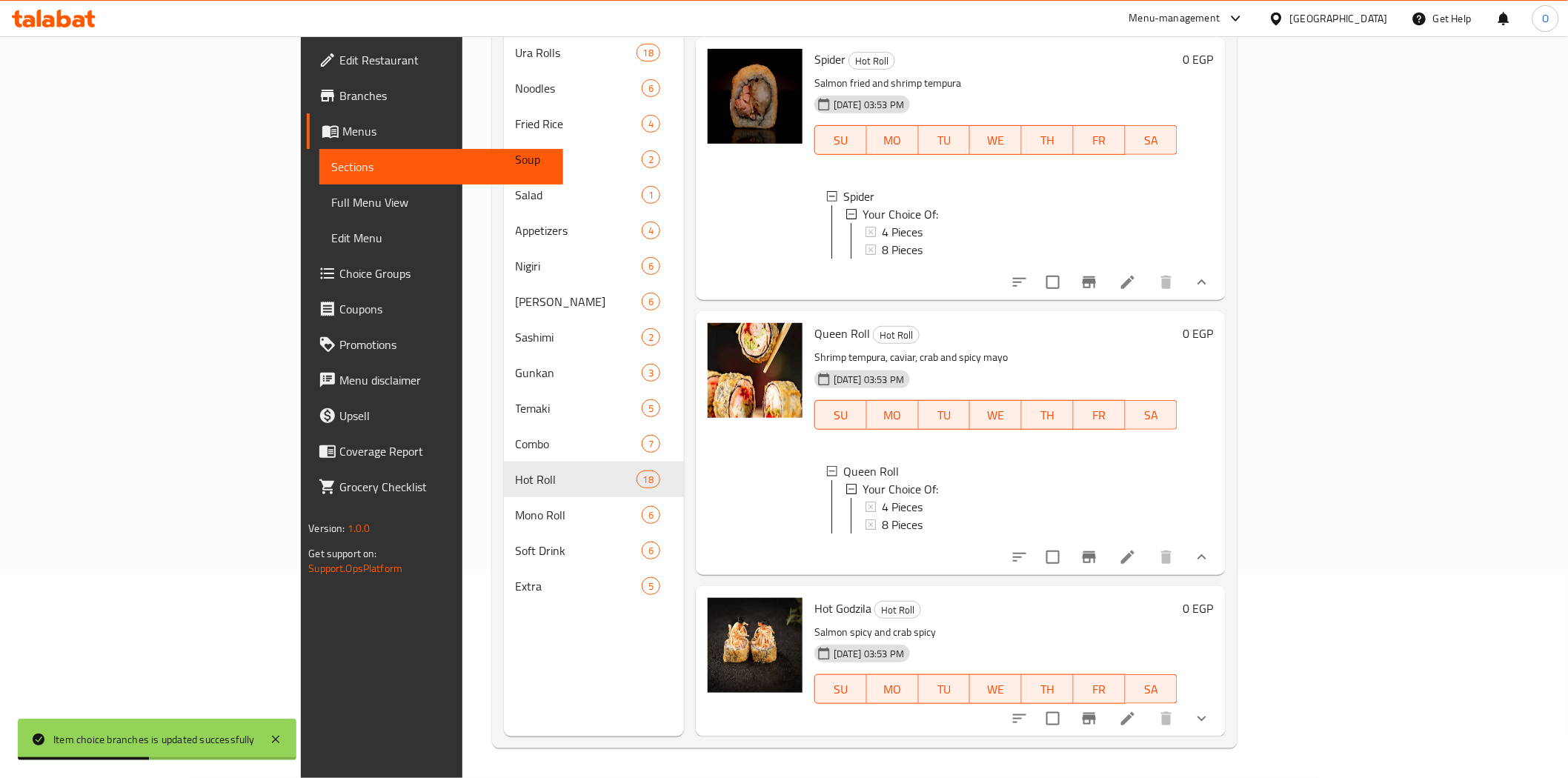
scroll to position [2, 0]
click at [1211, 720] on icon "show more" at bounding box center [1202, 719] width 18 height 18
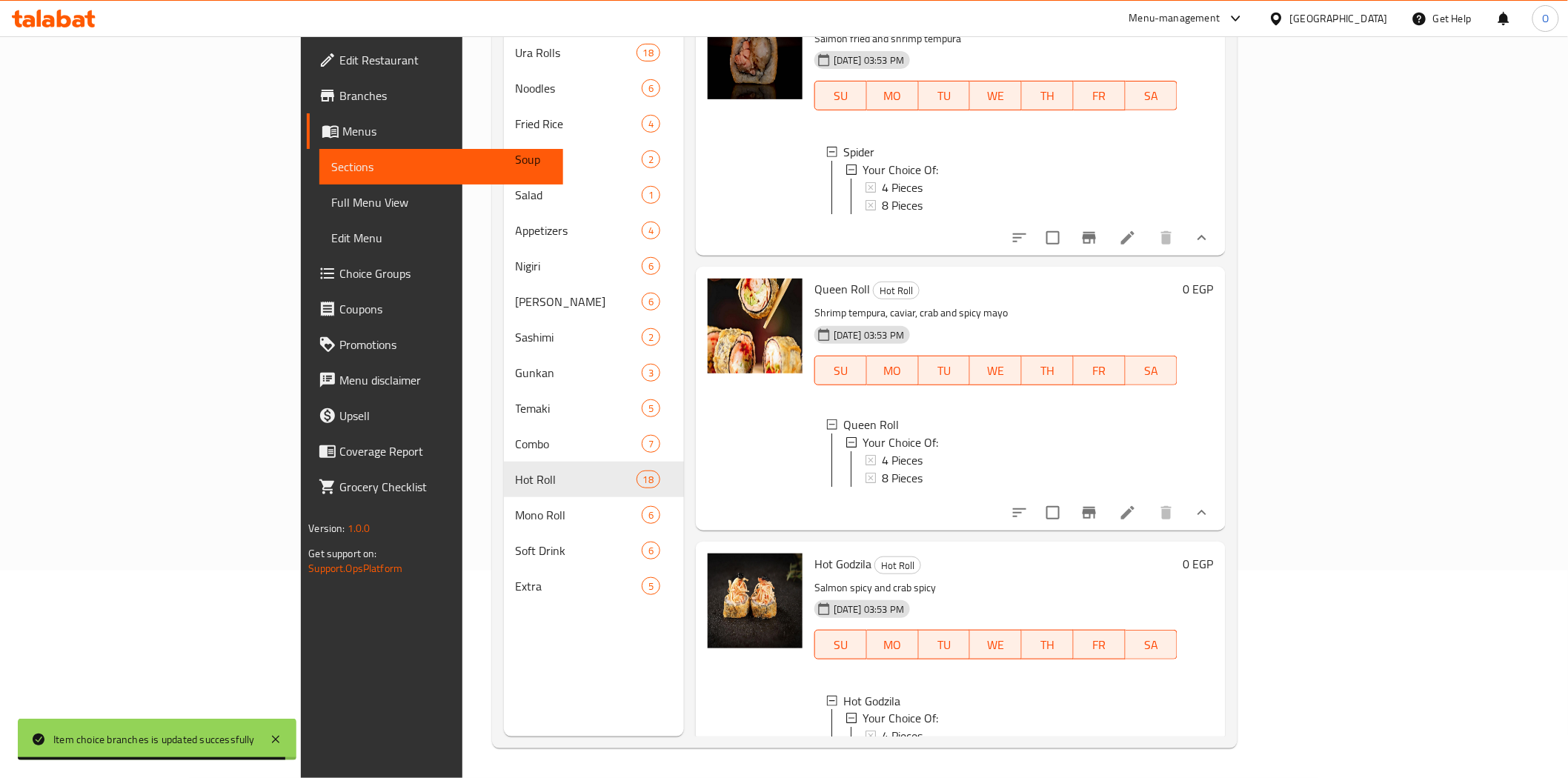
scroll to position [3148, 0]
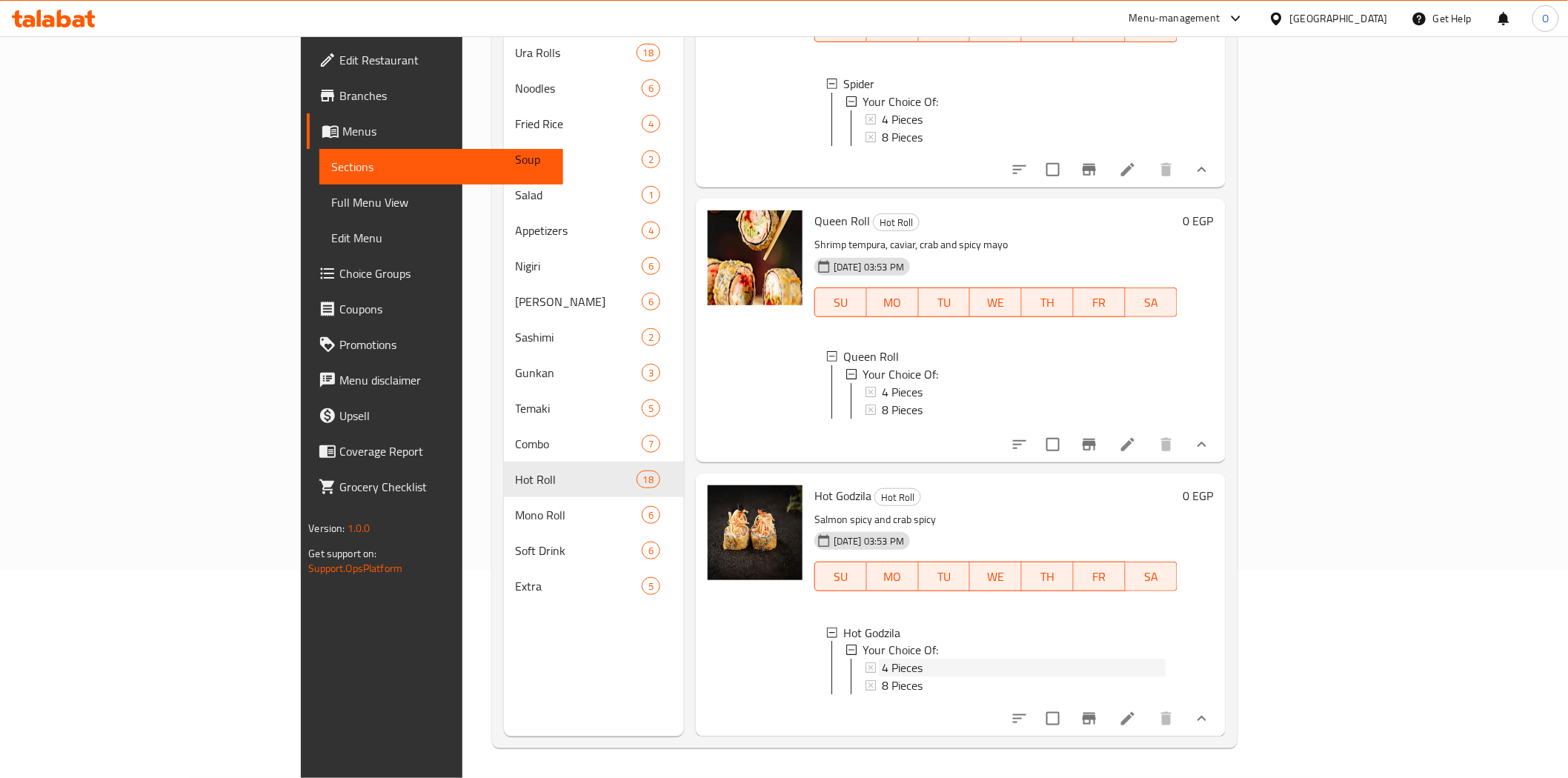
click at [882, 659] on span "4 Pieces" at bounding box center [902, 668] width 40 height 18
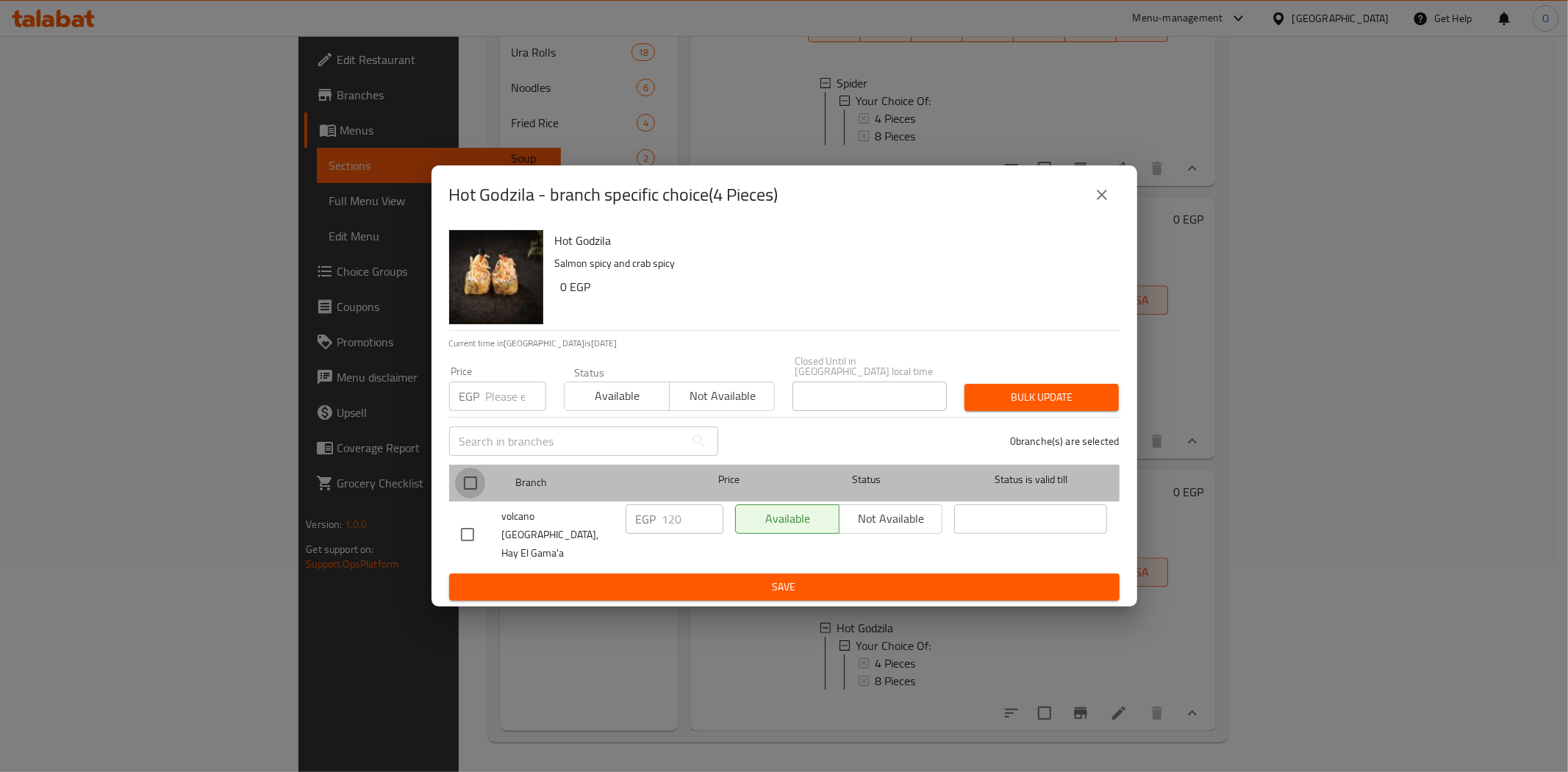
click at [469, 487] on input "checkbox" at bounding box center [470, 483] width 31 height 31
checkbox input "true"
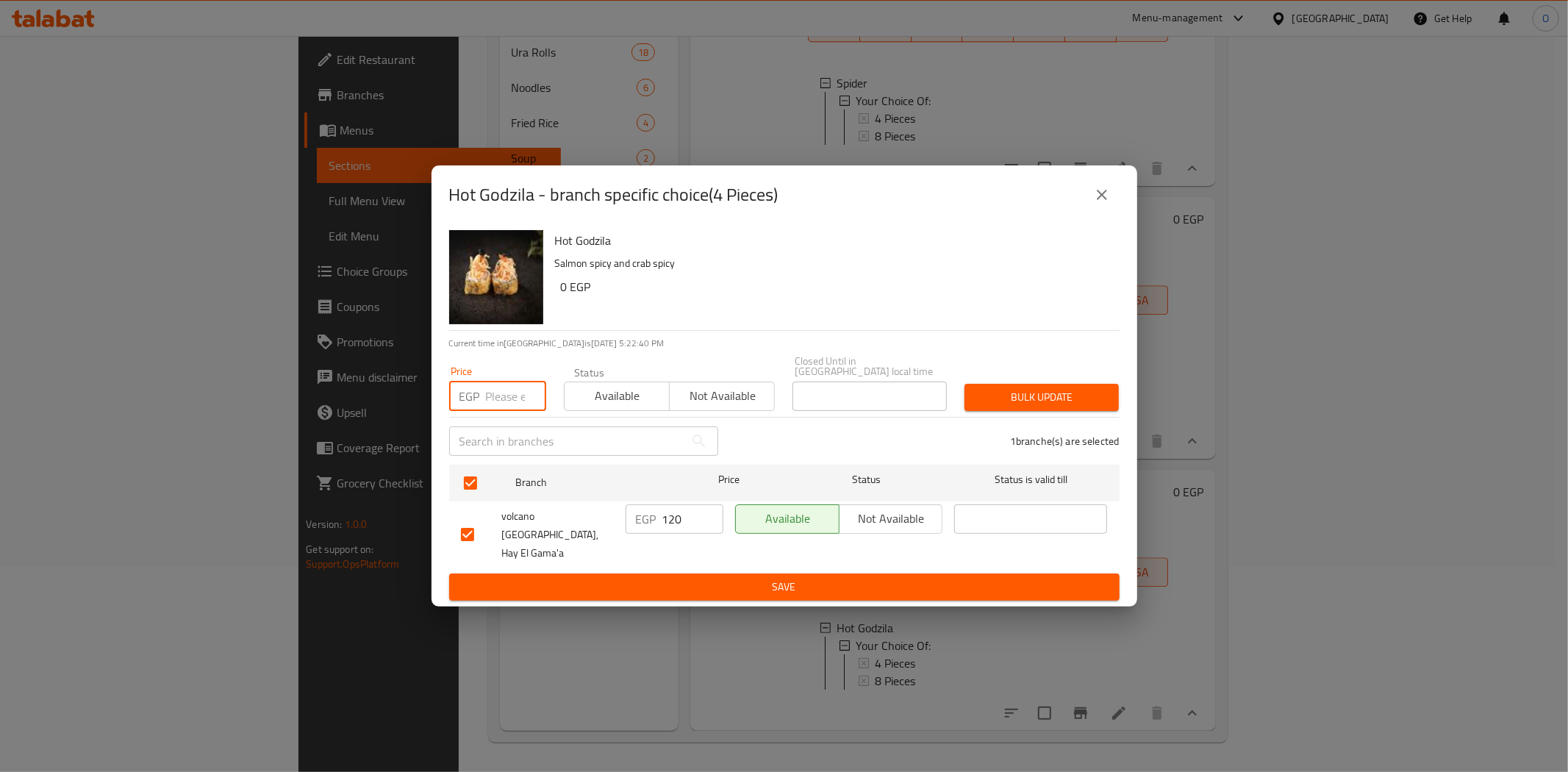
paste input "140"
type input "140"
click at [1068, 390] on button "Bulk update" at bounding box center [1041, 397] width 155 height 27
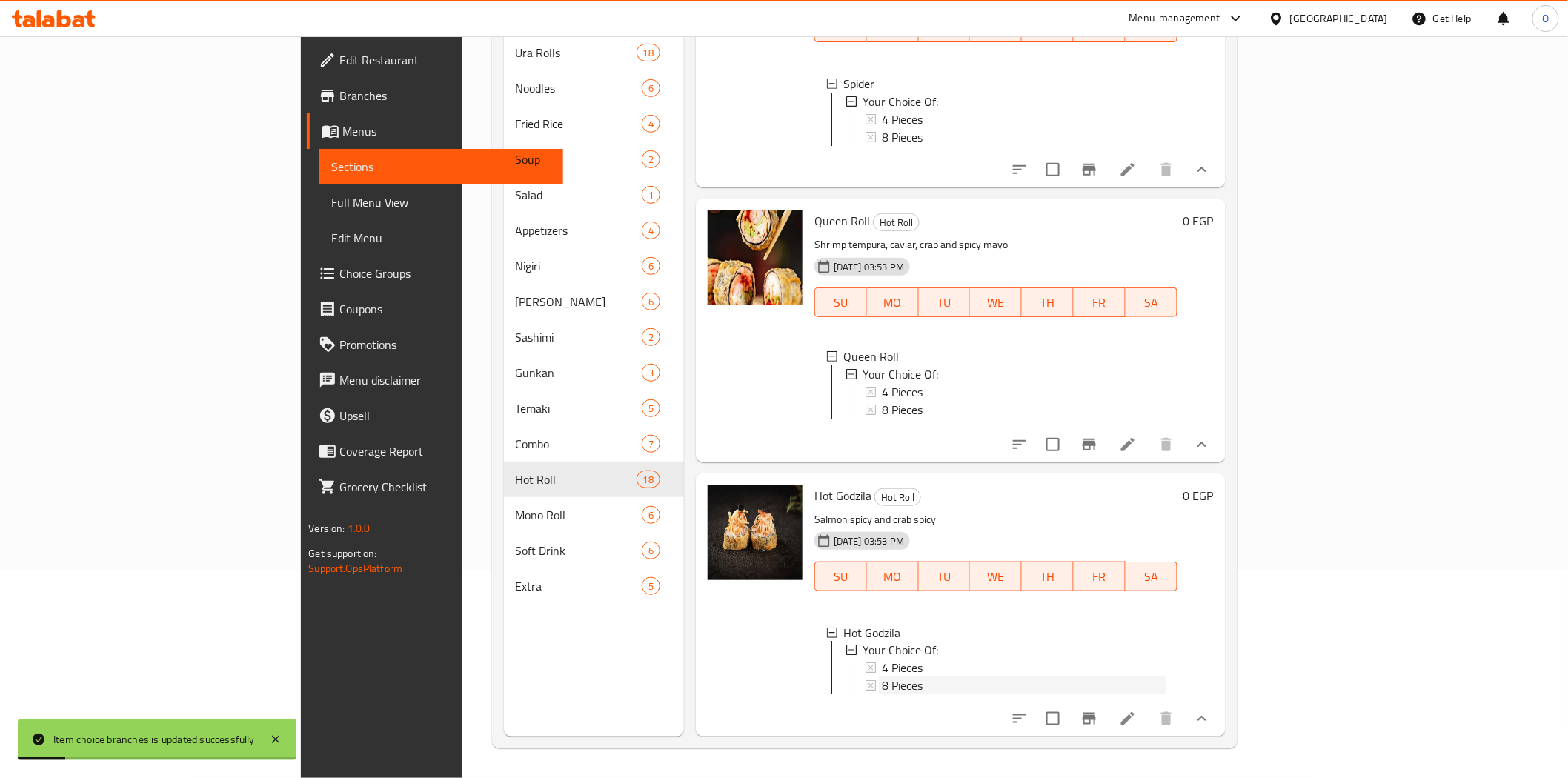
click at [882, 679] on span "8 Pieces" at bounding box center [902, 686] width 40 height 18
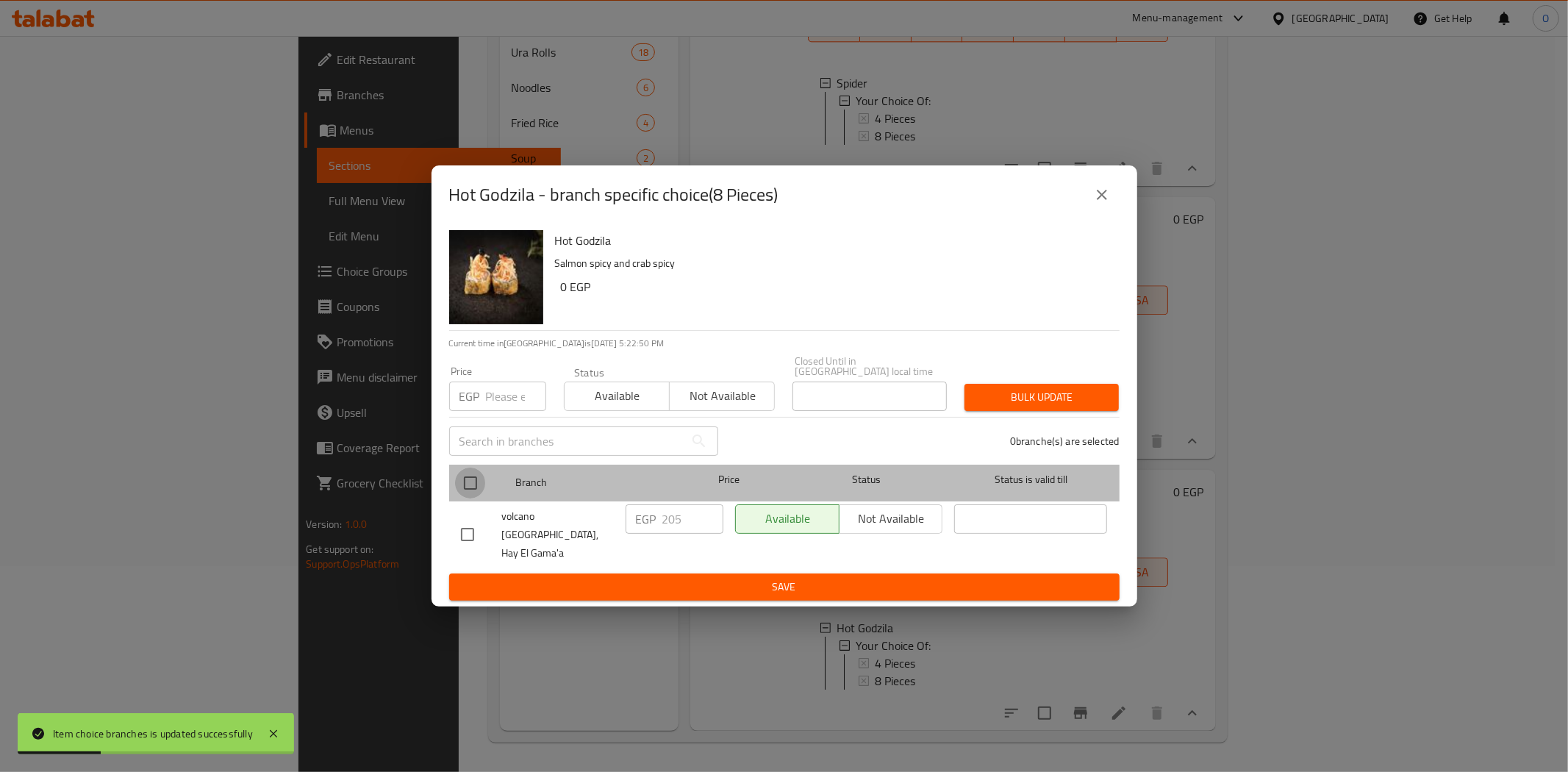
click at [463, 481] on input "checkbox" at bounding box center [470, 483] width 31 height 31
checkbox input "true"
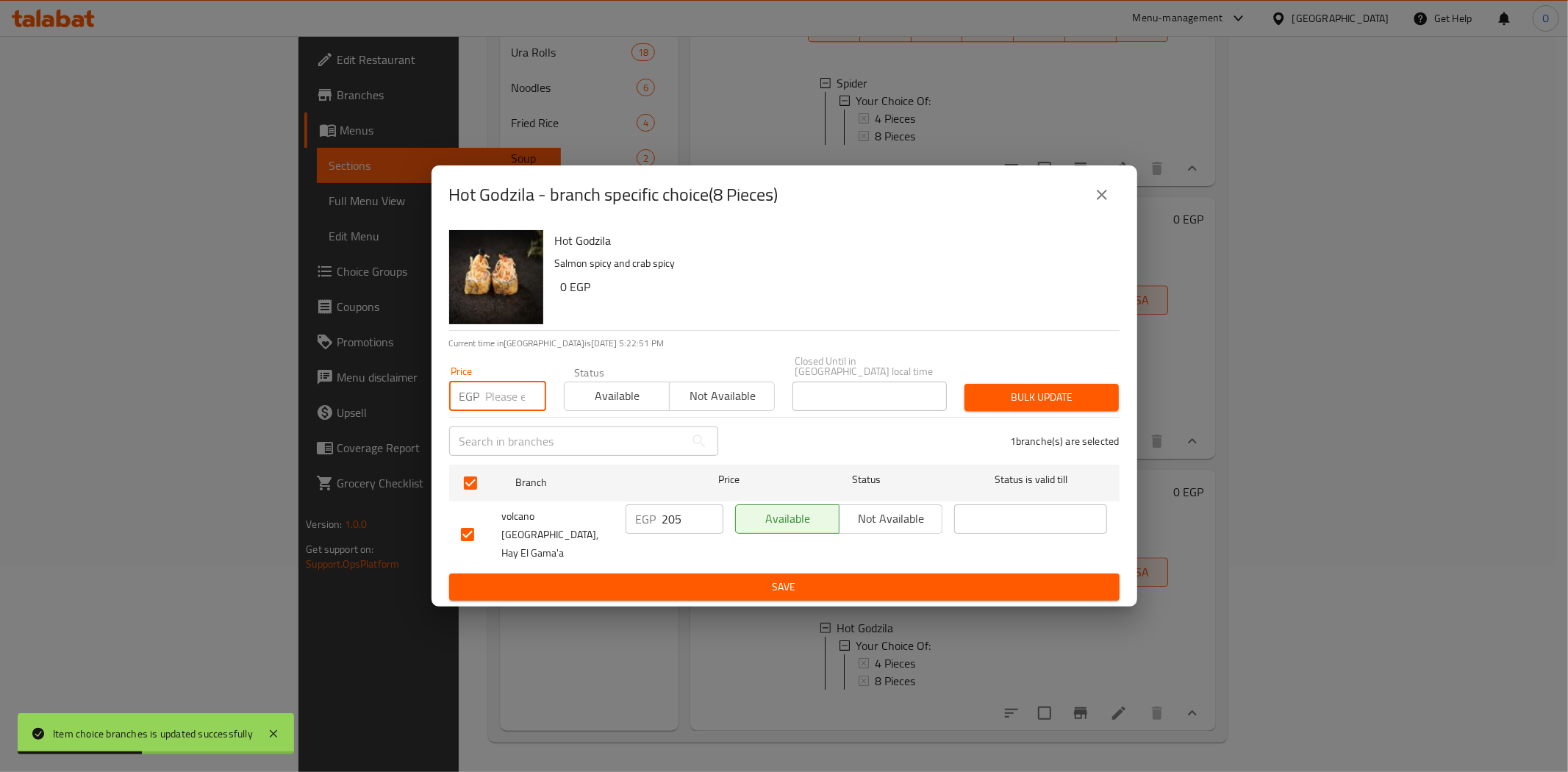
paste input "260"
type input "260"
click at [998, 394] on span "Bulk update" at bounding box center [1042, 397] width 131 height 18
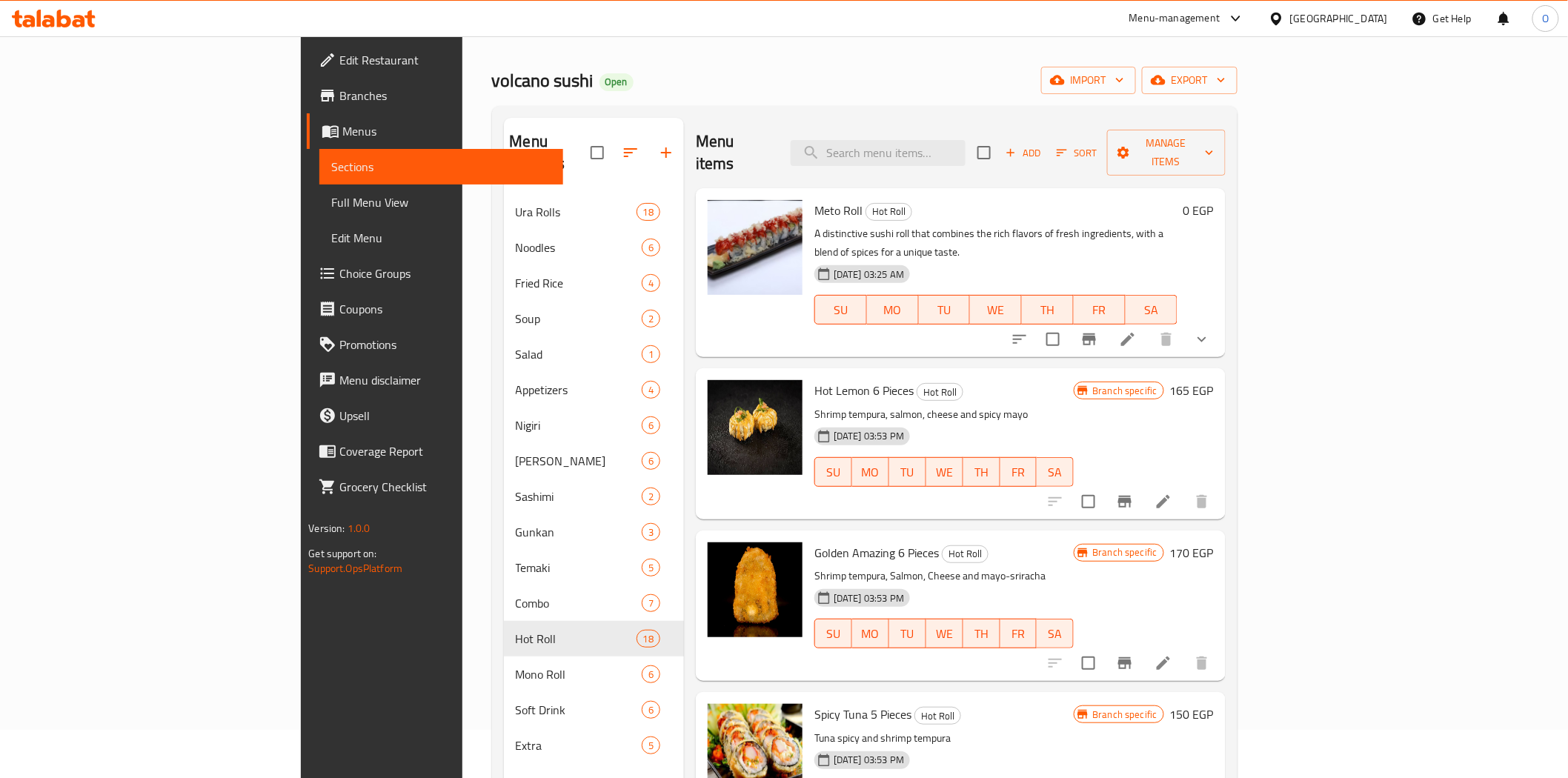
scroll to position [42, 0]
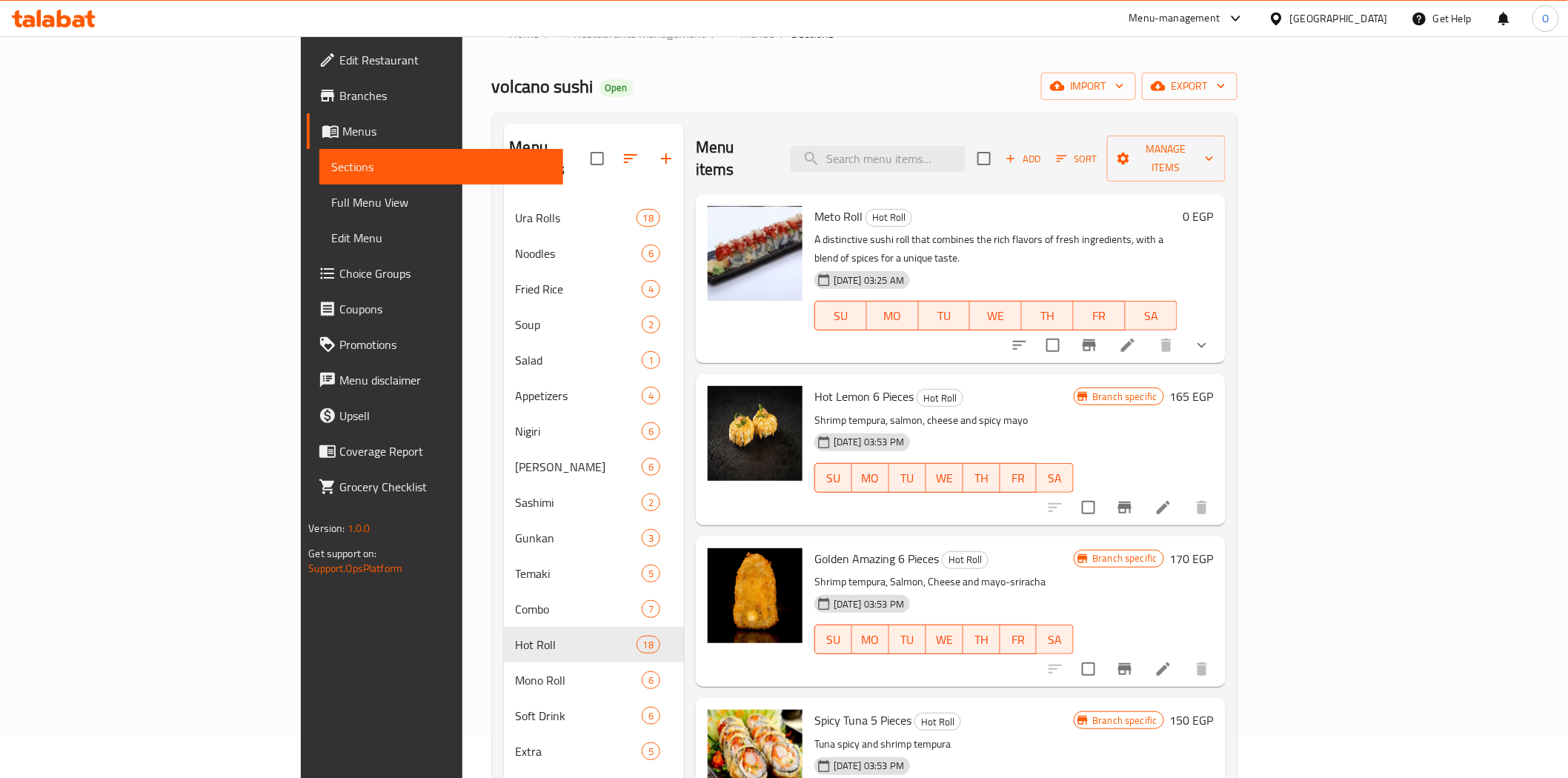
click at [1226, 302] on div "Meto Roll Hot Roll A distinctive sushi roll that combines the rich flavors of f…" at bounding box center [960, 278] width 530 height 169
click at [1219, 327] on button "show more" at bounding box center [1201, 344] width 35 height 35
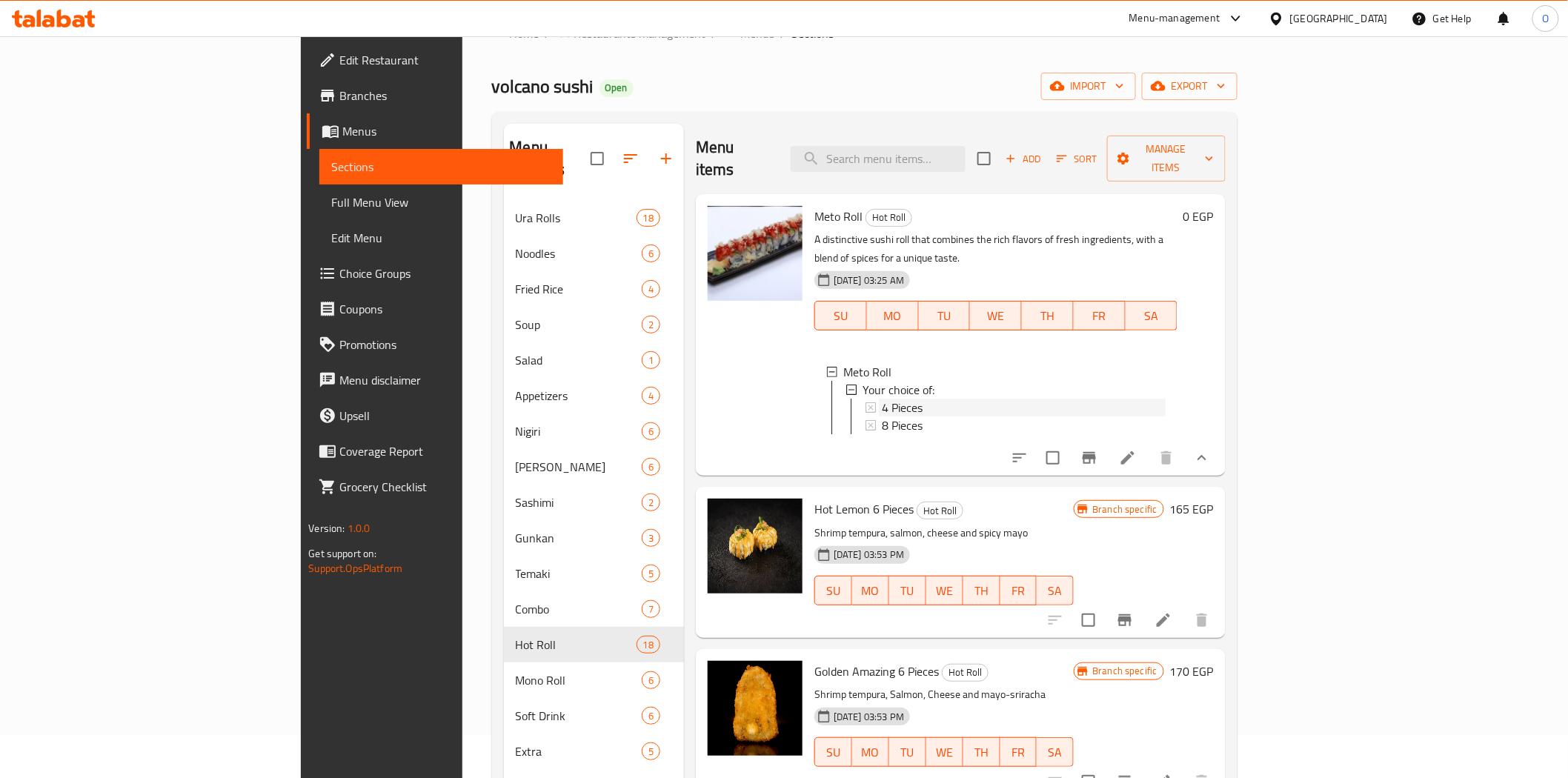
click at [882, 399] on span "4 Pieces" at bounding box center [902, 408] width 40 height 18
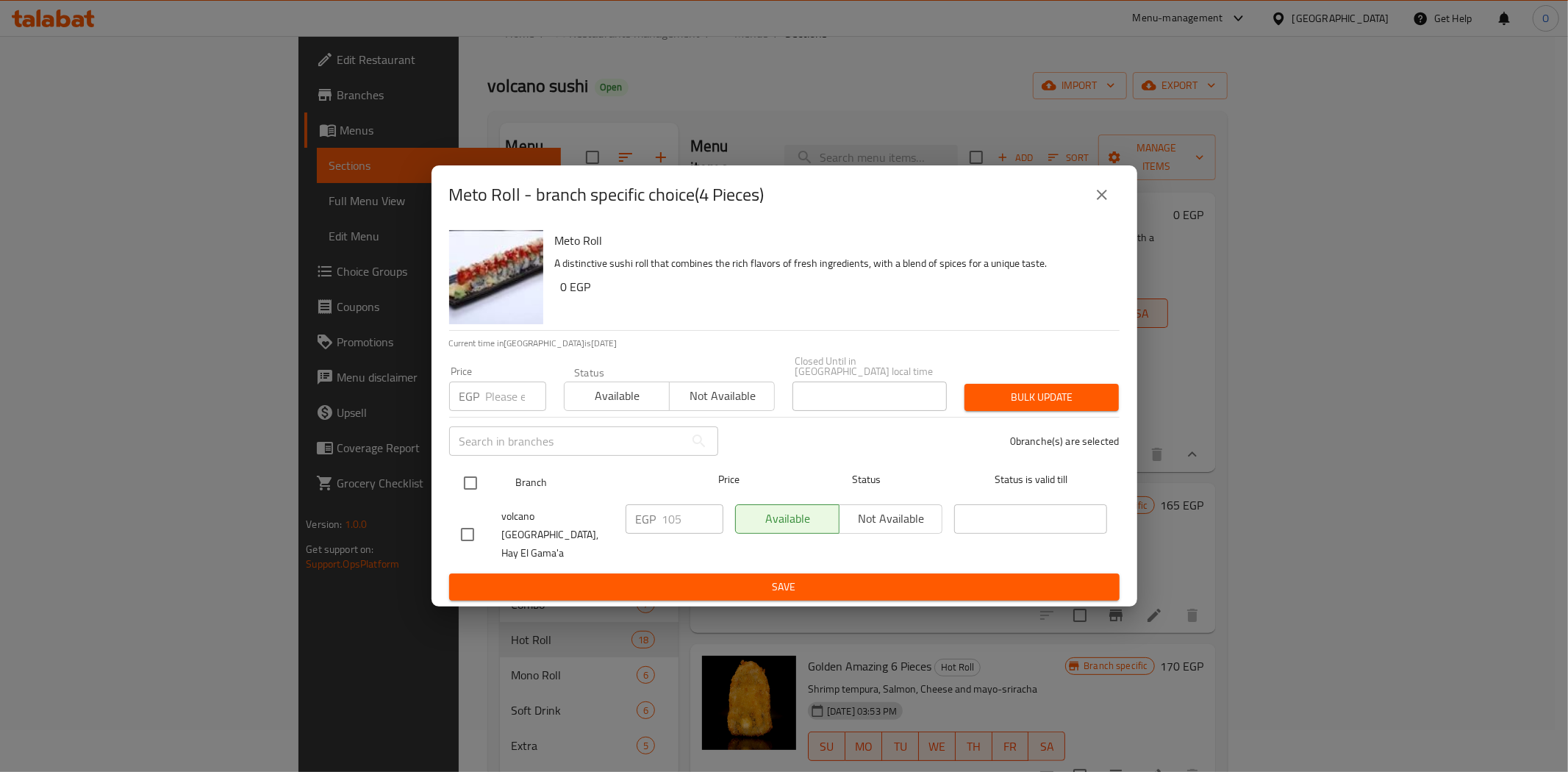
click at [465, 488] on input "checkbox" at bounding box center [470, 483] width 31 height 31
checkbox input "true"
paste input "125"
type input "125"
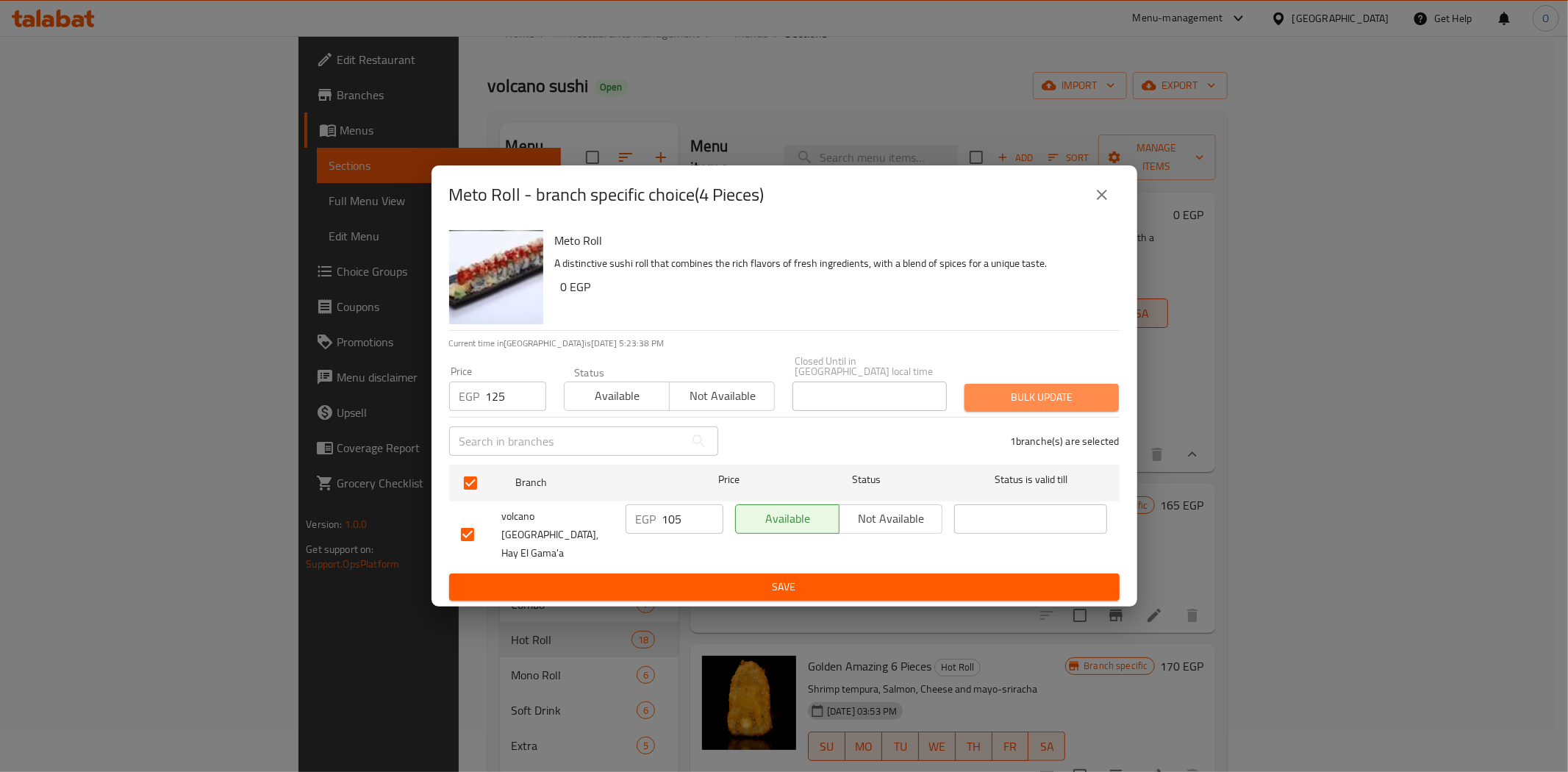
click at [1093, 397] on span "Bulk update" at bounding box center [1042, 397] width 131 height 18
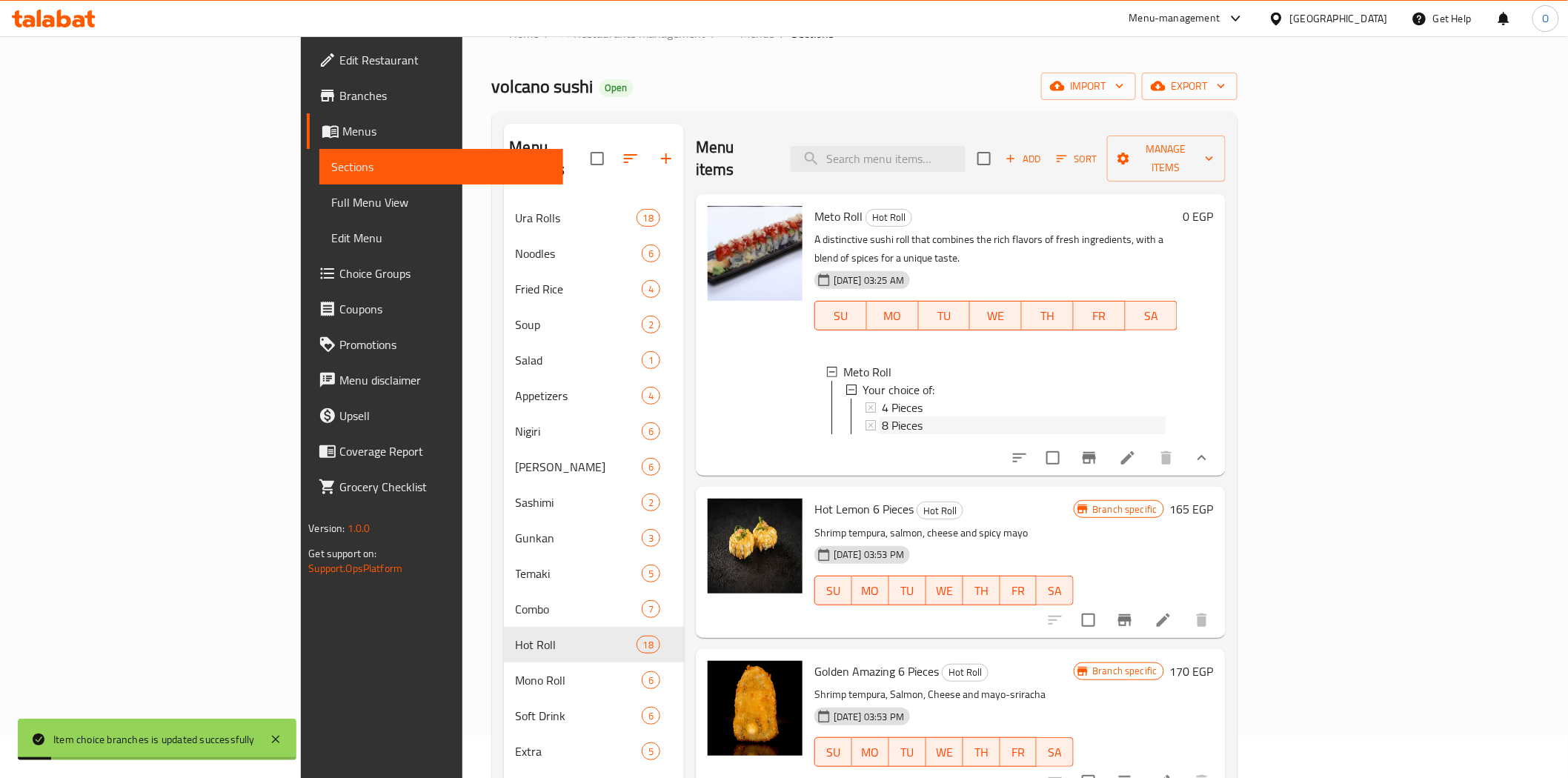
click at [882, 416] on span "8 Pieces" at bounding box center [902, 425] width 40 height 18
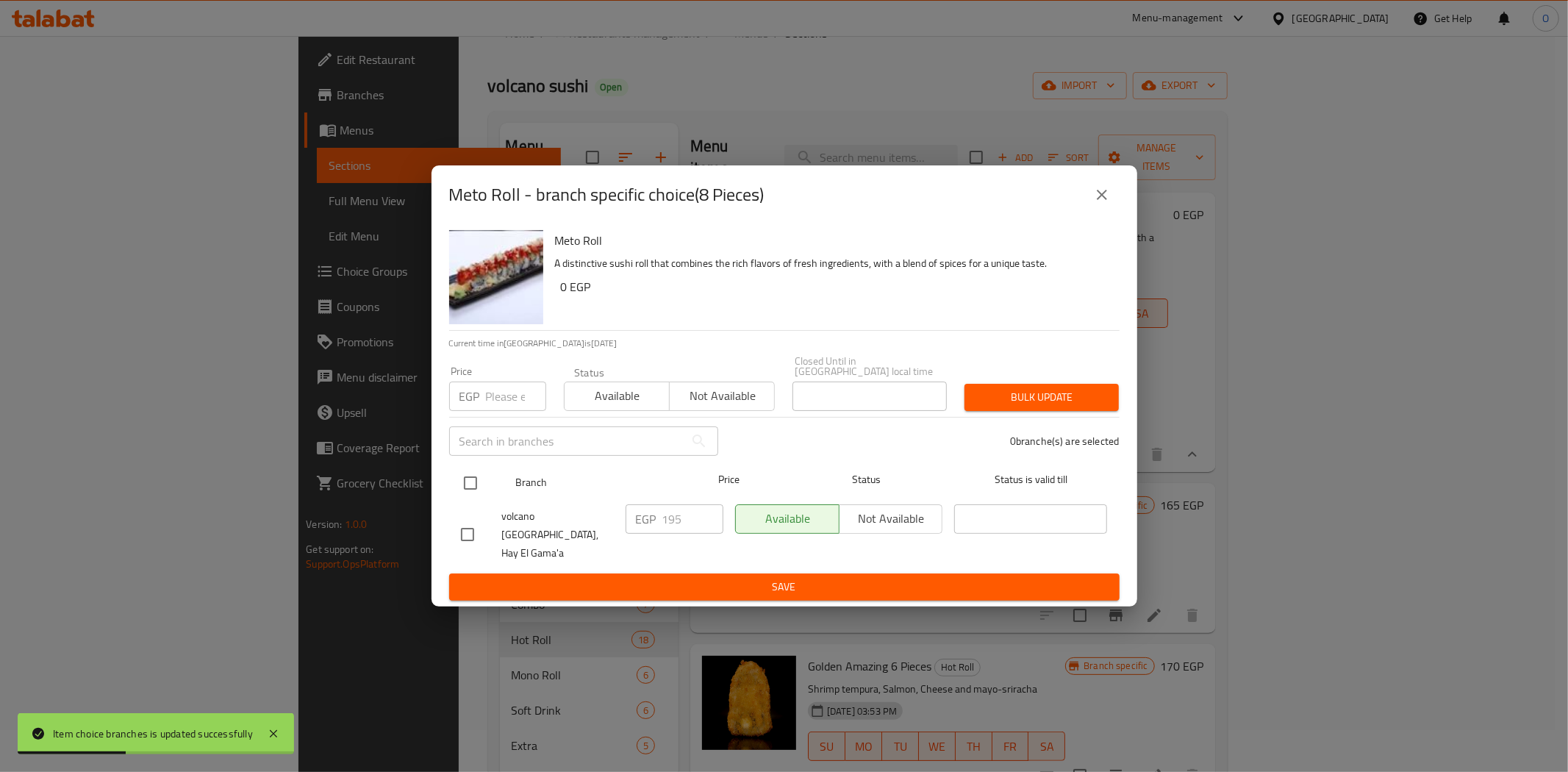
drag, startPoint x: 476, startPoint y: 478, endPoint x: 481, endPoint y: 465, distance: 13.9
click at [478, 478] on input "checkbox" at bounding box center [470, 483] width 31 height 31
checkbox input "true"
paste input "220"
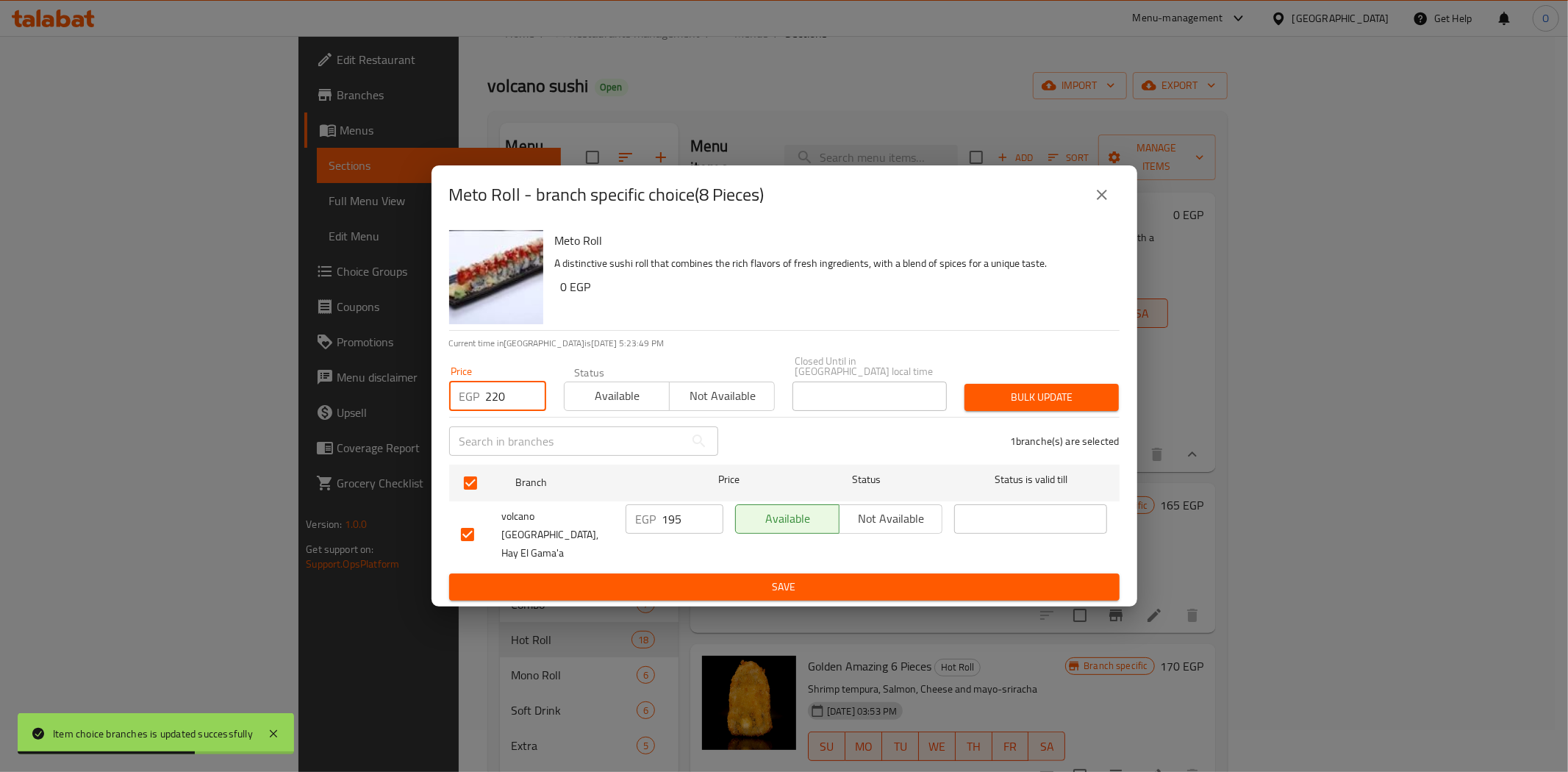
type input "220"
click at [1037, 406] on span "Bulk update" at bounding box center [1042, 397] width 131 height 18
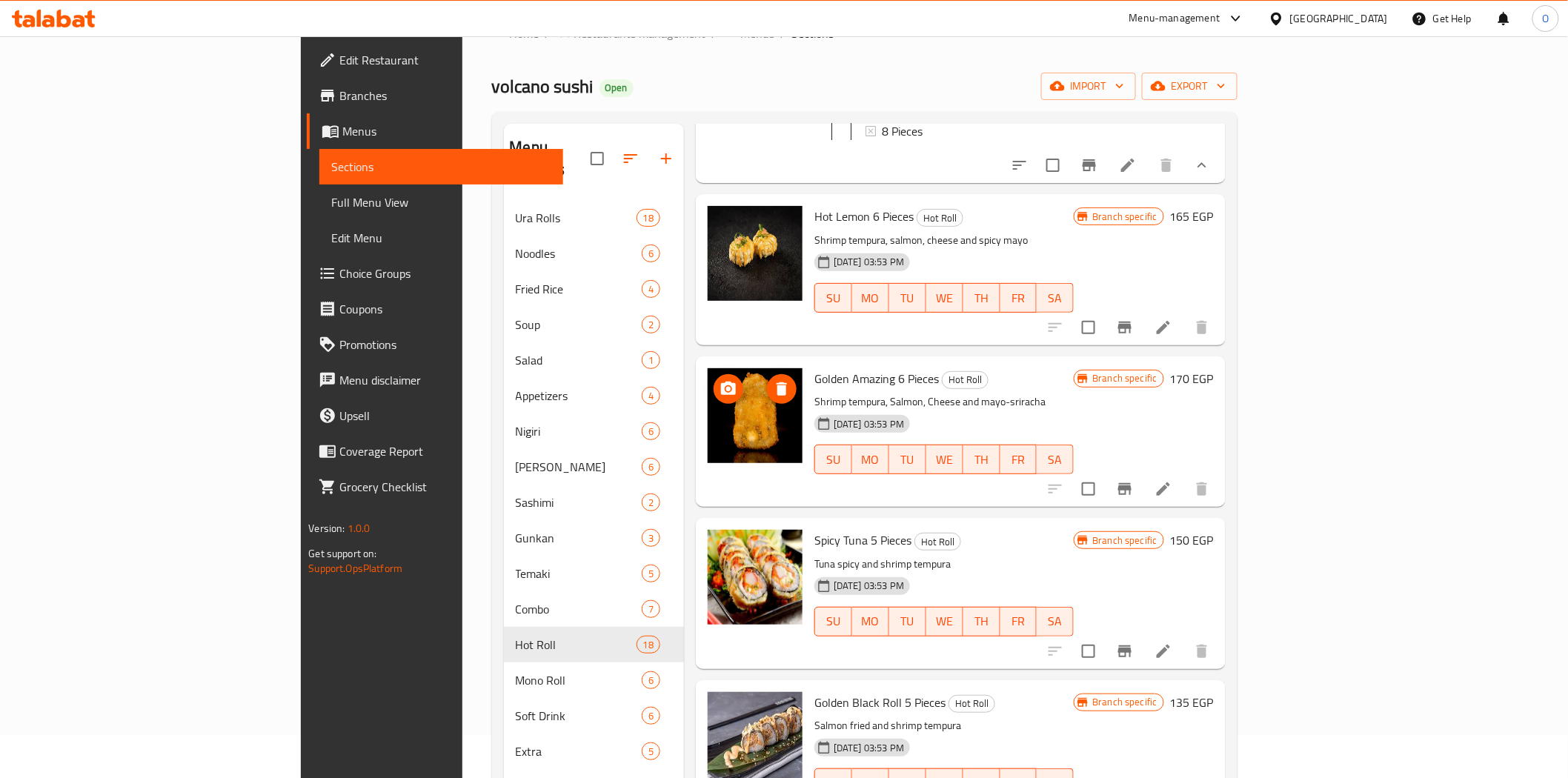
scroll to position [329, 0]
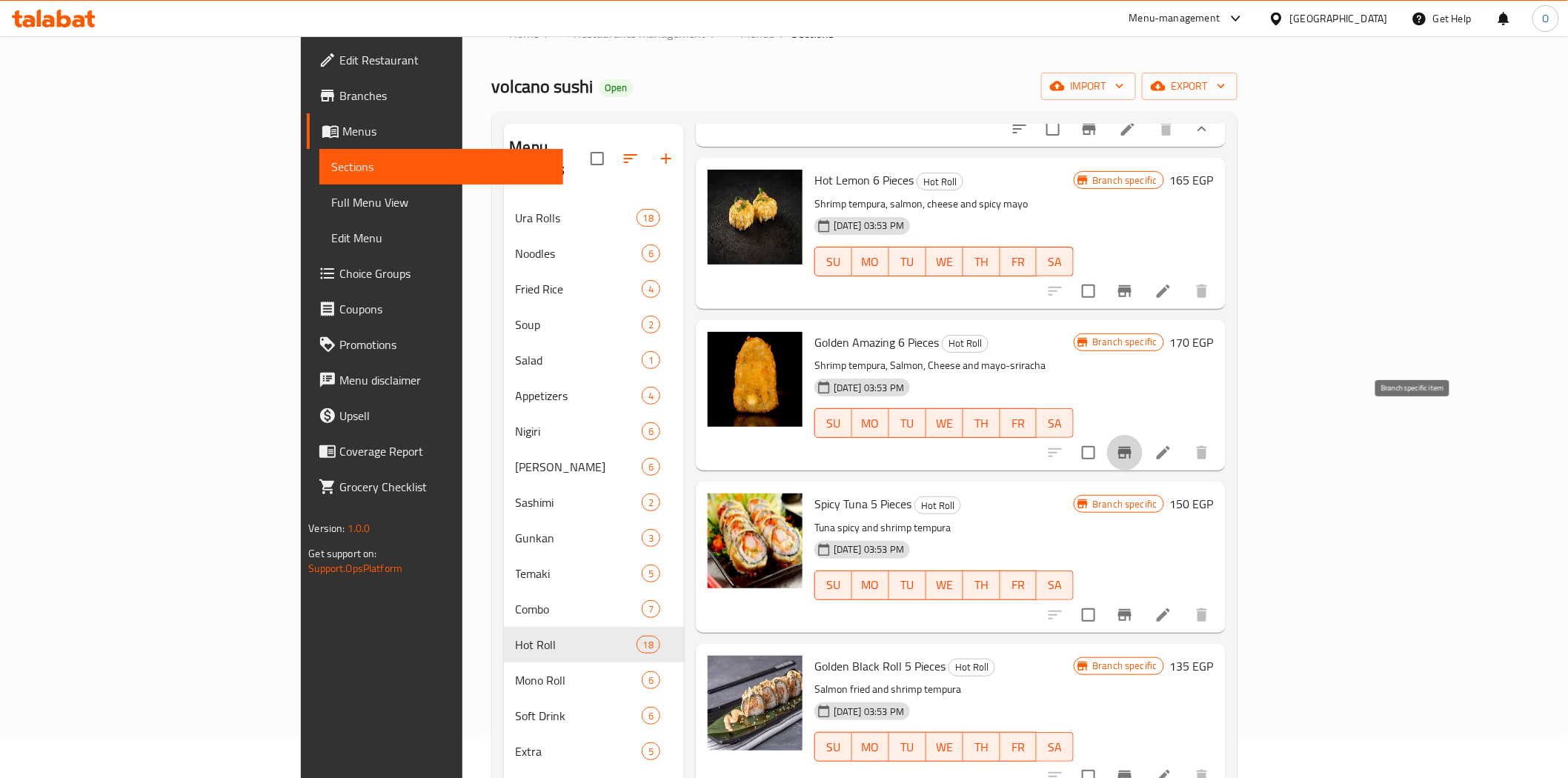
click at [1134, 443] on icon "Branch-specific-item" at bounding box center [1125, 452] width 18 height 18
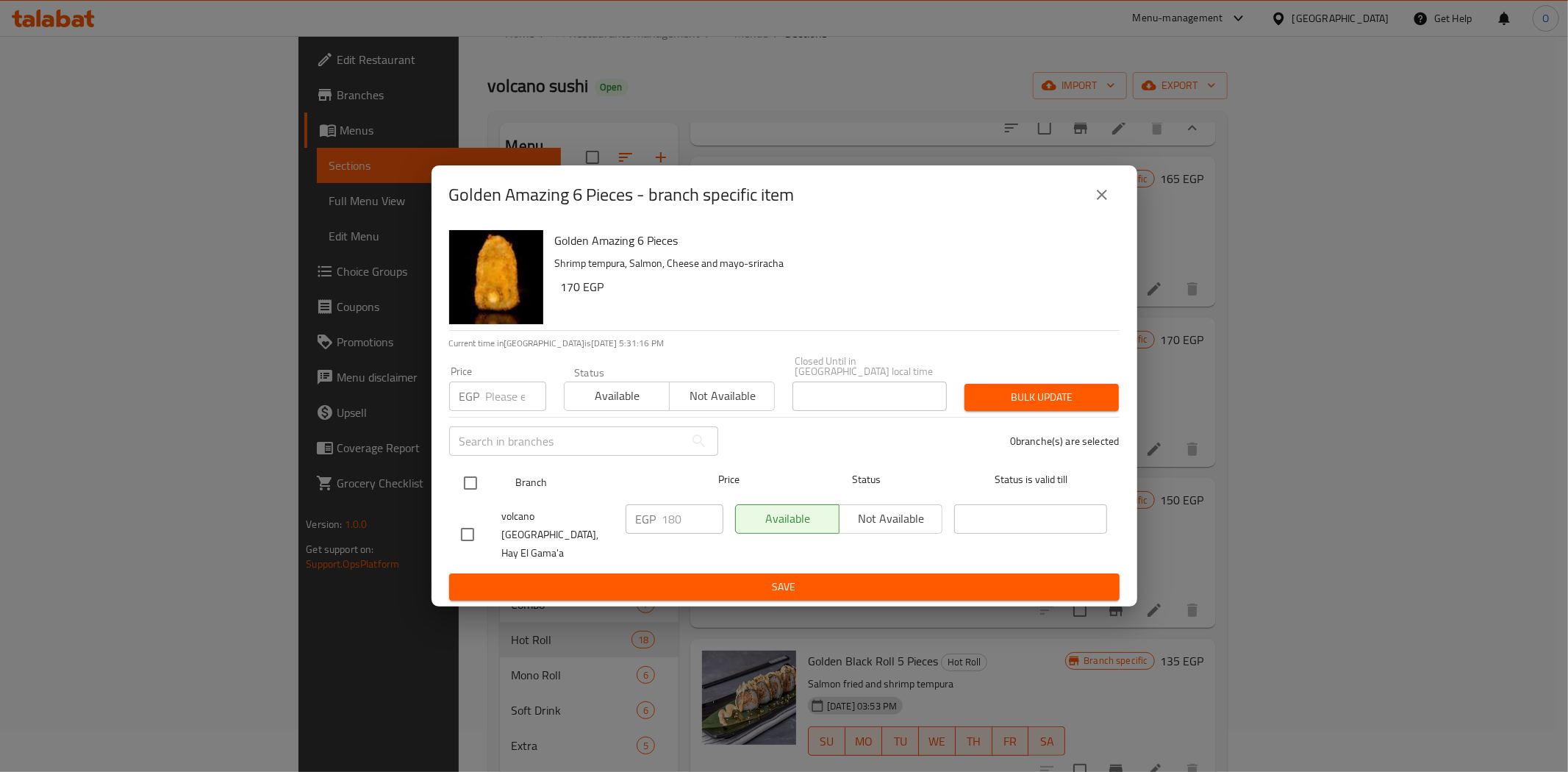
click at [471, 482] on input "checkbox" at bounding box center [470, 483] width 31 height 31
checkbox input "true"
paste input "210"
type input "210"
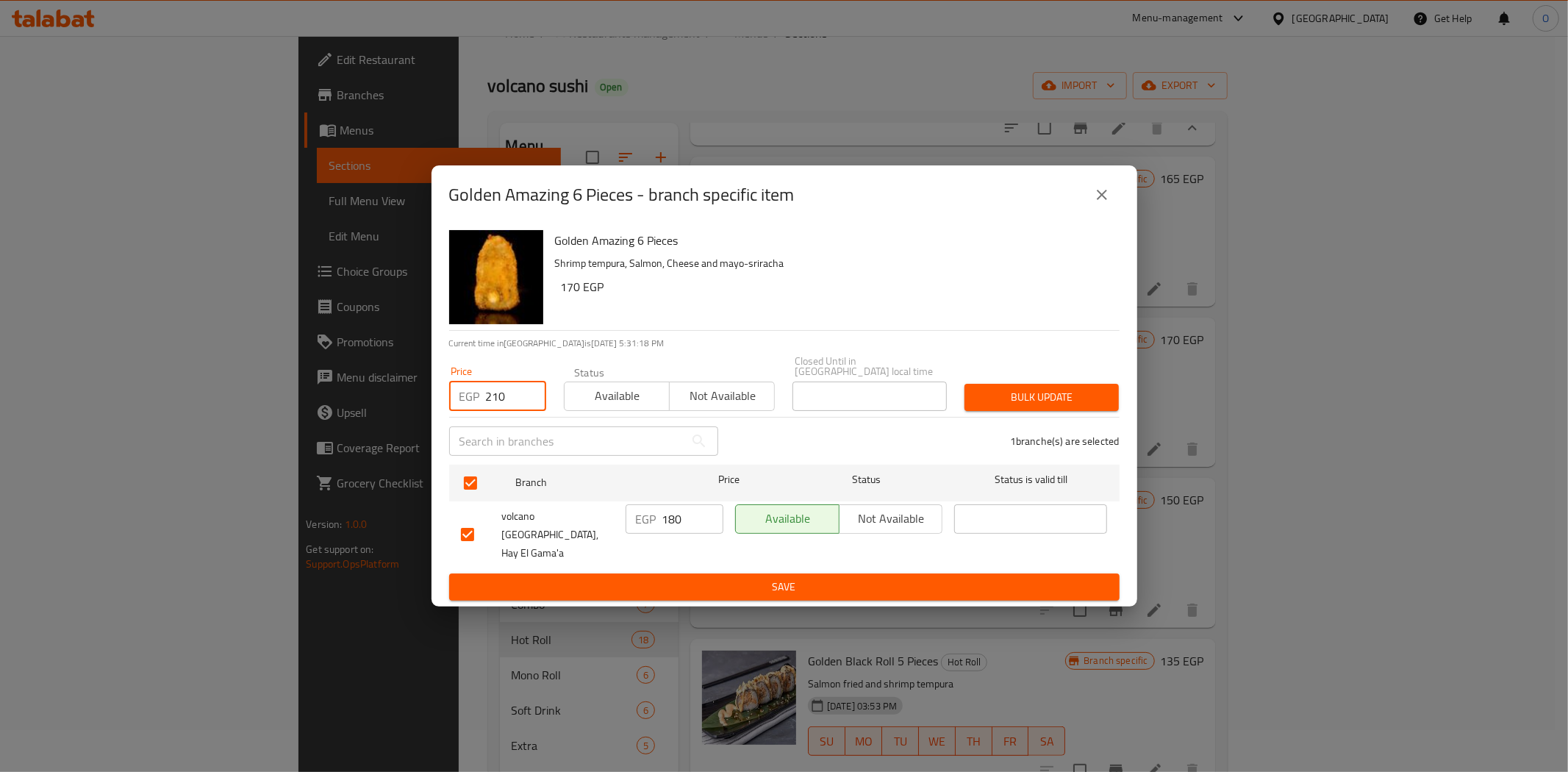
click at [1027, 432] on div "1 branche(s) are selected" at bounding box center [928, 441] width 402 height 53
click at [1023, 399] on span "Bulk update" at bounding box center [1042, 397] width 131 height 18
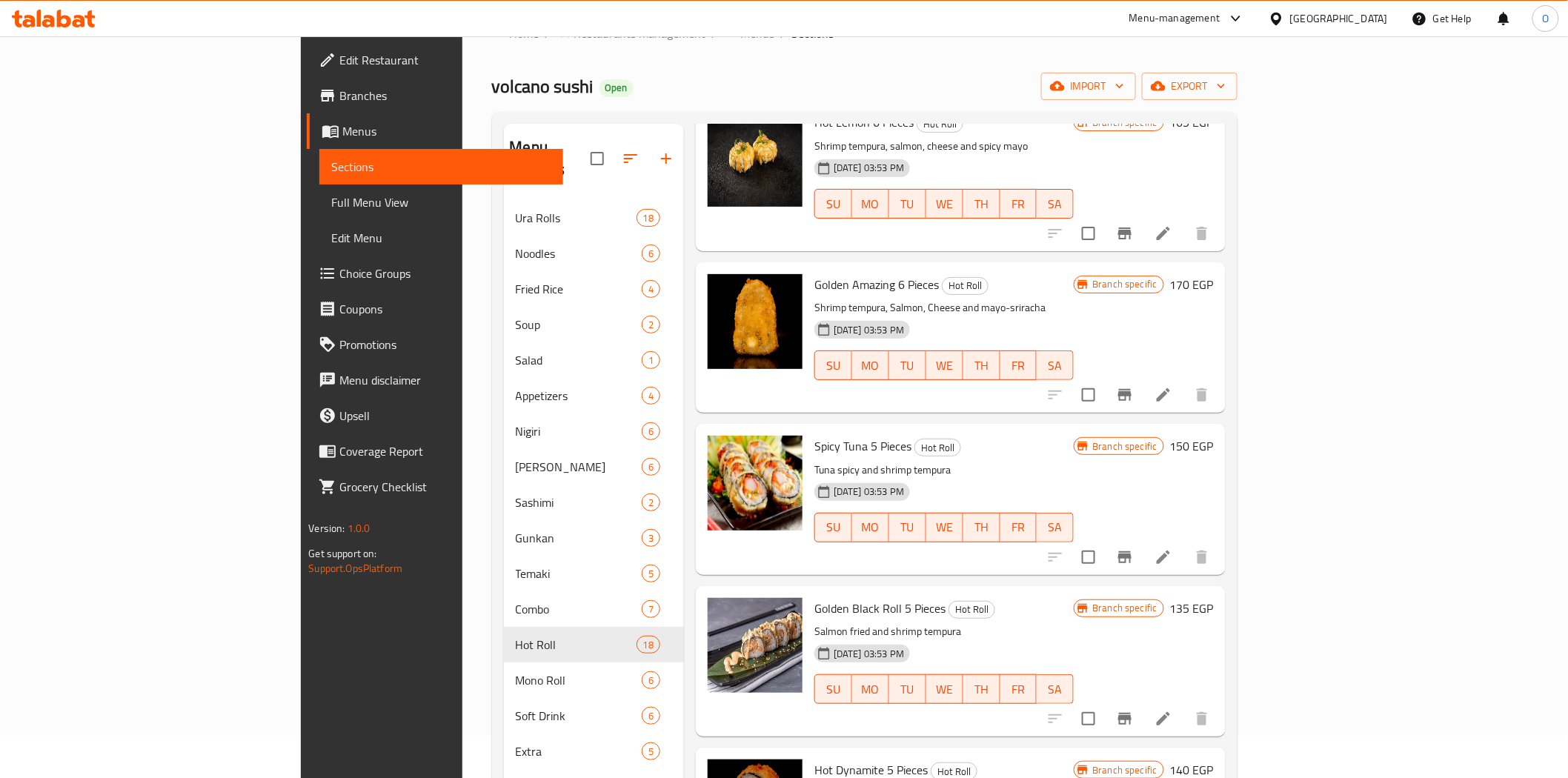
scroll to position [411, 0]
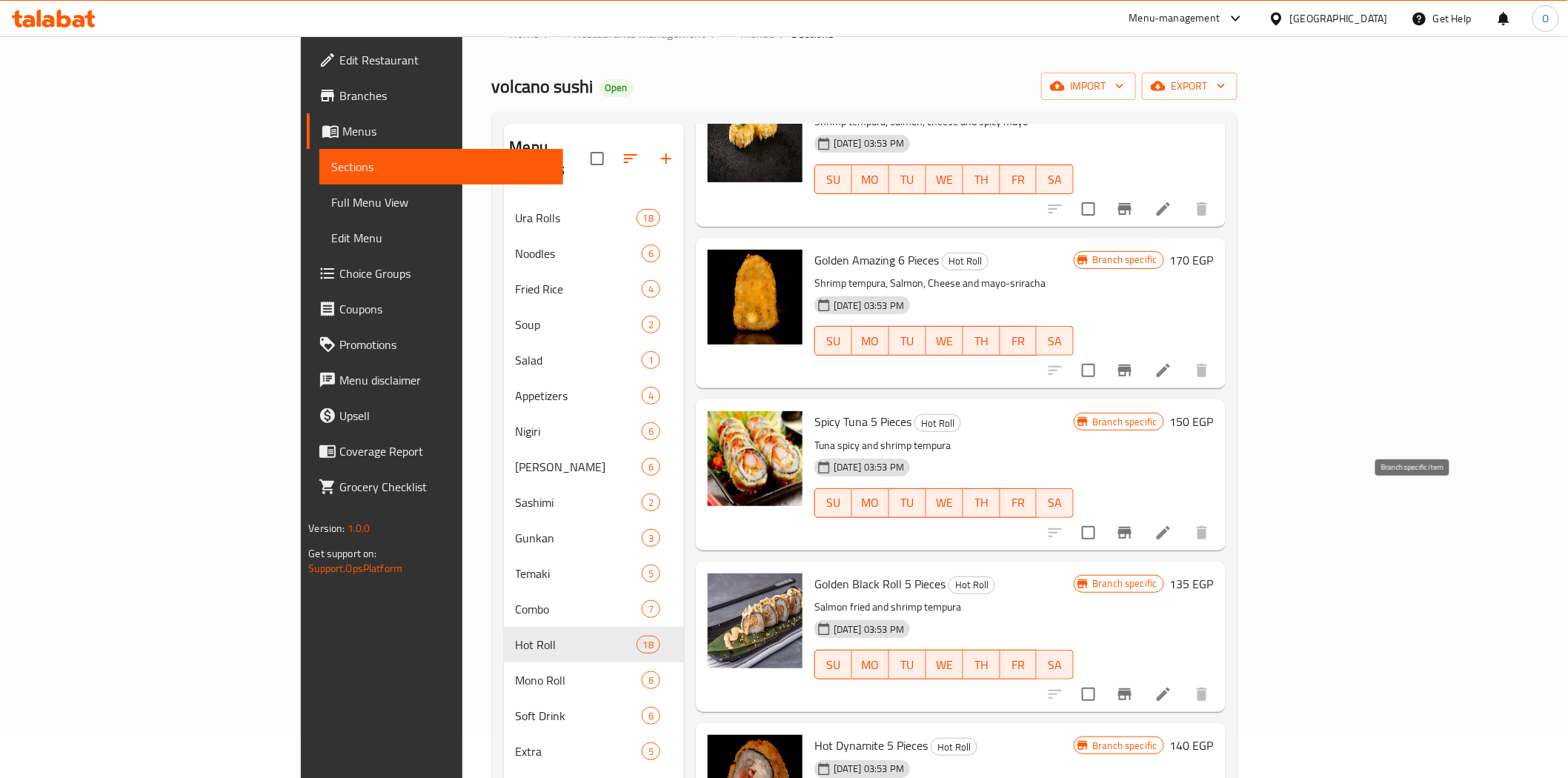
click at [1131, 527] on icon "Branch-specific-item" at bounding box center [1124, 532] width 13 height 12
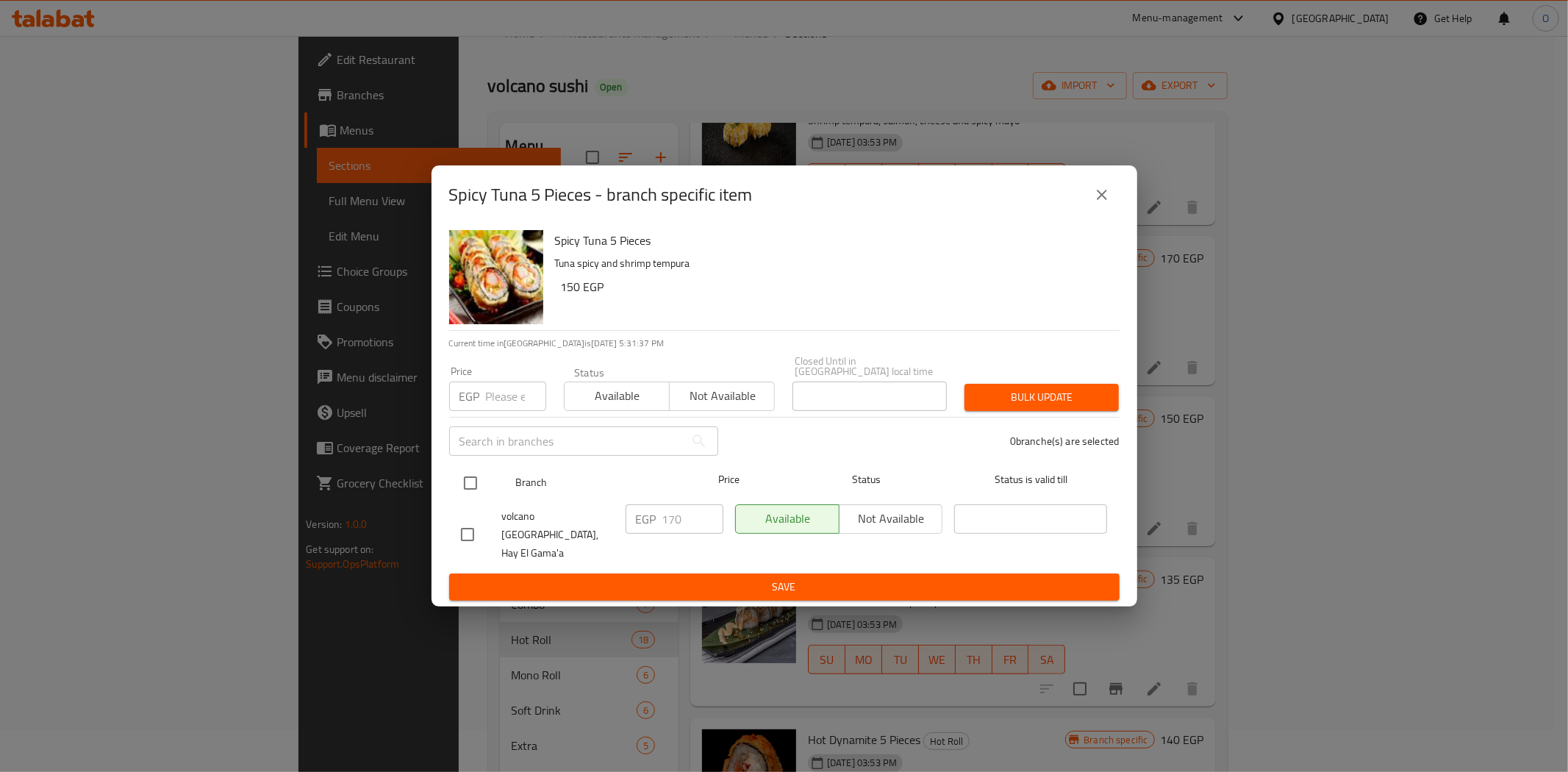
click at [468, 482] on input "checkbox" at bounding box center [470, 483] width 31 height 31
checkbox input "true"
paste input "200"
type input "200"
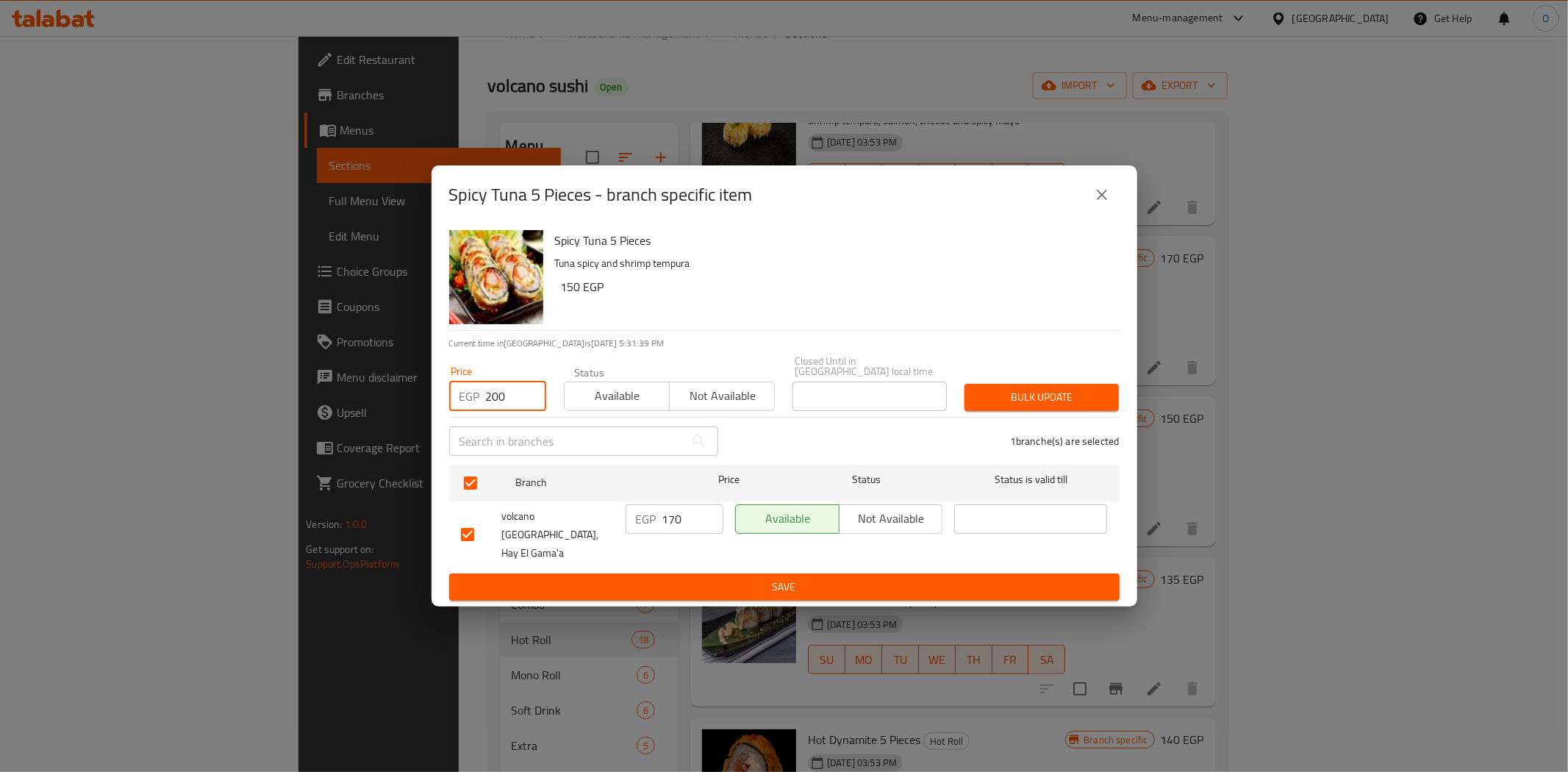
click at [1012, 403] on span "Bulk update" at bounding box center [1042, 397] width 131 height 18
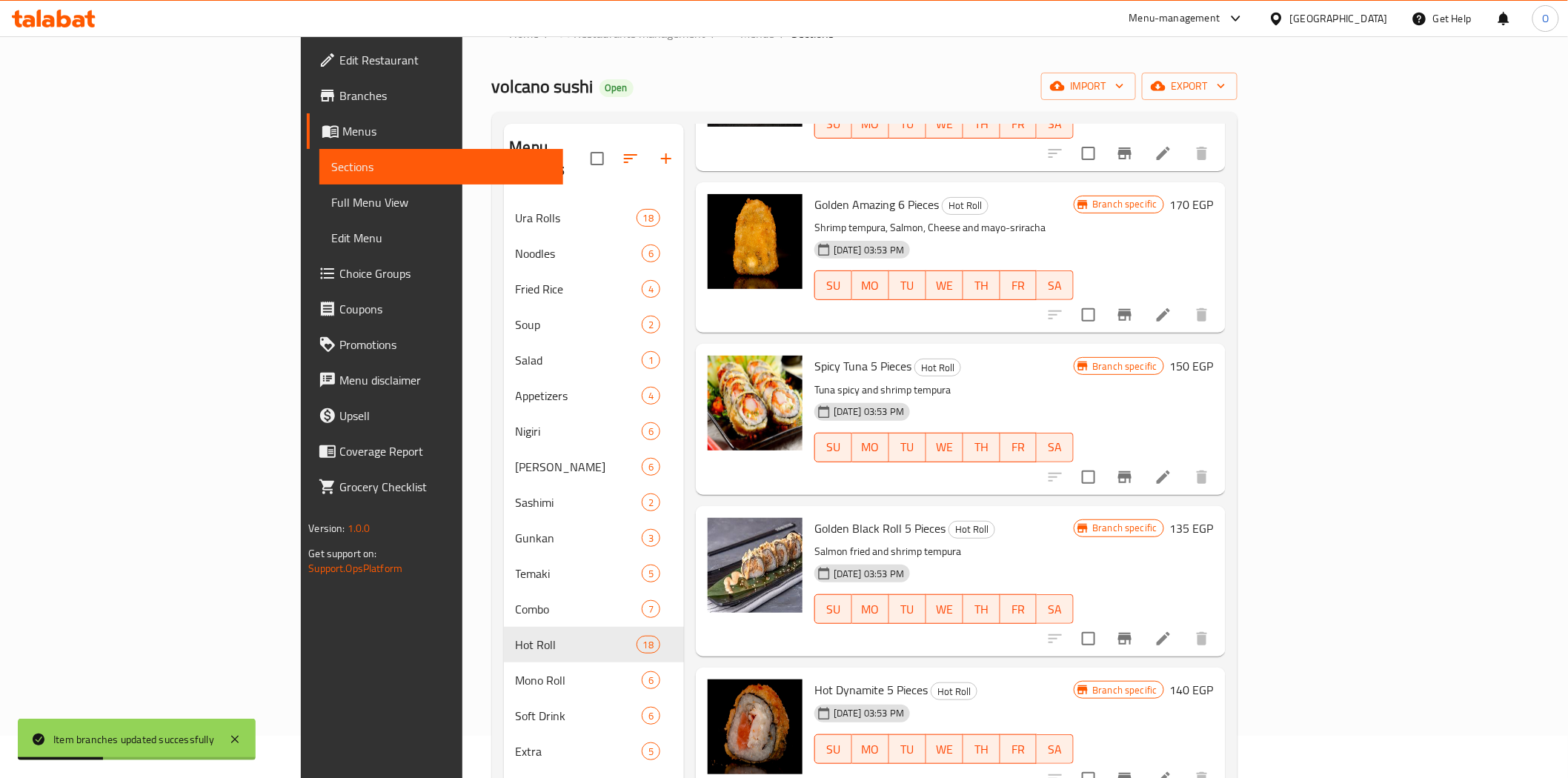
scroll to position [494, 0]
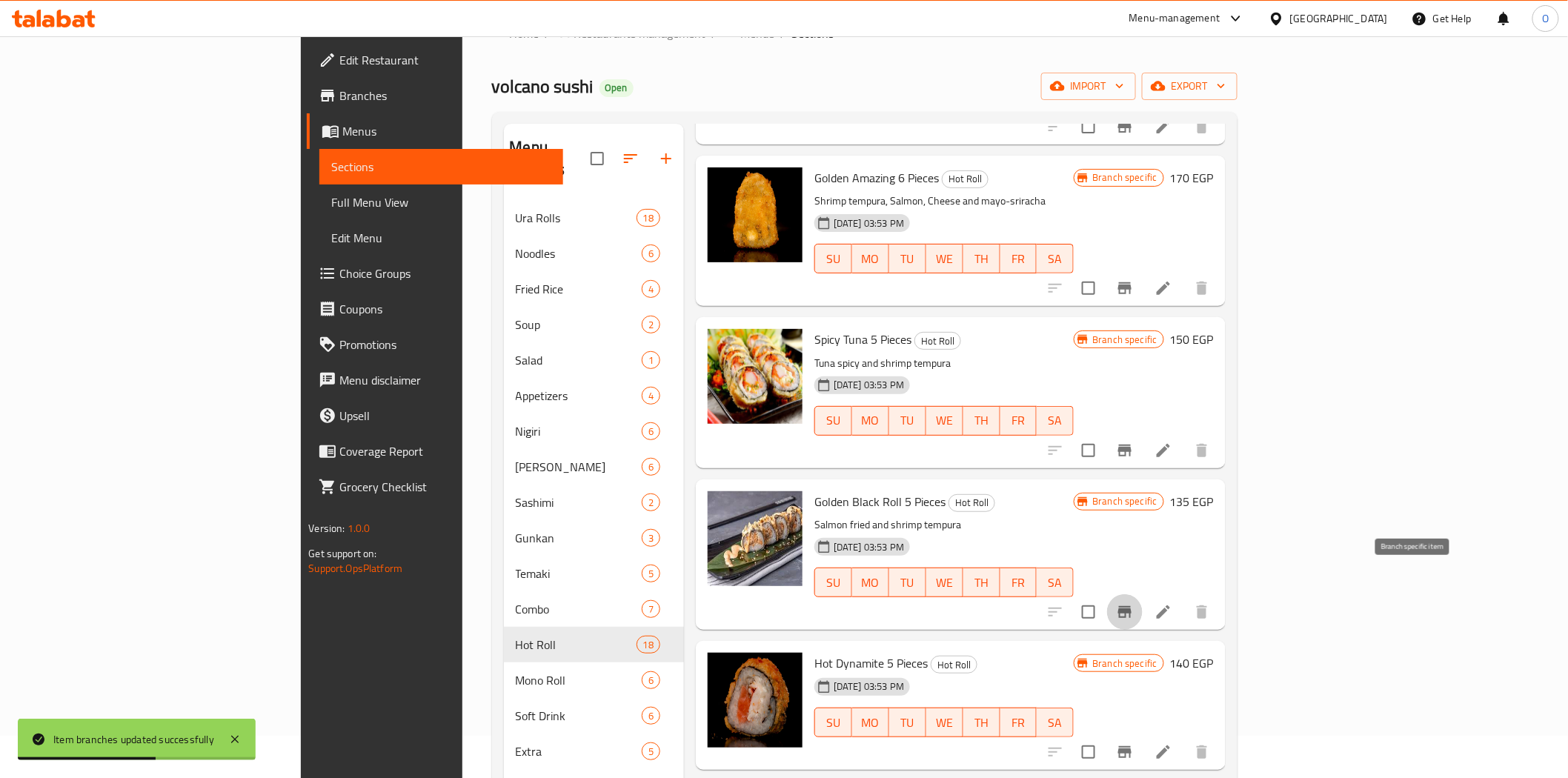
click at [1131, 606] on icon "Branch-specific-item" at bounding box center [1124, 612] width 13 height 12
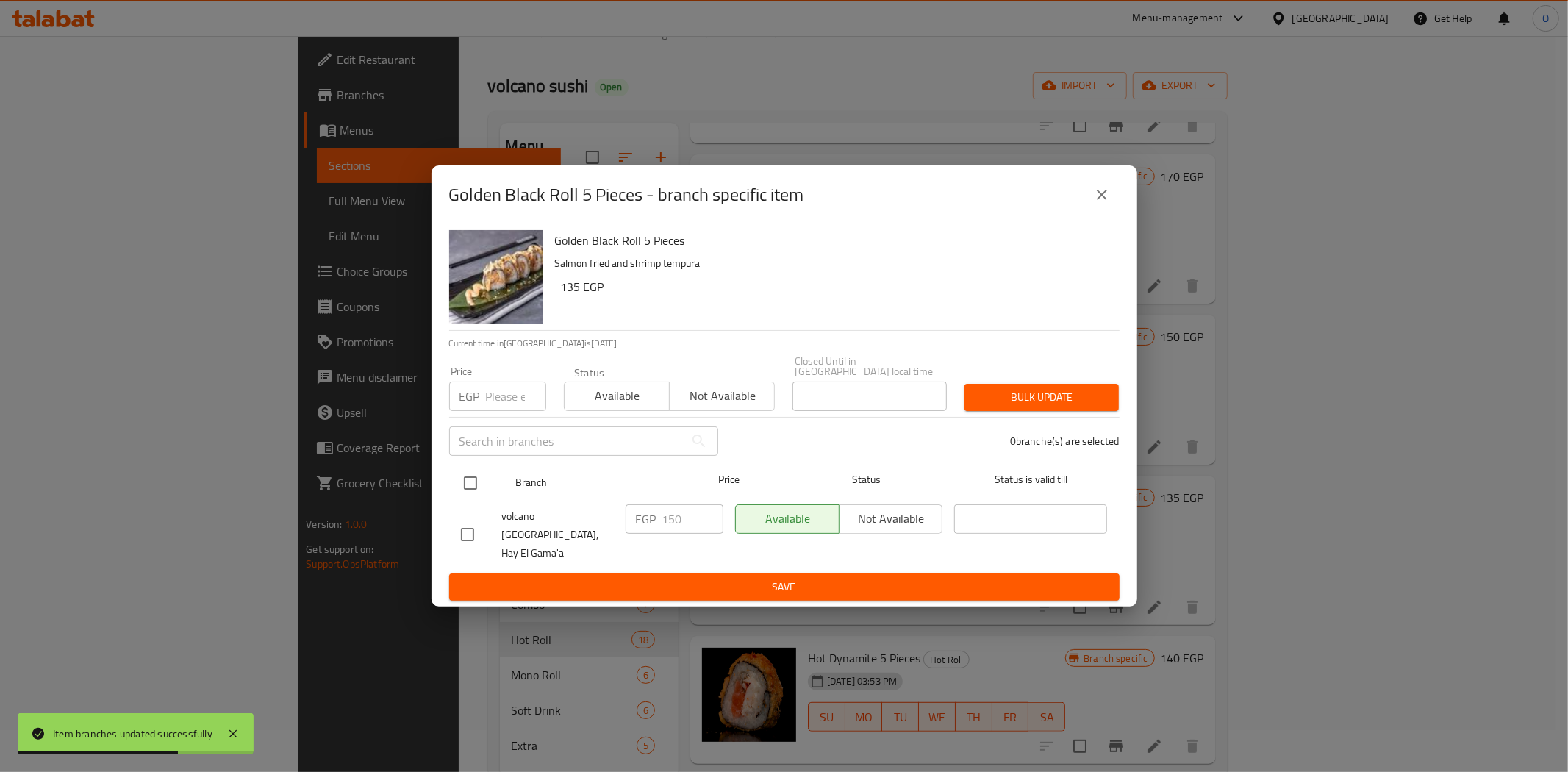
click at [480, 485] on input "checkbox" at bounding box center [470, 483] width 31 height 31
checkbox input "true"
click at [510, 402] on input "number" at bounding box center [516, 396] width 61 height 29
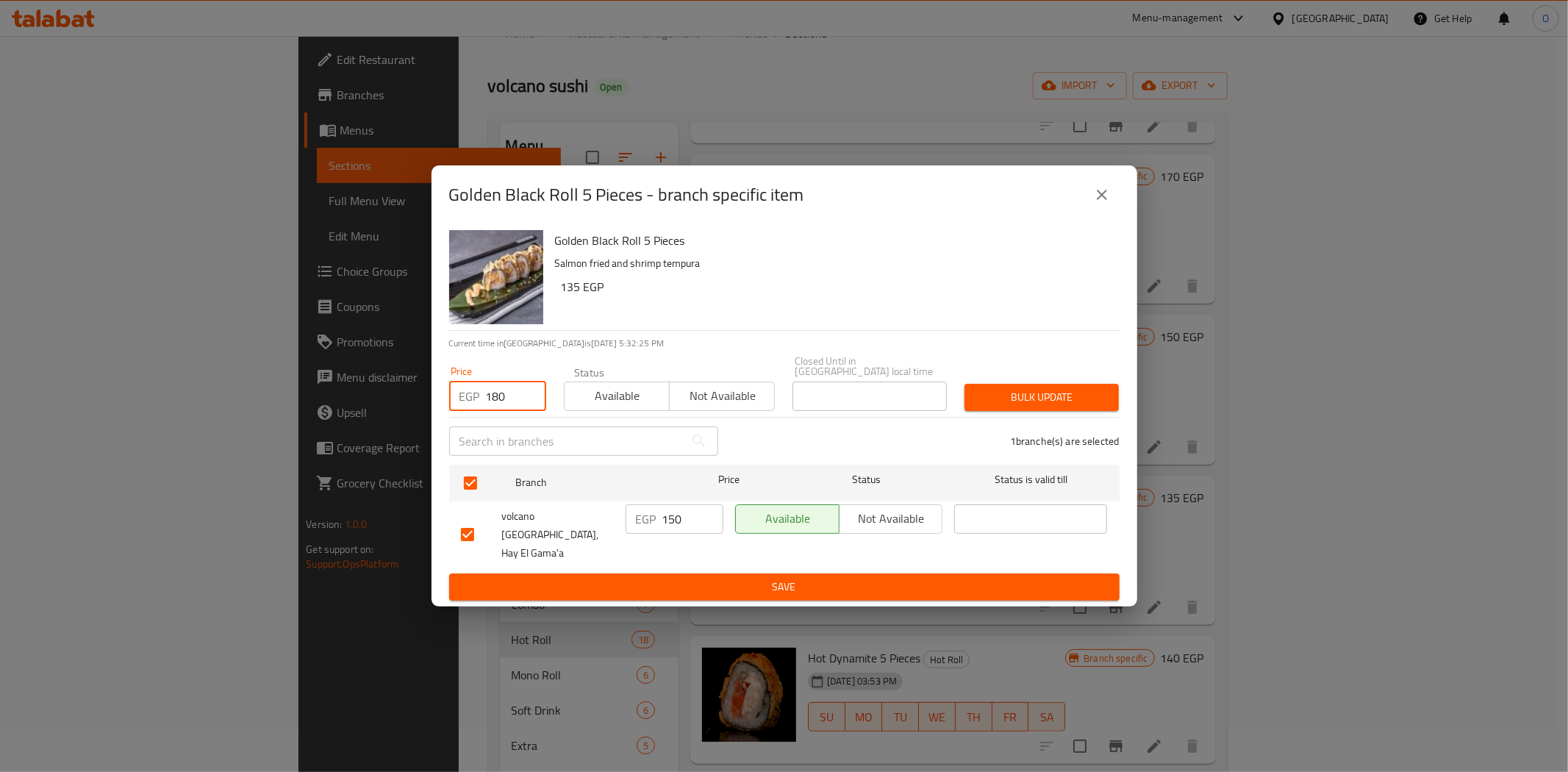
type input "180"
click at [1022, 401] on span "Bulk update" at bounding box center [1042, 397] width 131 height 18
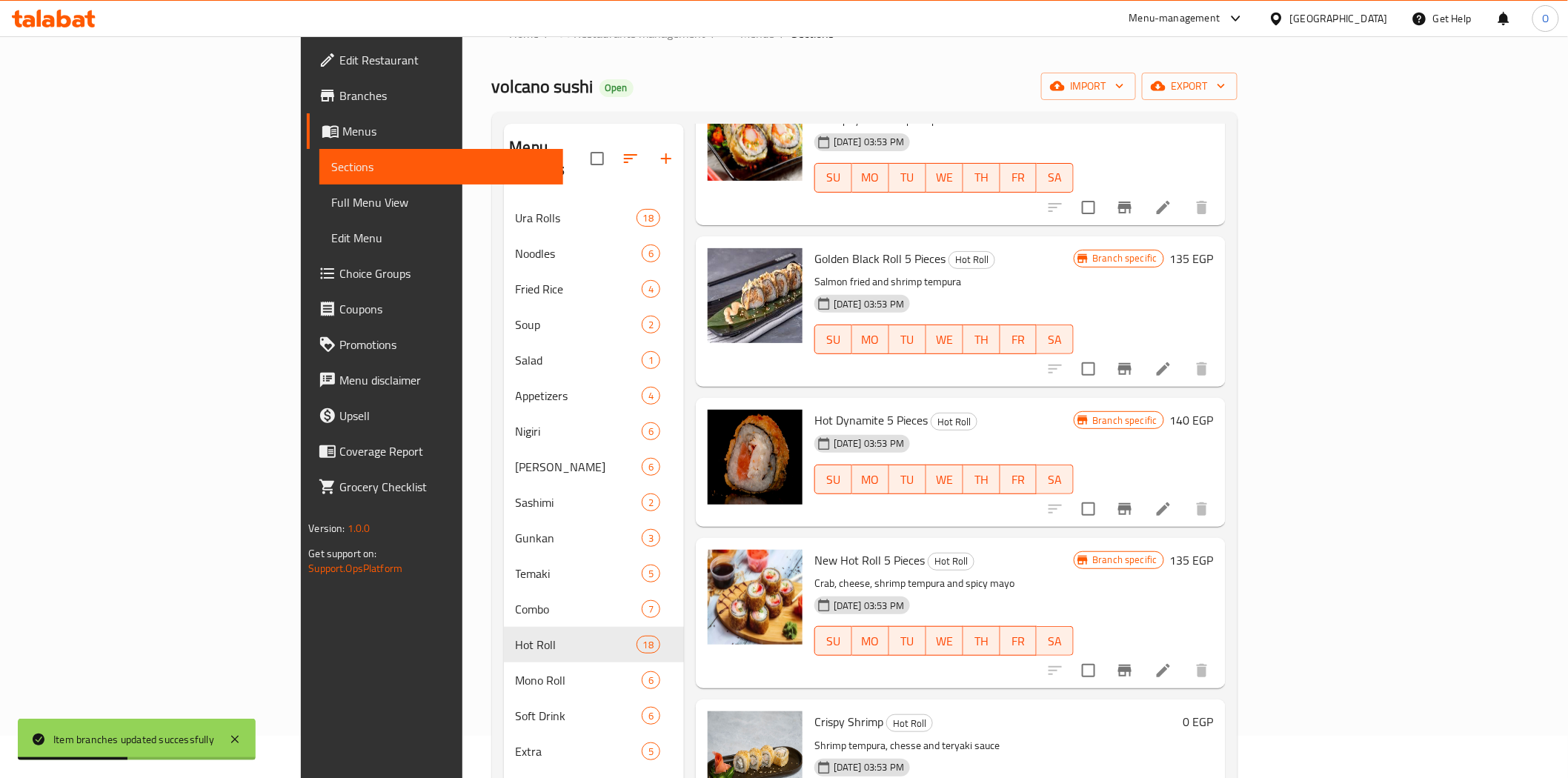
scroll to position [741, 0]
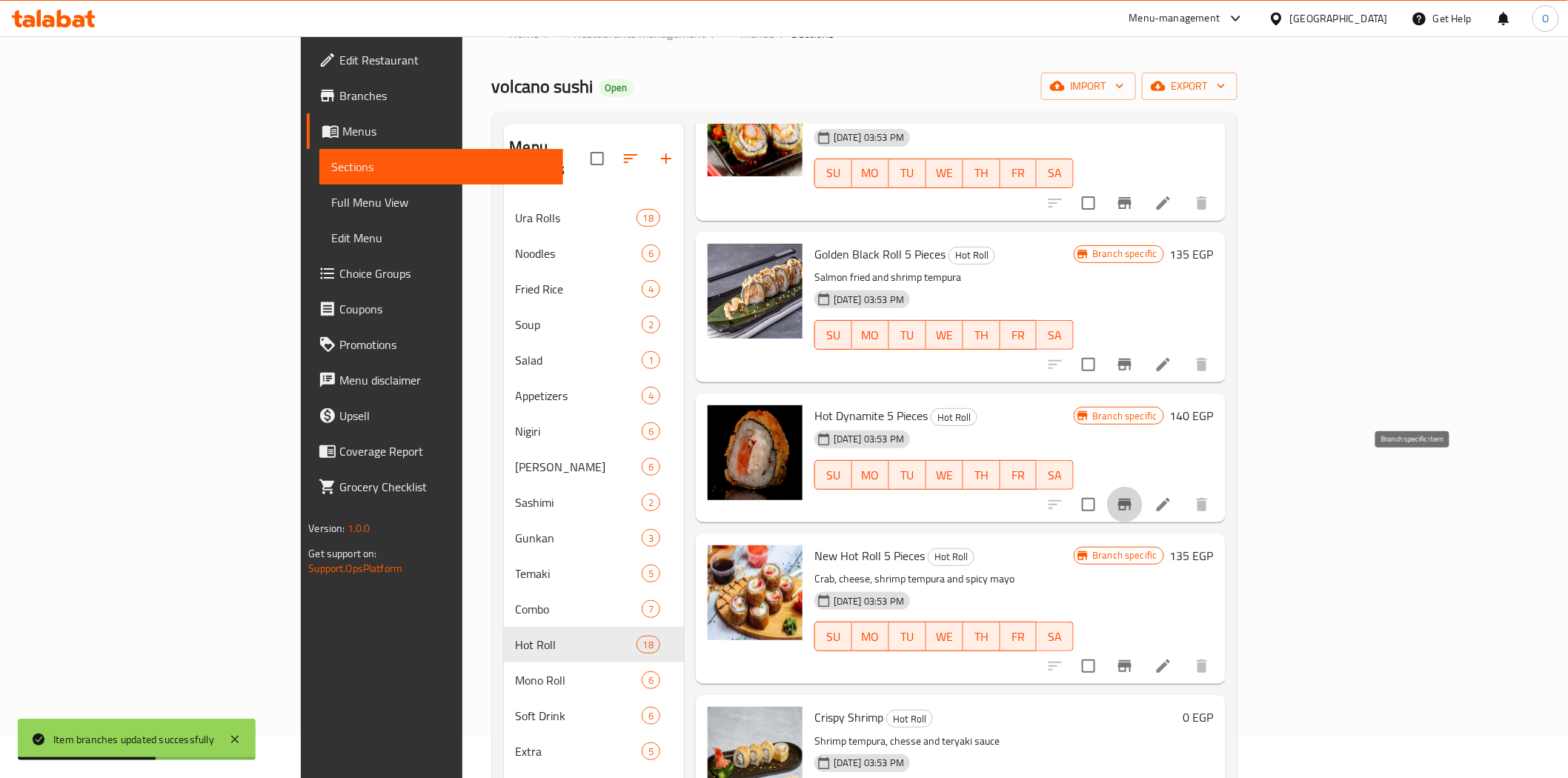
click at [1134, 495] on icon "Branch-specific-item" at bounding box center [1125, 504] width 18 height 18
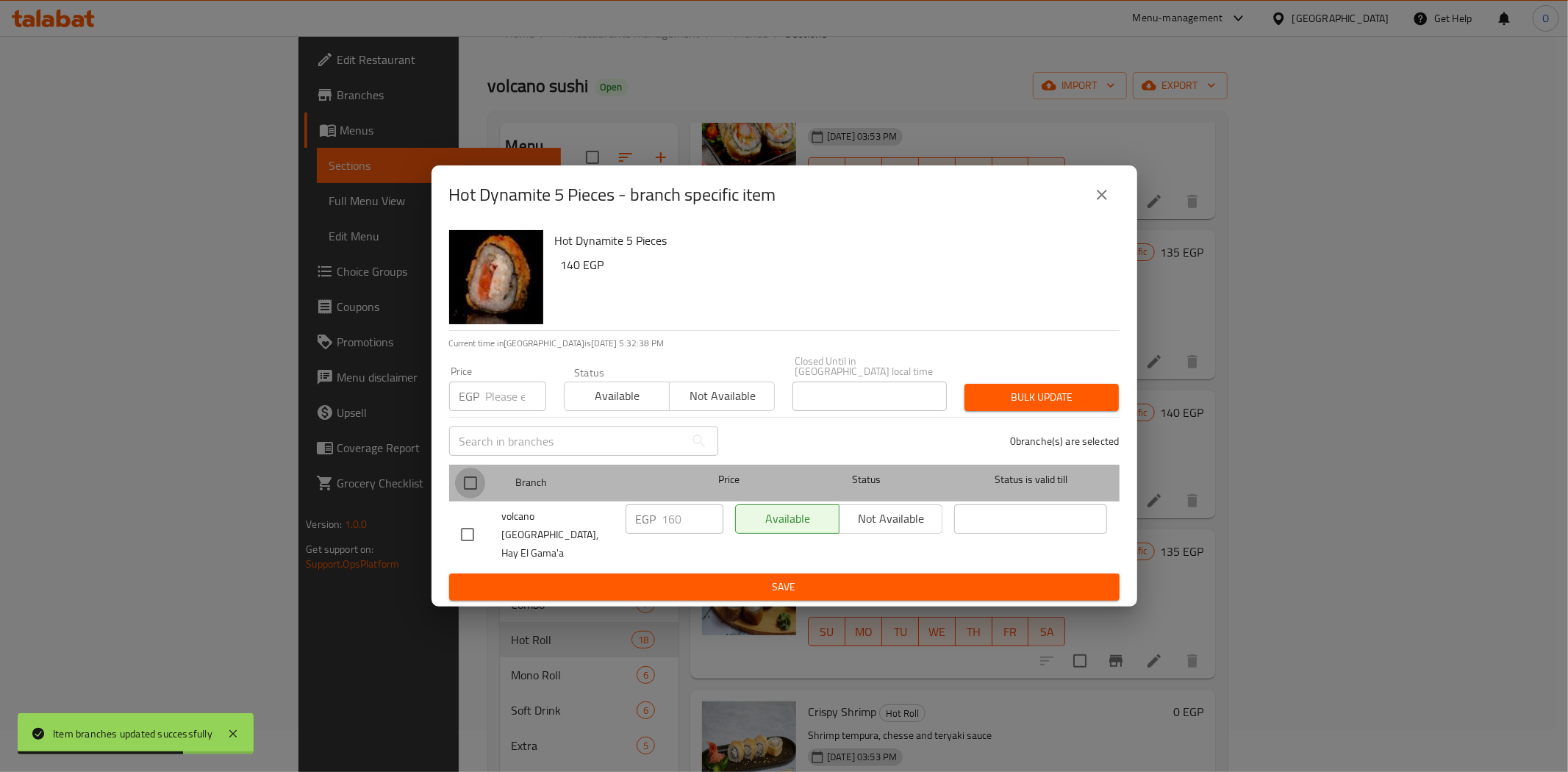
drag, startPoint x: 475, startPoint y: 491, endPoint x: 496, endPoint y: 431, distance: 63.6
click at [478, 488] on input "checkbox" at bounding box center [470, 483] width 31 height 31
checkbox input "true"
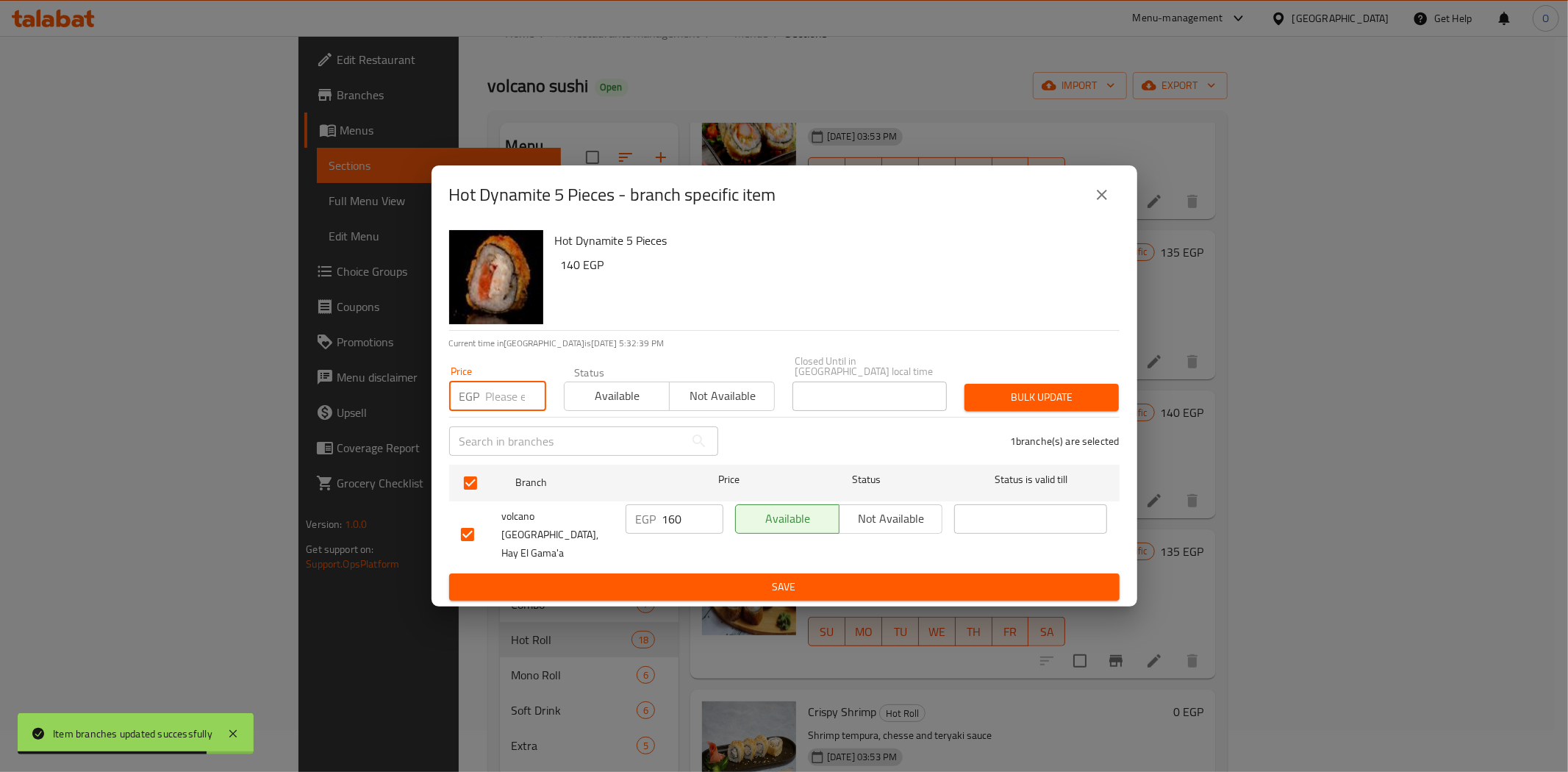
paste input "190"
type input "190"
click at [1023, 397] on span "Bulk update" at bounding box center [1042, 397] width 131 height 18
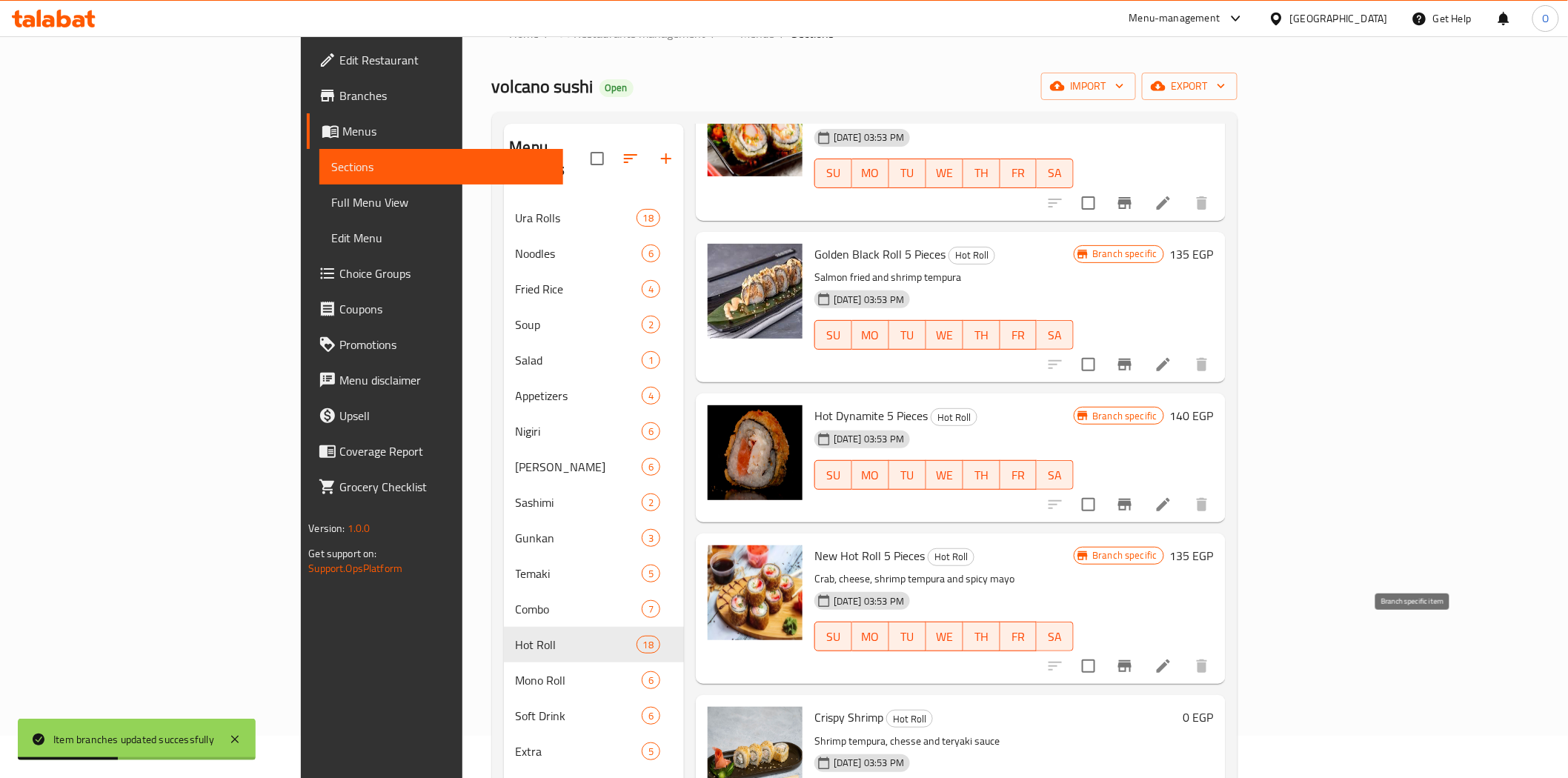
click at [1131, 660] on icon "Branch-specific-item" at bounding box center [1124, 666] width 13 height 12
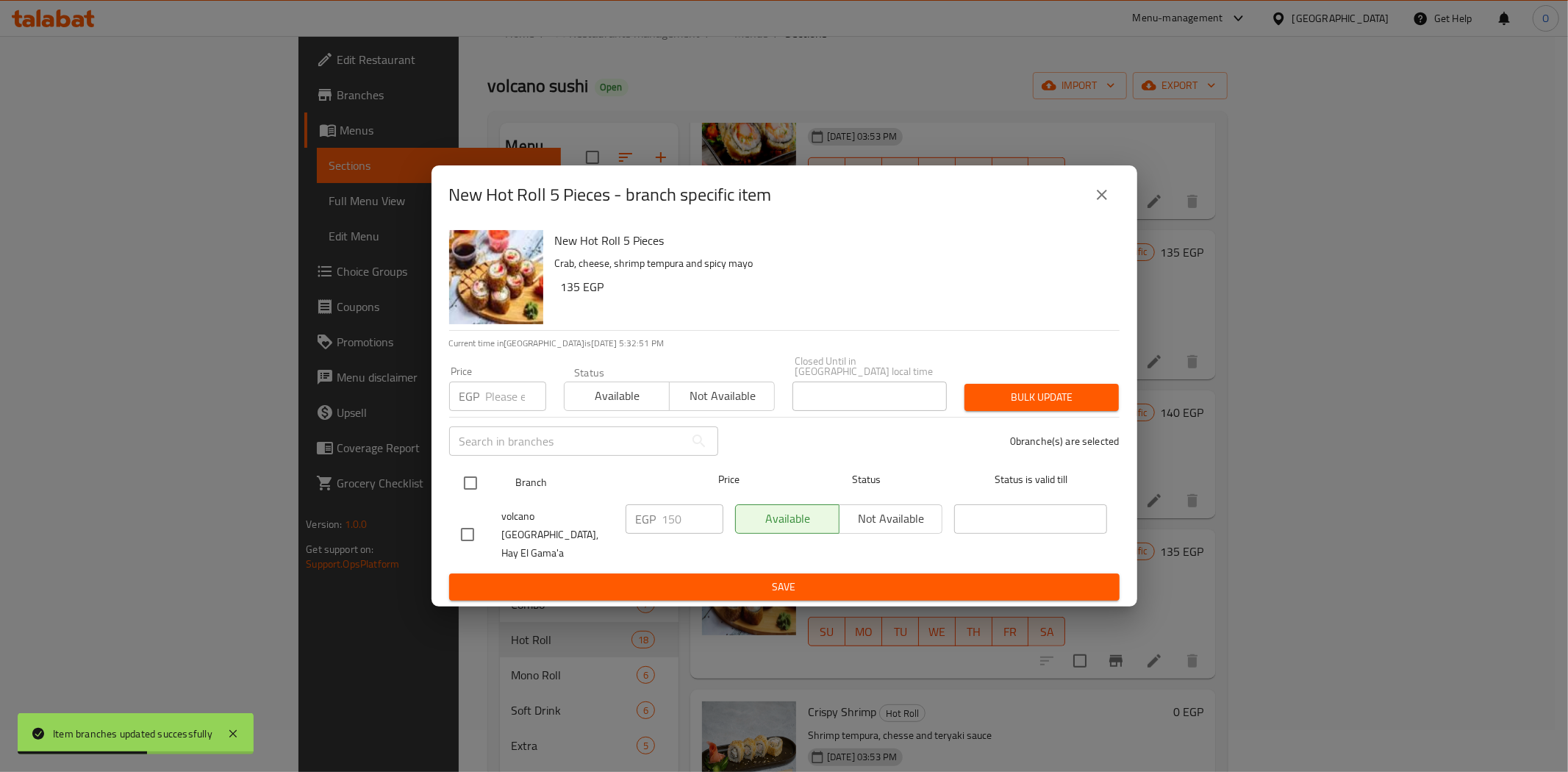
click at [474, 495] on input "checkbox" at bounding box center [470, 483] width 31 height 31
checkbox input "true"
paste input "180"
type input "180"
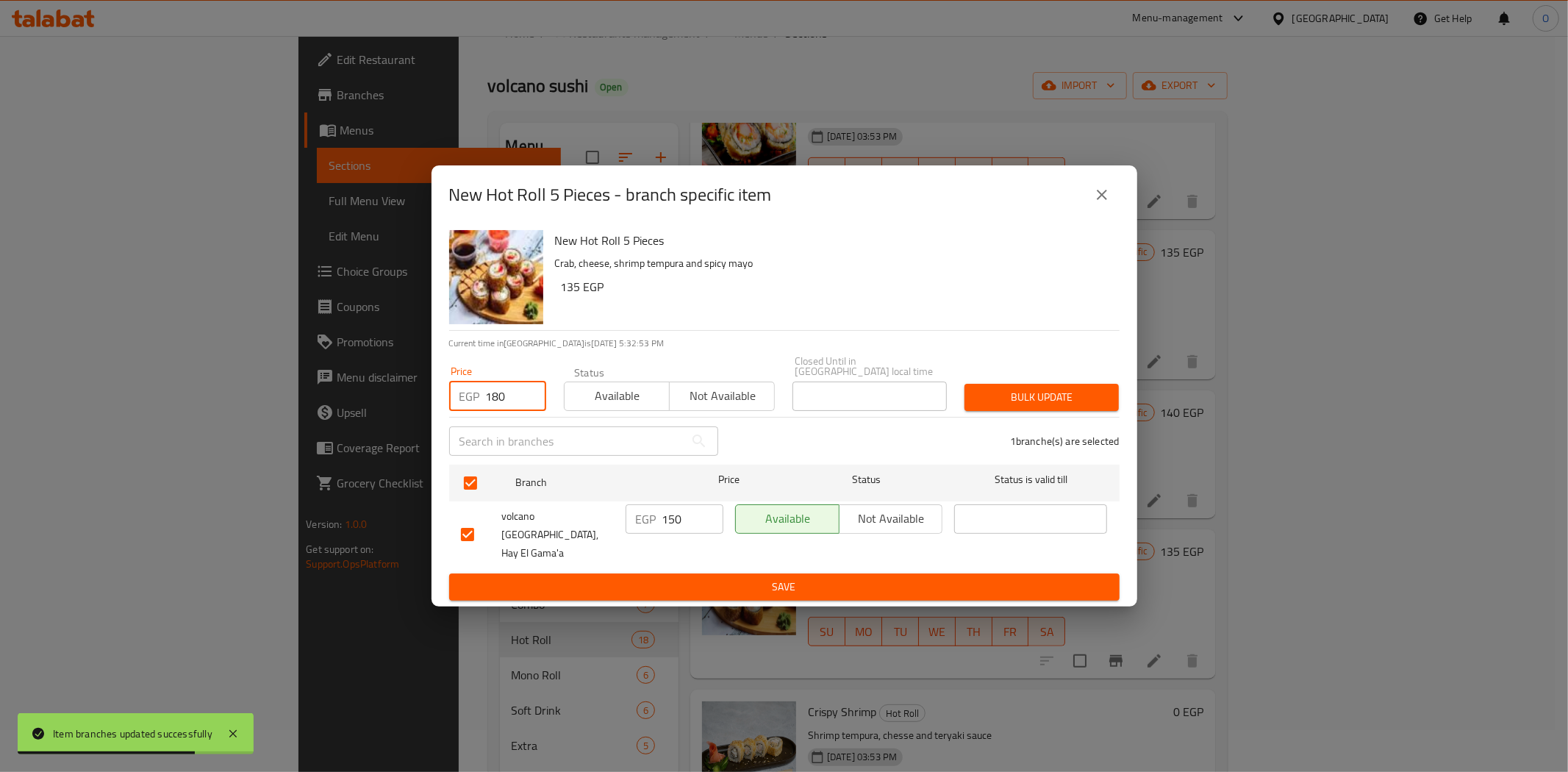
click at [1000, 388] on button "Bulk update" at bounding box center [1041, 397] width 155 height 27
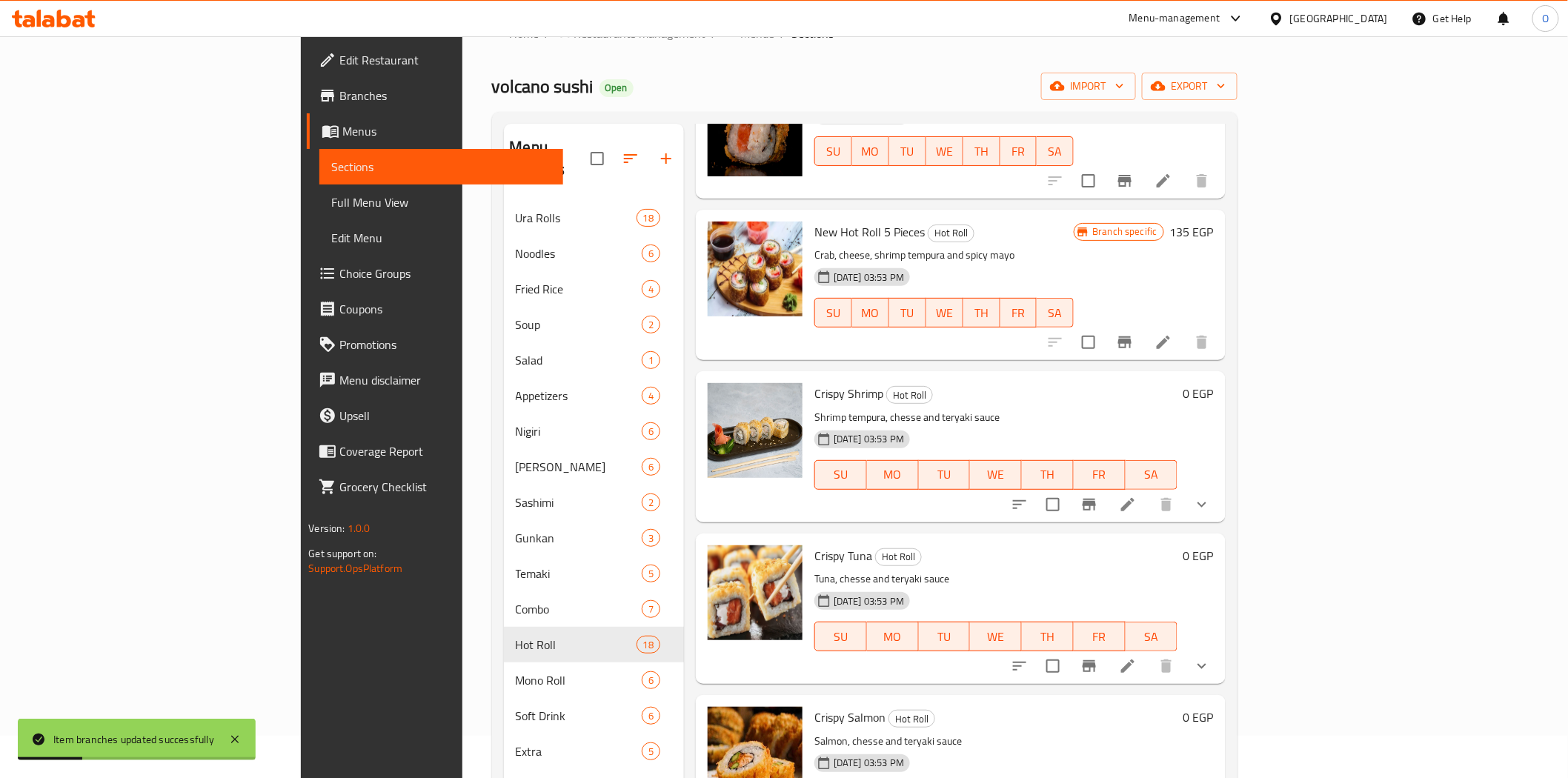
scroll to position [1070, 0]
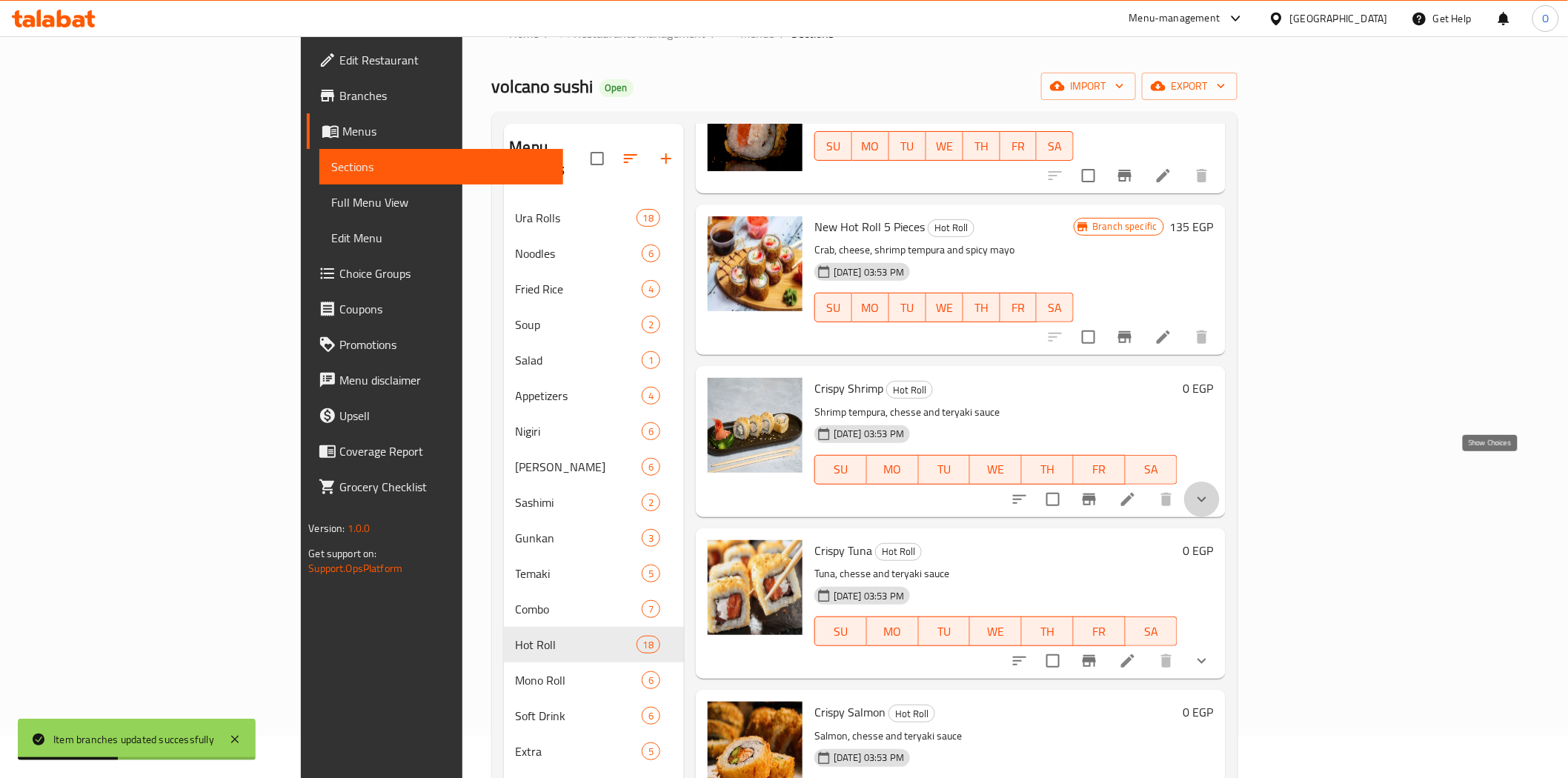
click at [1211, 490] on icon "show more" at bounding box center [1202, 499] width 18 height 18
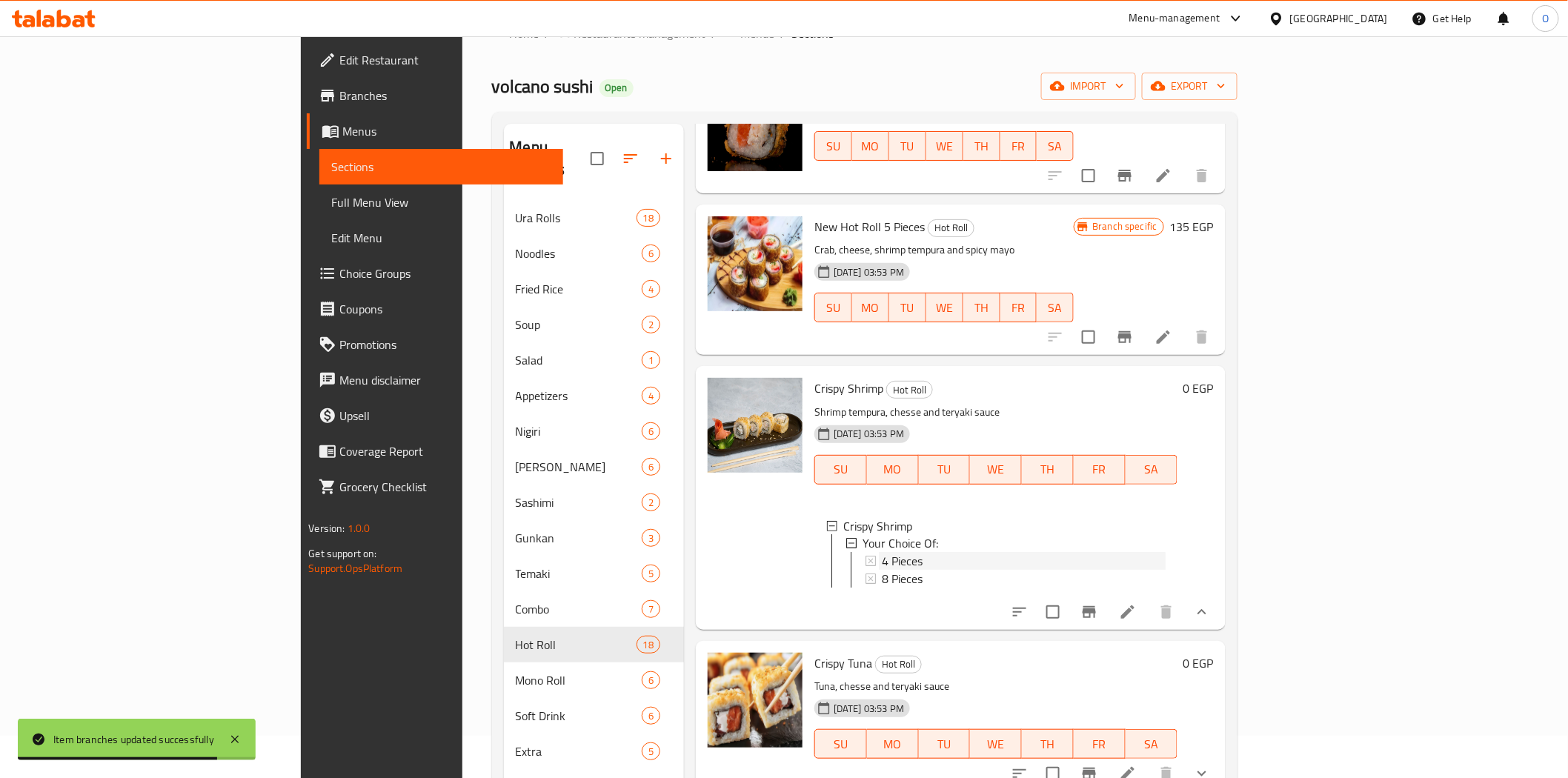
click at [882, 552] on span "4 Pieces" at bounding box center [902, 561] width 40 height 18
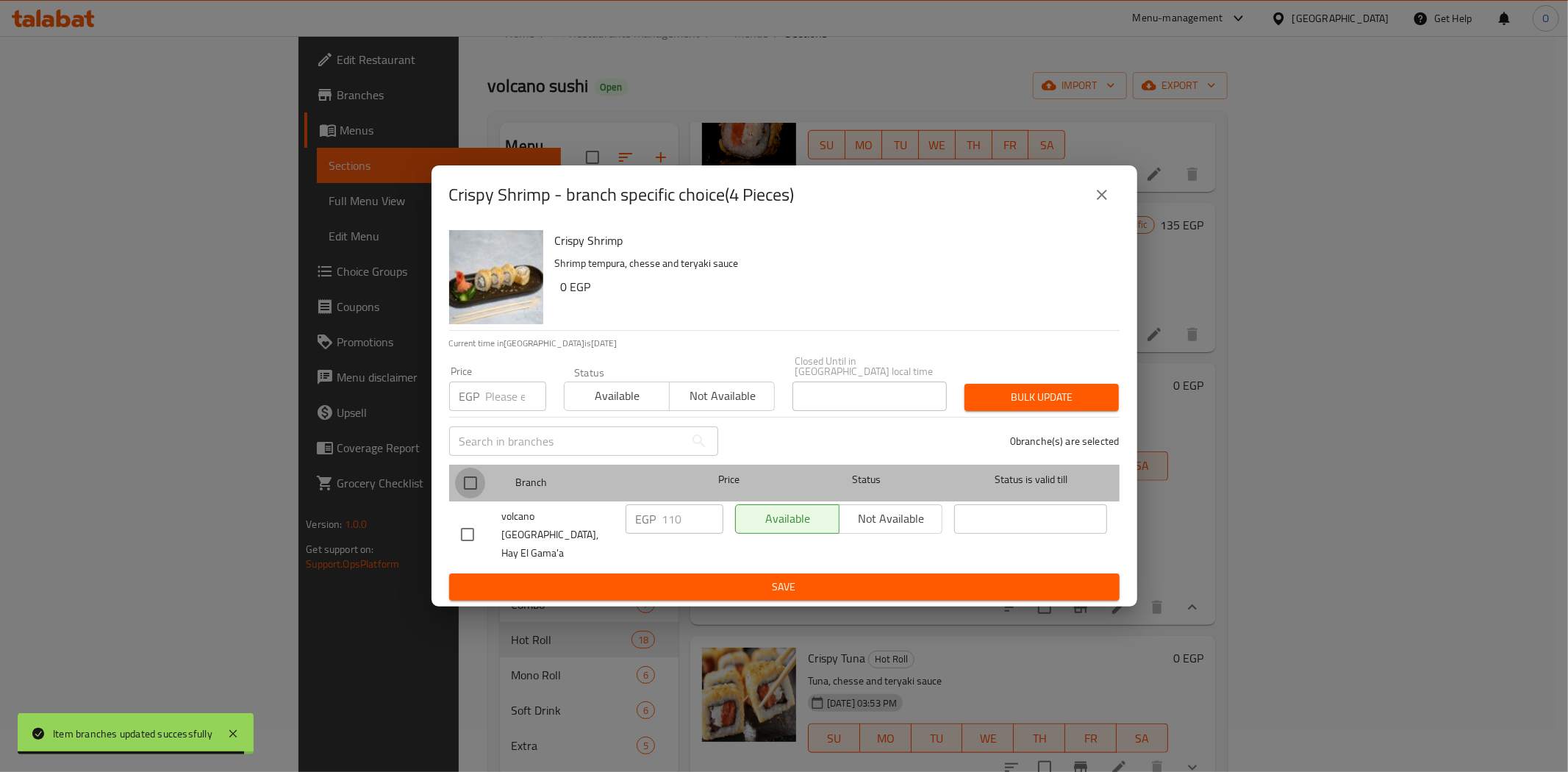
click at [469, 485] on input "checkbox" at bounding box center [470, 483] width 31 height 31
checkbox input "true"
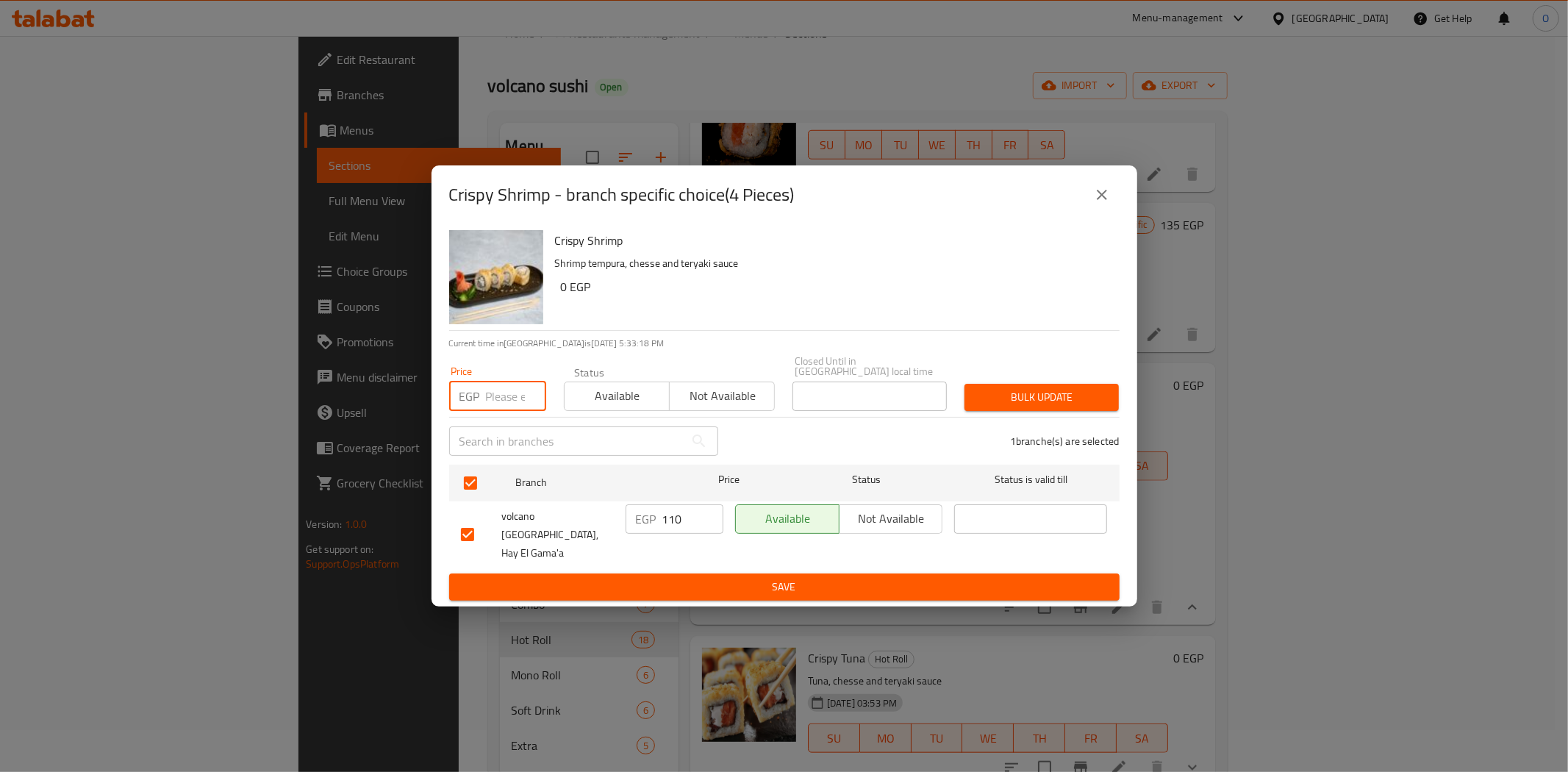
paste input "130"
type input "130"
click at [1030, 397] on span "Bulk update" at bounding box center [1042, 397] width 131 height 18
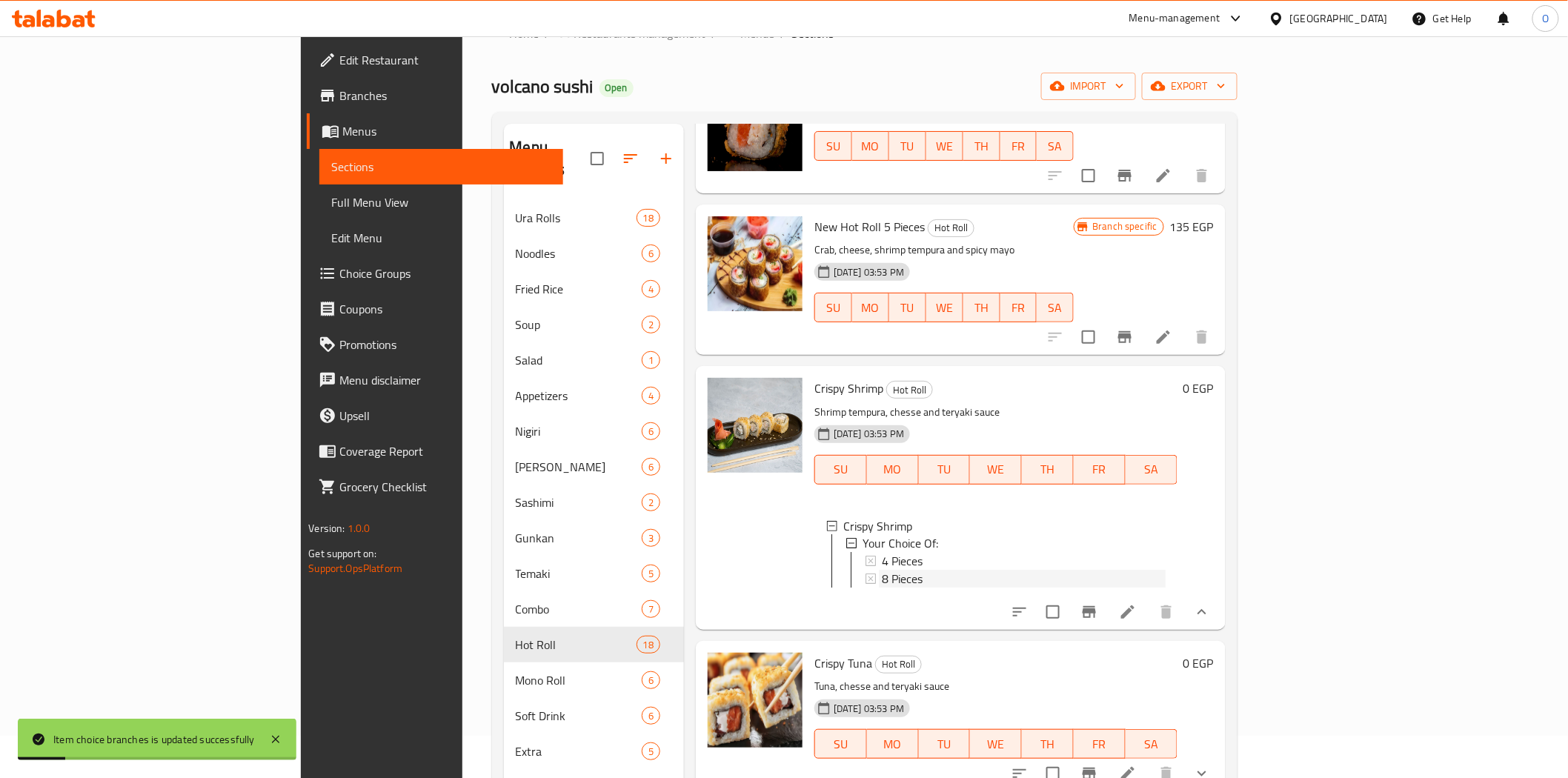
click at [882, 570] on span "8 Pieces" at bounding box center [902, 579] width 40 height 18
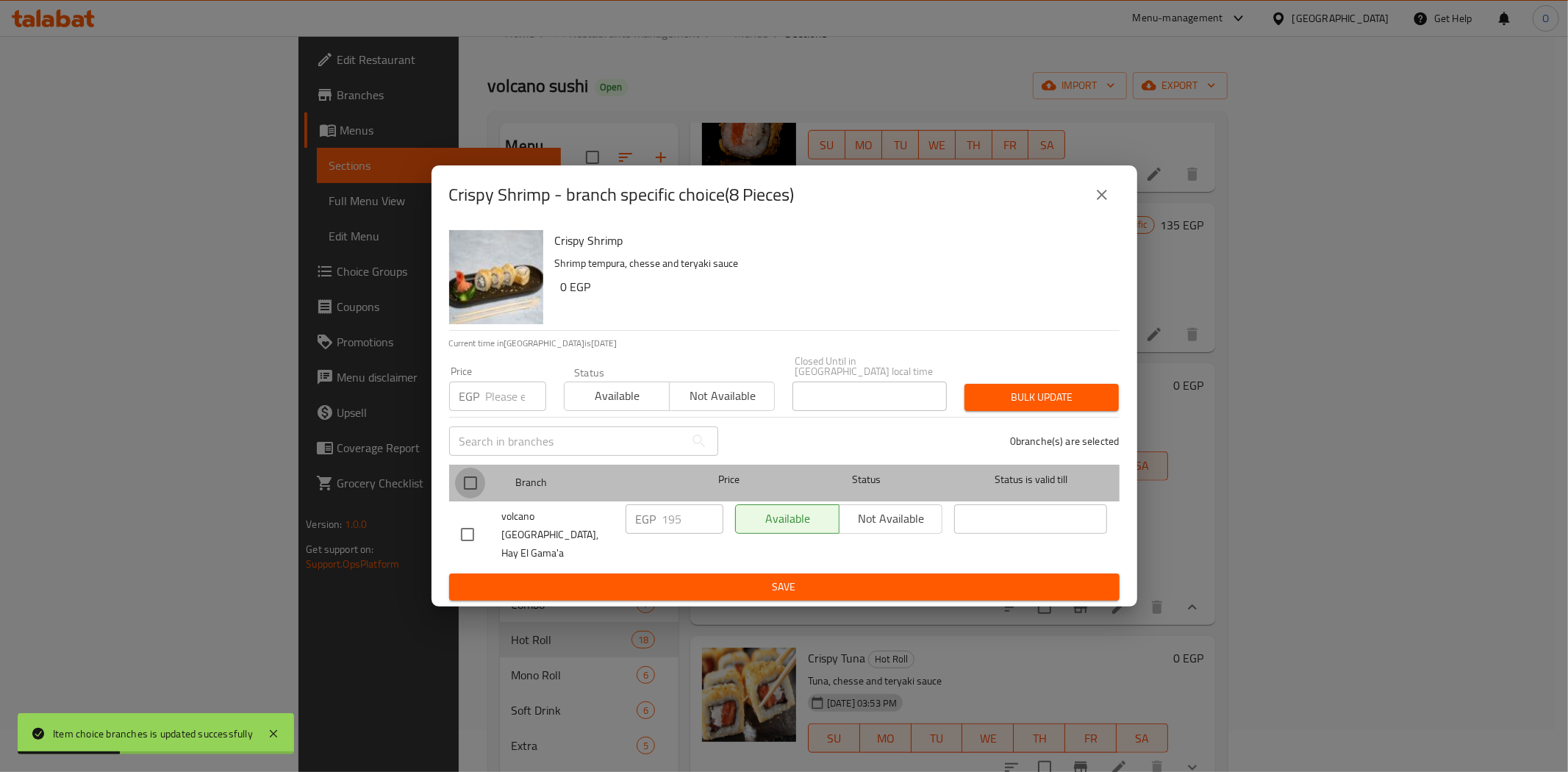
click at [473, 485] on input "checkbox" at bounding box center [470, 483] width 31 height 31
checkbox input "true"
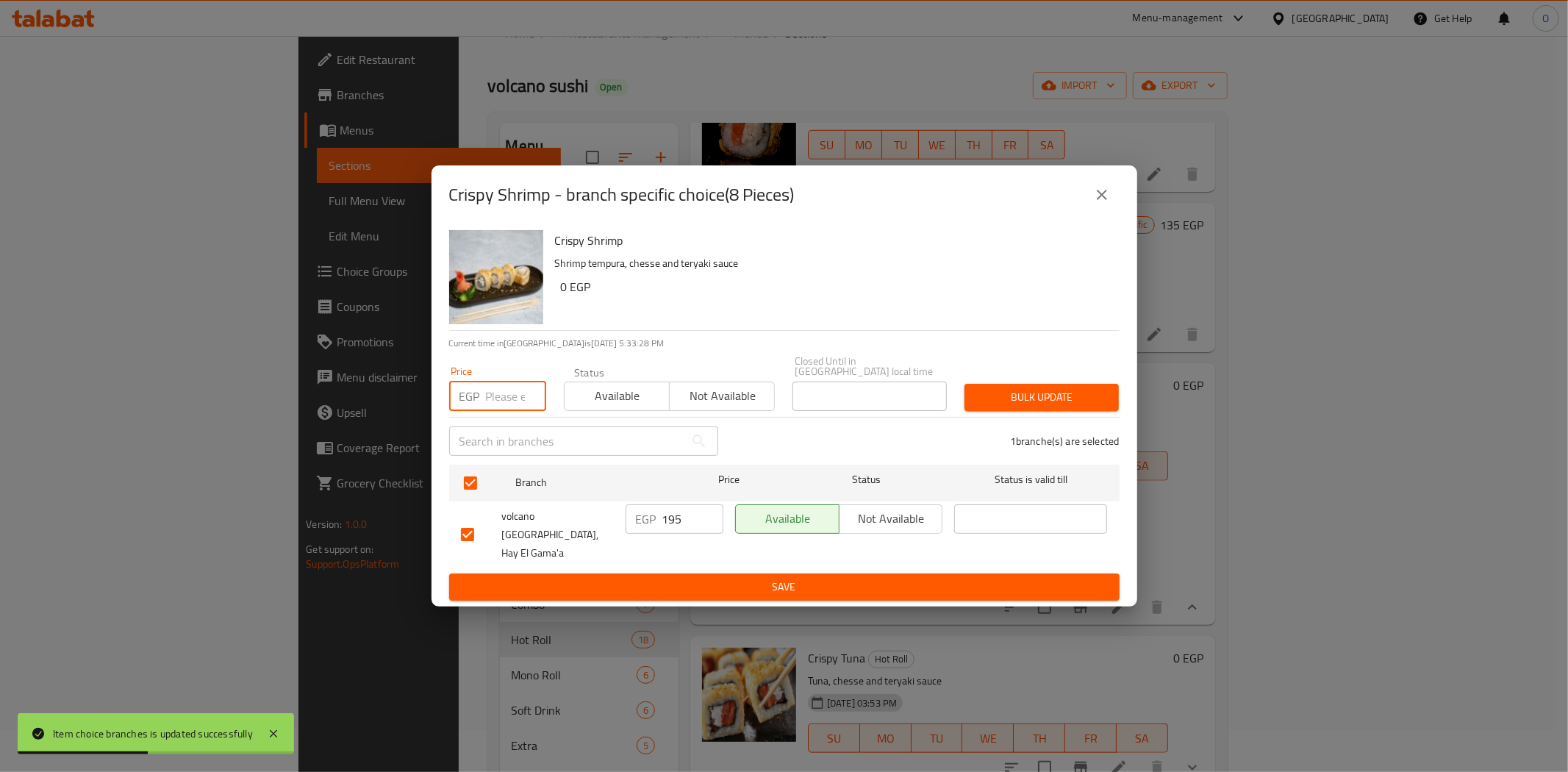
paste input "230"
type input "230"
click at [988, 400] on span "Bulk update" at bounding box center [1042, 397] width 131 height 18
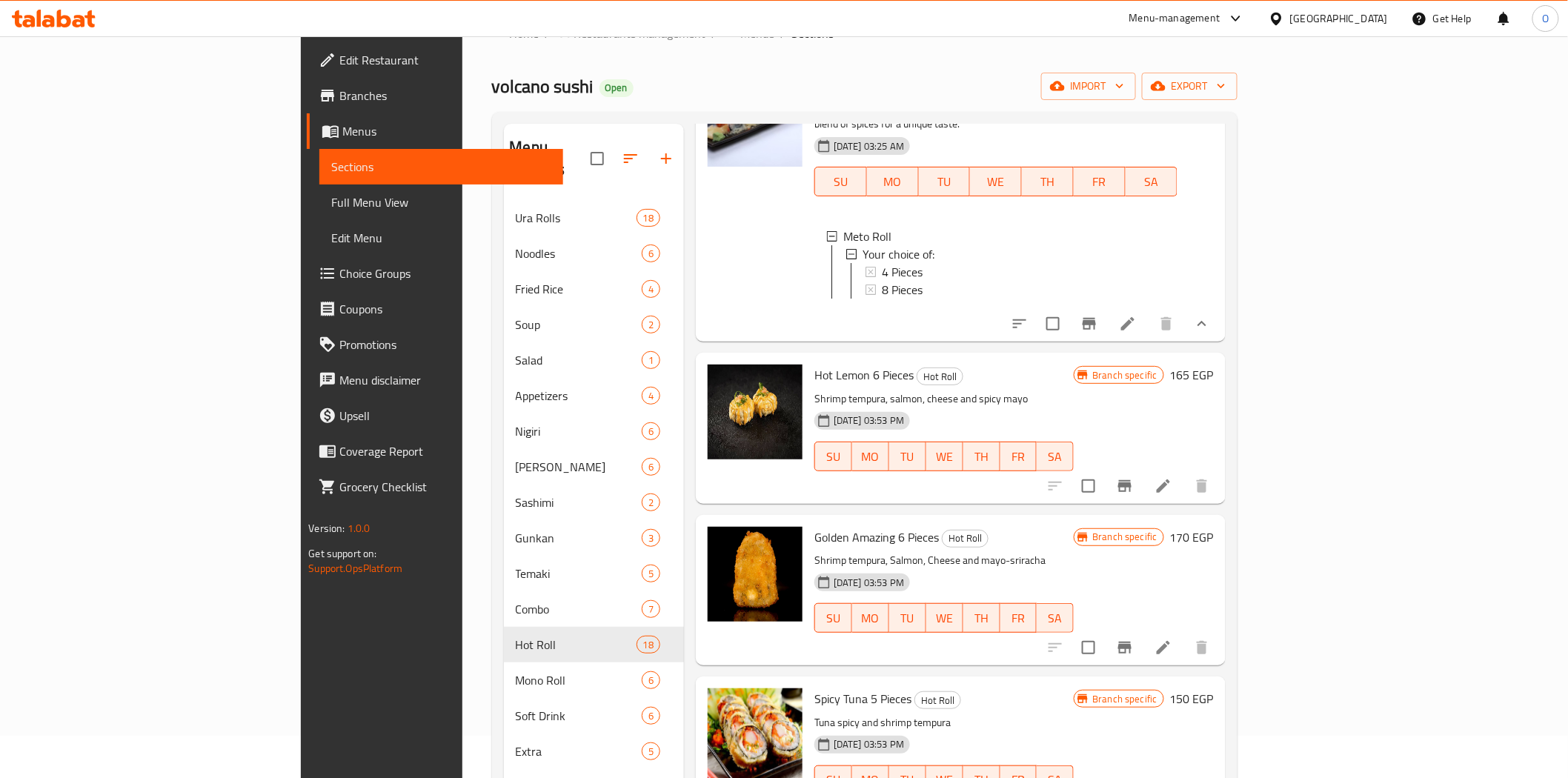
scroll to position [82, 0]
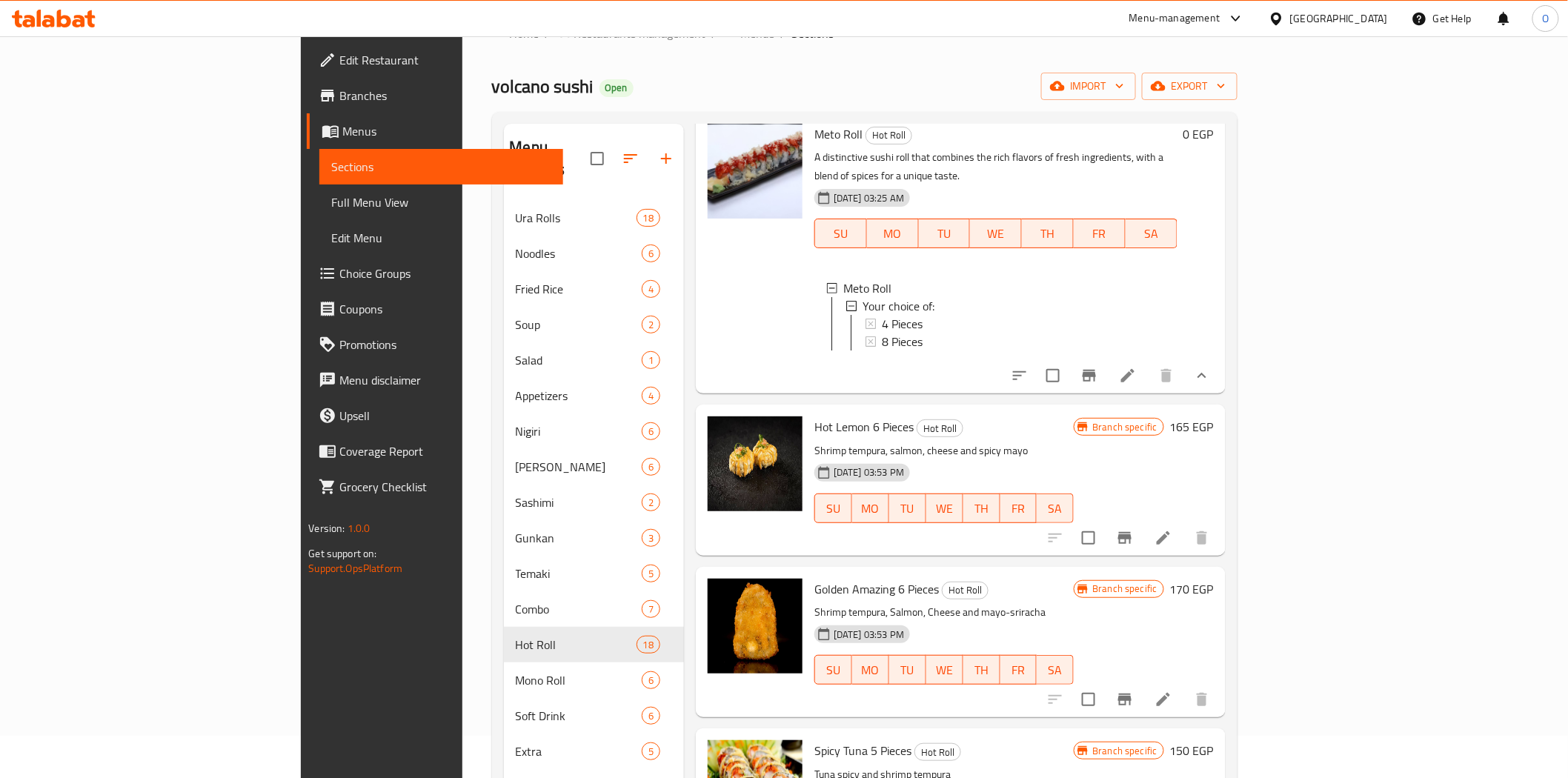
click at [1020, 352] on div "Meto Roll Hot Roll A distinctive sushi roll that combines the rich flavors of f…" at bounding box center [996, 252] width 375 height 269
click at [1079, 410] on div "Hot Lemon 6 Pieces Hot Roll Shrimp tempura, salmon, cheese and spicy mayo [DATE…" at bounding box center [944, 480] width 271 height 138
click at [1003, 349] on div "Meto Roll Hot Roll A distinctive sushi roll that combines the rich flavors of f…" at bounding box center [996, 252] width 375 height 269
click at [1131, 532] on icon "Branch-specific-item" at bounding box center [1124, 537] width 13 height 12
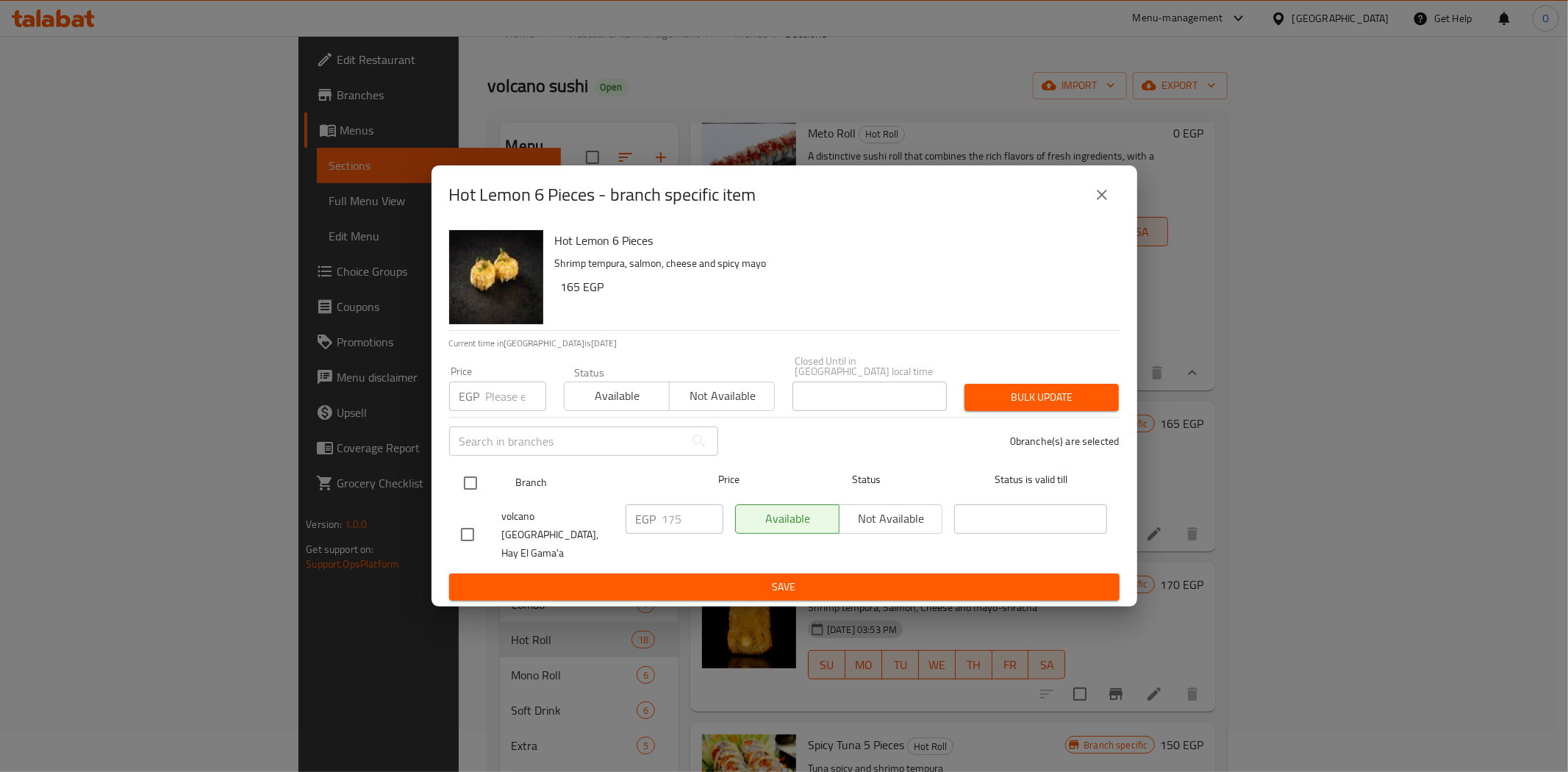
click at [473, 490] on input "checkbox" at bounding box center [470, 483] width 31 height 31
checkbox input "true"
paste input "210"
type input "210"
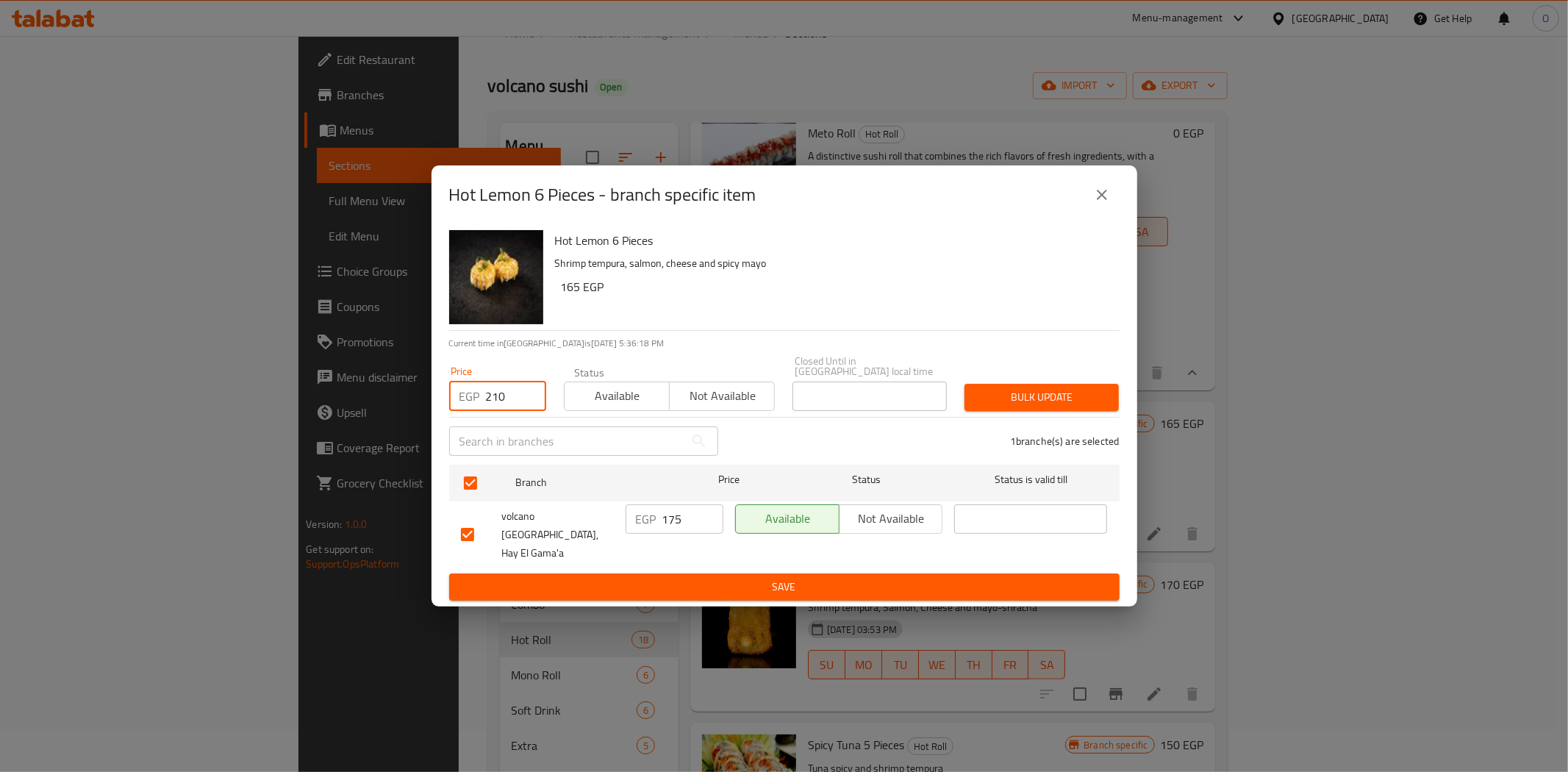
click at [987, 396] on span "Bulk update" at bounding box center [1042, 397] width 131 height 18
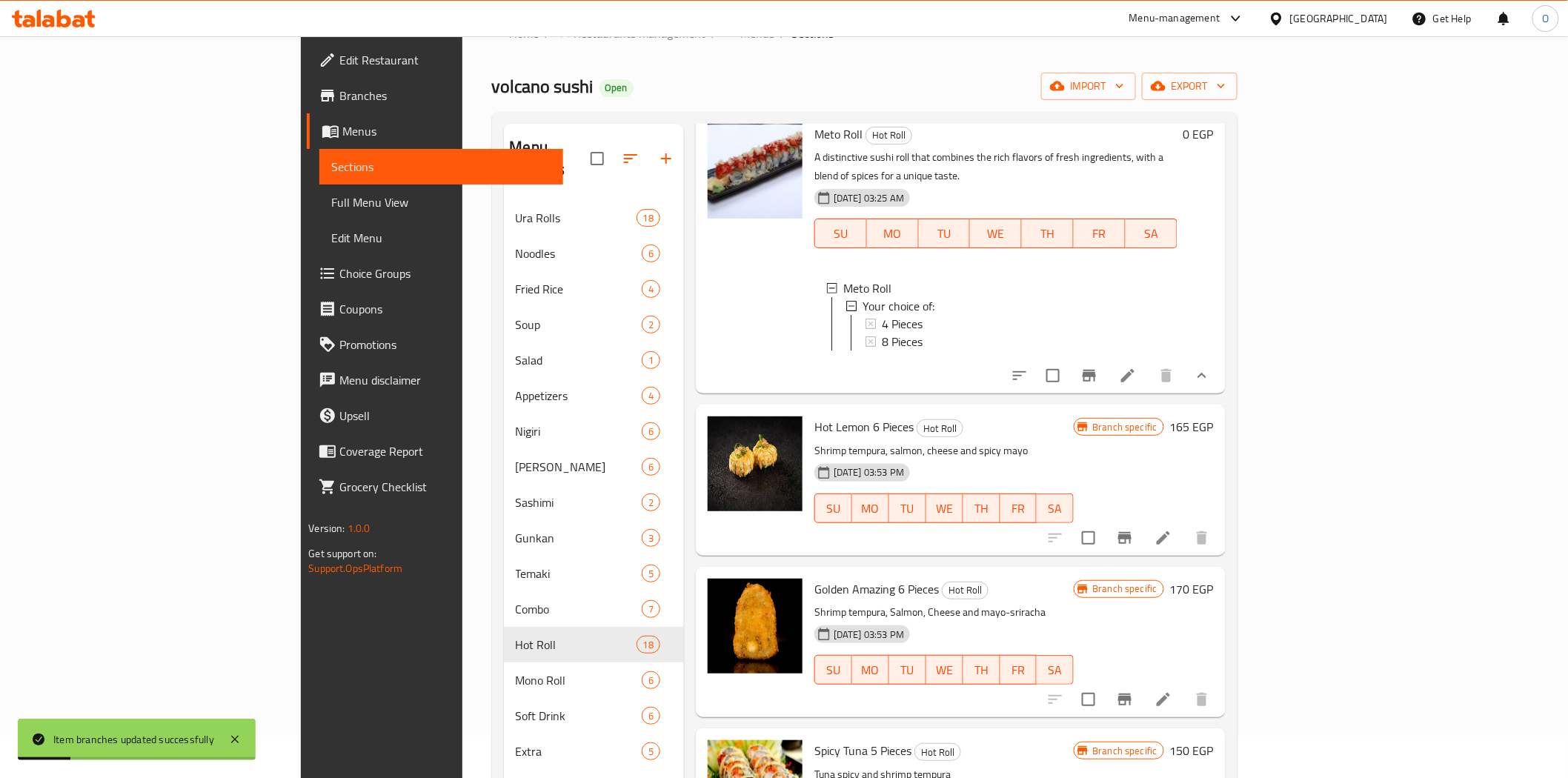
click at [1170, 531] on icon at bounding box center [1163, 537] width 13 height 13
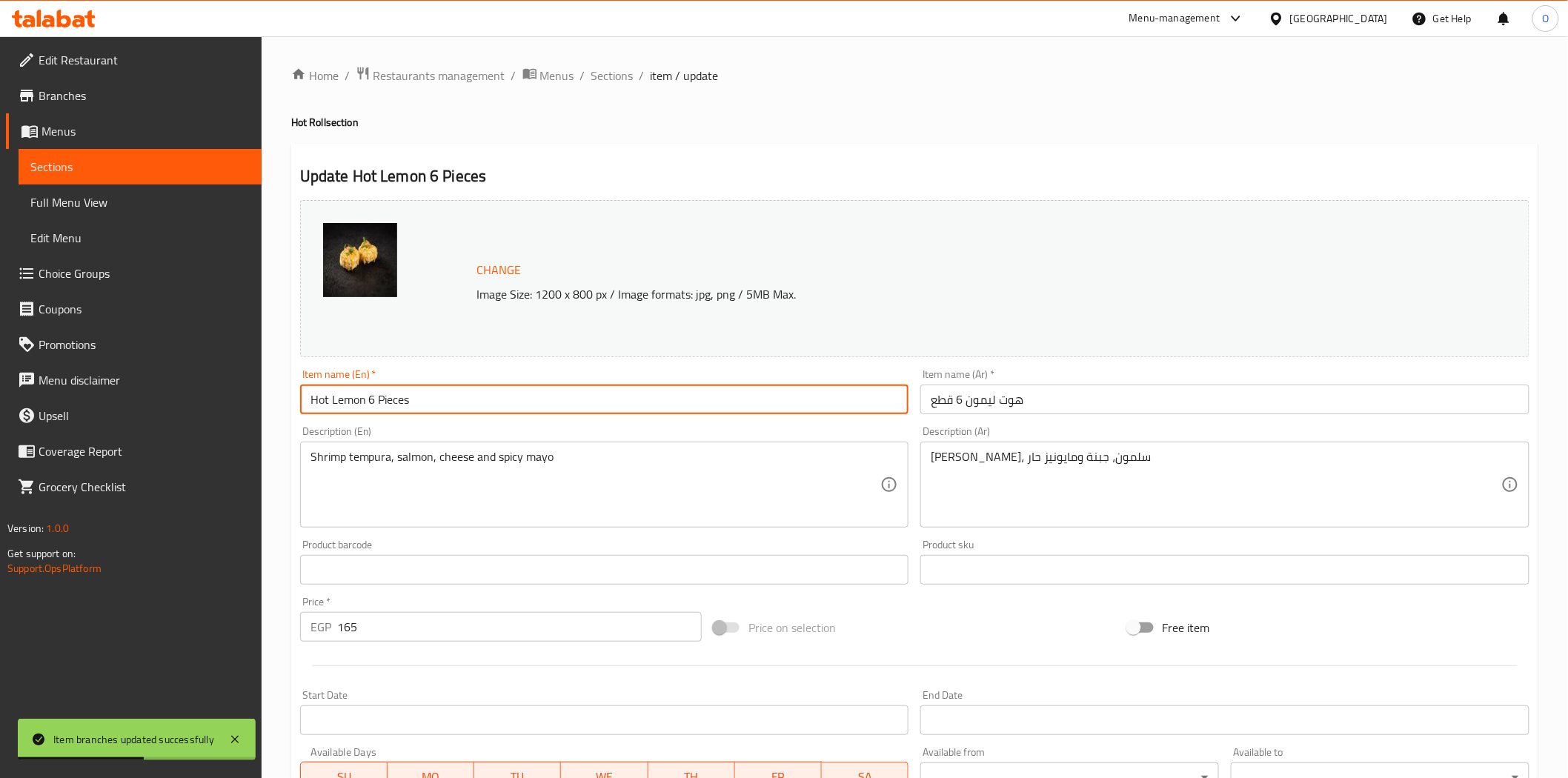
click at [310, 397] on input "Hot Lemon 6 Pieces" at bounding box center [604, 399] width 609 height 30
type input "Spicy Lemon 6 Pieces"
click at [1006, 400] on input "هوت ليمون 6 قطع" at bounding box center [1224, 399] width 609 height 30
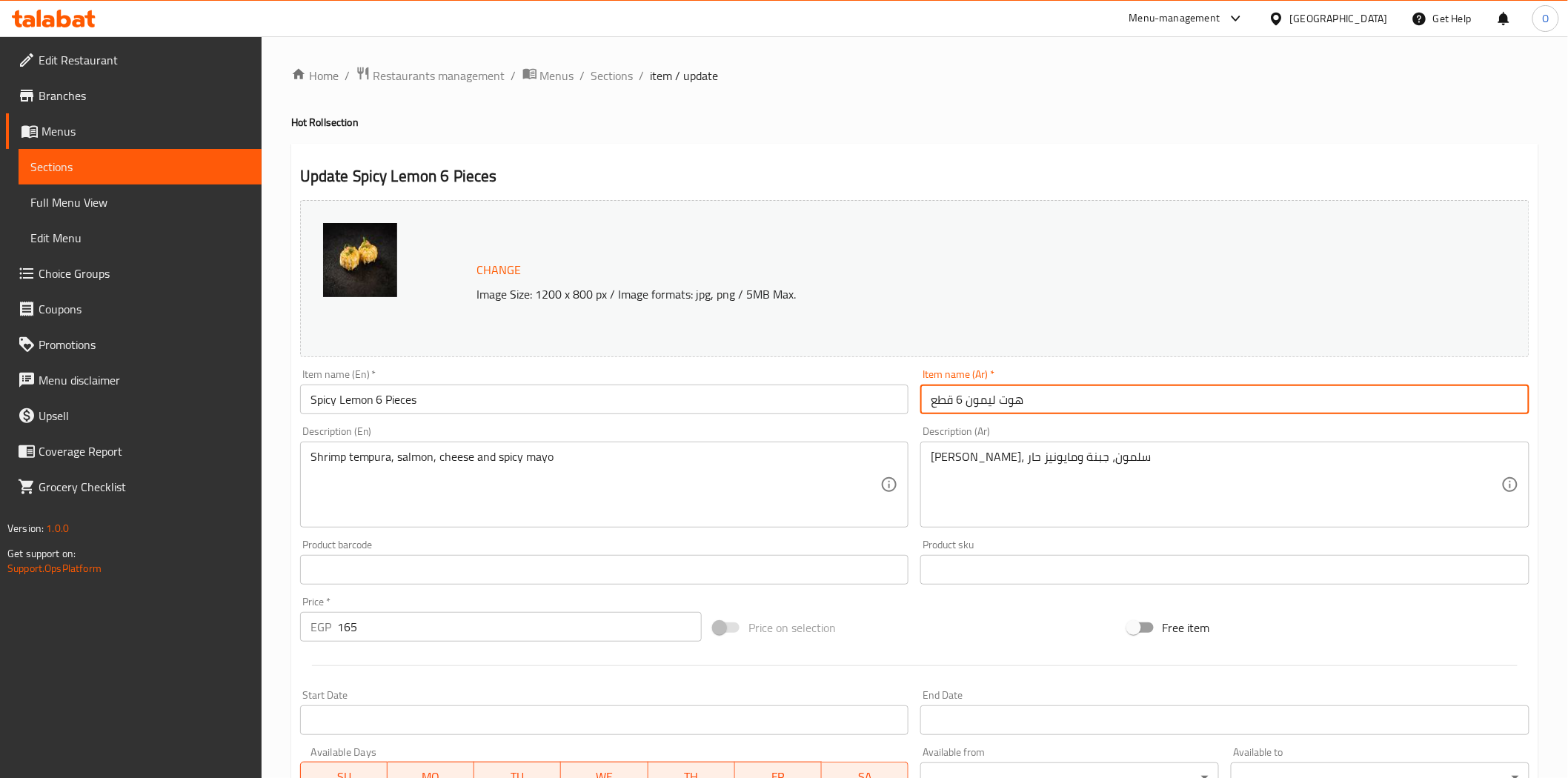
click at [1006, 400] on input "هوت ليمون 6 قطع" at bounding box center [1224, 399] width 609 height 30
click at [325, 399] on input "Spicy Lemon 6 Pieces" at bounding box center [604, 399] width 609 height 30
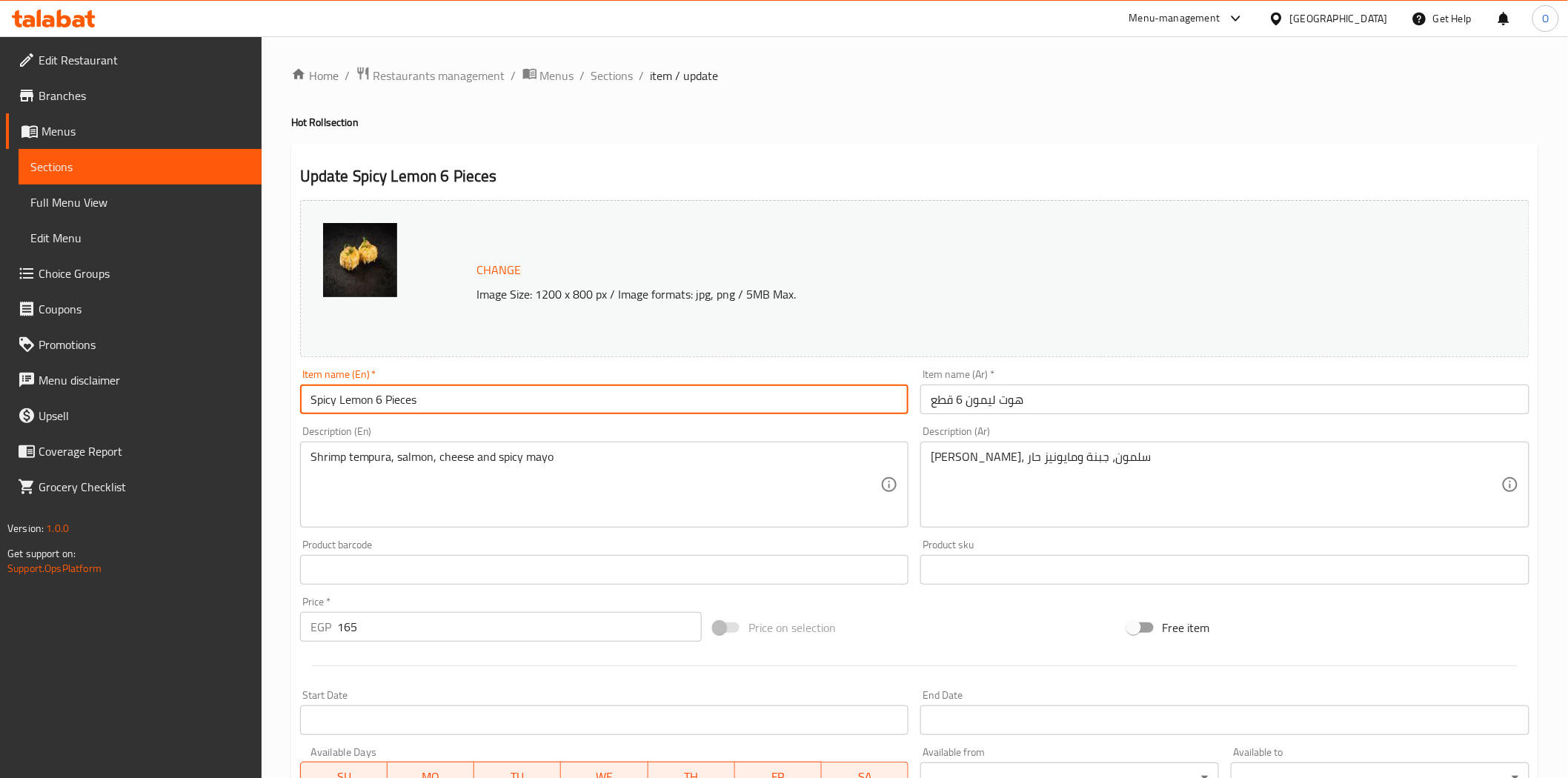
click at [325, 399] on input "Spicy Lemon 6 Pieces" at bounding box center [604, 399] width 609 height 30
click at [1010, 405] on input "هوت ليمون 6 قطع" at bounding box center [1224, 399] width 609 height 30
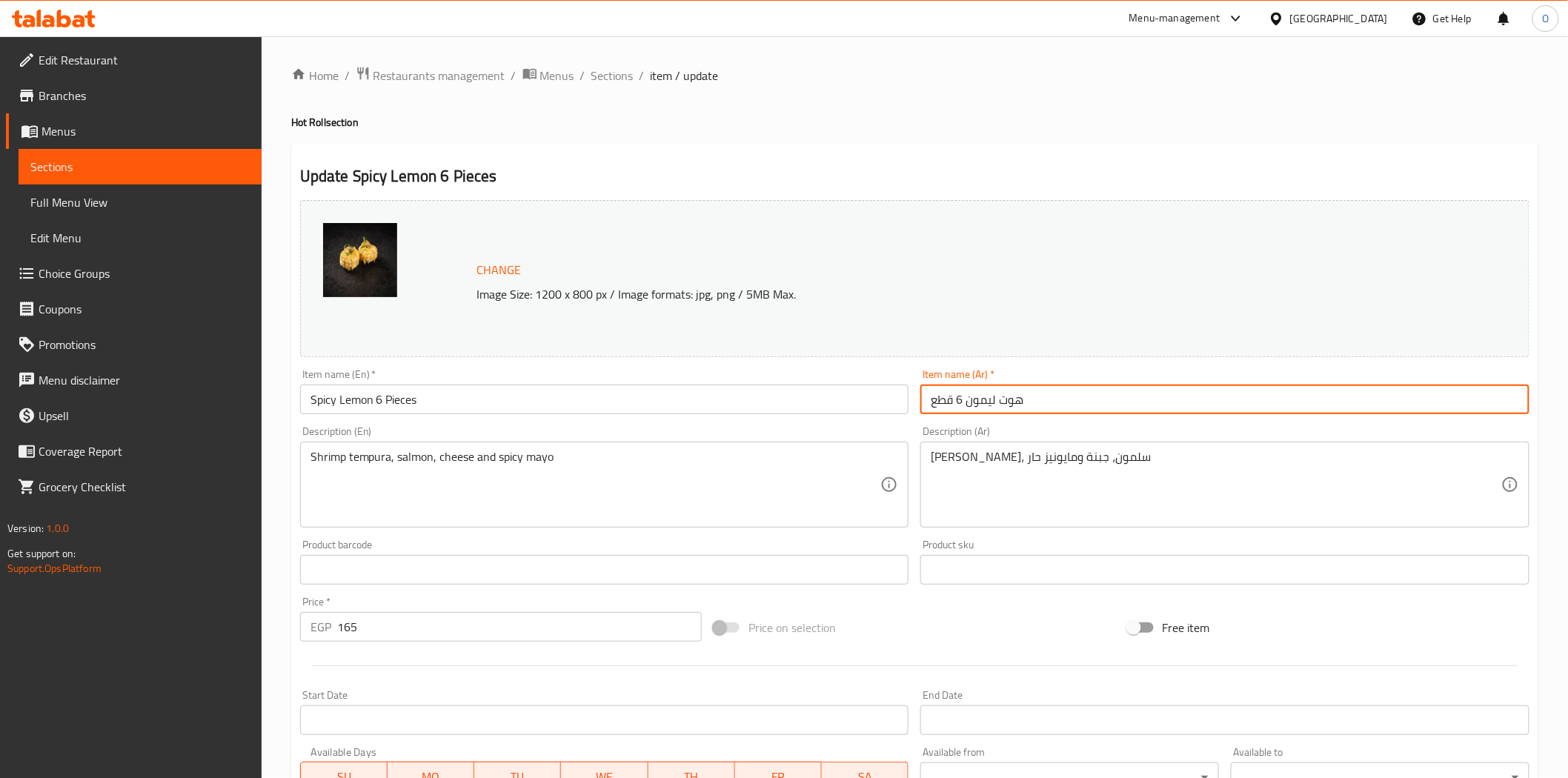
click at [1010, 405] on input "هوت ليمون 6 قطع" at bounding box center [1224, 399] width 609 height 30
click at [964, 403] on input "ليمون 6 قطع" at bounding box center [1224, 399] width 609 height 30
paste input "حار"
click at [958, 403] on input "ليمون 6 قطع" at bounding box center [1224, 399] width 609 height 30
paste input "حار"
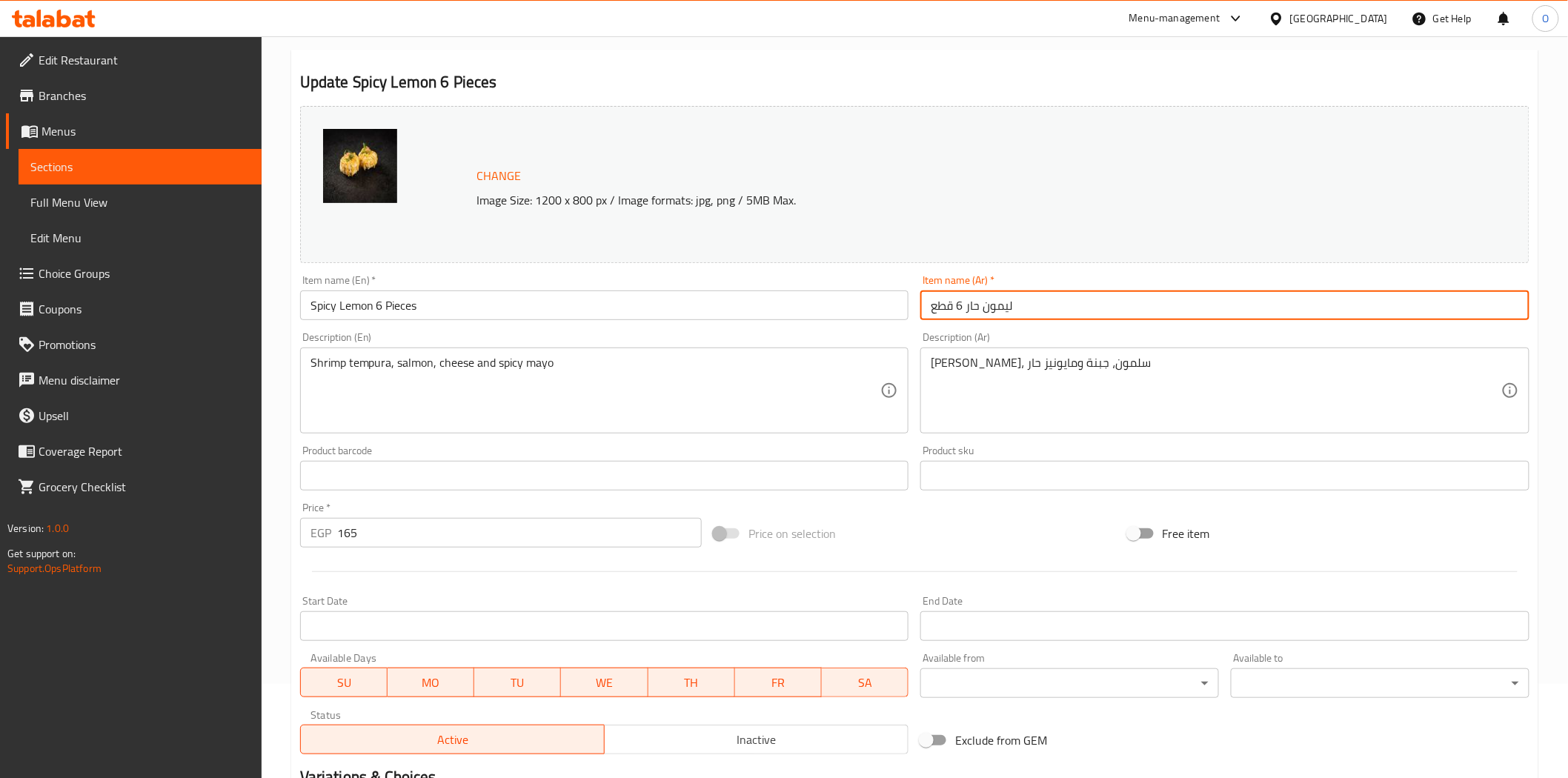
scroll to position [288, 0]
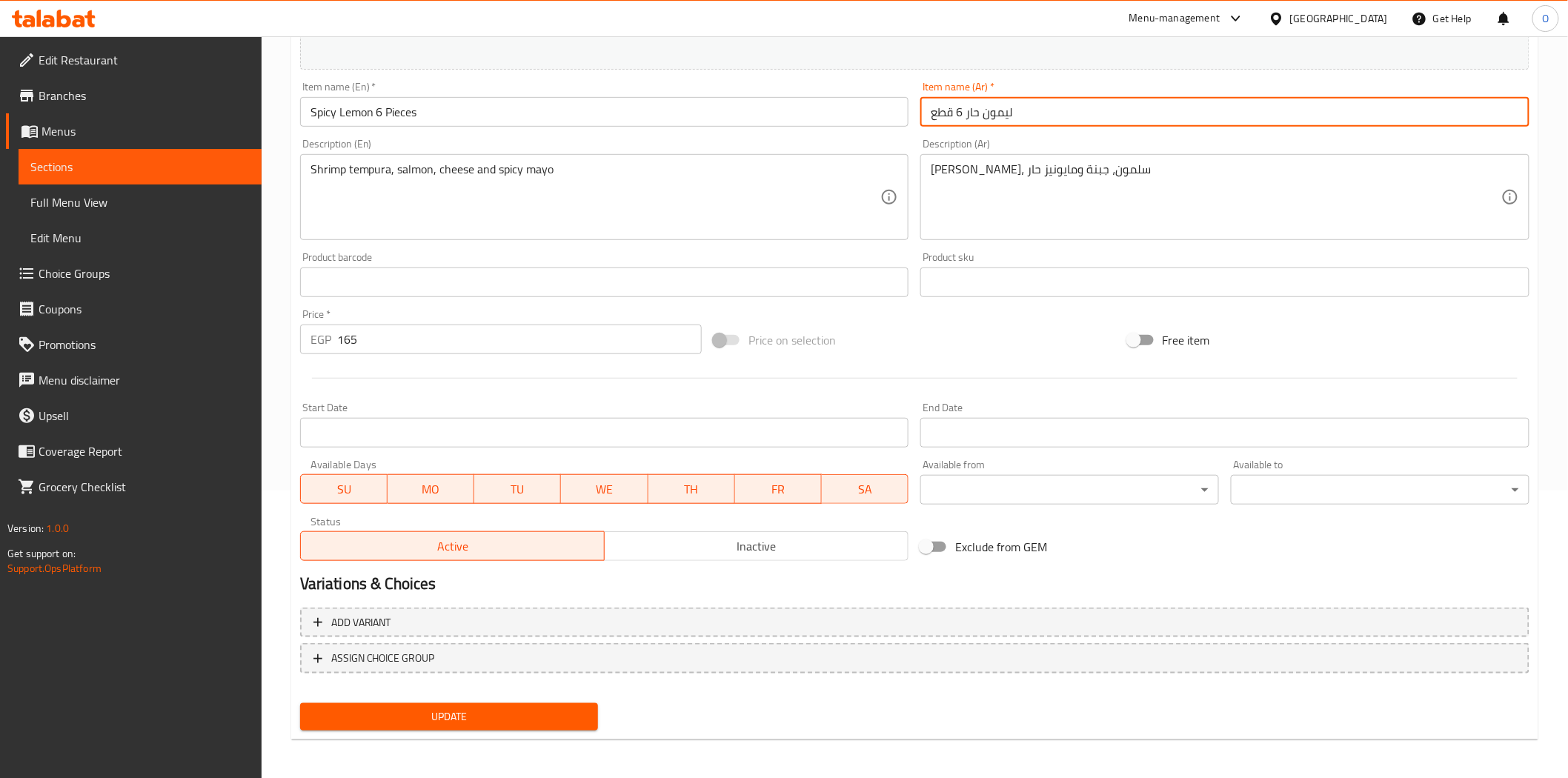
type input "ليمون حار 6 قطع"
click at [395, 707] on span "Update" at bounding box center [448, 716] width 275 height 18
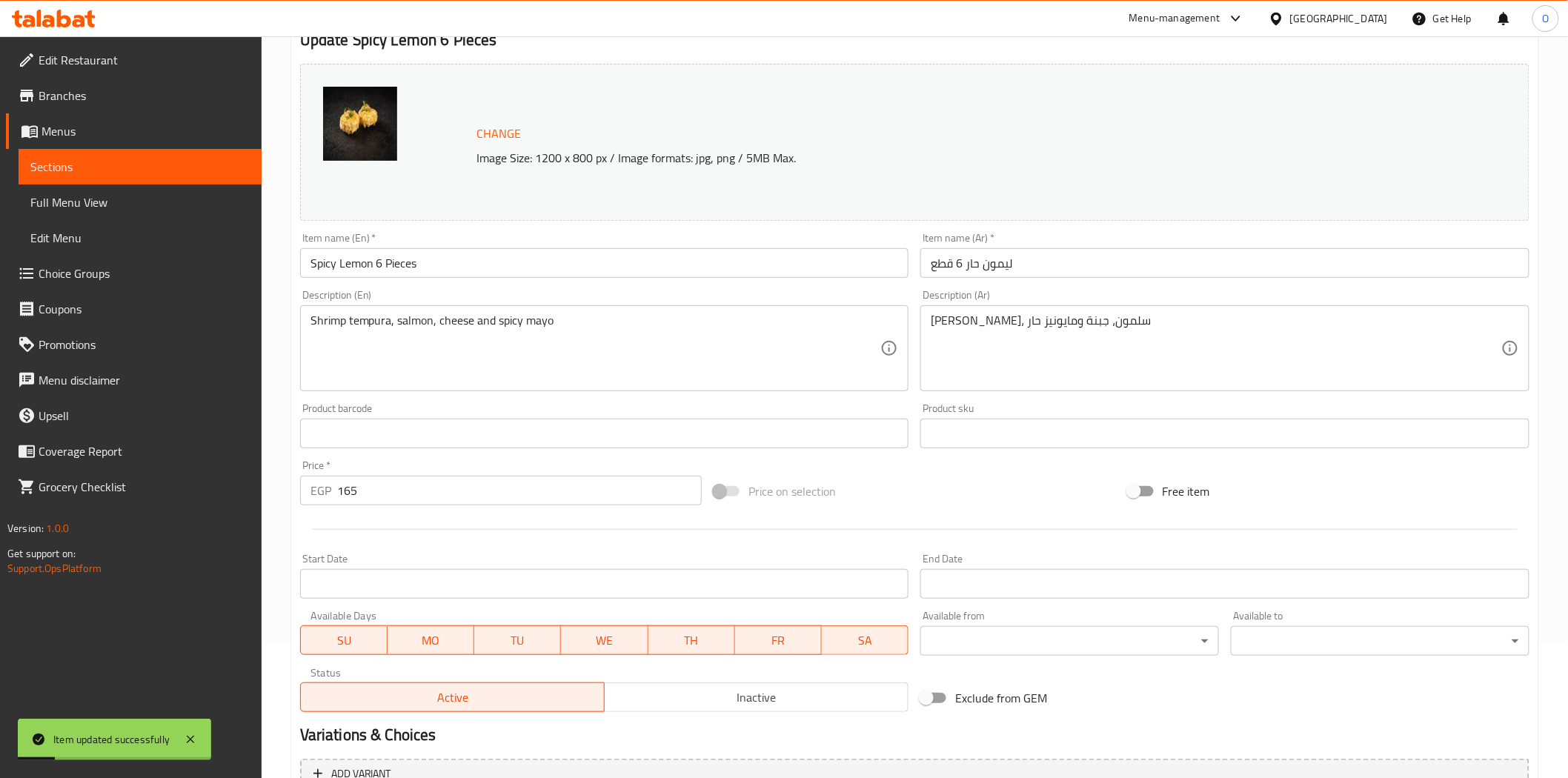
scroll to position [0, 0]
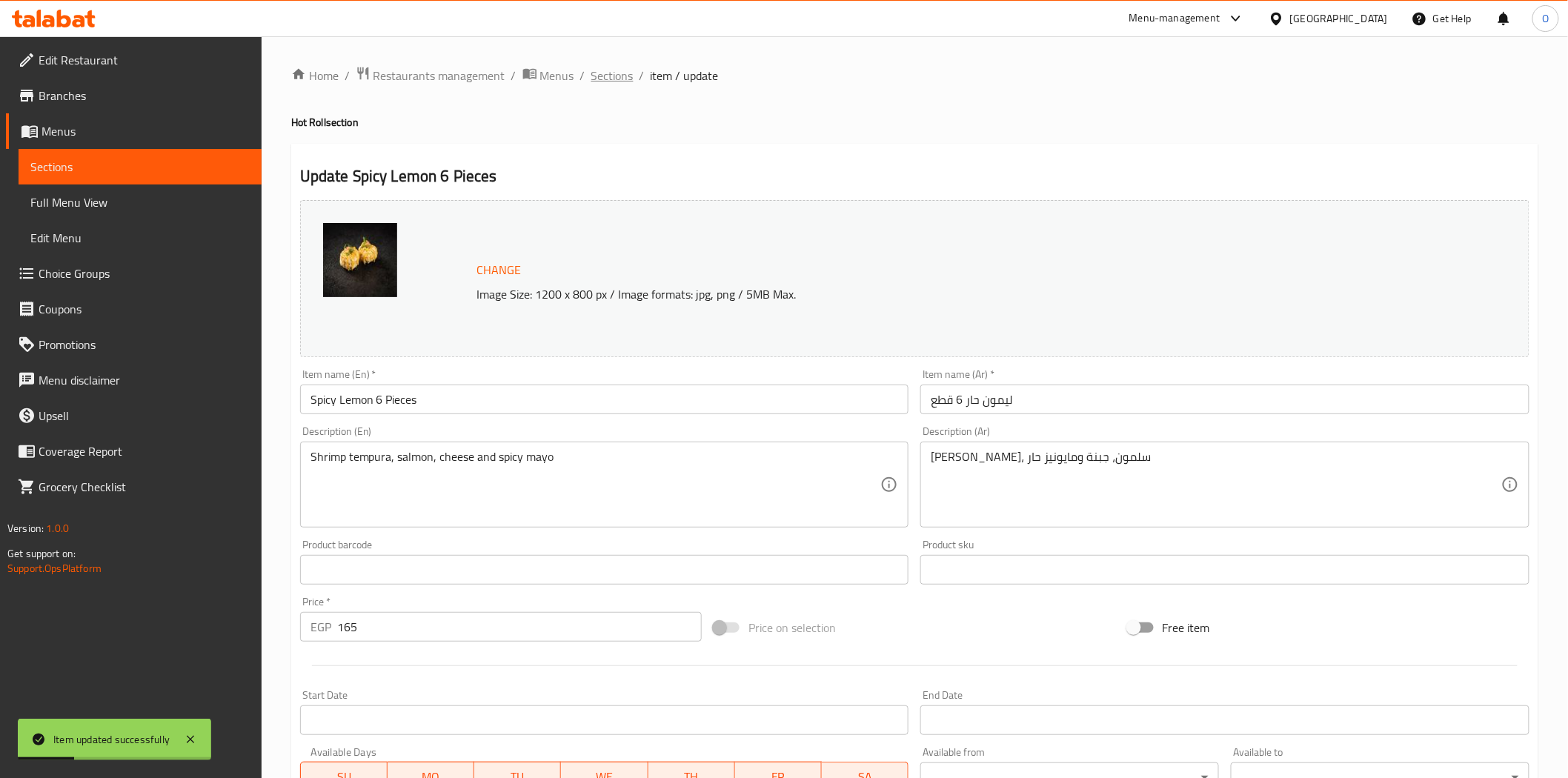
click at [601, 73] on span "Sections" at bounding box center [612, 76] width 42 height 18
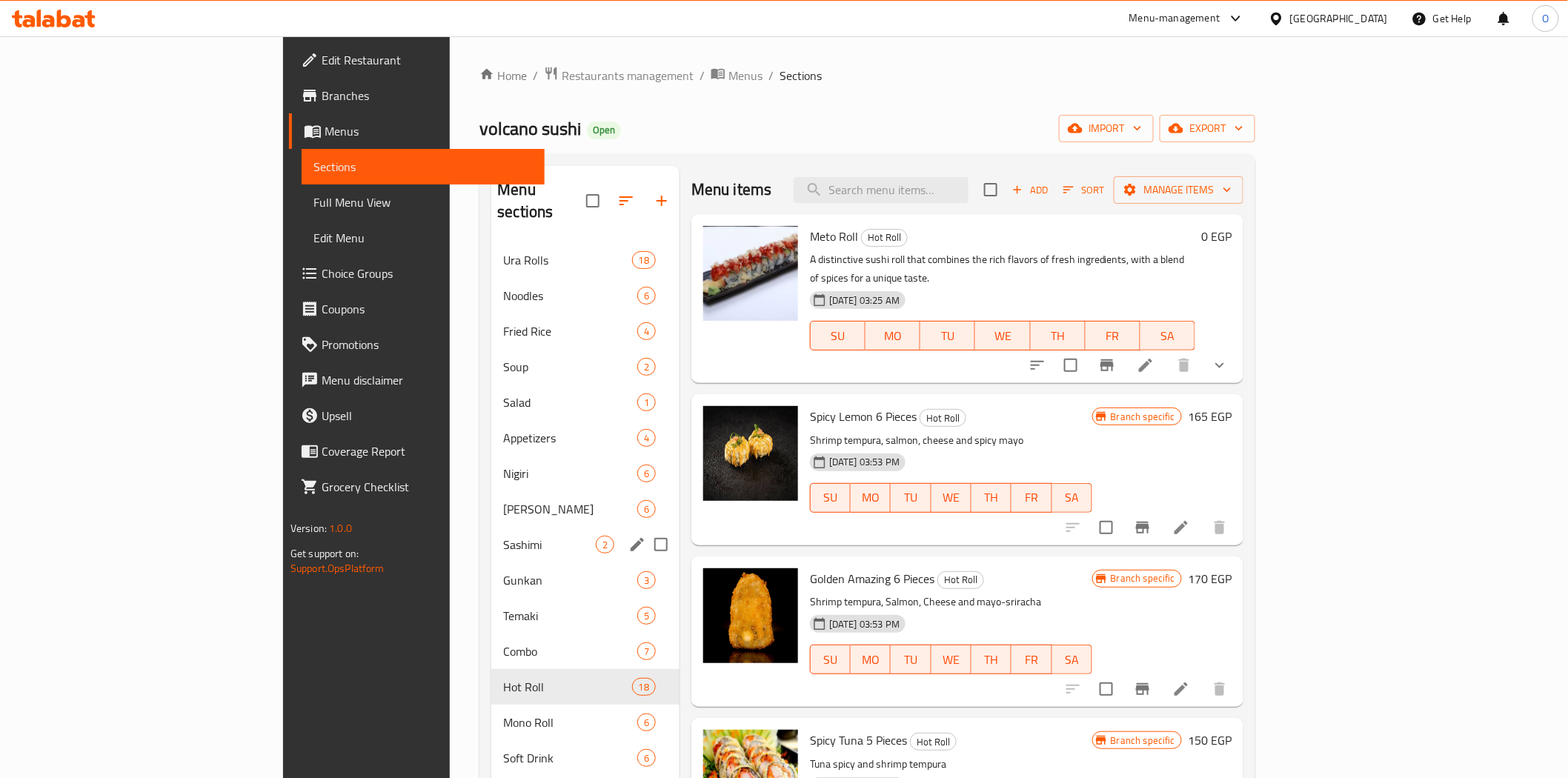
scroll to position [82, 0]
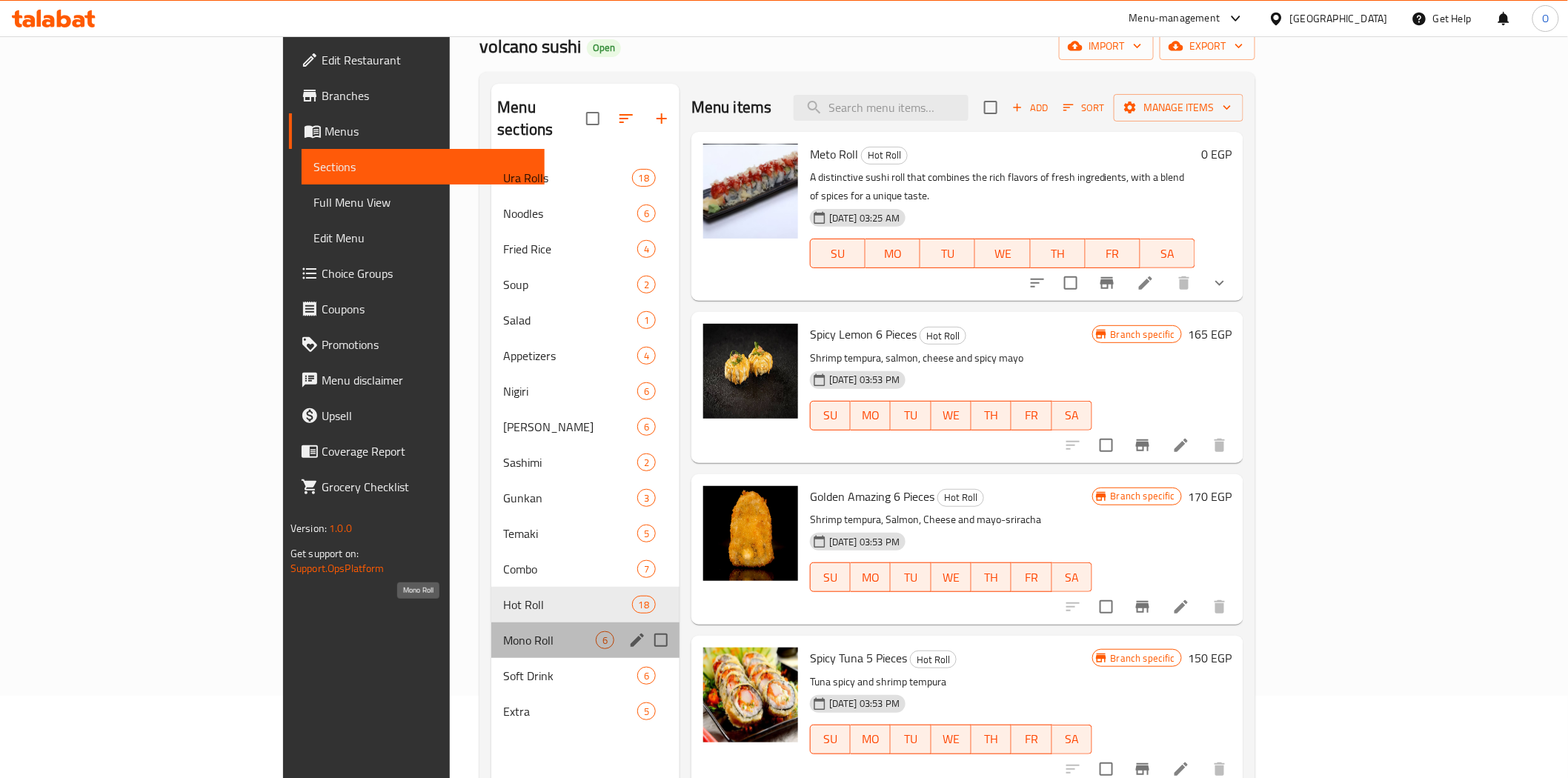
click at [503, 631] on span "Mono Roll" at bounding box center [549, 640] width 92 height 18
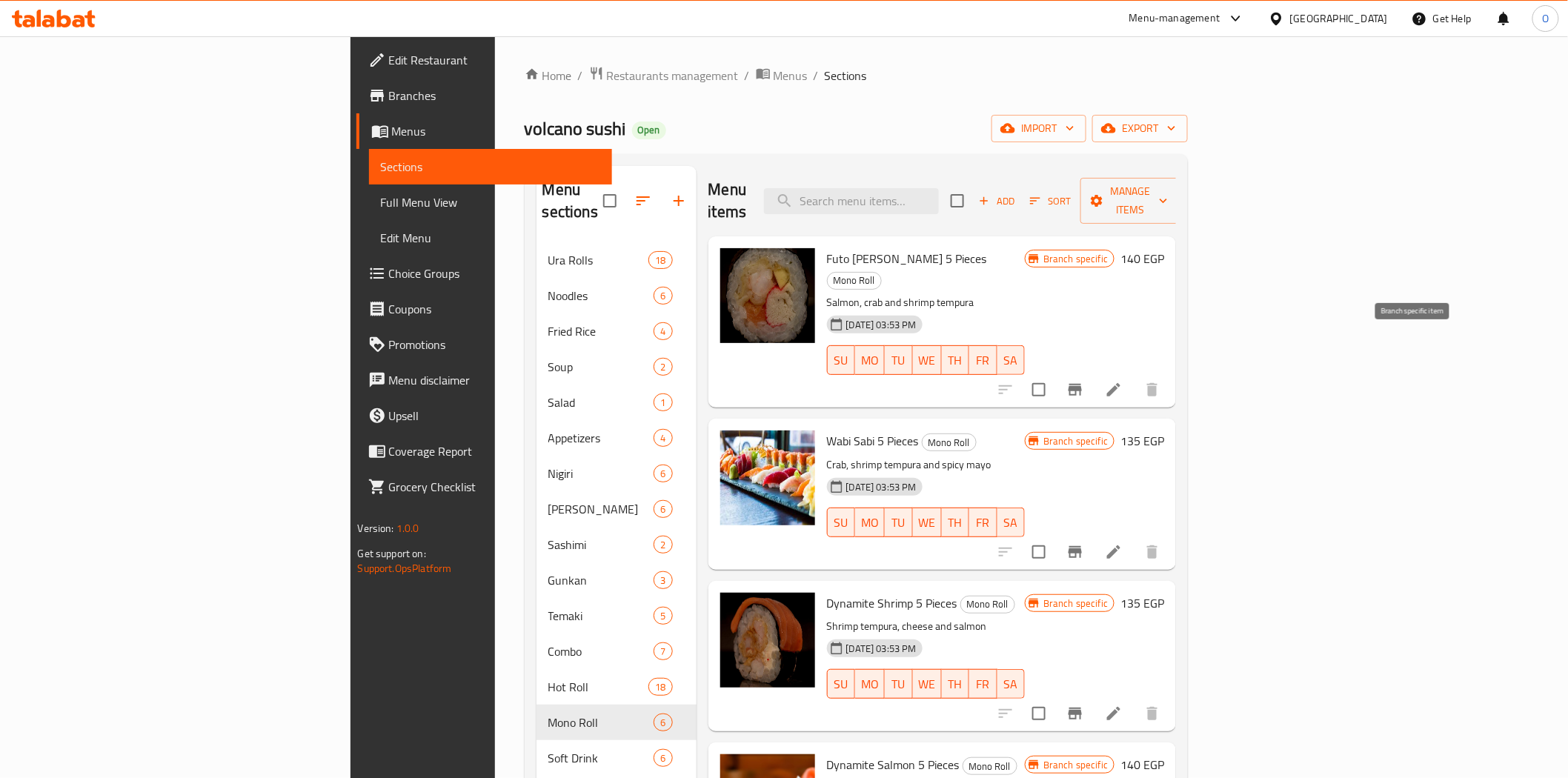
click at [1084, 381] on icon "Branch-specific-item" at bounding box center [1075, 390] width 18 height 18
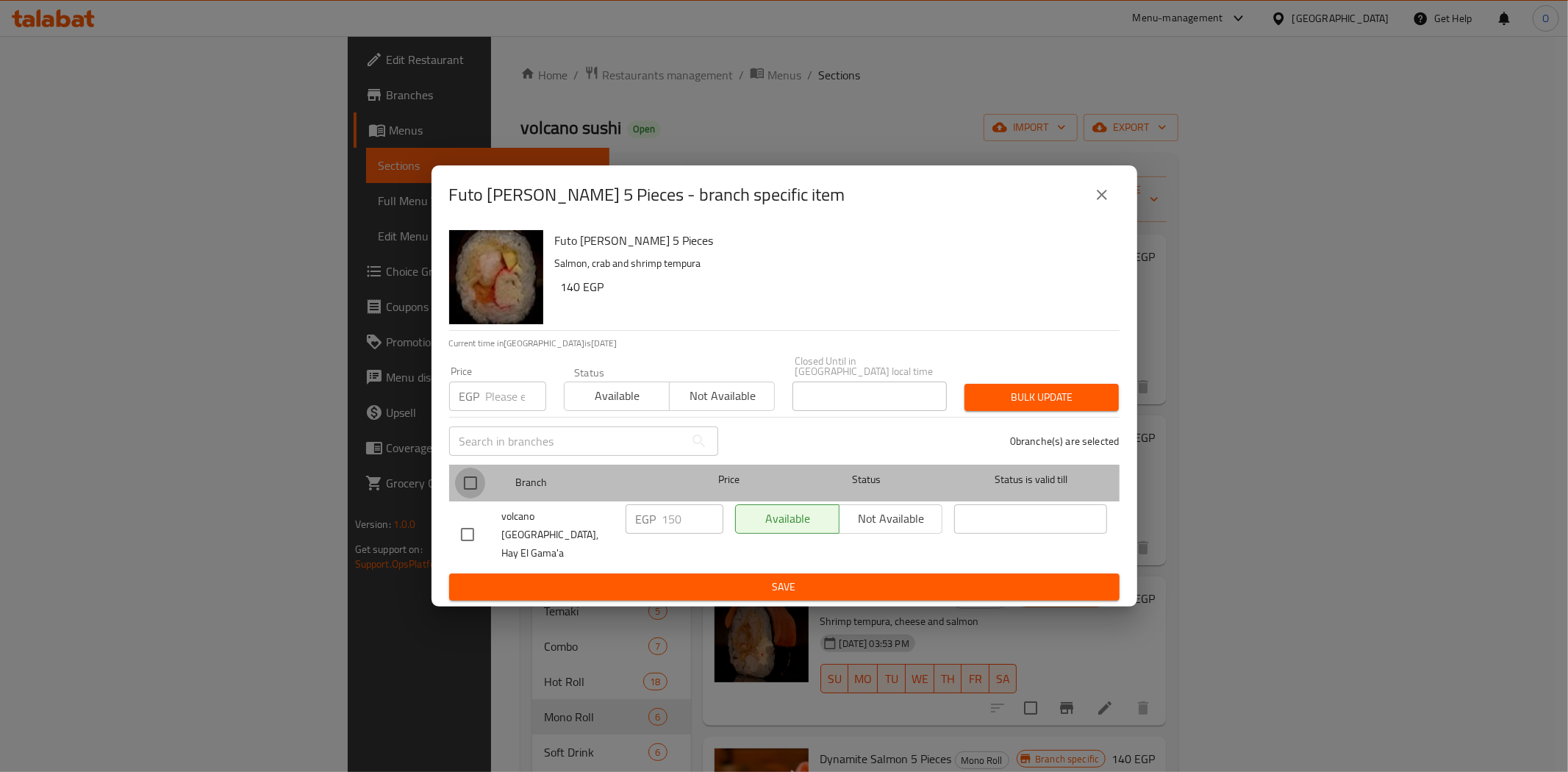
click at [478, 476] on input "checkbox" at bounding box center [470, 483] width 31 height 31
checkbox input "true"
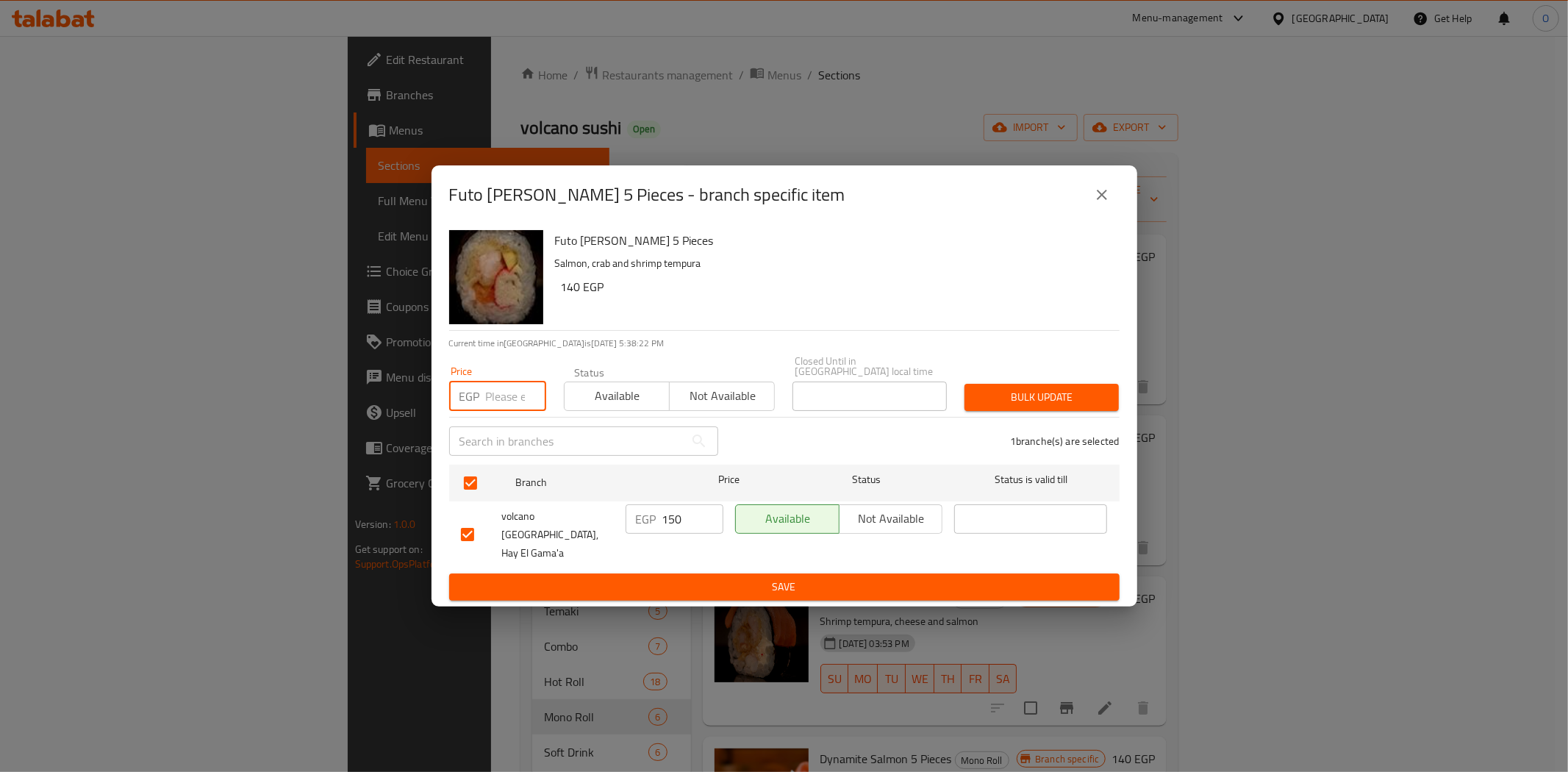
paste input "170"
type input "170"
click at [1022, 402] on span "Bulk update" at bounding box center [1042, 397] width 131 height 18
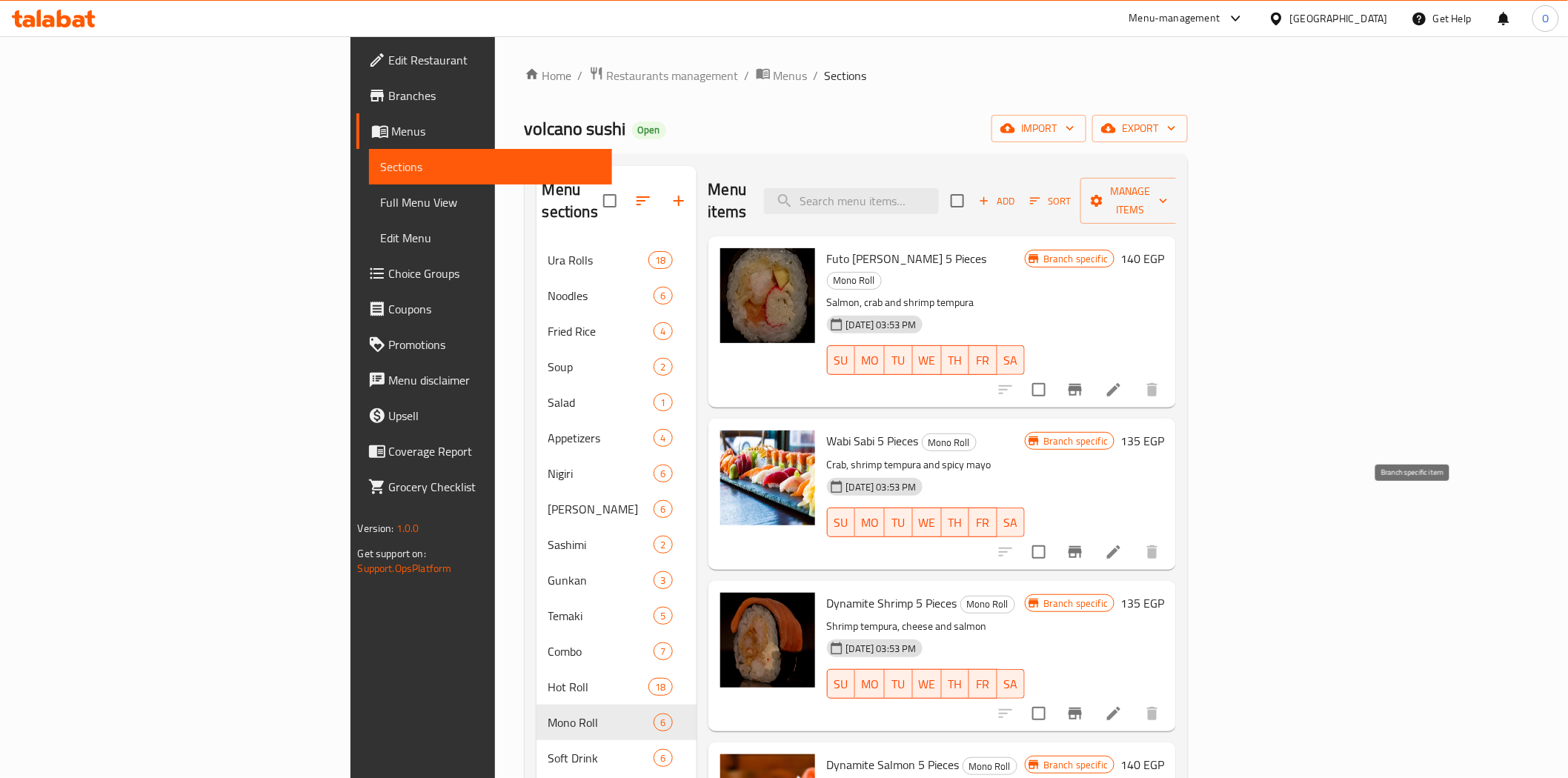
click at [1082, 546] on icon "Branch-specific-item" at bounding box center [1075, 551] width 13 height 12
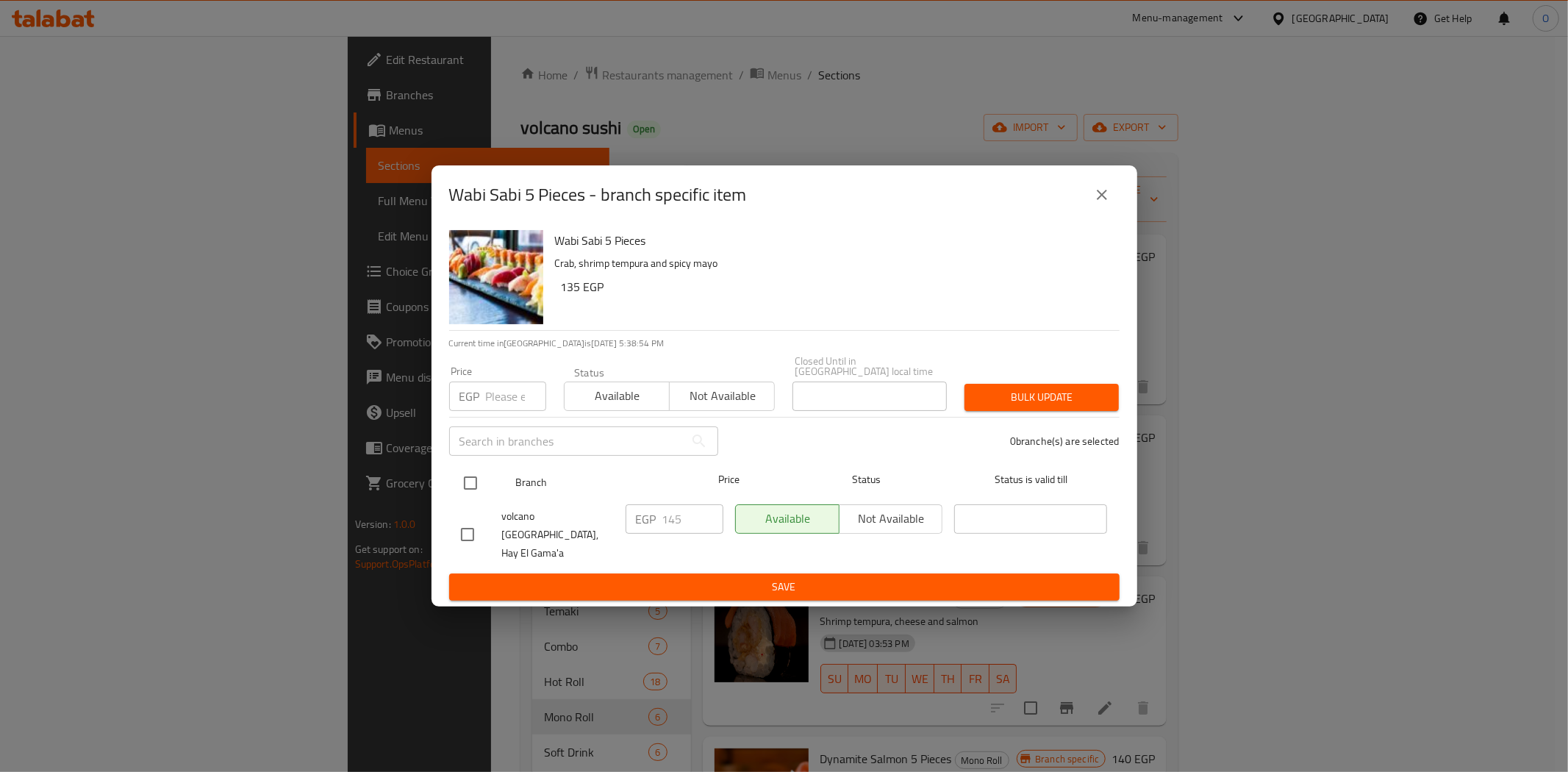
click at [474, 486] on input "checkbox" at bounding box center [470, 483] width 31 height 31
checkbox input "true"
paste input "165"
type input "165"
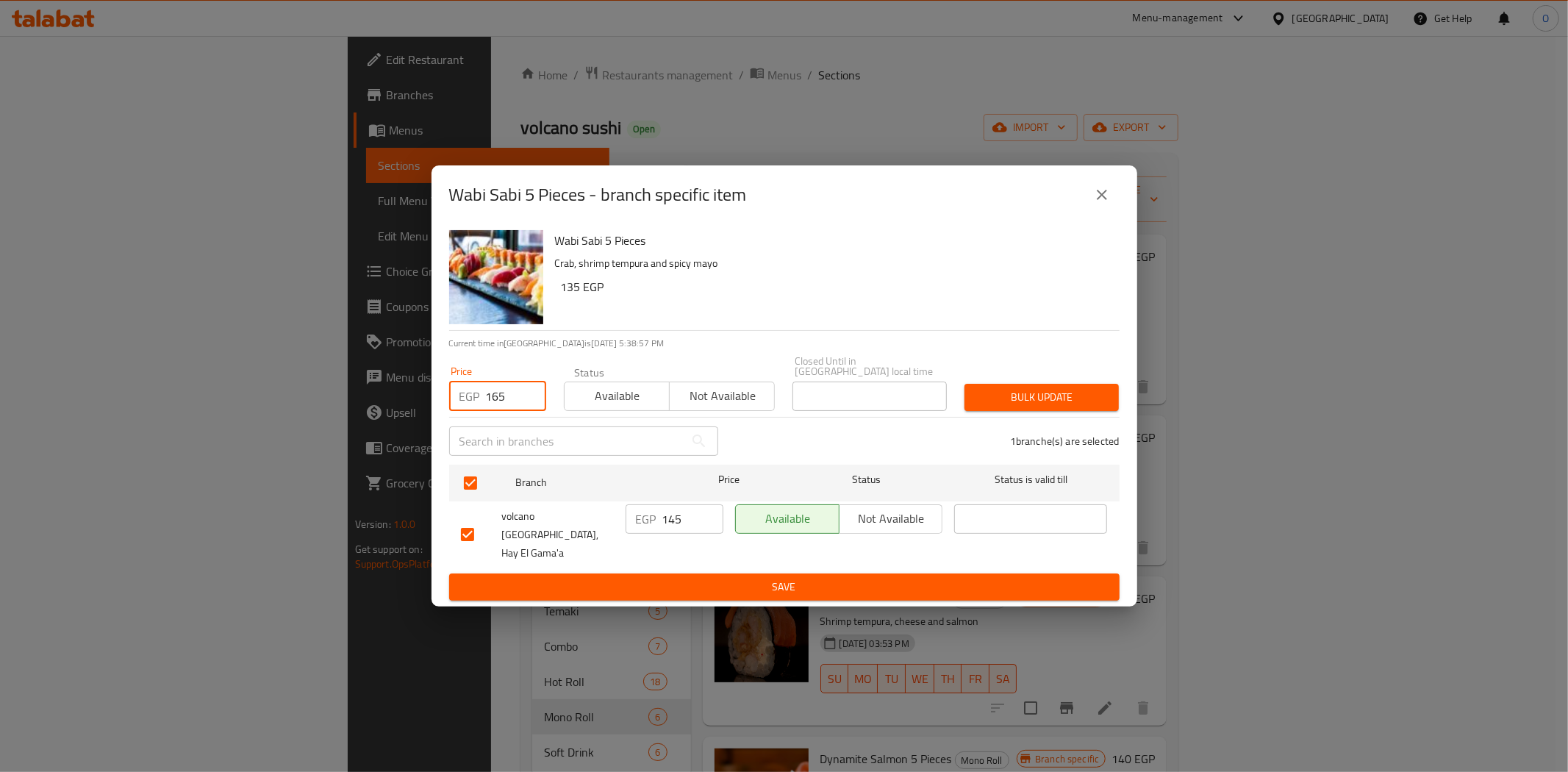
click at [985, 405] on span "Bulk update" at bounding box center [1042, 397] width 131 height 18
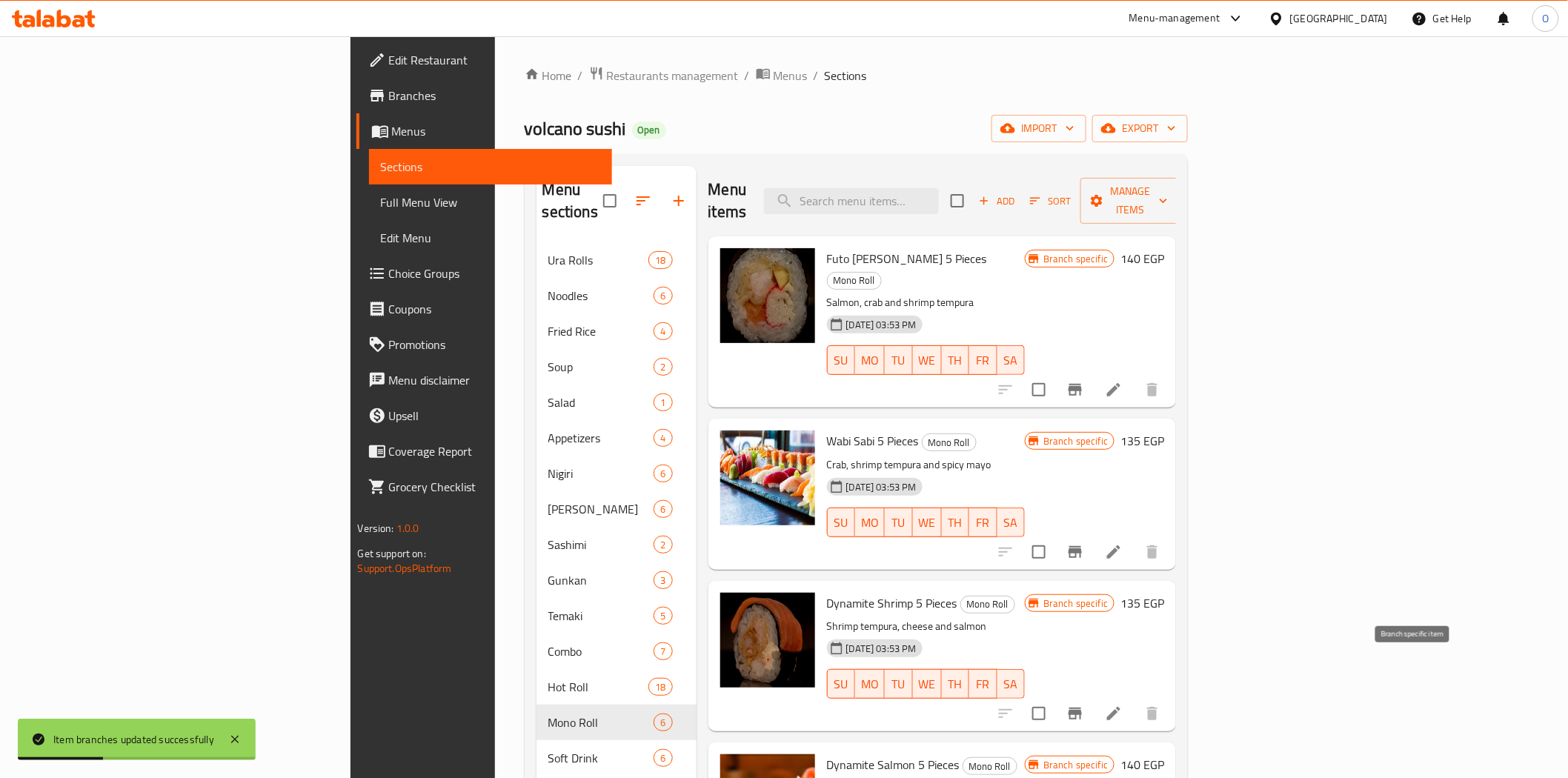
click at [1084, 705] on icon "Branch-specific-item" at bounding box center [1075, 714] width 18 height 18
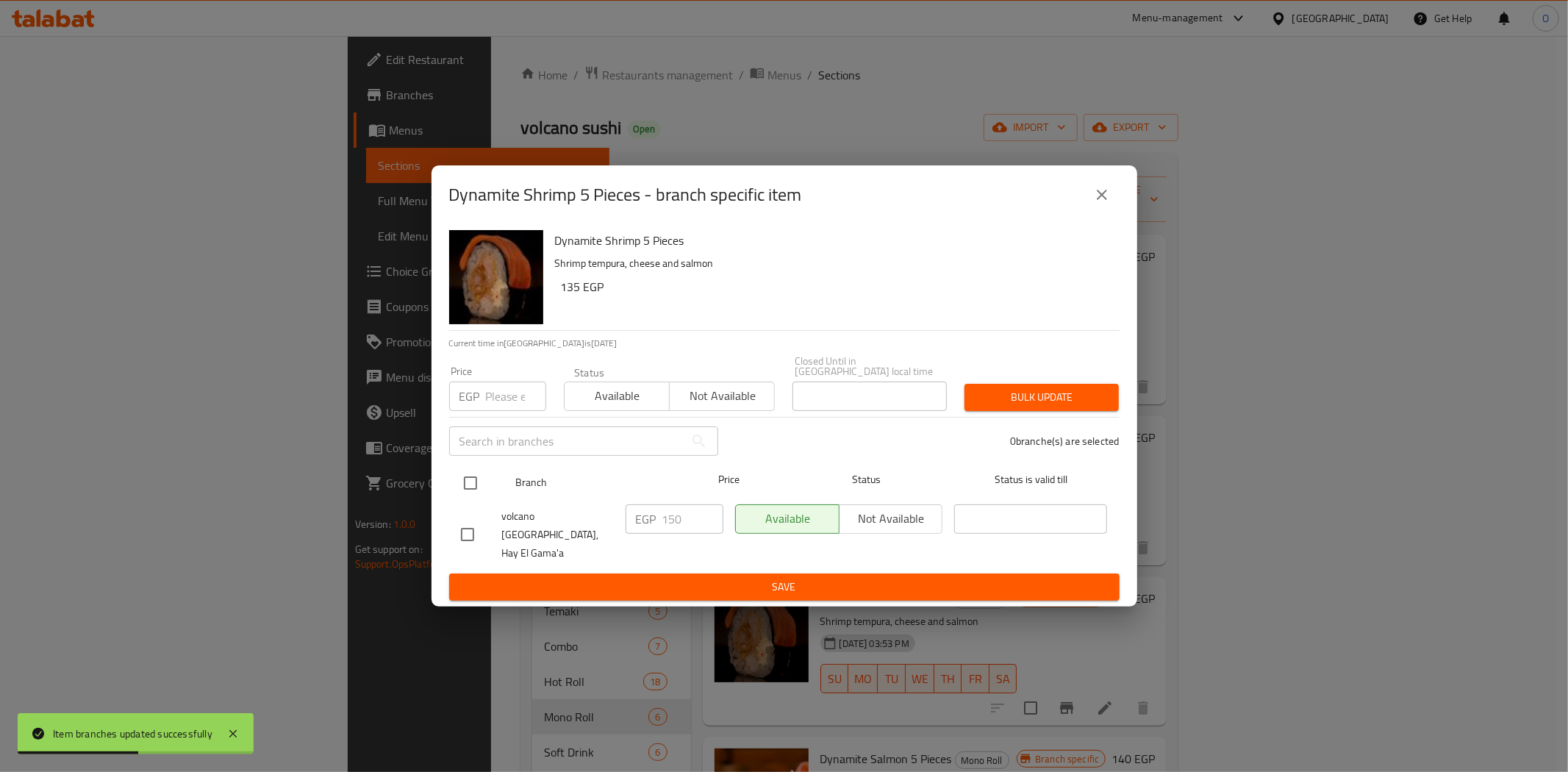
click at [467, 488] on input "checkbox" at bounding box center [470, 483] width 31 height 31
checkbox input "true"
paste input "170"
type input "170"
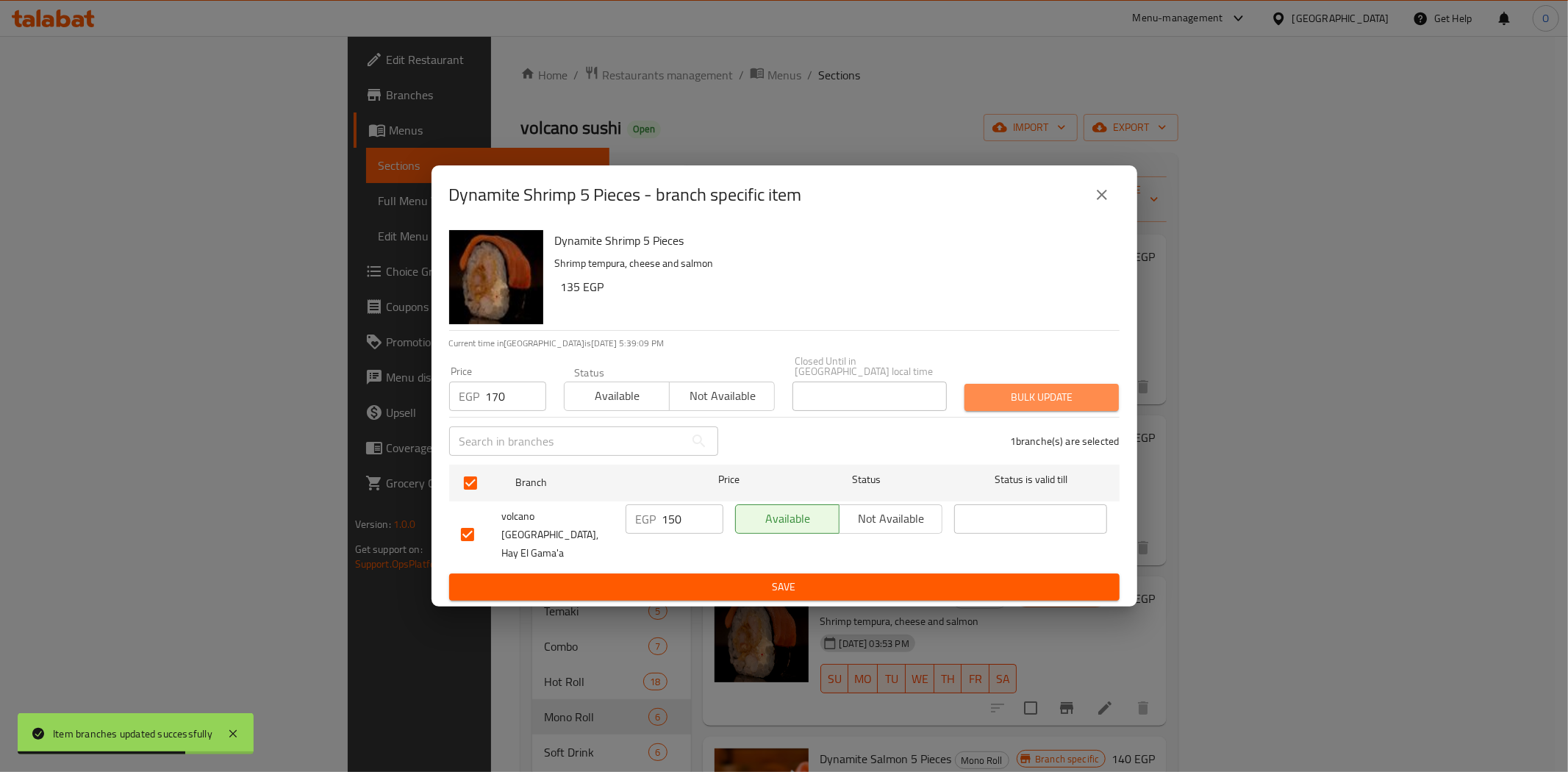
click at [1117, 401] on button "Bulk update" at bounding box center [1041, 397] width 155 height 27
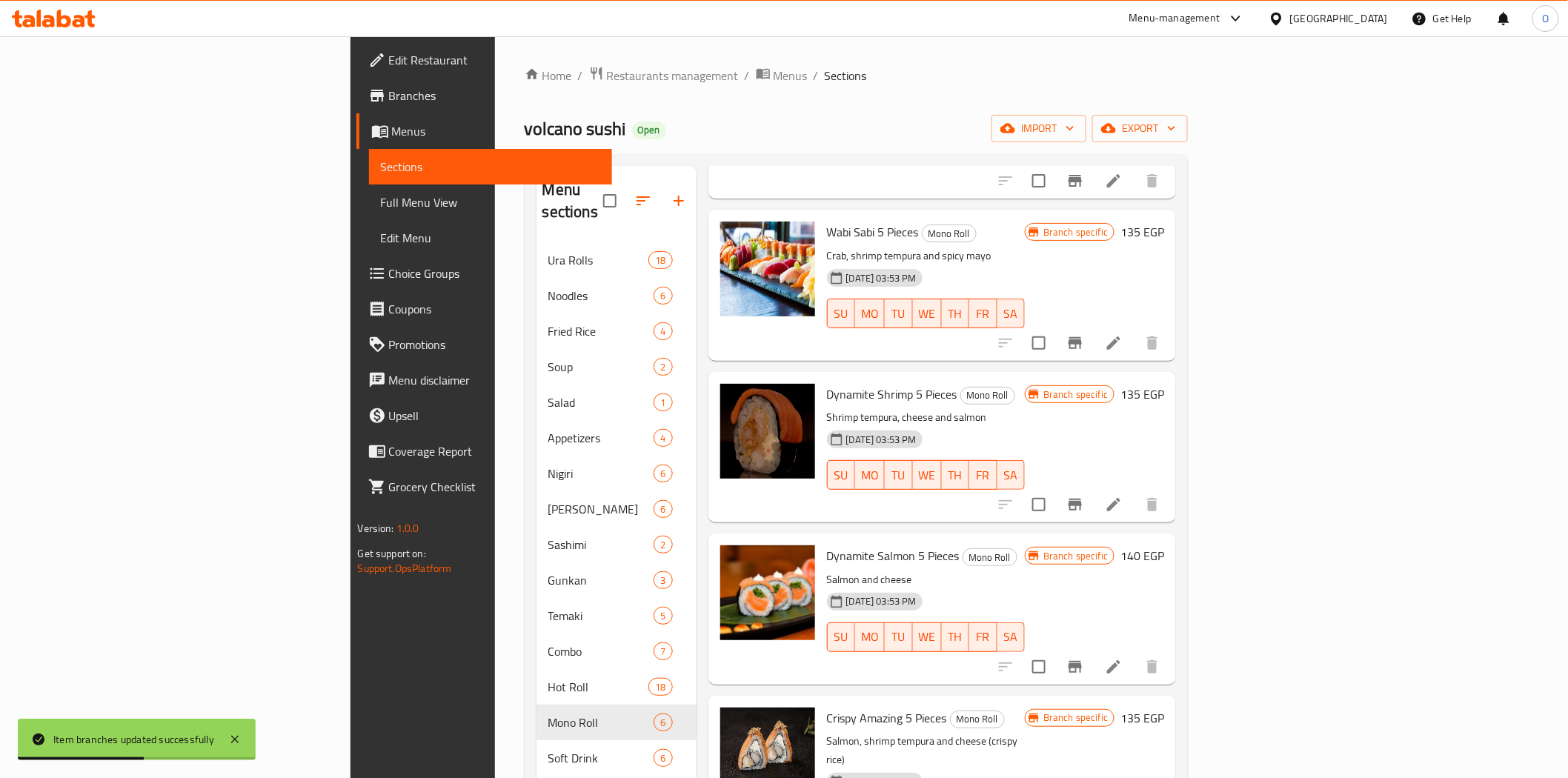
scroll to position [230, 0]
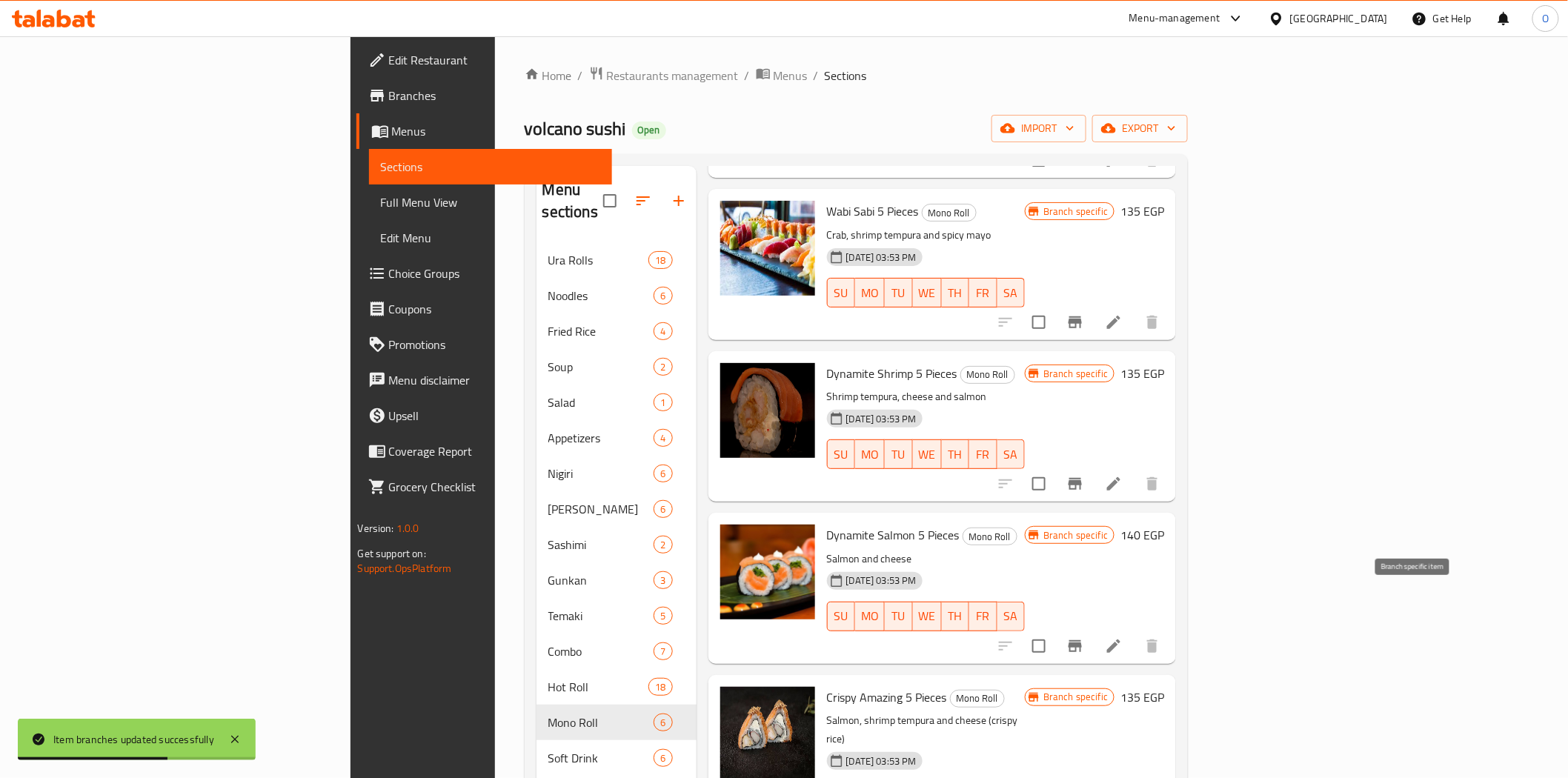
click at [1082, 640] on icon "Branch-specific-item" at bounding box center [1075, 646] width 13 height 12
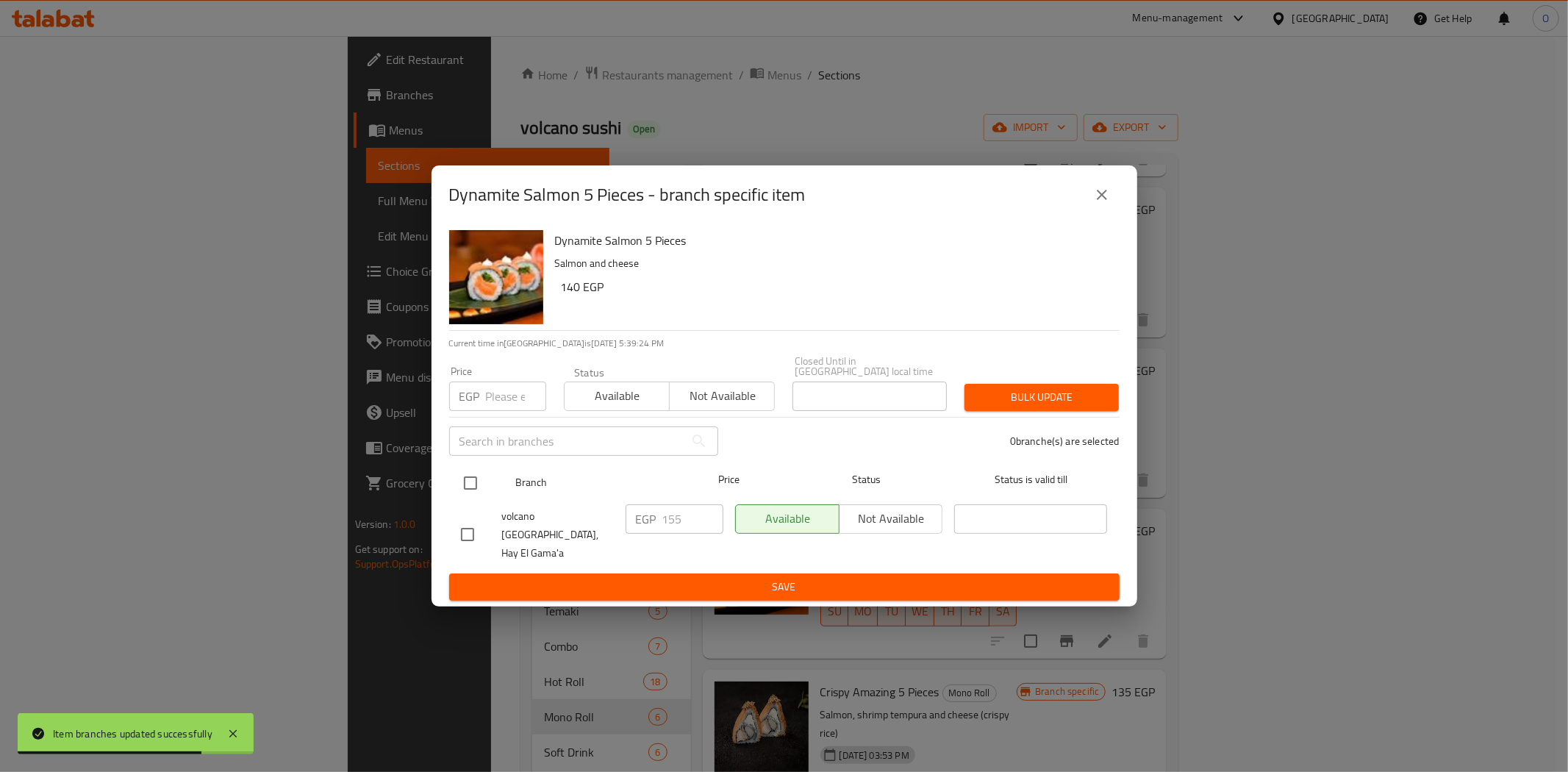
click at [465, 480] on input "checkbox" at bounding box center [470, 483] width 31 height 31
checkbox input "true"
paste input "175"
type input "175"
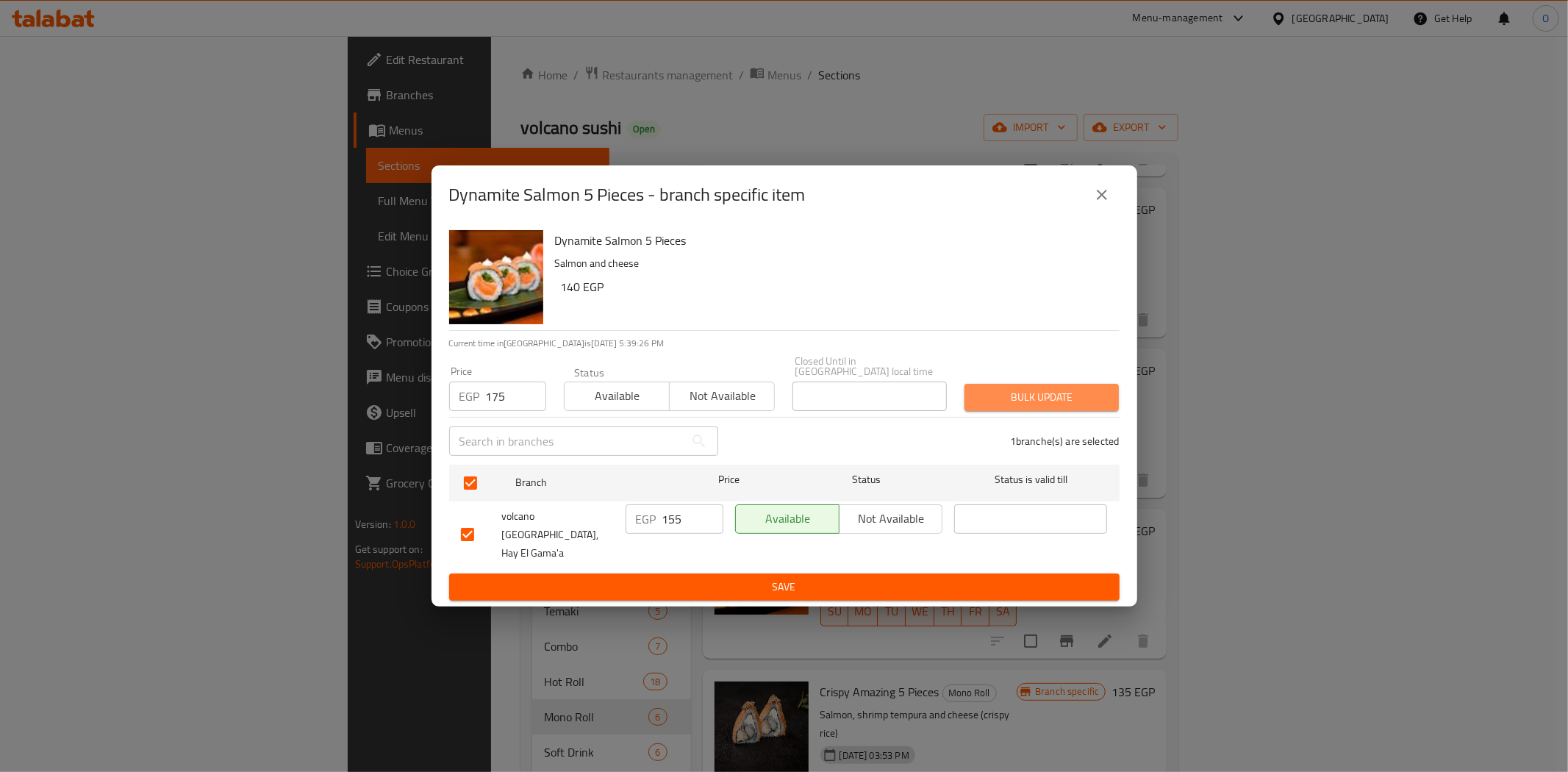
click at [987, 399] on span "Bulk update" at bounding box center [1042, 397] width 131 height 18
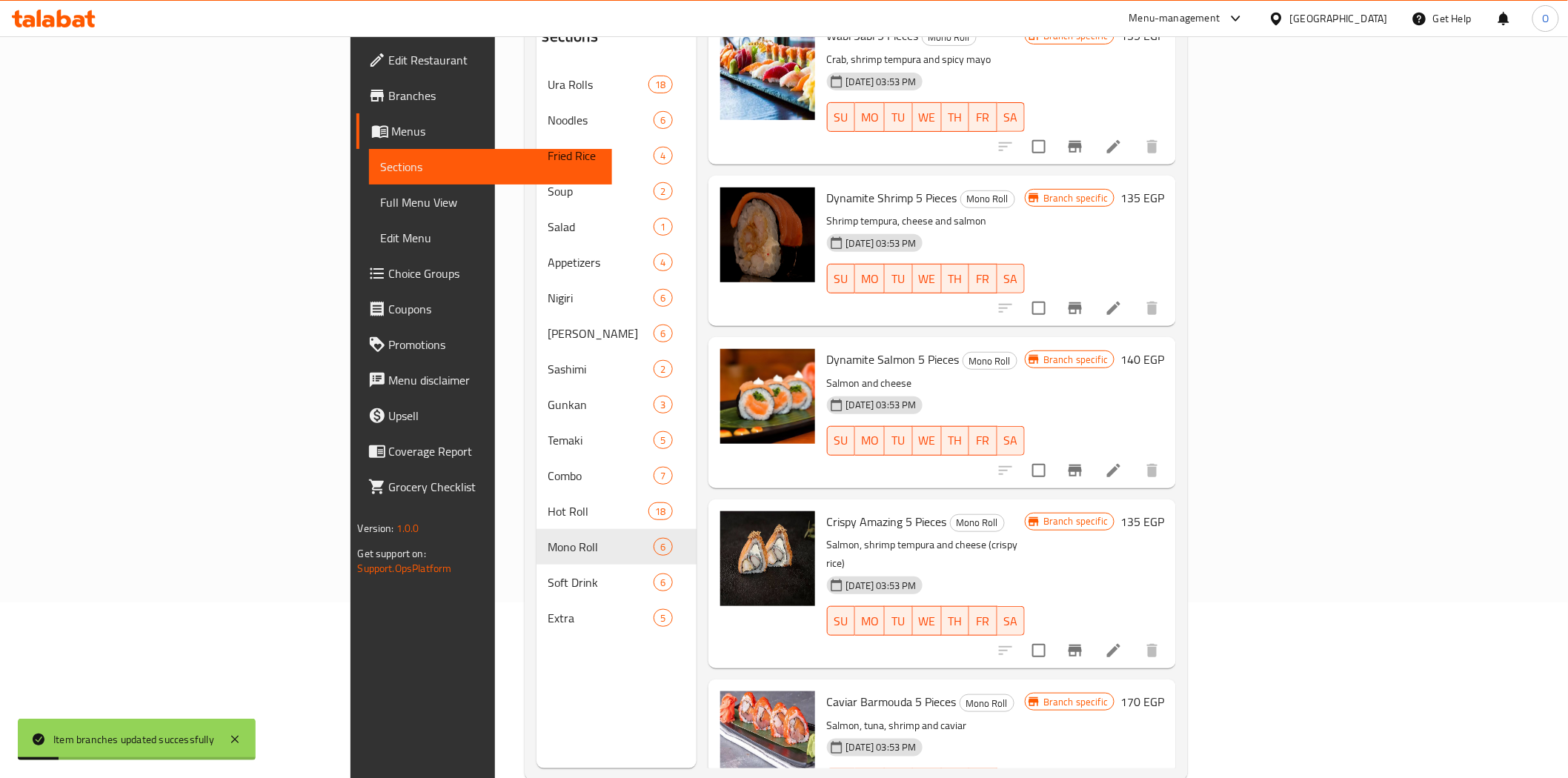
scroll to position [208, 0]
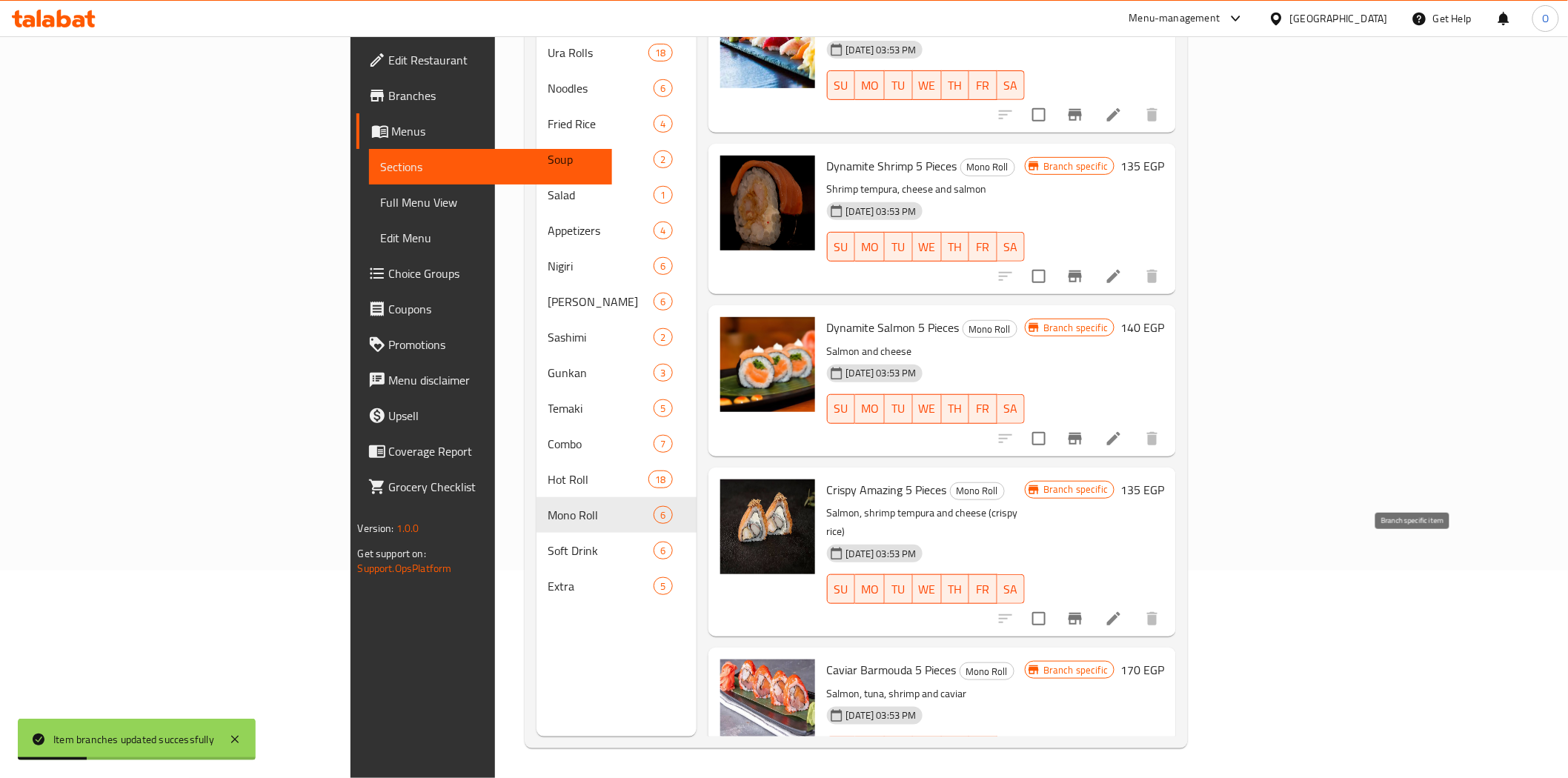
click at [1084, 610] on icon "Branch-specific-item" at bounding box center [1075, 619] width 18 height 18
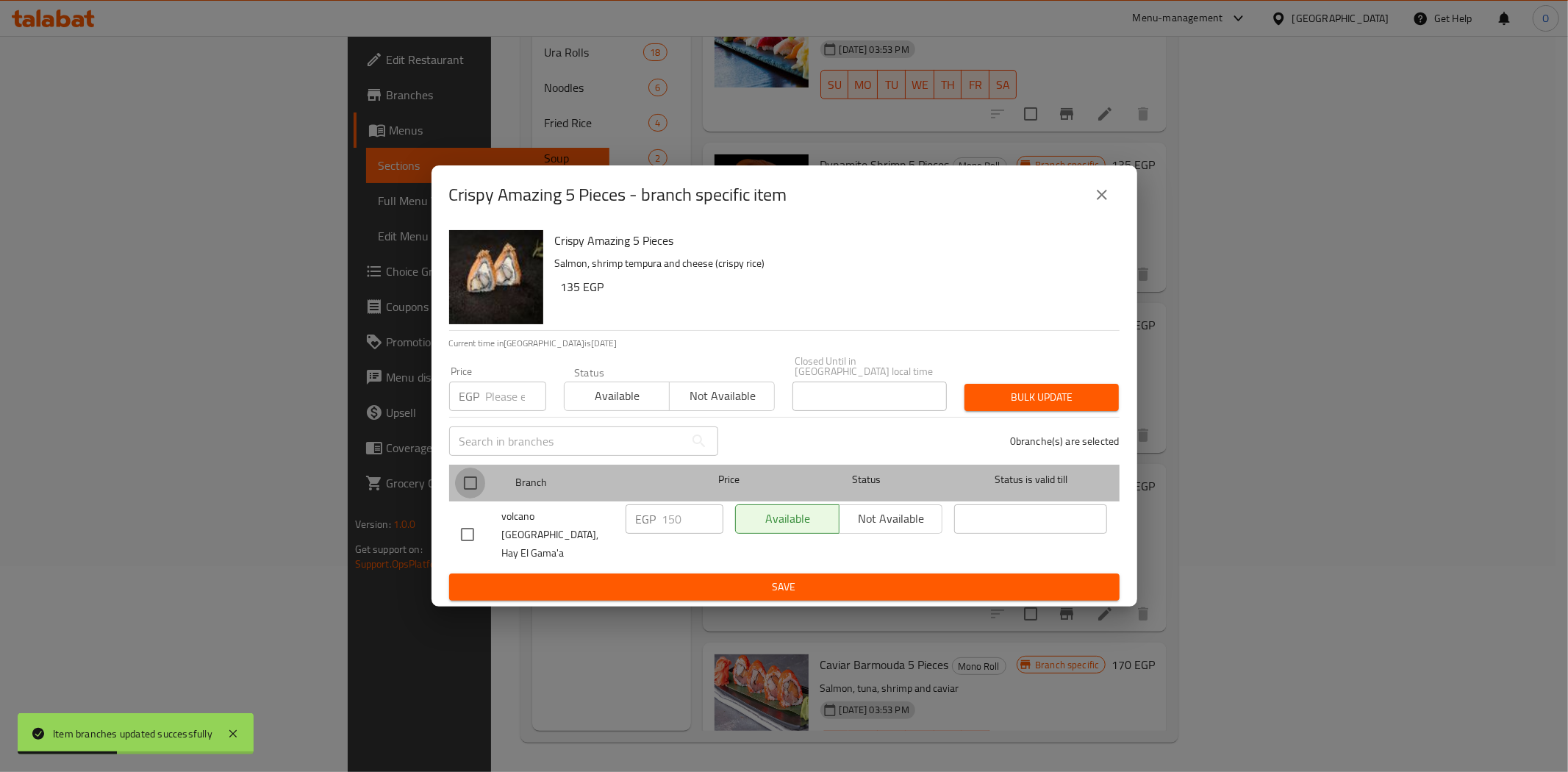
click at [459, 487] on input "checkbox" at bounding box center [470, 483] width 31 height 31
checkbox input "true"
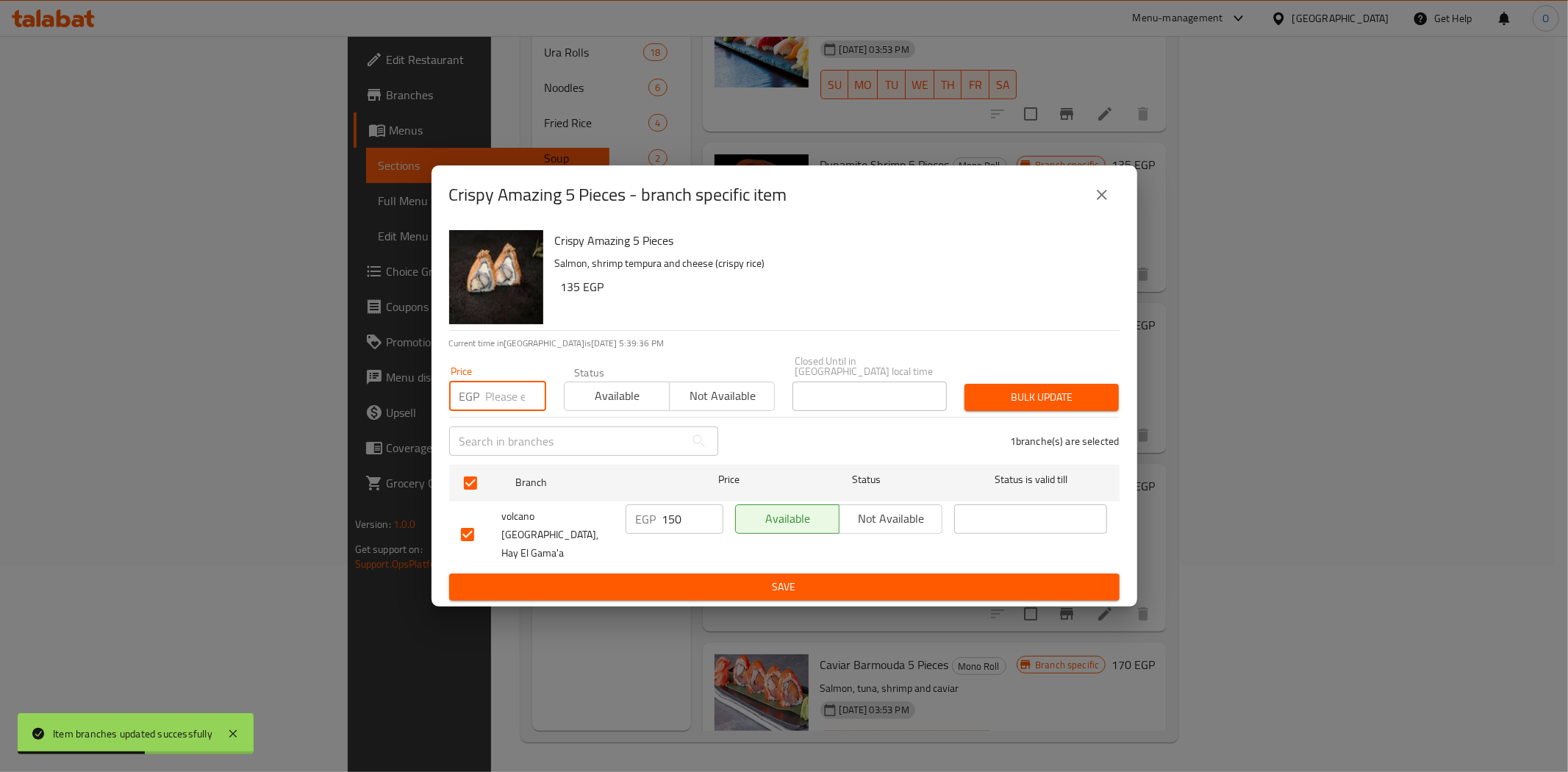
paste input "170"
type input "170"
click at [1006, 388] on button "Bulk update" at bounding box center [1041, 397] width 155 height 27
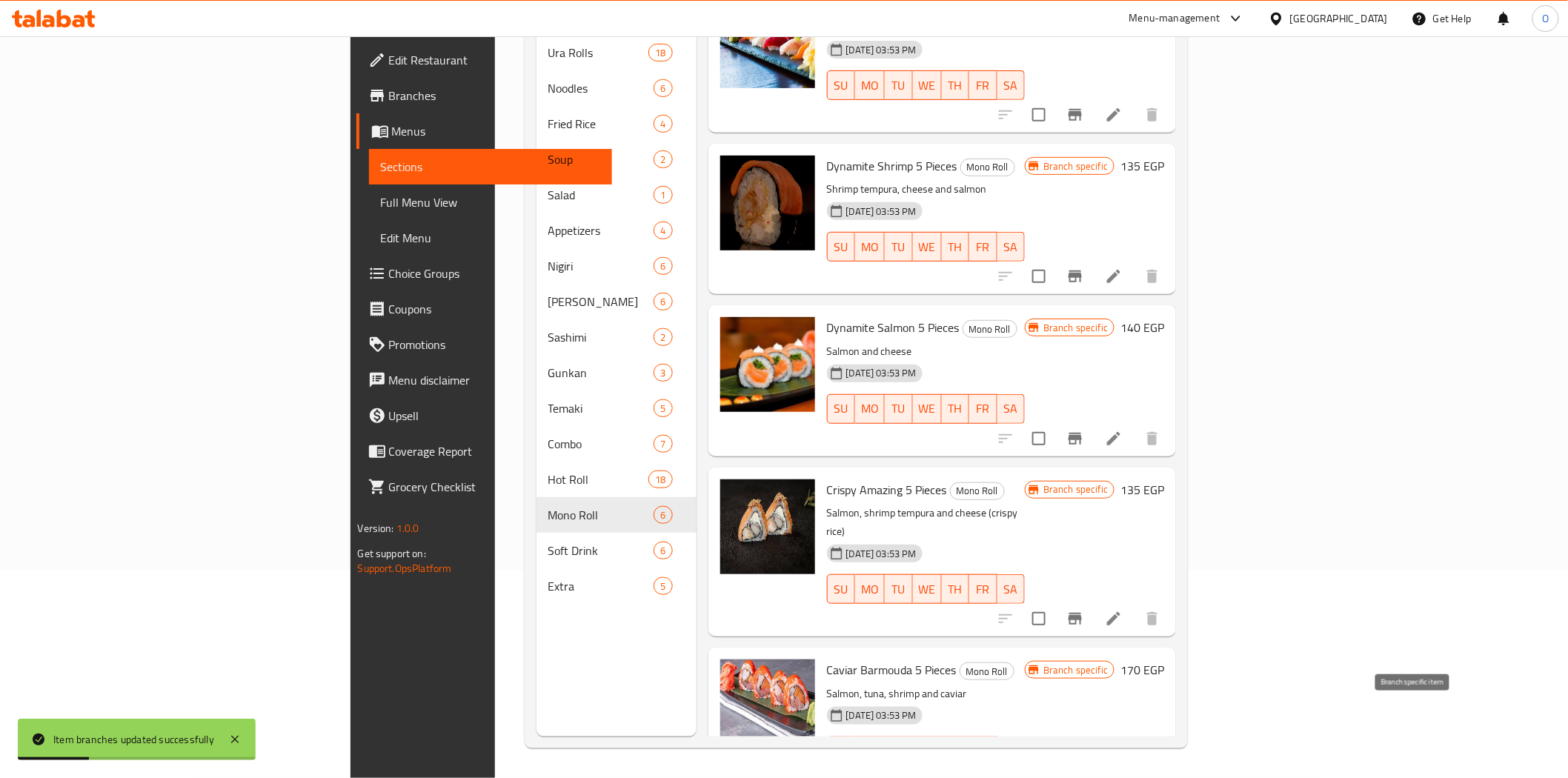
click at [1082, 775] on icon "Branch-specific-item" at bounding box center [1075, 780] width 13 height 12
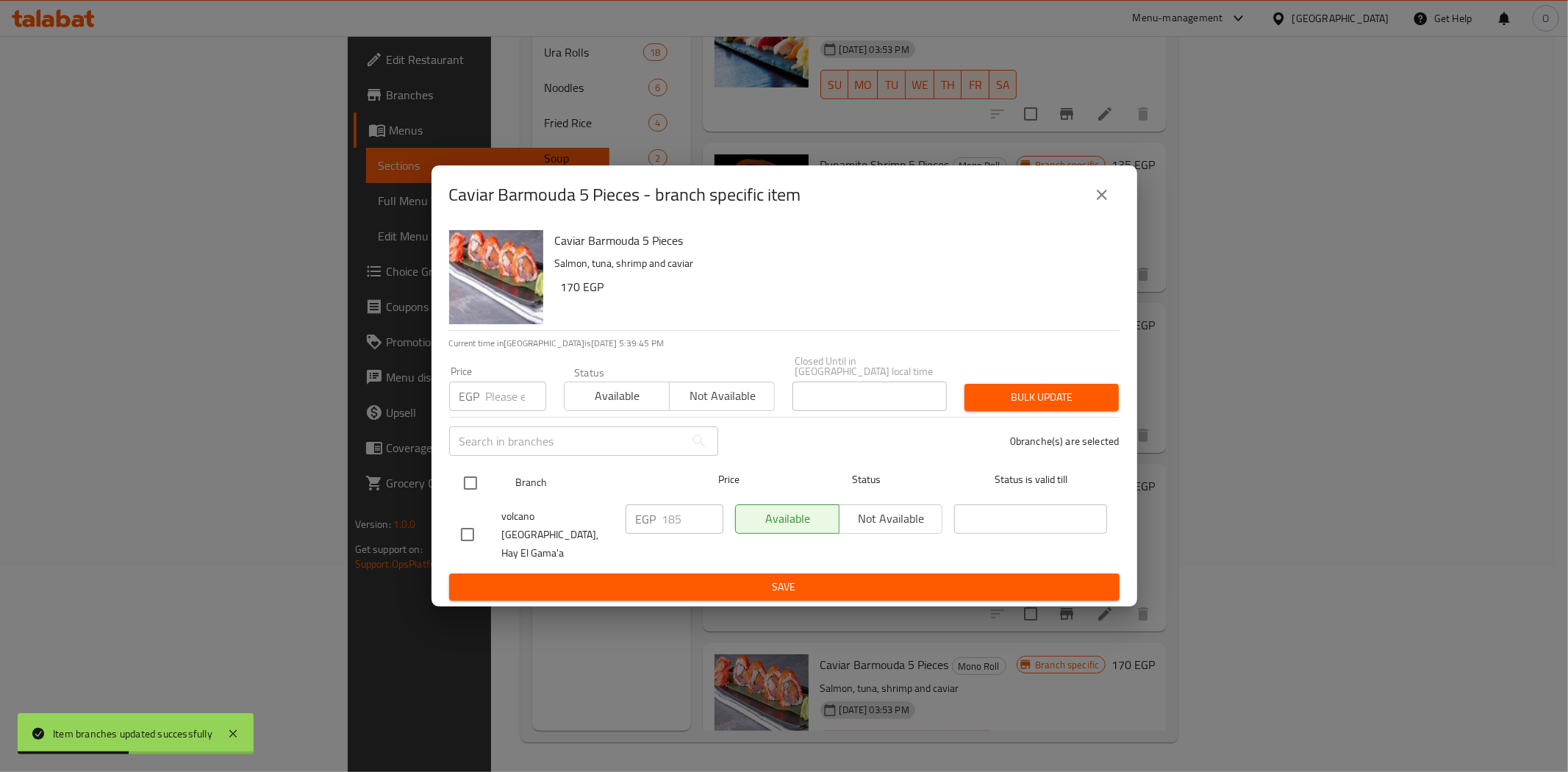
drag, startPoint x: 483, startPoint y: 503, endPoint x: 475, endPoint y: 487, distance: 17.9
click at [483, 501] on ul "Branch Price Status Status is valid till volcano sushi, Hay El Gama'a EGP 185 ​…" at bounding box center [784, 516] width 671 height 115
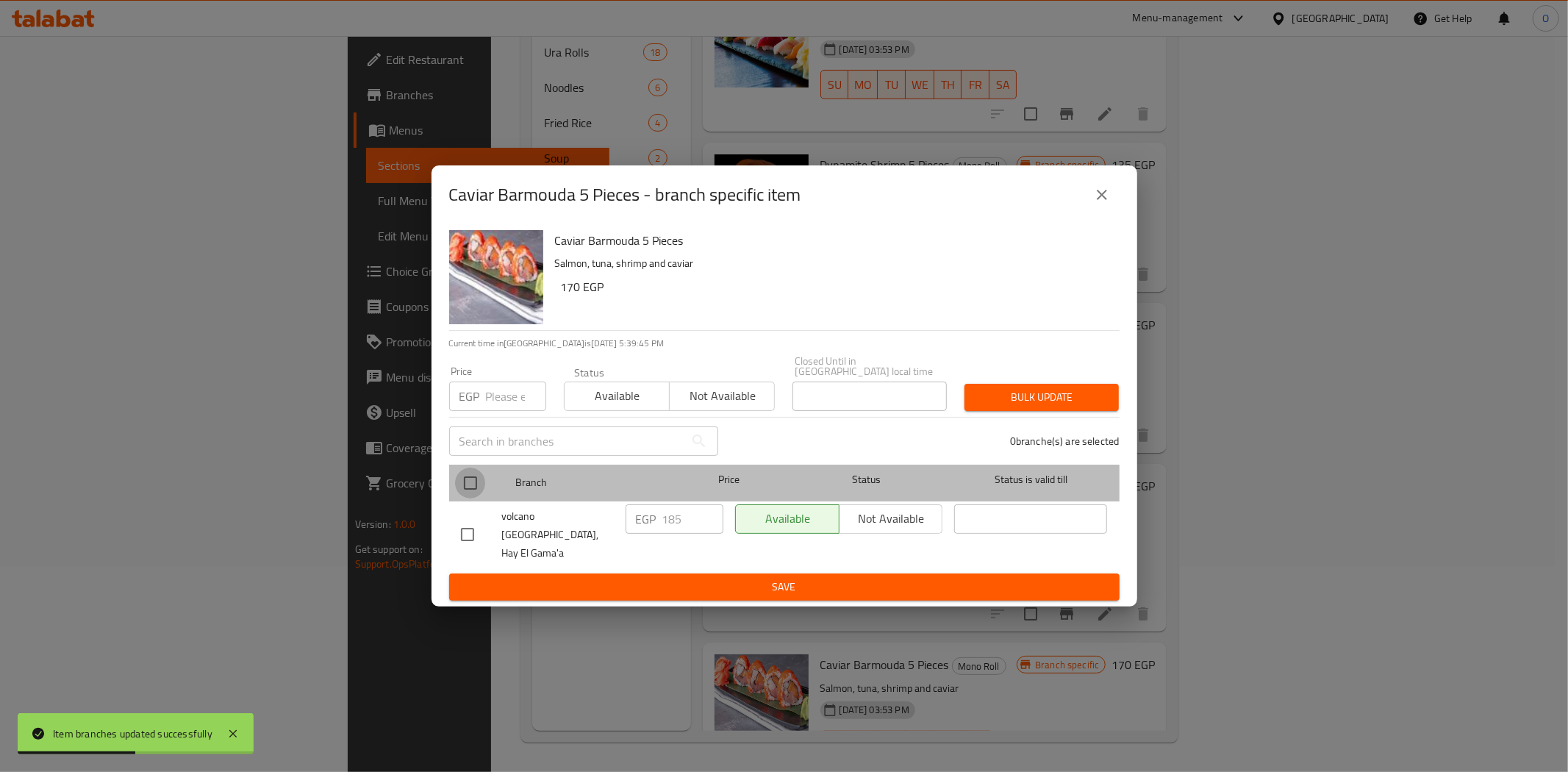
click at [474, 485] on input "checkbox" at bounding box center [470, 483] width 31 height 31
checkbox input "true"
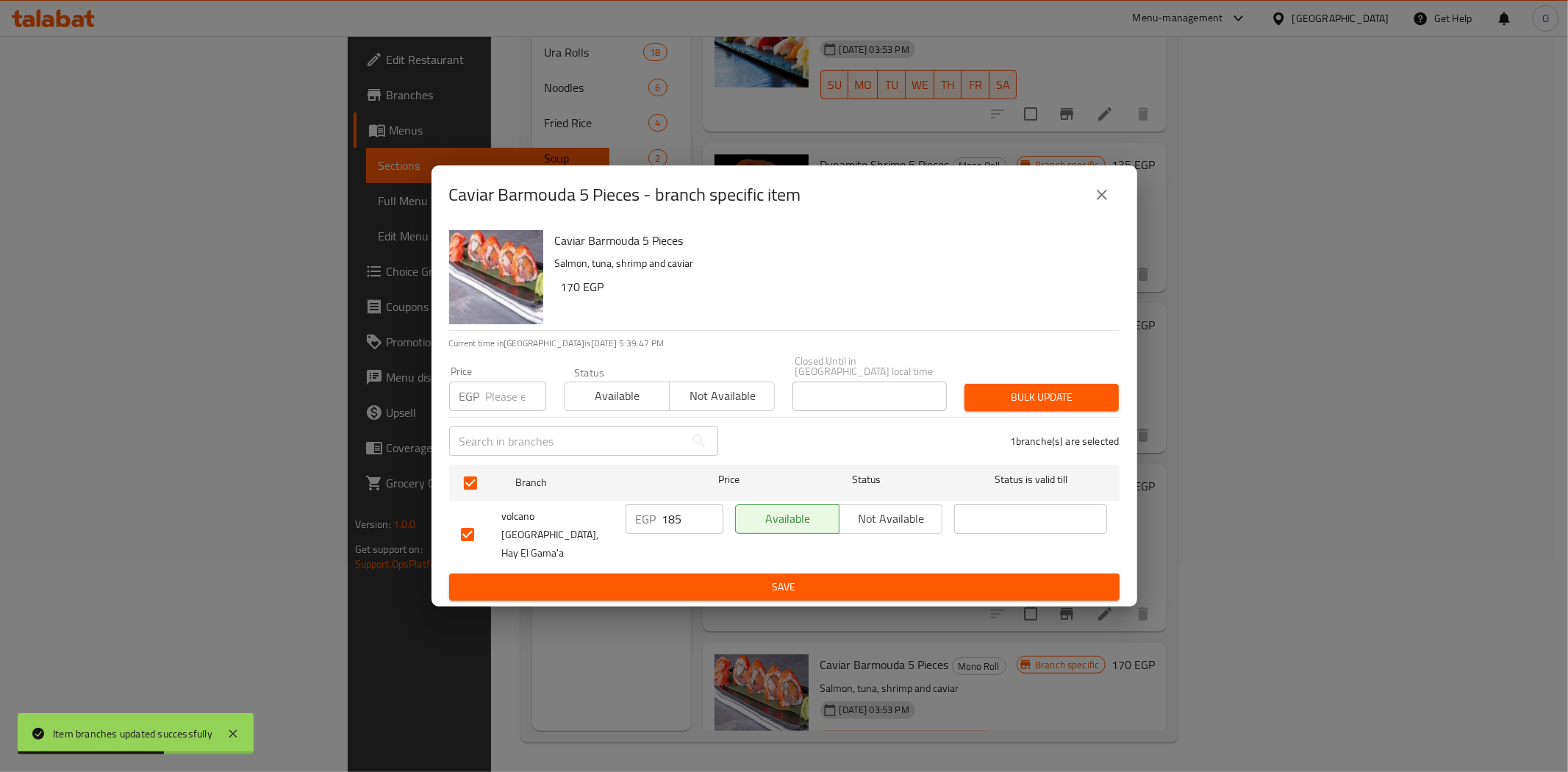
drag, startPoint x: 490, startPoint y: 417, endPoint x: 487, endPoint y: 396, distance: 21.2
click at [487, 396] on input "number" at bounding box center [516, 396] width 61 height 29
paste input "200"
type input "200"
click at [1064, 399] on span "Bulk update" at bounding box center [1042, 397] width 131 height 18
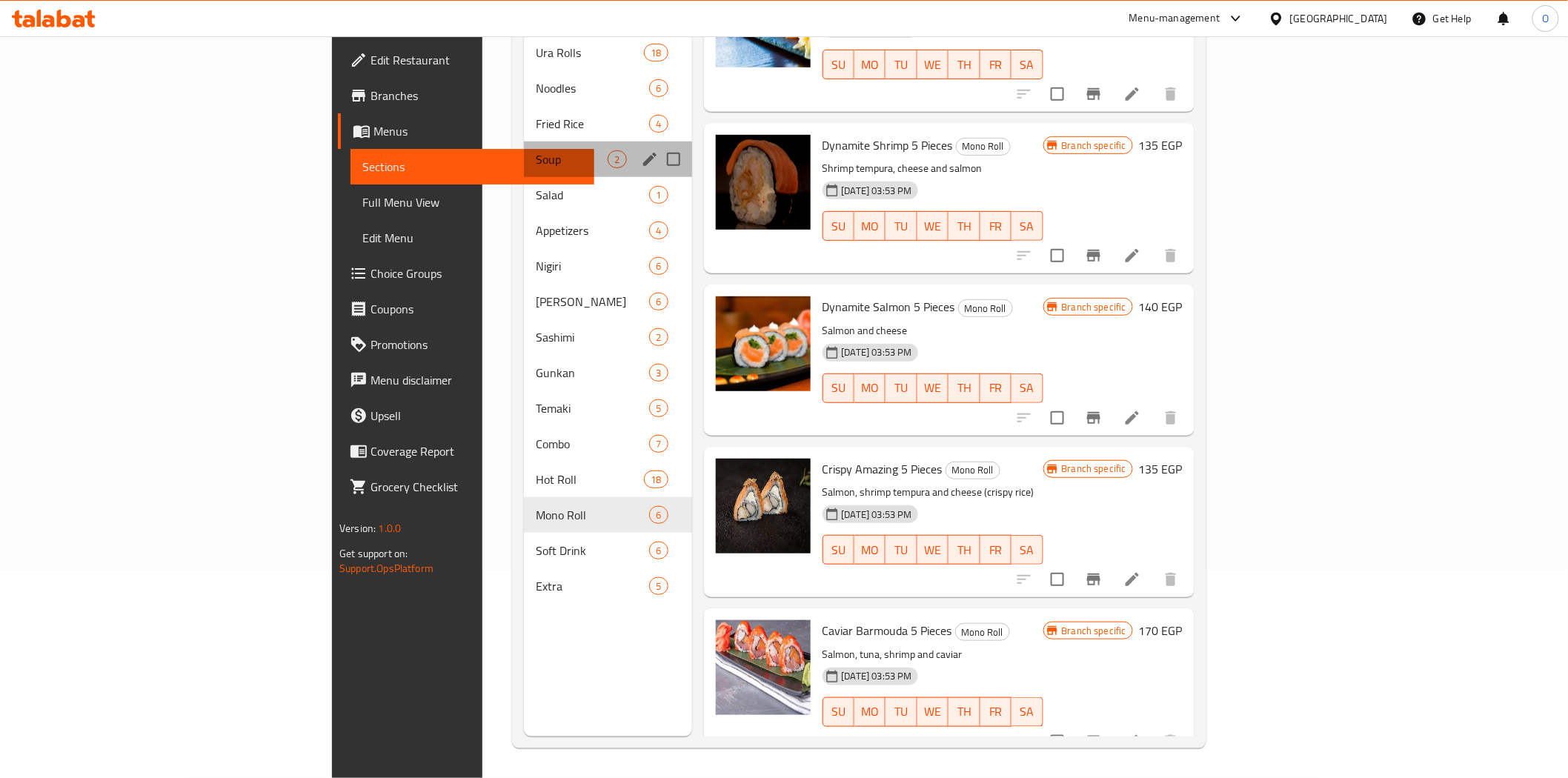
click at [523, 142] on div "Soup 2" at bounding box center [607, 159] width 167 height 35
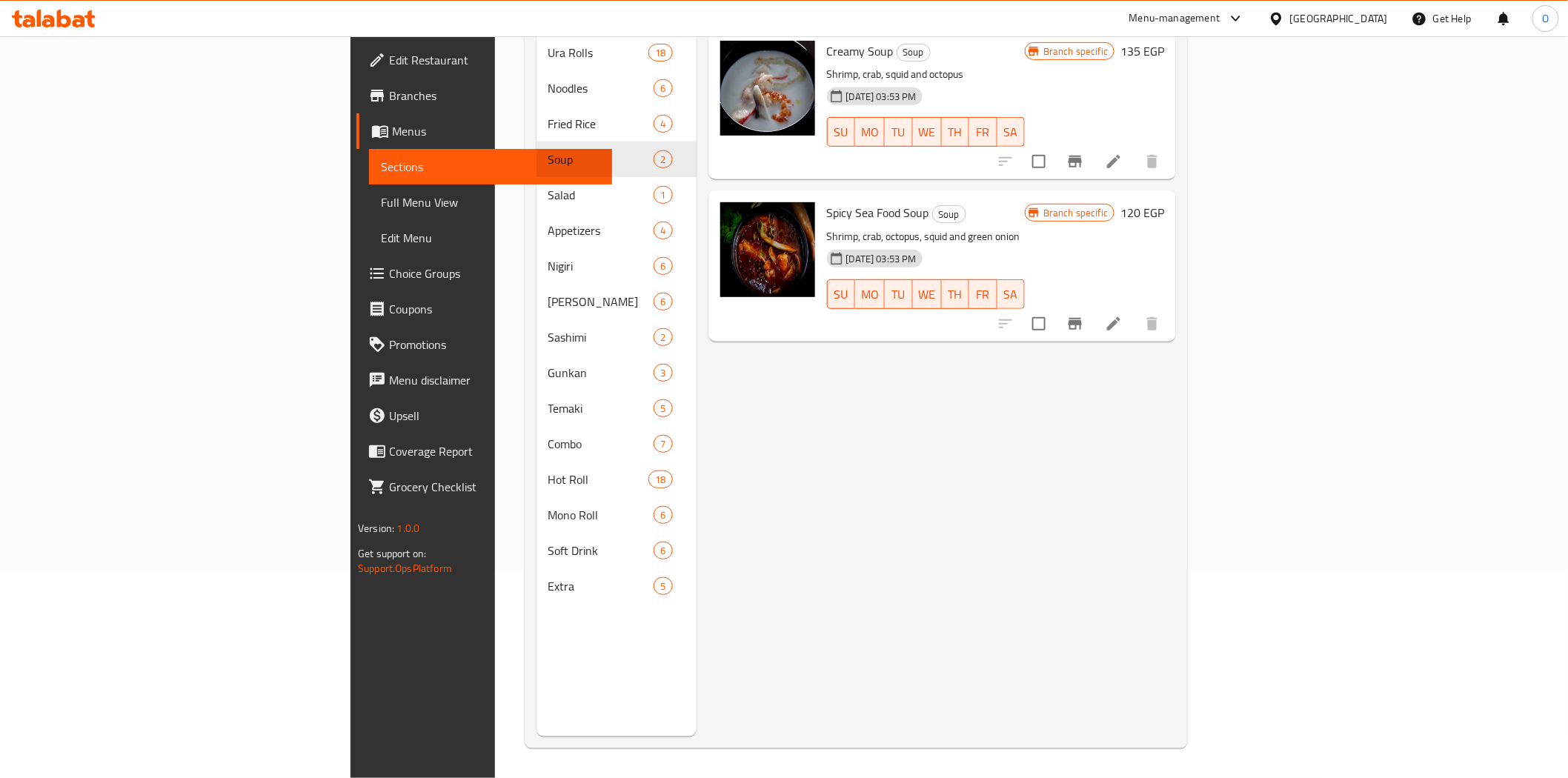
scroll to position [42, 0]
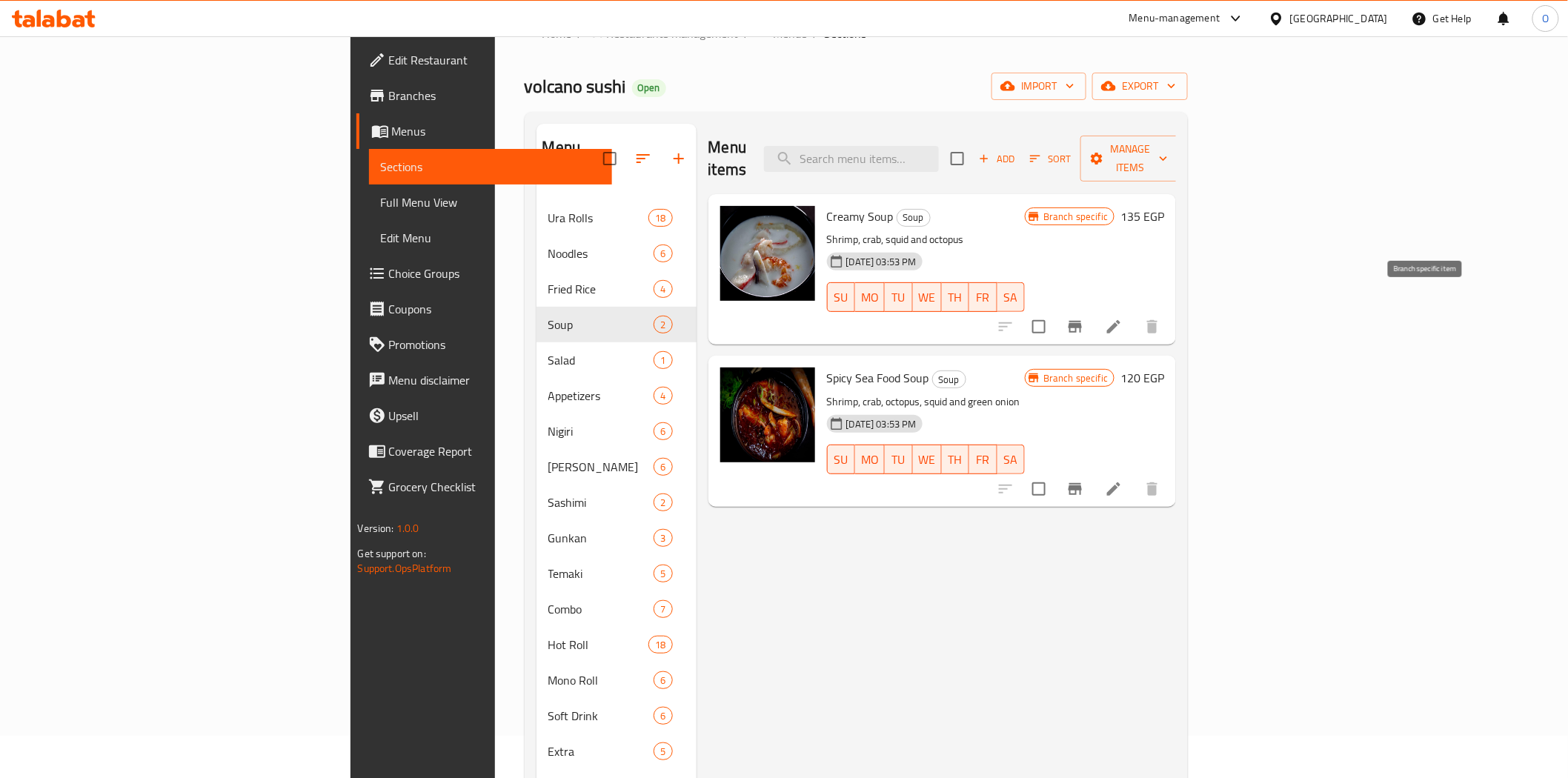
click at [1084, 318] on icon "Branch-specific-item" at bounding box center [1075, 327] width 18 height 18
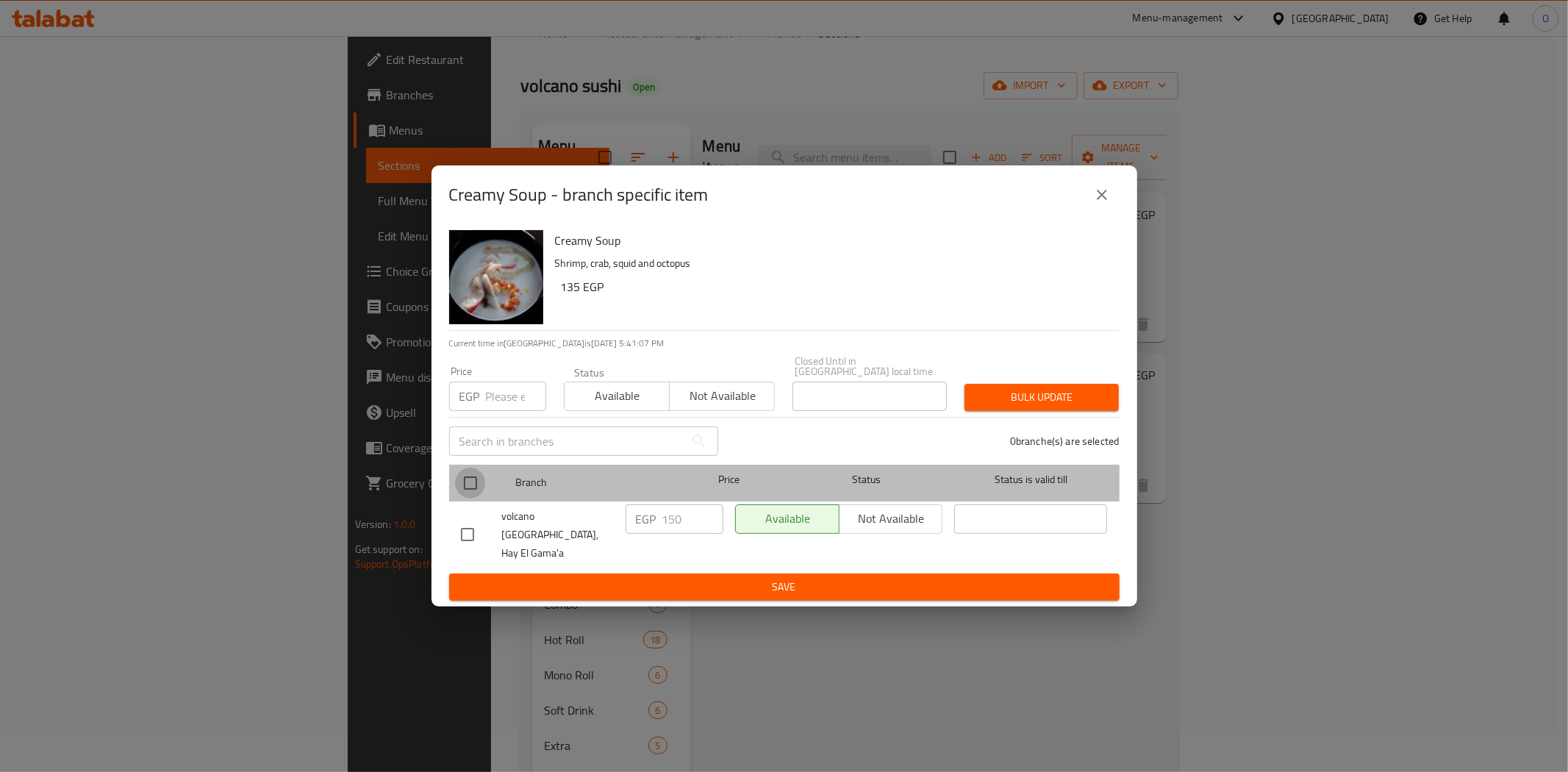
click at [469, 487] on input "checkbox" at bounding box center [470, 483] width 31 height 31
checkbox input "true"
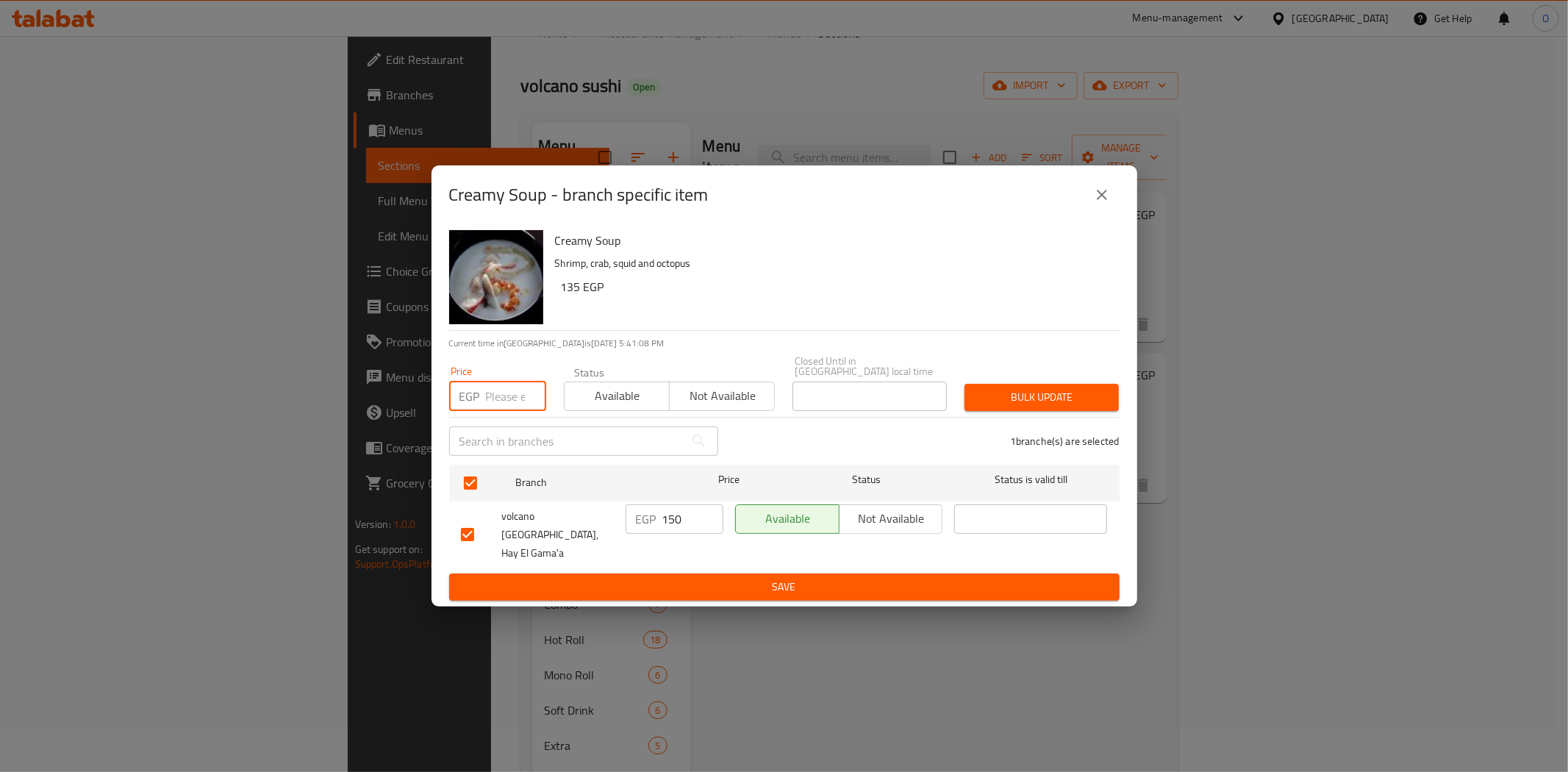
paste input "180"
type input "180"
click at [993, 395] on span "Bulk update" at bounding box center [1042, 397] width 131 height 18
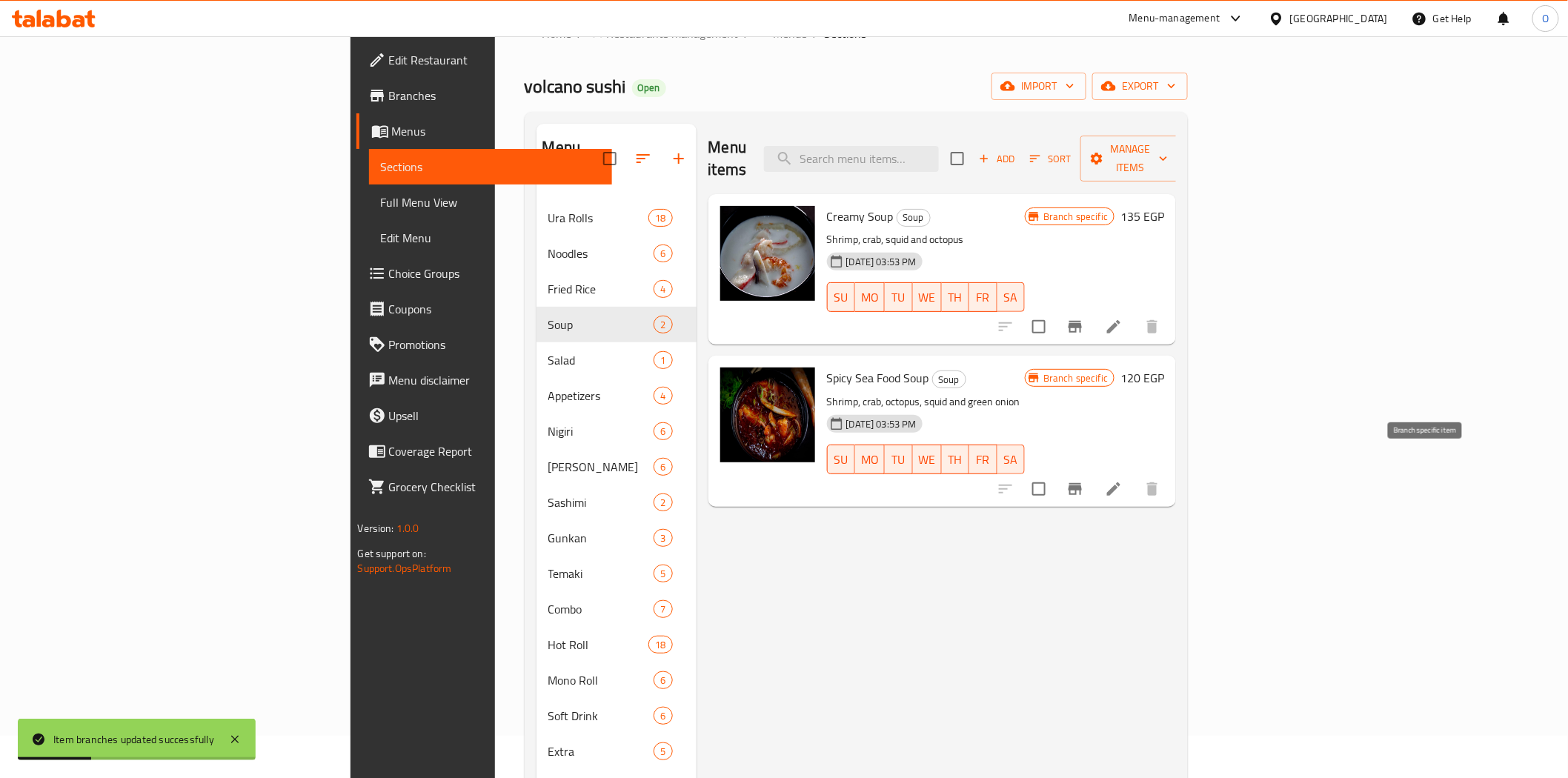
click at [1093, 474] on button "Branch-specific-item" at bounding box center [1075, 489] width 35 height 35
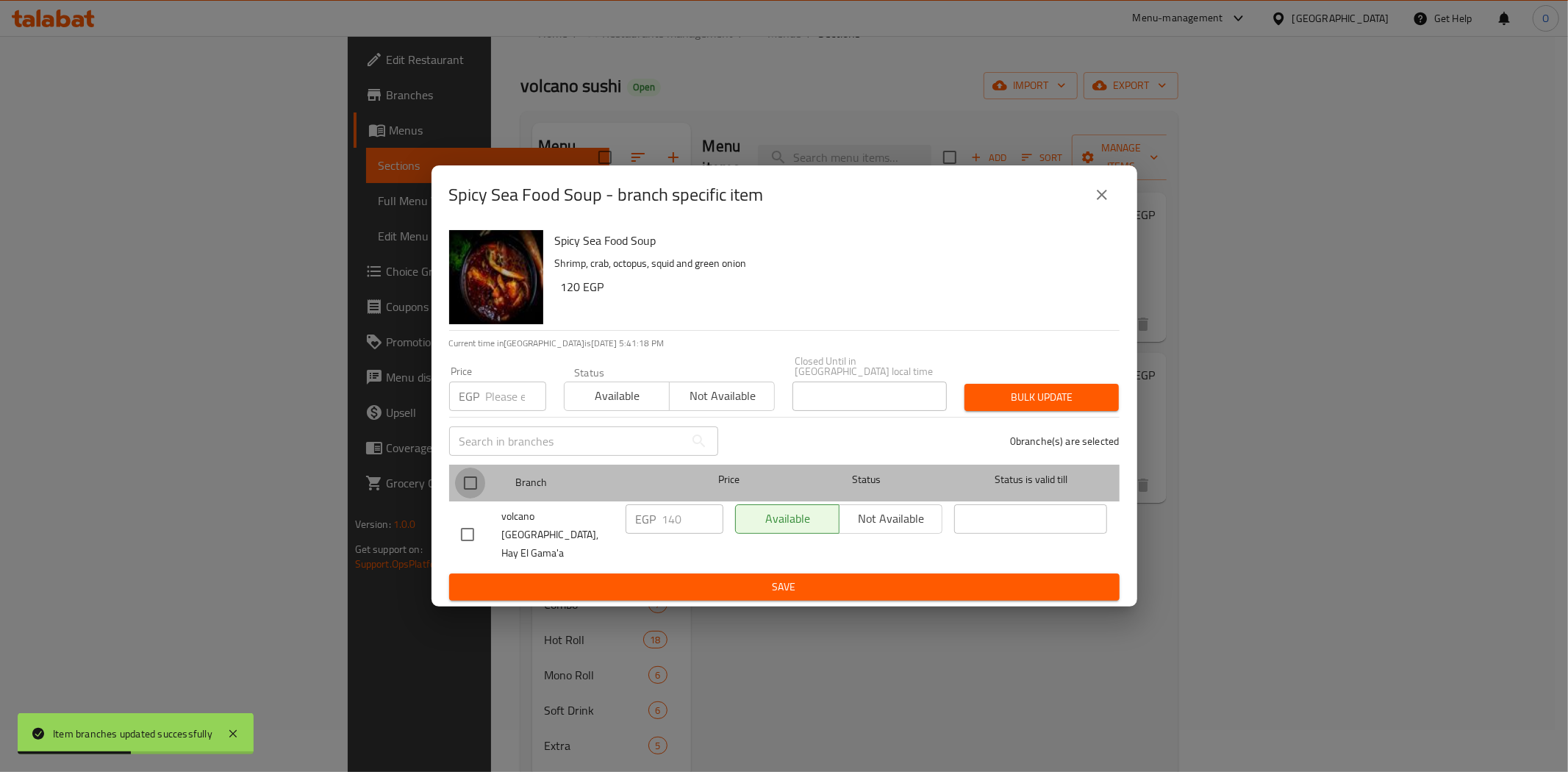
click at [463, 474] on input "checkbox" at bounding box center [470, 483] width 31 height 31
checkbox input "true"
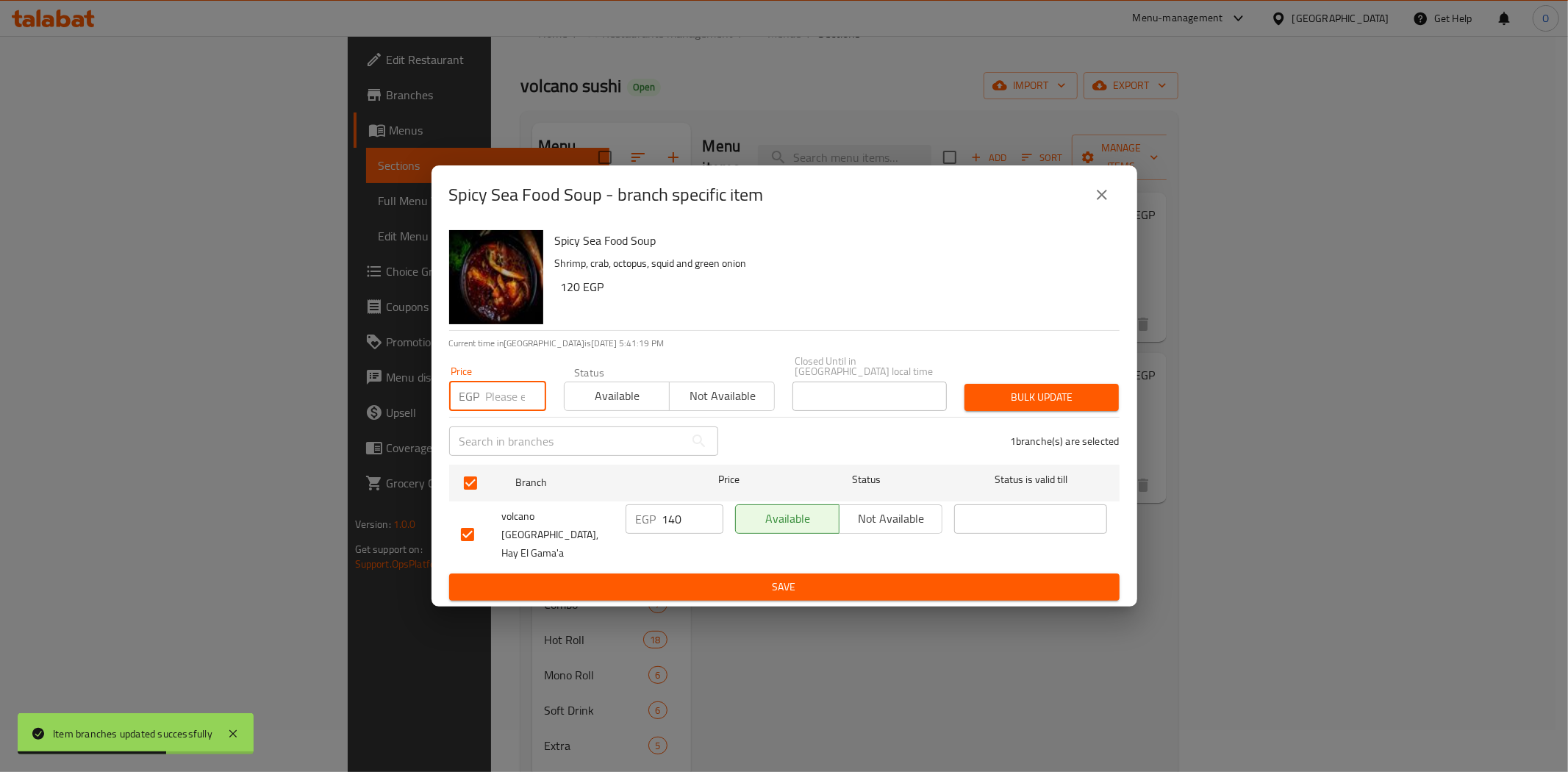
paste input "160"
type input "160"
click at [1040, 402] on span "Bulk update" at bounding box center [1042, 397] width 131 height 18
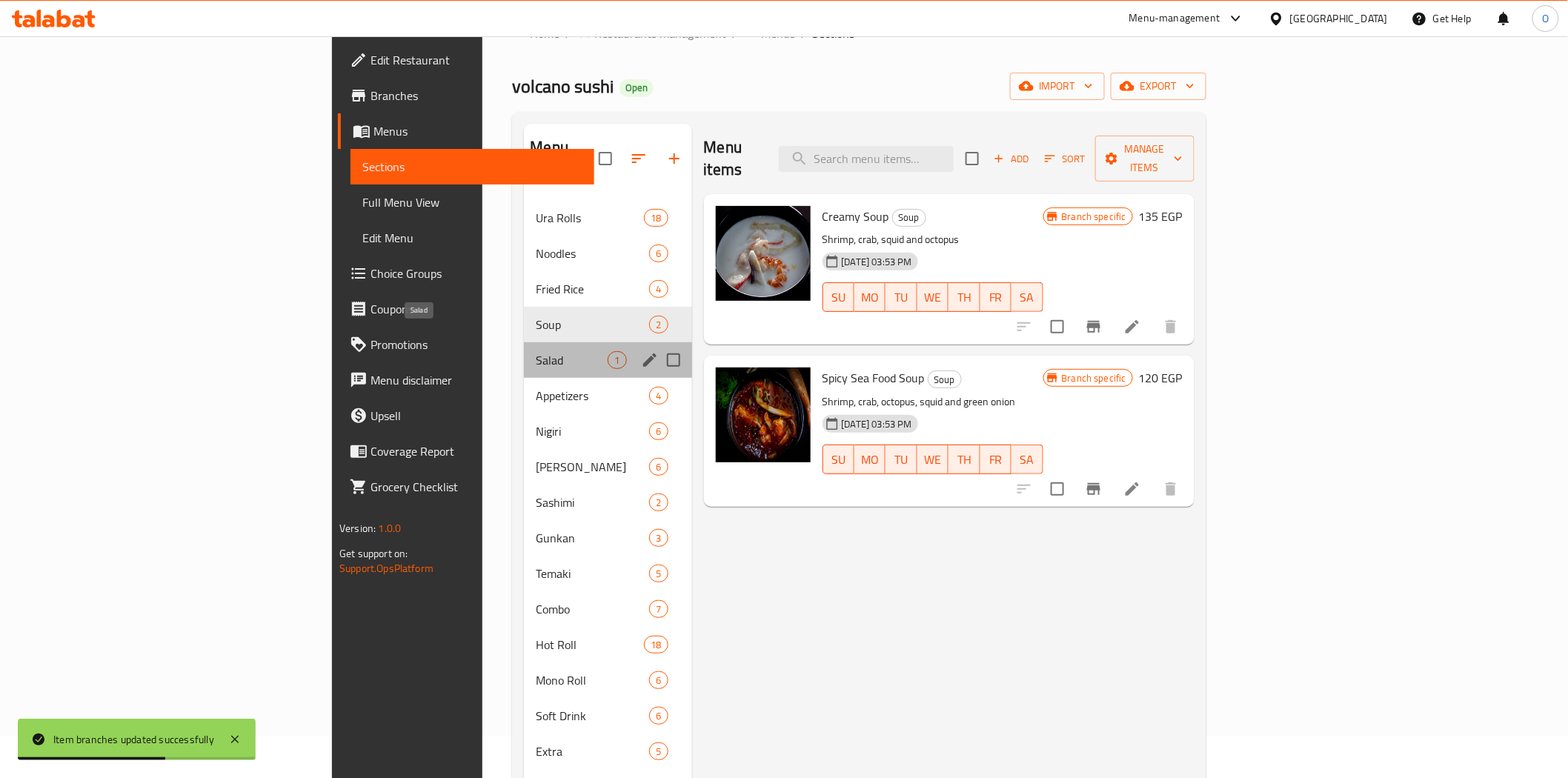
click at [536, 351] on span "Salad" at bounding box center [571, 360] width 72 height 18
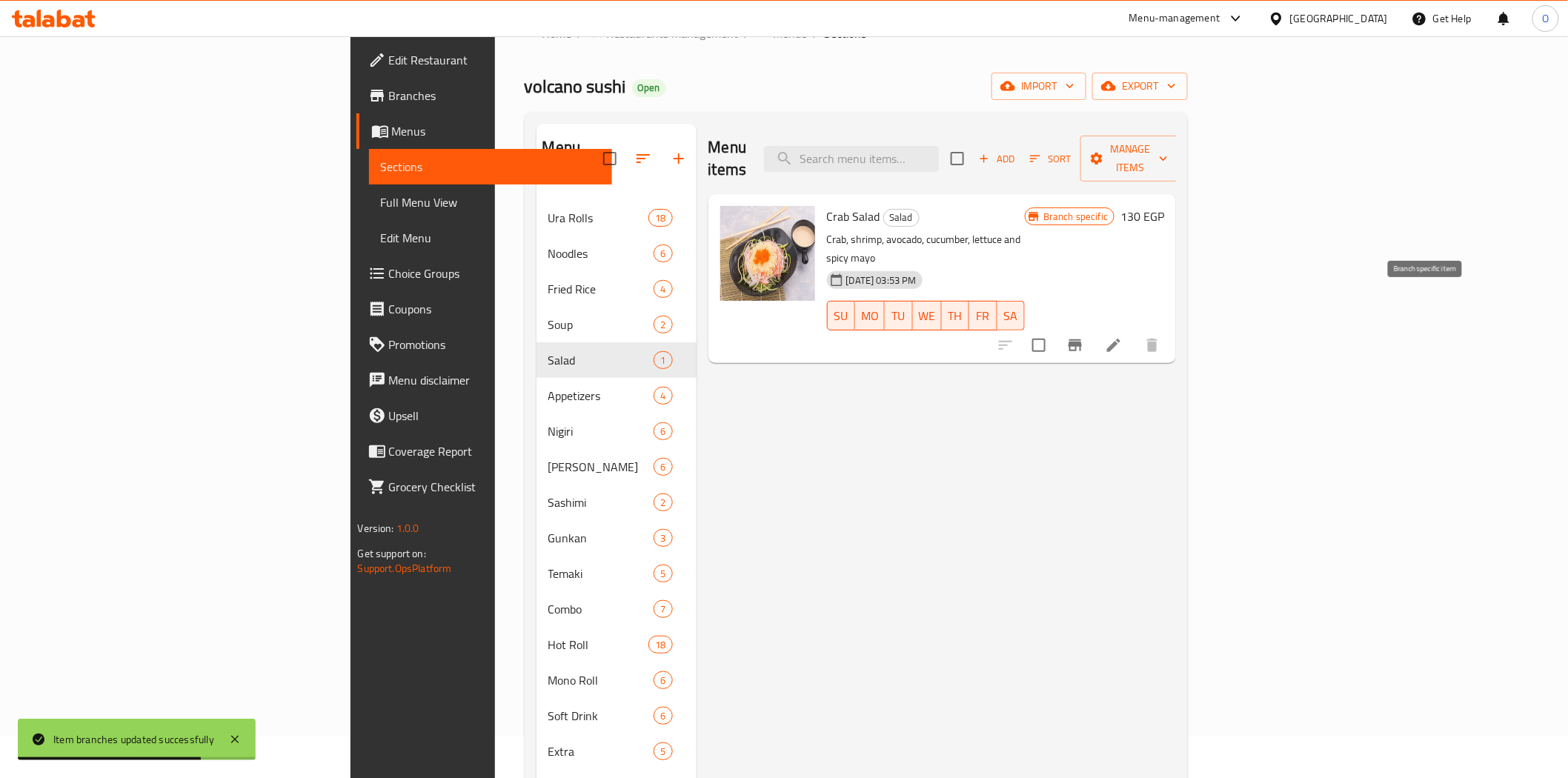
click at [1084, 336] on icon "Branch-specific-item" at bounding box center [1075, 345] width 18 height 18
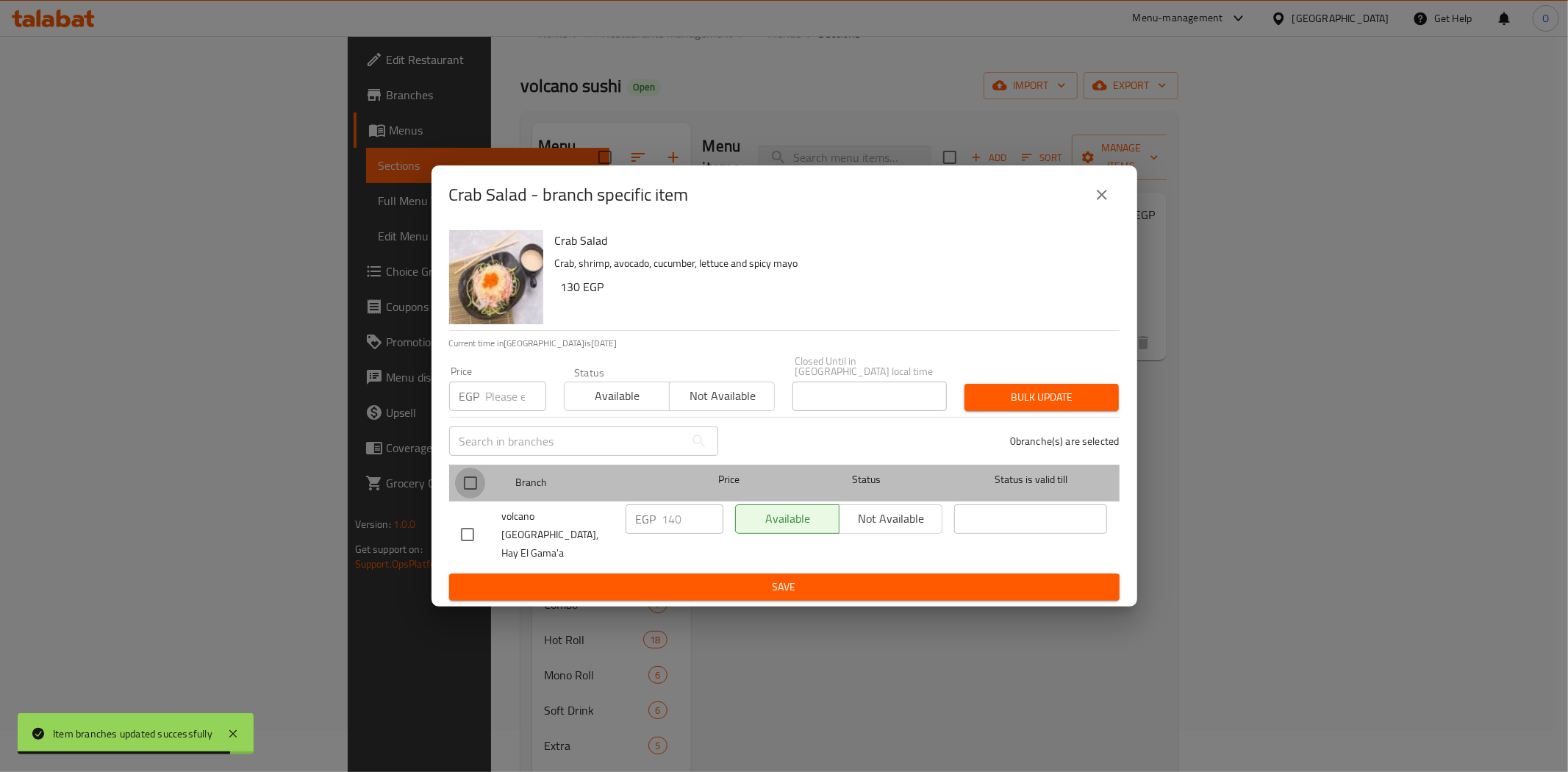
click at [469, 478] on input "checkbox" at bounding box center [470, 483] width 31 height 31
checkbox input "true"
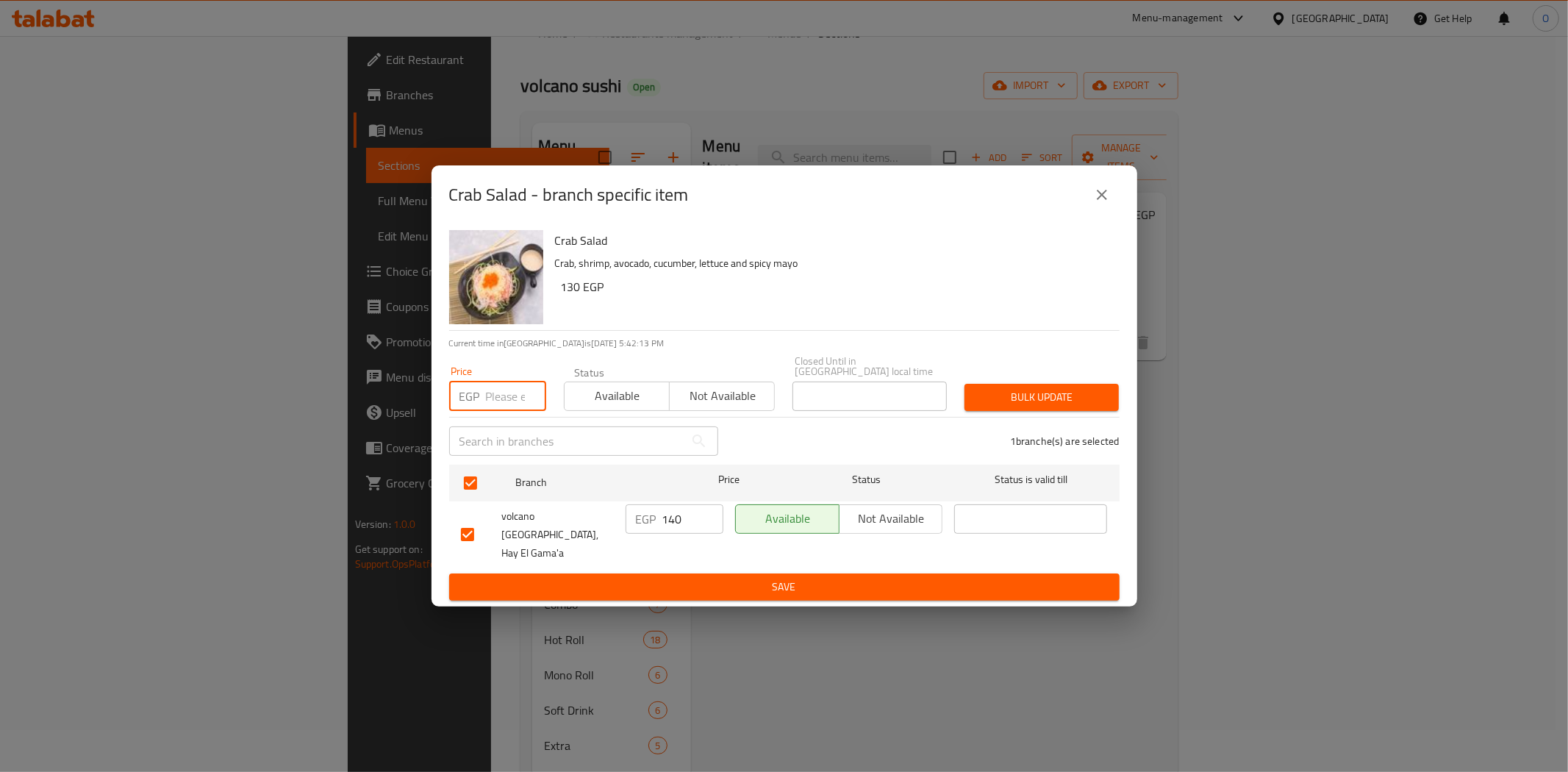
paste input "170"
type input "170"
click at [995, 388] on button "Bulk update" at bounding box center [1041, 397] width 155 height 27
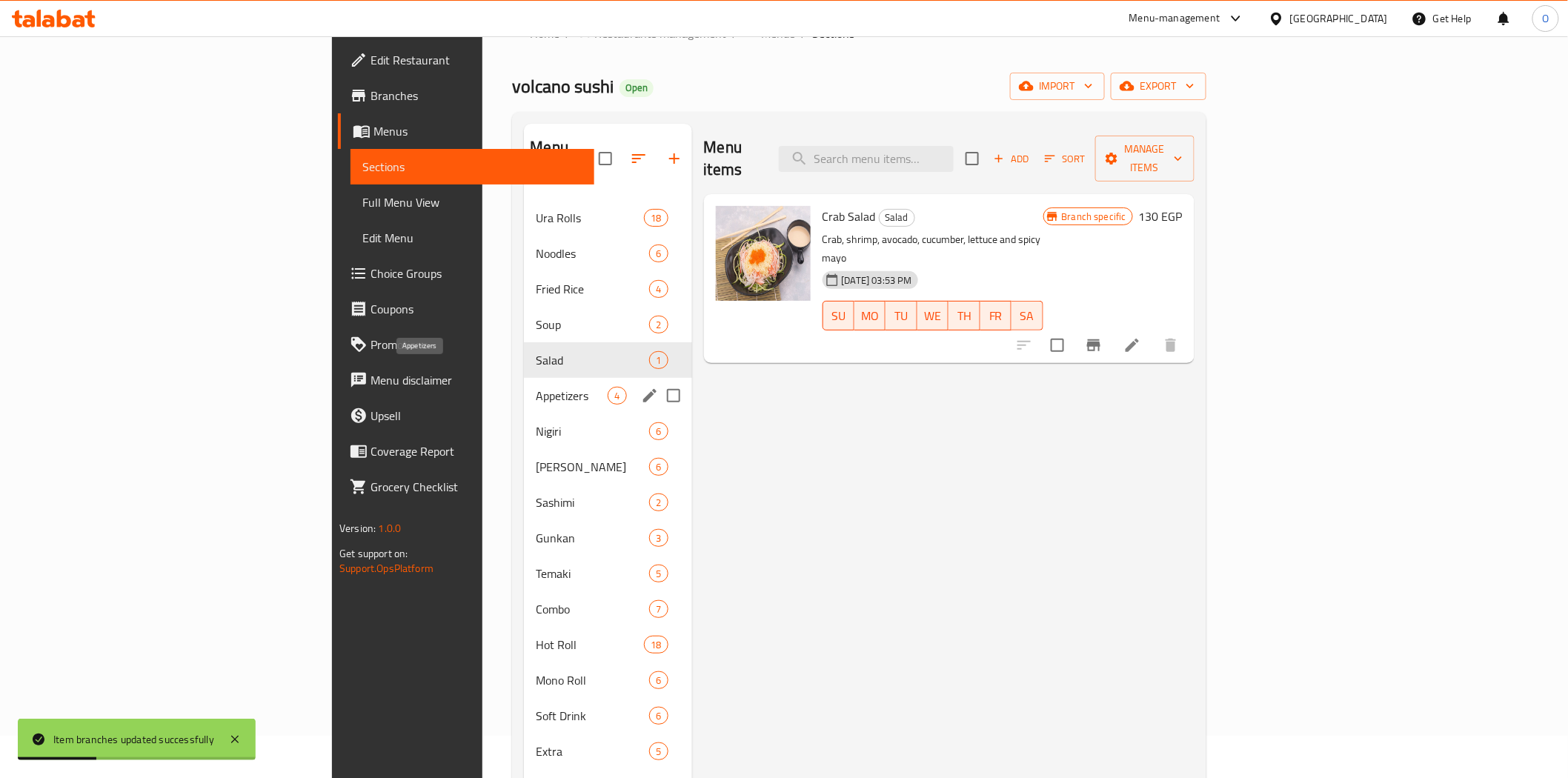
click at [536, 387] on span "Appetizers" at bounding box center [571, 396] width 72 height 18
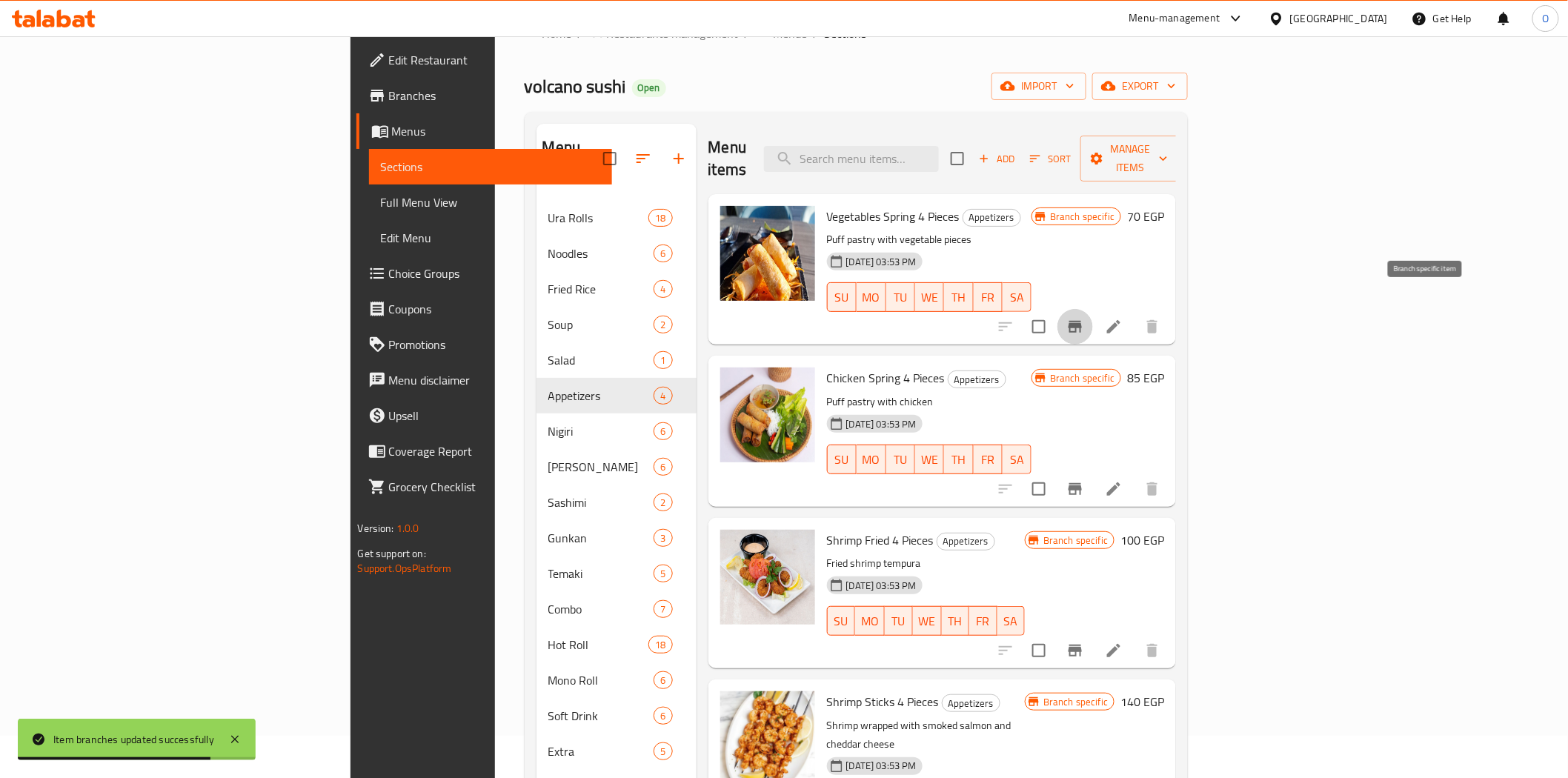
click at [1093, 309] on button "Branch-specific-item" at bounding box center [1075, 326] width 35 height 35
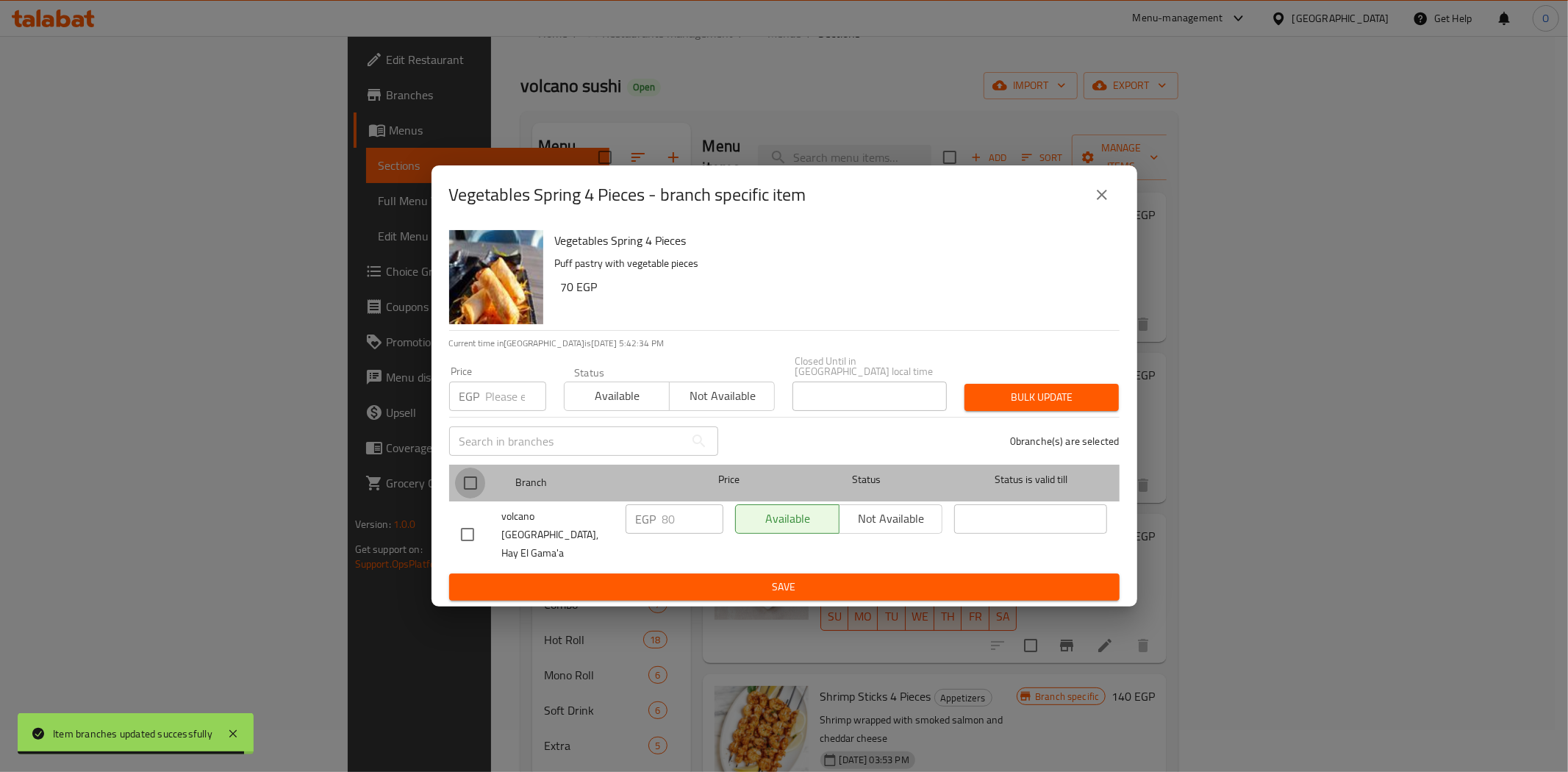
click at [465, 488] on input "checkbox" at bounding box center [470, 483] width 31 height 31
checkbox input "true"
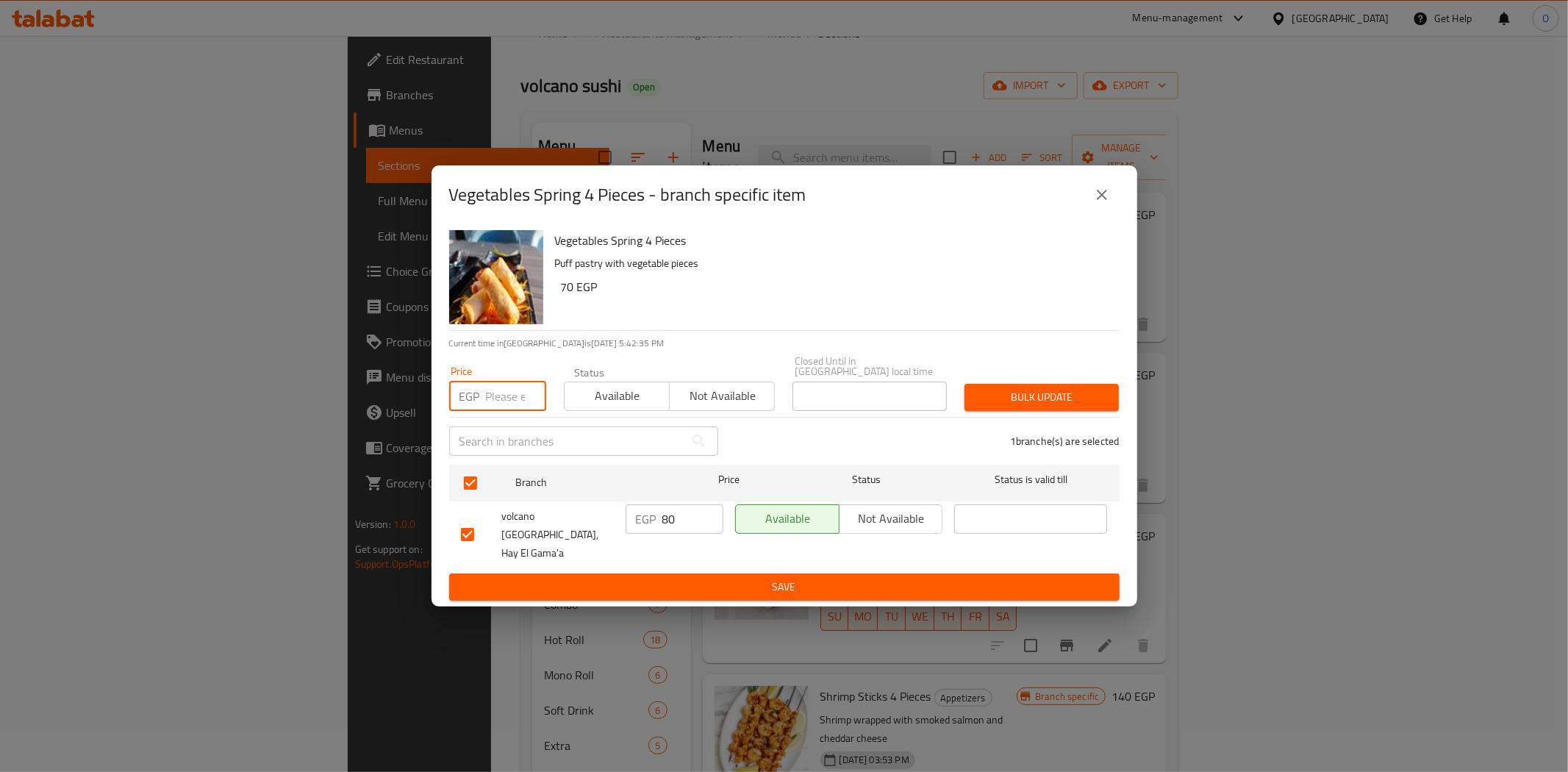
paste input "100"
type input "100"
click at [1000, 397] on span "Bulk update" at bounding box center [1042, 397] width 131 height 18
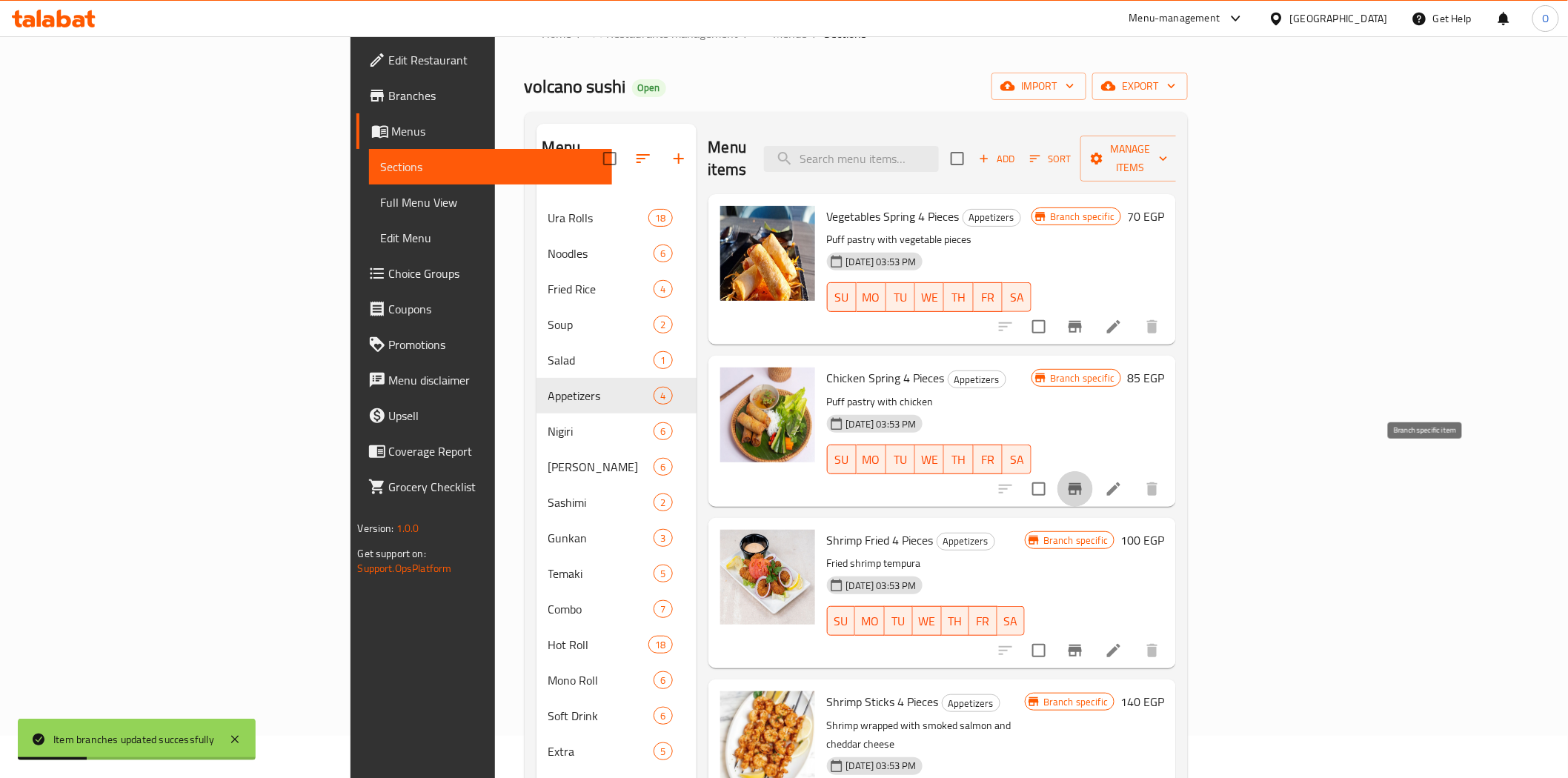
click at [1082, 483] on icon "Branch-specific-item" at bounding box center [1075, 489] width 13 height 12
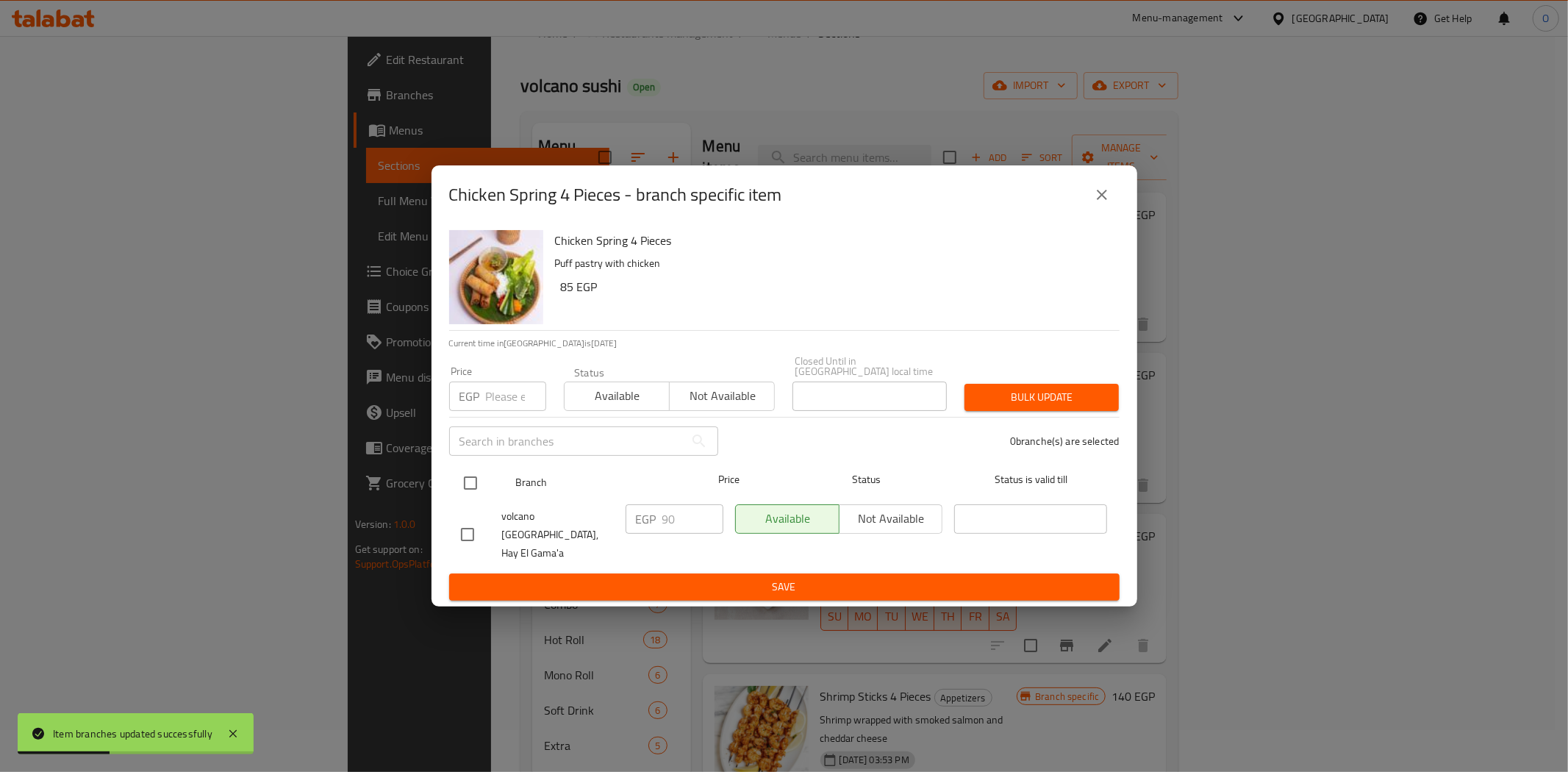
click at [474, 486] on input "checkbox" at bounding box center [470, 483] width 31 height 31
checkbox input "true"
paste input "110"
type input "110"
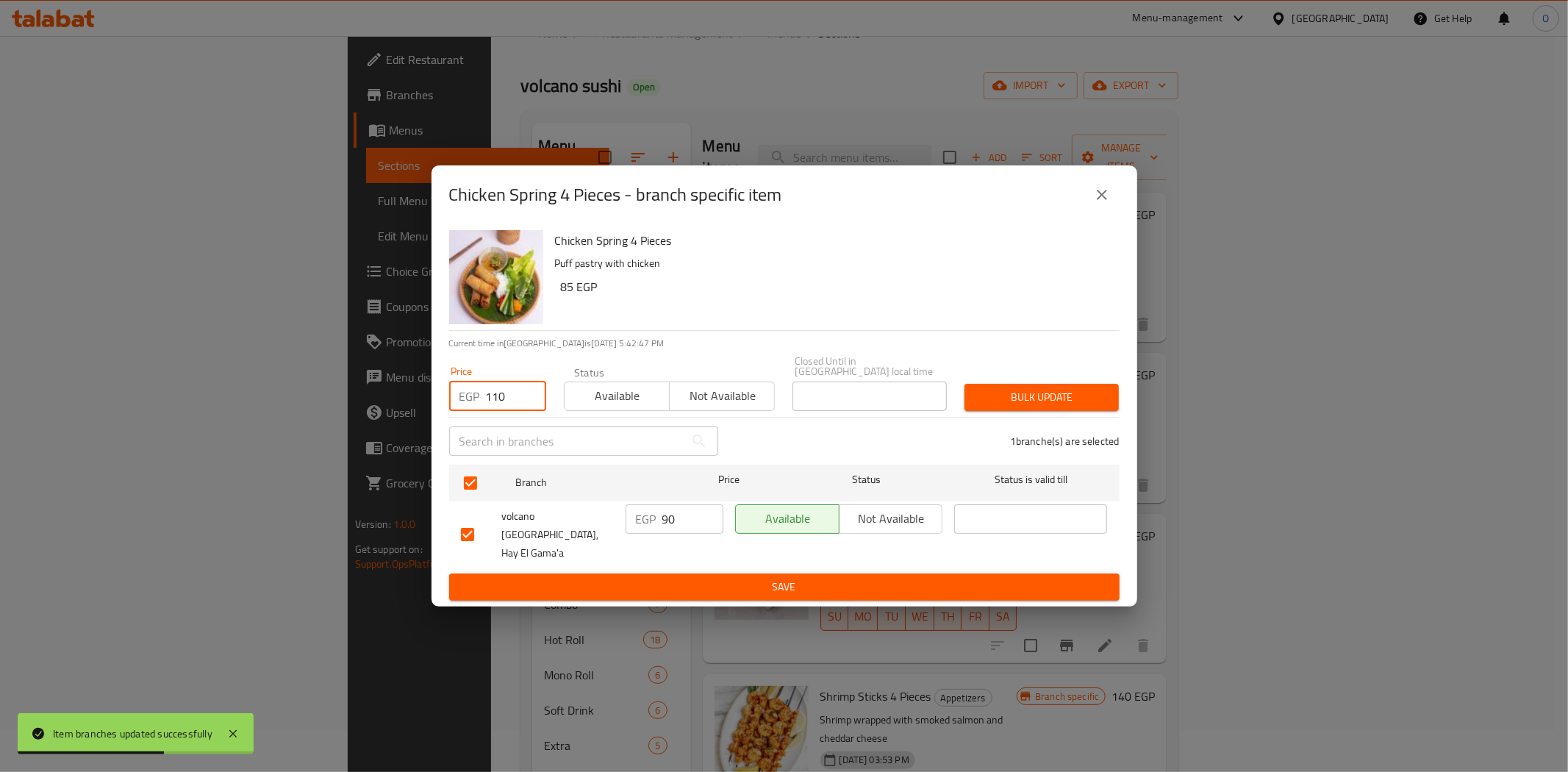
click at [987, 406] on span "Bulk update" at bounding box center [1042, 397] width 131 height 18
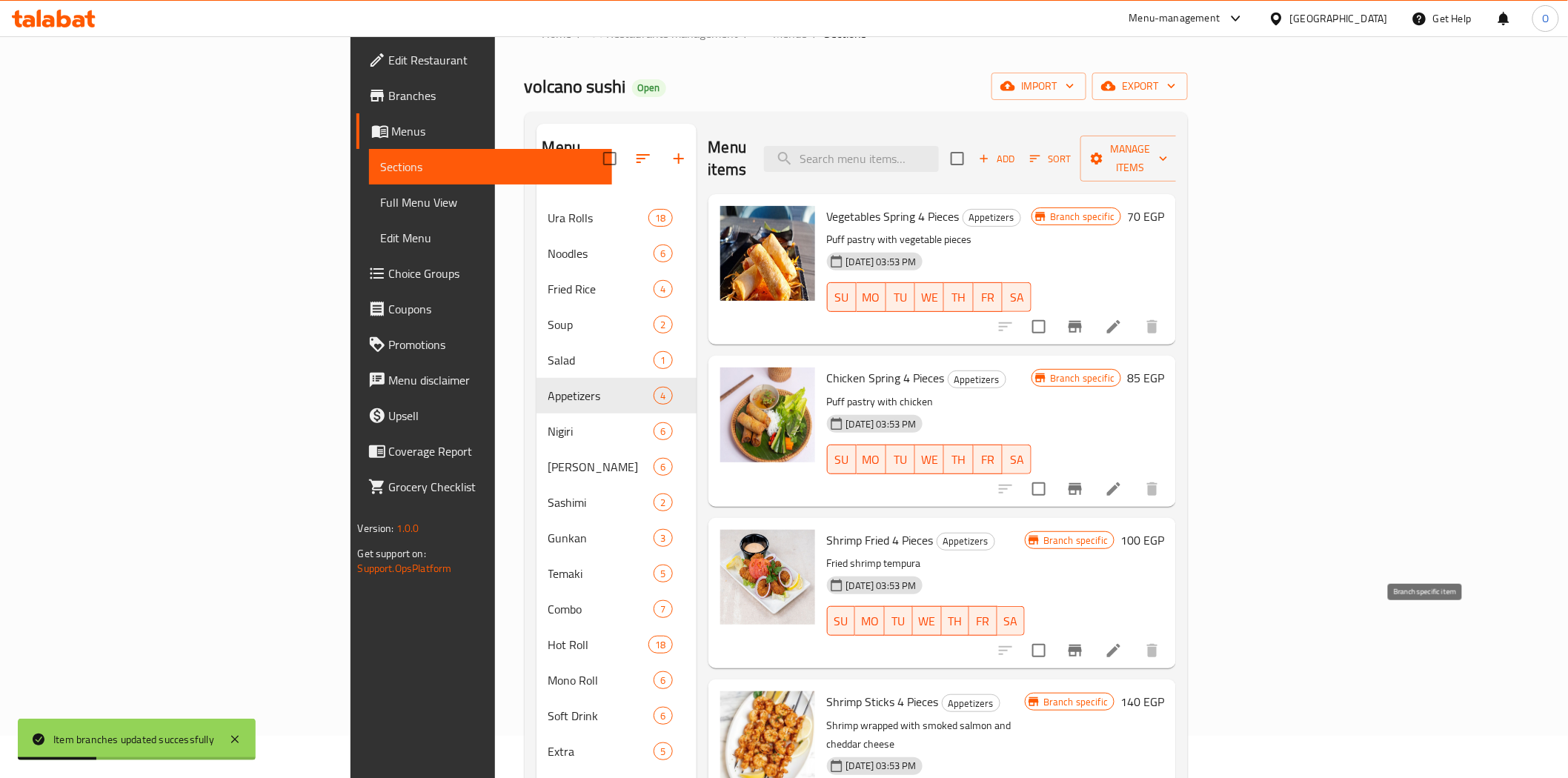
click at [1082, 644] on icon "Branch-specific-item" at bounding box center [1075, 650] width 13 height 12
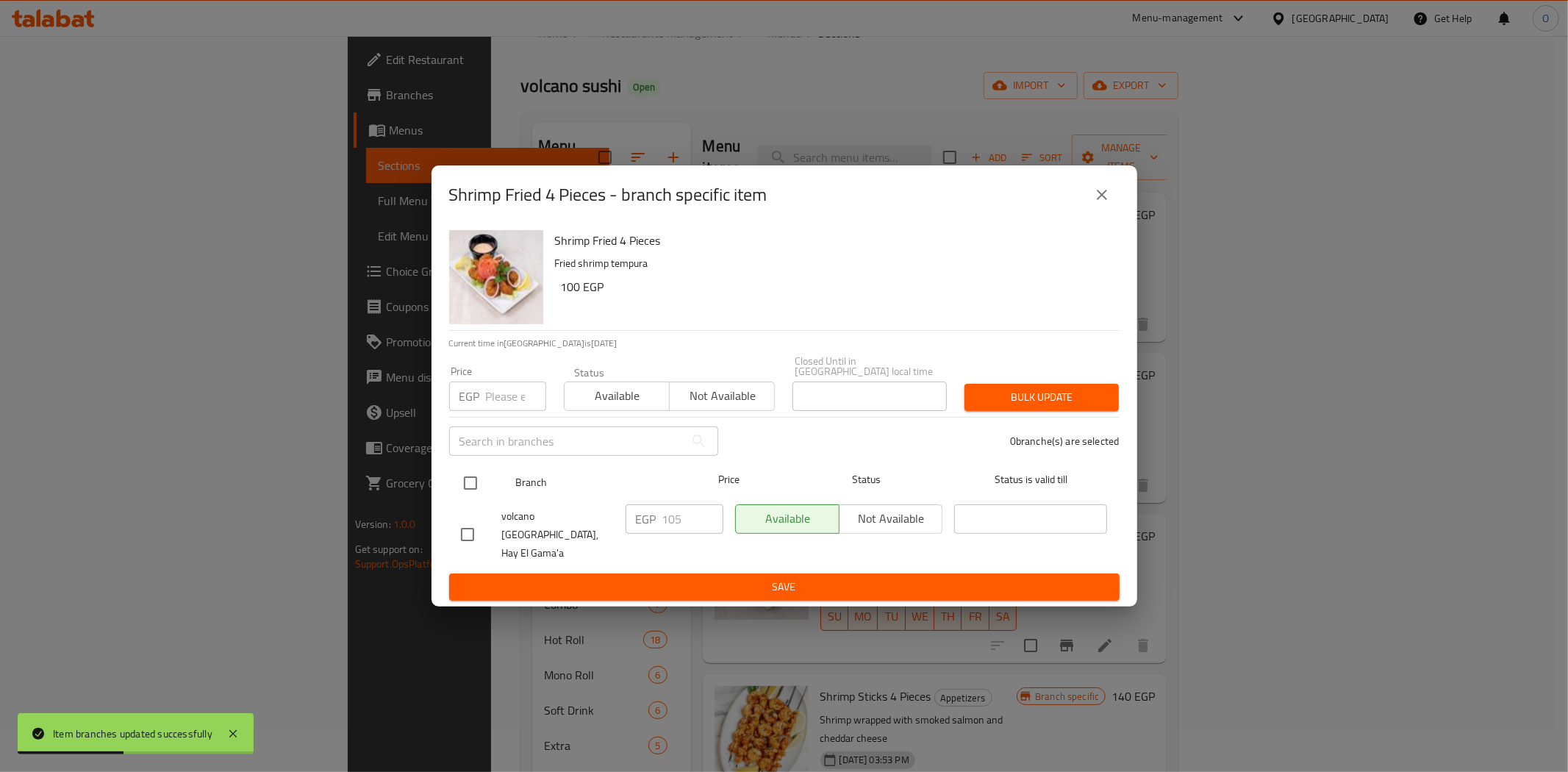
click at [476, 478] on input "checkbox" at bounding box center [470, 483] width 31 height 31
checkbox input "true"
paste input "150"
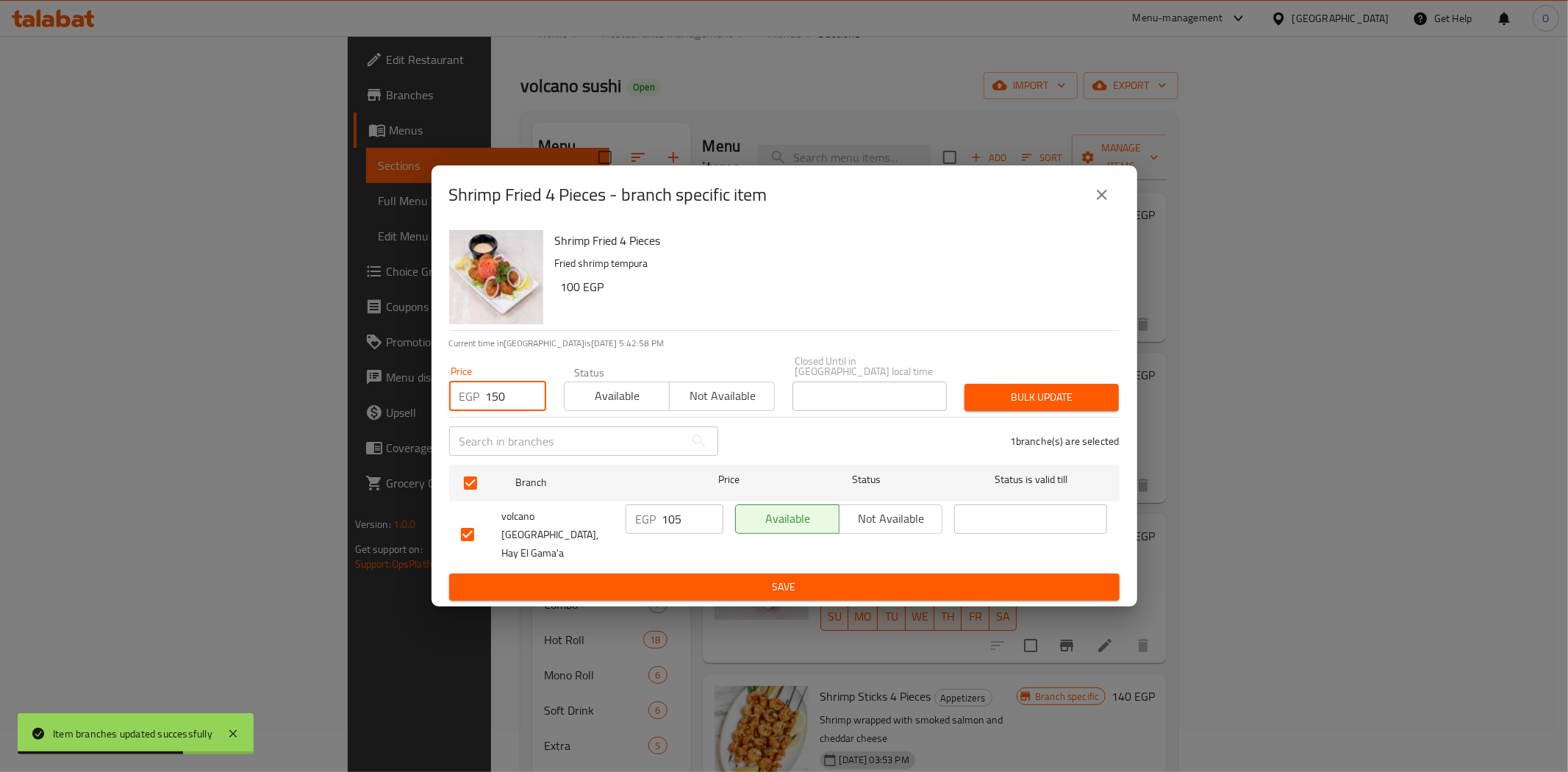
type input "150"
click at [1019, 406] on span "Bulk update" at bounding box center [1042, 397] width 131 height 18
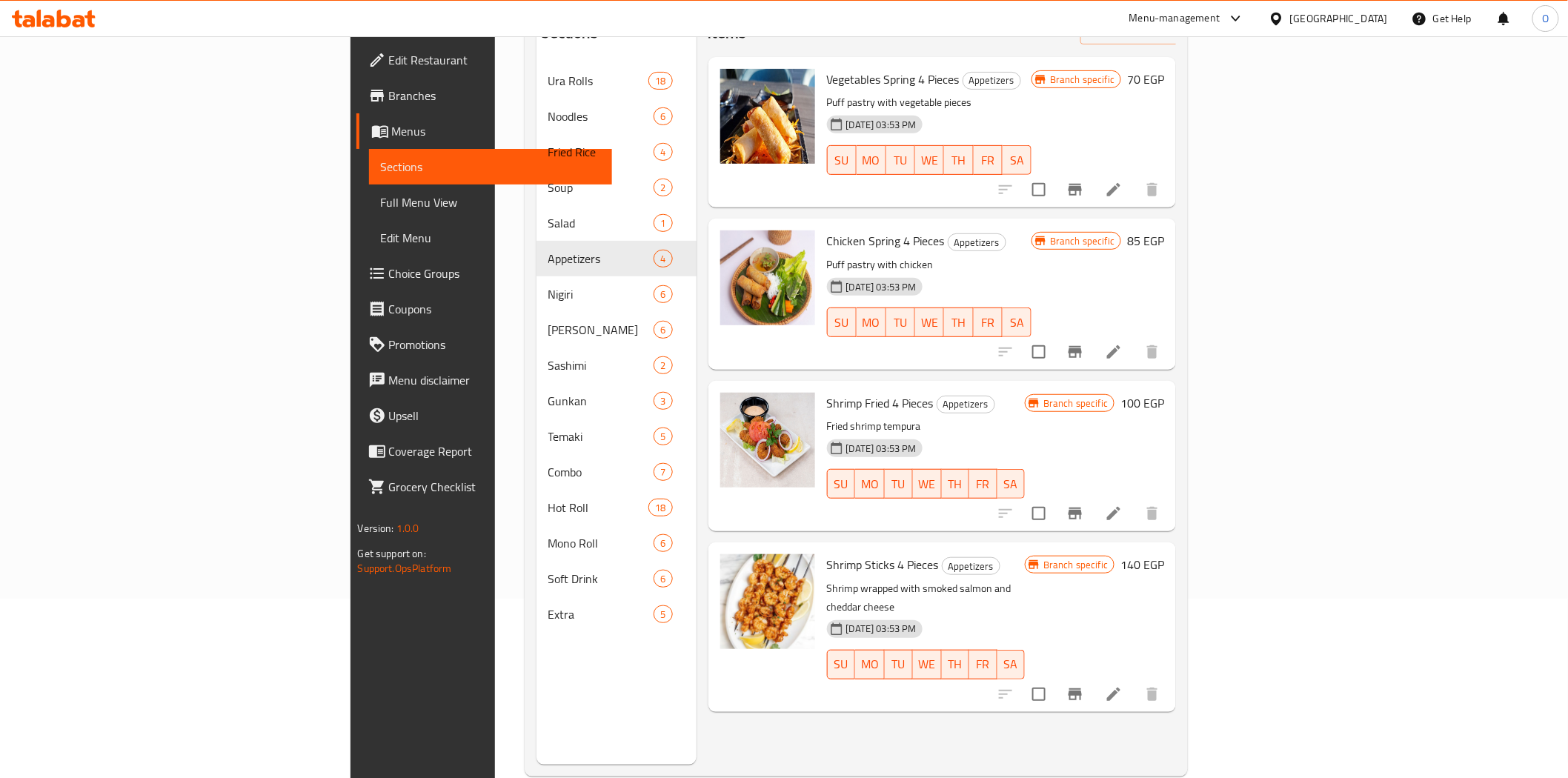
scroll to position [208, 0]
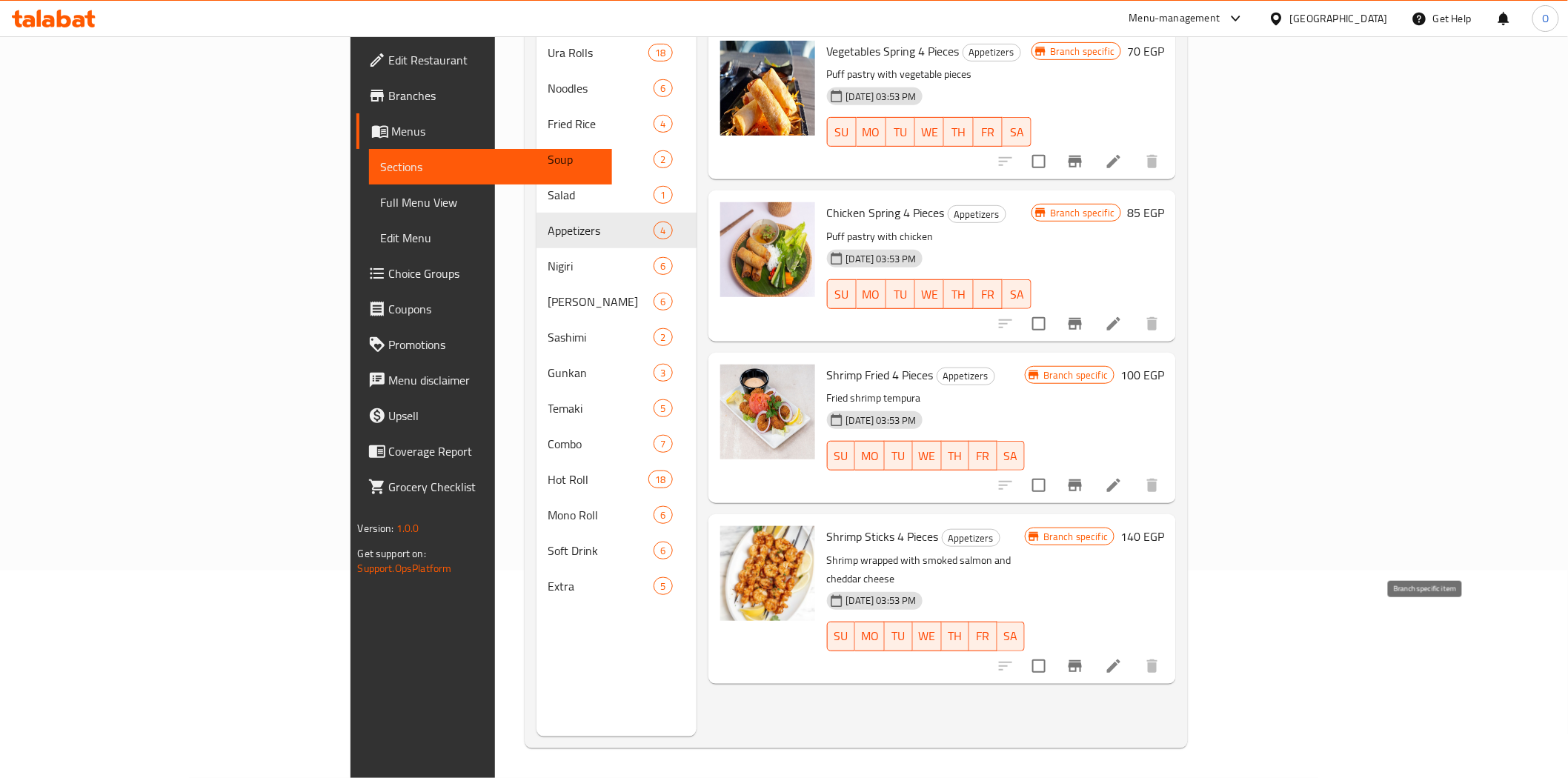
click at [1093, 648] on button "Branch-specific-item" at bounding box center [1075, 665] width 35 height 35
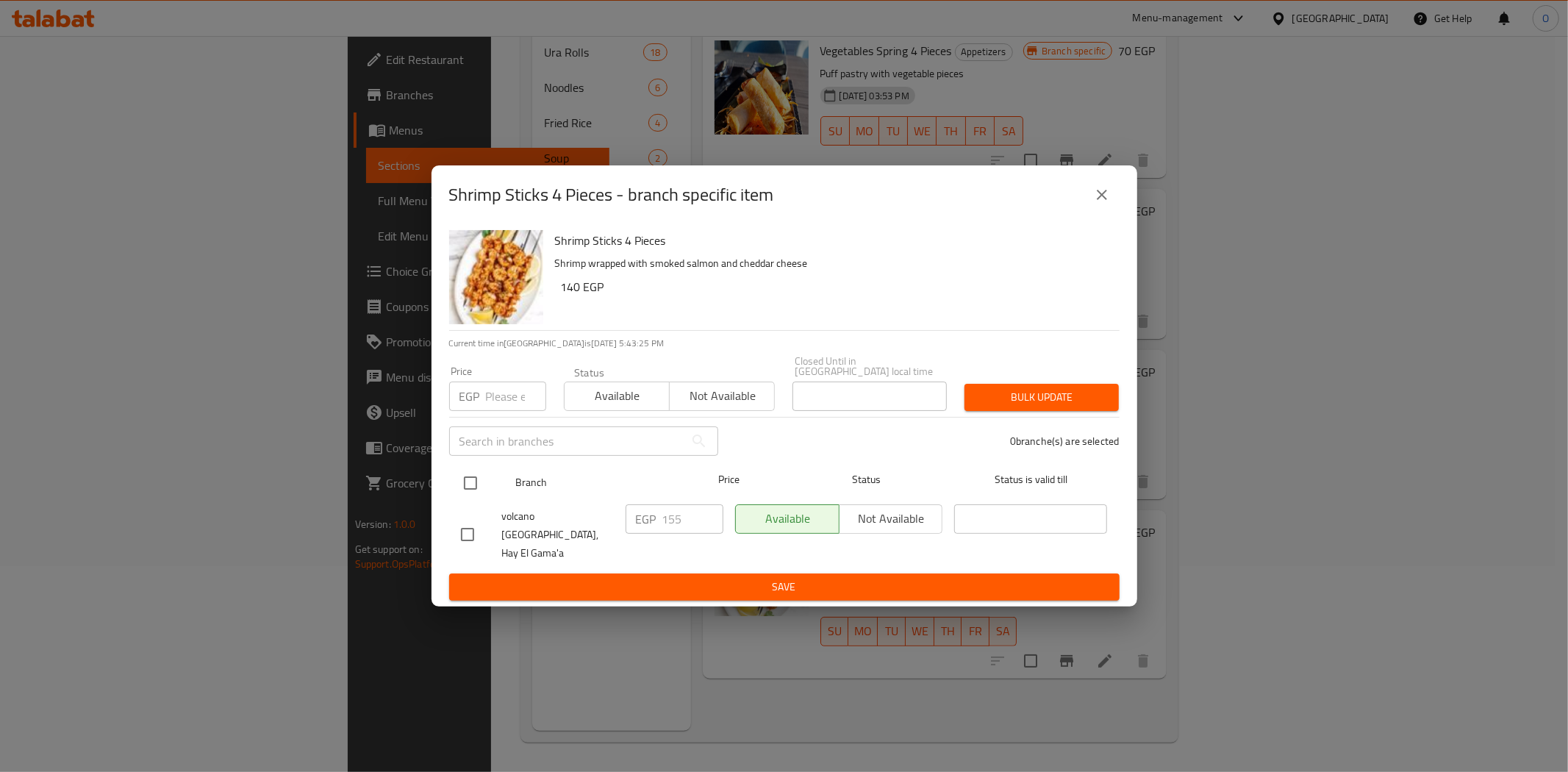
click at [461, 481] on input "checkbox" at bounding box center [470, 483] width 31 height 31
checkbox input "true"
paste input "220"
type input "220"
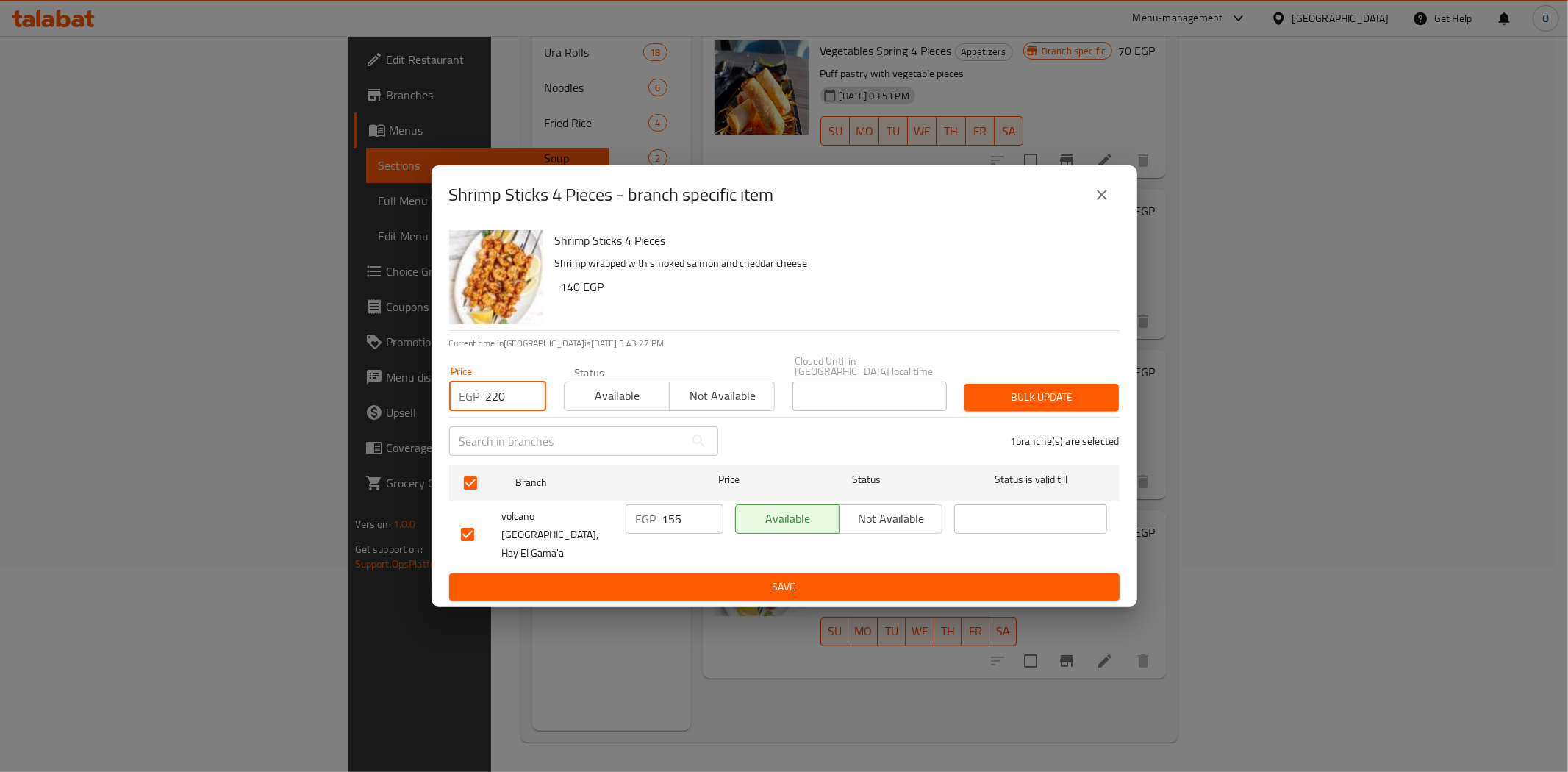
click at [1013, 394] on span "Bulk update" at bounding box center [1042, 397] width 131 height 18
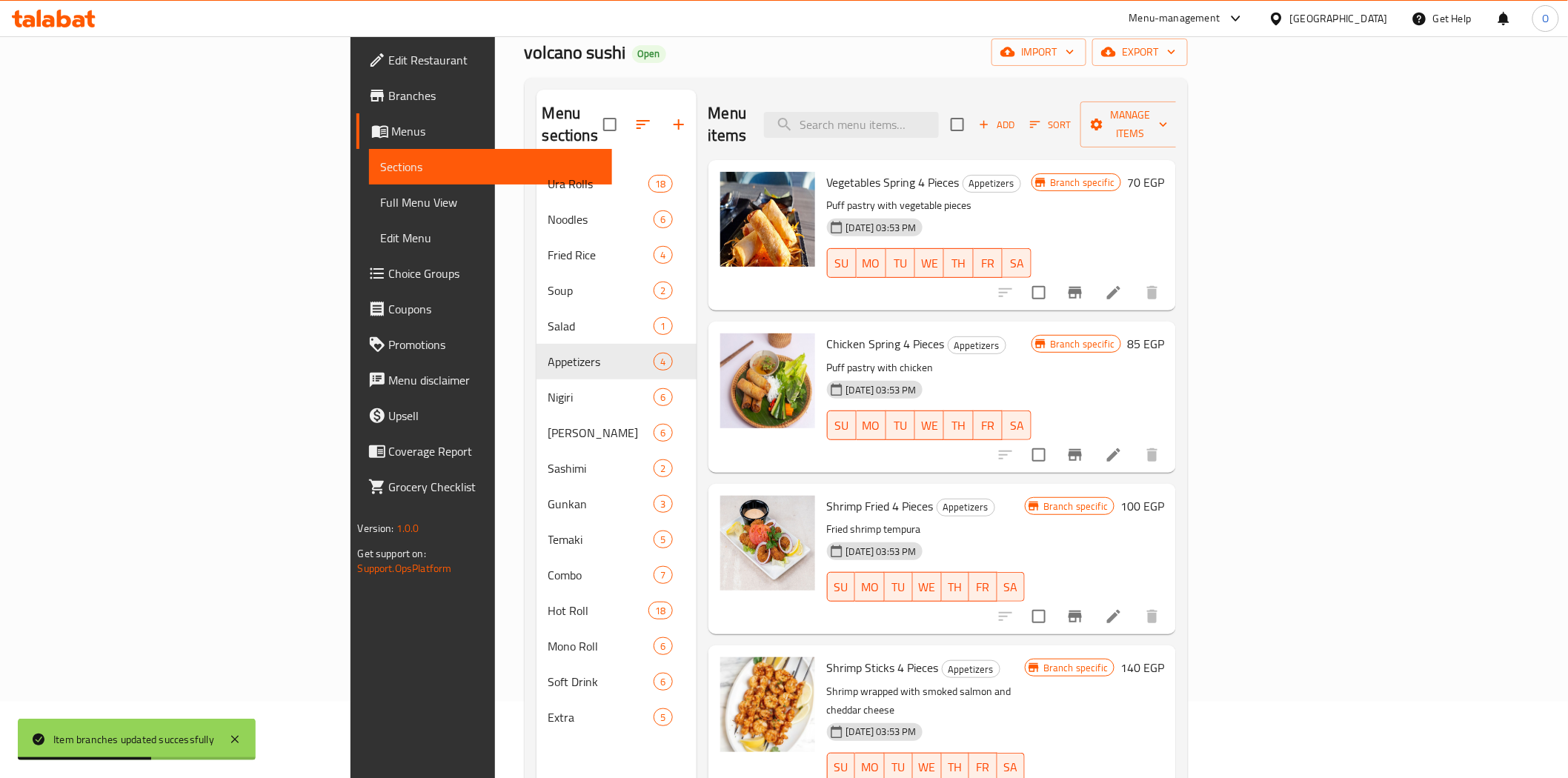
scroll to position [0, 0]
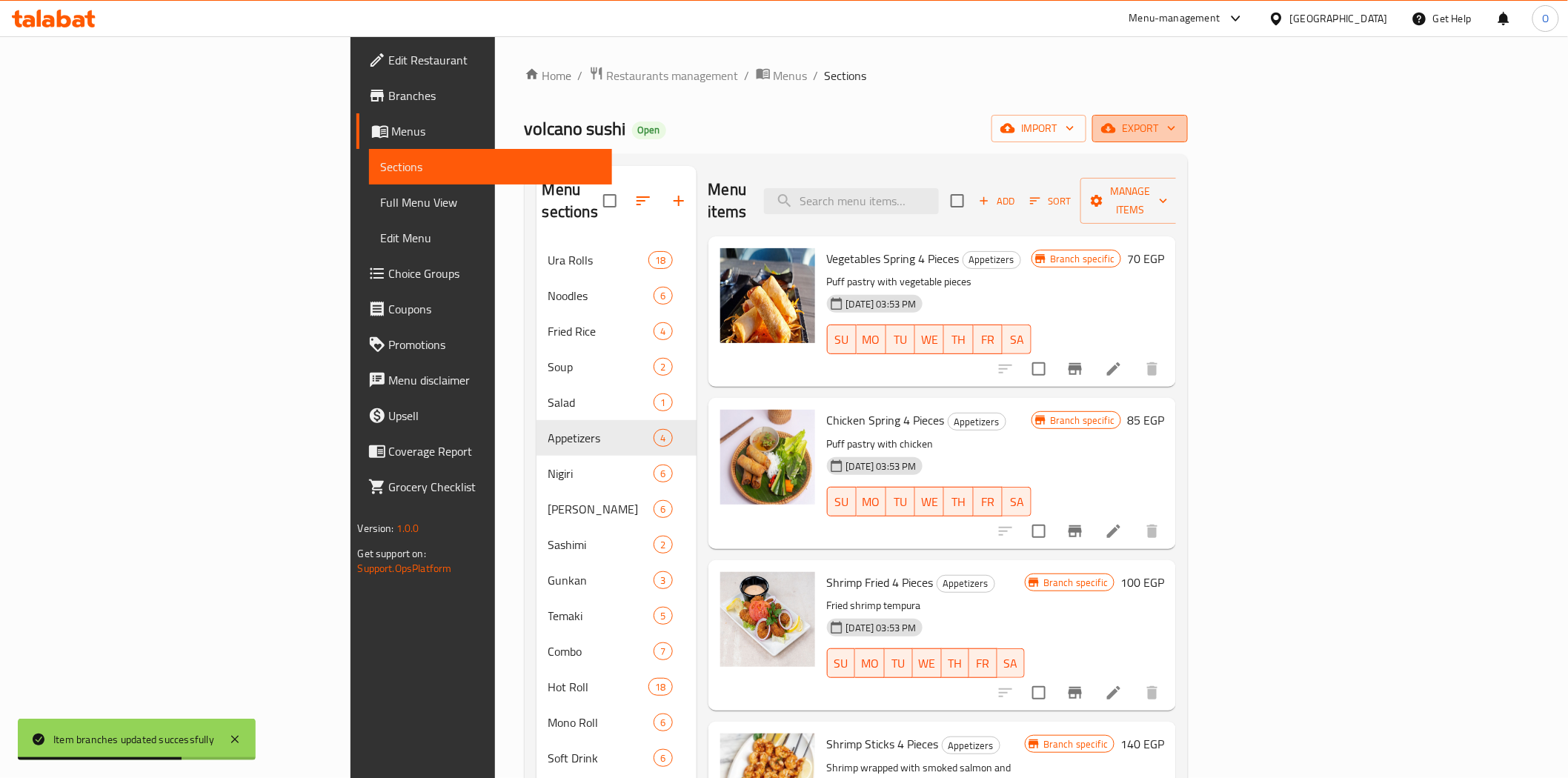
click at [1176, 126] on span "export" at bounding box center [1139, 129] width 72 height 18
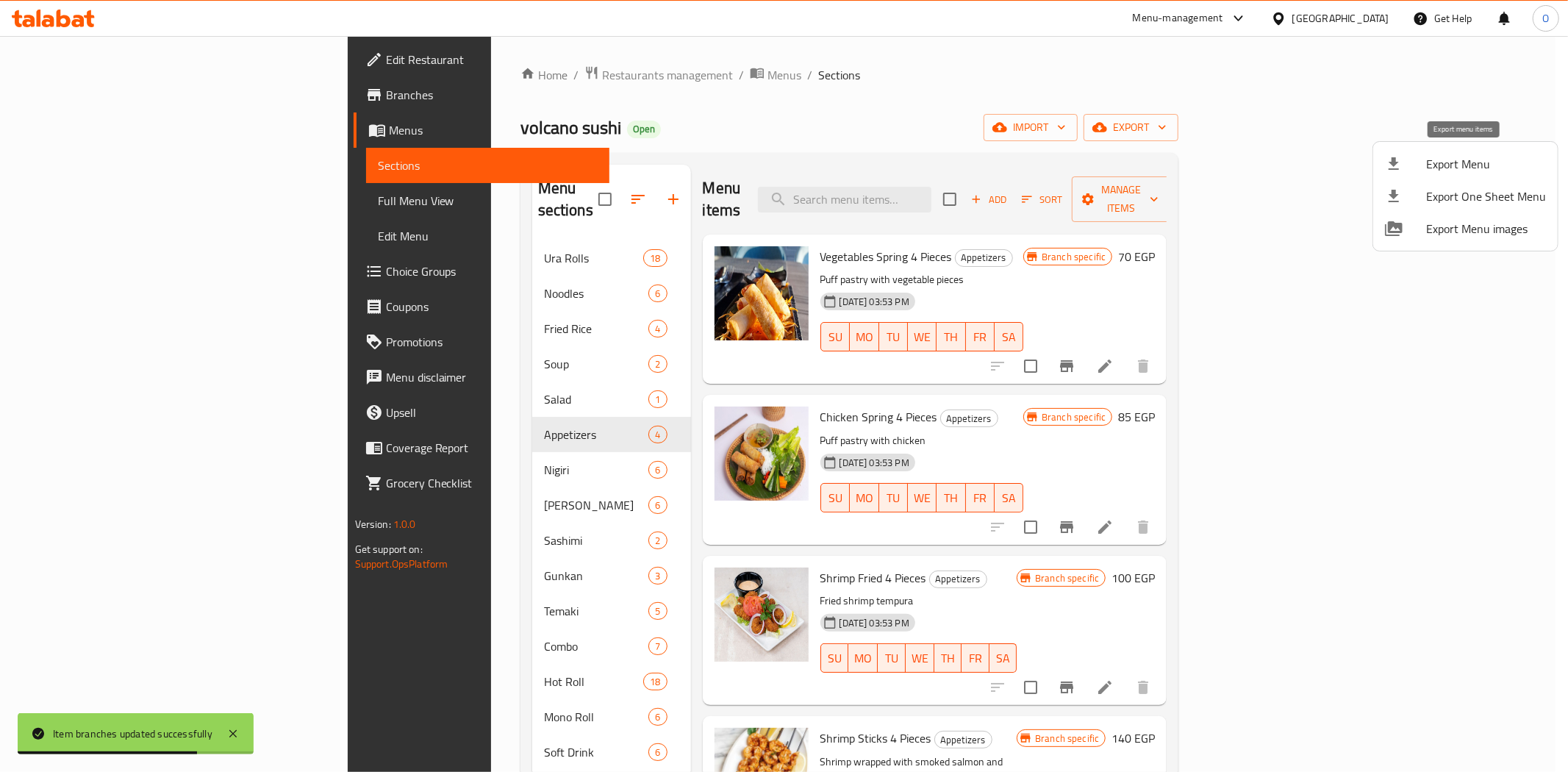
click at [1428, 159] on span "Export Menu" at bounding box center [1486, 164] width 119 height 18
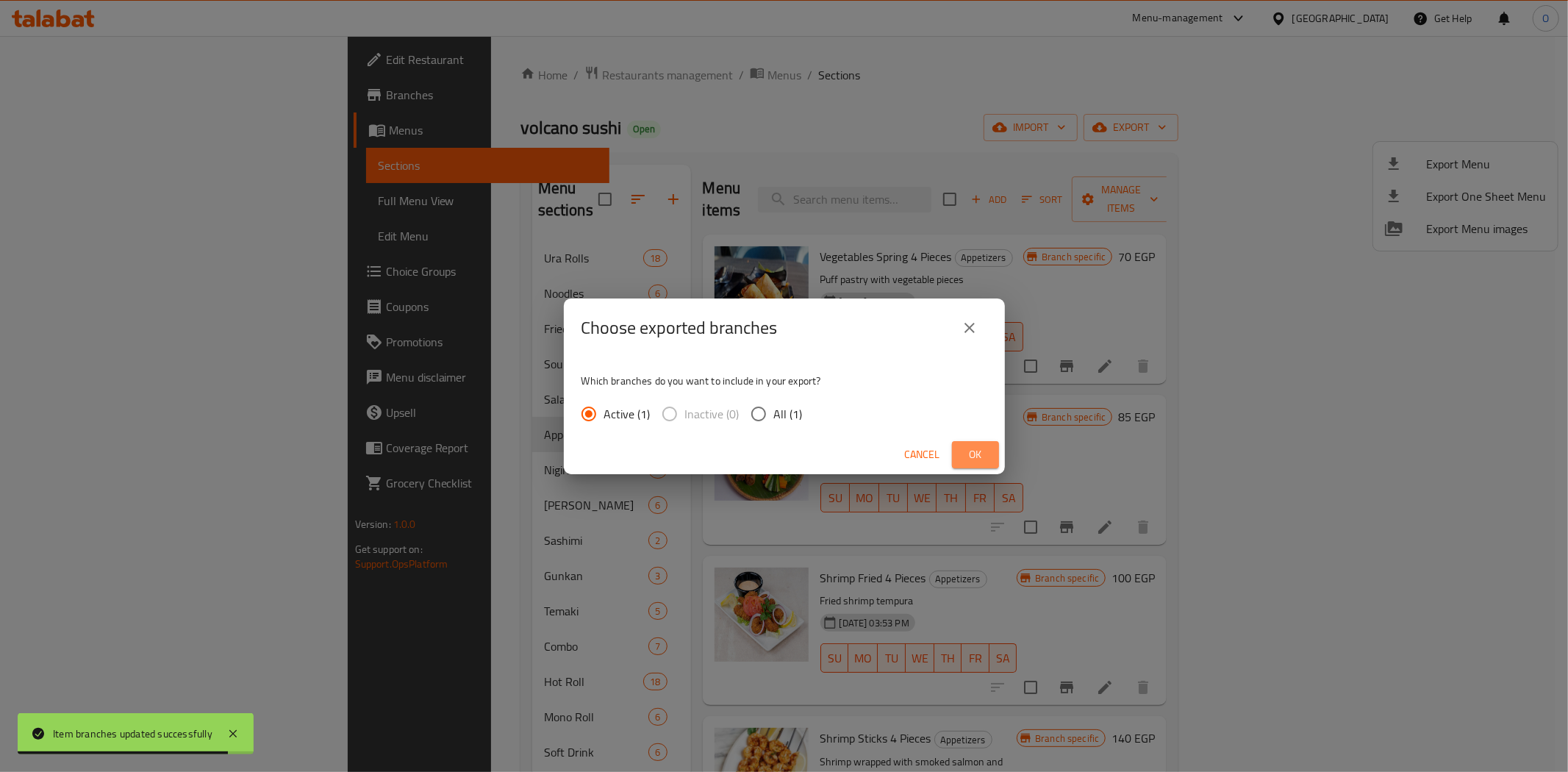
click at [974, 459] on span "Ok" at bounding box center [975, 455] width 24 height 18
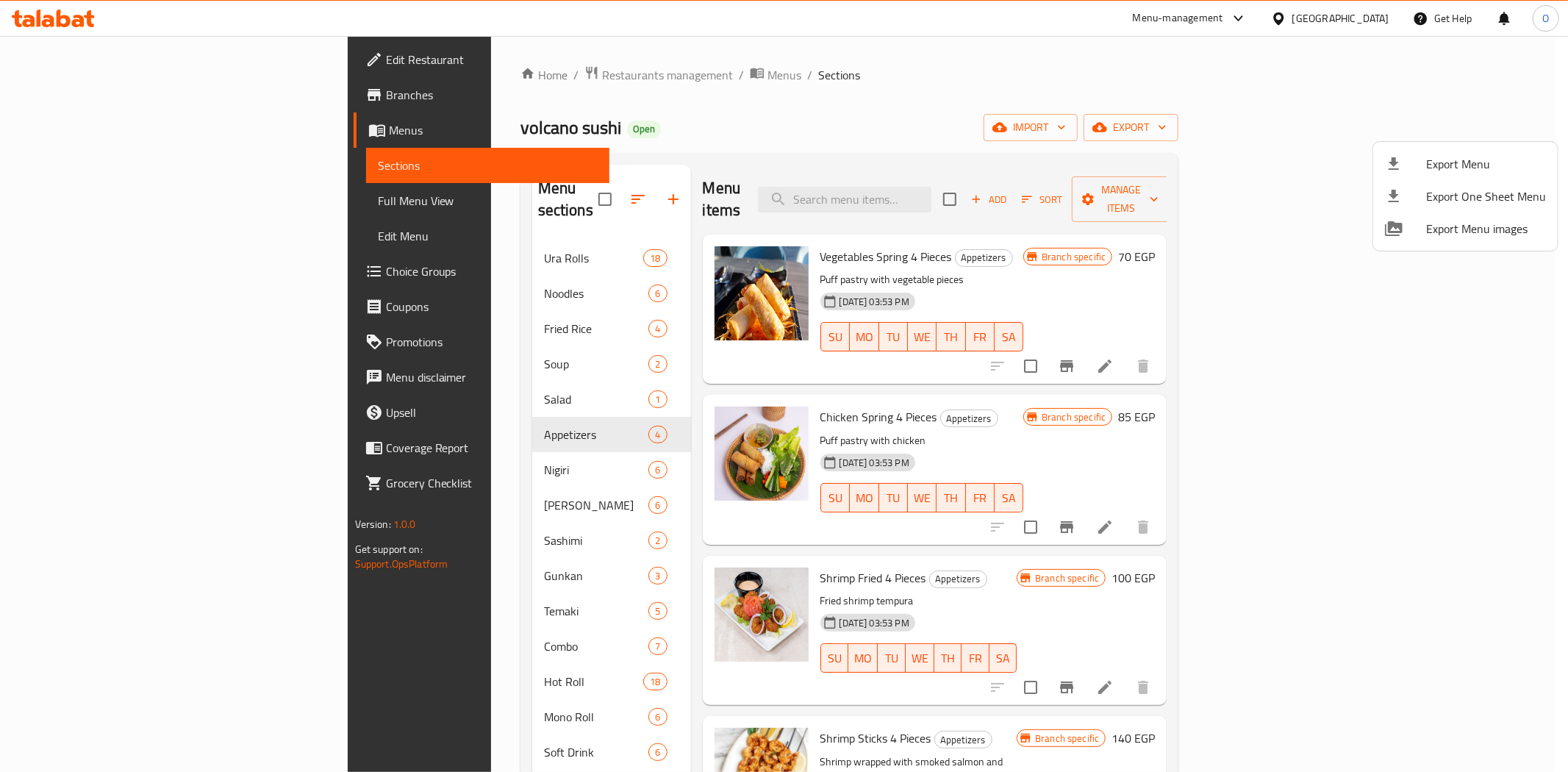
click at [456, 438] on div at bounding box center [784, 386] width 1568 height 772
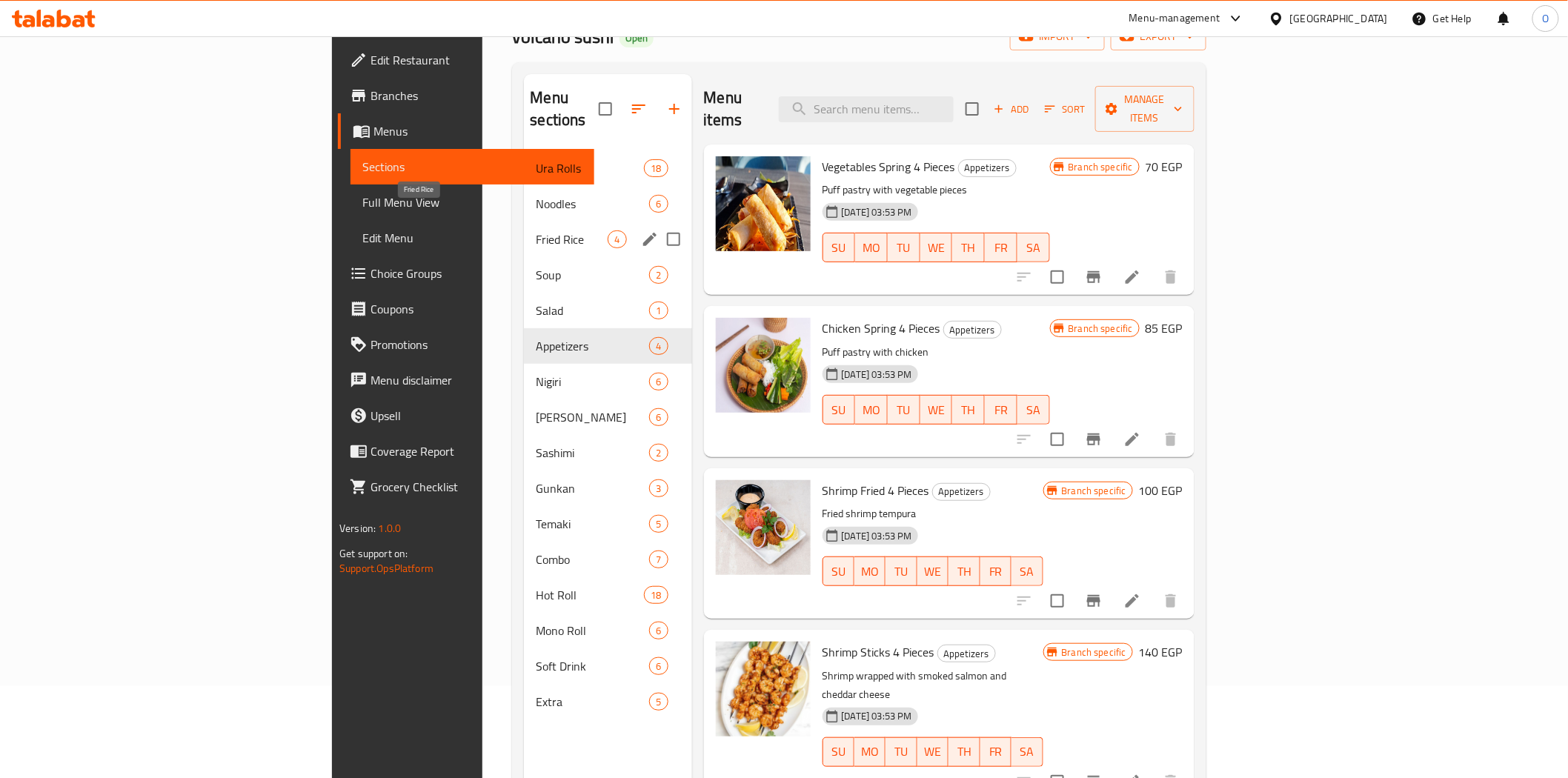
scroll to position [82, 0]
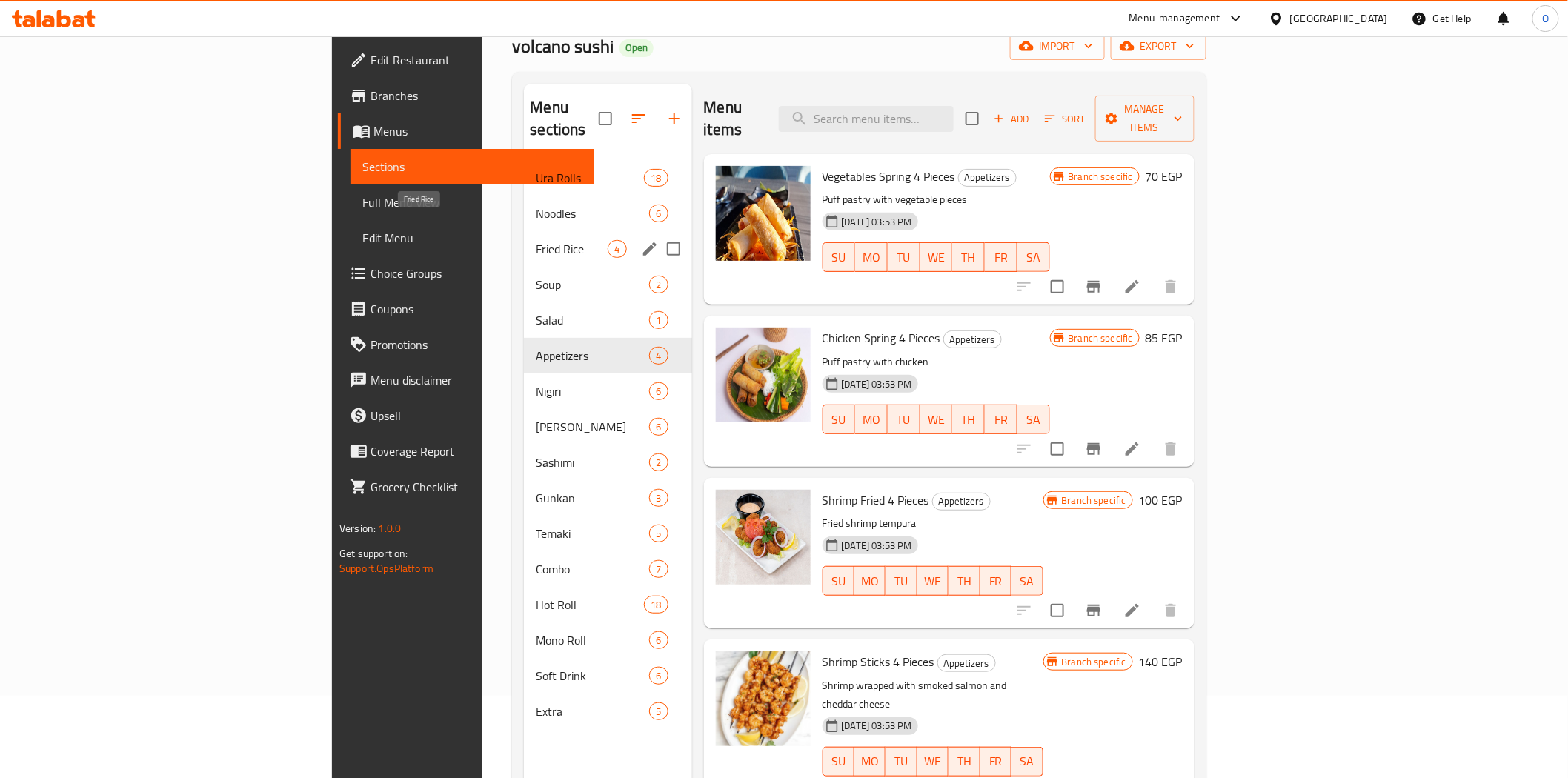
click at [536, 240] on span "Fried Rice" at bounding box center [571, 249] width 72 height 18
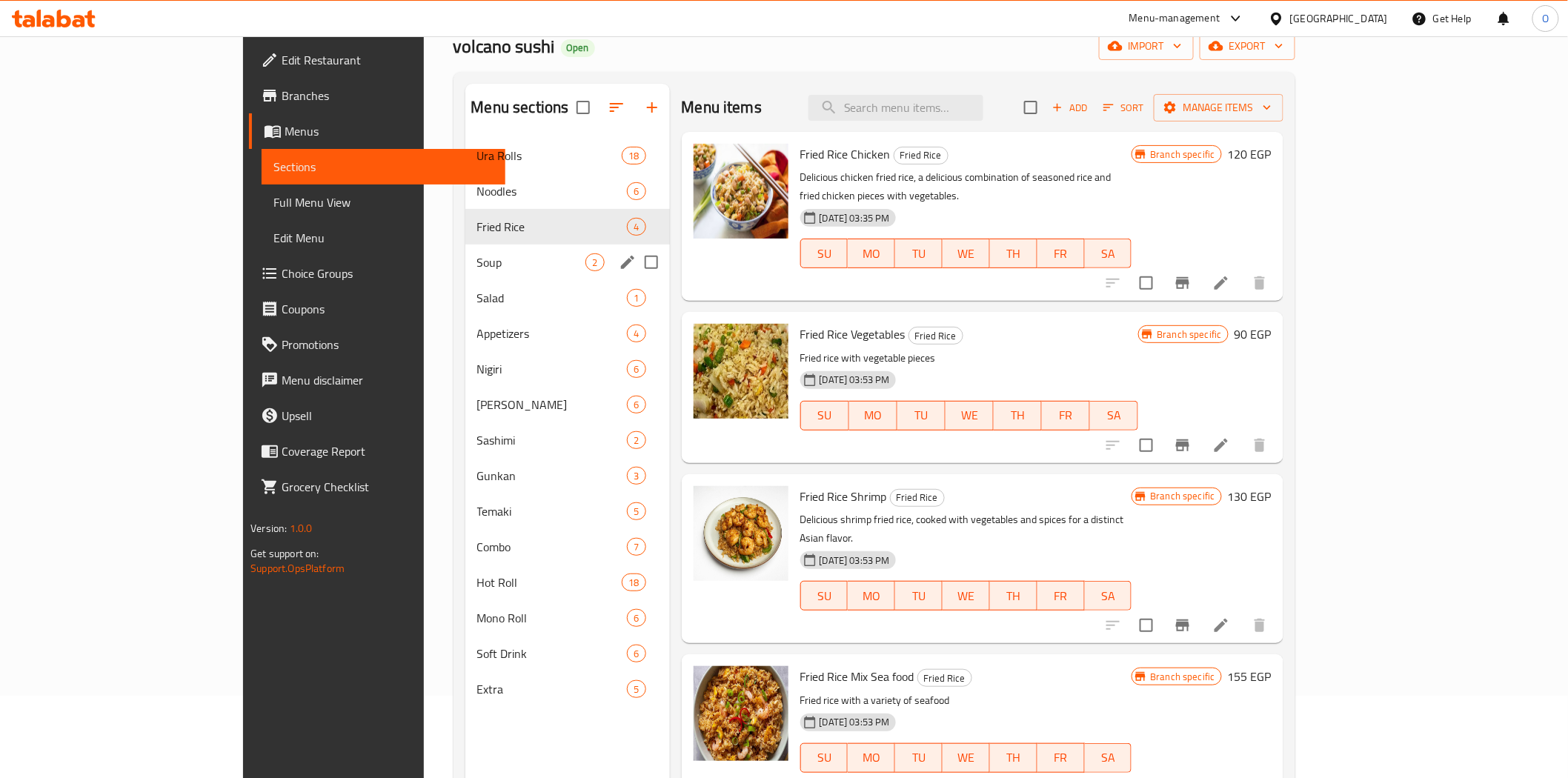
scroll to position [208, 0]
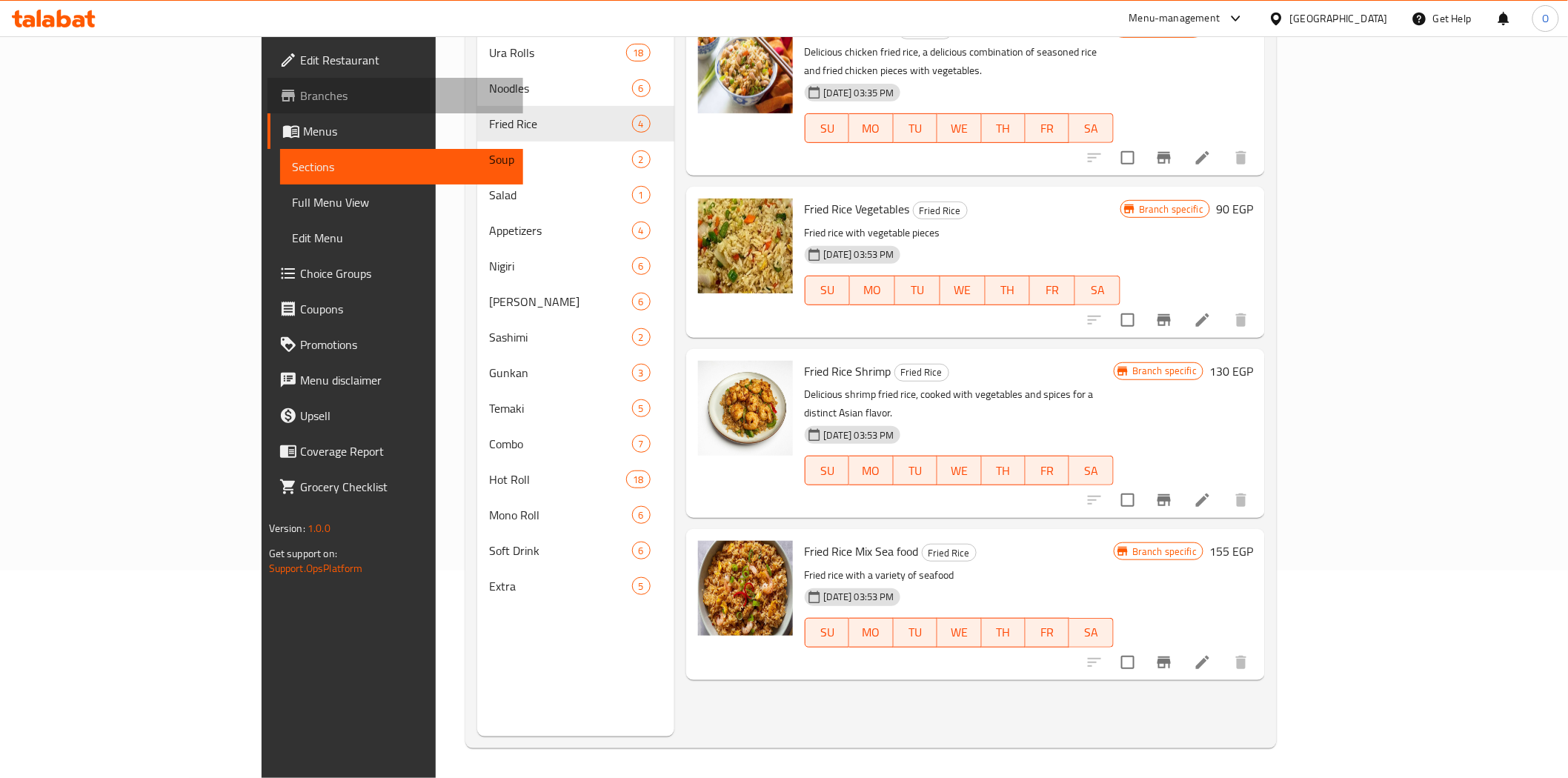
click at [300, 91] on span "Branches" at bounding box center [406, 96] width 211 height 18
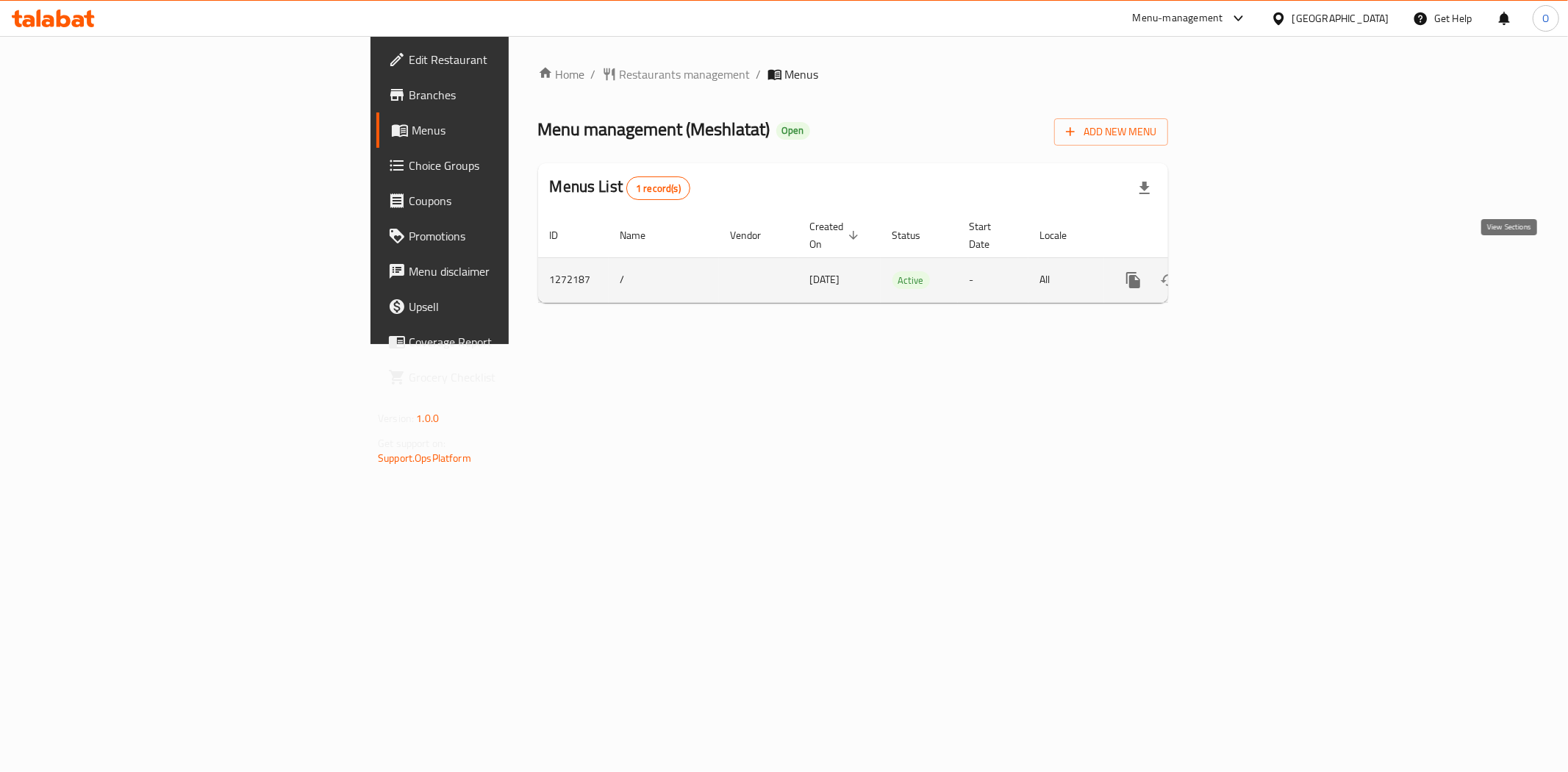
click at [1257, 274] on link "enhanced table" at bounding box center [1239, 280] width 35 height 35
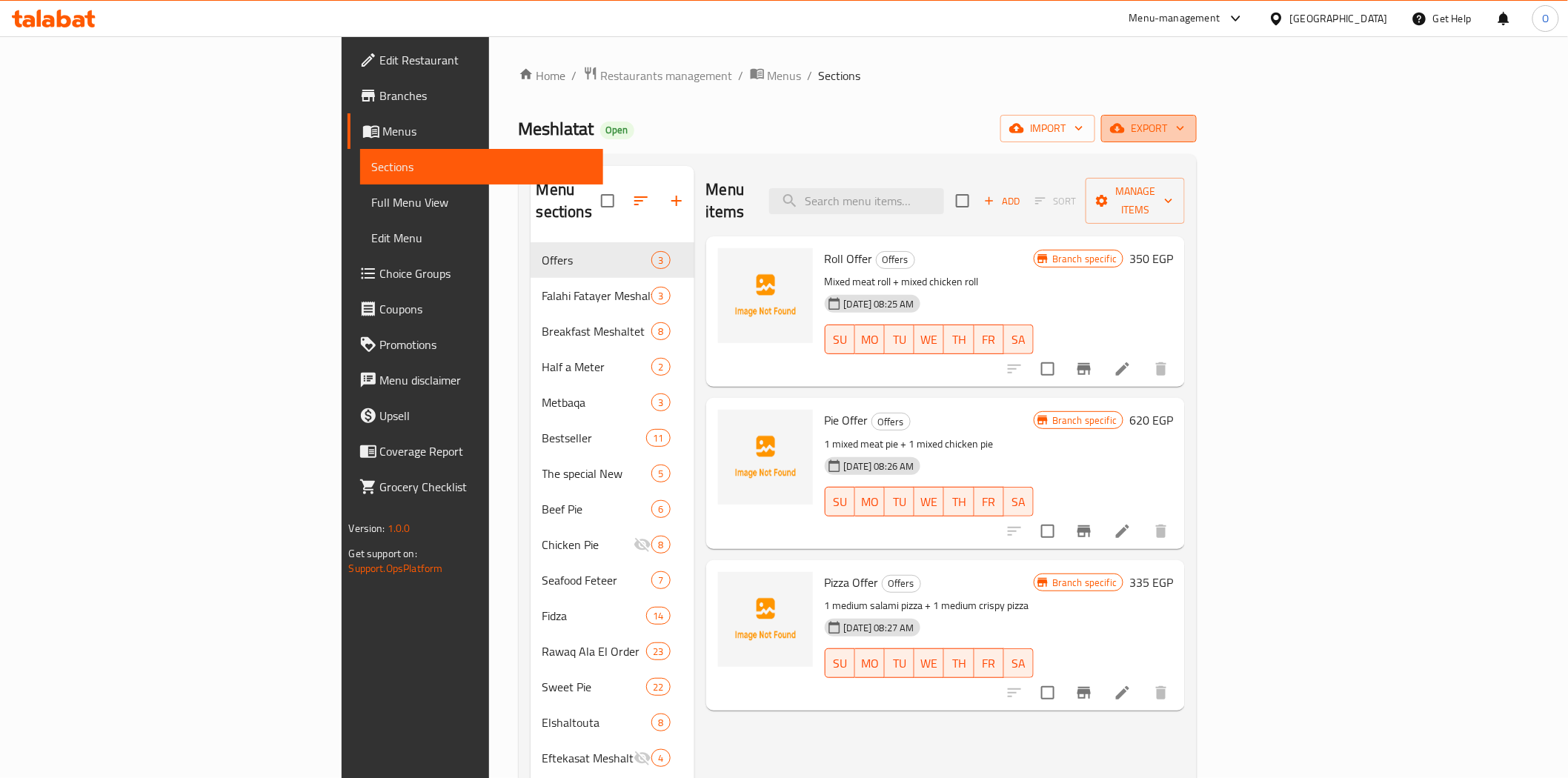
click at [1185, 136] on span "export" at bounding box center [1148, 129] width 72 height 18
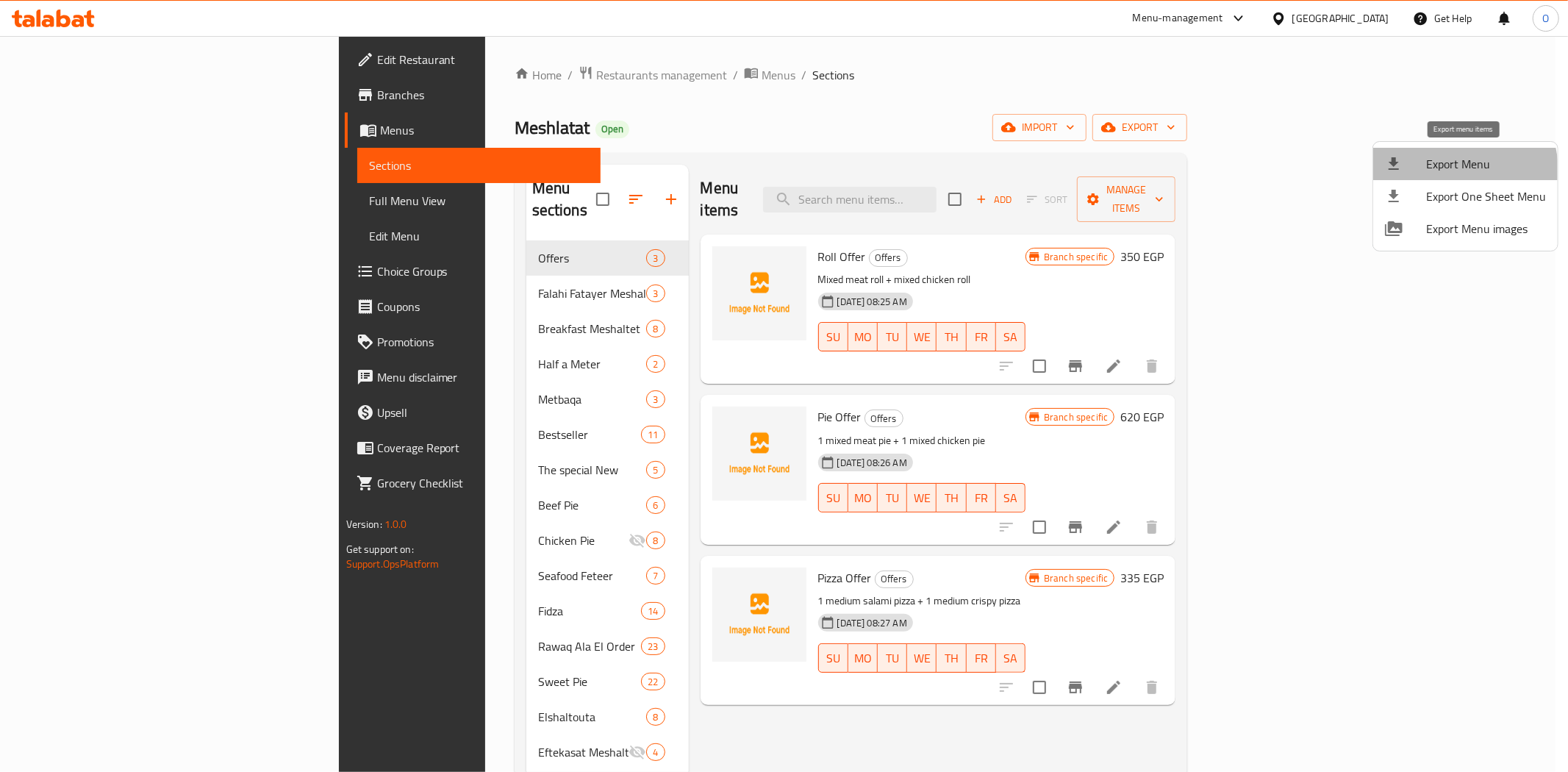
click at [1454, 171] on span "Export Menu" at bounding box center [1486, 164] width 119 height 18
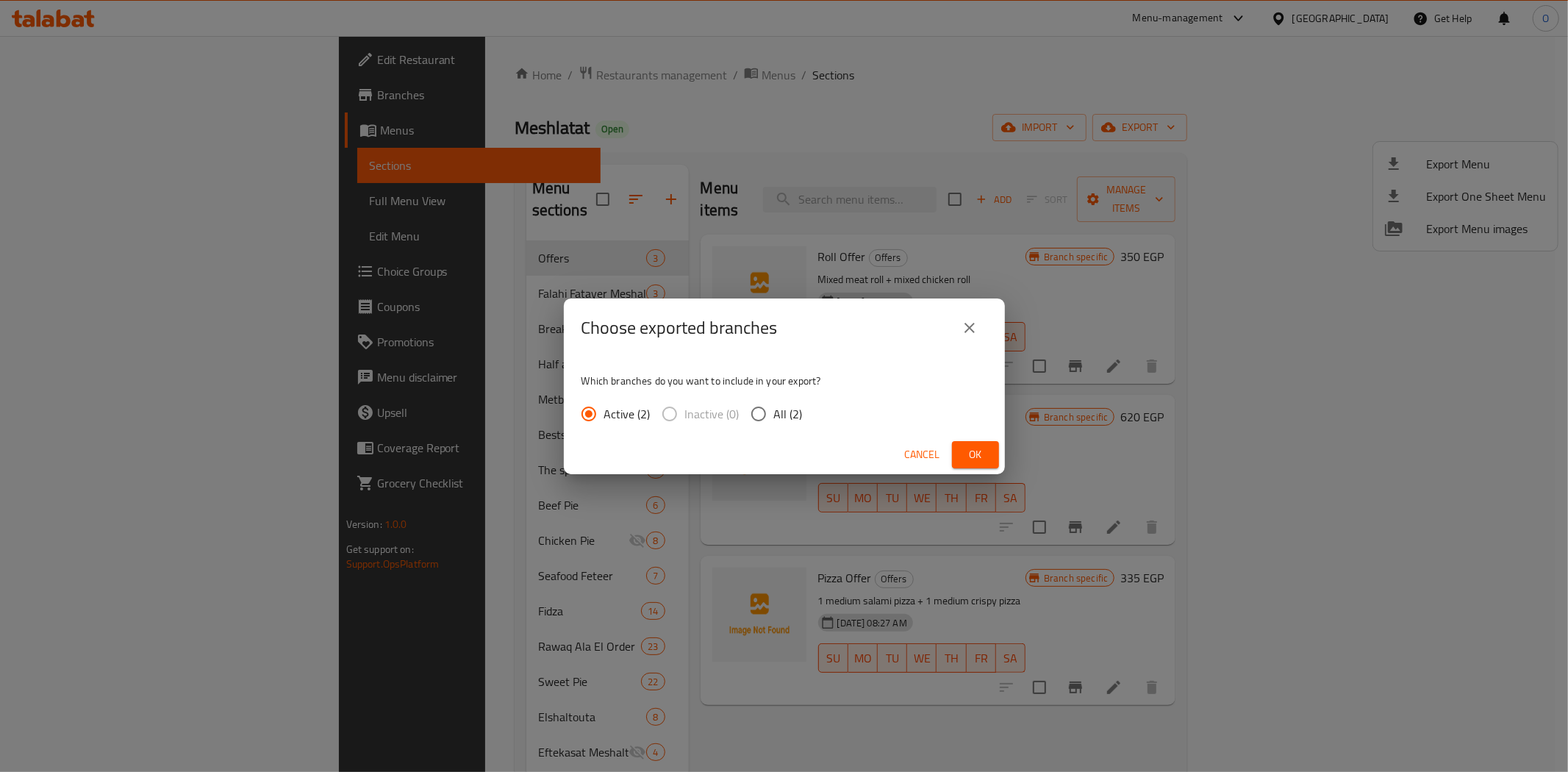
click at [982, 456] on span "Ok" at bounding box center [975, 455] width 24 height 18
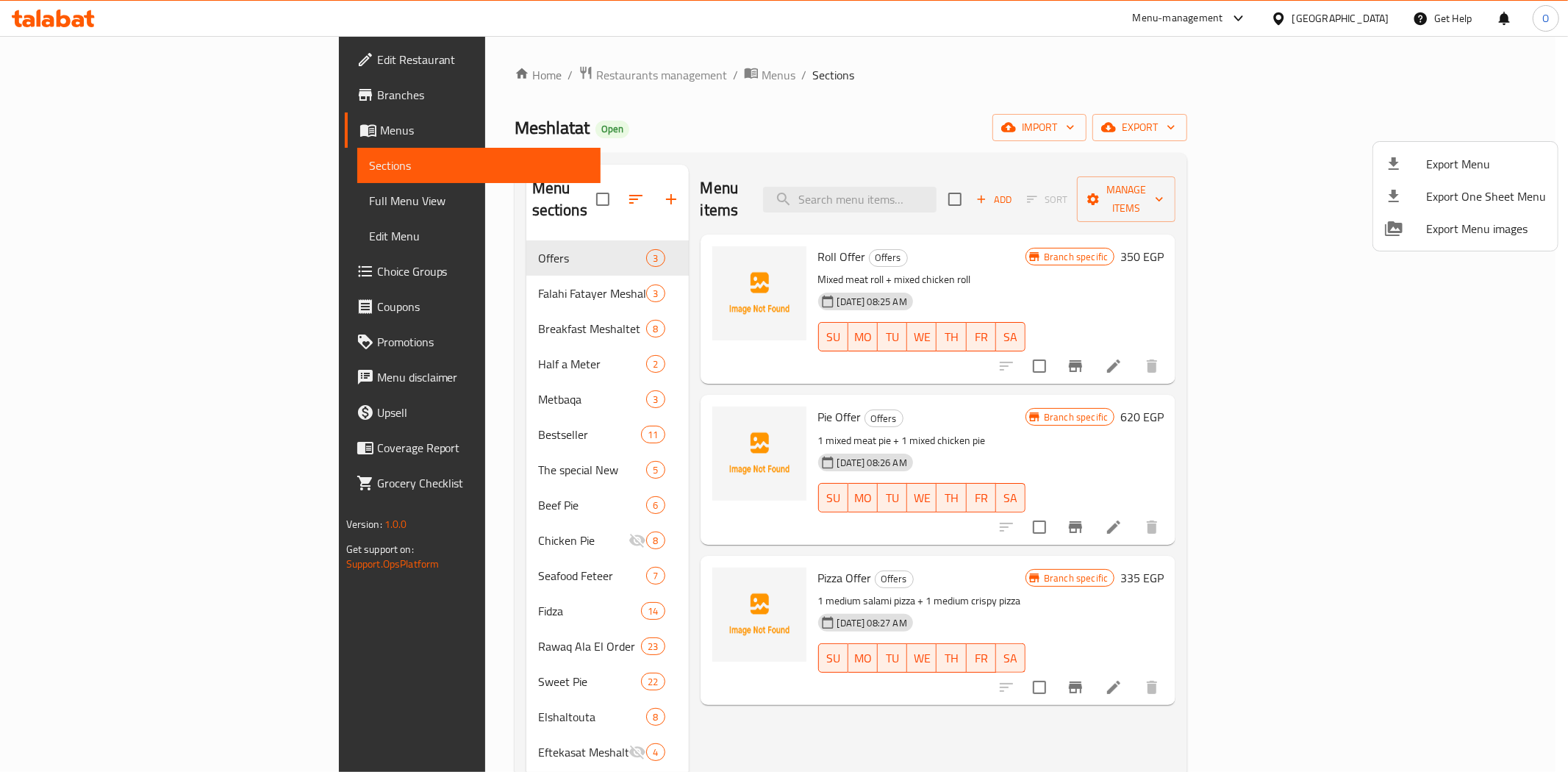
click at [449, 276] on div at bounding box center [784, 386] width 1568 height 772
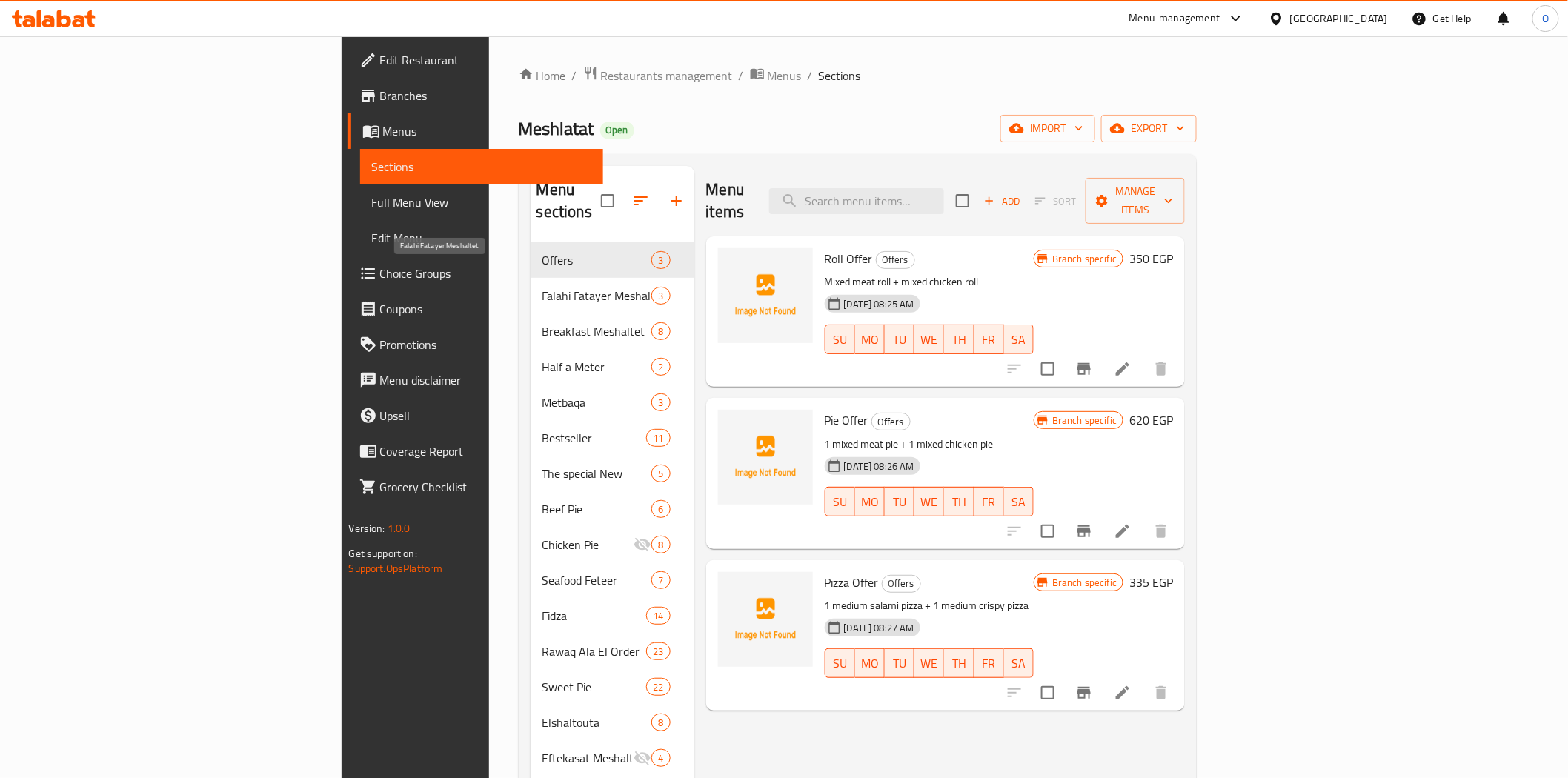
click at [542, 287] on span "Falahi Fatayer Meshaltet" at bounding box center [597, 296] width 110 height 18
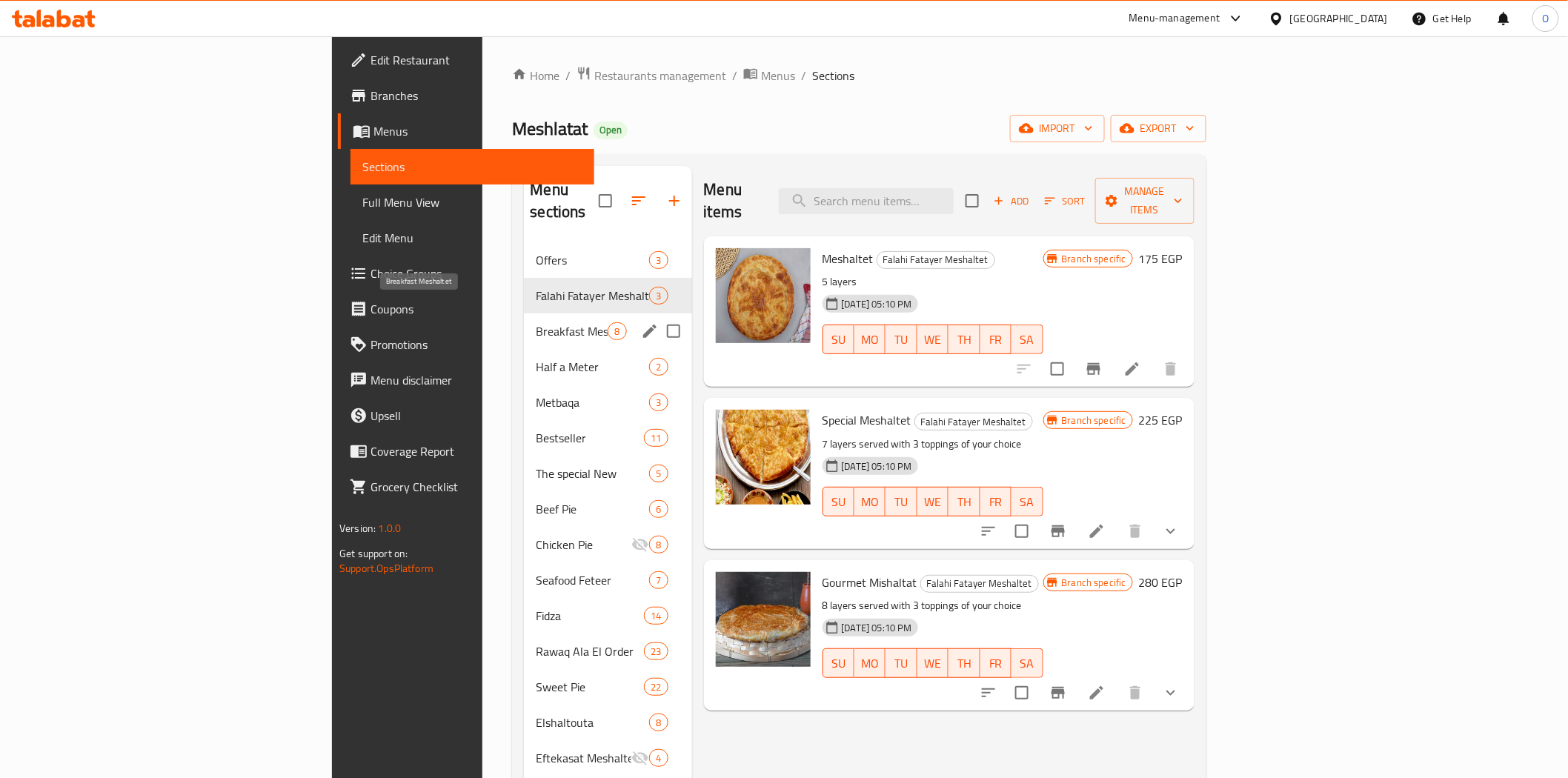
click at [536, 322] on span "Breakfast Meshaltet" at bounding box center [571, 331] width 72 height 18
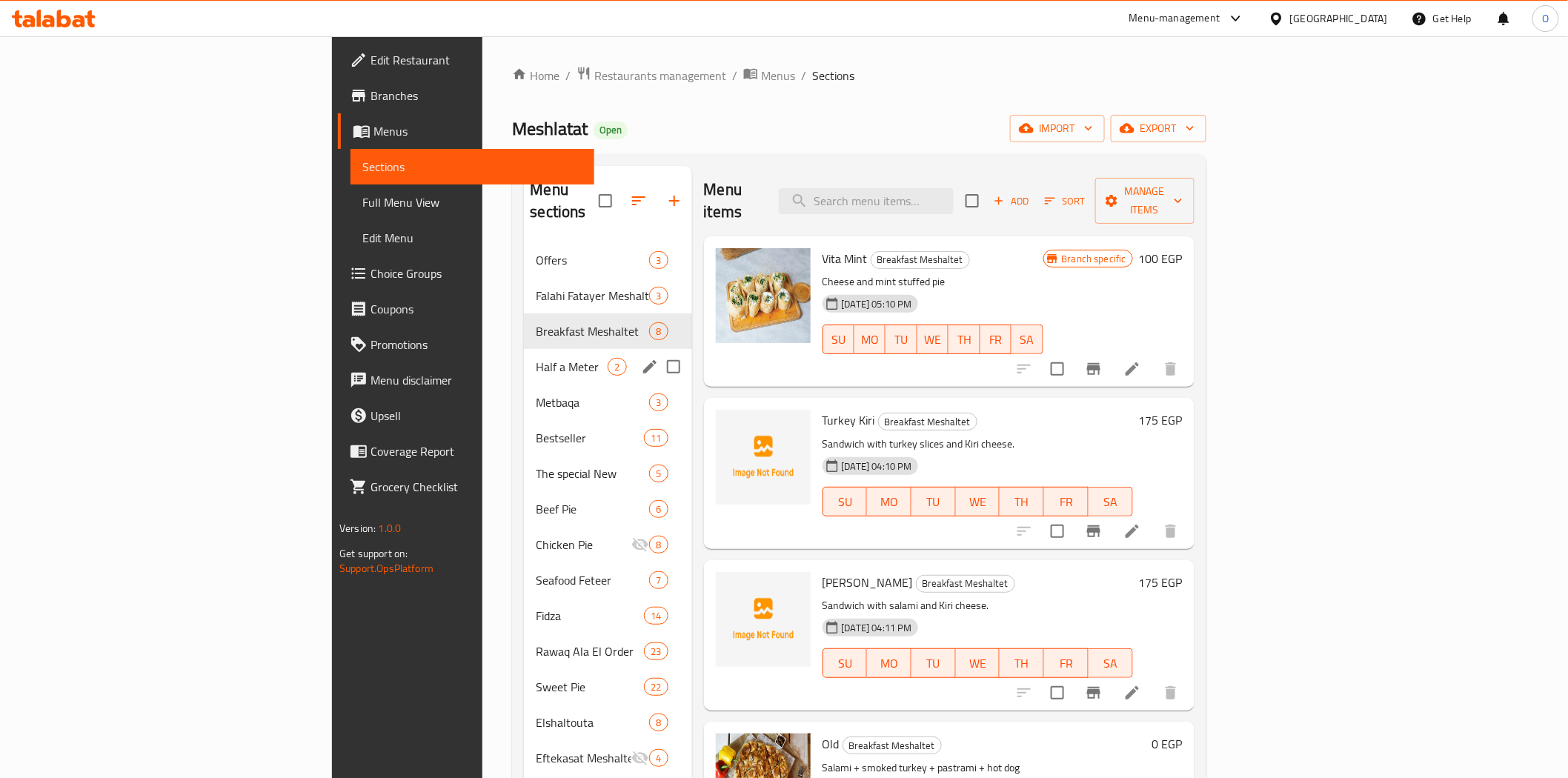
click at [536, 358] on span "Half a Meter" at bounding box center [571, 367] width 72 height 18
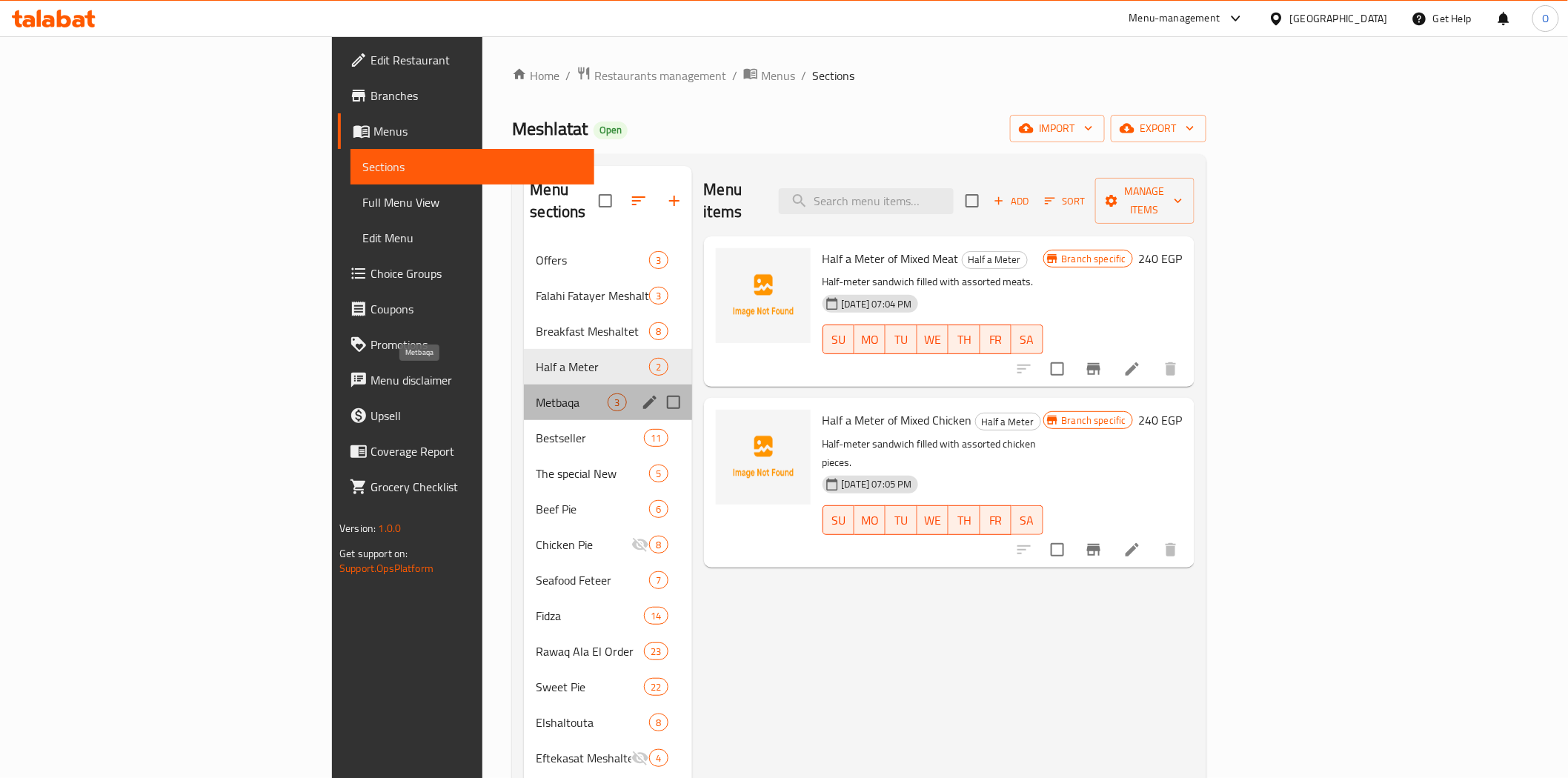
click at [536, 393] on span "Metbaqa" at bounding box center [571, 402] width 72 height 18
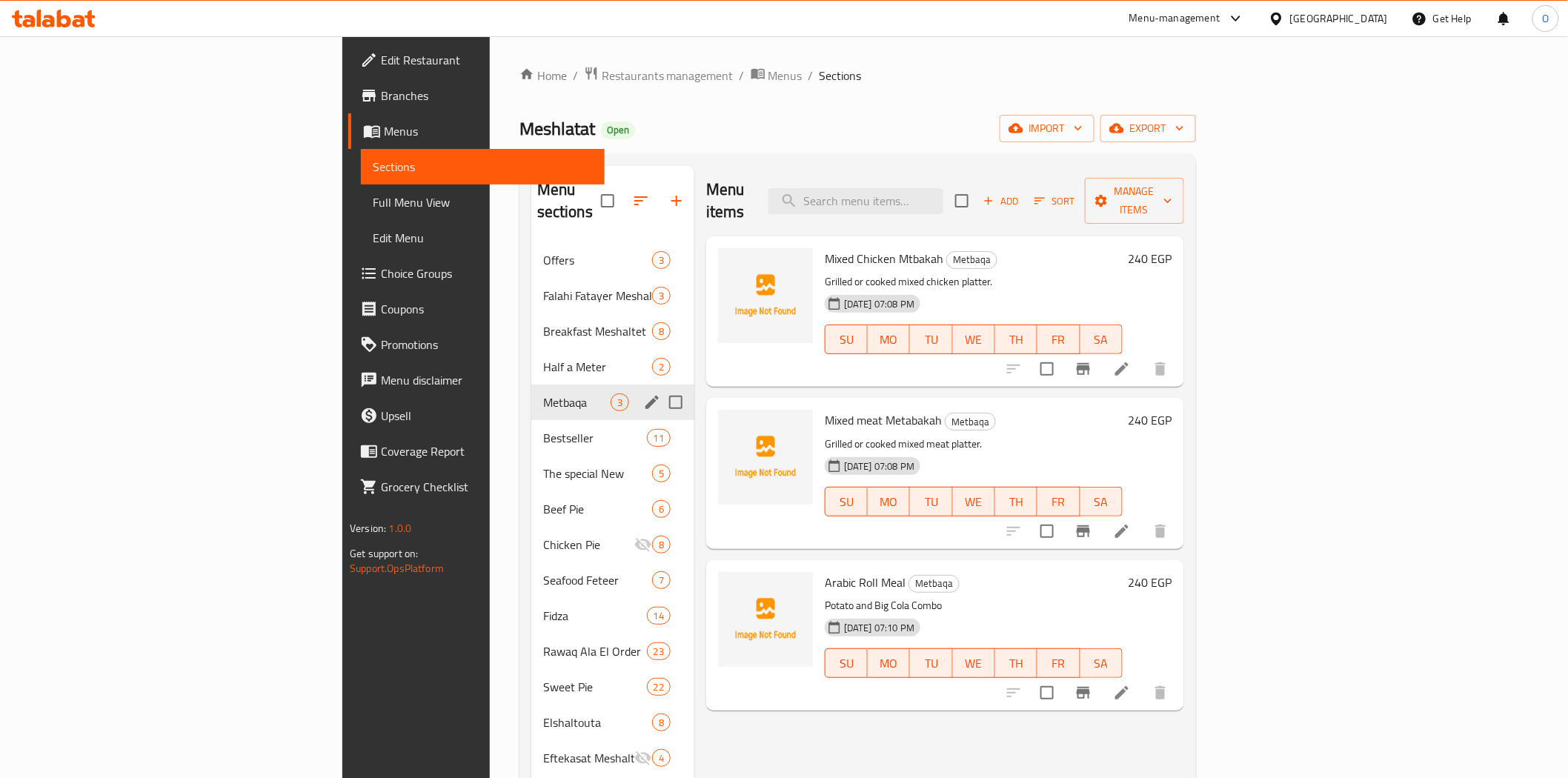
scroll to position [82, 0]
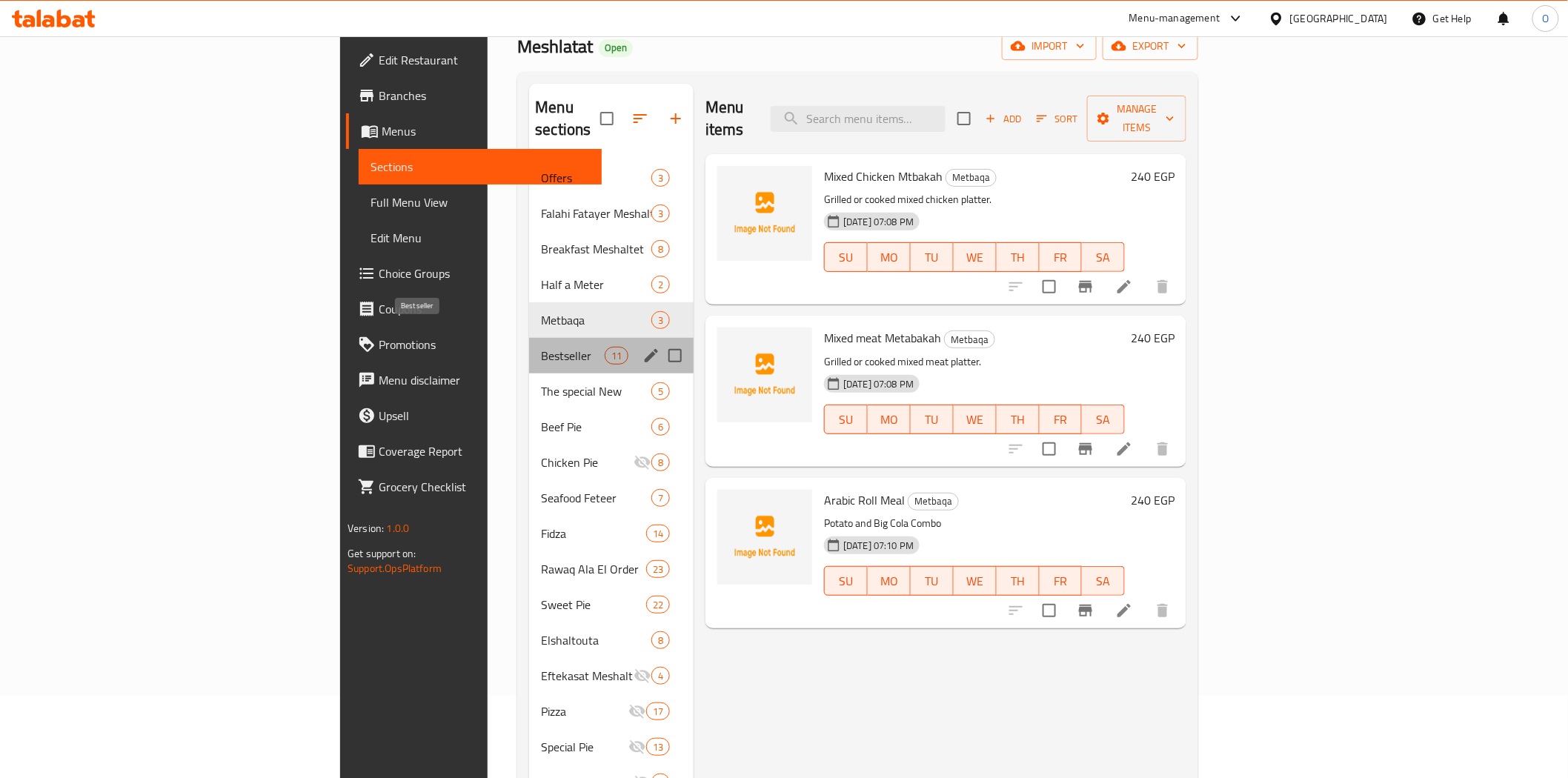
click at [541, 347] on span "Bestseller" at bounding box center [572, 356] width 63 height 18
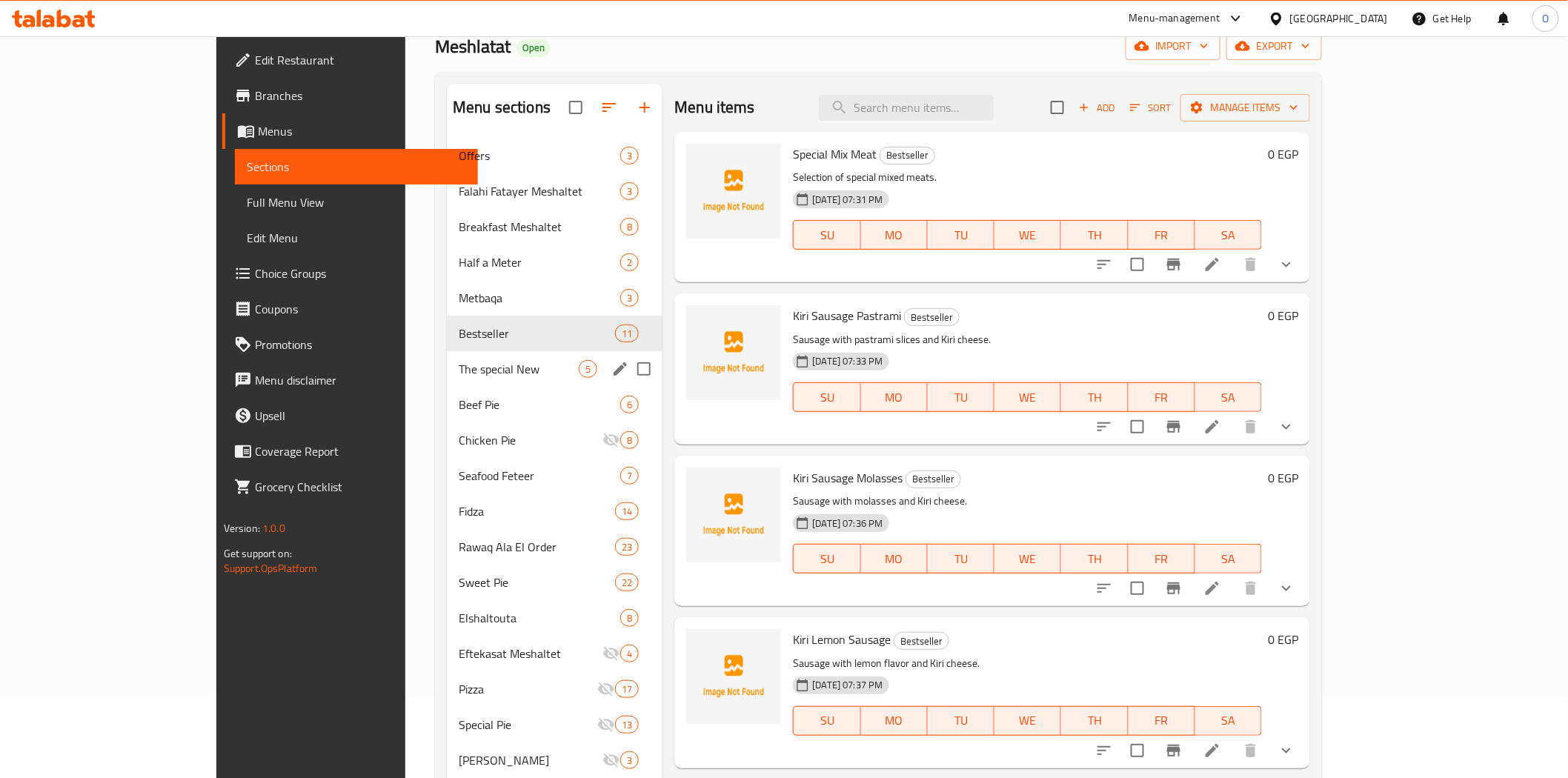
click at [447, 379] on div "The special New 5" at bounding box center [555, 368] width 216 height 35
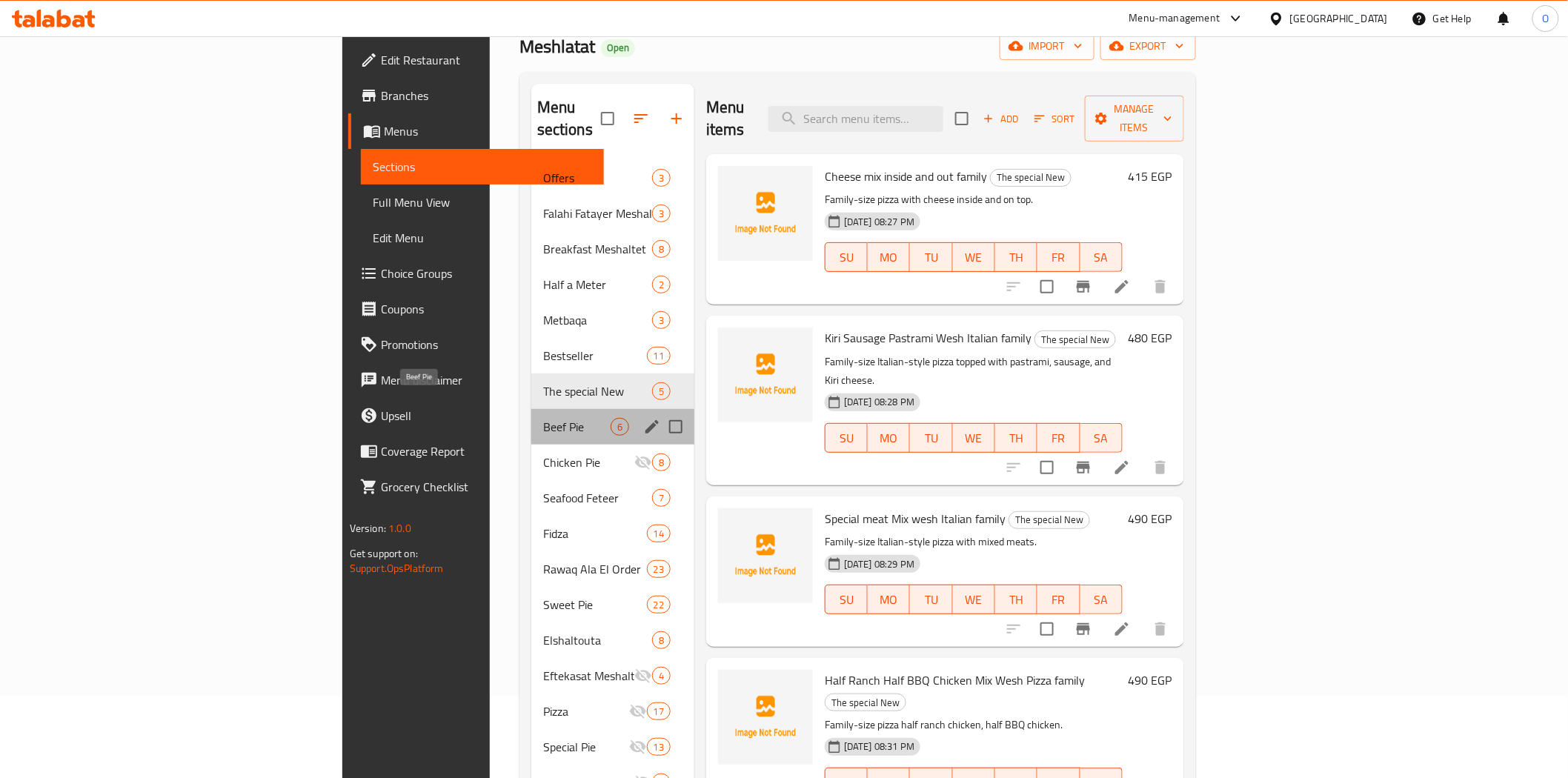
click at [543, 418] on span "Beef Pie" at bounding box center [577, 427] width 68 height 18
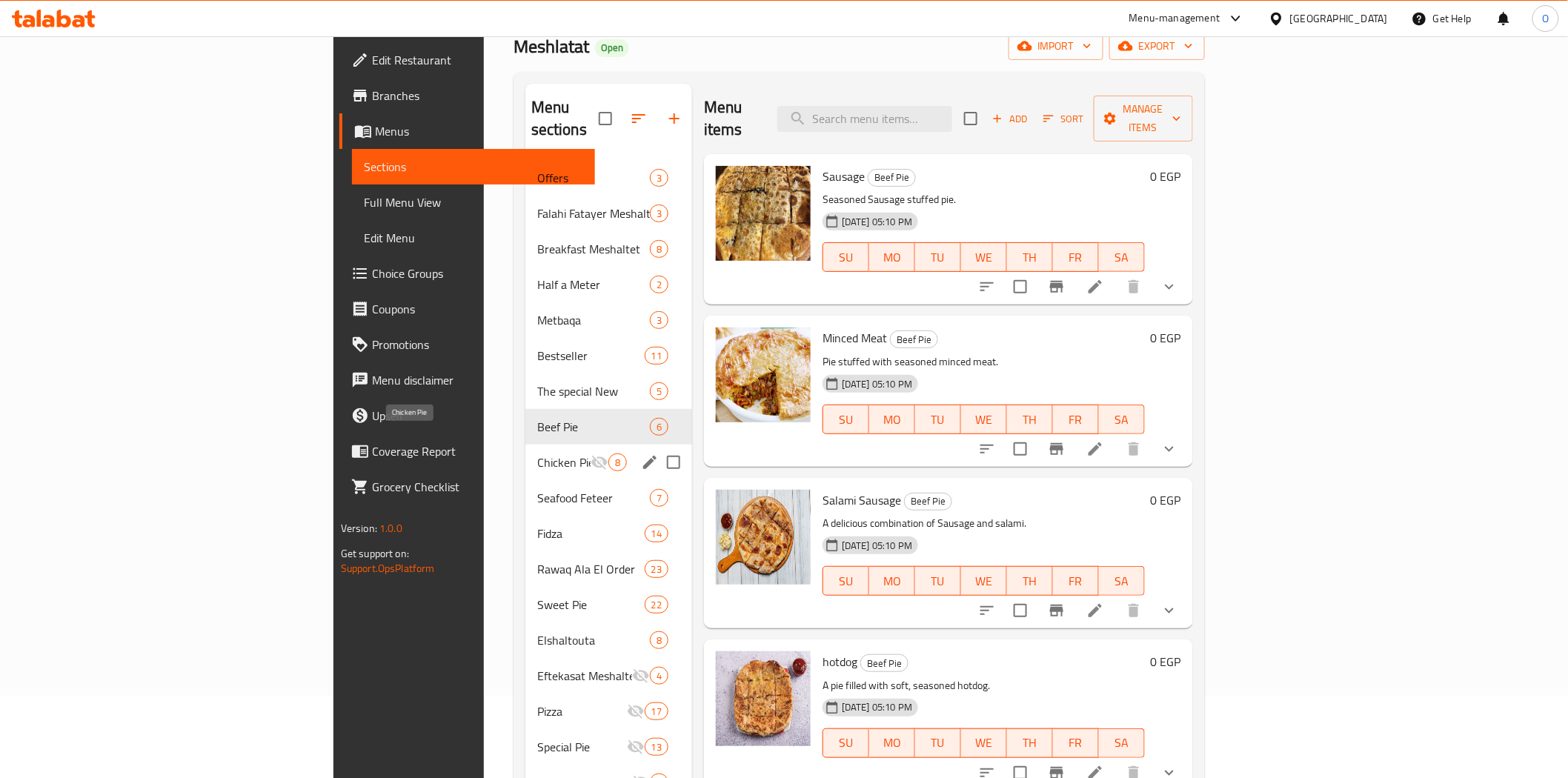
click at [538, 453] on span "Chicken Pie" at bounding box center [564, 462] width 54 height 18
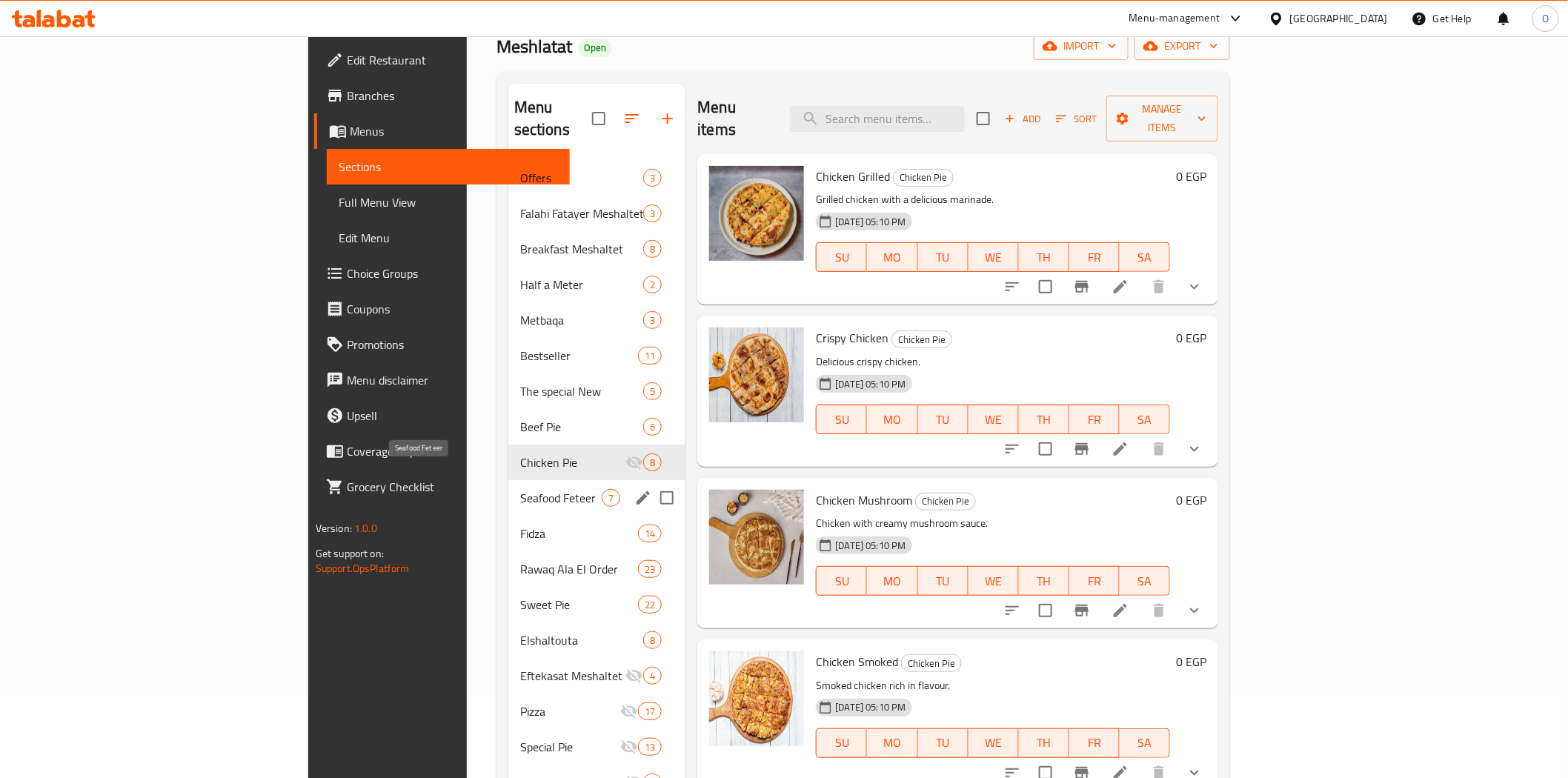
click at [520, 489] on span "Seafood Feteer" at bounding box center [561, 498] width 82 height 18
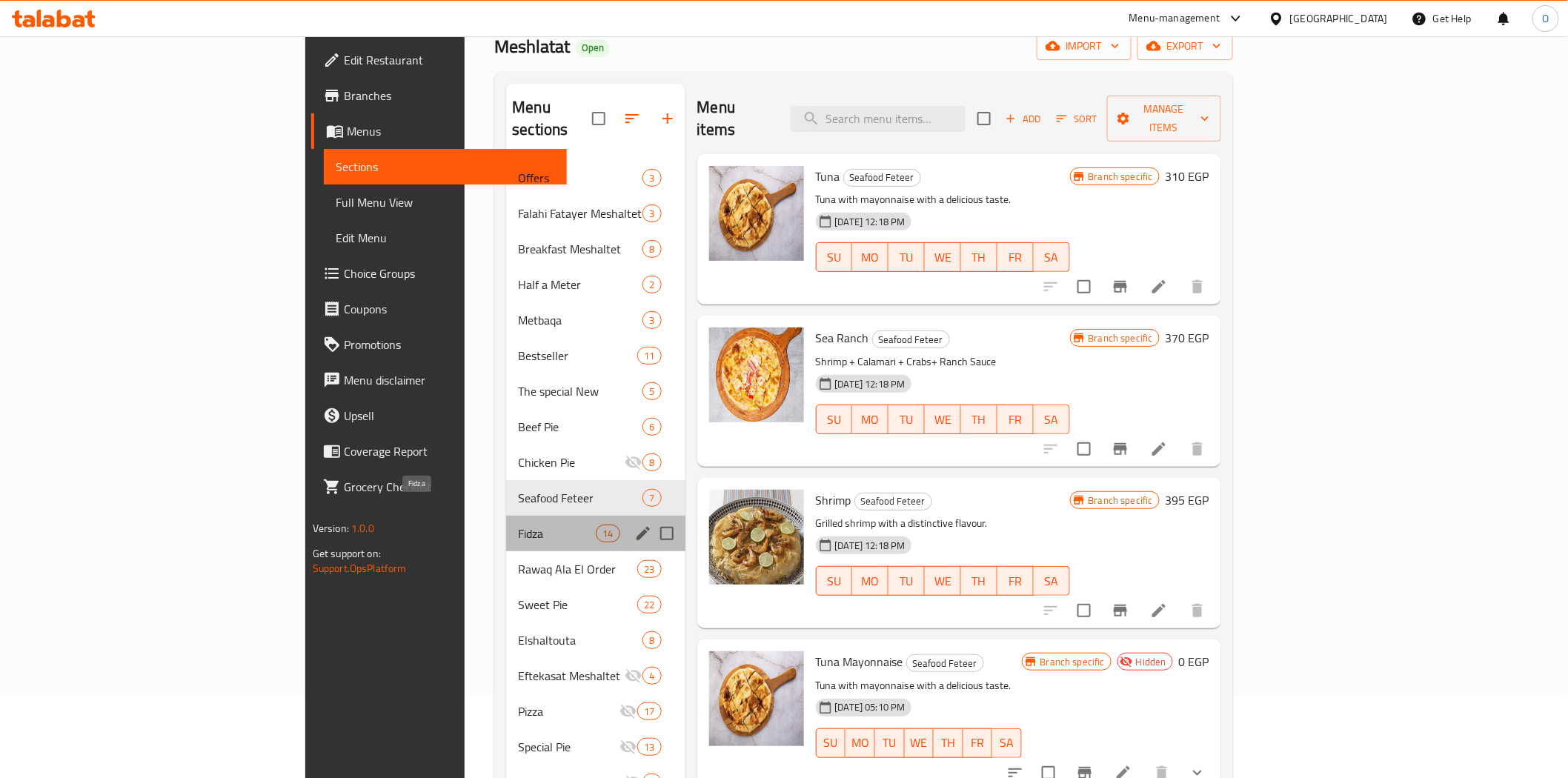
click at [518, 524] on span "Fidza" at bounding box center [556, 533] width 77 height 18
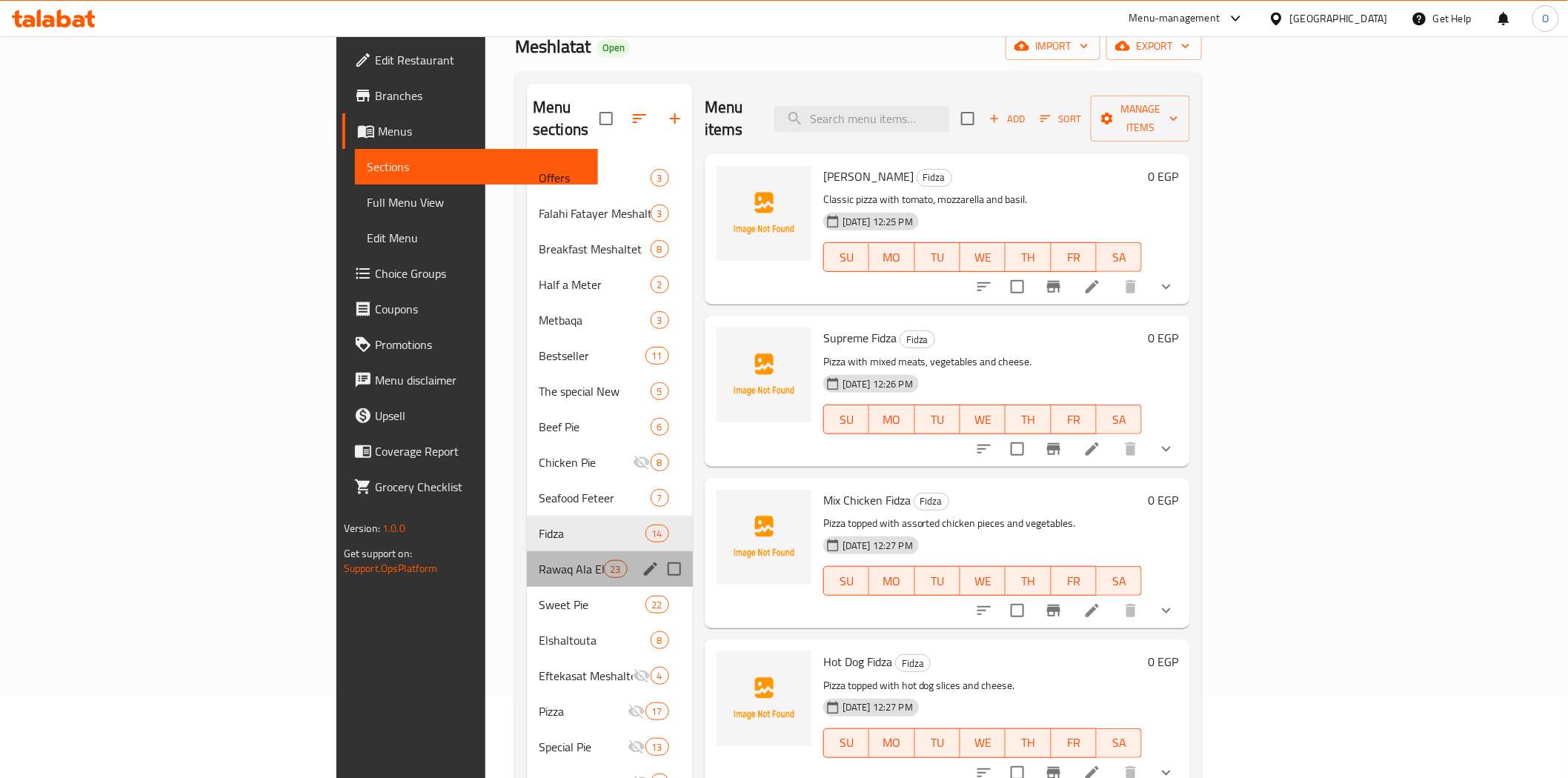
click at [527, 555] on div "Rawaq Ala El Order 23" at bounding box center [609, 569] width 166 height 35
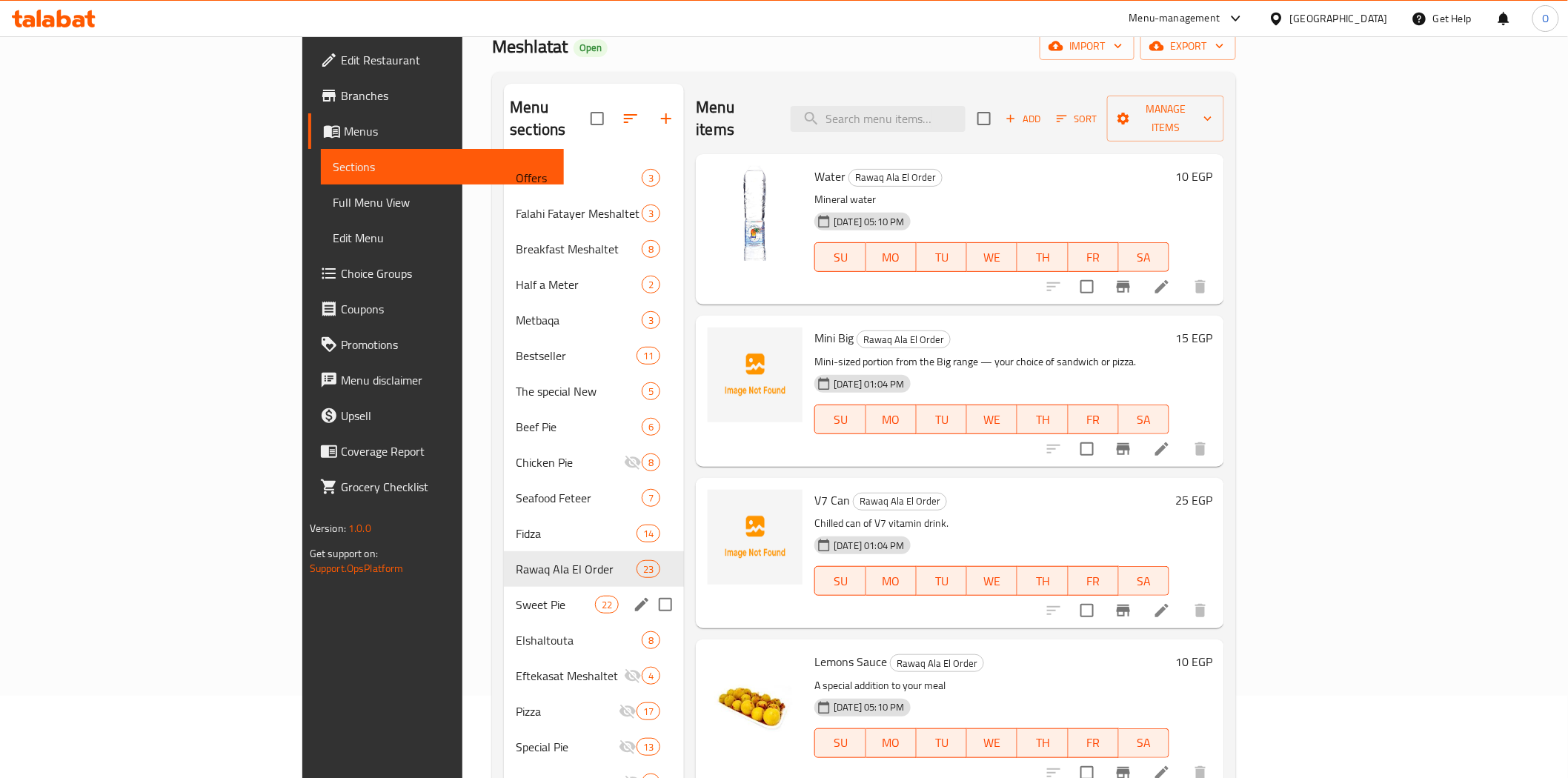
scroll to position [165, 0]
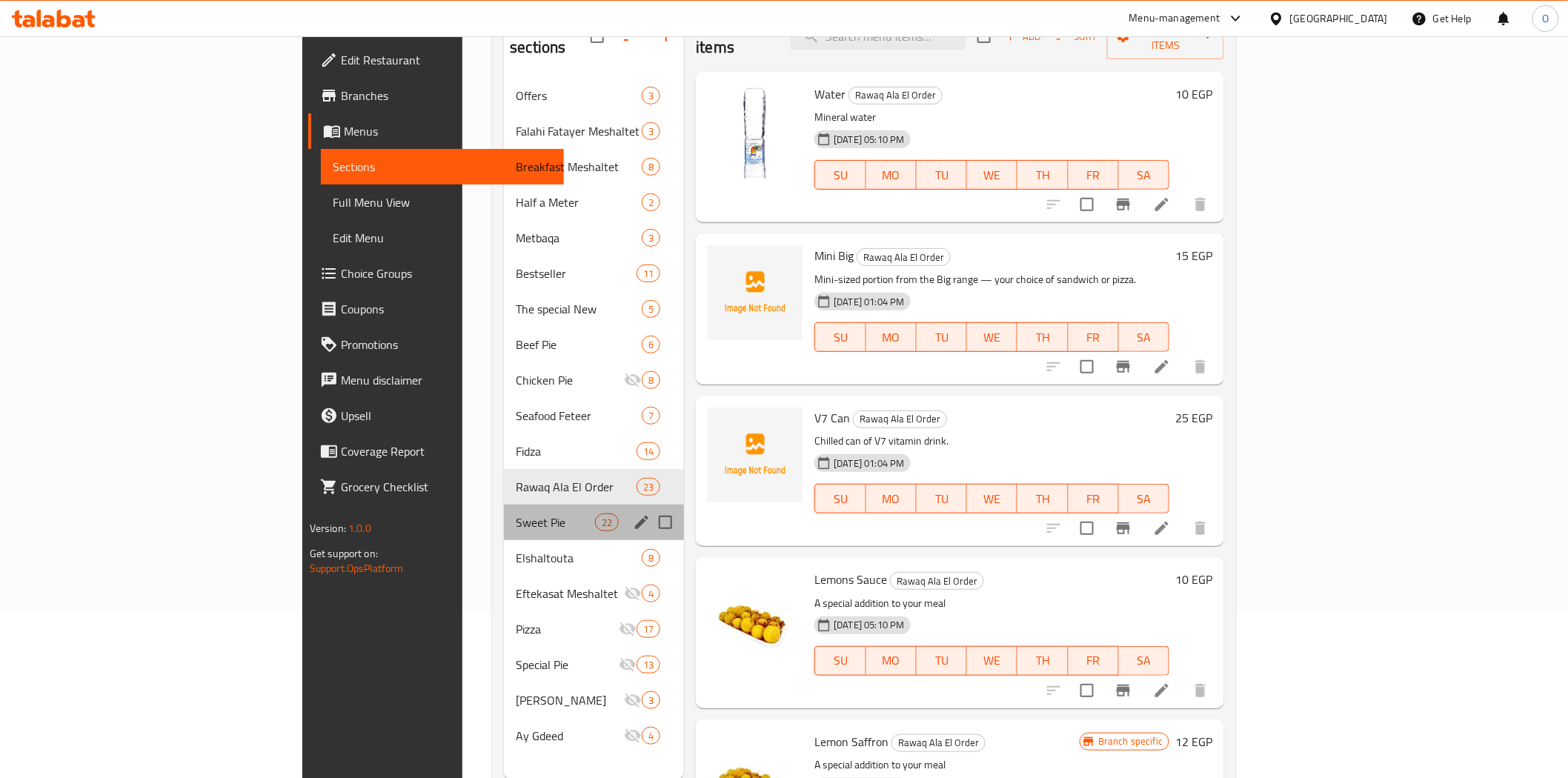
click at [504, 512] on div "Sweet Pie 22" at bounding box center [594, 522] width 180 height 35
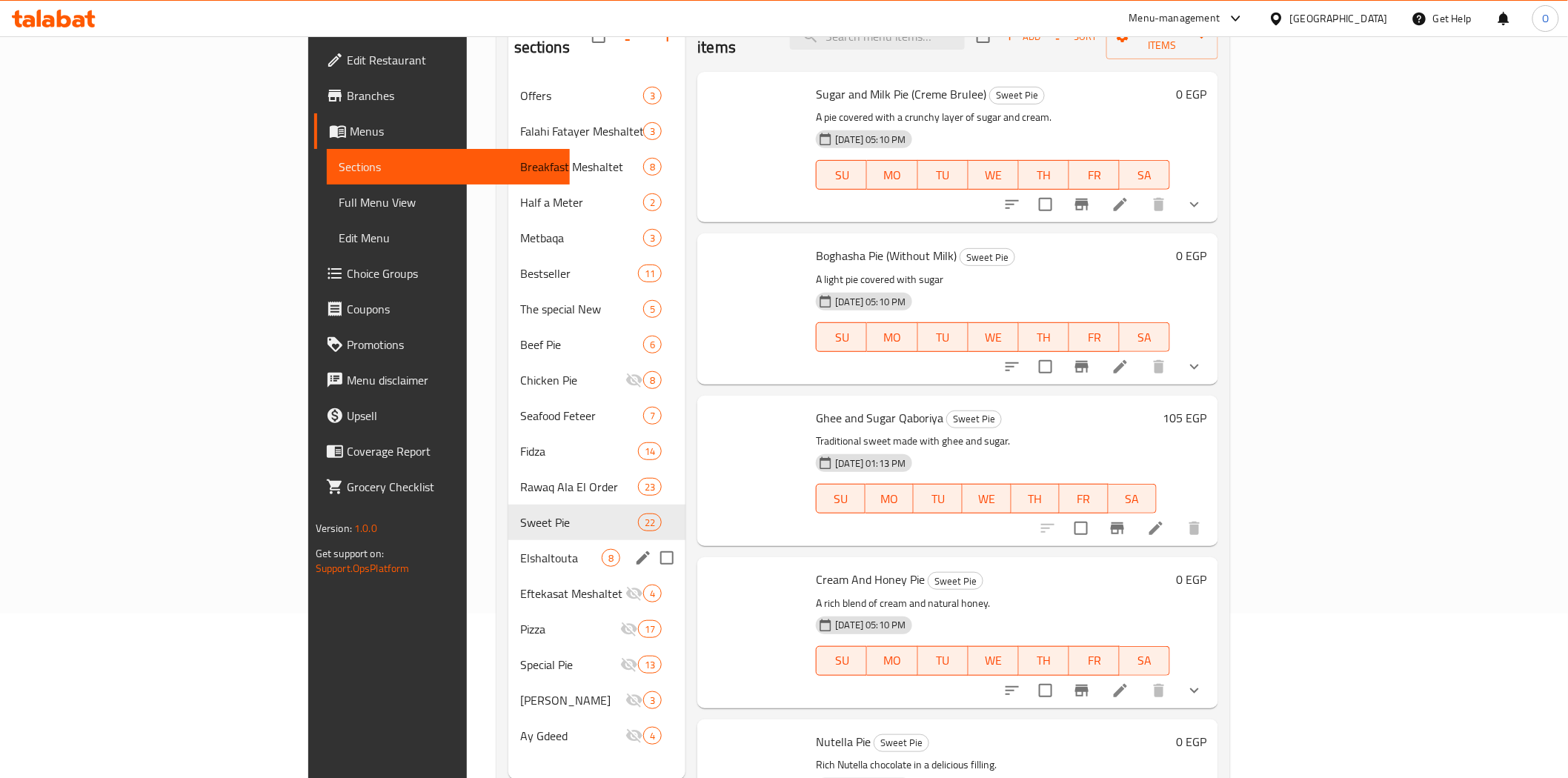
click at [520, 549] on span "Elshaltouta" at bounding box center [561, 558] width 82 height 18
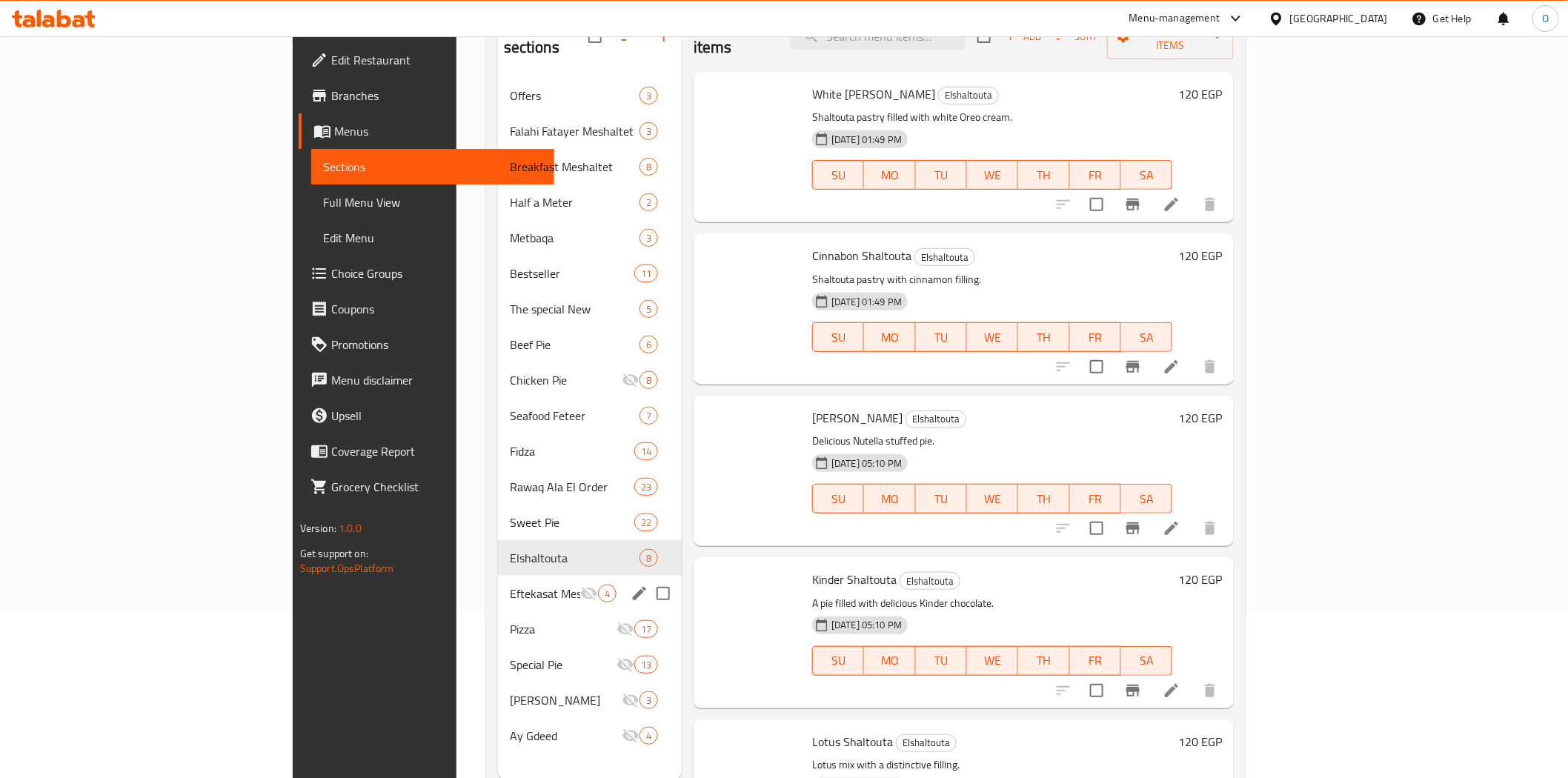
click at [509, 584] on span "Eftekasat Meshaltet" at bounding box center [544, 593] width 70 height 18
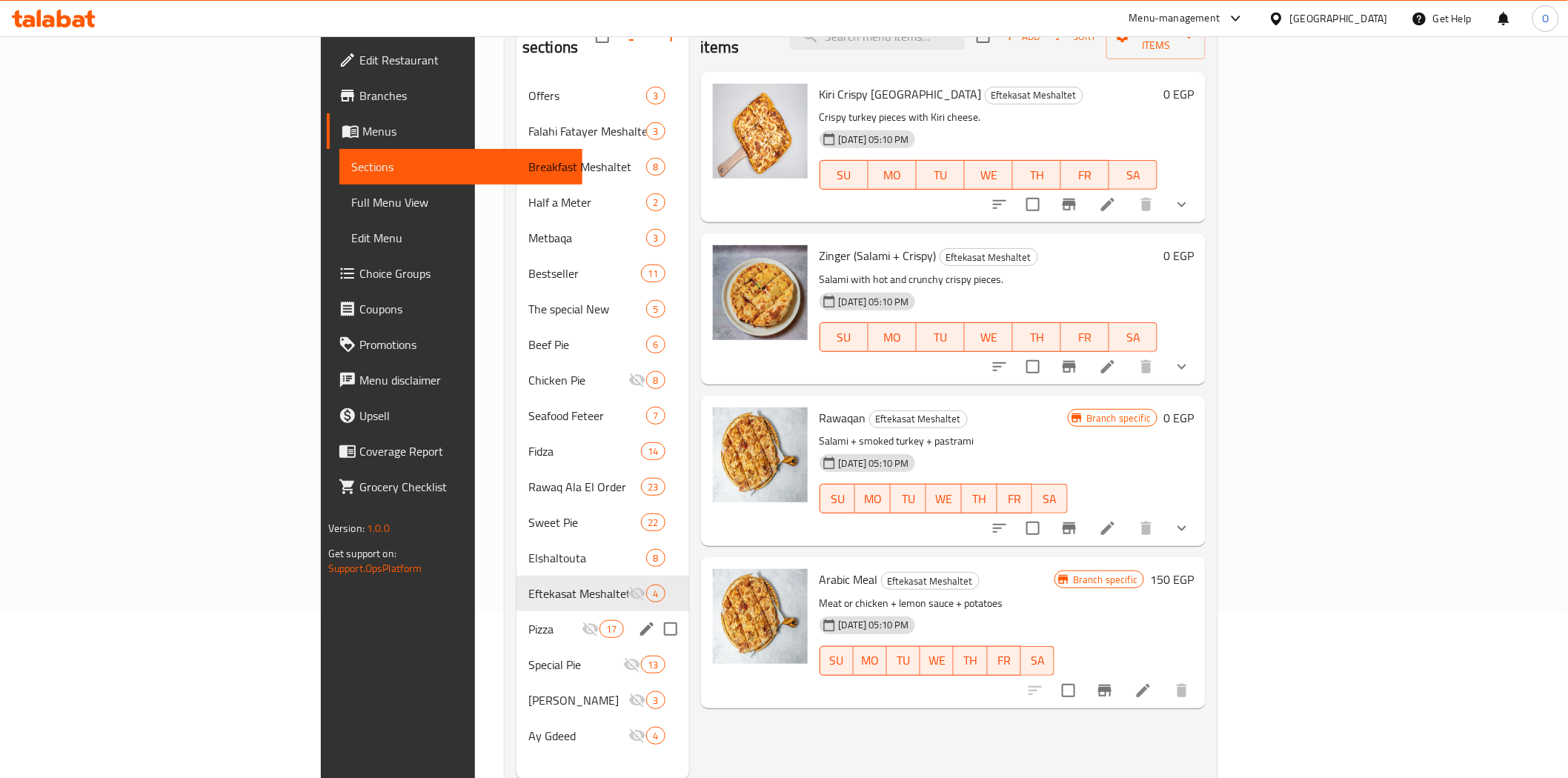
click at [516, 616] on div "Pizza 17" at bounding box center [602, 628] width 172 height 35
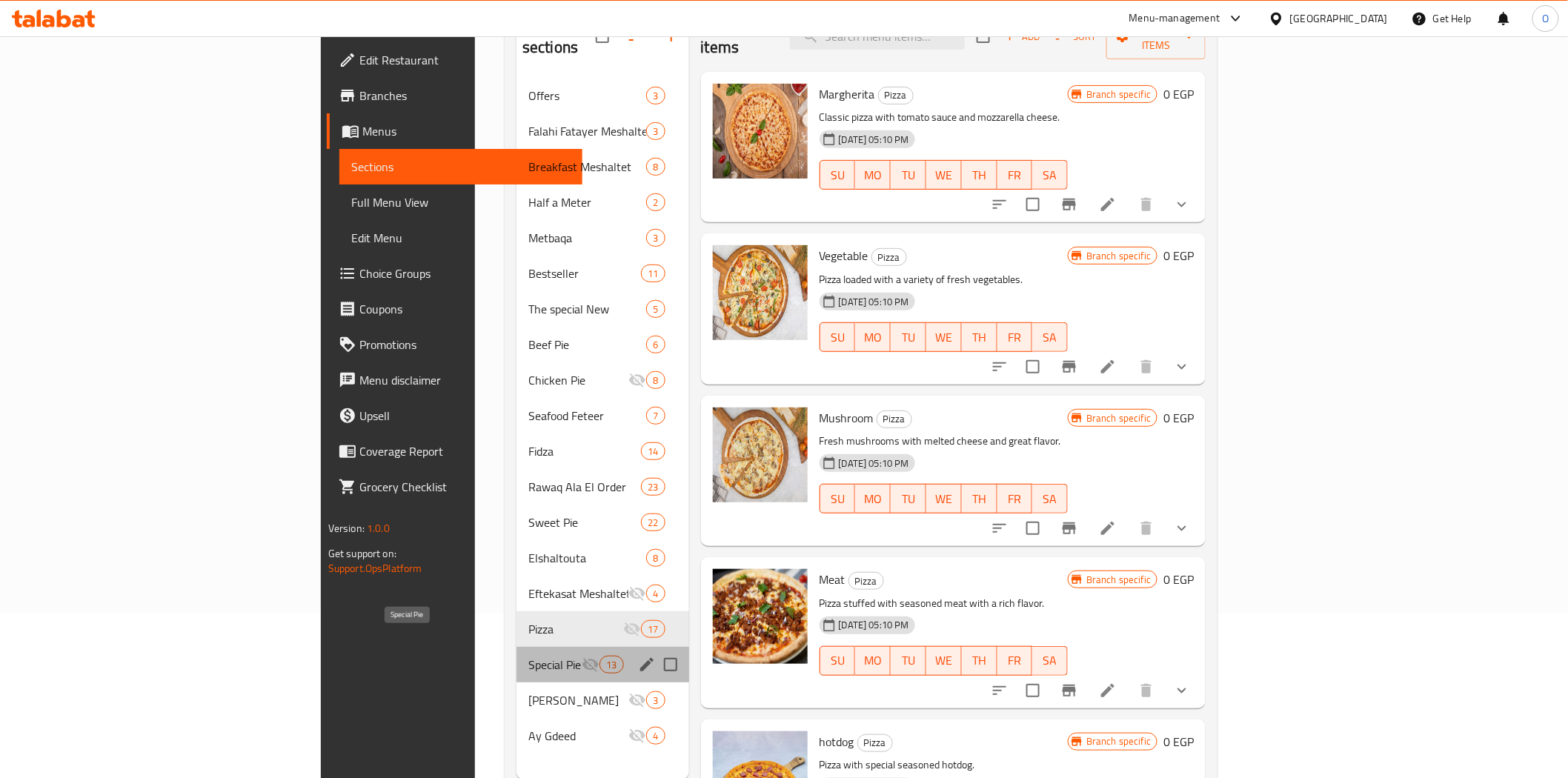
click at [528, 655] on span "Special Pie" at bounding box center [555, 664] width 54 height 18
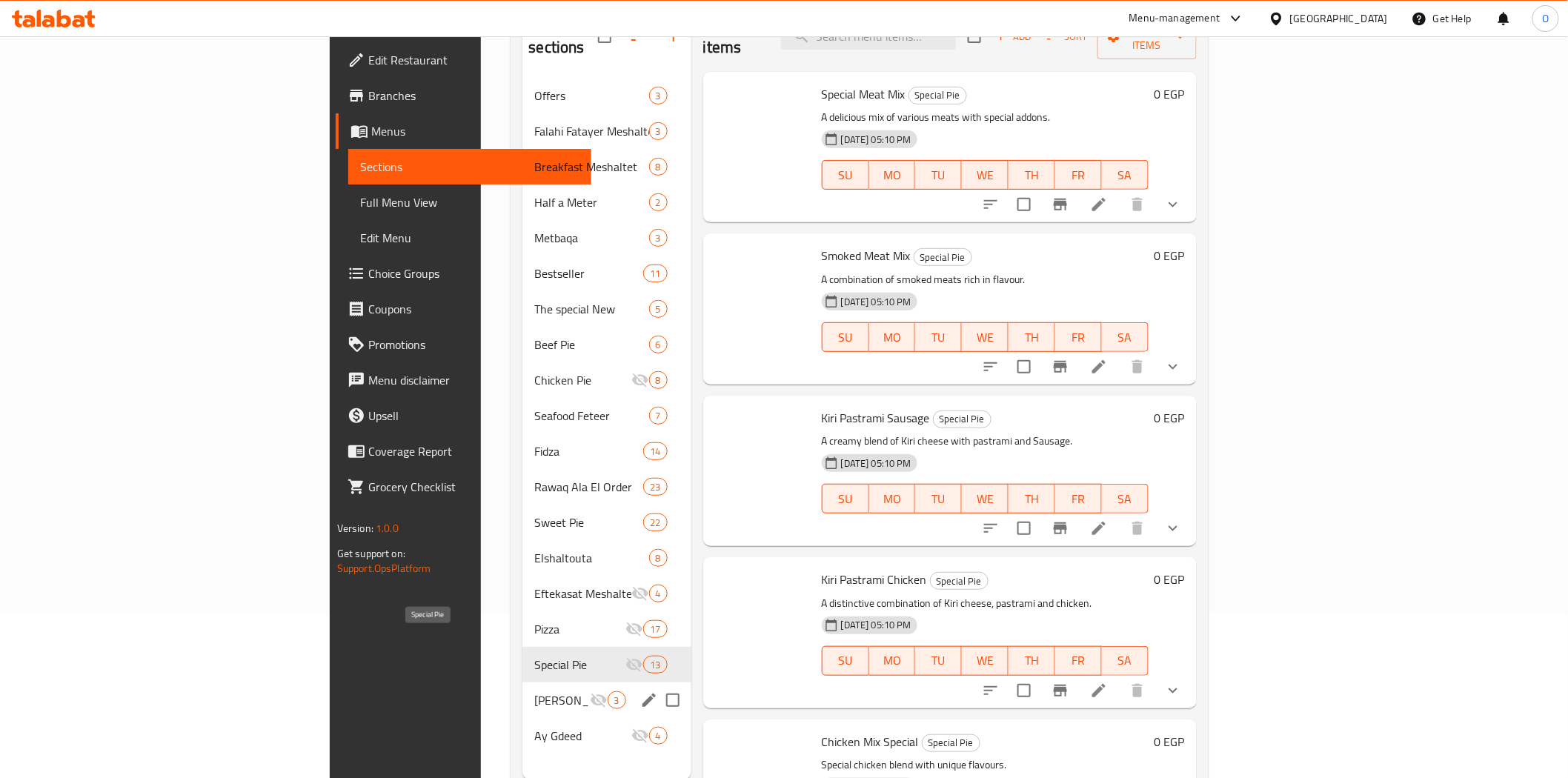
click at [534, 691] on span "Wesh Feteer" at bounding box center [561, 701] width 55 height 18
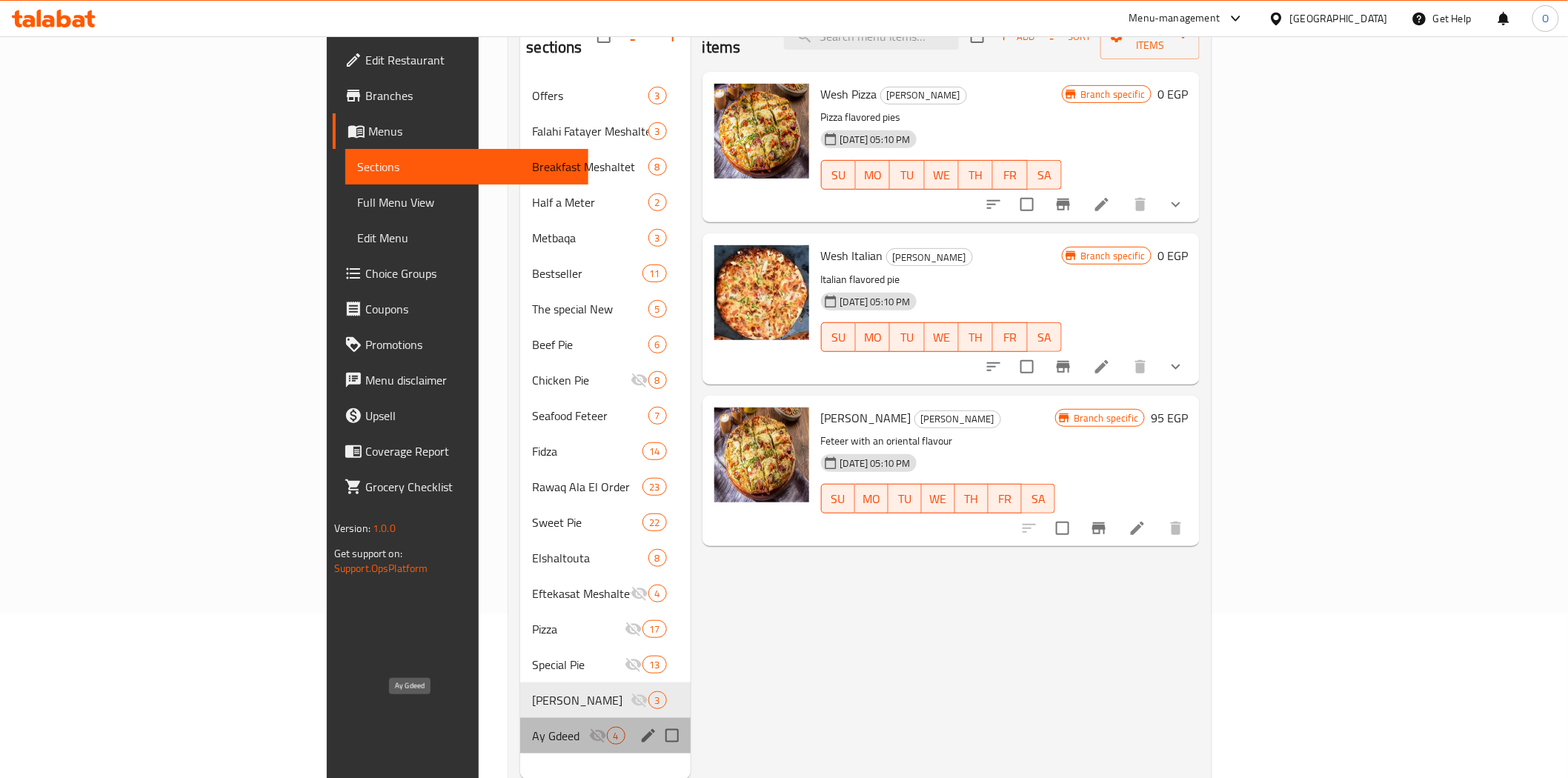
click at [532, 727] on span "Ay Gdeed" at bounding box center [560, 736] width 56 height 18
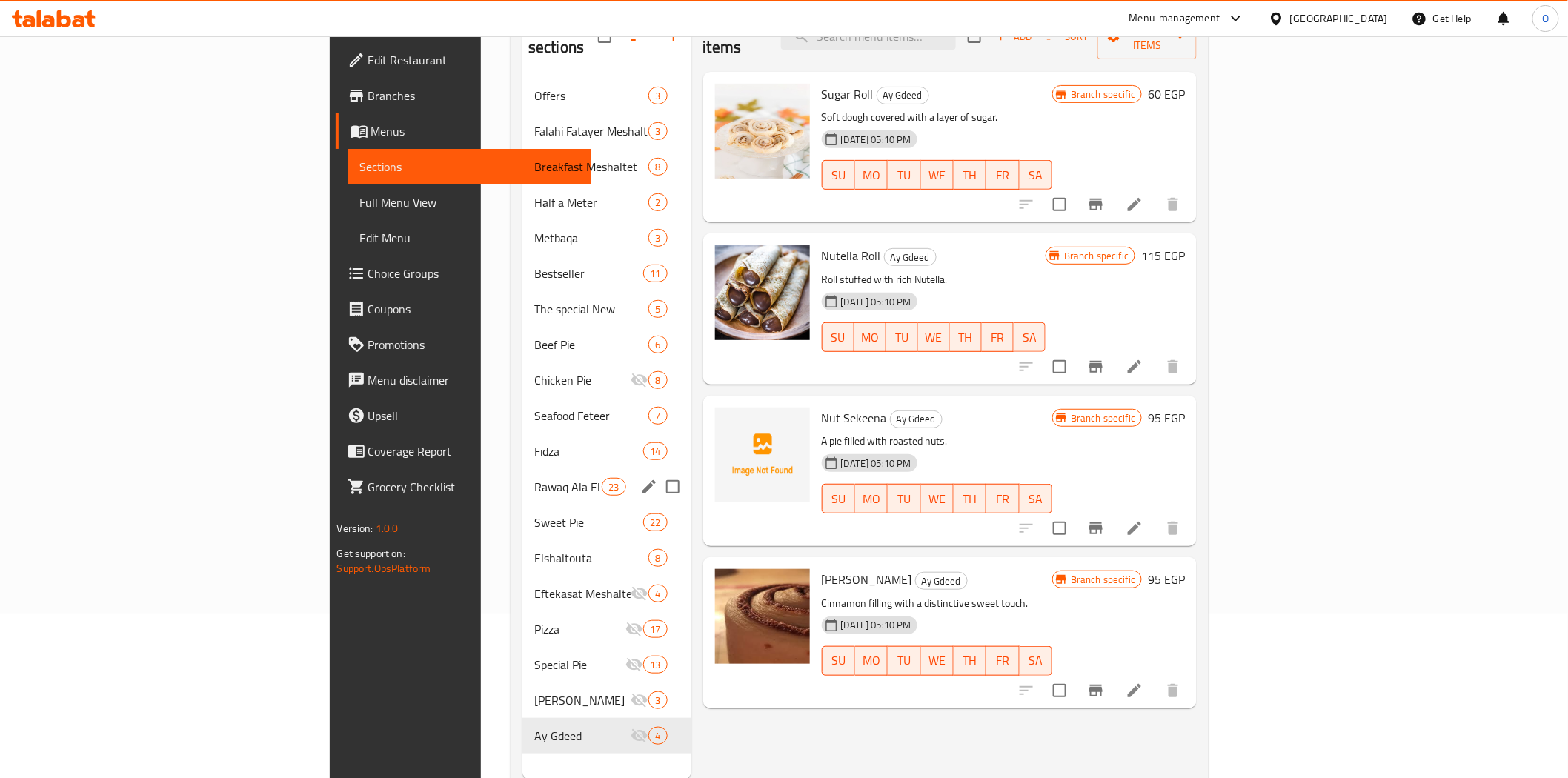
click at [534, 478] on span "Rawaq Ala El Order" at bounding box center [568, 487] width 68 height 18
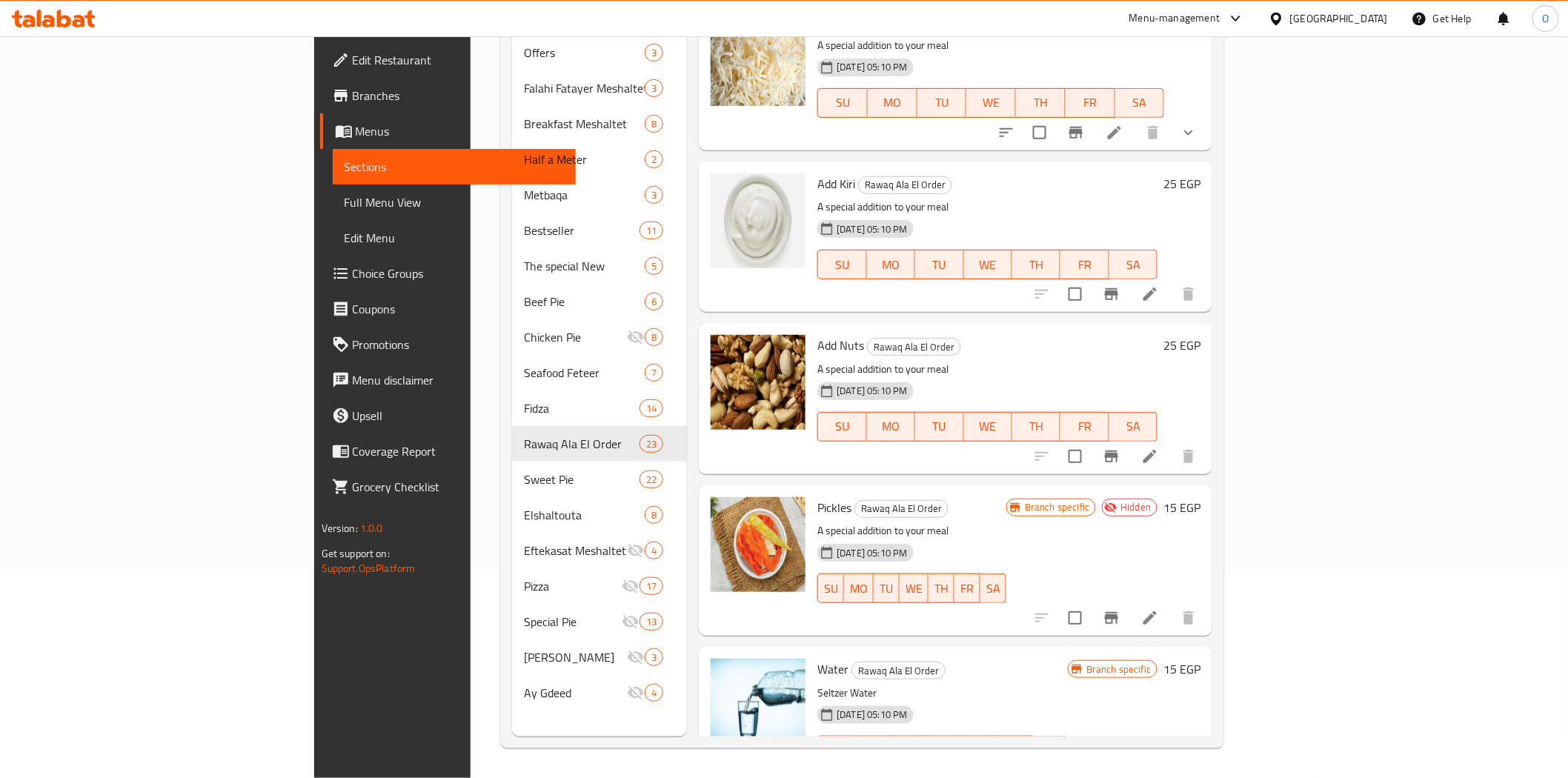
scroll to position [2979, 0]
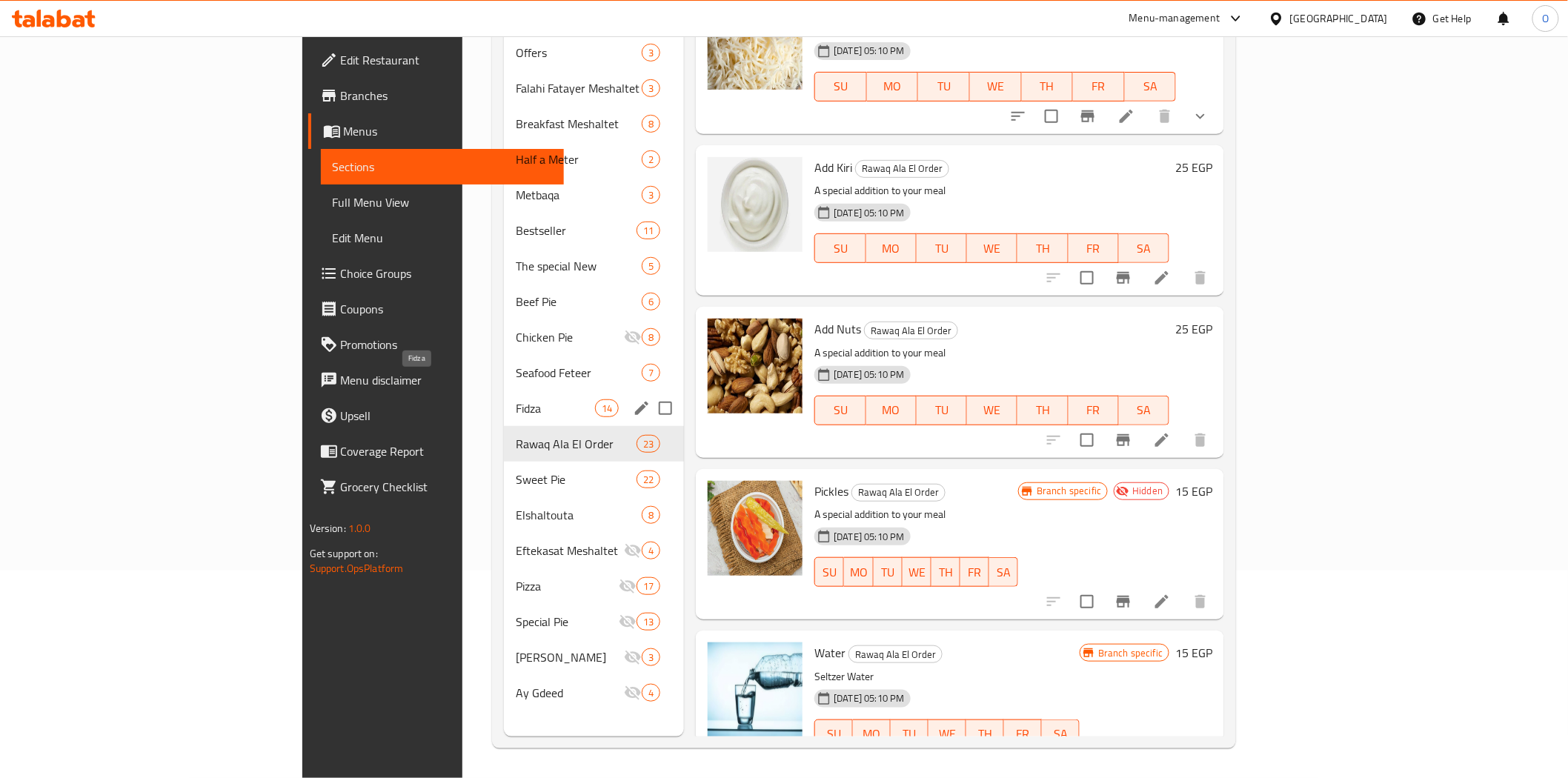
click at [516, 399] on span "Fidza" at bounding box center [556, 408] width 79 height 18
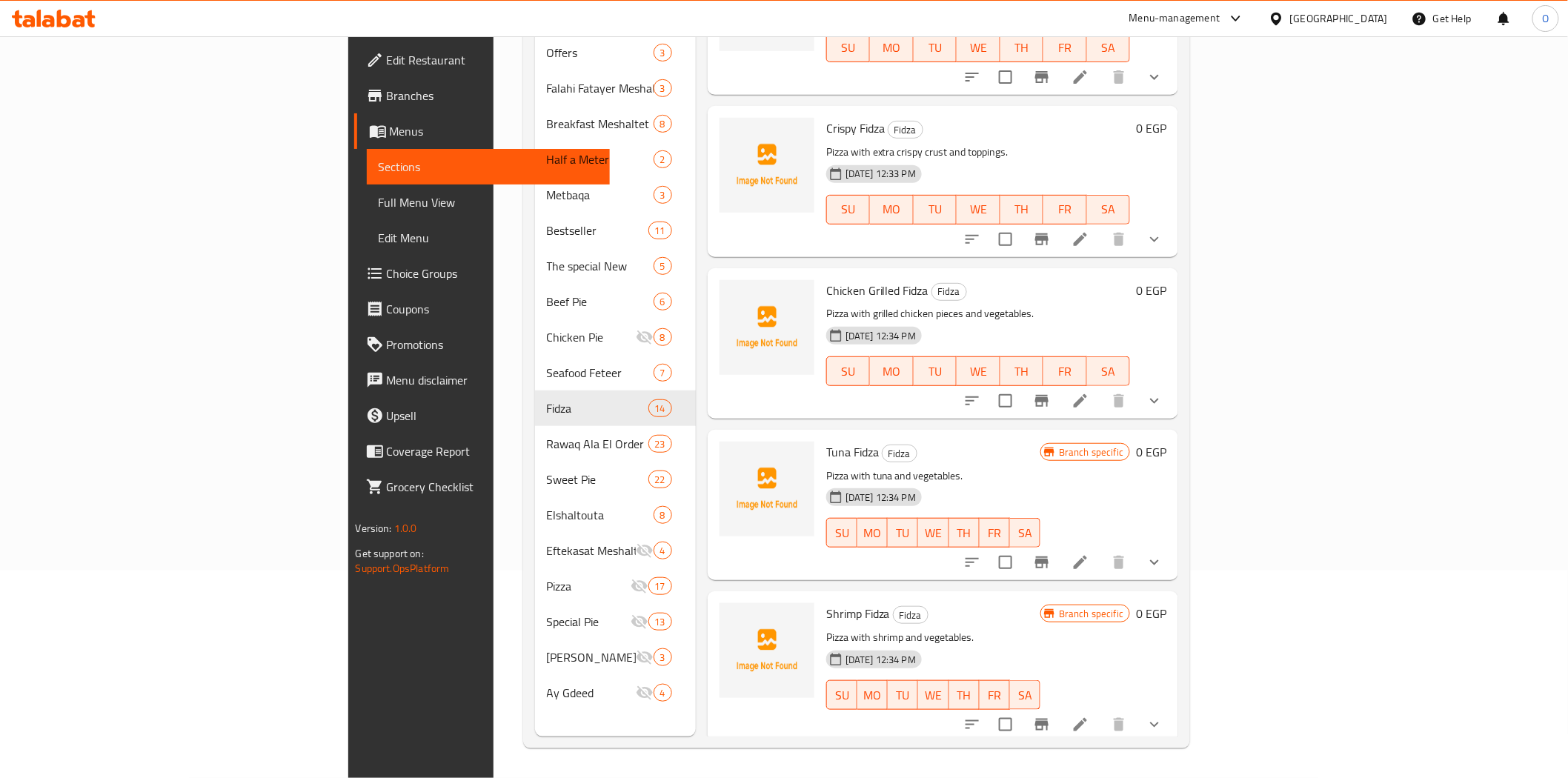
scroll to position [1523, 0]
